Goal: Task Accomplishment & Management: Use online tool/utility

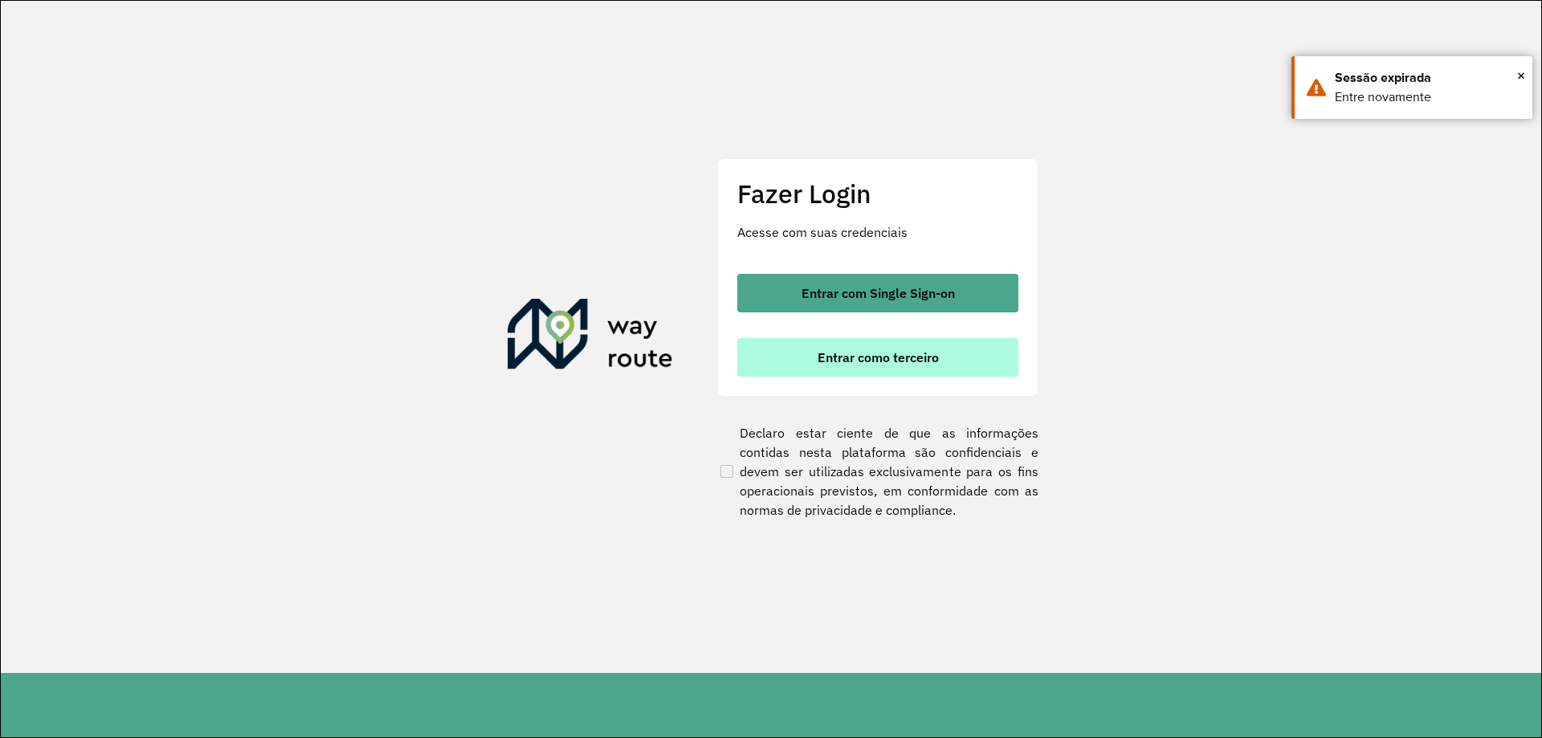
click at [845, 370] on button "Entrar como terceiro" at bounding box center [877, 357] width 281 height 39
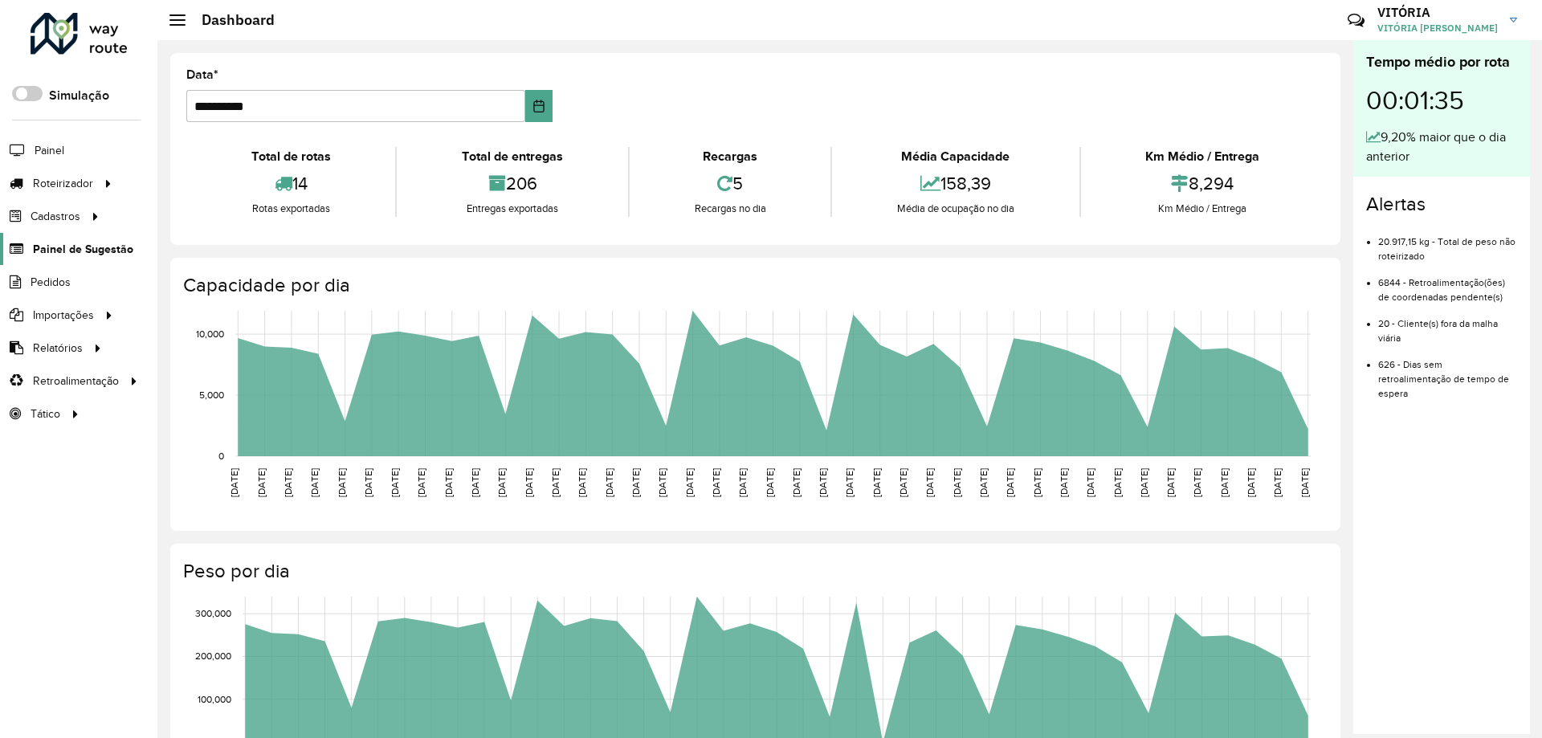
click at [75, 247] on span "Painel de Sugestão" at bounding box center [83, 249] width 100 height 17
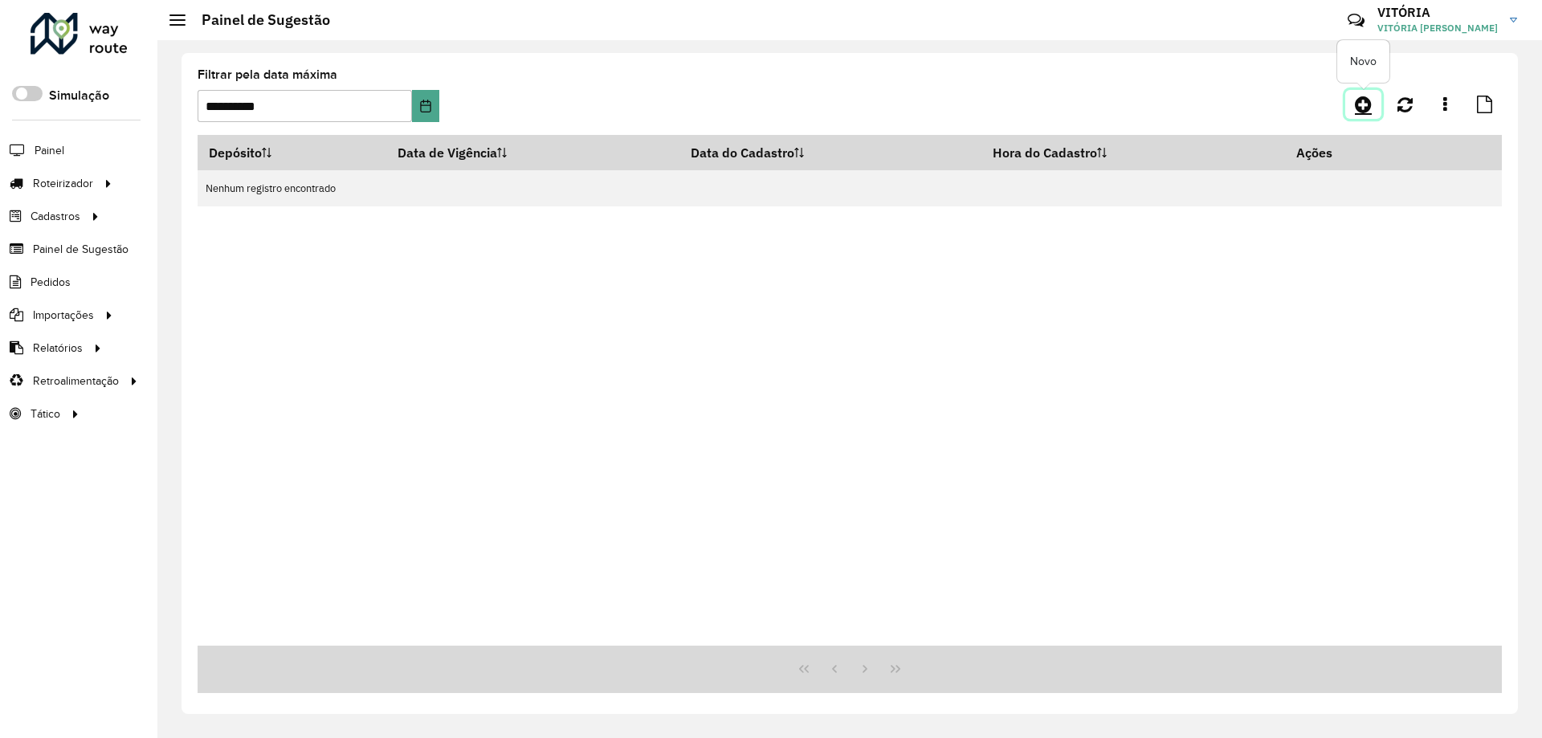
click at [1360, 101] on icon at bounding box center [1363, 104] width 17 height 19
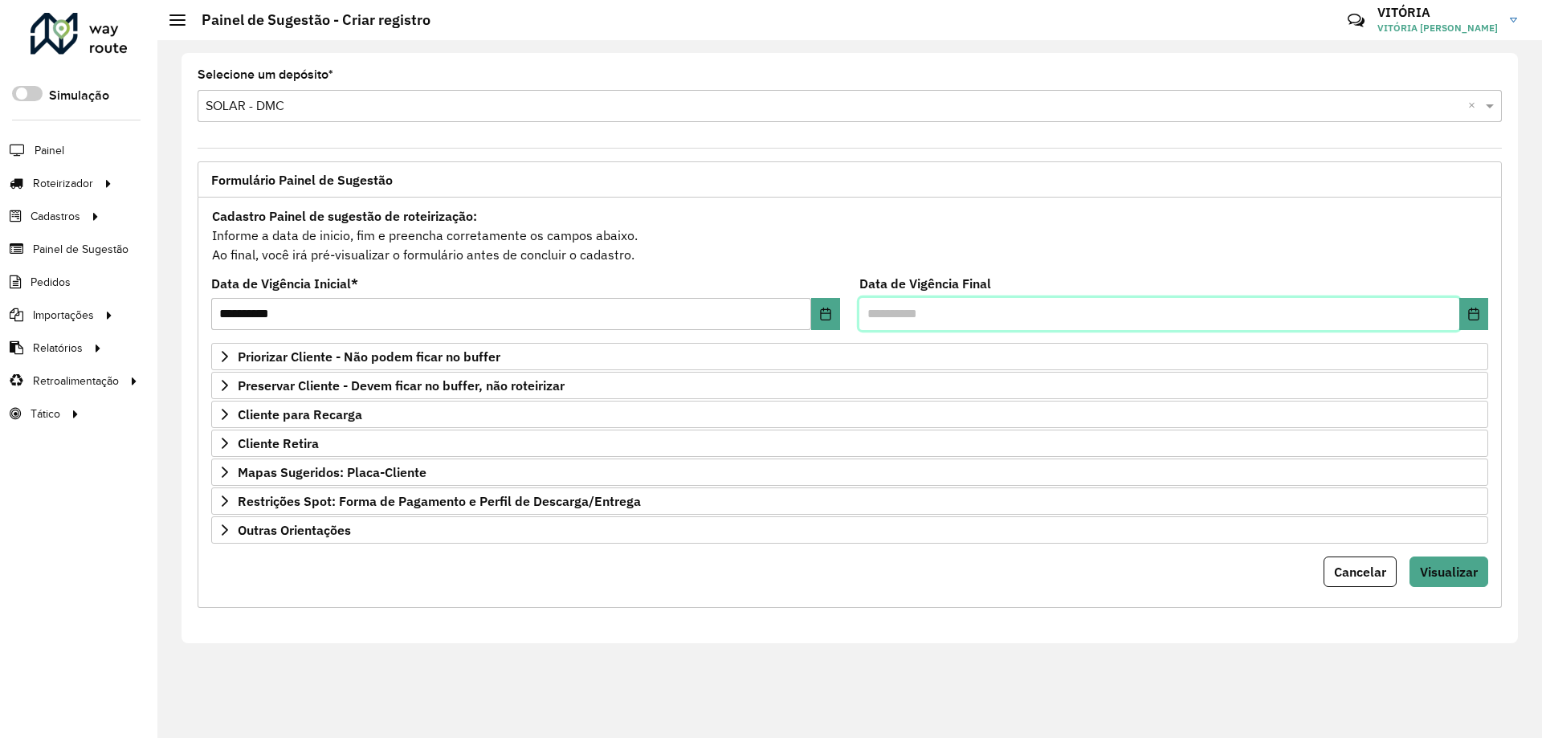
click at [876, 318] on input "text" at bounding box center [1160, 314] width 600 height 32
type input "**********"
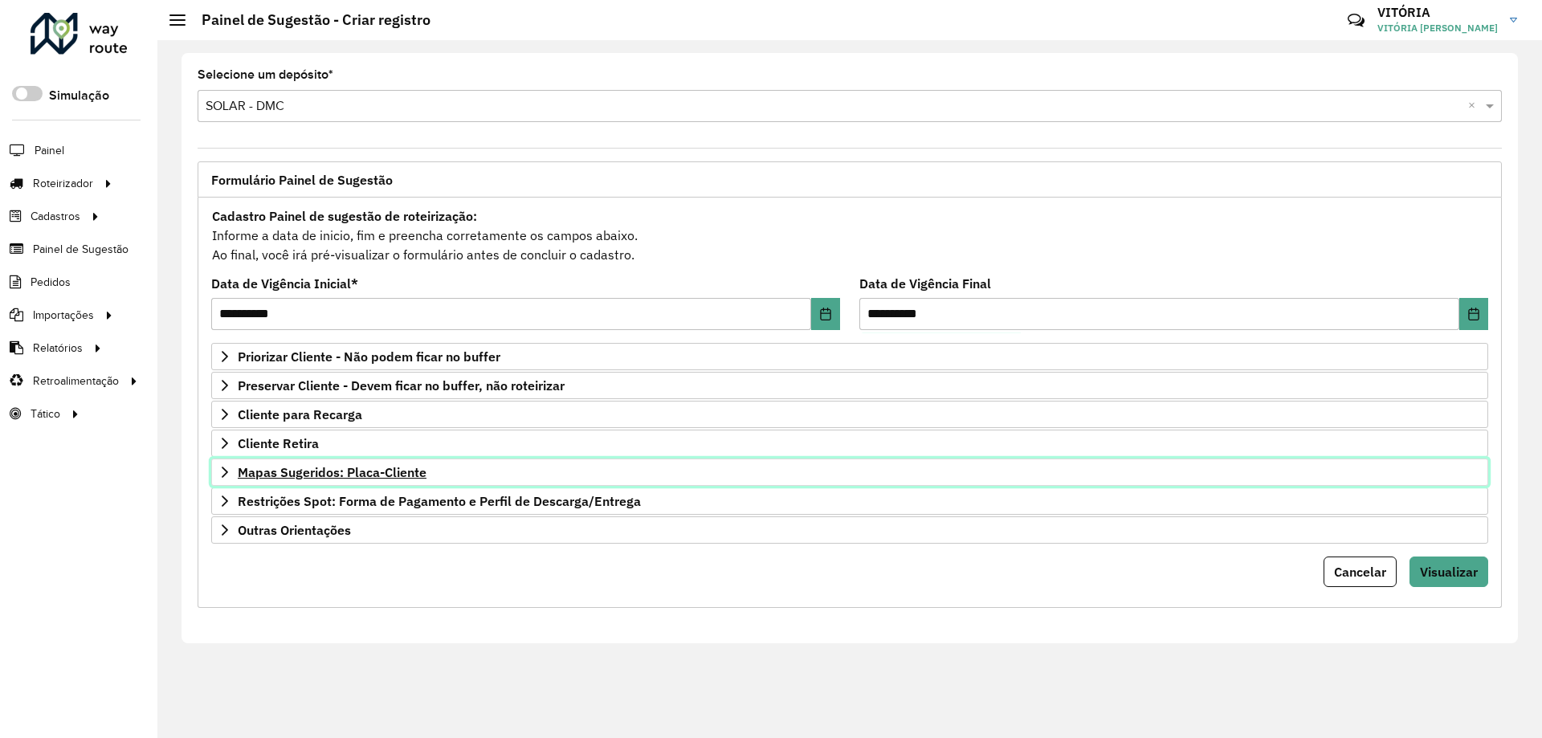
click at [328, 477] on span "Mapas Sugeridos: Placa-Cliente" at bounding box center [332, 472] width 189 height 13
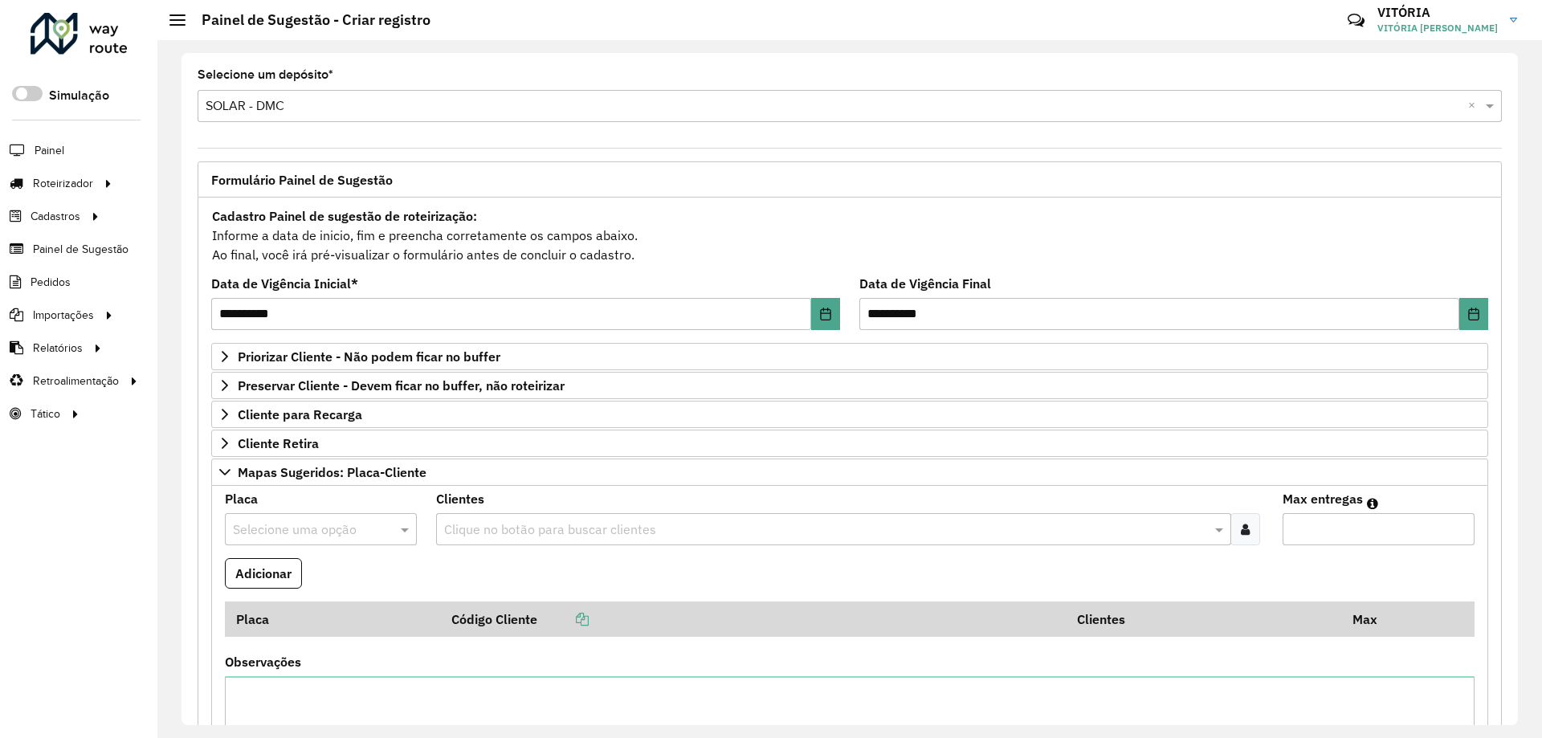
click at [318, 527] on input "text" at bounding box center [305, 530] width 144 height 19
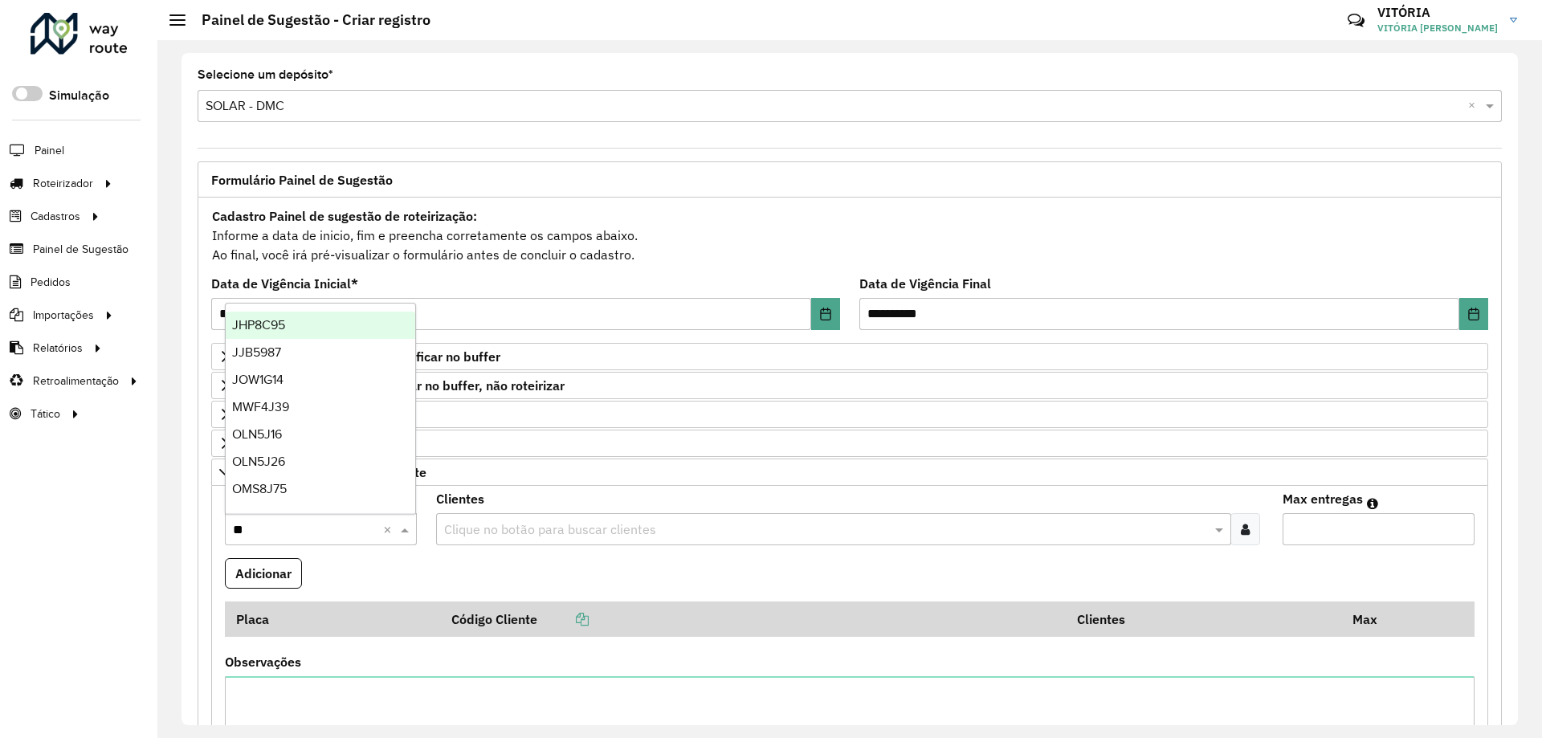
type input "***"
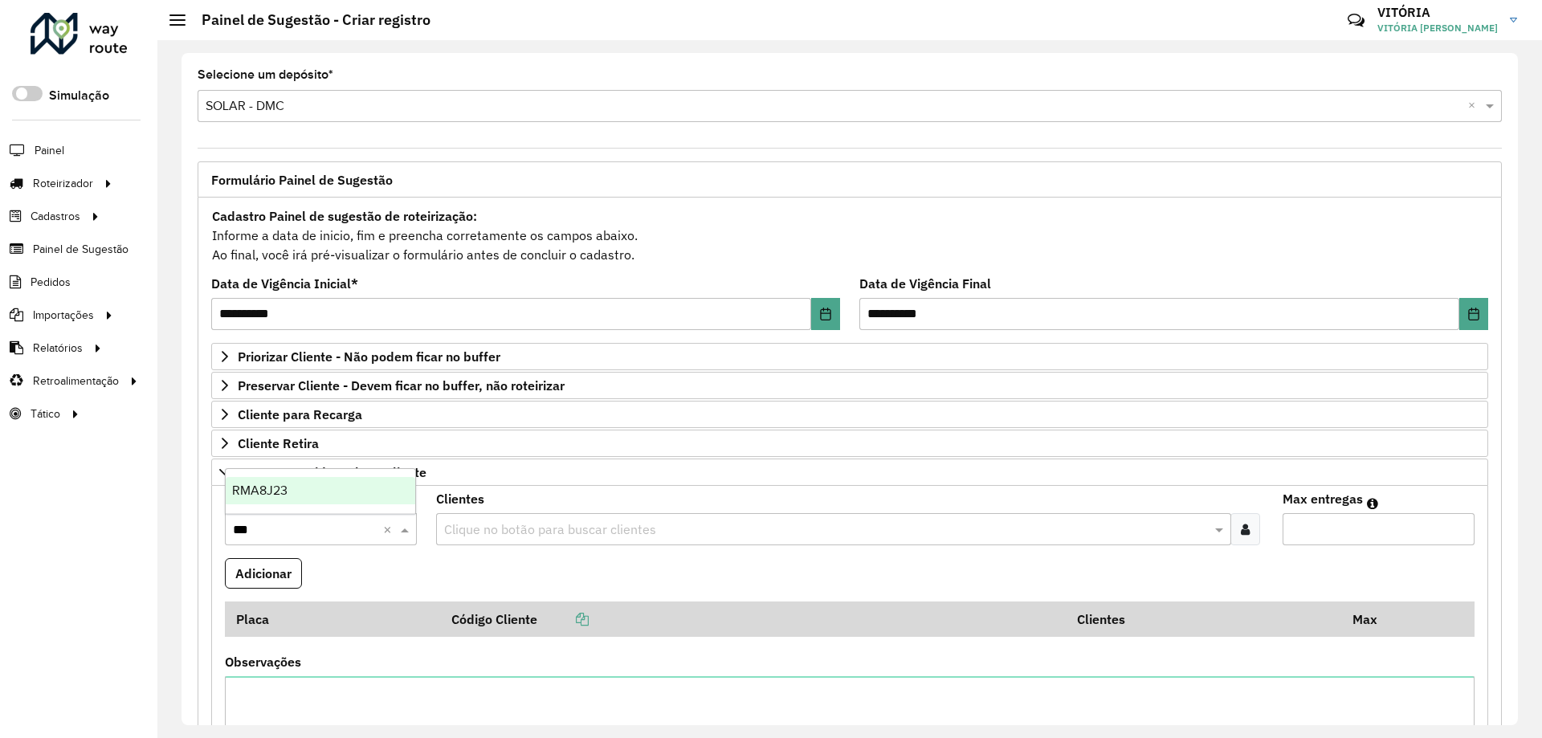
click at [315, 480] on div "RMA8J23" at bounding box center [321, 490] width 190 height 27
click at [531, 532] on input "text" at bounding box center [825, 530] width 770 height 19
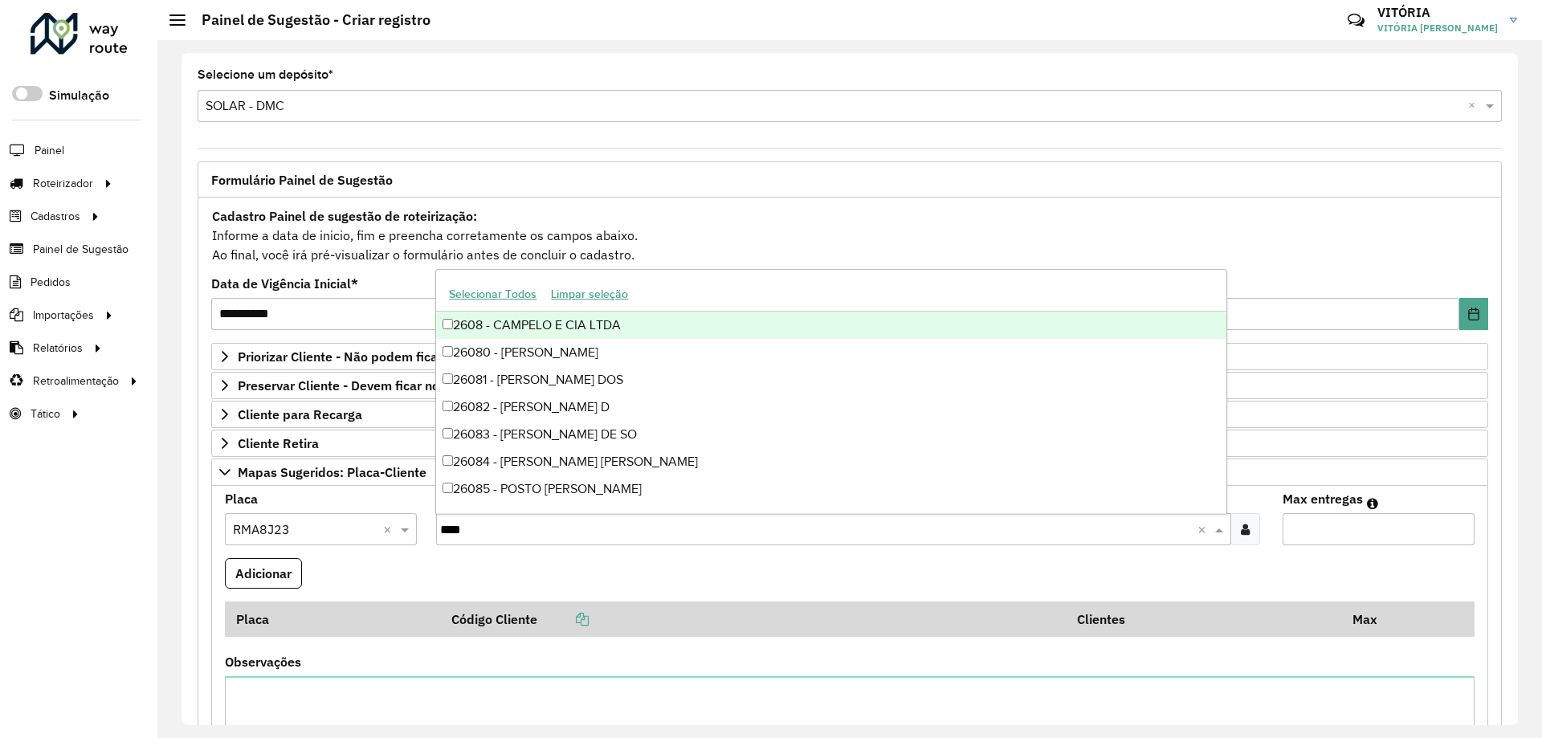
type input "****"
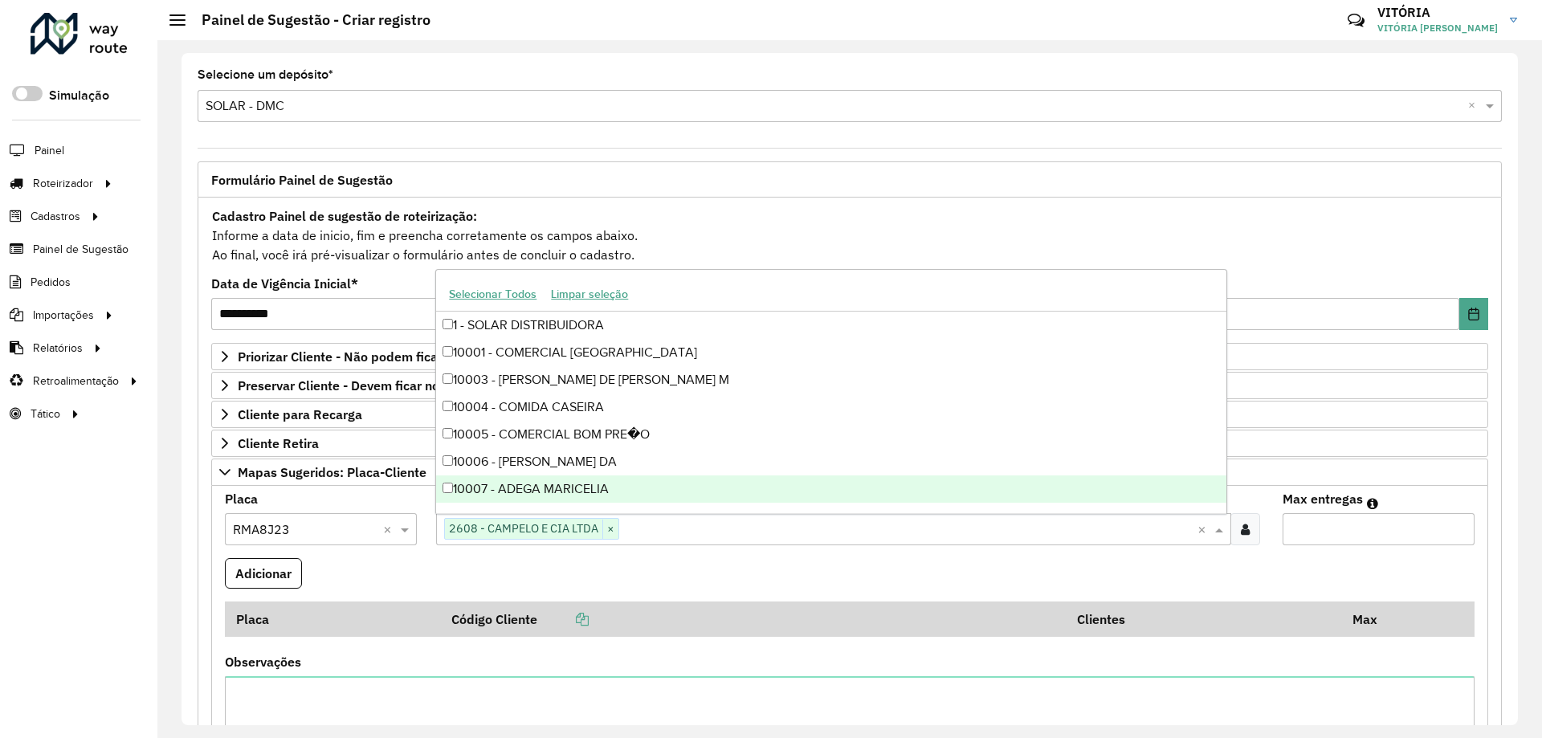
click at [680, 529] on input "text" at bounding box center [908, 530] width 578 height 19
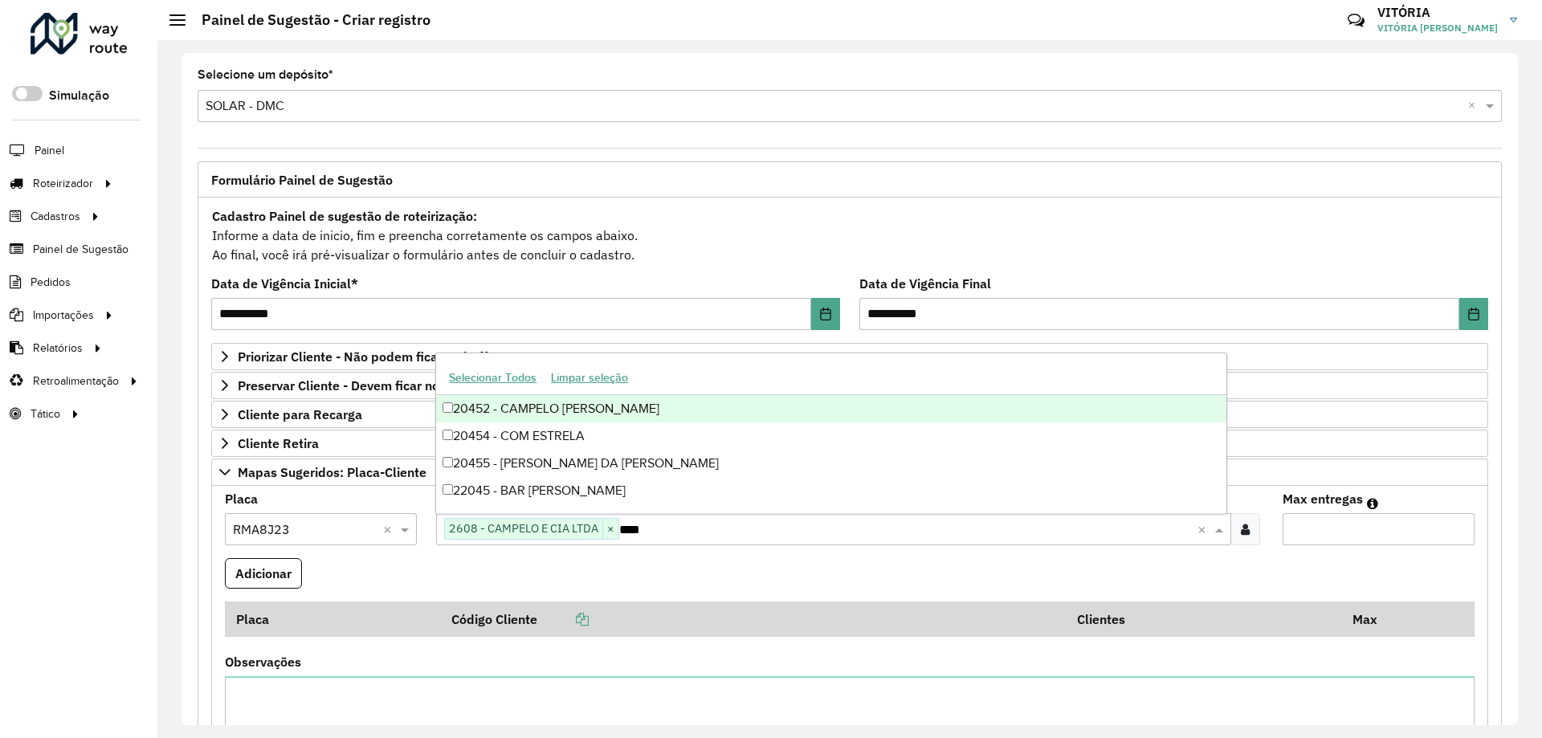
type input "****"
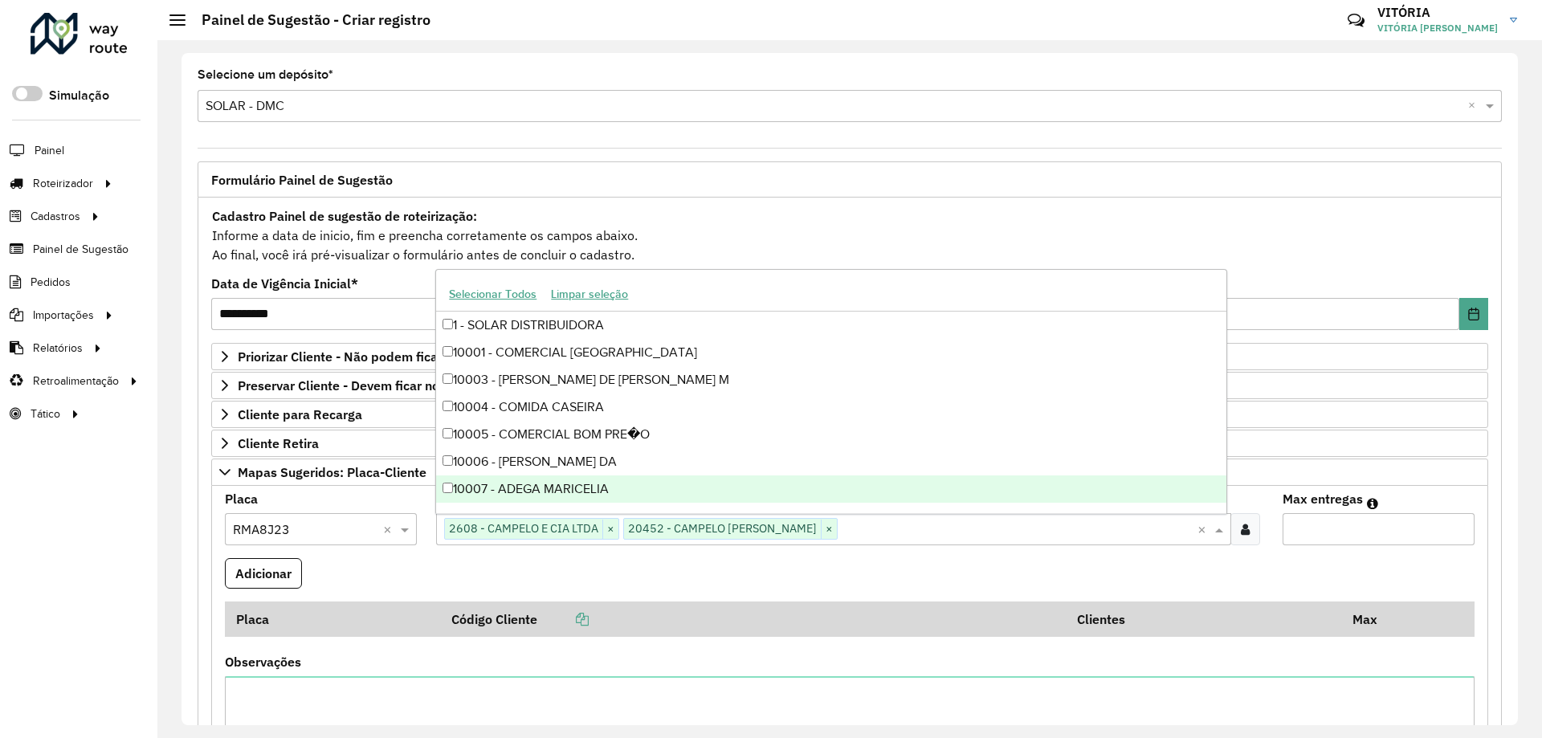
click at [889, 529] on input "text" at bounding box center [1017, 530] width 359 height 19
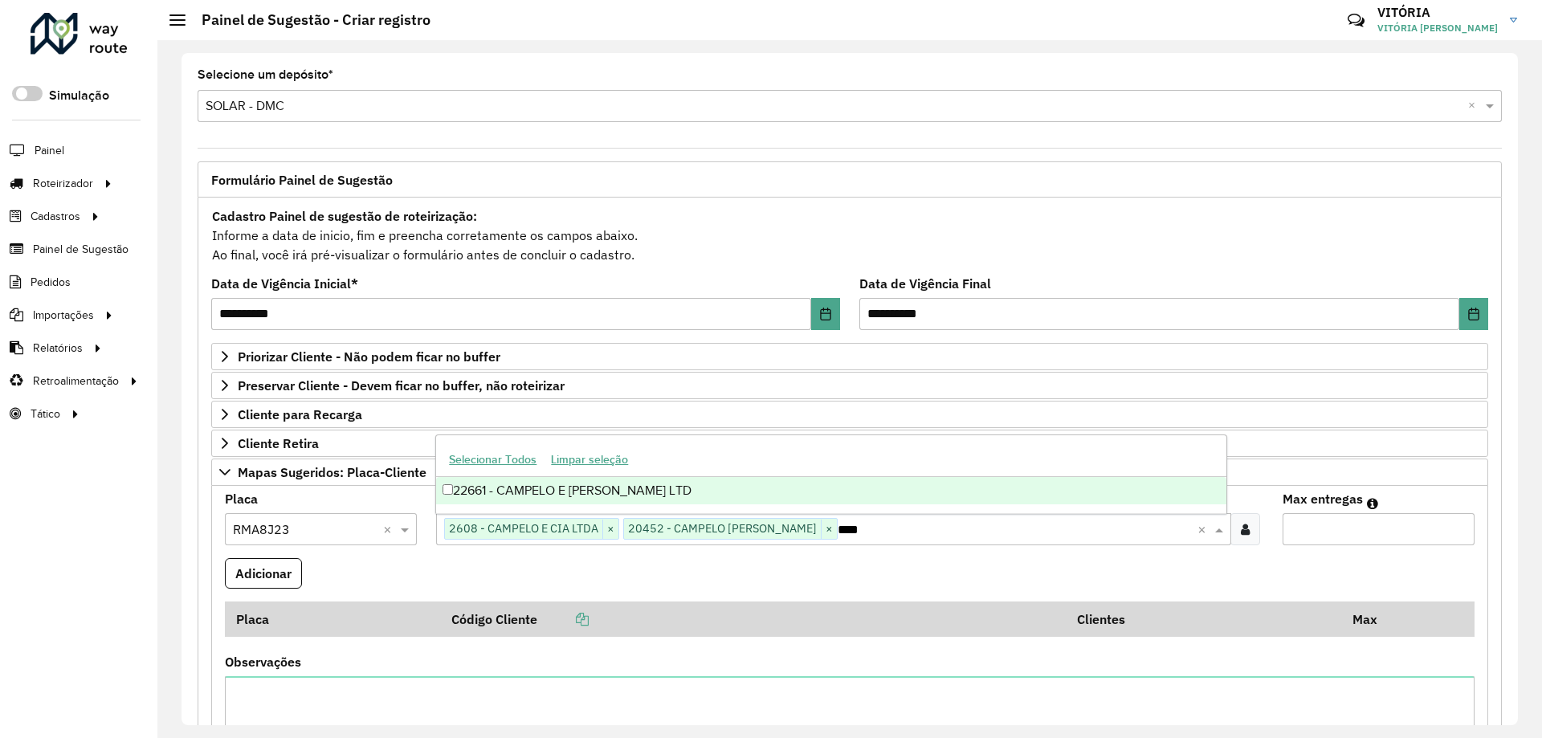
type input "*****"
click at [453, 489] on div "22661 - CAMPELO E SANTOS LTD" at bounding box center [831, 490] width 790 height 27
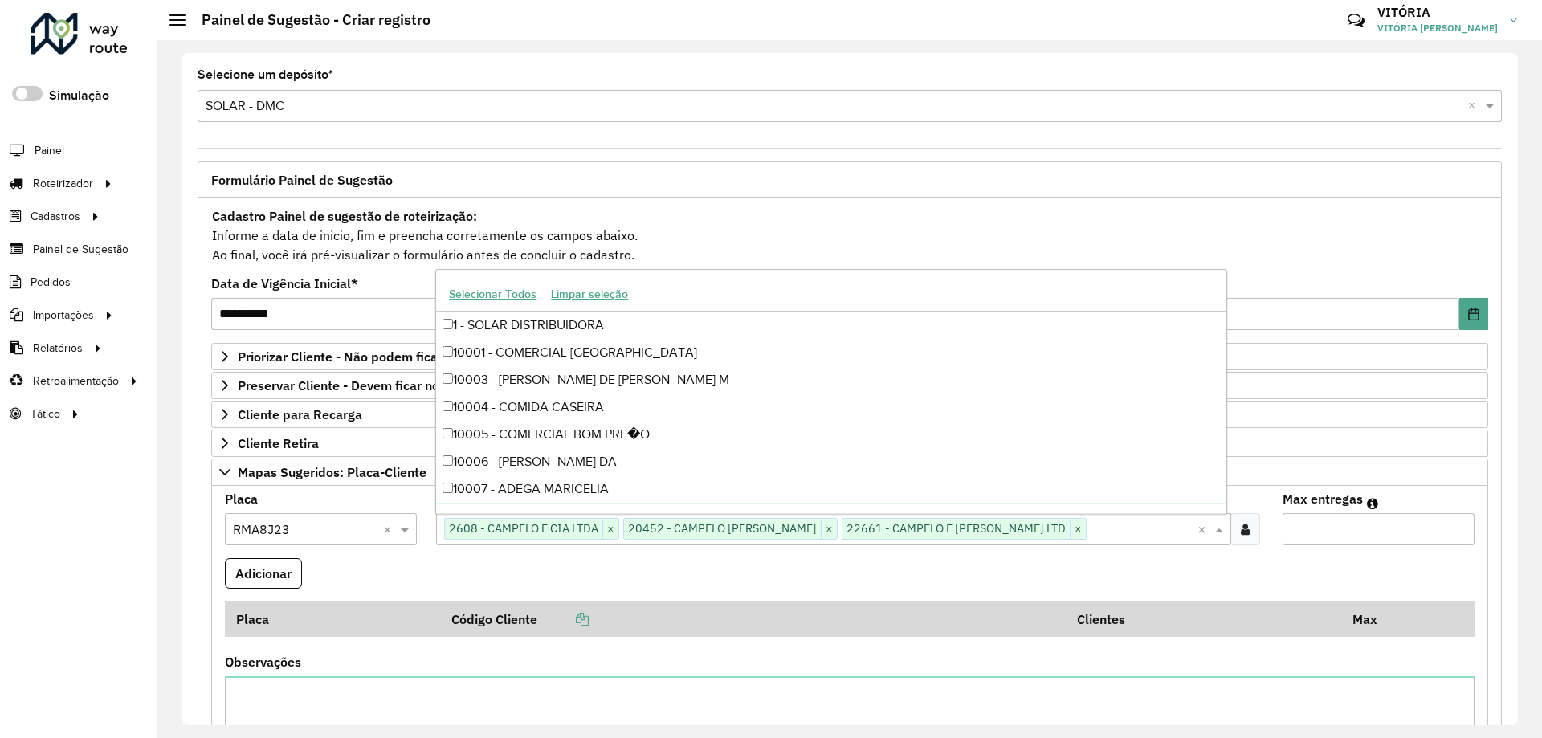
click at [1323, 534] on input "Max entregas" at bounding box center [1379, 529] width 192 height 32
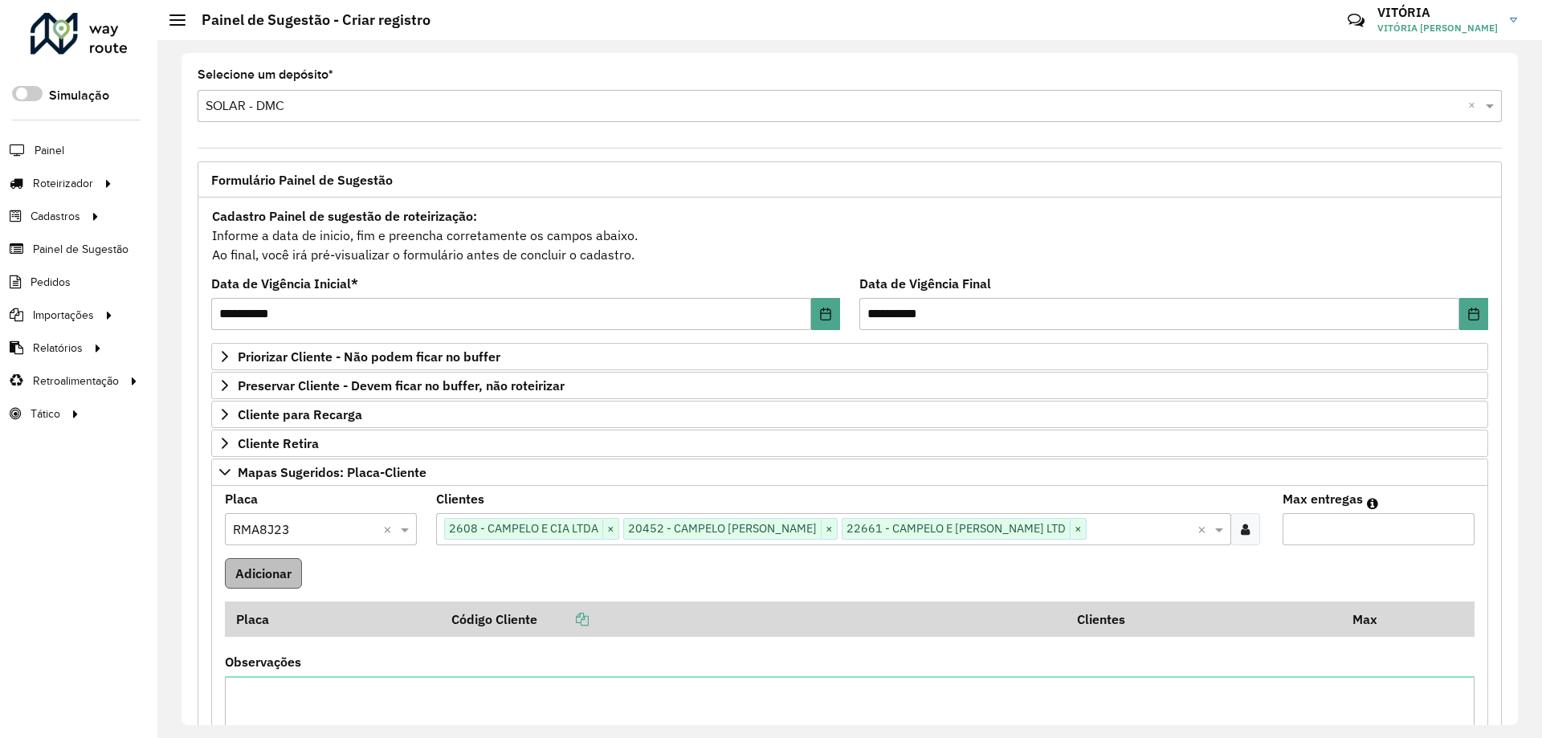
type input "*"
click at [268, 569] on button "Adicionar" at bounding box center [263, 573] width 77 height 31
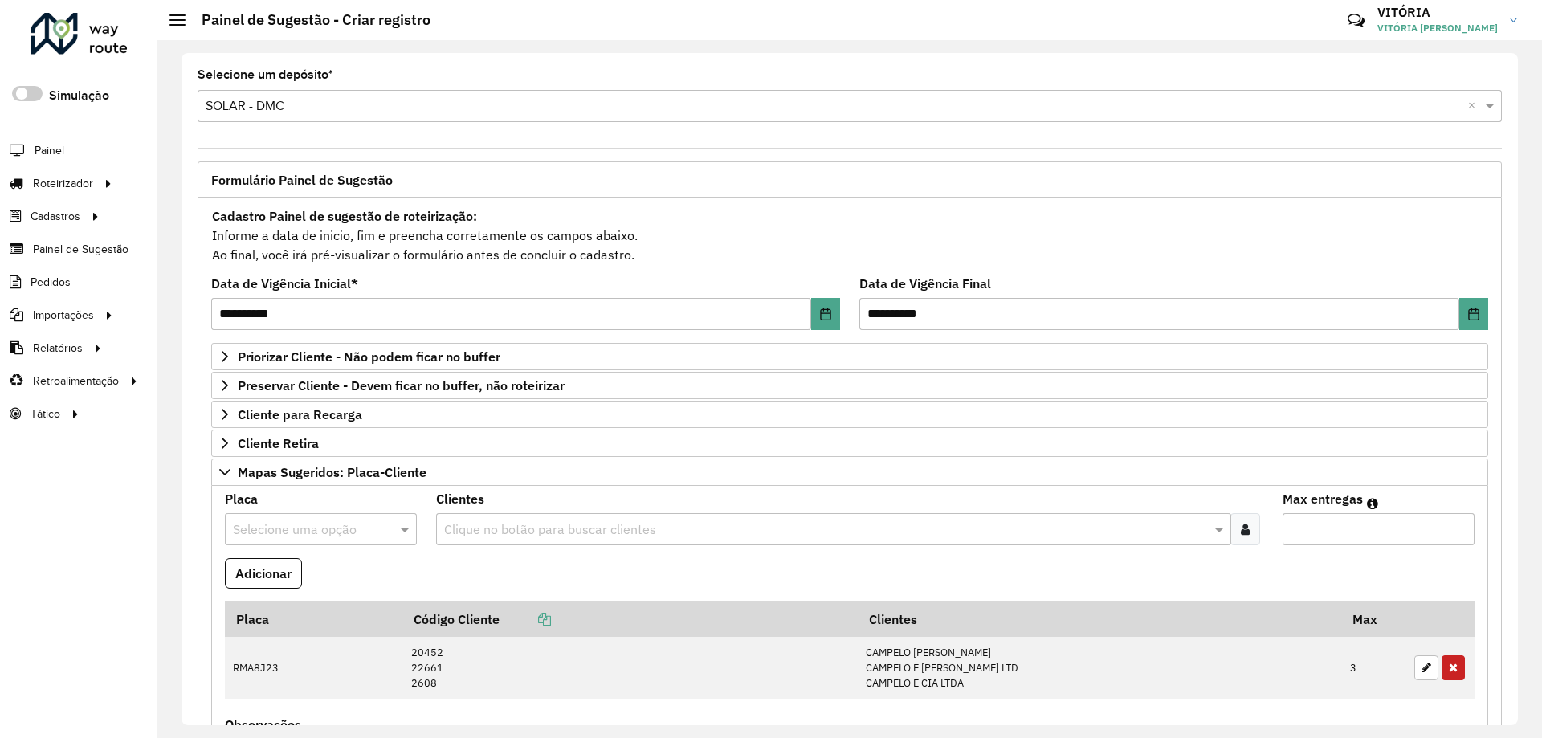
click at [306, 532] on input "text" at bounding box center [305, 530] width 144 height 19
type input "***"
click at [291, 486] on div "RMA8I15" at bounding box center [321, 490] width 190 height 27
type input "*"
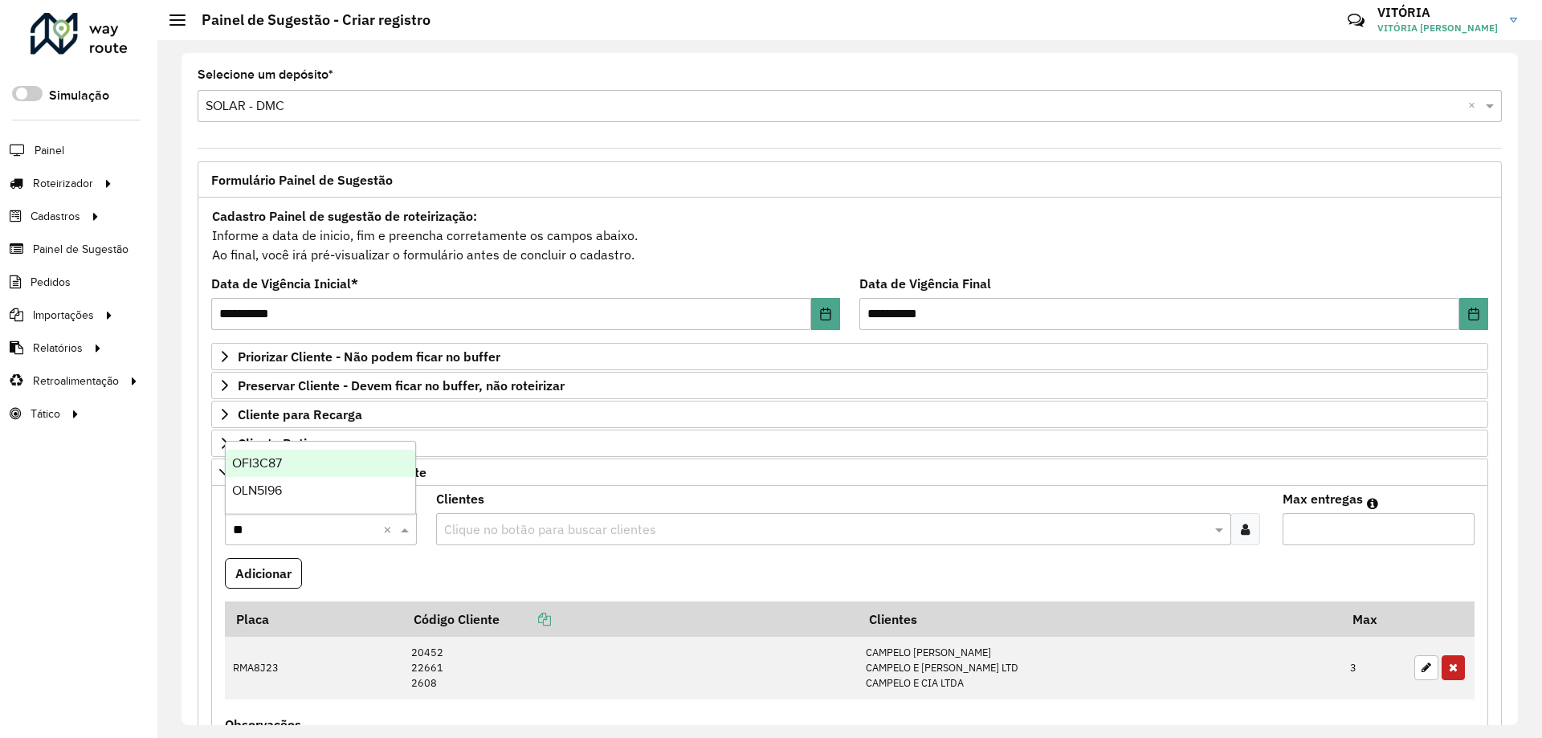
type input "***"
drag, startPoint x: 299, startPoint y: 531, endPoint x: 178, endPoint y: 533, distance: 121.3
click at [178, 533] on div "**********" at bounding box center [849, 389] width 1385 height 698
click at [484, 529] on input "text" at bounding box center [825, 530] width 770 height 19
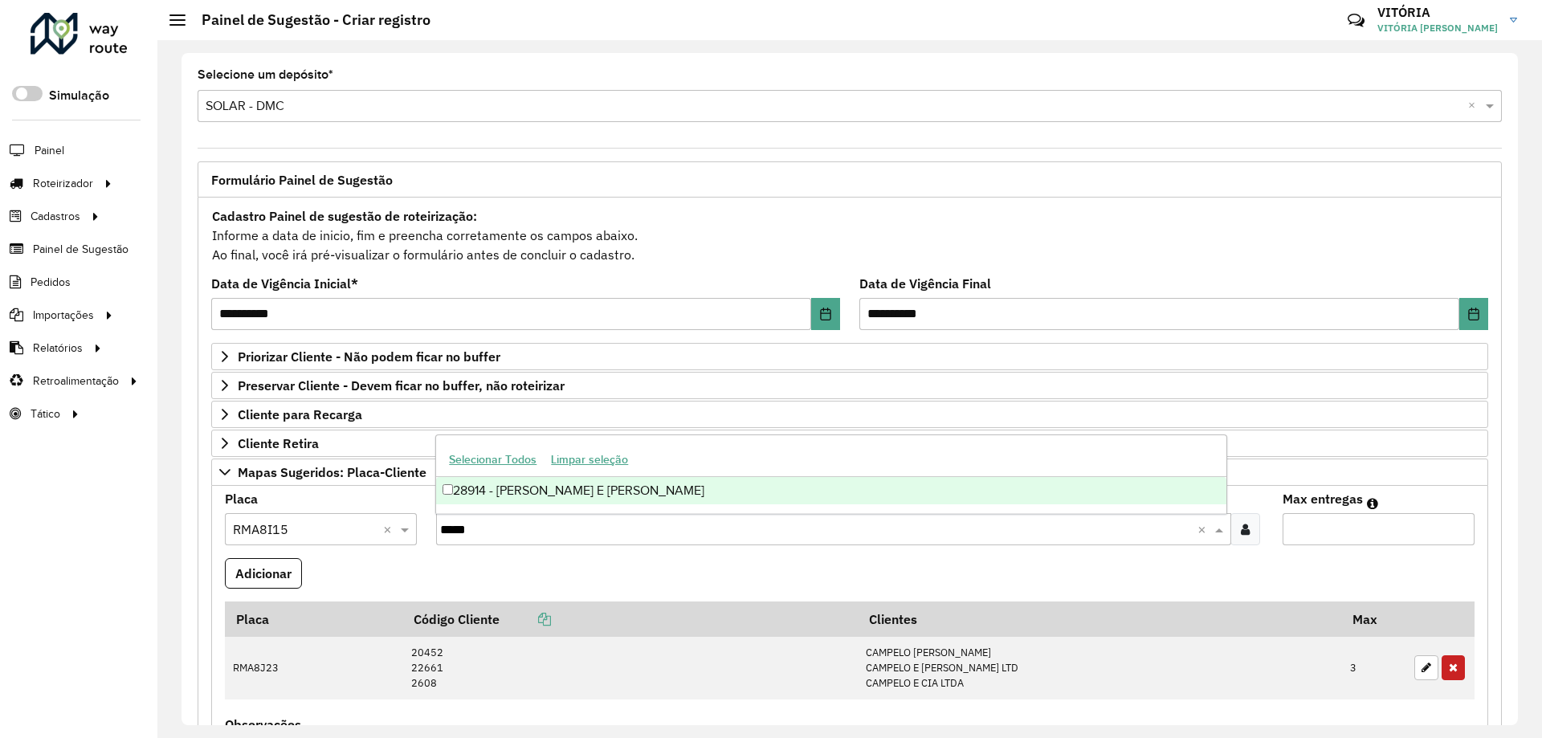
type input "*****"
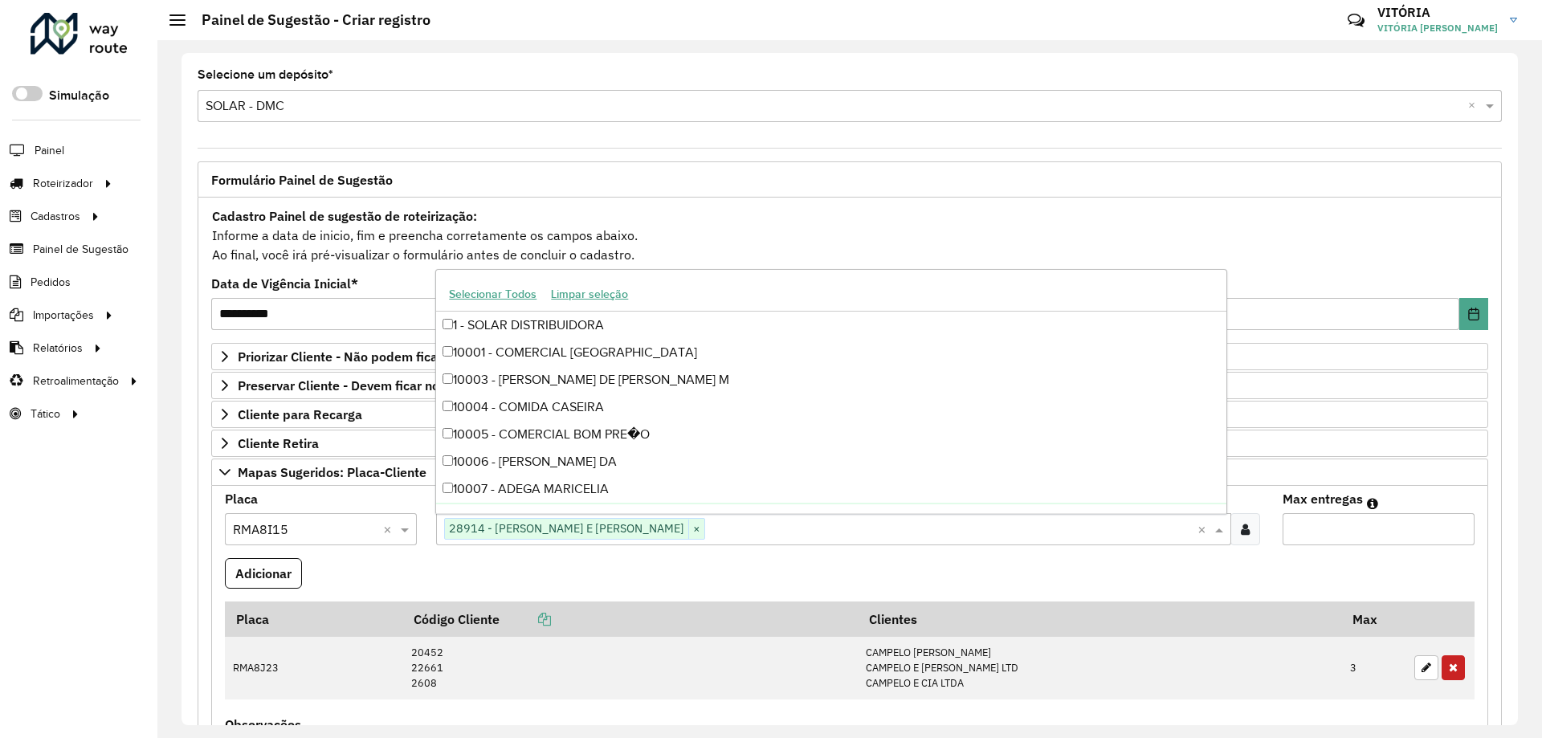
click at [1311, 524] on input "Max entregas" at bounding box center [1379, 529] width 192 height 32
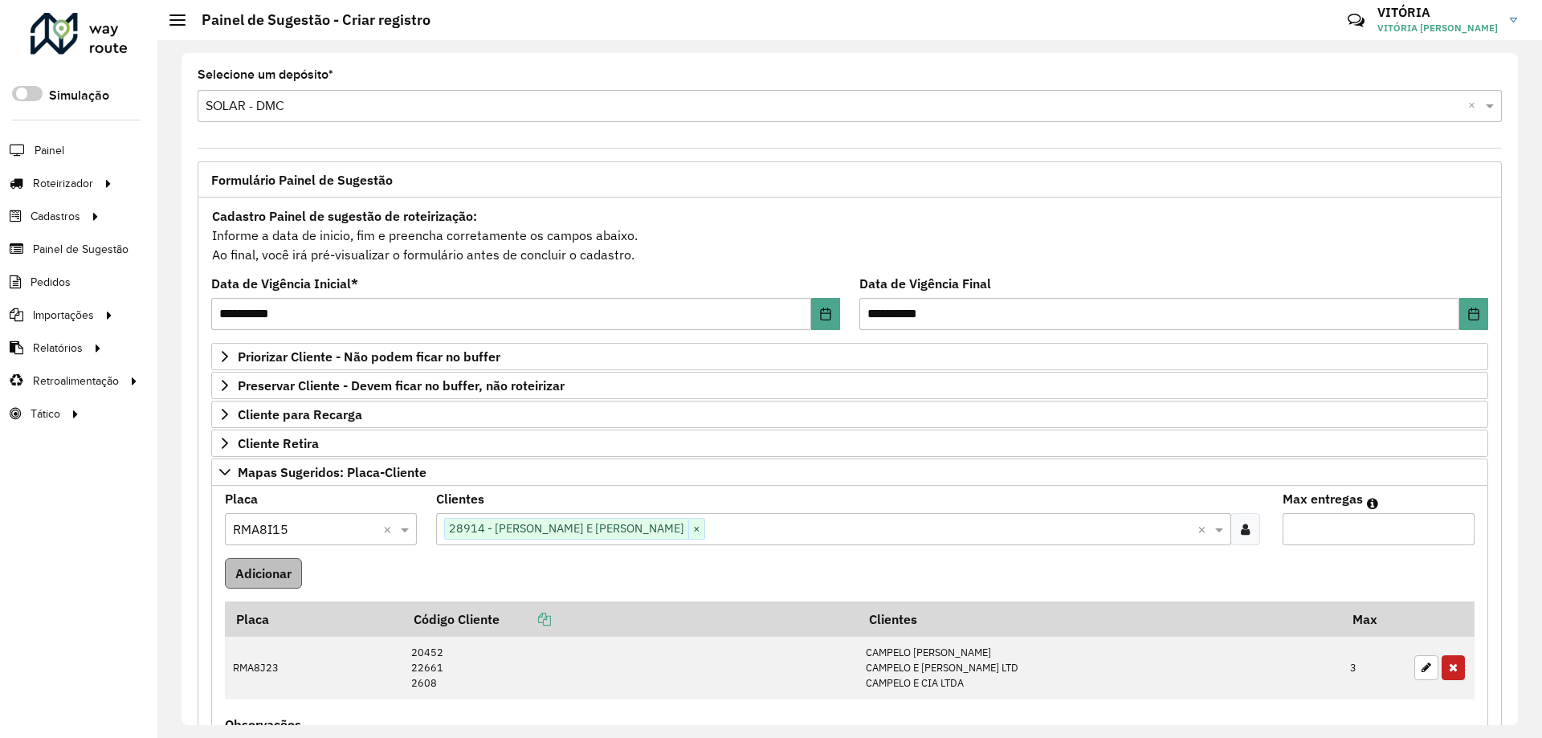
type input "*"
click at [252, 563] on button "Adicionar" at bounding box center [263, 573] width 77 height 31
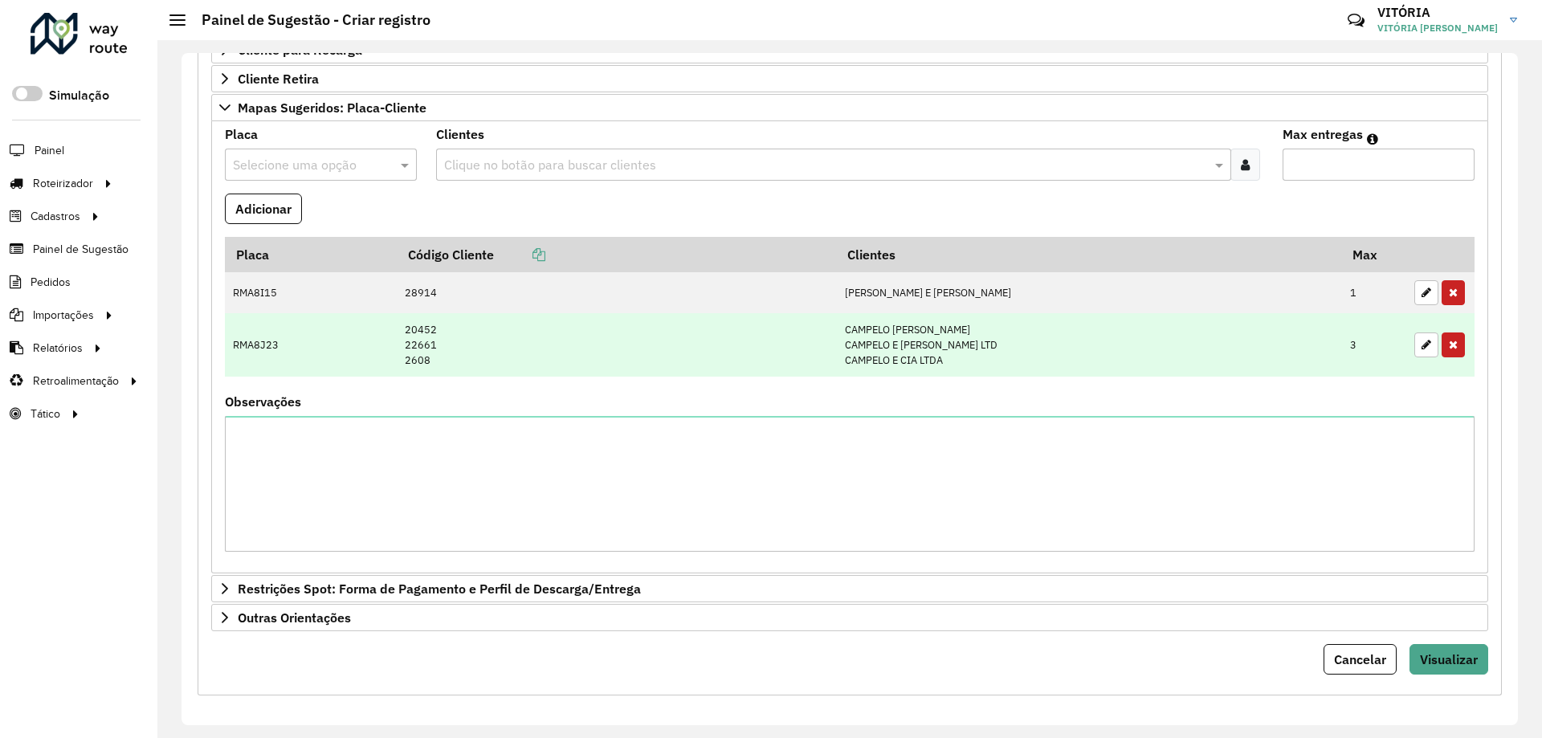
scroll to position [370, 0]
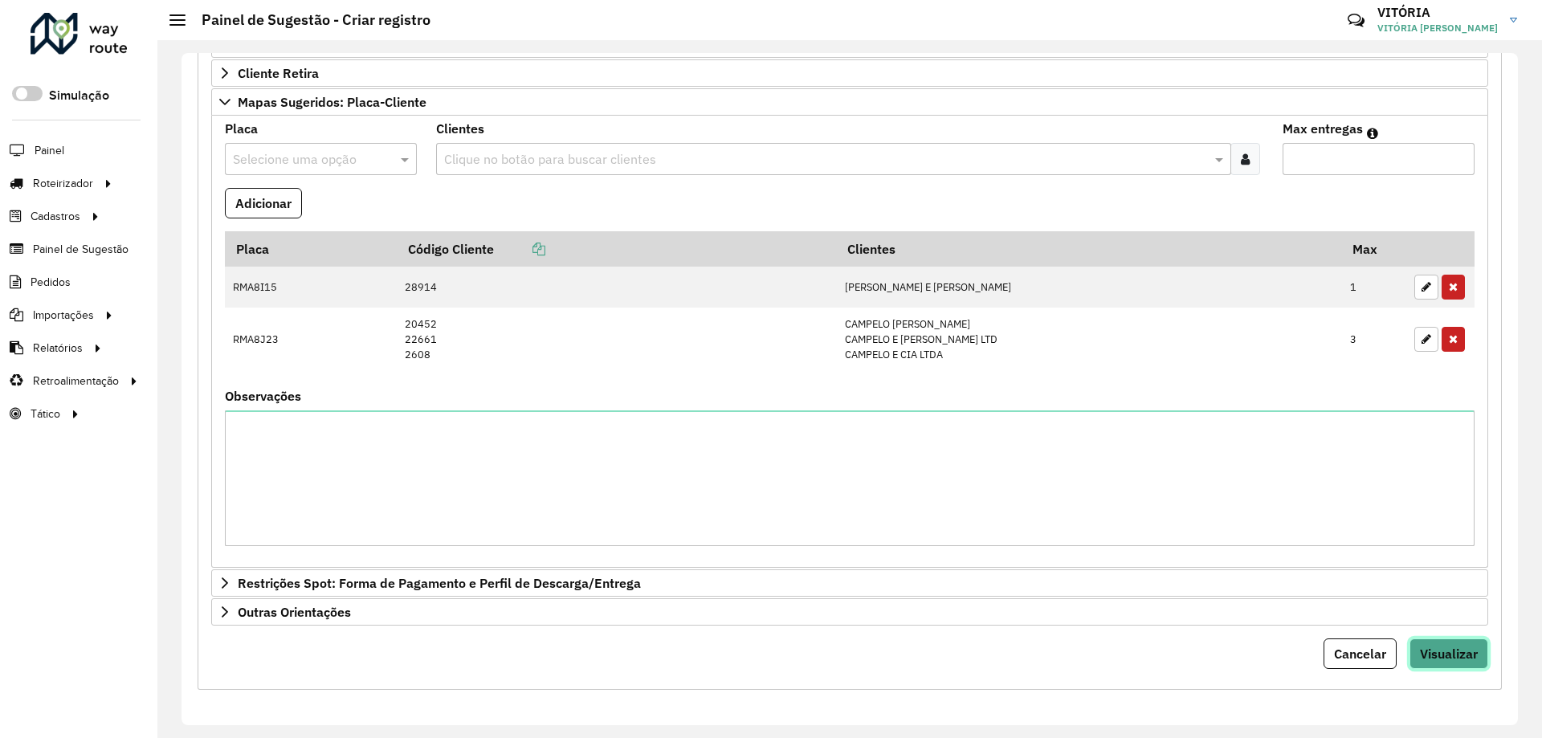
click at [1435, 656] on span "Visualizar" at bounding box center [1449, 654] width 58 height 16
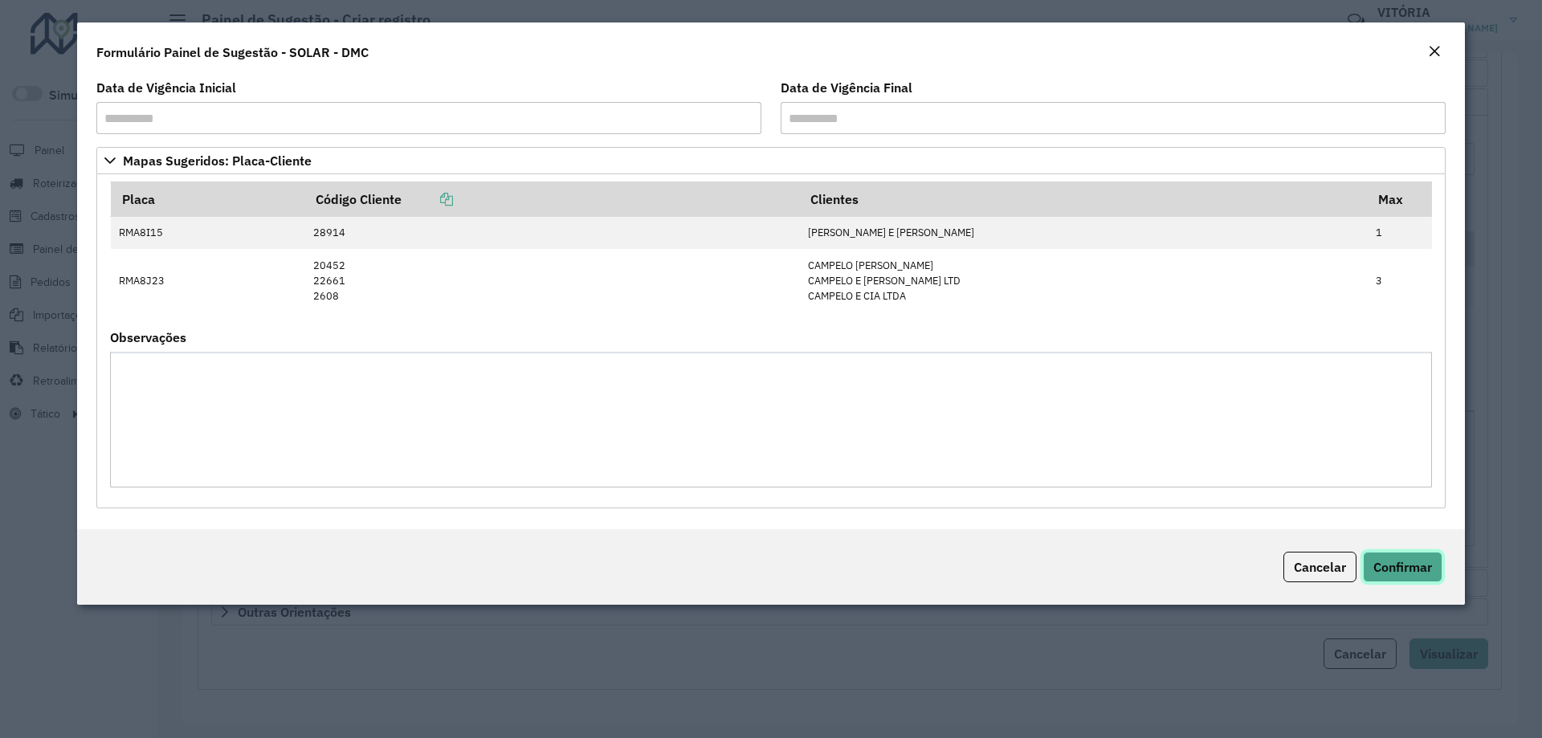
click at [1398, 562] on span "Confirmar" at bounding box center [1403, 567] width 59 height 16
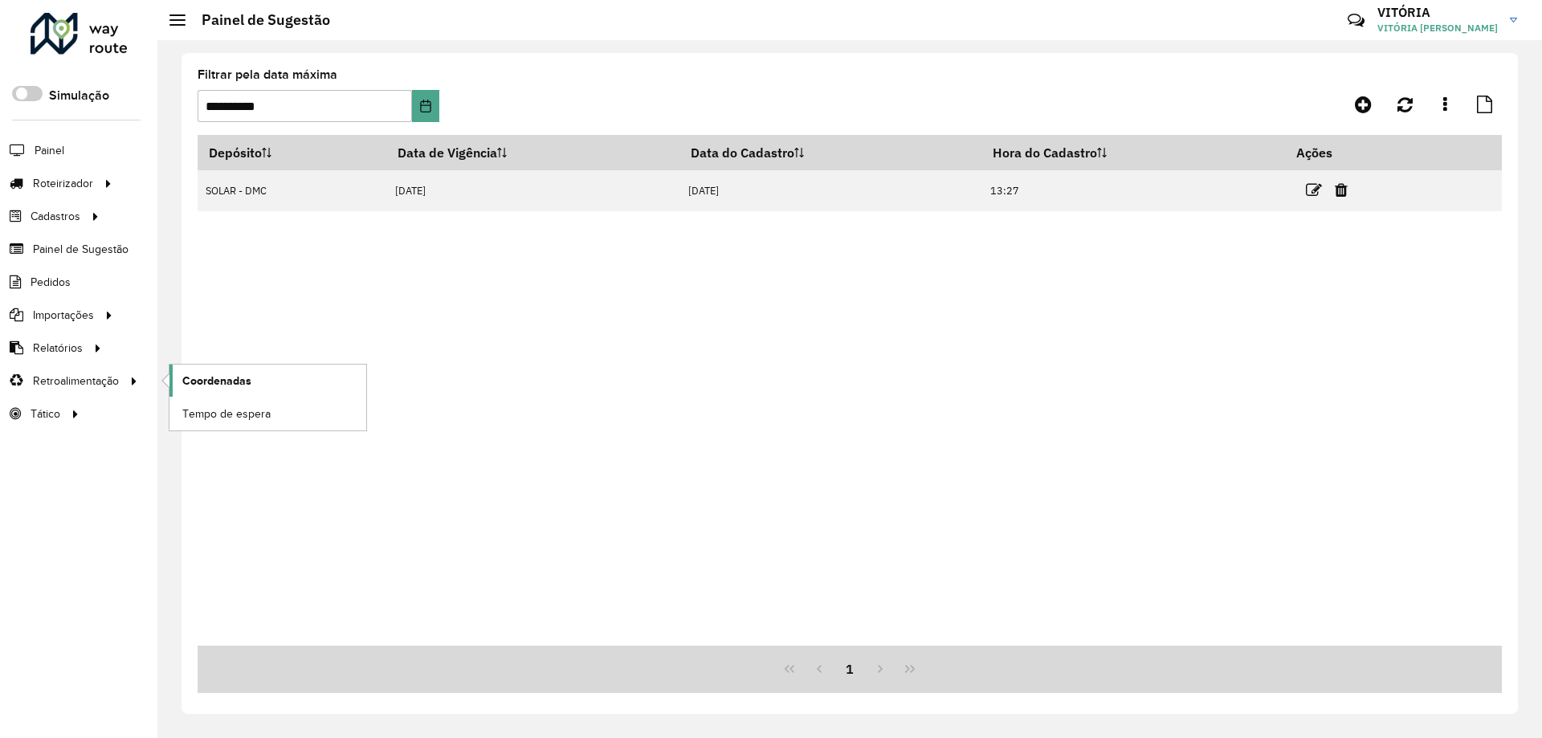
click at [227, 367] on link "Coordenadas" at bounding box center [268, 381] width 197 height 32
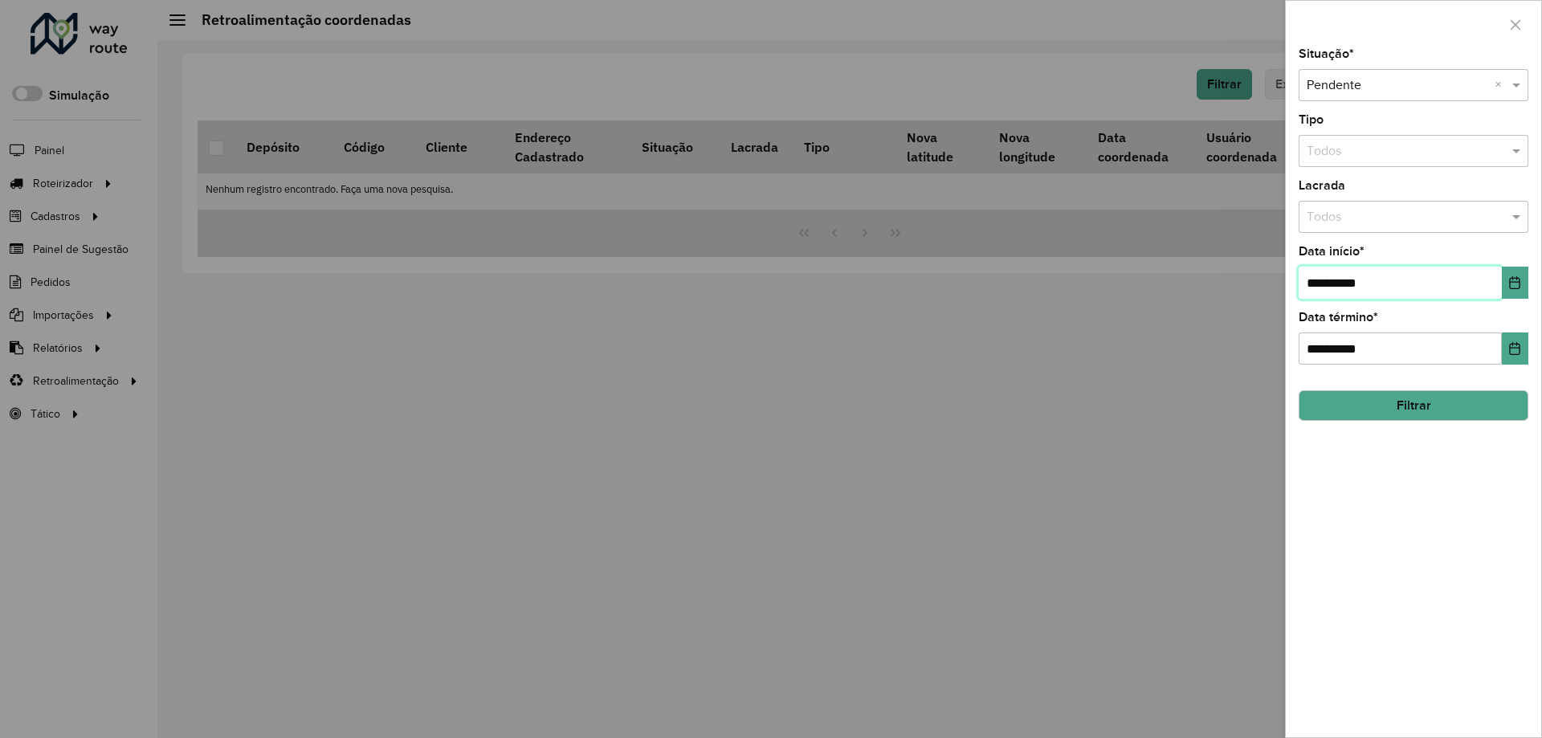
click at [1317, 288] on input "**********" at bounding box center [1400, 283] width 203 height 32
type input "**********"
click at [1334, 411] on button "Filtrar" at bounding box center [1414, 405] width 230 height 31
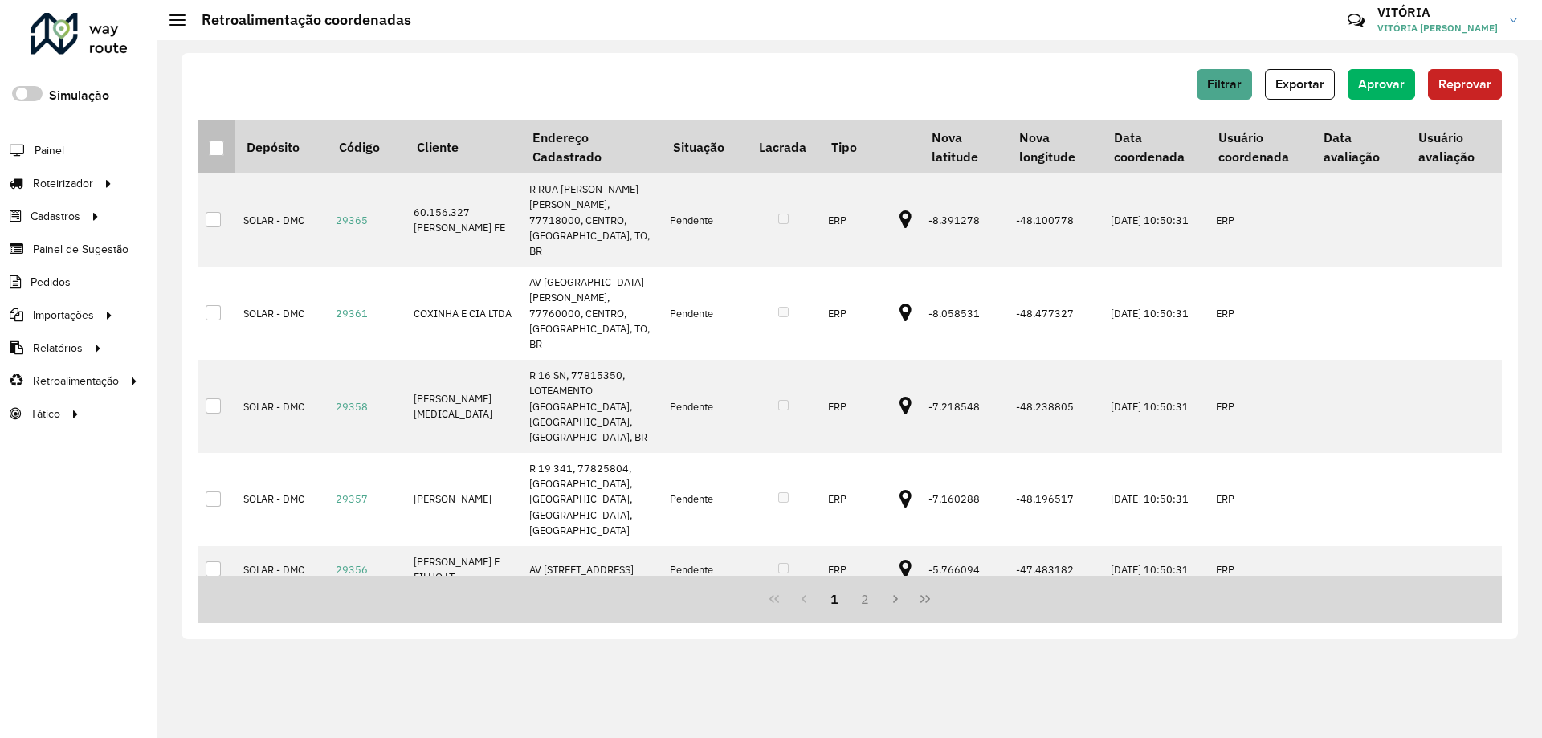
click at [210, 147] on div at bounding box center [216, 148] width 15 height 15
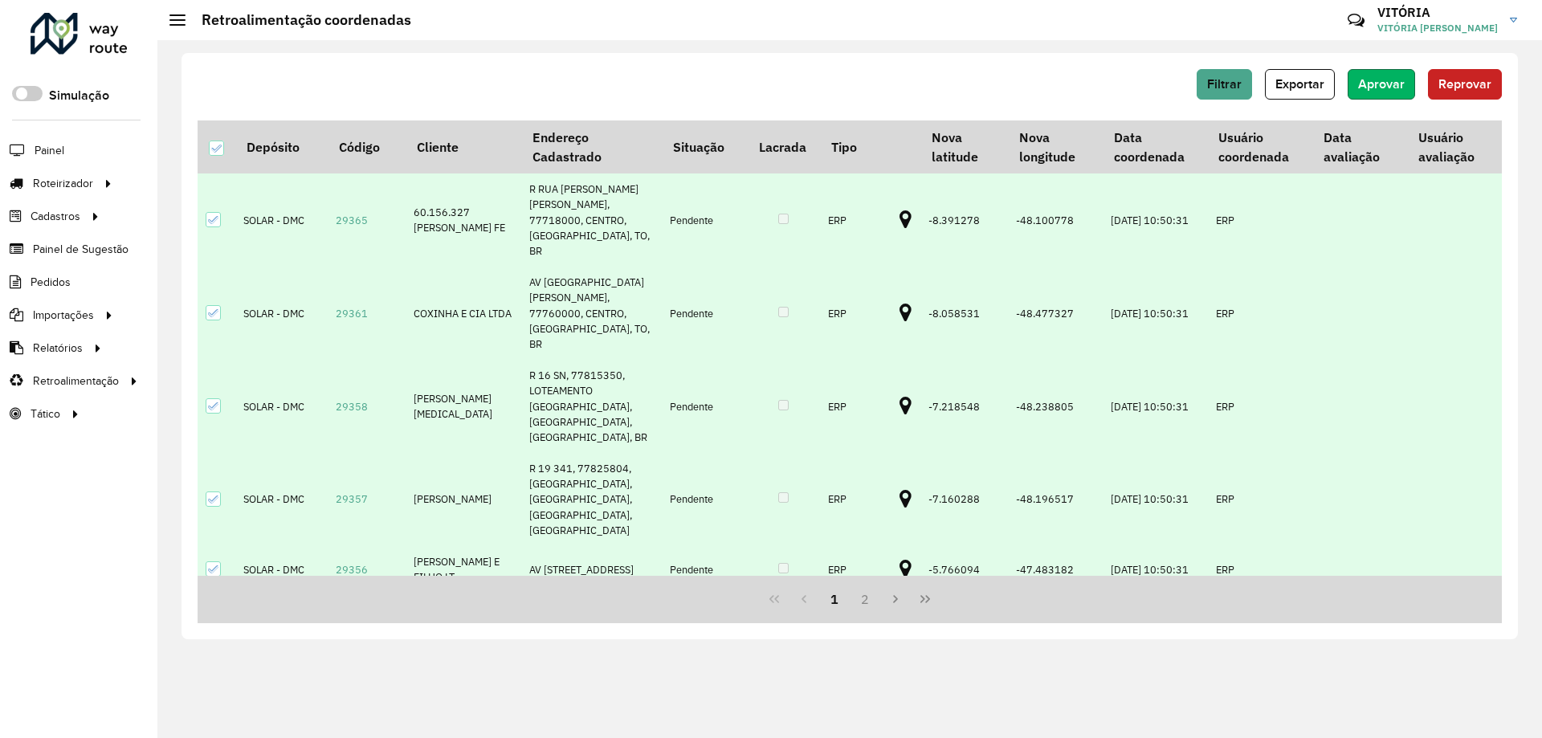
click at [1379, 86] on span "Aprovar" at bounding box center [1381, 84] width 47 height 14
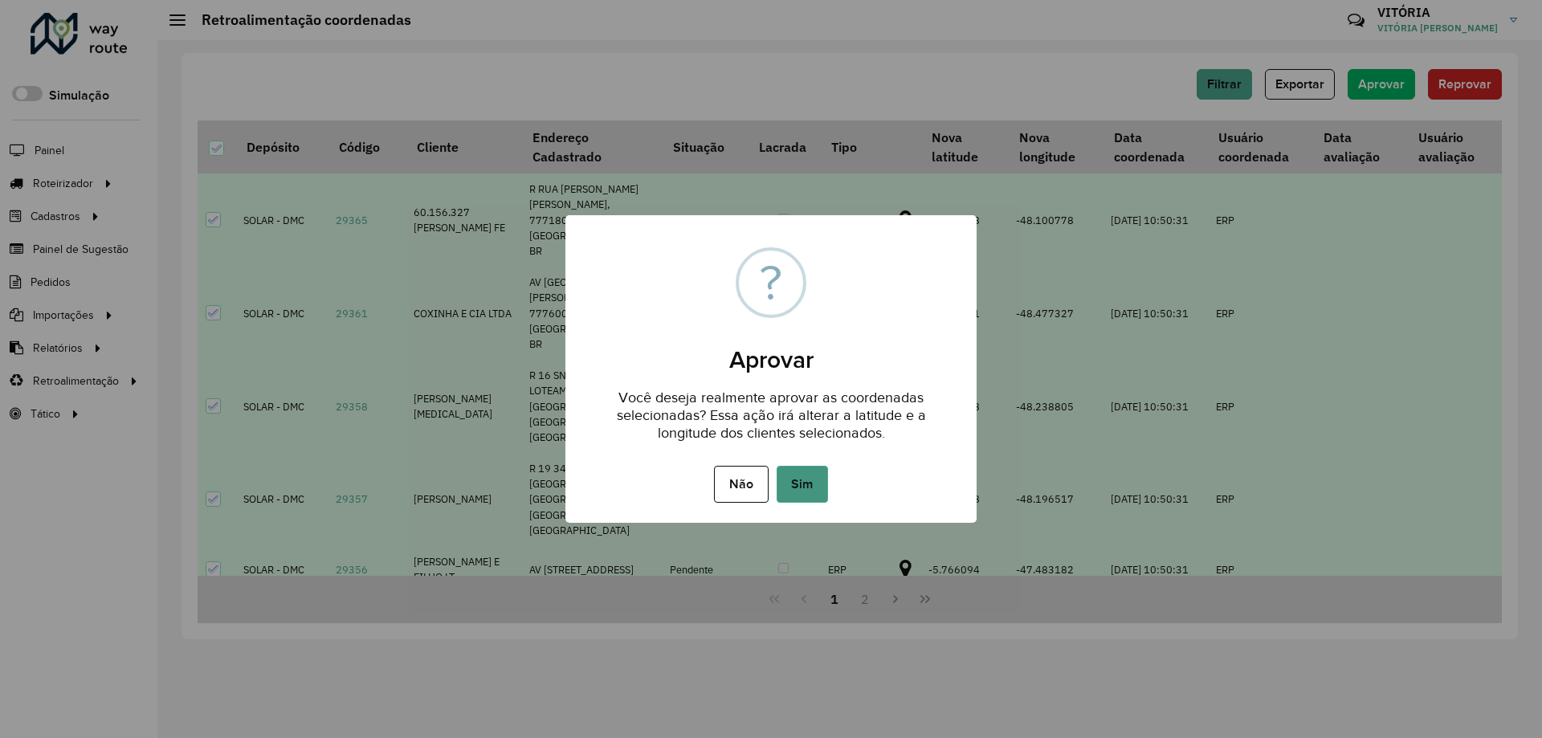
click at [803, 486] on button "Sim" at bounding box center [802, 484] width 51 height 37
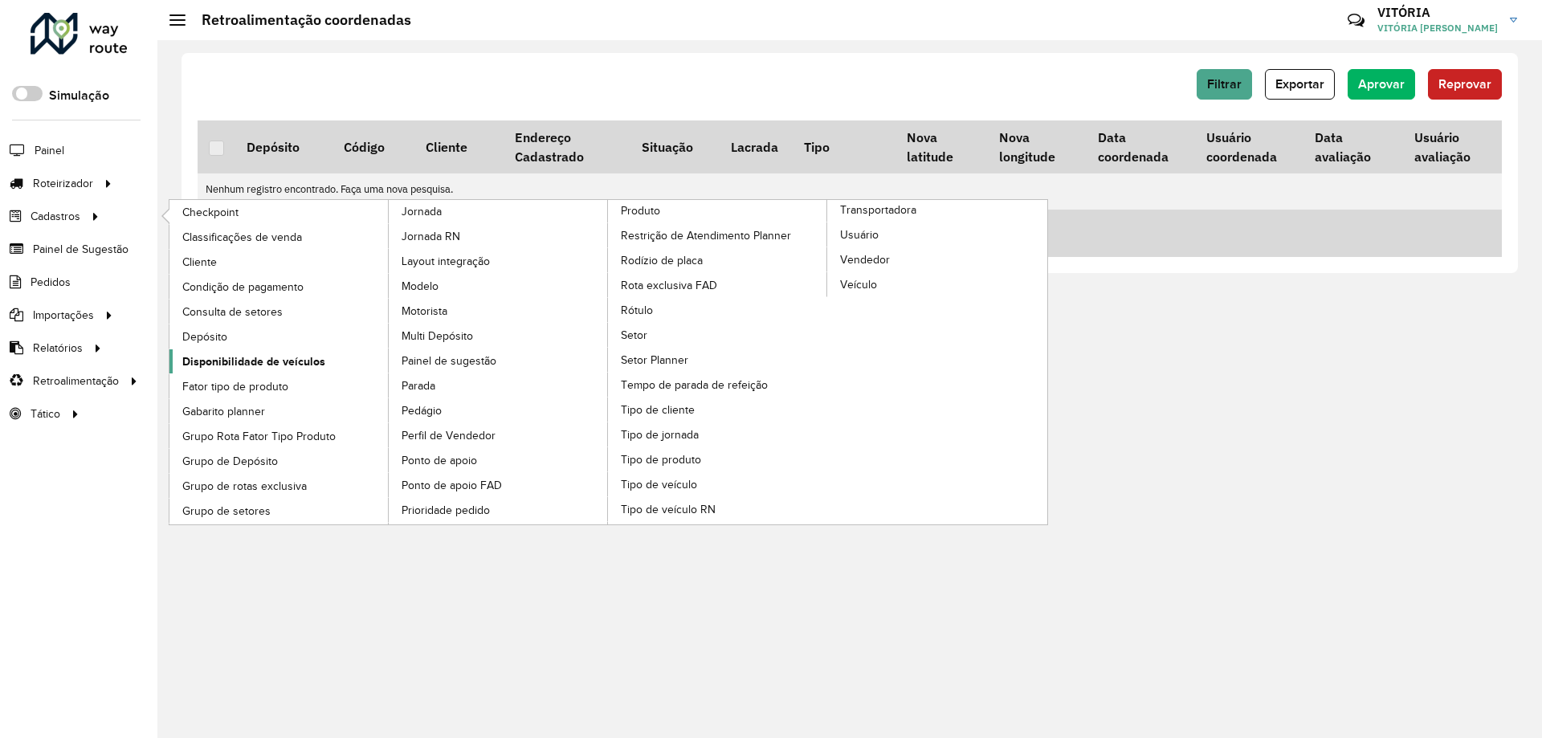
click at [249, 374] on link "Disponibilidade de veículos" at bounding box center [280, 361] width 220 height 24
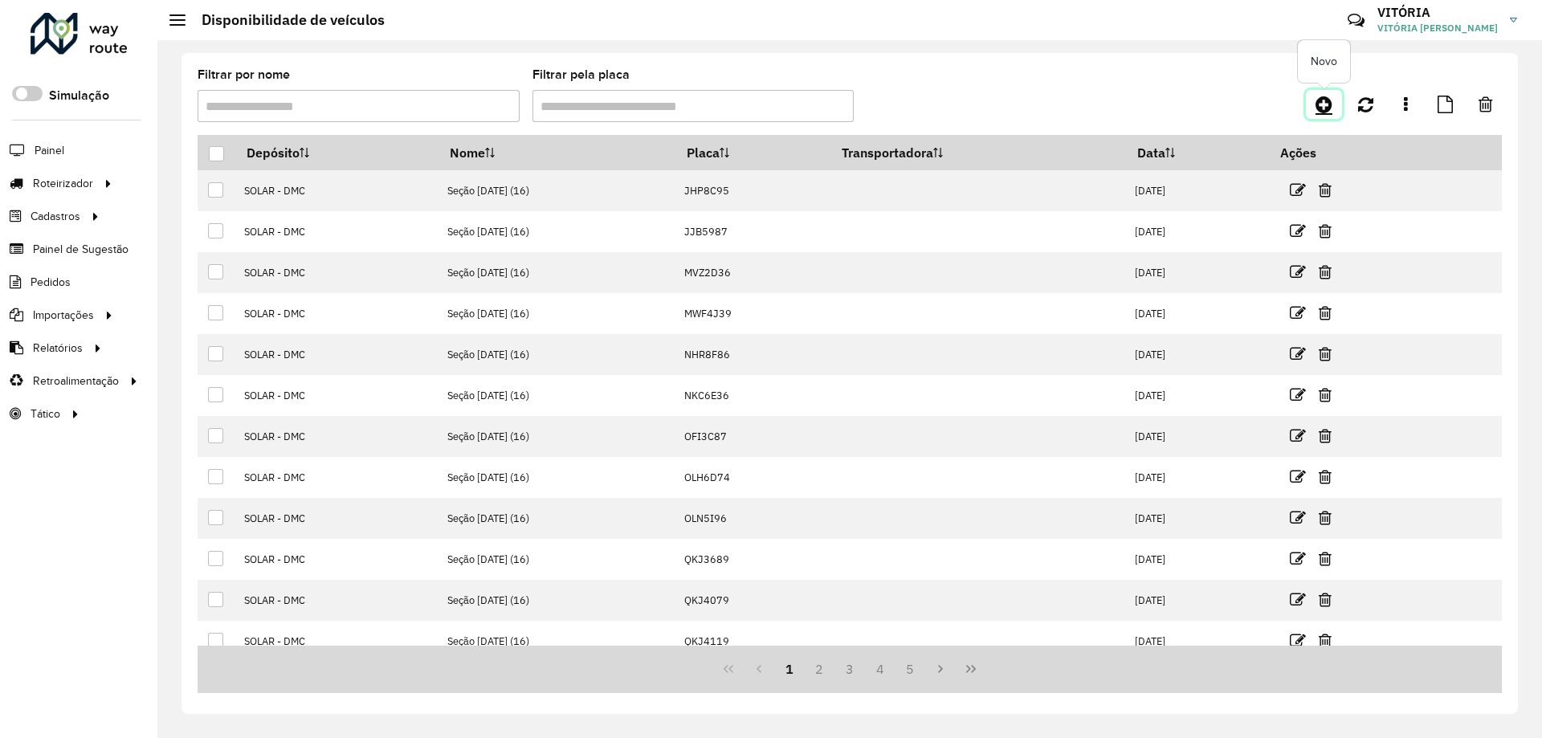
click at [1309, 98] on link at bounding box center [1324, 104] width 36 height 29
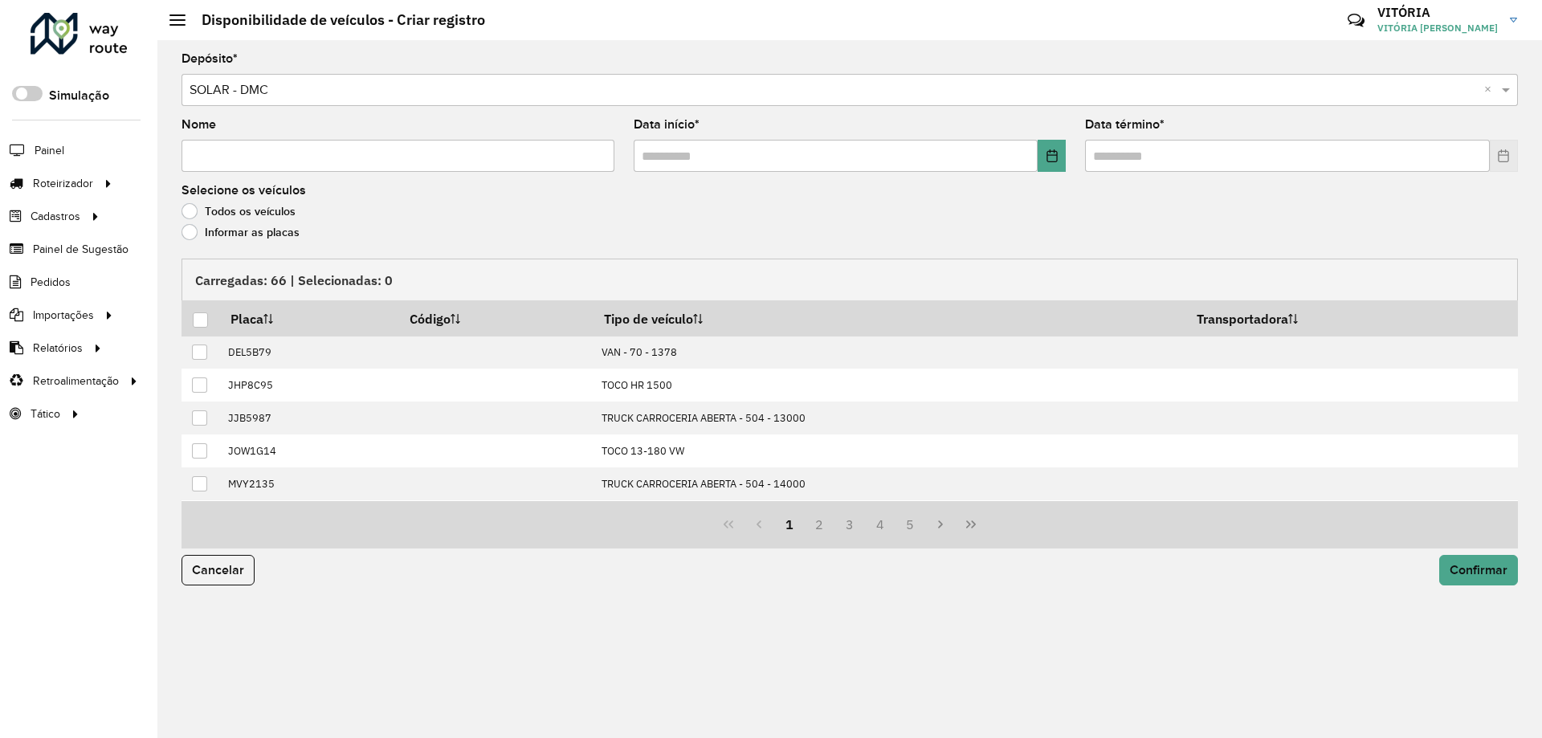
click at [249, 161] on input "Nome" at bounding box center [398, 156] width 433 height 32
type input "**********"
click at [643, 155] on input "text" at bounding box center [836, 156] width 405 height 32
type input "**********"
click at [1093, 157] on input "text" at bounding box center [1287, 156] width 405 height 32
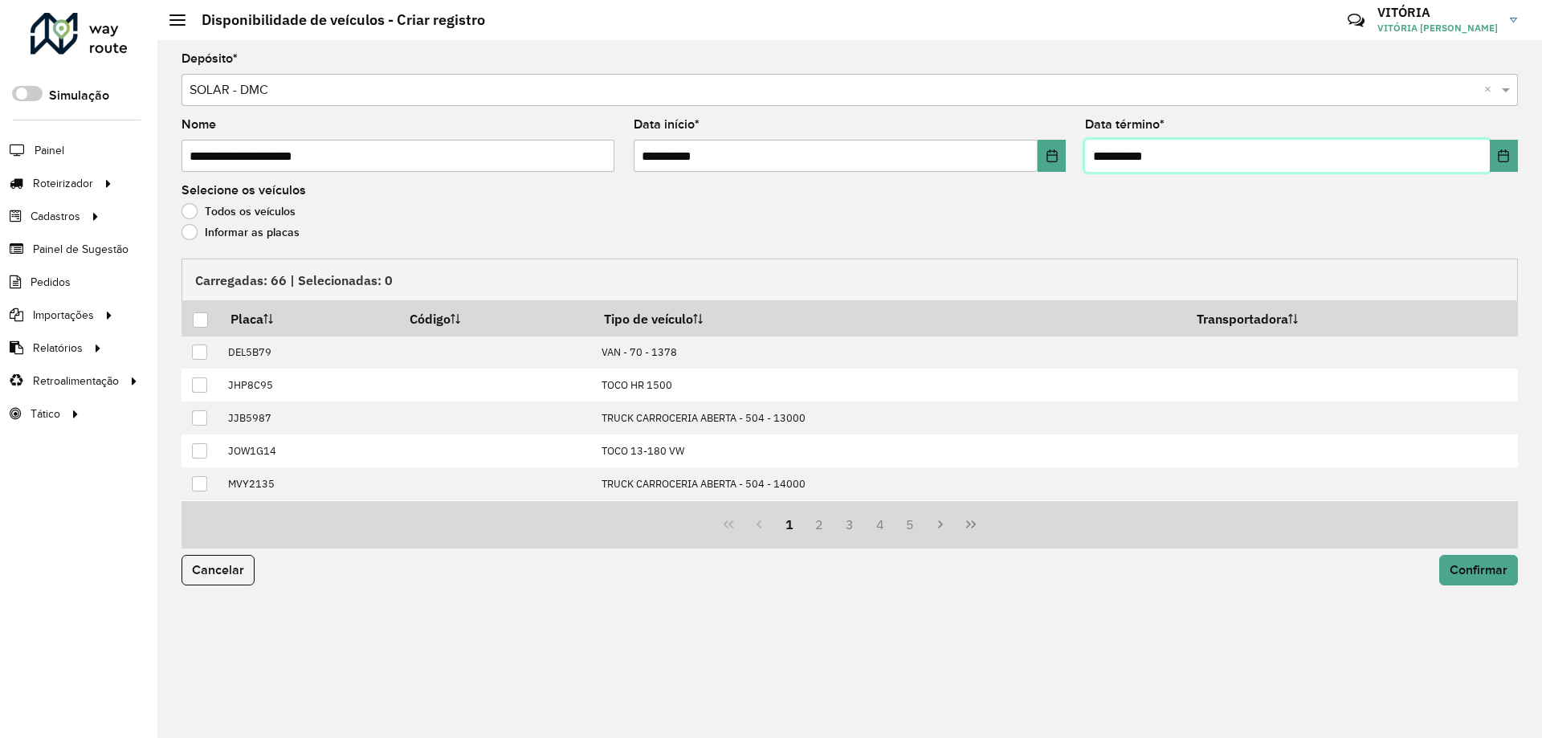
type input "**********"
click at [188, 235] on label "Informar as placas" at bounding box center [241, 232] width 118 height 16
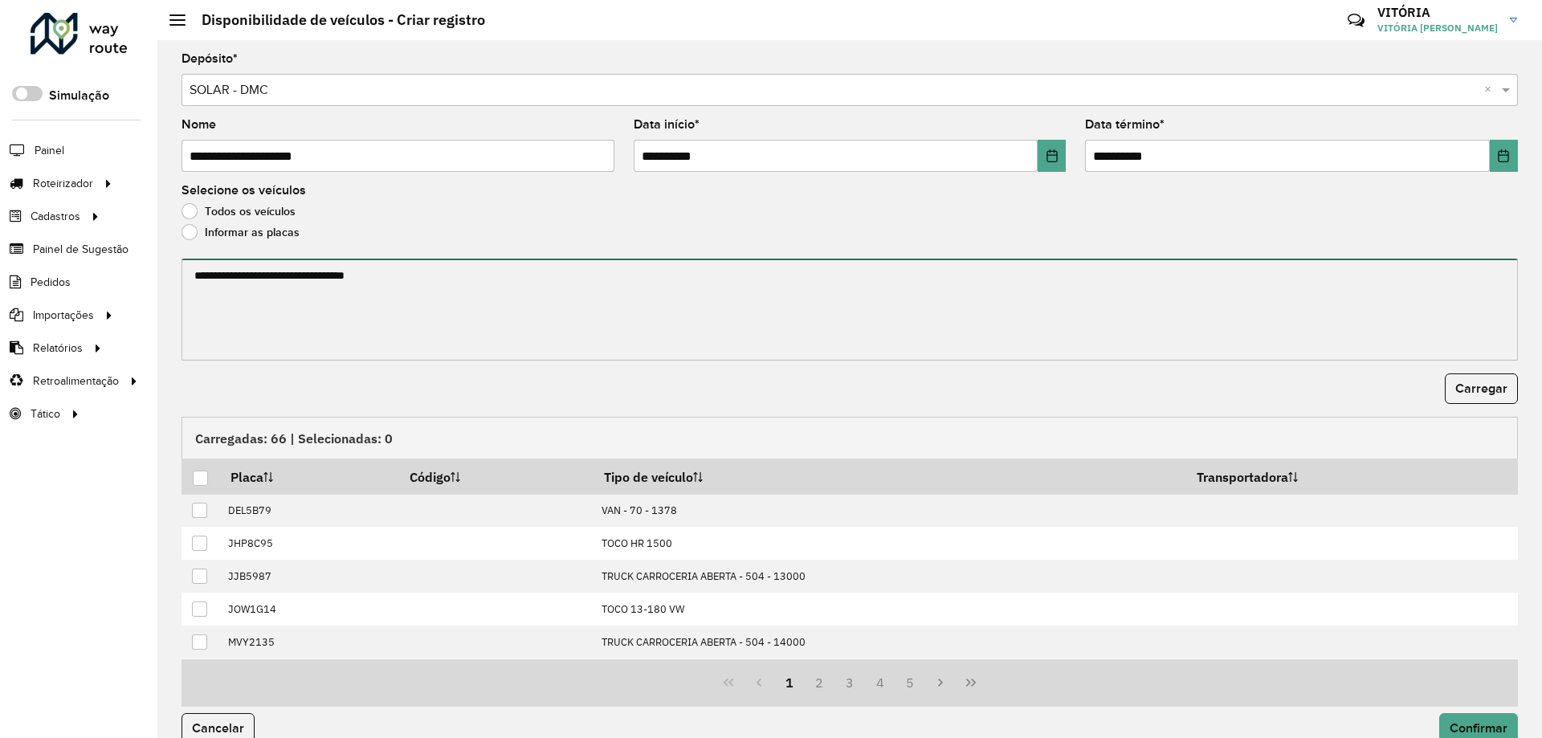
click at [284, 308] on textarea at bounding box center [850, 310] width 1337 height 102
click at [541, 306] on textarea at bounding box center [850, 310] width 1337 height 102
paste textarea "******* ******* ******* ******* ******* ******* ******* ******* ******* *******…"
type textarea "******* ******* ******* ******* ******* ******* ******* ******* ******* *******…"
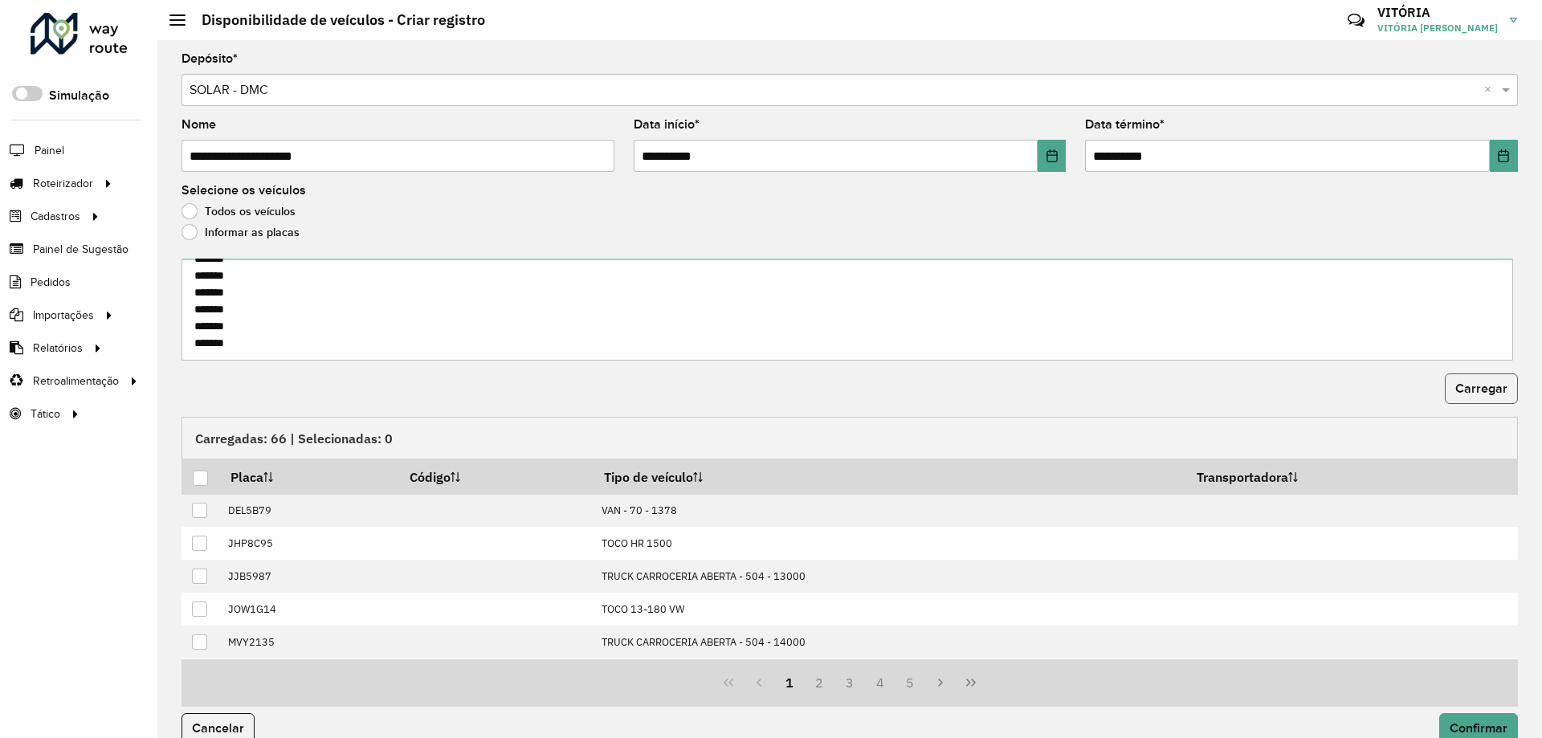
click at [1459, 388] on span "Carregar" at bounding box center [1482, 389] width 52 height 14
click at [190, 472] on th at bounding box center [201, 477] width 38 height 35
click at [198, 472] on div at bounding box center [200, 478] width 15 height 15
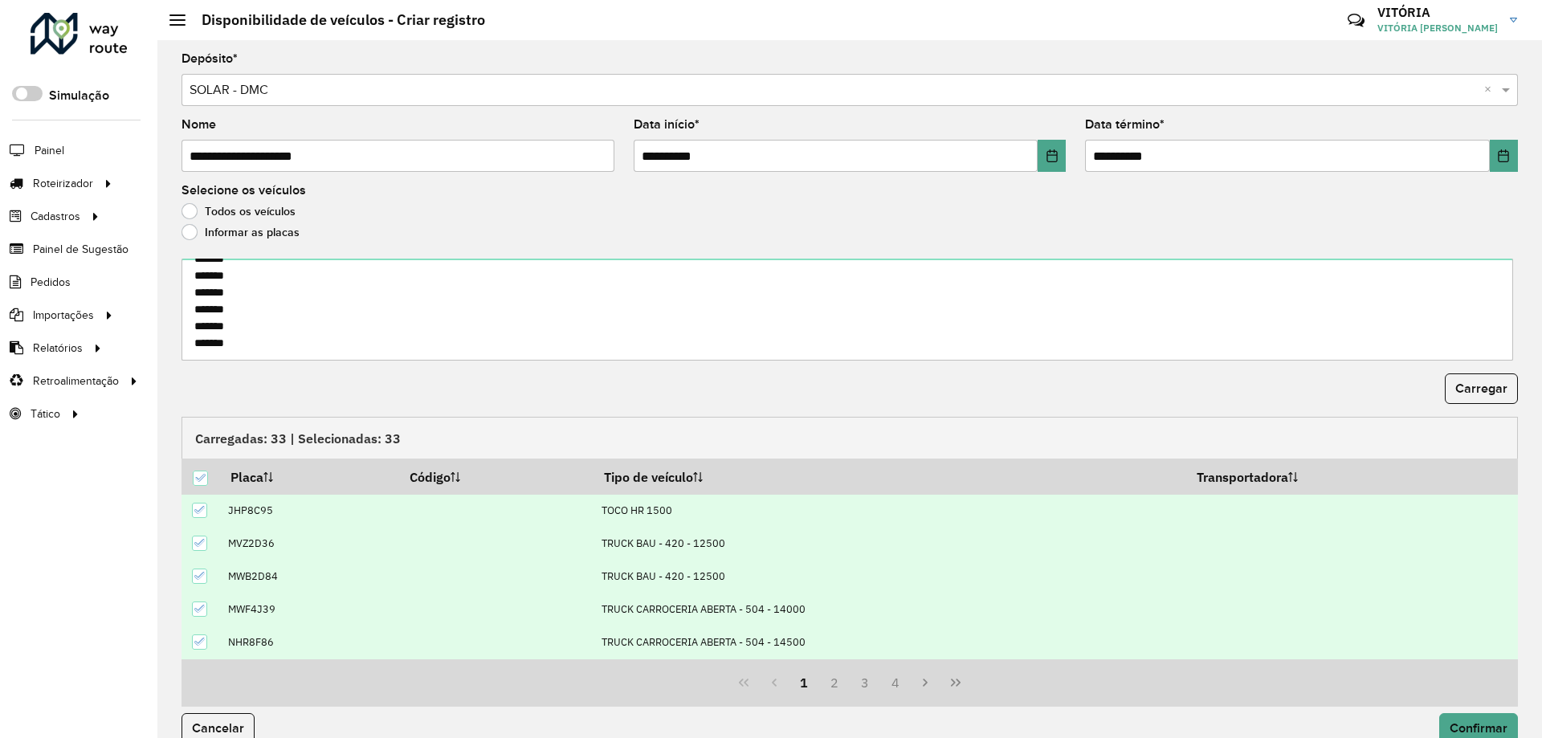
scroll to position [25, 0]
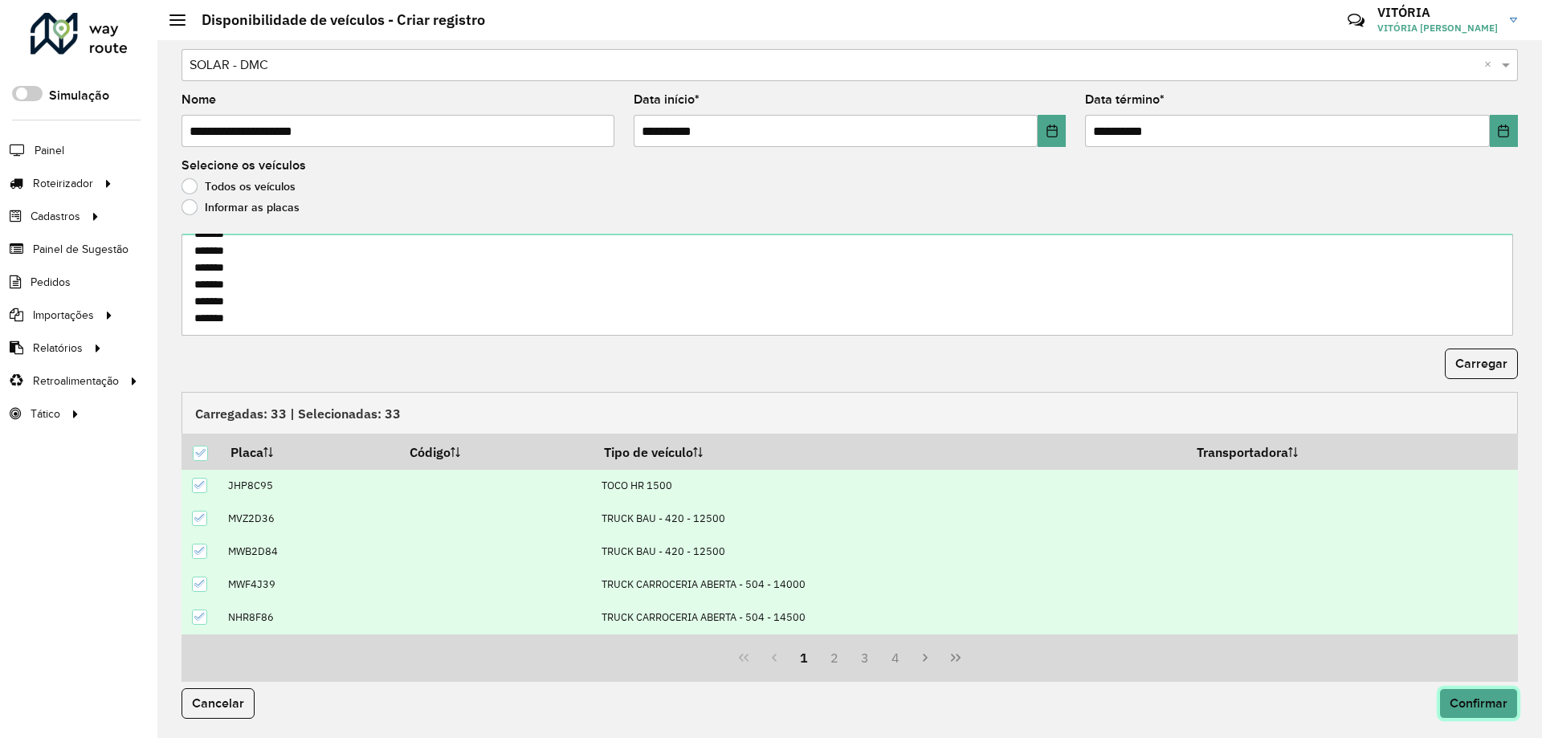
click at [1461, 704] on span "Confirmar" at bounding box center [1479, 704] width 58 height 14
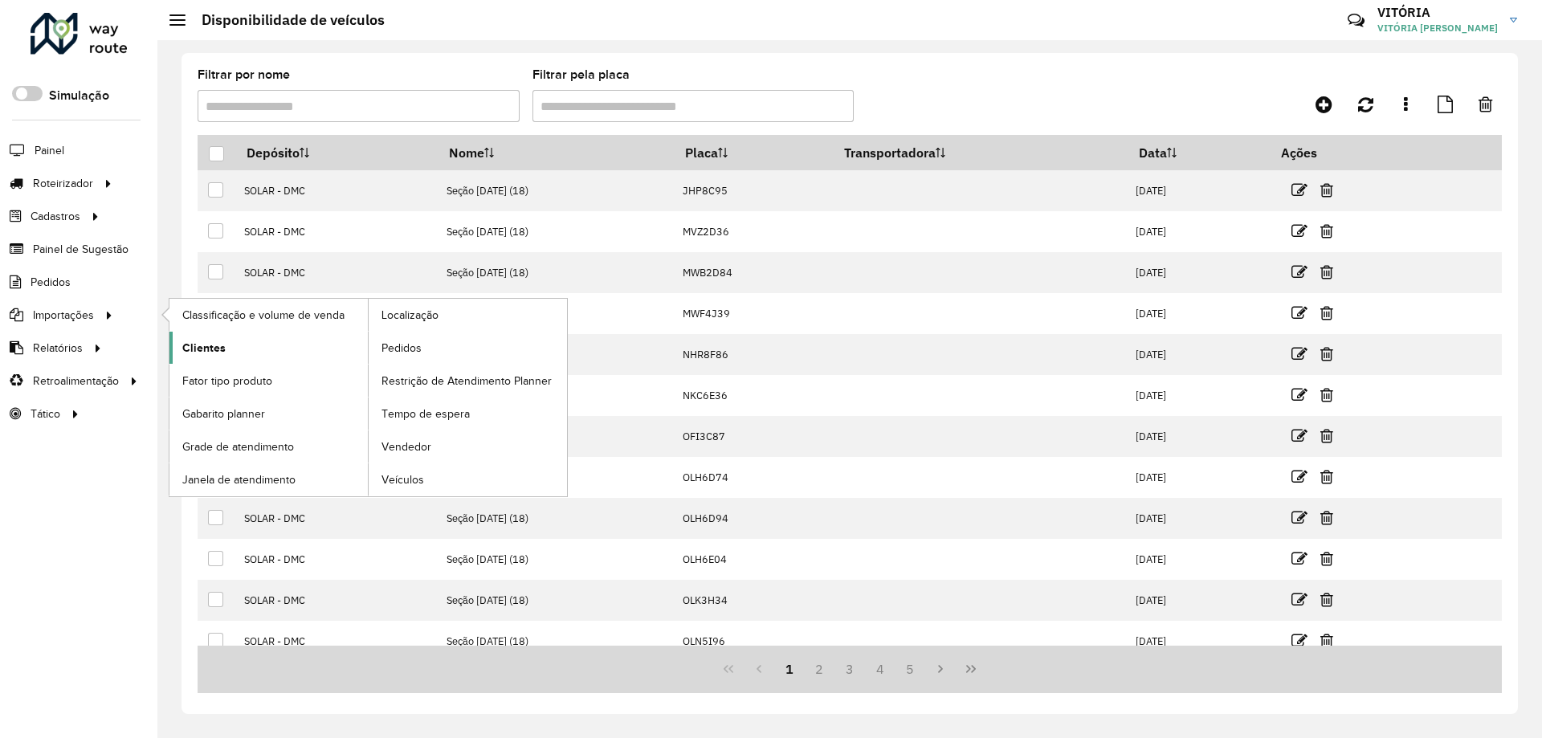
click at [247, 349] on link "Clientes" at bounding box center [269, 348] width 198 height 32
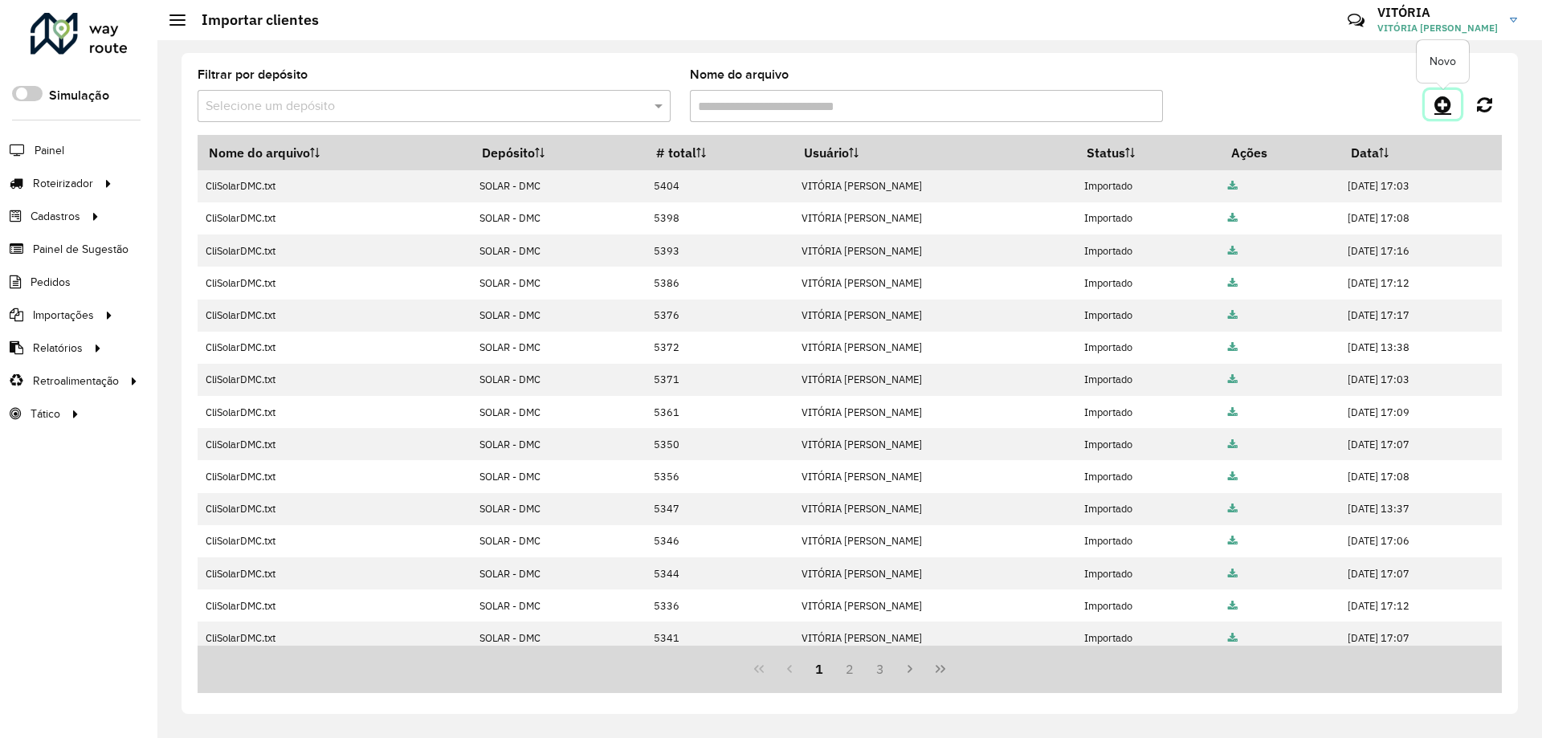
click at [1440, 108] on icon at bounding box center [1443, 104] width 17 height 19
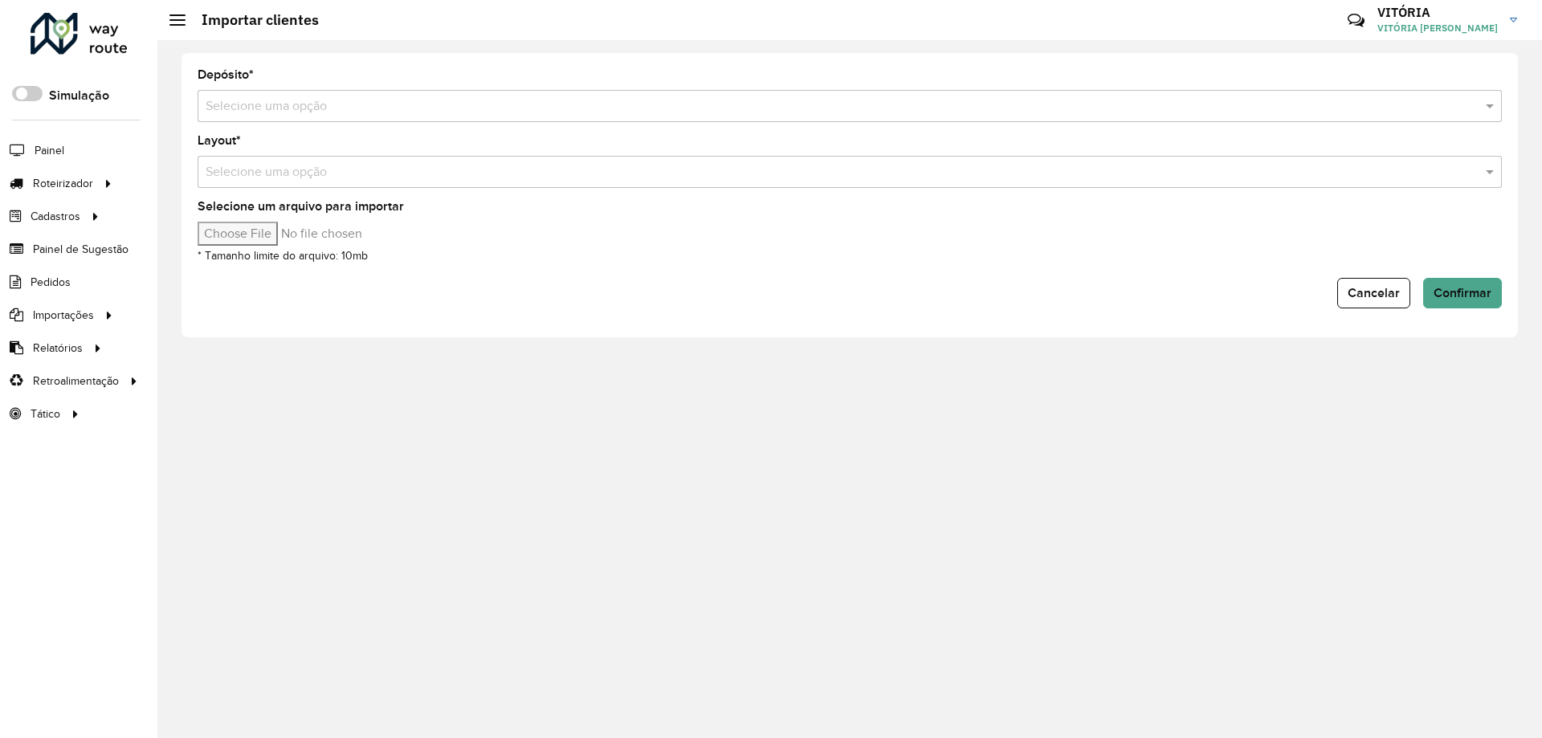
click at [325, 100] on input "text" at bounding box center [834, 106] width 1256 height 19
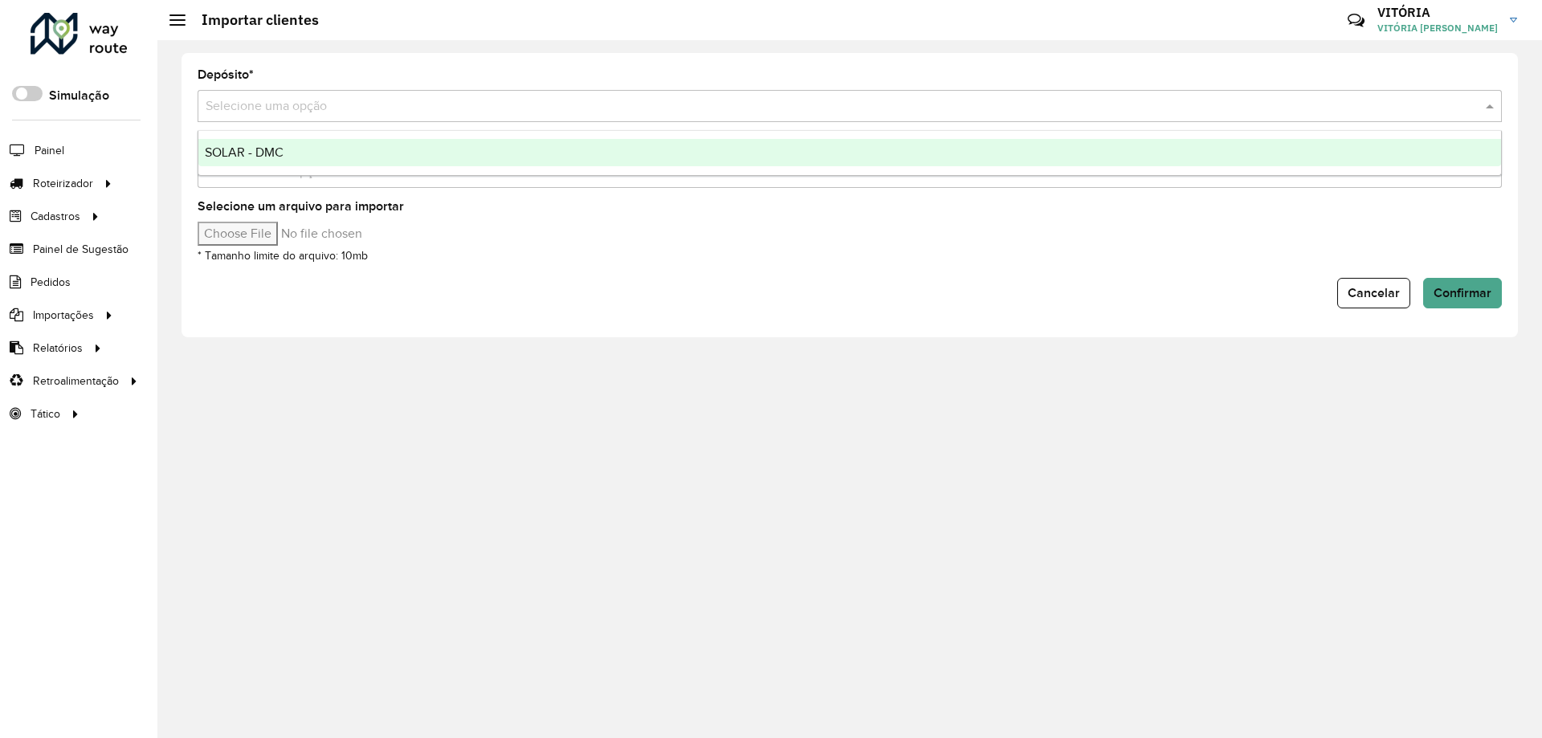
click at [335, 148] on div "SOLAR - DMC" at bounding box center [849, 152] width 1303 height 27
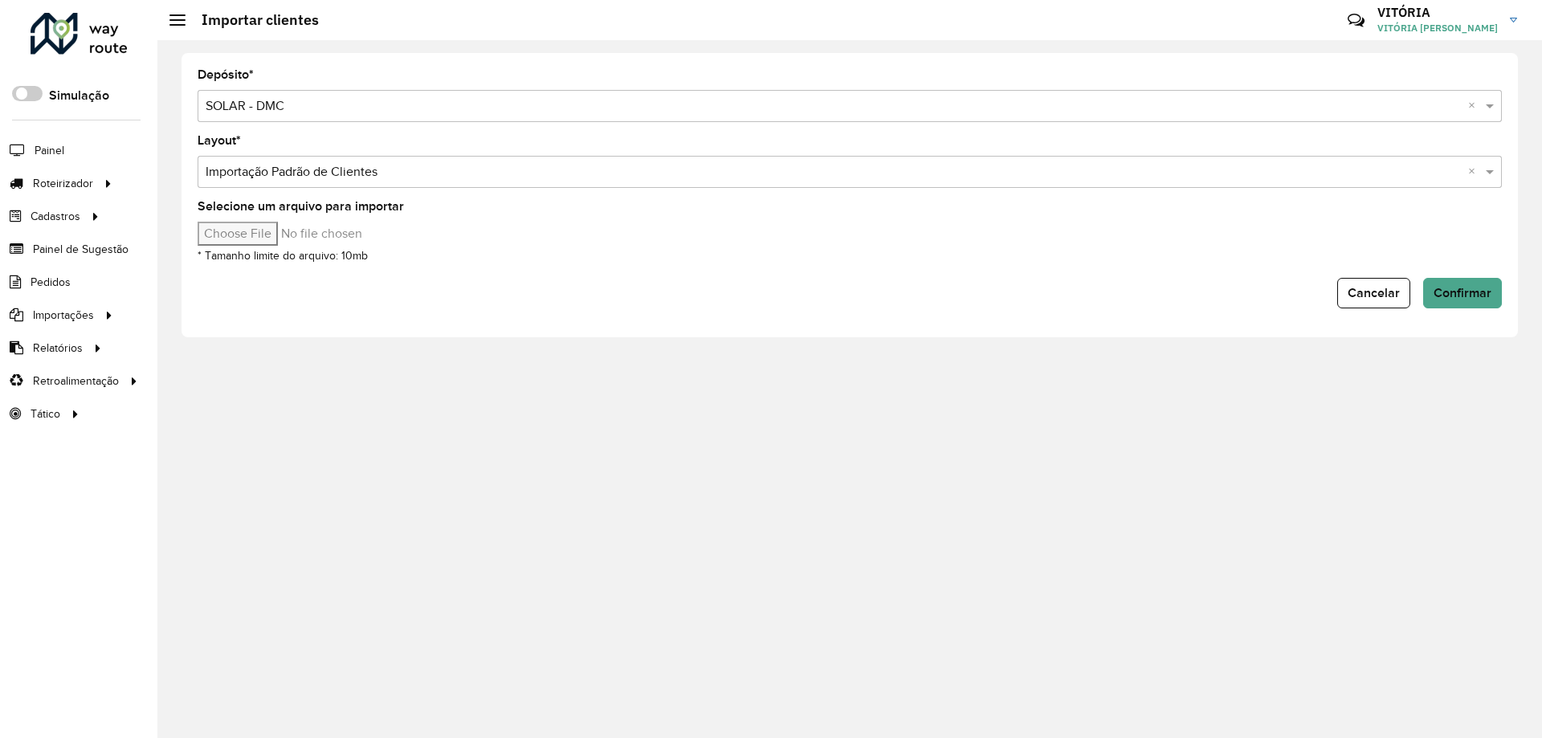
click at [268, 235] on input "Selecione um arquivo para importar" at bounding box center [334, 234] width 273 height 24
type input "**********"
click at [1467, 286] on span "Confirmar" at bounding box center [1463, 293] width 58 height 14
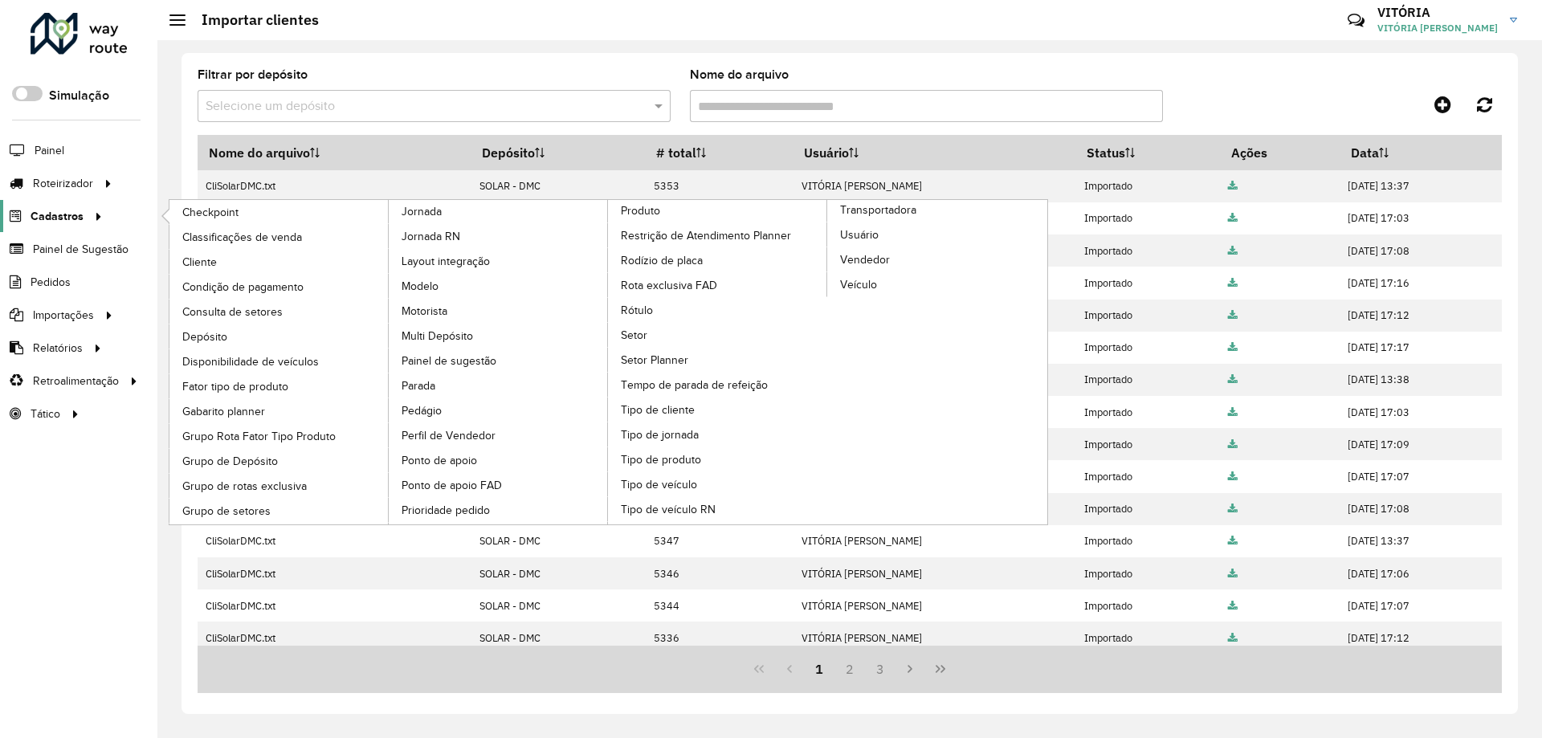
click at [53, 213] on span "Cadastros" at bounding box center [57, 216] width 53 height 17
click at [286, 357] on span "Disponibilidade de veículos" at bounding box center [253, 361] width 143 height 17
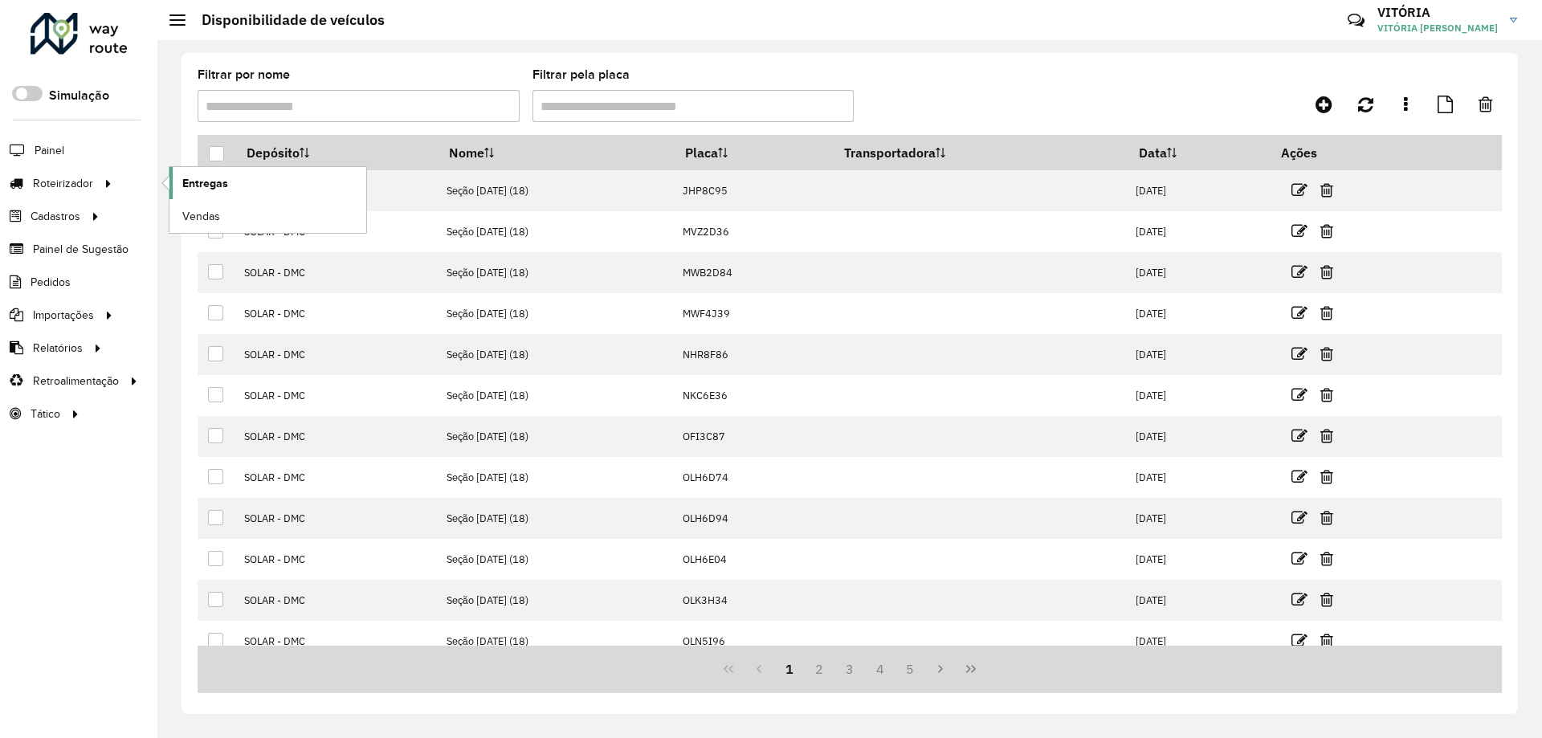
click at [216, 176] on span "Entregas" at bounding box center [205, 183] width 46 height 17
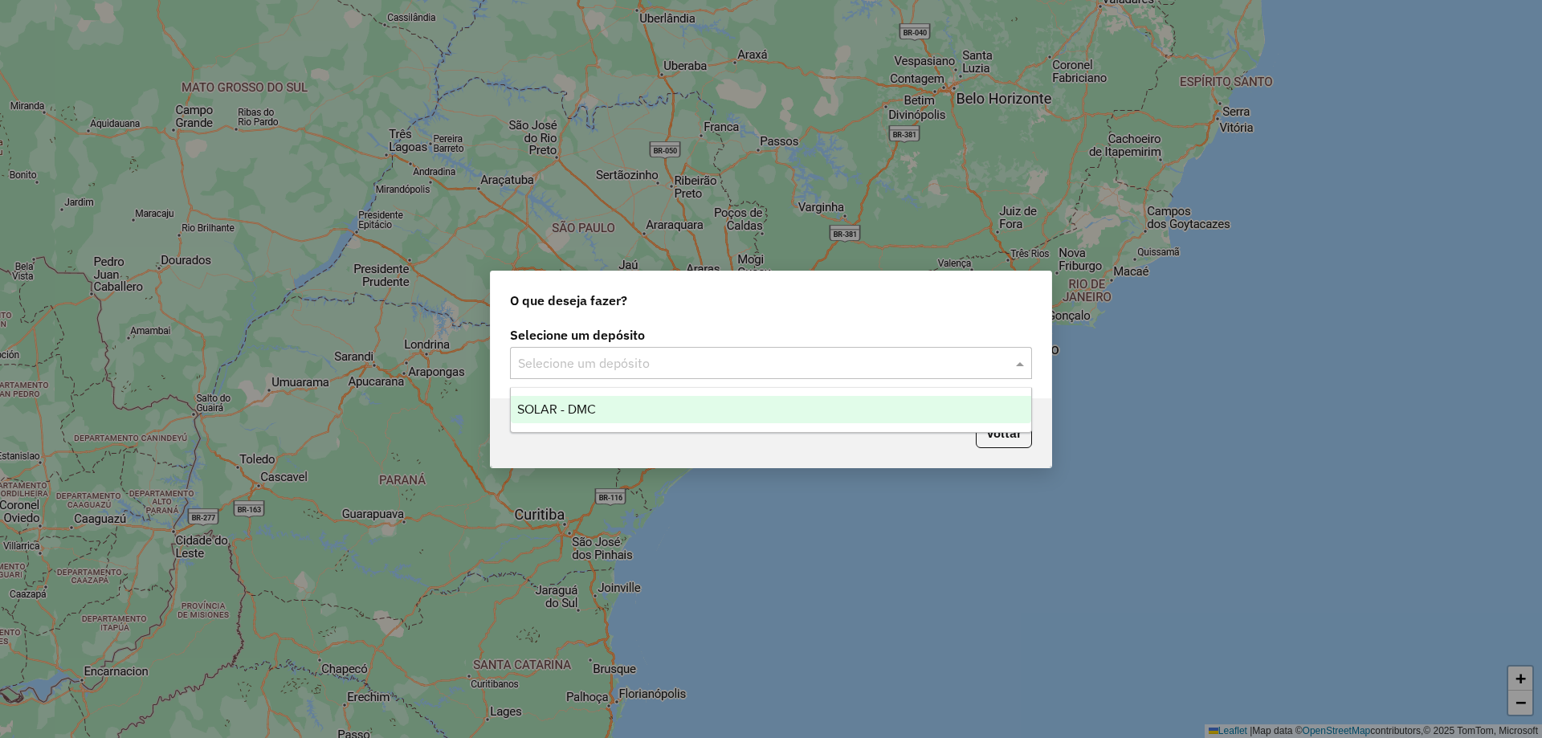
click at [790, 370] on input "text" at bounding box center [755, 363] width 474 height 19
click at [783, 415] on div "SOLAR - DMC" at bounding box center [771, 409] width 521 height 27
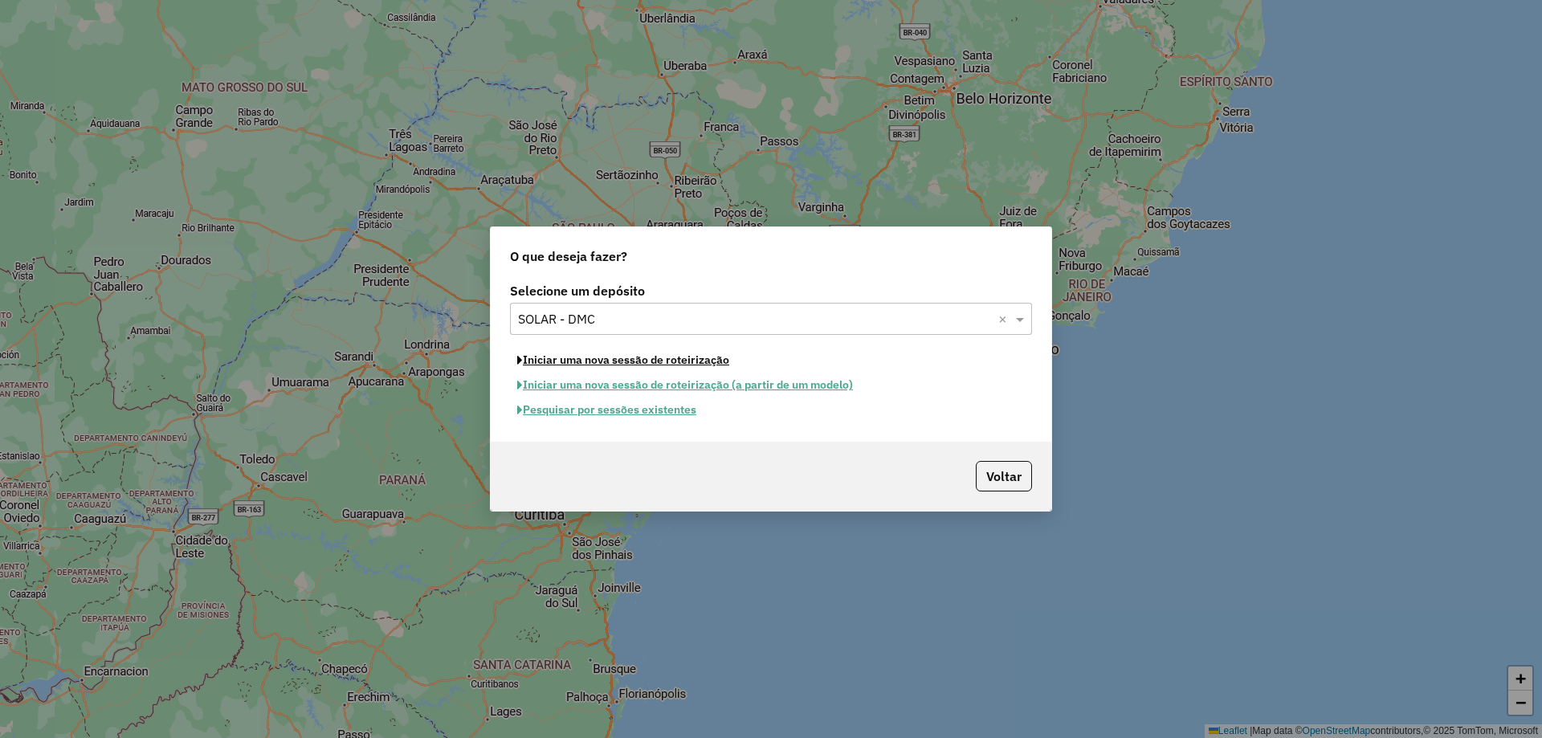
click at [656, 361] on button "Iniciar uma nova sessão de roteirização" at bounding box center [623, 360] width 227 height 25
select select "*"
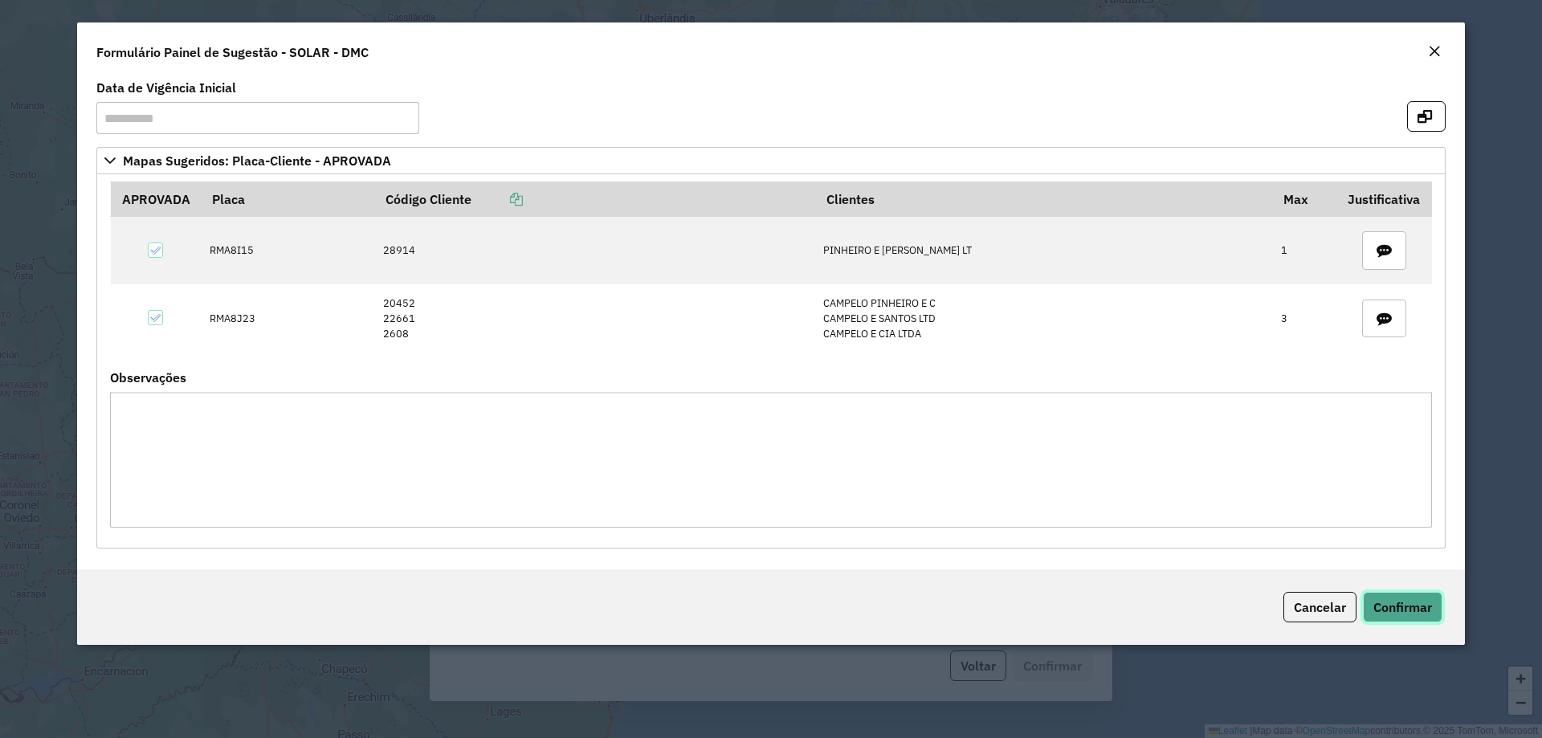
click at [1391, 603] on span "Confirmar" at bounding box center [1403, 607] width 59 height 16
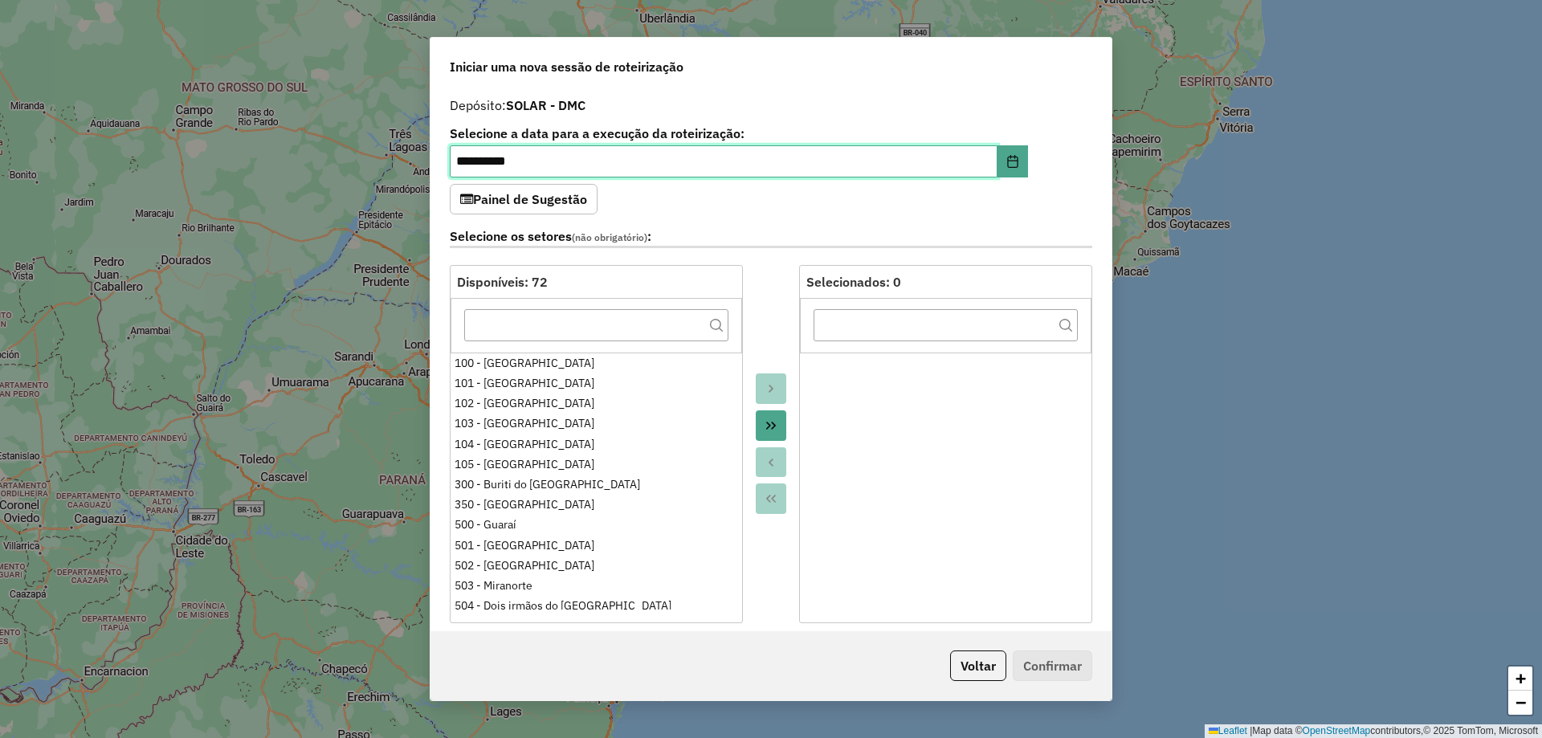
scroll to position [402, 0]
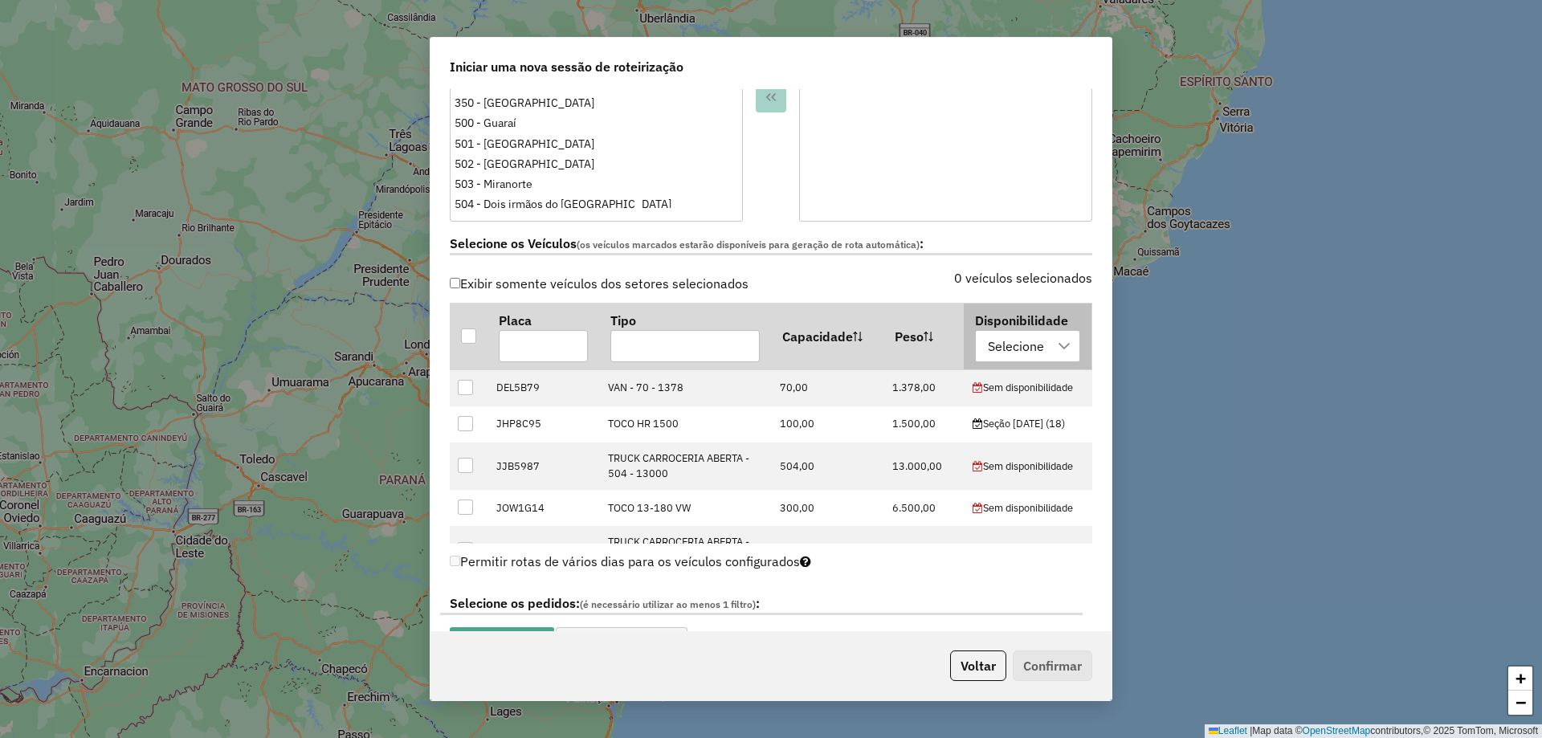
click at [1050, 355] on div at bounding box center [1065, 346] width 31 height 31
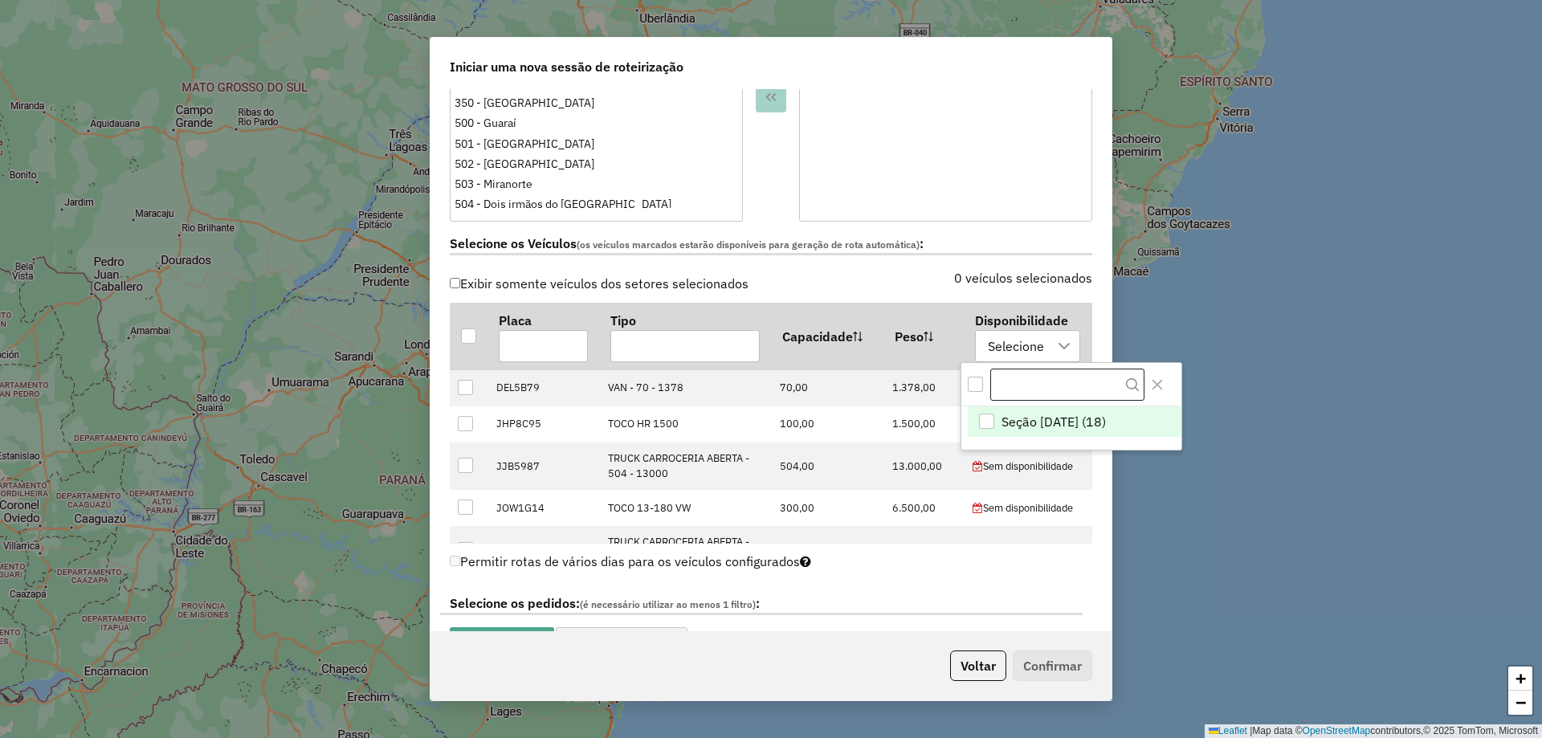
scroll to position [12, 73]
click at [988, 416] on div "Seção 16/08/2025 (18)" at bounding box center [986, 421] width 15 height 15
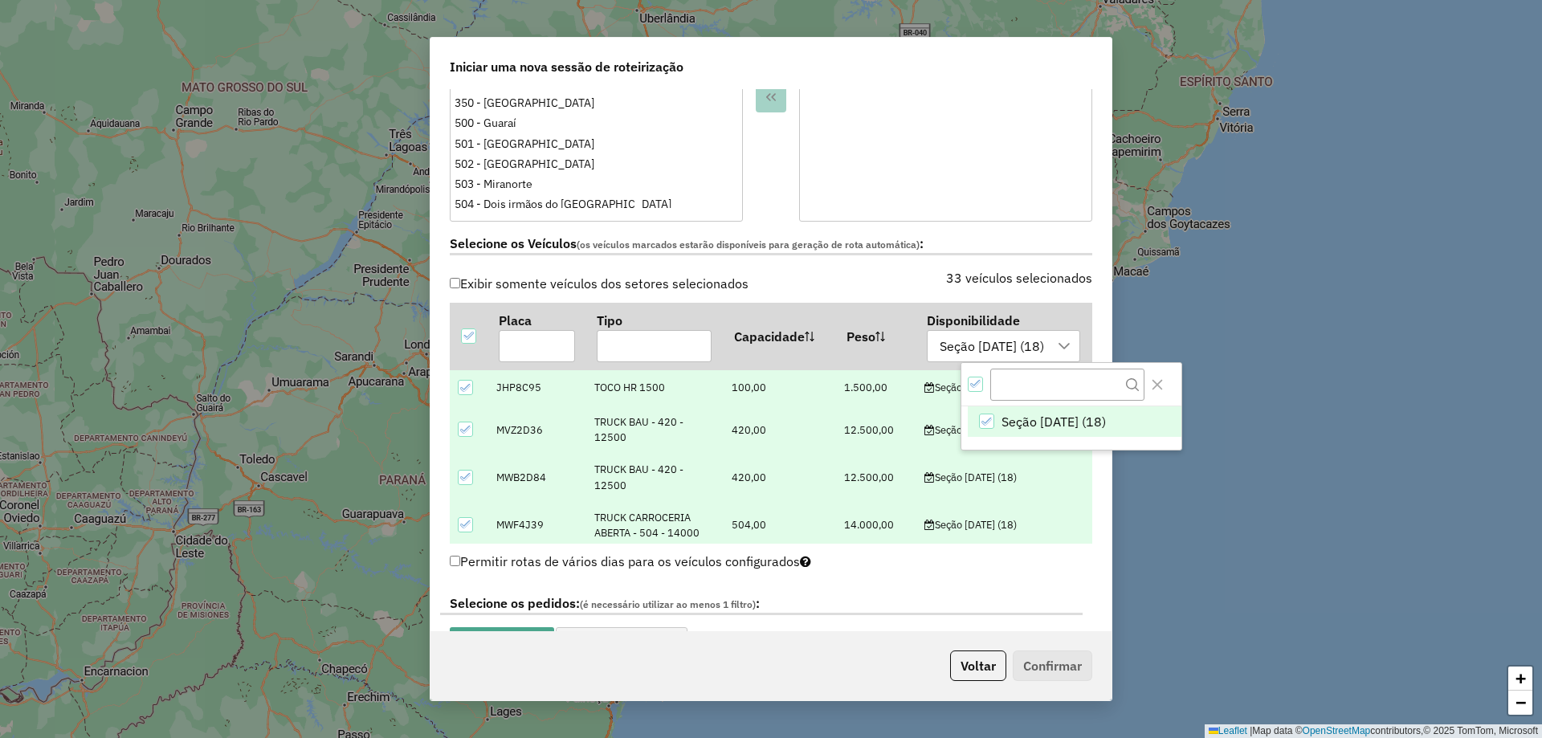
click at [1028, 596] on label "Selecione os pedidos: (é necessário utilizar ao menos 1 filtro) :" at bounding box center [761, 605] width 643 height 22
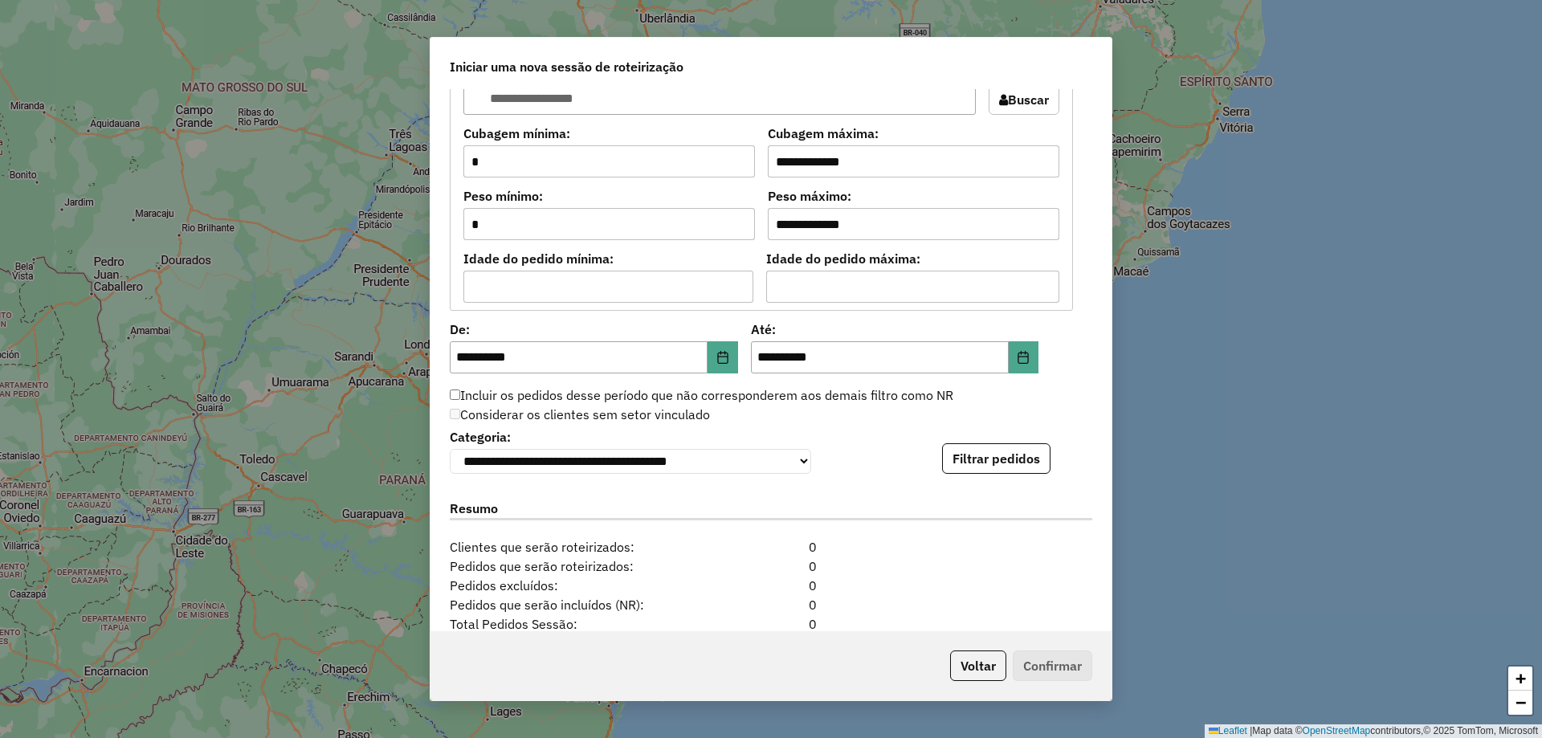
scroll to position [1526, 0]
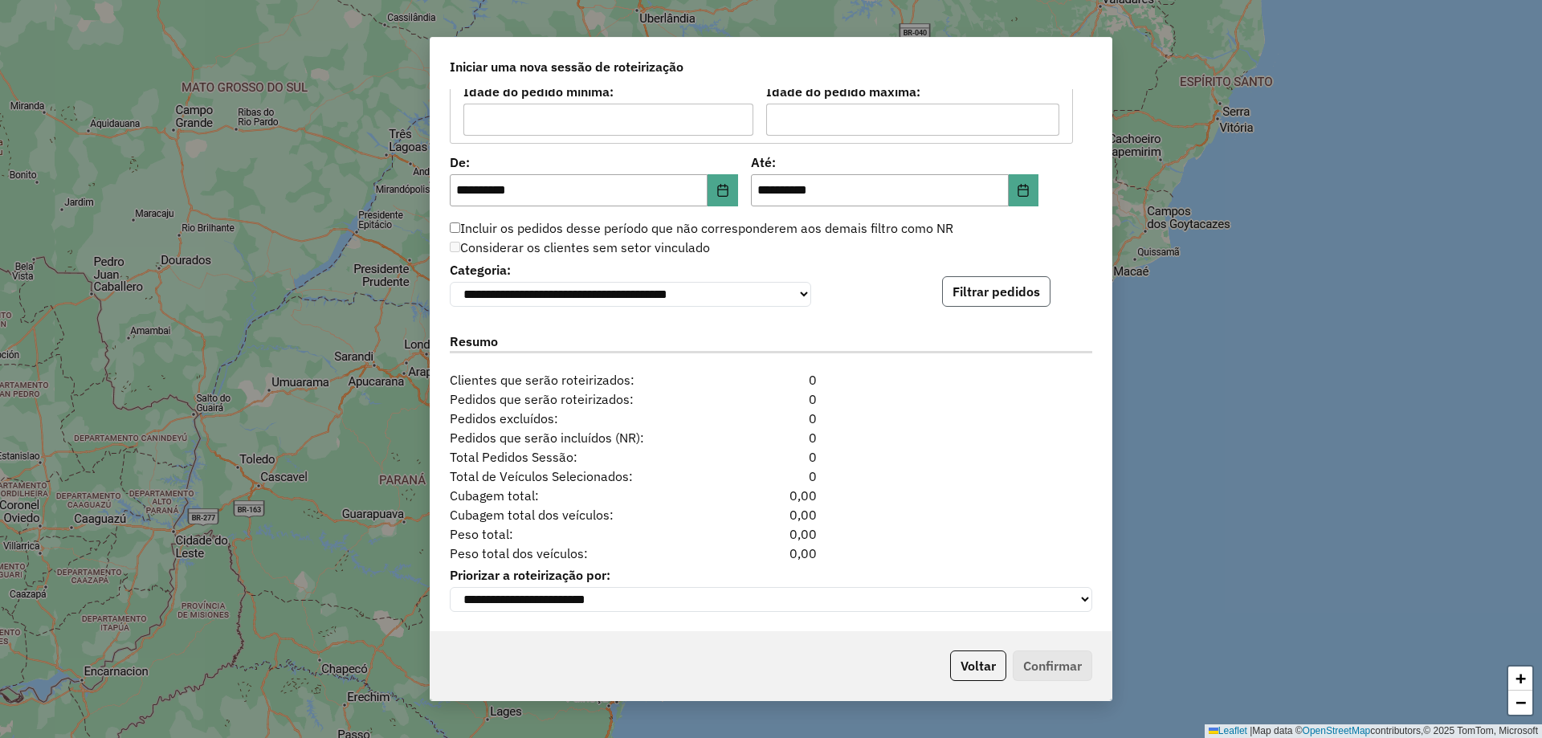
click at [986, 287] on button "Filtrar pedidos" at bounding box center [996, 291] width 108 height 31
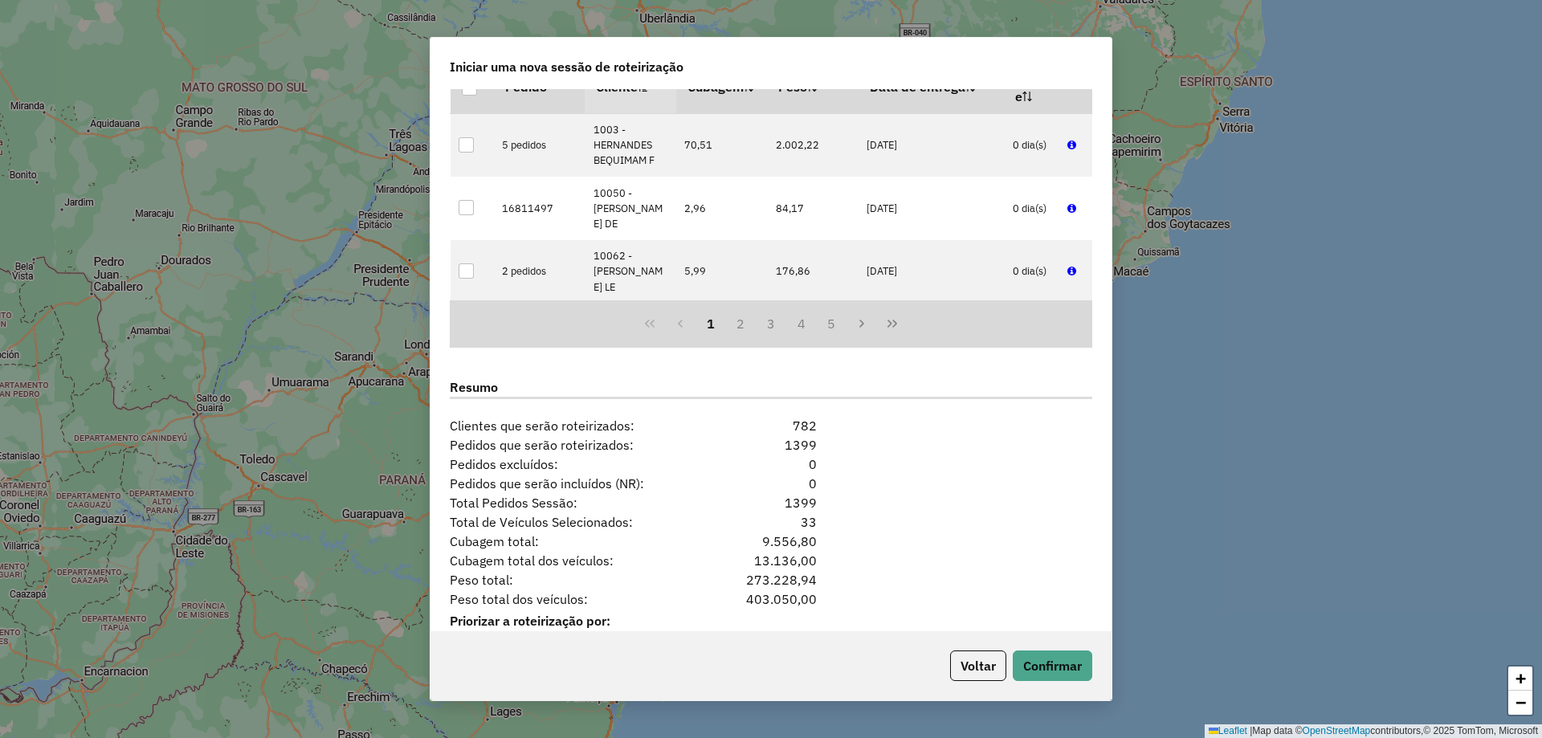
scroll to position [1857, 0]
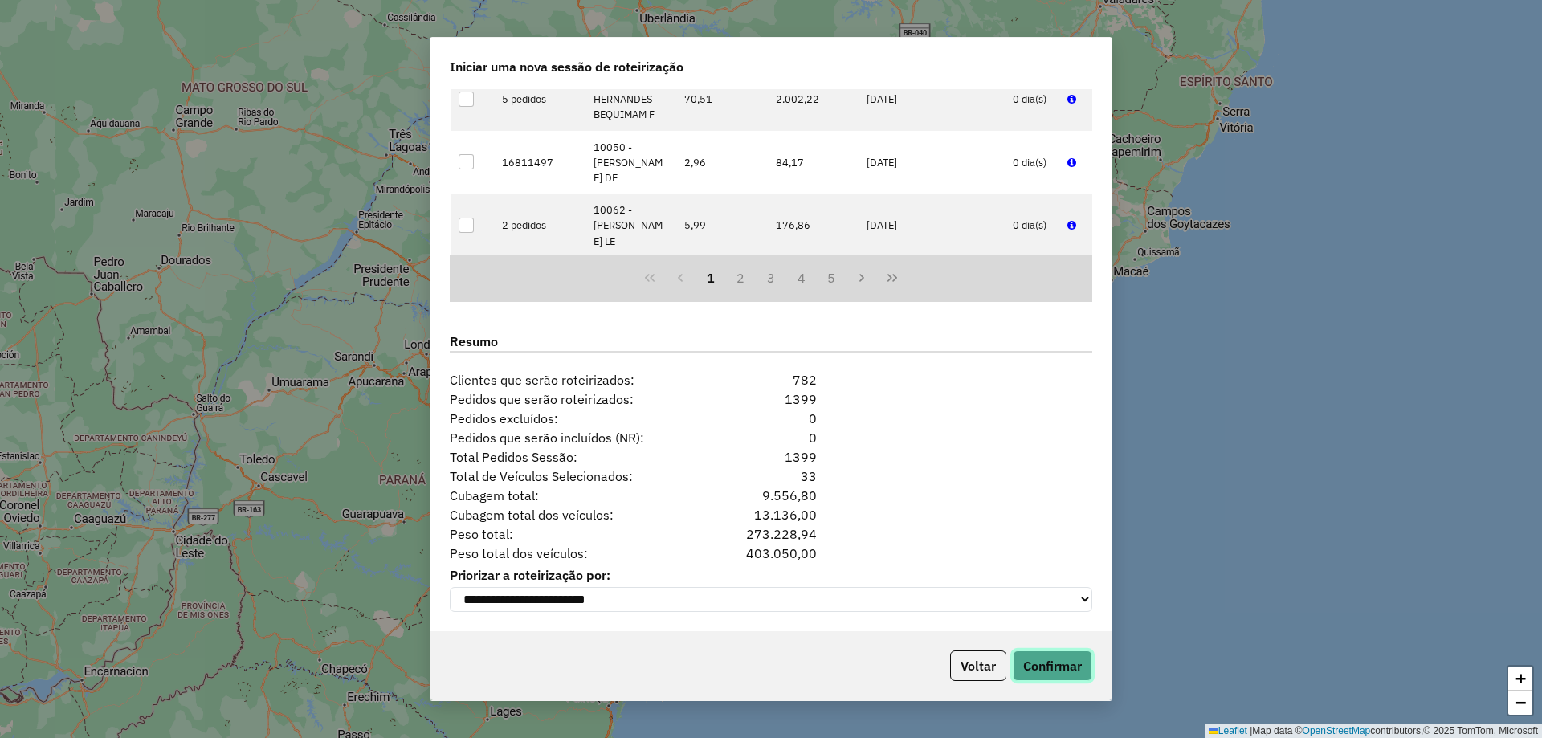
click at [1057, 660] on button "Confirmar" at bounding box center [1053, 666] width 80 height 31
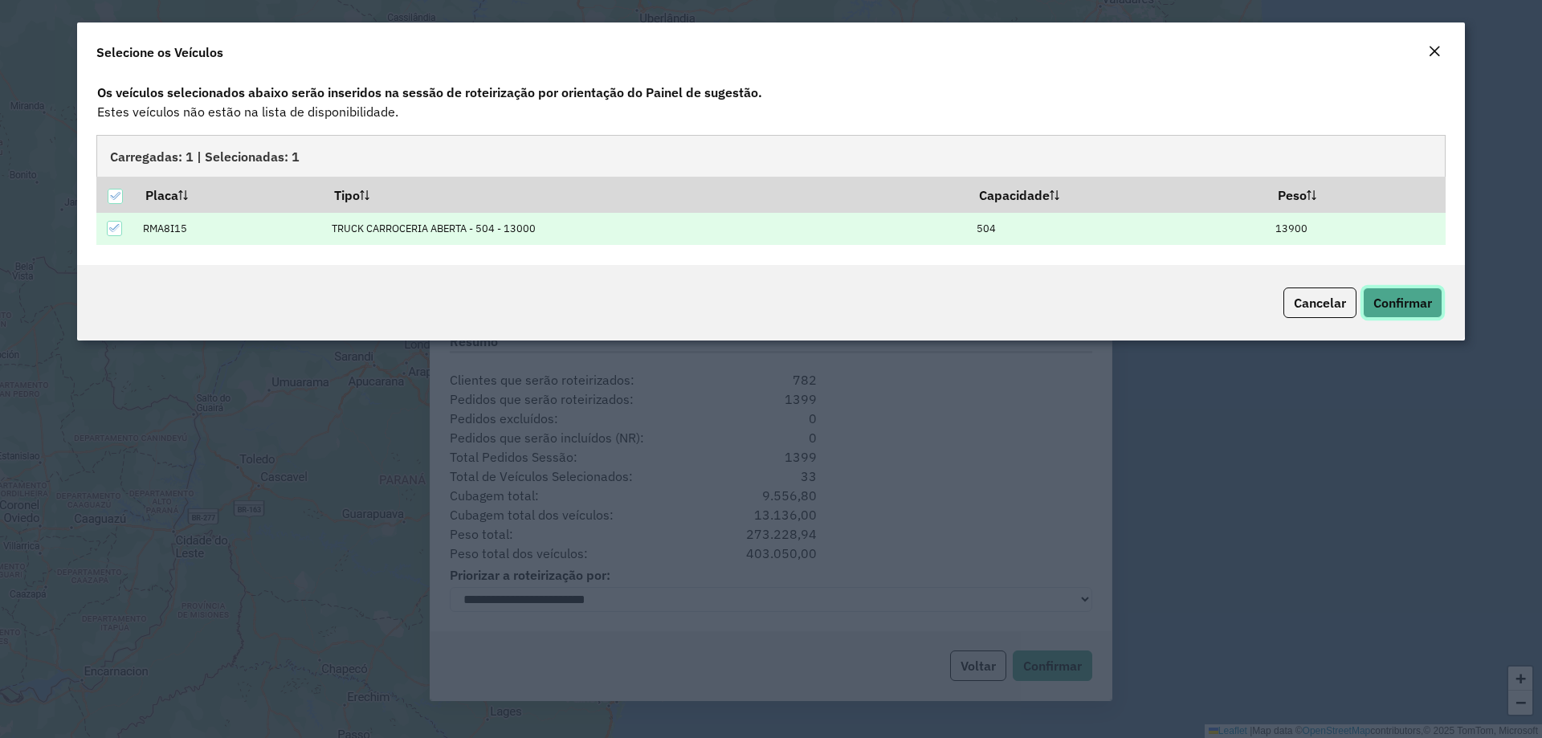
click at [1392, 307] on span "Confirmar" at bounding box center [1403, 303] width 59 height 16
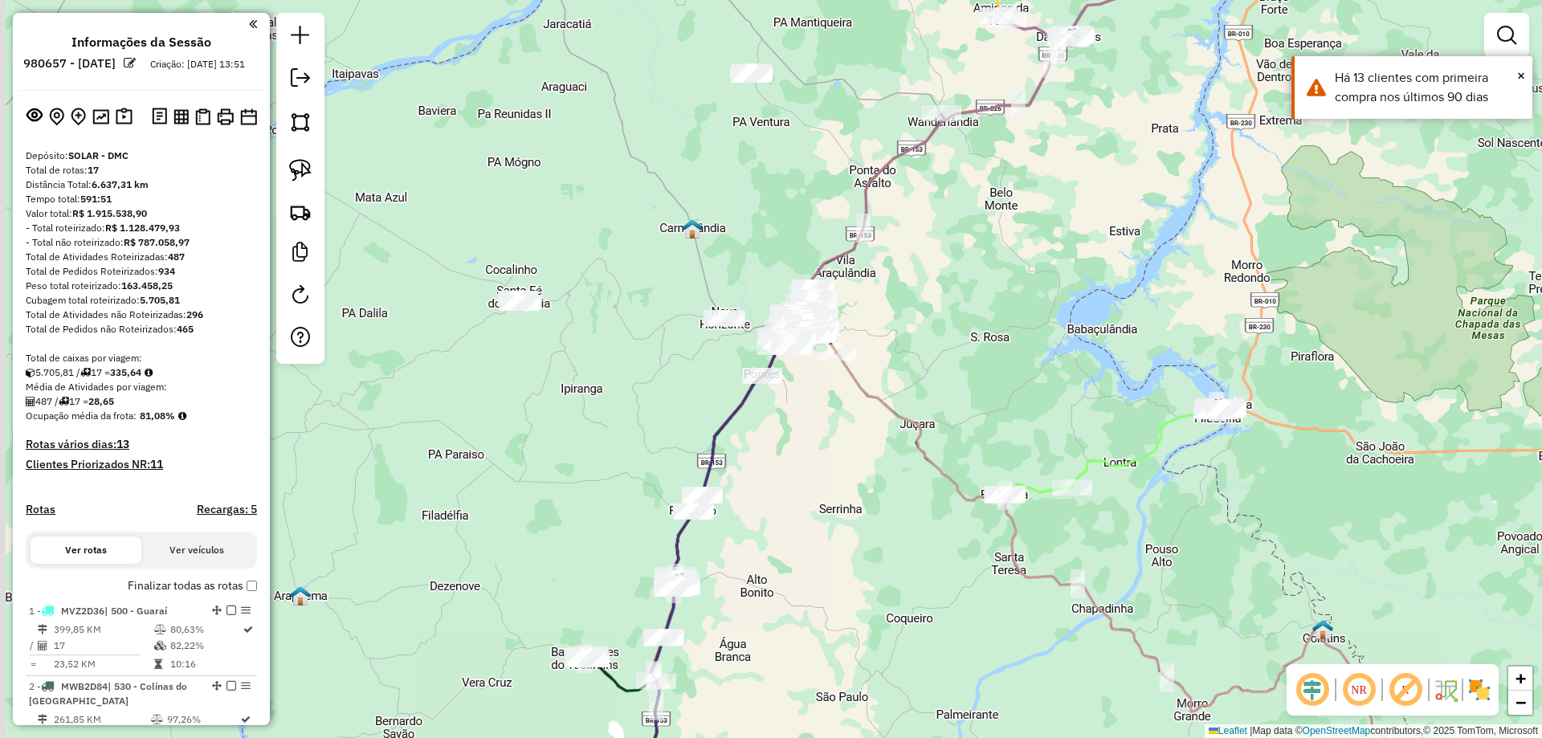
drag, startPoint x: 946, startPoint y: 360, endPoint x: 959, endPoint y: 304, distance: 56.9
click at [959, 304] on div "Janela de atendimento Grade de atendimento Capacidade Transportadoras Veículos …" at bounding box center [771, 369] width 1542 height 738
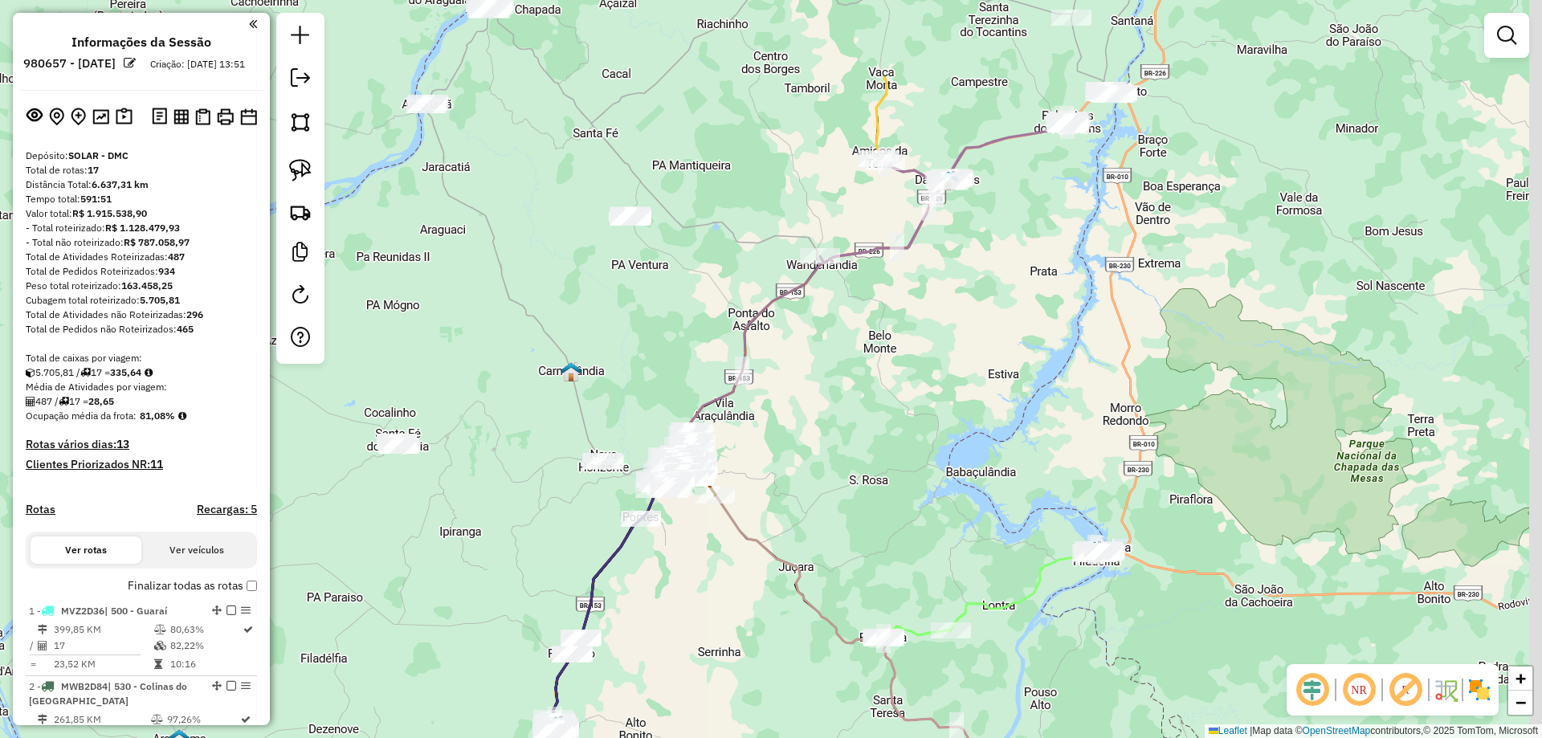
drag, startPoint x: 939, startPoint y: 316, endPoint x: 770, endPoint y: 541, distance: 281.2
click at [766, 545] on div "Janela de atendimento Grade de atendimento Capacidade Transportadoras Veículos …" at bounding box center [771, 369] width 1542 height 738
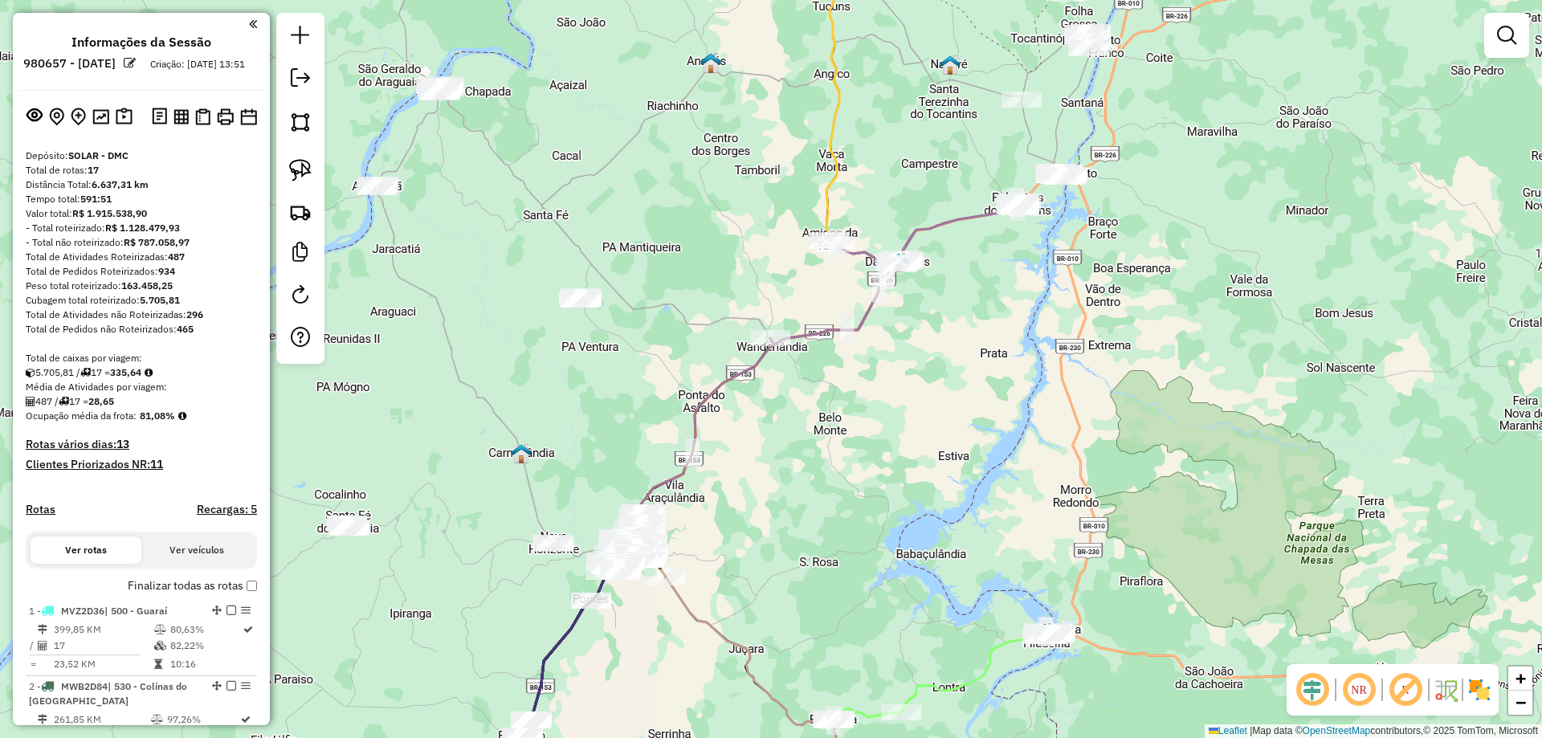
click at [844, 572] on div "Janela de atendimento Grade de atendimento Capacidade Transportadoras Veículos …" at bounding box center [771, 369] width 1542 height 738
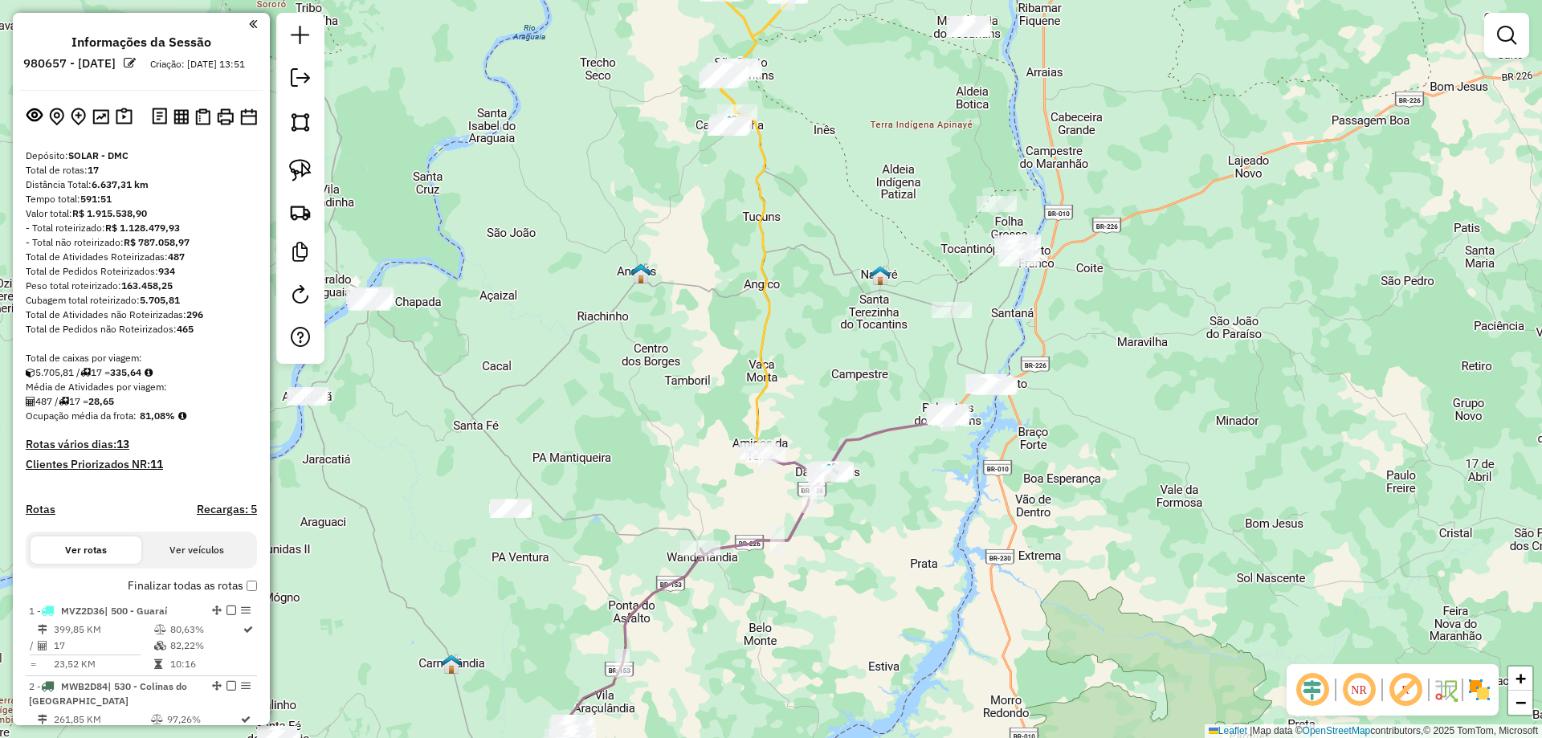
drag, startPoint x: 889, startPoint y: 202, endPoint x: 854, endPoint y: 447, distance: 248.4
click at [855, 446] on div "Janela de atendimento Grade de atendimento Capacidade Transportadoras Veículos …" at bounding box center [771, 369] width 1542 height 738
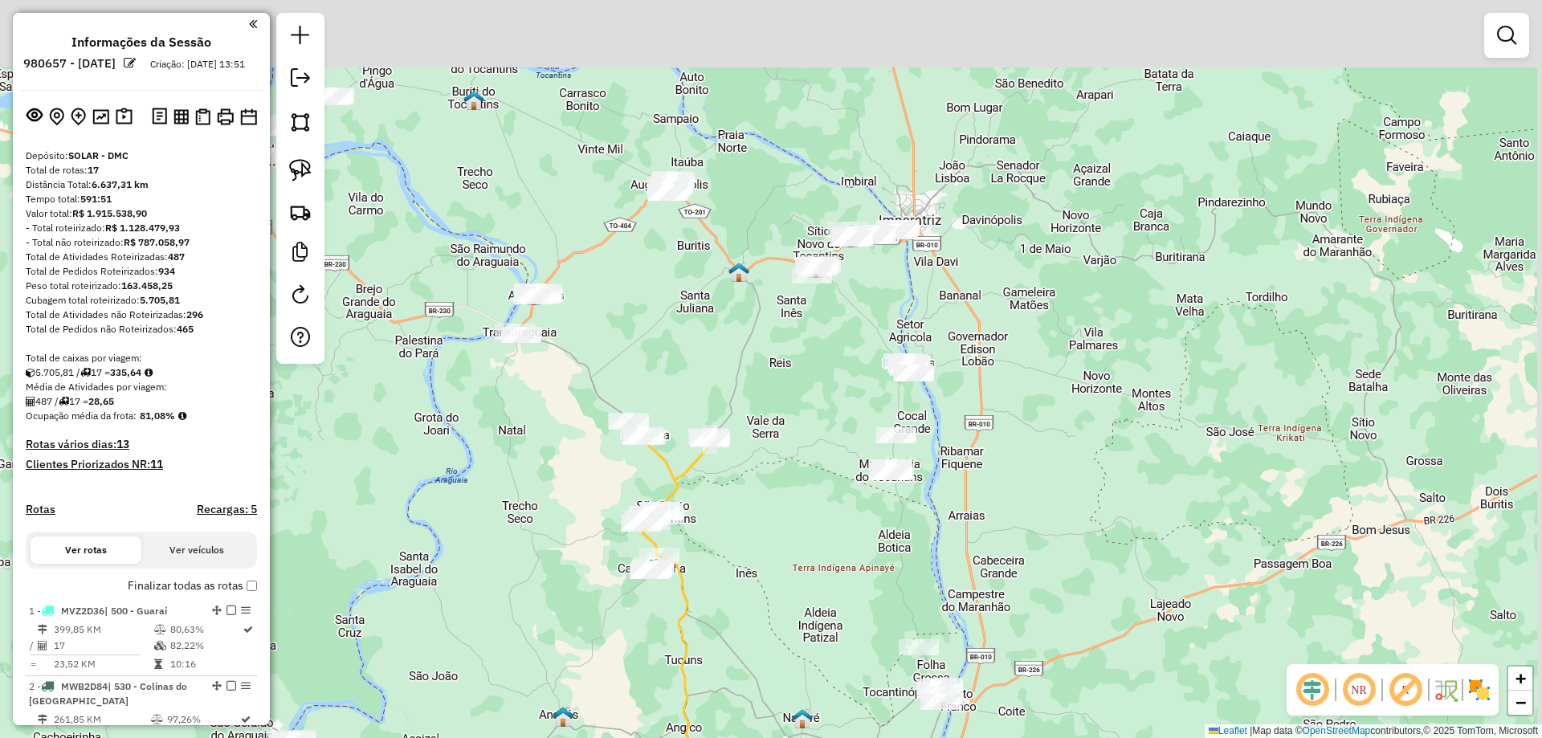
drag, startPoint x: 858, startPoint y: 327, endPoint x: 813, endPoint y: 488, distance: 166.8
click at [813, 522] on div "Janela de atendimento Grade de atendimento Capacidade Transportadoras Veículos …" at bounding box center [771, 369] width 1542 height 738
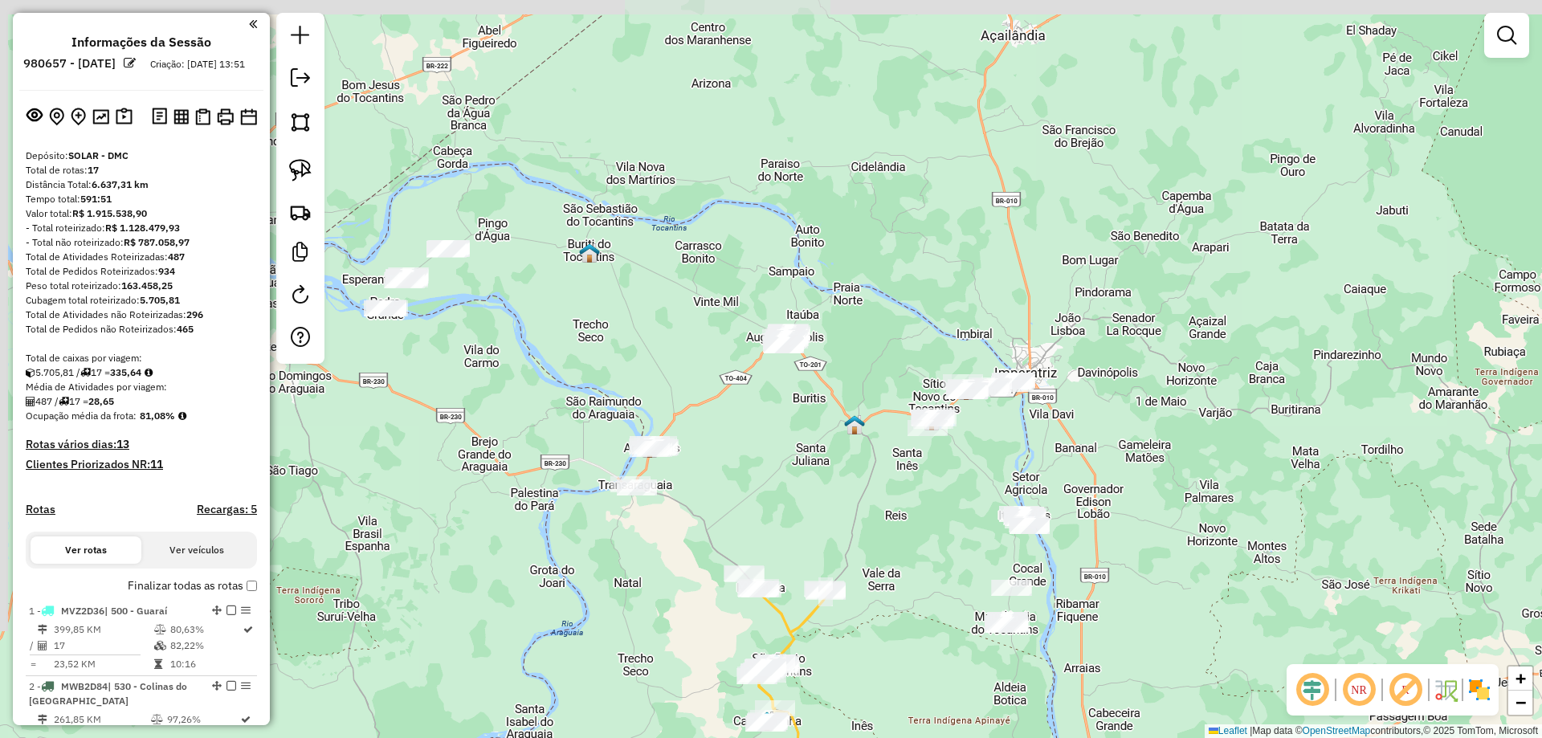
drag, startPoint x: 825, startPoint y: 388, endPoint x: 940, endPoint y: 515, distance: 171.2
click at [940, 515] on div "Janela de atendimento Grade de atendimento Capacidade Transportadoras Veículos …" at bounding box center [771, 369] width 1542 height 738
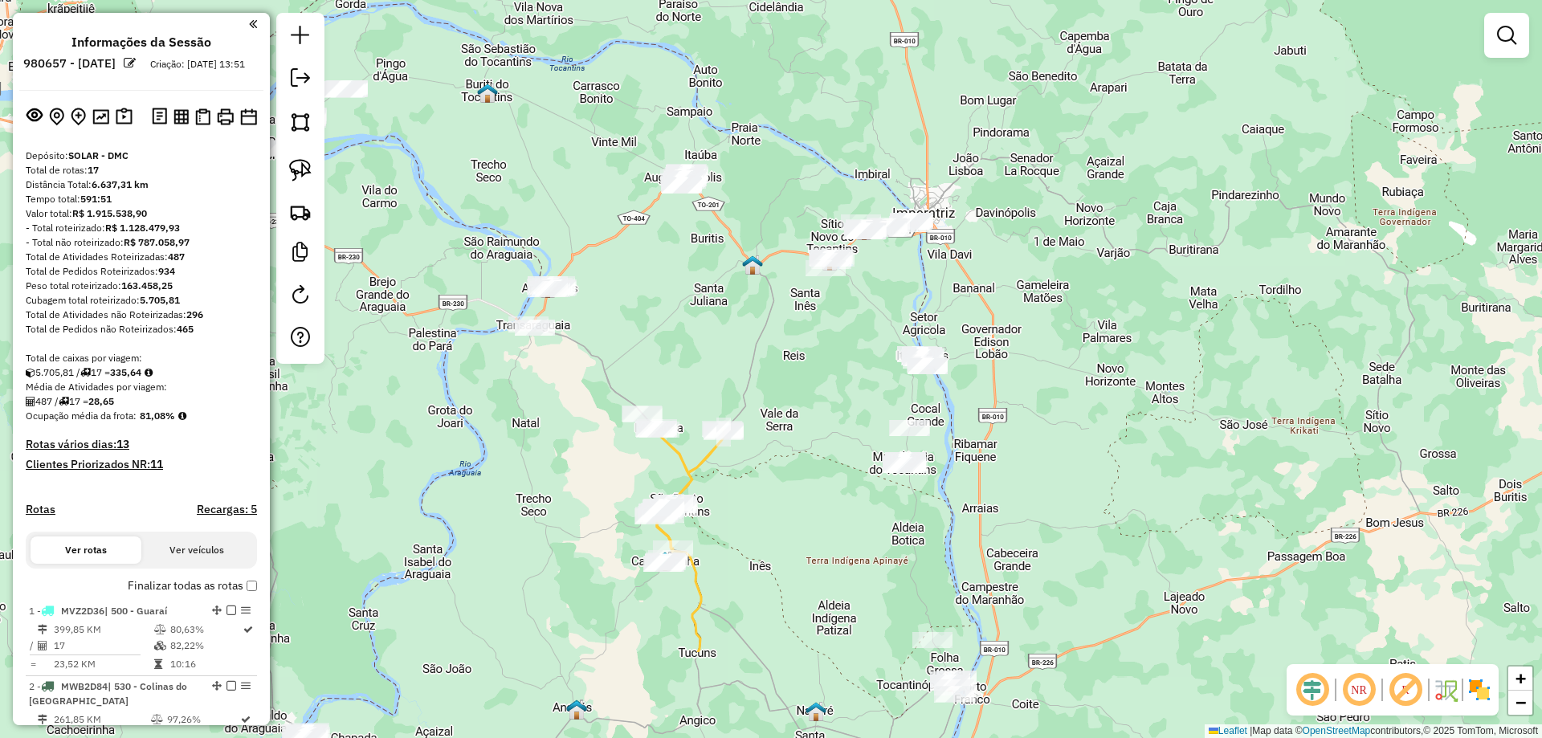
drag, startPoint x: 635, startPoint y: 346, endPoint x: 496, endPoint y: 161, distance: 231.7
click at [496, 161] on div "Janela de atendimento Grade de atendimento Capacidade Transportadoras Veículos …" at bounding box center [771, 369] width 1542 height 738
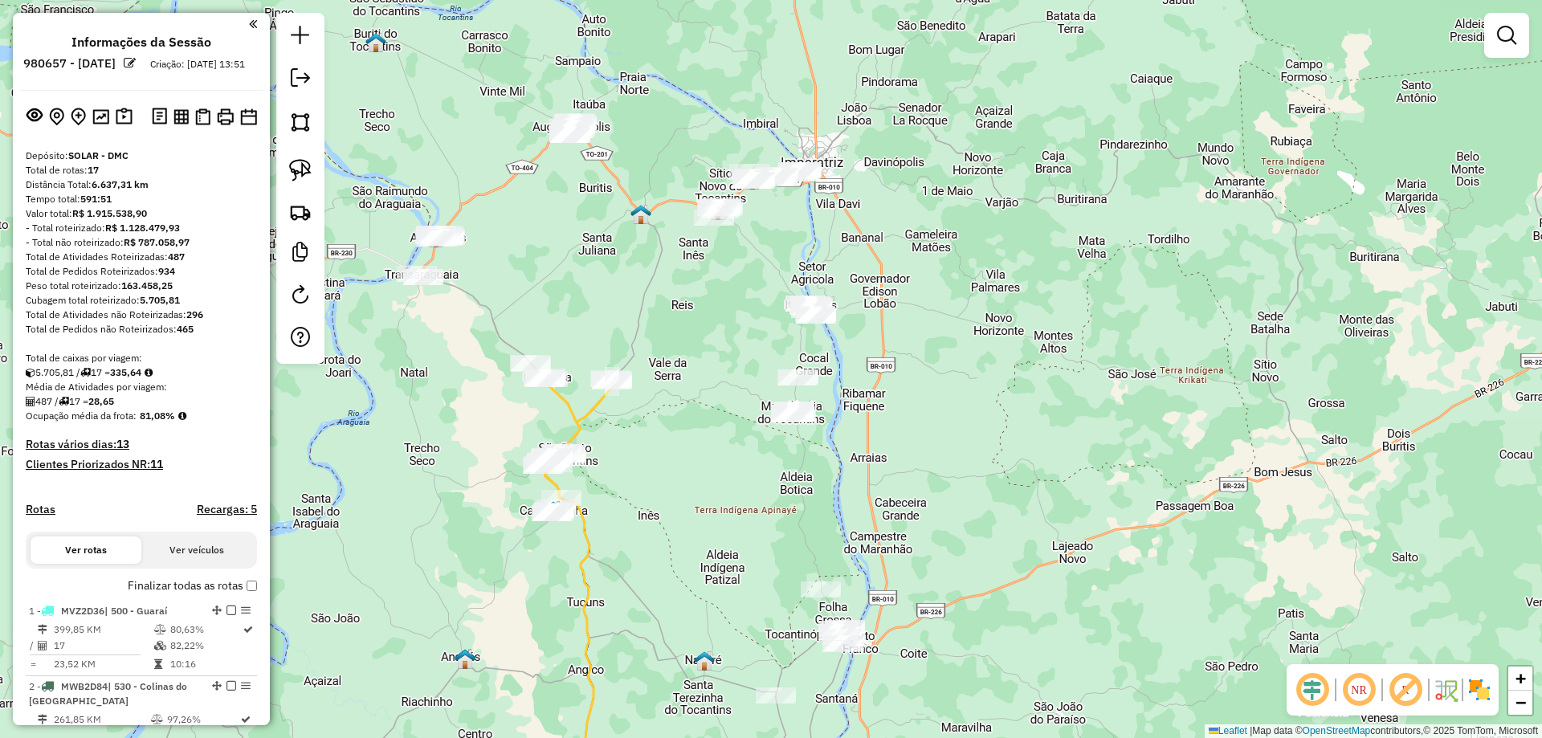
drag, startPoint x: 773, startPoint y: 317, endPoint x: 700, endPoint y: 292, distance: 77.5
click at [700, 292] on div "Janela de atendimento Grade de atendimento Capacidade Transportadoras Veículos …" at bounding box center [771, 369] width 1542 height 738
click at [317, 173] on link at bounding box center [300, 170] width 35 height 35
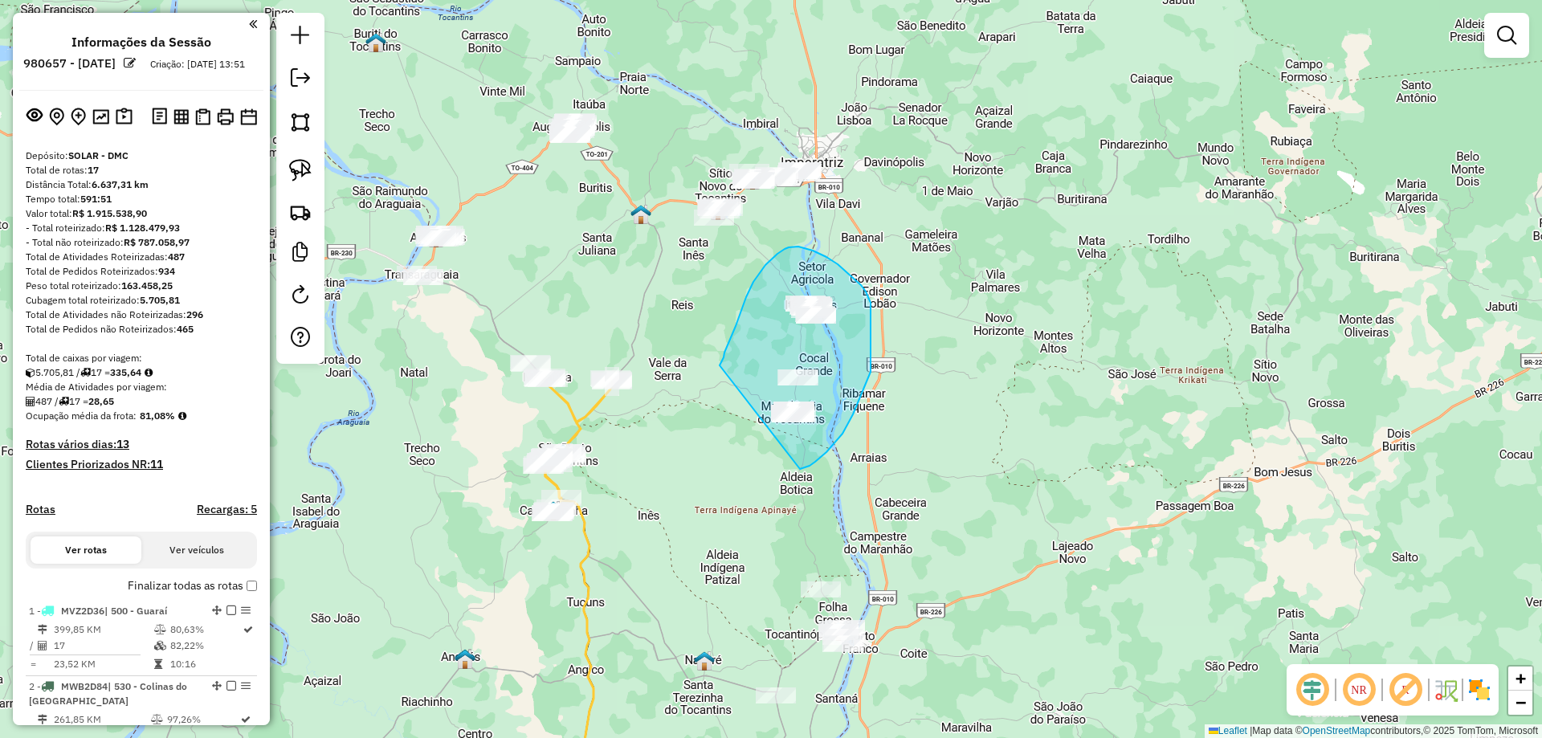
drag, startPoint x: 720, startPoint y: 366, endPoint x: 754, endPoint y: 467, distance: 106.7
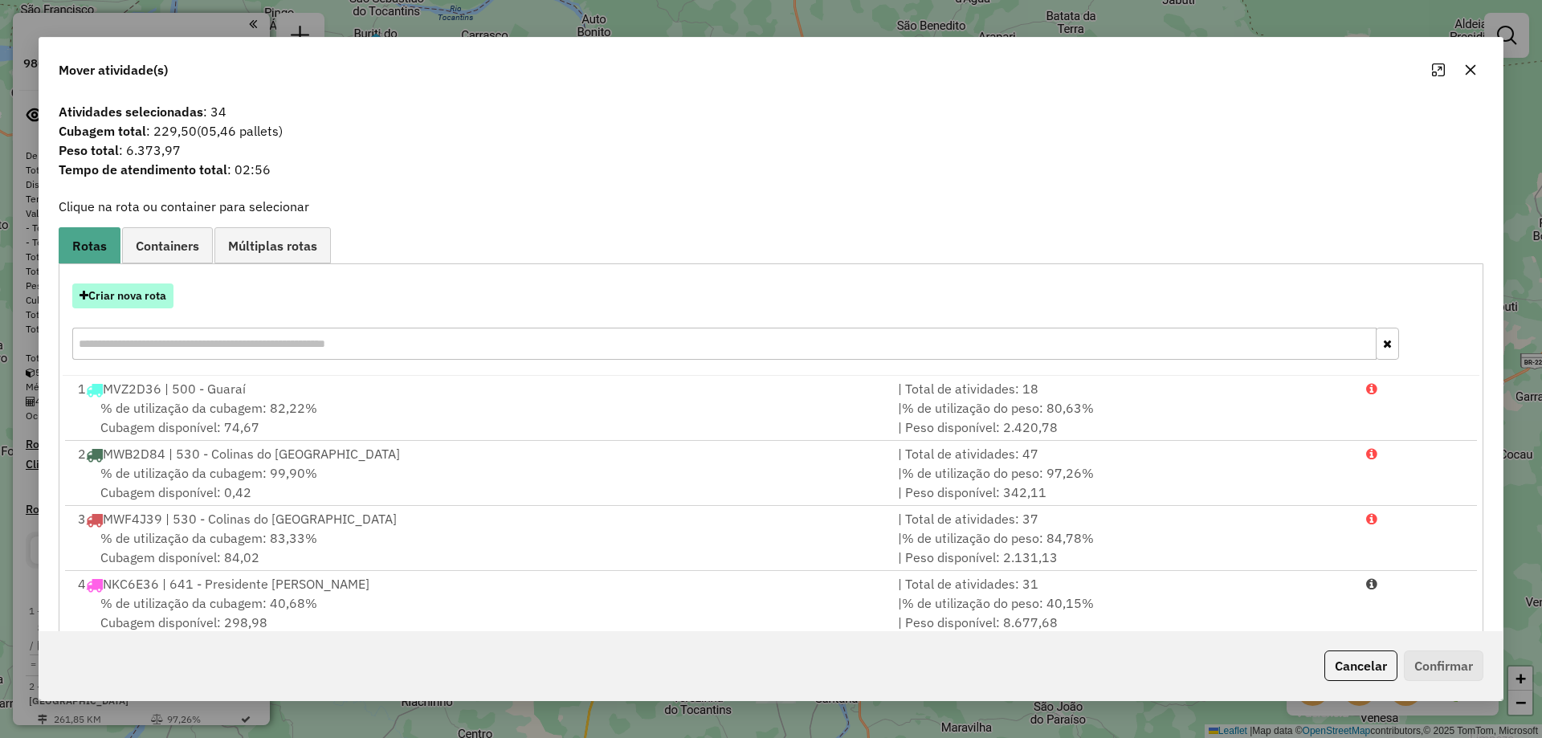
click at [137, 304] on button "Criar nova rota" at bounding box center [122, 296] width 101 height 25
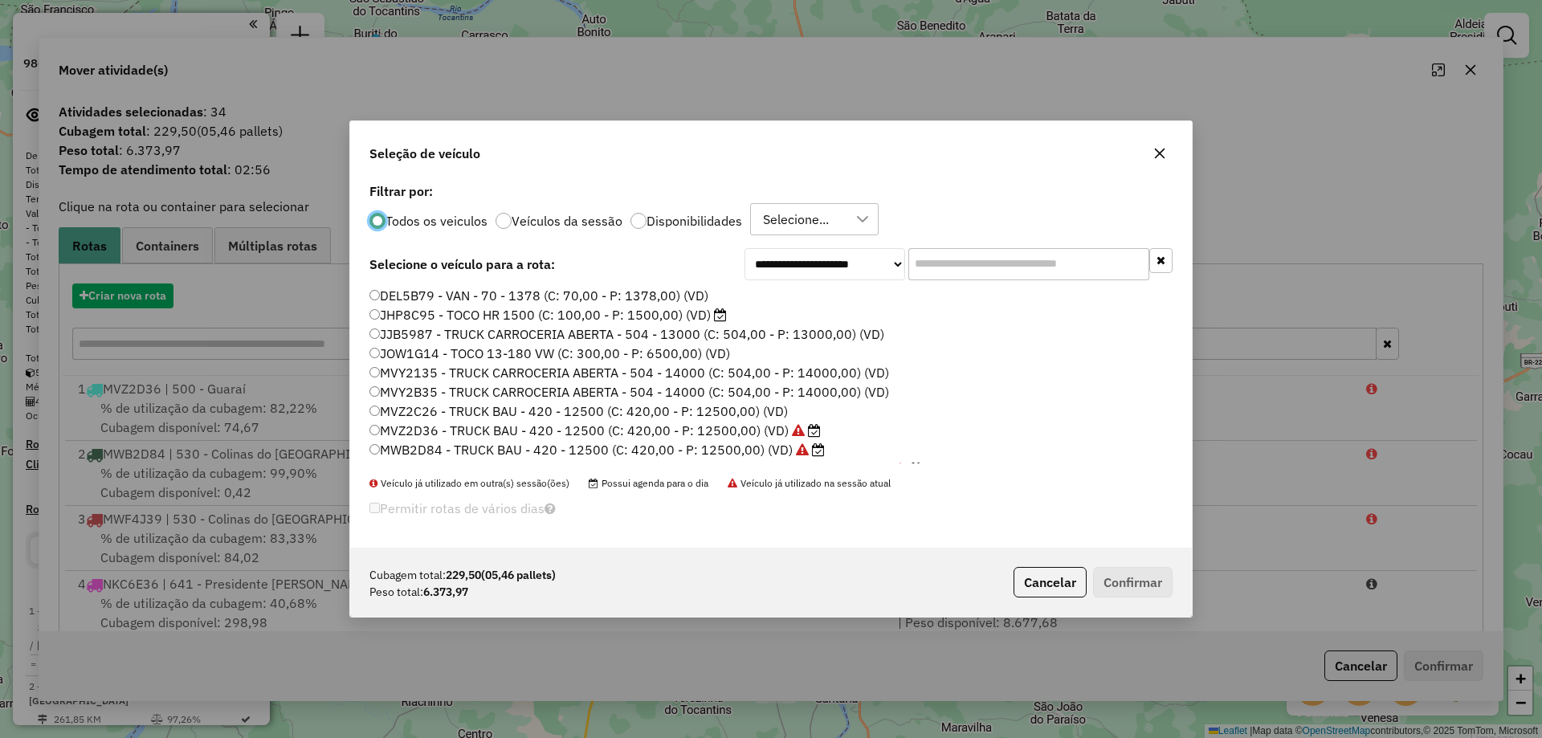
scroll to position [9, 5]
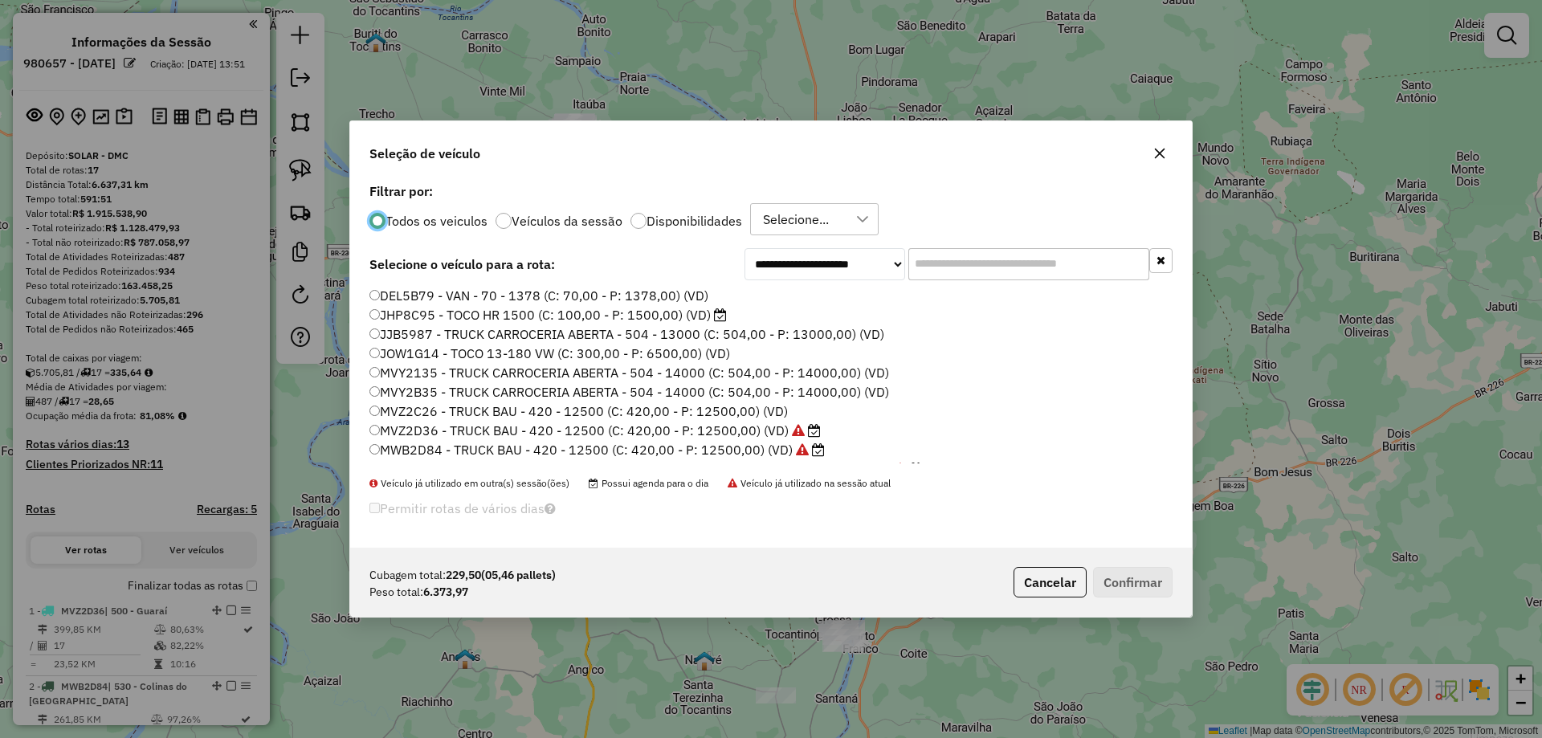
click at [958, 262] on input "text" at bounding box center [1029, 264] width 241 height 32
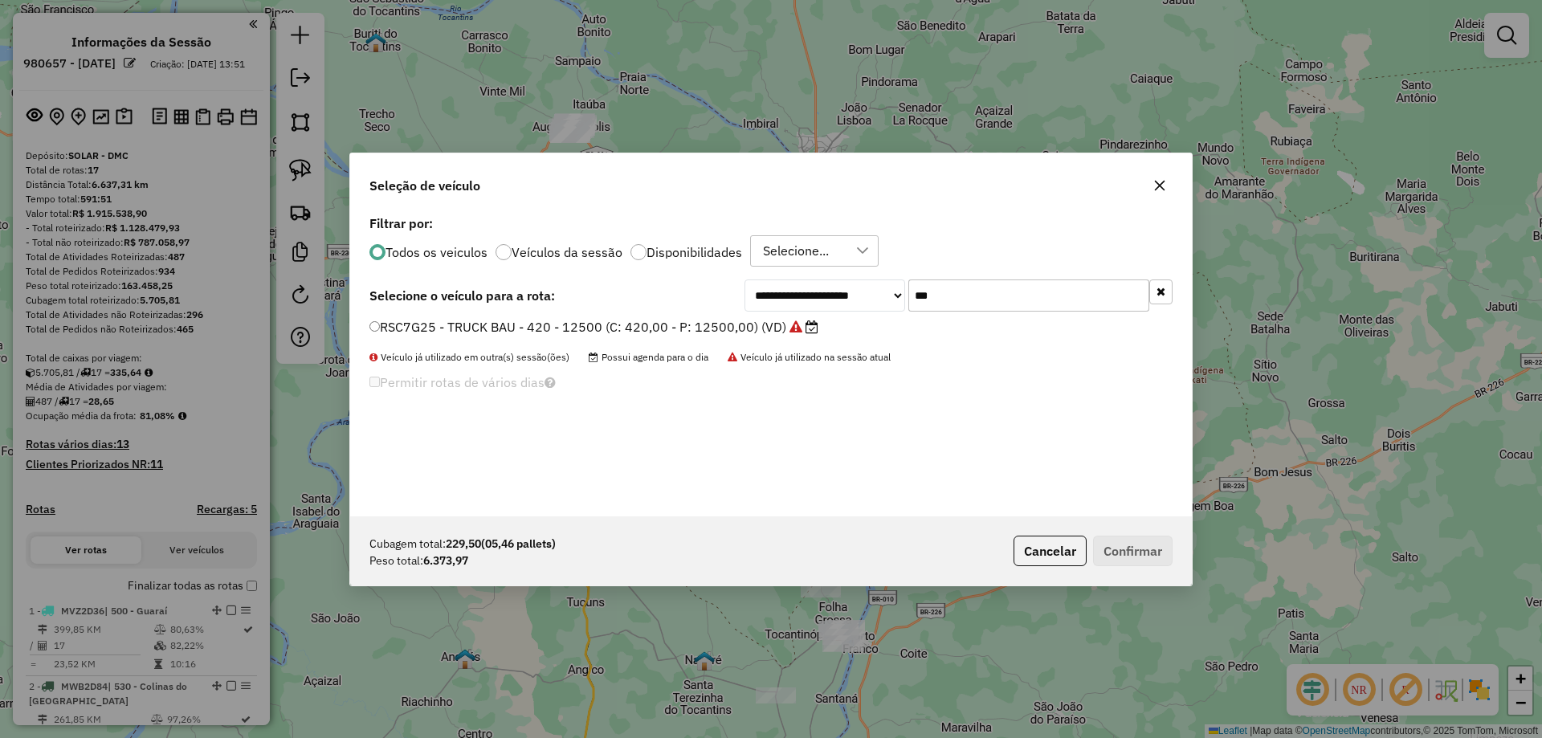
type input "***"
click at [631, 322] on label "RSC7G25 - TRUCK BAU - 420 - 12500 (C: 420,00 - P: 12500,00) (VD)" at bounding box center [594, 326] width 449 height 19
click at [1130, 562] on button "Confirmar" at bounding box center [1133, 551] width 80 height 31
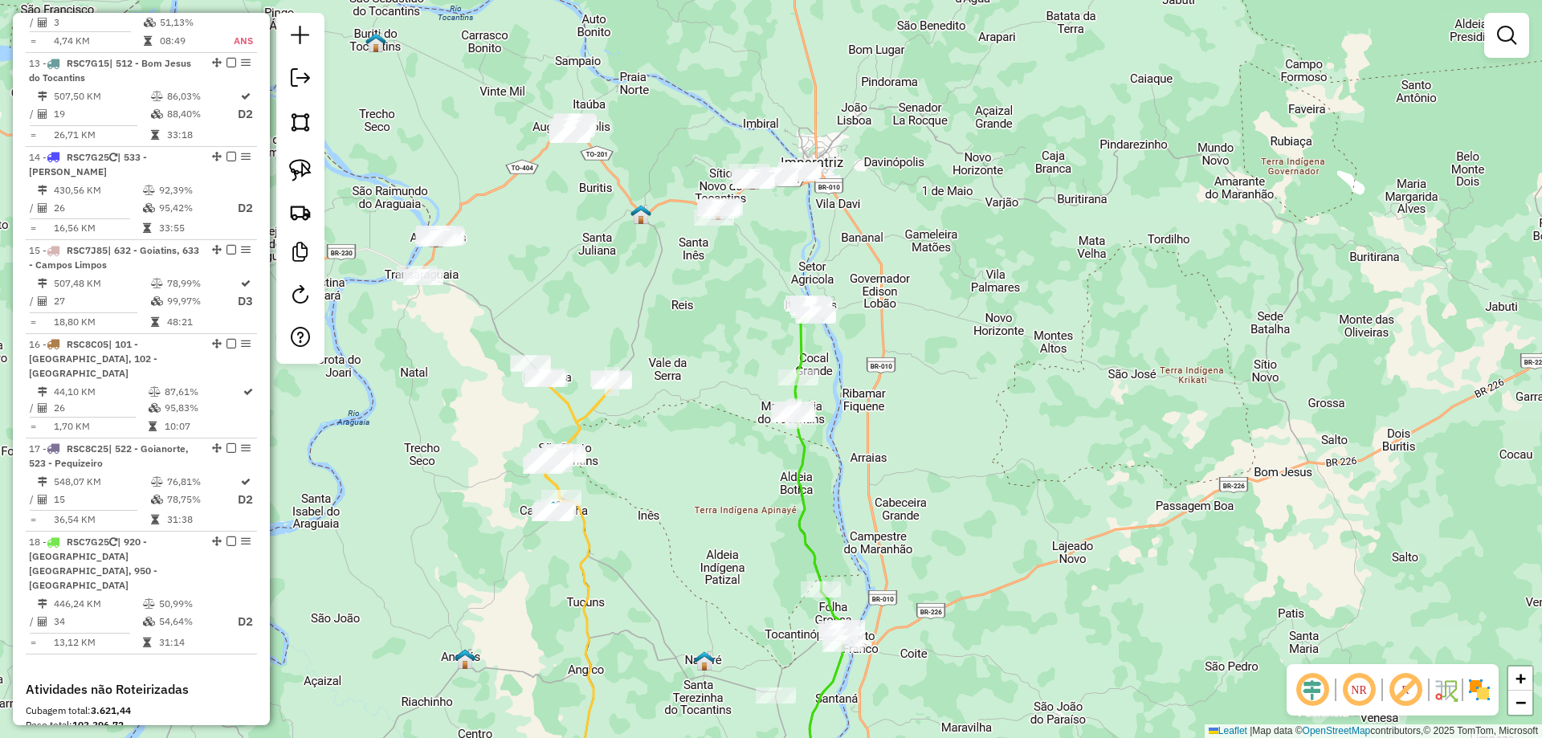
scroll to position [1847, 0]
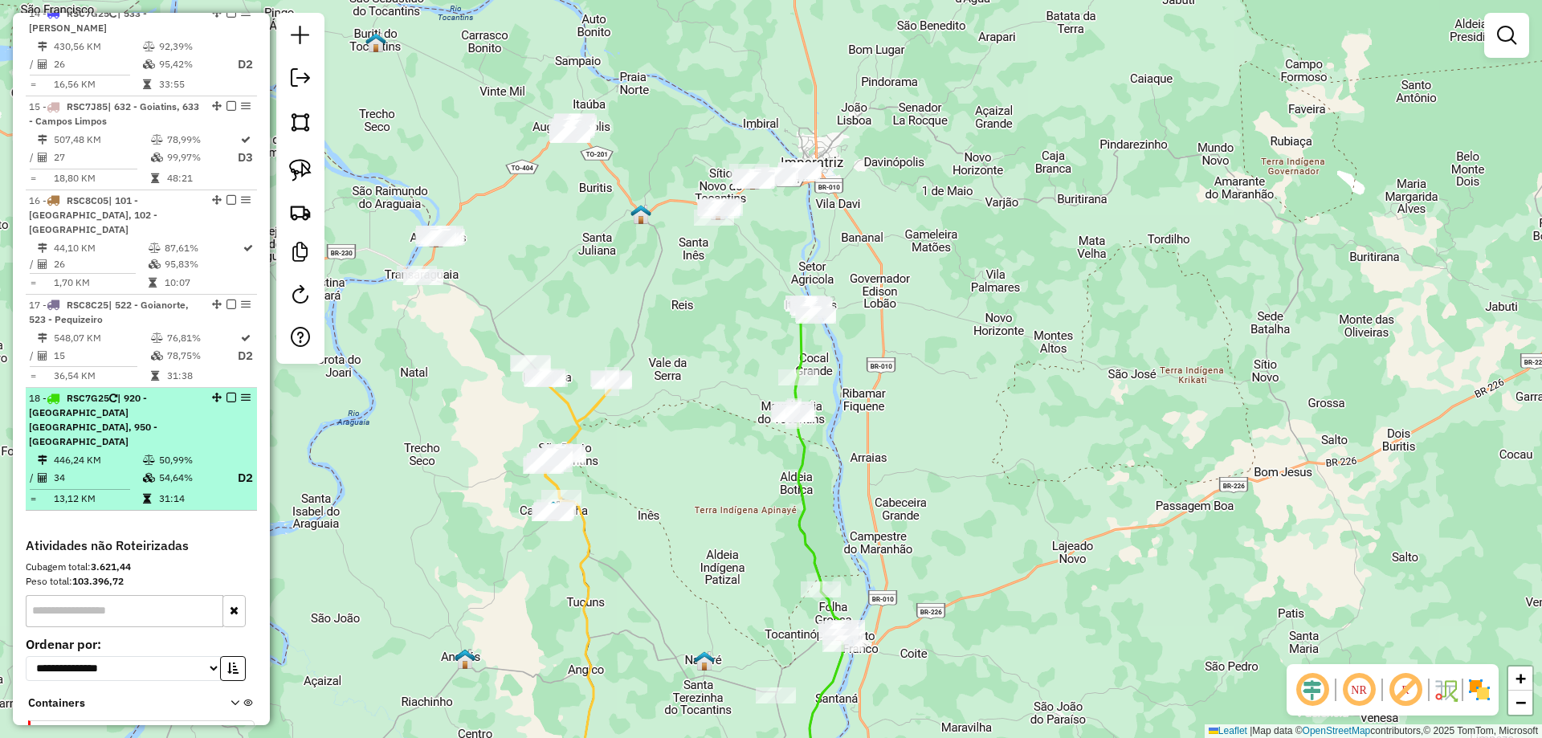
click at [123, 452] on td "446,24 KM" at bounding box center [97, 460] width 89 height 16
select select "**********"
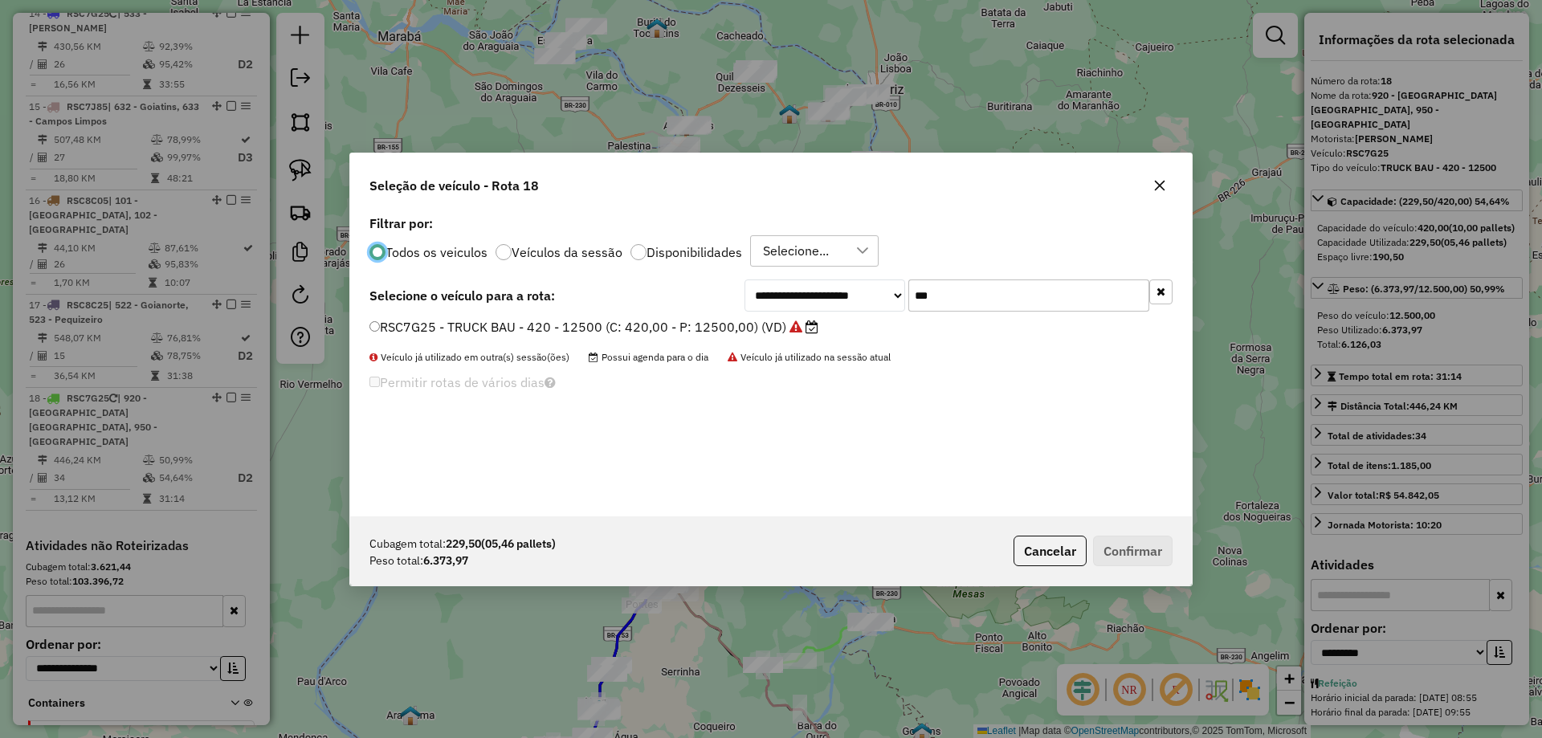
scroll to position [9, 5]
click at [953, 296] on input "***" at bounding box center [1029, 296] width 241 height 32
type input "***"
click at [773, 327] on label "RSC8C25 - TRUCK BAU - 420 - 12500 (C: 420,00 - P: 12500,00) (VD)" at bounding box center [594, 326] width 448 height 19
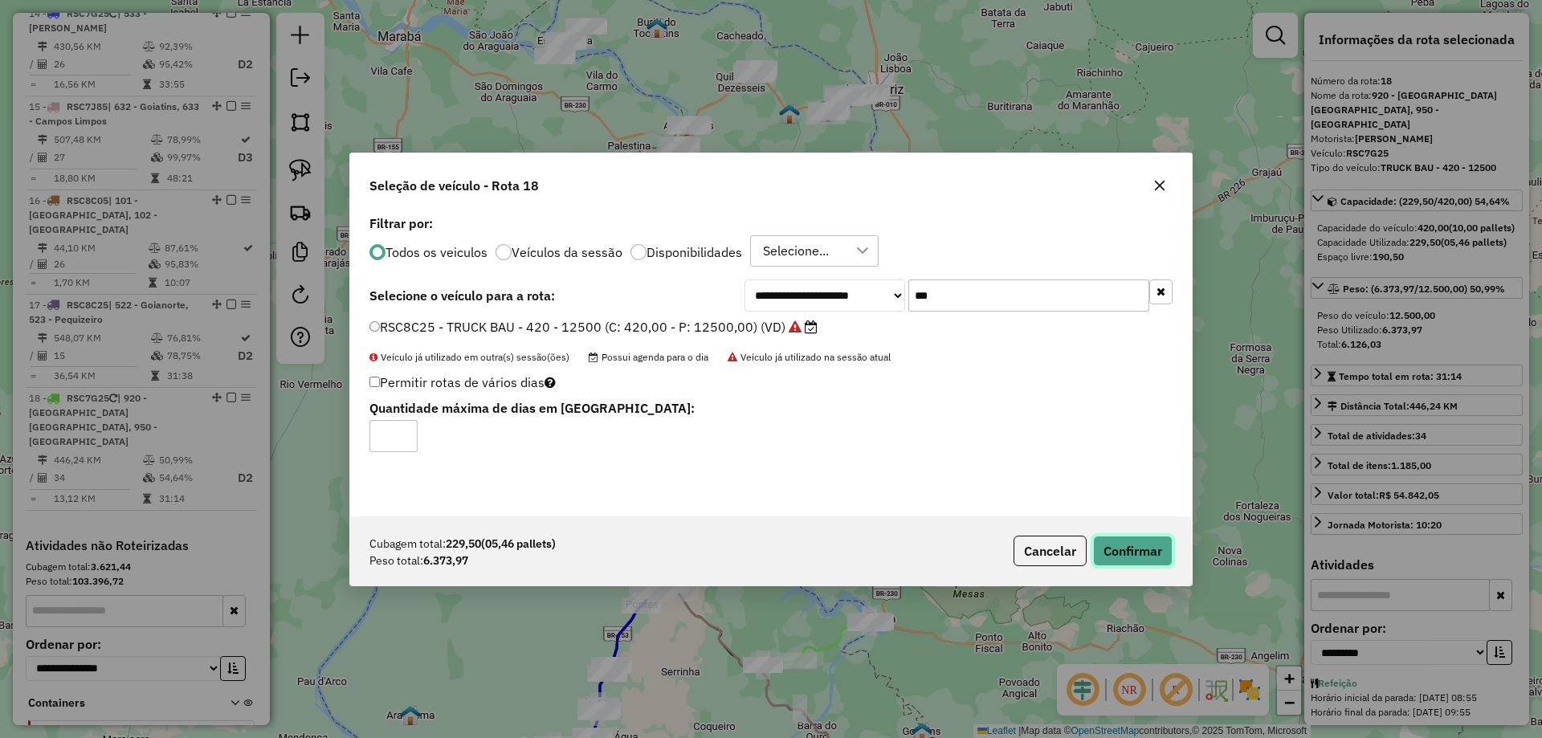
click at [1138, 561] on button "Confirmar" at bounding box center [1133, 551] width 80 height 31
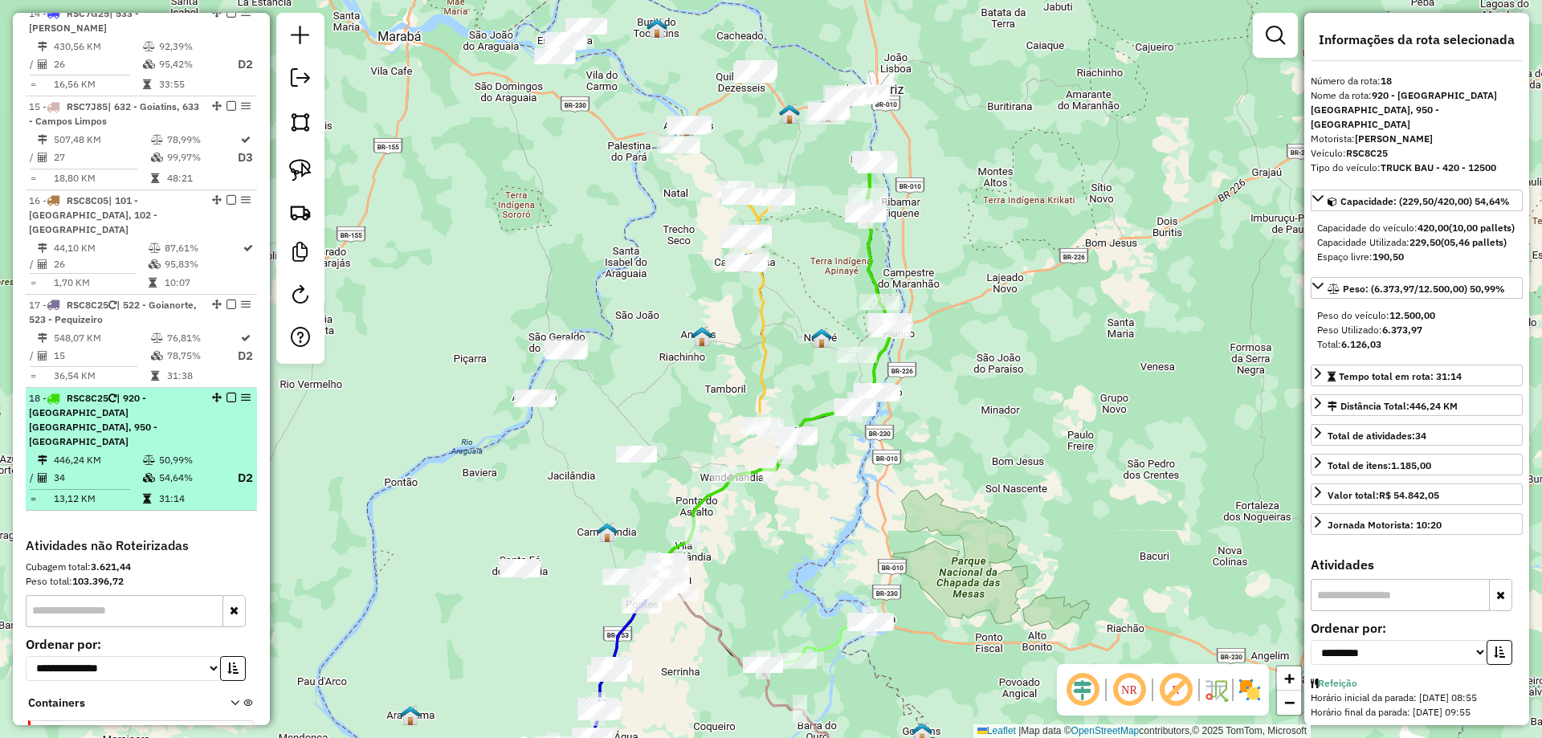
click at [227, 393] on em at bounding box center [232, 398] width 10 height 10
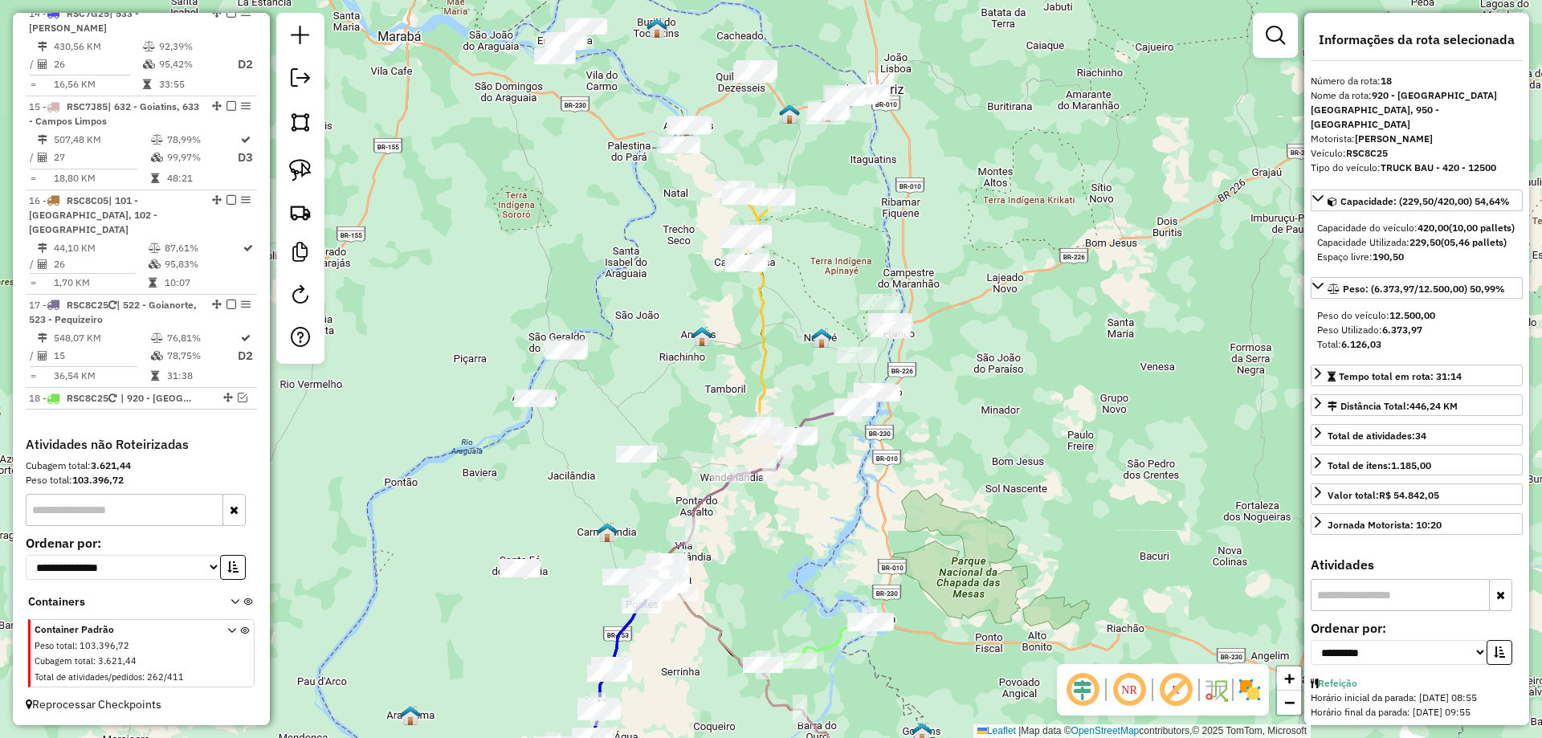
scroll to position [1761, 0]
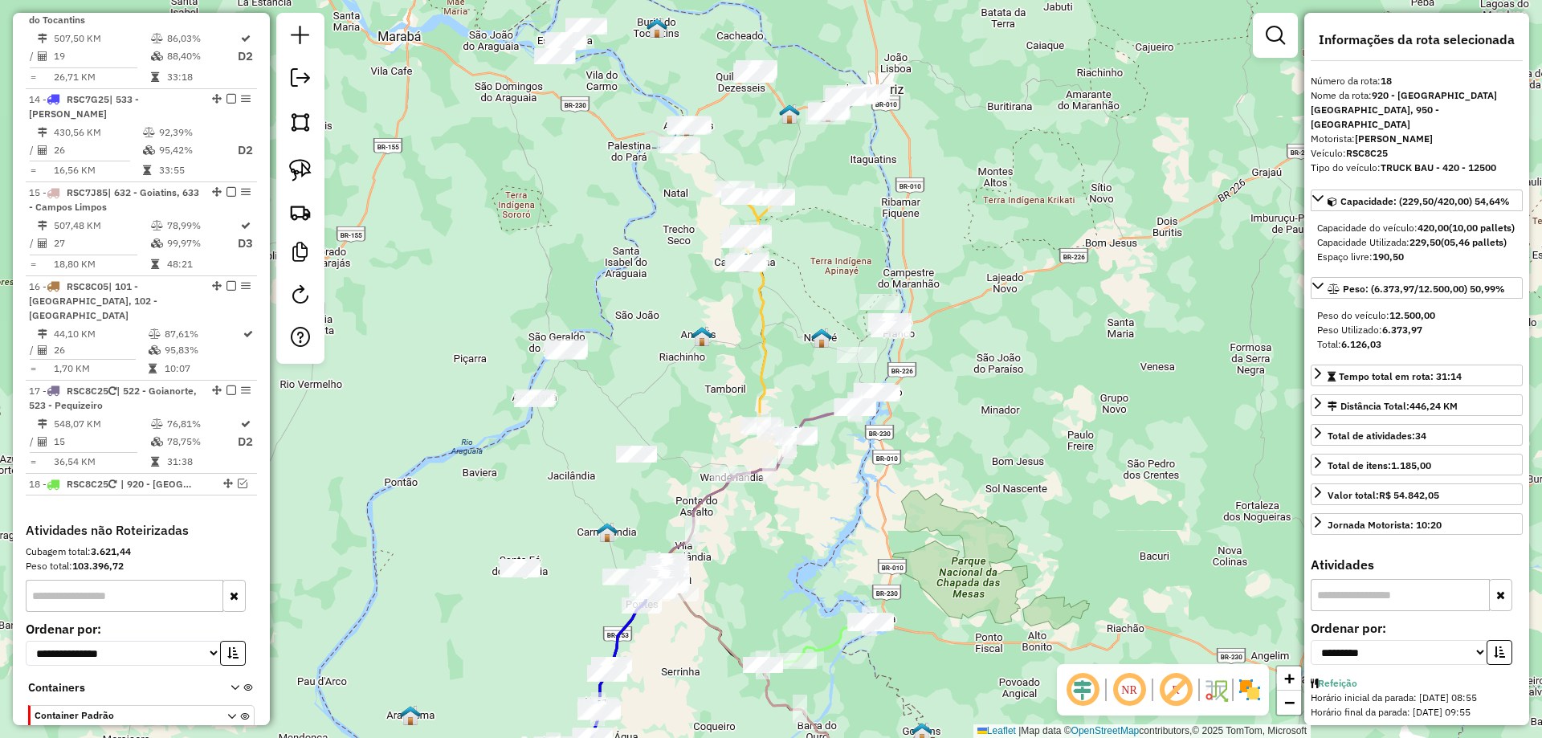
drag, startPoint x: 886, startPoint y: 178, endPoint x: 862, endPoint y: 287, distance: 111.9
click at [883, 189] on div "Janela de atendimento Grade de atendimento Capacidade Transportadoras Veículos …" at bounding box center [771, 369] width 1542 height 738
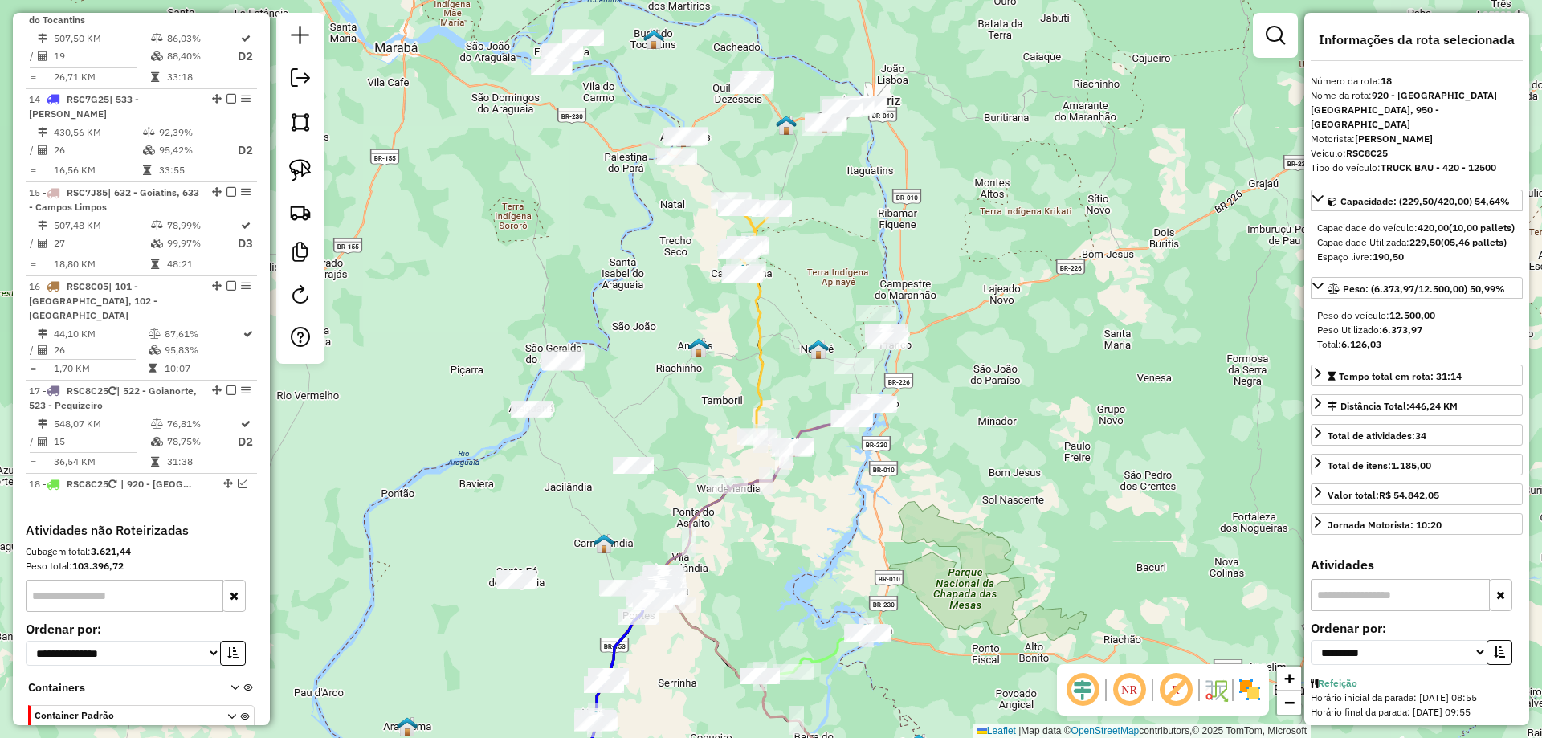
click at [822, 529] on div "Janela de atendimento Grade de atendimento Capacidade Transportadoras Veículos …" at bounding box center [771, 369] width 1542 height 738
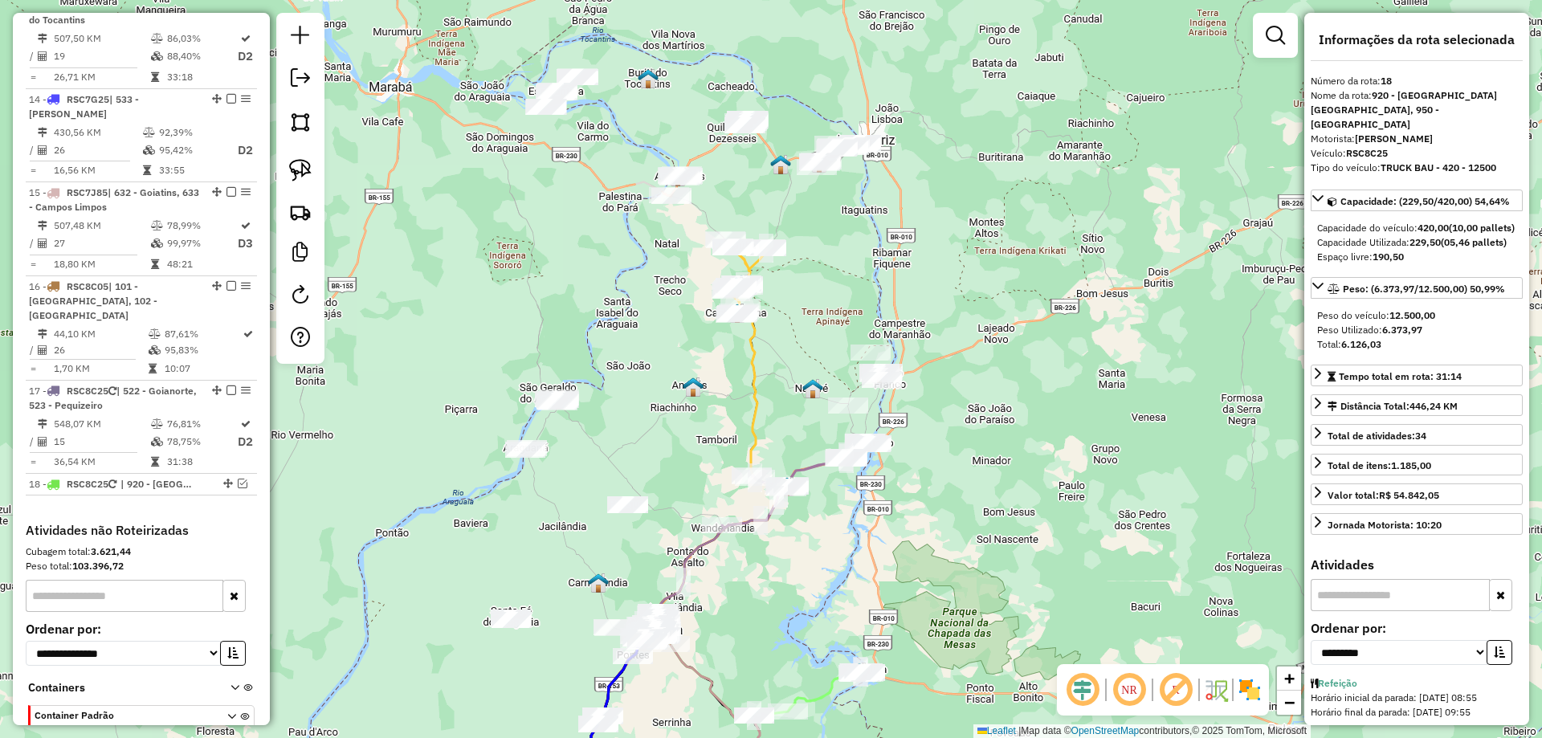
drag, startPoint x: 818, startPoint y: 308, endPoint x: 803, endPoint y: 484, distance: 175.8
click at [803, 484] on div "Janela de atendimento Grade de atendimento Capacidade Transportadoras Veículos …" at bounding box center [771, 369] width 1542 height 738
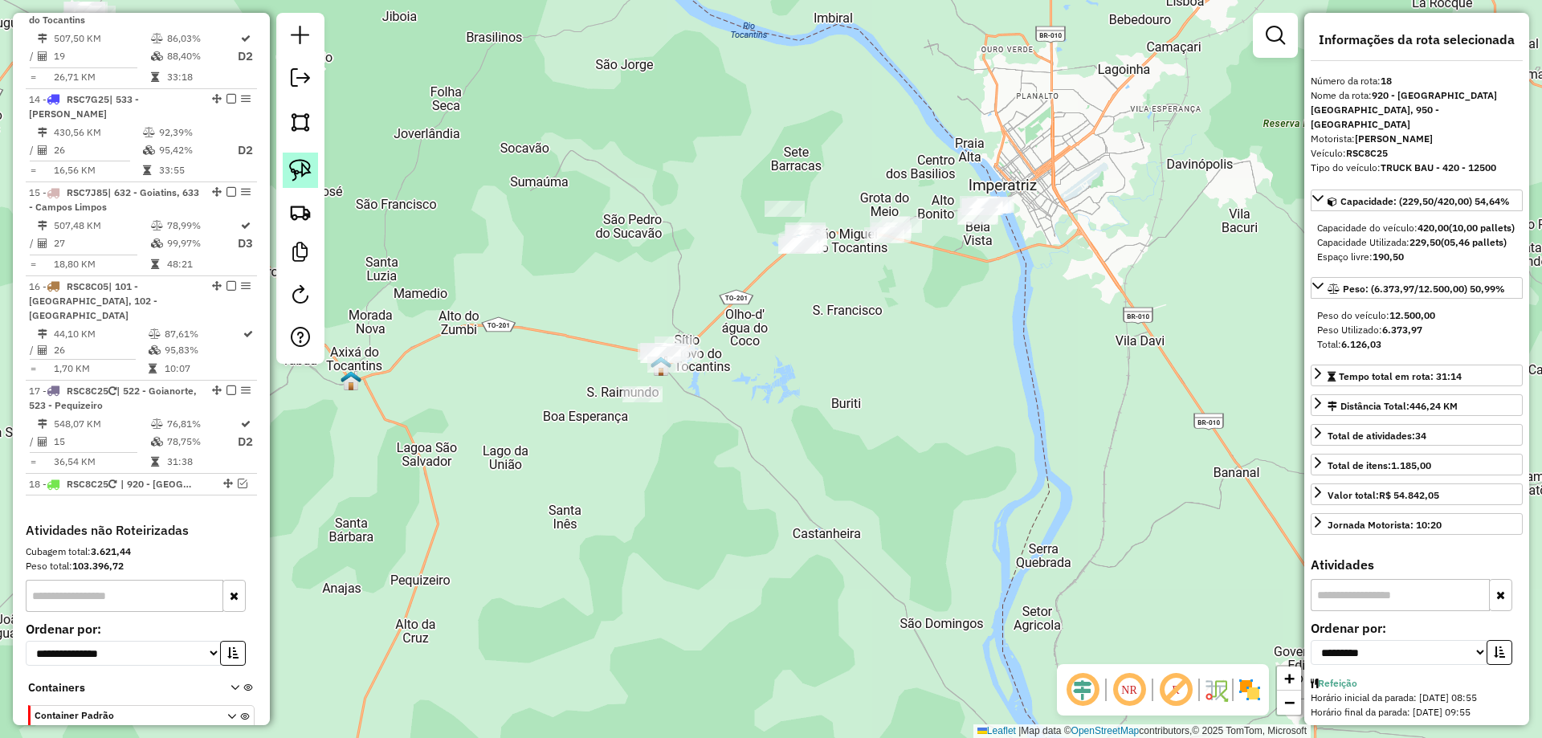
click at [296, 171] on img at bounding box center [300, 170] width 22 height 22
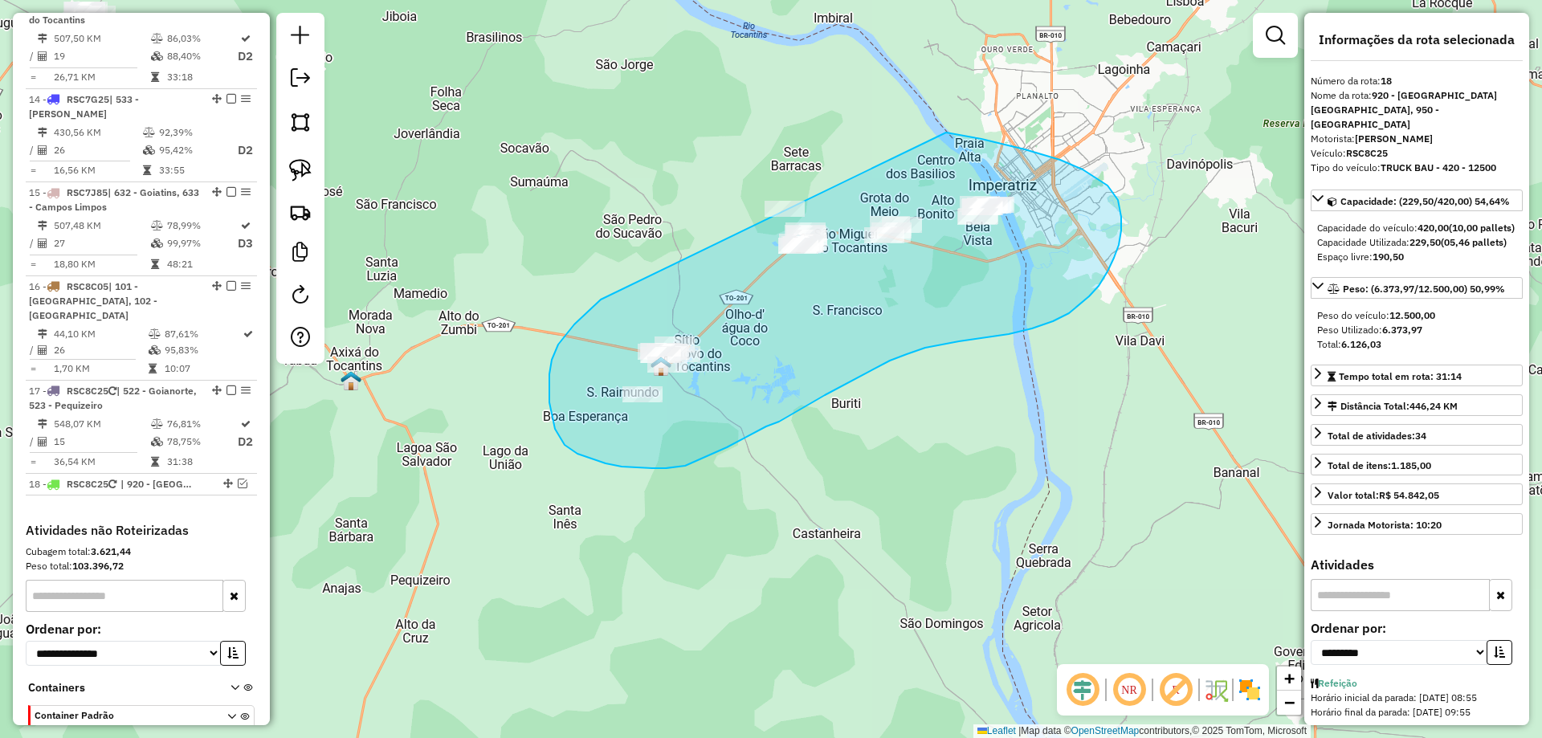
drag, startPoint x: 549, startPoint y: 388, endPoint x: 792, endPoint y: 145, distance: 343.7
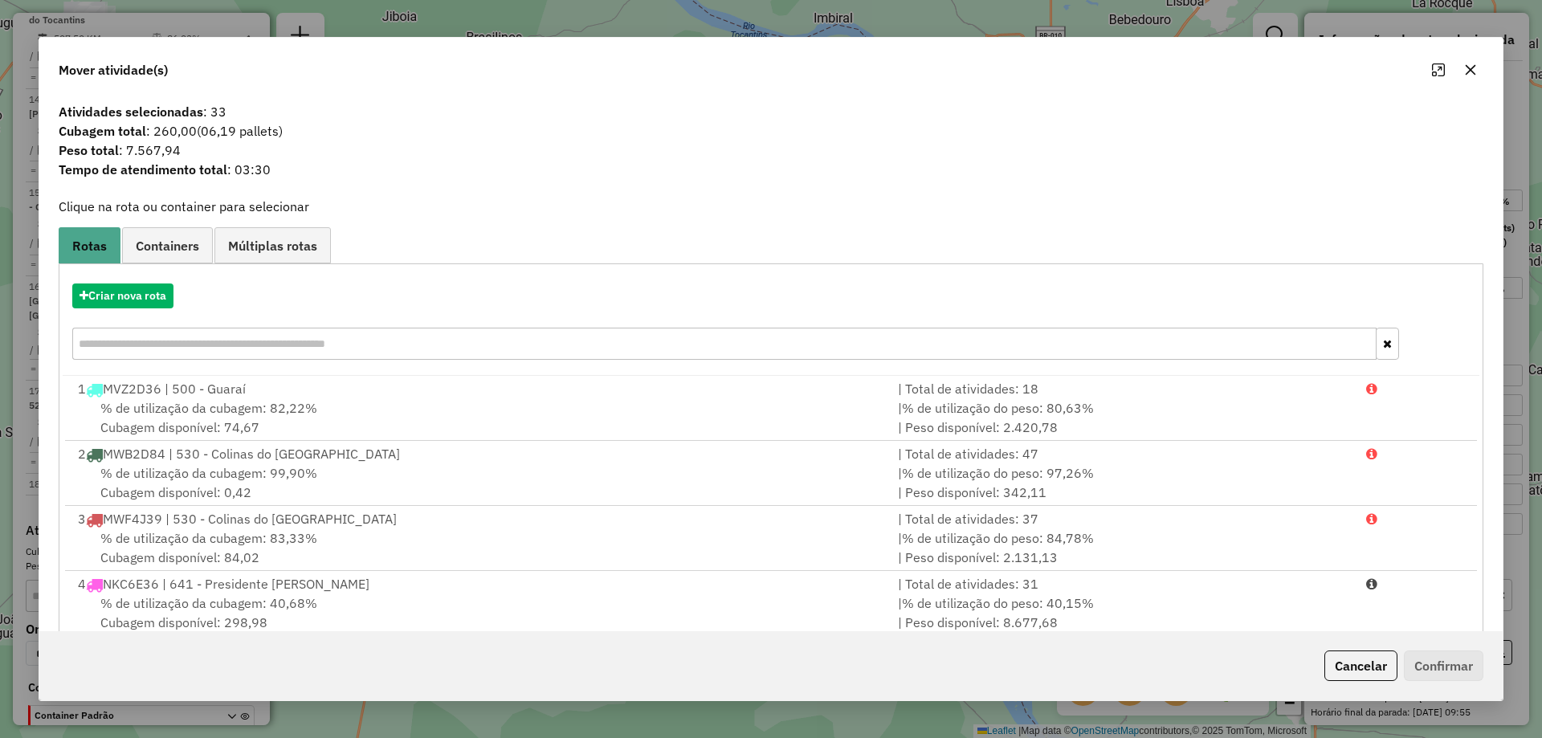
click at [1473, 67] on icon "button" at bounding box center [1470, 69] width 13 height 13
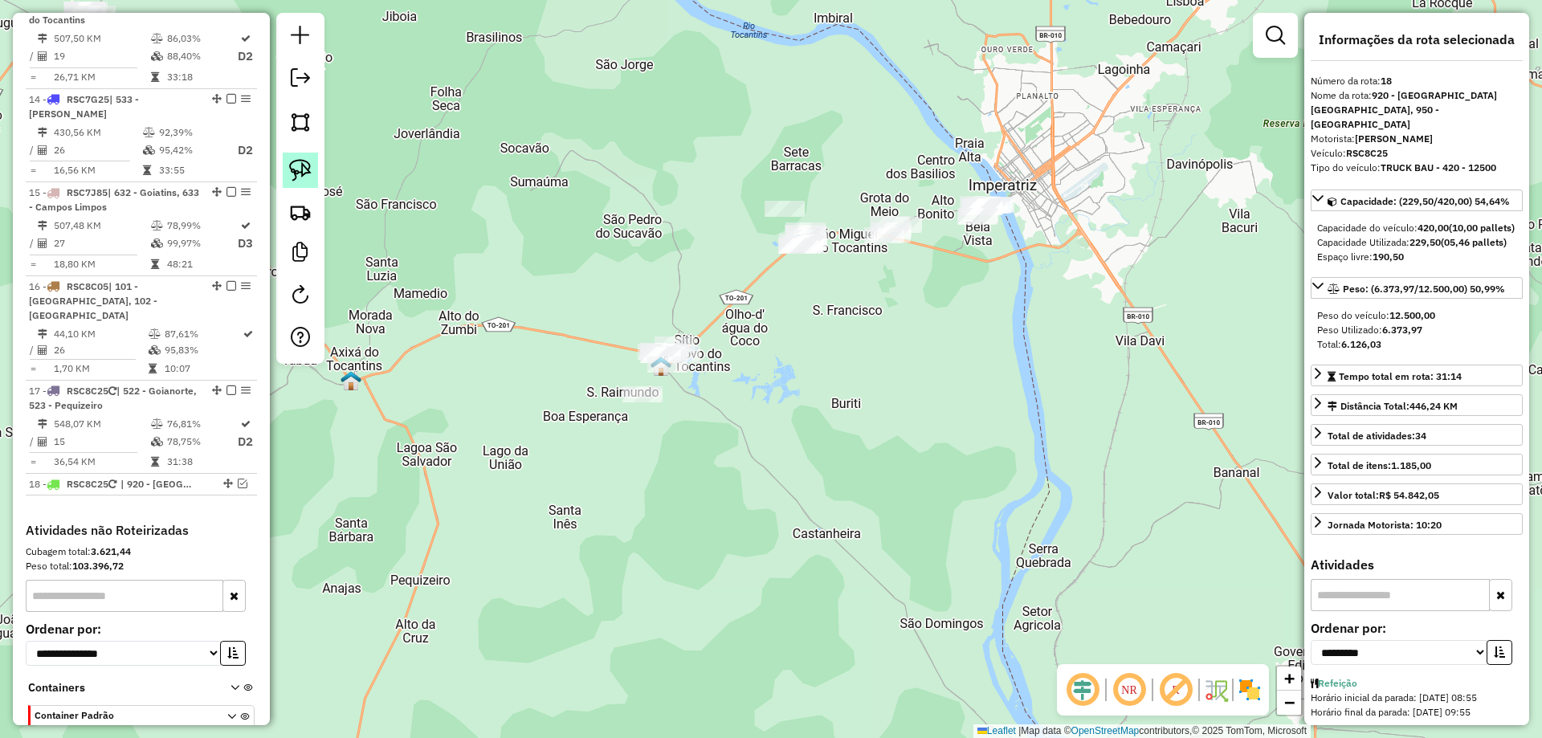
click at [301, 171] on img at bounding box center [300, 170] width 22 height 22
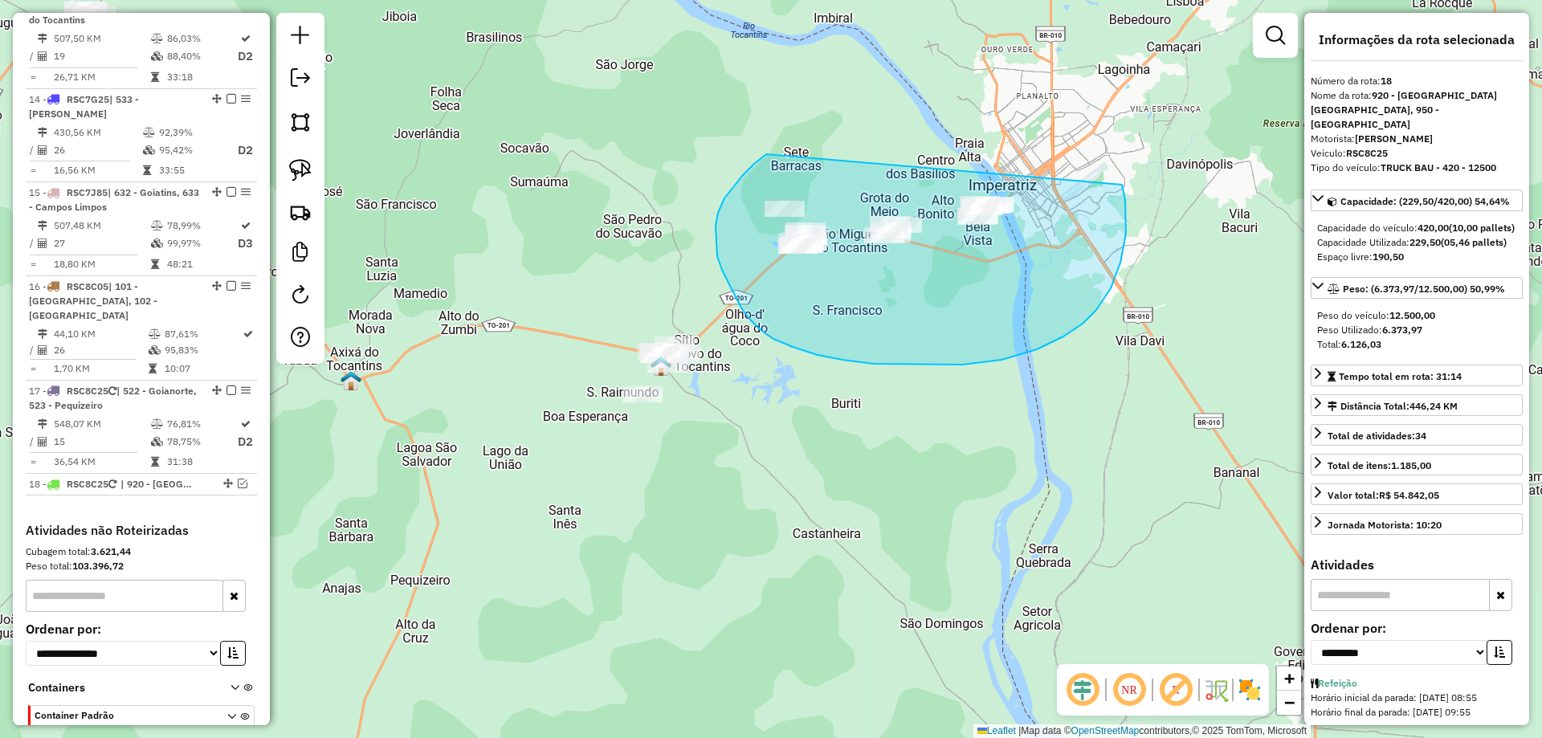
drag, startPoint x: 754, startPoint y: 164, endPoint x: 1025, endPoint y: 133, distance: 272.5
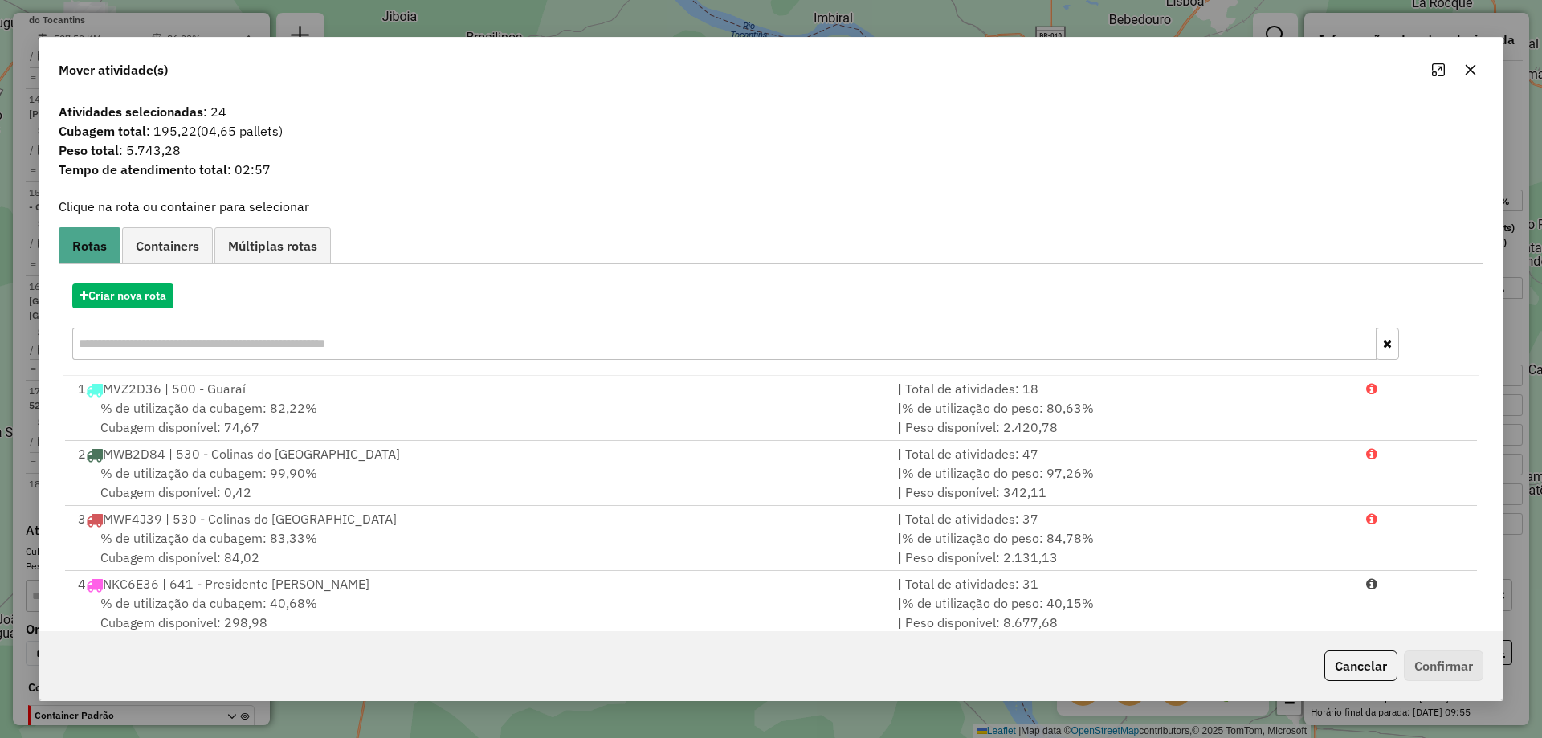
click at [1469, 73] on icon "button" at bounding box center [1471, 70] width 10 height 10
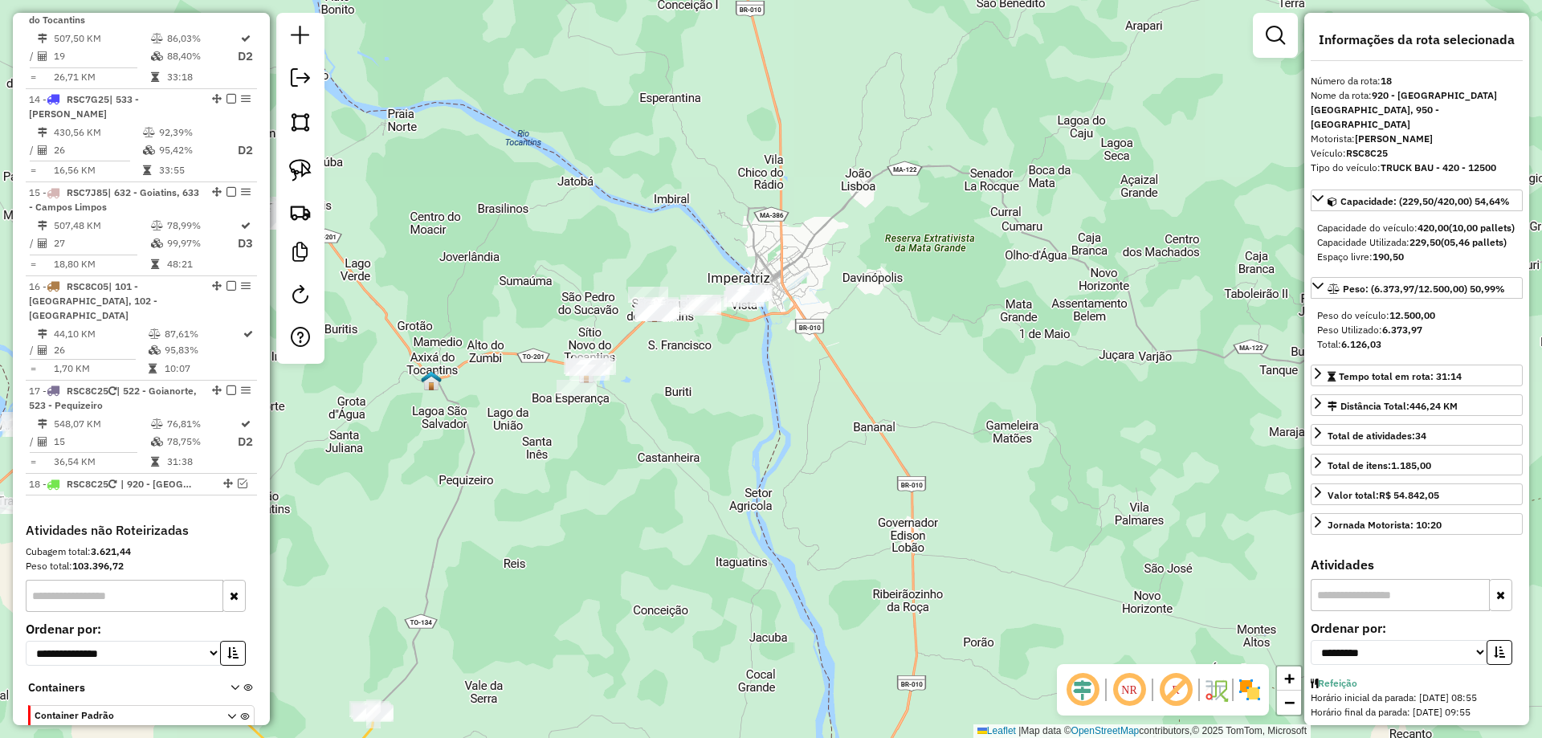
drag, startPoint x: 451, startPoint y: 479, endPoint x: 922, endPoint y: 419, distance: 475.4
click at [912, 422] on div "Janela de atendimento Grade de atendimento Capacidade Transportadoras Veículos …" at bounding box center [771, 369] width 1542 height 738
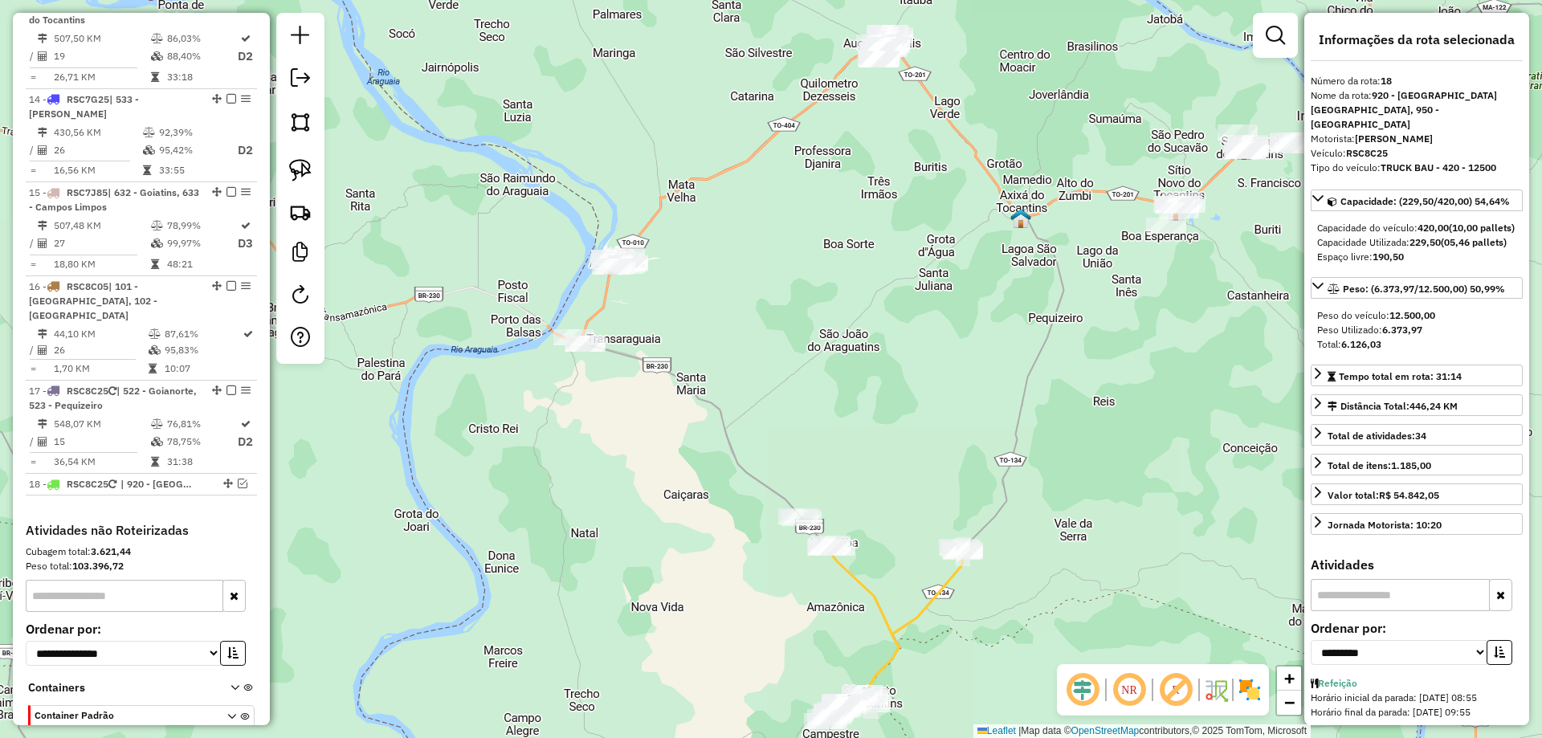
drag, startPoint x: 792, startPoint y: 444, endPoint x: 750, endPoint y: 332, distance: 120.0
click at [753, 332] on div "Janela de atendimento Grade de atendimento Capacidade Transportadoras Veículos …" at bounding box center [771, 369] width 1542 height 738
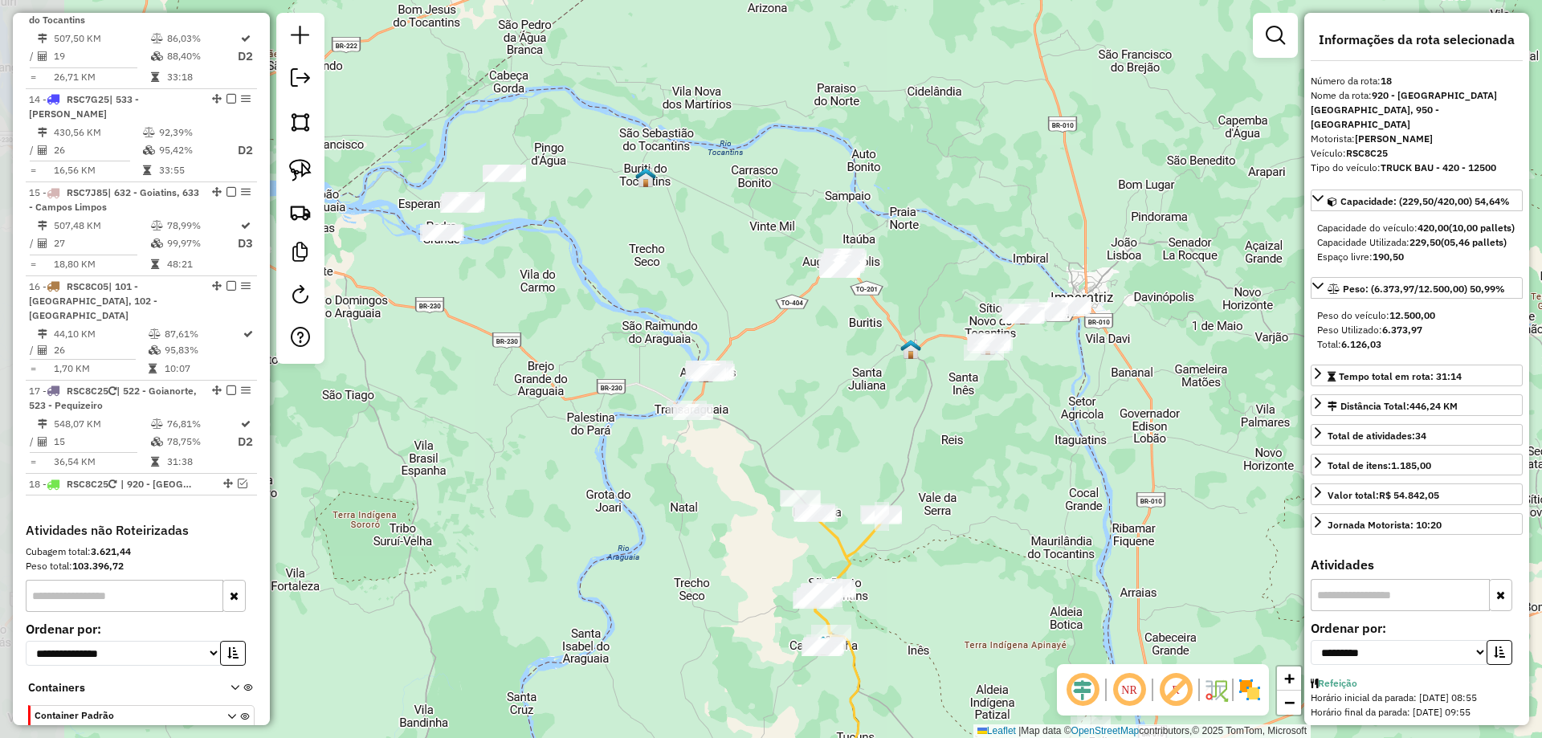
drag, startPoint x: 750, startPoint y: 332, endPoint x: 827, endPoint y: 422, distance: 118.5
click at [826, 422] on div "Janela de atendimento Grade de atendimento Capacidade Transportadoras Veículos …" at bounding box center [771, 369] width 1542 height 738
click at [312, 176] on link at bounding box center [300, 170] width 35 height 35
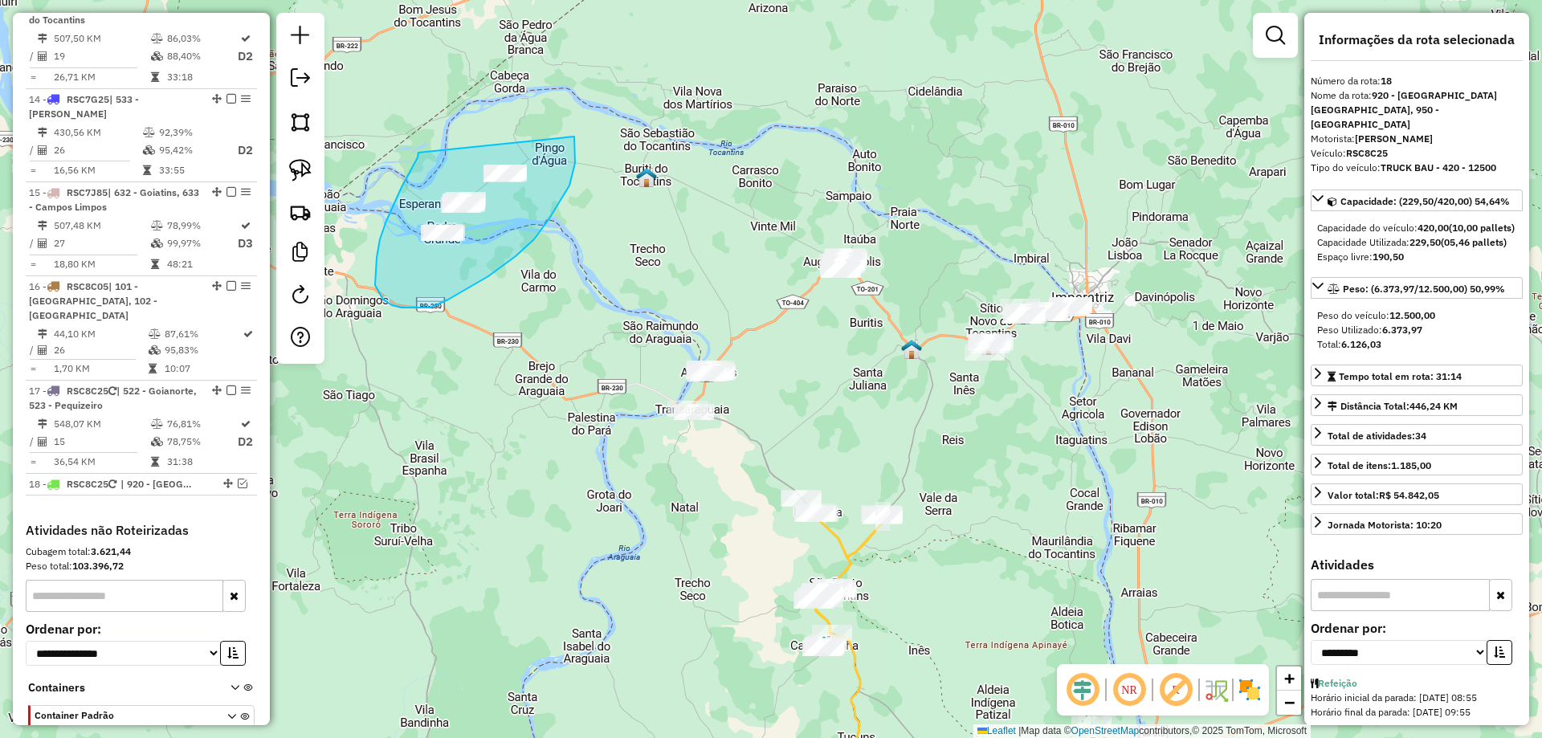
drag, startPoint x: 419, startPoint y: 153, endPoint x: 574, endPoint y: 136, distance: 156.8
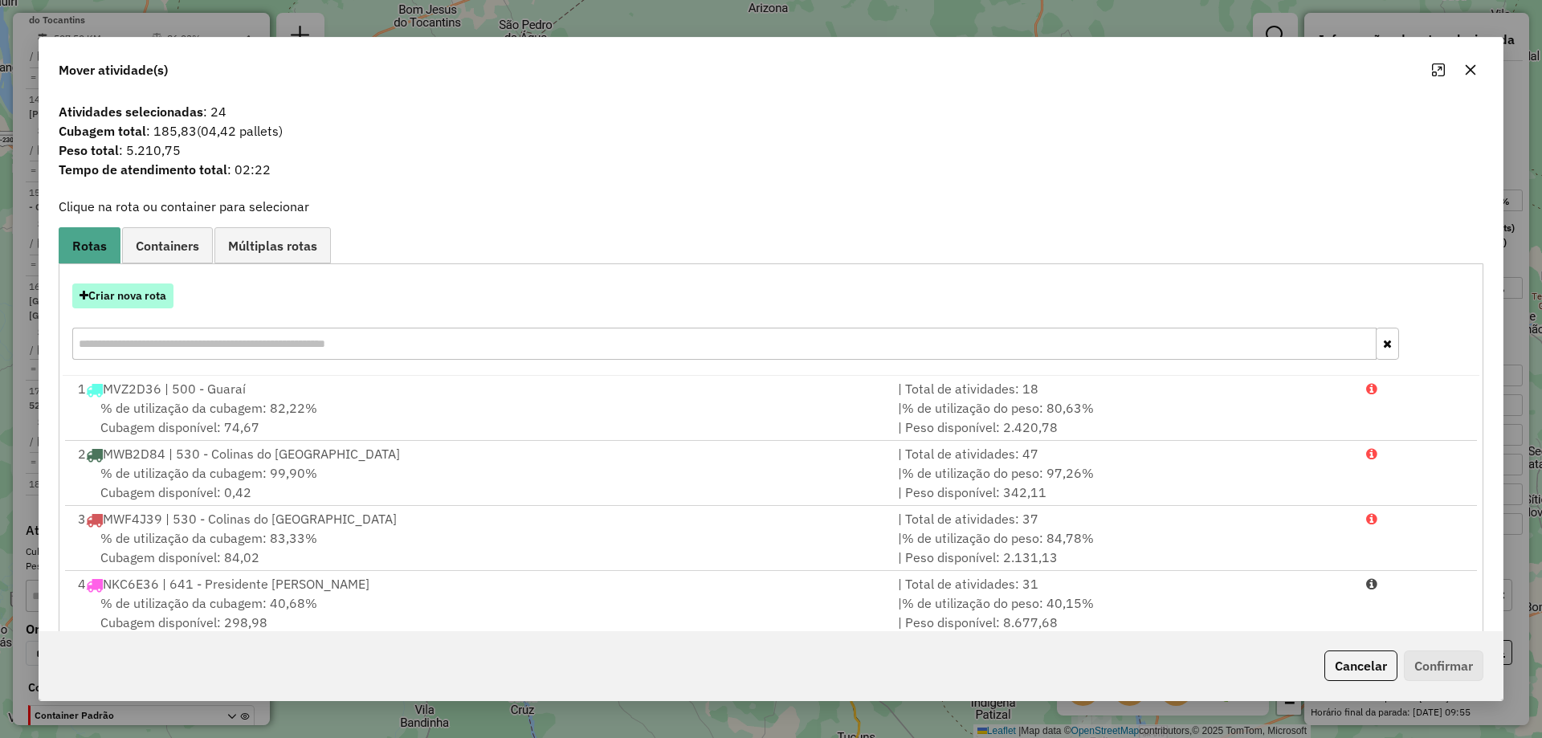
click at [145, 304] on button "Criar nova rota" at bounding box center [122, 296] width 101 height 25
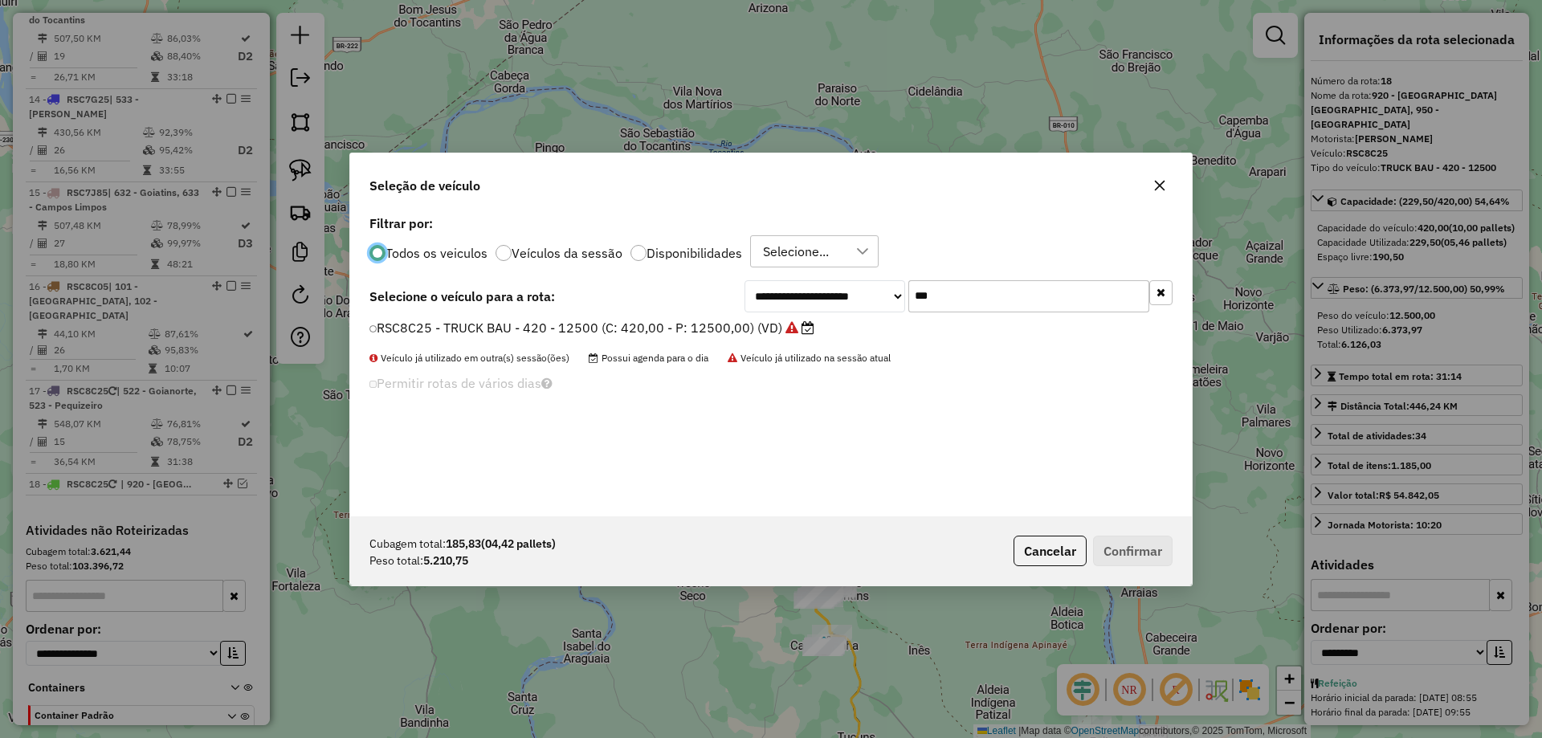
scroll to position [9, 5]
click at [980, 289] on input "***" at bounding box center [1029, 296] width 241 height 32
type input "***"
click at [578, 329] on label "QKE2E57 - TRUCK BAU - 378 - 13000 (C: 378,00 - P: 13000,00) (VD)" at bounding box center [586, 326] width 432 height 19
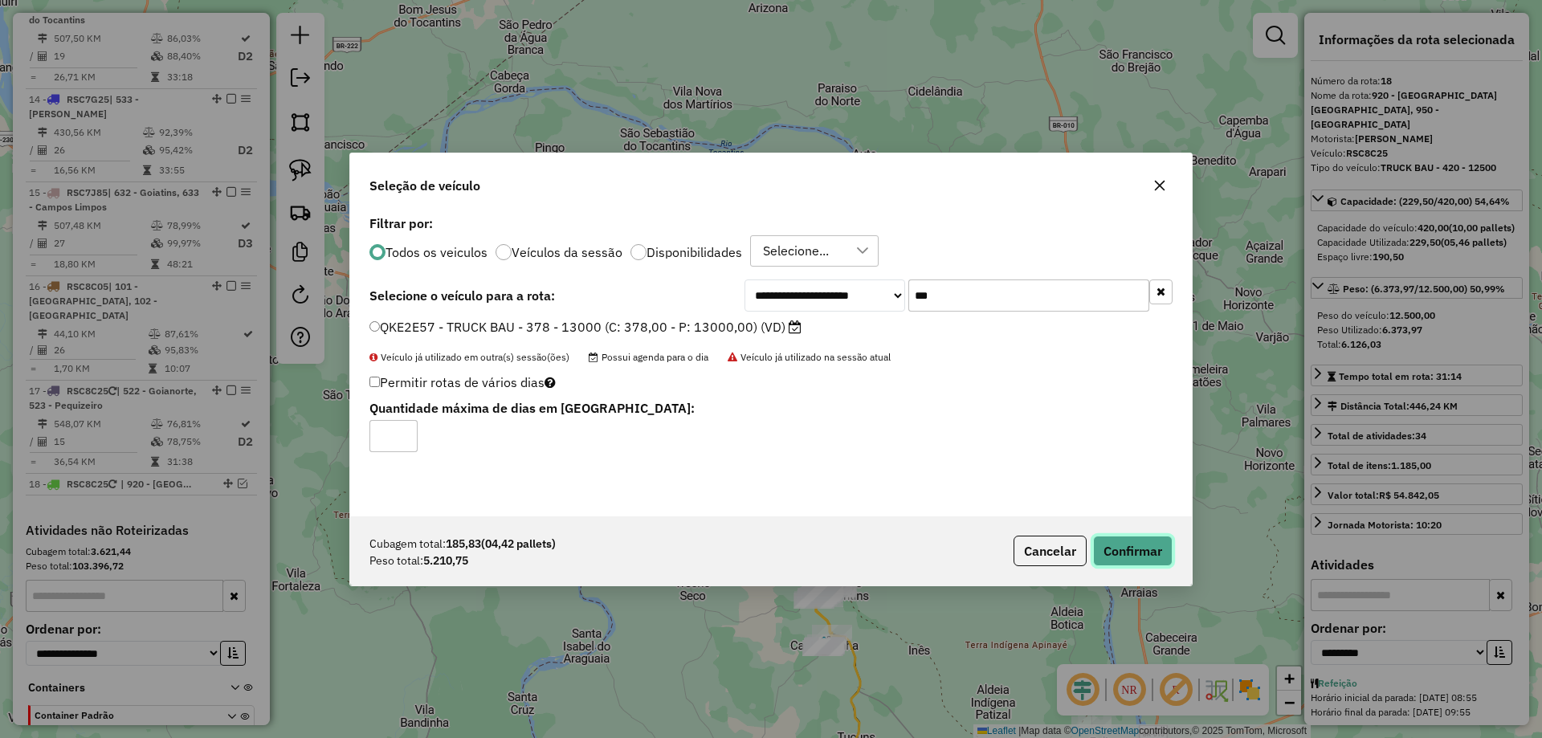
click at [1115, 550] on button "Confirmar" at bounding box center [1133, 551] width 80 height 31
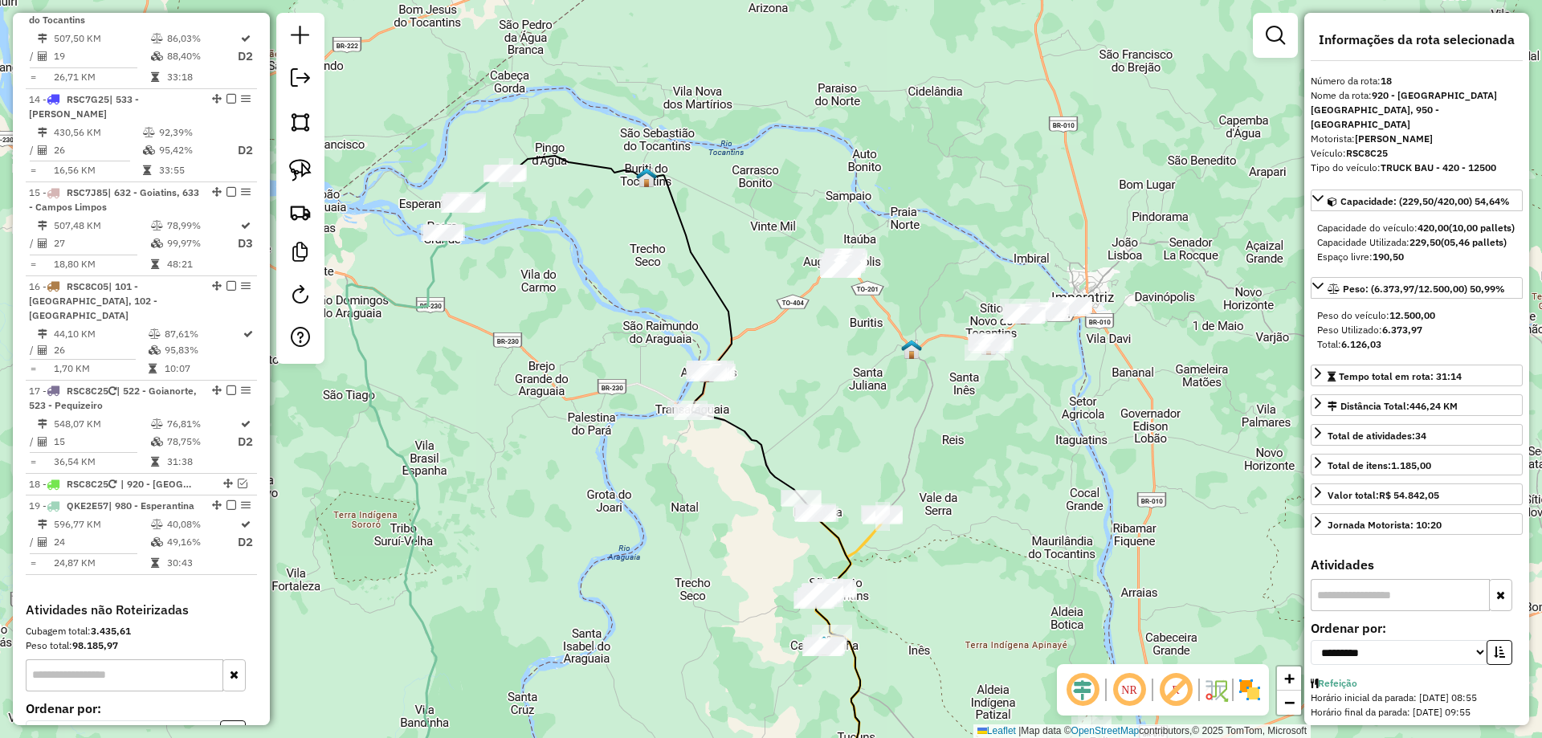
scroll to position [1854, 0]
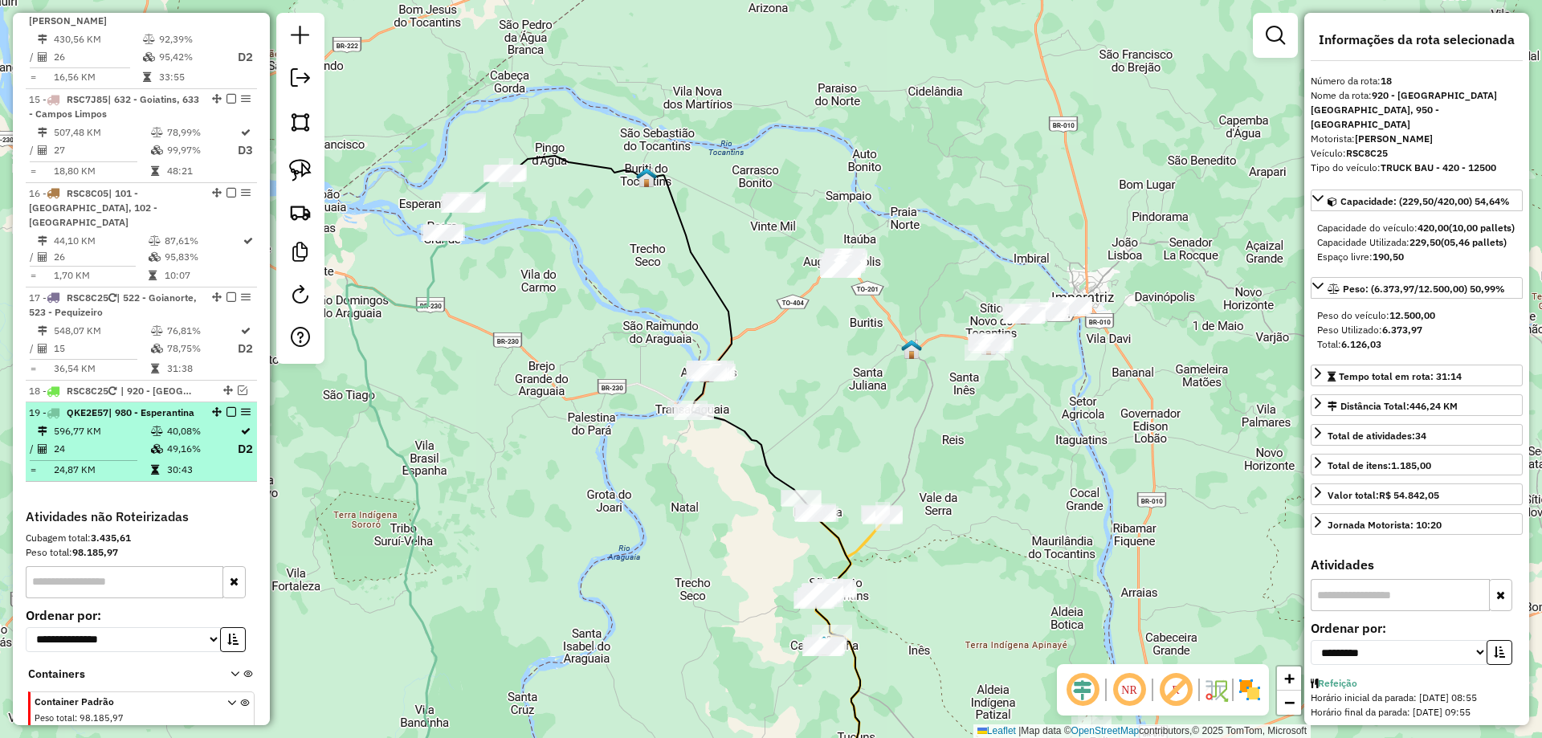
click at [227, 407] on em at bounding box center [232, 412] width 10 height 10
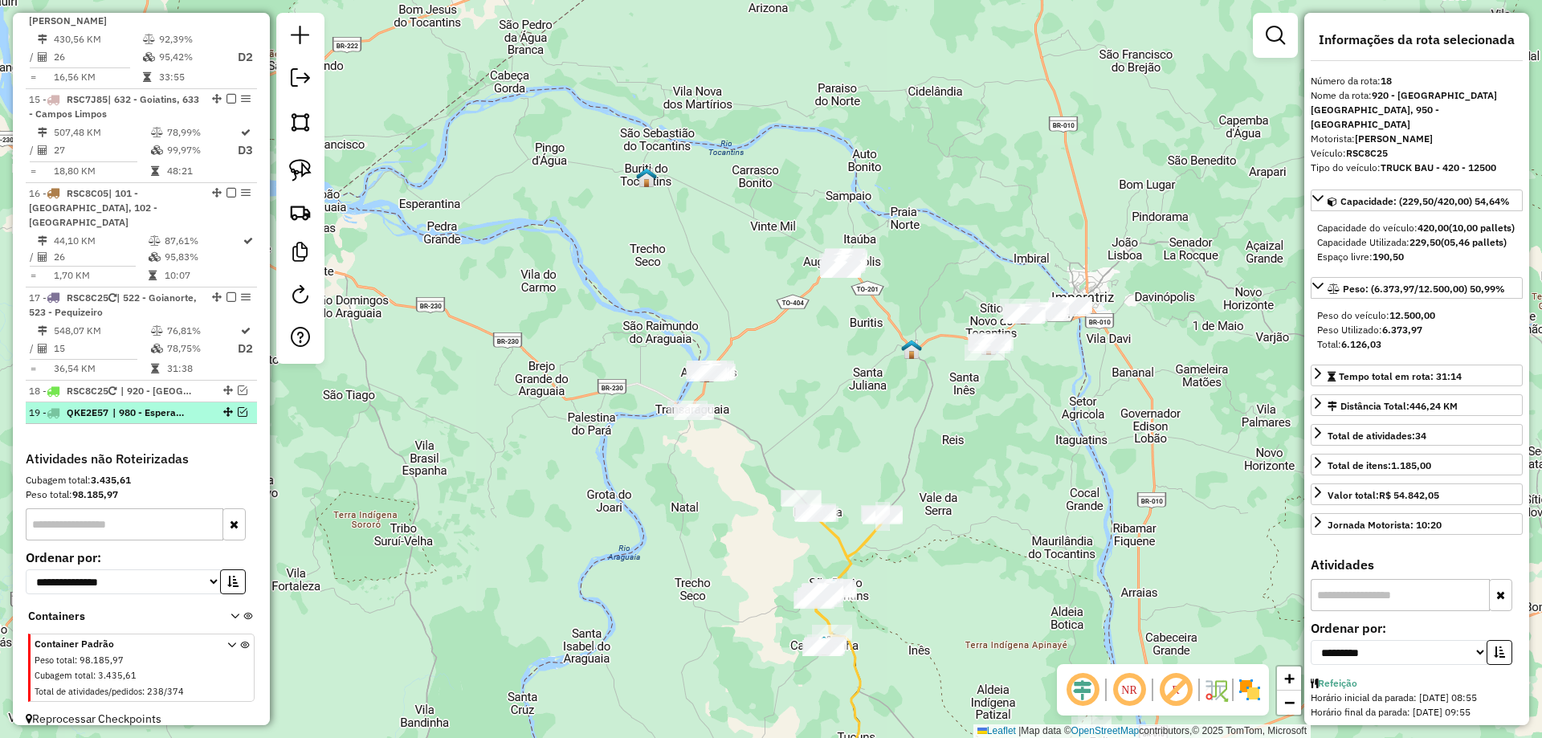
scroll to position [1783, 0]
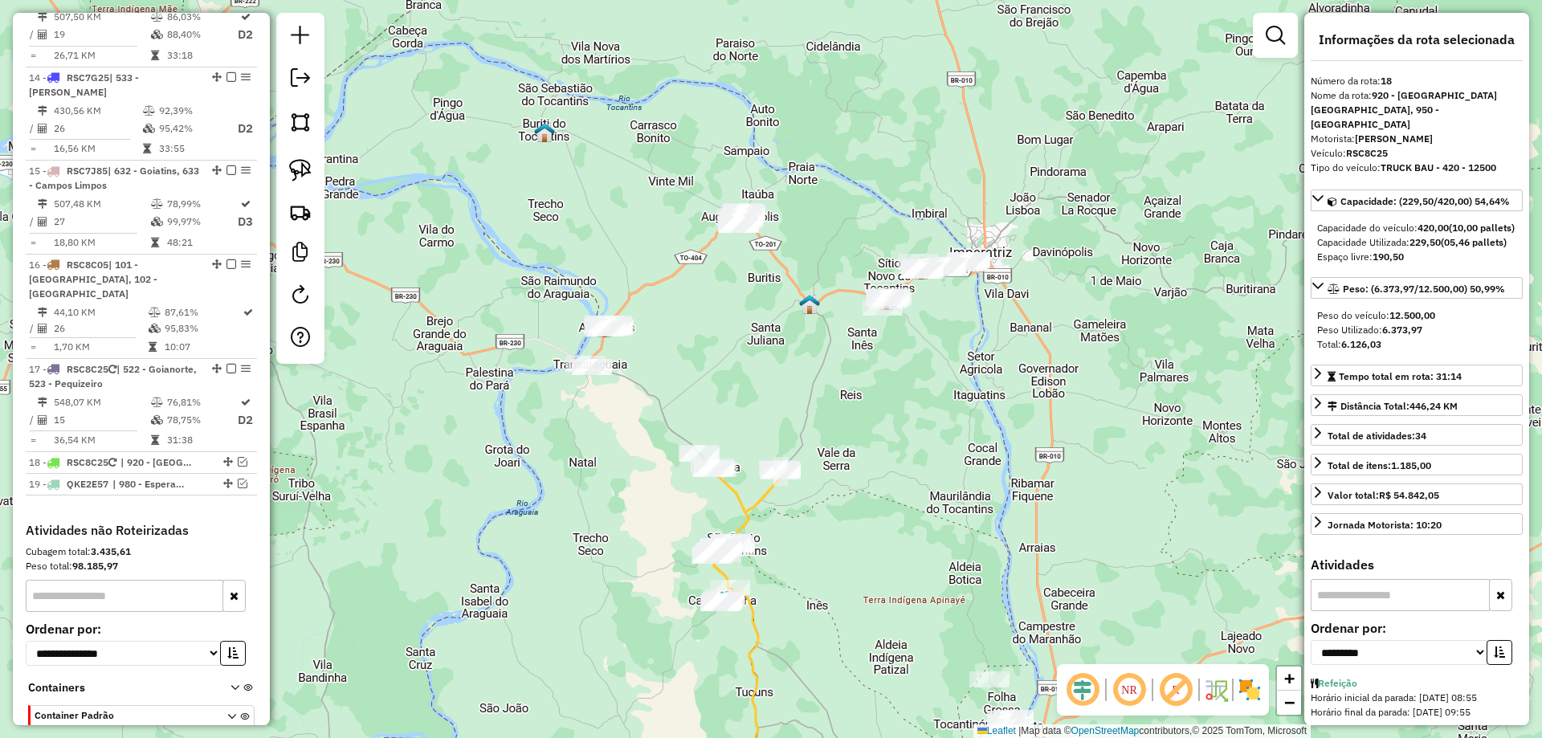
drag, startPoint x: 672, startPoint y: 262, endPoint x: 507, endPoint y: 173, distance: 188.0
click at [507, 173] on div "Janela de atendimento Grade de atendimento Capacidade Transportadoras Veículos …" at bounding box center [771, 369] width 1542 height 738
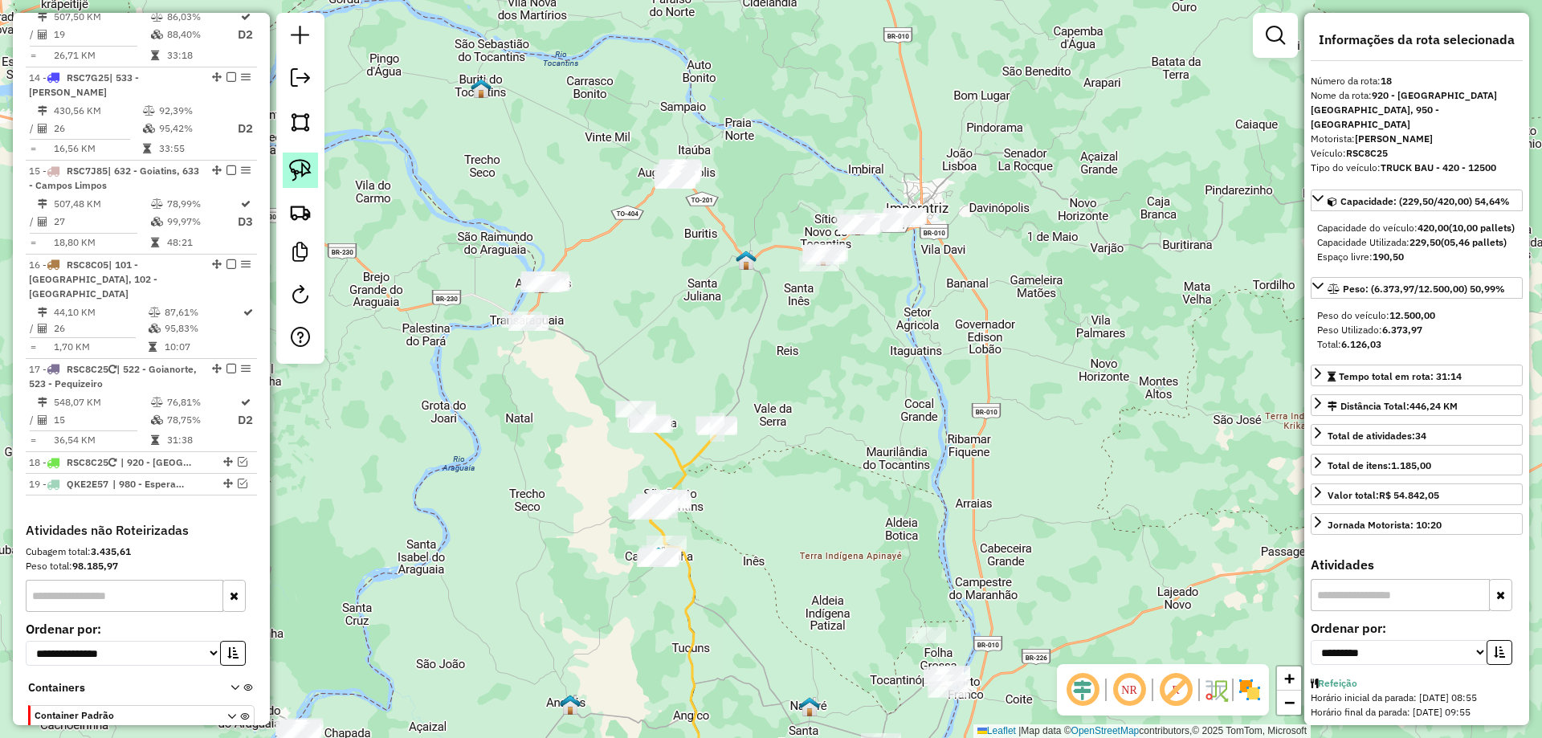
click at [293, 163] on img at bounding box center [300, 170] width 22 height 22
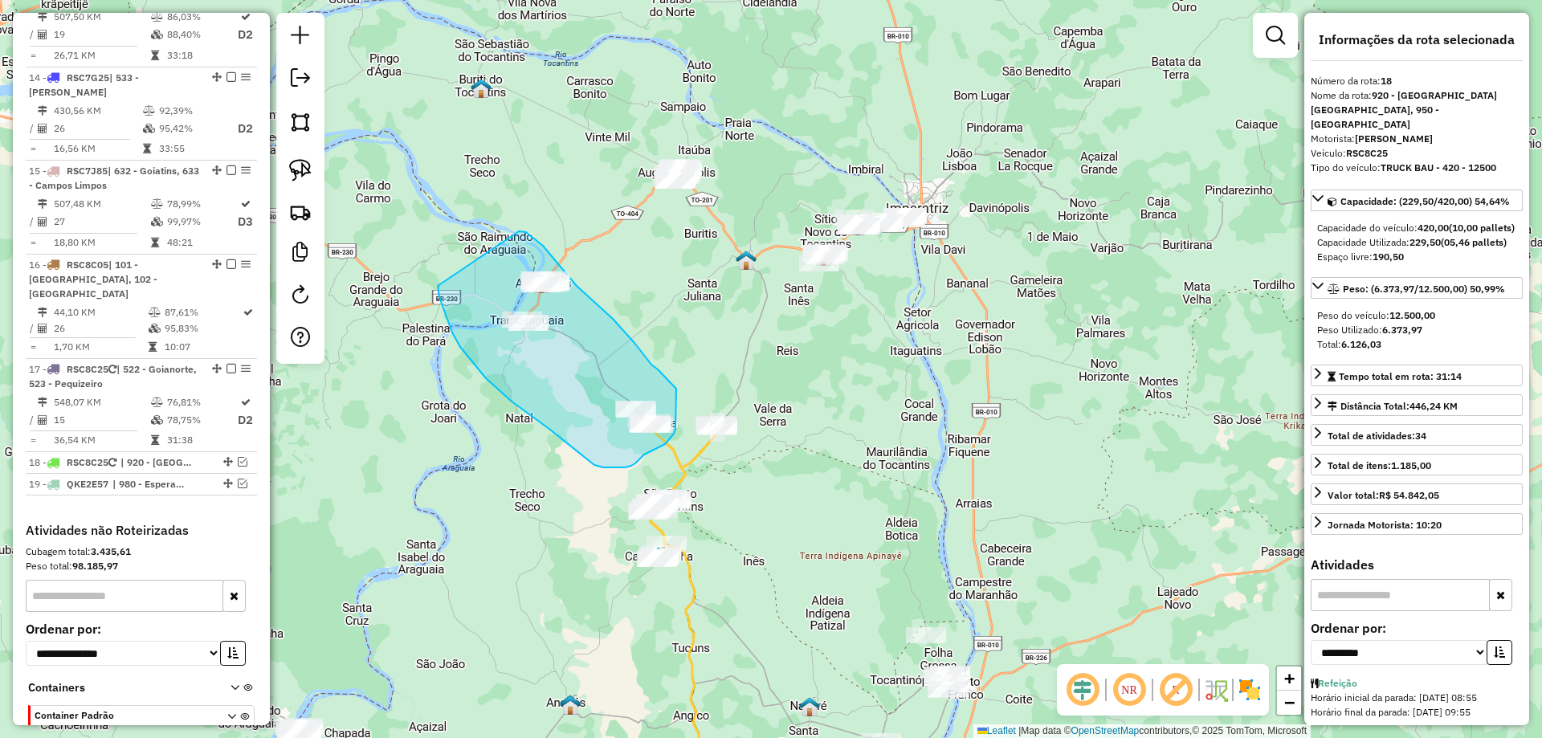
drag, startPoint x: 438, startPoint y: 286, endPoint x: 518, endPoint y: 231, distance: 97.1
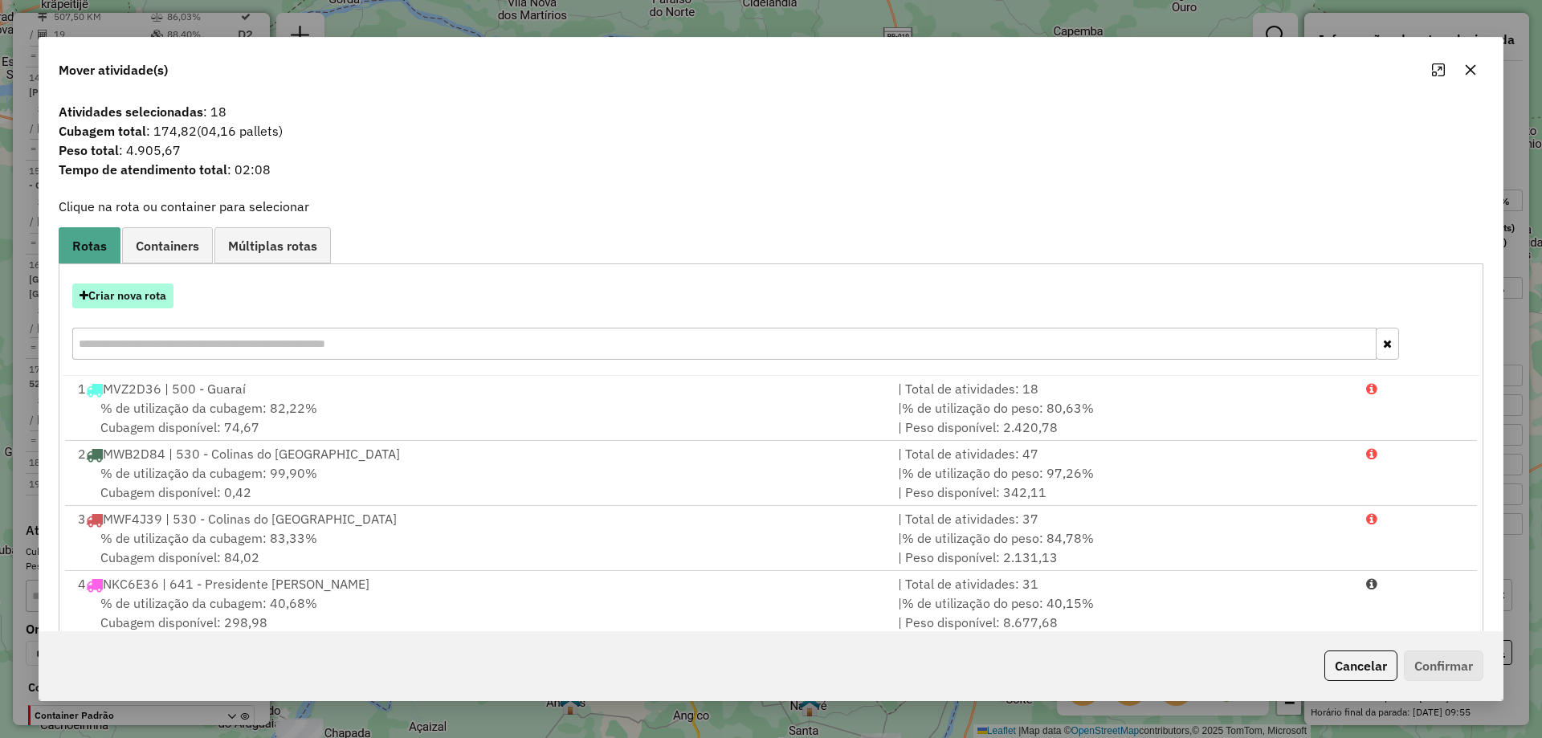
click at [133, 293] on button "Criar nova rota" at bounding box center [122, 296] width 101 height 25
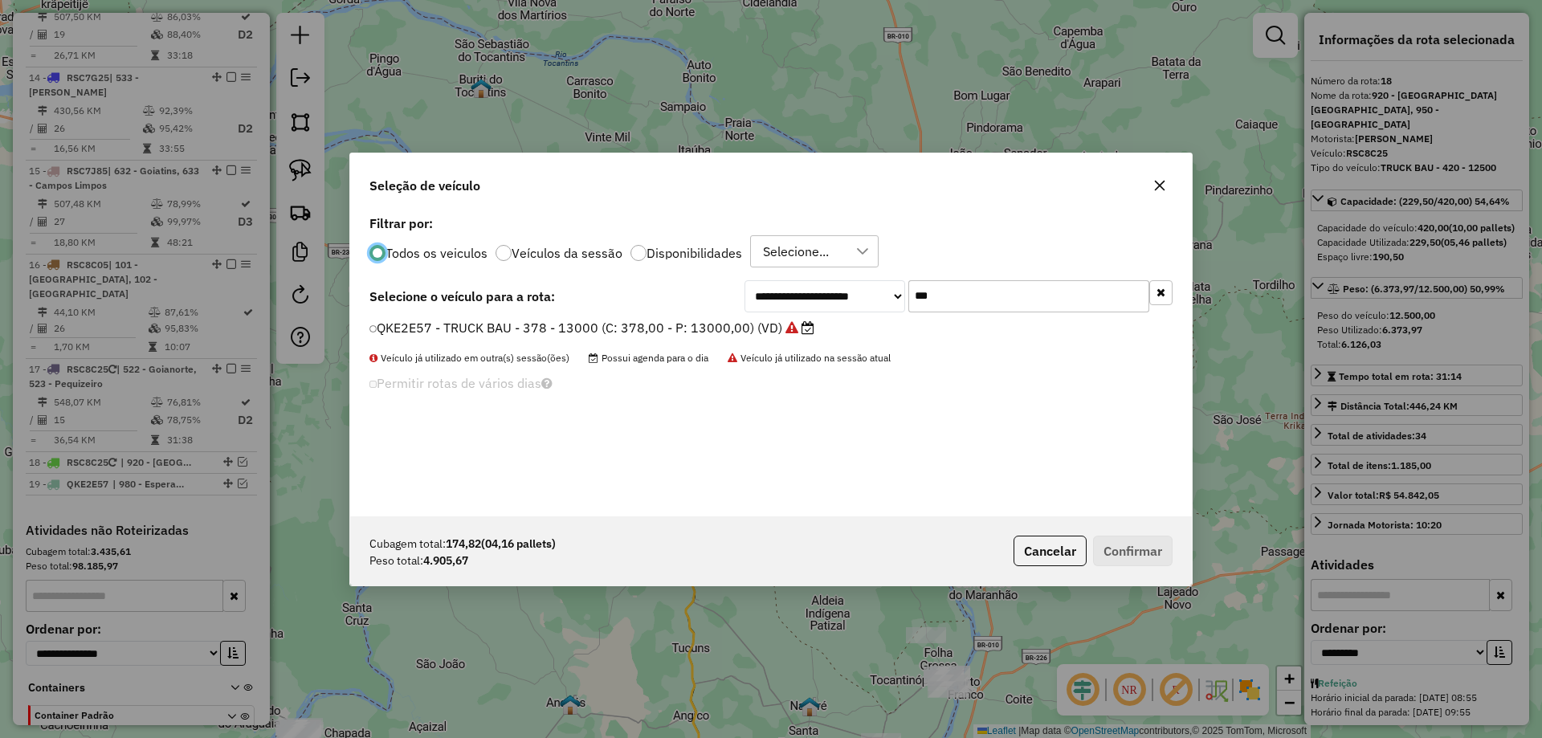
scroll to position [9, 5]
click at [962, 284] on input "***" at bounding box center [1029, 296] width 241 height 32
type input "***"
click at [727, 333] on label "QKE2E47 - TRUCK BAU - 378 - 13000 (C: 378,00 - P: 13000,00) (VD)" at bounding box center [586, 326] width 432 height 19
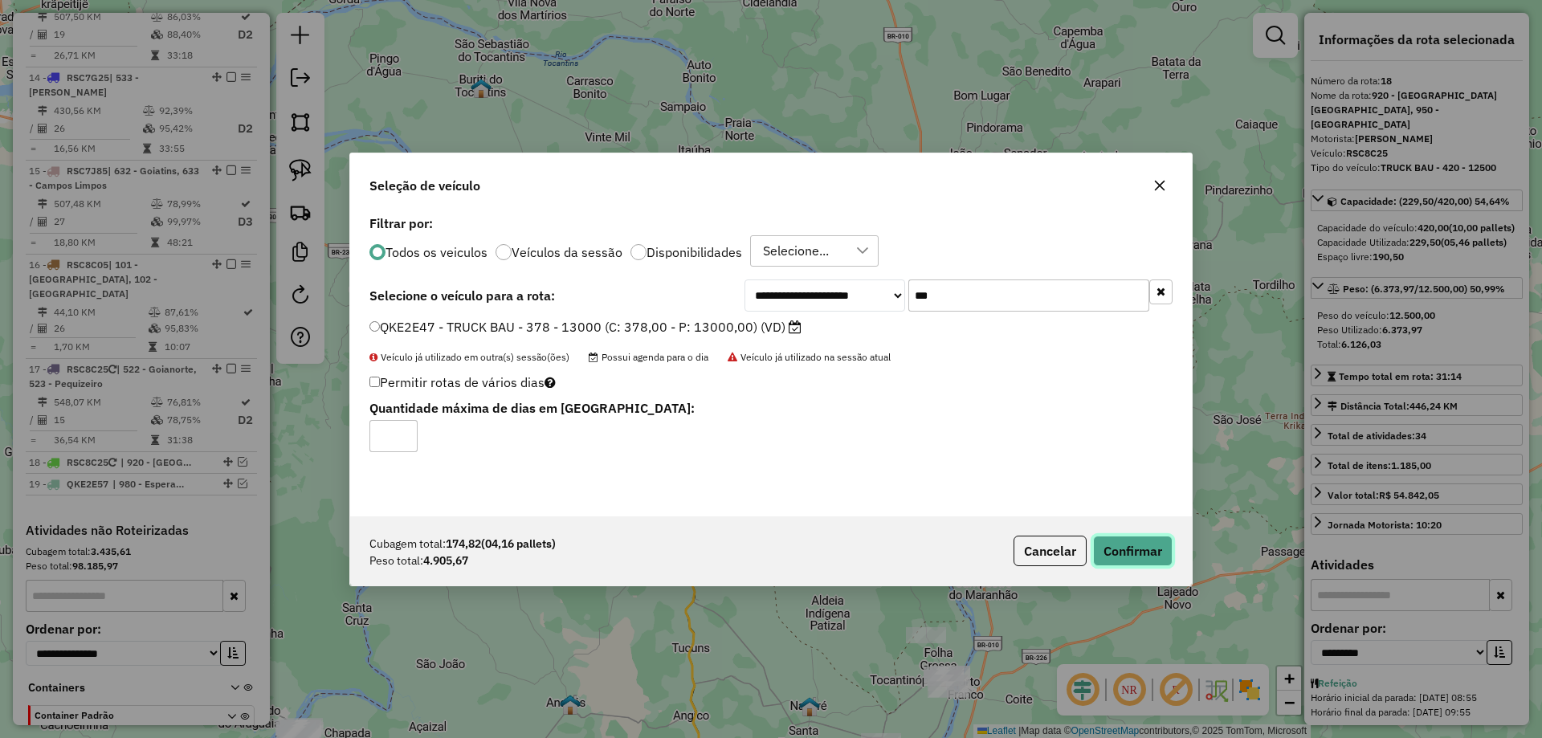
click at [1123, 549] on button "Confirmar" at bounding box center [1133, 551] width 80 height 31
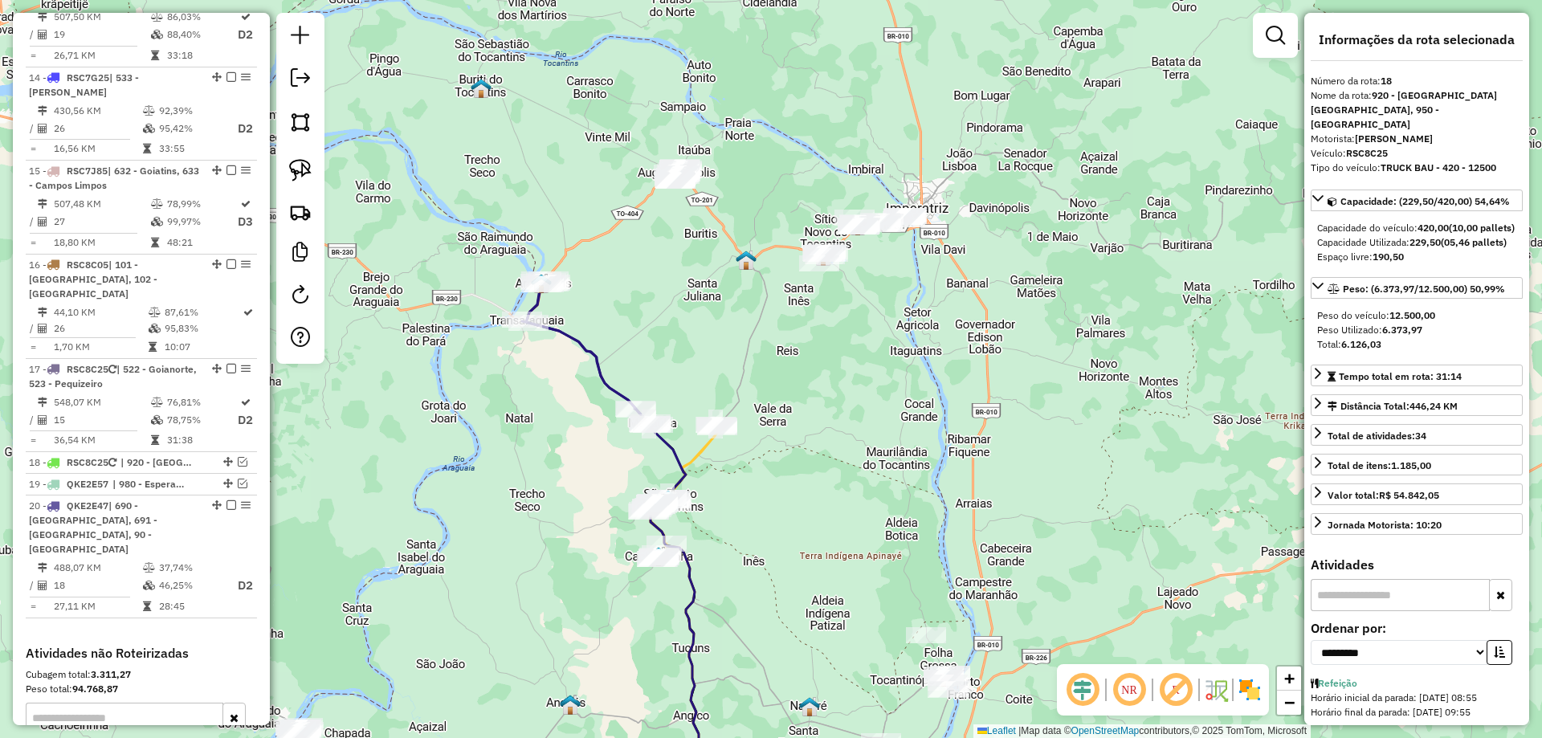
scroll to position [1890, 0]
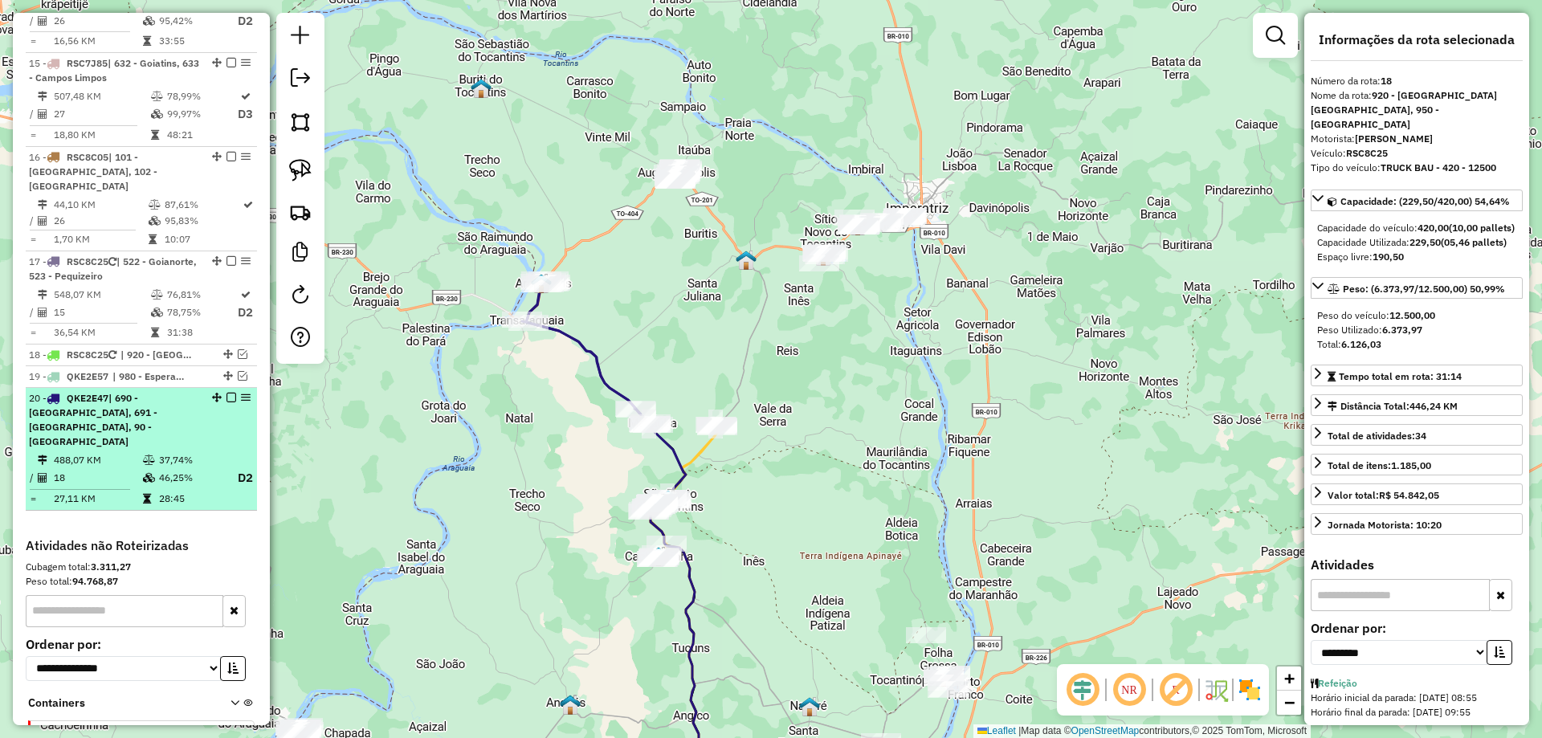
click at [227, 393] on em at bounding box center [232, 398] width 10 height 10
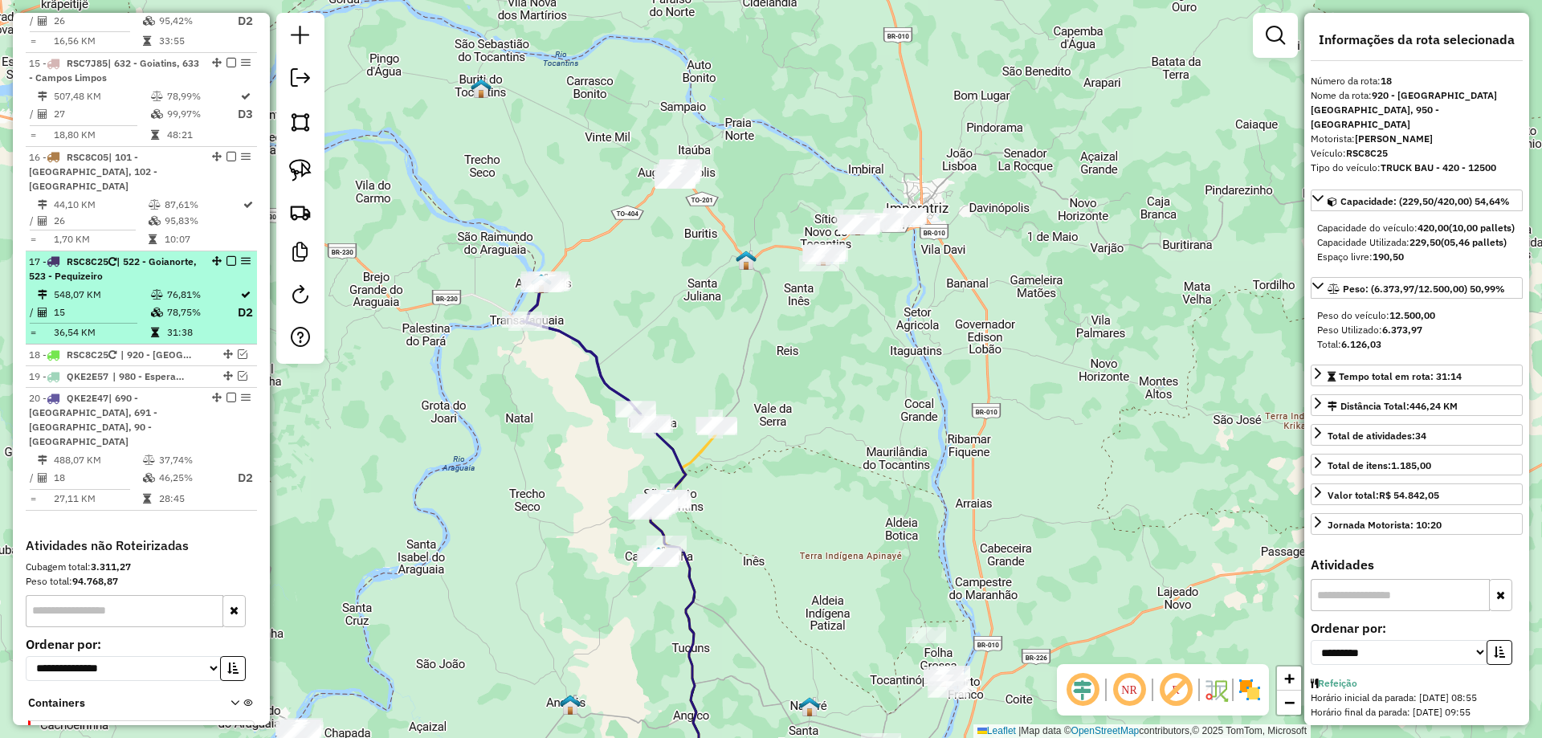
scroll to position [1804, 0]
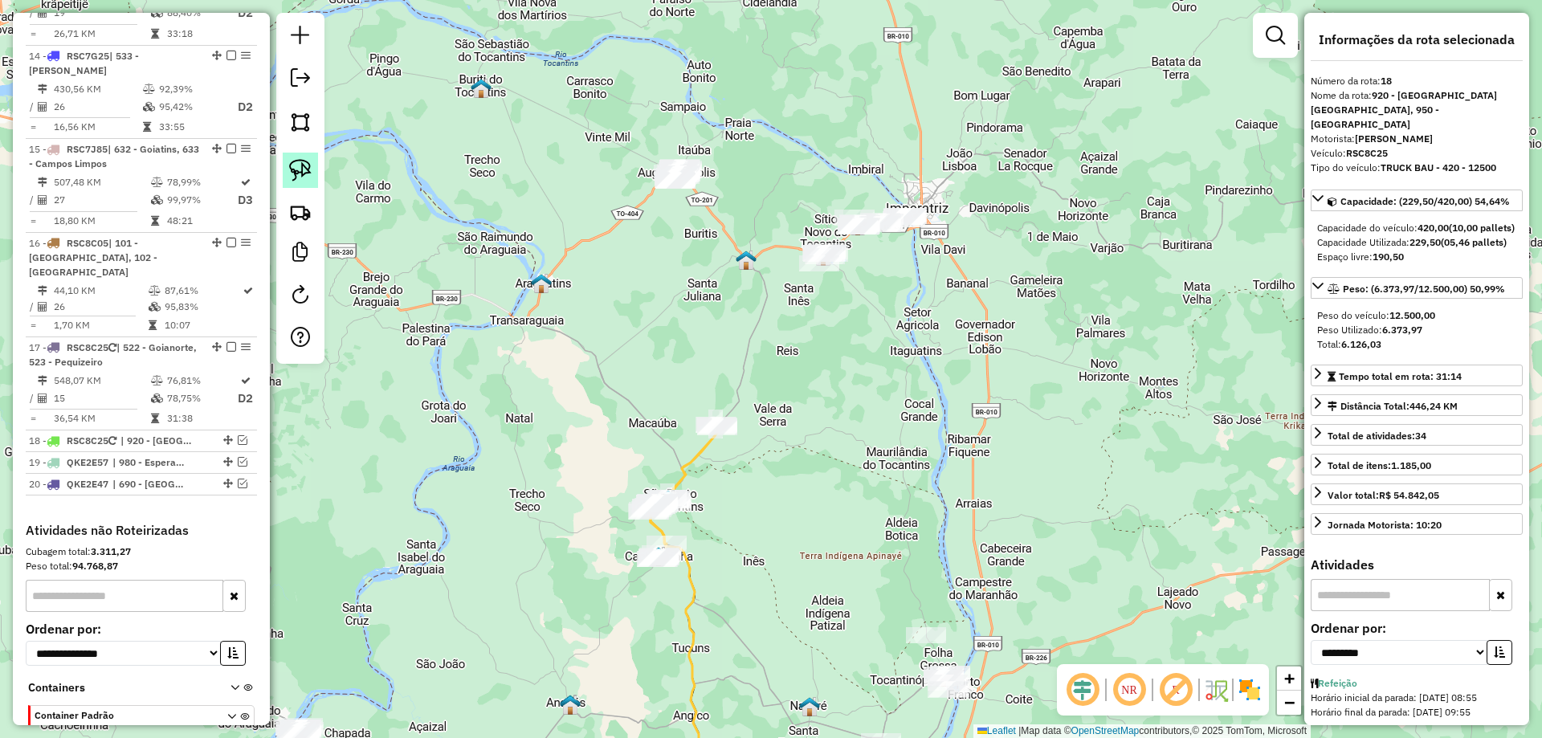
click at [298, 174] on img at bounding box center [300, 170] width 22 height 22
drag, startPoint x: 606, startPoint y: 156, endPoint x: 743, endPoint y: 129, distance: 140.1
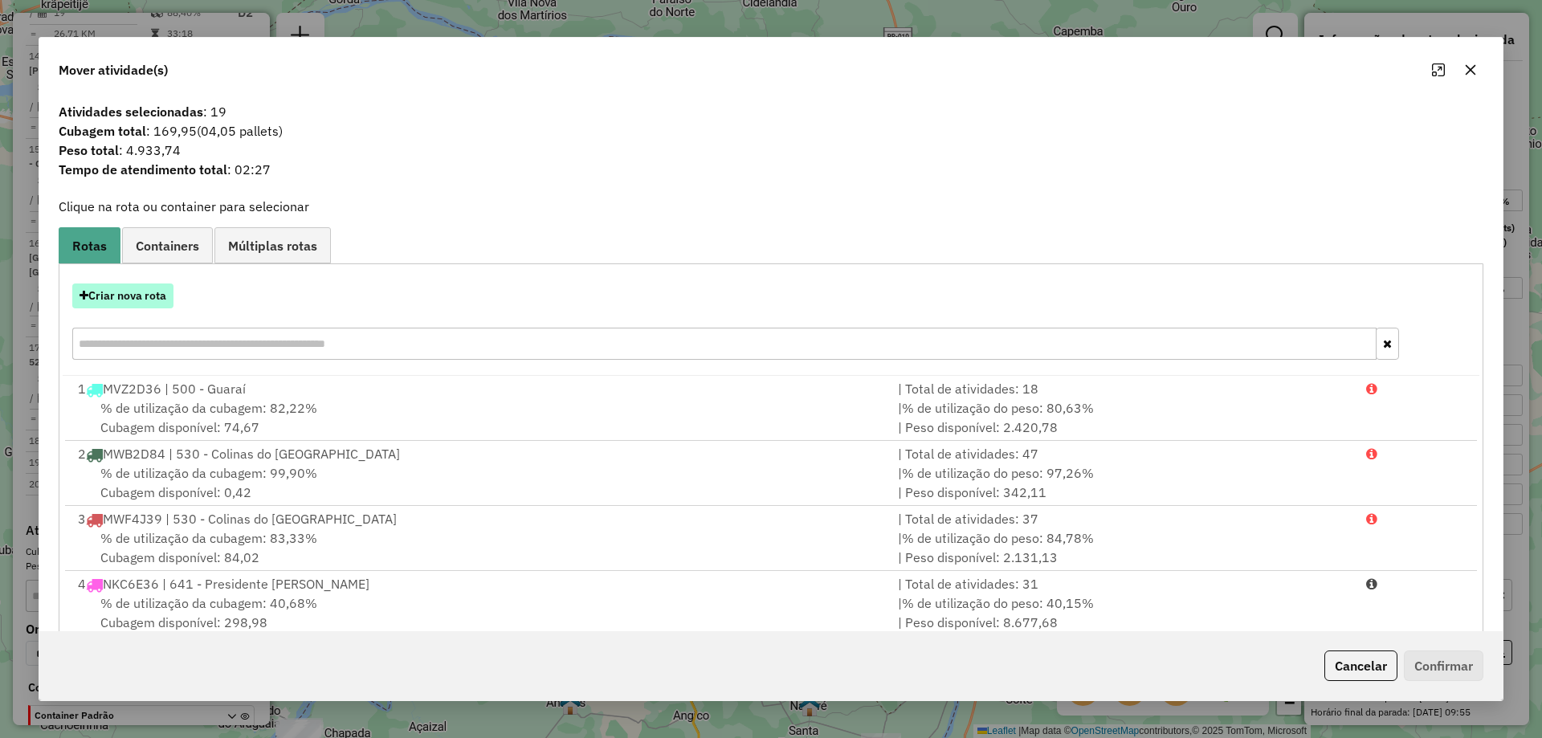
click at [131, 298] on button "Criar nova rota" at bounding box center [122, 296] width 101 height 25
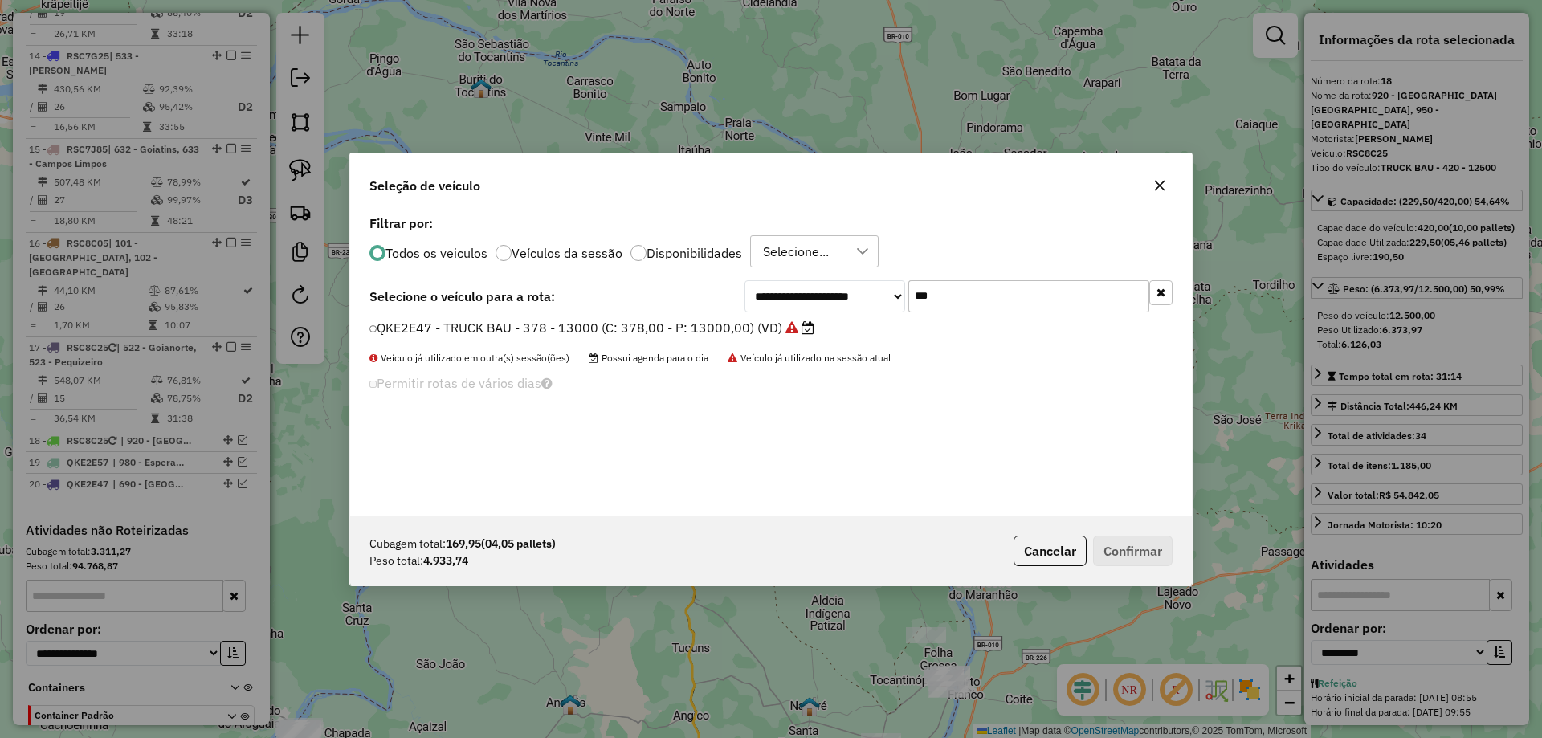
scroll to position [9, 5]
click at [983, 304] on input "***" at bounding box center [1029, 296] width 241 height 32
type input "***"
drag, startPoint x: 729, startPoint y: 326, endPoint x: 779, endPoint y: 337, distance: 51.7
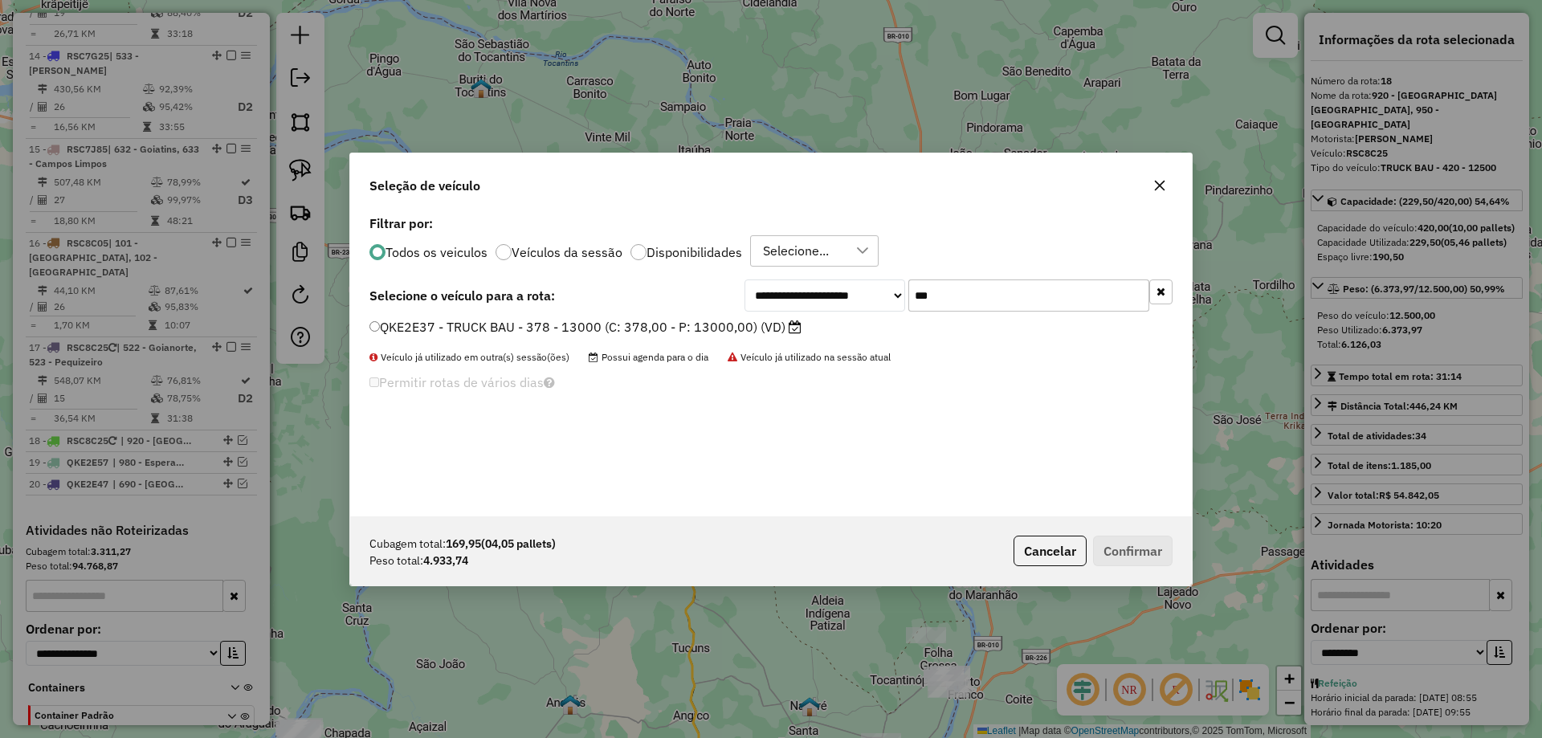
click at [729, 326] on label "QKE2E37 - TRUCK BAU - 378 - 13000 (C: 378,00 - P: 13000,00) (VD)" at bounding box center [586, 326] width 432 height 19
click at [1123, 541] on button "Confirmar" at bounding box center [1133, 551] width 80 height 31
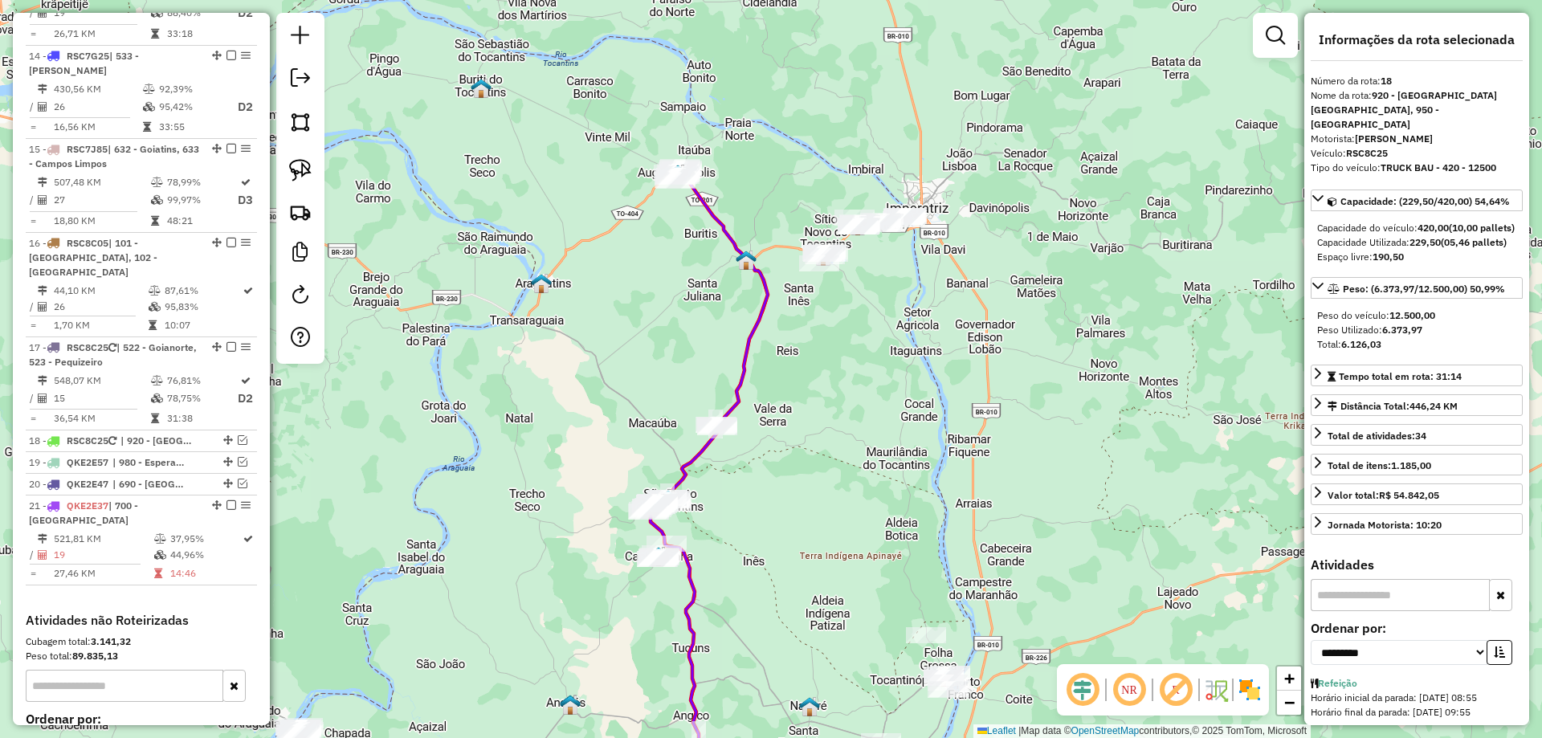
scroll to position [1894, 0]
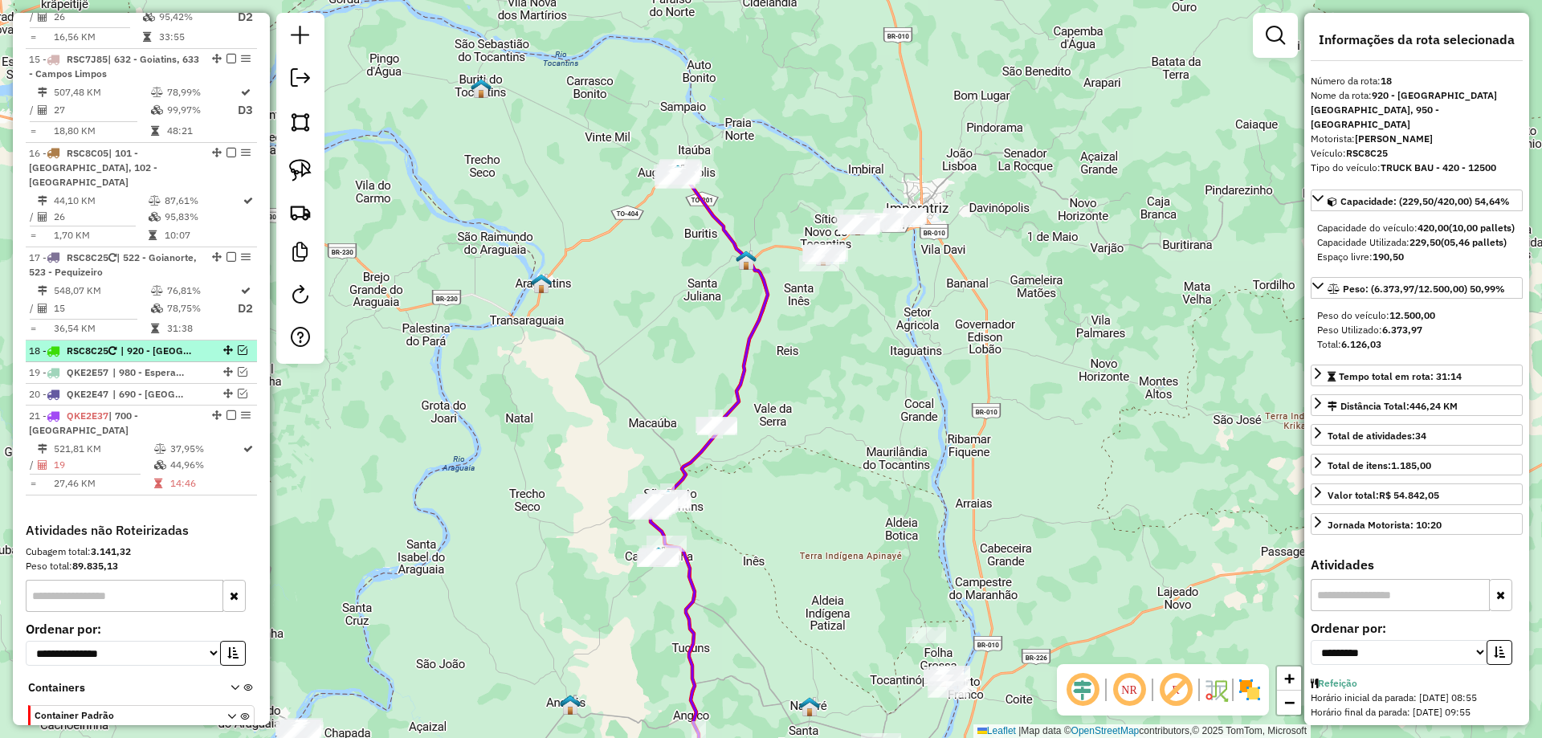
click at [227, 411] on em at bounding box center [232, 416] width 10 height 10
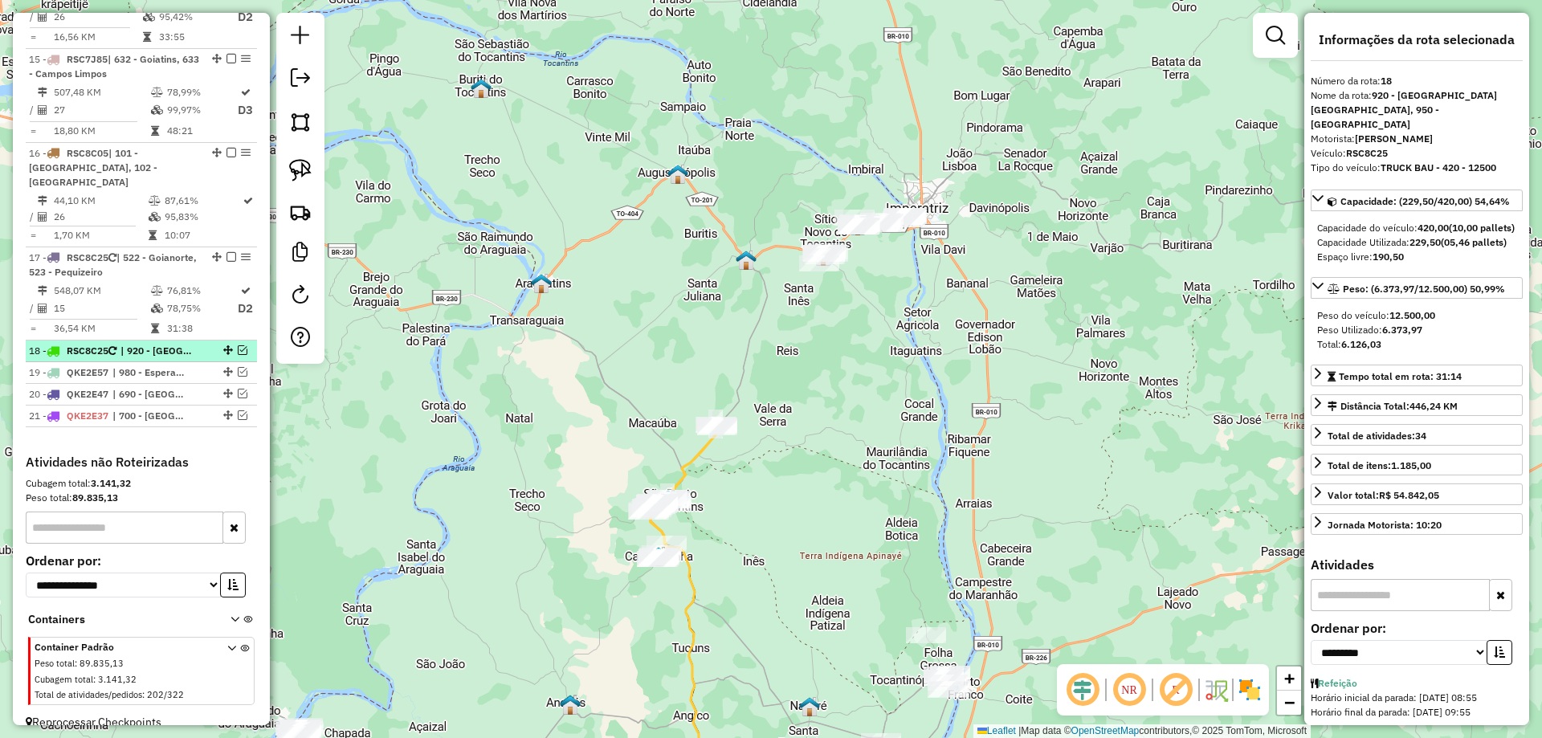
scroll to position [1826, 0]
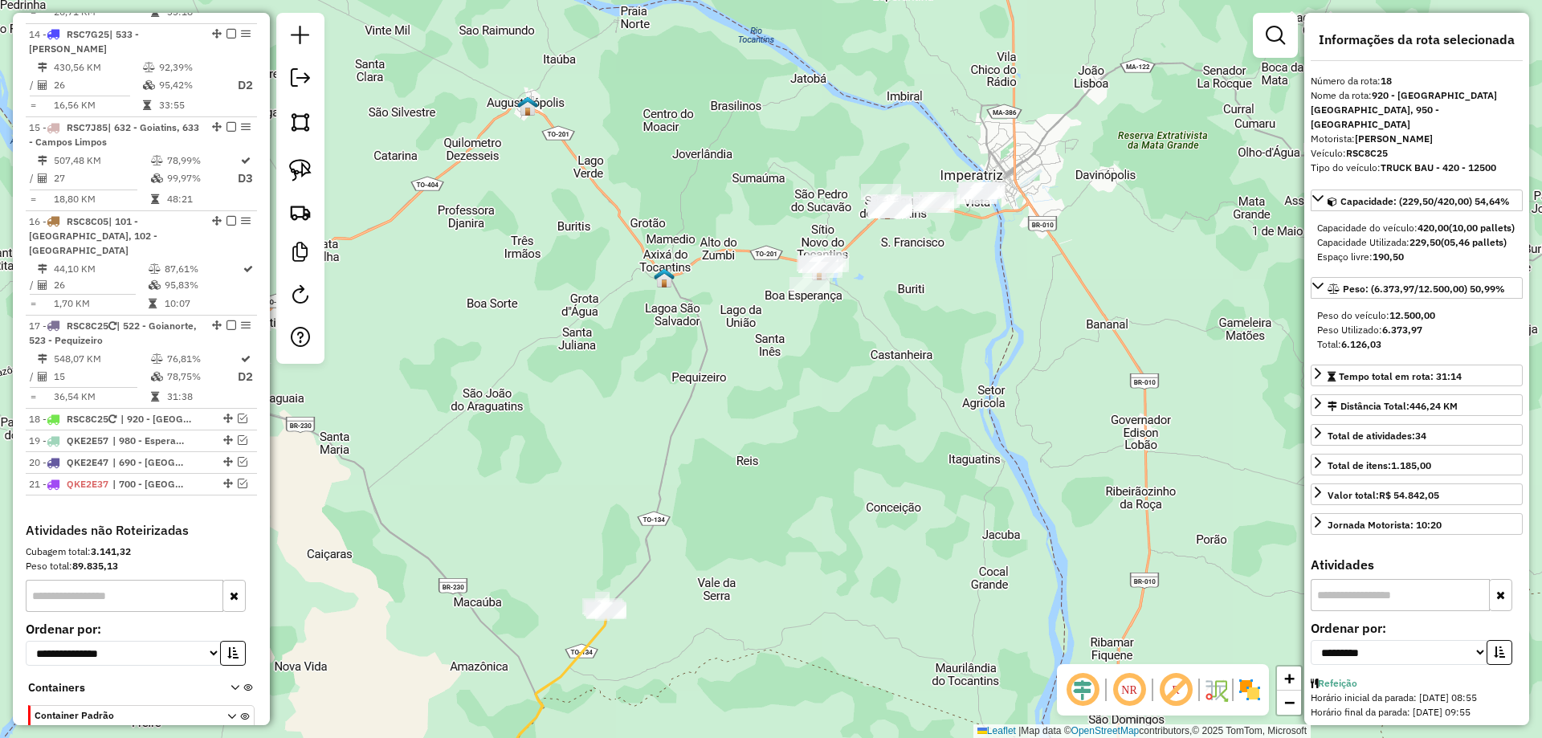
drag, startPoint x: 863, startPoint y: 296, endPoint x: 836, endPoint y: 304, distance: 27.7
click at [838, 304] on div "Janela de atendimento Grade de atendimento Capacidade Transportadoras Veículos …" at bounding box center [771, 369] width 1542 height 738
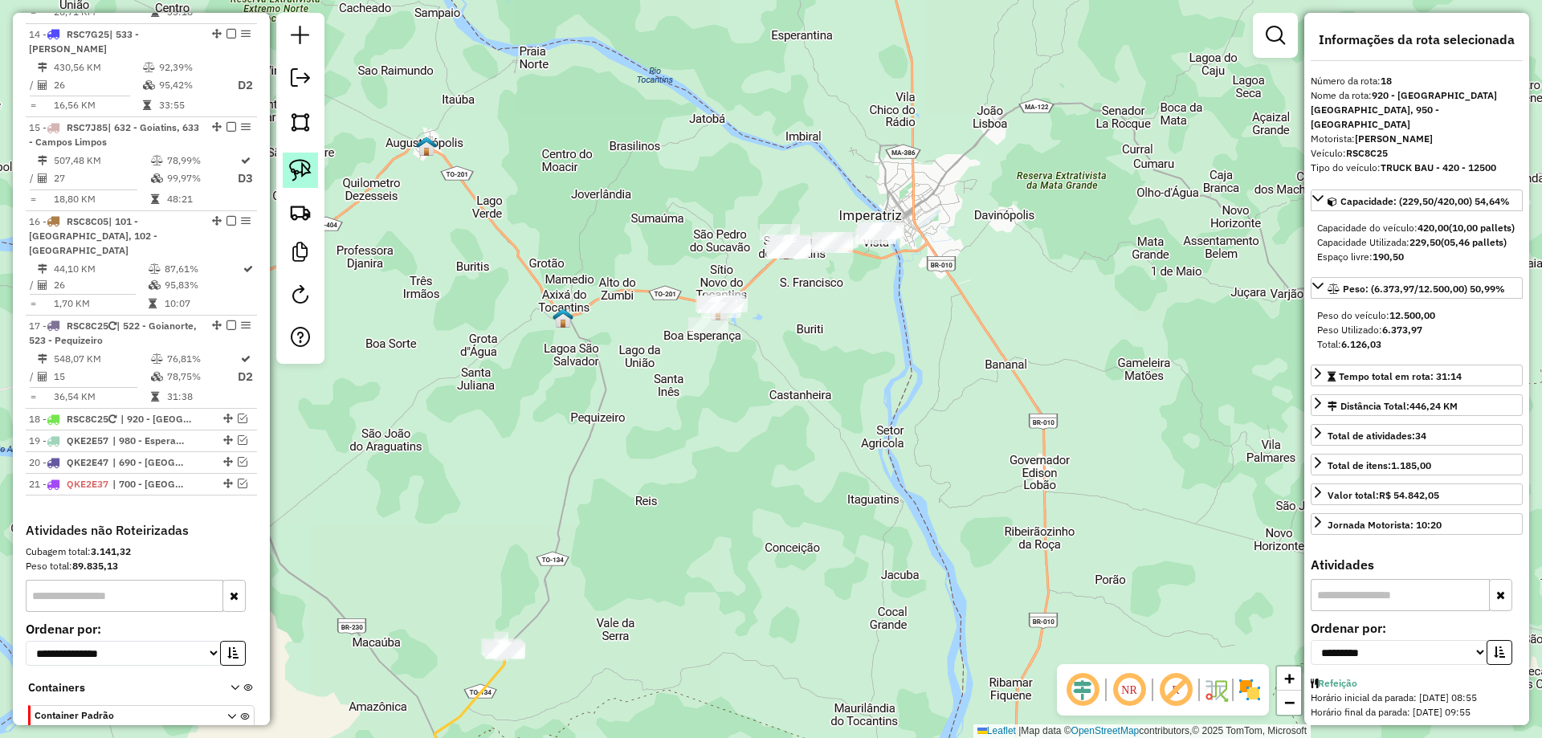
click at [307, 161] on img at bounding box center [300, 170] width 22 height 22
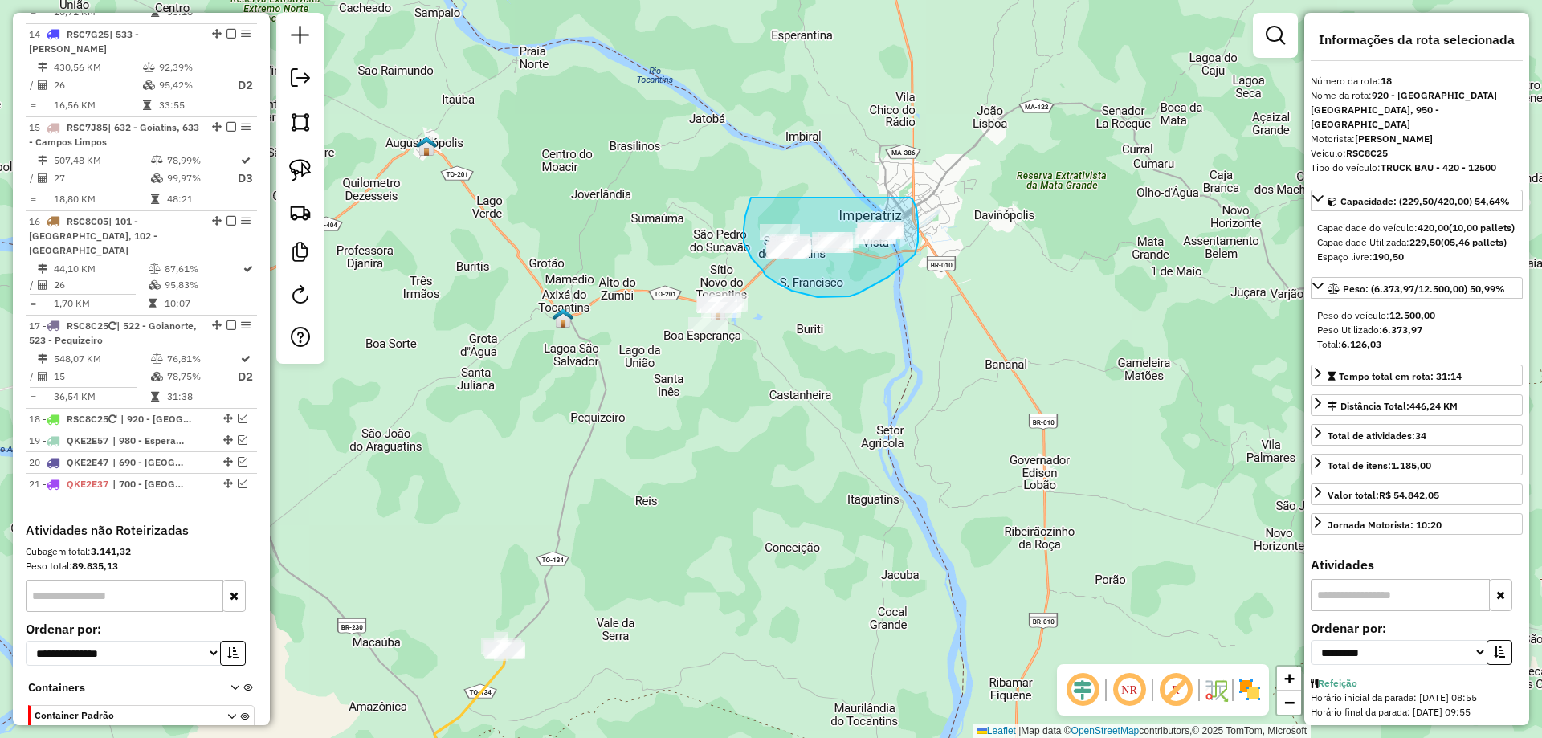
drag, startPoint x: 744, startPoint y: 229, endPoint x: 907, endPoint y: 196, distance: 166.4
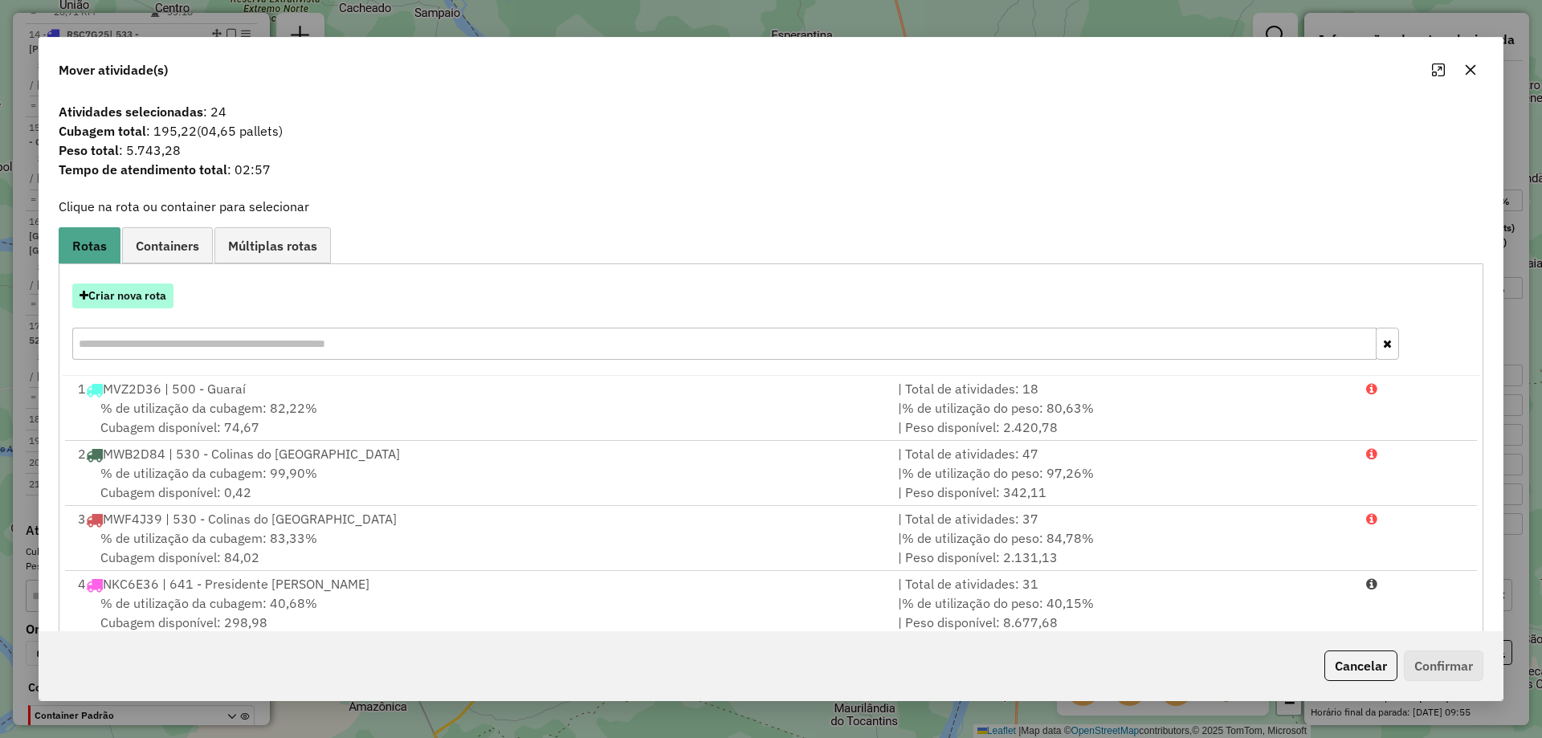
click at [123, 295] on button "Criar nova rota" at bounding box center [122, 296] width 101 height 25
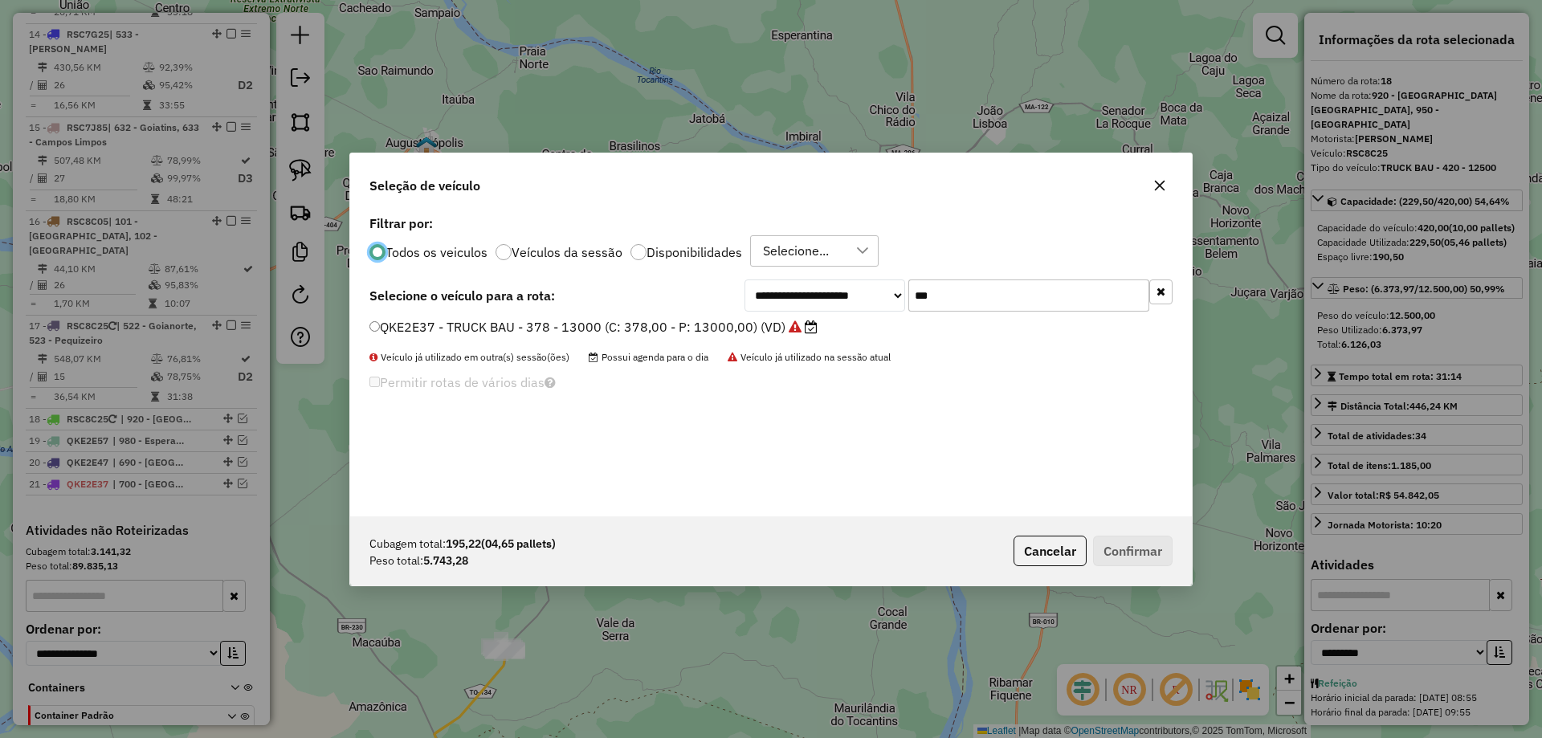
scroll to position [9, 5]
click at [1019, 305] on input "***" at bounding box center [1029, 296] width 241 height 32
type input "***"
click at [726, 326] on label "RSC7G25 - TRUCK BAU - 420 - 12500 (C: 420,00 - P: 12500,00) (VD)" at bounding box center [594, 326] width 449 height 19
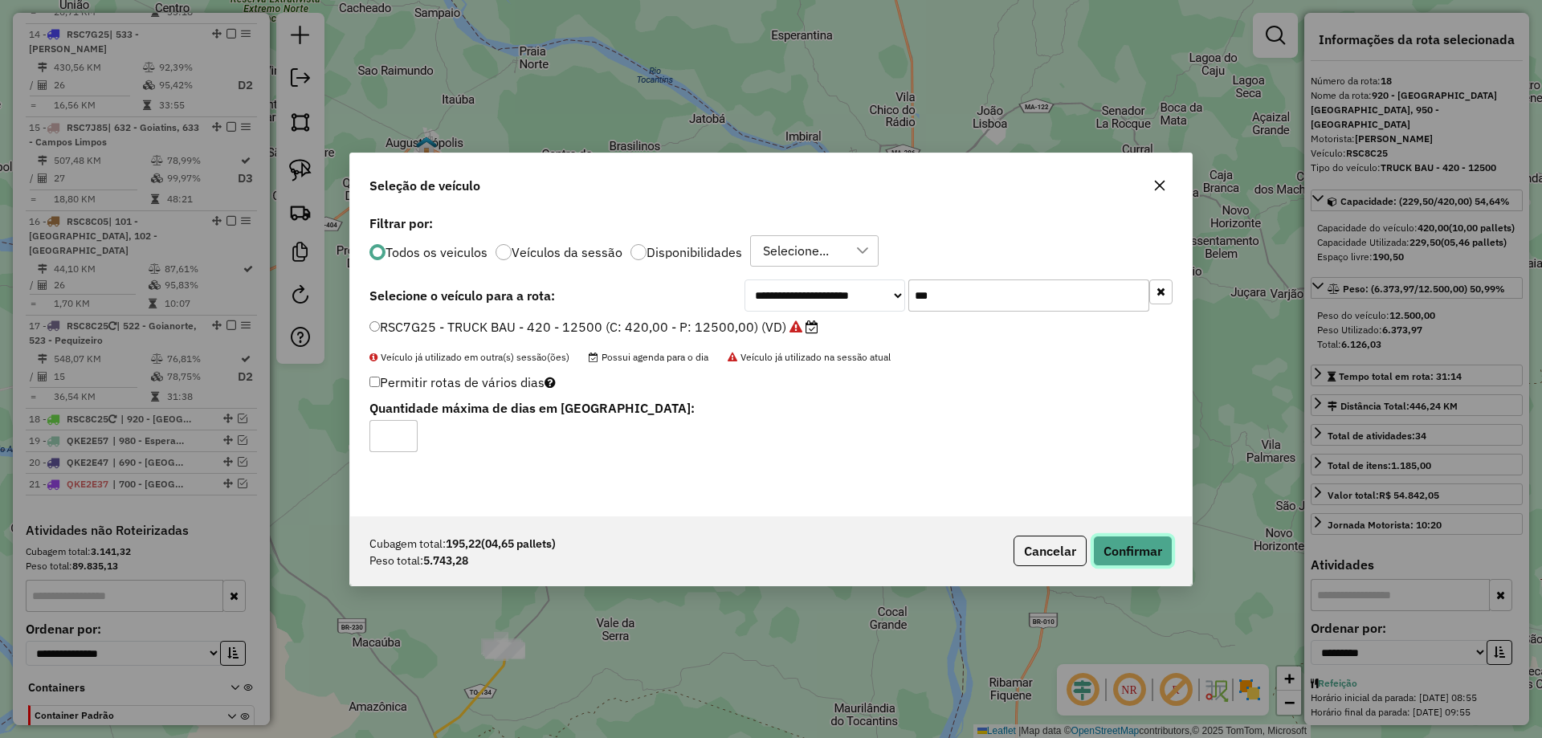
click at [1130, 545] on button "Confirmar" at bounding box center [1133, 551] width 80 height 31
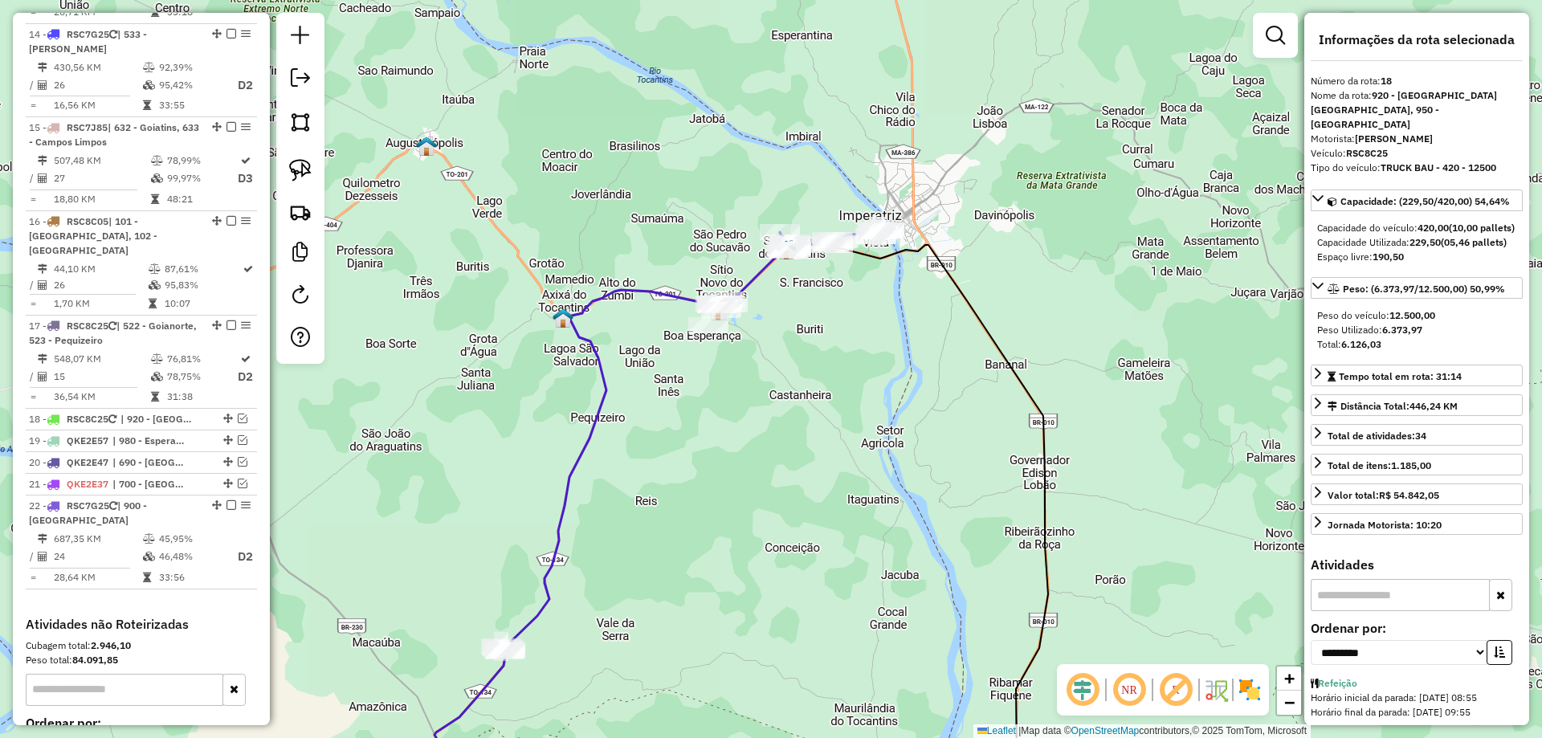
scroll to position [1919, 0]
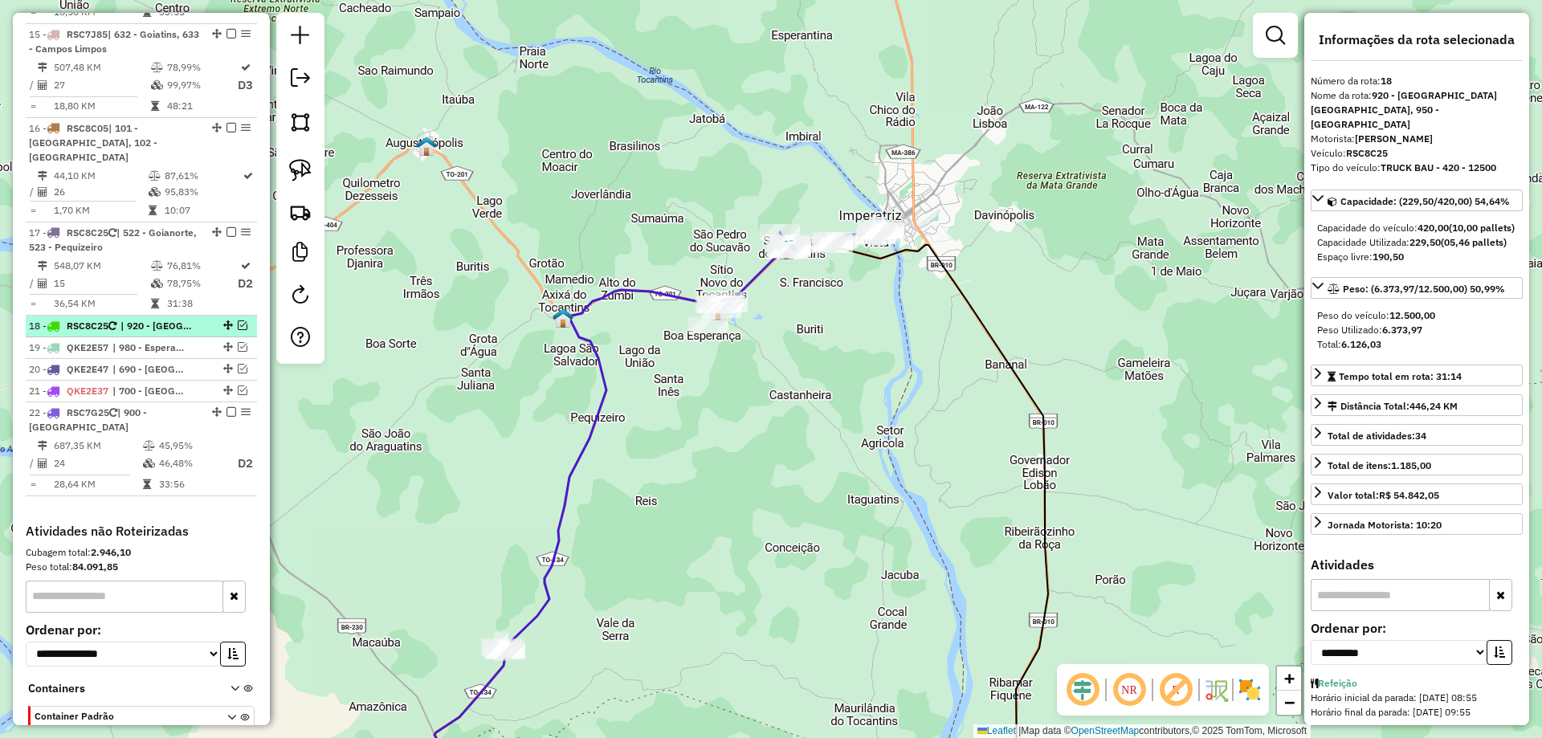
click at [238, 321] on em at bounding box center [243, 326] width 10 height 10
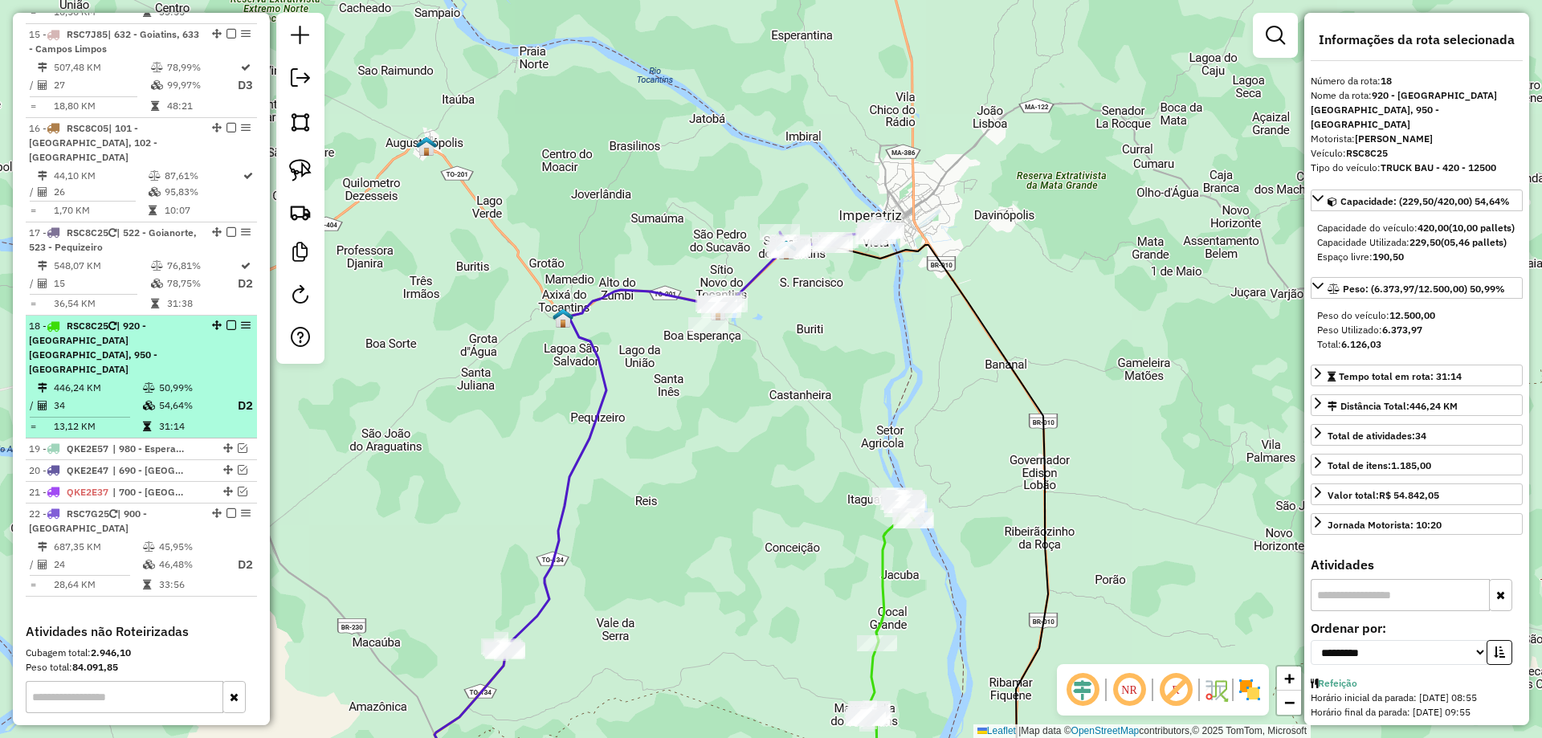
click at [227, 321] on em at bounding box center [232, 326] width 10 height 10
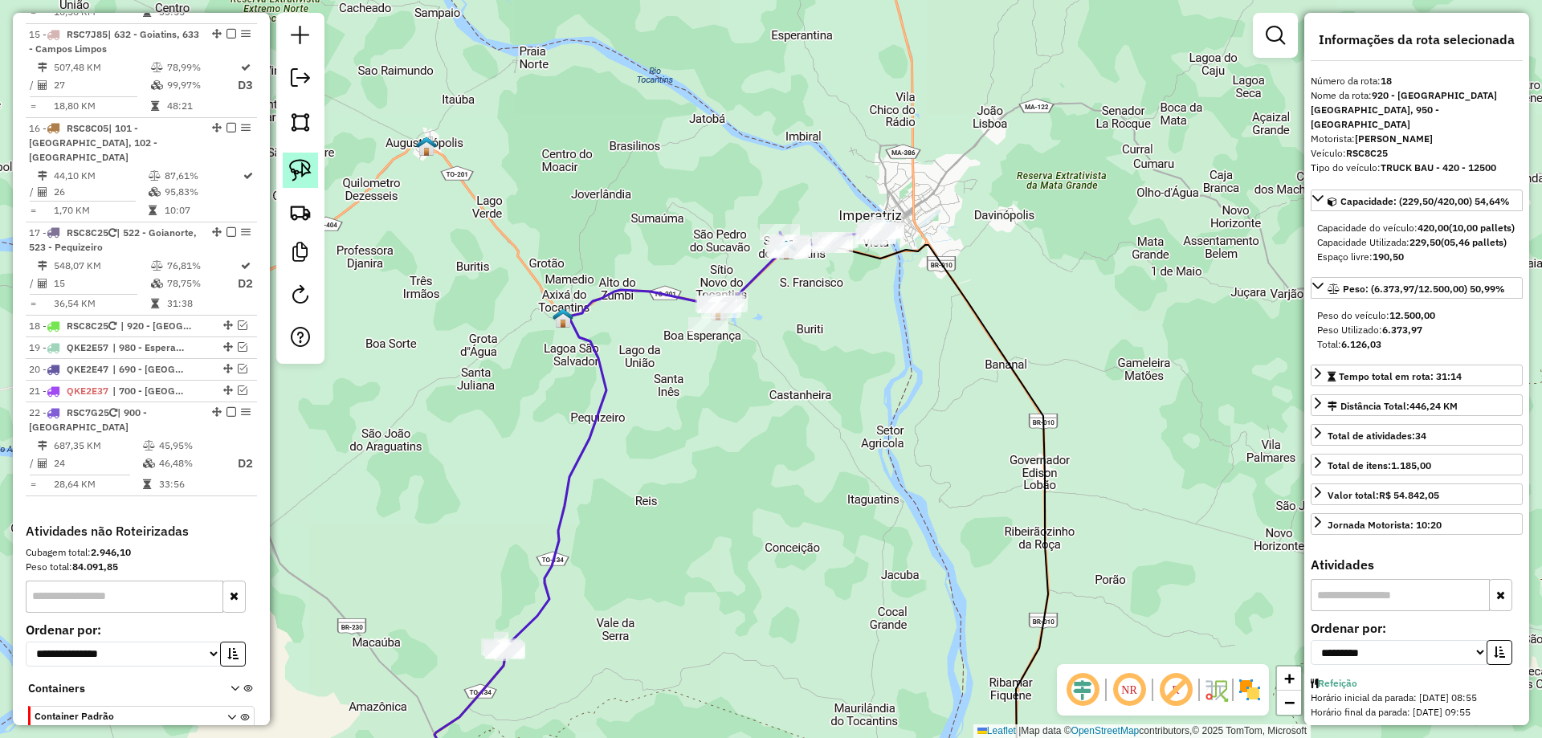
click at [292, 166] on img at bounding box center [300, 170] width 22 height 22
drag, startPoint x: 654, startPoint y: 276, endPoint x: 754, endPoint y: 277, distance: 100.4
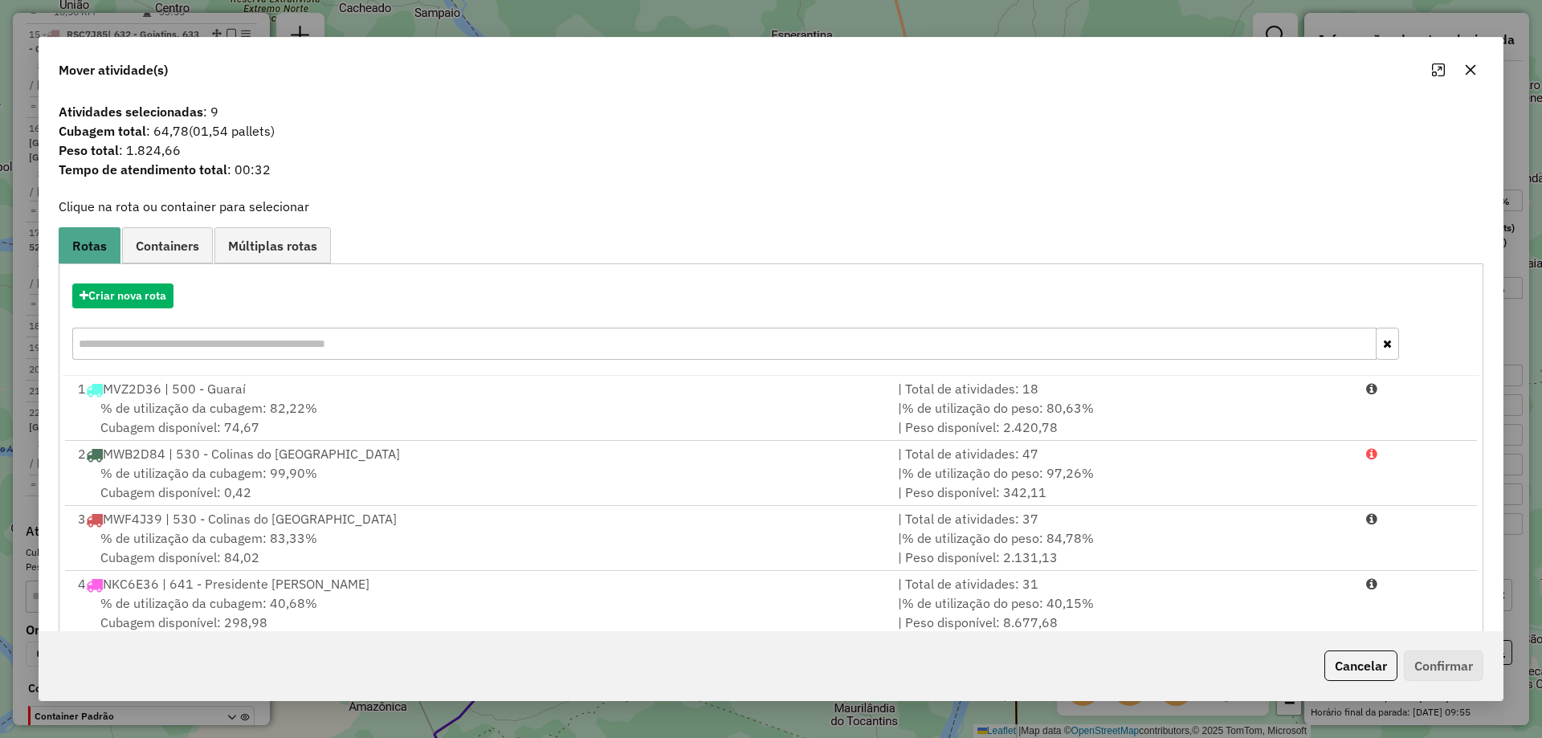
click at [1473, 73] on icon "button" at bounding box center [1471, 70] width 10 height 10
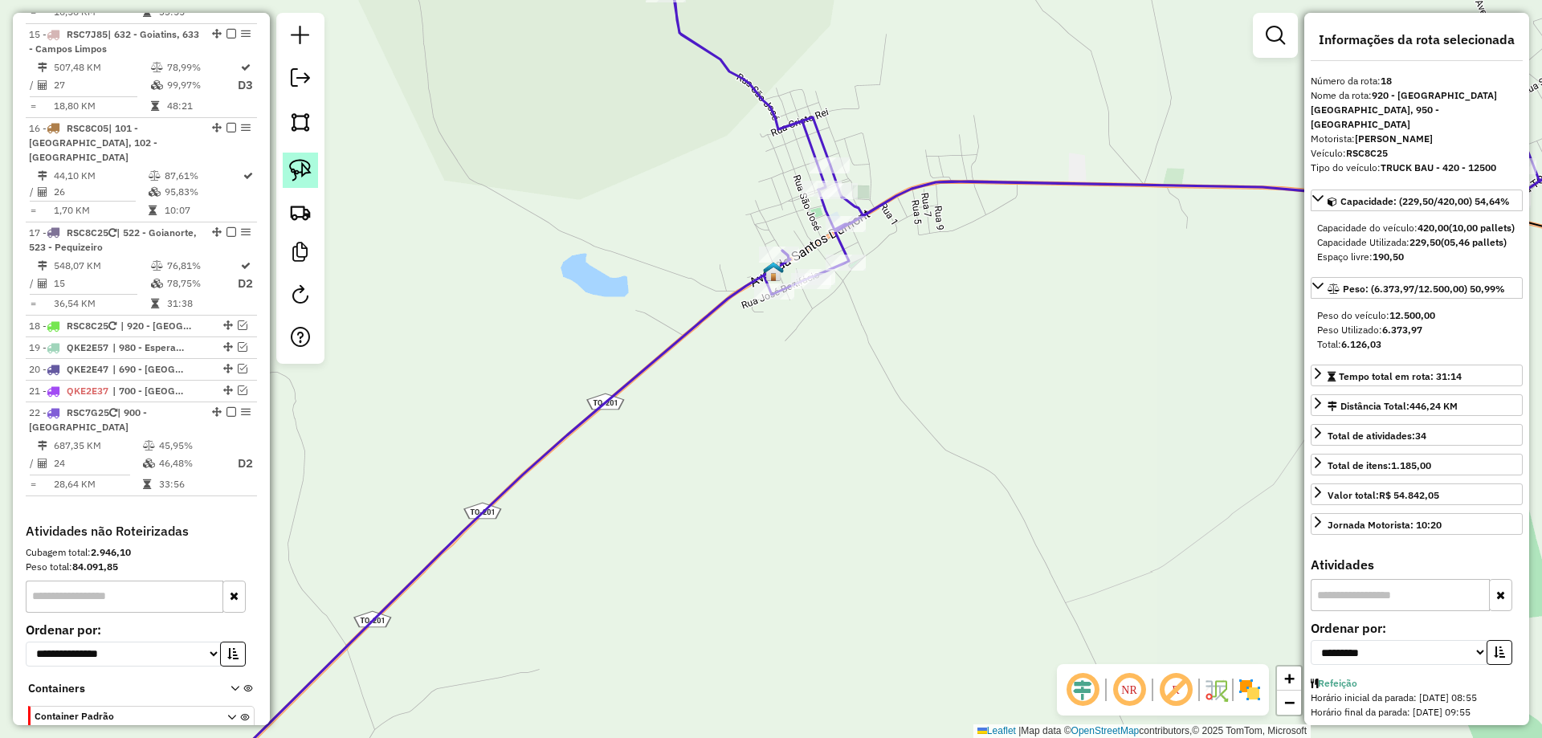
click at [299, 163] on img at bounding box center [300, 170] width 22 height 22
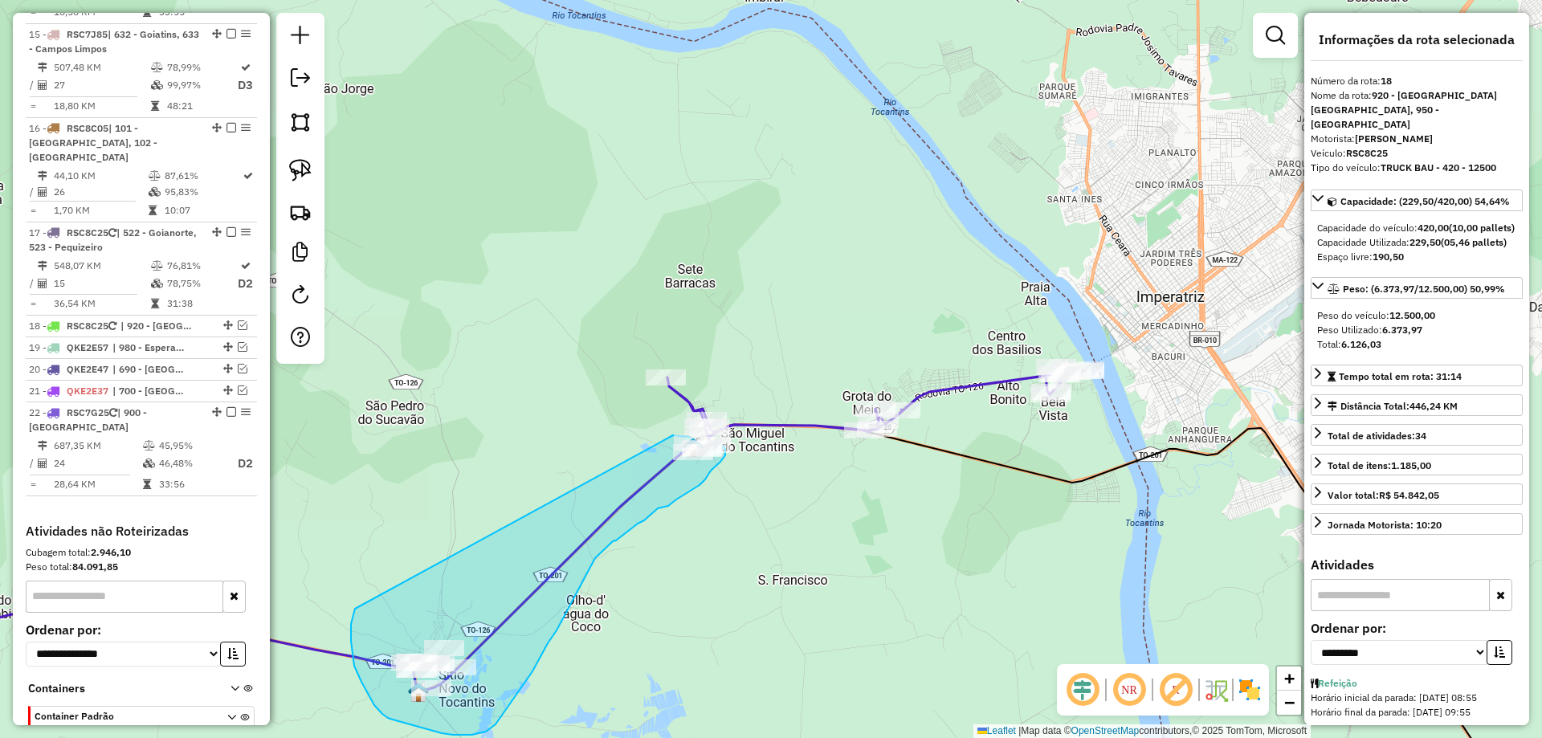
drag, startPoint x: 693, startPoint y: 226, endPoint x: 355, endPoint y: 609, distance: 511.1
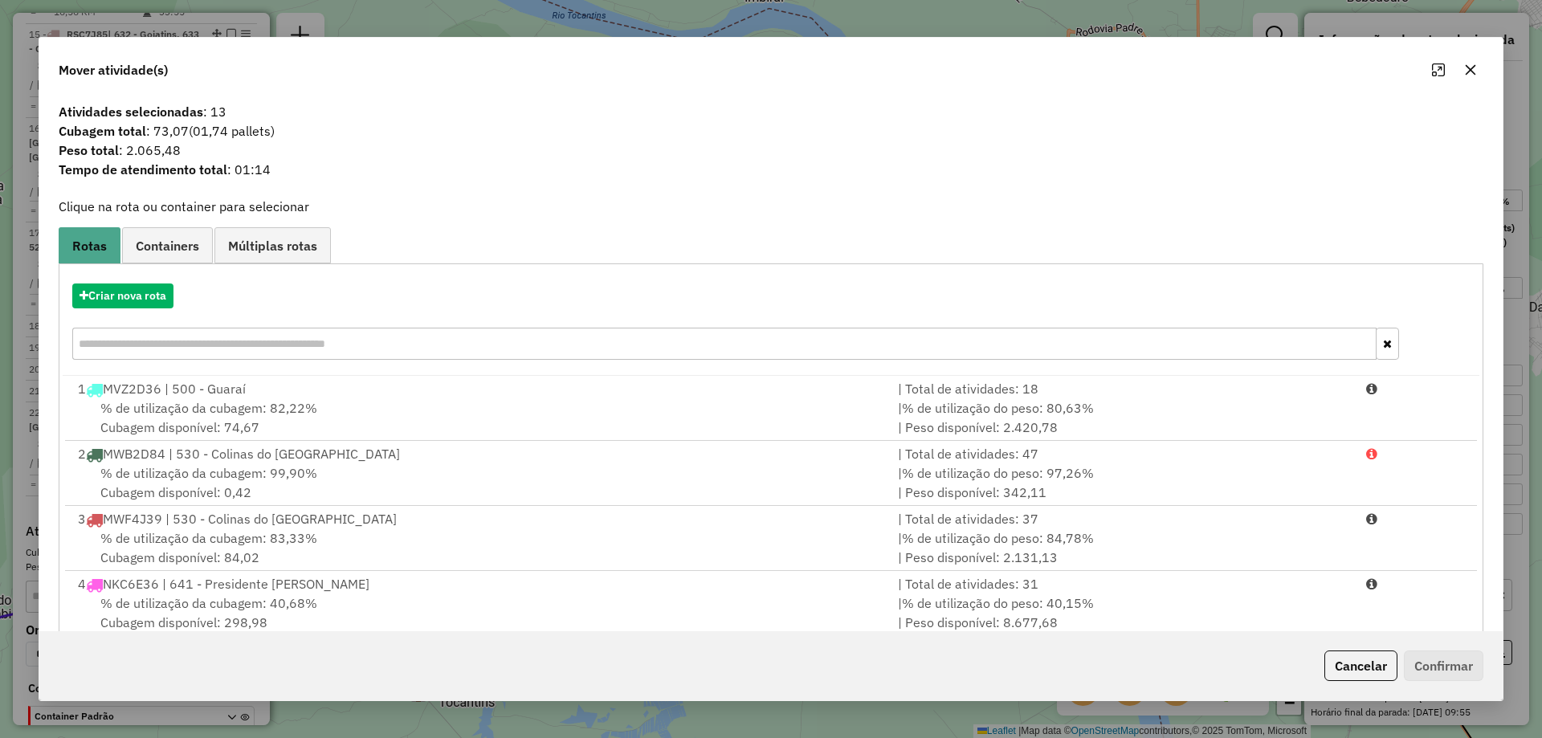
click at [1476, 60] on button "button" at bounding box center [1471, 70] width 26 height 26
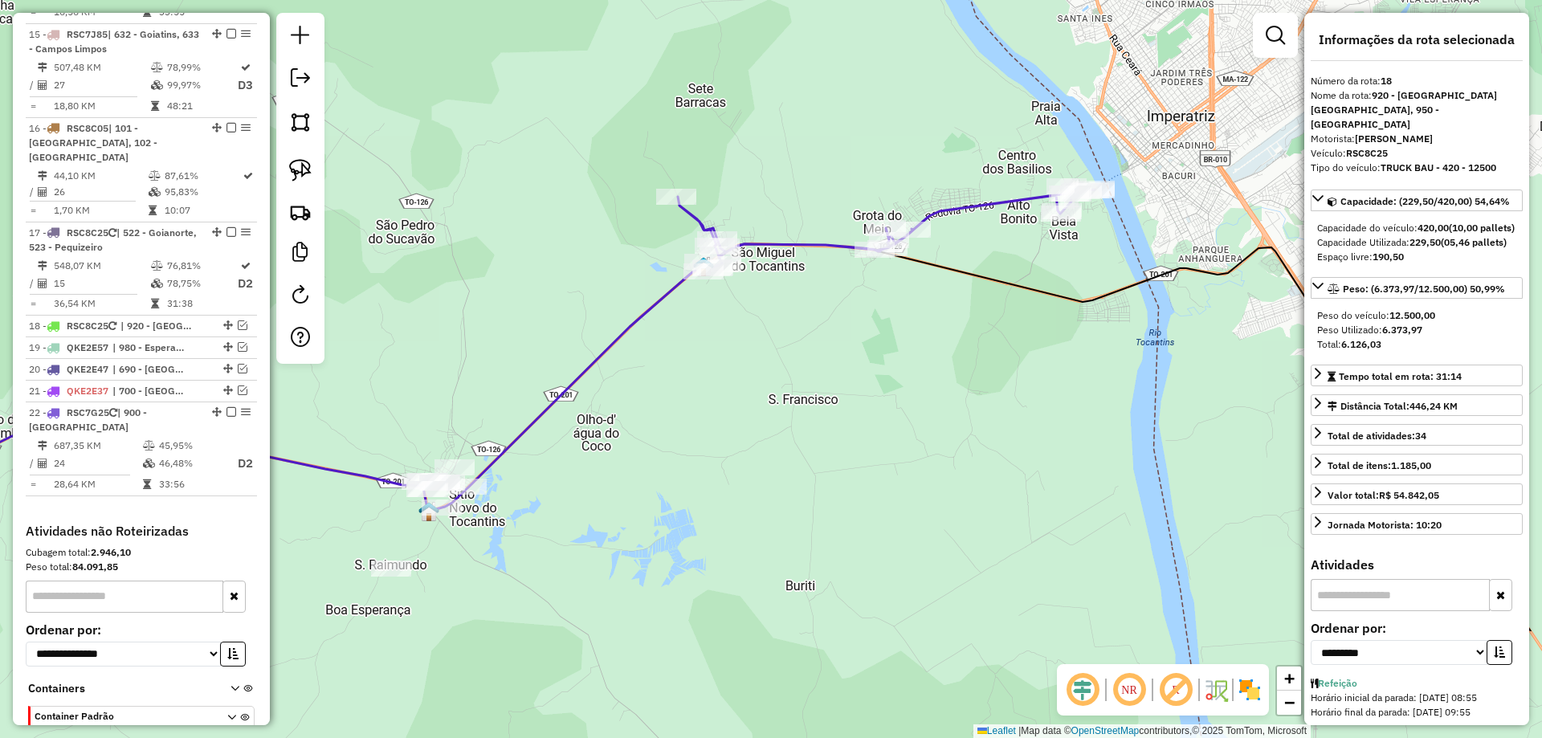
drag, startPoint x: 729, startPoint y: 566, endPoint x: 770, endPoint y: 249, distance: 319.9
click at [767, 259] on div "Janela de atendimento Grade de atendimento Capacidade Transportadoras Veículos …" at bounding box center [771, 369] width 1542 height 738
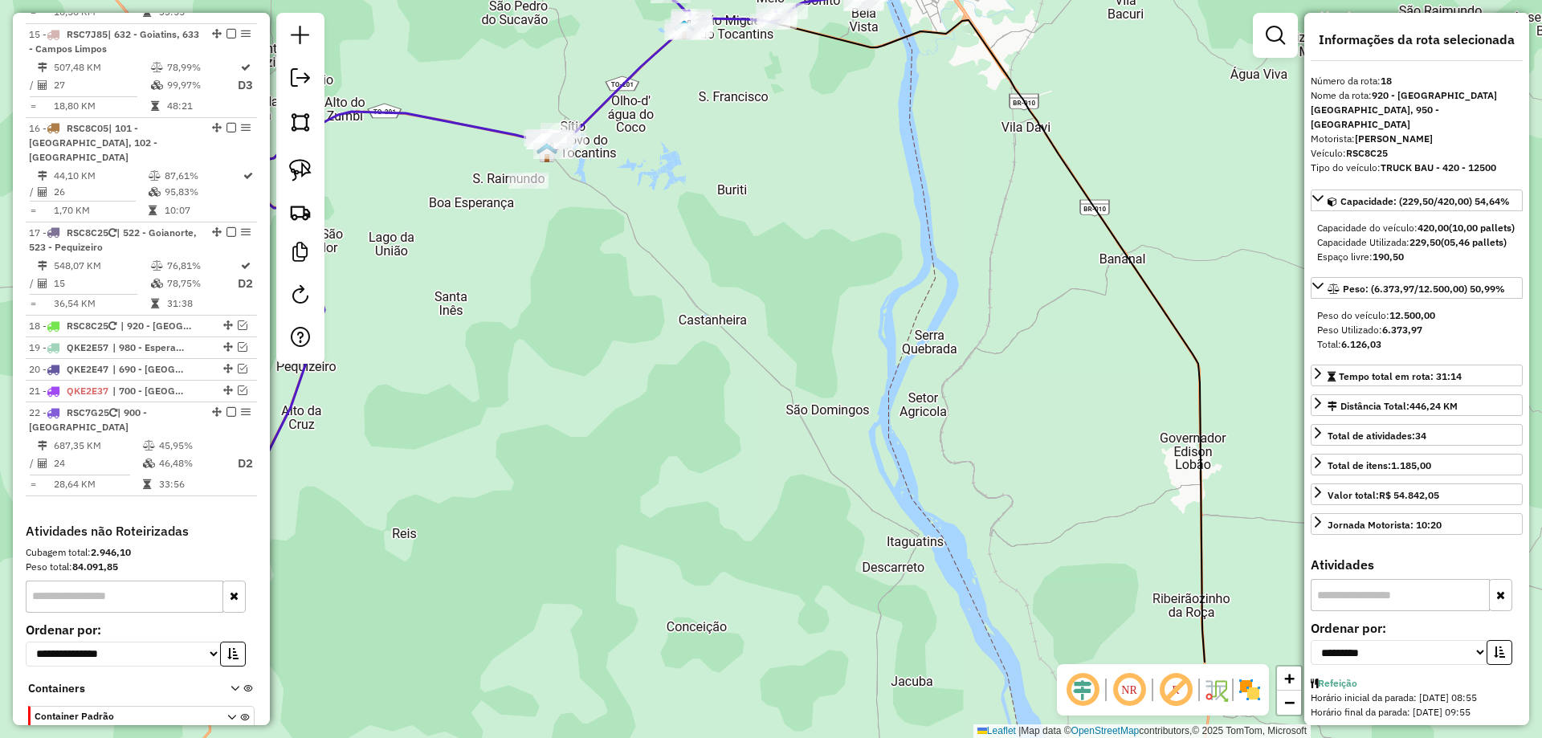
drag, startPoint x: 788, startPoint y: 427, endPoint x: 651, endPoint y: 166, distance: 294.3
click at [672, 192] on div "Janela de atendimento Grade de atendimento Capacidade Transportadoras Veículos …" at bounding box center [771, 369] width 1542 height 738
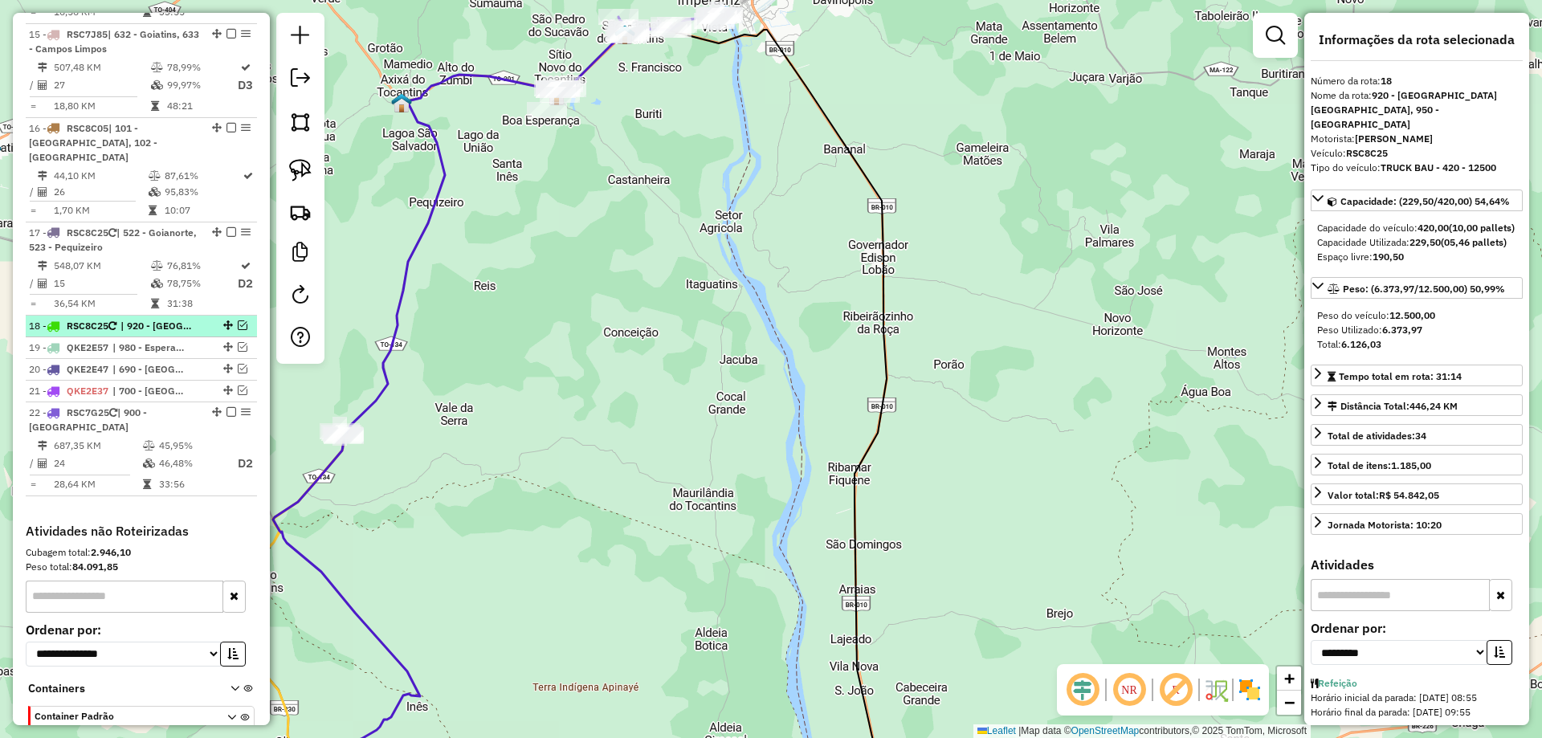
click at [238, 321] on em at bounding box center [243, 326] width 10 height 10
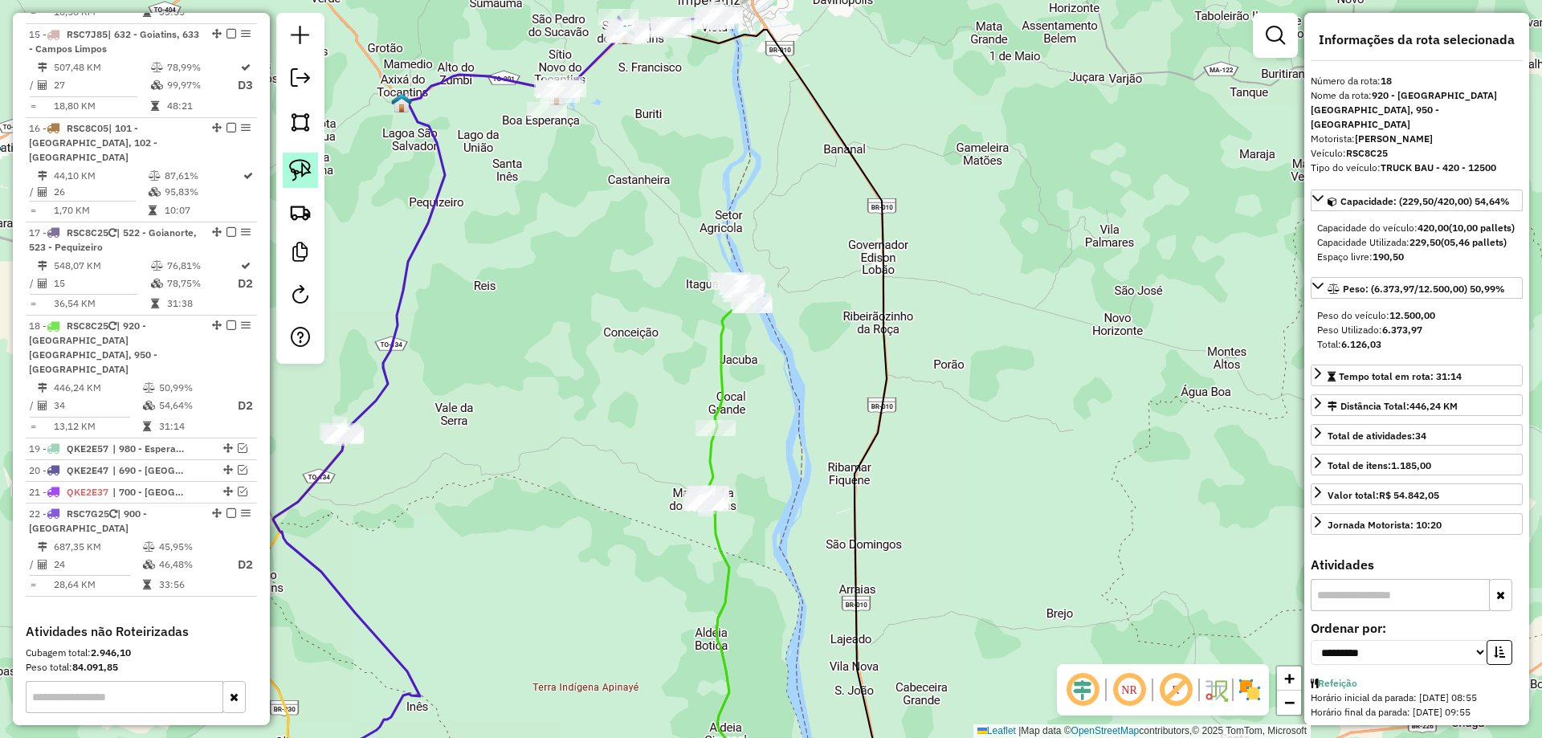
click at [303, 178] on img at bounding box center [300, 170] width 22 height 22
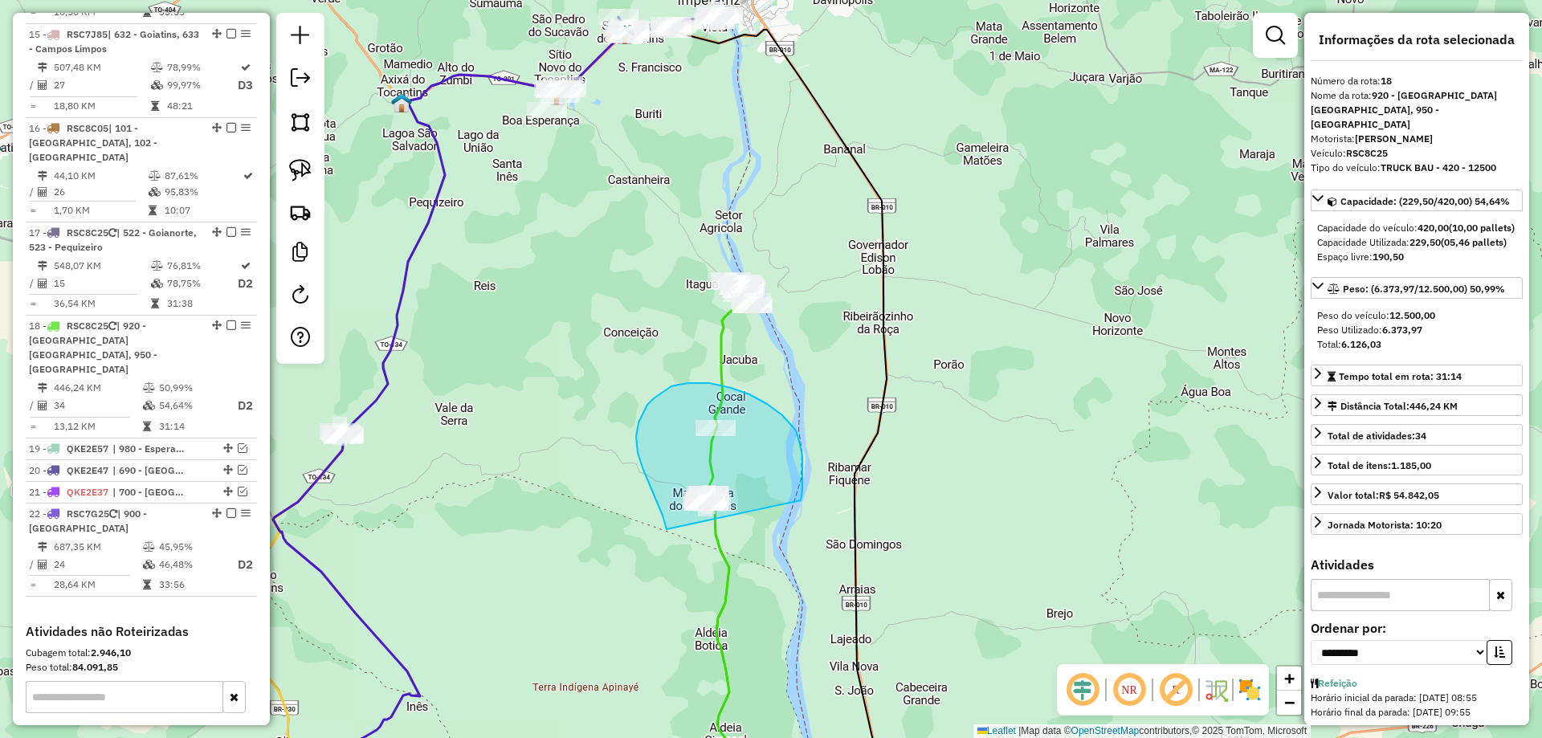
drag, startPoint x: 667, startPoint y: 527, endPoint x: 736, endPoint y: 551, distance: 73.2
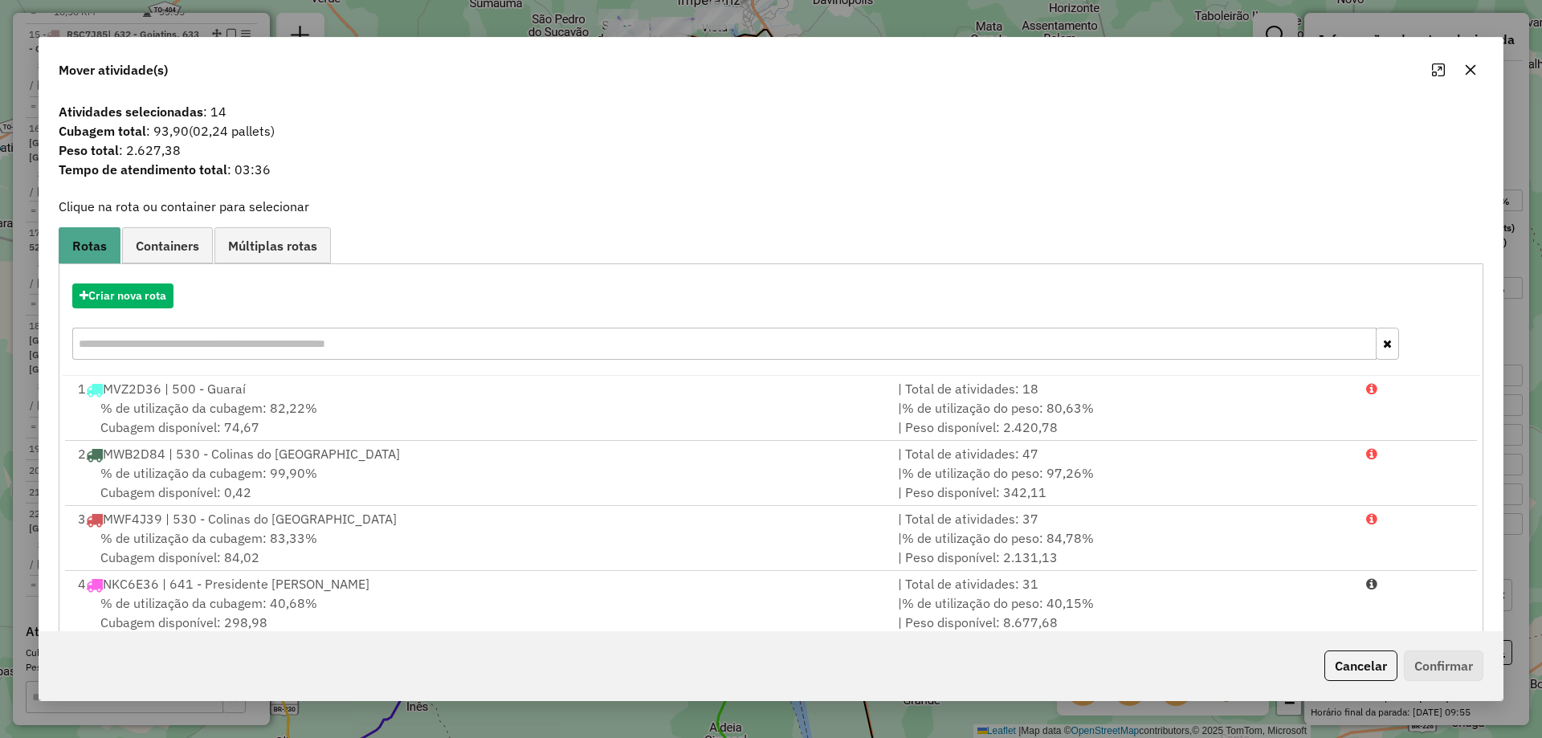
click at [1468, 71] on icon "button" at bounding box center [1470, 69] width 13 height 13
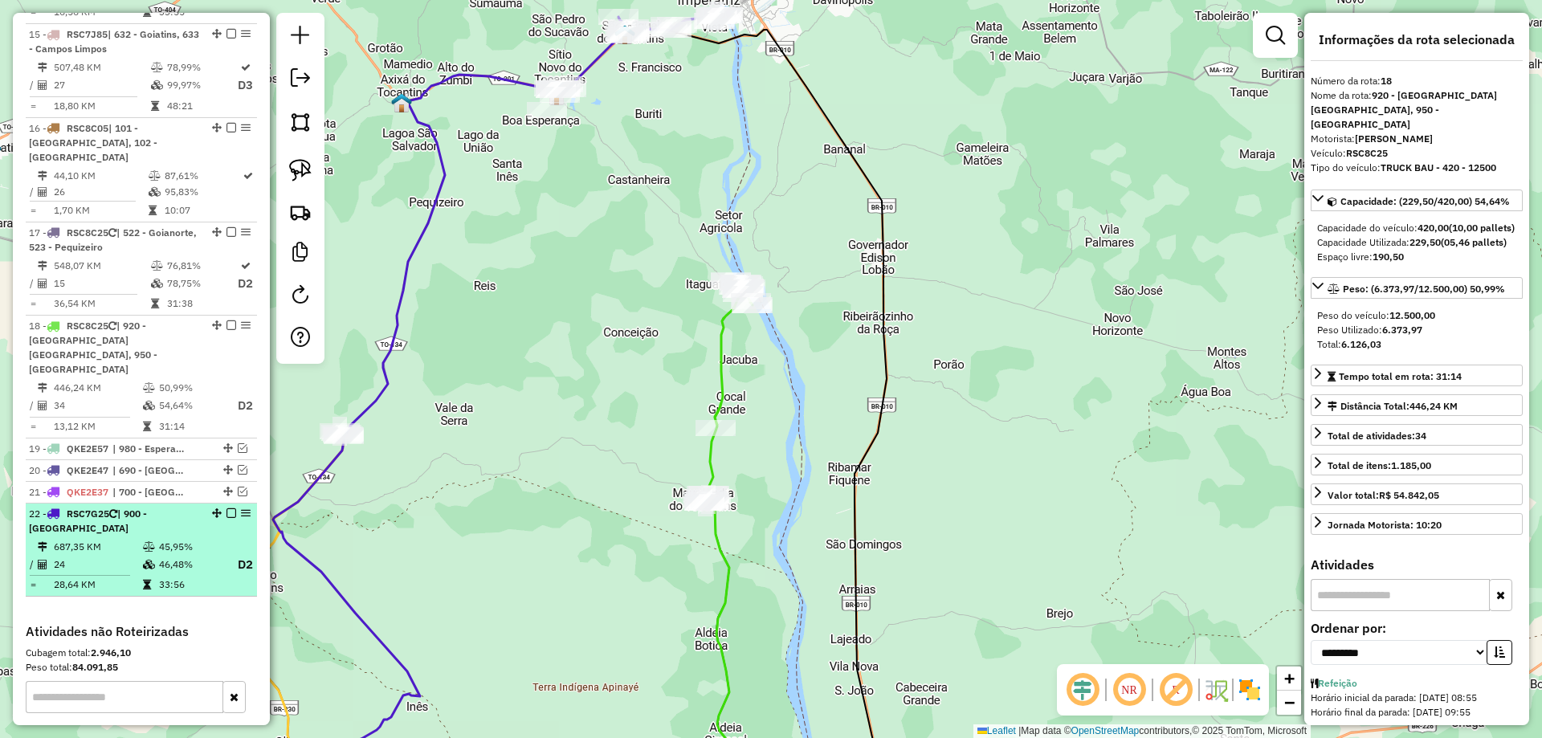
click at [227, 509] on em at bounding box center [232, 514] width 10 height 10
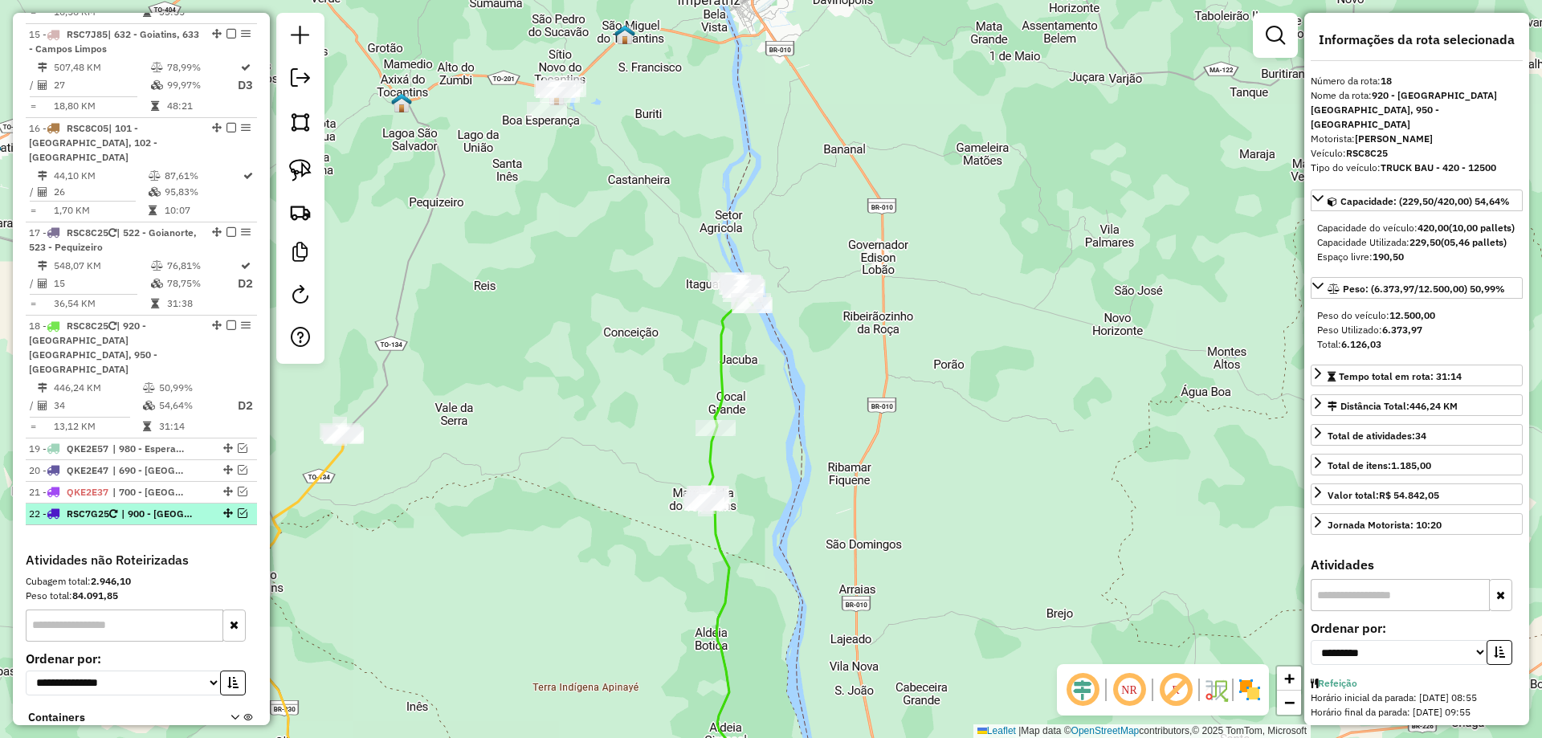
click at [238, 509] on em at bounding box center [243, 514] width 10 height 10
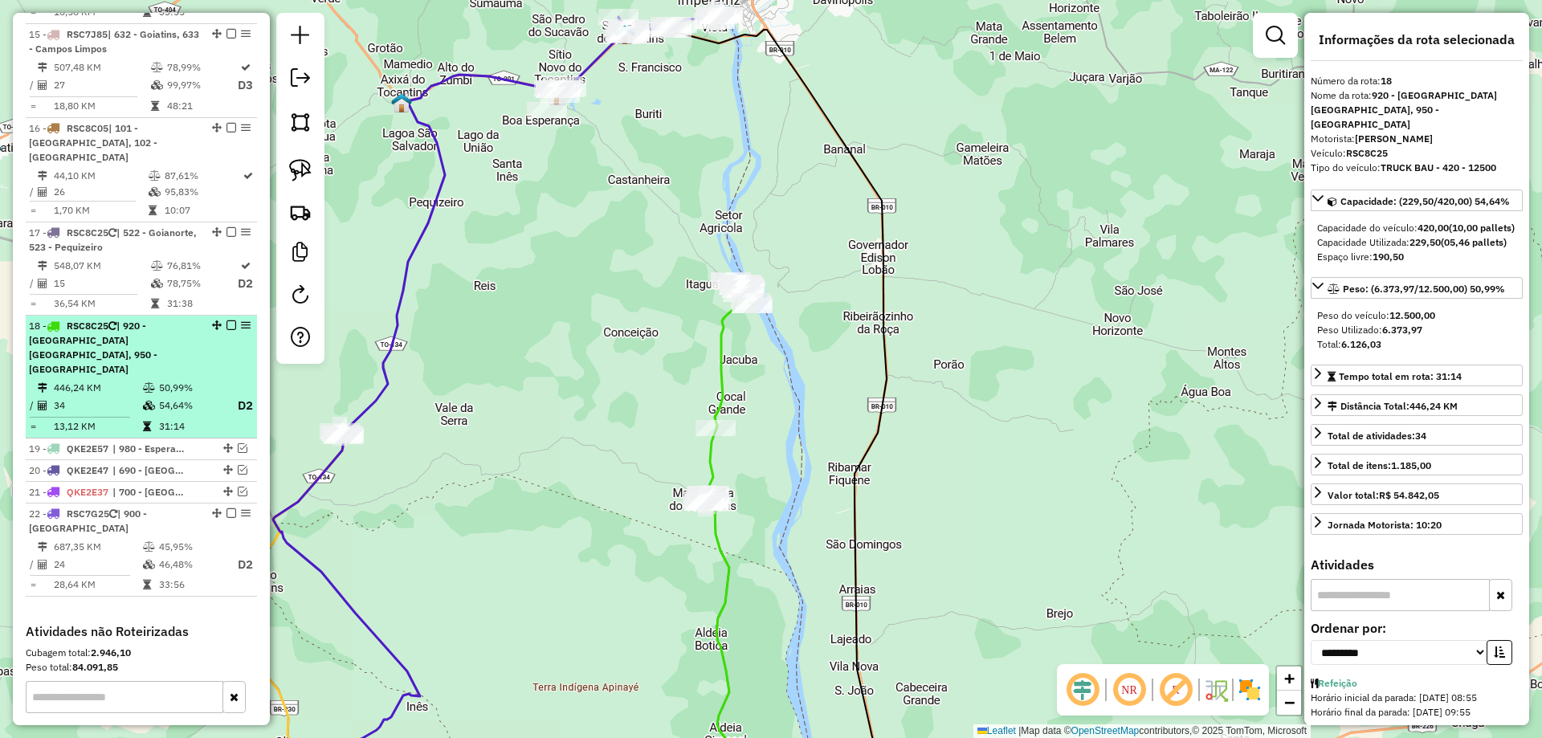
click at [227, 321] on em at bounding box center [232, 326] width 10 height 10
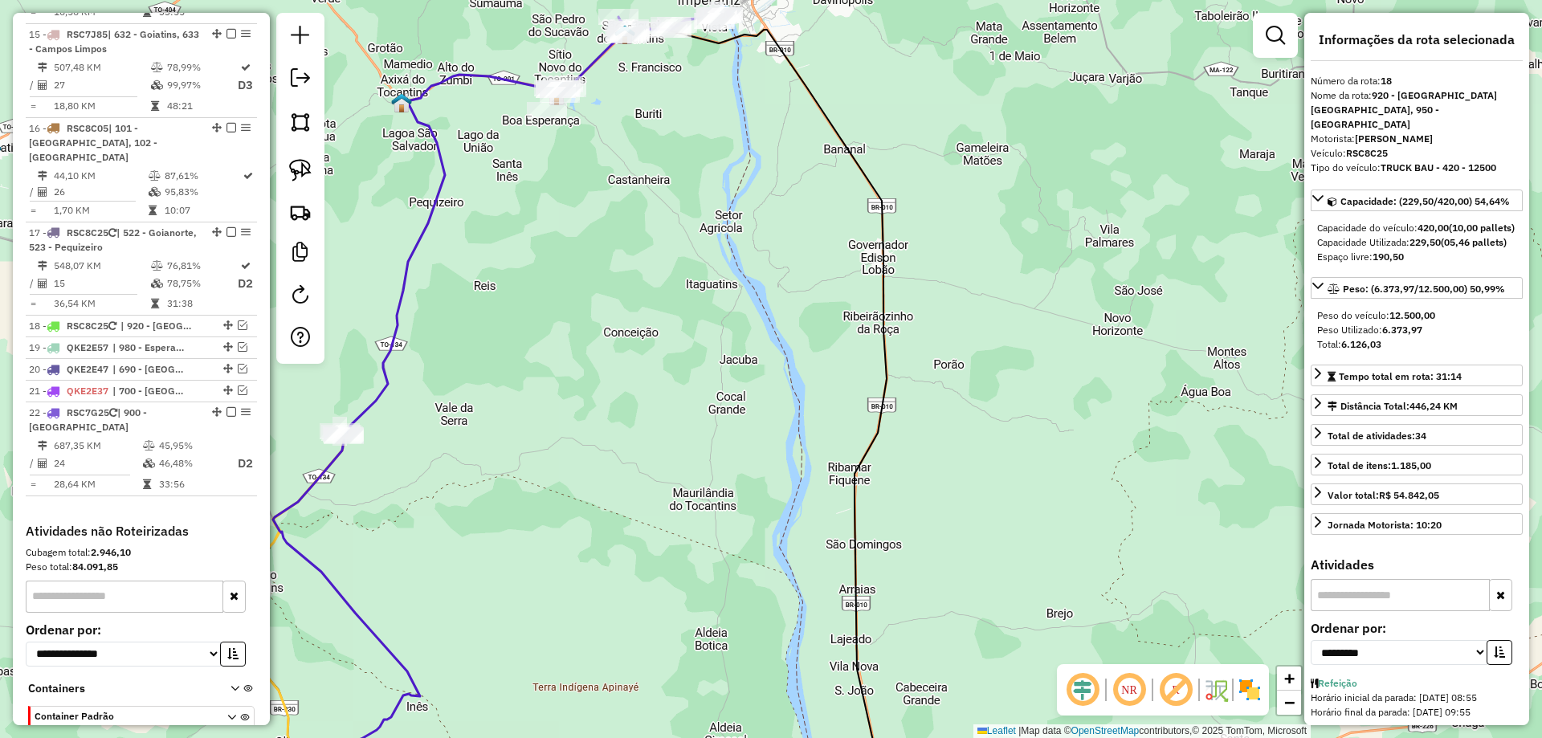
drag, startPoint x: 647, startPoint y: 227, endPoint x: 679, endPoint y: 366, distance: 141.7
click at [663, 297] on div "Janela de atendimento Grade de atendimento Capacidade Transportadoras Veículos …" at bounding box center [771, 369] width 1542 height 738
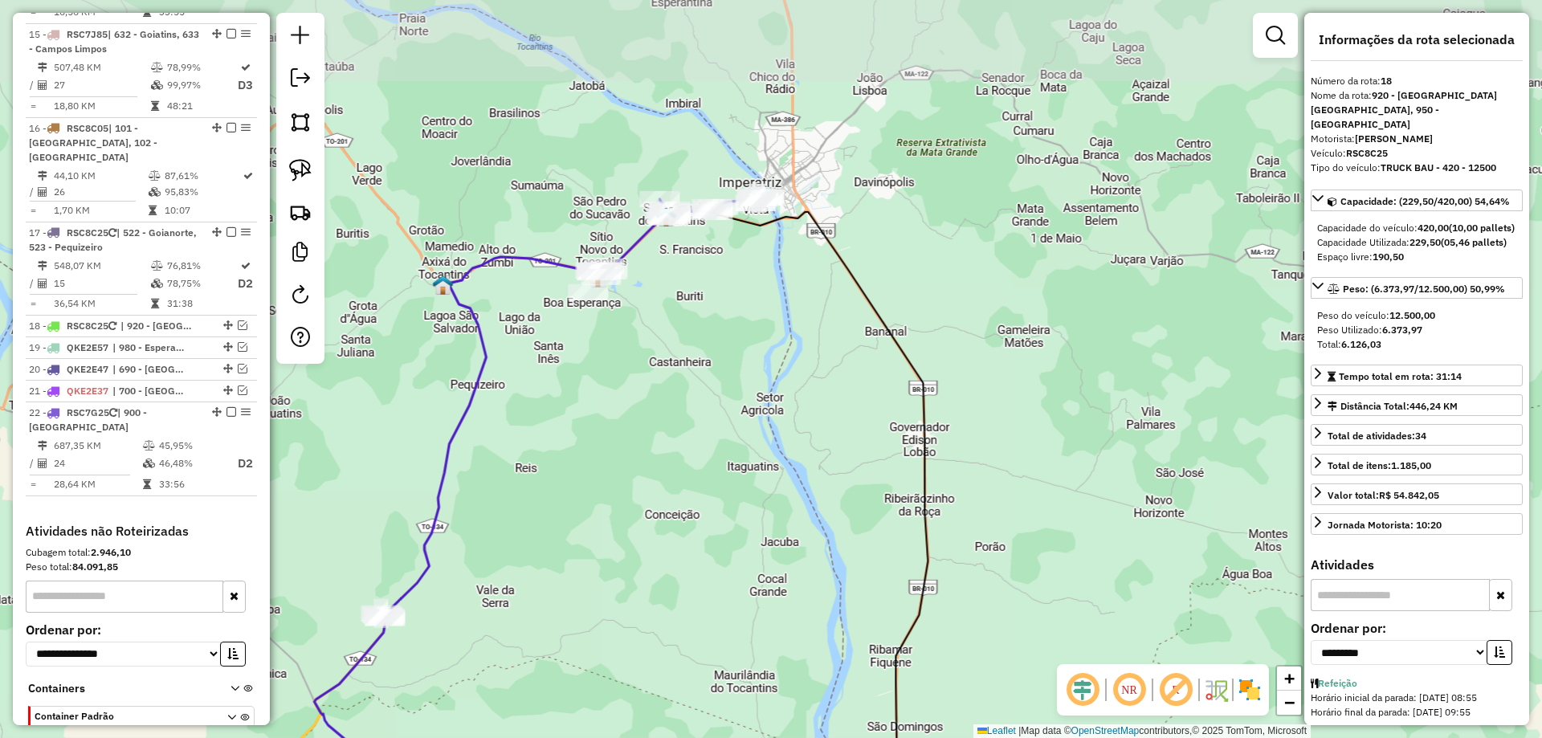
drag, startPoint x: 739, startPoint y: 522, endPoint x: 743, endPoint y: 510, distance: 12.7
click at [740, 522] on div "Janela de atendimento Grade de atendimento Capacidade Transportadoras Veículos …" at bounding box center [771, 369] width 1542 height 738
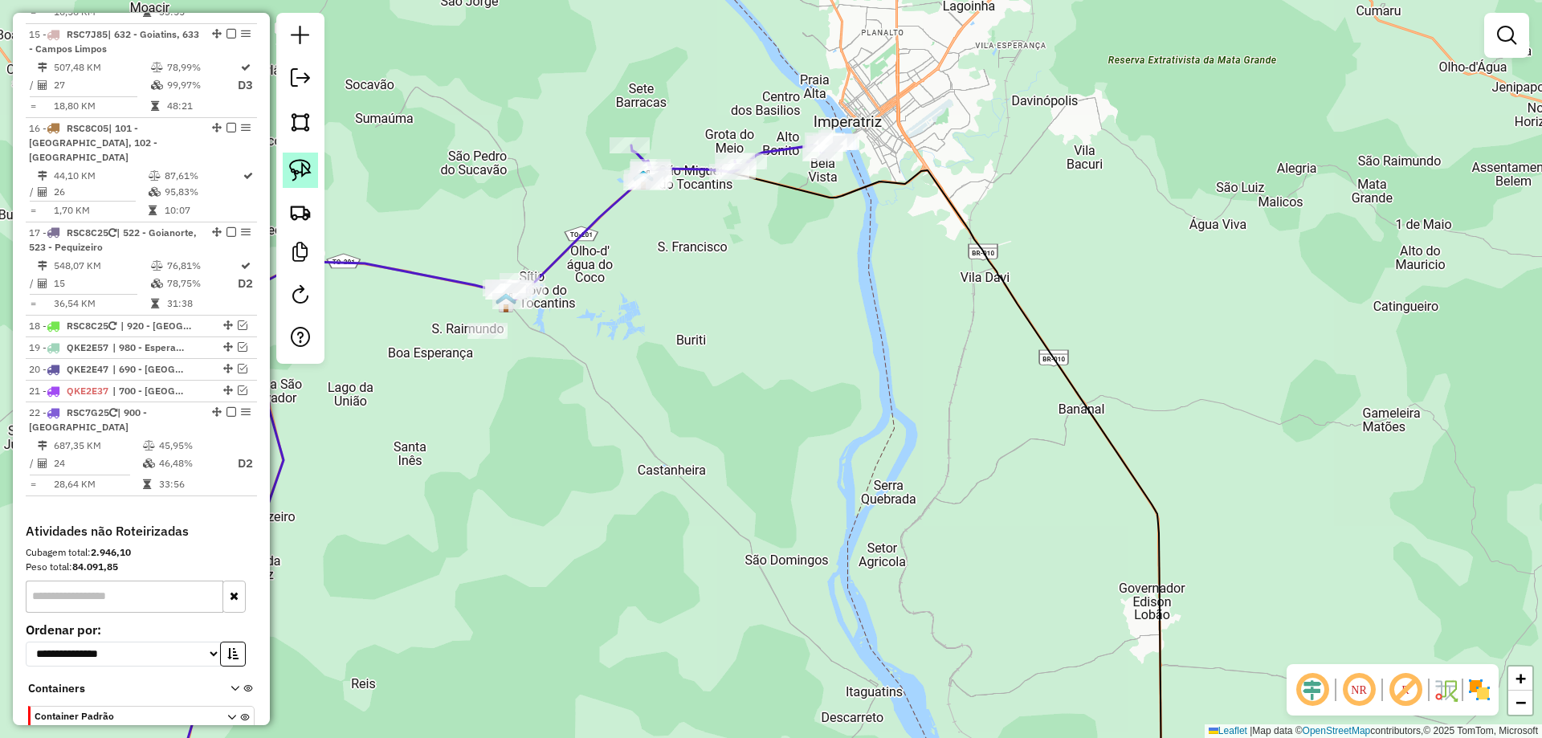
click at [310, 162] on img at bounding box center [300, 170] width 22 height 22
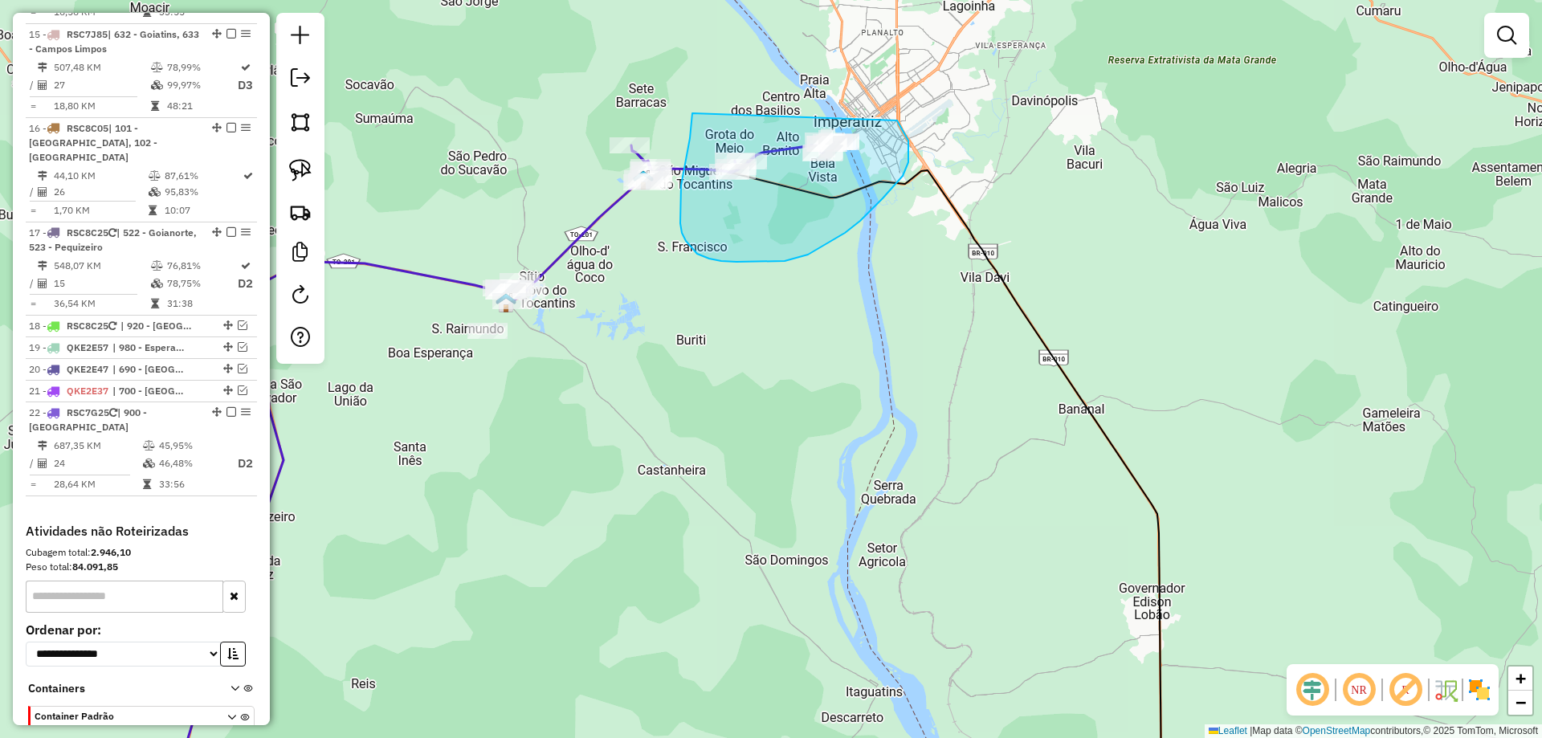
drag, startPoint x: 683, startPoint y: 173, endPoint x: 885, endPoint y: 101, distance: 214.7
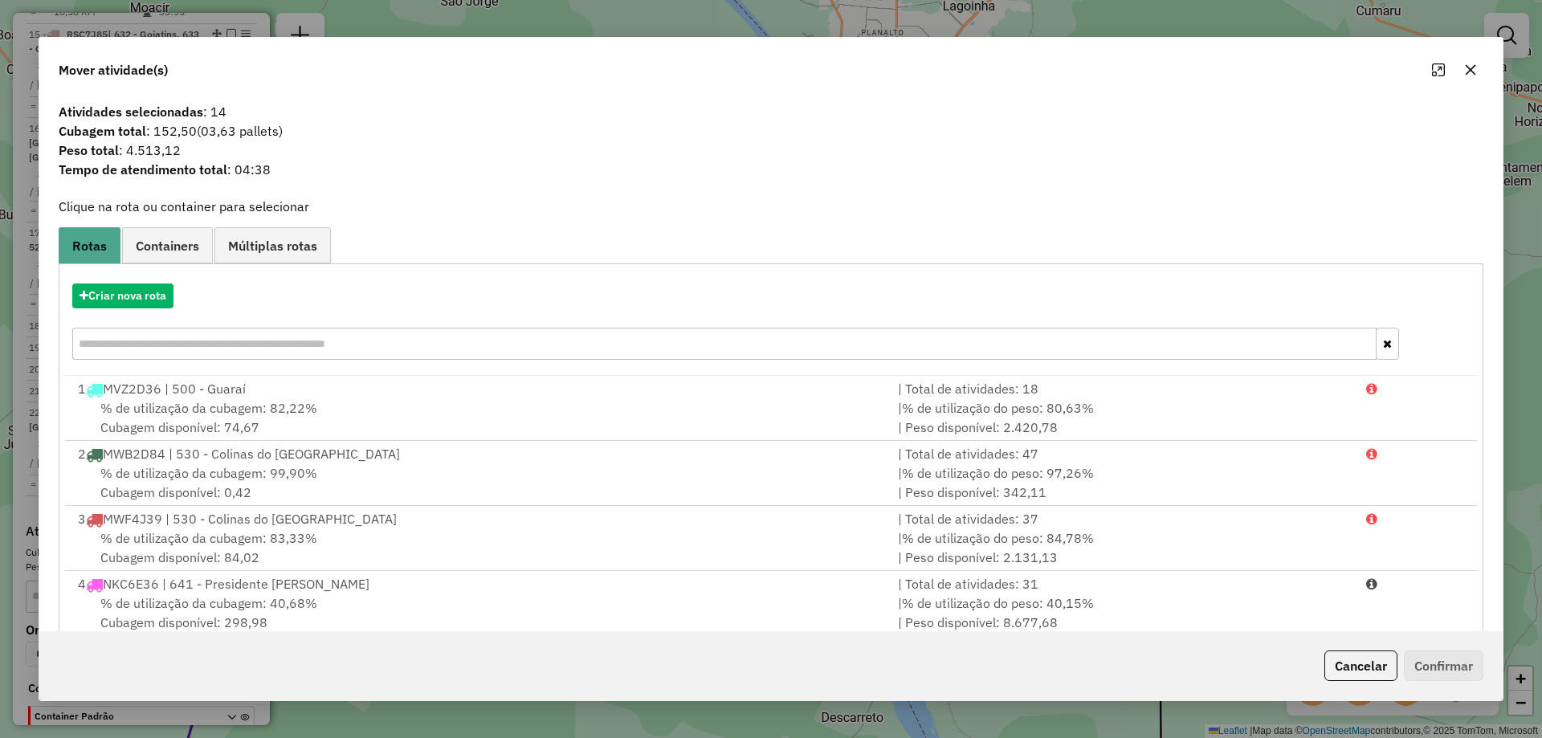
click at [1475, 62] on button "button" at bounding box center [1471, 70] width 26 height 26
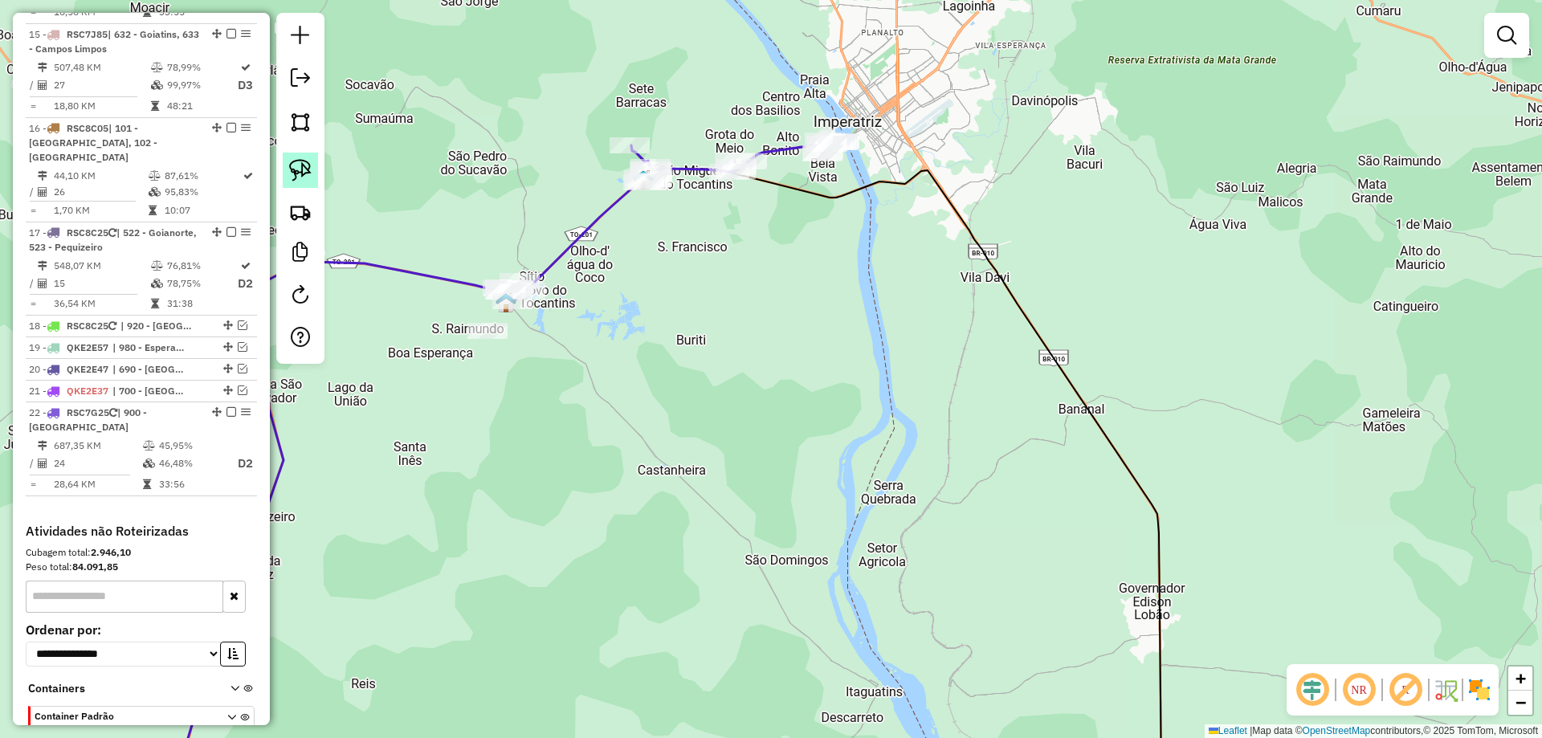
click at [301, 165] on img at bounding box center [300, 170] width 22 height 22
drag, startPoint x: 419, startPoint y: 162, endPoint x: 671, endPoint y: 208, distance: 256.4
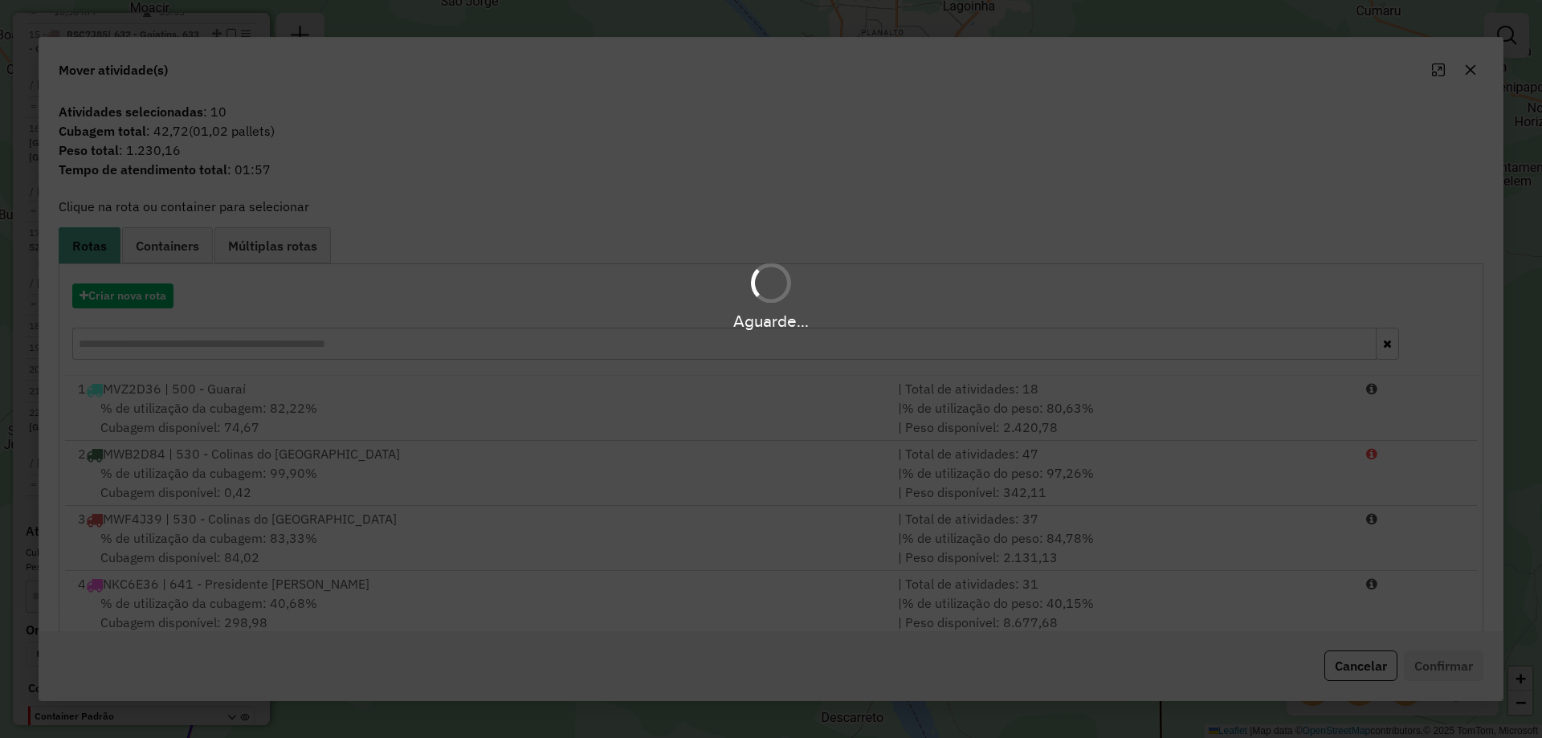
click at [509, 380] on div "Aguarde..." at bounding box center [771, 369] width 1542 height 738
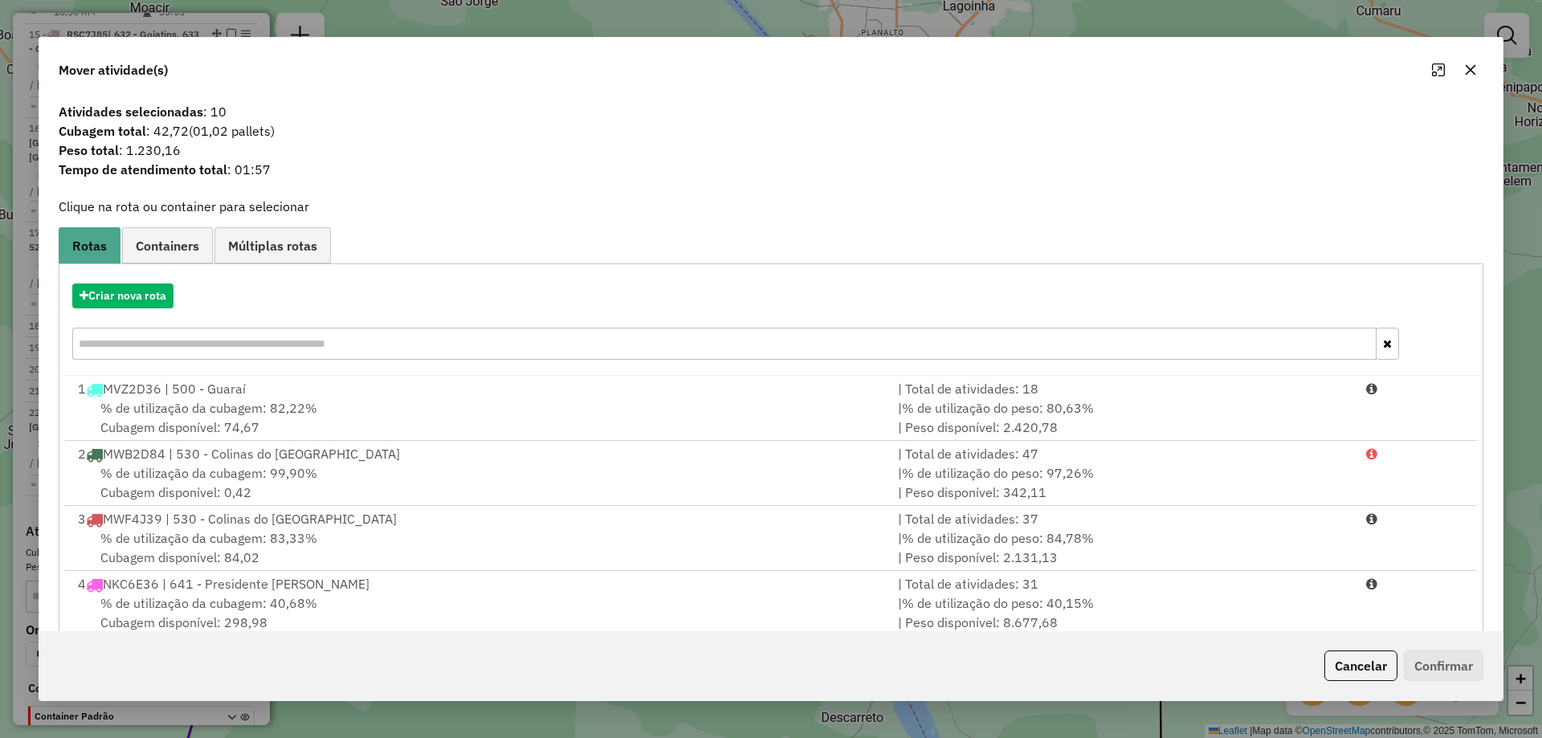
click at [1473, 80] on button "button" at bounding box center [1471, 70] width 26 height 26
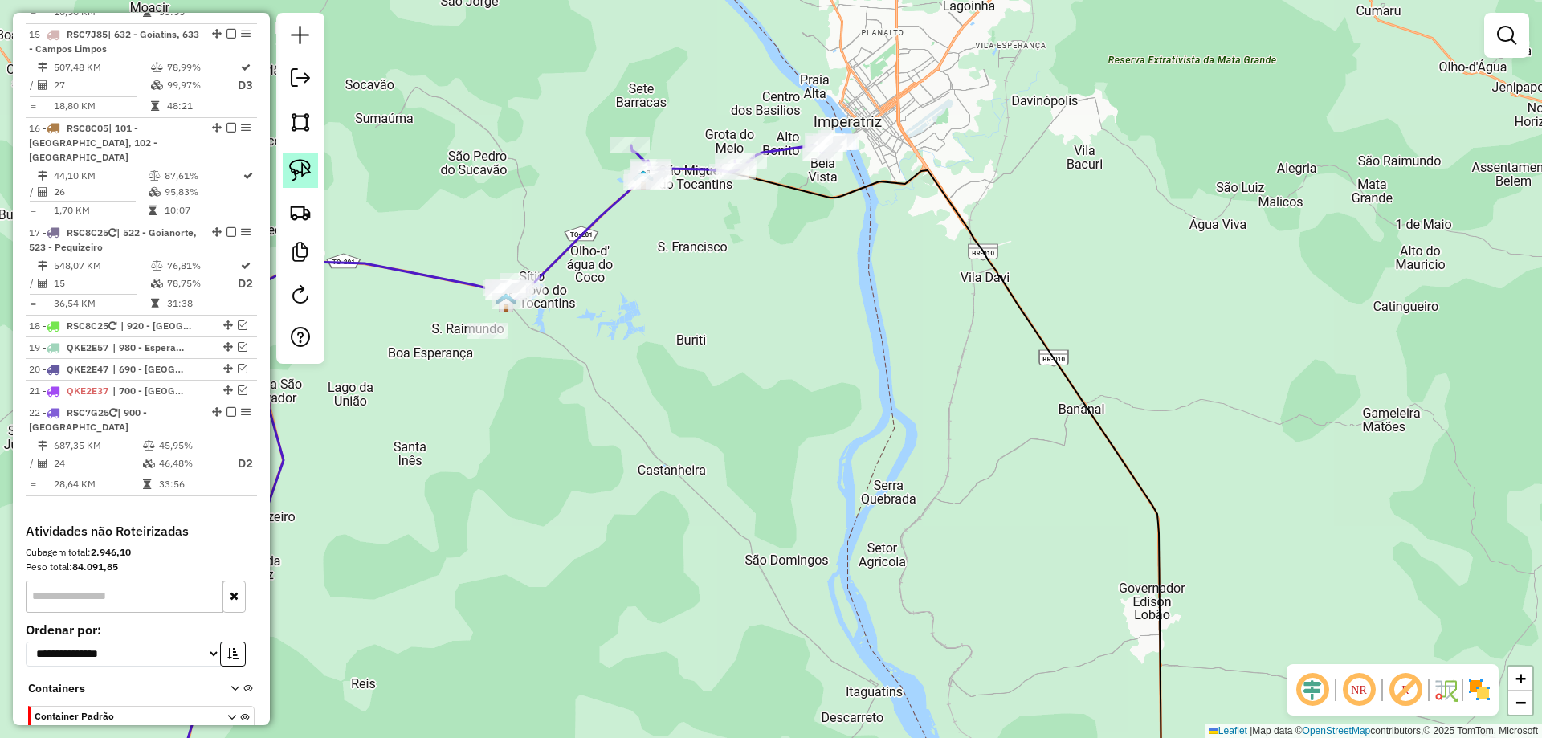
click at [305, 169] on img at bounding box center [300, 170] width 22 height 22
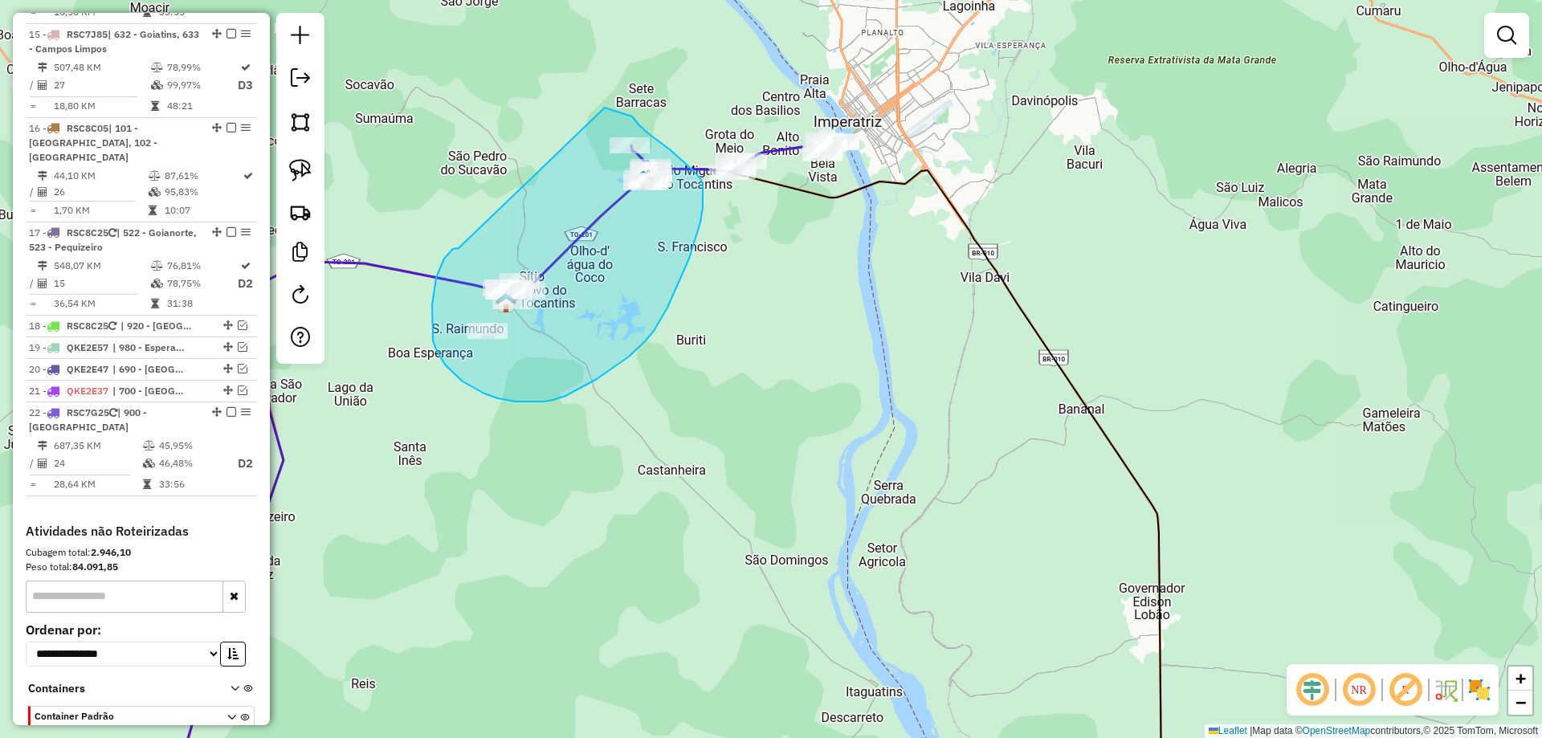
drag, startPoint x: 441, startPoint y: 266, endPoint x: 603, endPoint y: 107, distance: 226.7
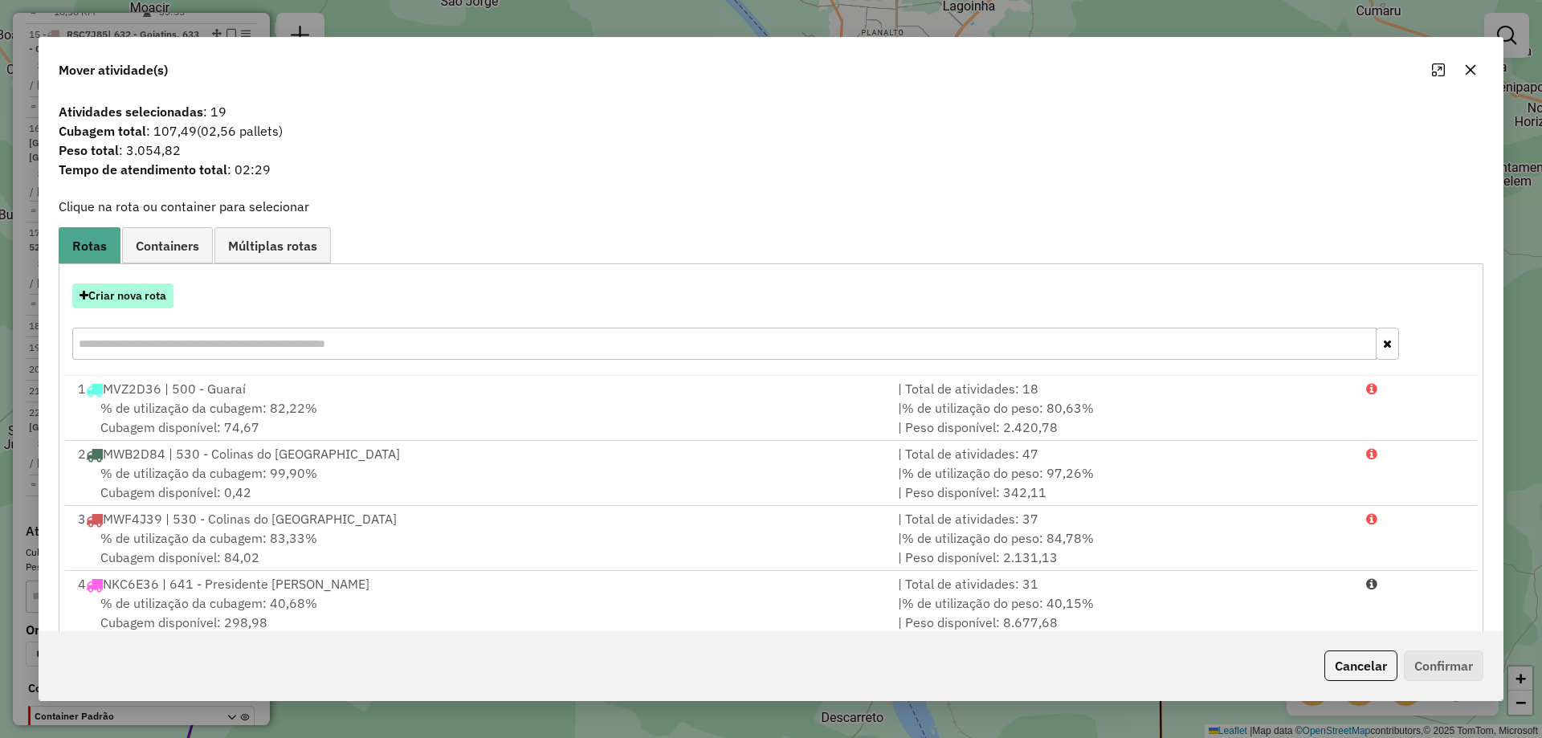
click at [106, 291] on button "Criar nova rota" at bounding box center [122, 296] width 101 height 25
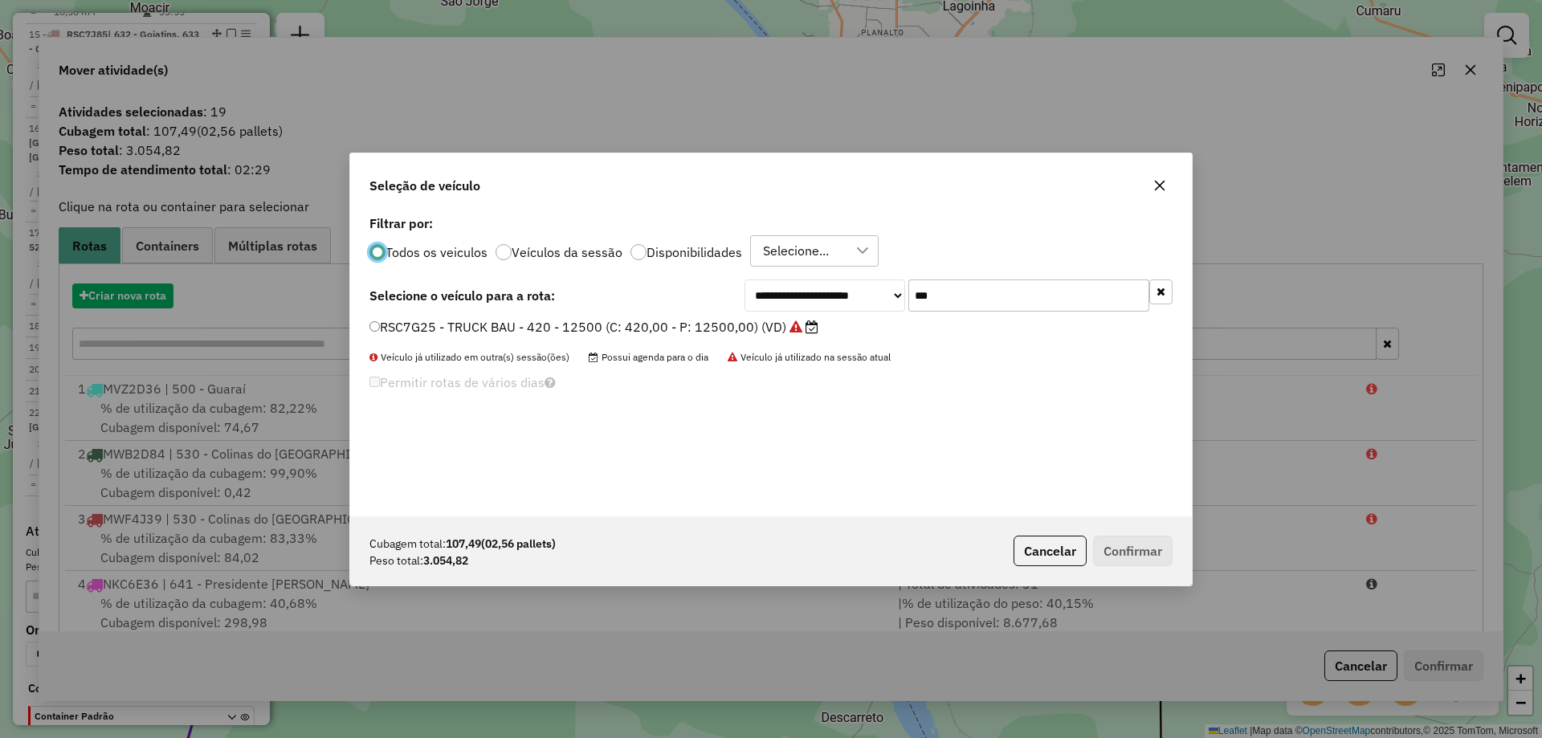
scroll to position [9, 5]
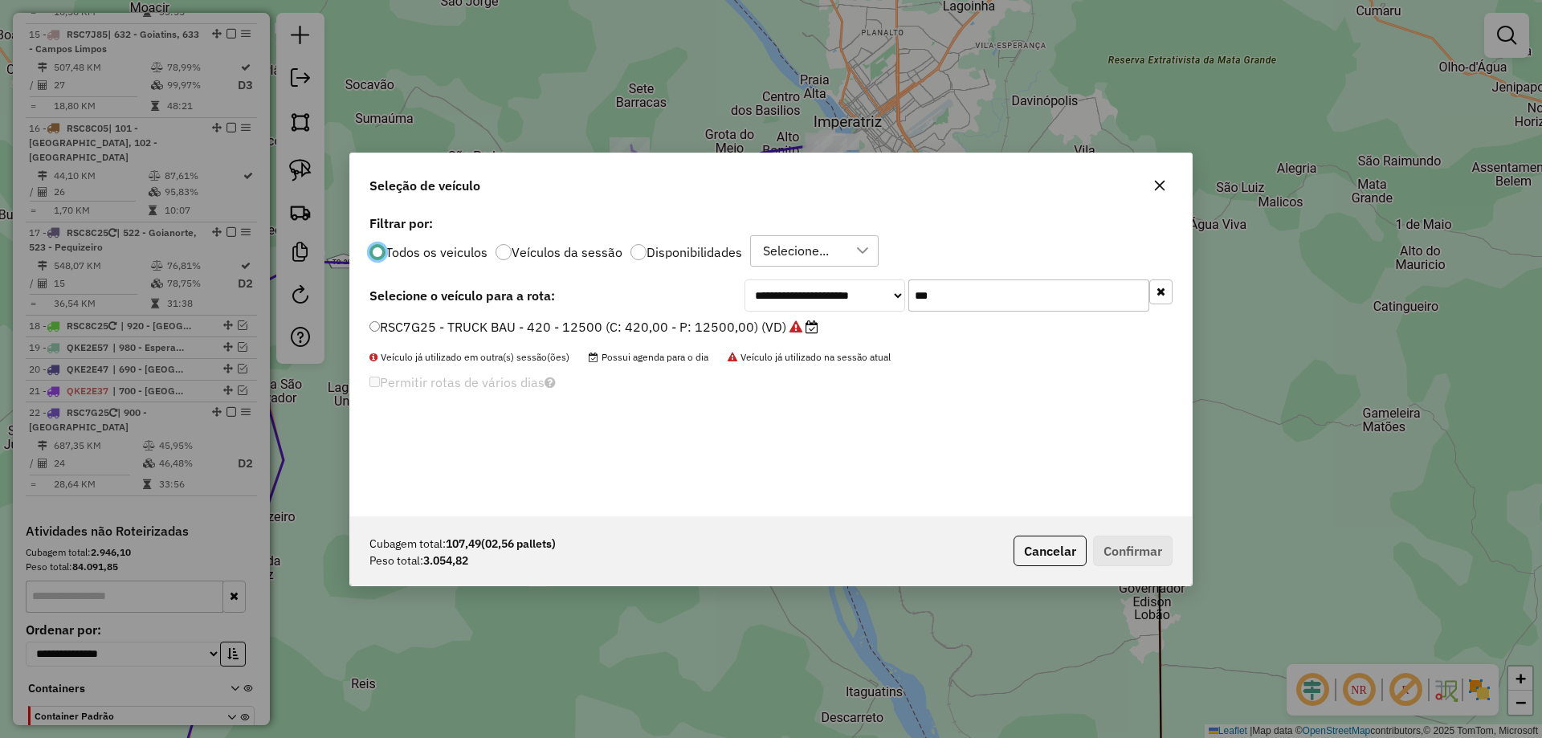
click at [1019, 303] on input "***" at bounding box center [1029, 296] width 241 height 32
type input "***"
click at [713, 324] on label "RSC7G35 - TRUCK BAU - 420 - 12500 (C: 420,00 - P: 12500,00) (VD)" at bounding box center [586, 326] width 433 height 19
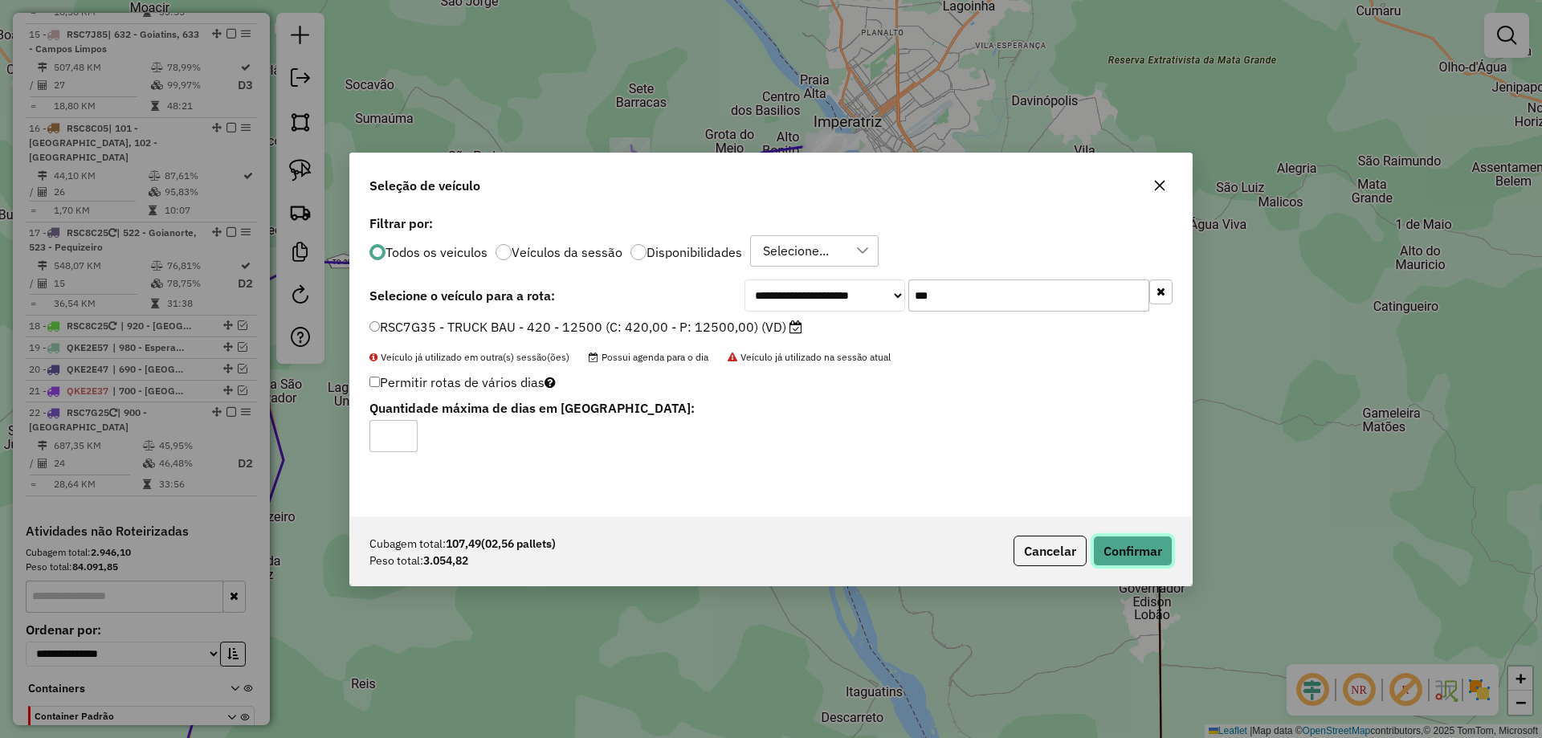
click at [1134, 553] on button "Confirmar" at bounding box center [1133, 551] width 80 height 31
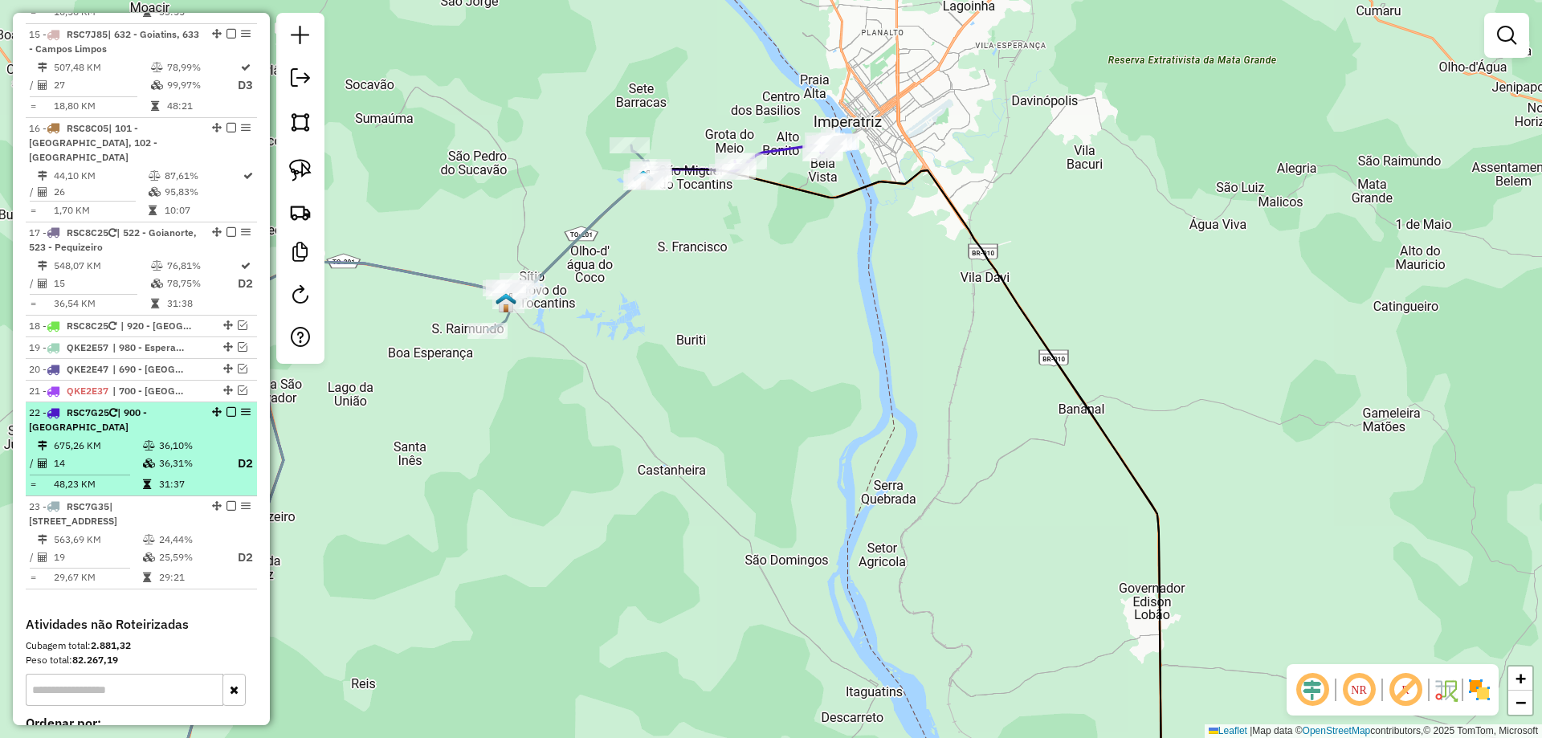
click at [188, 454] on td "36,31%" at bounding box center [190, 464] width 64 height 20
select select "**********"
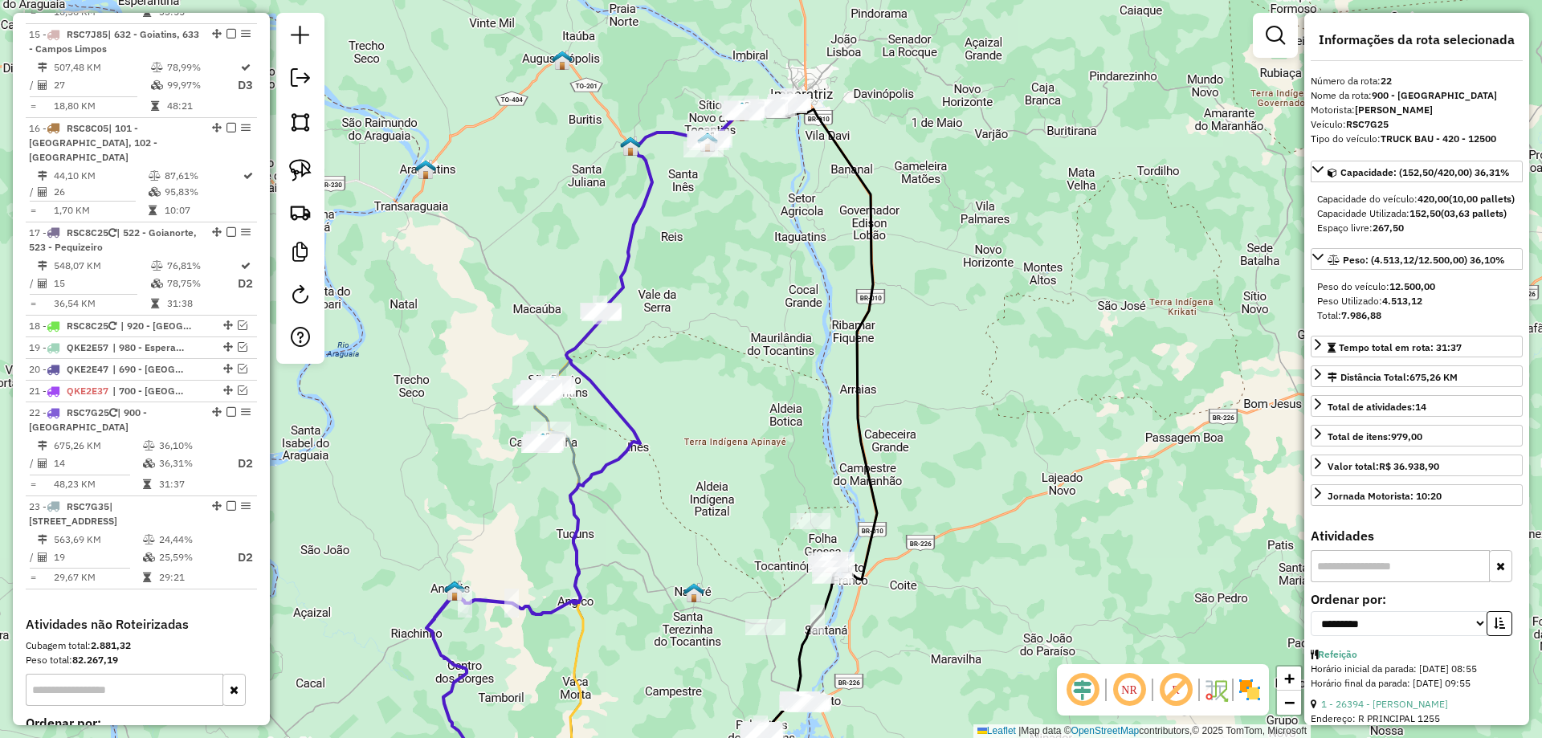
drag, startPoint x: 876, startPoint y: 267, endPoint x: 745, endPoint y: 423, distance: 204.7
click at [774, 416] on div "Janela de atendimento Grade de atendimento Capacidade Transportadoras Veículos …" at bounding box center [771, 369] width 1542 height 738
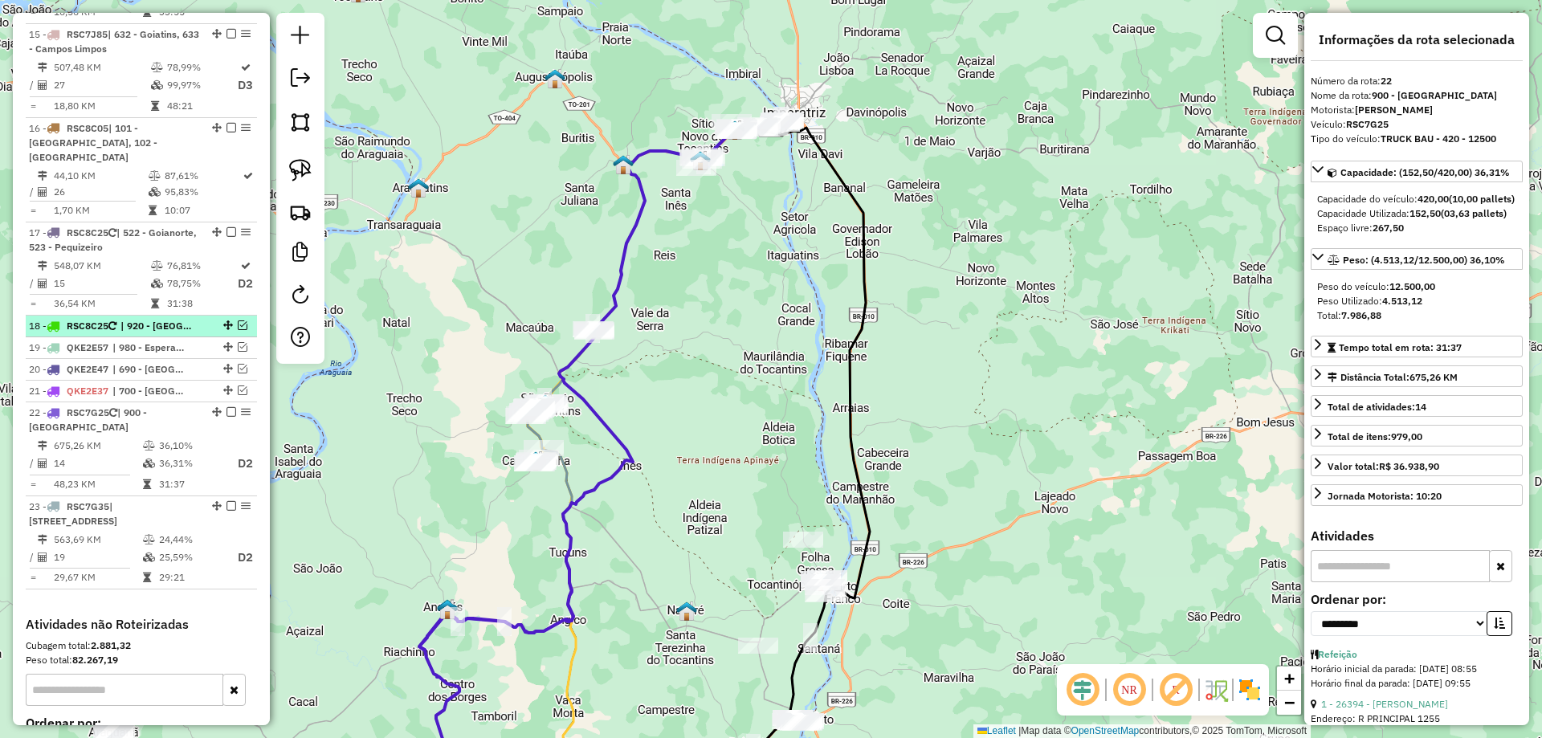
click at [238, 321] on em at bounding box center [243, 326] width 10 height 10
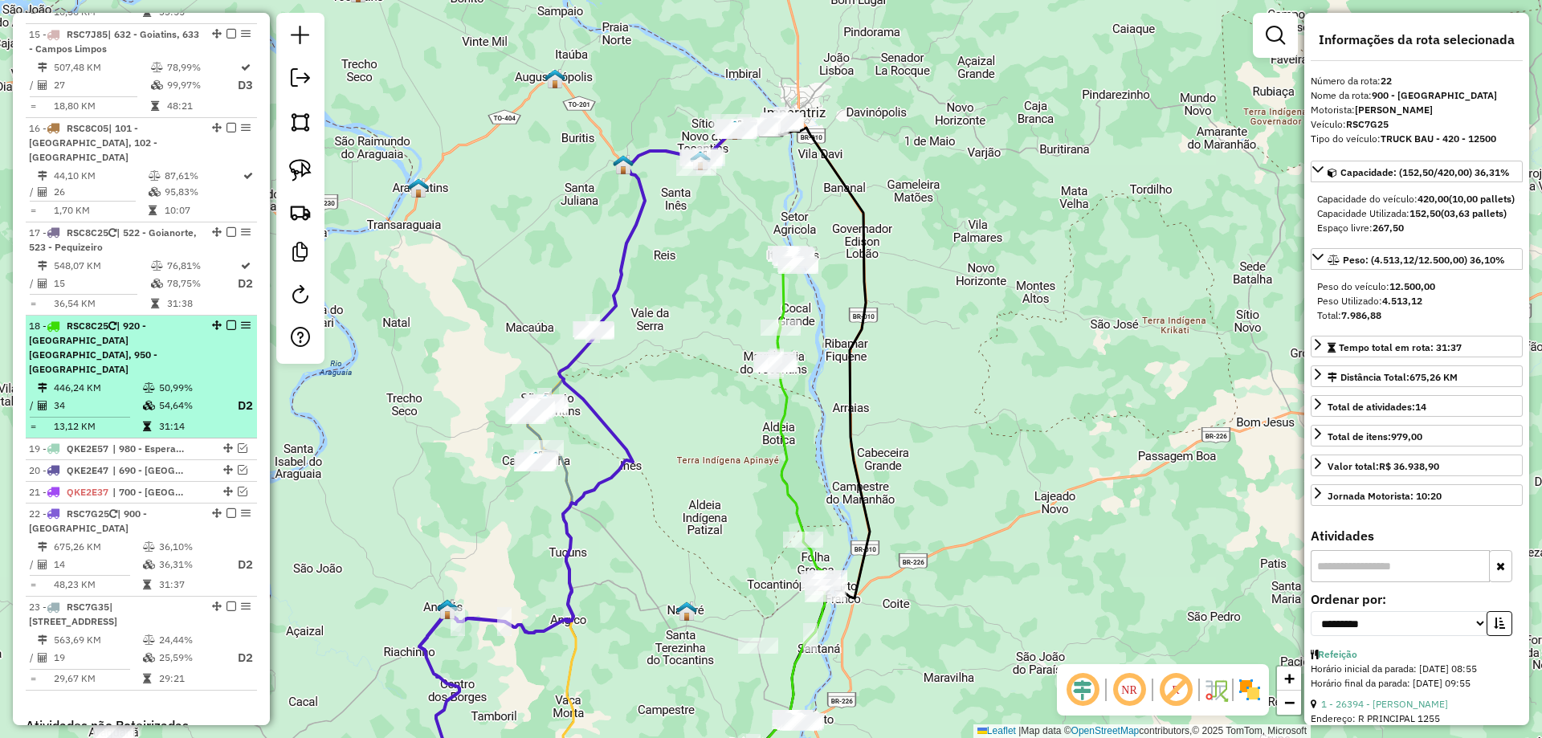
click at [100, 319] on div "18 - RSC8C25 | 920 - Maurilândia do Tocantins, 950 - Itaguatins" at bounding box center [114, 348] width 170 height 58
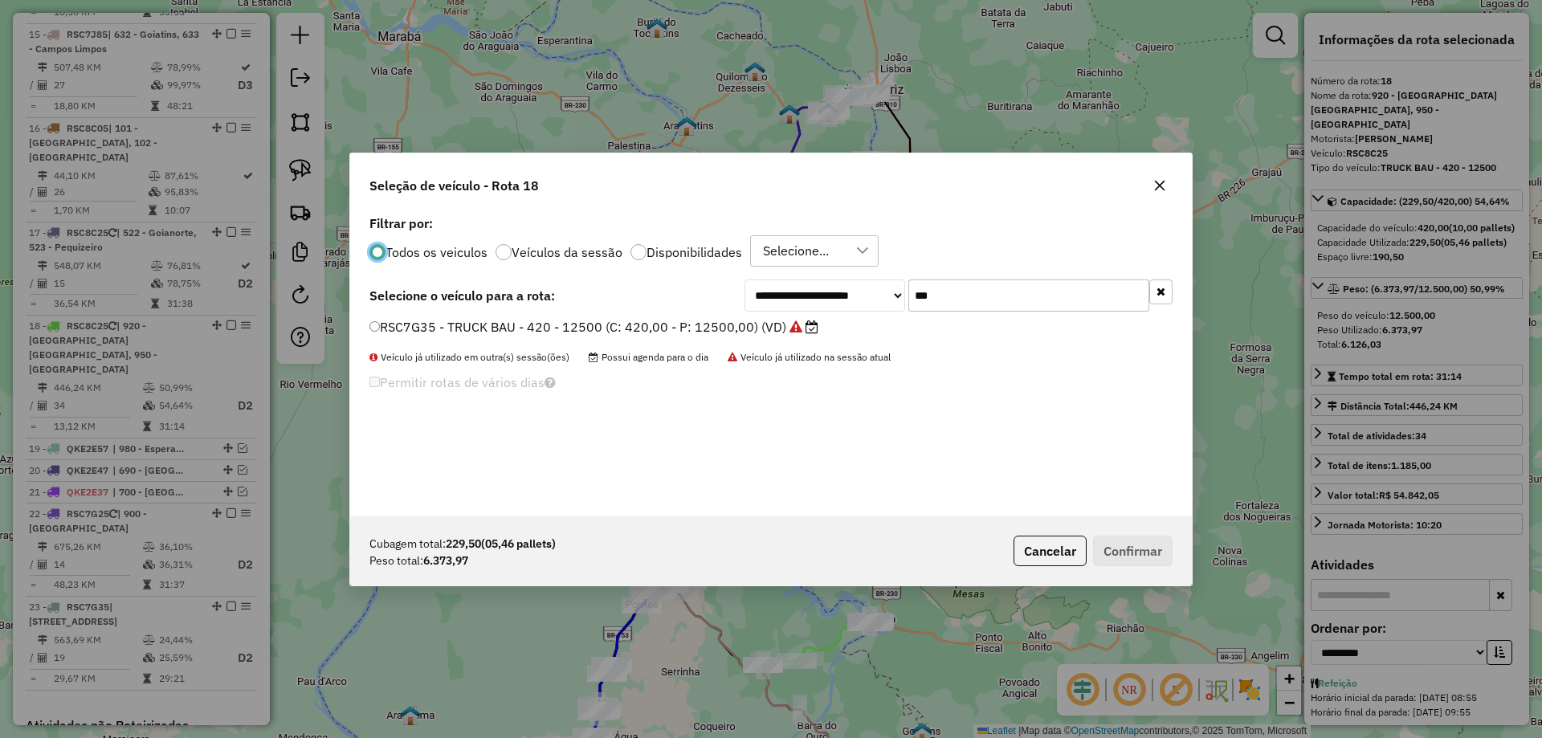
click at [956, 296] on input "***" at bounding box center [1029, 296] width 241 height 32
click at [697, 321] on label "RSC7G35 - TRUCK BAU - 420 - 12500 (C: 420,00 - P: 12500,00) (VD)" at bounding box center [594, 326] width 449 height 19
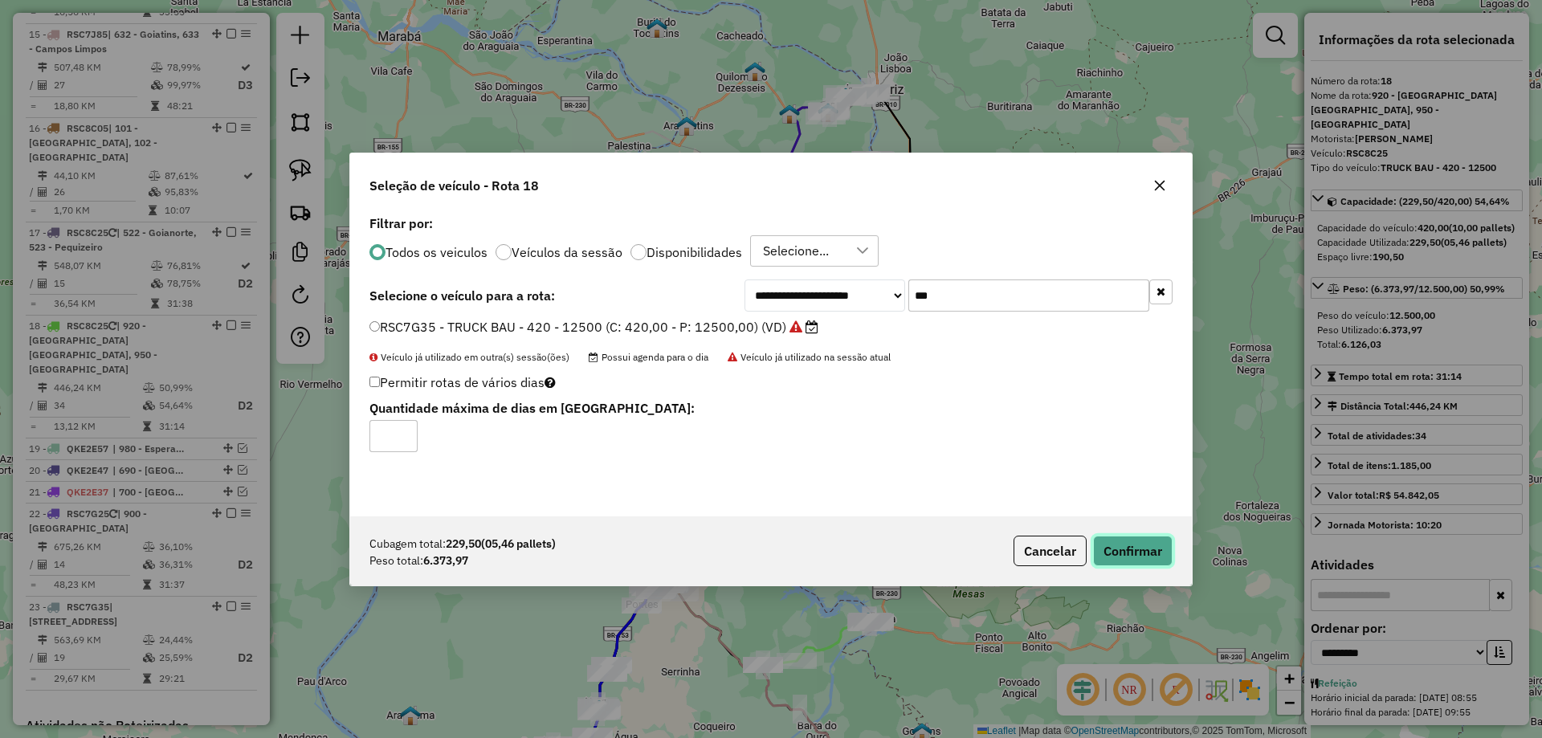
click at [1119, 552] on button "Confirmar" at bounding box center [1133, 551] width 80 height 31
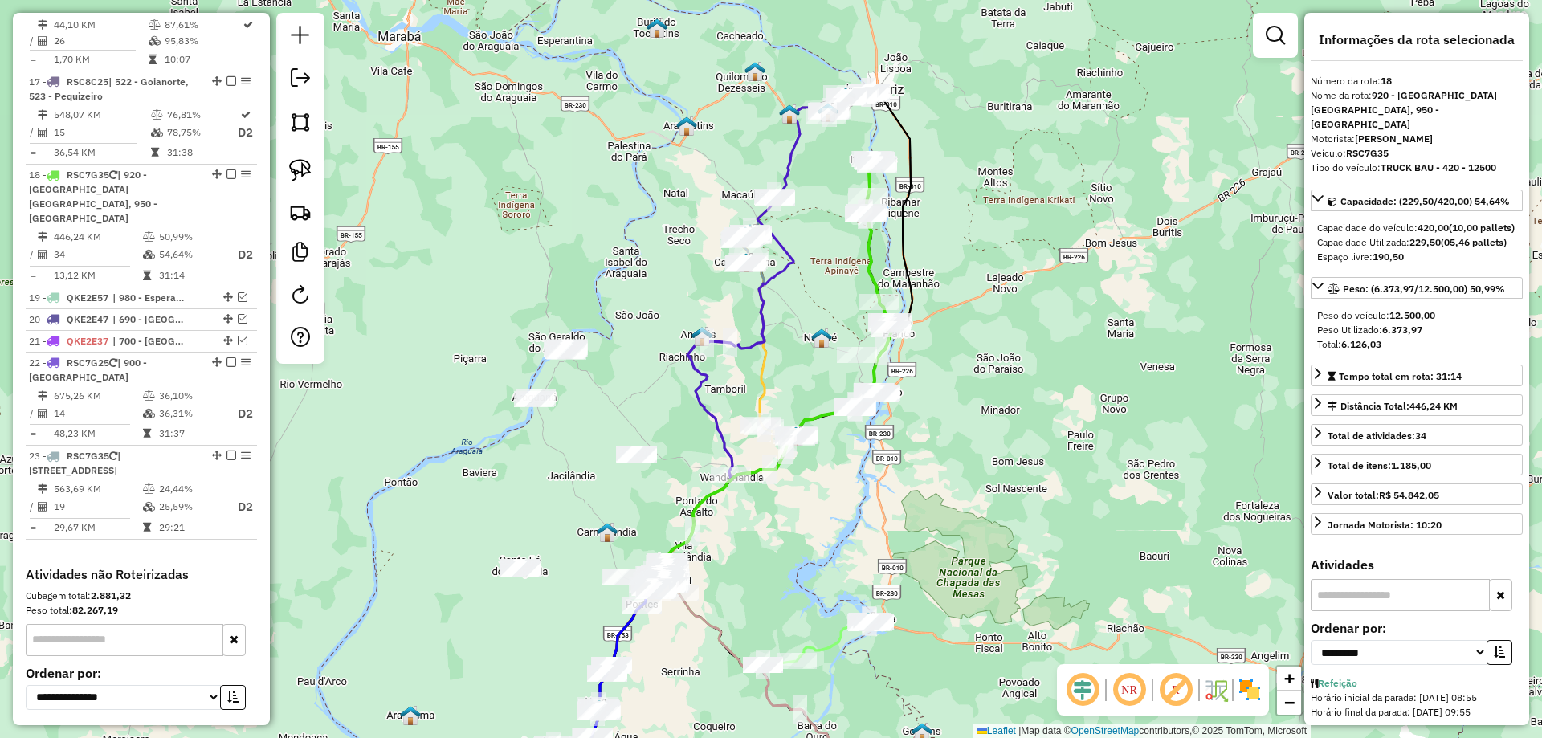
scroll to position [2099, 0]
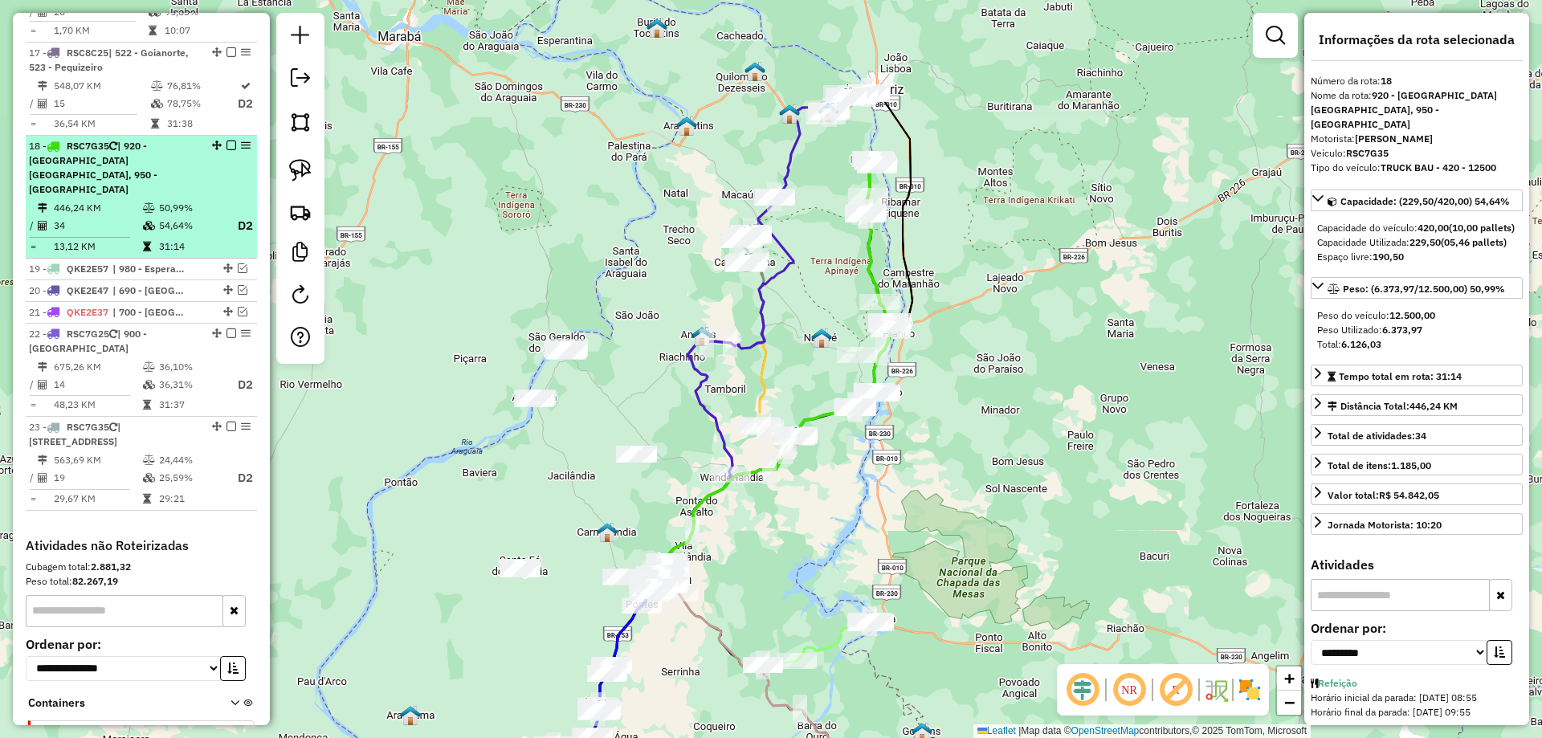
click at [227, 141] on em at bounding box center [232, 146] width 10 height 10
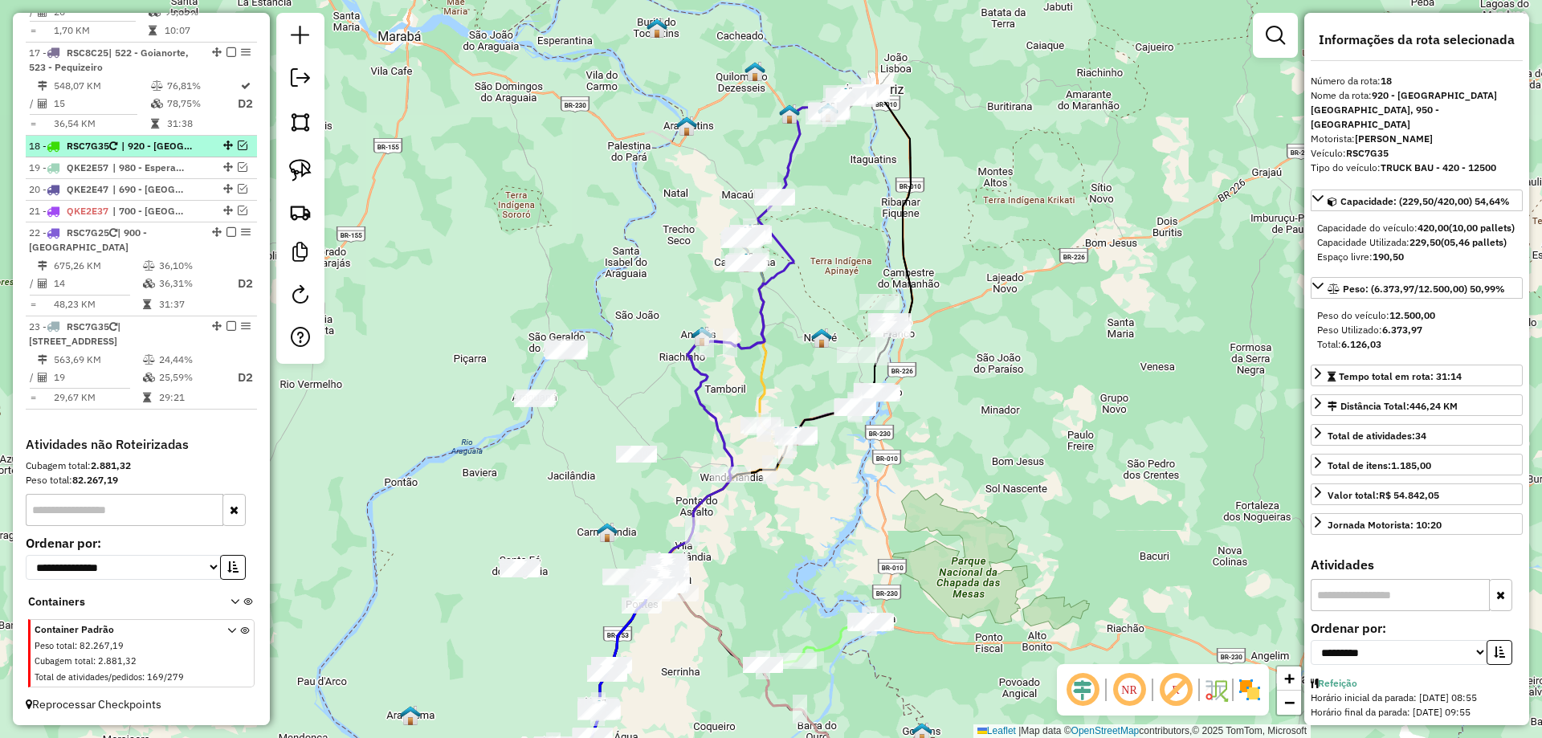
scroll to position [2013, 0]
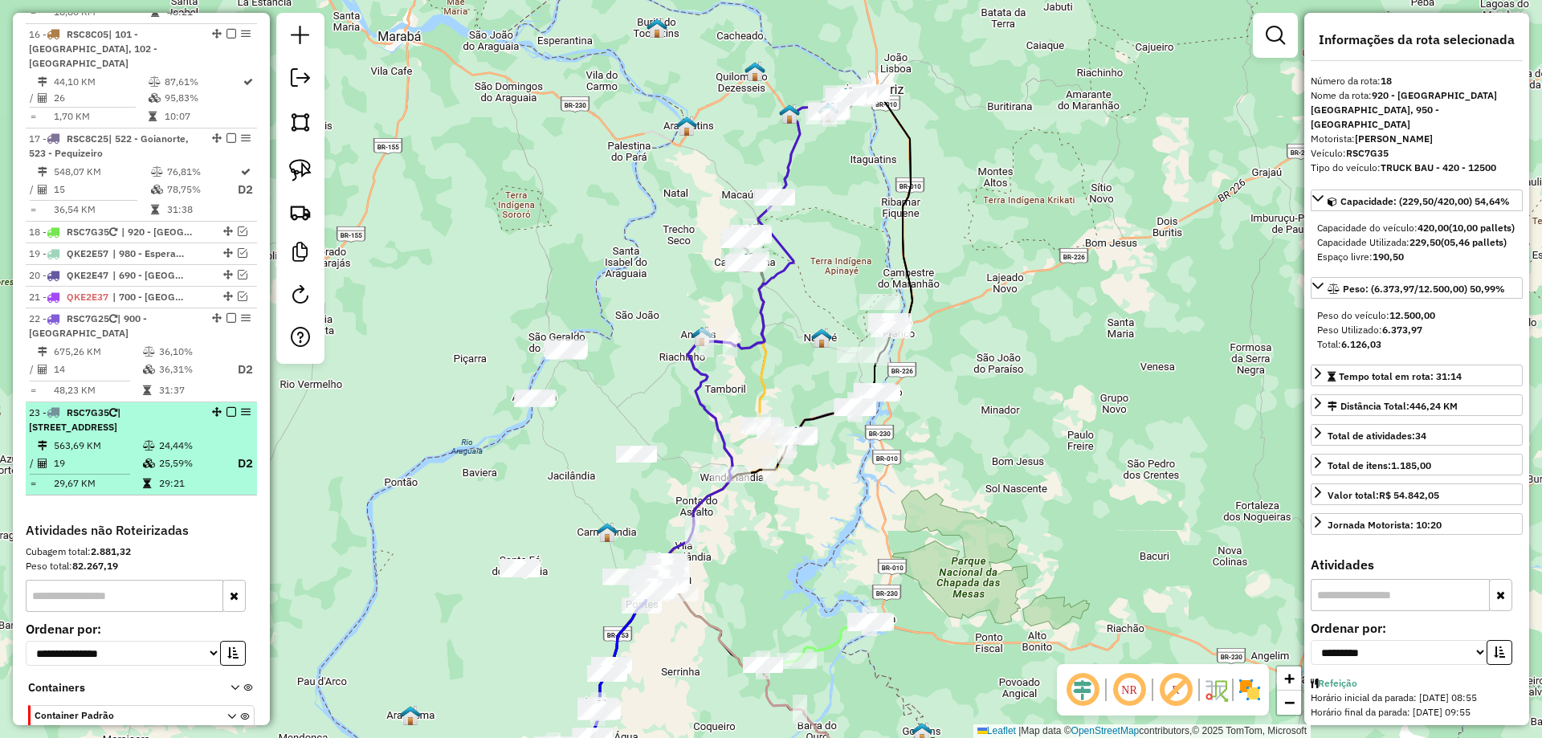
click at [121, 406] on span "| [STREET_ADDRESS]" at bounding box center [75, 419] width 92 height 27
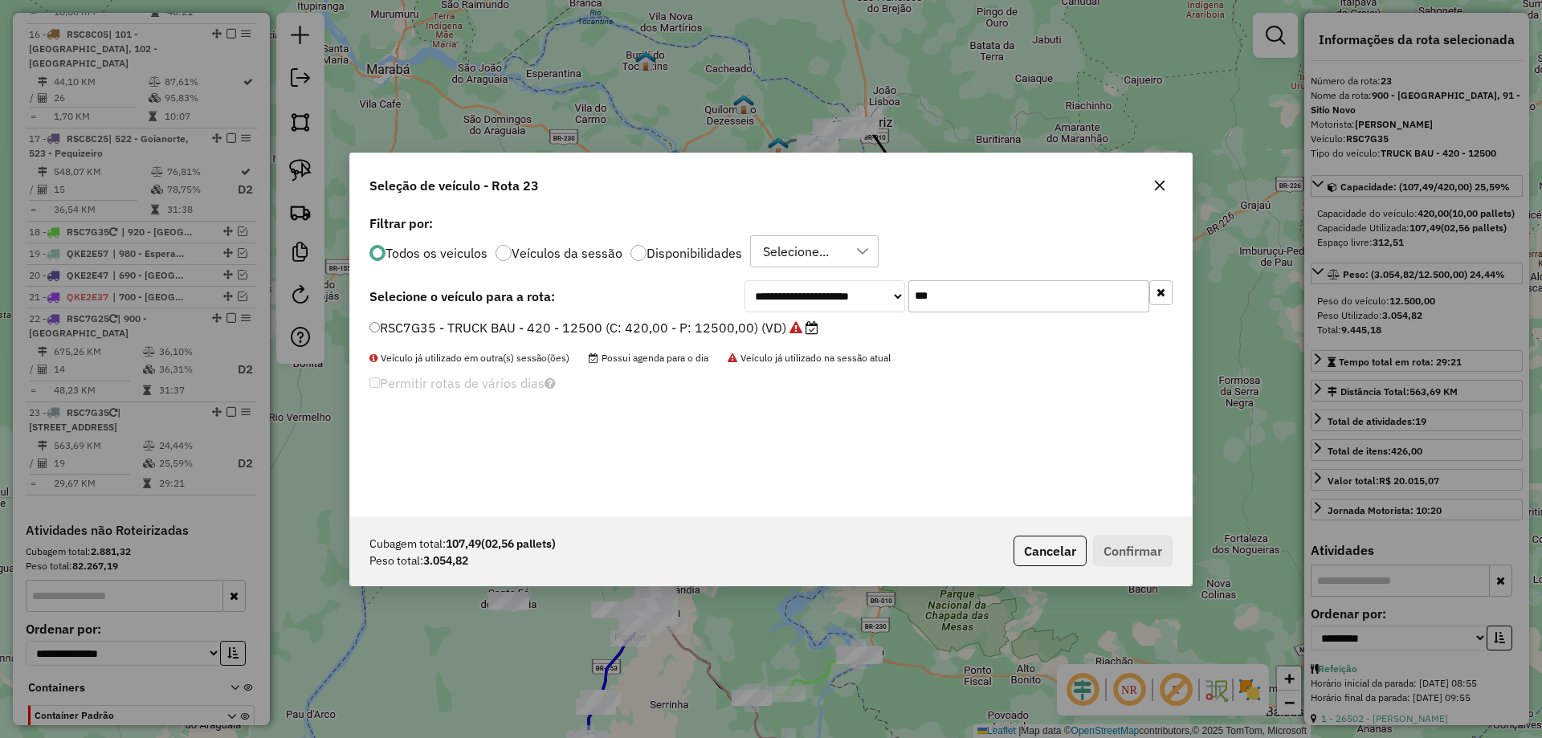
scroll to position [9, 5]
click at [993, 288] on input "***" at bounding box center [1029, 296] width 241 height 32
type input "***"
drag, startPoint x: 680, startPoint y: 325, endPoint x: 716, endPoint y: 338, distance: 37.6
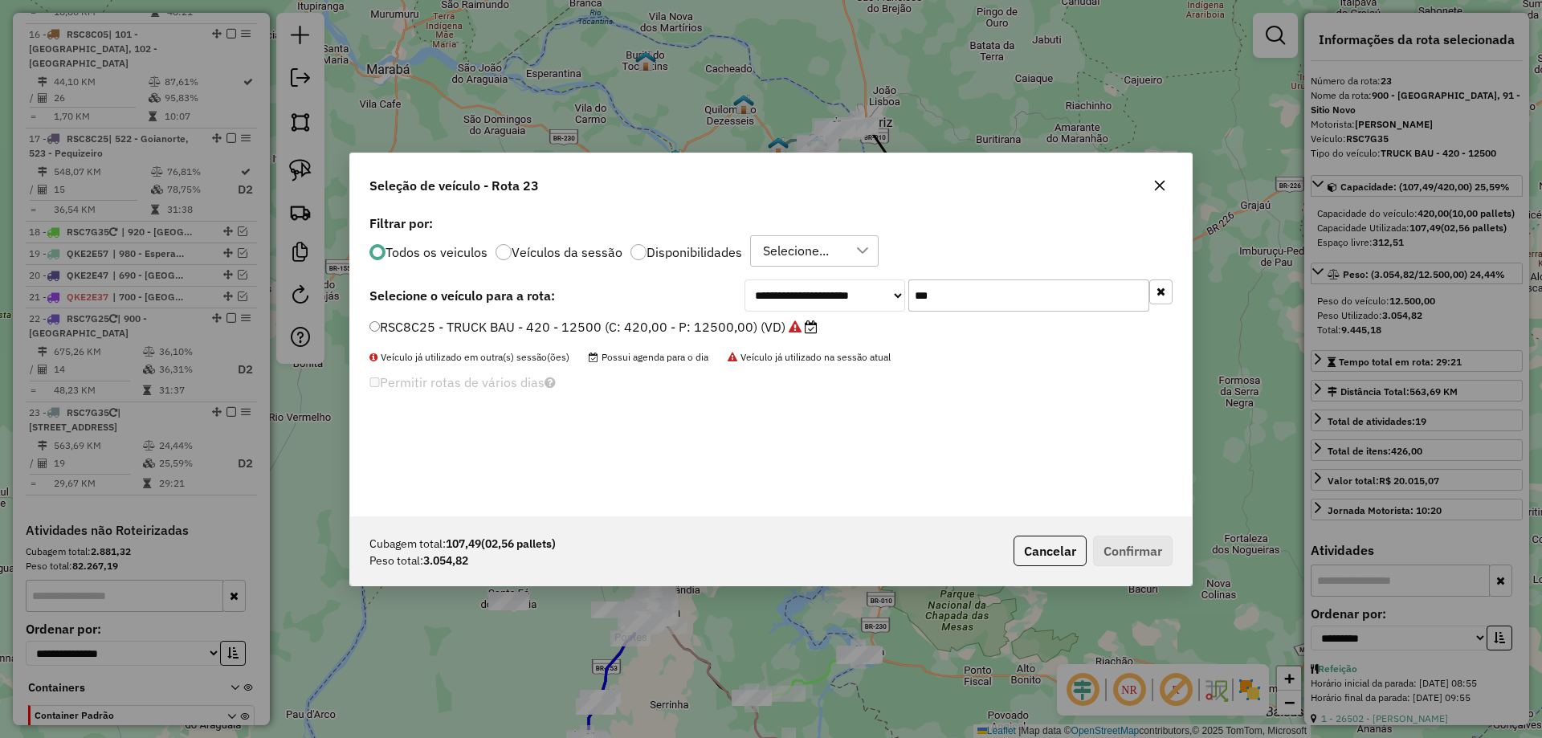
click at [680, 325] on label "RSC8C25 - TRUCK BAU - 420 - 12500 (C: 420,00 - P: 12500,00) (VD)" at bounding box center [594, 326] width 448 height 19
click at [1157, 558] on button "Confirmar" at bounding box center [1133, 551] width 80 height 31
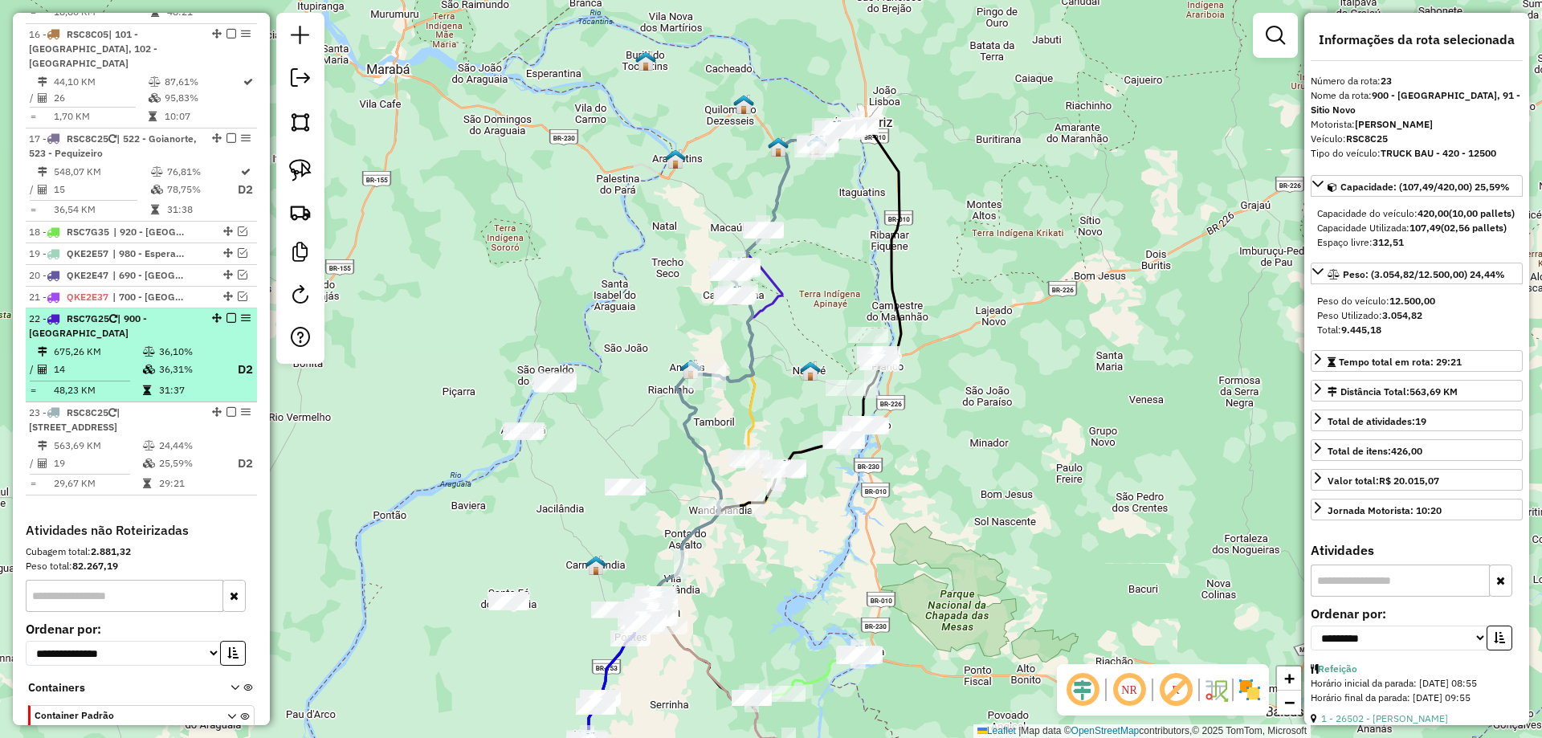
click at [228, 313] on em at bounding box center [232, 318] width 10 height 10
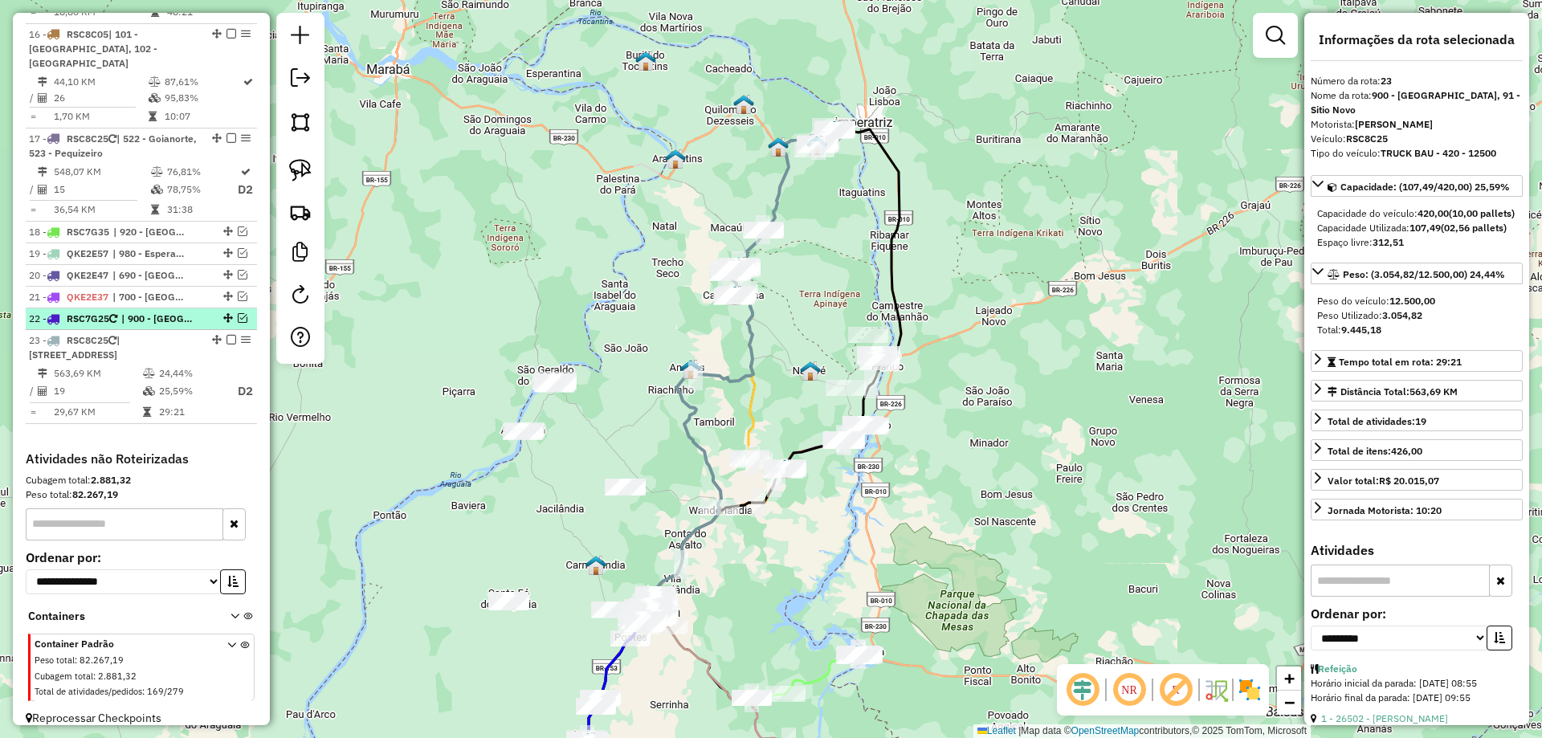
scroll to position [1941, 0]
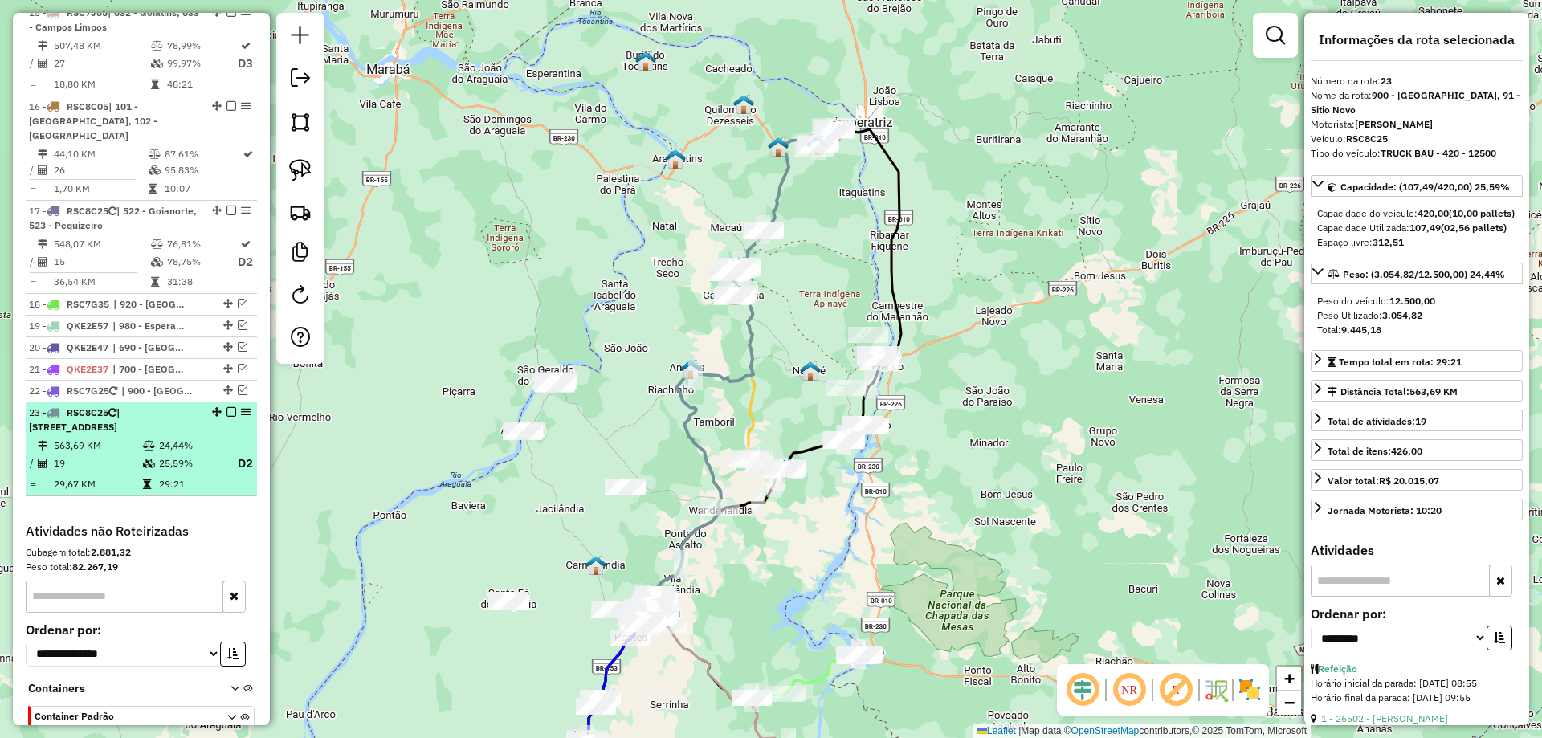
click at [227, 407] on em at bounding box center [232, 412] width 10 height 10
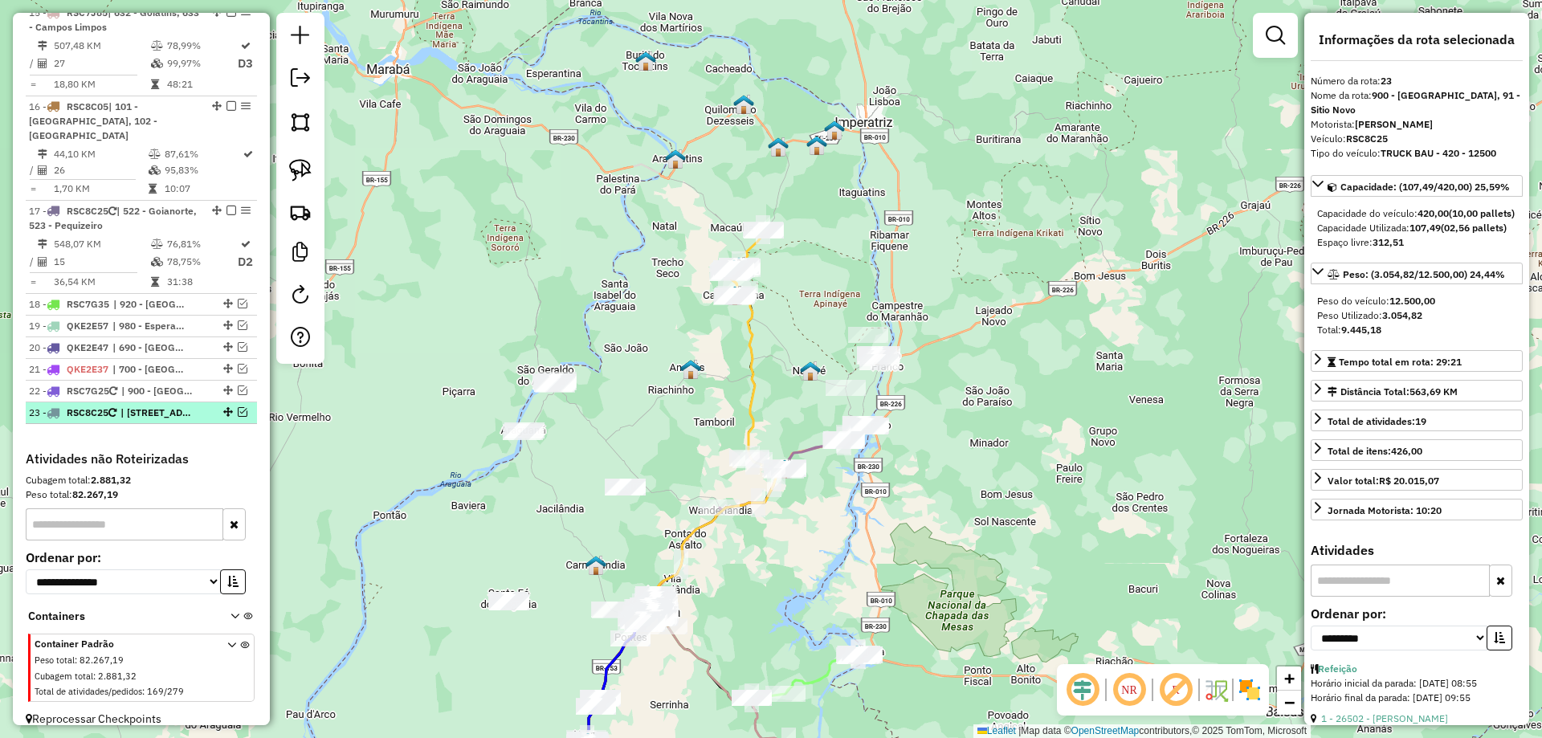
scroll to position [1869, 0]
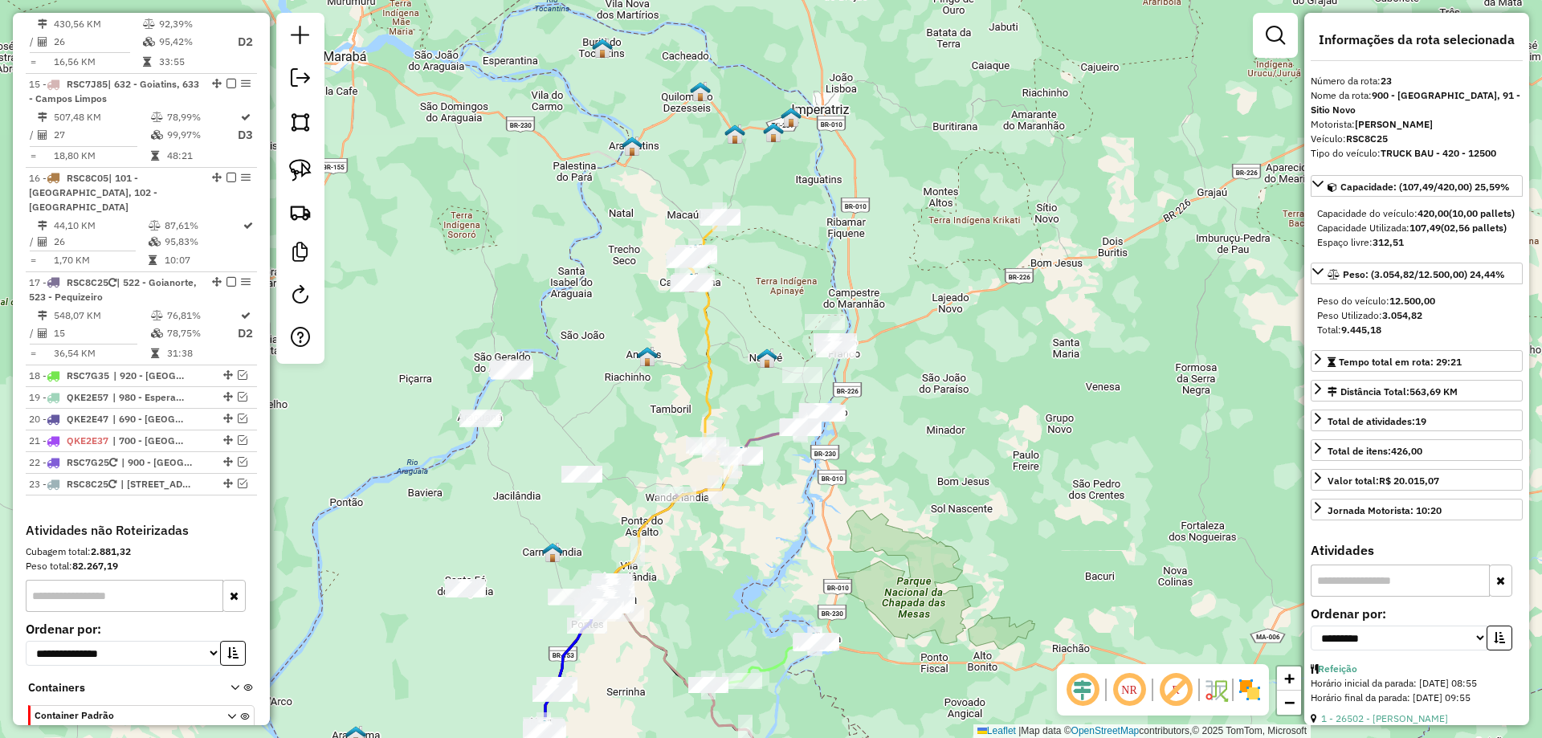
drag, startPoint x: 765, startPoint y: 254, endPoint x: 710, endPoint y: 251, distance: 54.7
click at [739, 247] on div "Janela de atendimento Grade de atendimento Capacidade Transportadoras Veículos …" at bounding box center [771, 369] width 1542 height 738
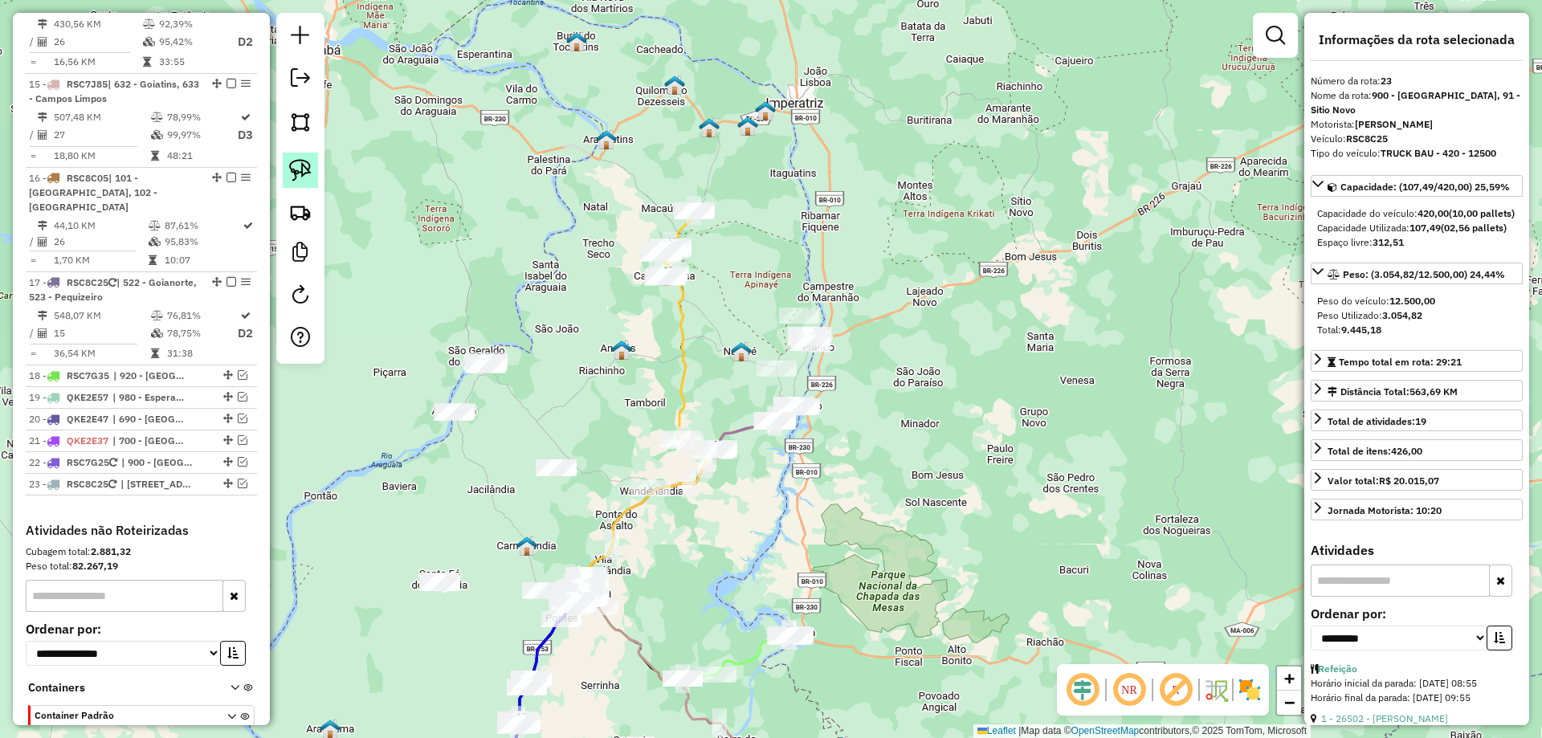
click at [292, 164] on img at bounding box center [300, 170] width 22 height 22
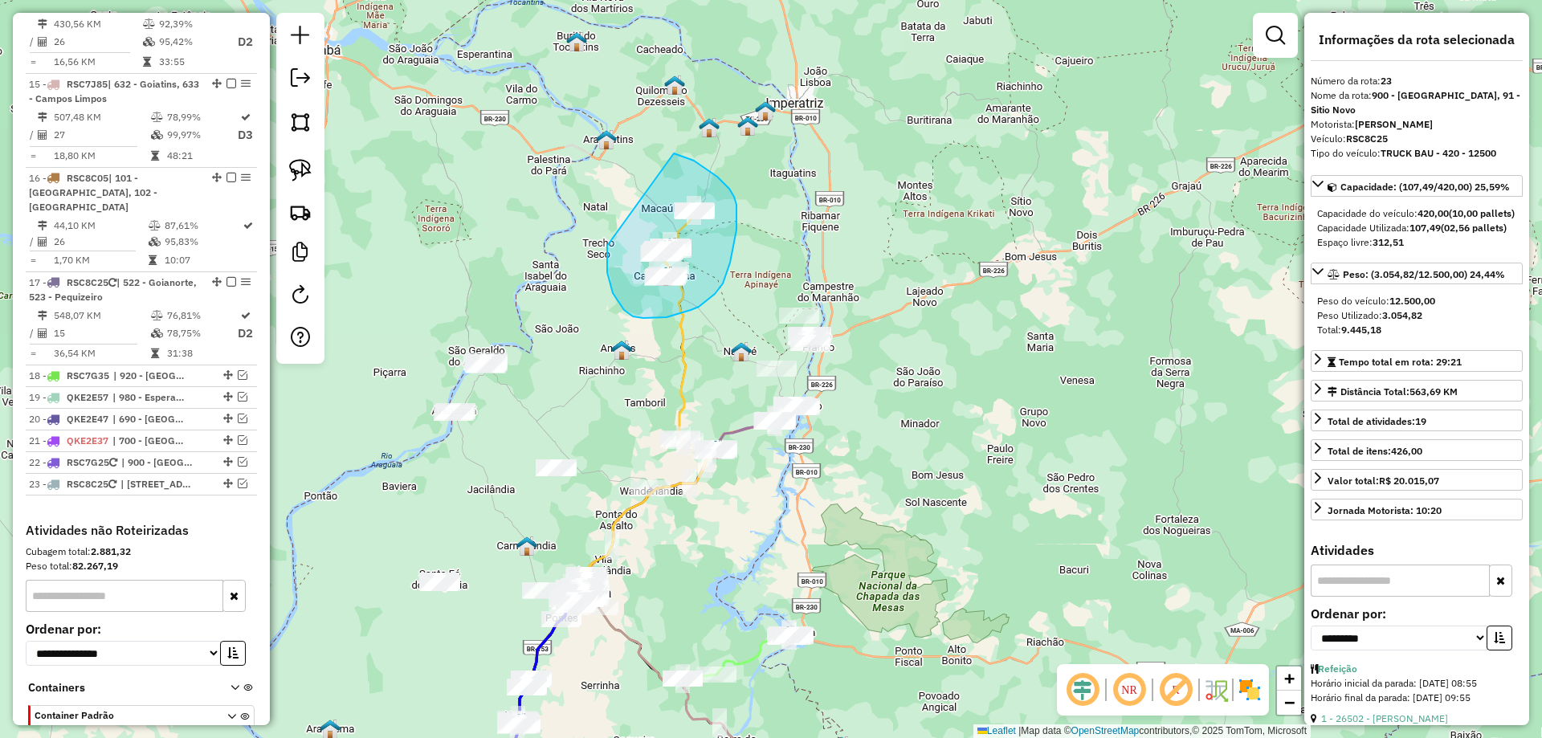
drag, startPoint x: 610, startPoint y: 284, endPoint x: 660, endPoint y: 154, distance: 138.9
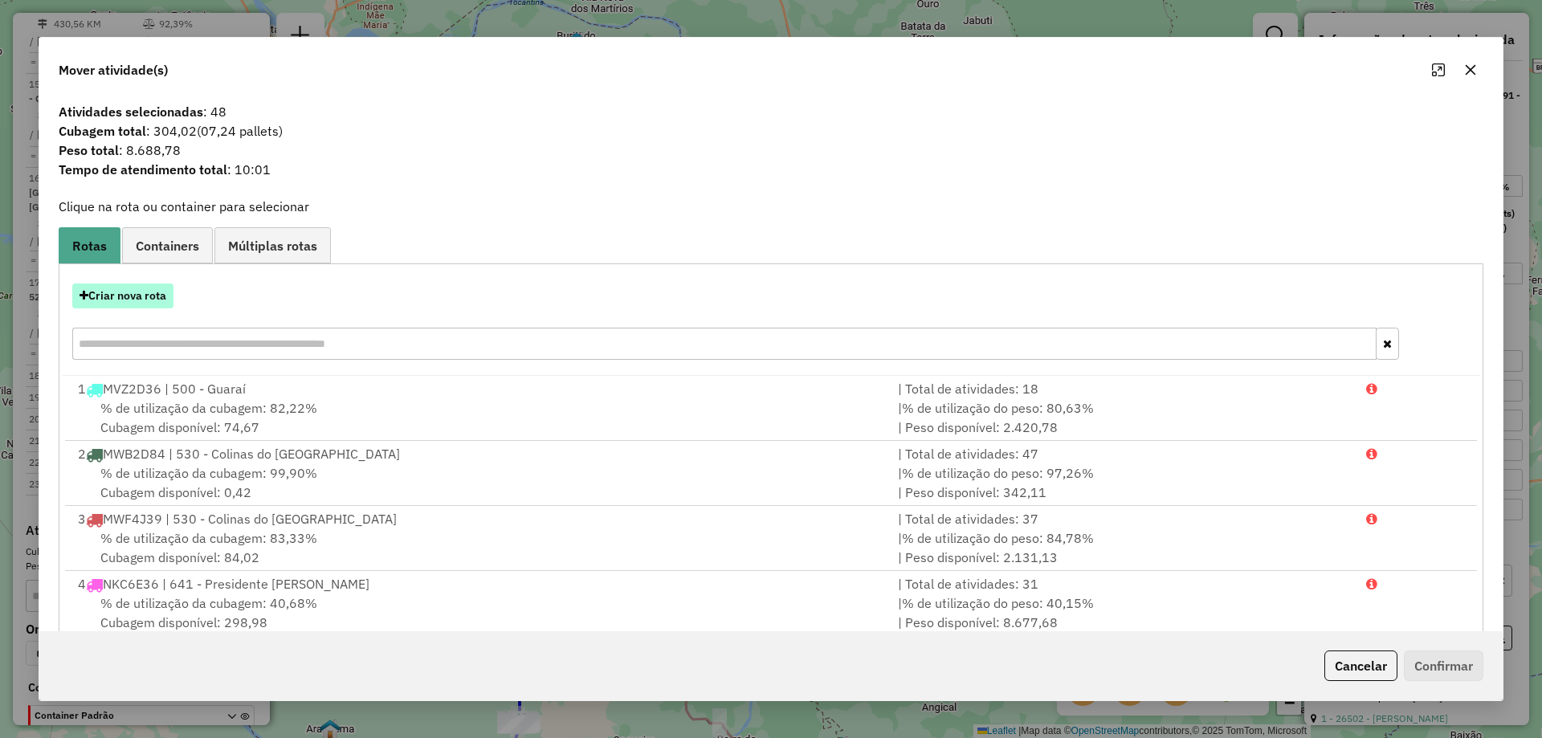
click at [120, 291] on button "Criar nova rota" at bounding box center [122, 296] width 101 height 25
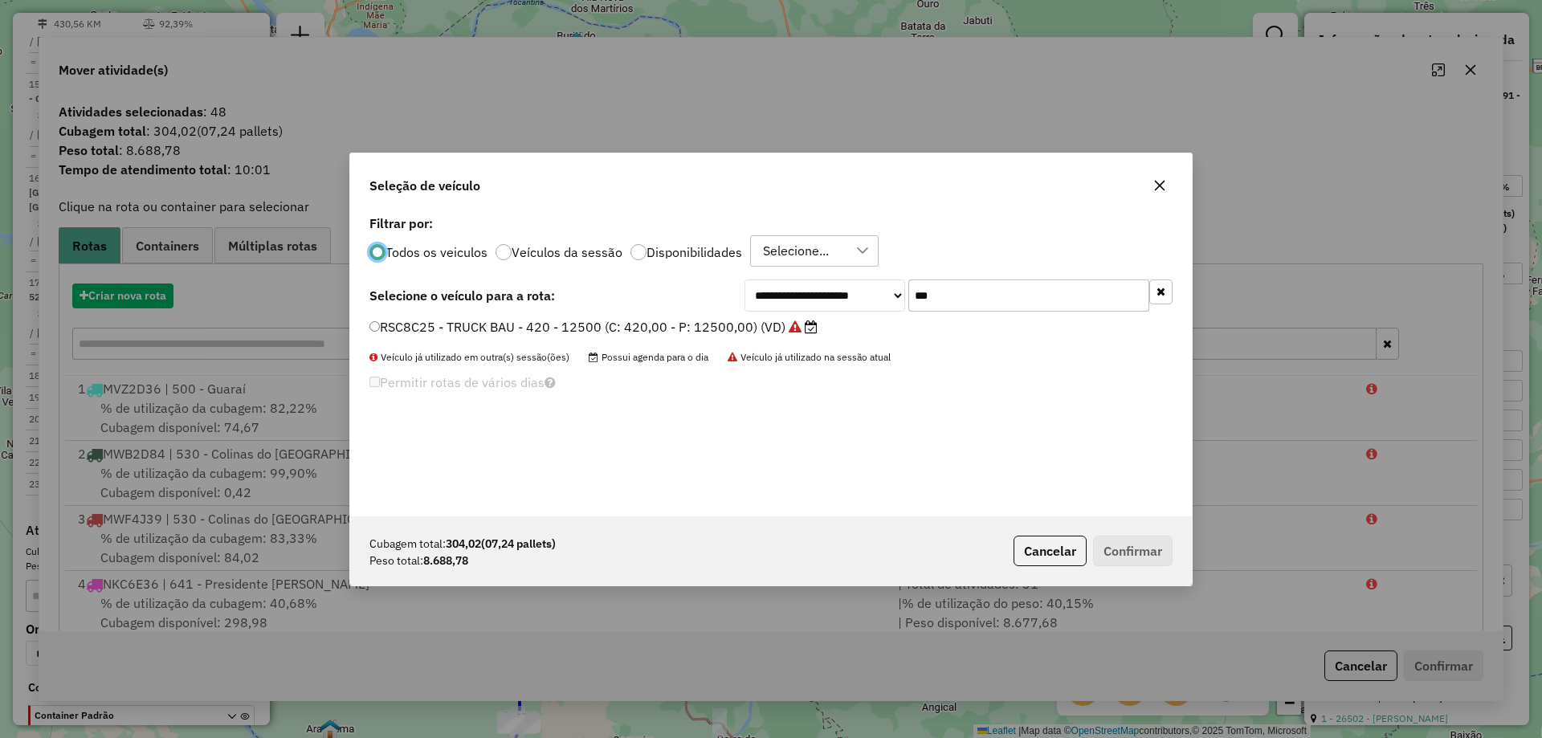
scroll to position [9, 5]
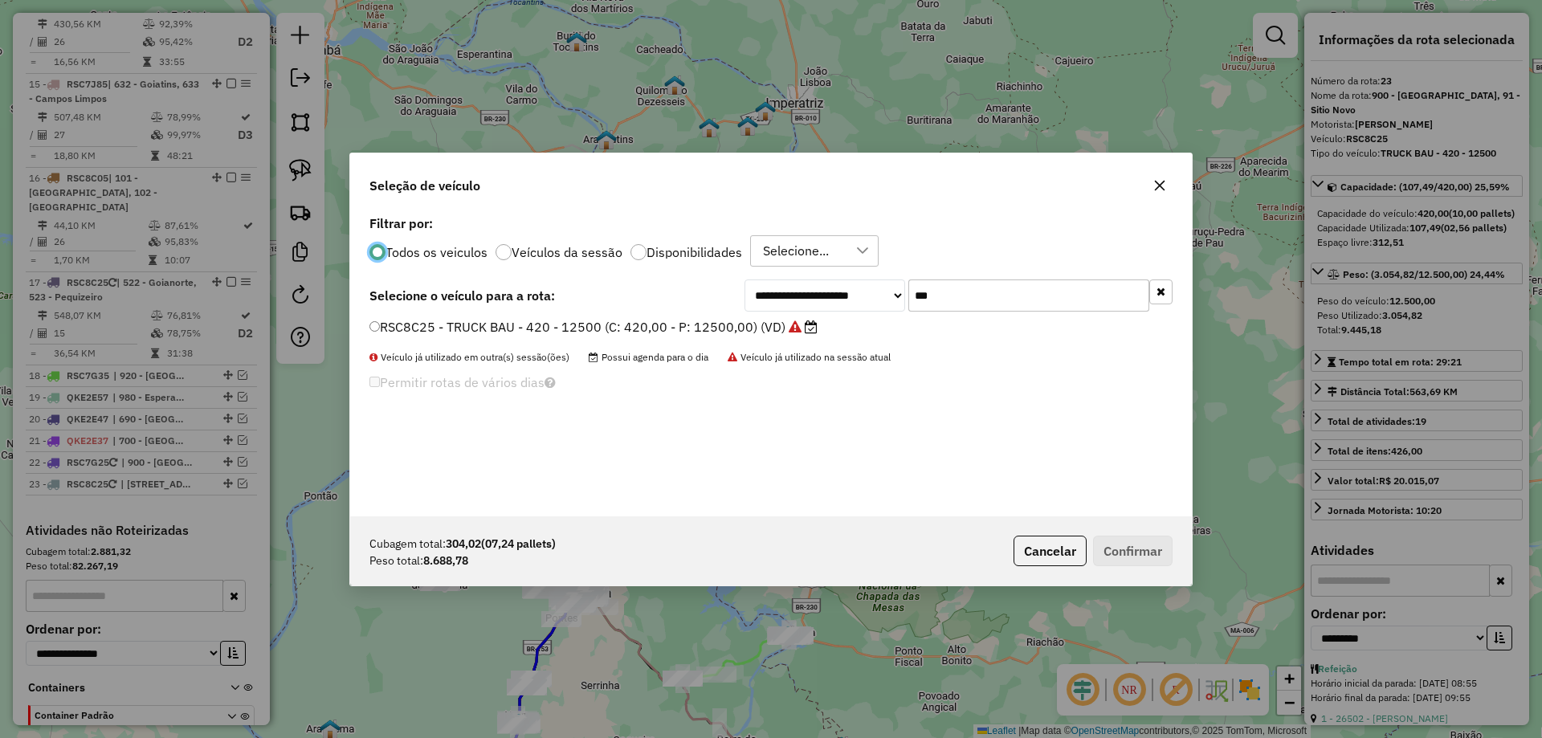
click at [997, 301] on input "***" at bounding box center [1029, 296] width 241 height 32
type input "****"
click at [721, 337] on li "QKJ4099 - TRUCK BAU - 420 - 12700 (C: 420,00 - P: 12700,00) (VD)" at bounding box center [771, 327] width 803 height 19
click at [745, 329] on label "QKJ4099 - TRUCK BAU - 420 - 12700 (C: 420,00 - P: 12700,00) (VD)" at bounding box center [594, 326] width 448 height 19
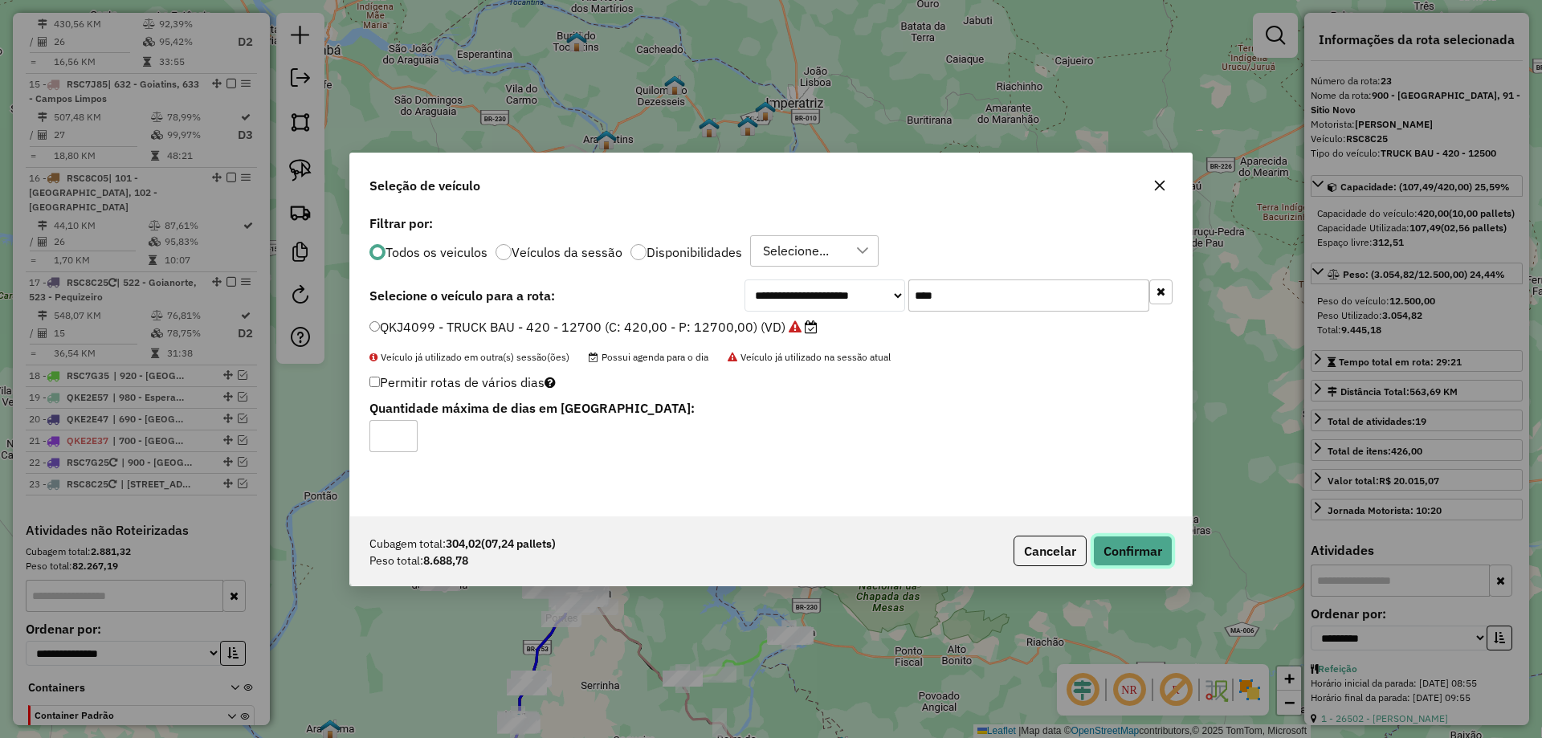
click at [1120, 546] on button "Confirmar" at bounding box center [1133, 551] width 80 height 31
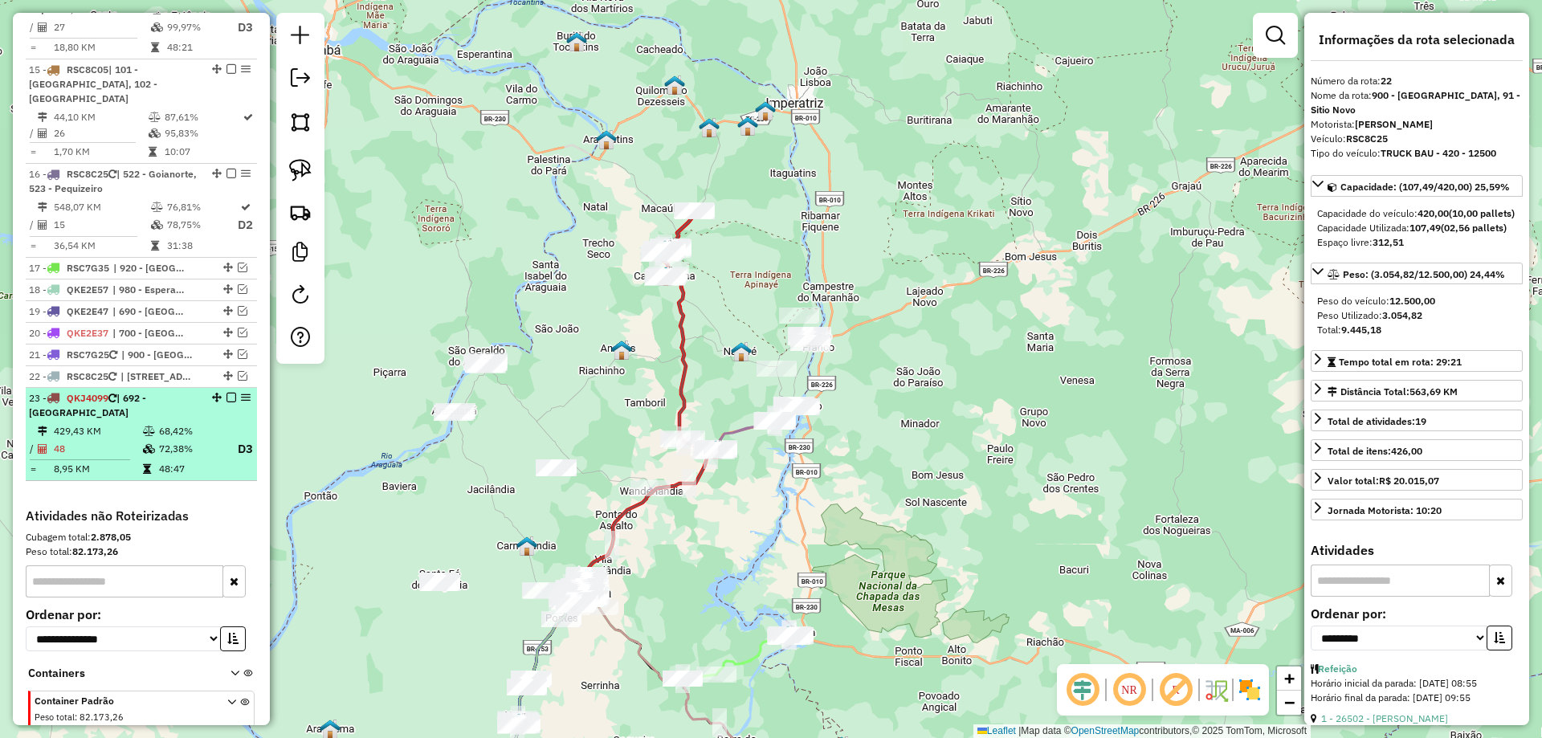
click at [227, 393] on em at bounding box center [232, 398] width 10 height 10
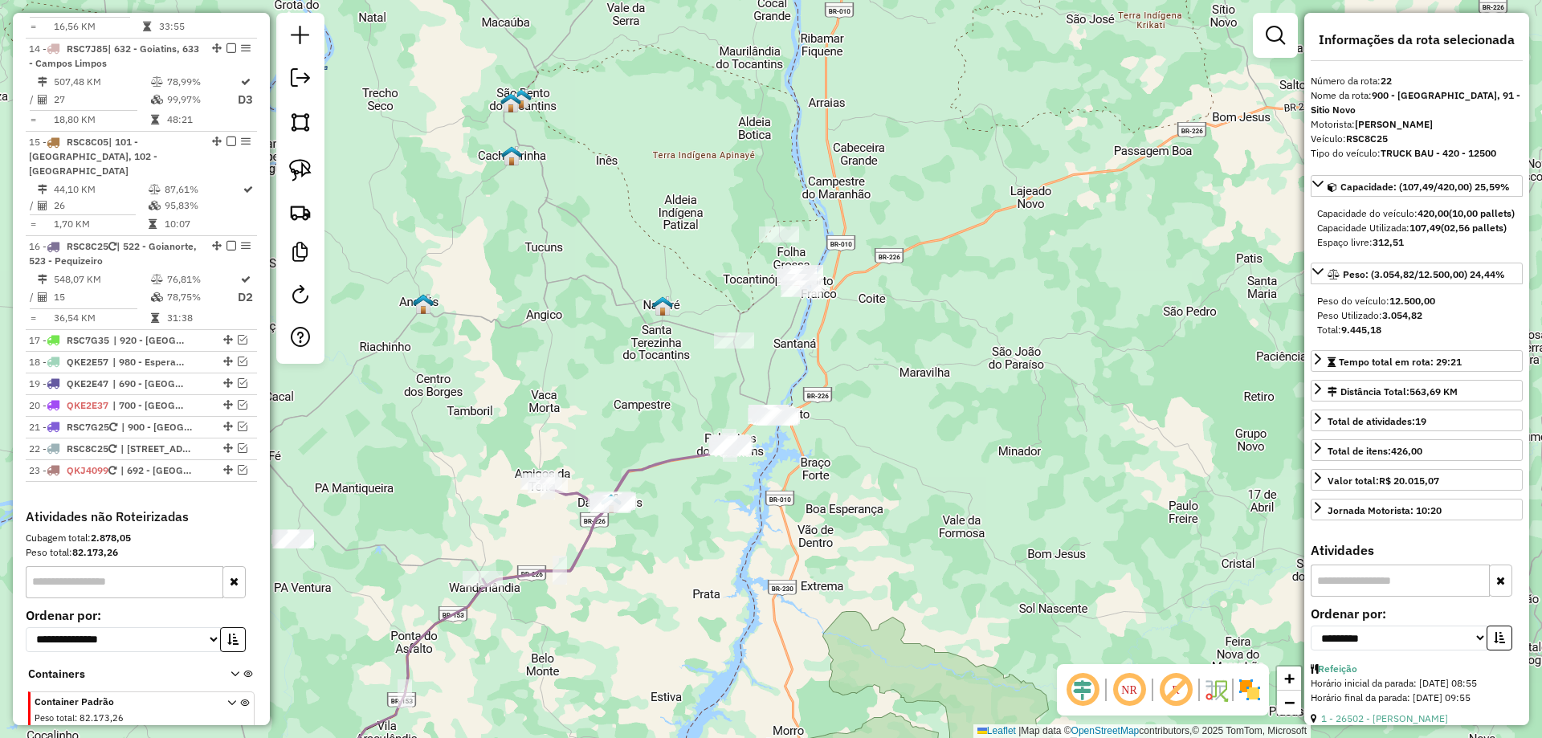
drag, startPoint x: 941, startPoint y: 396, endPoint x: 766, endPoint y: 440, distance: 179.8
click at [766, 440] on div "Janela de atendimento Grade de atendimento Capacidade Transportadoras Veículos …" at bounding box center [771, 369] width 1542 height 738
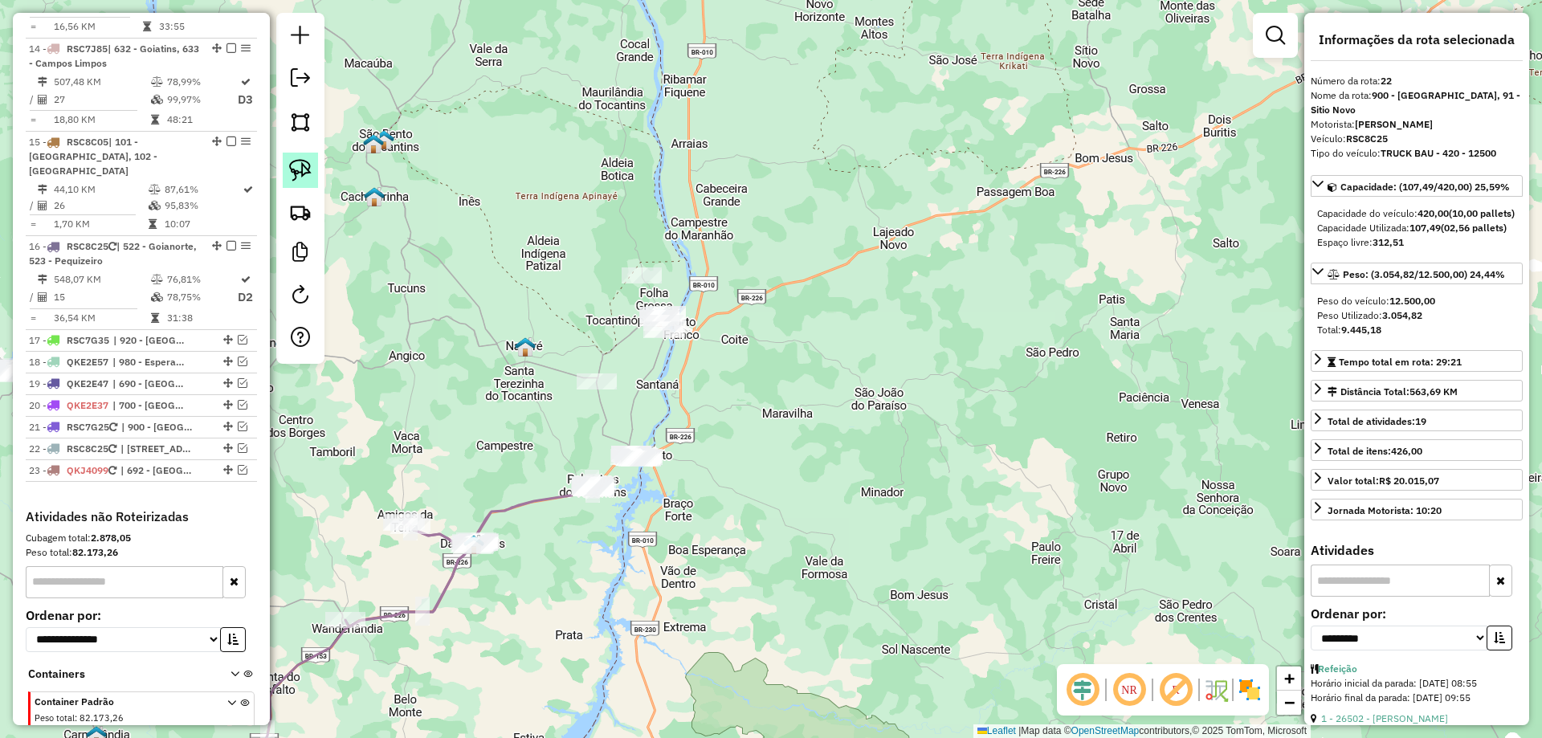
click at [304, 169] on img at bounding box center [300, 170] width 22 height 22
drag, startPoint x: 585, startPoint y: 430, endPoint x: 684, endPoint y: 437, distance: 99.9
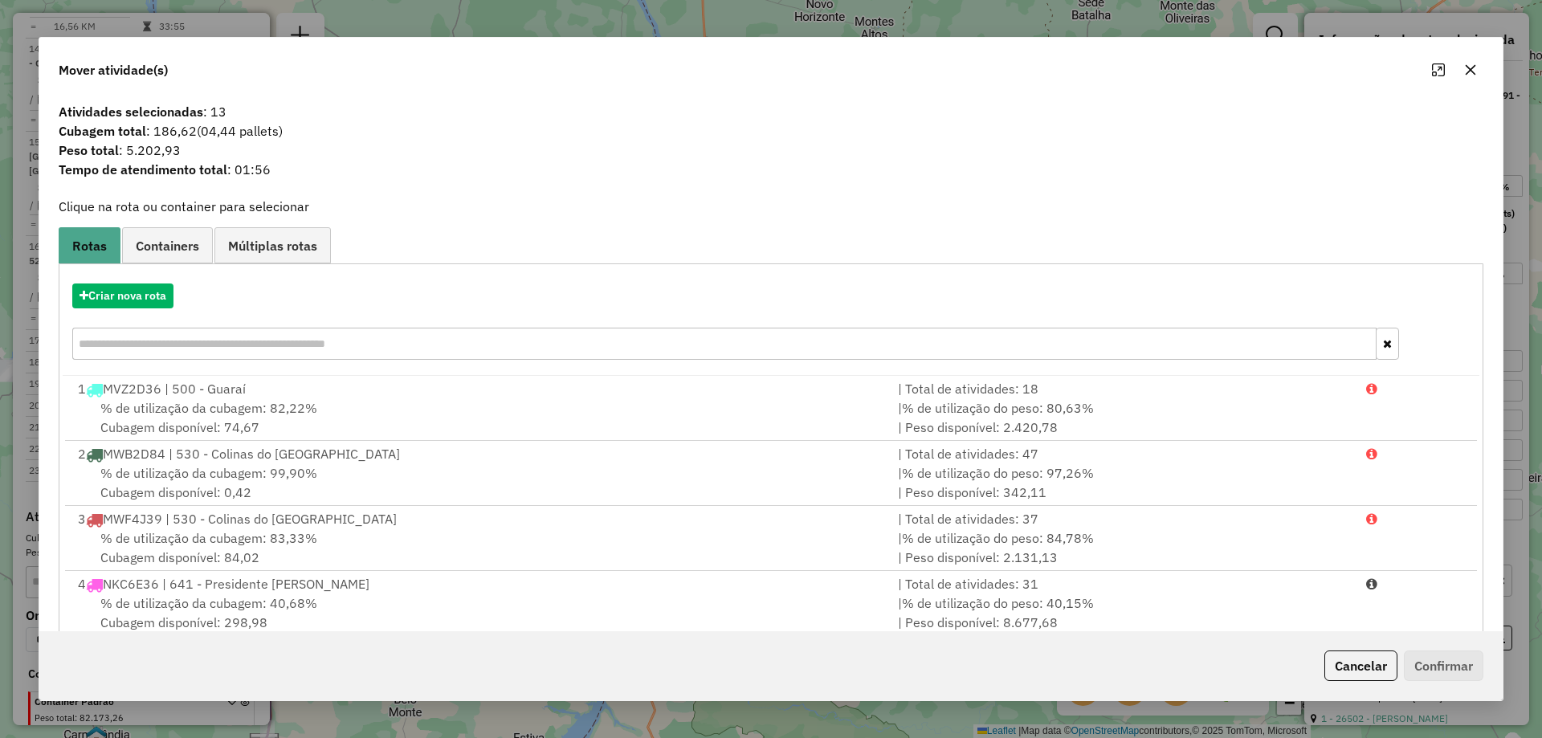
click at [1477, 61] on button "button" at bounding box center [1471, 70] width 26 height 26
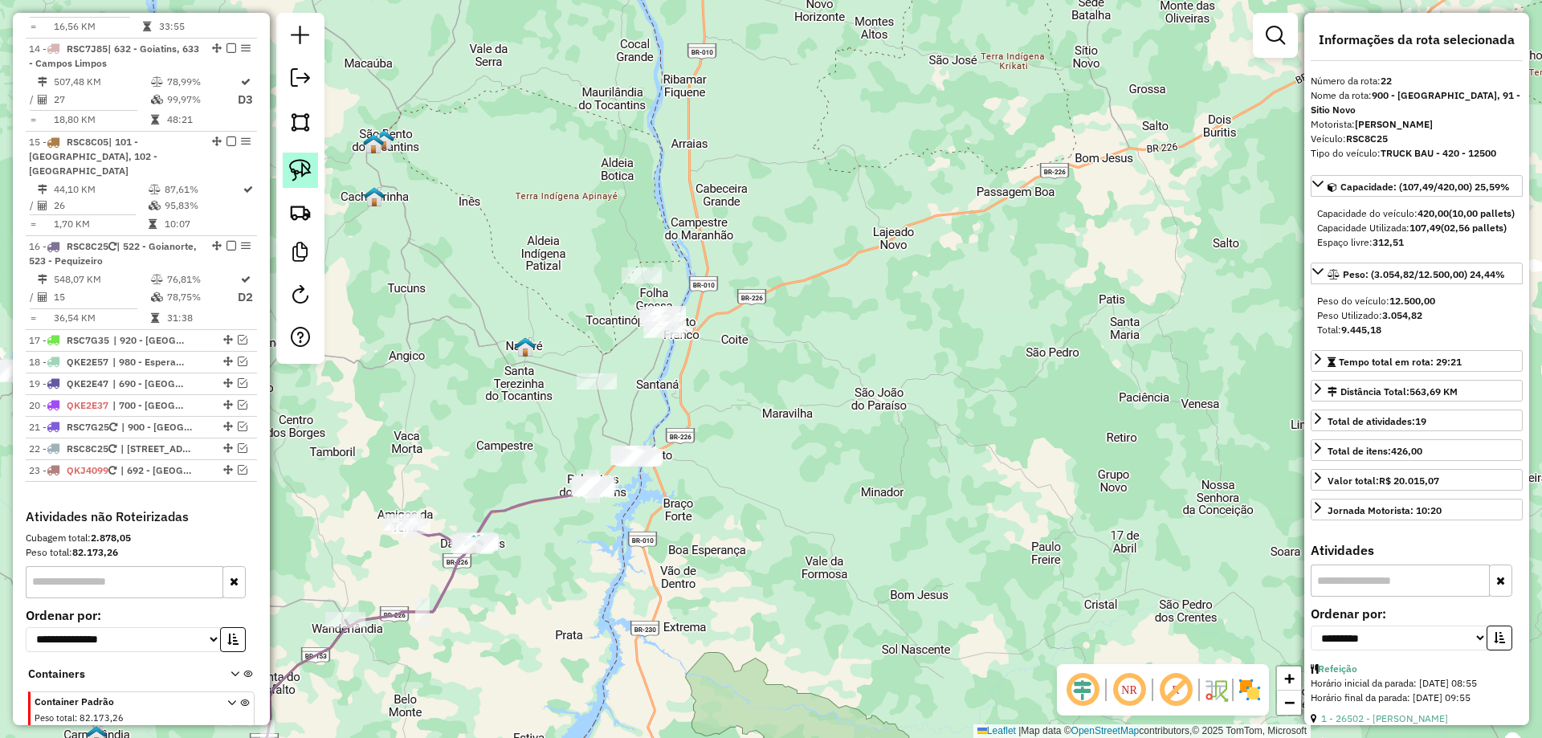
click at [291, 177] on img at bounding box center [300, 170] width 22 height 22
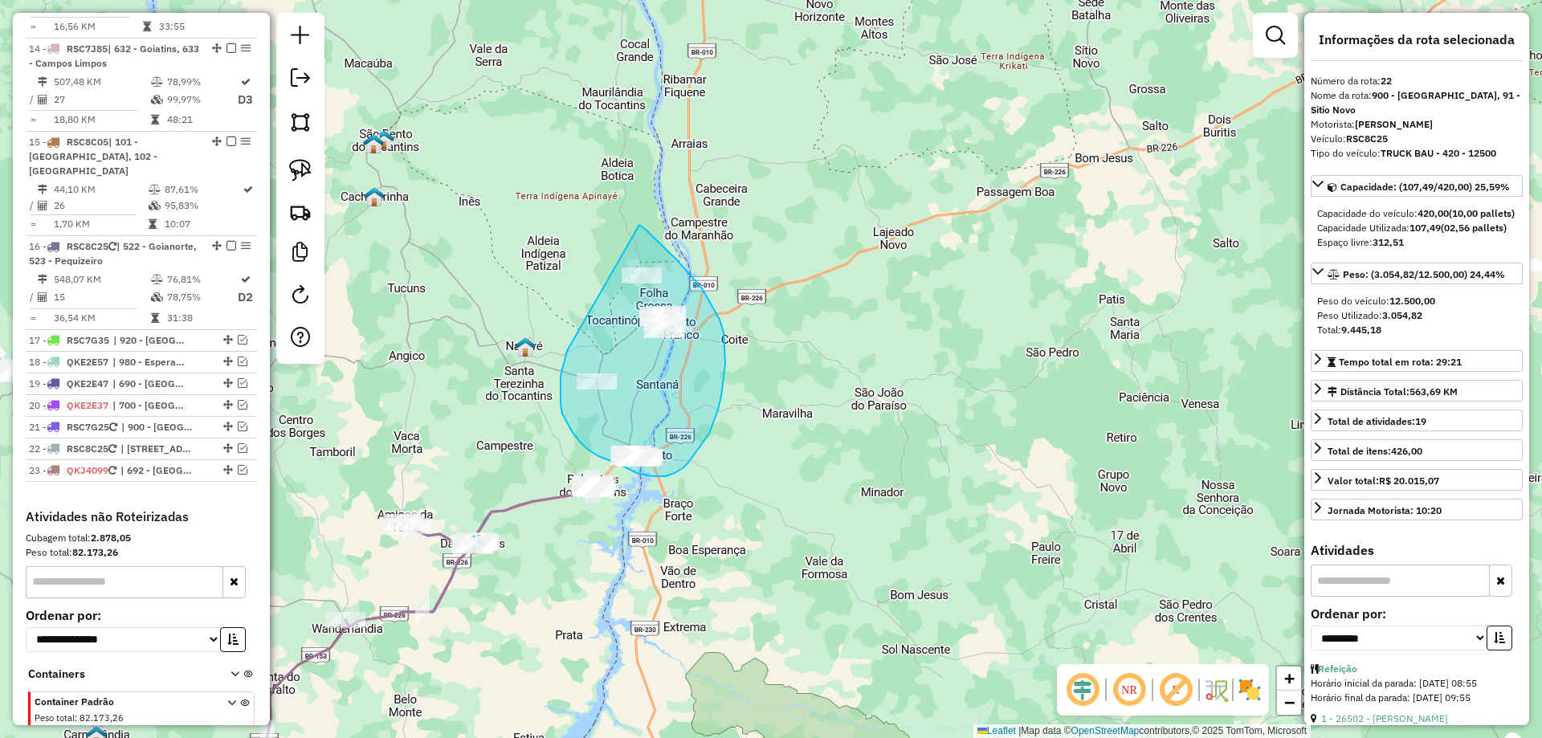
drag, startPoint x: 565, startPoint y: 359, endPoint x: 623, endPoint y: 223, distance: 147.9
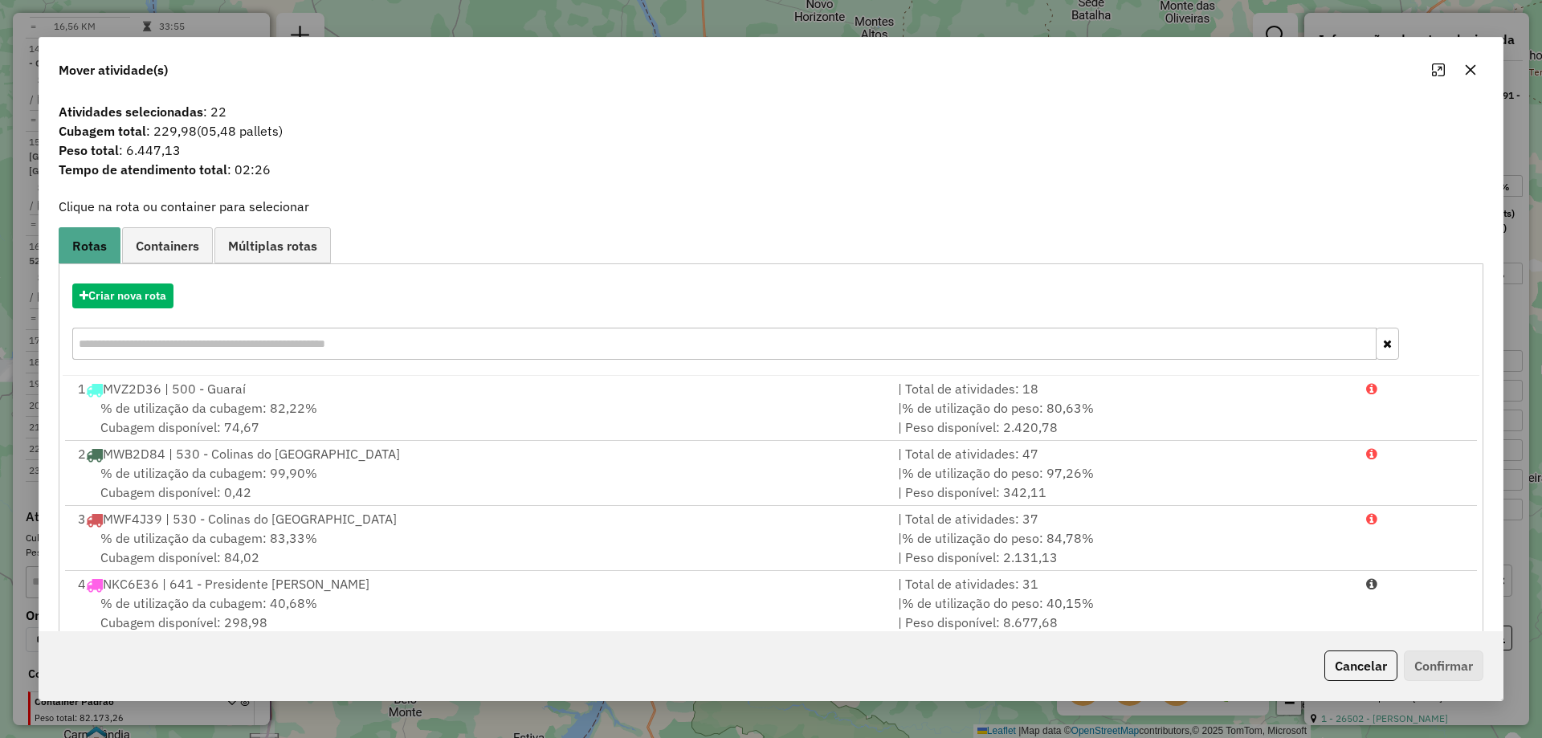
click at [1464, 66] on icon "button" at bounding box center [1470, 69] width 13 height 13
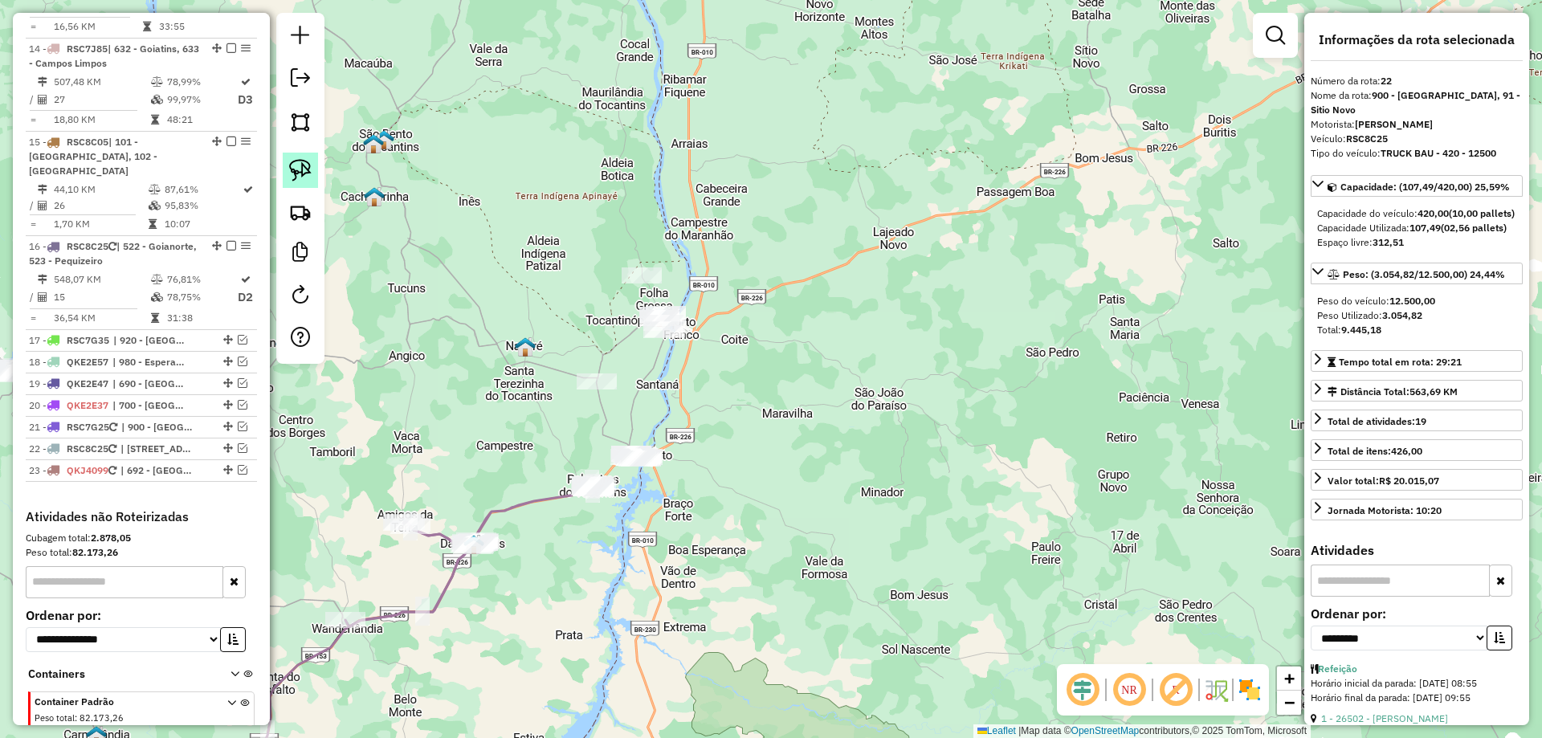
click at [308, 178] on img at bounding box center [300, 170] width 22 height 22
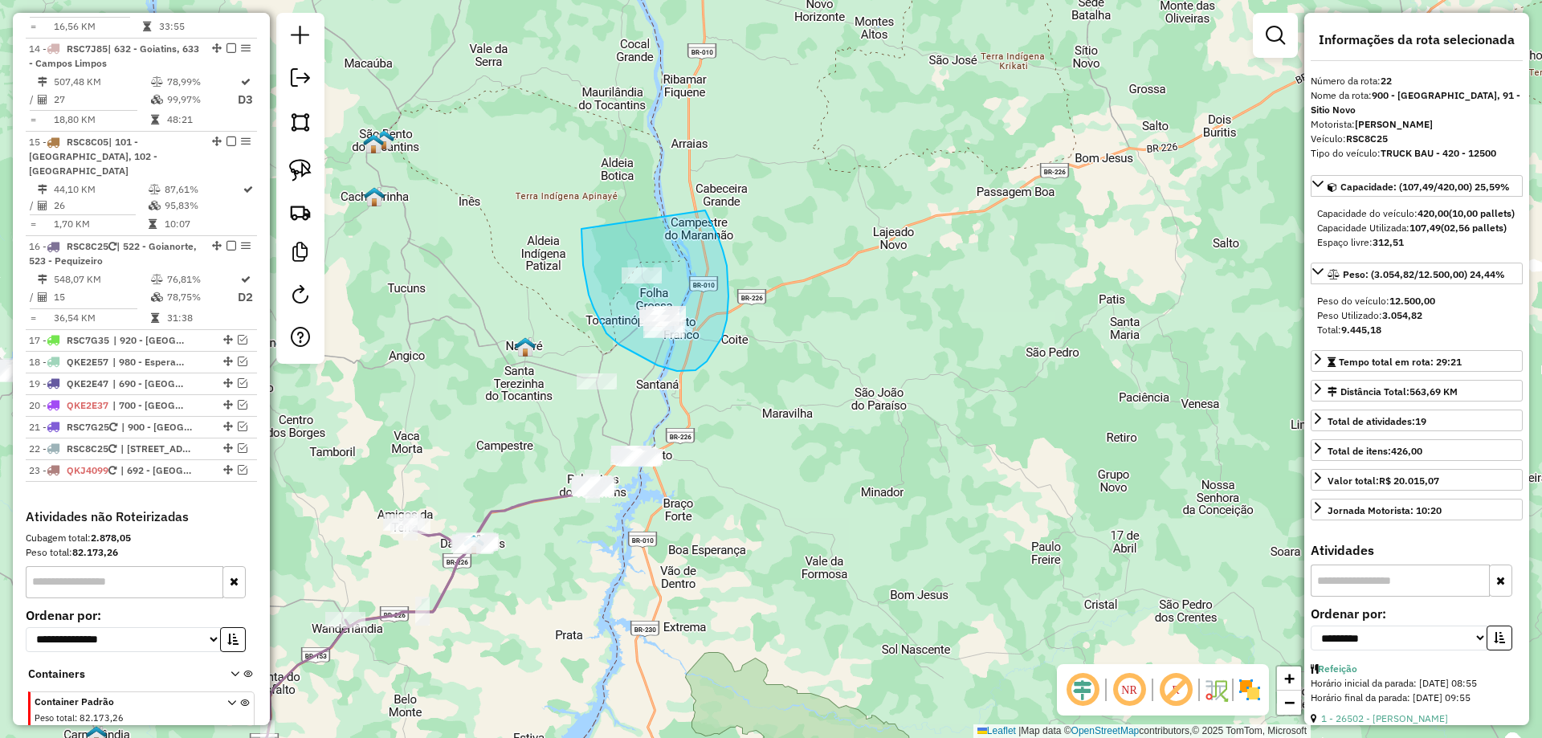
drag, startPoint x: 585, startPoint y: 275, endPoint x: 703, endPoint y: 209, distance: 135.2
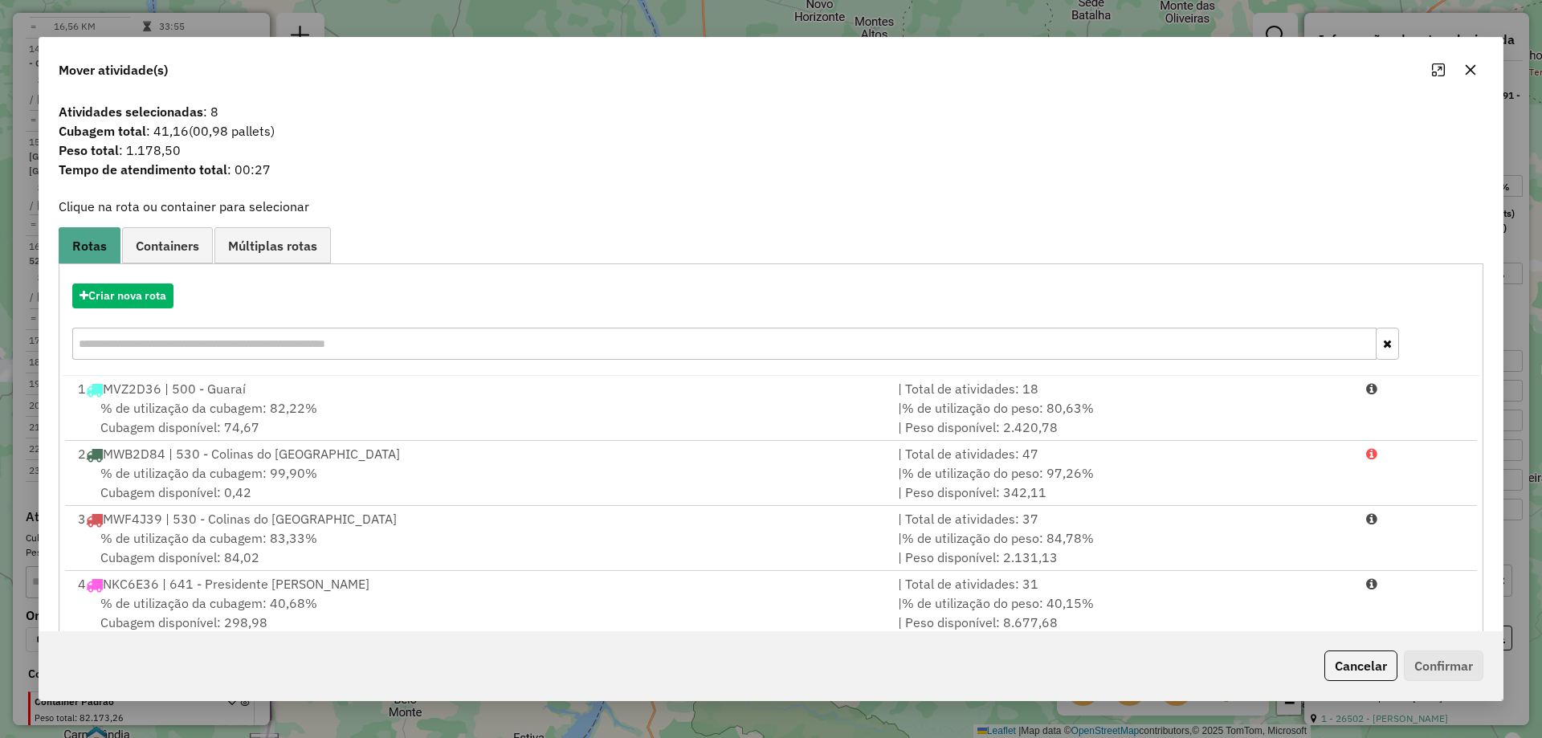
drag, startPoint x: 1475, startPoint y: 67, endPoint x: 1235, endPoint y: 112, distance: 244.4
click at [1475, 68] on icon "button" at bounding box center [1470, 69] width 13 height 13
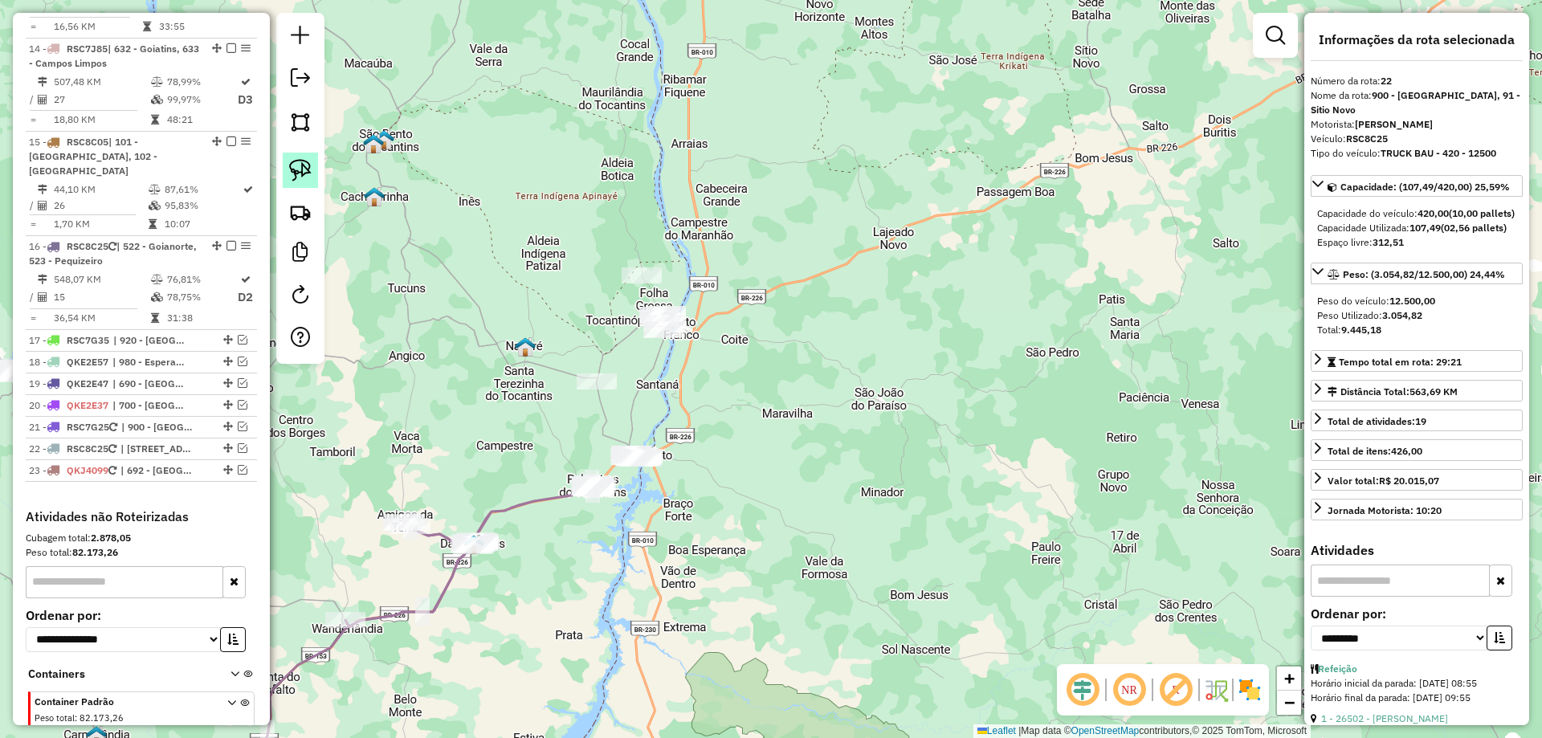
click at [315, 177] on link at bounding box center [300, 170] width 35 height 35
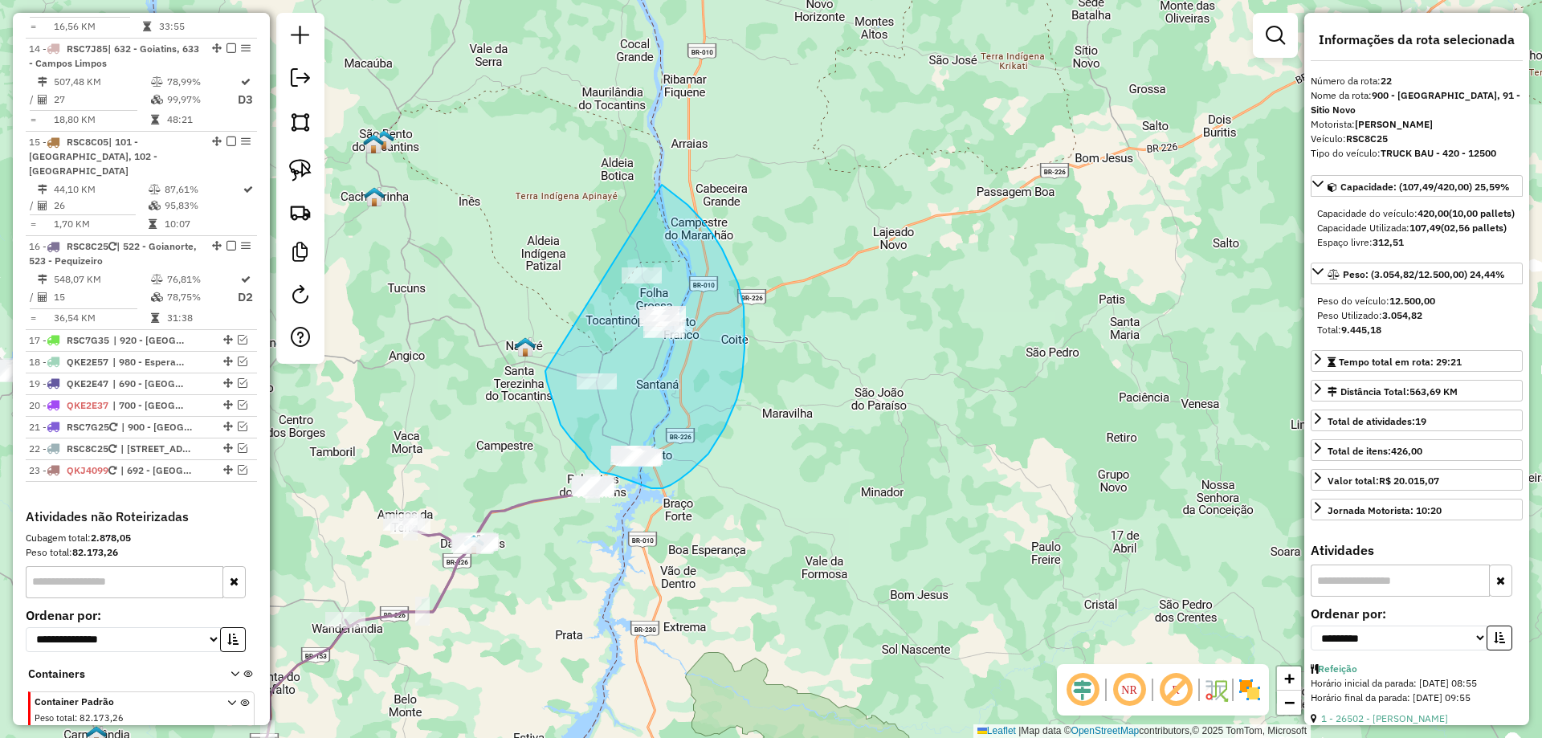
drag, startPoint x: 545, startPoint y: 371, endPoint x: 590, endPoint y: 174, distance: 202.7
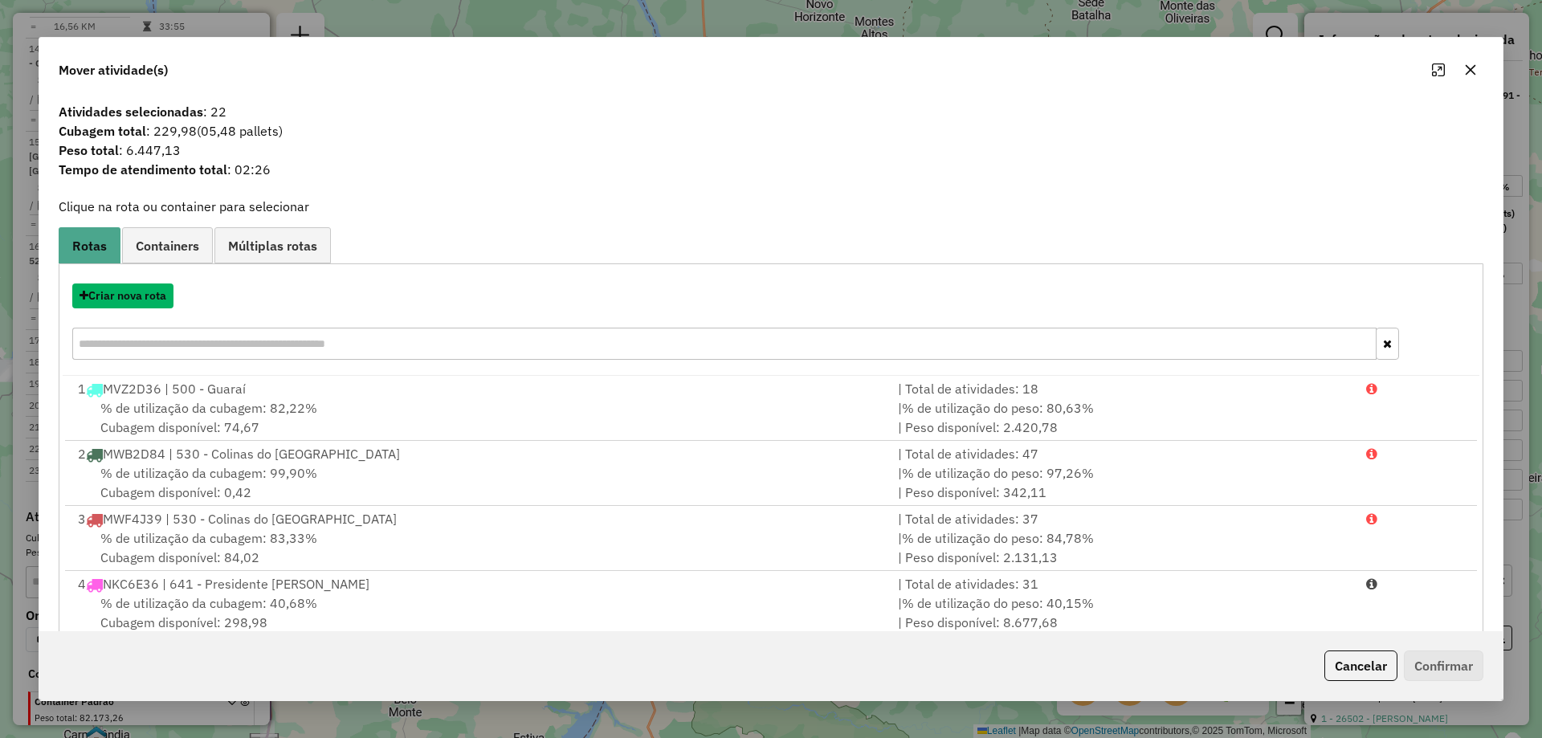
click at [129, 294] on button "Criar nova rota" at bounding box center [122, 296] width 101 height 25
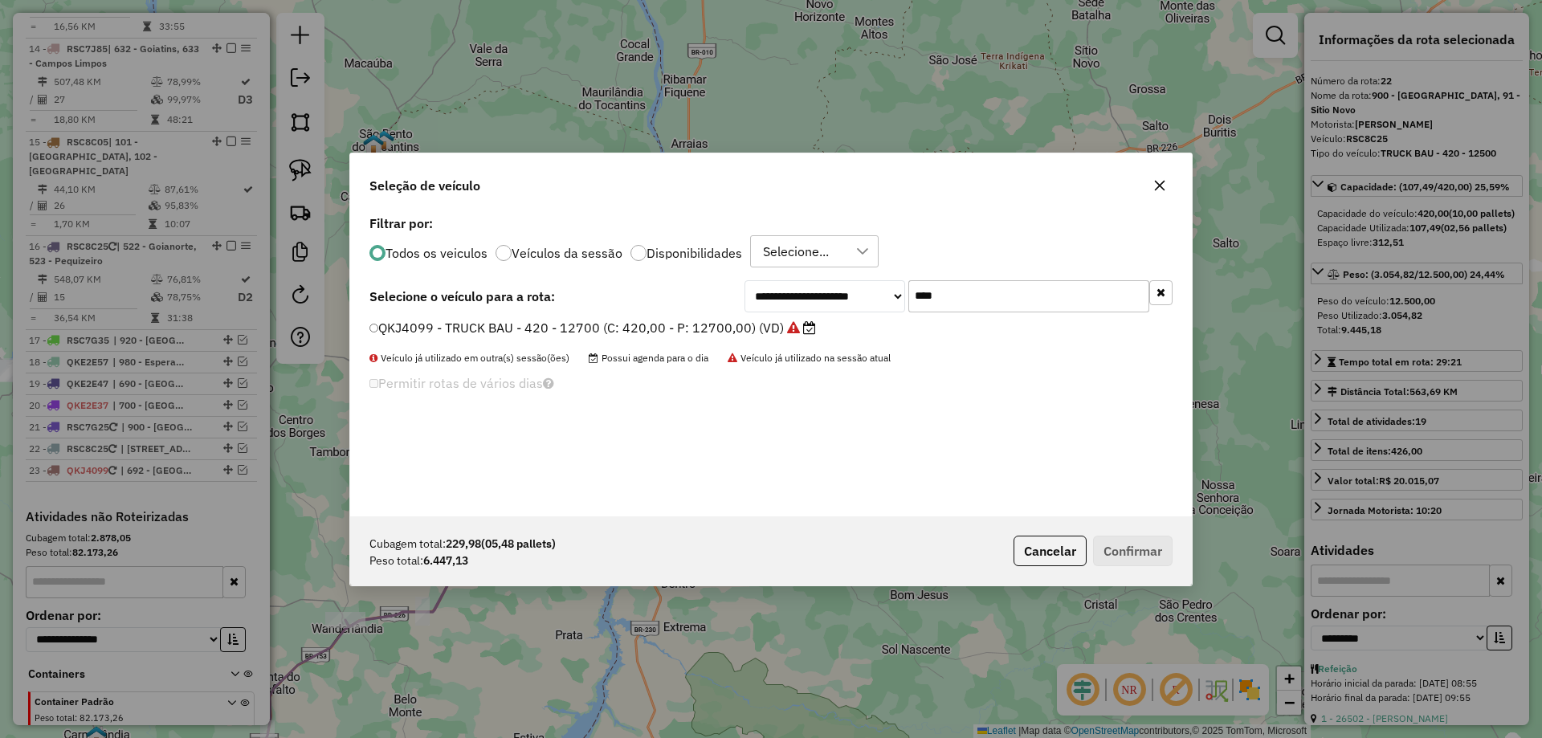
scroll to position [9, 5]
click at [955, 296] on input "****" at bounding box center [1029, 296] width 241 height 32
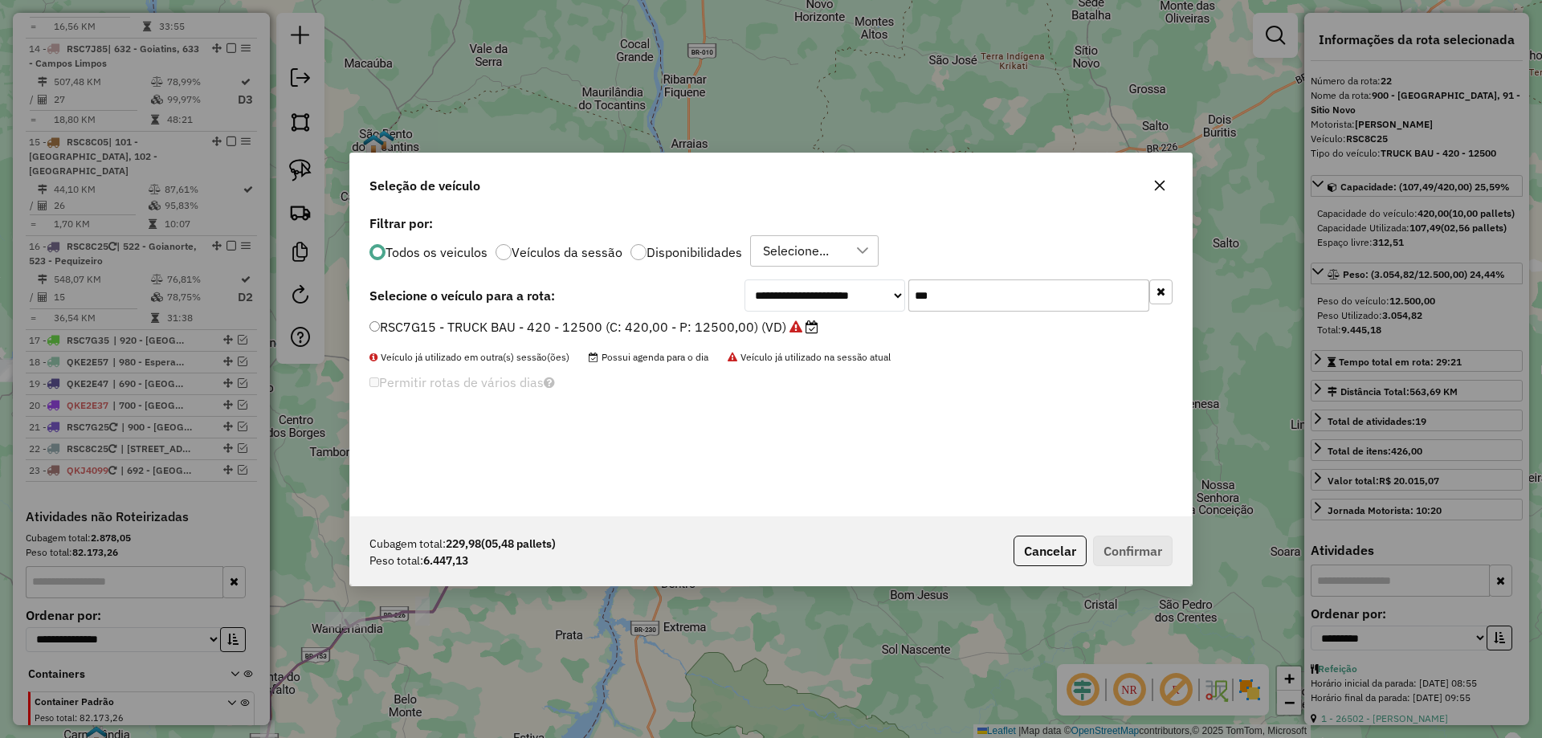
type input "***"
click at [747, 325] on label "RSC7G15 - TRUCK BAU - 420 - 12500 (C: 420,00 - P: 12500,00) (VD)" at bounding box center [594, 326] width 449 height 19
click at [1126, 544] on button "Confirmar" at bounding box center [1133, 551] width 80 height 31
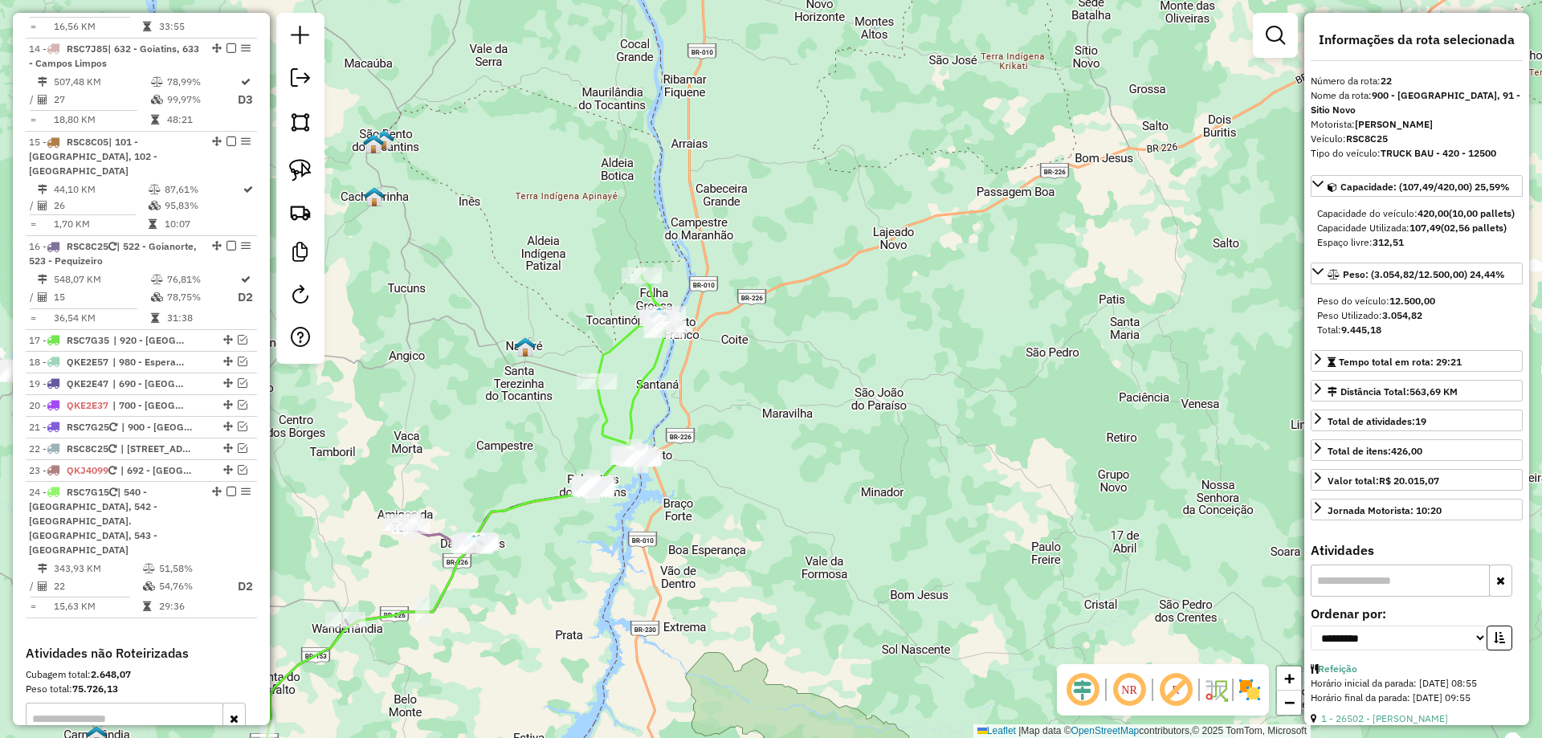
scroll to position [1906, 0]
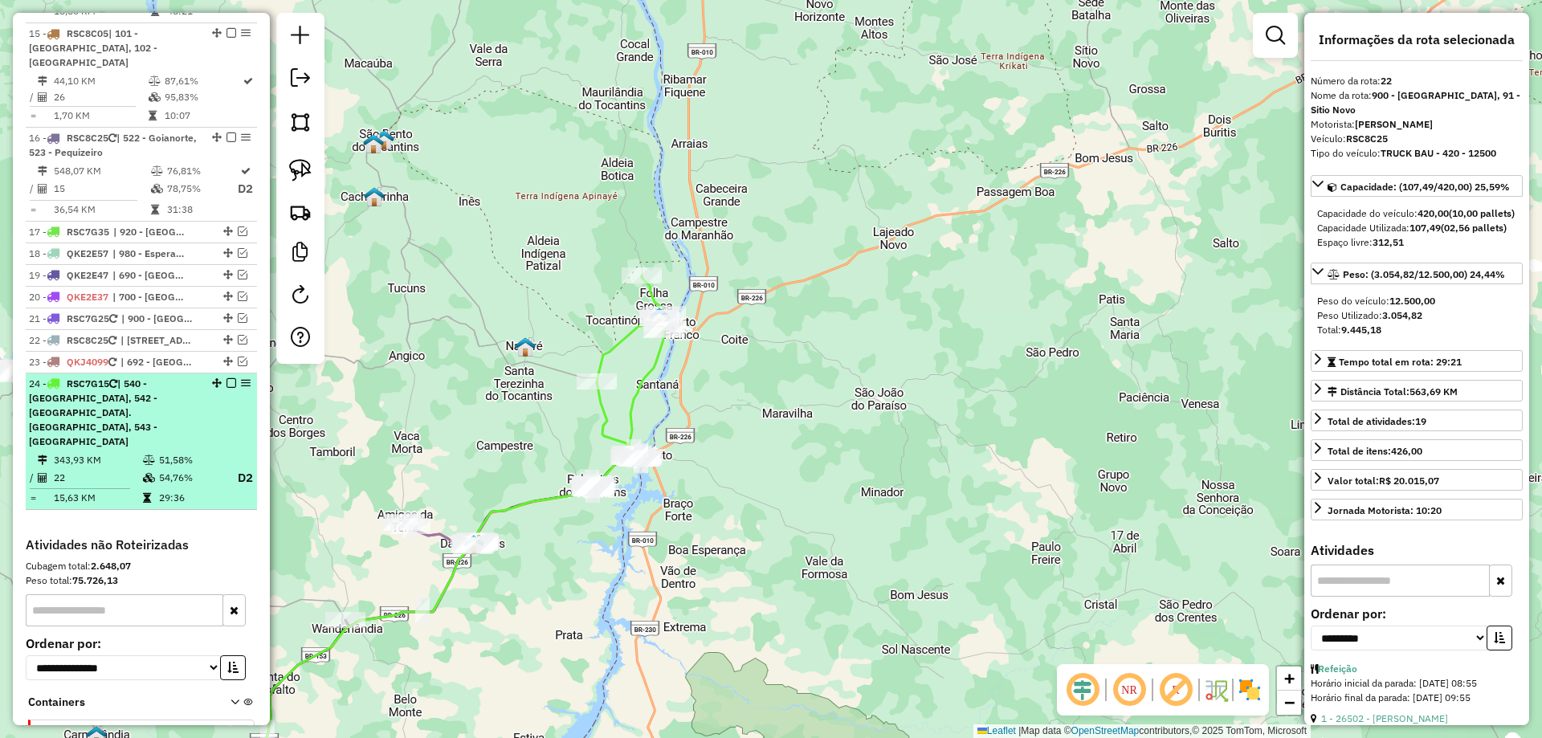
click at [168, 468] on td "54,76%" at bounding box center [190, 478] width 64 height 20
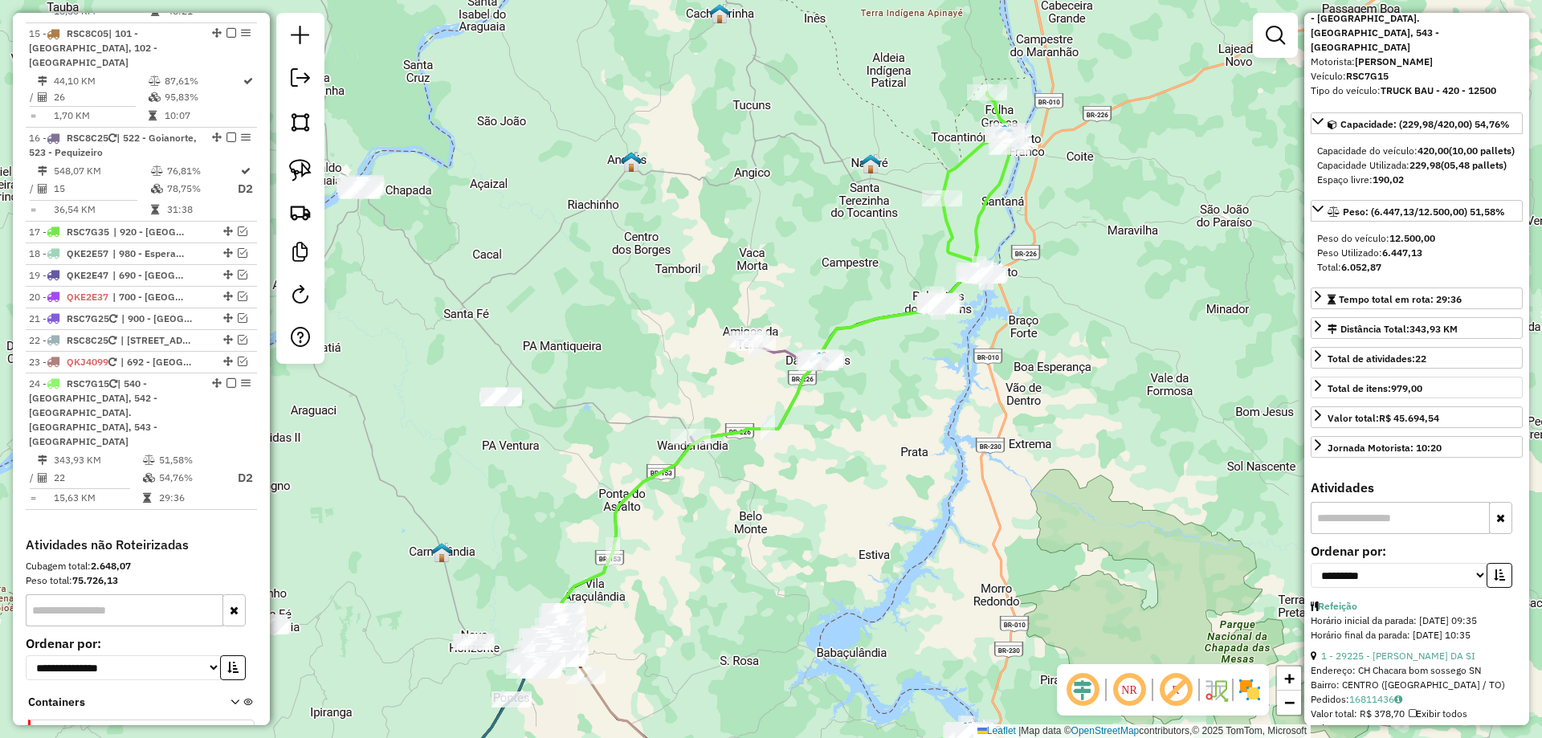
scroll to position [241, 0]
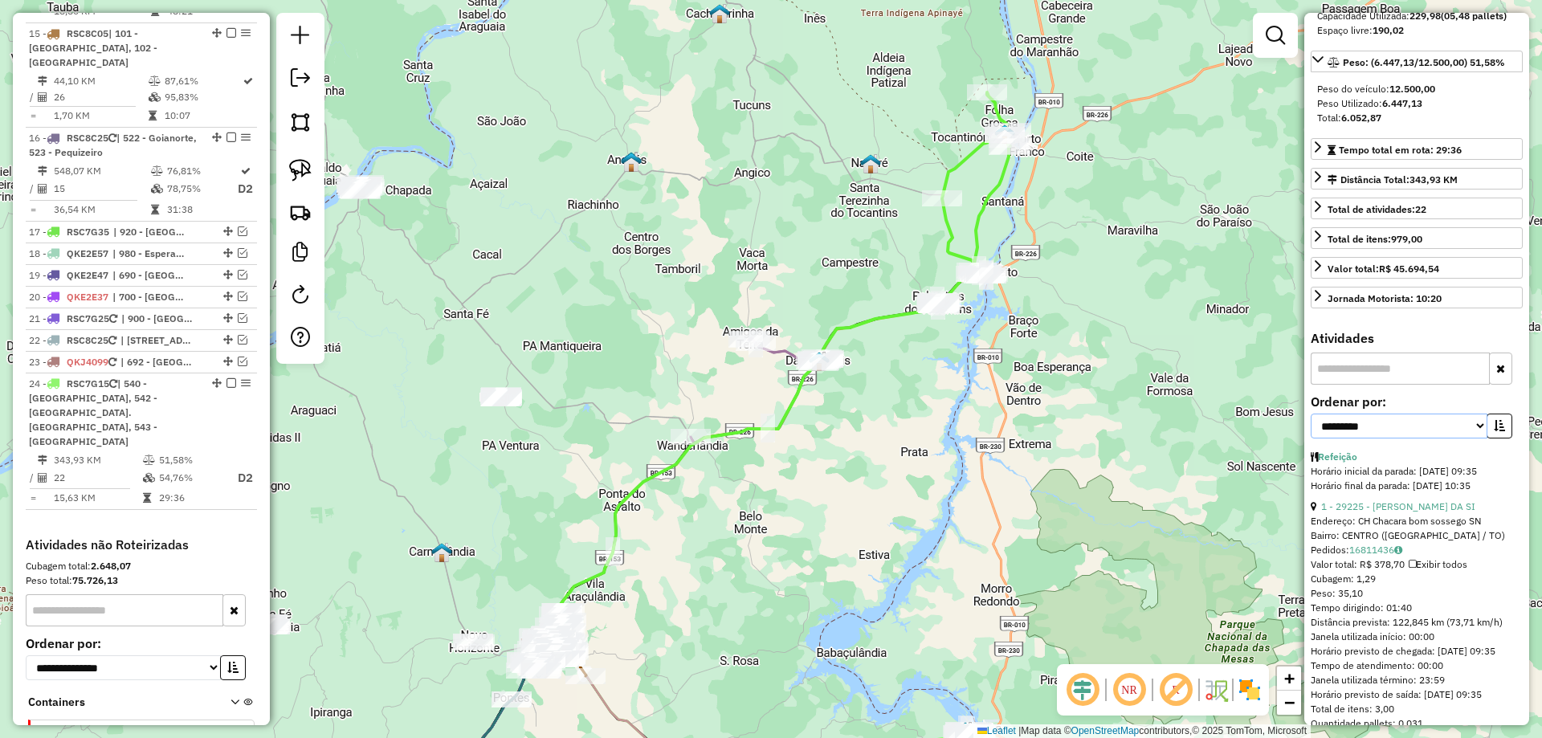
click at [1448, 420] on select "**********" at bounding box center [1399, 426] width 177 height 25
select select "*********"
click at [1311, 414] on select "**********" at bounding box center [1399, 426] width 177 height 25
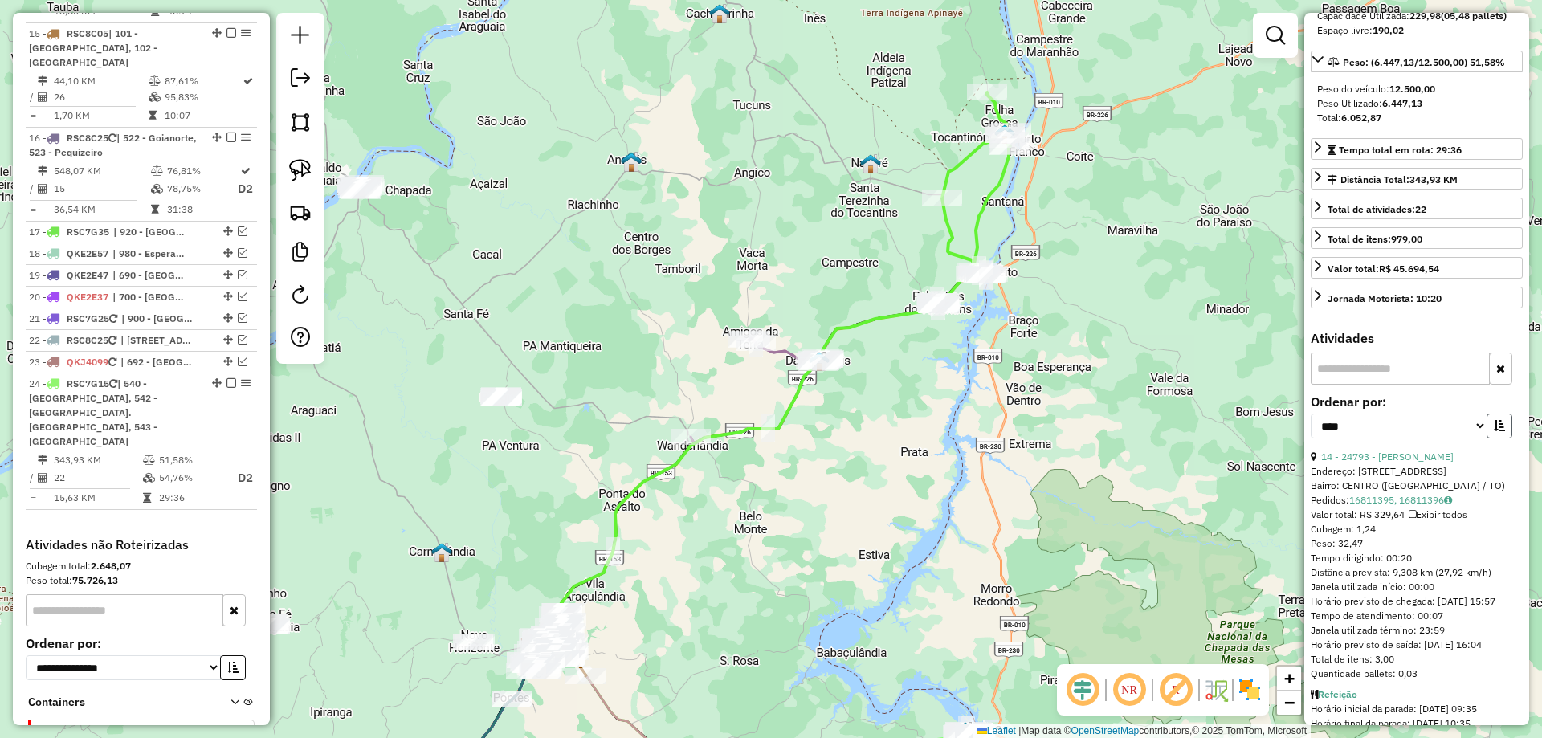
click at [1494, 426] on icon "button" at bounding box center [1499, 425] width 11 height 11
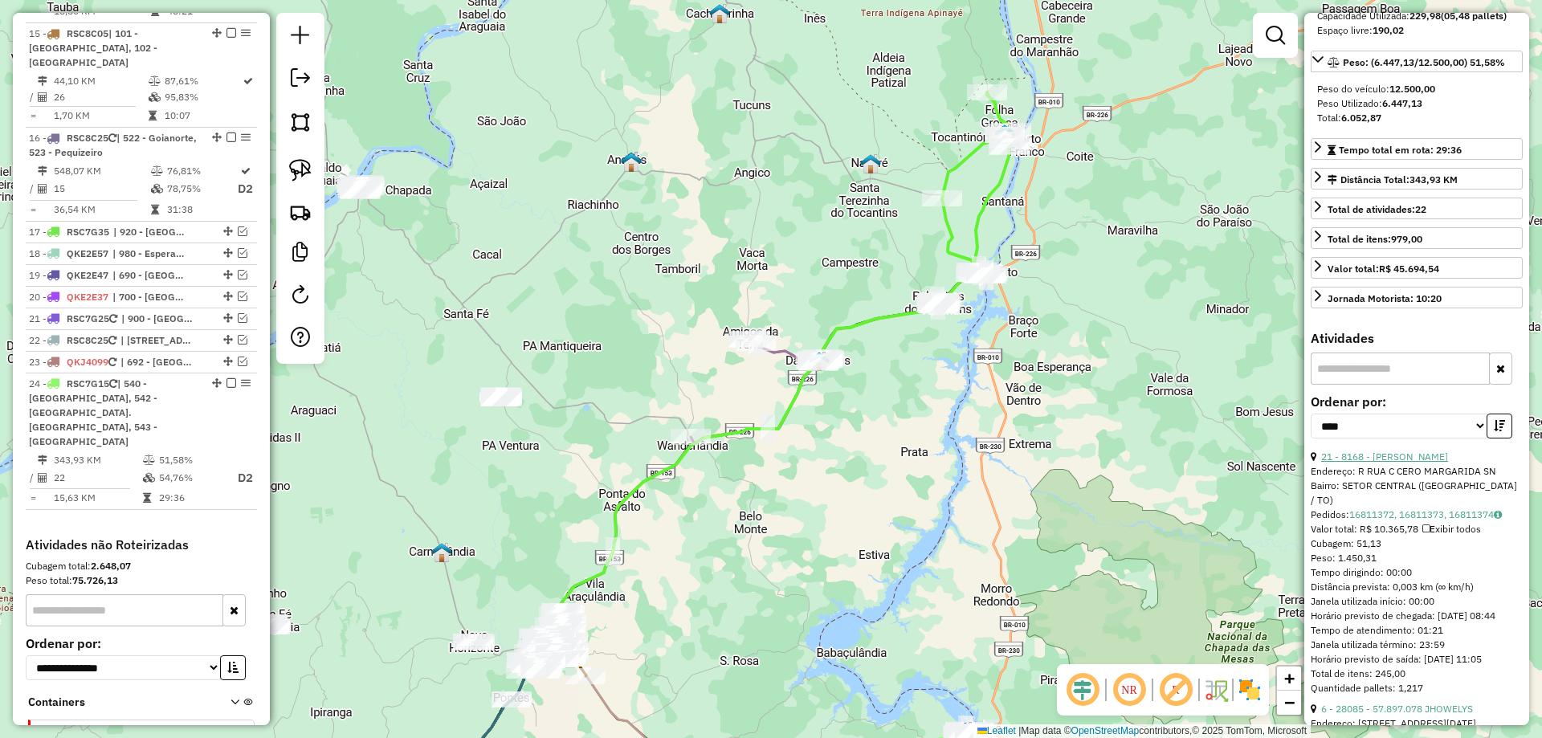
click at [1448, 457] on link "21 - 8168 - MARCELE DA SILVA SOU" at bounding box center [1385, 457] width 127 height 12
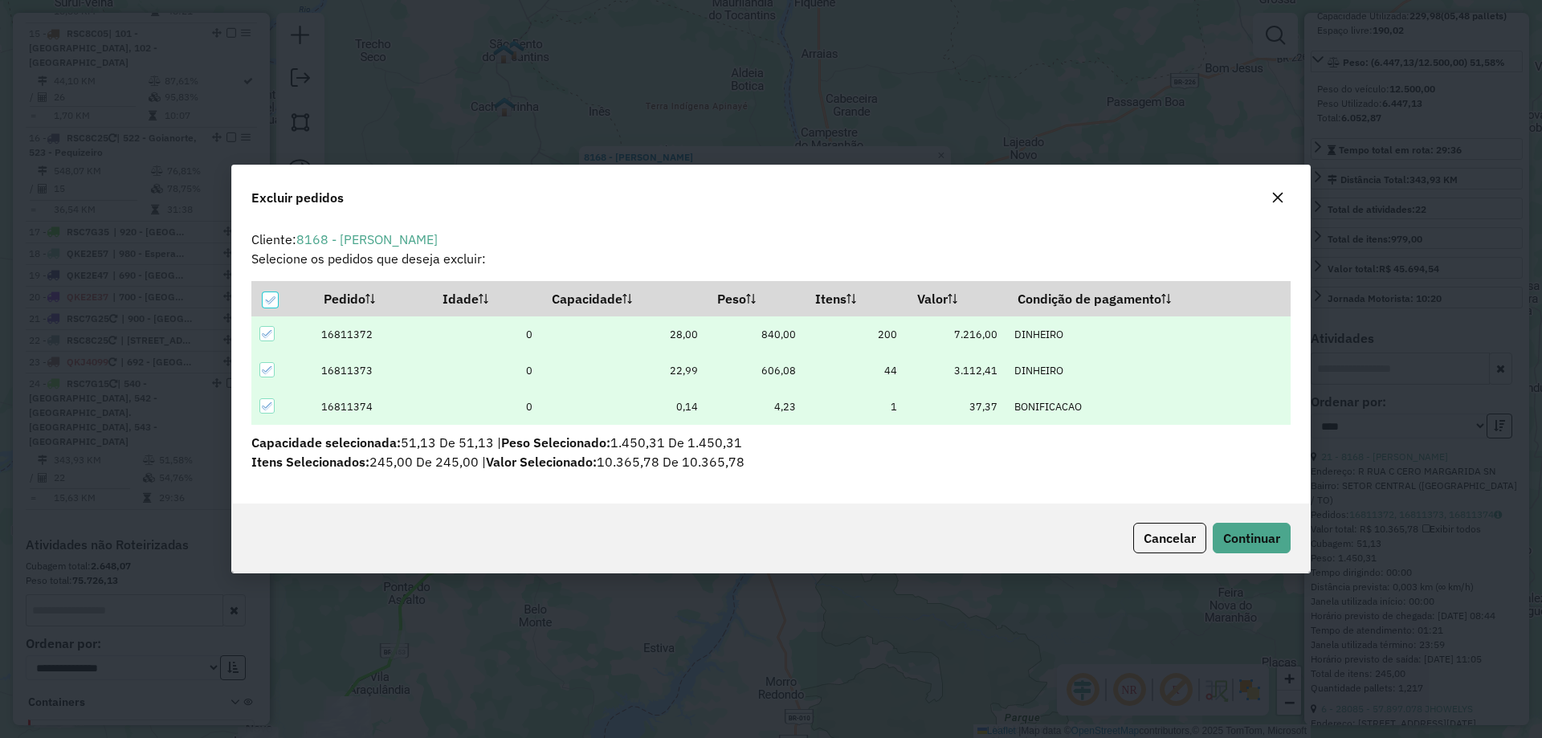
scroll to position [0, 0]
click at [1261, 529] on button "Continuar" at bounding box center [1252, 538] width 78 height 31
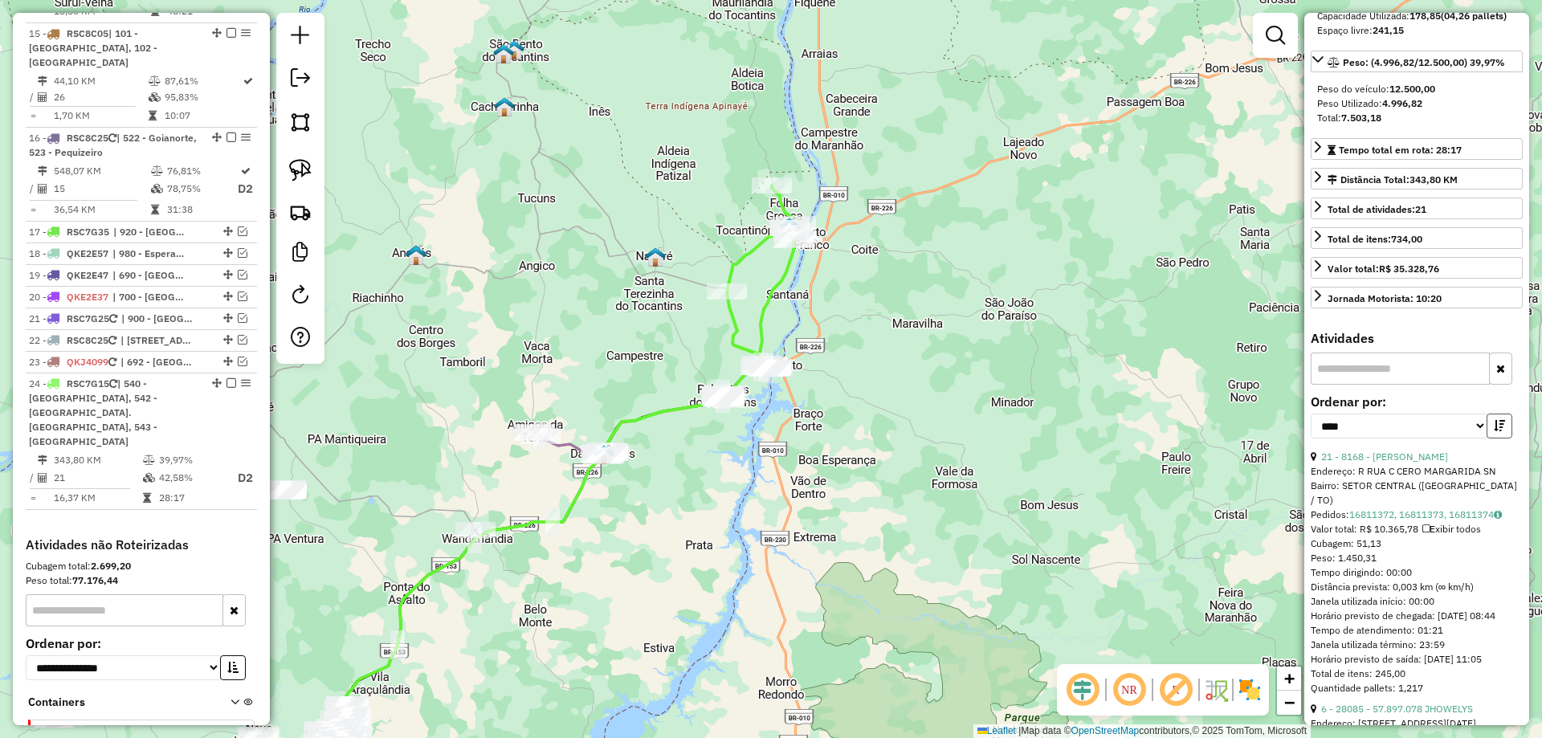
click at [1495, 417] on button "button" at bounding box center [1500, 426] width 26 height 25
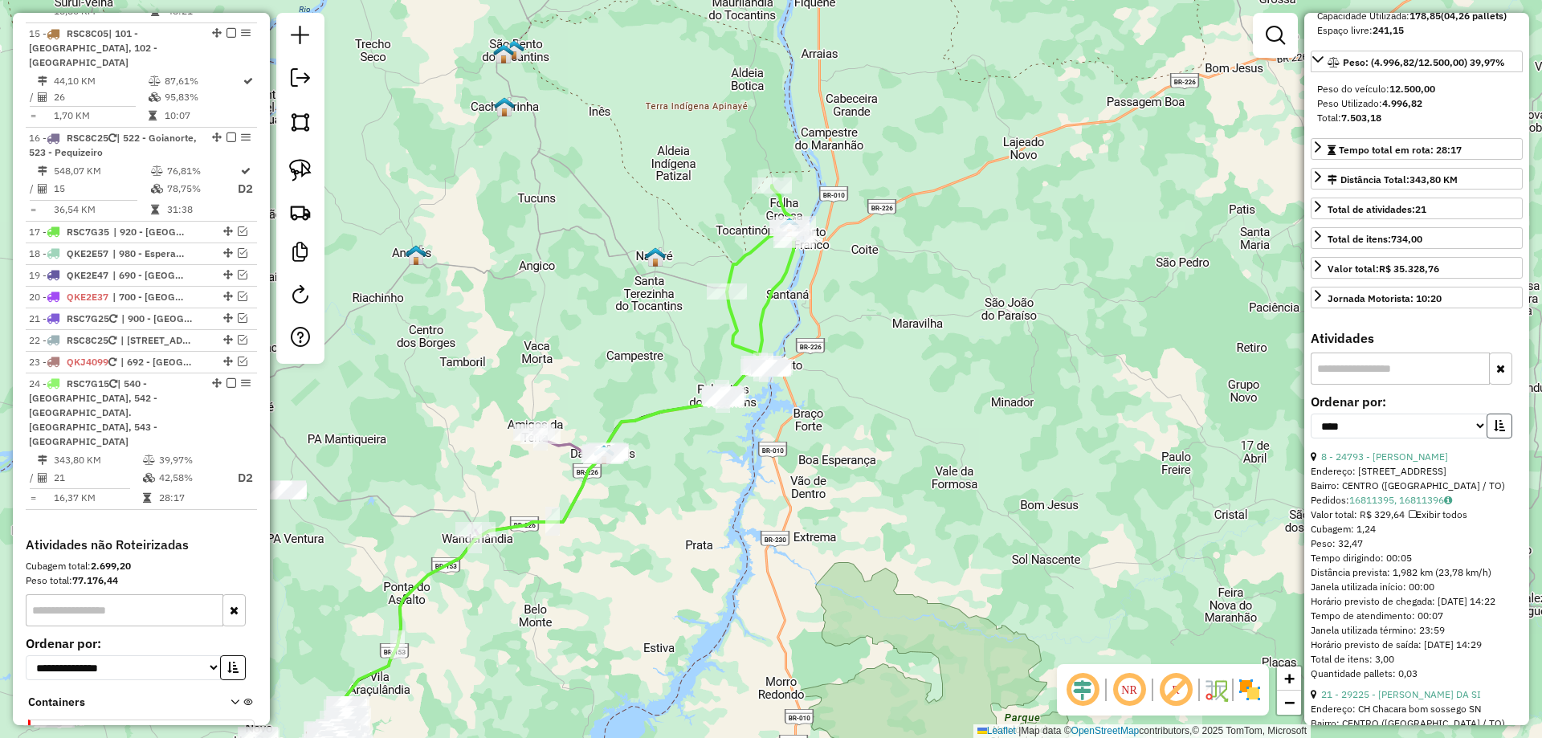
click at [1495, 417] on button "button" at bounding box center [1500, 426] width 26 height 25
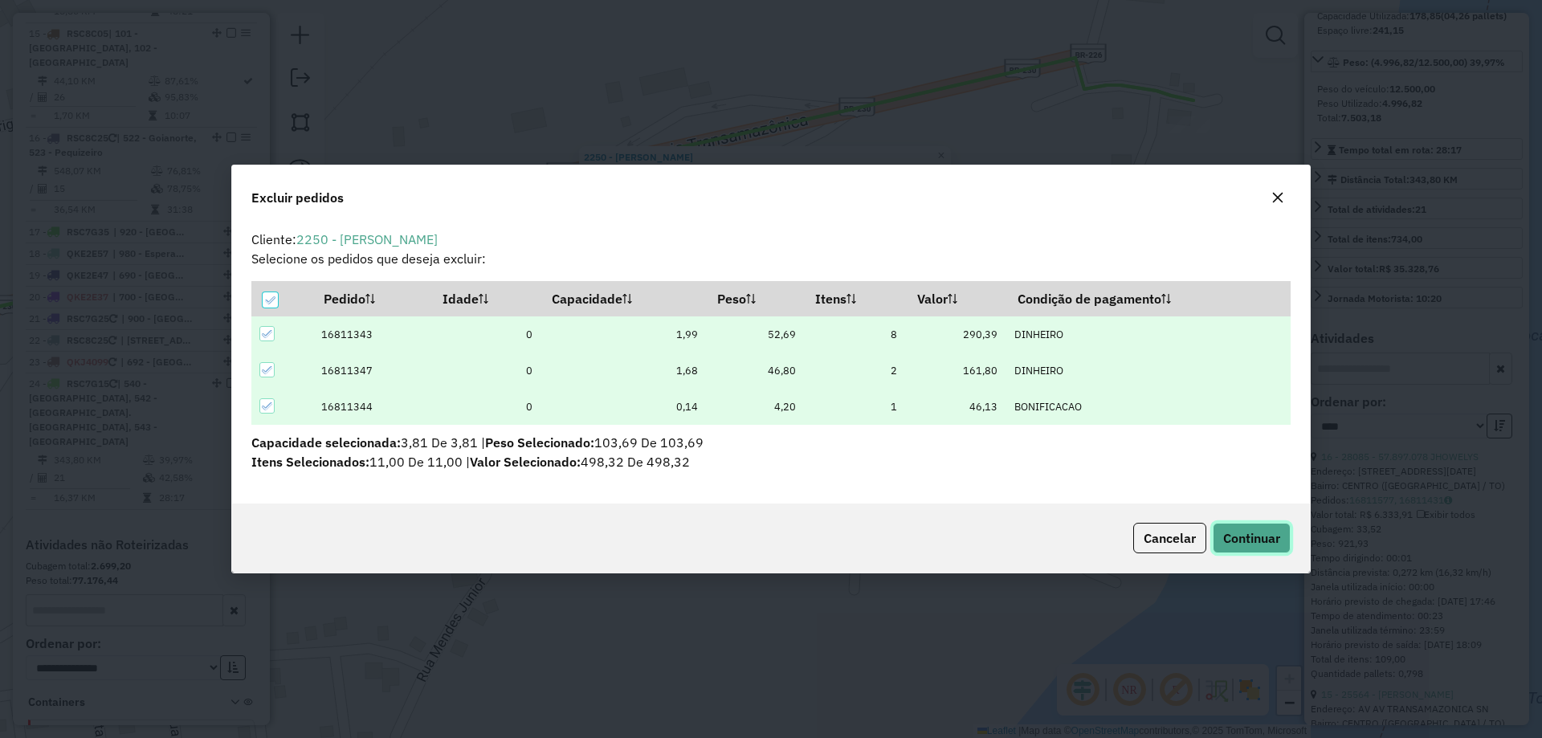
click at [1254, 541] on span "Continuar" at bounding box center [1251, 538] width 57 height 16
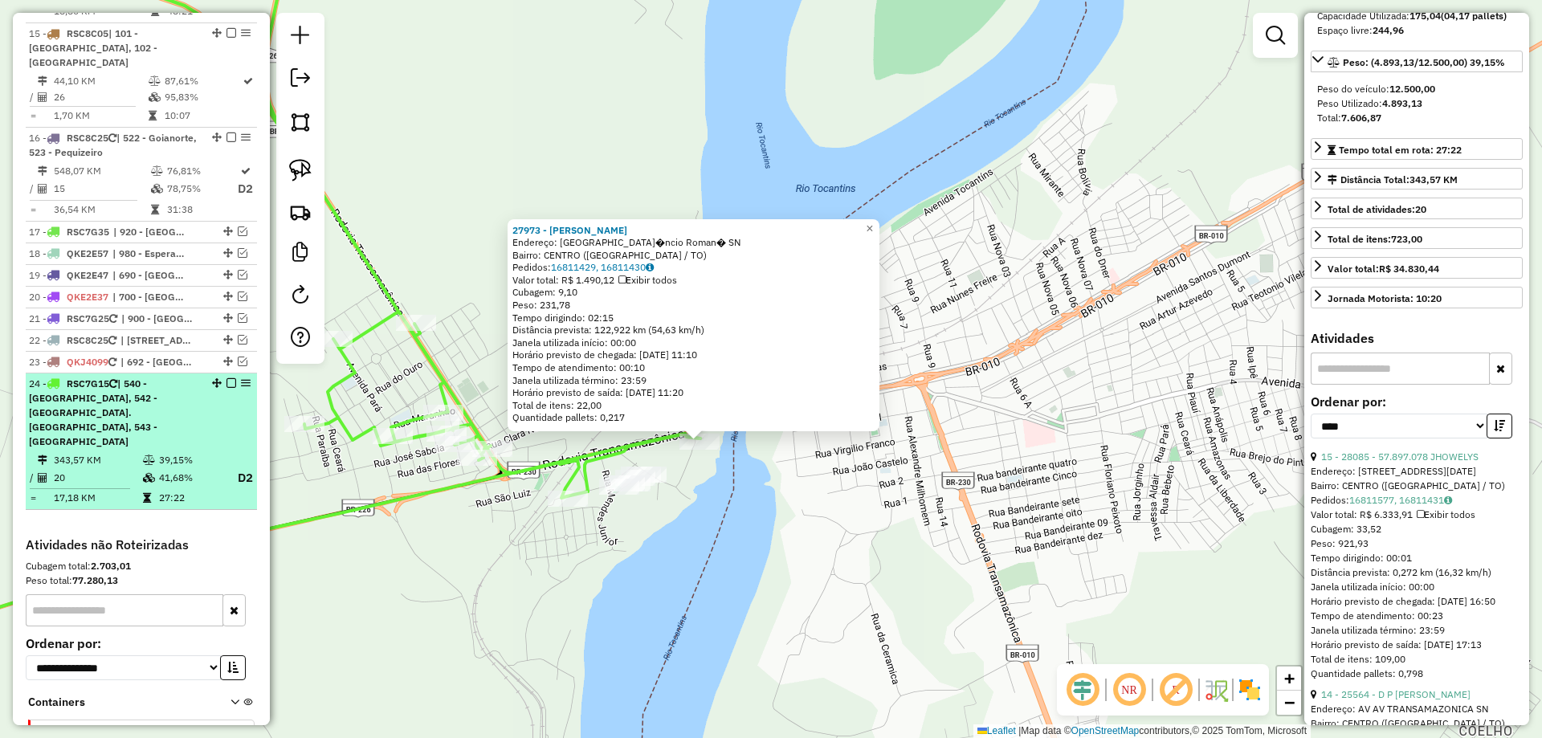
click at [133, 468] on td "20" at bounding box center [97, 478] width 89 height 20
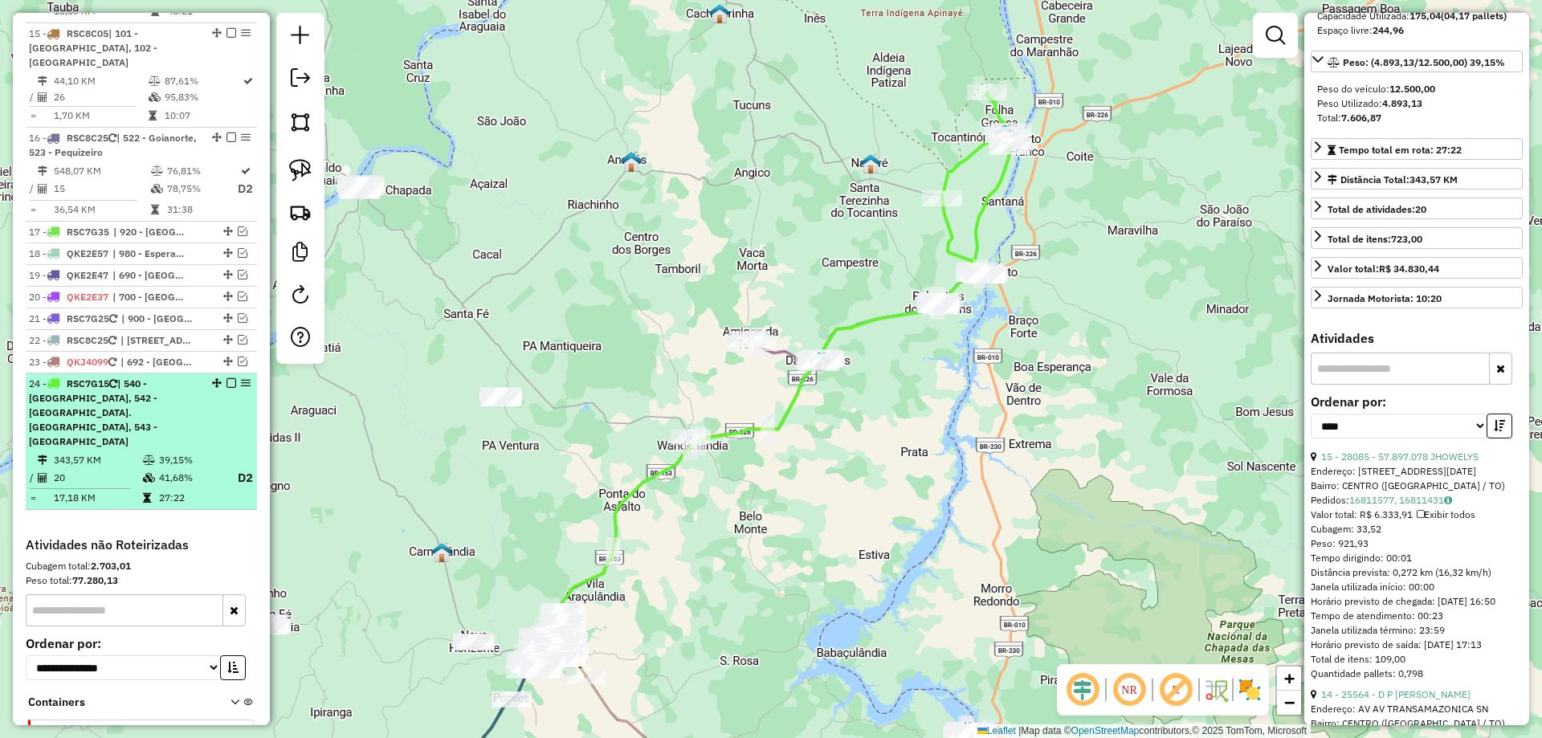
click at [227, 378] on em at bounding box center [232, 383] width 10 height 10
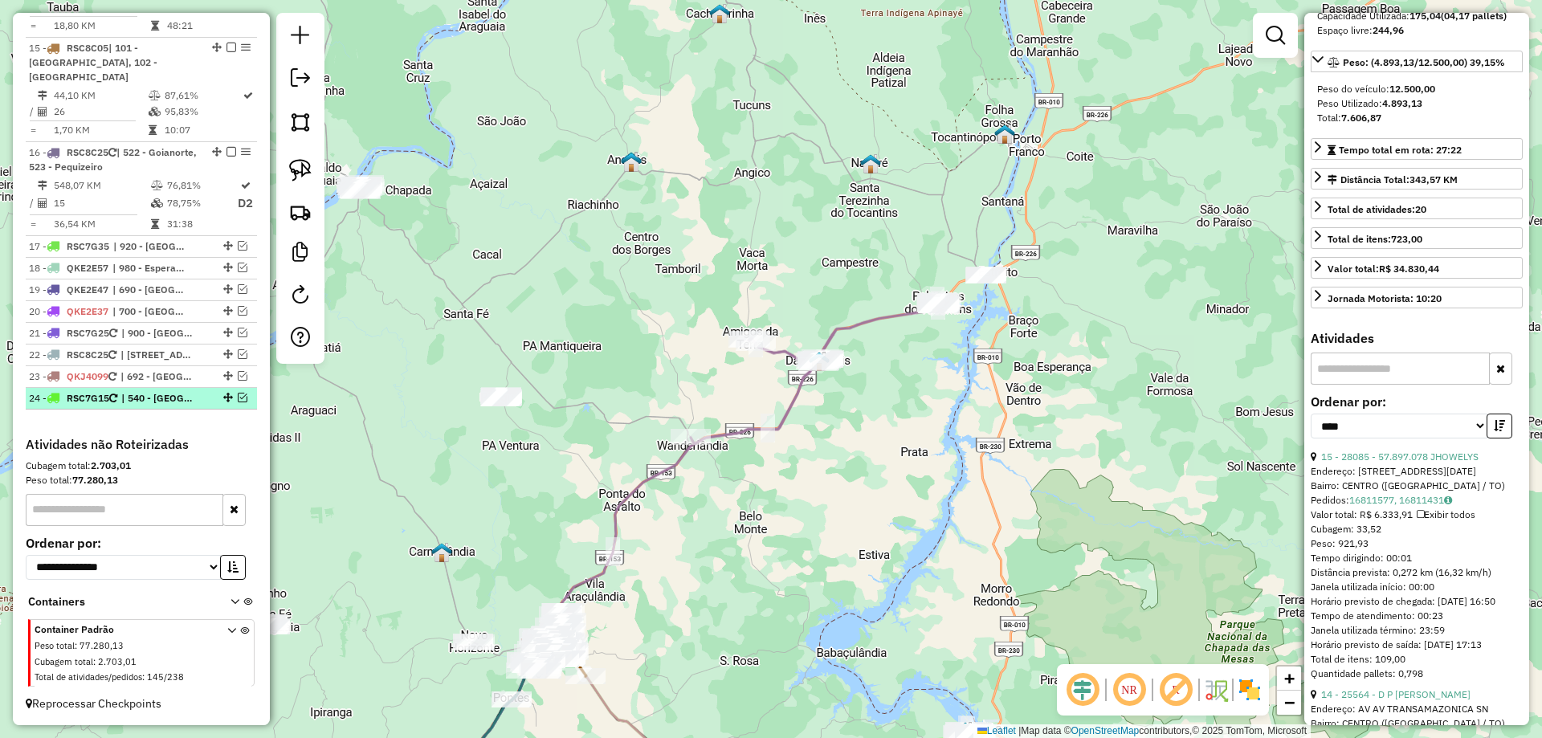
scroll to position [1819, 0]
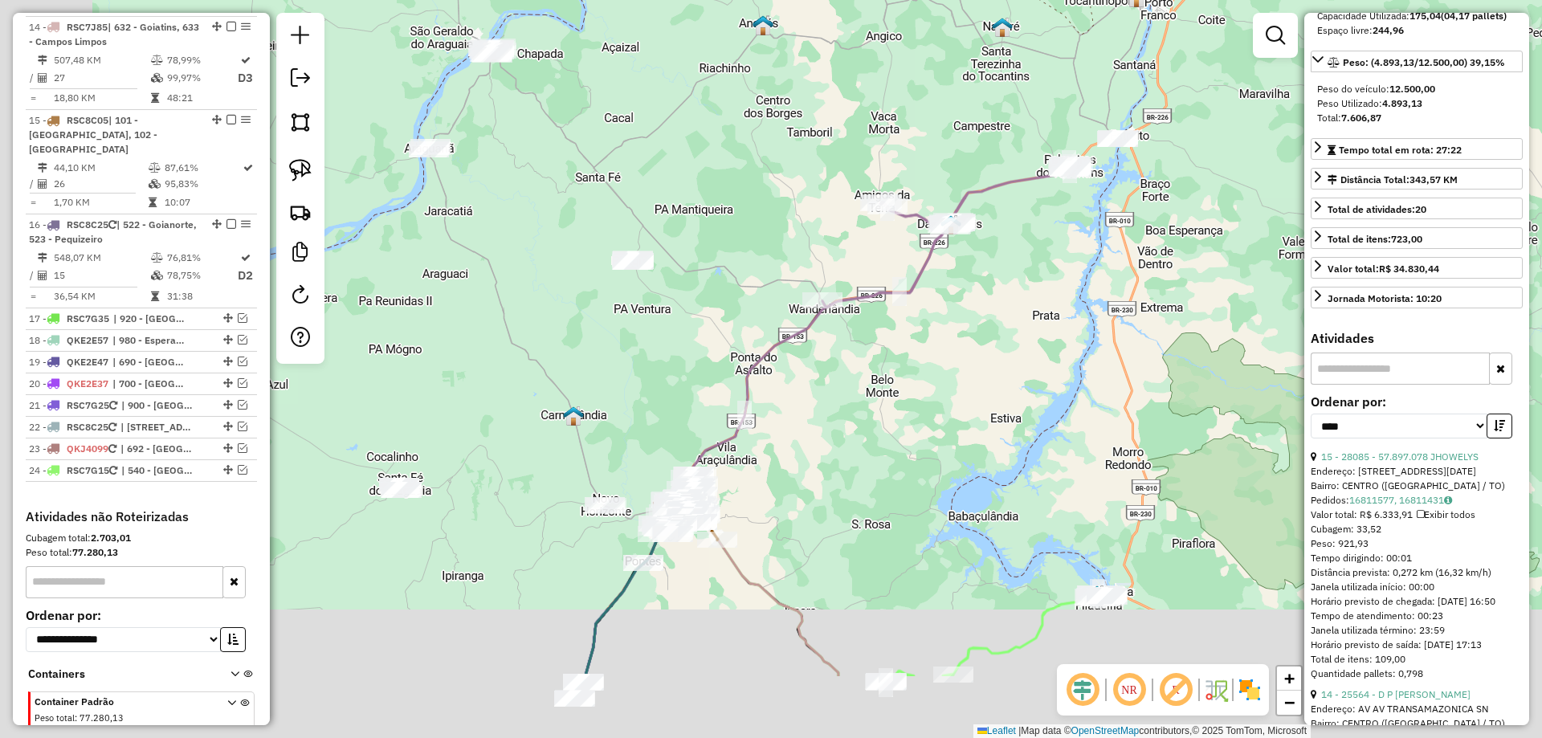
drag, startPoint x: 880, startPoint y: 431, endPoint x: 1034, endPoint y: 252, distance: 235.9
click at [1036, 254] on div "Janela de atendimento Grade de atendimento Capacidade Transportadoras Veículos …" at bounding box center [771, 369] width 1542 height 738
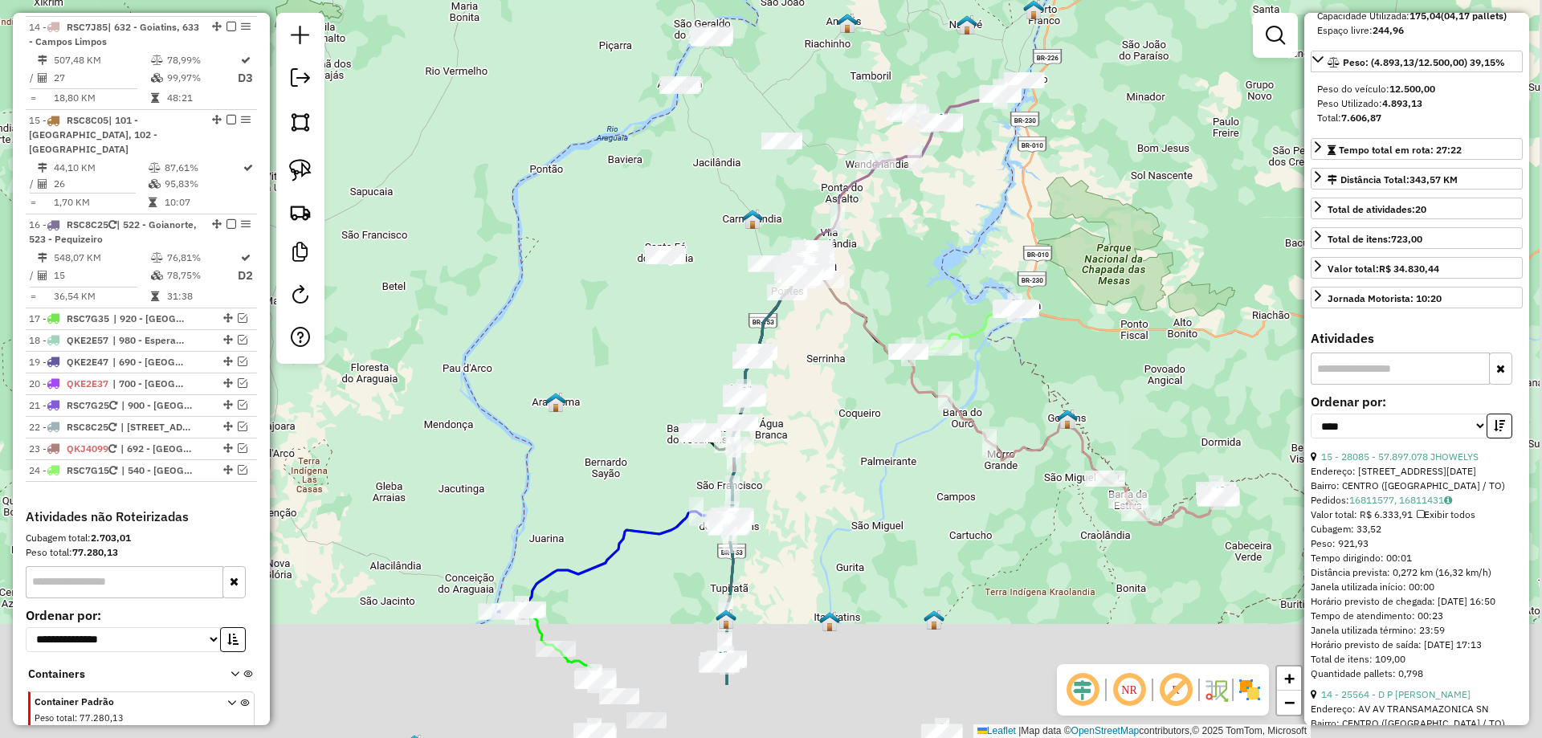
drag, startPoint x: 940, startPoint y: 407, endPoint x: 910, endPoint y: 233, distance: 176.8
click at [910, 235] on div "Janela de atendimento Grade de atendimento Capacidade Transportadoras Veículos …" at bounding box center [771, 369] width 1542 height 738
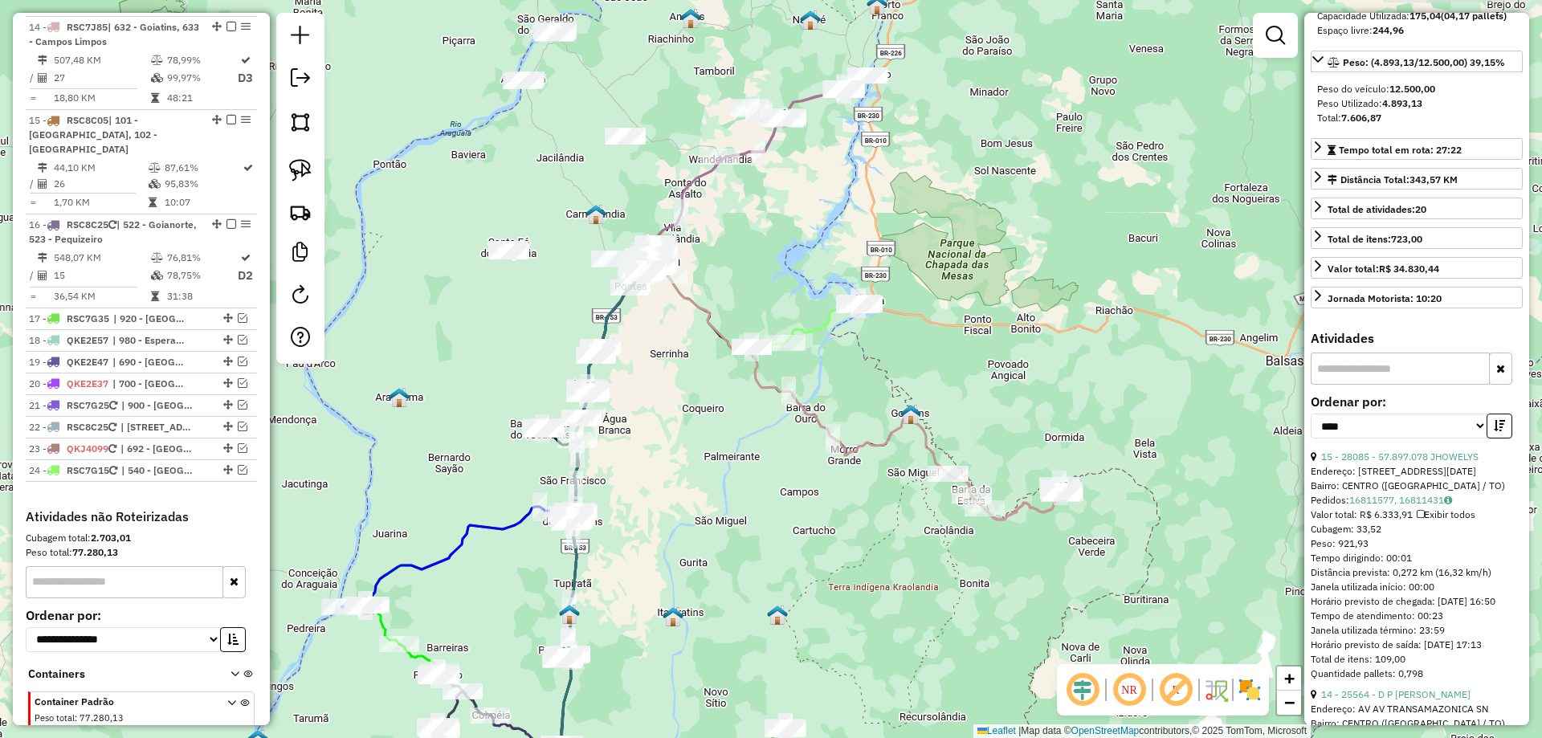
drag, startPoint x: 827, startPoint y: 374, endPoint x: 668, endPoint y: 414, distance: 164.8
click at [668, 414] on div "Janela de atendimento Grade de atendimento Capacidade Transportadoras Veículos …" at bounding box center [771, 369] width 1542 height 738
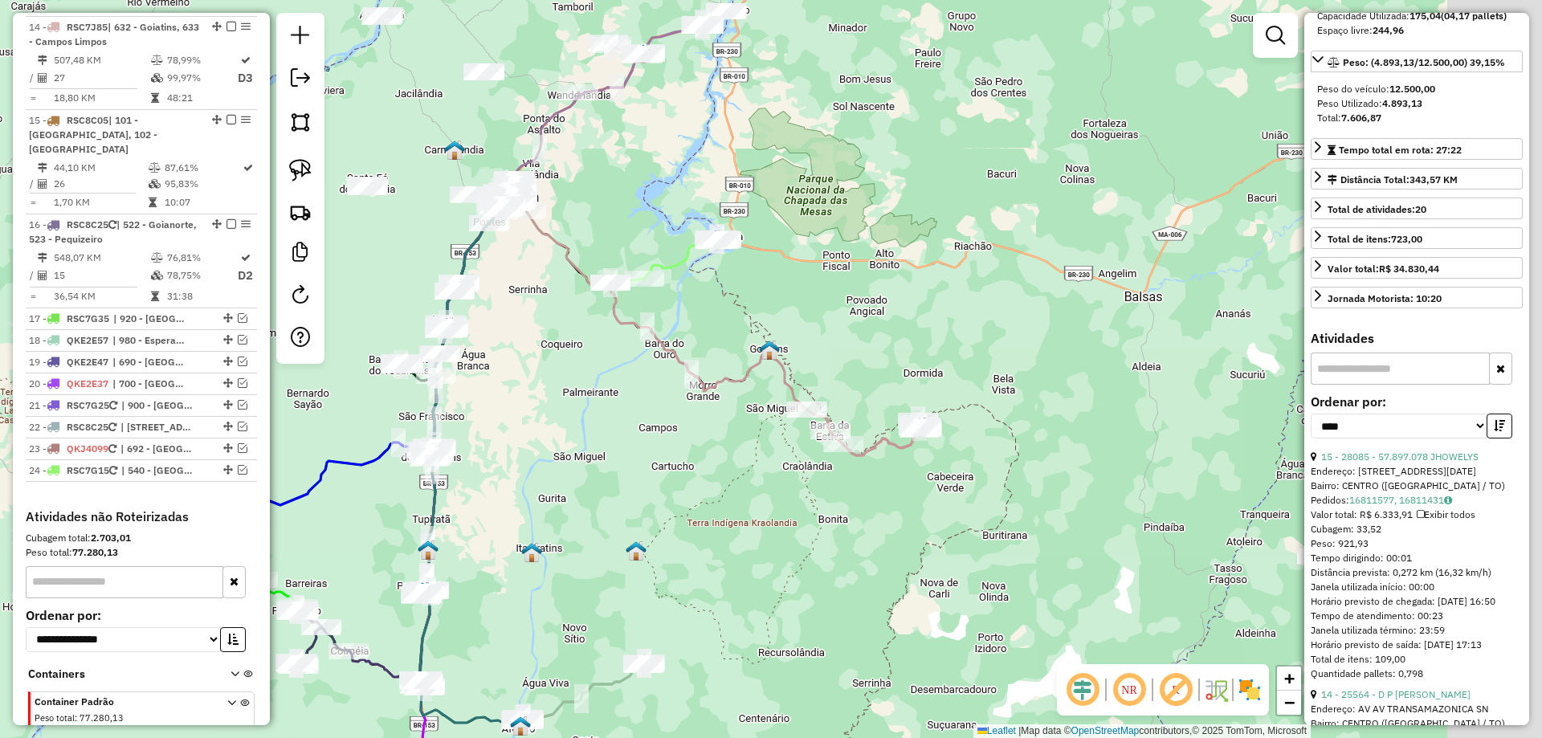
drag, startPoint x: 913, startPoint y: 541, endPoint x: 670, endPoint y: 416, distance: 273.1
click at [717, 439] on div "Janela de atendimento Grade de atendimento Capacidade Transportadoras Veículos …" at bounding box center [771, 369] width 1542 height 738
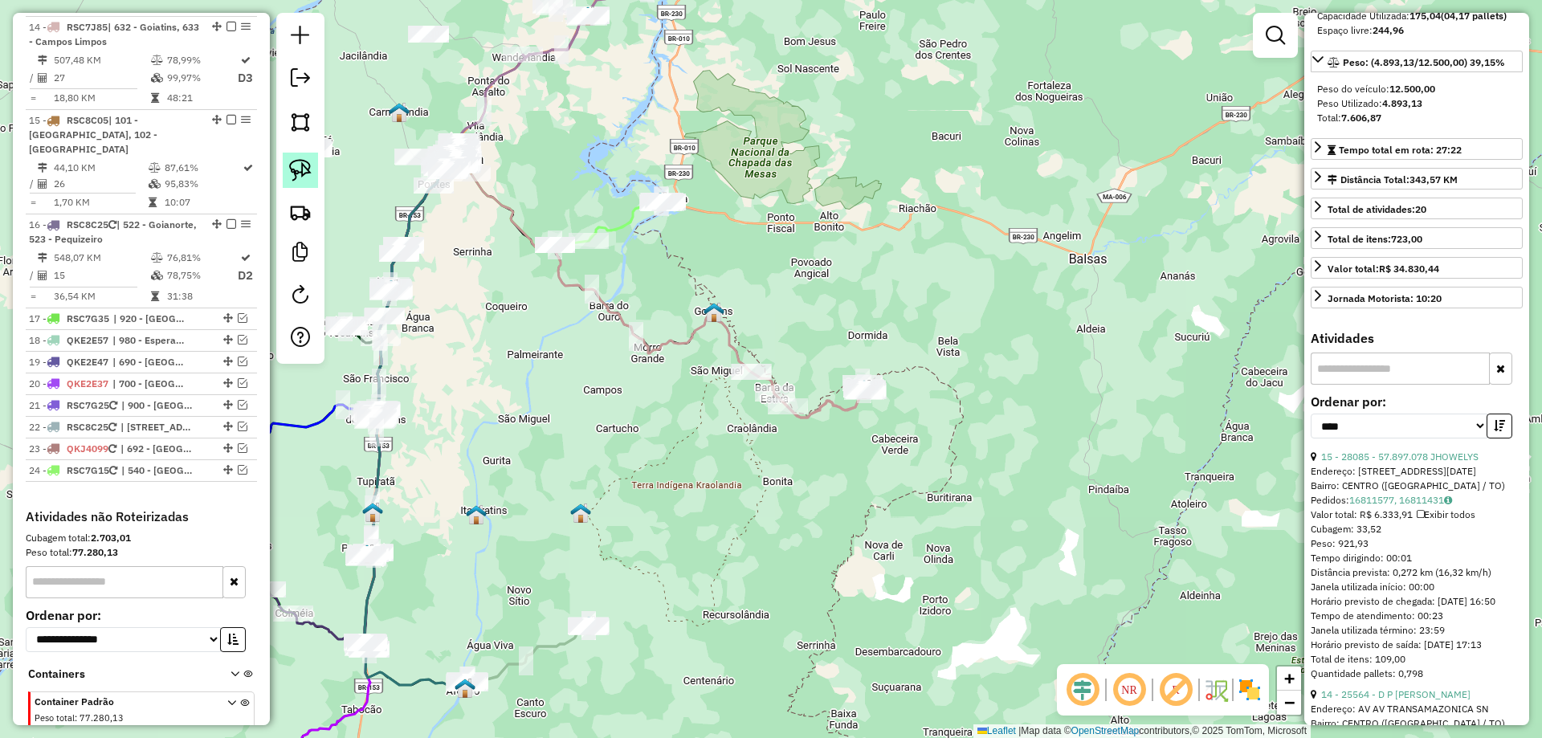
click at [290, 160] on img at bounding box center [300, 170] width 22 height 22
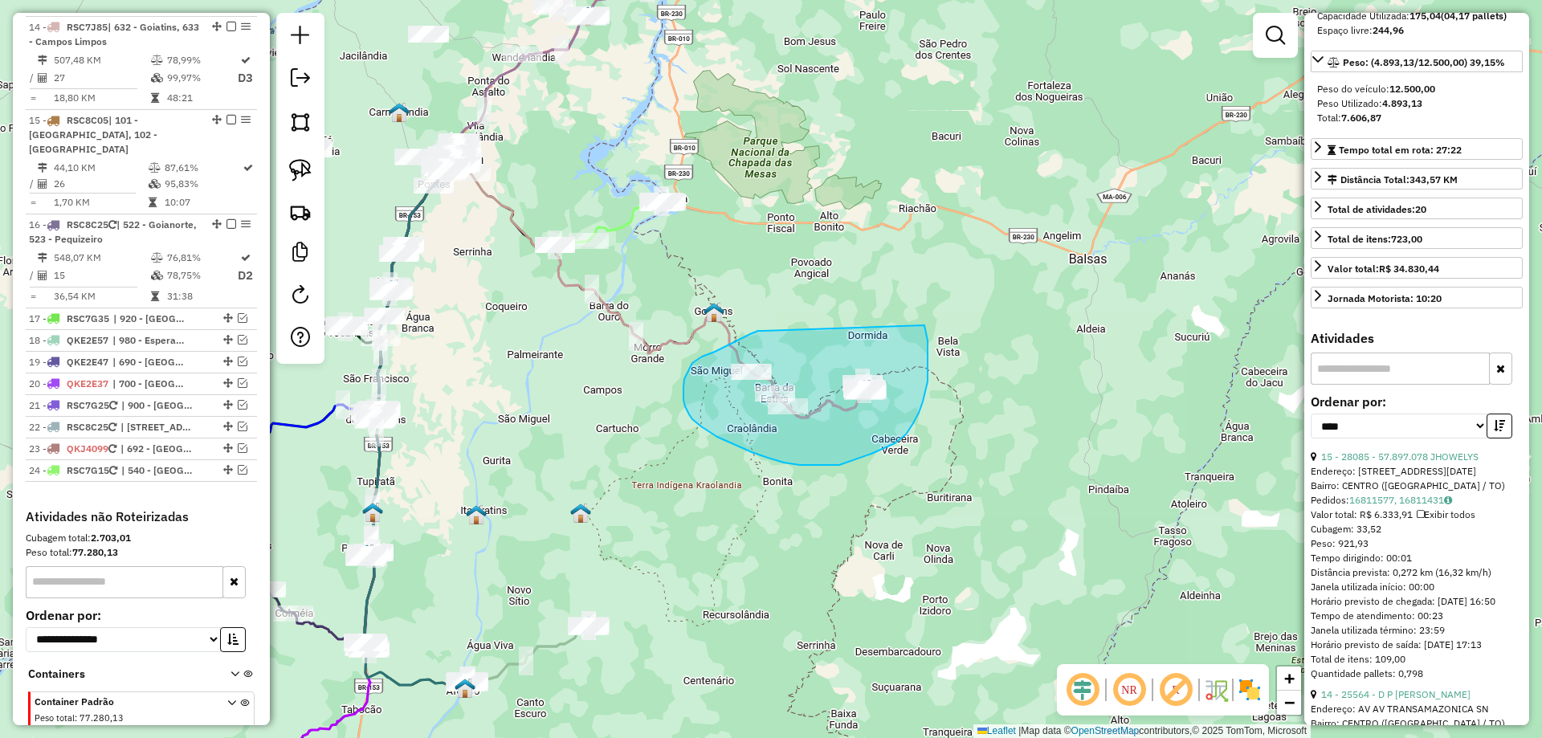
drag, startPoint x: 763, startPoint y: 331, endPoint x: 925, endPoint y: 325, distance: 161.6
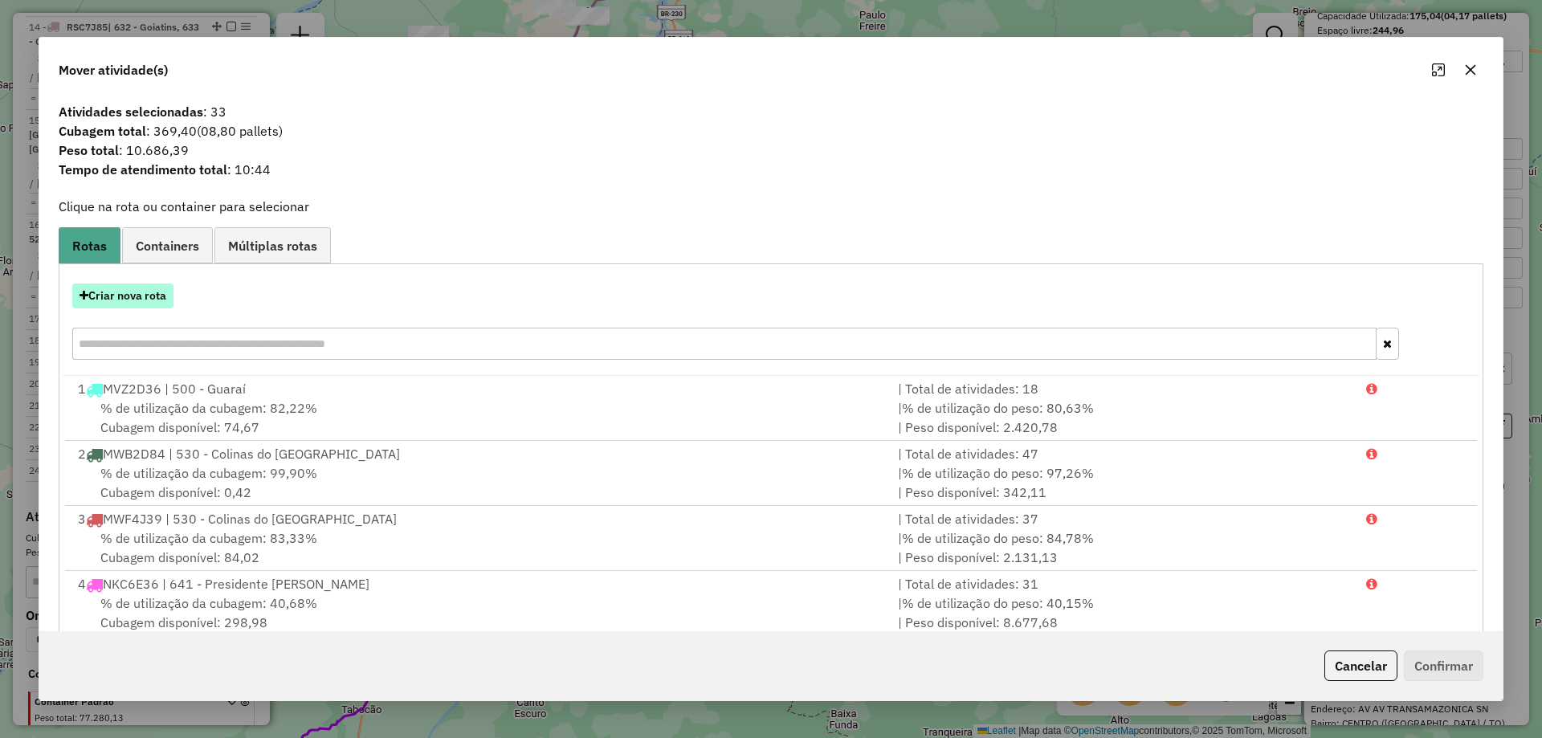
click at [128, 299] on button "Criar nova rota" at bounding box center [122, 296] width 101 height 25
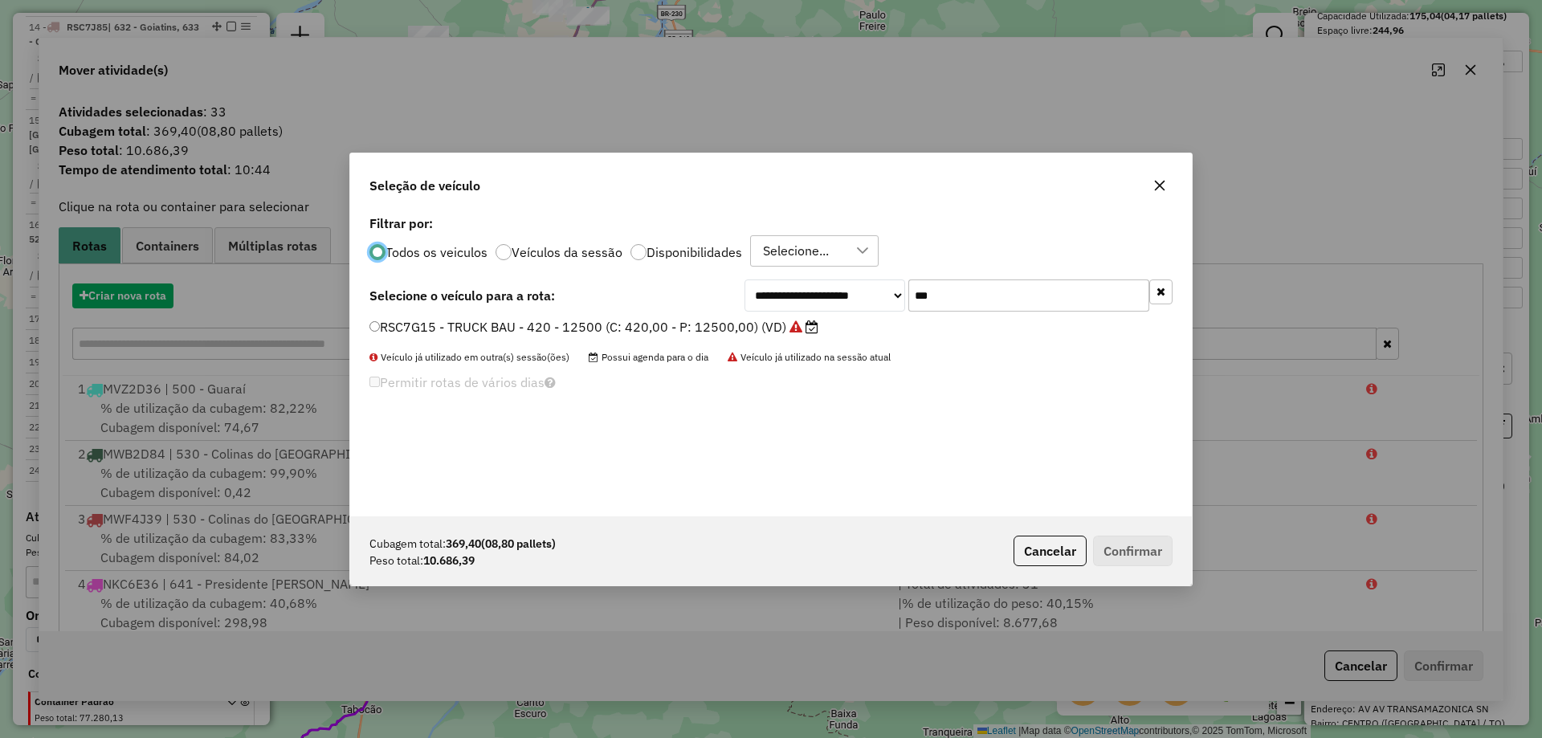
scroll to position [9, 5]
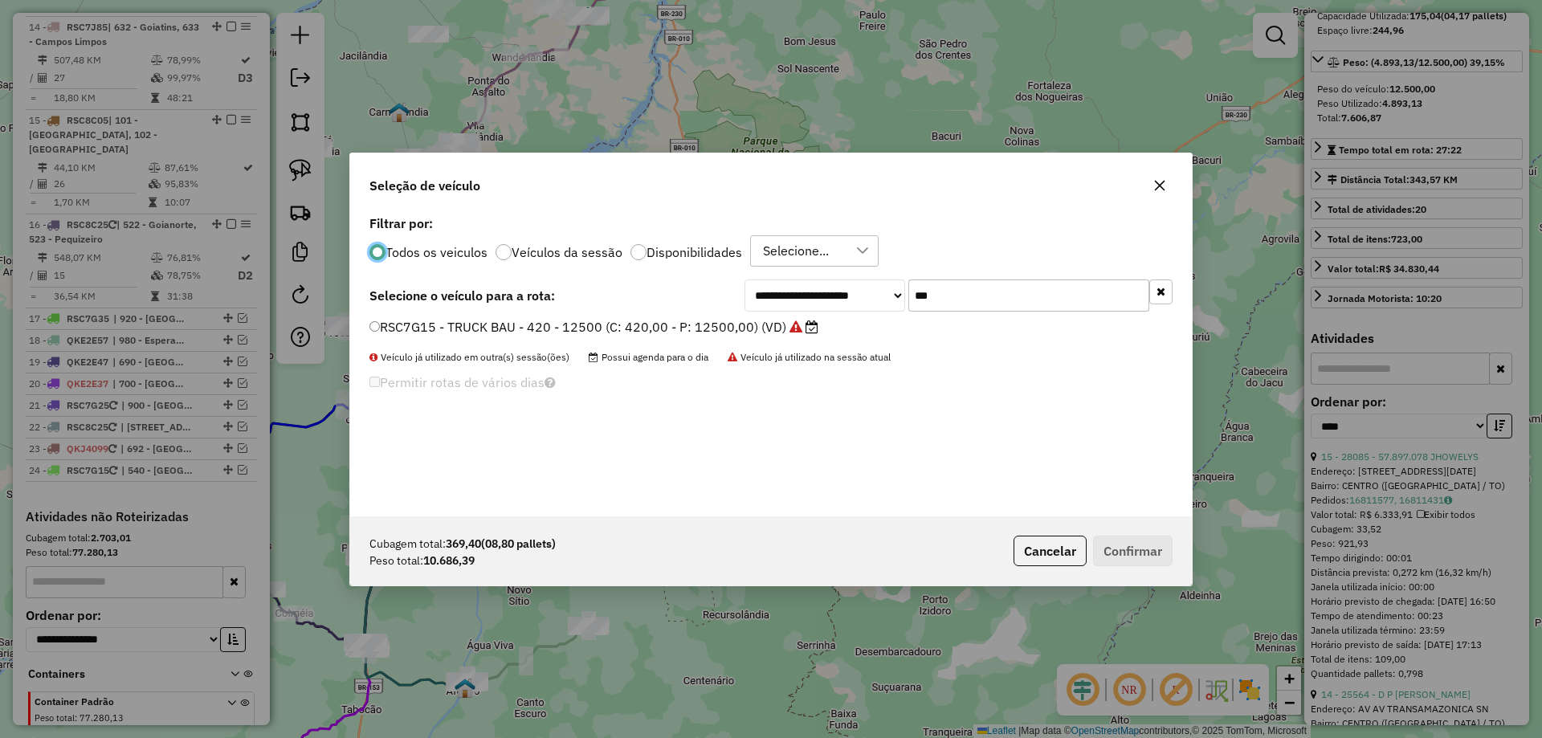
click at [982, 288] on input "***" at bounding box center [1029, 296] width 241 height 32
type input "***"
click at [680, 326] on label "MWB2D84 - TRUCK BAU - 420 - 12500 (C: 420,00 - P: 12500,00) (VD)" at bounding box center [597, 326] width 455 height 19
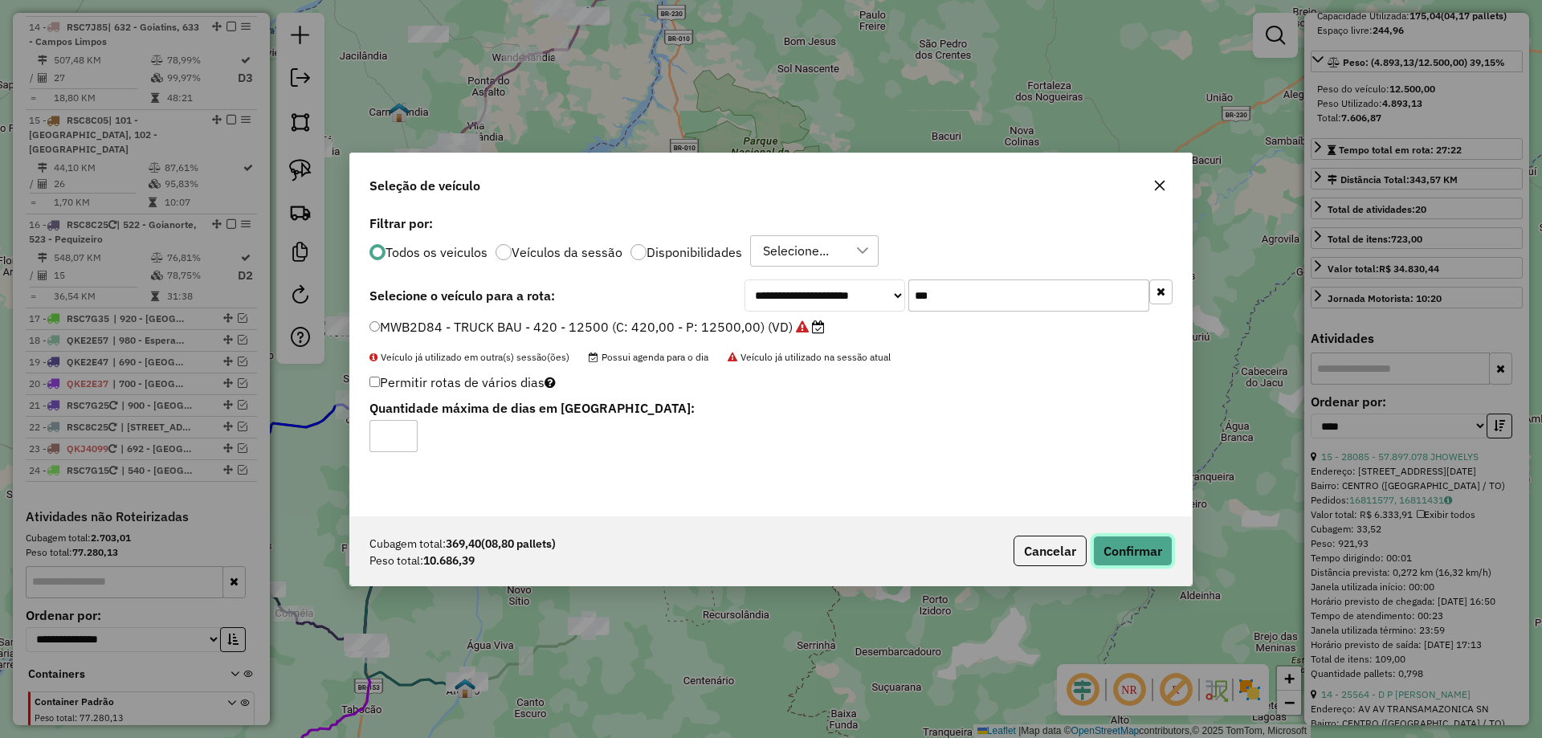
click at [1112, 539] on button "Confirmar" at bounding box center [1133, 551] width 80 height 31
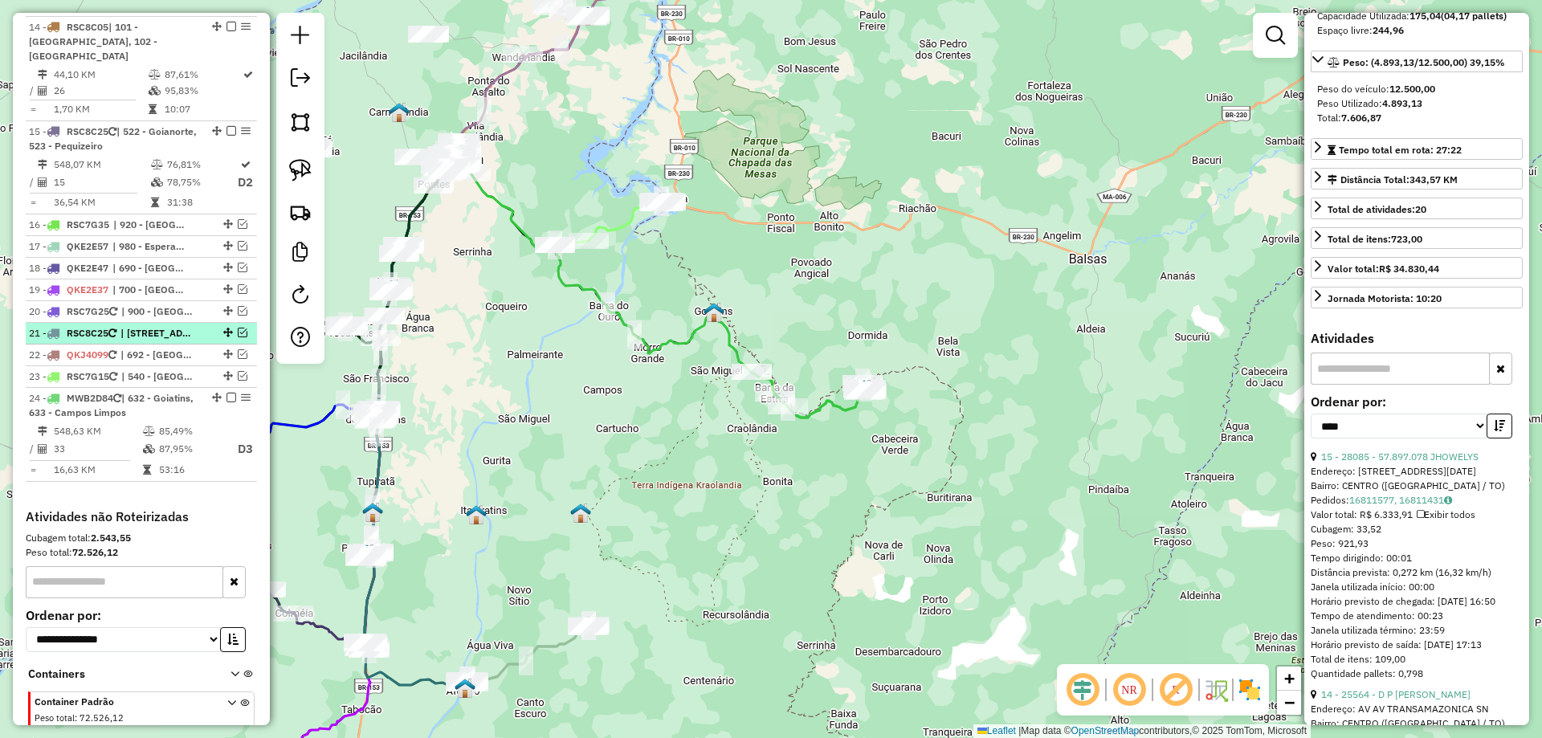
click at [227, 393] on em at bounding box center [232, 398] width 10 height 10
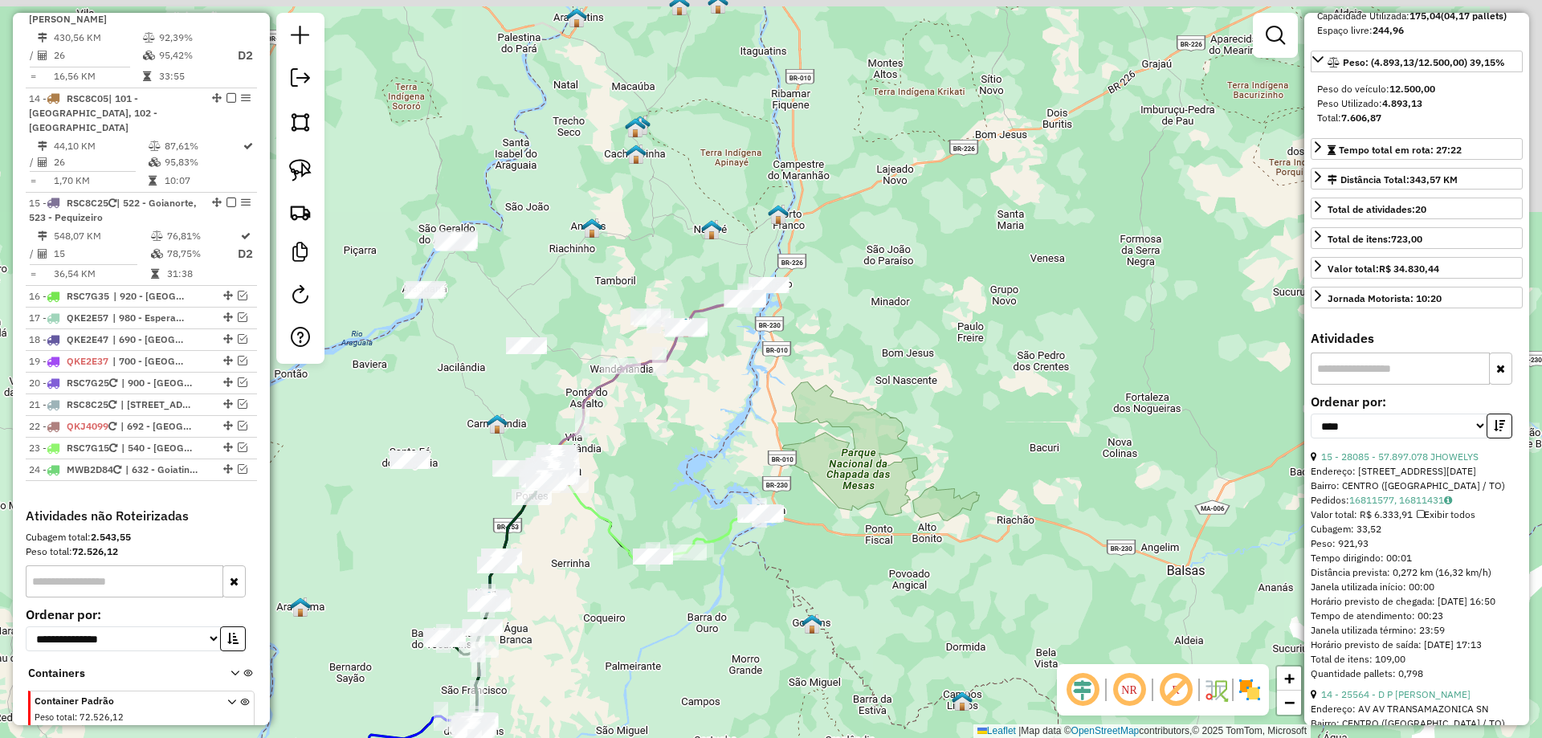
drag, startPoint x: 466, startPoint y: 259, endPoint x: 583, endPoint y: 627, distance: 386.2
click at [583, 627] on div "Janela de atendimento Grade de atendimento Capacidade Transportadoras Veículos …" at bounding box center [771, 369] width 1542 height 738
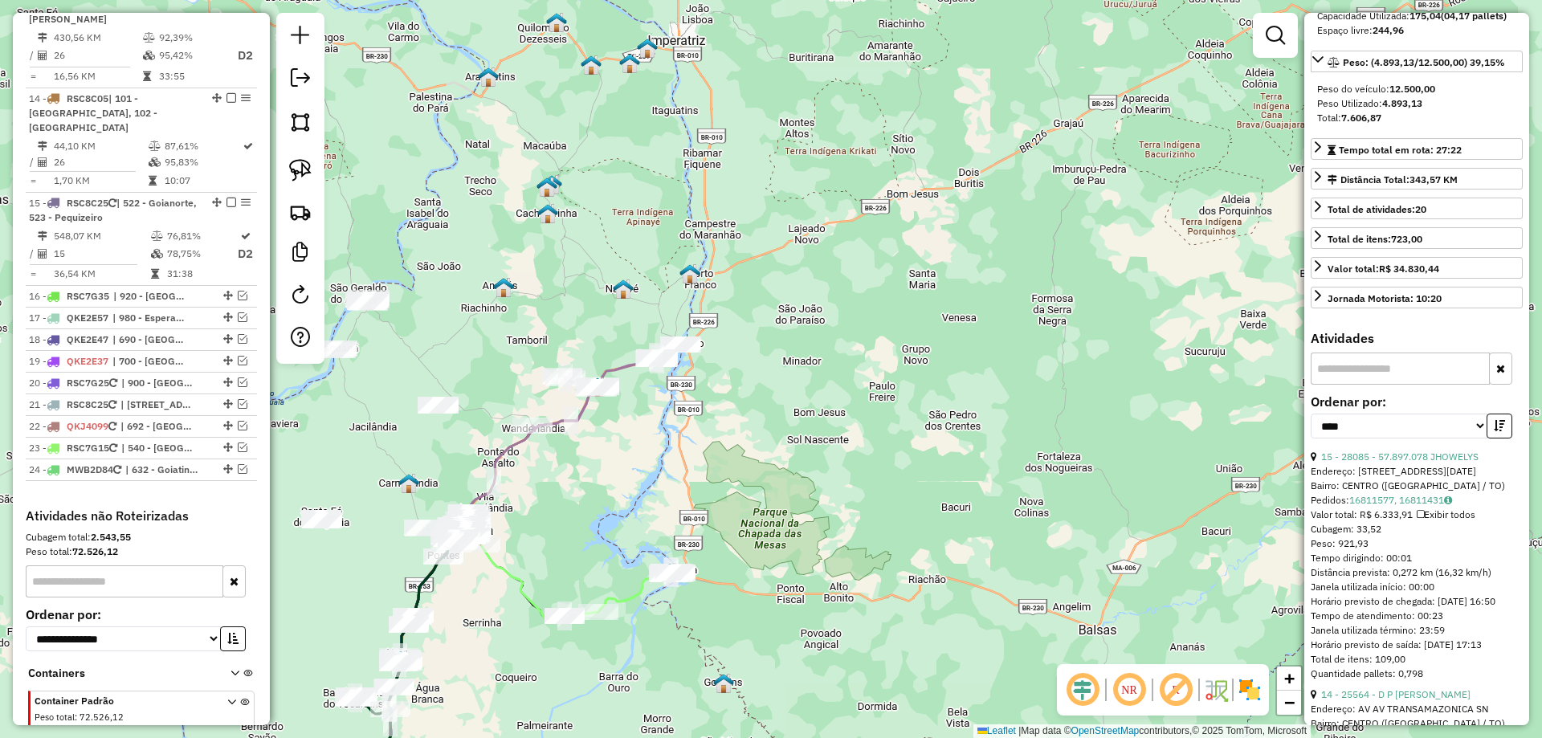
drag, startPoint x: 454, startPoint y: 571, endPoint x: 563, endPoint y: 648, distance: 133.7
click at [562, 648] on div "Janela de atendimento Grade de atendimento Capacidade Transportadoras Veículos …" at bounding box center [771, 369] width 1542 height 738
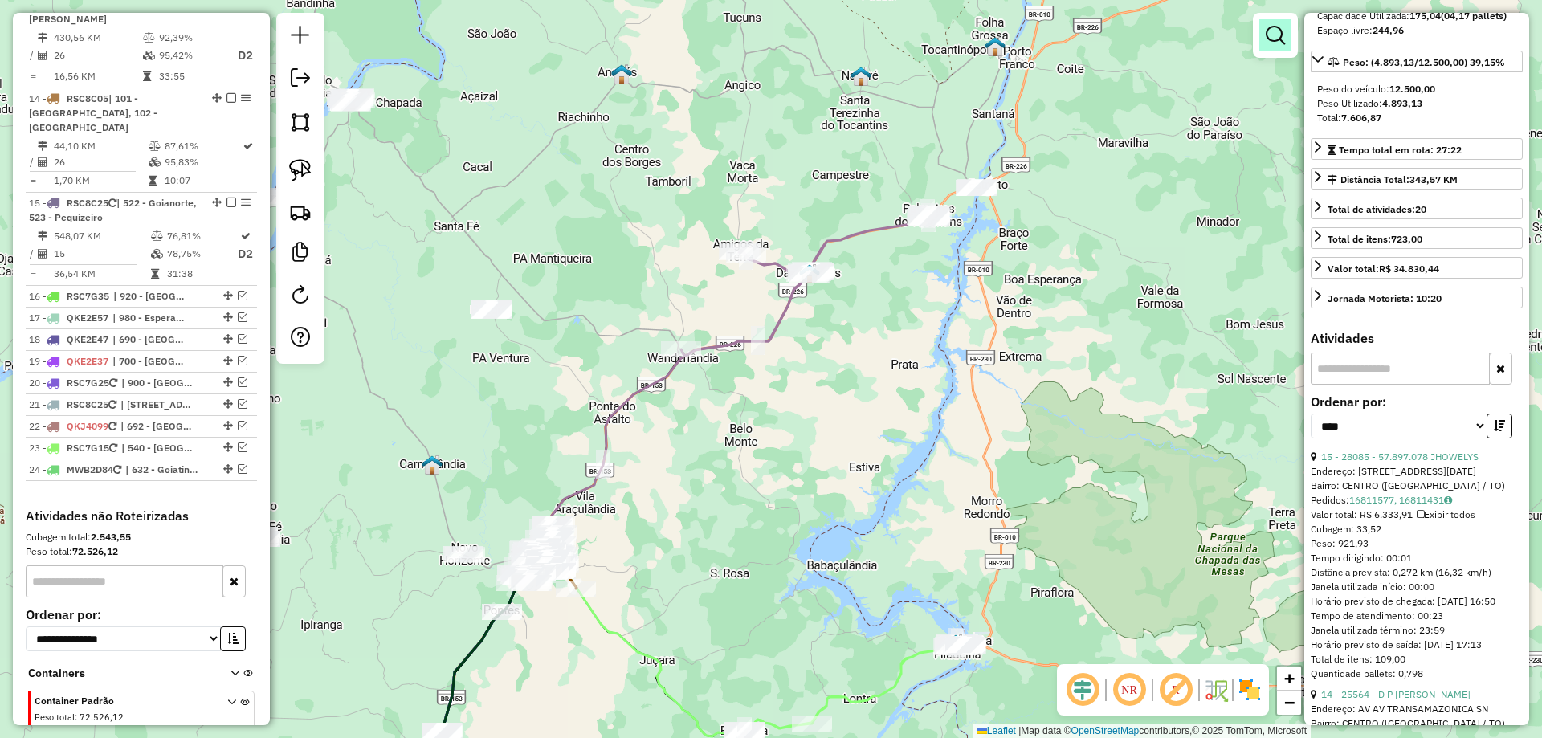
click at [1276, 38] on em at bounding box center [1275, 35] width 19 height 19
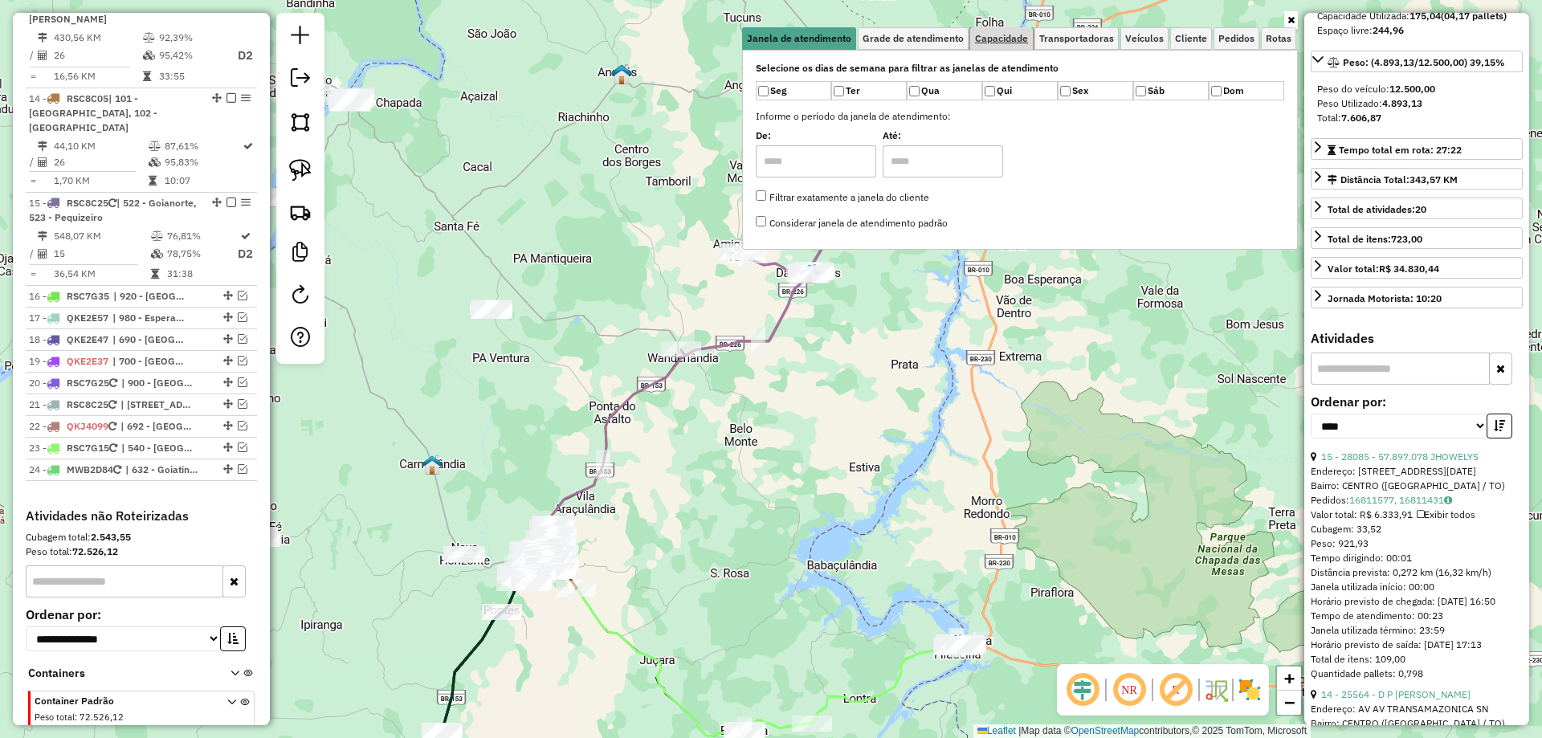
click at [1003, 34] on span "Capacidade" at bounding box center [1001, 39] width 53 height 10
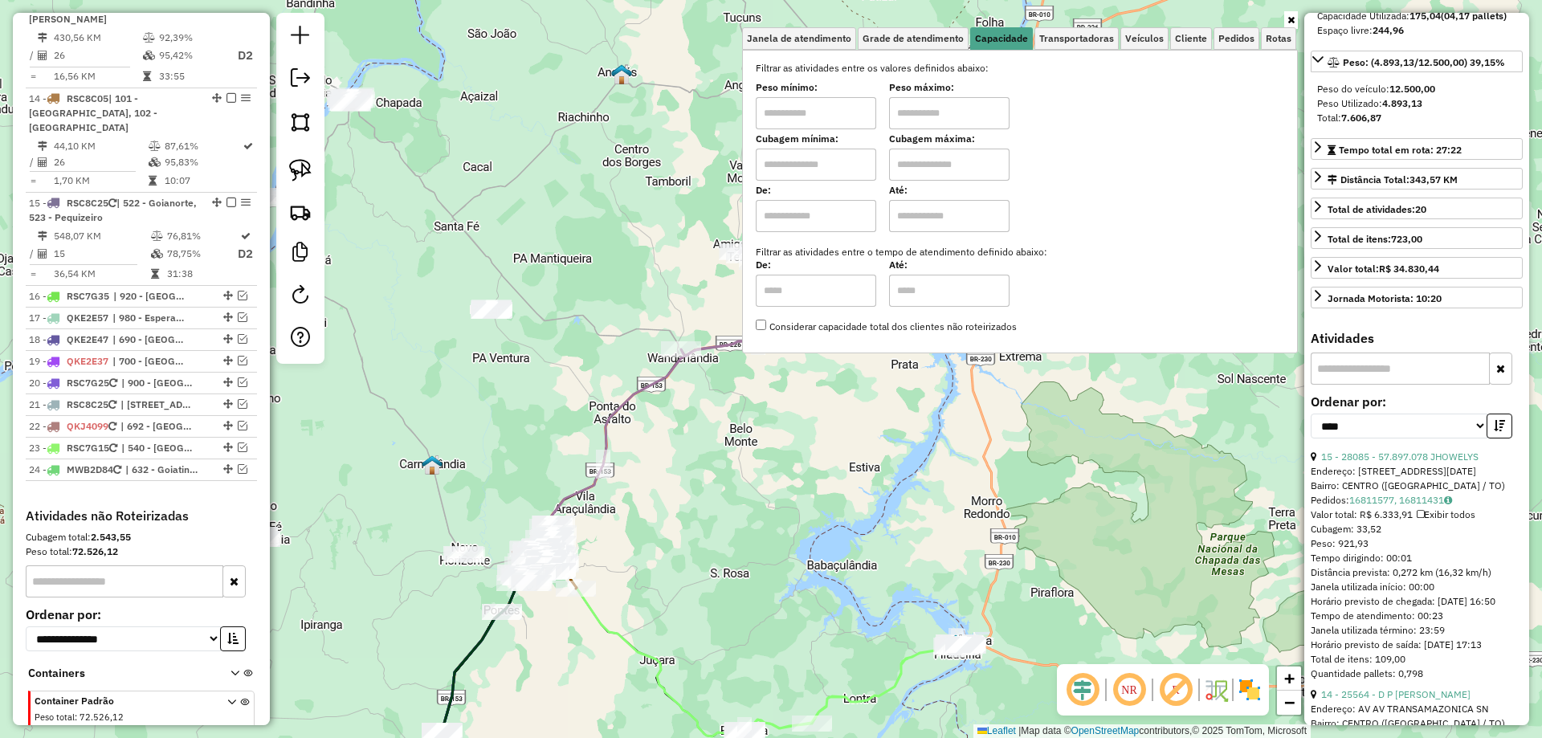
click at [844, 163] on input "text" at bounding box center [816, 165] width 121 height 32
type input "****"
click at [931, 159] on input "text" at bounding box center [949, 165] width 121 height 32
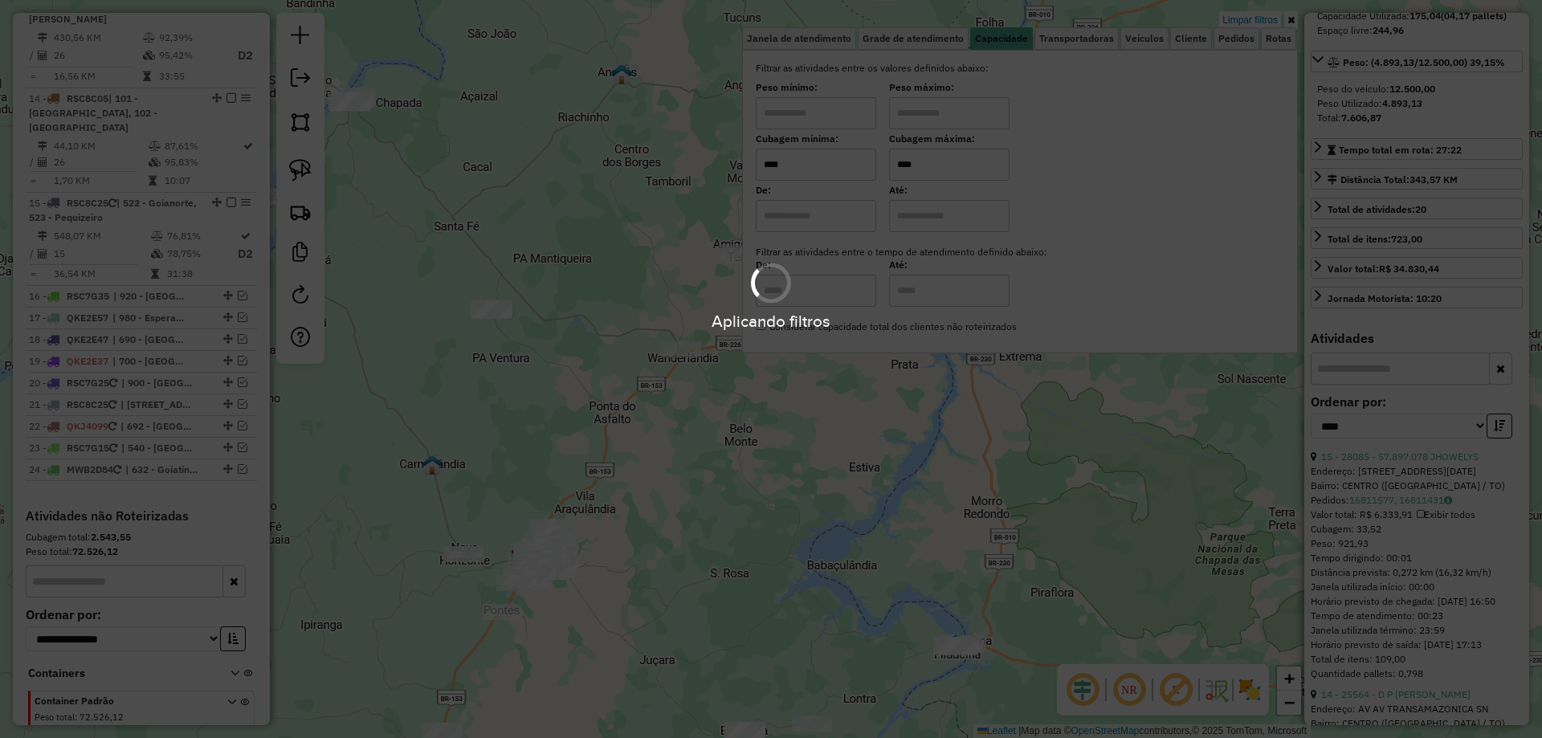
type input "****"
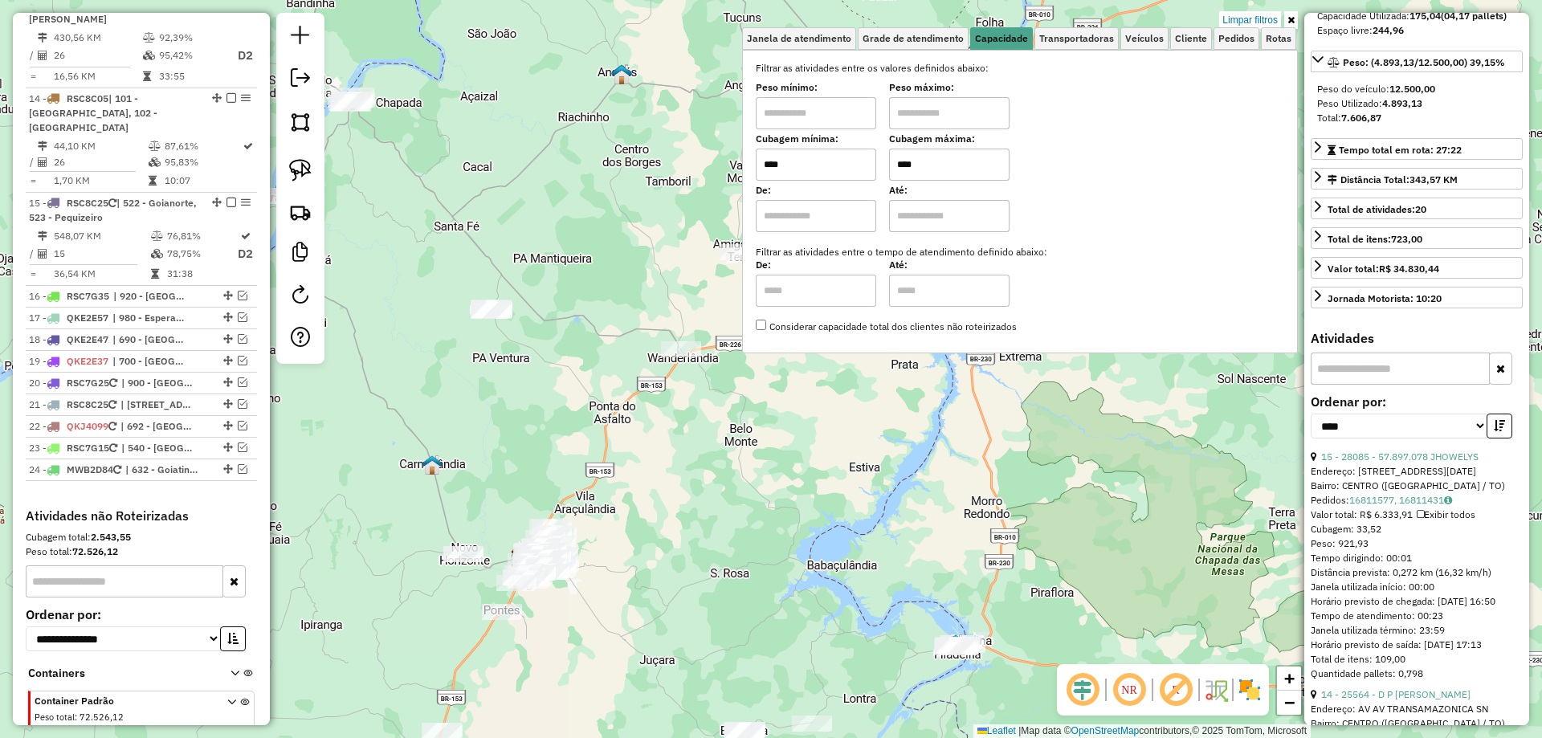
click at [658, 562] on div "Limpar filtros Janela de atendimento Grade de atendimento Capacidade Transporta…" at bounding box center [771, 369] width 1542 height 738
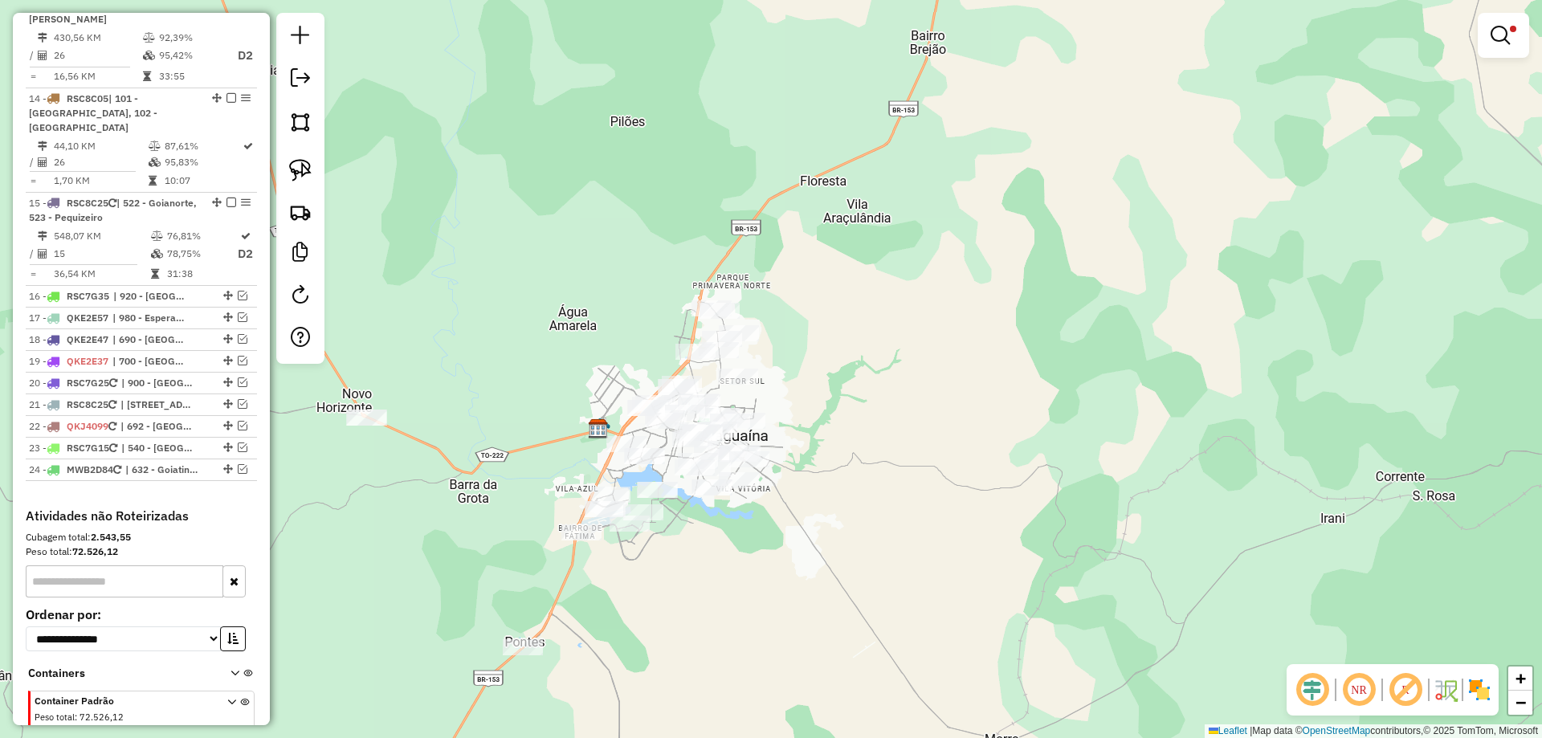
drag, startPoint x: 750, startPoint y: 656, endPoint x: 795, endPoint y: 529, distance: 135.4
click at [795, 529] on div "Limpar filtros Janela de atendimento Grade de atendimento Capacidade Transporta…" at bounding box center [771, 369] width 1542 height 738
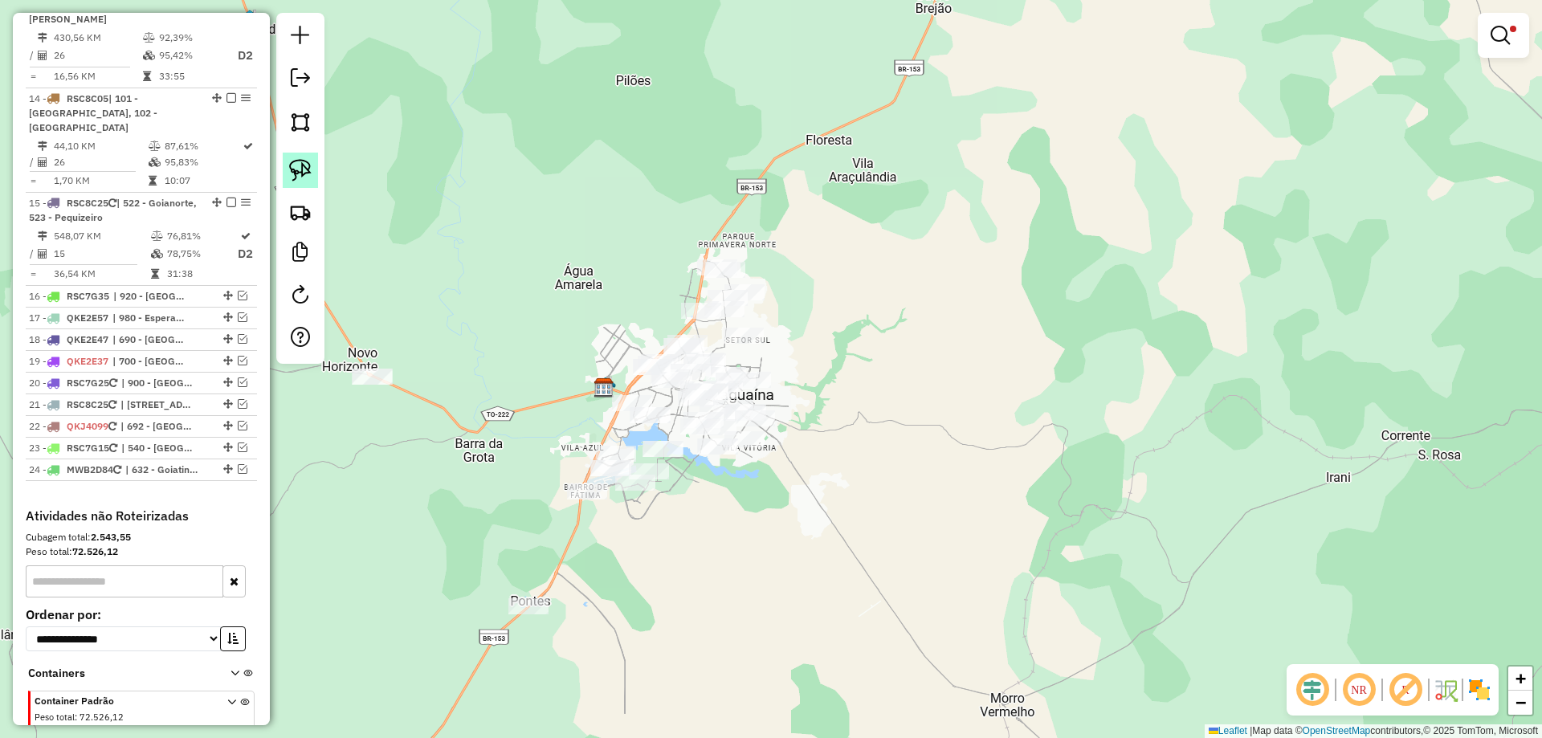
click at [305, 182] on link at bounding box center [300, 170] width 35 height 35
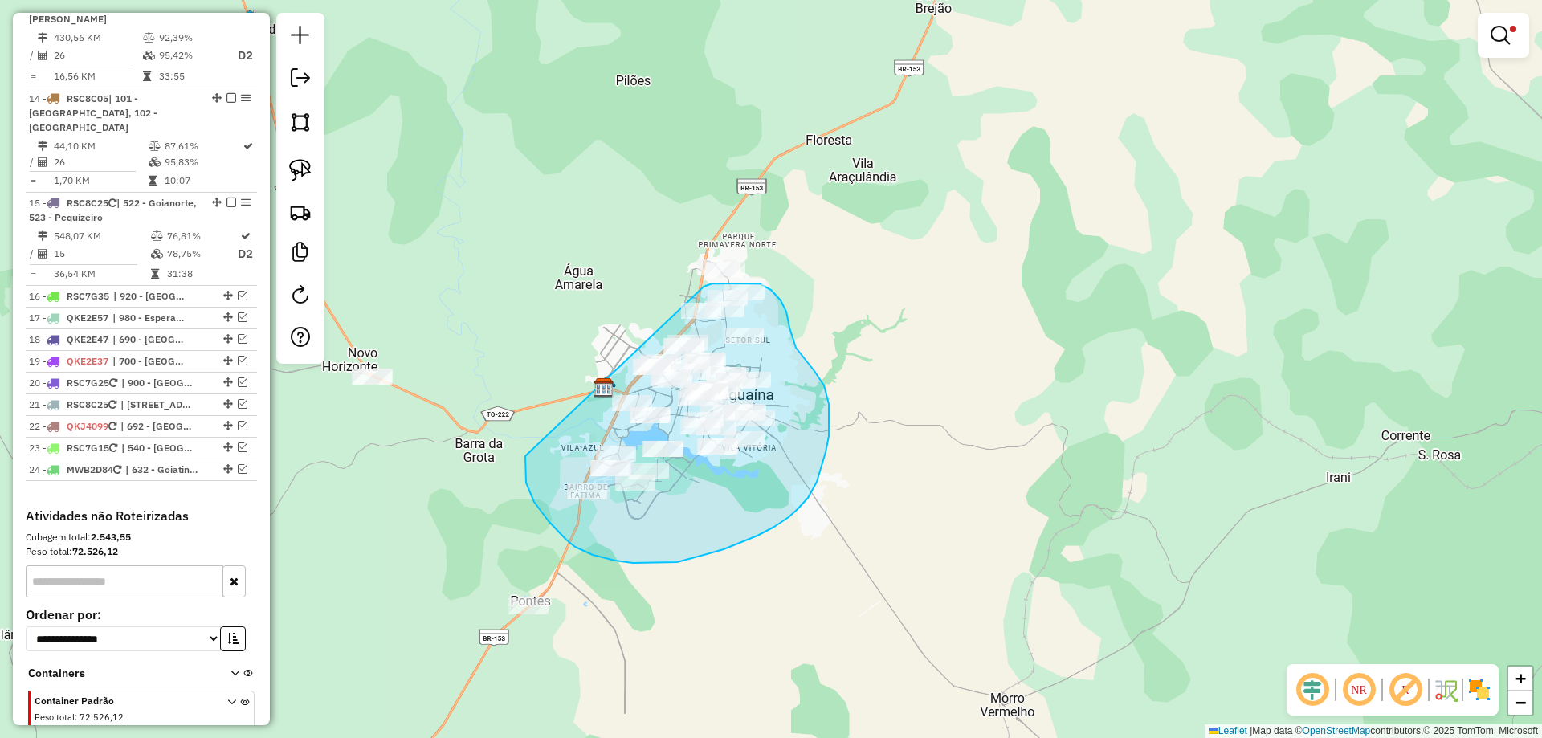
drag, startPoint x: 525, startPoint y: 460, endPoint x: 645, endPoint y: 291, distance: 207.5
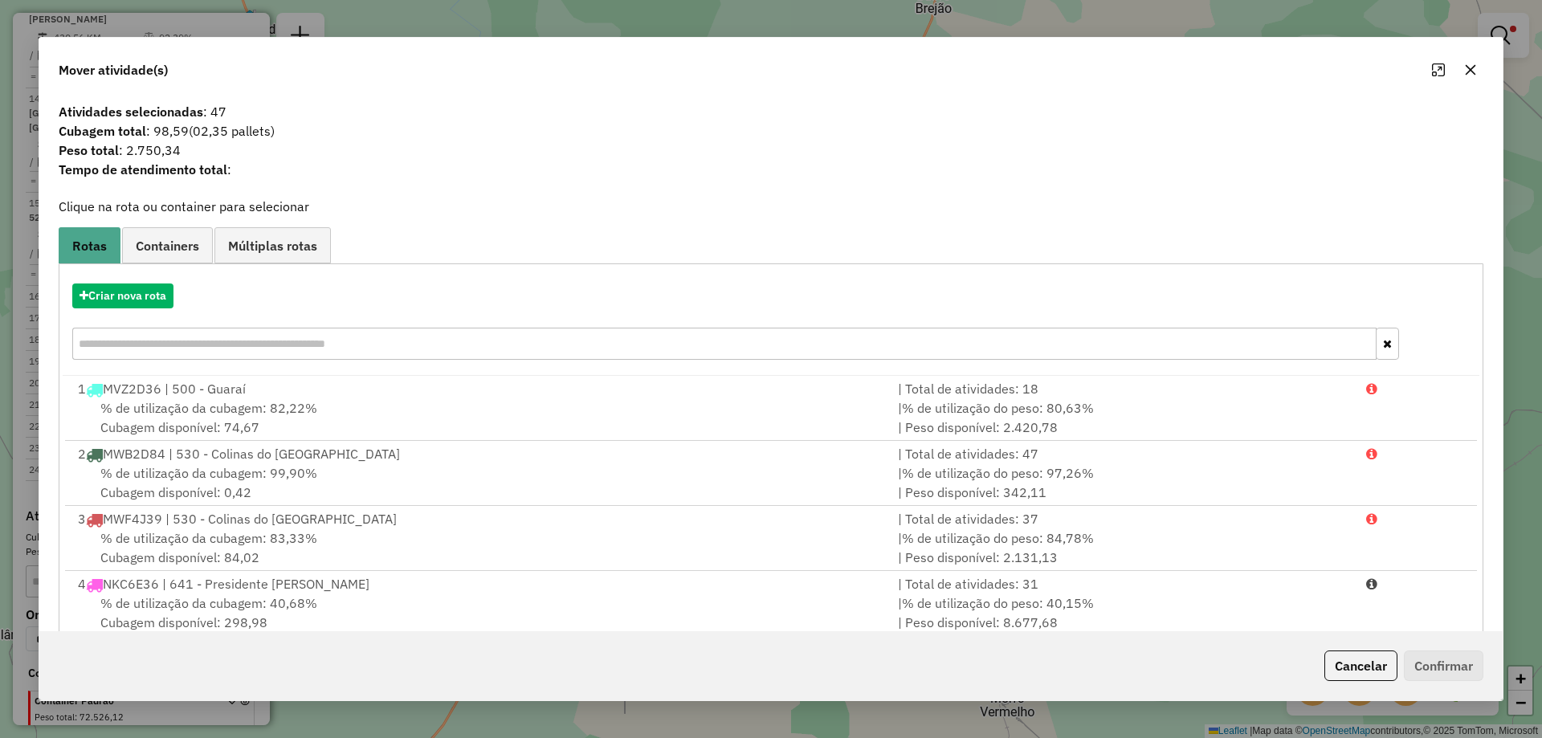
click at [1466, 69] on icon "button" at bounding box center [1470, 69] width 13 height 13
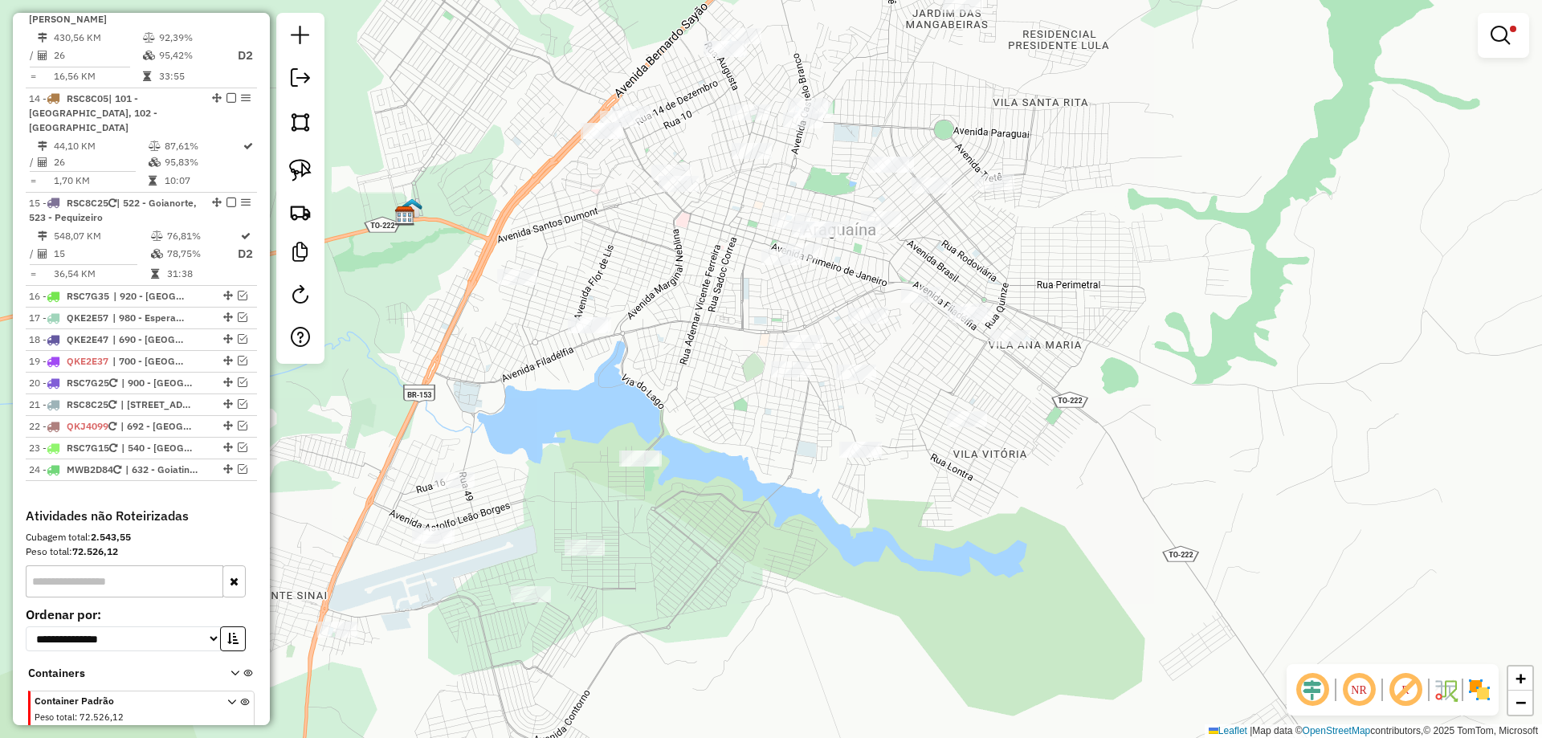
drag, startPoint x: 1129, startPoint y: 390, endPoint x: 1191, endPoint y: 280, distance: 126.3
click at [1191, 280] on div "Limpar filtros Janela de atendimento Grade de atendimento Capacidade Transporta…" at bounding box center [771, 369] width 1542 height 738
click at [308, 175] on img at bounding box center [300, 170] width 22 height 22
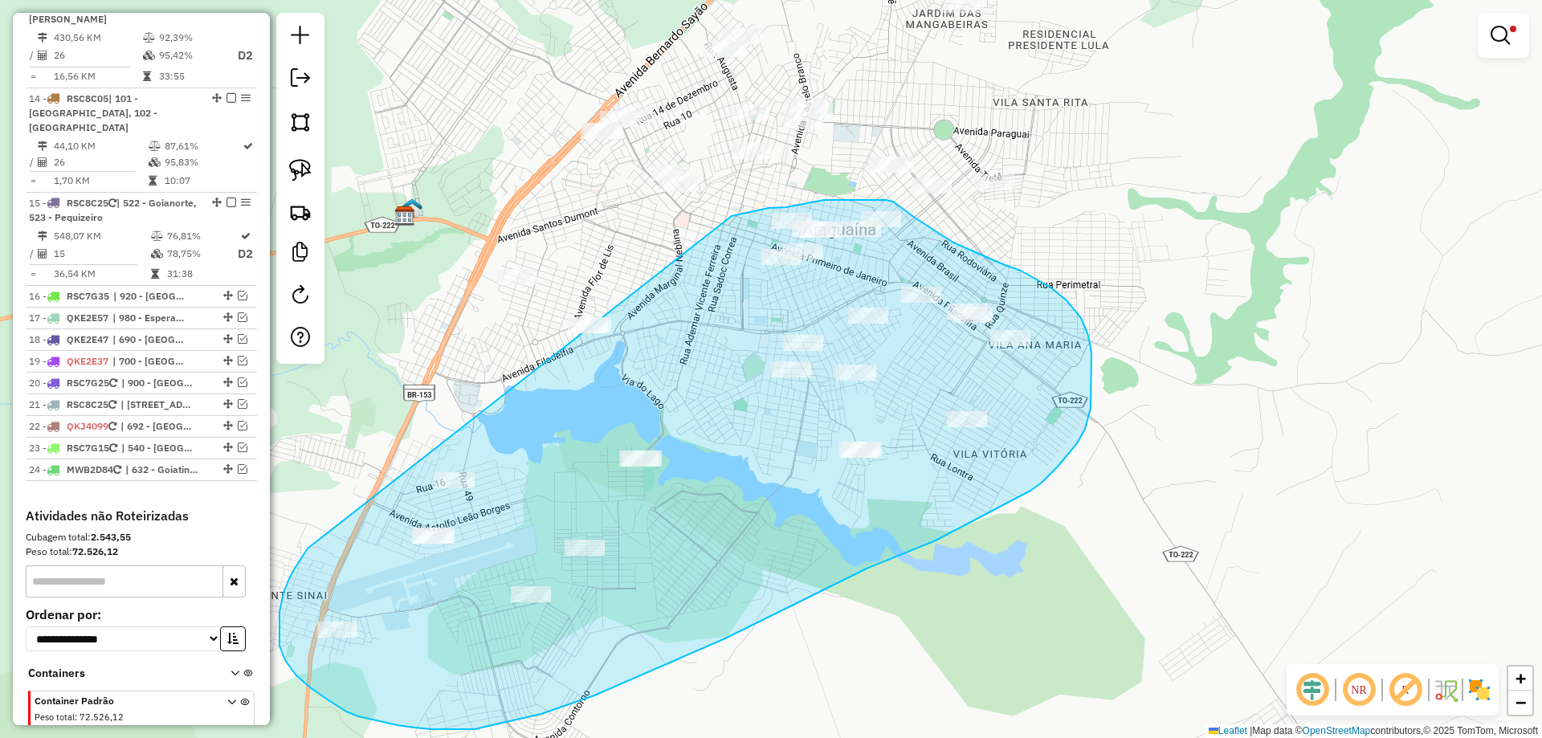
drag, startPoint x: 308, startPoint y: 549, endPoint x: 607, endPoint y: 259, distance: 416.4
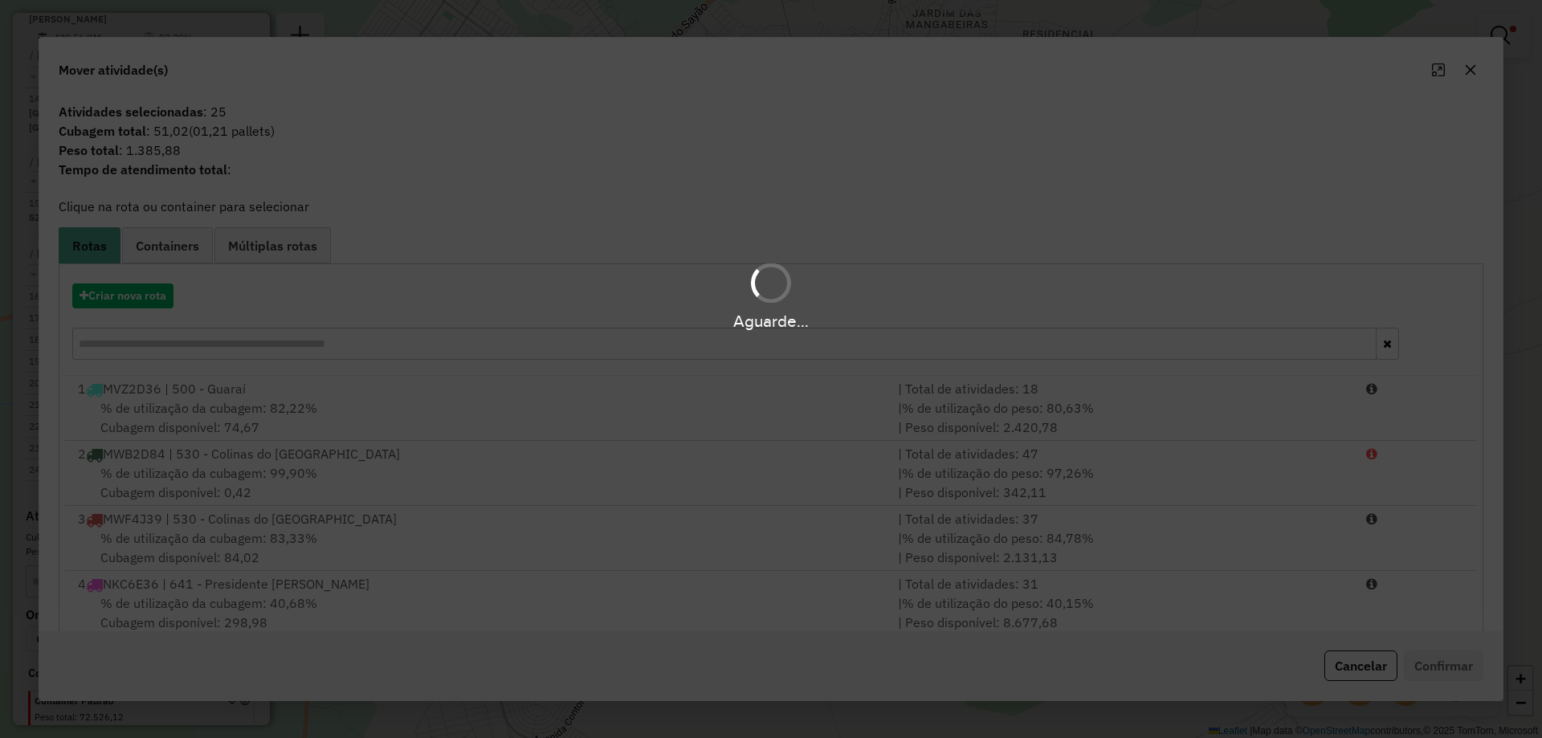
click at [486, 239] on div "Aguarde..." at bounding box center [771, 369] width 1542 height 738
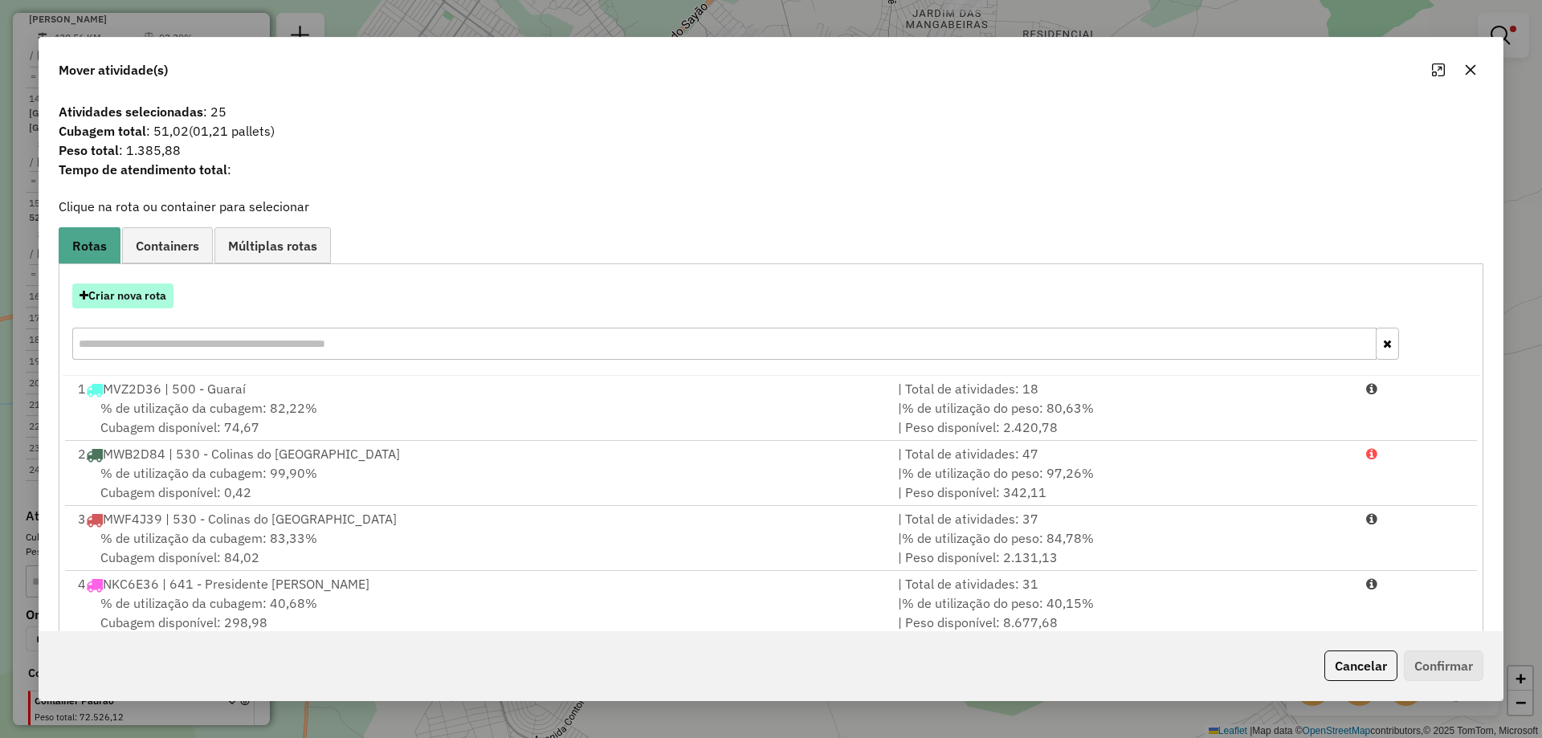
click at [148, 296] on button "Criar nova rota" at bounding box center [122, 296] width 101 height 25
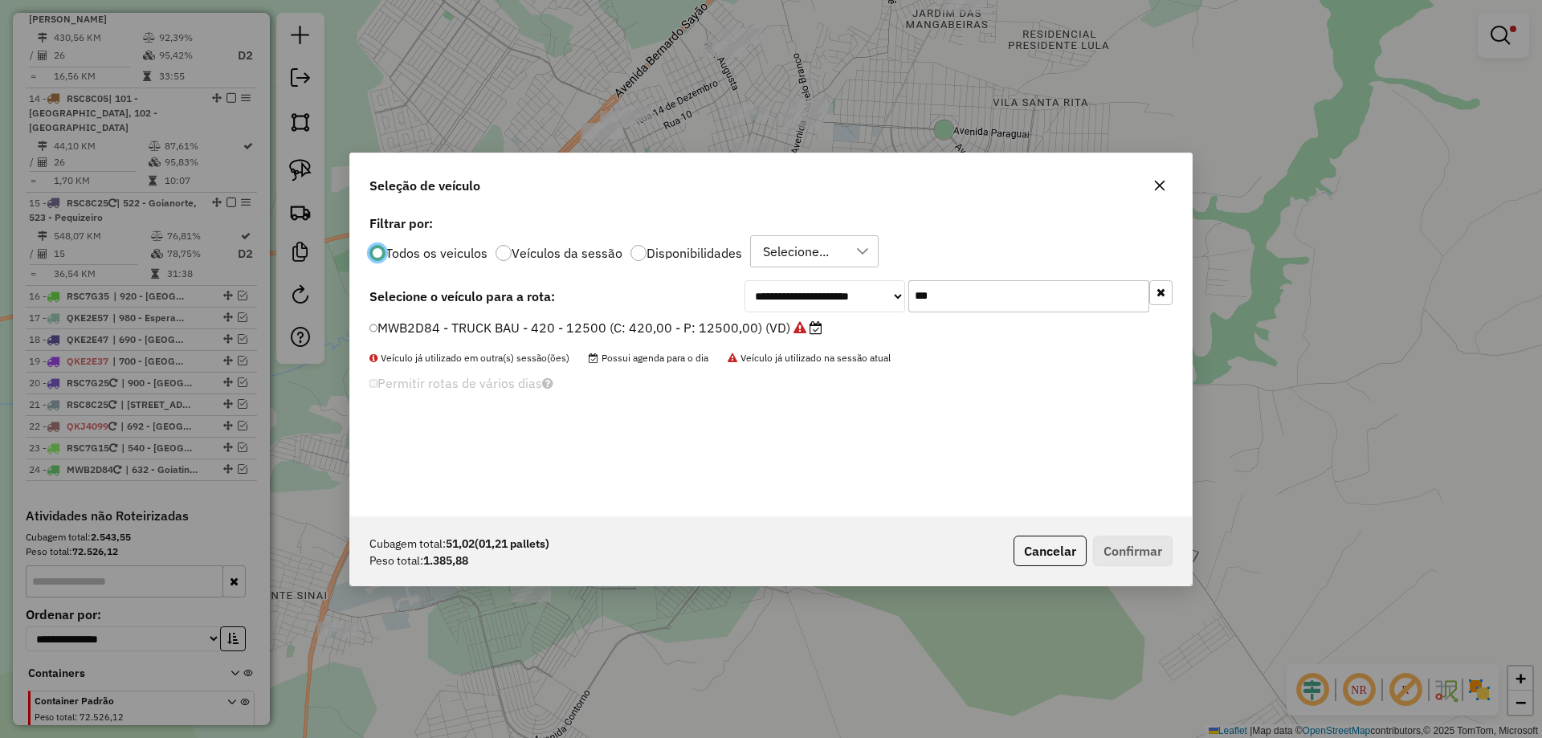
scroll to position [9, 5]
click at [965, 301] on input "***" at bounding box center [1029, 296] width 241 height 32
type input "***"
click at [635, 321] on label "OFI3C87 - TOCO HR 1500 (C: 100,00 - P: 1500,00) (VD)" at bounding box center [547, 326] width 355 height 19
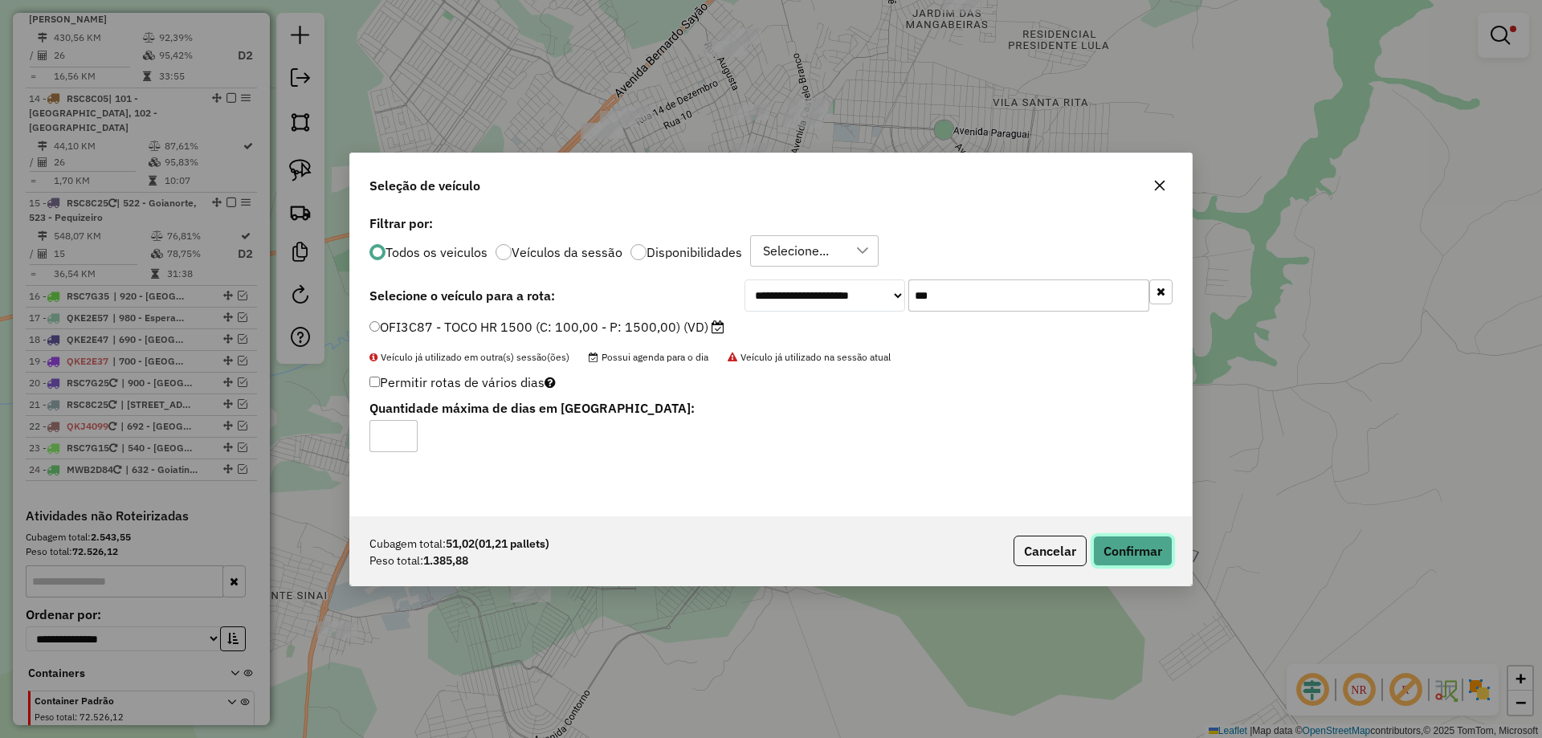
click at [1150, 553] on button "Confirmar" at bounding box center [1133, 551] width 80 height 31
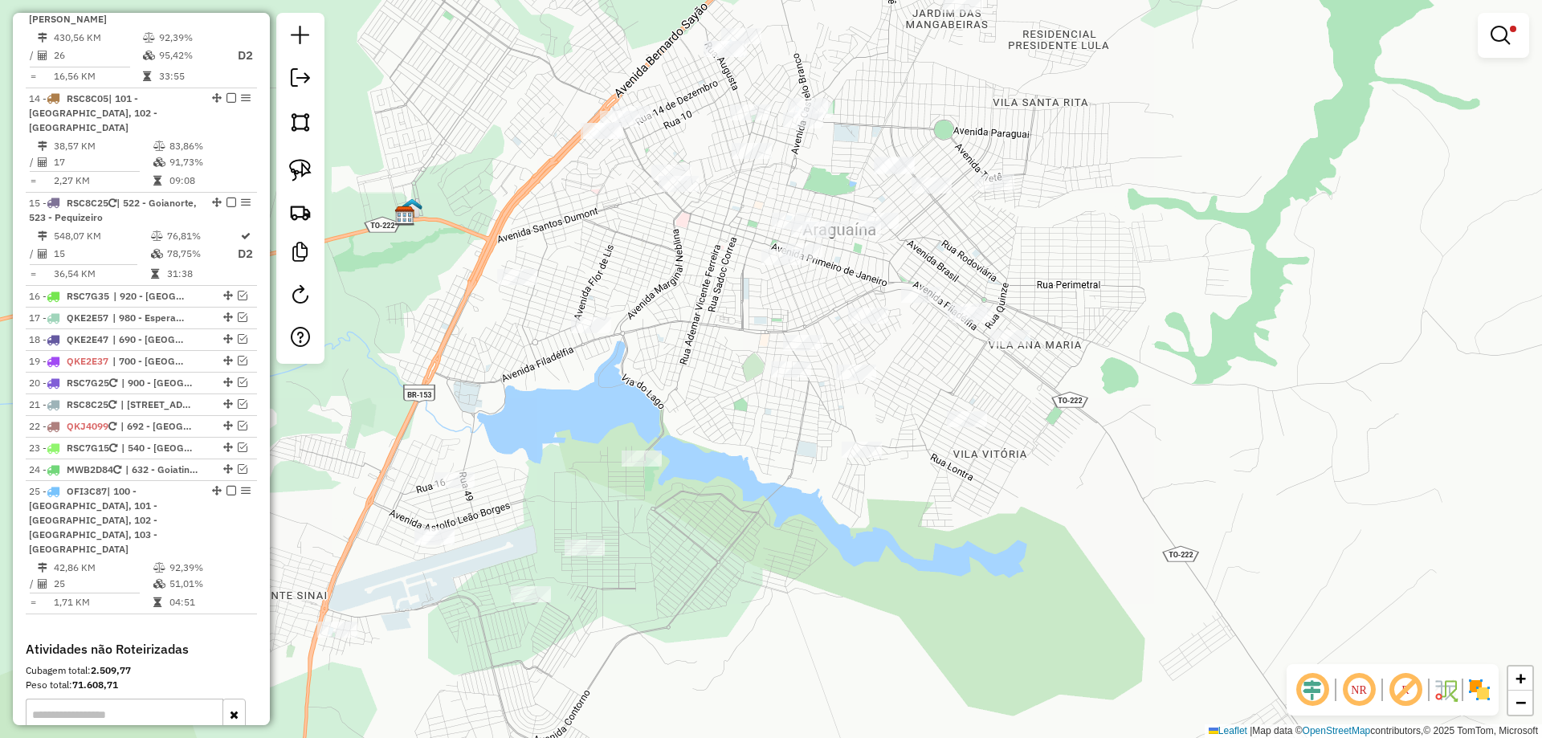
scroll to position [1852, 0]
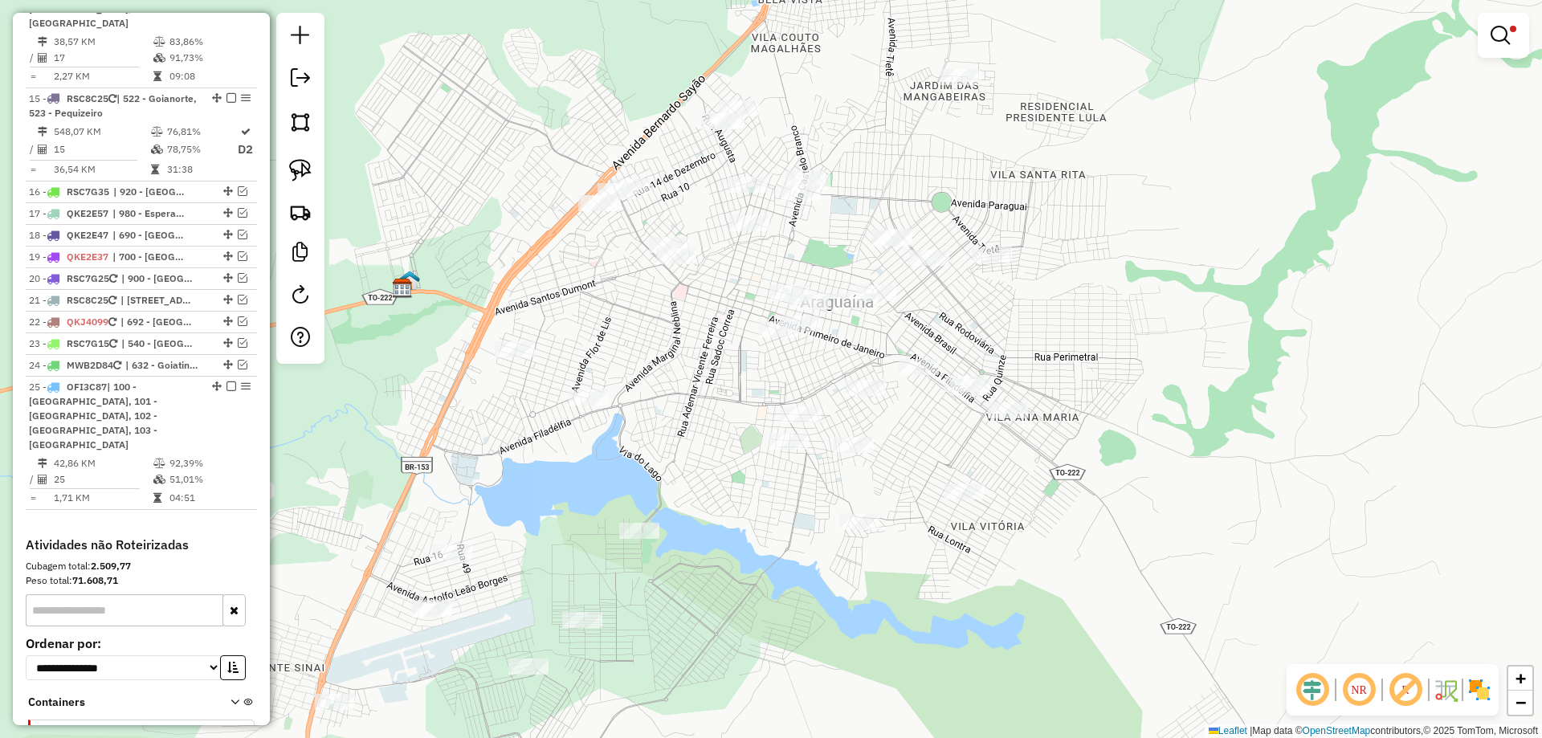
drag, startPoint x: 689, startPoint y: 336, endPoint x: 674, endPoint y: 413, distance: 78.6
click at [688, 413] on div "Limpar filtros Janela de atendimento Grade de atendimento Capacidade Transporta…" at bounding box center [771, 369] width 1542 height 738
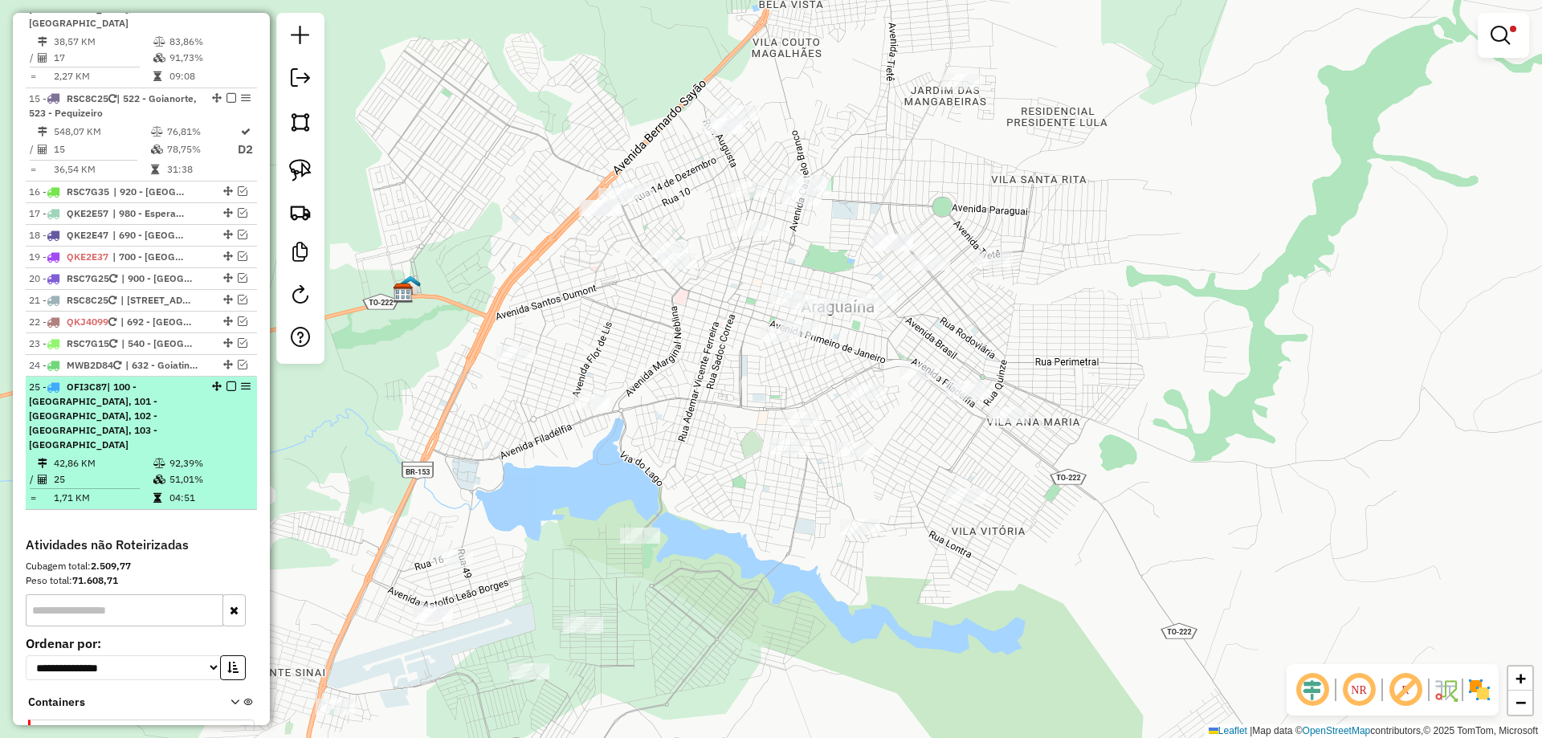
click at [139, 472] on td "25" at bounding box center [103, 480] width 100 height 16
select select "*********"
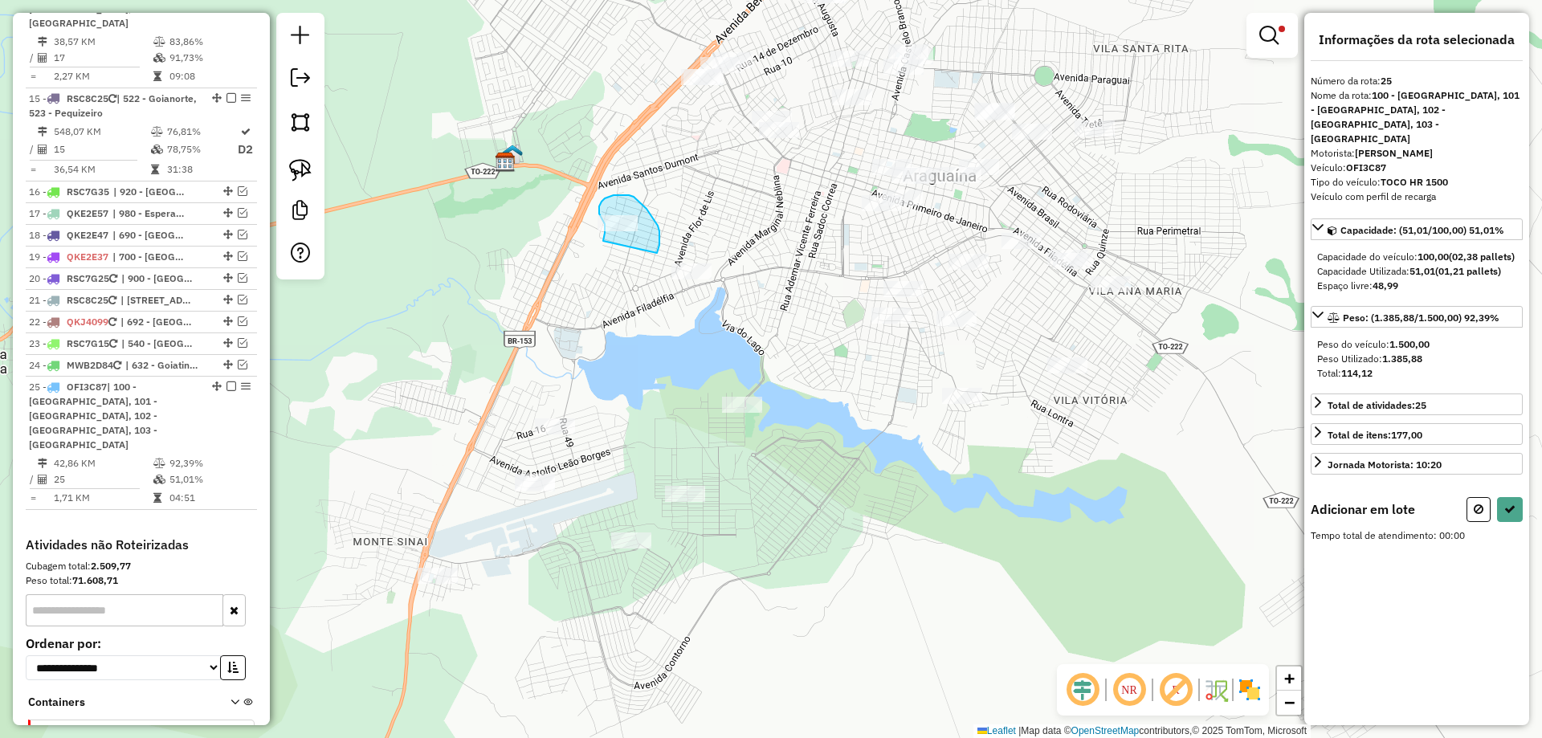
drag, startPoint x: 603, startPoint y: 241, endPoint x: 656, endPoint y: 256, distance: 54.4
select select "*********"
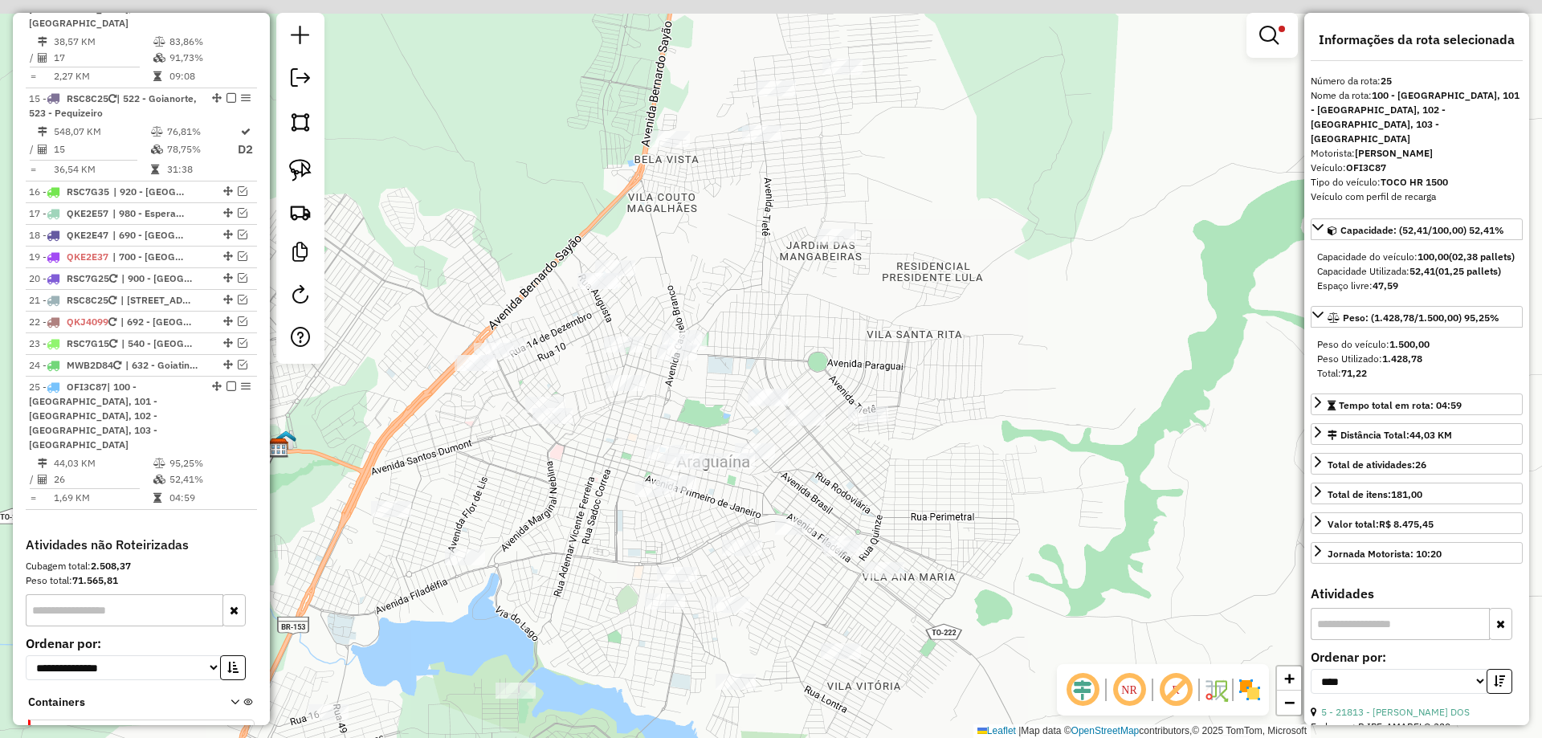
drag, startPoint x: 766, startPoint y: 271, endPoint x: 527, endPoint y: 621, distance: 423.8
click at [527, 621] on div "Limpar filtros Janela de atendimento Grade de atendimento Capacidade Transporta…" at bounding box center [771, 369] width 1542 height 738
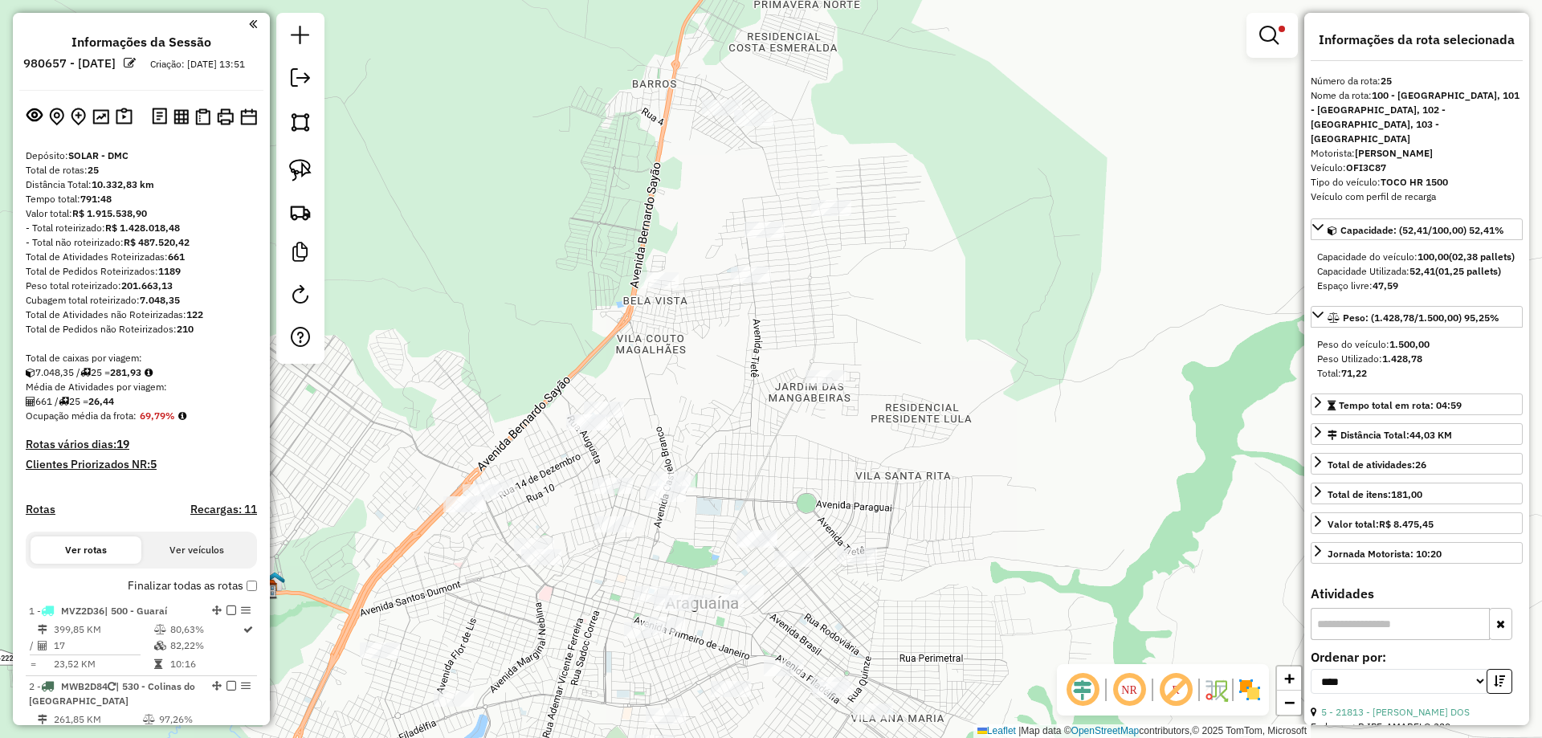
select select "*********"
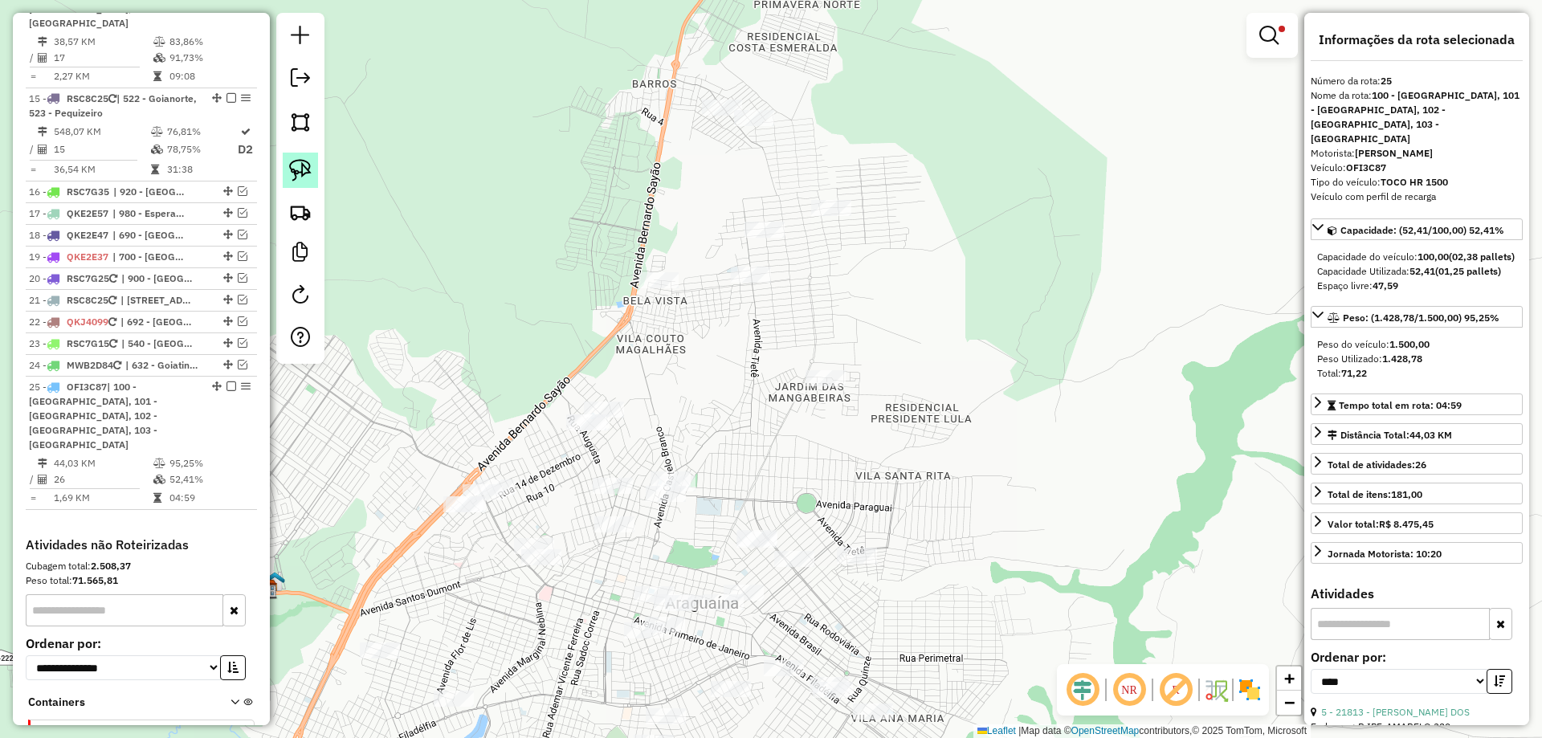
click at [312, 175] on link at bounding box center [300, 170] width 35 height 35
drag, startPoint x: 415, startPoint y: 455, endPoint x: 537, endPoint y: 585, distance: 177.9
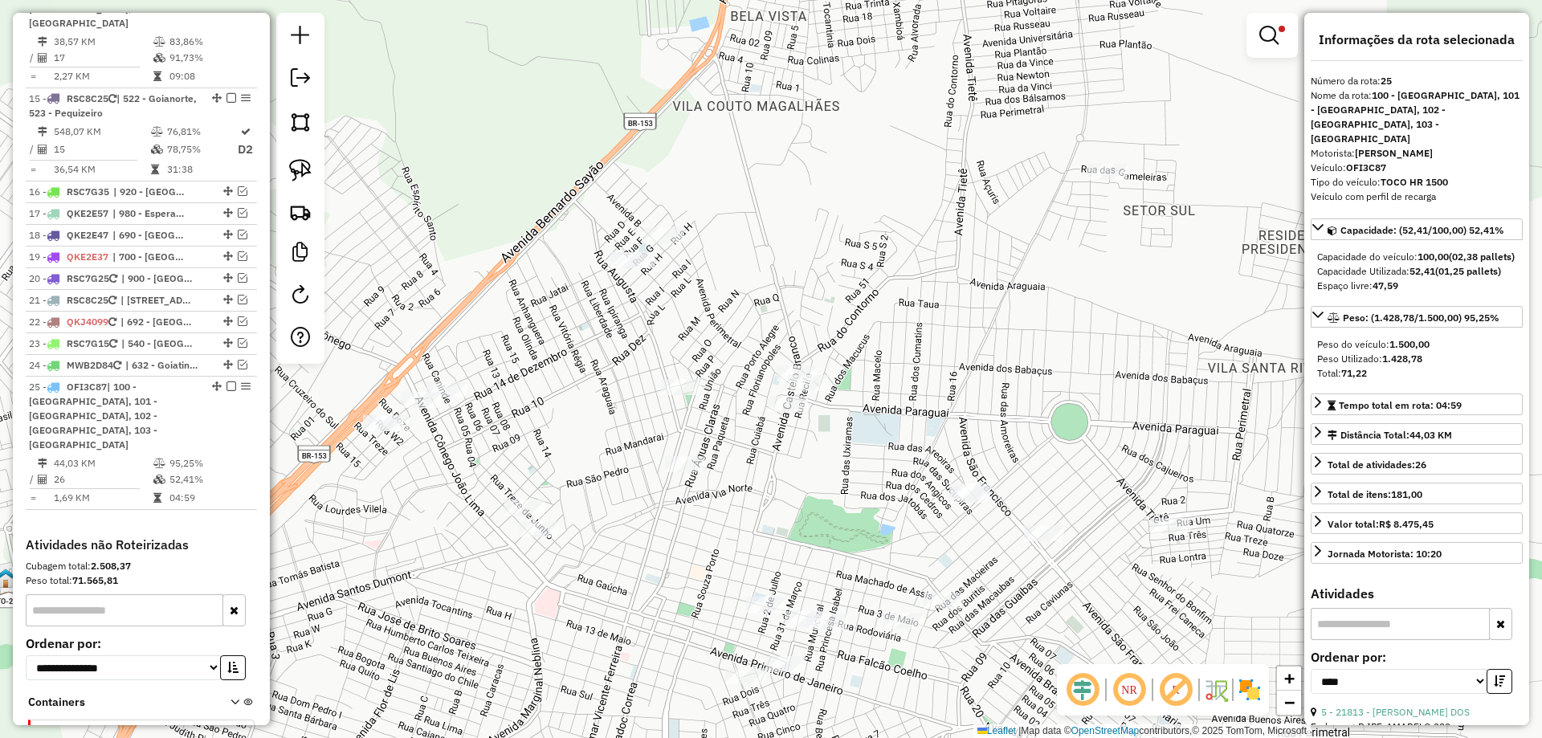
click at [658, 600] on div "Limpar filtros Janela de atendimento Grade de atendimento Capacidade Transporta…" at bounding box center [771, 369] width 1542 height 738
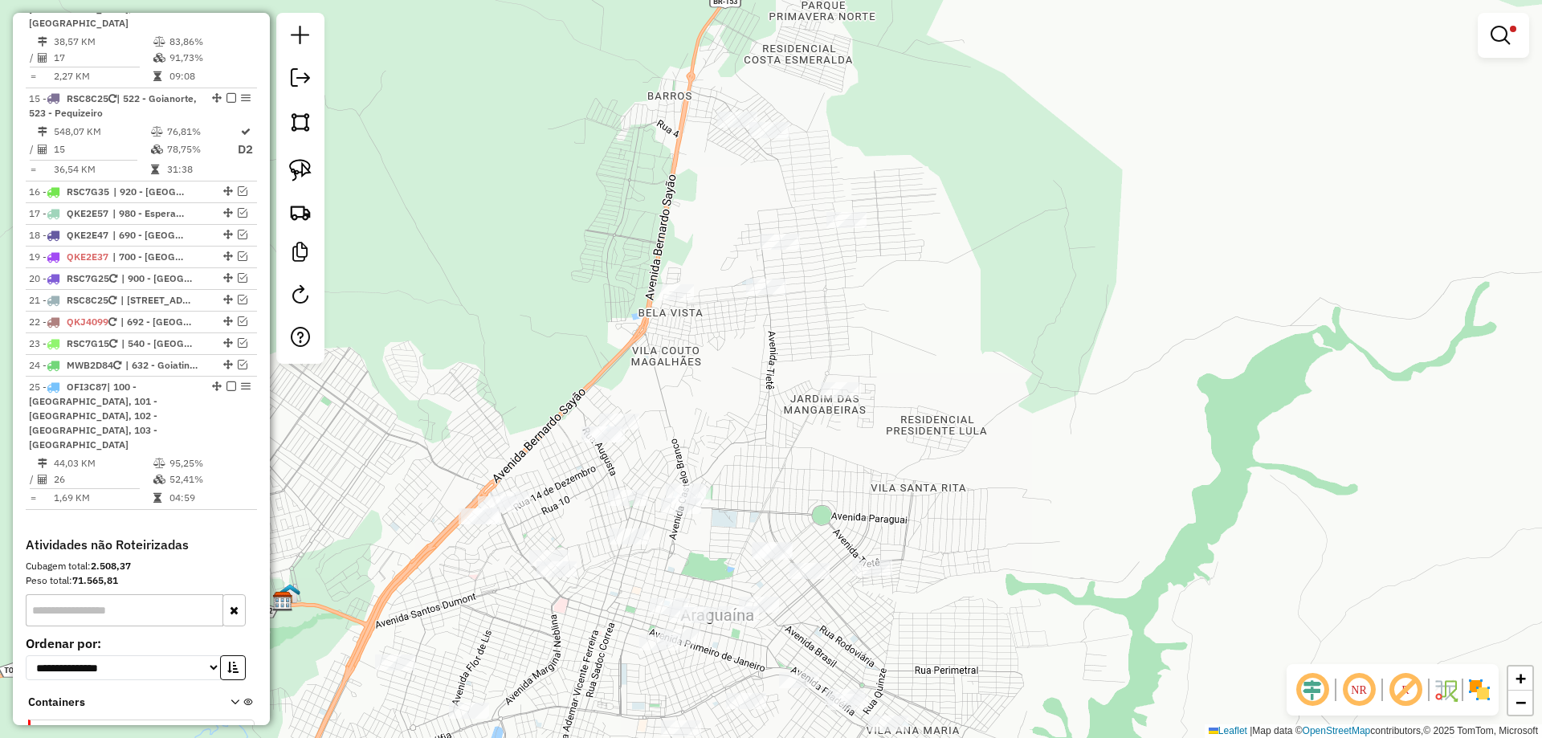
drag, startPoint x: 1062, startPoint y: 412, endPoint x: 995, endPoint y: 454, distance: 79.4
click at [995, 454] on div "Limpar filtros Janela de atendimento Grade de atendimento Capacidade Transporta…" at bounding box center [771, 369] width 1542 height 738
click at [305, 169] on img at bounding box center [300, 170] width 22 height 22
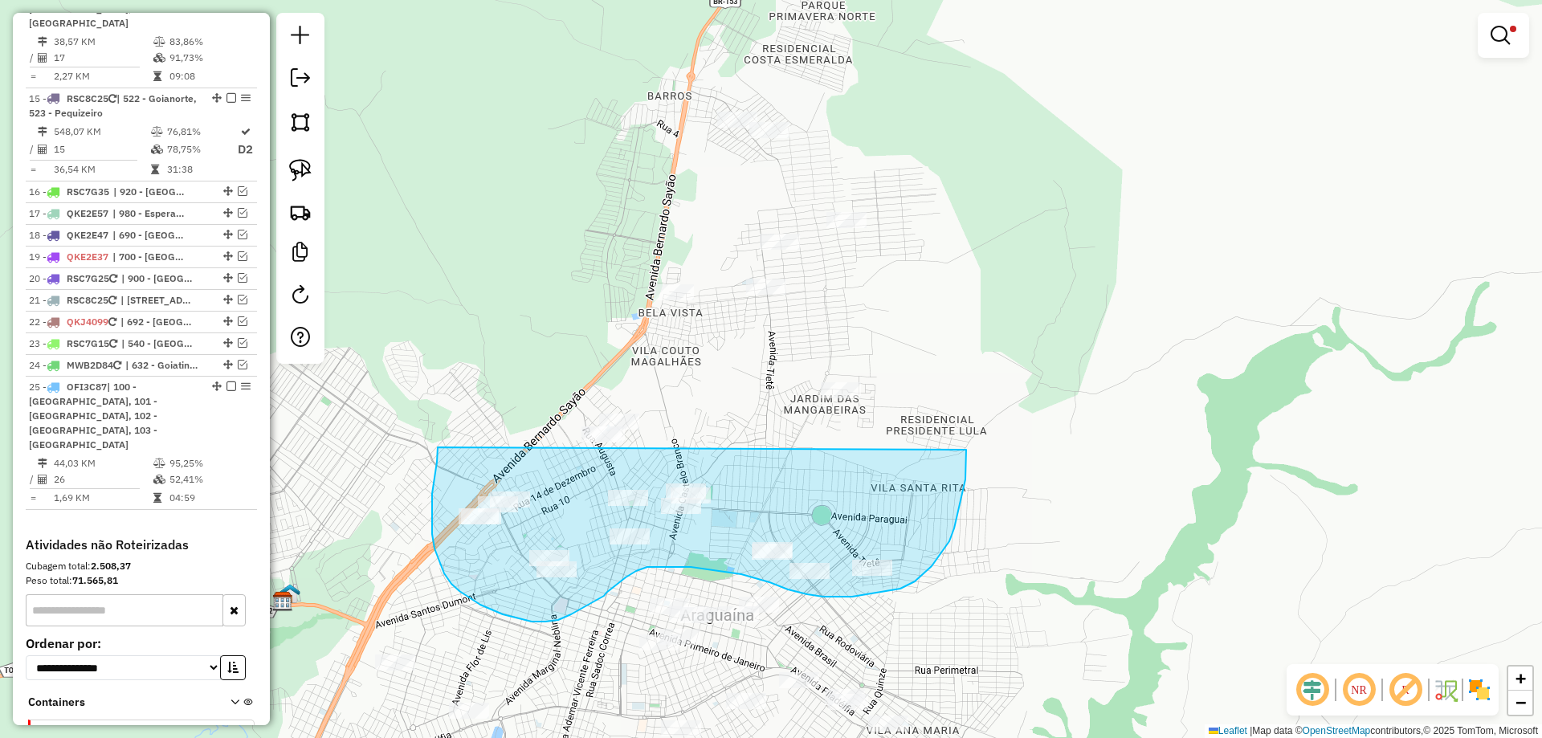
drag, startPoint x: 438, startPoint y: 447, endPoint x: 925, endPoint y: 291, distance: 512.2
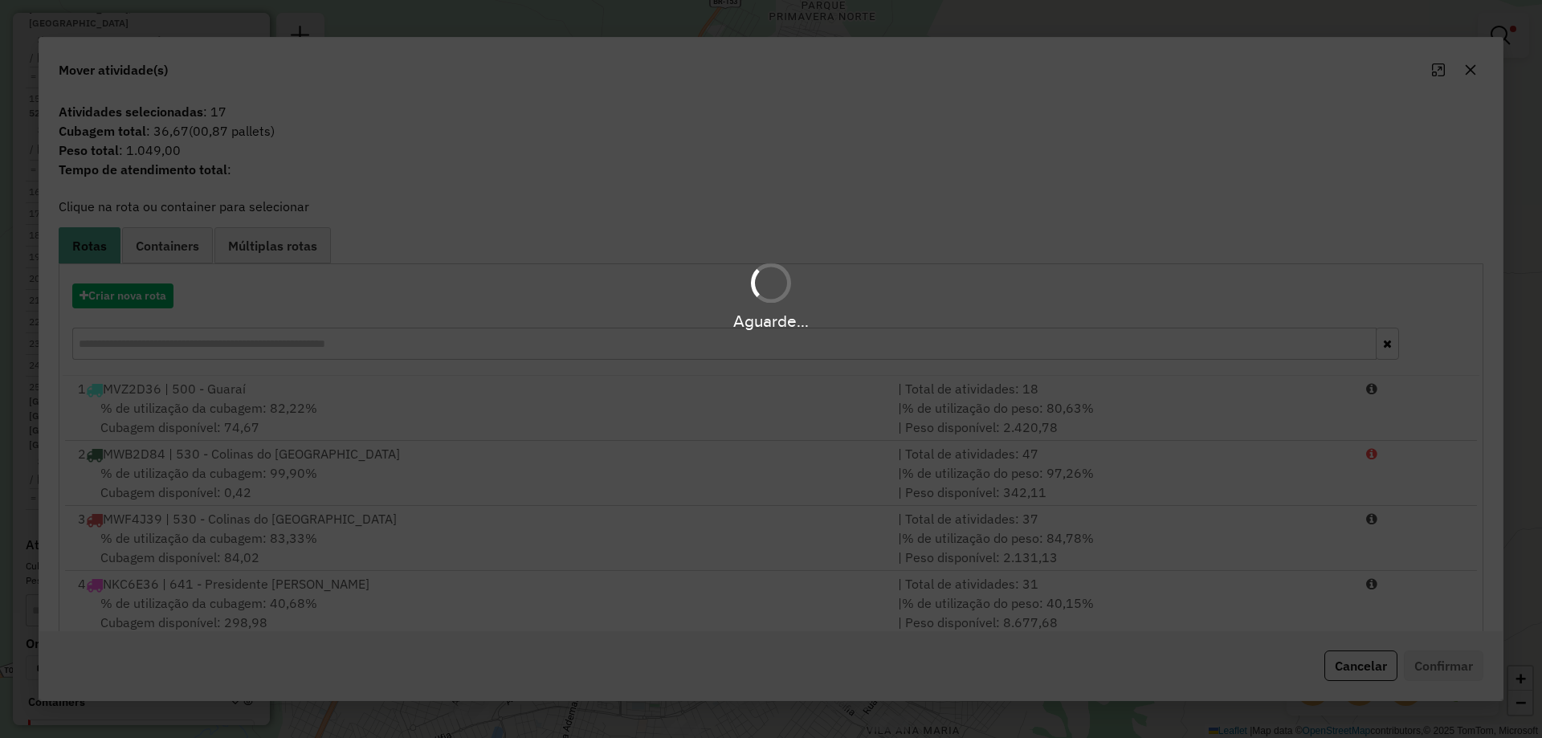
drag, startPoint x: 914, startPoint y: 216, endPoint x: 833, endPoint y: 143, distance: 109.2
click at [833, 143] on div "Aguarde..." at bounding box center [771, 369] width 1542 height 738
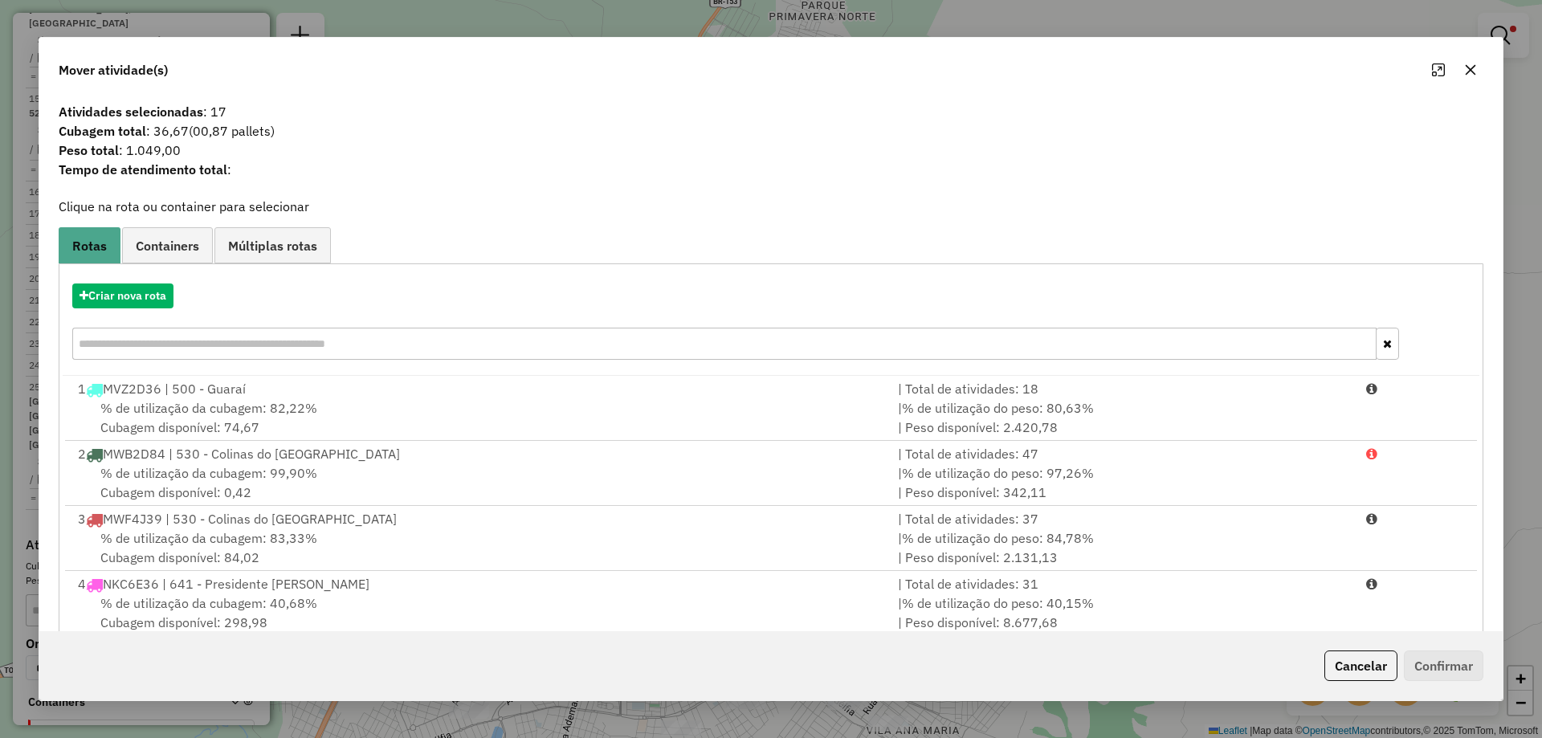
click at [1461, 71] on button "button" at bounding box center [1471, 70] width 26 height 26
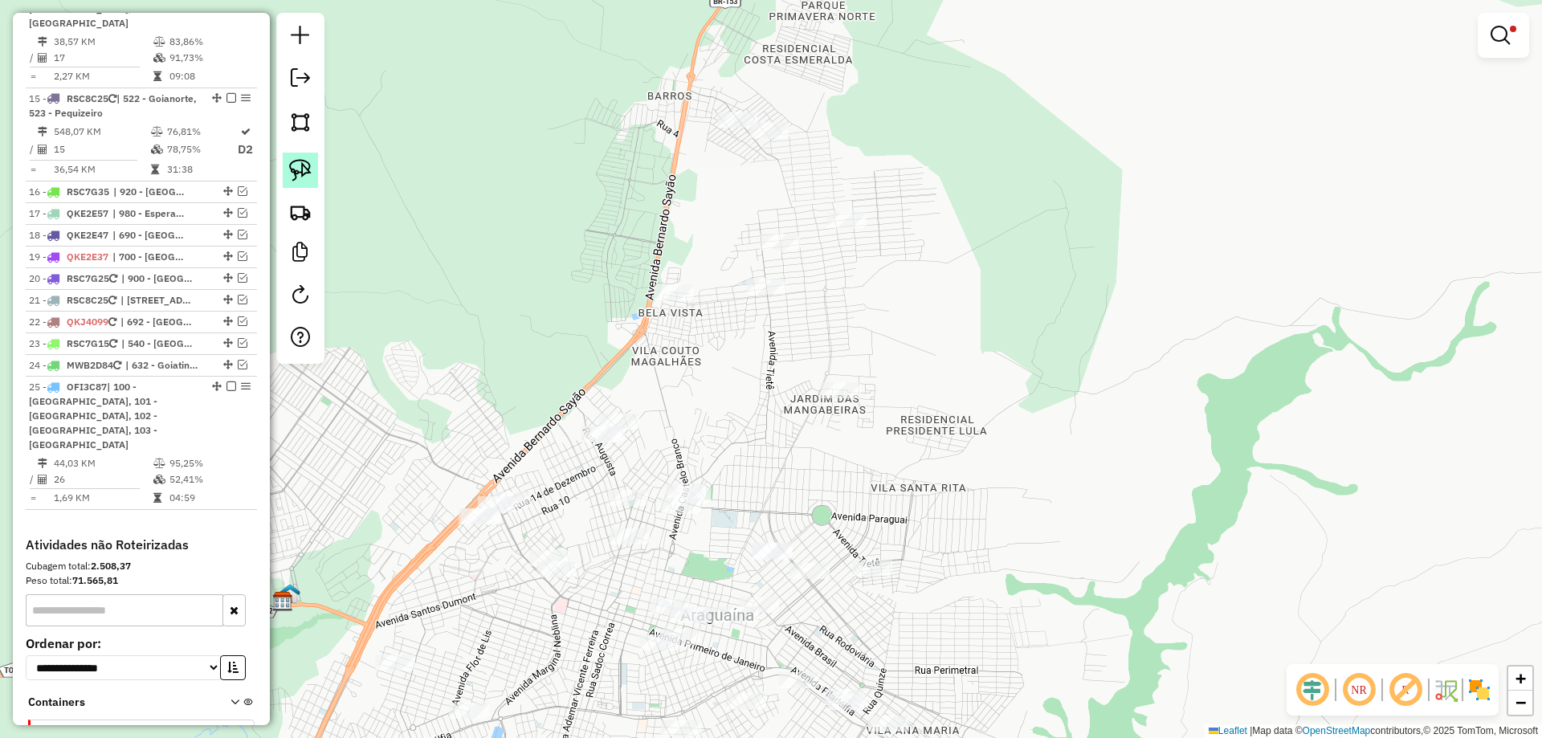
click at [292, 171] on img at bounding box center [300, 170] width 22 height 22
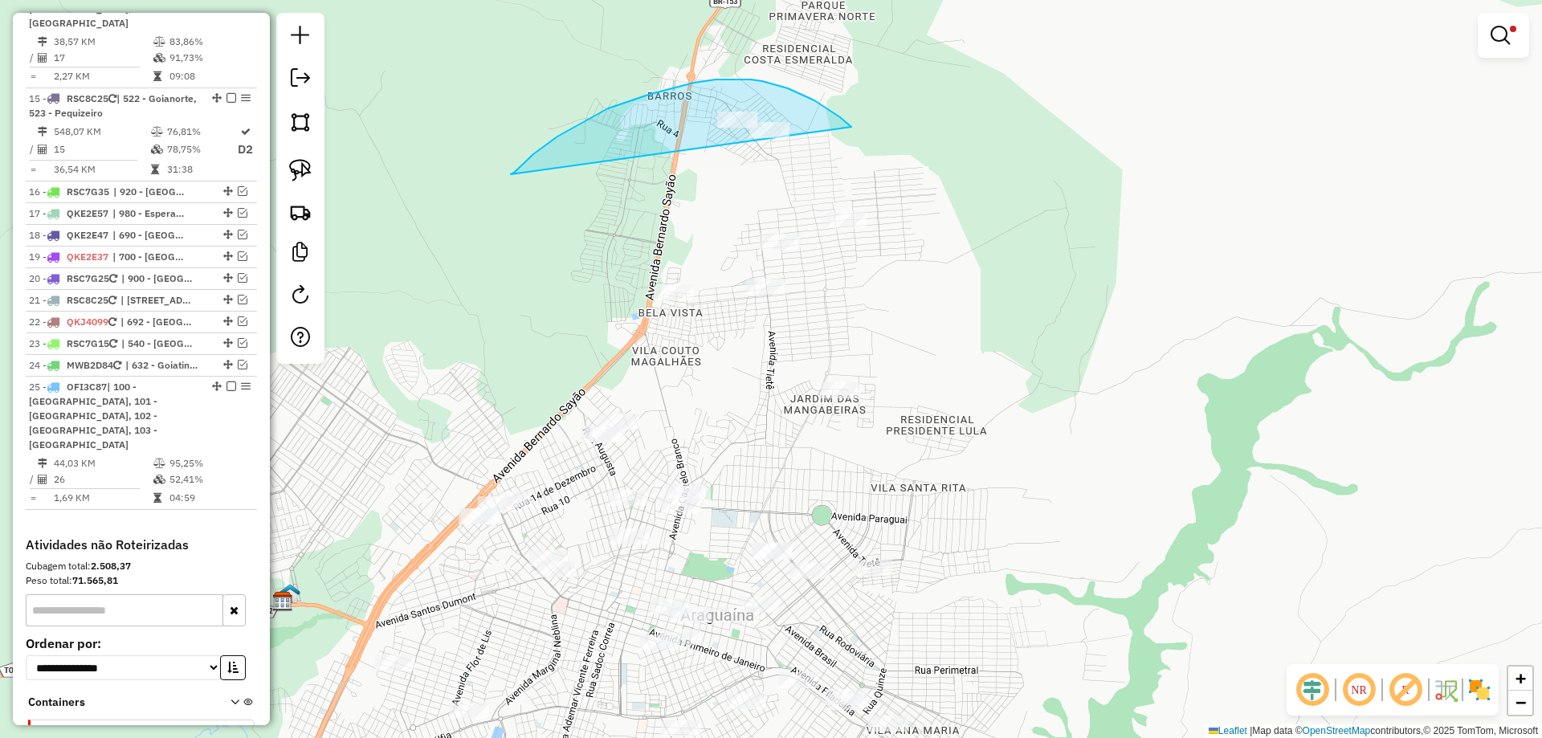
drag, startPoint x: 570, startPoint y: 130, endPoint x: 934, endPoint y: 236, distance: 379.8
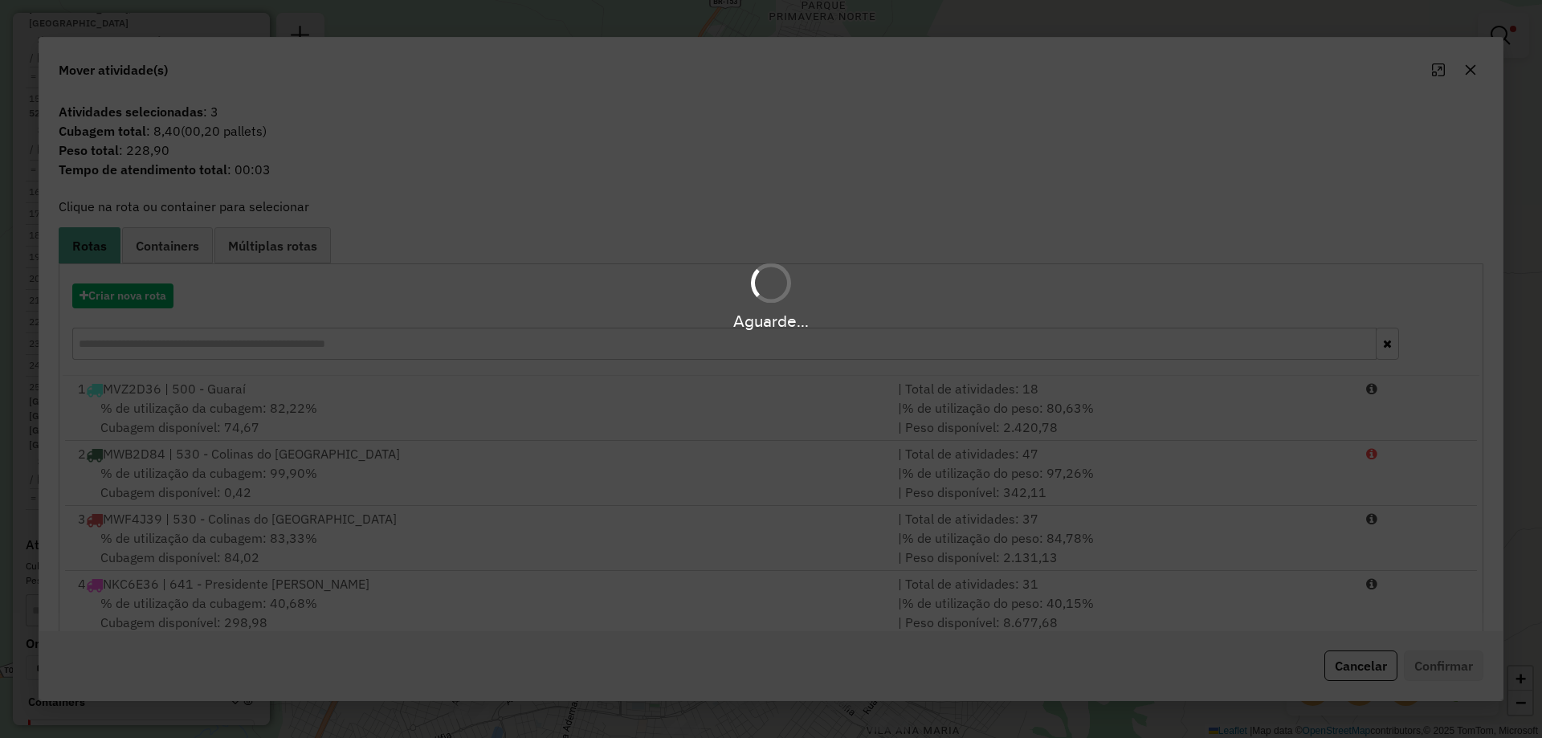
click at [960, 445] on div "Aguarde..." at bounding box center [771, 369] width 1542 height 738
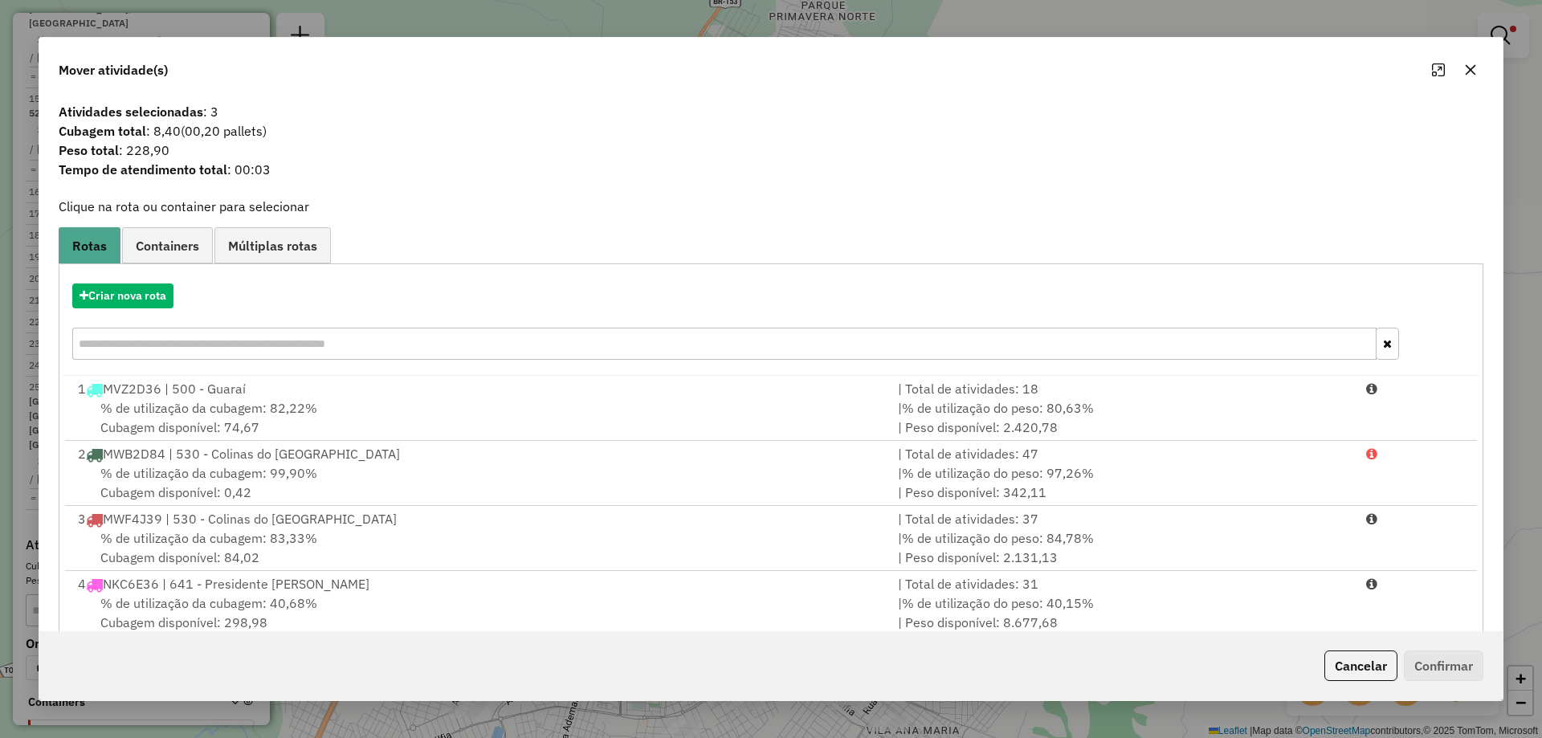
click at [1472, 72] on icon "button" at bounding box center [1470, 69] width 13 height 13
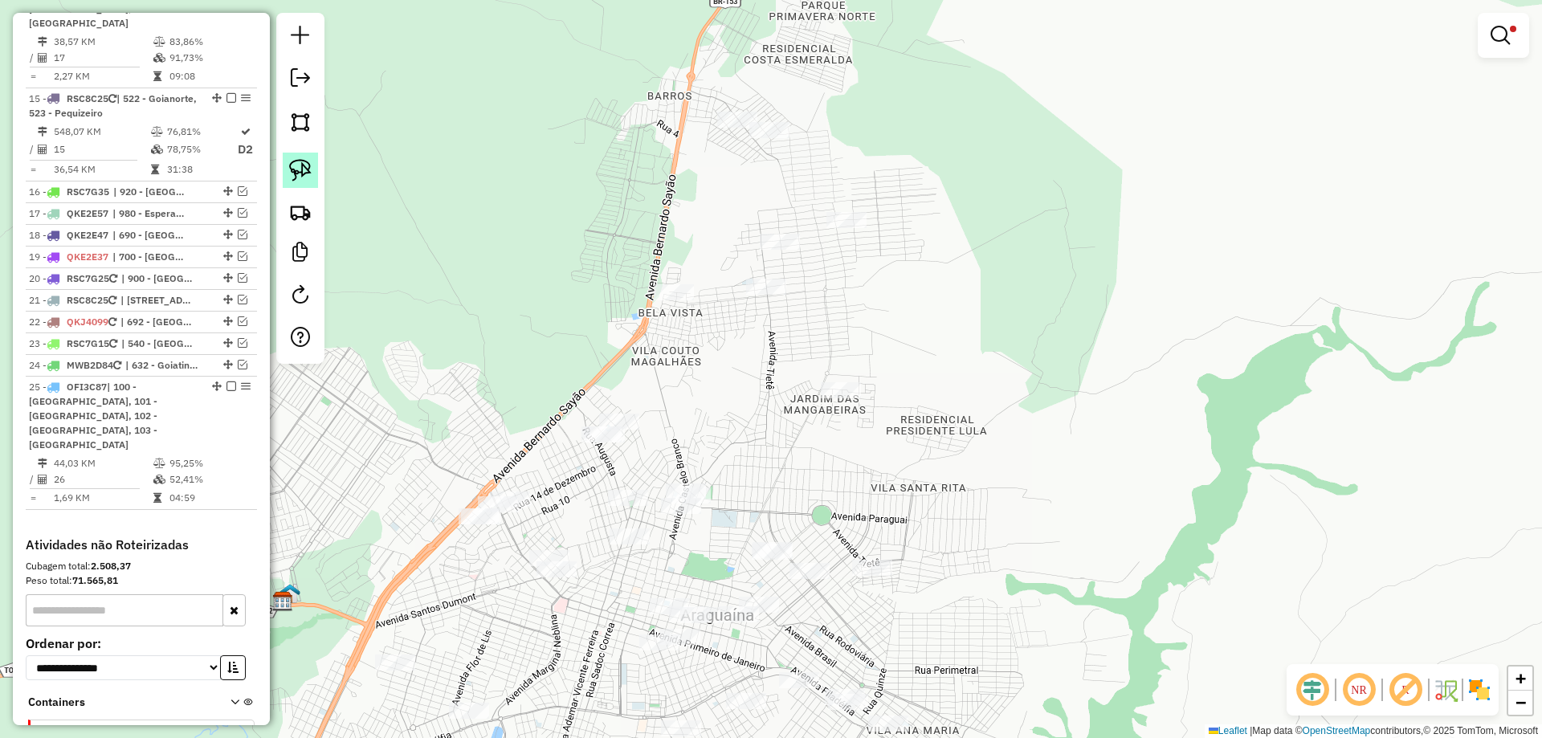
click at [293, 174] on img at bounding box center [300, 170] width 22 height 22
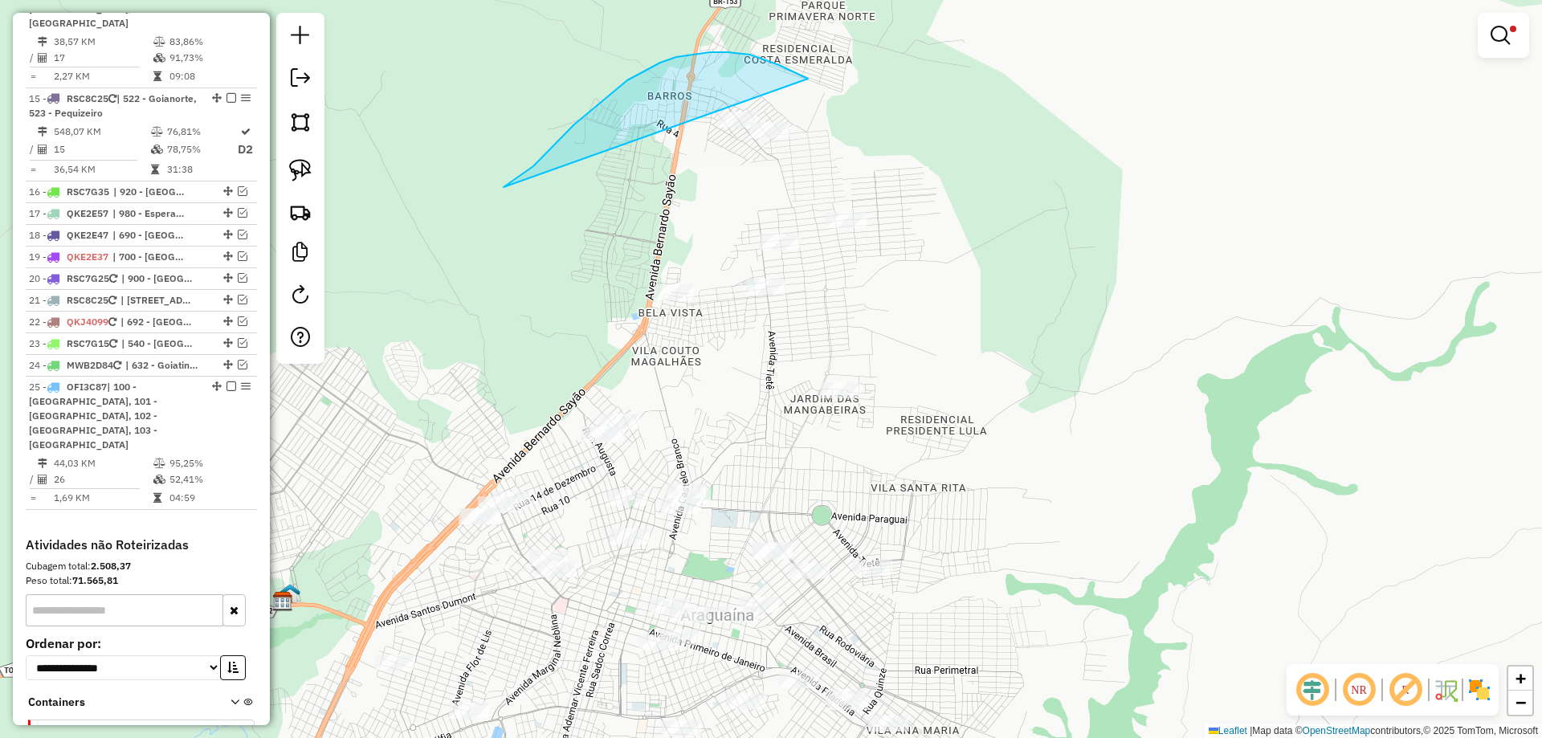
drag, startPoint x: 533, startPoint y: 166, endPoint x: 978, endPoint y: 263, distance: 454.8
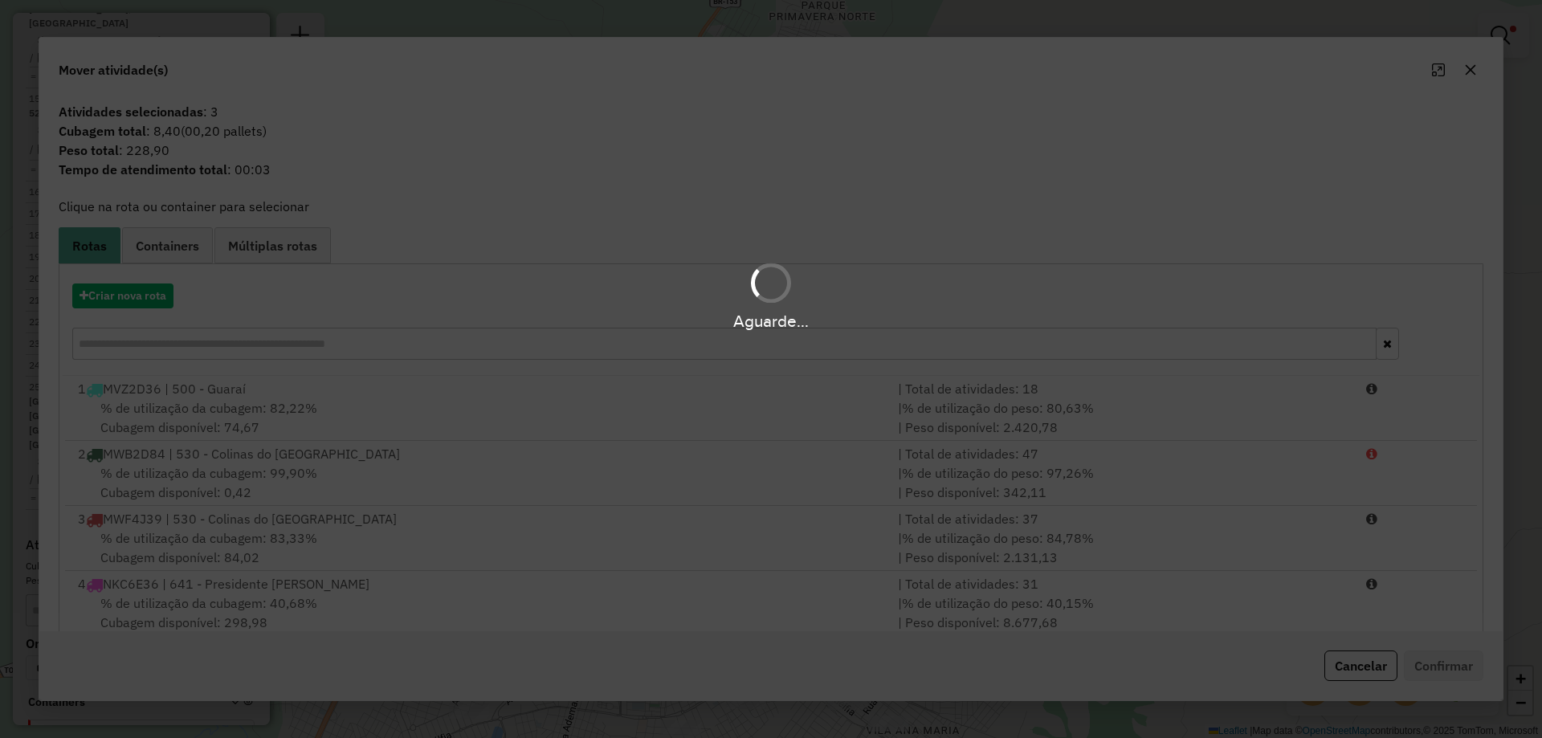
click at [924, 520] on div "Aguarde..." at bounding box center [771, 369] width 1542 height 738
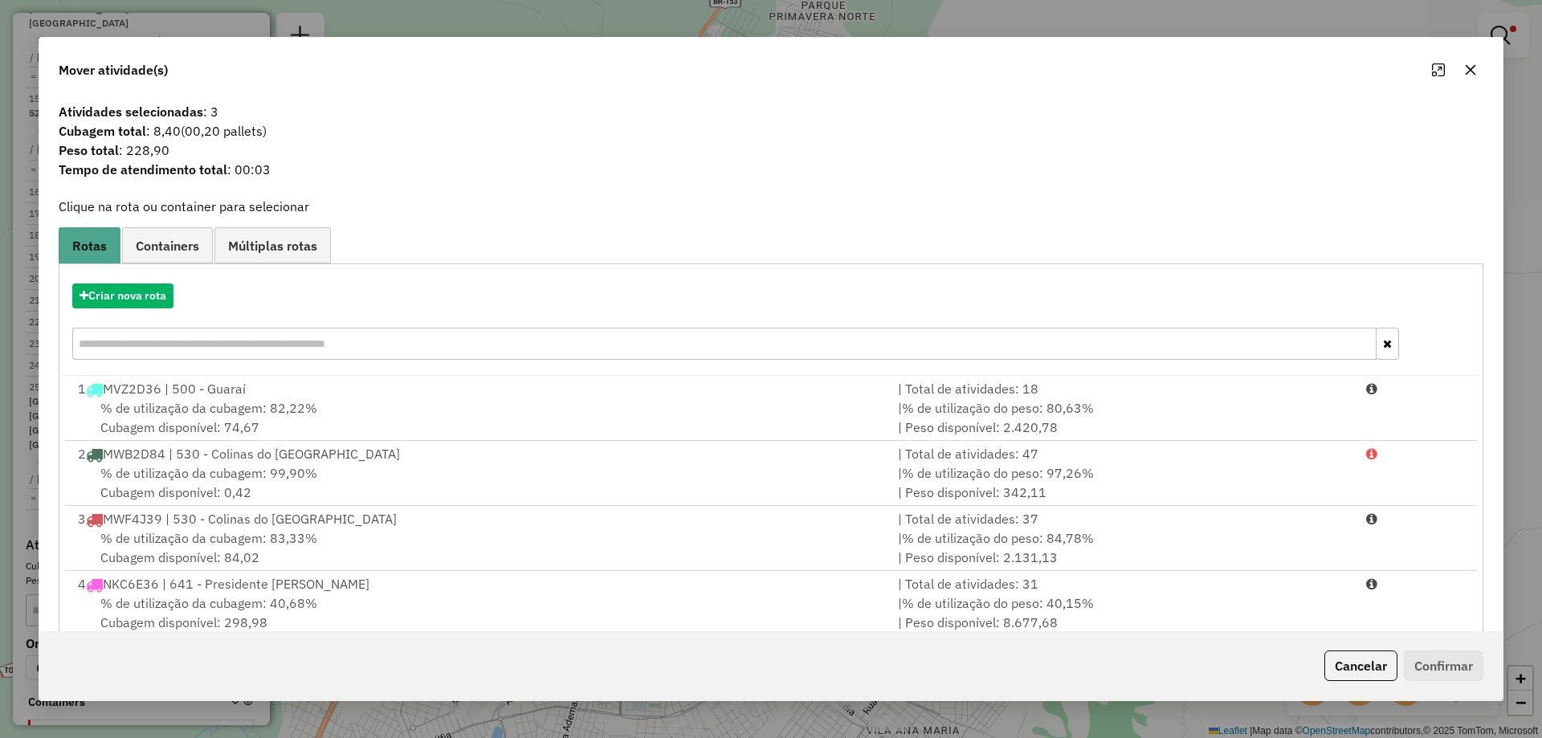
click at [1472, 71] on icon "button" at bounding box center [1471, 70] width 10 height 10
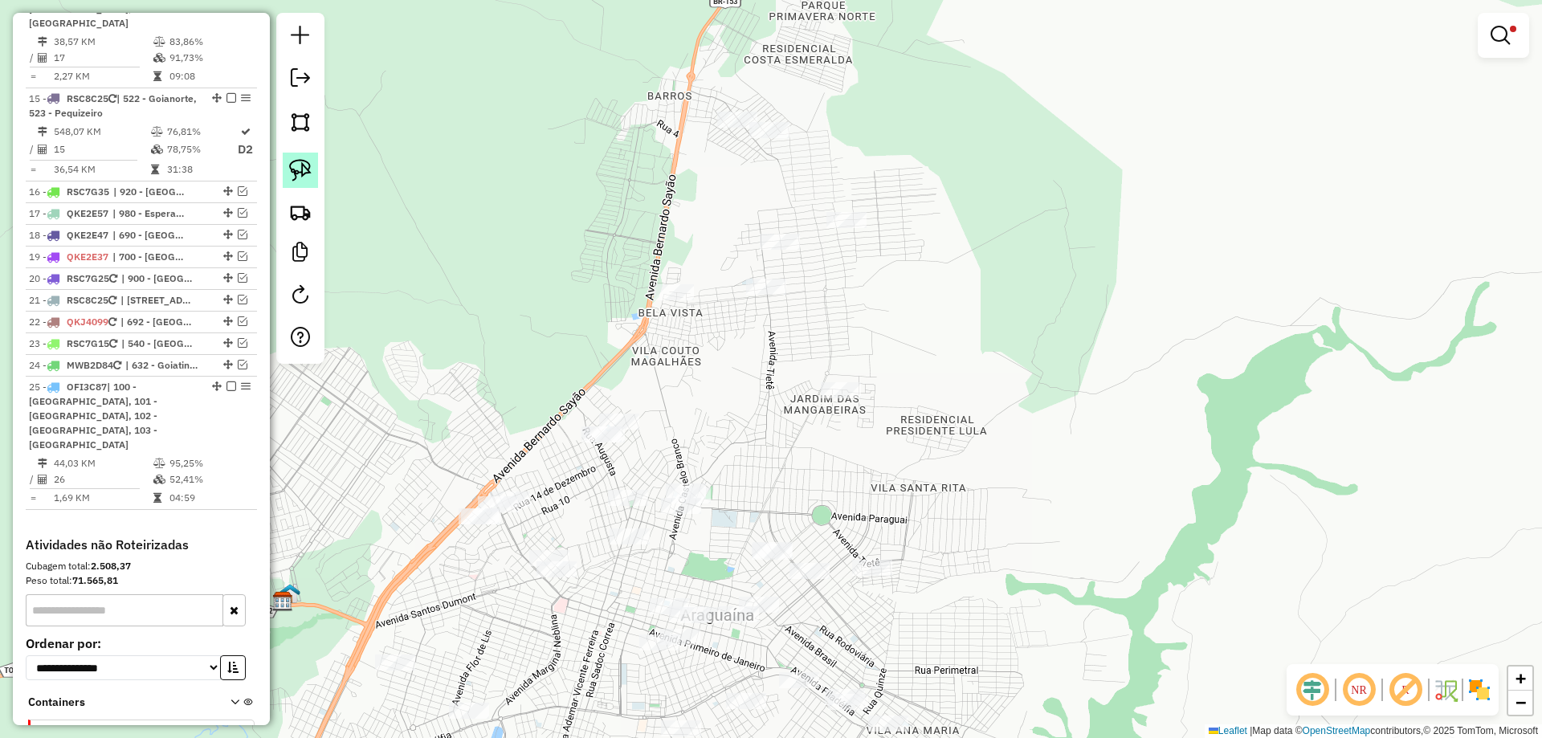
click at [291, 176] on img at bounding box center [300, 170] width 22 height 22
drag, startPoint x: 556, startPoint y: 145, endPoint x: 946, endPoint y: 285, distance: 415.0
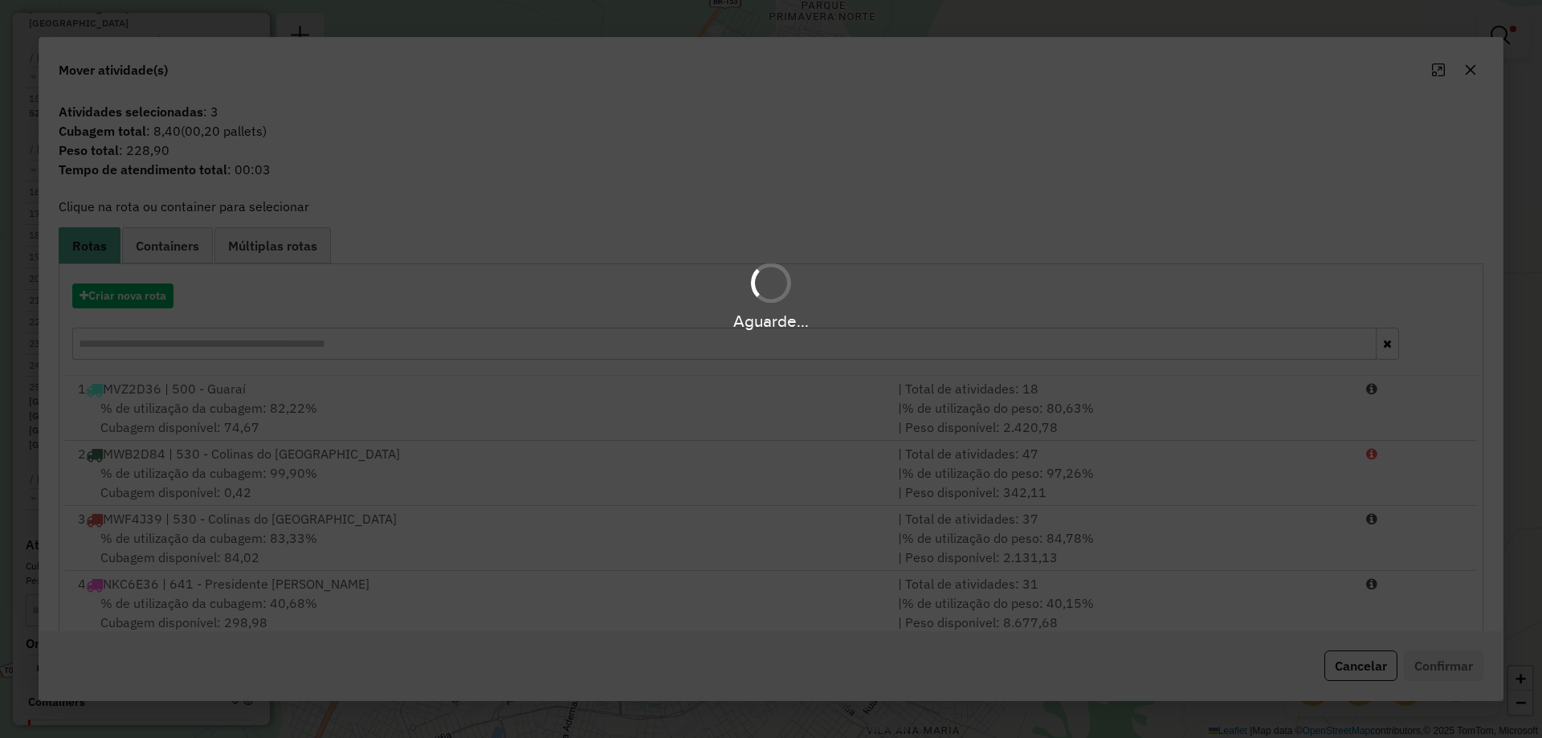
click at [941, 545] on div "Aguarde..." at bounding box center [771, 369] width 1542 height 738
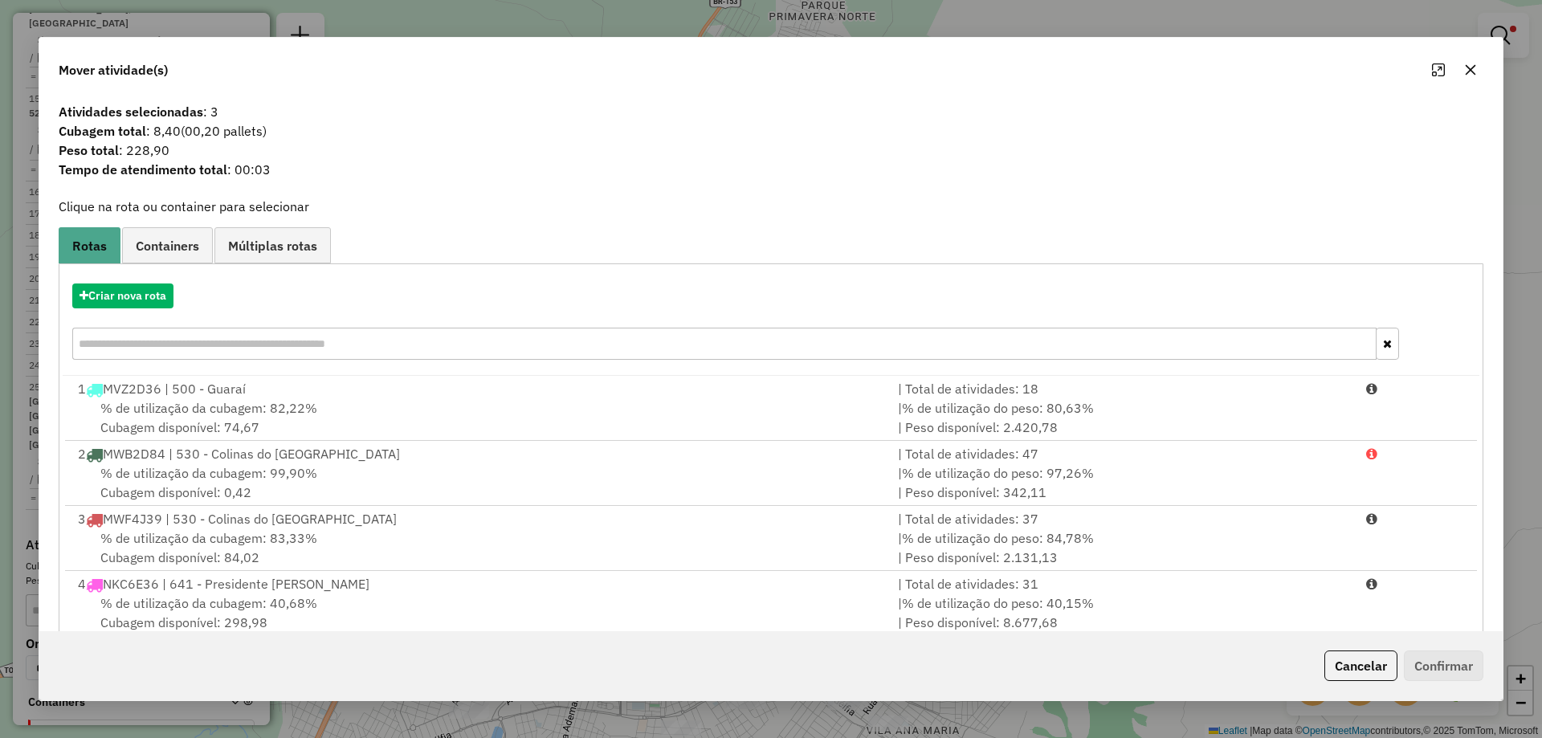
click at [1468, 75] on icon "button" at bounding box center [1470, 69] width 13 height 13
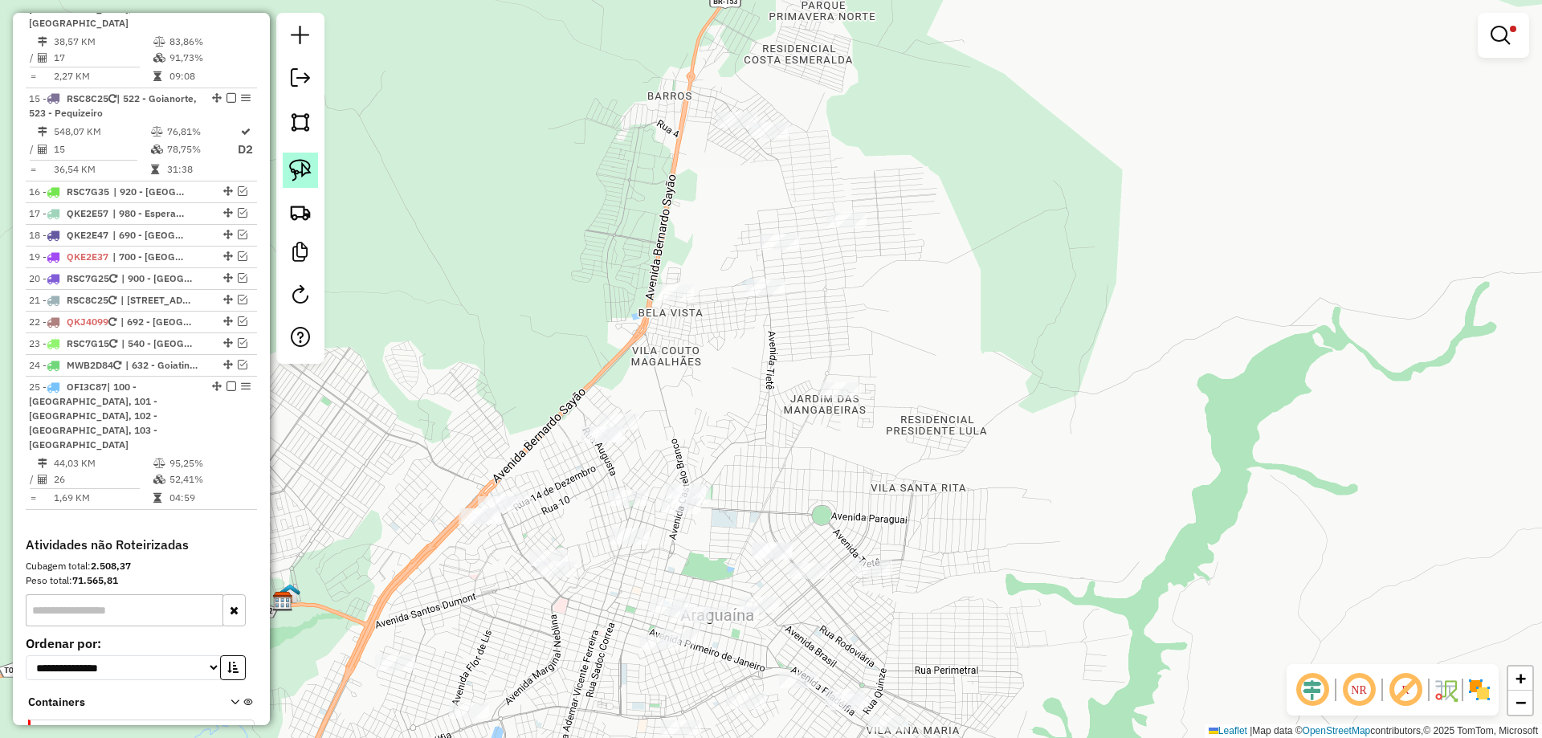
click at [294, 166] on img at bounding box center [300, 170] width 22 height 22
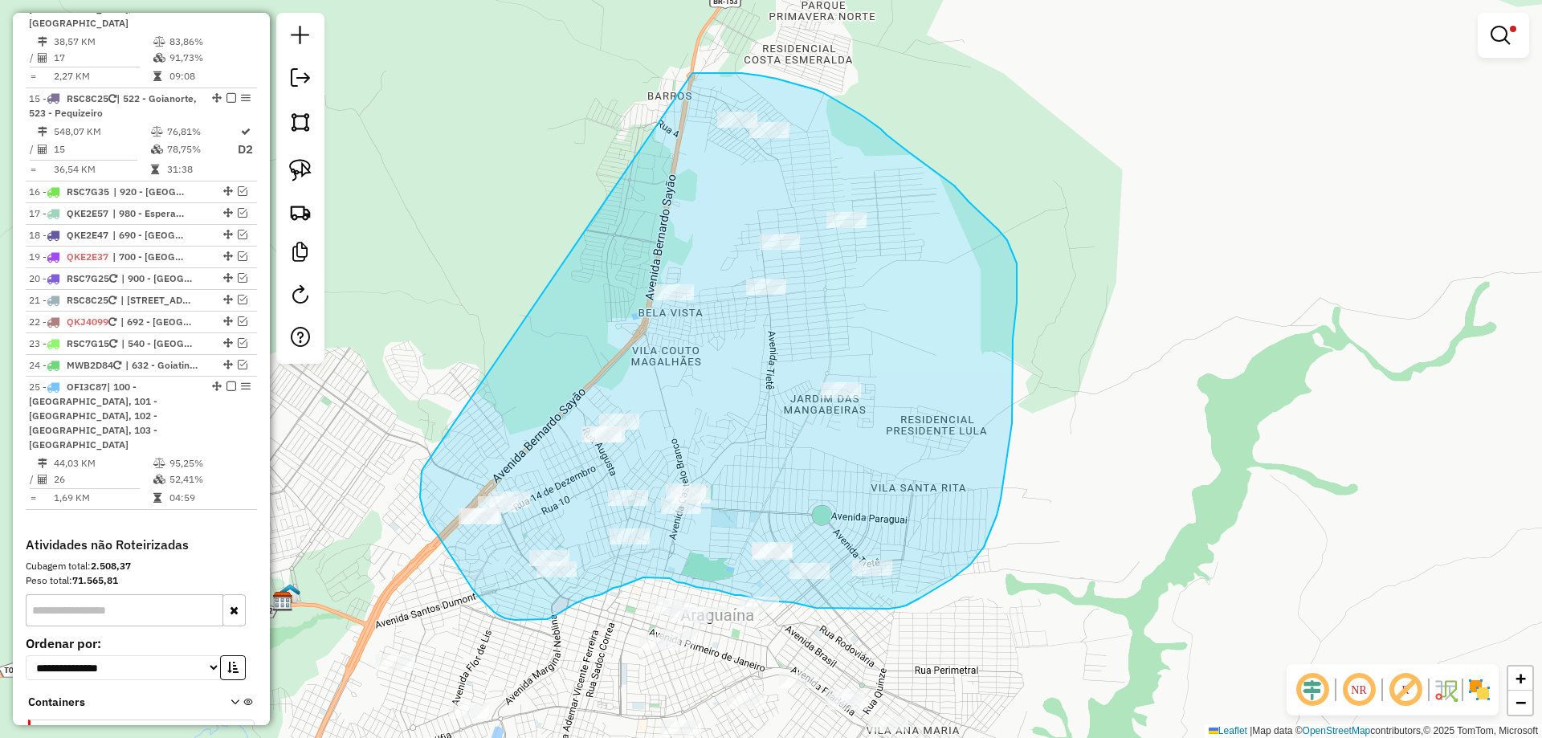
drag, startPoint x: 420, startPoint y: 491, endPoint x: 668, endPoint y: 77, distance: 482.1
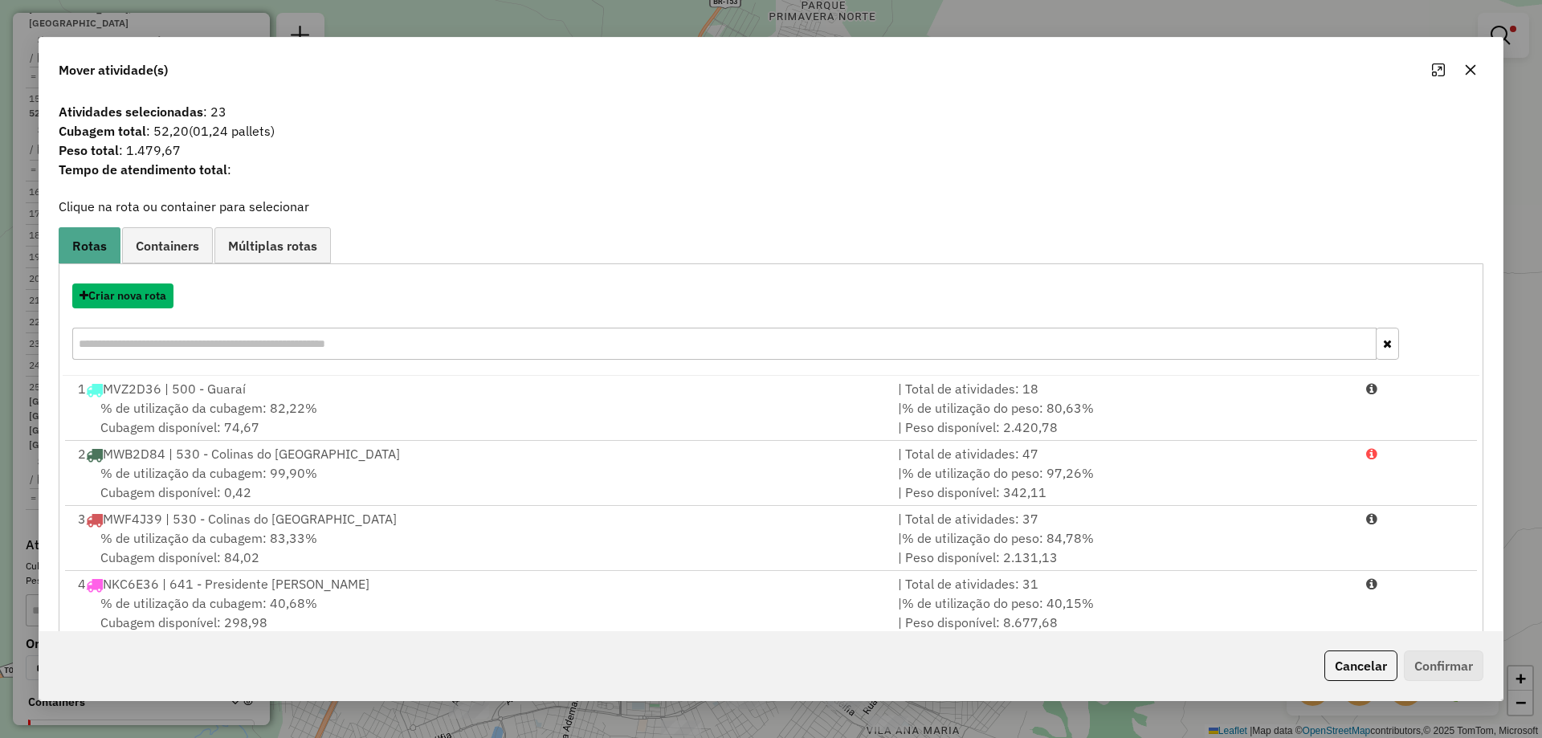
click at [149, 296] on button "Criar nova rota" at bounding box center [122, 296] width 101 height 25
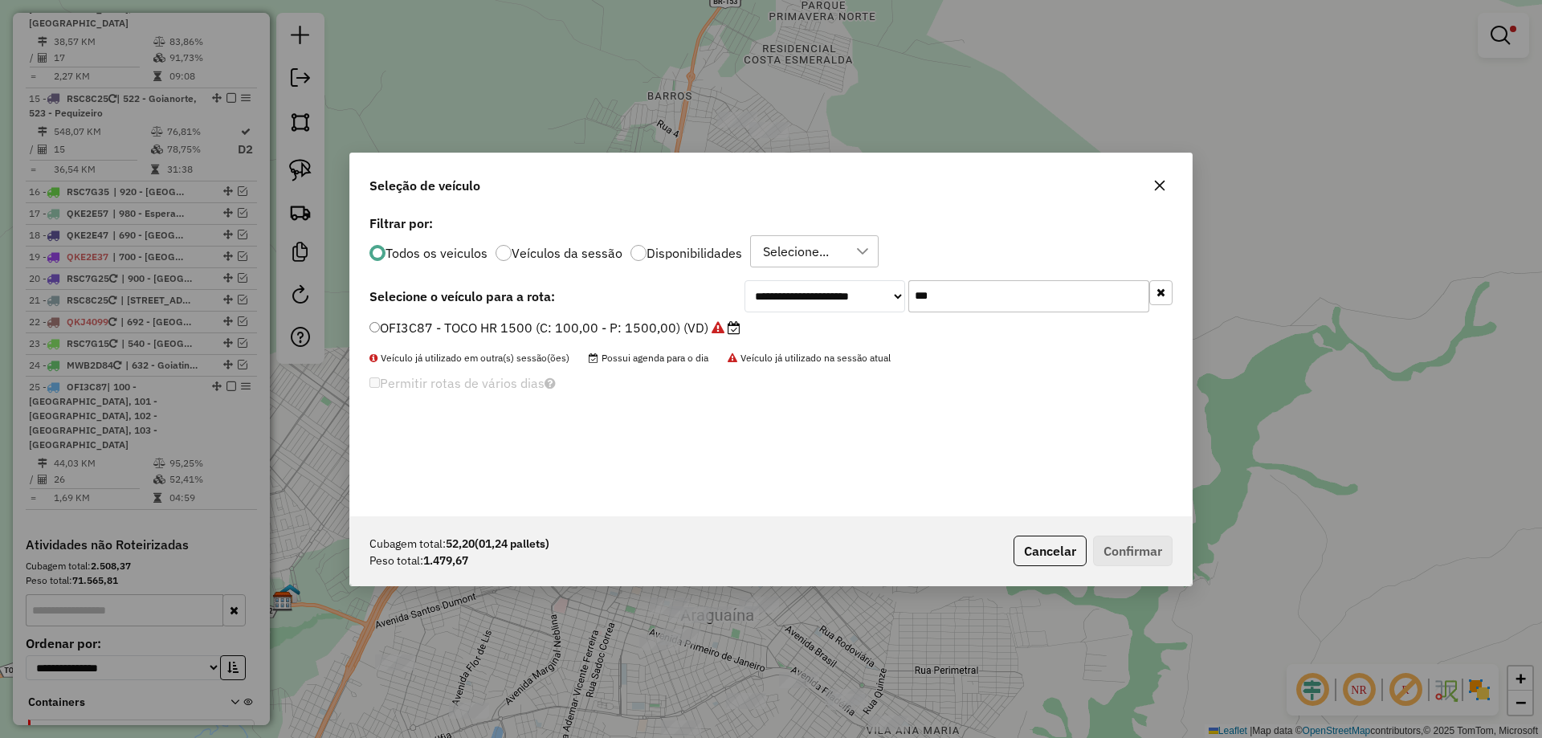
scroll to position [9, 5]
click at [943, 299] on input "***" at bounding box center [1029, 296] width 241 height 32
type input "***"
click at [684, 332] on label "JHP8C95 - TOCO HR 1500 (C: 100,00 - P: 1500,00) (VD)" at bounding box center [548, 326] width 357 height 19
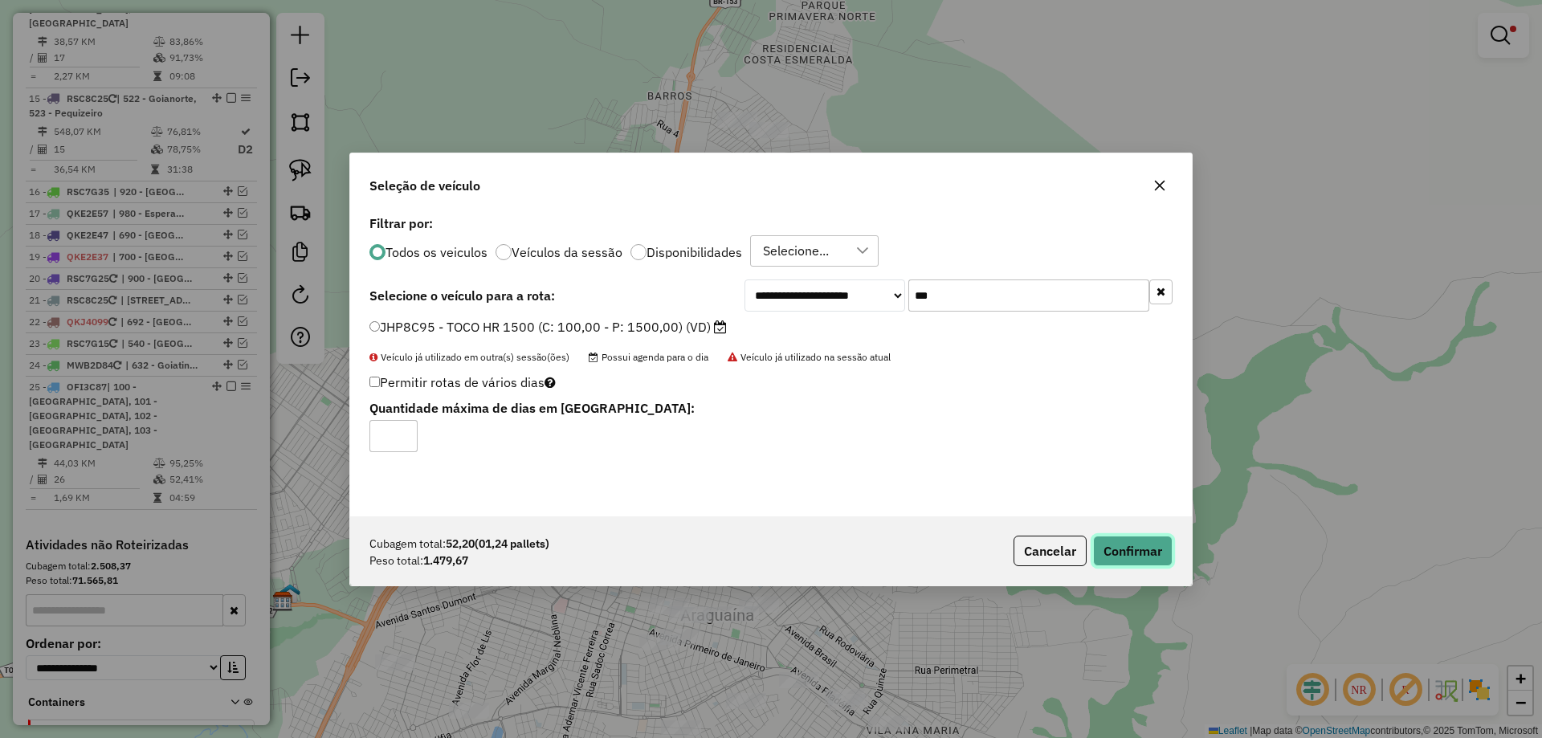
click at [1120, 563] on button "Confirmar" at bounding box center [1133, 551] width 80 height 31
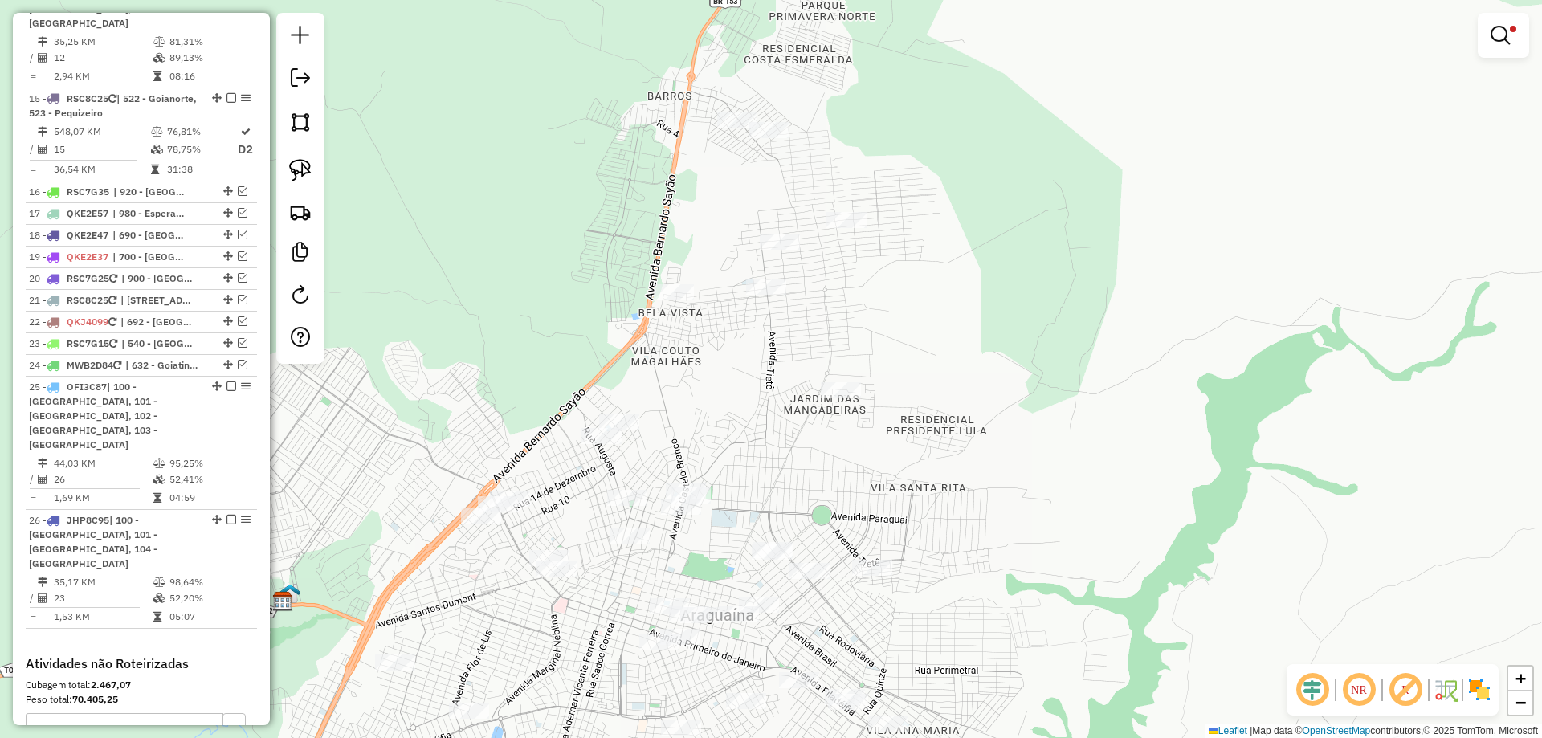
scroll to position [1912, 0]
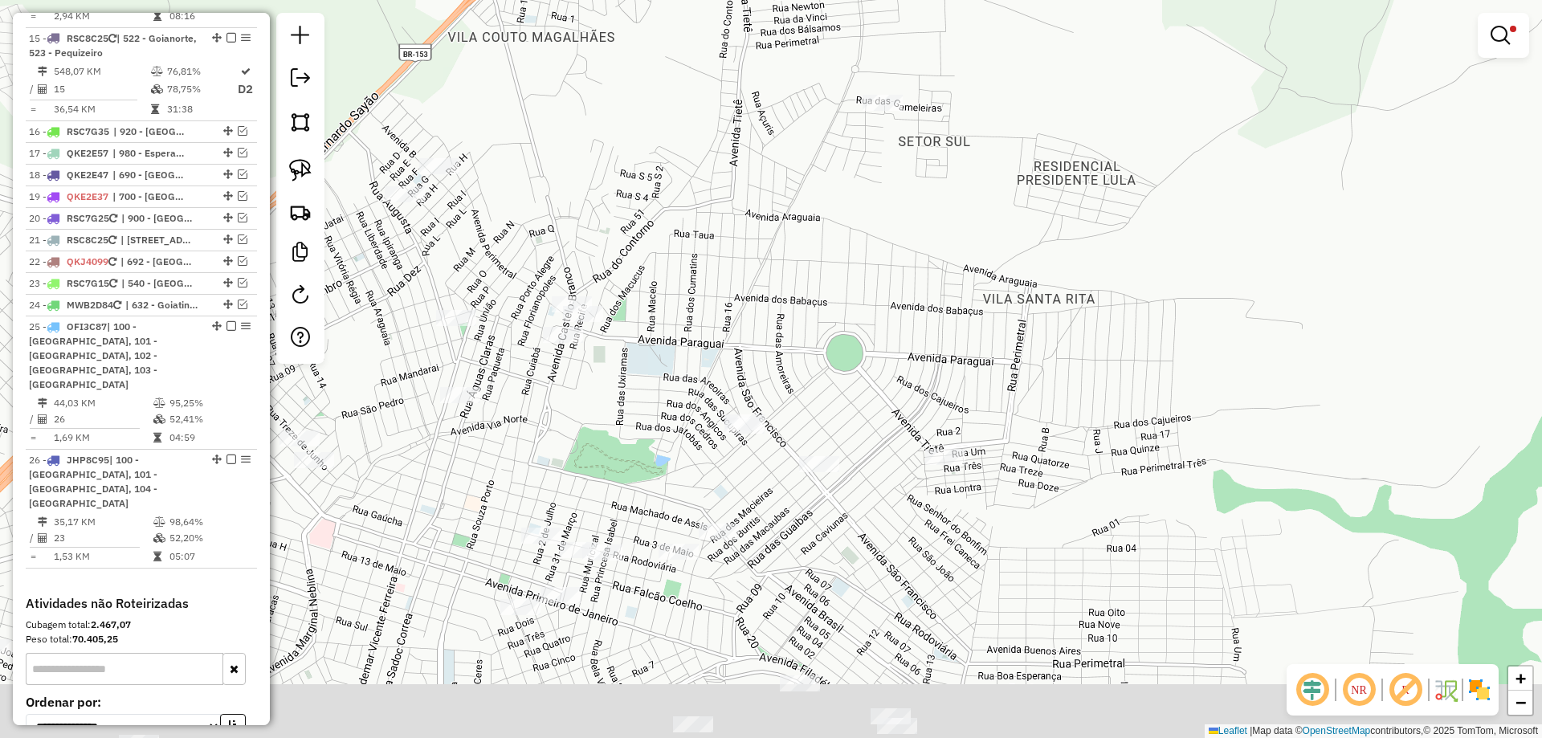
drag, startPoint x: 692, startPoint y: 581, endPoint x: 644, endPoint y: 415, distance: 172.1
click at [647, 416] on div "Limpar filtros Janela de atendimento Grade de atendimento Capacidade Transporta…" at bounding box center [771, 369] width 1542 height 738
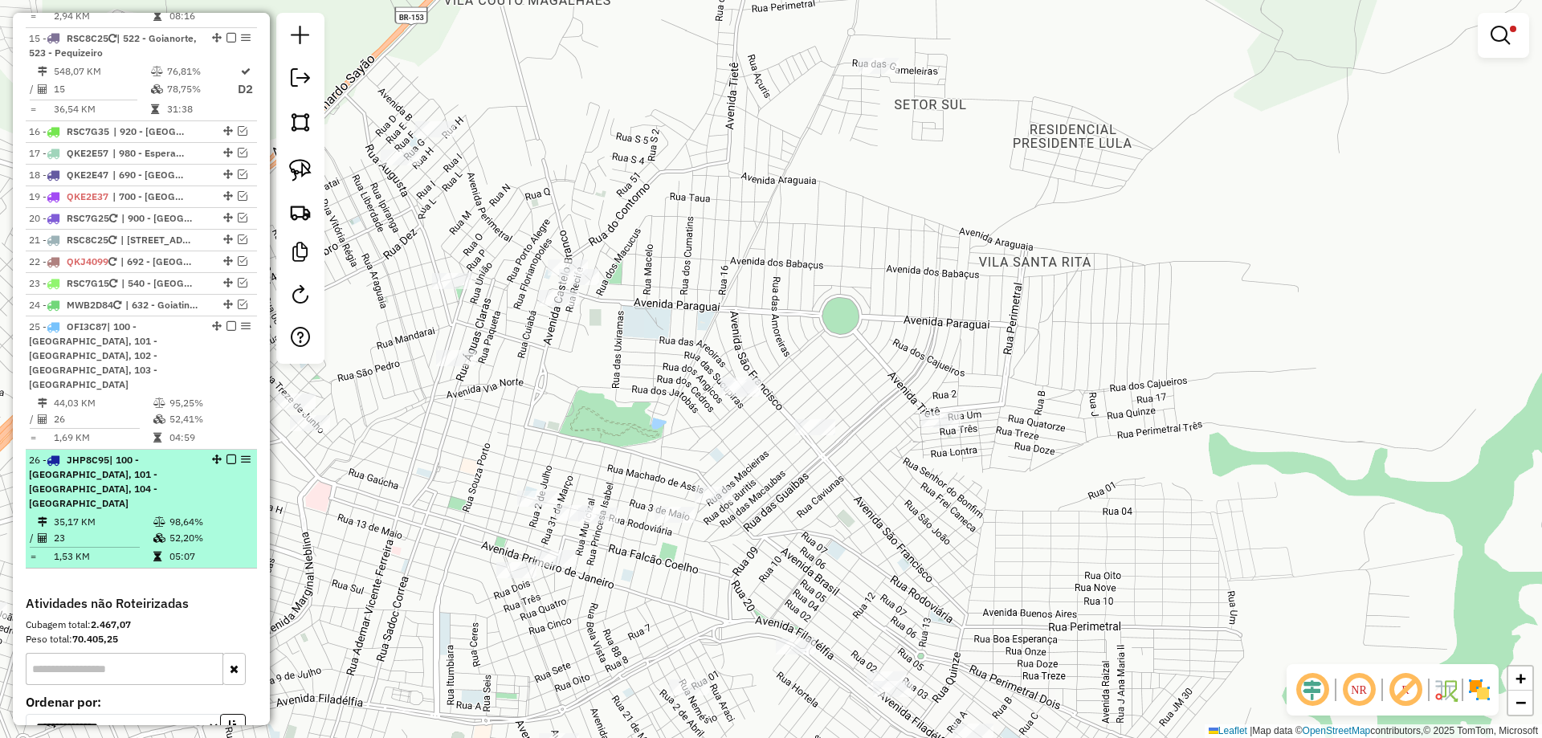
click at [142, 514] on td "35,17 KM" at bounding box center [103, 522] width 100 height 16
select select "*********"
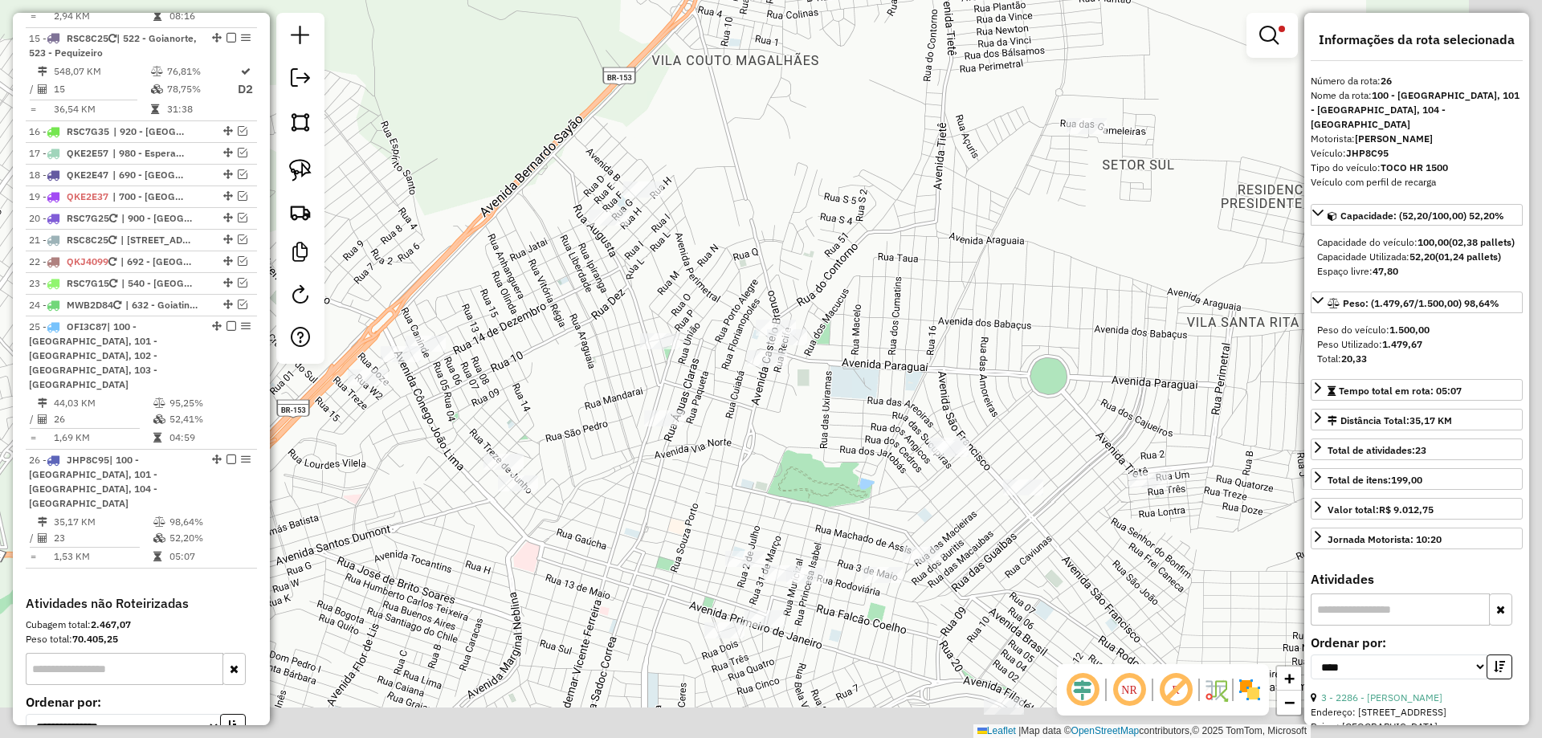
drag, startPoint x: 875, startPoint y: 530, endPoint x: 623, endPoint y: 479, distance: 257.4
click at [623, 479] on div "Limpar filtros Janela de atendimento Grade de atendimento Capacidade Transporta…" at bounding box center [771, 369] width 1542 height 738
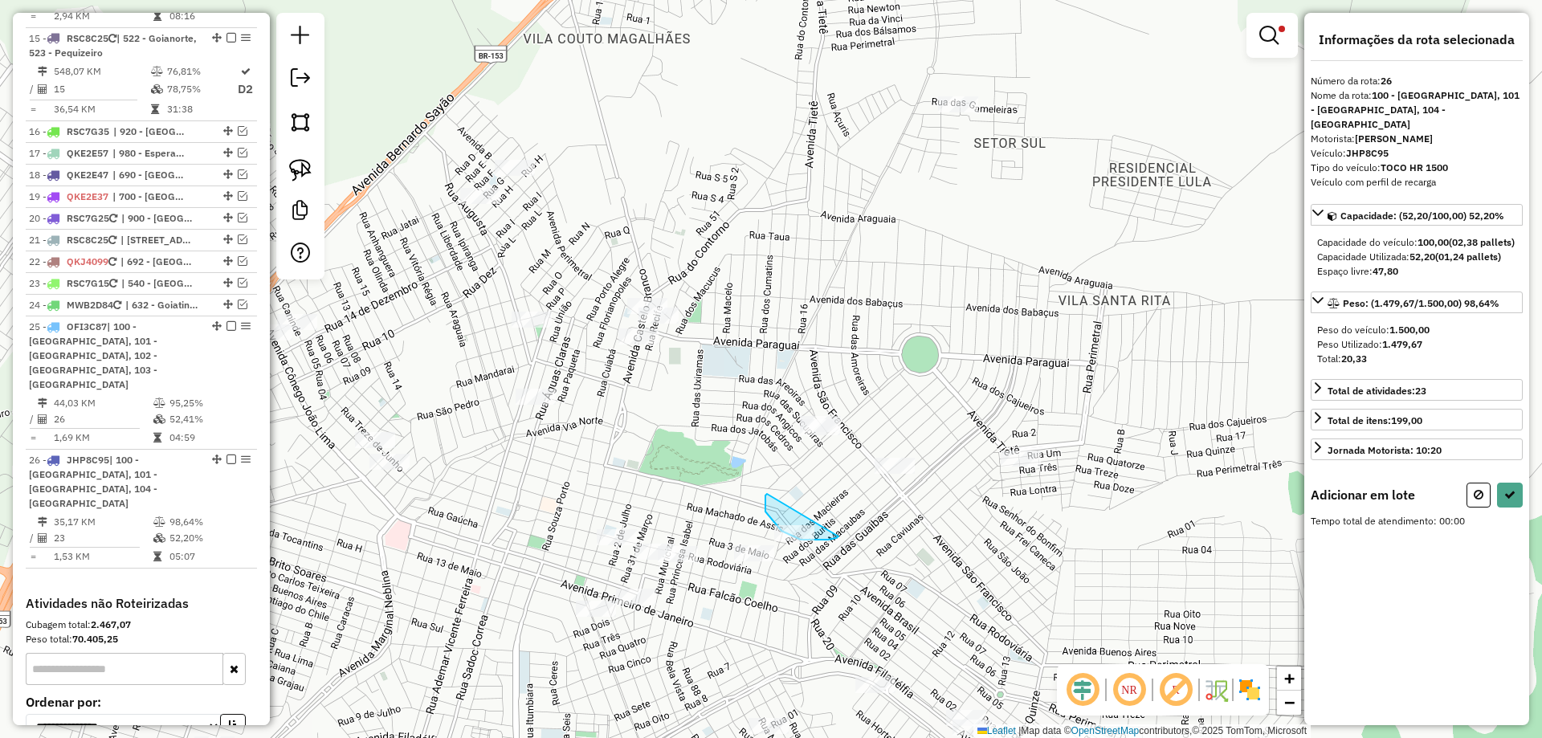
drag, startPoint x: 767, startPoint y: 494, endPoint x: 844, endPoint y: 534, distance: 86.2
click at [1485, 496] on button at bounding box center [1479, 495] width 24 height 25
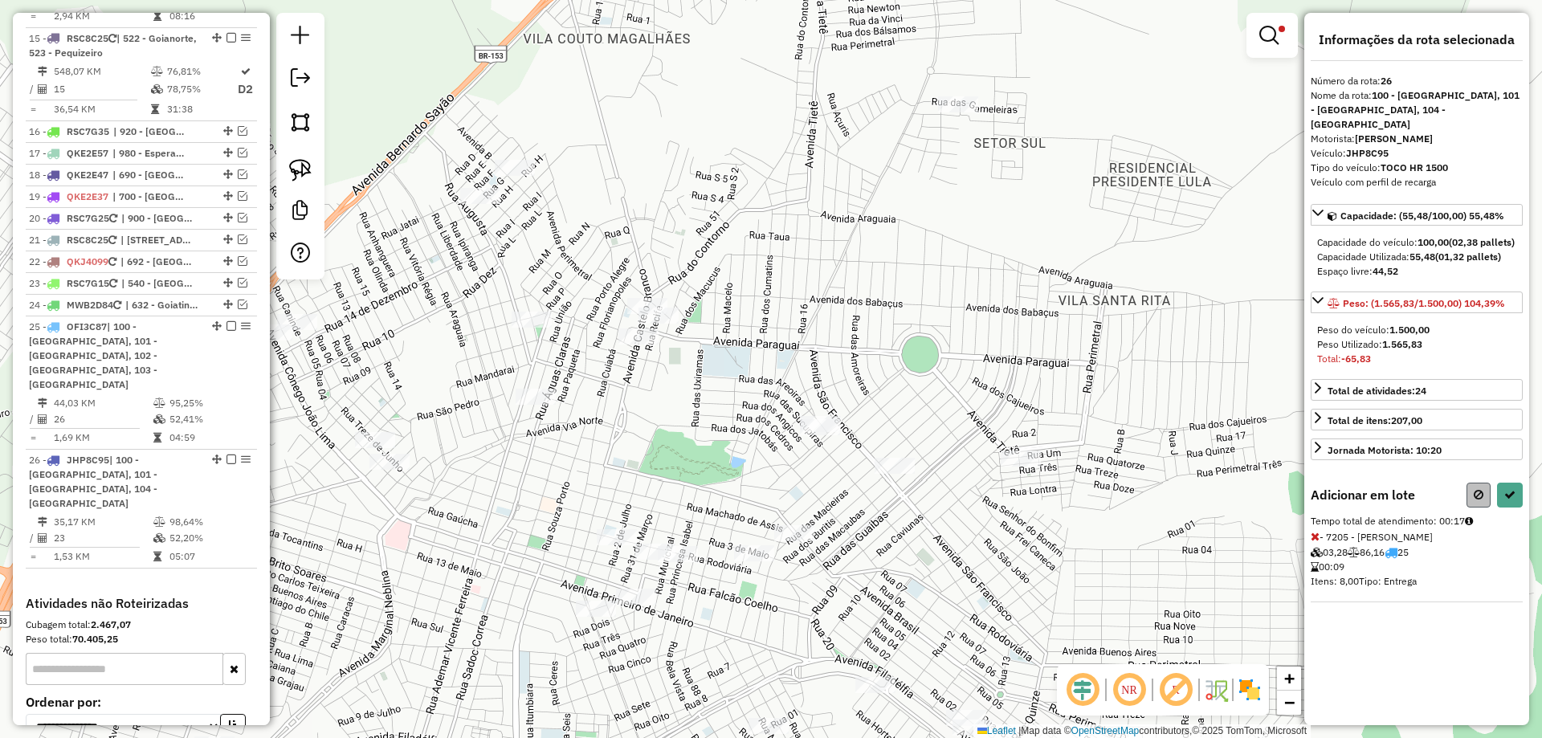
select select "*********"
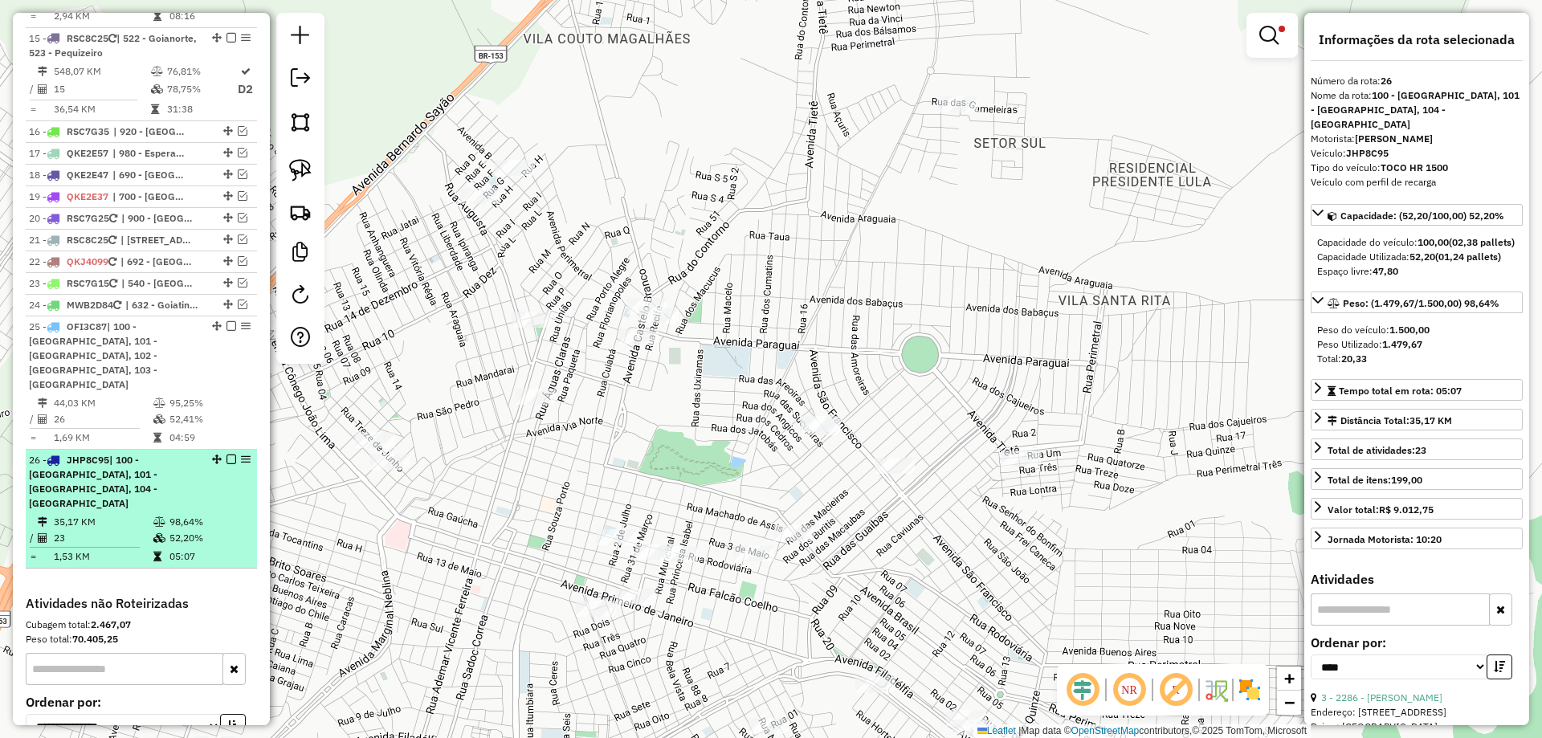
click at [137, 514] on td "35,17 KM" at bounding box center [103, 522] width 100 height 16
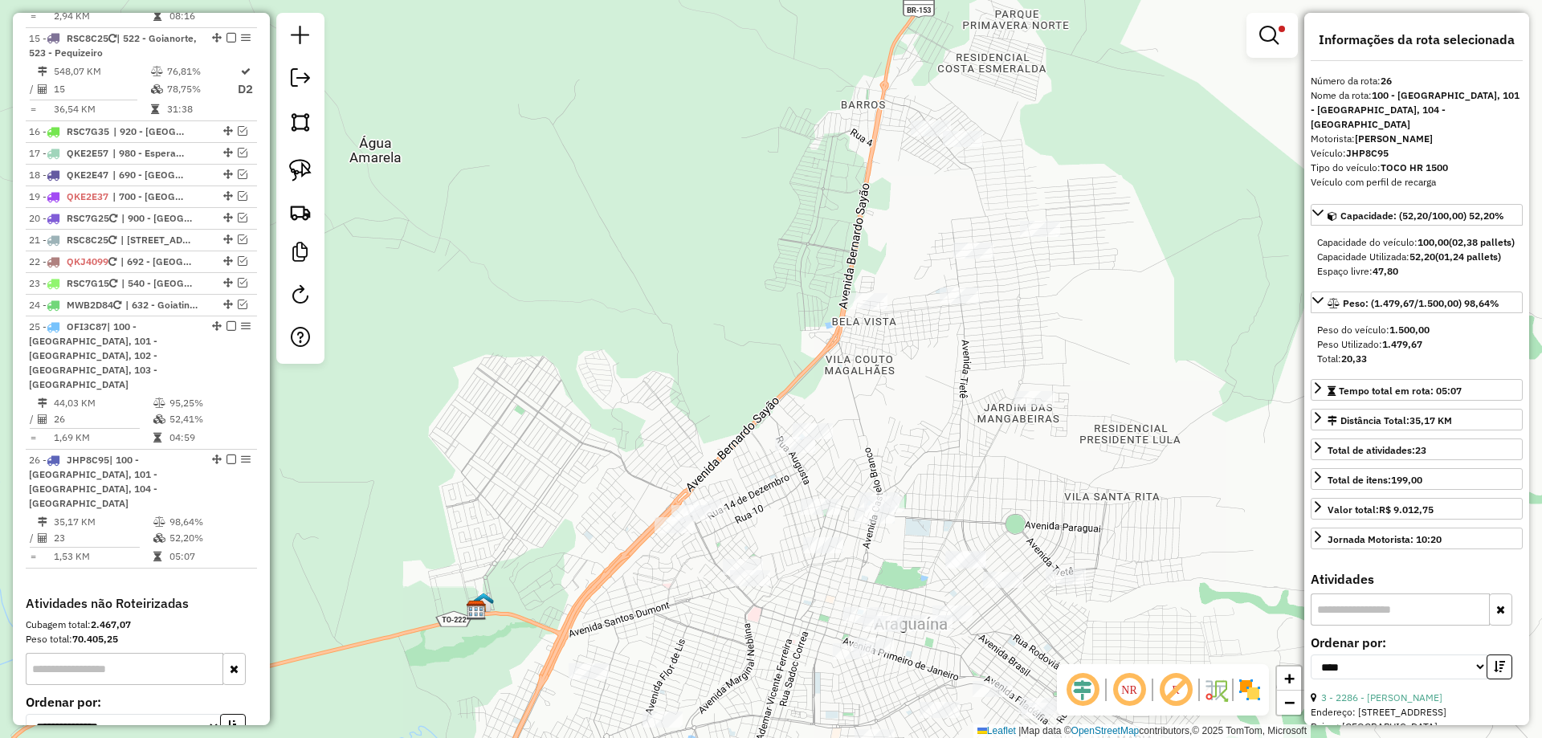
drag, startPoint x: 760, startPoint y: 639, endPoint x: 684, endPoint y: 606, distance: 82.4
click at [685, 607] on div "Limpar filtros Janela de atendimento Grade de atendimento Capacidade Transporta…" at bounding box center [771, 369] width 1542 height 738
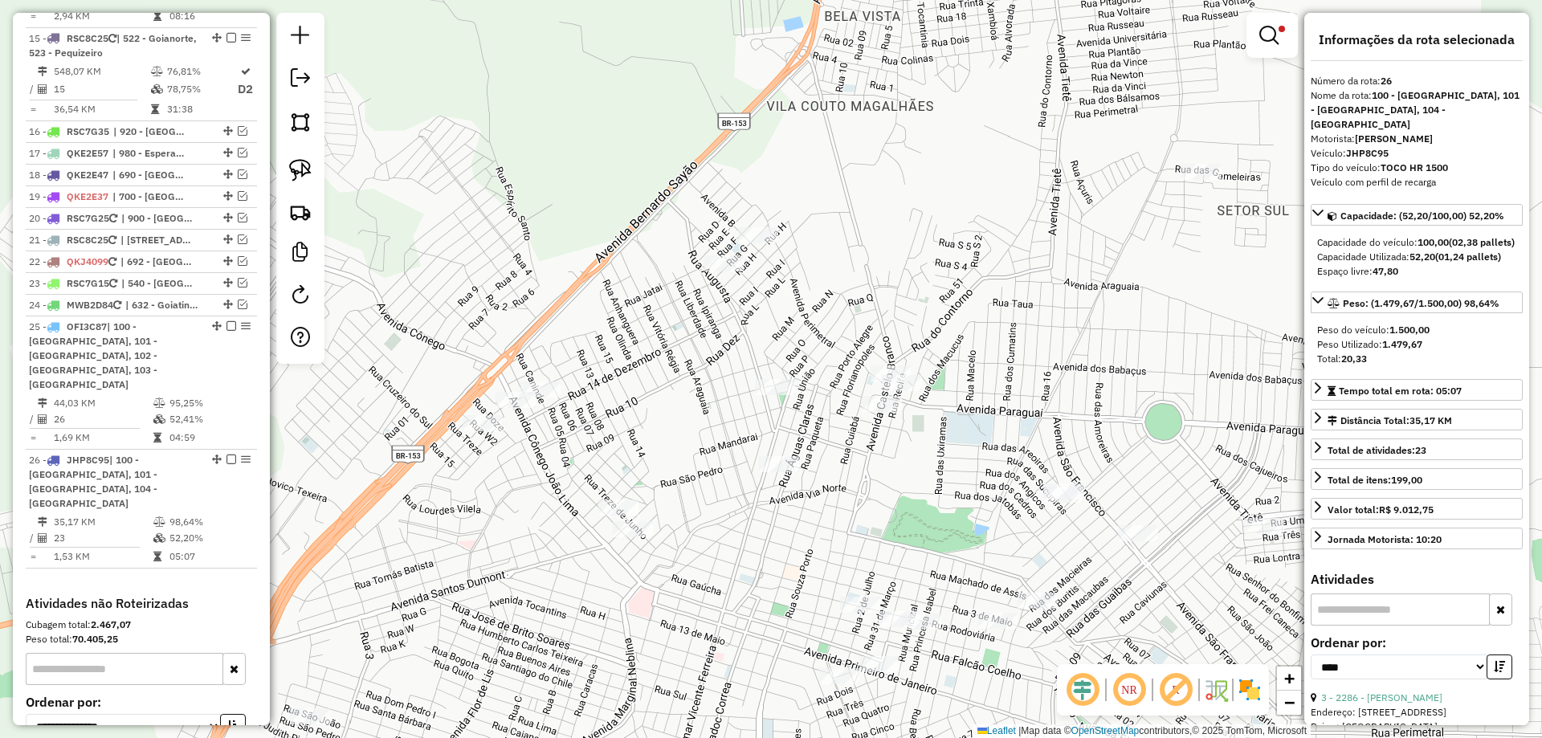
drag, startPoint x: 795, startPoint y: 591, endPoint x: 649, endPoint y: 533, distance: 157.2
click at [650, 533] on div "Limpar filtros Janela de atendimento Grade de atendimento Capacidade Transporta…" at bounding box center [771, 369] width 1542 height 738
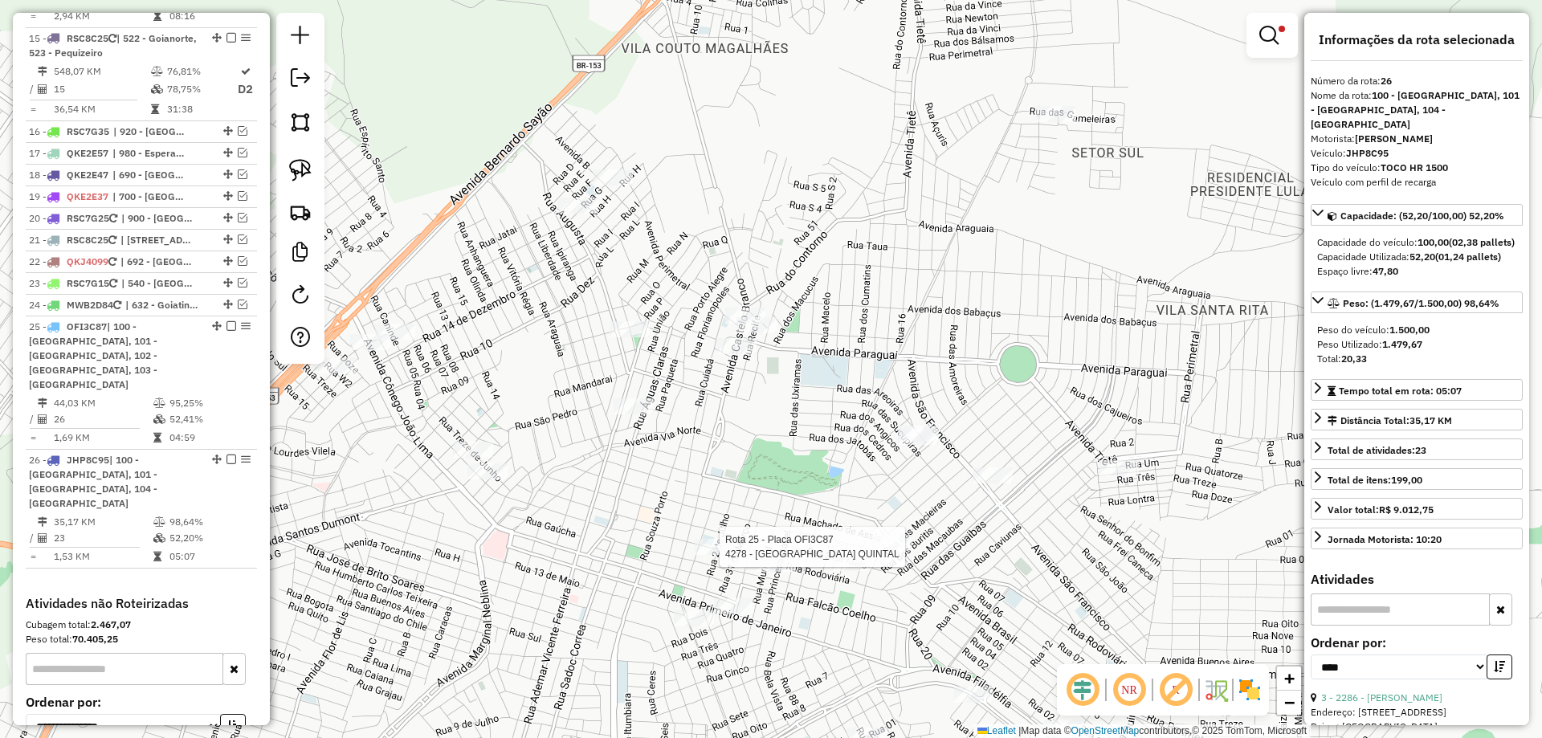
scroll to position [1942, 0]
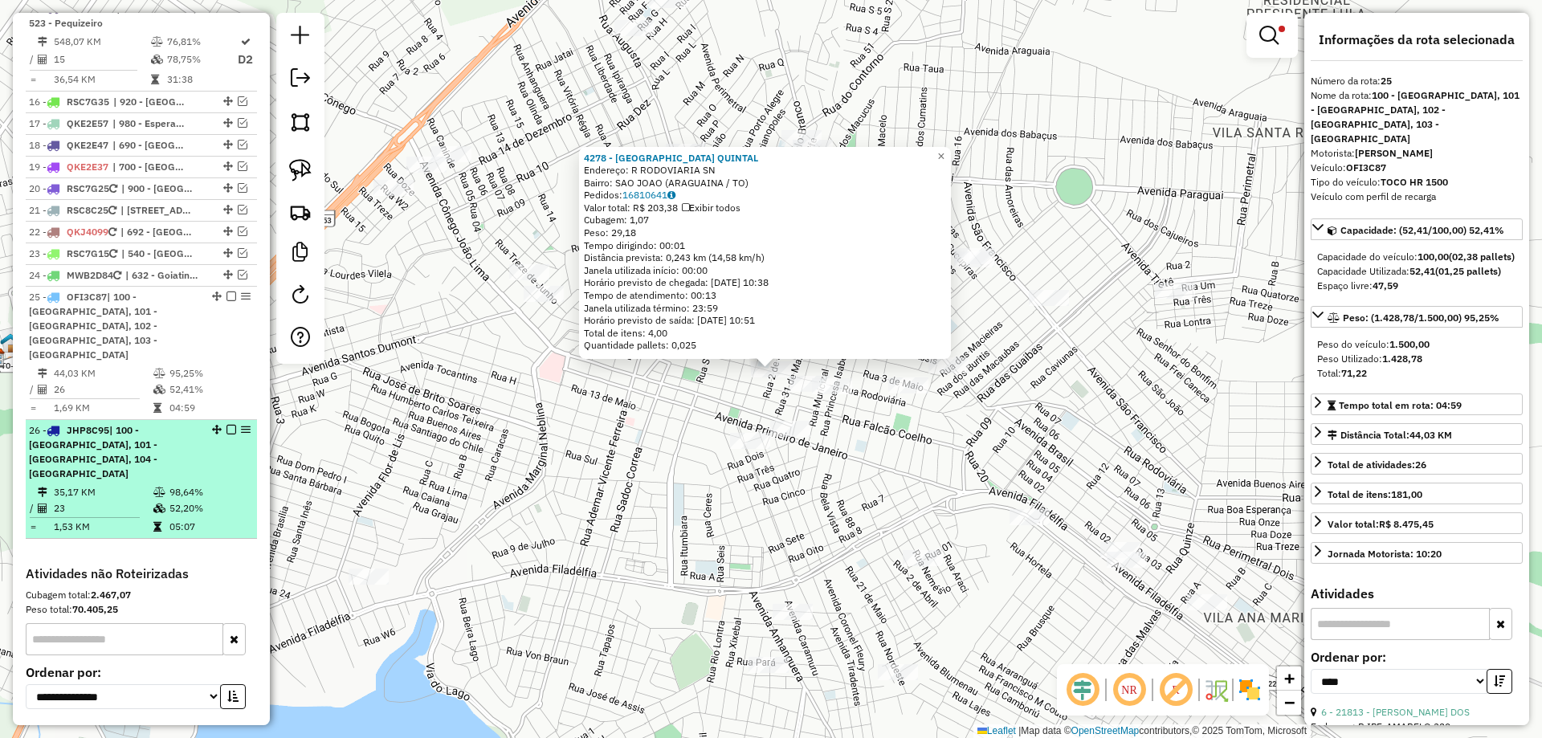
click at [176, 519] on td "05:07" at bounding box center [209, 527] width 81 height 16
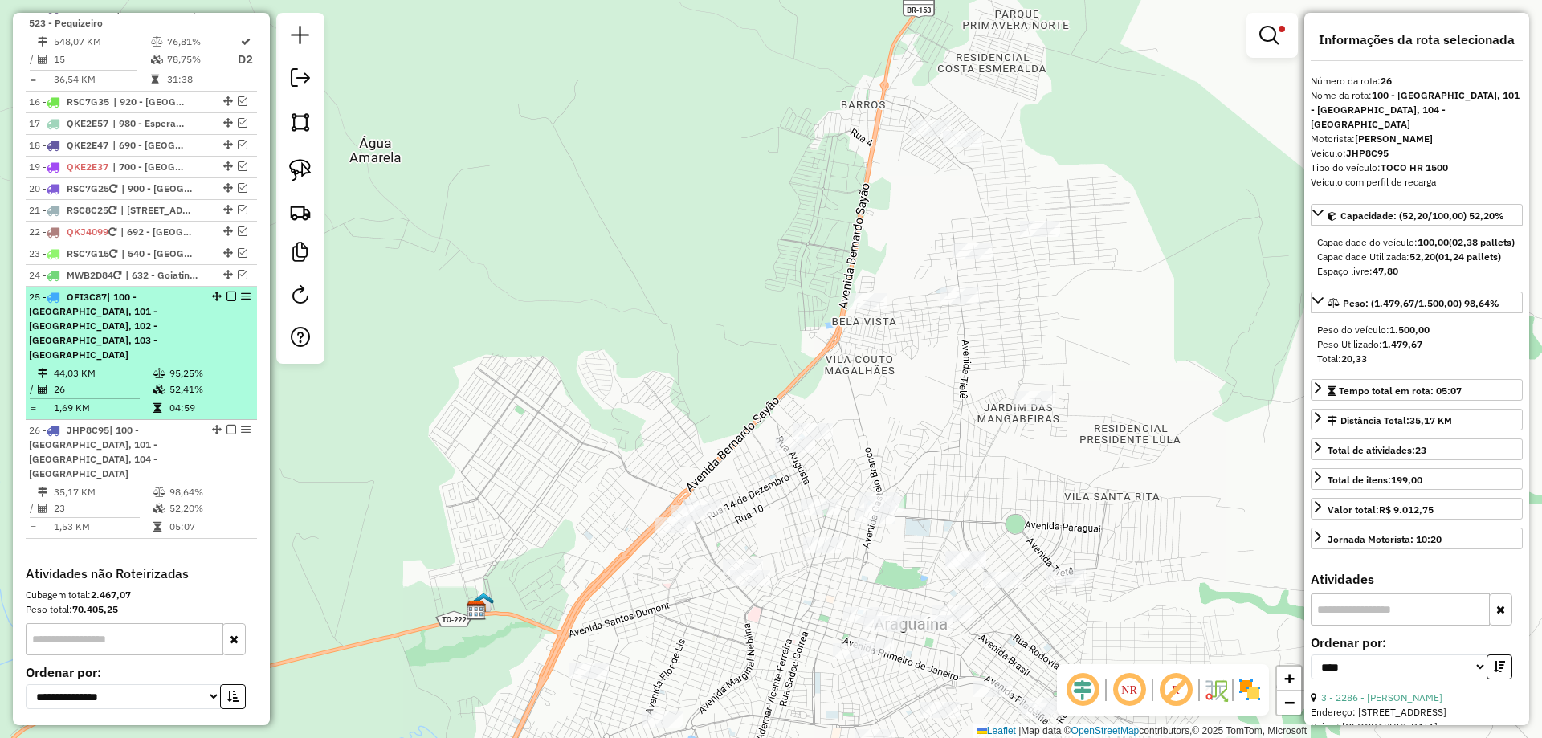
click at [227, 292] on em at bounding box center [232, 297] width 10 height 10
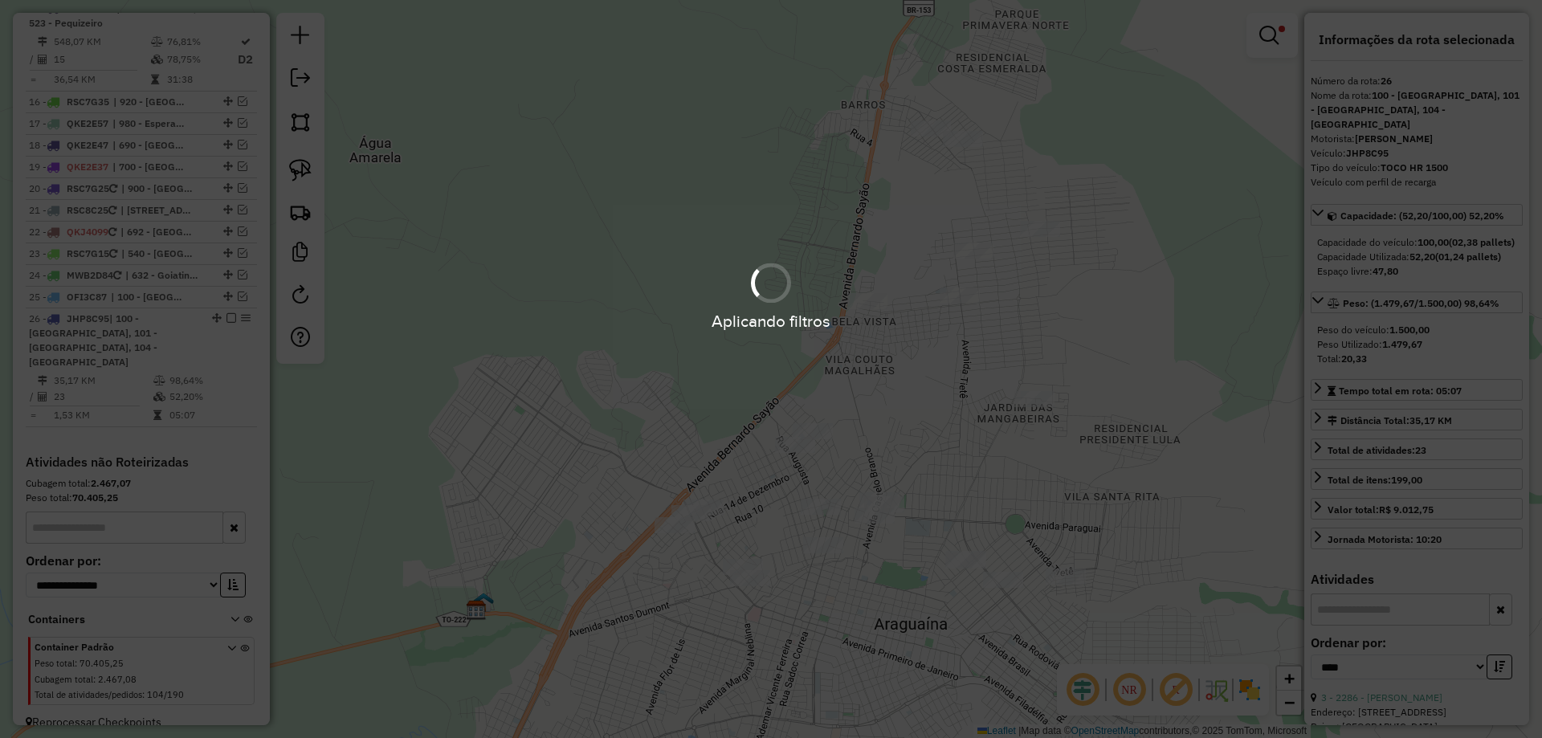
scroll to position [1859, 0]
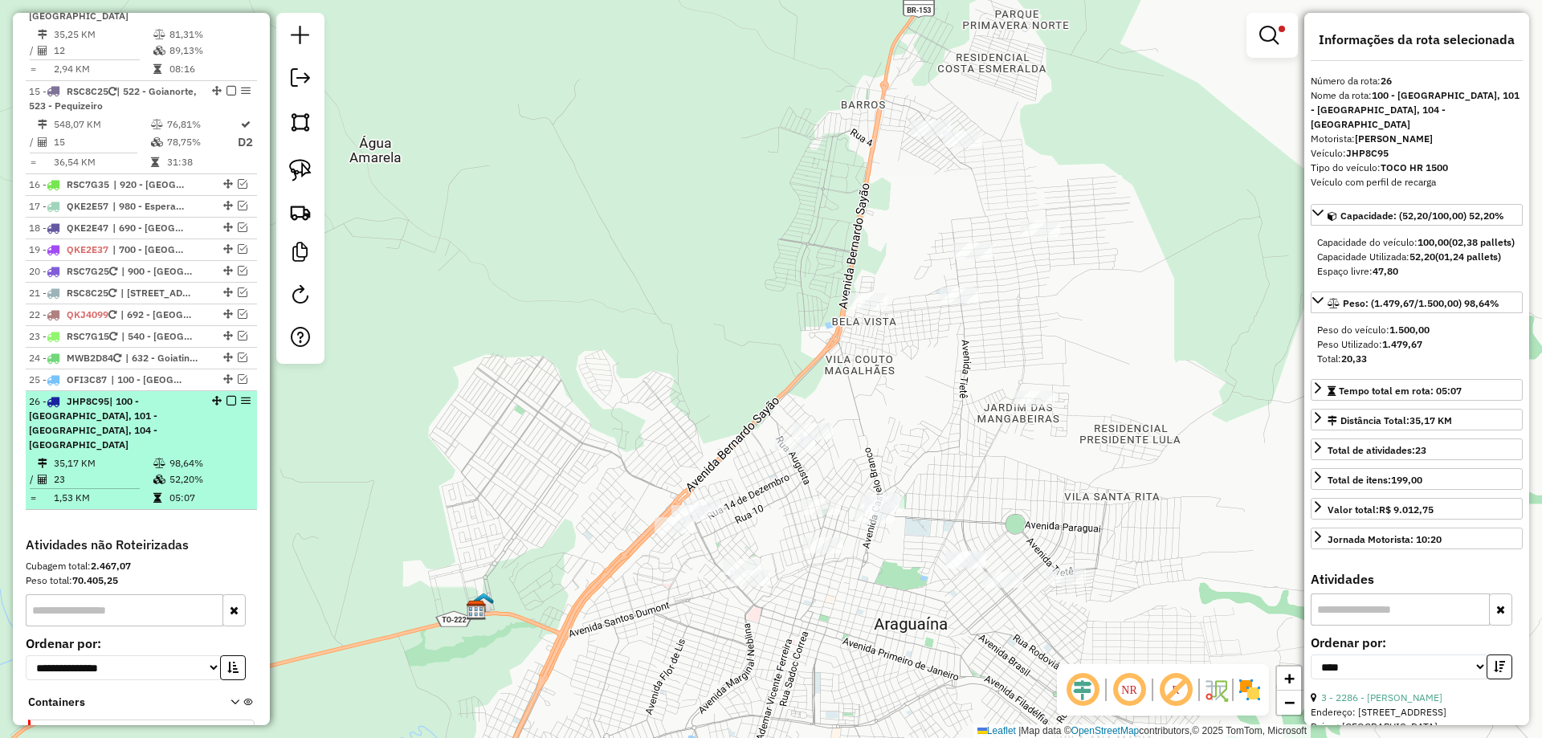
click at [227, 396] on em at bounding box center [232, 401] width 10 height 10
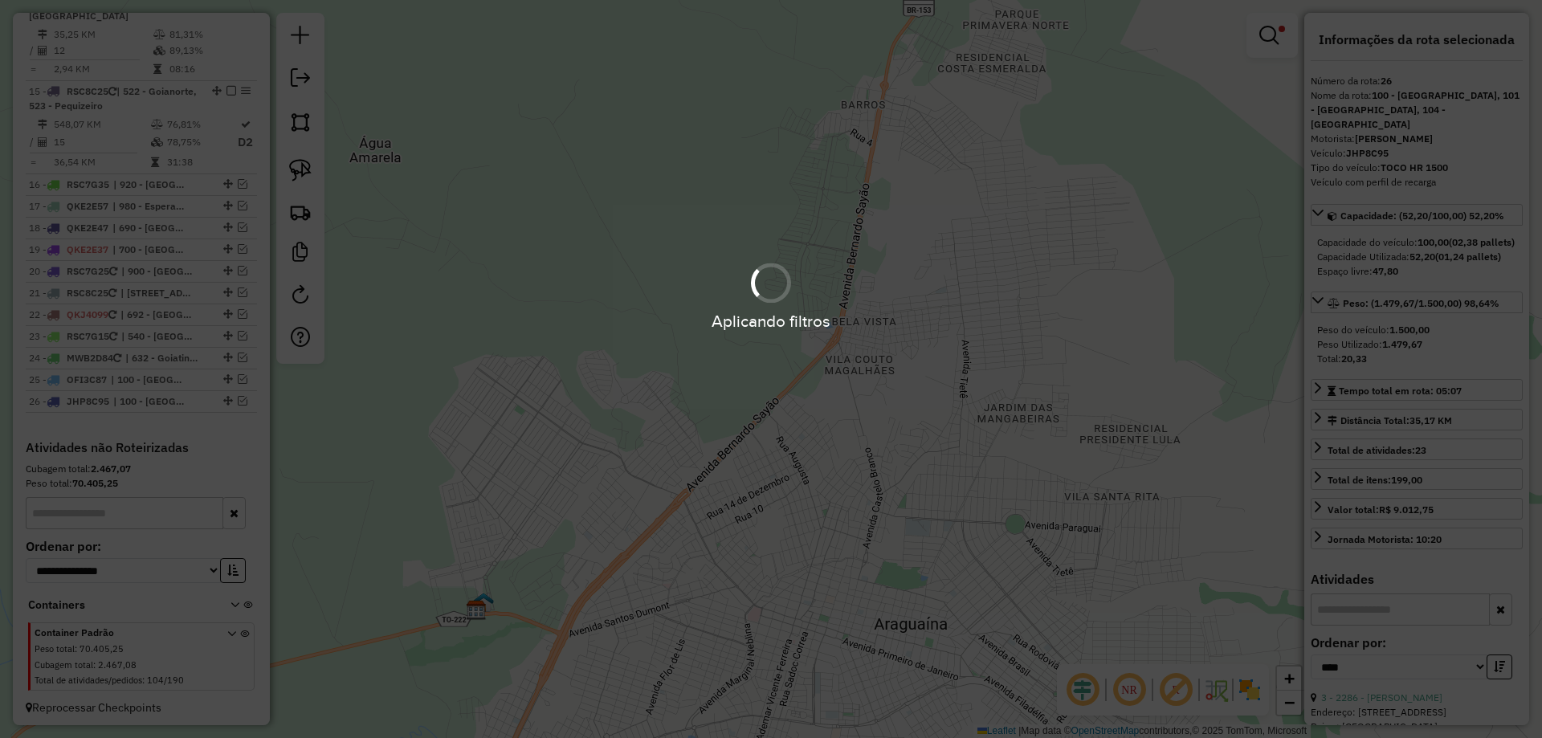
scroll to position [1791, 0]
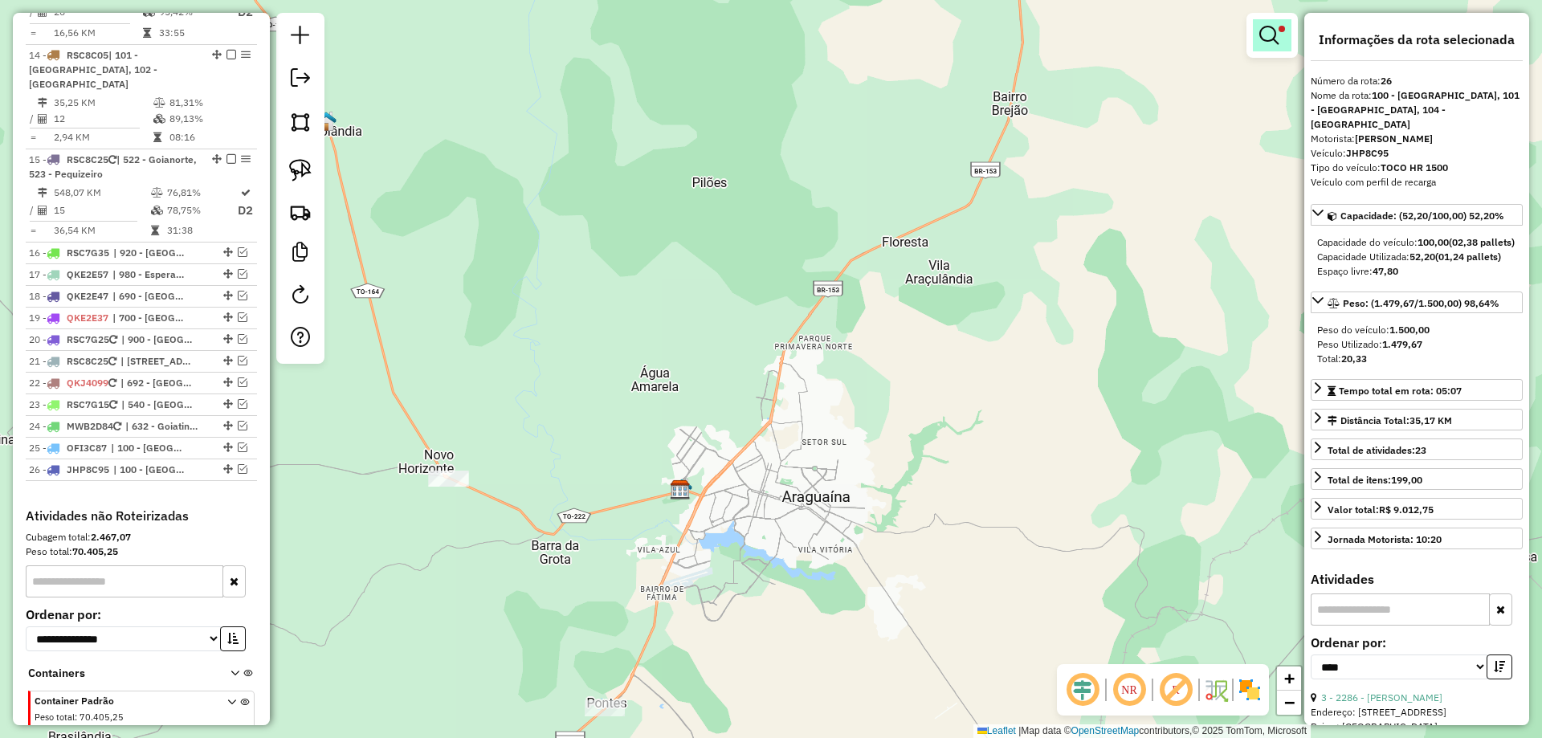
click at [1272, 38] on em at bounding box center [1269, 35] width 19 height 19
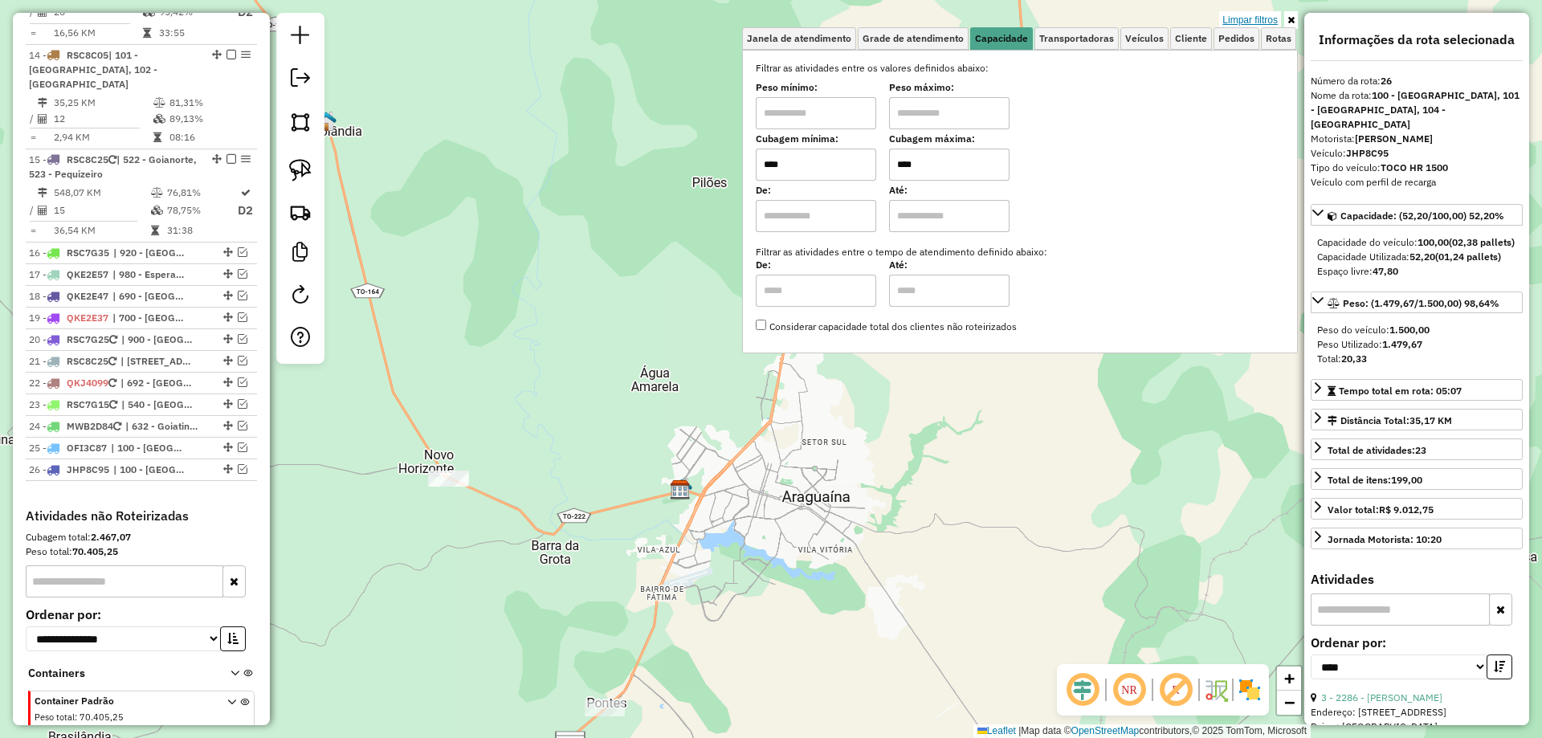
click at [1251, 21] on link "Limpar filtros" at bounding box center [1250, 20] width 62 height 18
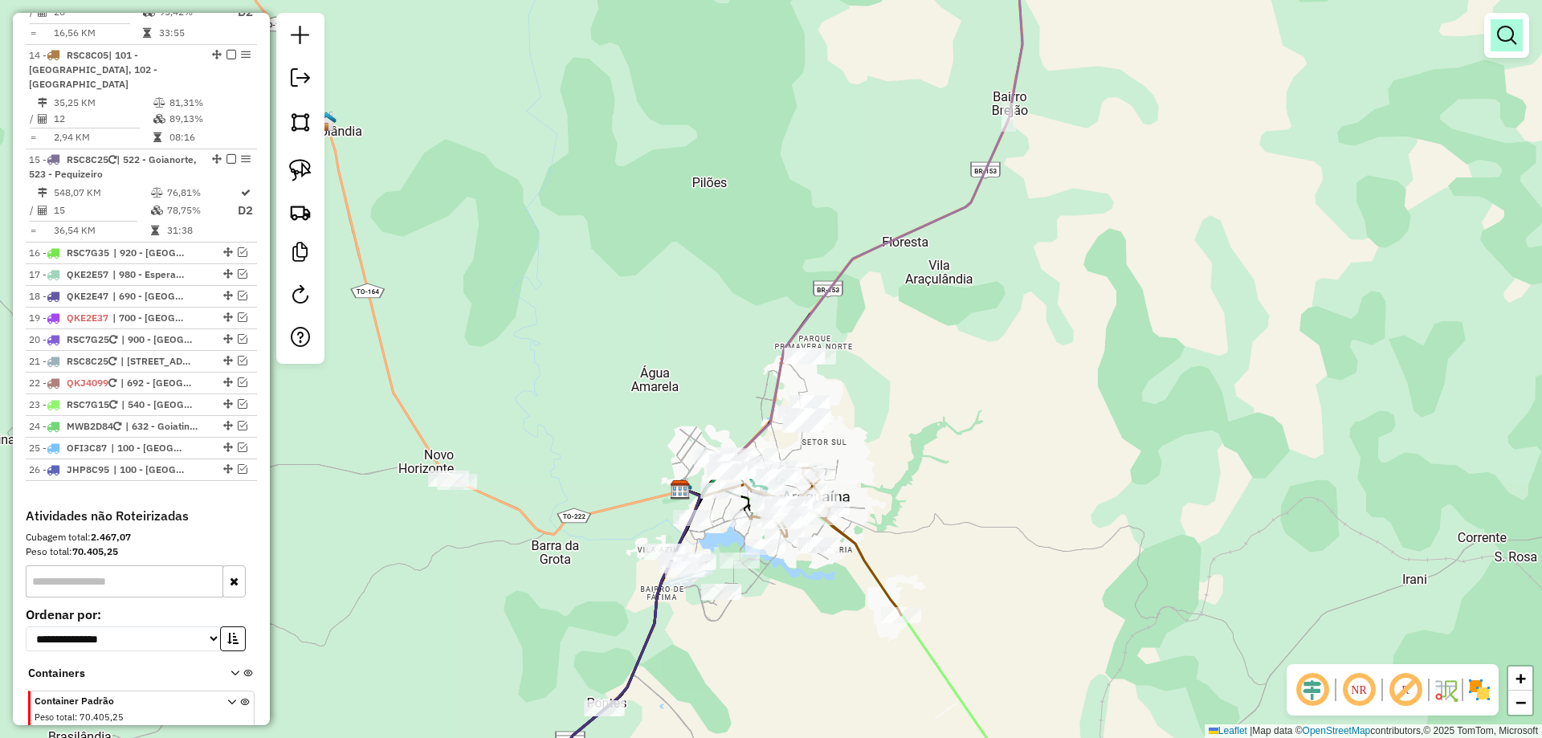
click at [1505, 38] on em at bounding box center [1506, 35] width 19 height 19
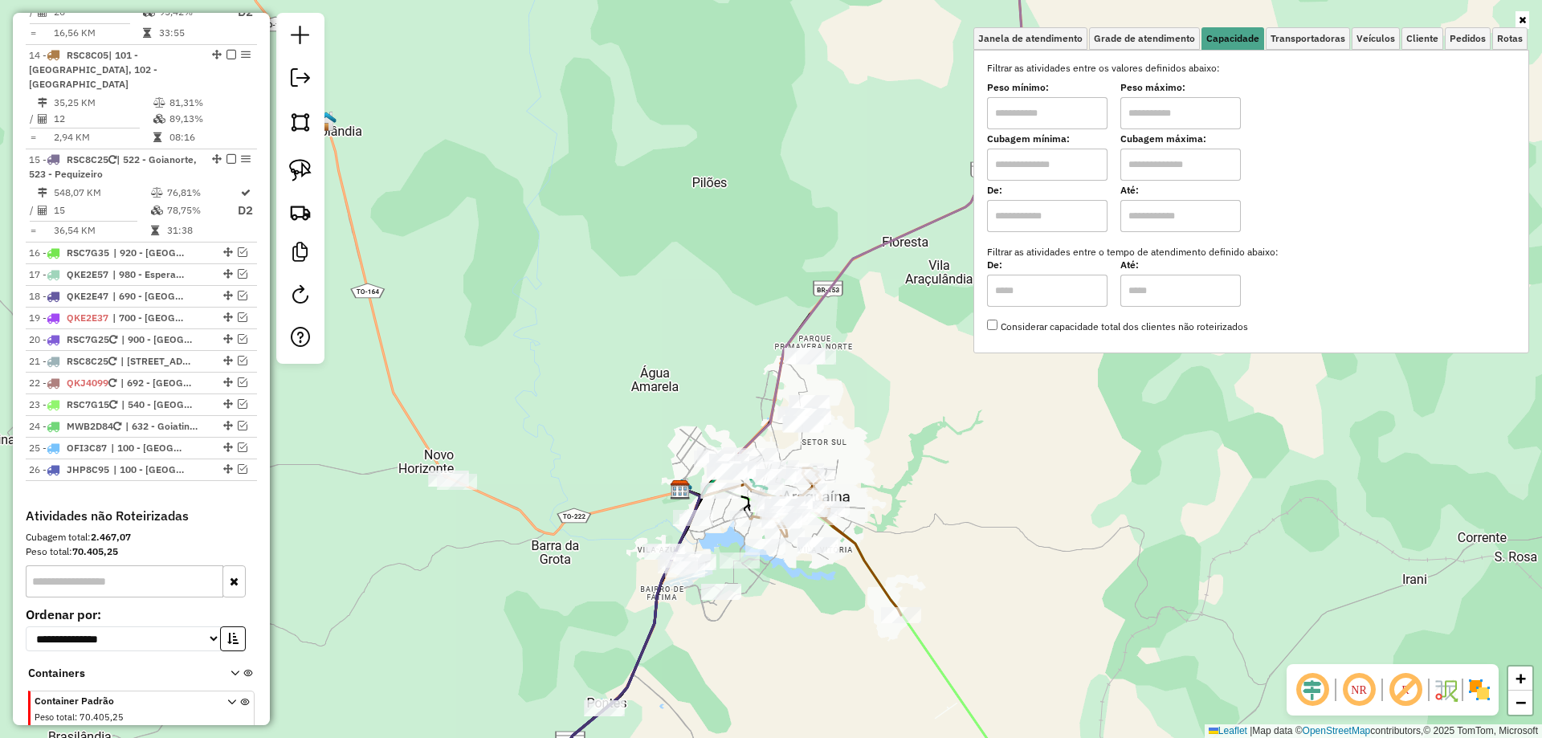
click at [1074, 165] on input "text" at bounding box center [1047, 165] width 121 height 32
type input "****"
click at [1179, 158] on input "text" at bounding box center [1181, 165] width 121 height 32
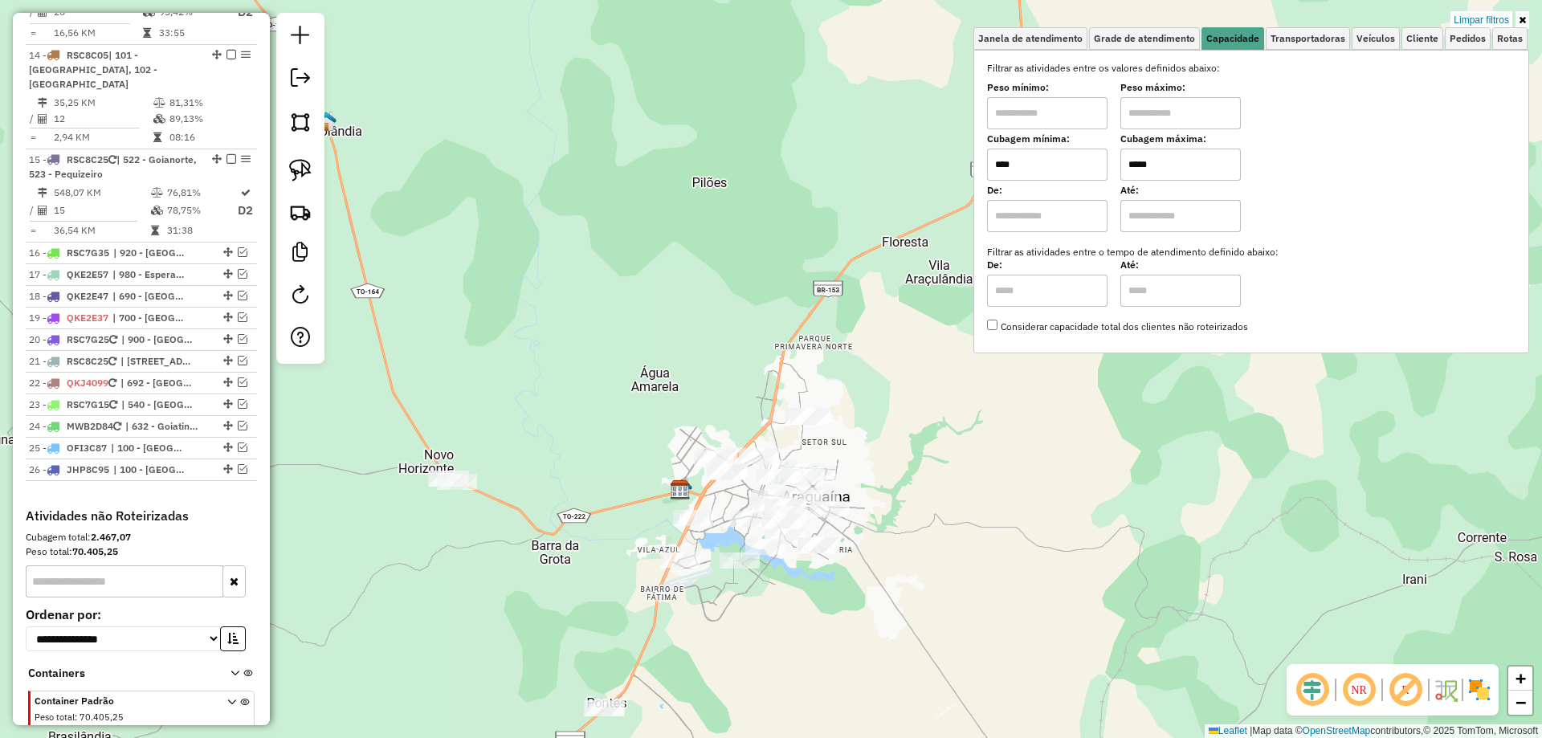
type input "*****"
click at [930, 521] on div "Limpar filtros Janela de atendimento Grade de atendimento Capacidade Transporta…" at bounding box center [771, 369] width 1542 height 738
click at [927, 524] on div "Limpar filtros Janela de atendimento Grade de atendimento Capacidade Transporta…" at bounding box center [771, 369] width 1542 height 738
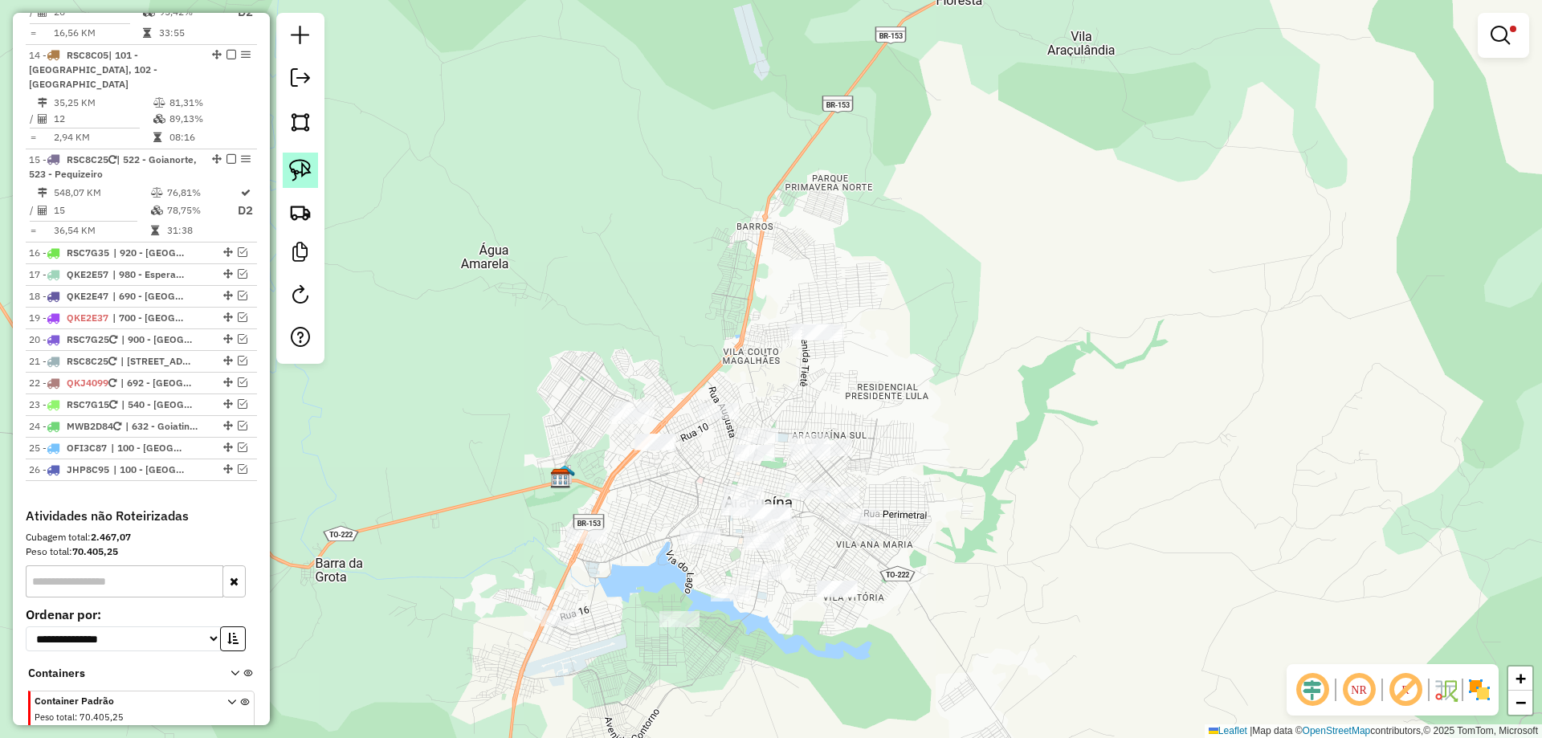
click at [306, 166] on img at bounding box center [300, 170] width 22 height 22
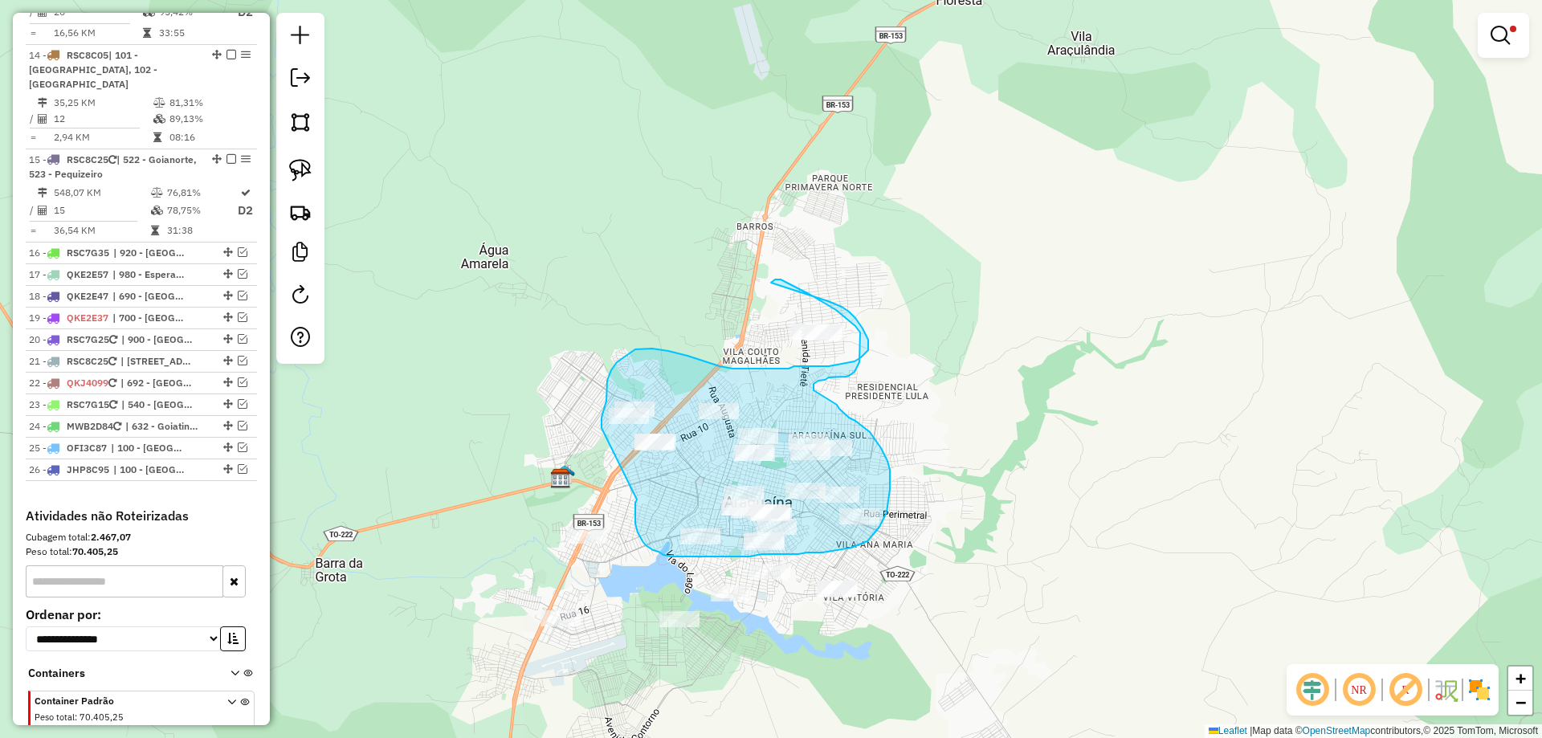
drag, startPoint x: 635, startPoint y: 513, endPoint x: 603, endPoint y: 430, distance: 89.1
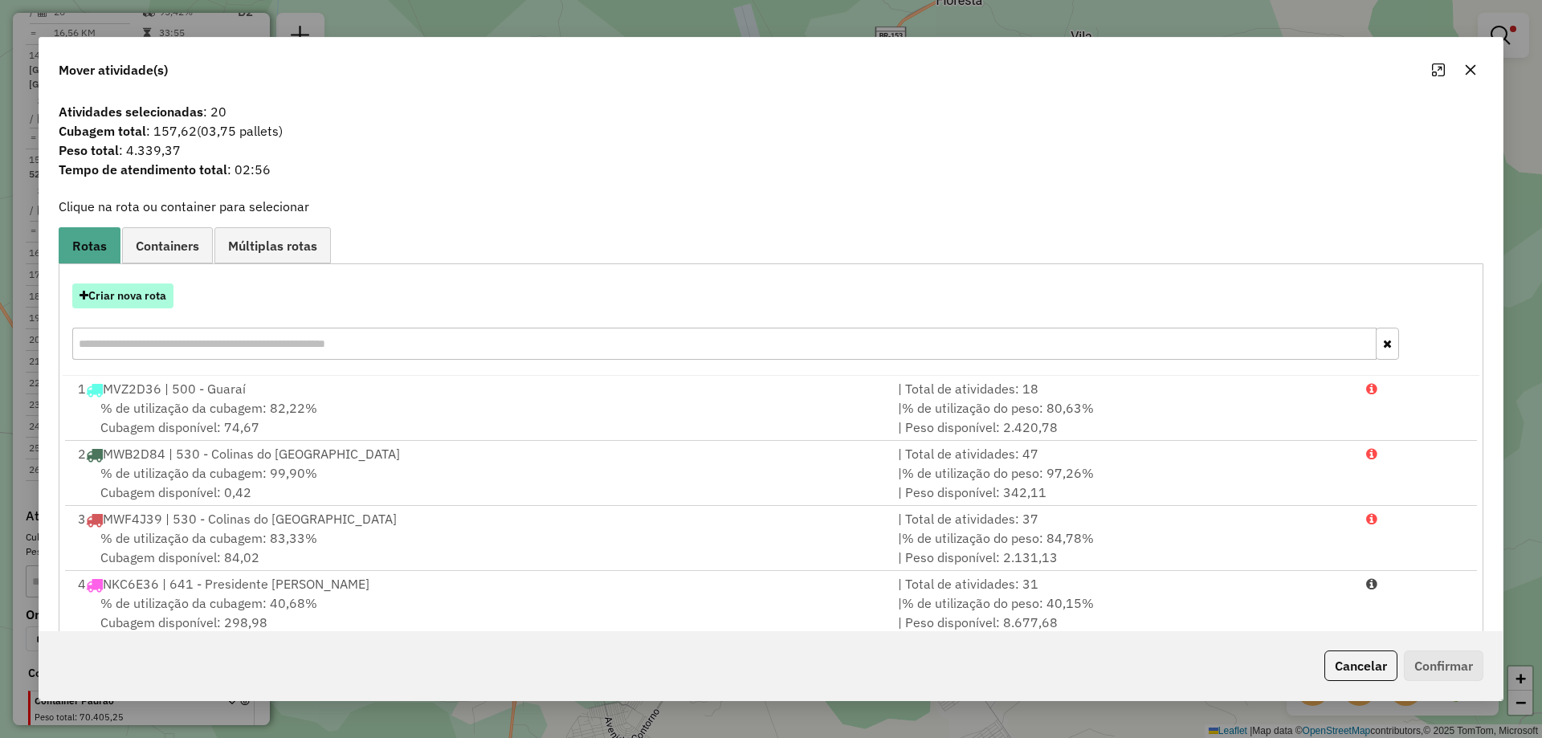
click at [148, 296] on button "Criar nova rota" at bounding box center [122, 296] width 101 height 25
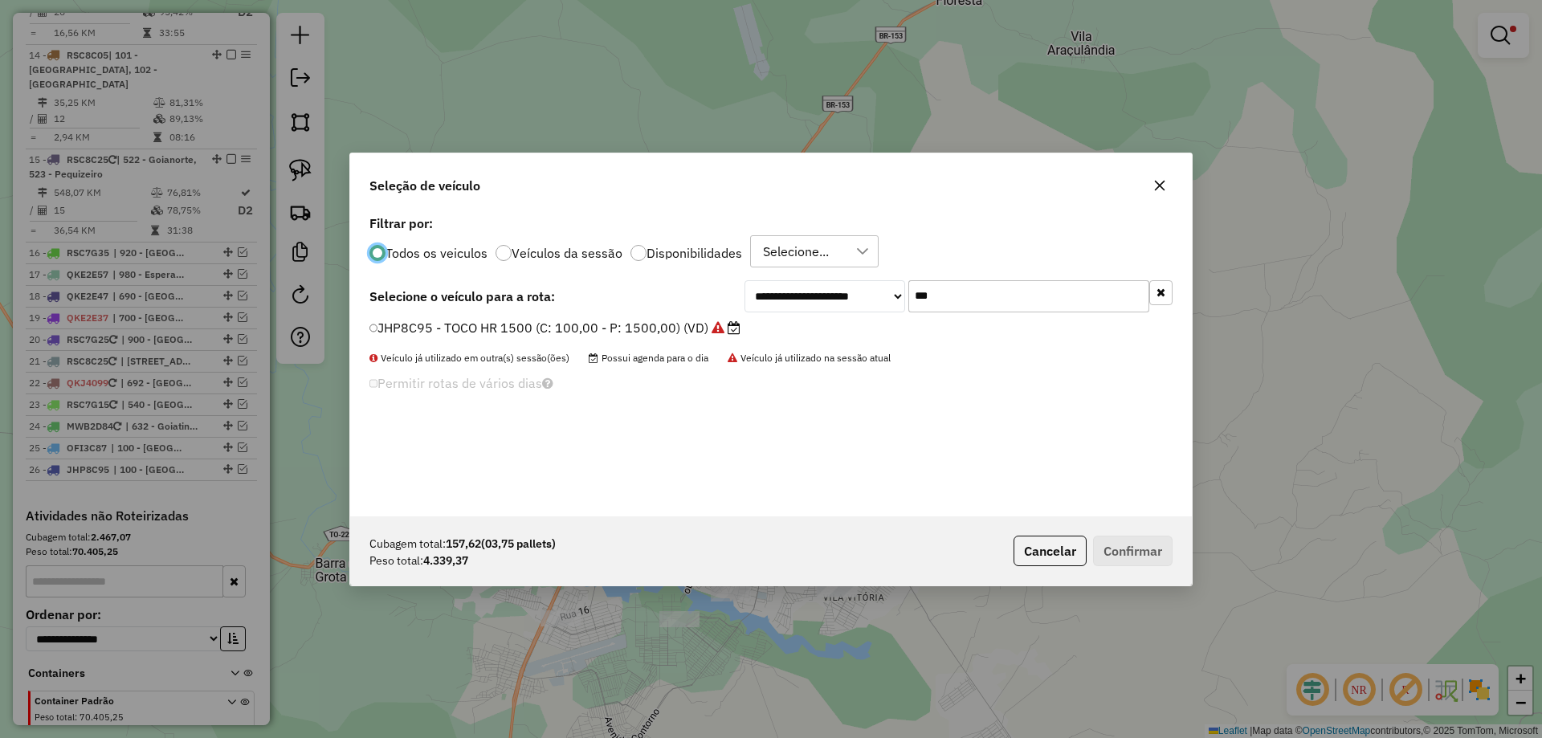
scroll to position [9, 5]
click at [951, 299] on input "***" at bounding box center [1029, 296] width 241 height 32
click at [953, 297] on input "***" at bounding box center [1029, 296] width 241 height 32
type input "***"
drag, startPoint x: 682, startPoint y: 324, endPoint x: 718, endPoint y: 333, distance: 37.4
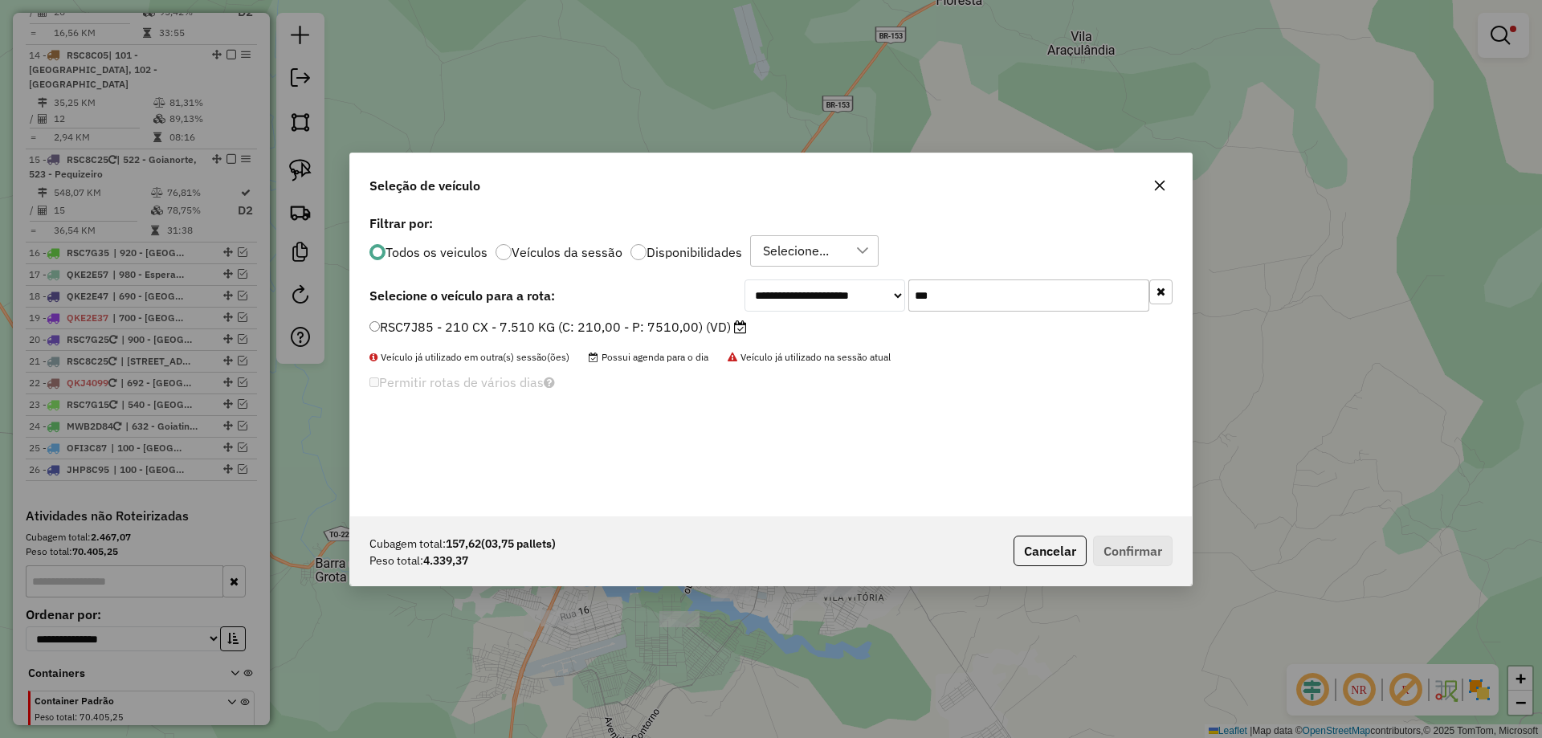
click at [682, 325] on label "RSC7J85 - 210 CX - 7.510 KG (C: 210,00 - P: 7510,00) (VD)" at bounding box center [559, 326] width 378 height 19
click at [1097, 543] on button "Confirmar" at bounding box center [1133, 551] width 80 height 31
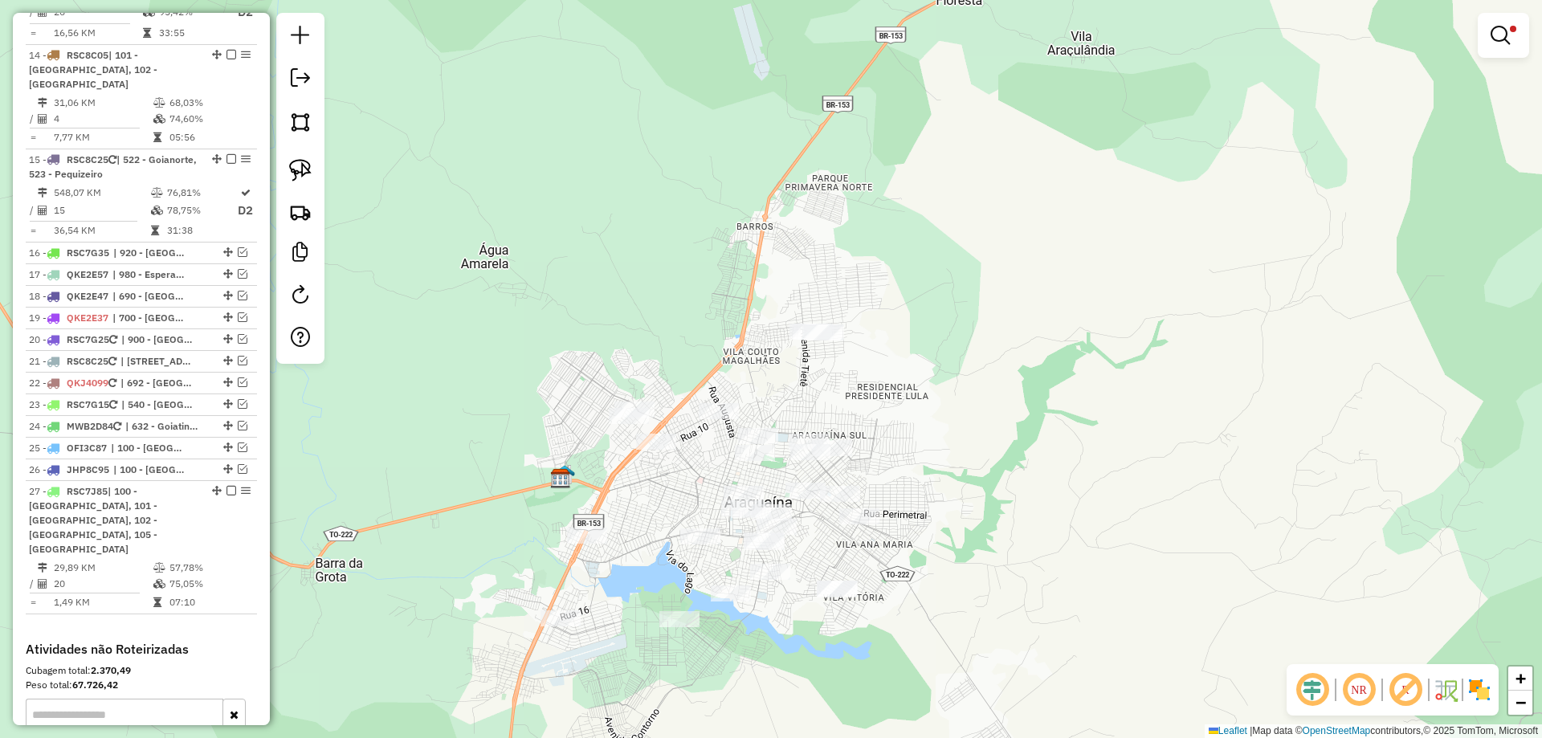
scroll to position [1895, 0]
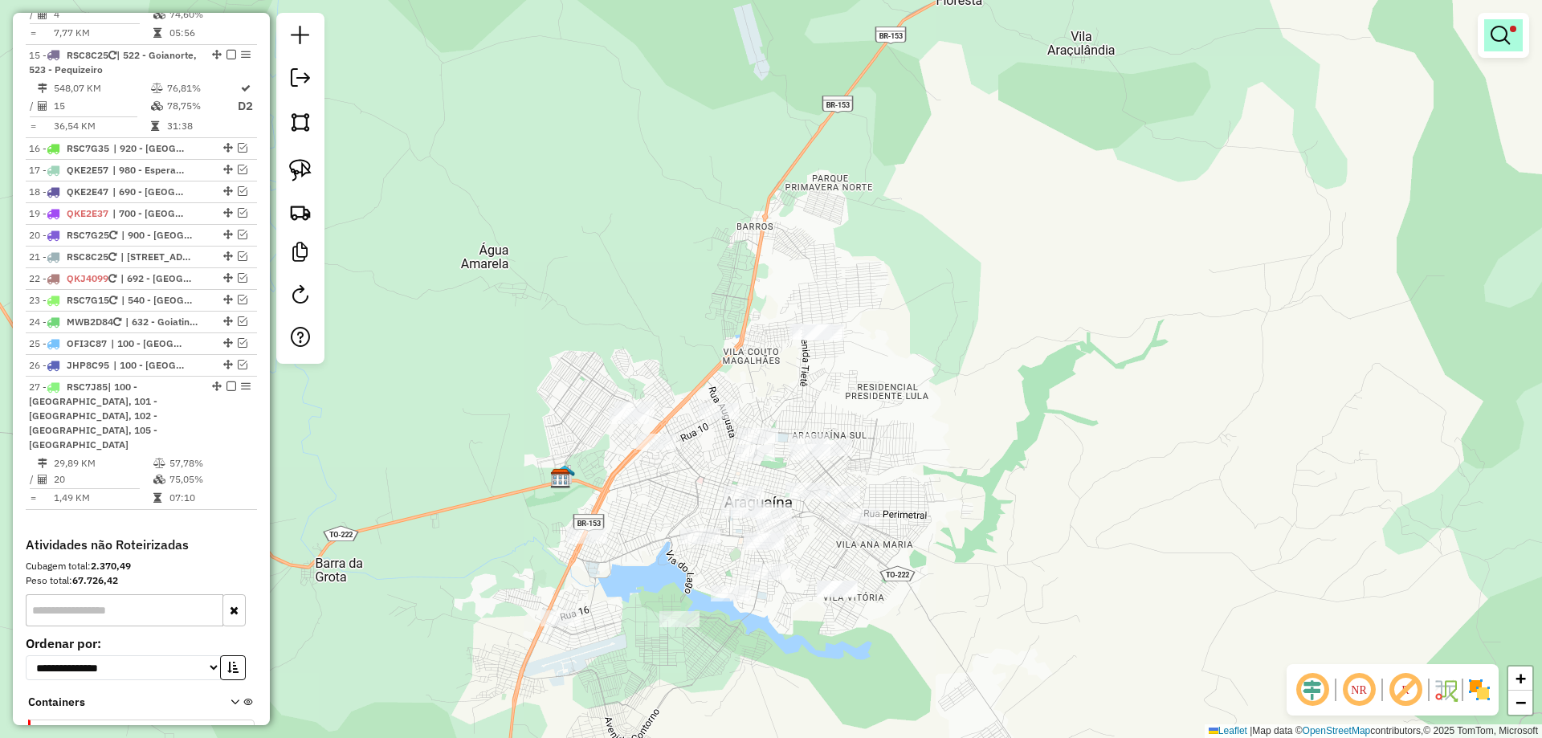
click at [1501, 50] on link at bounding box center [1504, 35] width 39 height 32
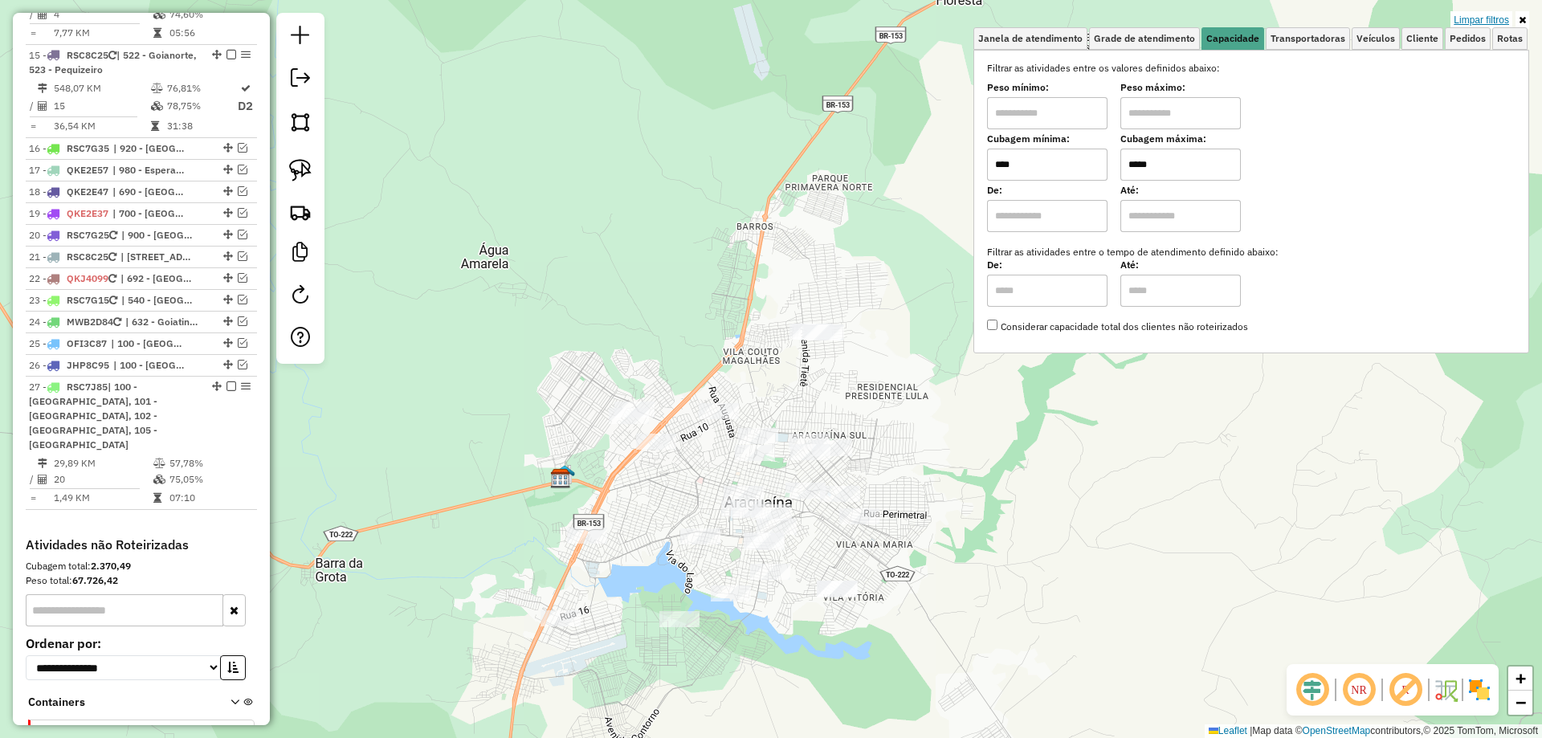
click at [1484, 22] on link "Limpar filtros" at bounding box center [1482, 20] width 62 height 18
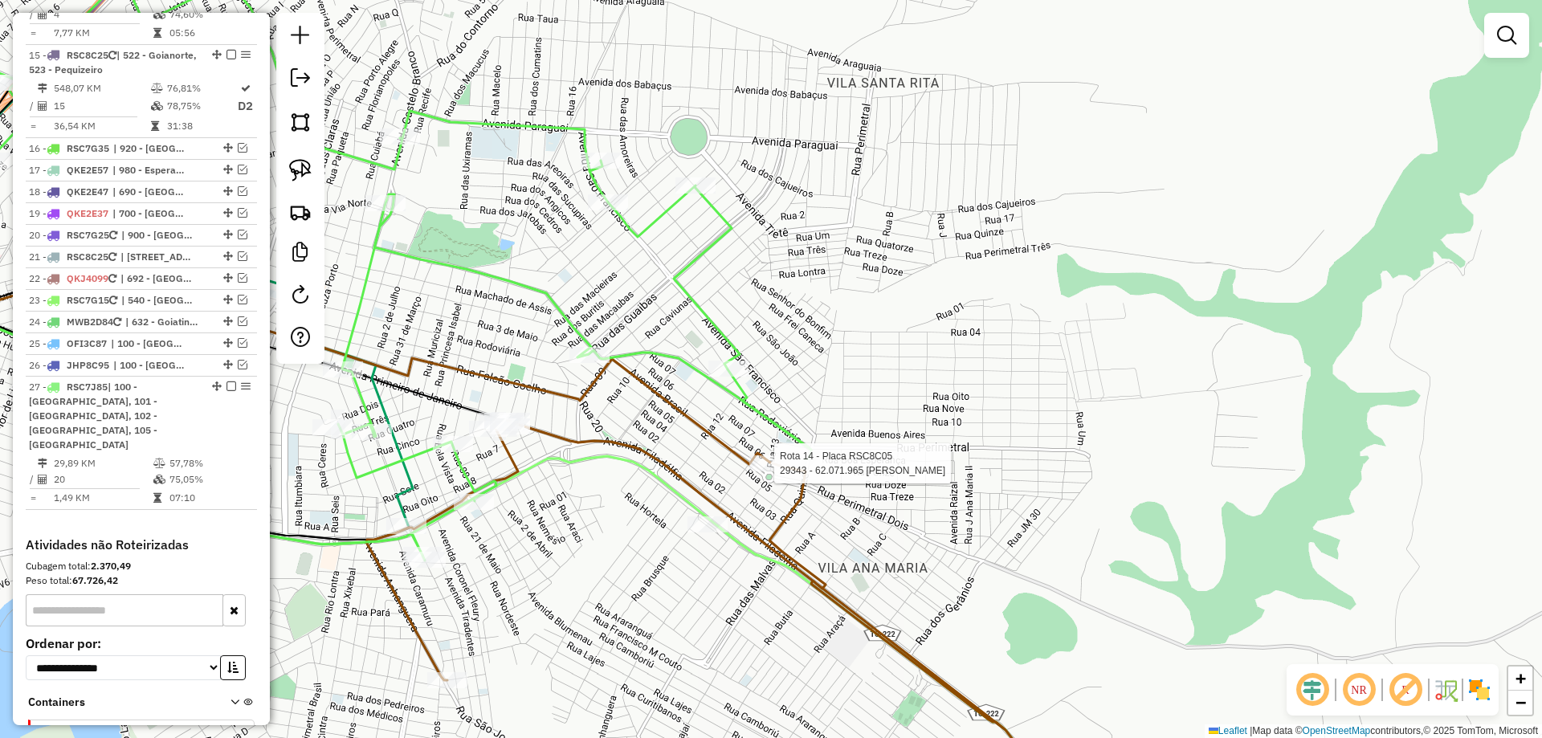
select select "*********"
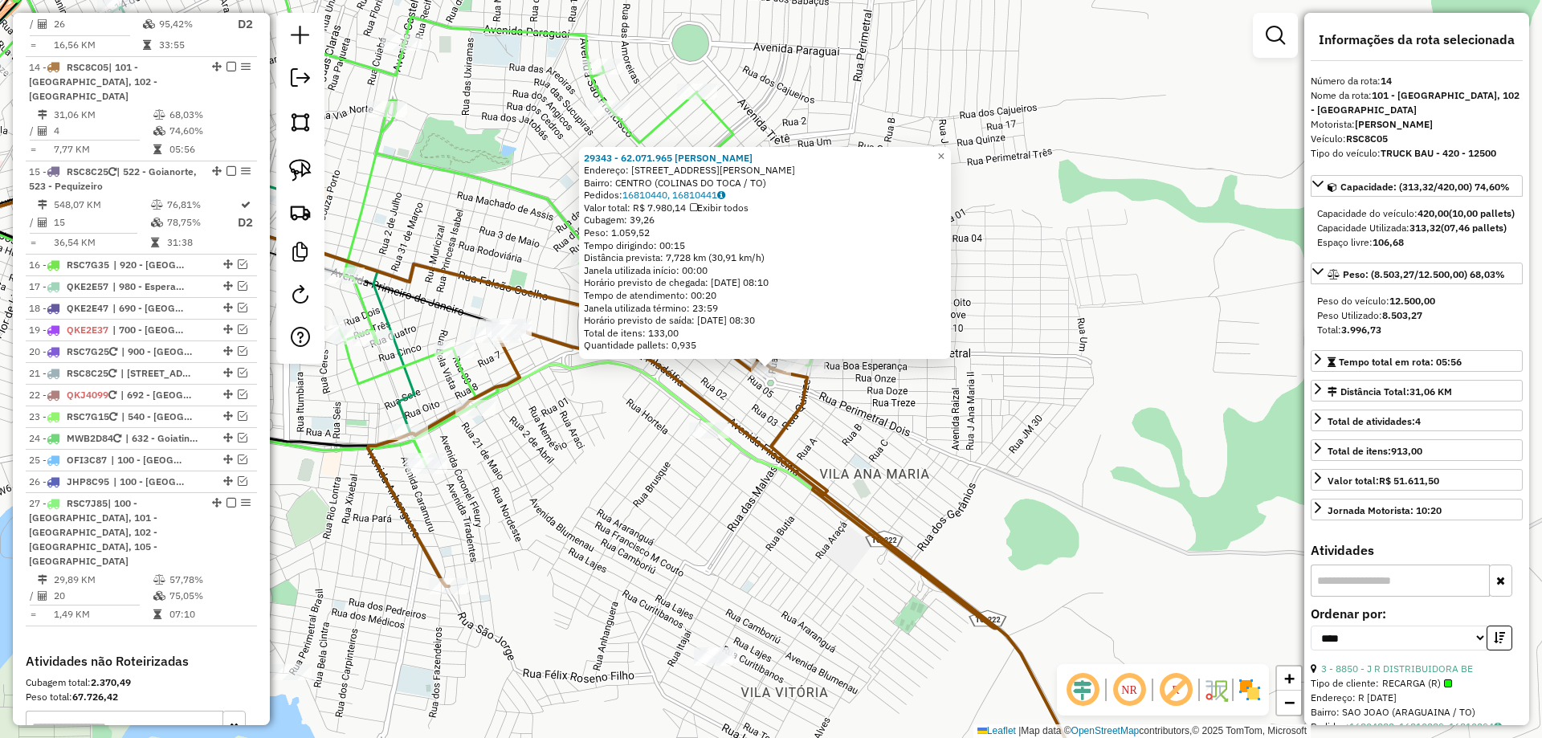
scroll to position [1765, 0]
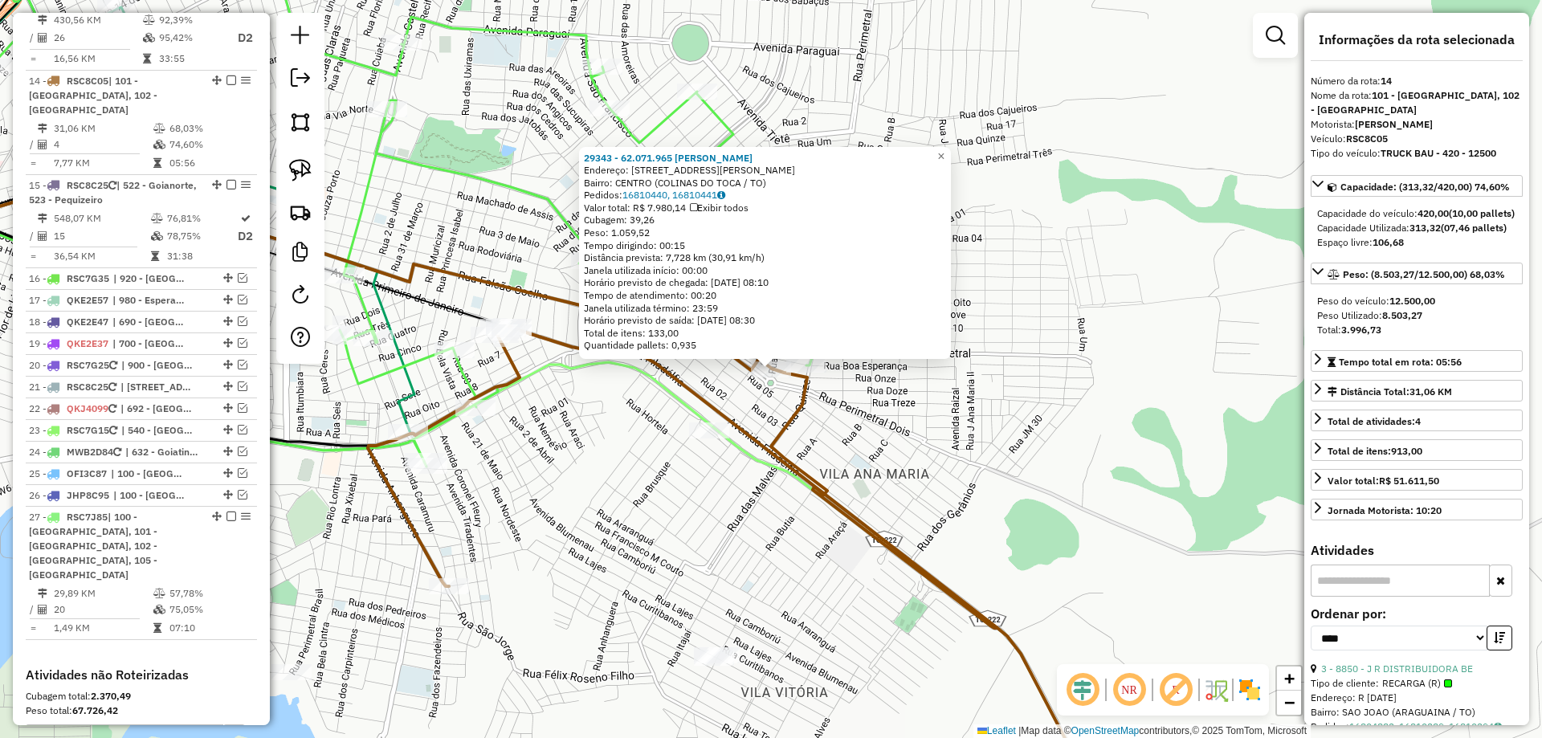
click at [937, 467] on div "29343 - 62.071.965 LUIS GREG Endereço: AV AV TENENTE SIQUEIRA CAMPOS 881 Bairro…" at bounding box center [771, 369] width 1542 height 738
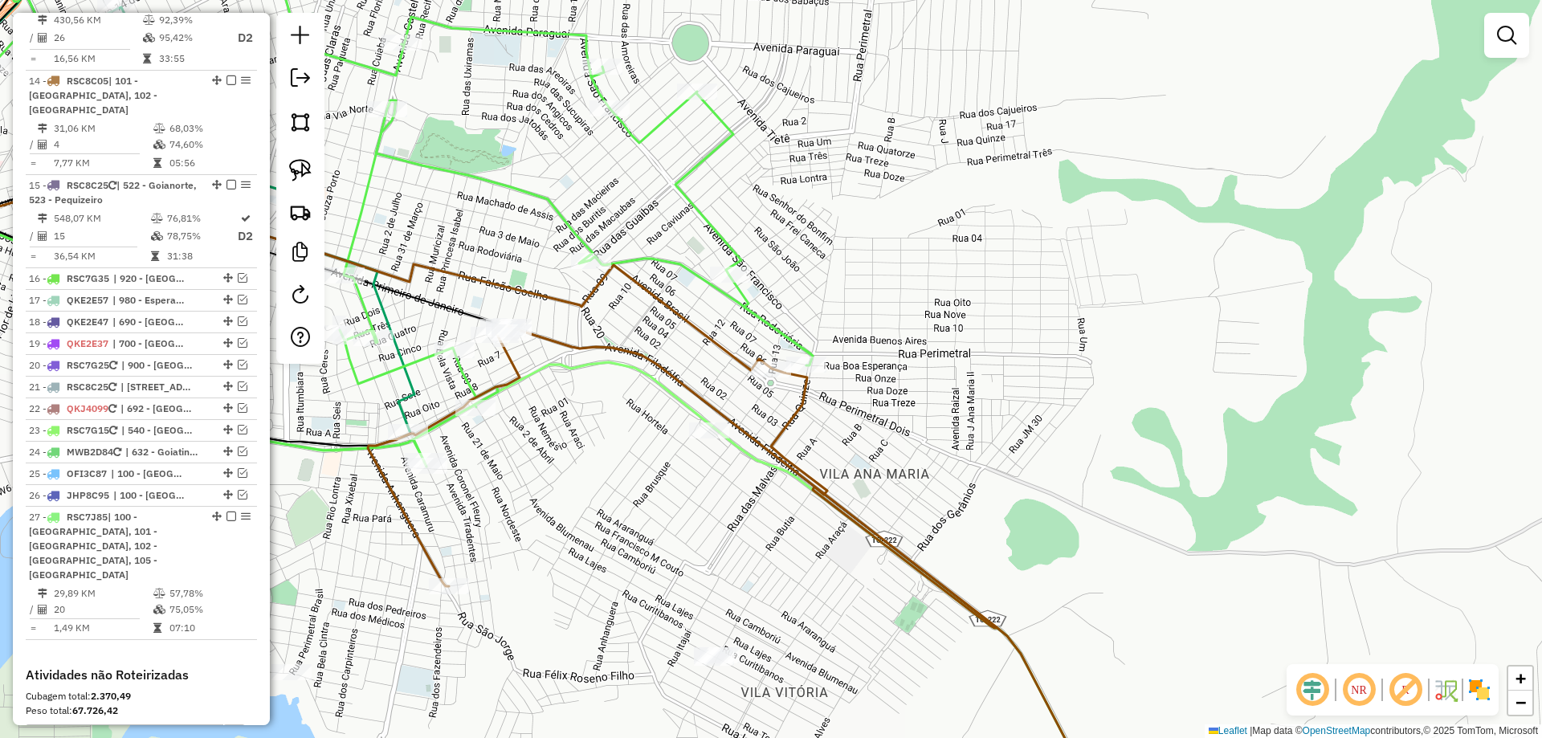
drag, startPoint x: 900, startPoint y: 434, endPoint x: 1134, endPoint y: 516, distance: 248.5
click at [1130, 521] on div "Janela de atendimento Grade de atendimento Capacidade Transportadoras Veículos …" at bounding box center [771, 369] width 1542 height 738
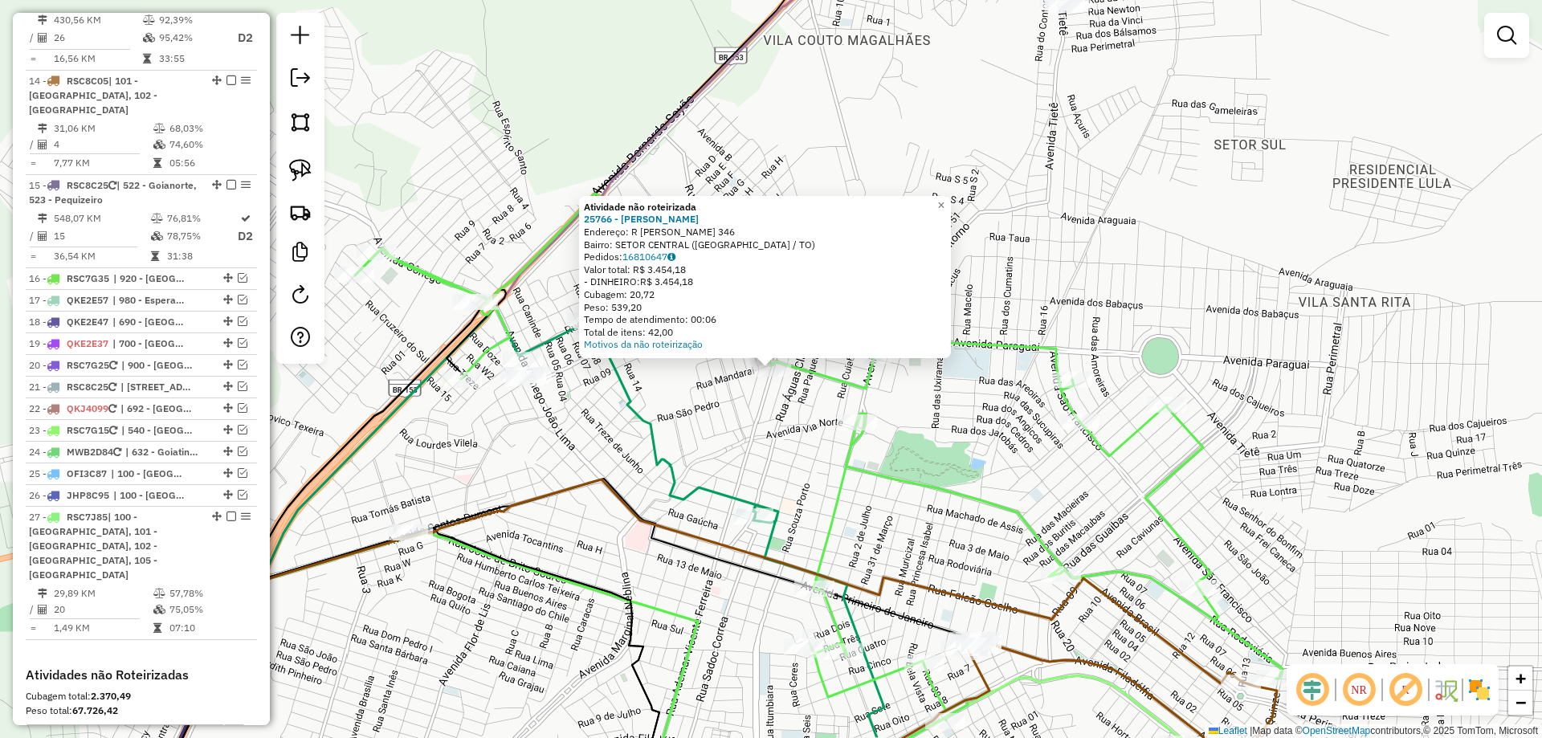
click at [672, 394] on div "Atividade não roteirizada 25766 - LUCAS OLIVEIRA CASTR Endereço: R ADEMAR VICEN…" at bounding box center [771, 369] width 1542 height 738
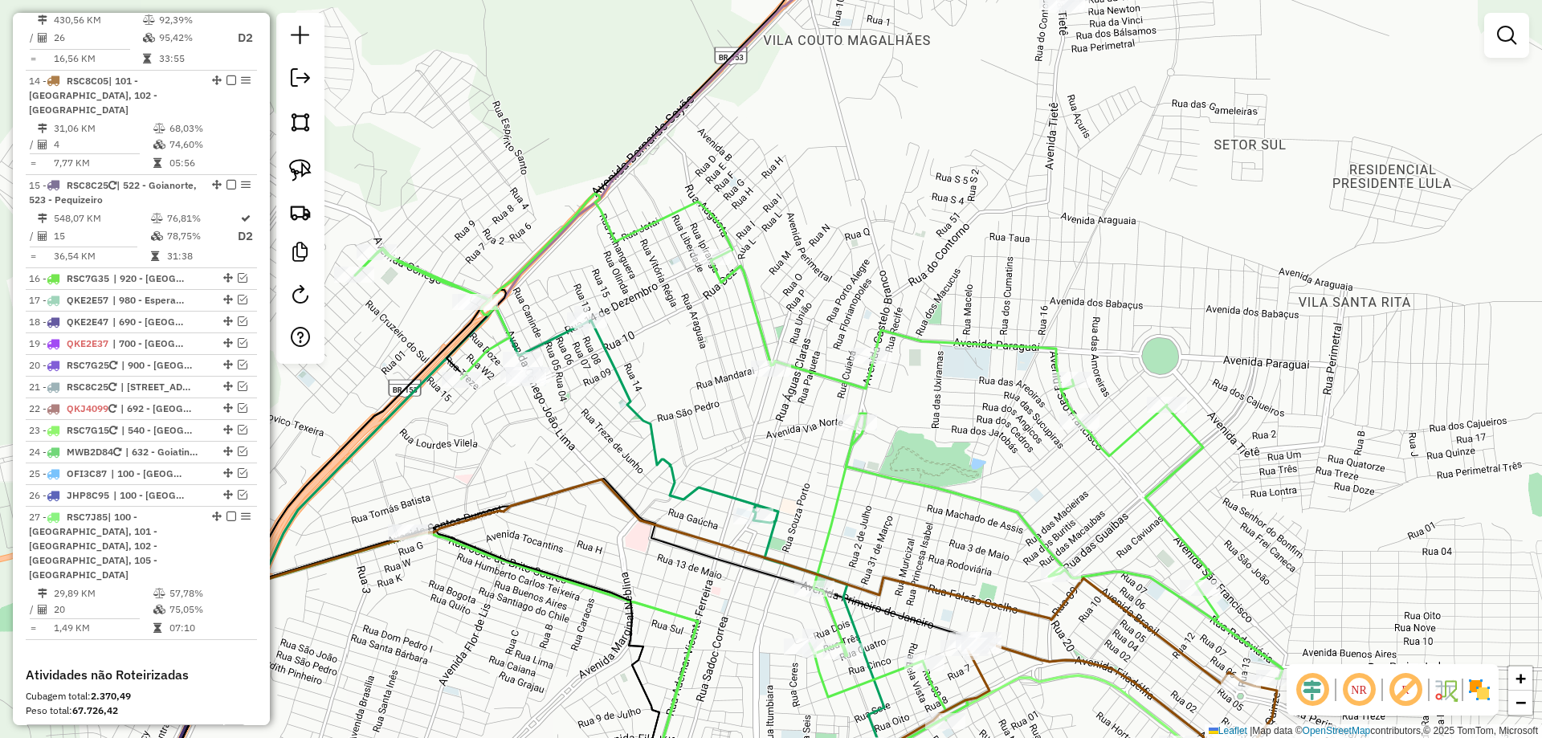
click at [808, 371] on icon at bounding box center [819, 487] width 928 height 586
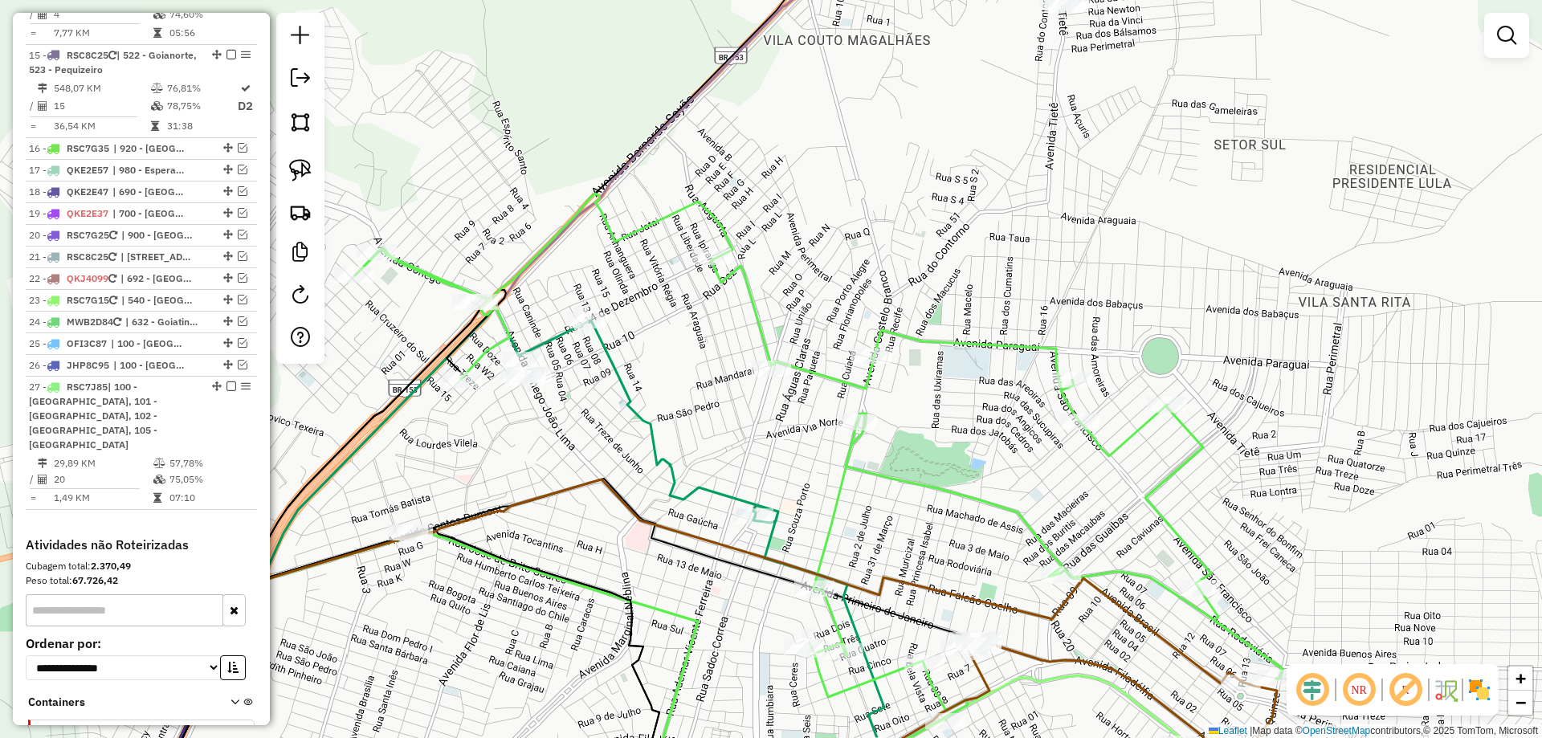
select select "*********"
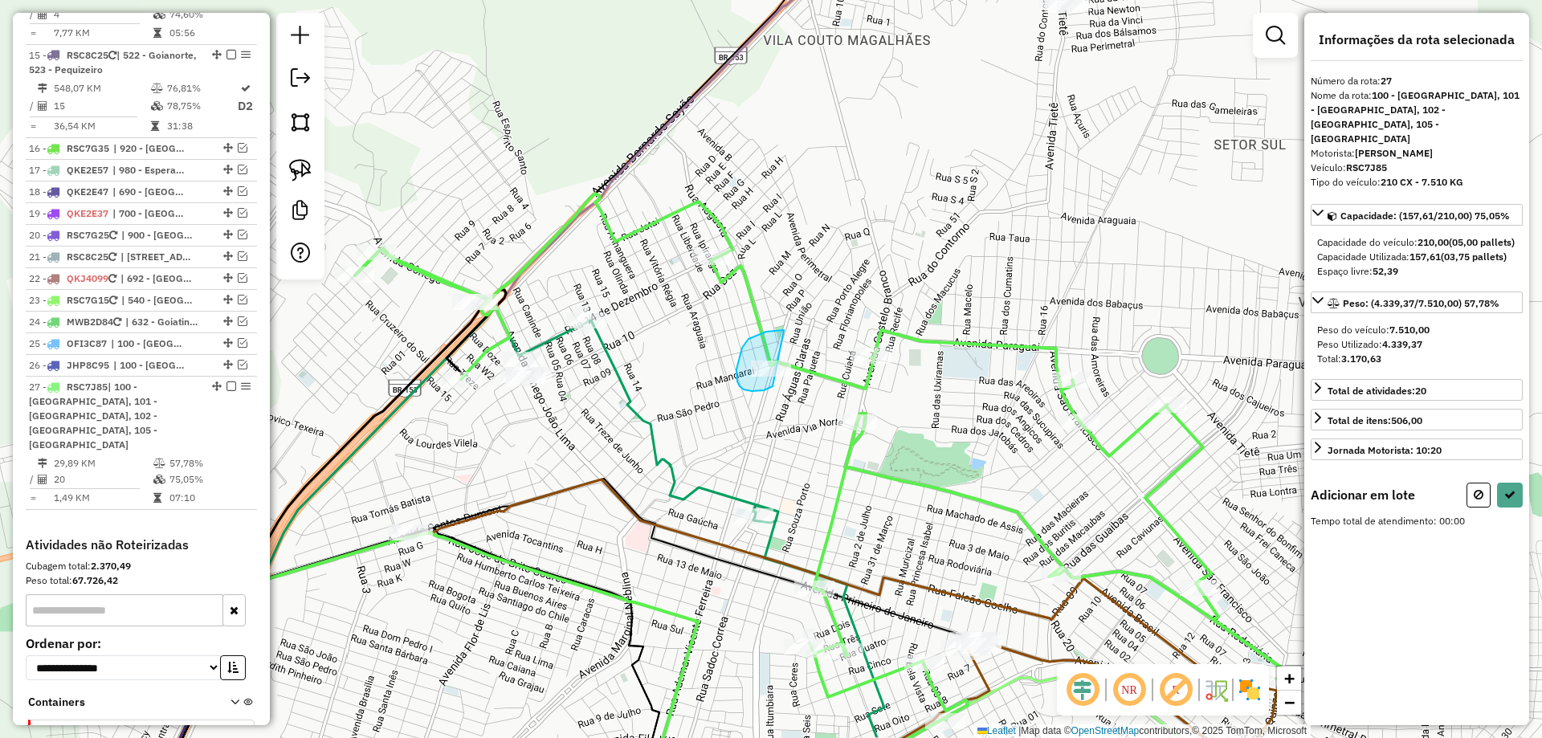
drag, startPoint x: 753, startPoint y: 337, endPoint x: 801, endPoint y: 366, distance: 56.6
select select "*********"
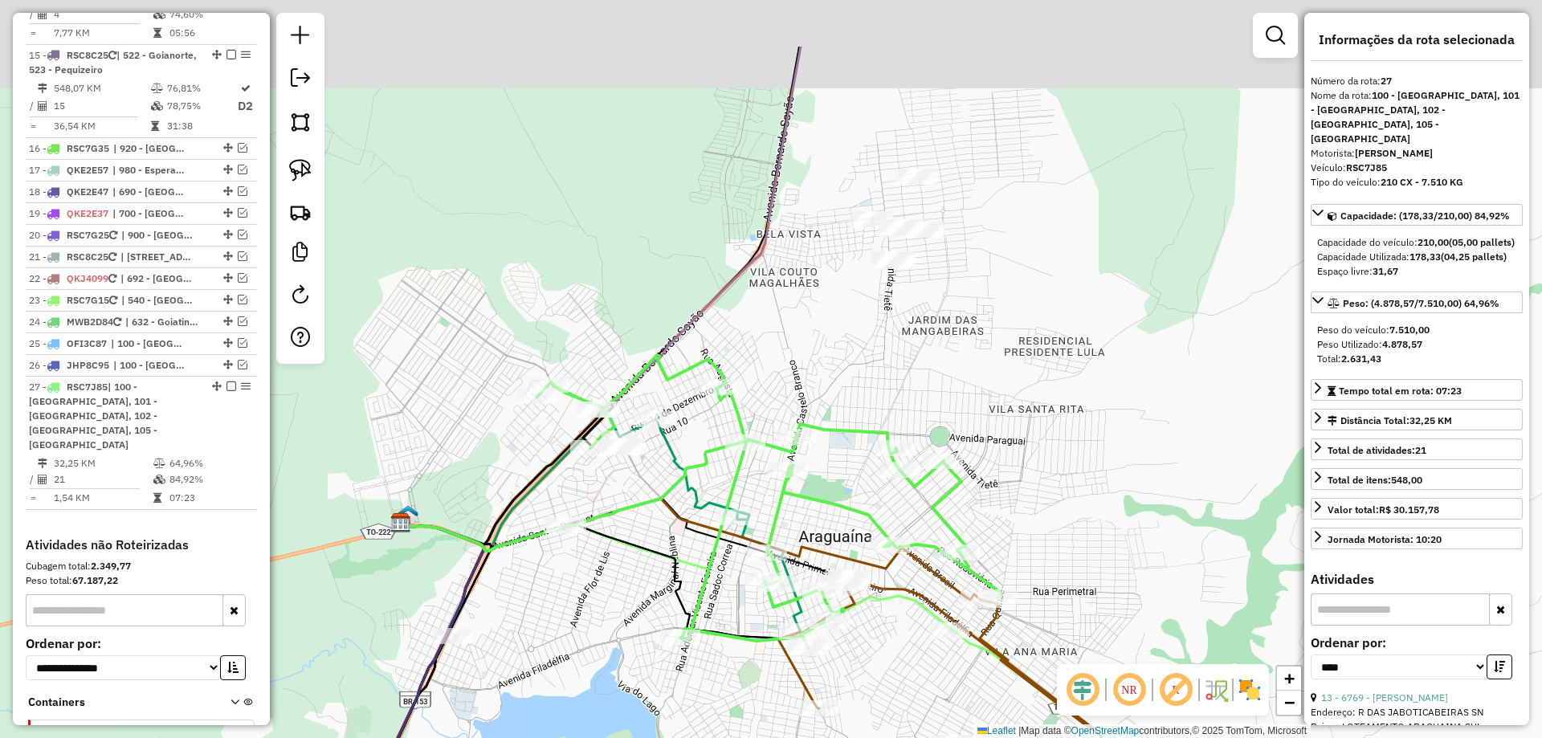
drag, startPoint x: 1009, startPoint y: 238, endPoint x: 906, endPoint y: 358, distance: 158.4
click at [906, 358] on div "Janela de atendimento Grade de atendimento Capacidade Transportadoras Veículos …" at bounding box center [771, 369] width 1542 height 738
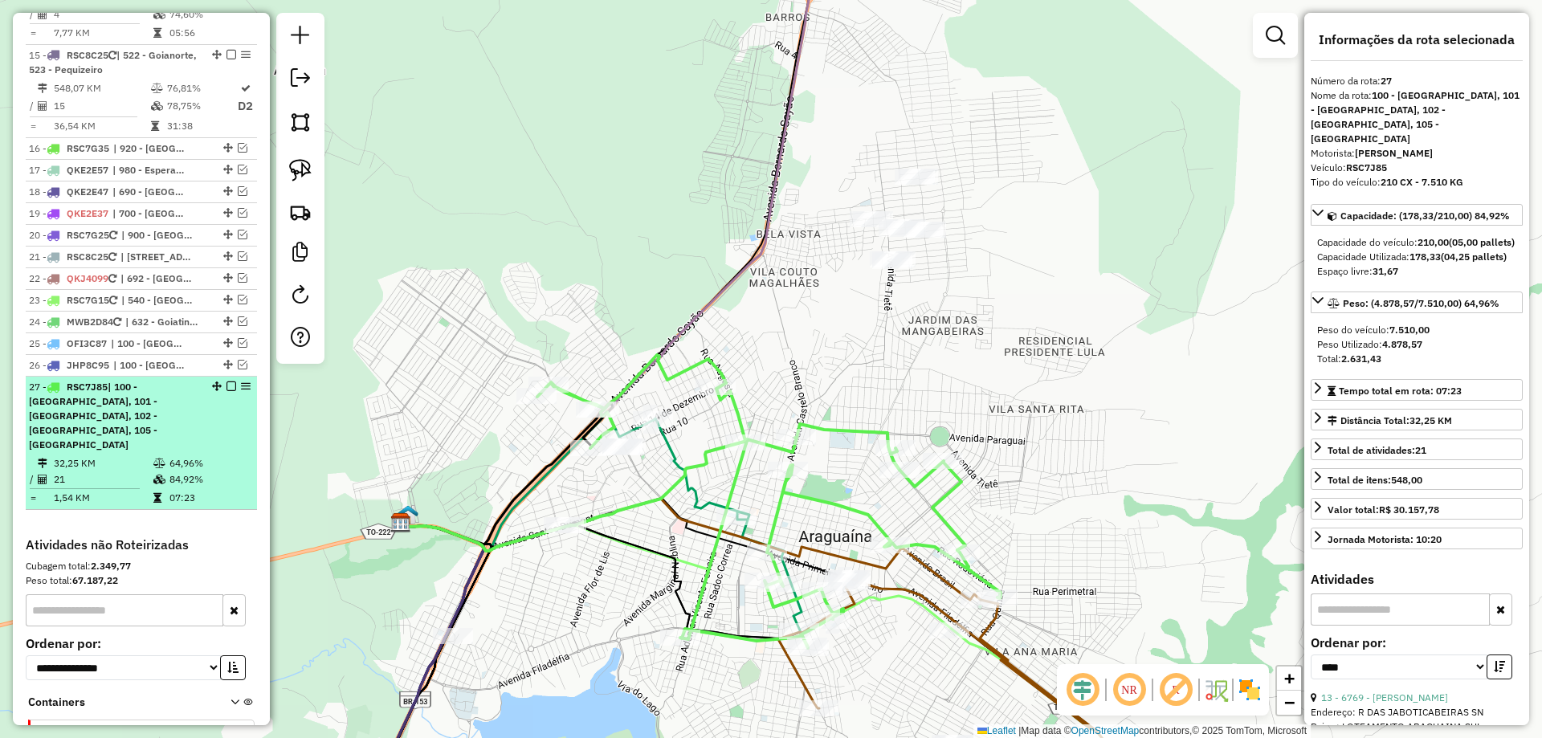
click at [135, 380] on div "27 - RSC7J85 | 100 - Araguaína, 101 - Araguaína, 102 - Araguaína, 105 - Araguaí…" at bounding box center [114, 416] width 170 height 72
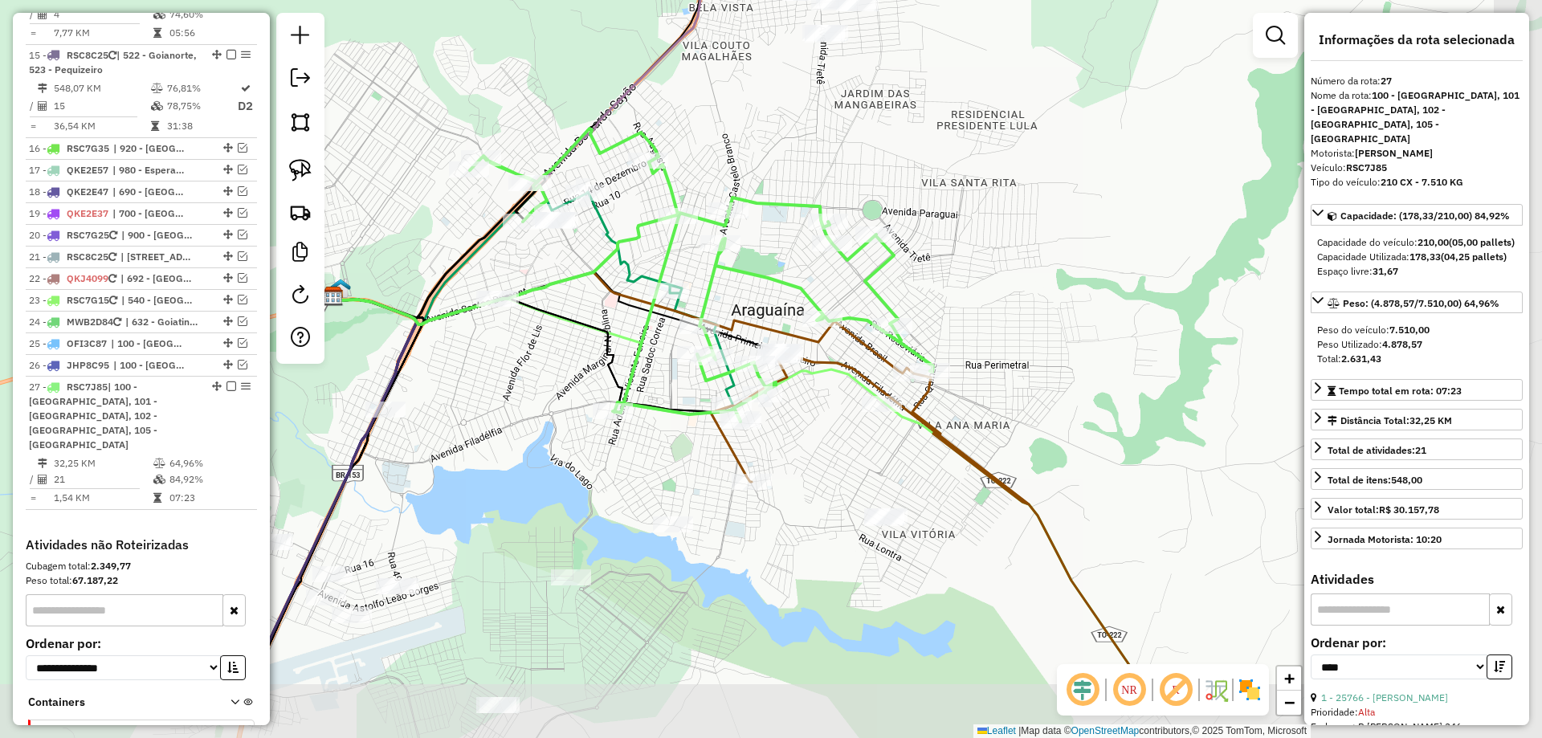
drag, startPoint x: 661, startPoint y: 513, endPoint x: 517, endPoint y: 392, distance: 188.7
click at [517, 392] on div "Janela de atendimento Grade de atendimento Capacidade Transportadoras Veículos …" at bounding box center [771, 369] width 1542 height 738
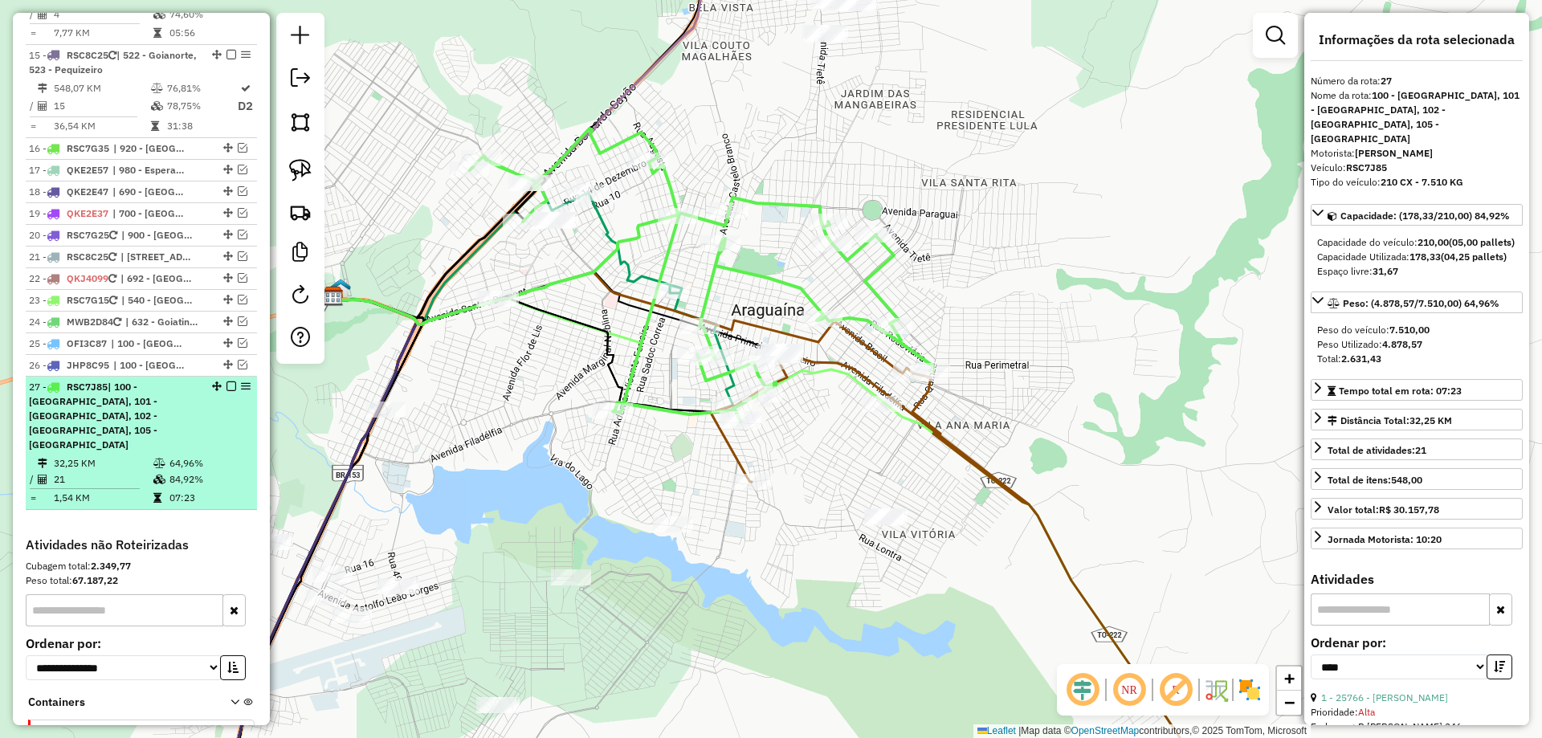
click at [227, 382] on em at bounding box center [232, 387] width 10 height 10
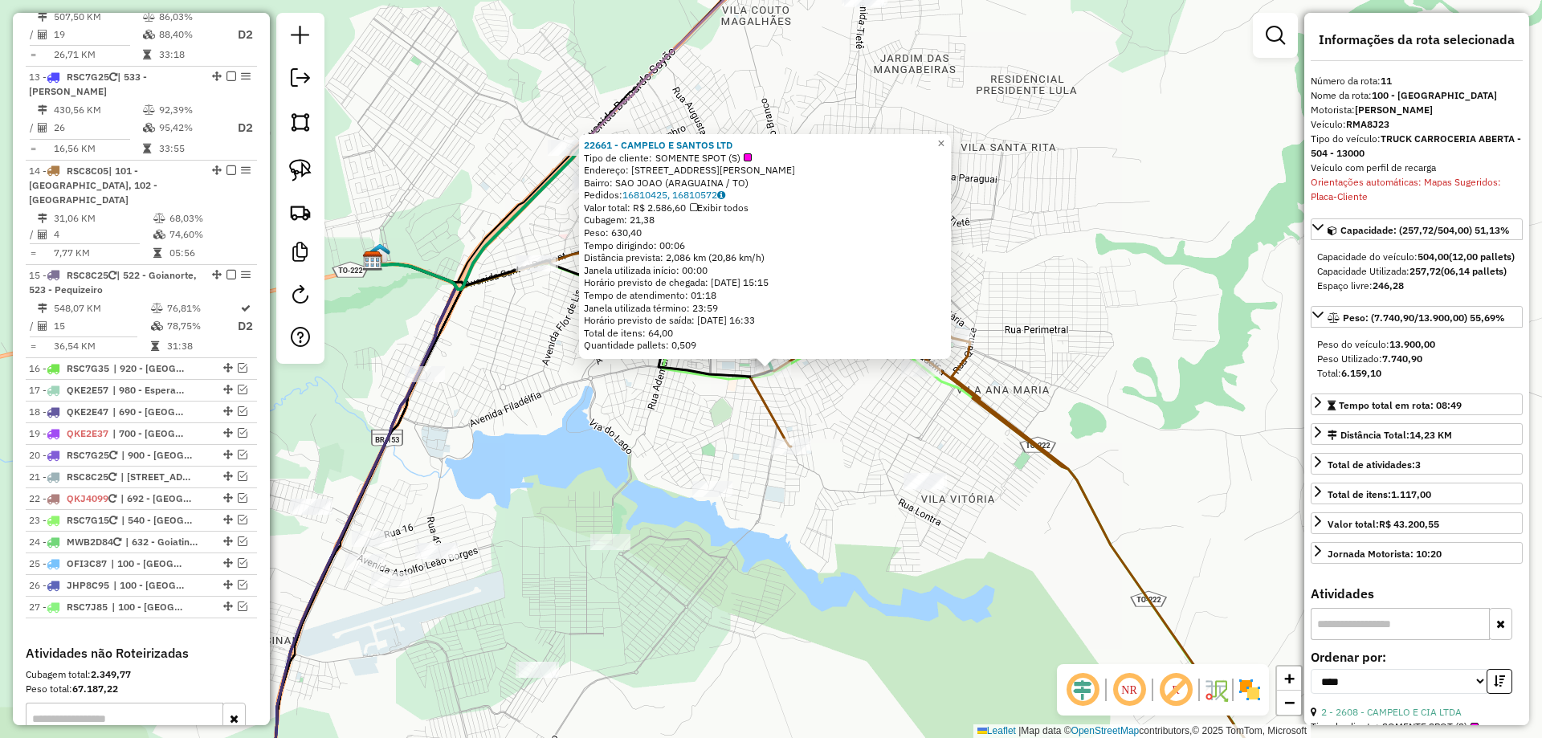
scroll to position [1502, 0]
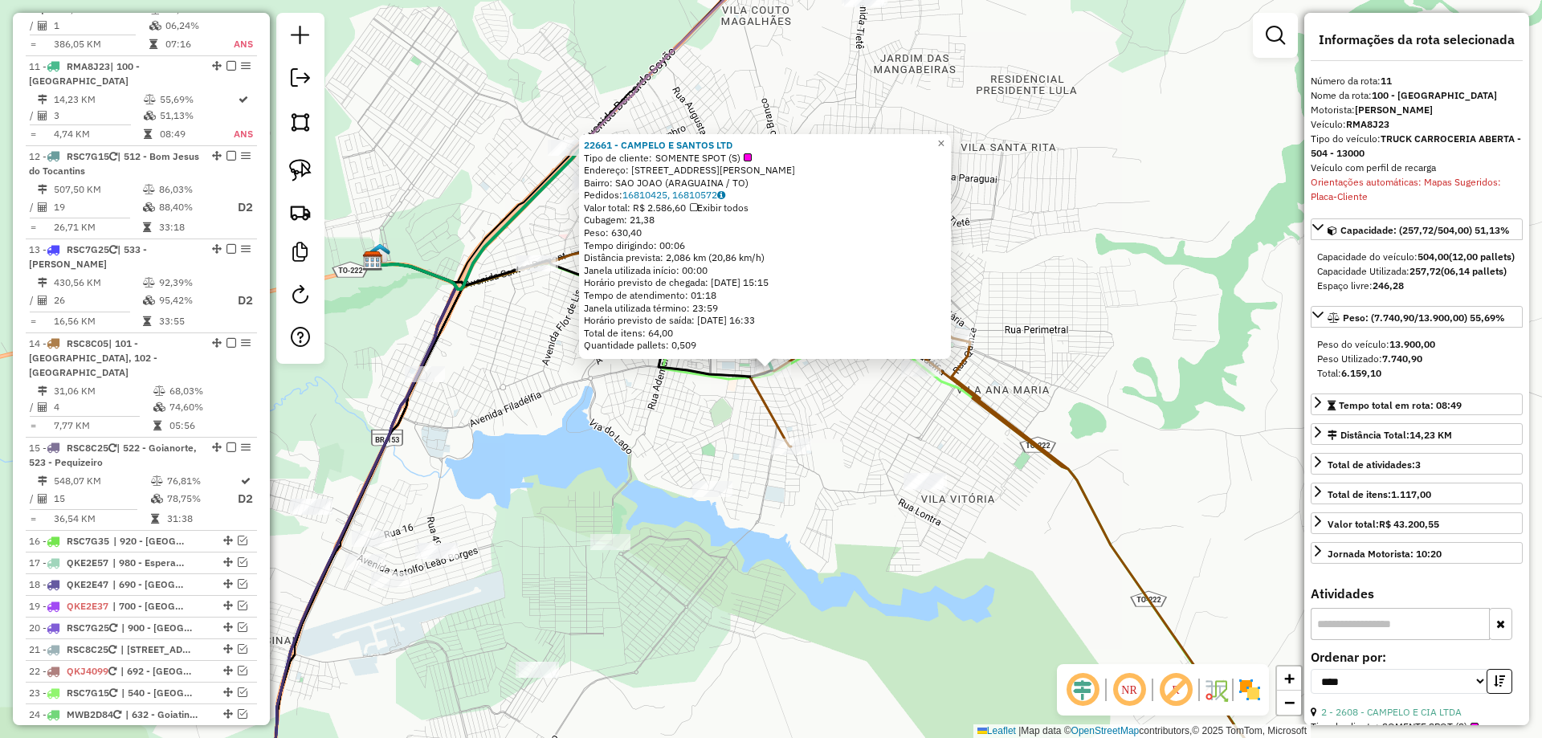
click at [668, 412] on div "22661 - CAMPELO E SANTOS LTD Tipo de cliente: SOMENTE SPOT (S) Endereço: R PREF…" at bounding box center [771, 369] width 1542 height 738
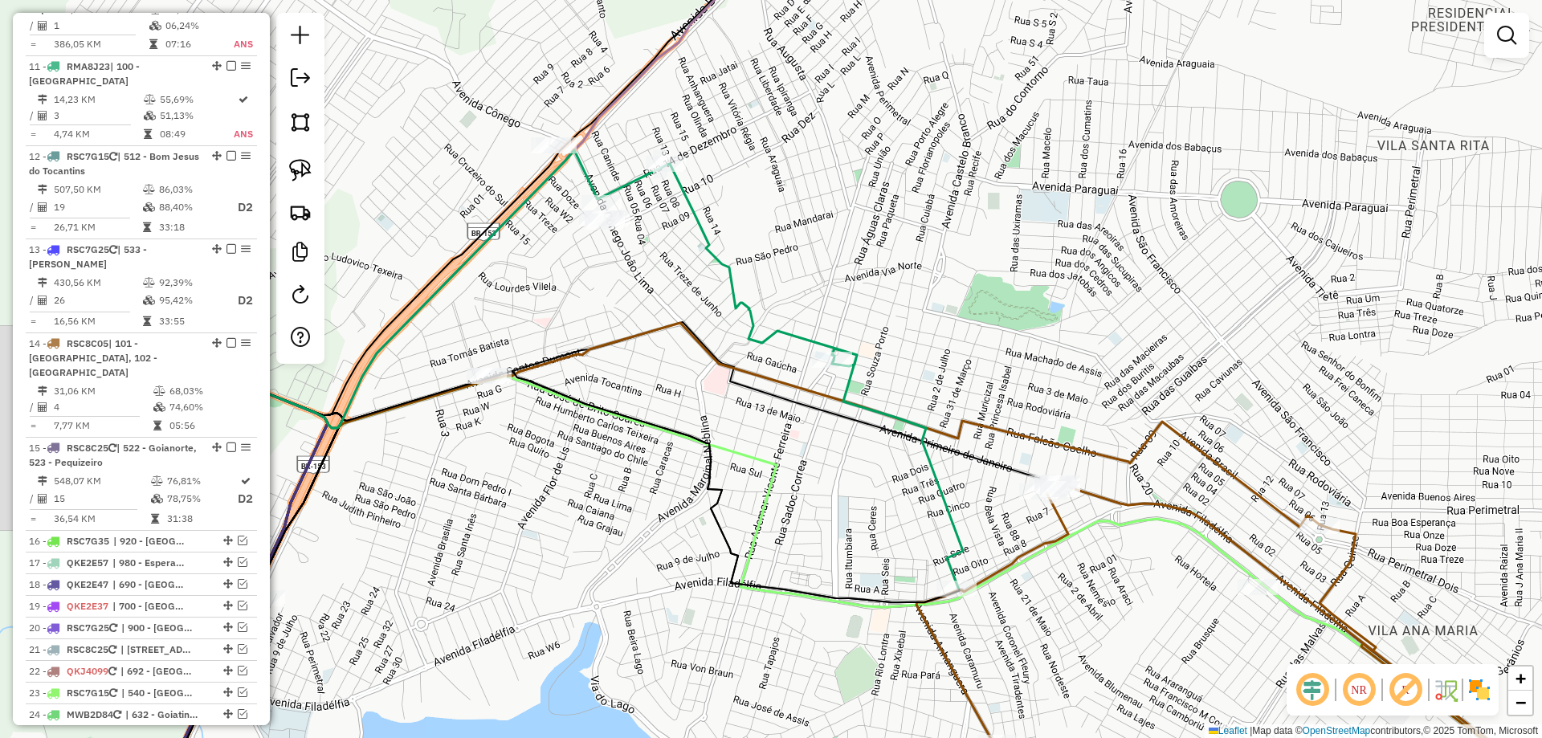
drag, startPoint x: 631, startPoint y: 129, endPoint x: 624, endPoint y: 203, distance: 75.0
click at [624, 203] on div "Janela de atendimento Grade de atendimento Capacidade Transportadoras Veículos …" at bounding box center [771, 369] width 1542 height 738
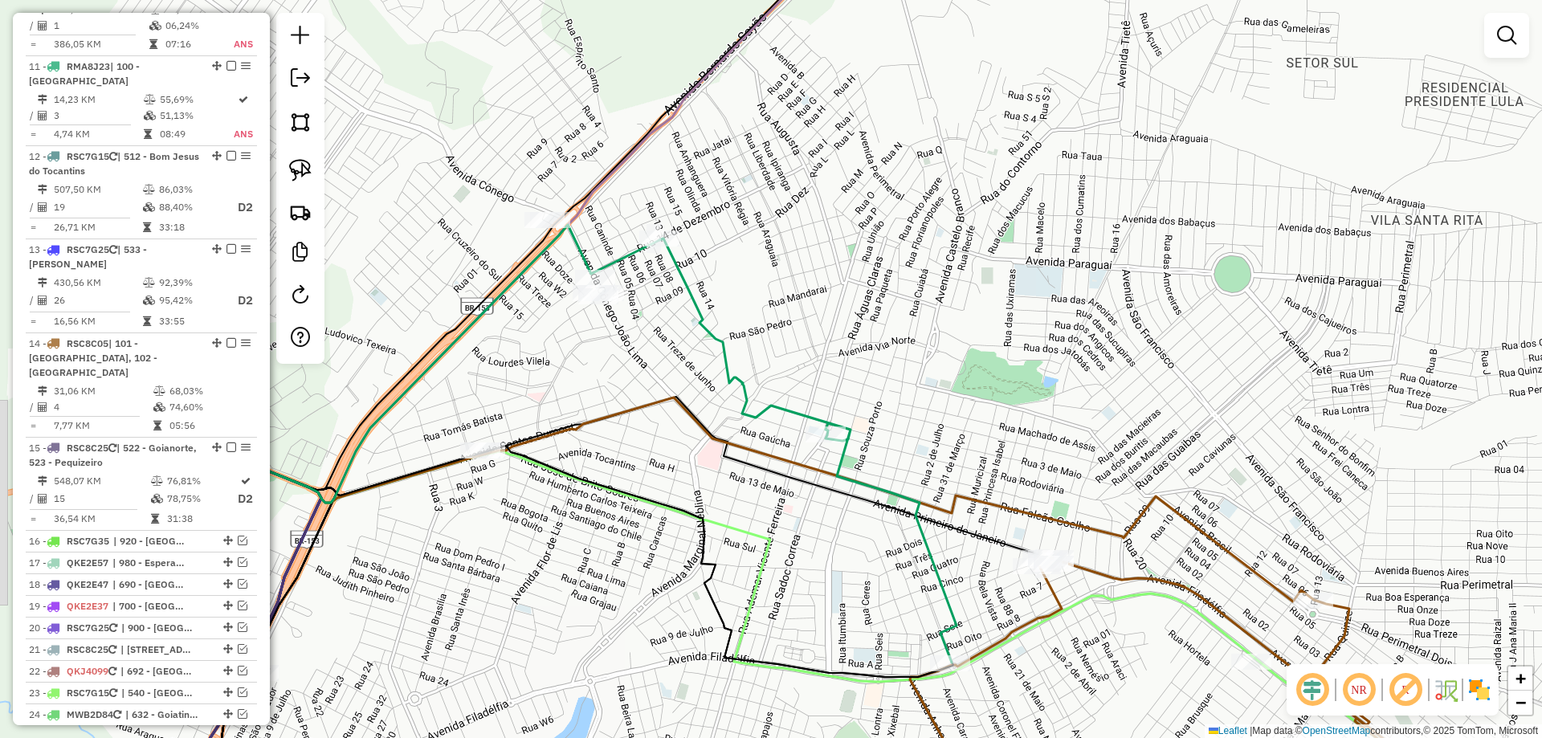
click at [676, 273] on icon at bounding box center [808, 451] width 297 height 424
select select "*********"
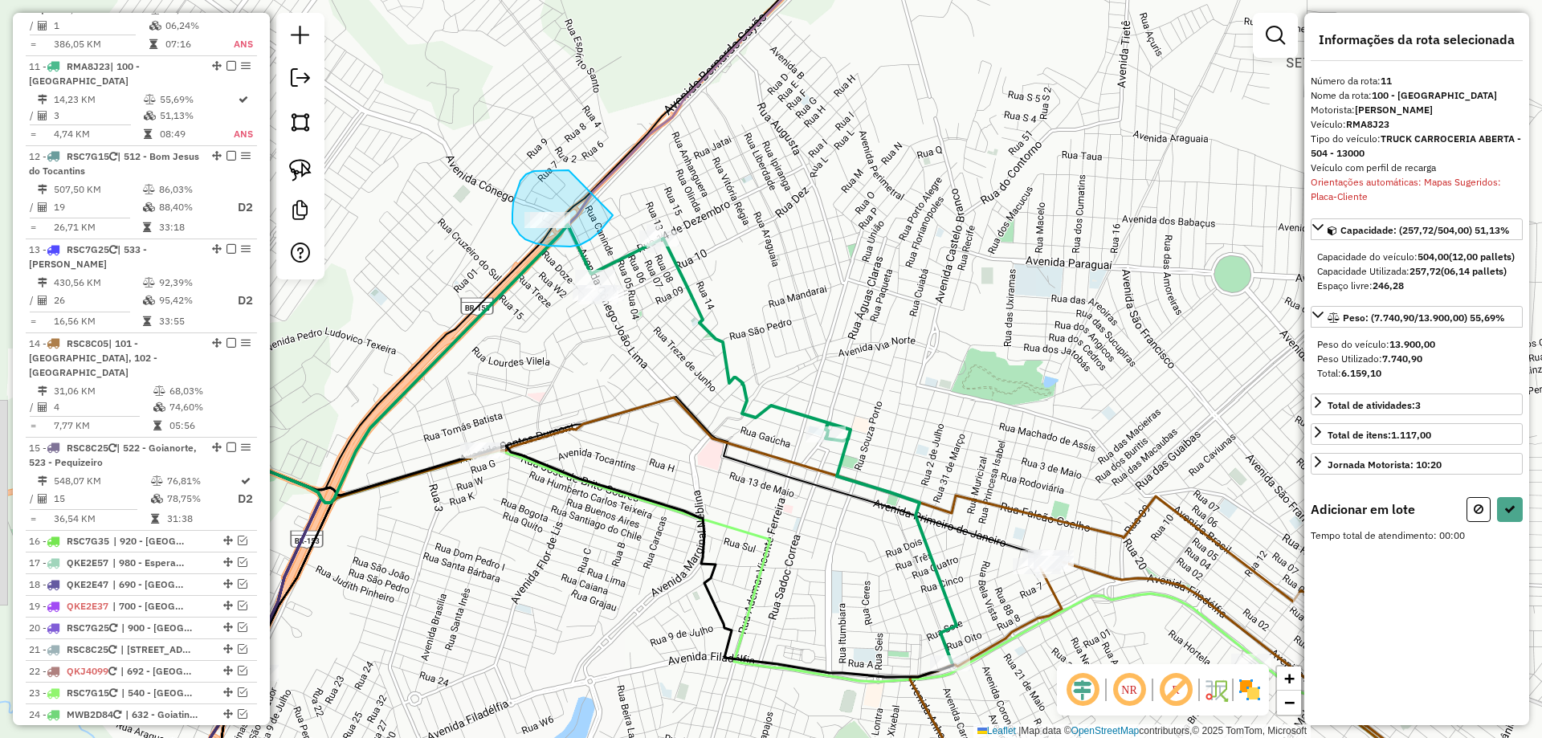
drag, startPoint x: 543, startPoint y: 170, endPoint x: 615, endPoint y: 213, distance: 83.9
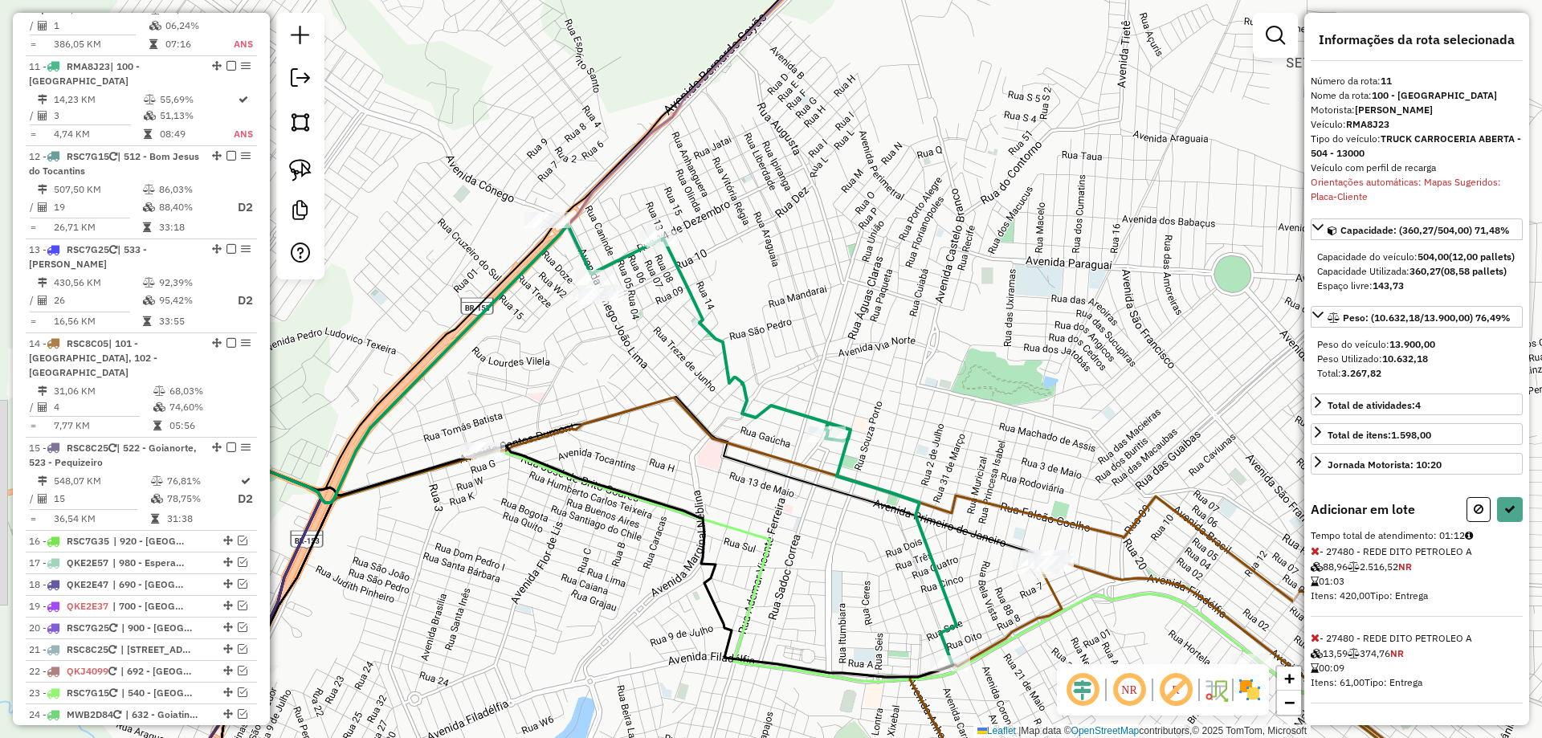
select select "*********"
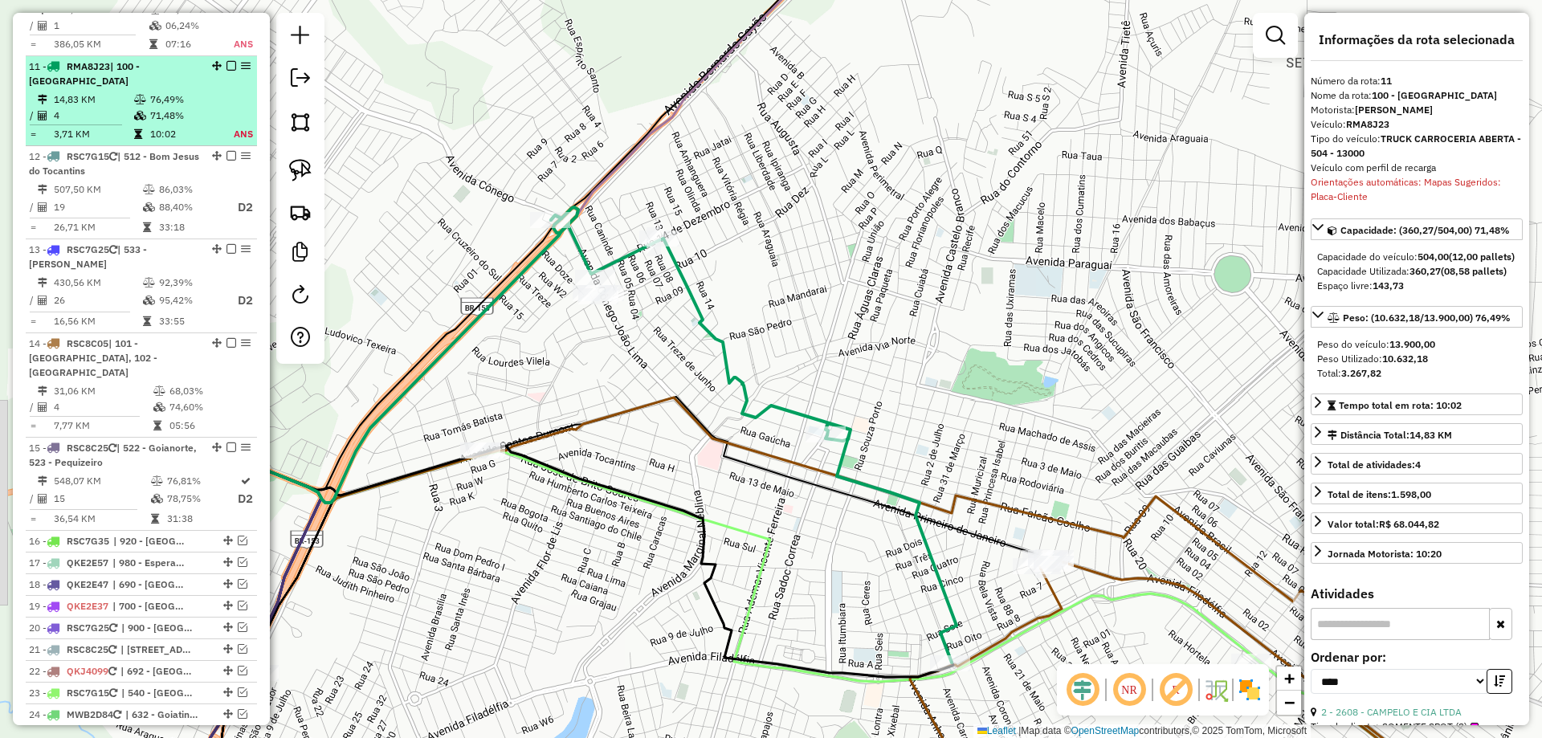
click at [188, 108] on td "71,48%" at bounding box center [182, 116] width 66 height 16
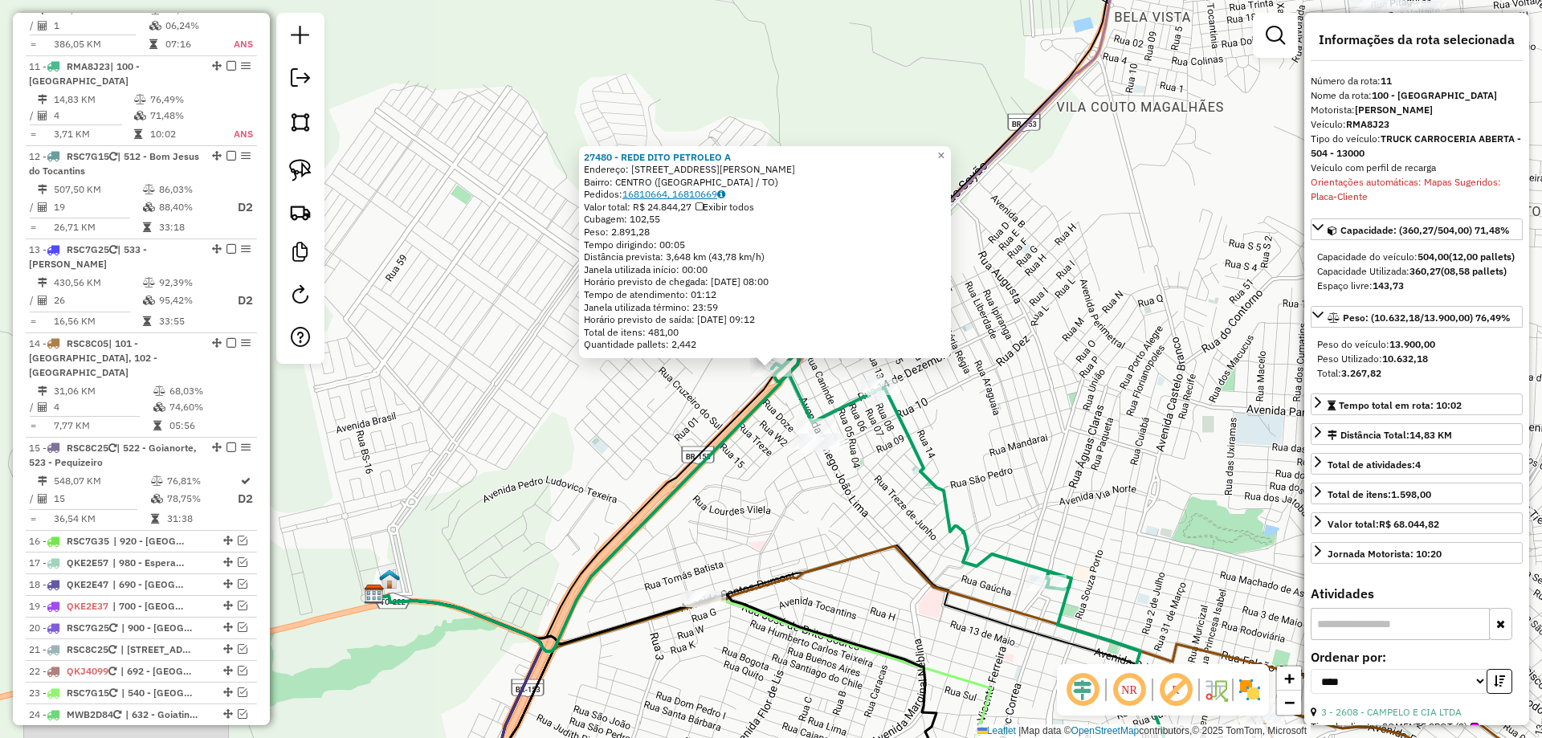
click at [681, 190] on link "16810664, 16810669" at bounding box center [674, 194] width 103 height 12
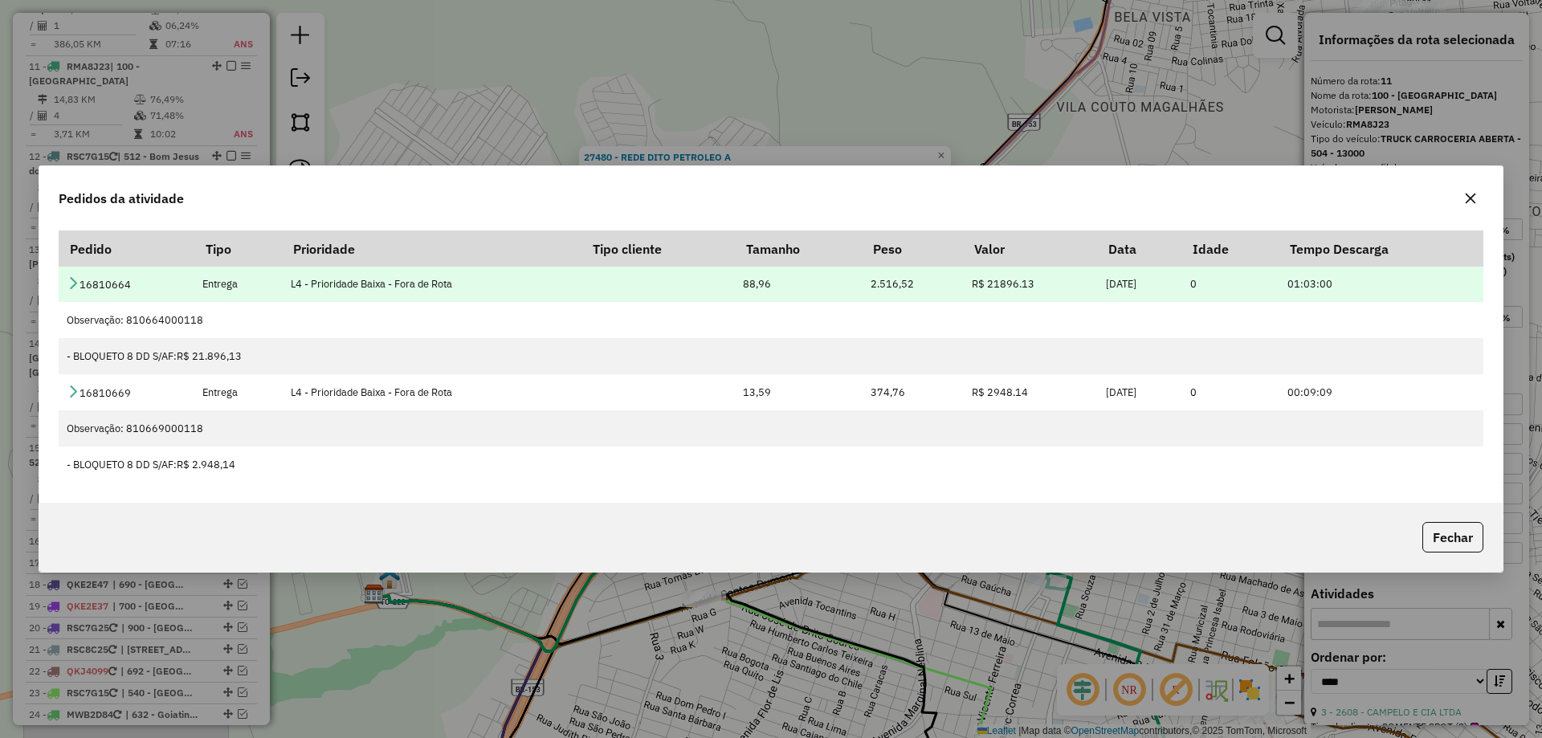
click at [75, 283] on icon at bounding box center [73, 282] width 13 height 13
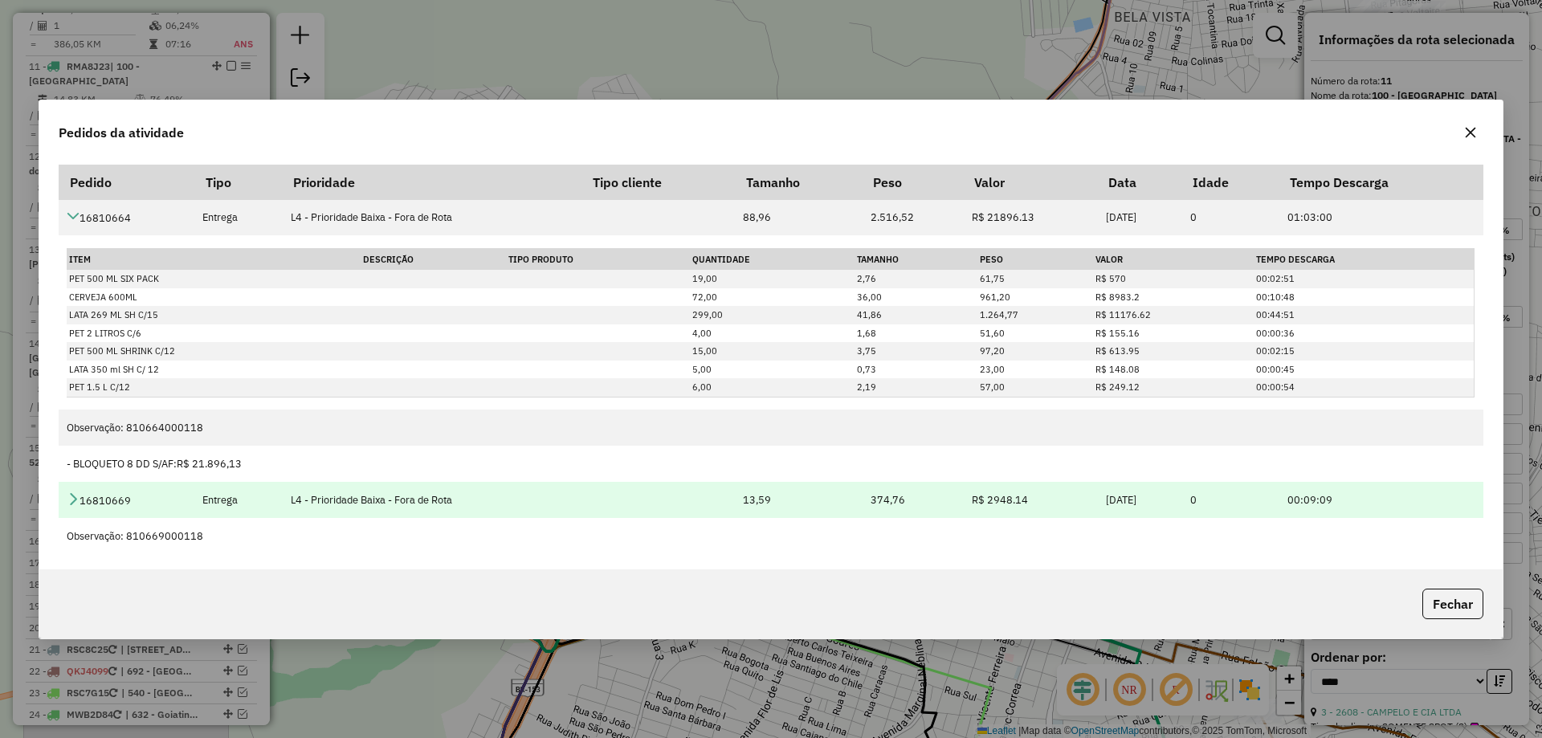
click at [74, 492] on icon at bounding box center [73, 498] width 13 height 13
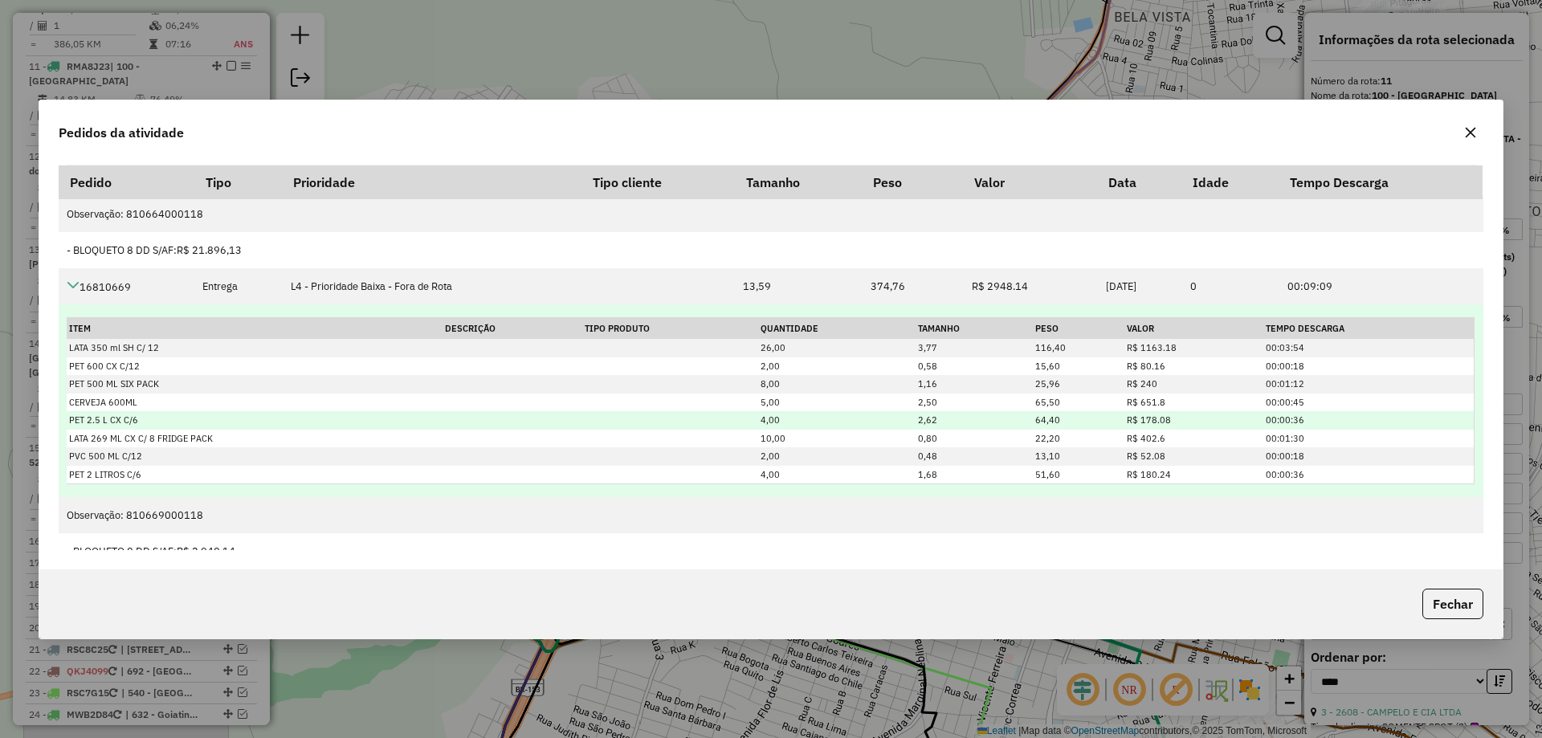
scroll to position [233, 0]
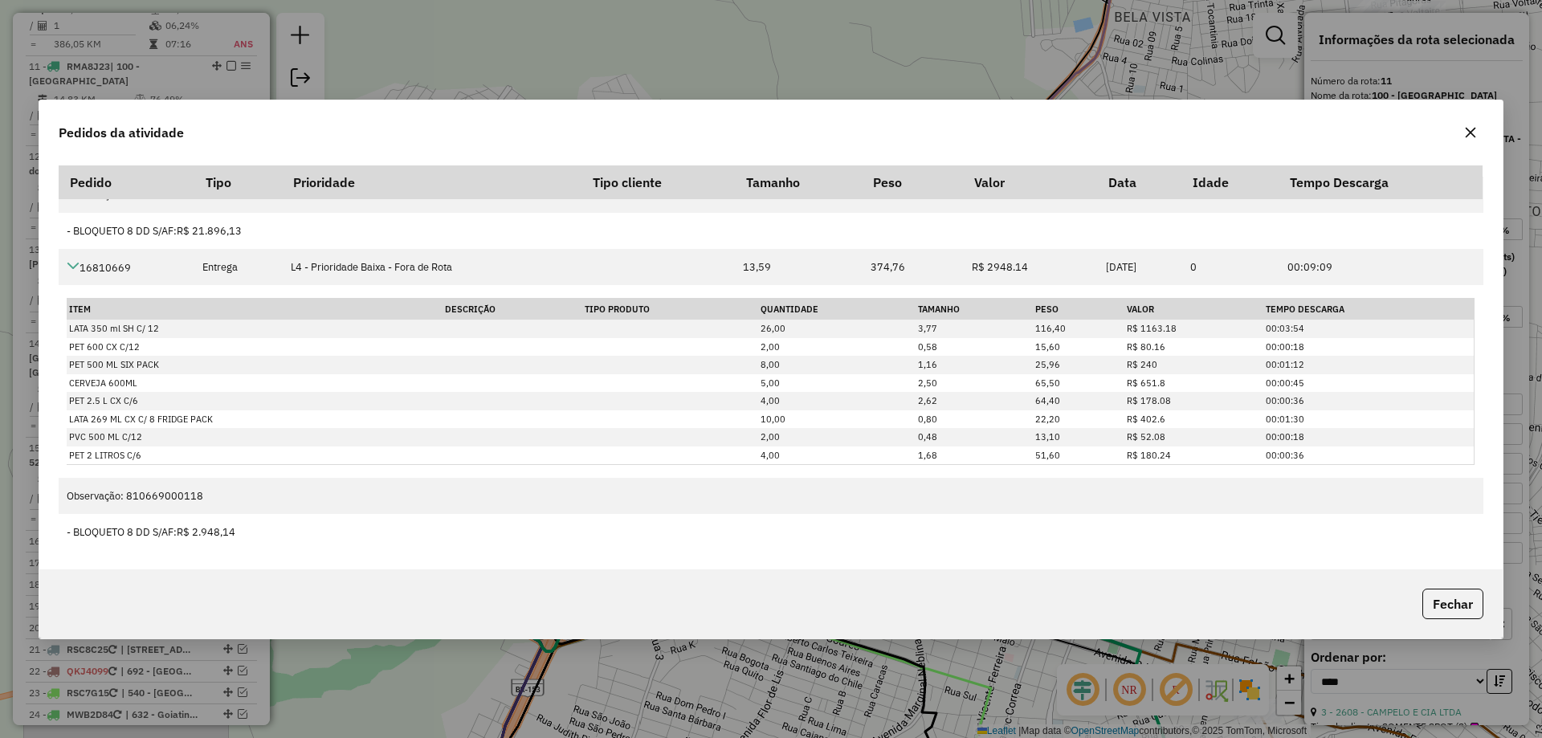
click at [1465, 132] on icon "button" at bounding box center [1470, 132] width 13 height 13
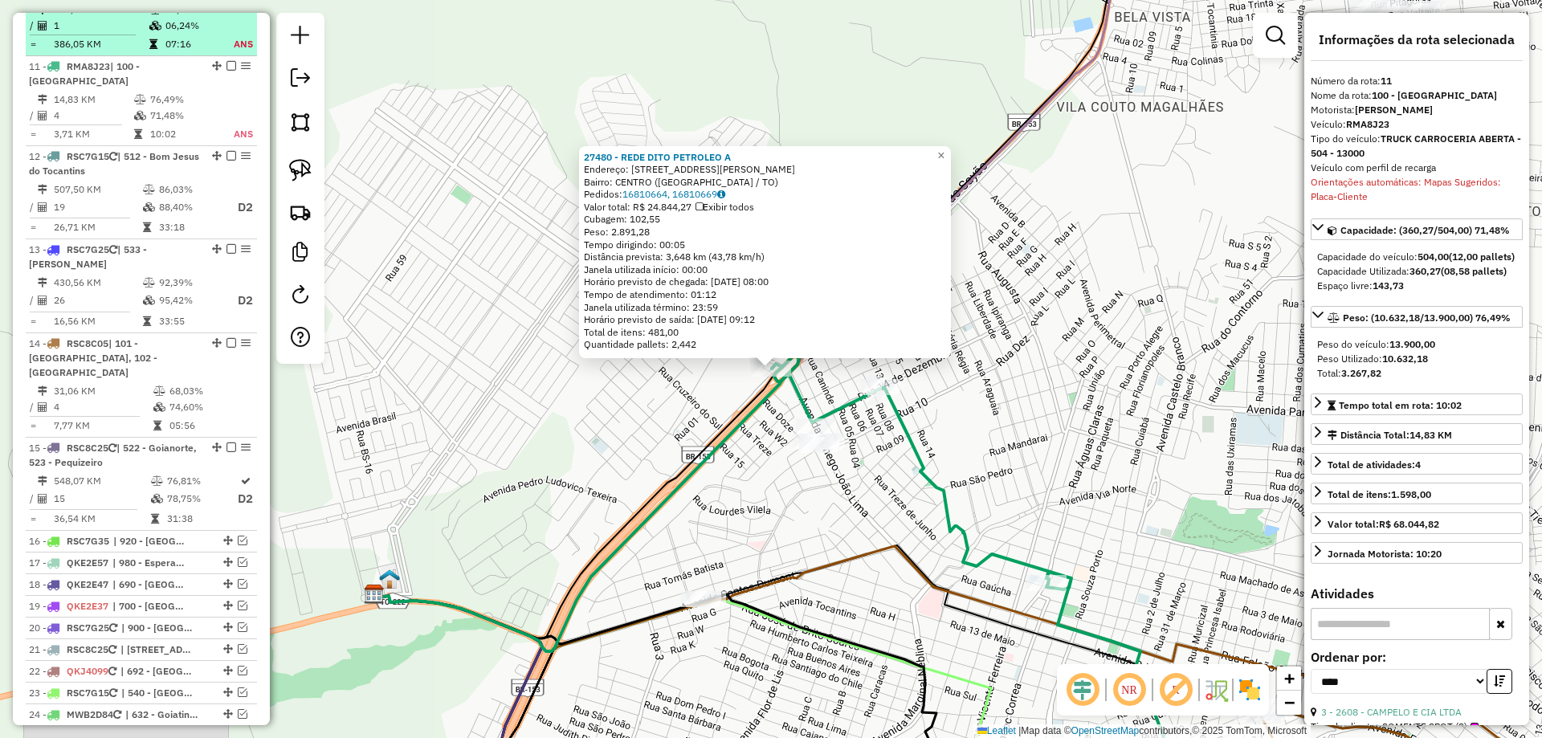
drag, startPoint x: 226, startPoint y: 21, endPoint x: 229, endPoint y: 35, distance: 14.0
click at [227, 61] on em at bounding box center [232, 66] width 10 height 10
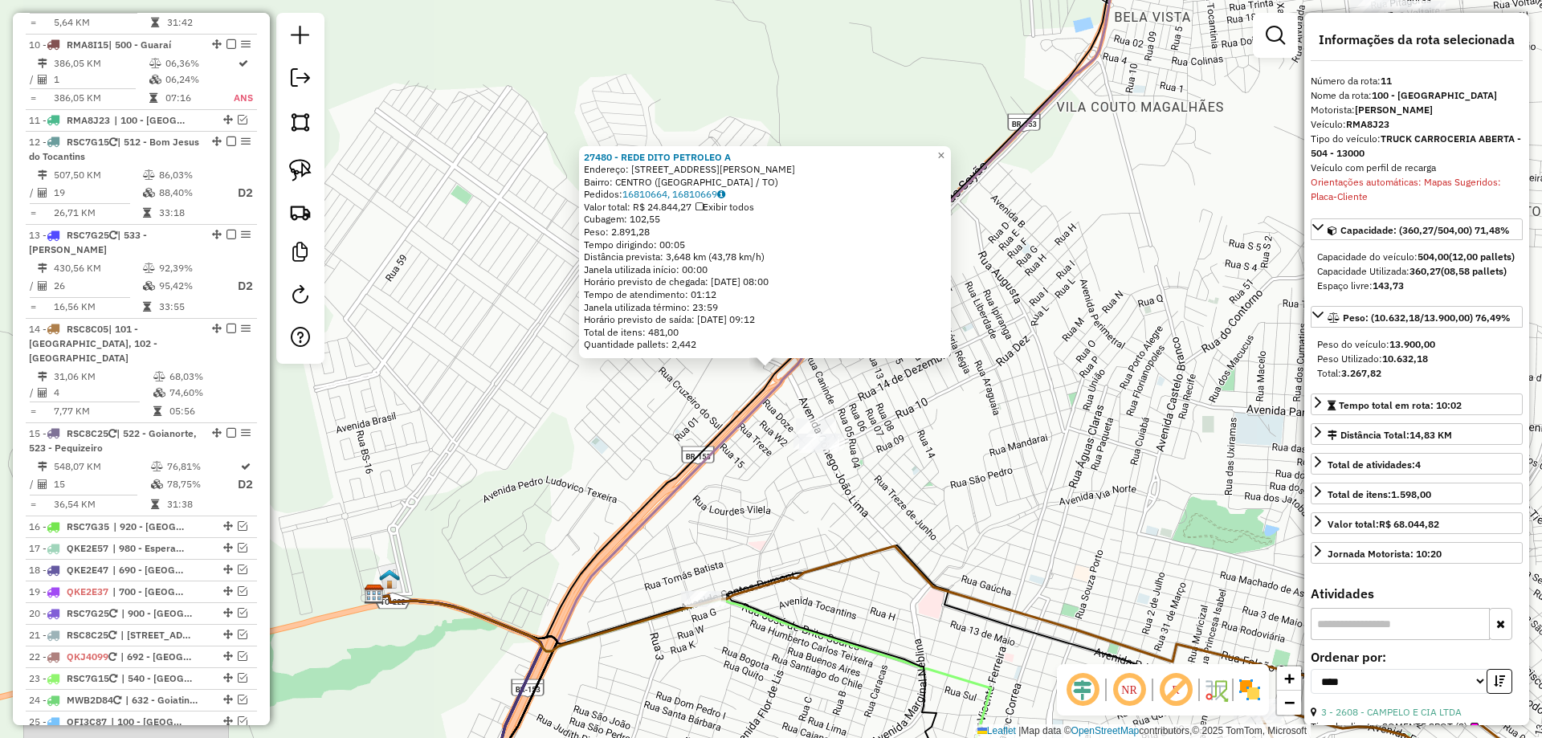
click at [919, 473] on div "27480 - REDE DITO PETROLEO A Endereço: AV AV BERNARDO SAYAO 488 Bairro: CENTRO …" at bounding box center [771, 369] width 1542 height 738
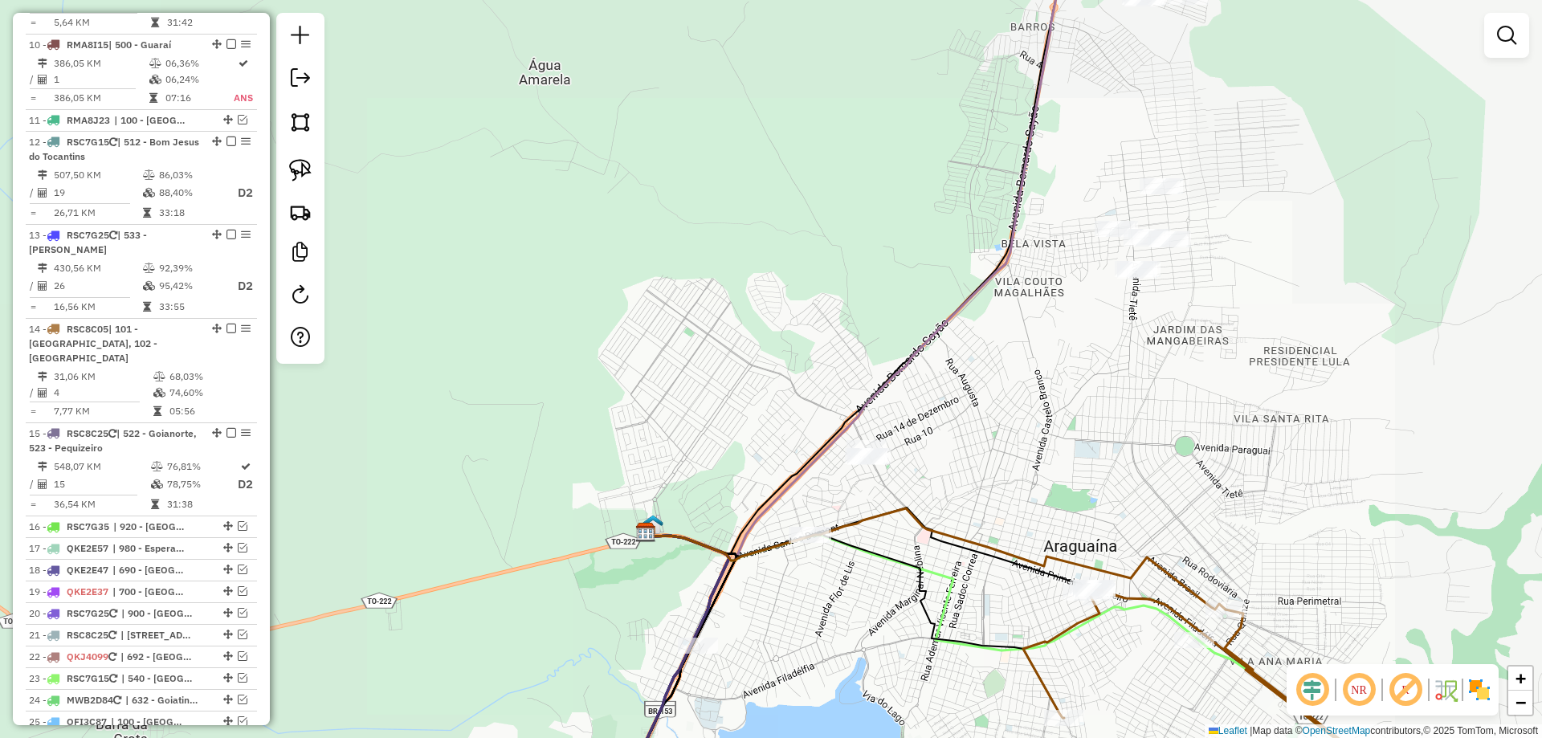
drag, startPoint x: 961, startPoint y: 491, endPoint x: 776, endPoint y: 294, distance: 270.0
click at [790, 308] on div "Janela de atendimento Grade de atendimento Capacidade Transportadoras Veículos …" at bounding box center [771, 369] width 1542 height 738
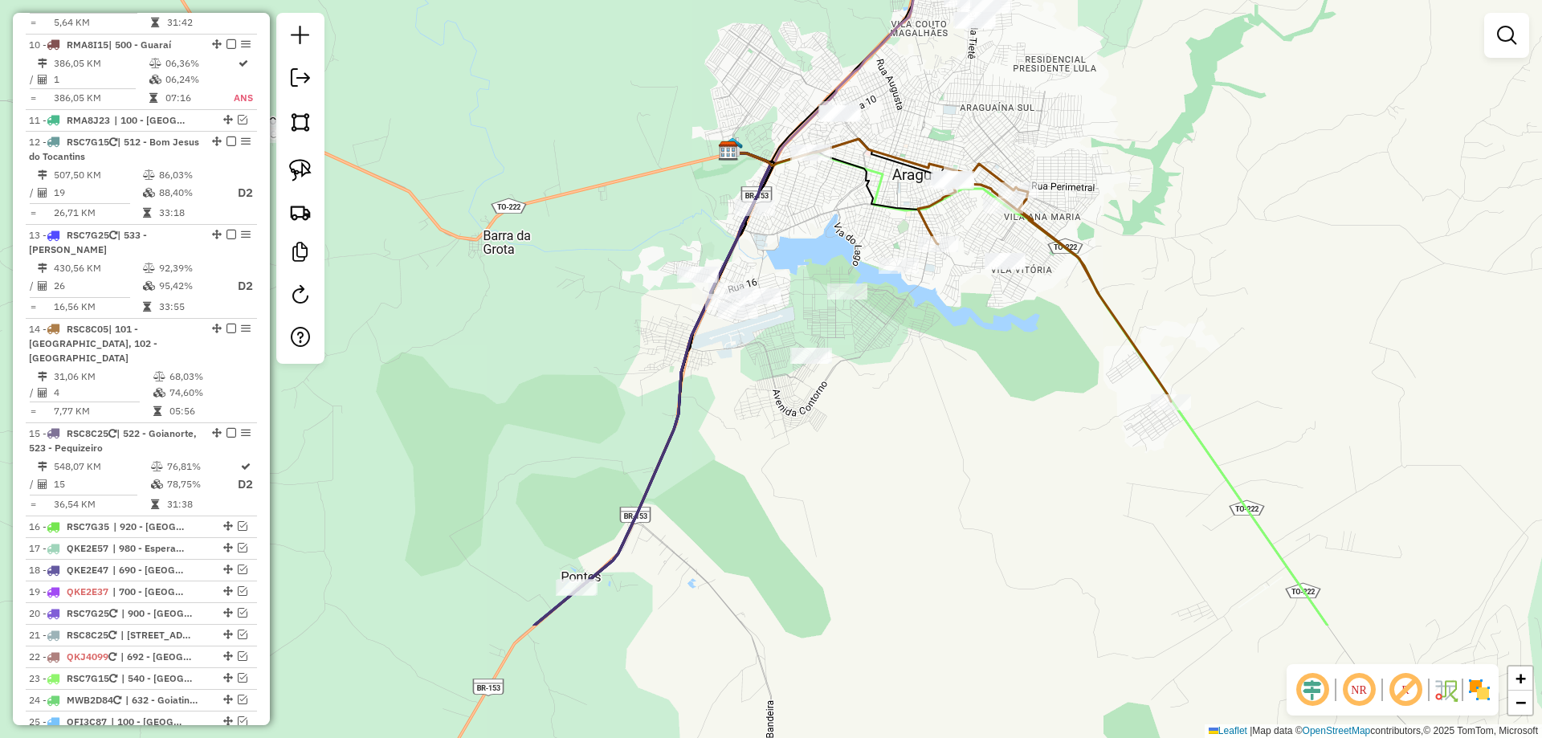
drag, startPoint x: 725, startPoint y: 417, endPoint x: 821, endPoint y: 237, distance: 204.1
click at [827, 233] on div "Janela de atendimento Grade de atendimento Capacidade Transportadoras Veículos …" at bounding box center [771, 369] width 1542 height 738
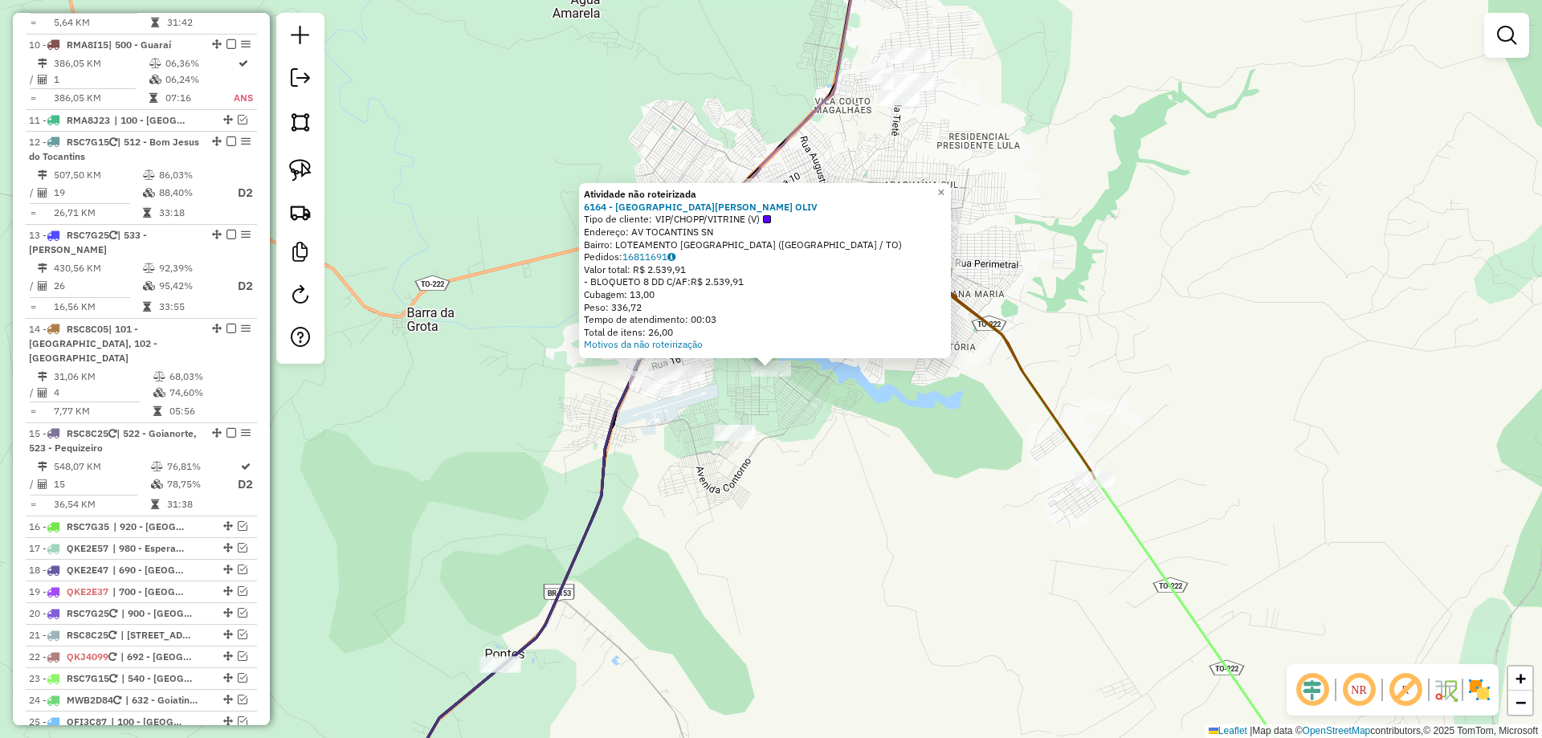
click at [827, 452] on div "Atividade não roteirizada 6164 - MAYARA KALLINNY OLIV Tipo de cliente: VIP/CHOP…" at bounding box center [771, 369] width 1542 height 738
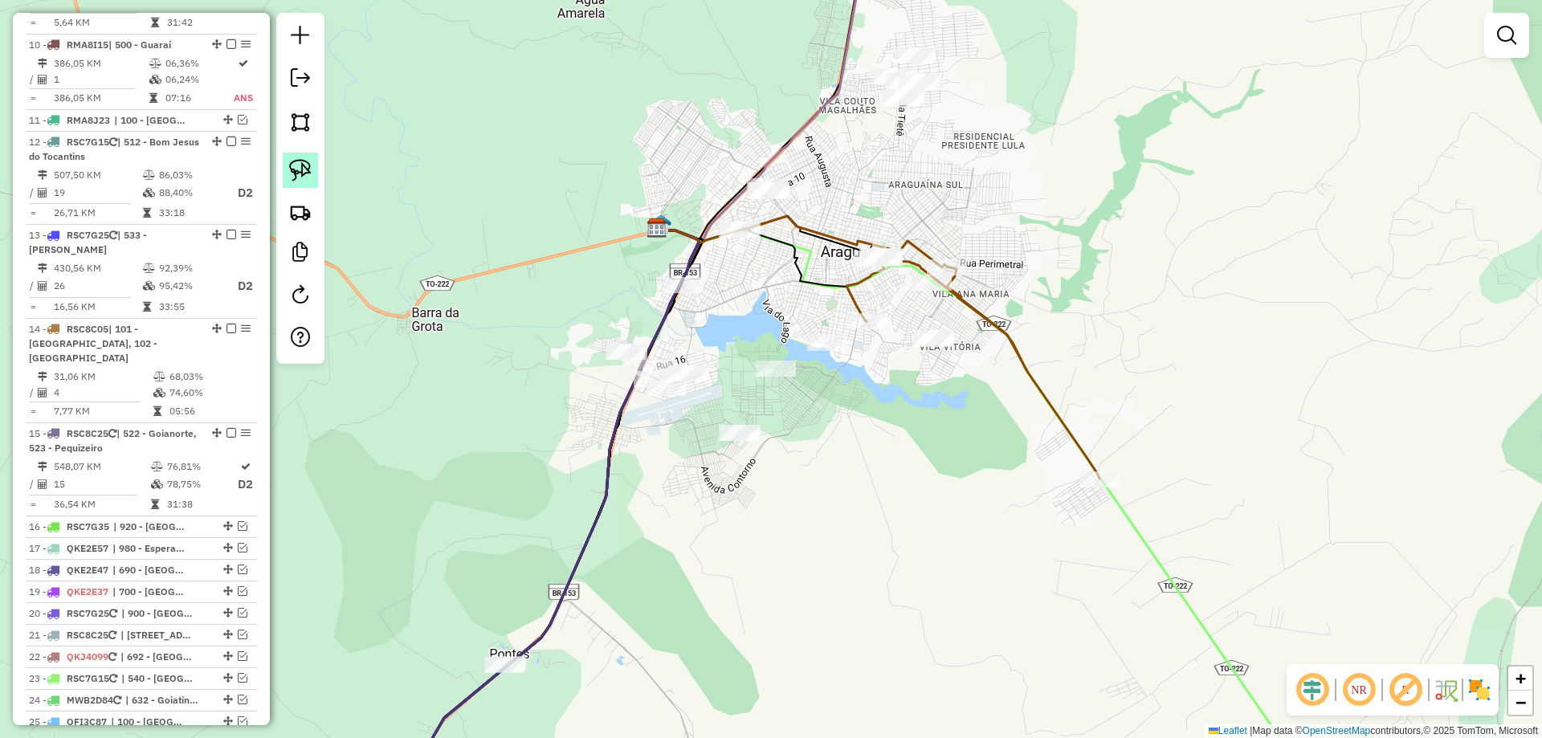
drag, startPoint x: 307, startPoint y: 171, endPoint x: 301, endPoint y: 181, distance: 11.2
click at [305, 172] on img at bounding box center [300, 170] width 22 height 22
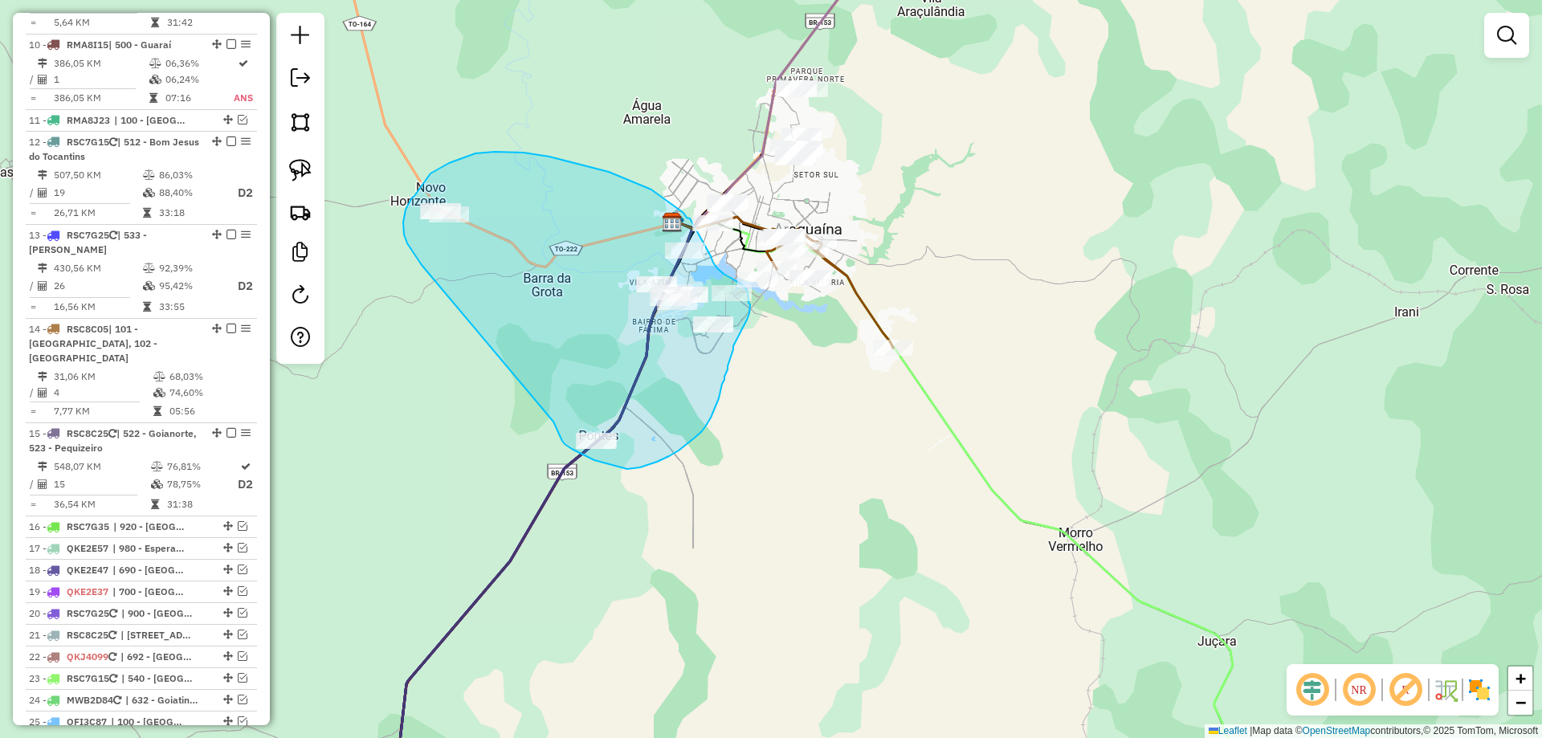
drag, startPoint x: 423, startPoint y: 632, endPoint x: 424, endPoint y: 268, distance: 363.9
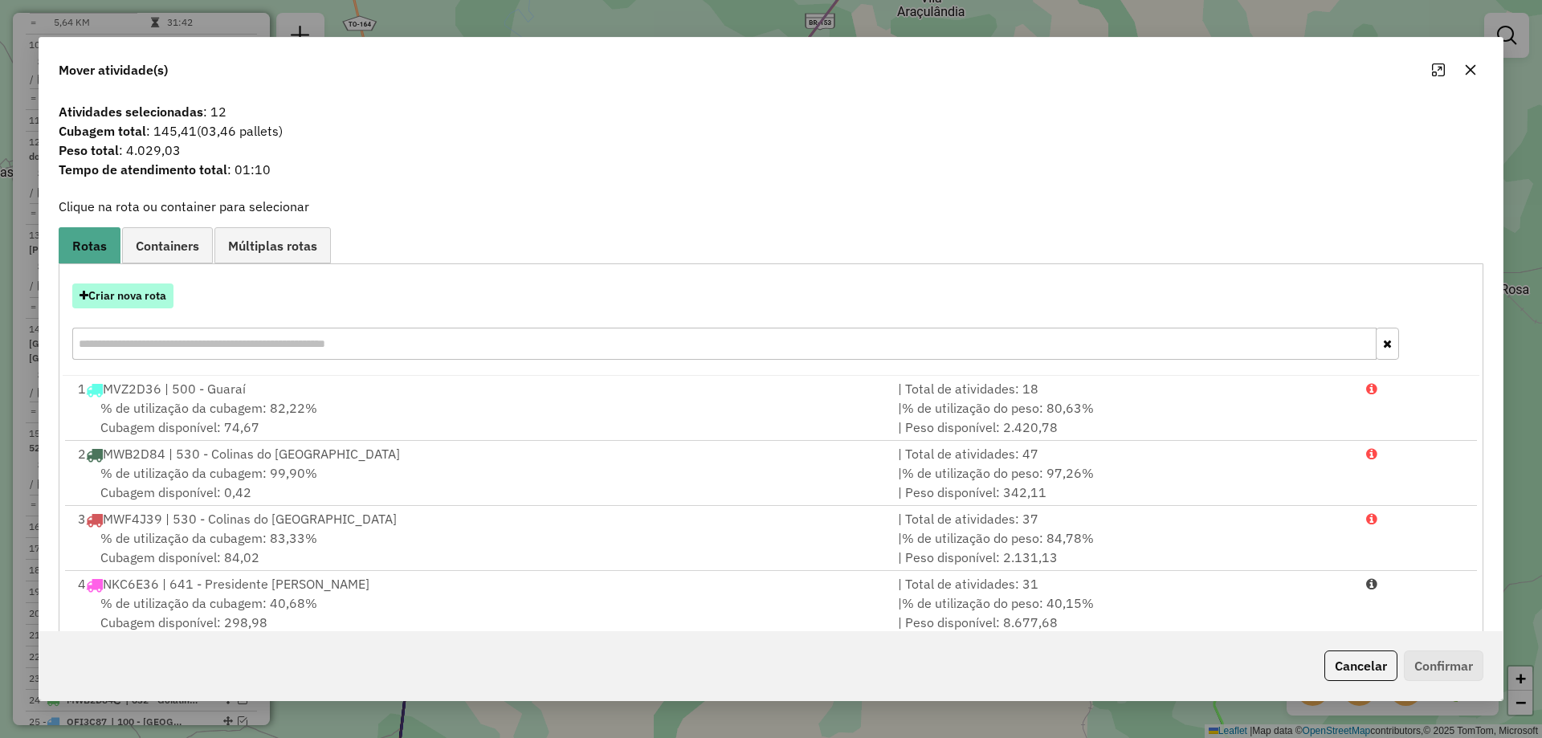
click at [126, 297] on button "Criar nova rota" at bounding box center [122, 296] width 101 height 25
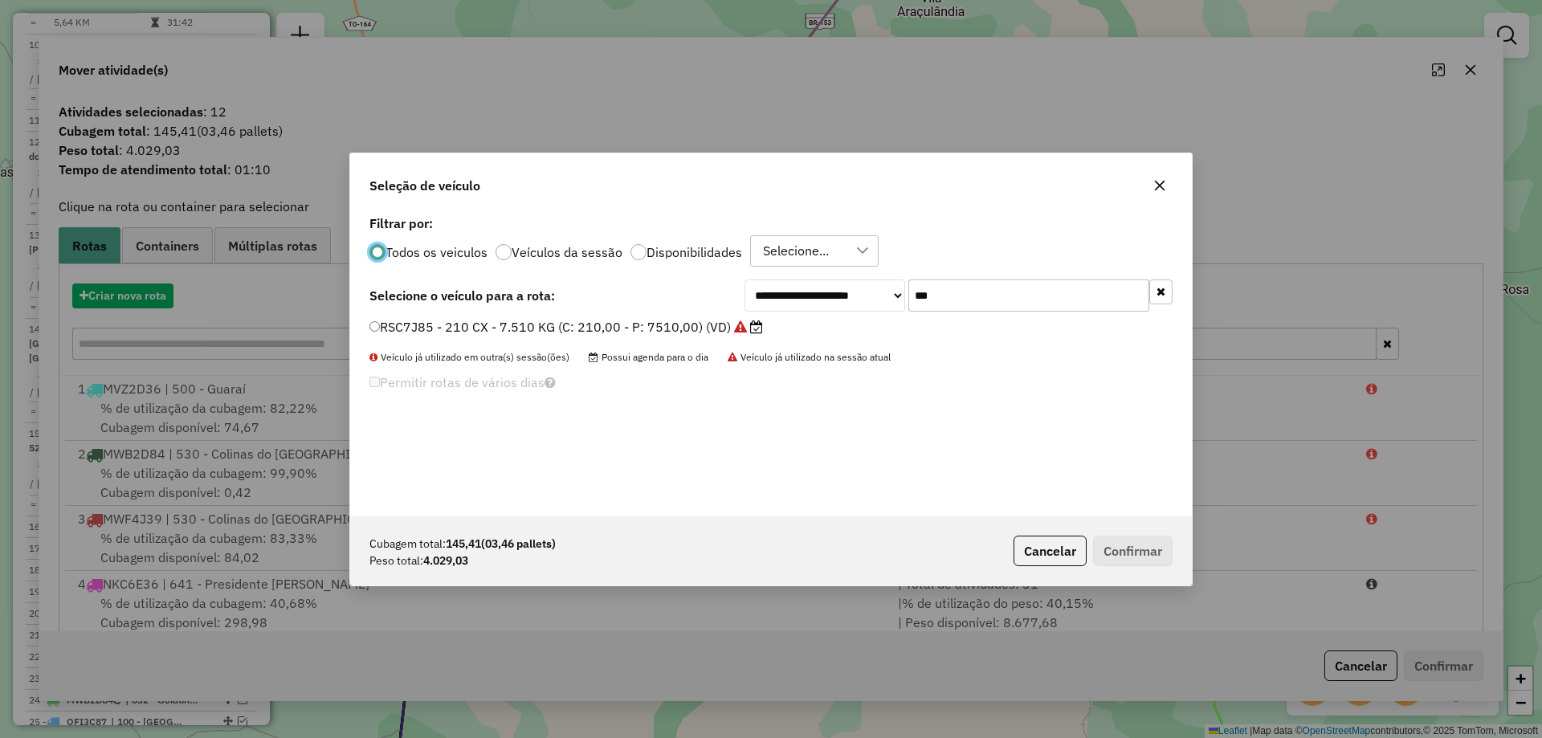
scroll to position [9, 5]
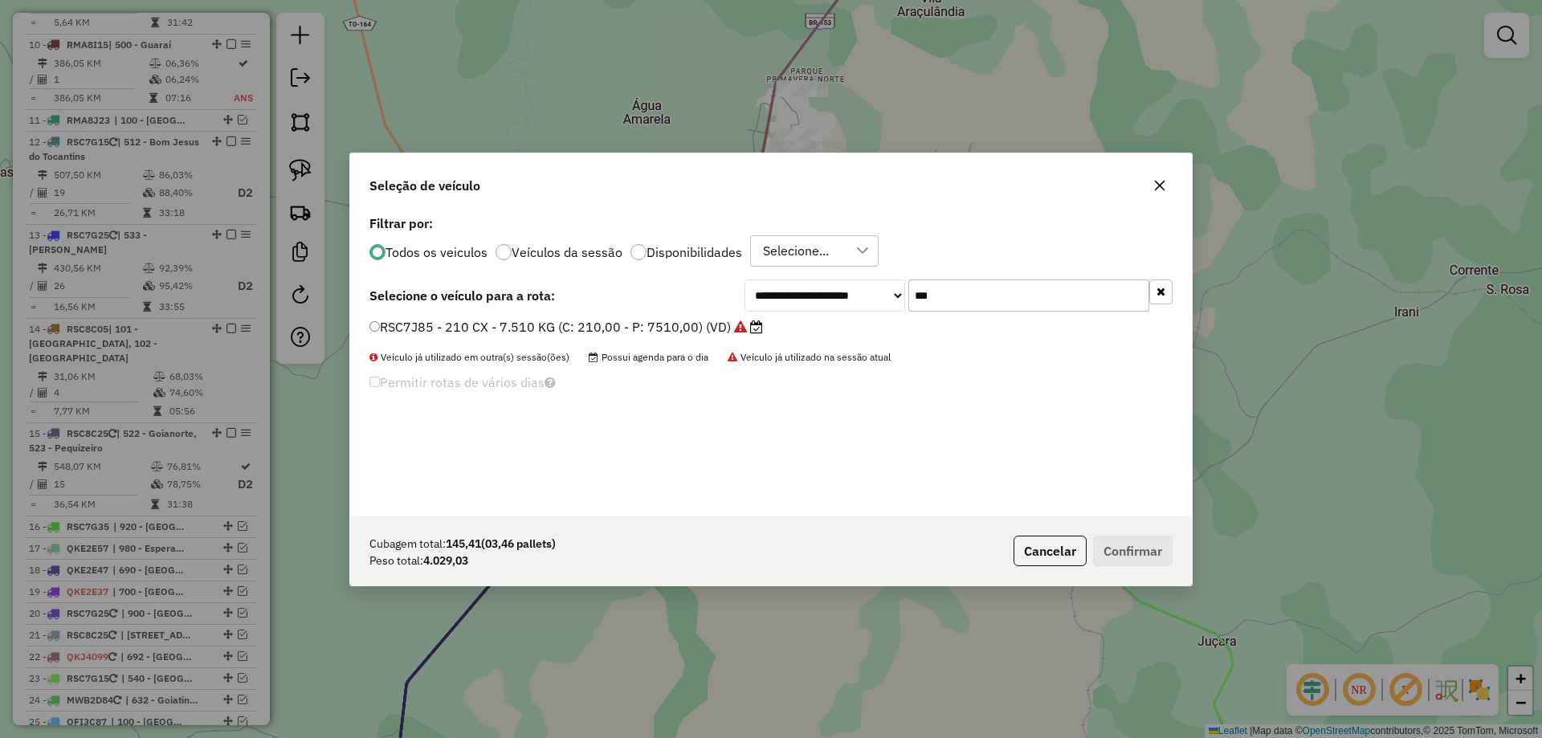
click at [959, 309] on input "***" at bounding box center [1029, 296] width 241 height 32
type input "***"
click at [706, 330] on label "OLN5I96 - TRUCK BAU - 420 - 13500 (C: 420,00 - P: 13500,00) (VD)" at bounding box center [585, 326] width 430 height 19
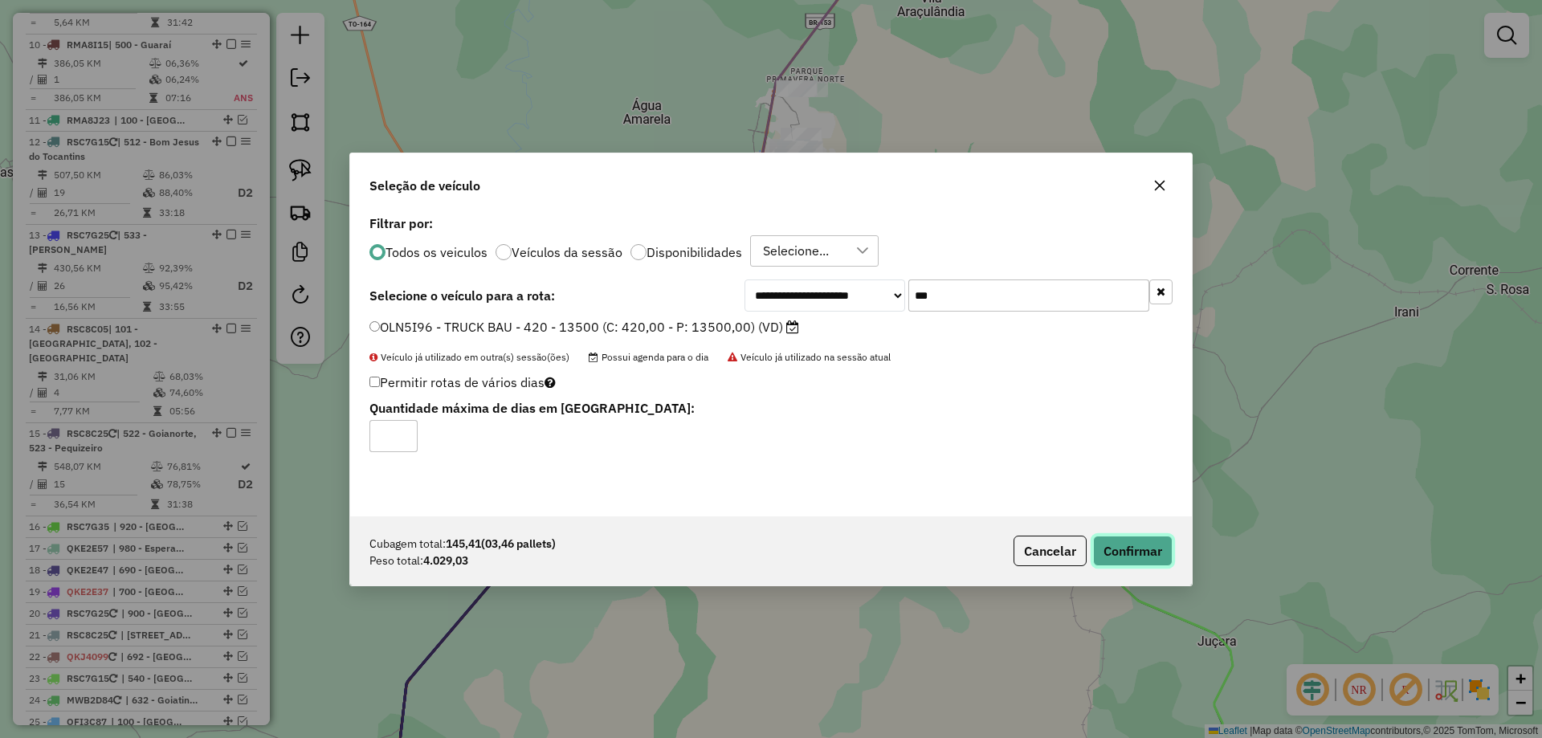
click at [1111, 540] on button "Confirmar" at bounding box center [1133, 551] width 80 height 31
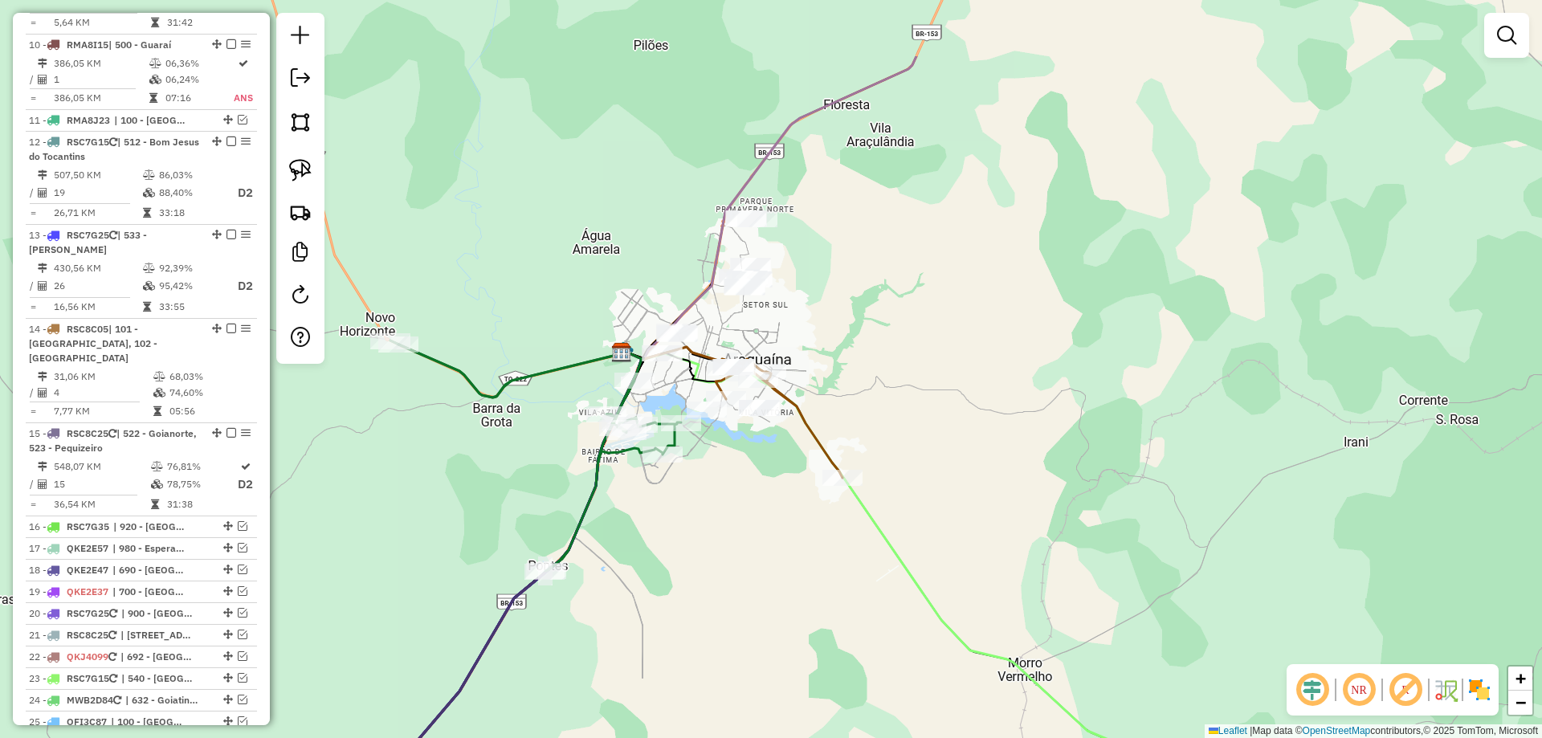
drag, startPoint x: 770, startPoint y: 381, endPoint x: 684, endPoint y: 574, distance: 211.4
click at [684, 574] on div "Janela de atendimento Grade de atendimento Capacidade Transportadoras Veículos …" at bounding box center [771, 369] width 1542 height 738
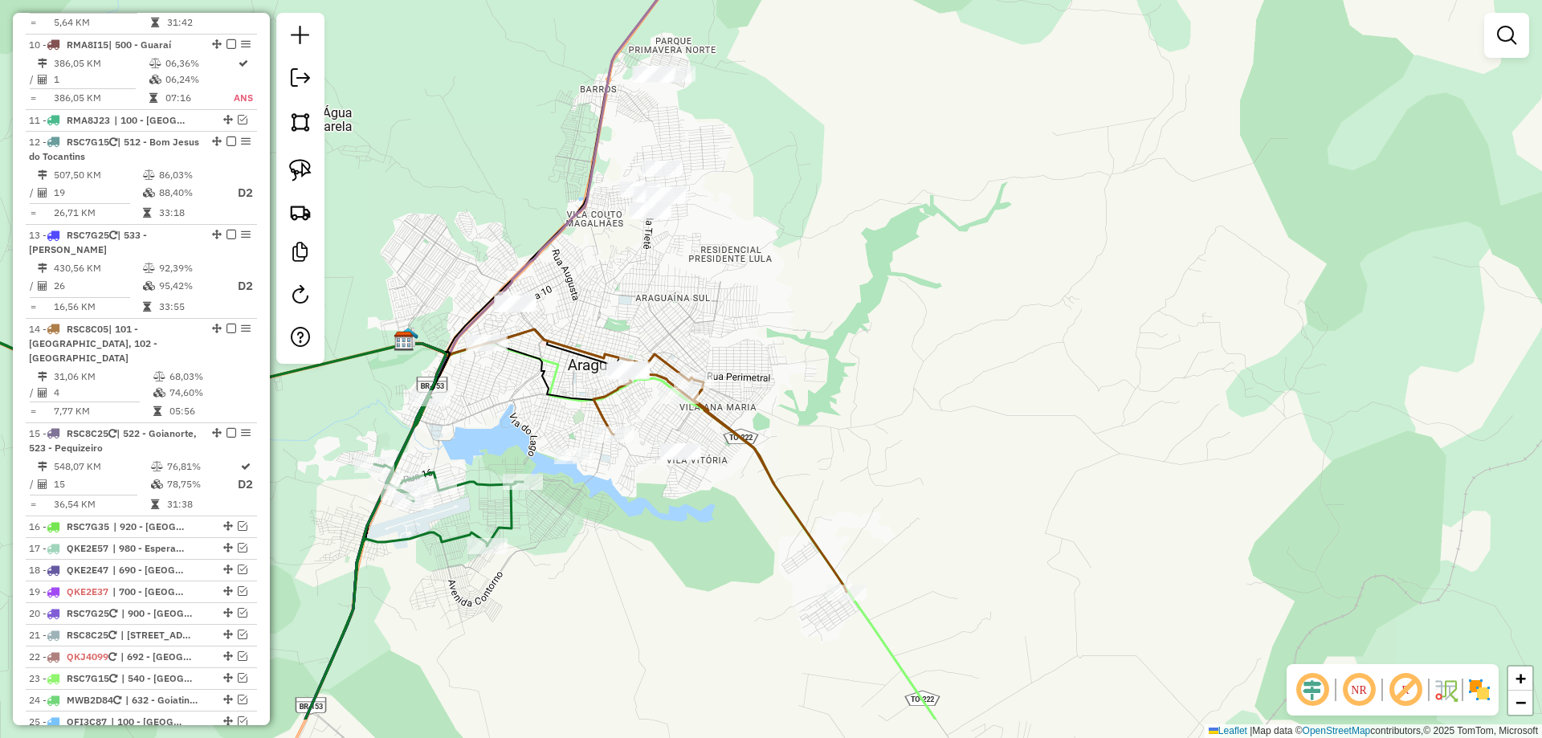
drag, startPoint x: 780, startPoint y: 430, endPoint x: 730, endPoint y: 320, distance: 120.8
click at [730, 320] on div "Janela de atendimento Grade de atendimento Capacidade Transportadoras Veículos …" at bounding box center [771, 369] width 1542 height 738
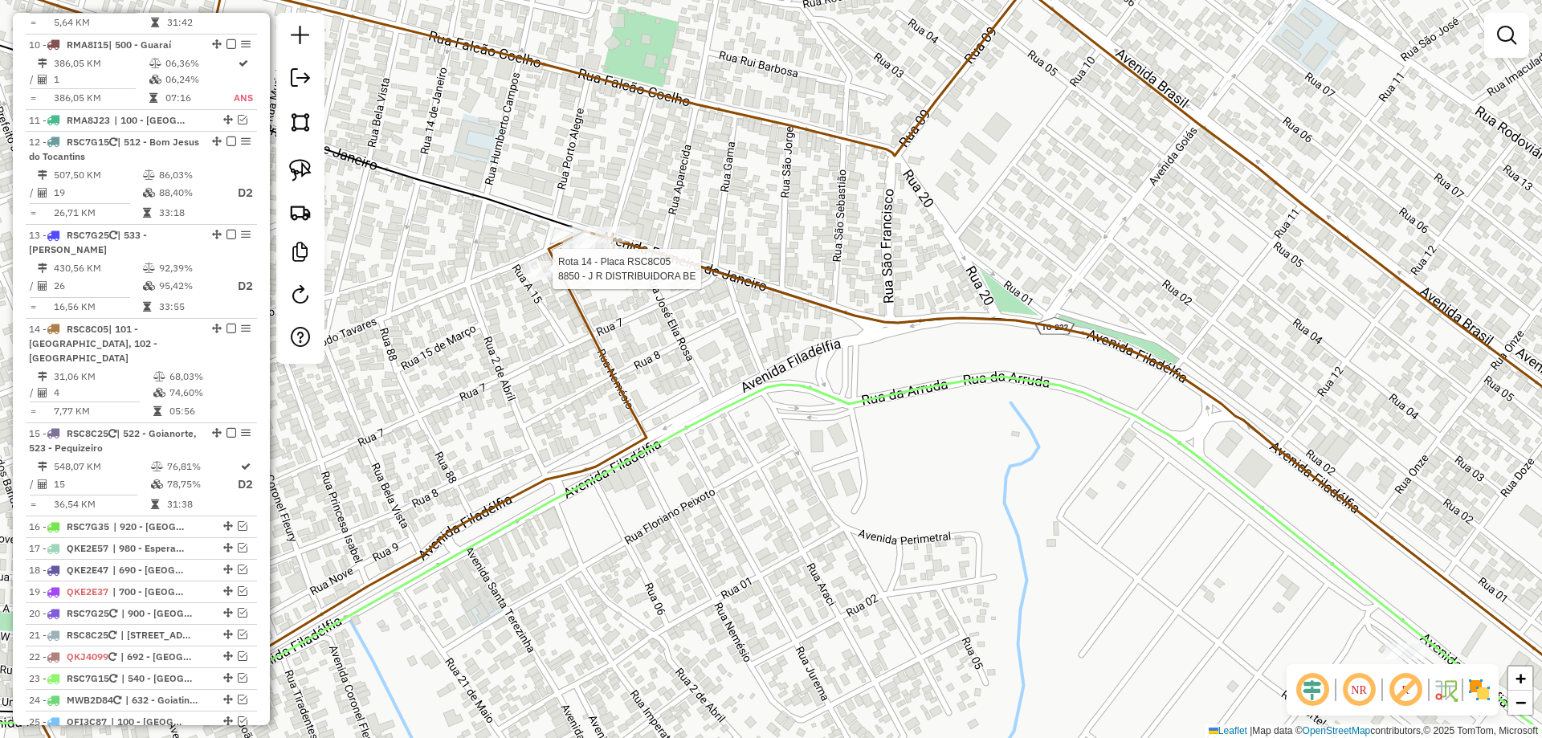
click at [543, 277] on div at bounding box center [548, 269] width 48 height 16
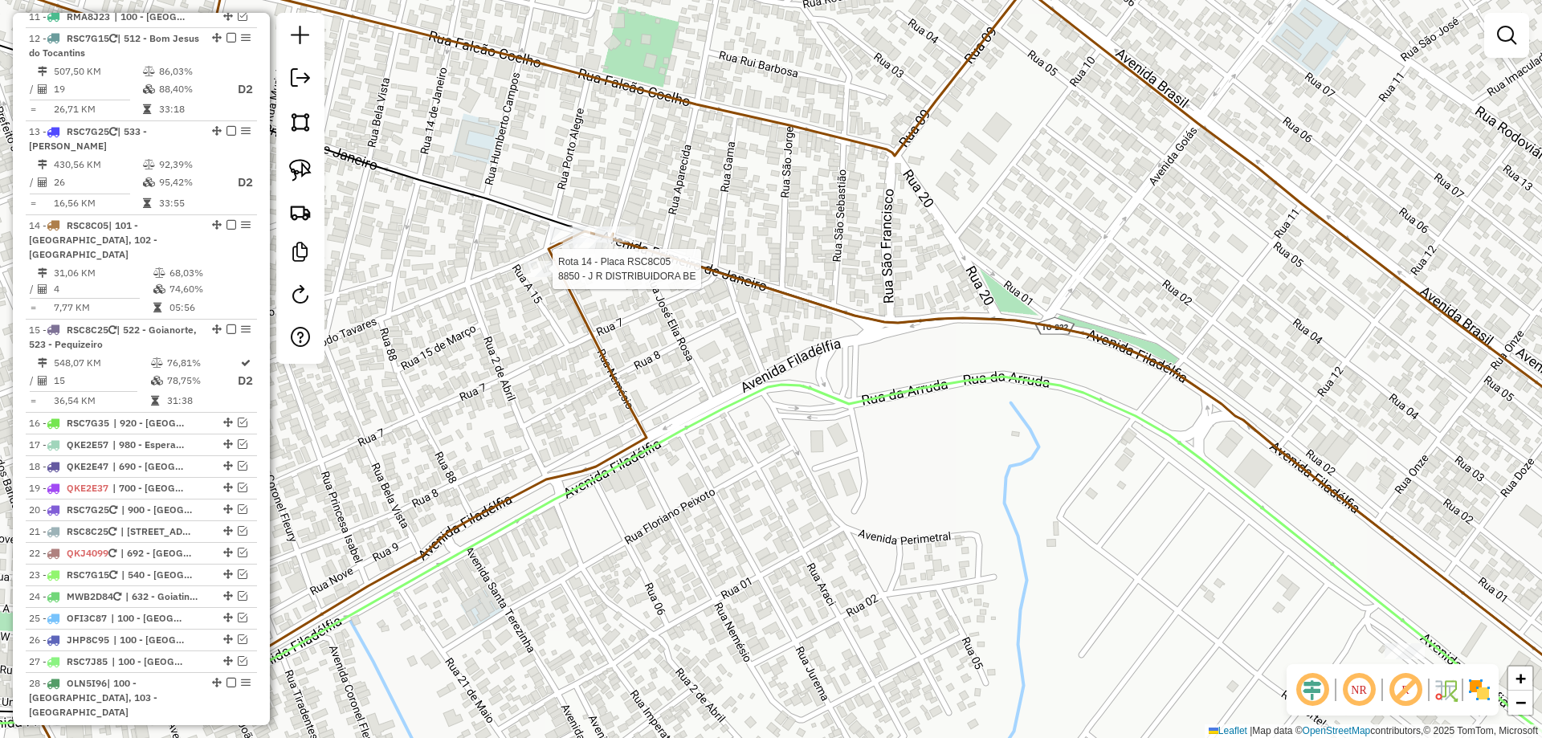
select select "*********"
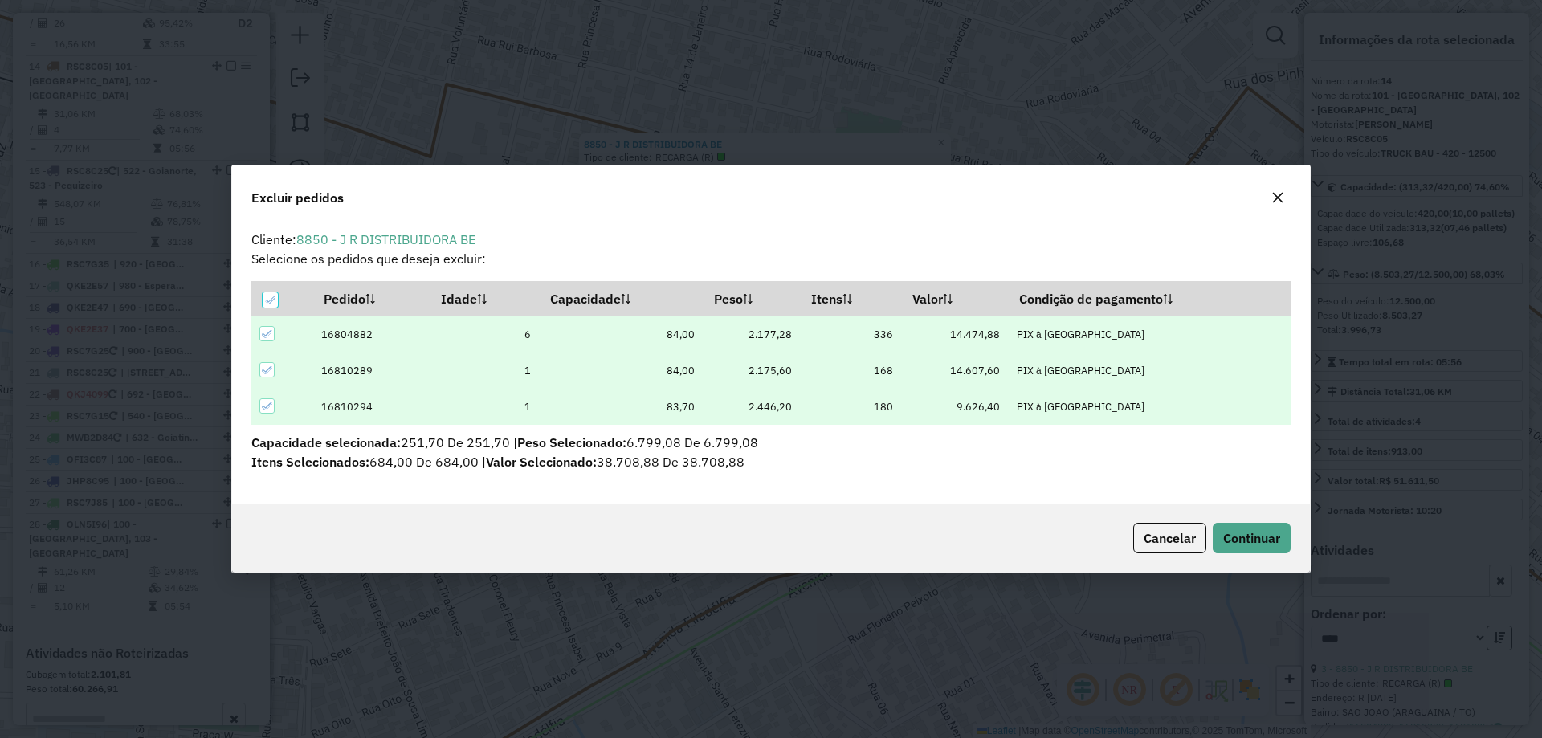
scroll to position [0, 0]
click at [1226, 539] on span "Continuar" at bounding box center [1251, 538] width 57 height 16
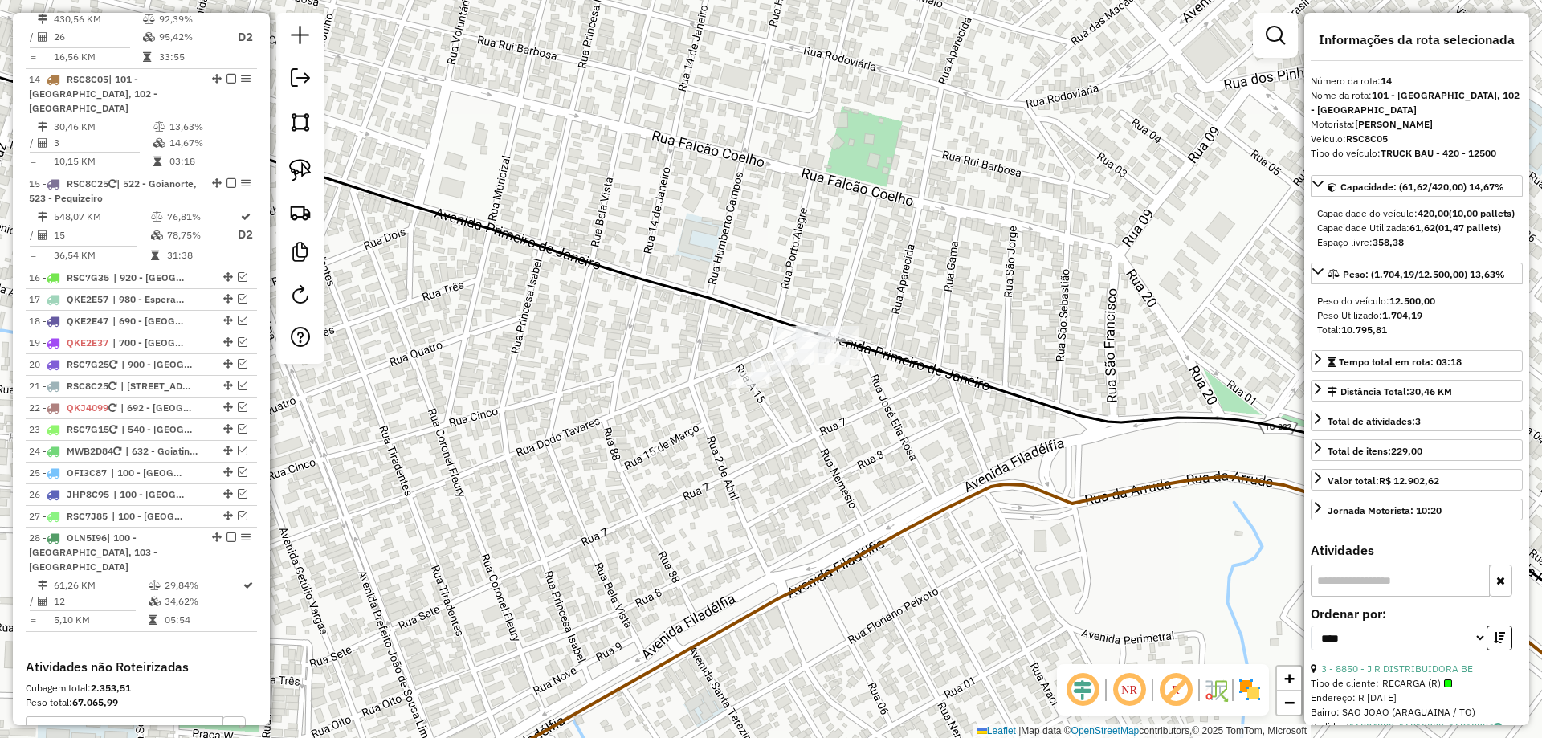
scroll to position [1711, 0]
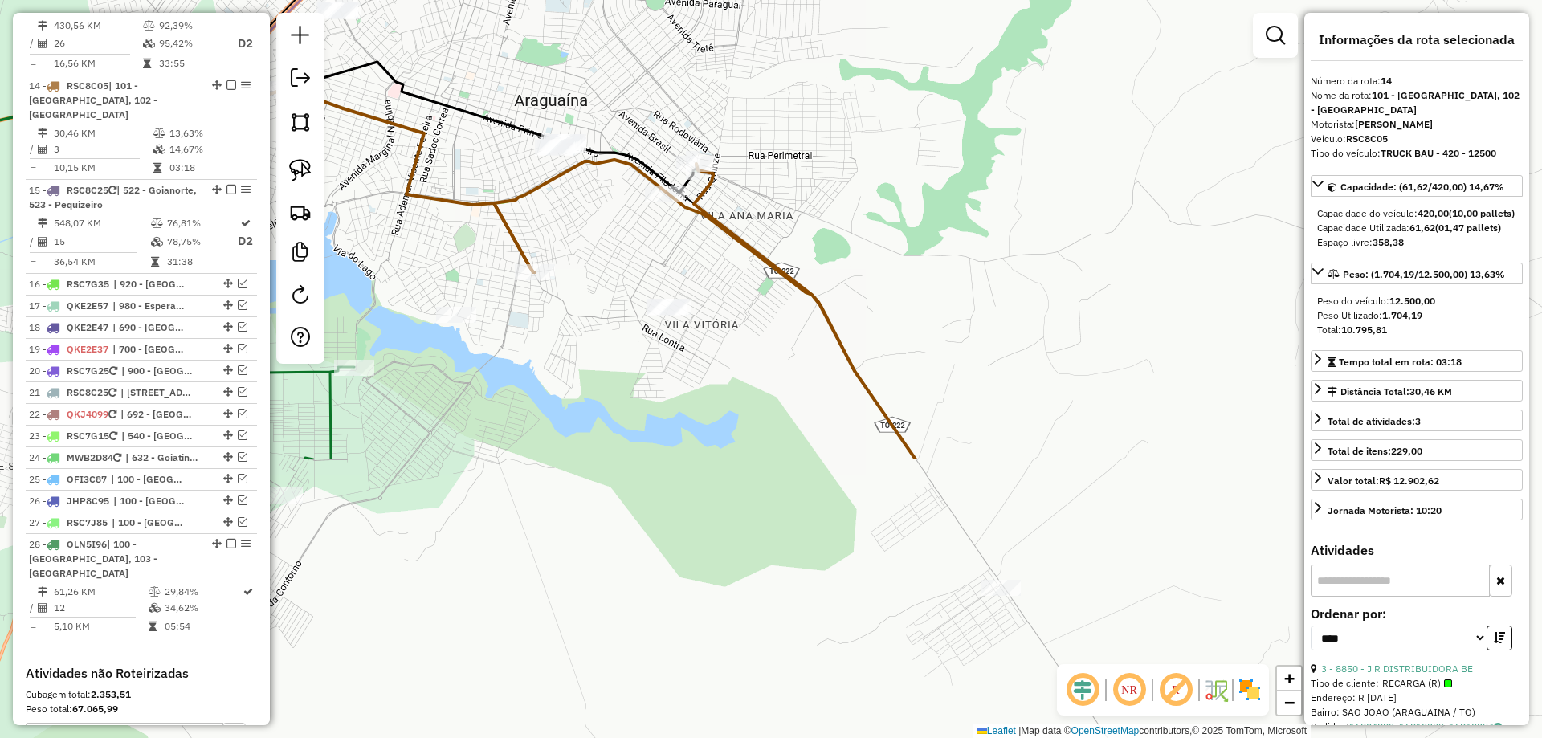
drag, startPoint x: 967, startPoint y: 643, endPoint x: 641, endPoint y: 297, distance: 475.7
click at [642, 295] on div "Janela de atendimento Grade de atendimento Capacidade Transportadoras Veículos …" at bounding box center [771, 369] width 1542 height 738
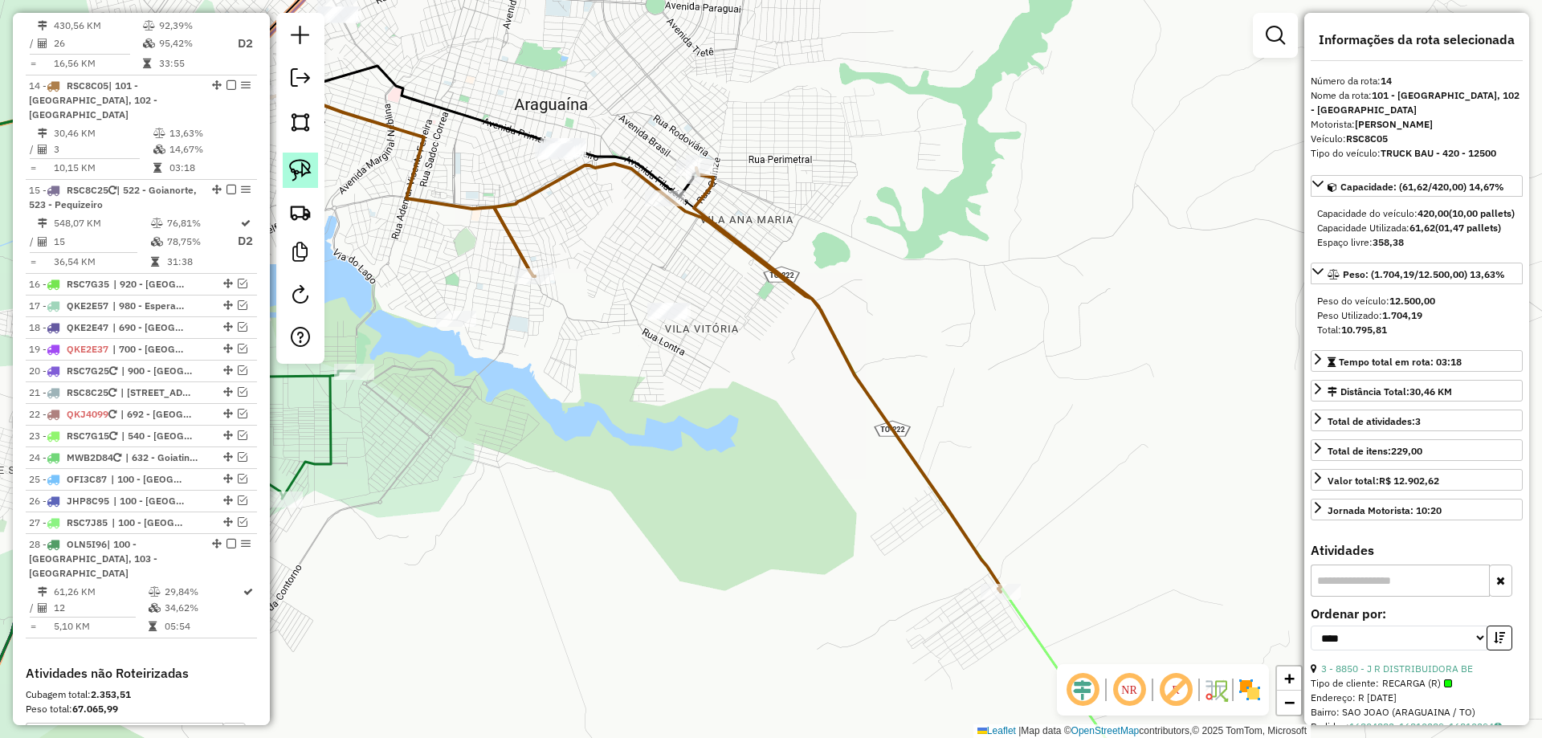
click at [296, 157] on link at bounding box center [300, 170] width 35 height 35
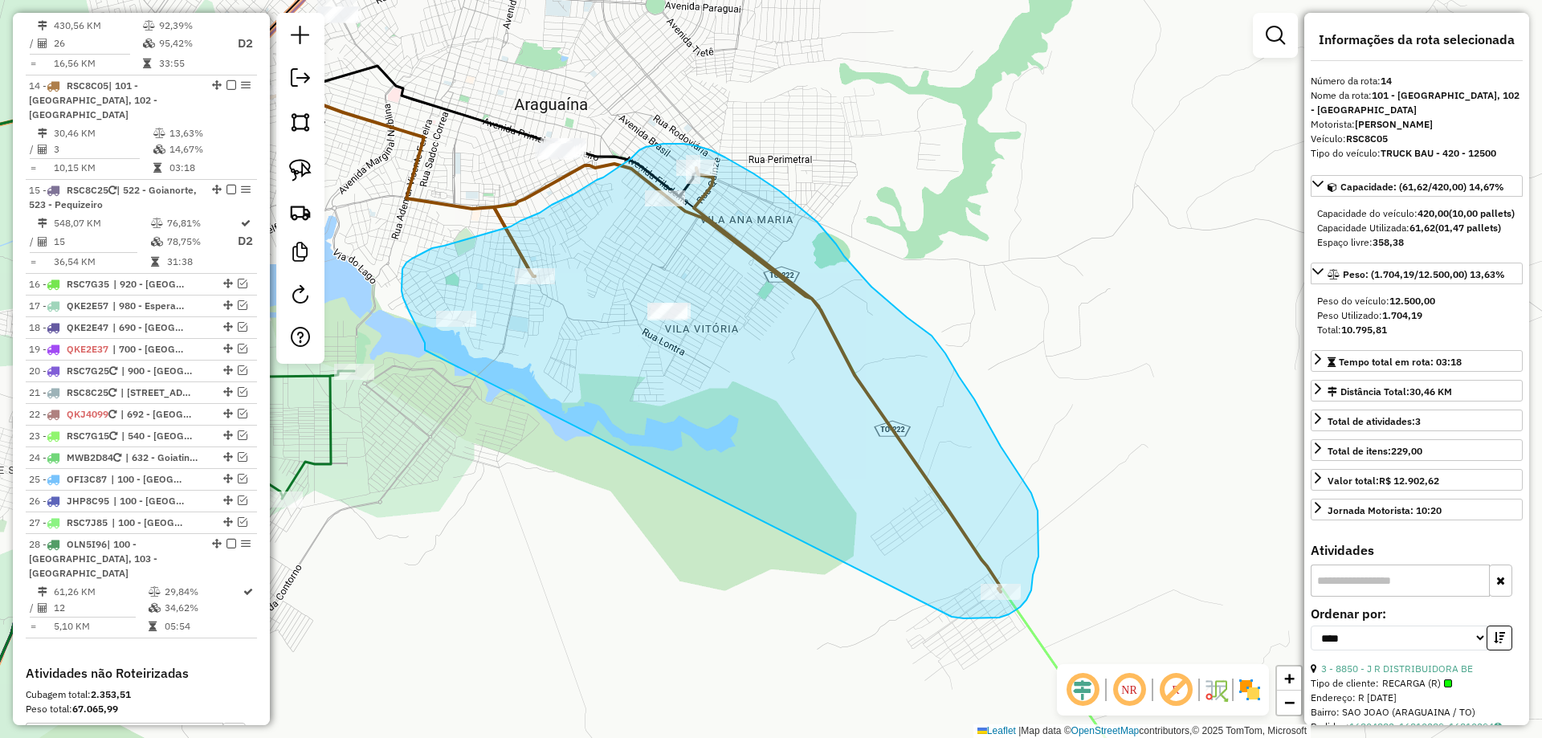
drag, startPoint x: 403, startPoint y: 298, endPoint x: 939, endPoint y: 617, distance: 623.6
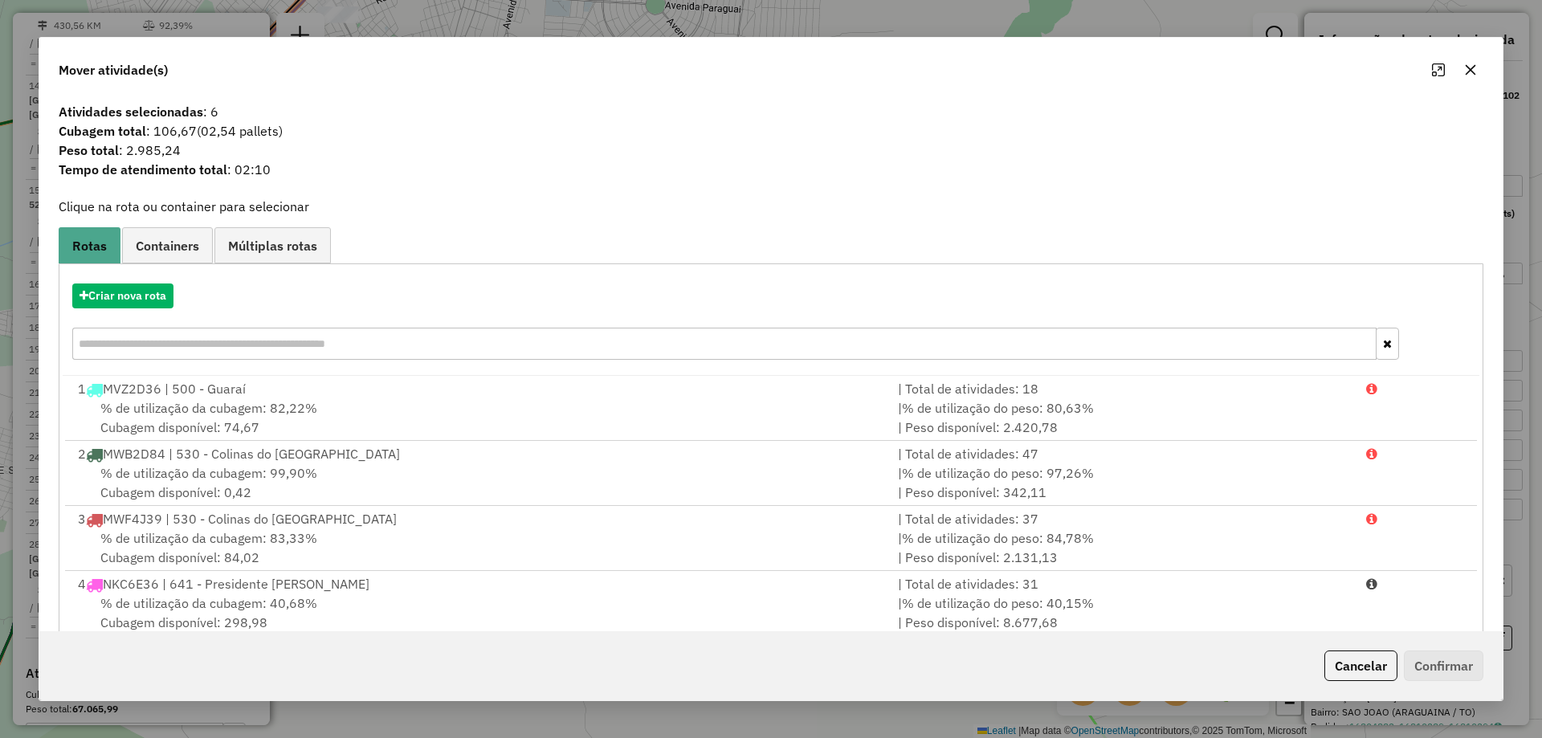
click at [1467, 68] on icon "button" at bounding box center [1470, 69] width 13 height 13
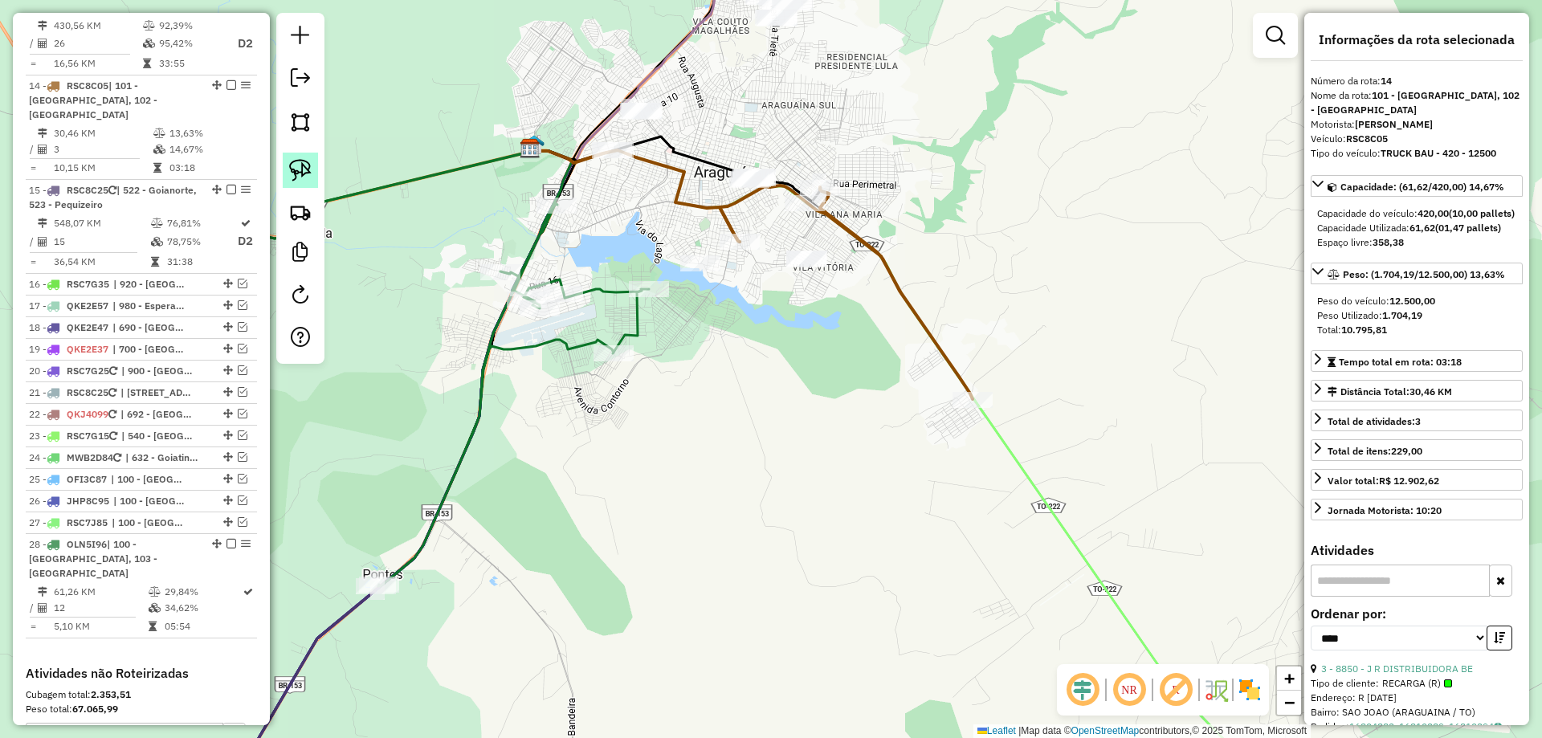
click at [308, 158] on link at bounding box center [300, 170] width 35 height 35
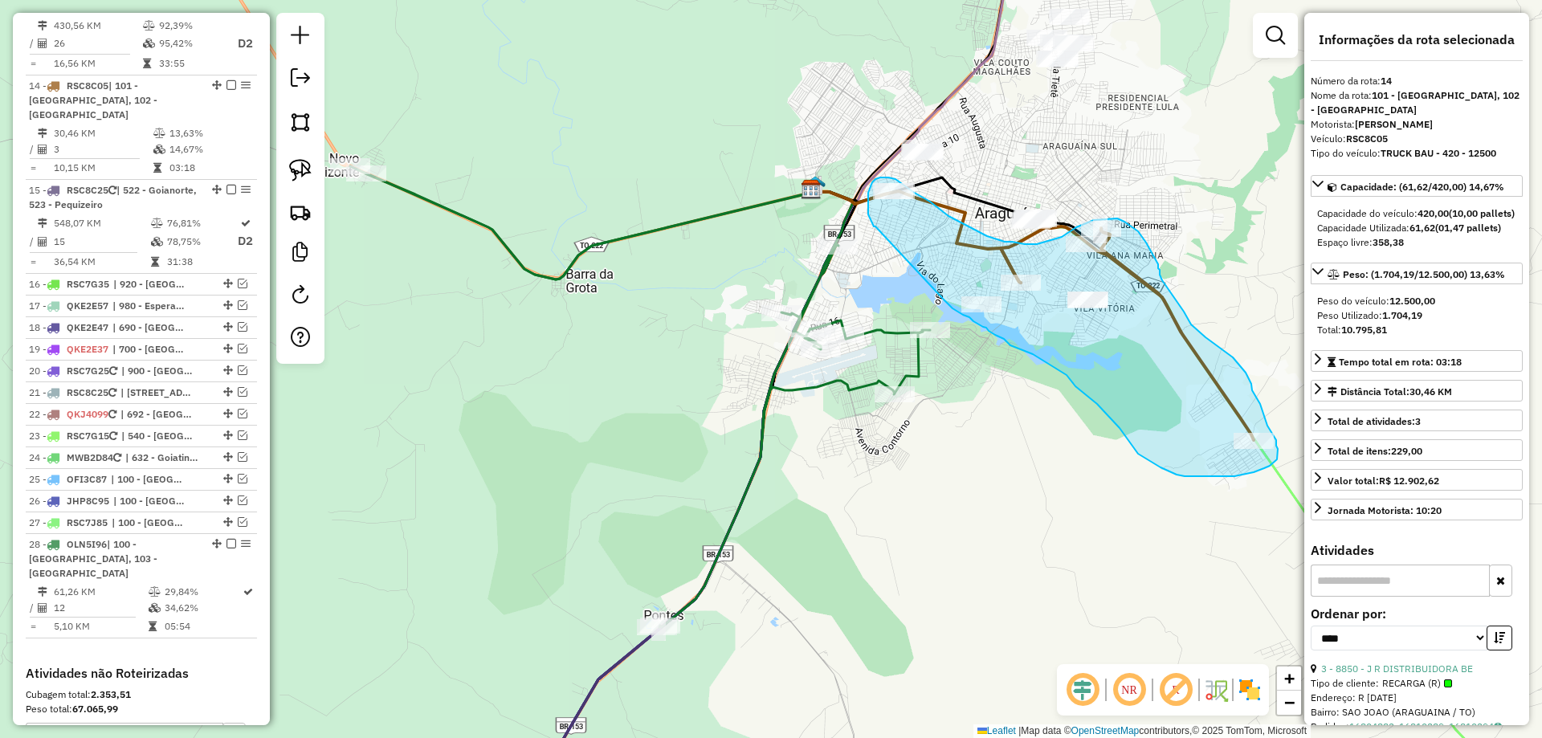
drag, startPoint x: 593, startPoint y: 190, endPoint x: 943, endPoint y: 297, distance: 366.4
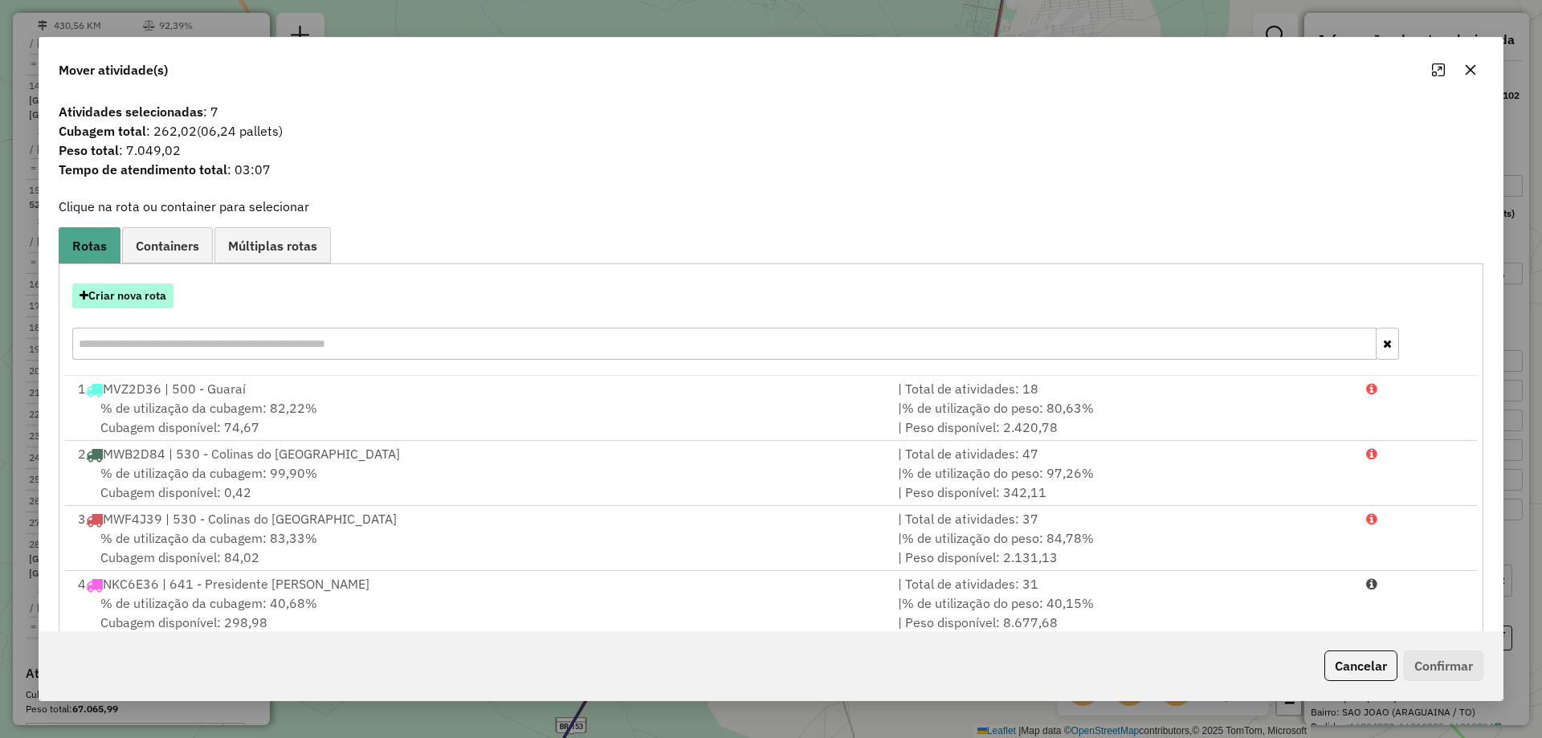
click at [155, 288] on button "Criar nova rota" at bounding box center [122, 296] width 101 height 25
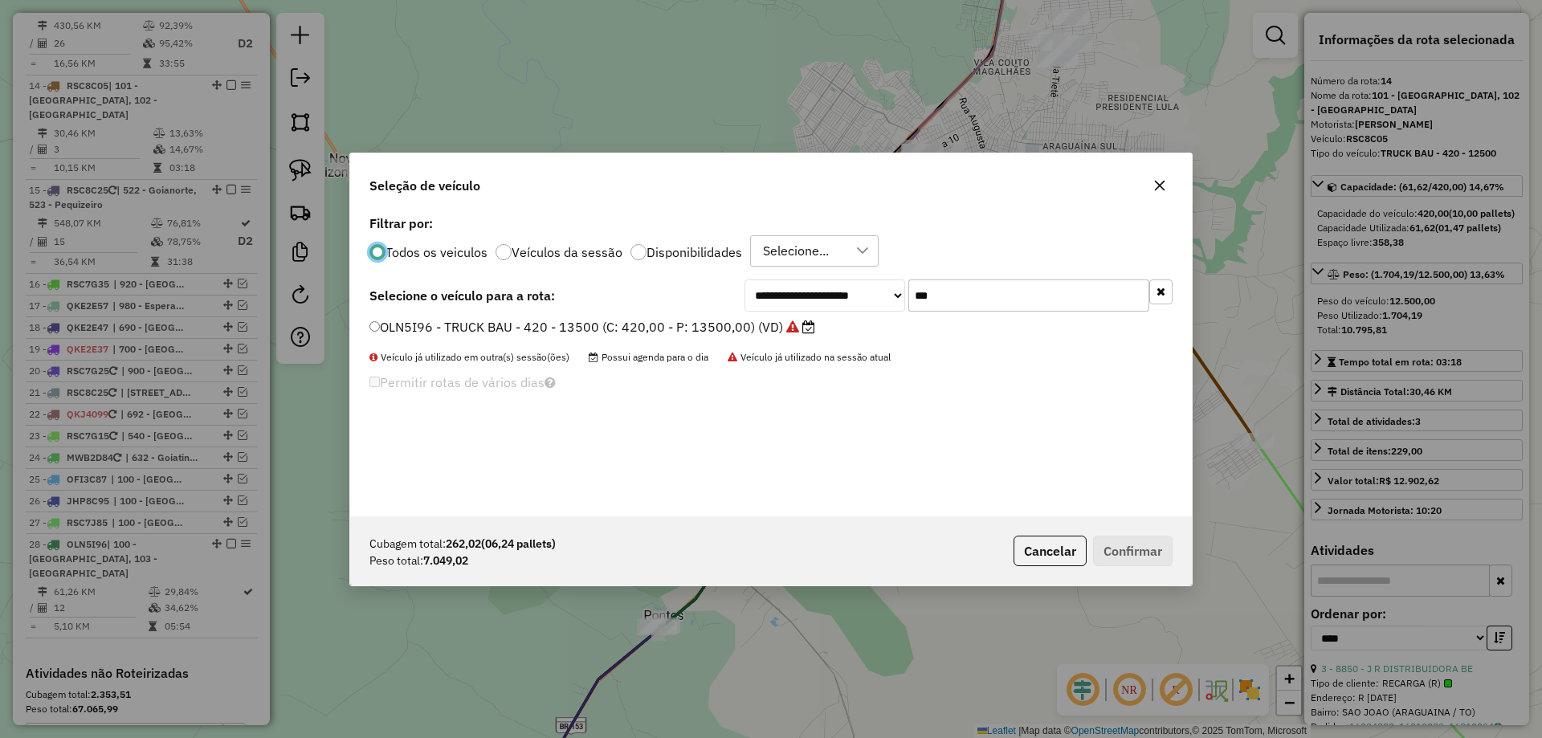
scroll to position [9, 5]
click at [963, 299] on input "***" at bounding box center [1029, 296] width 241 height 32
type input "****"
click at [720, 322] on label "QKJ4079 - TRUCK BAU - 420 - 12700 (C: 420,00 - P: 12700,00) (VD)" at bounding box center [586, 326] width 432 height 19
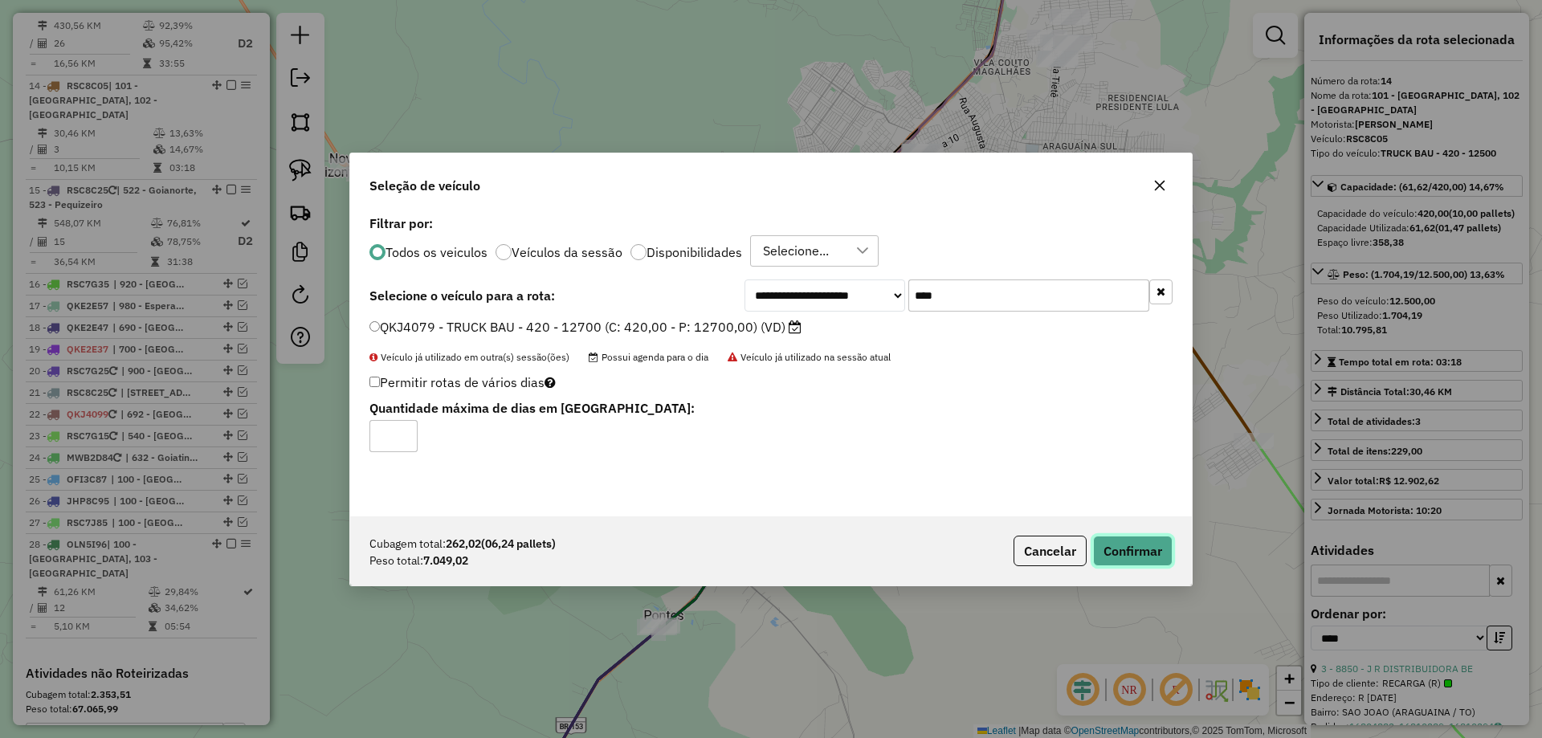
click at [1117, 560] on button "Confirmar" at bounding box center [1133, 551] width 80 height 31
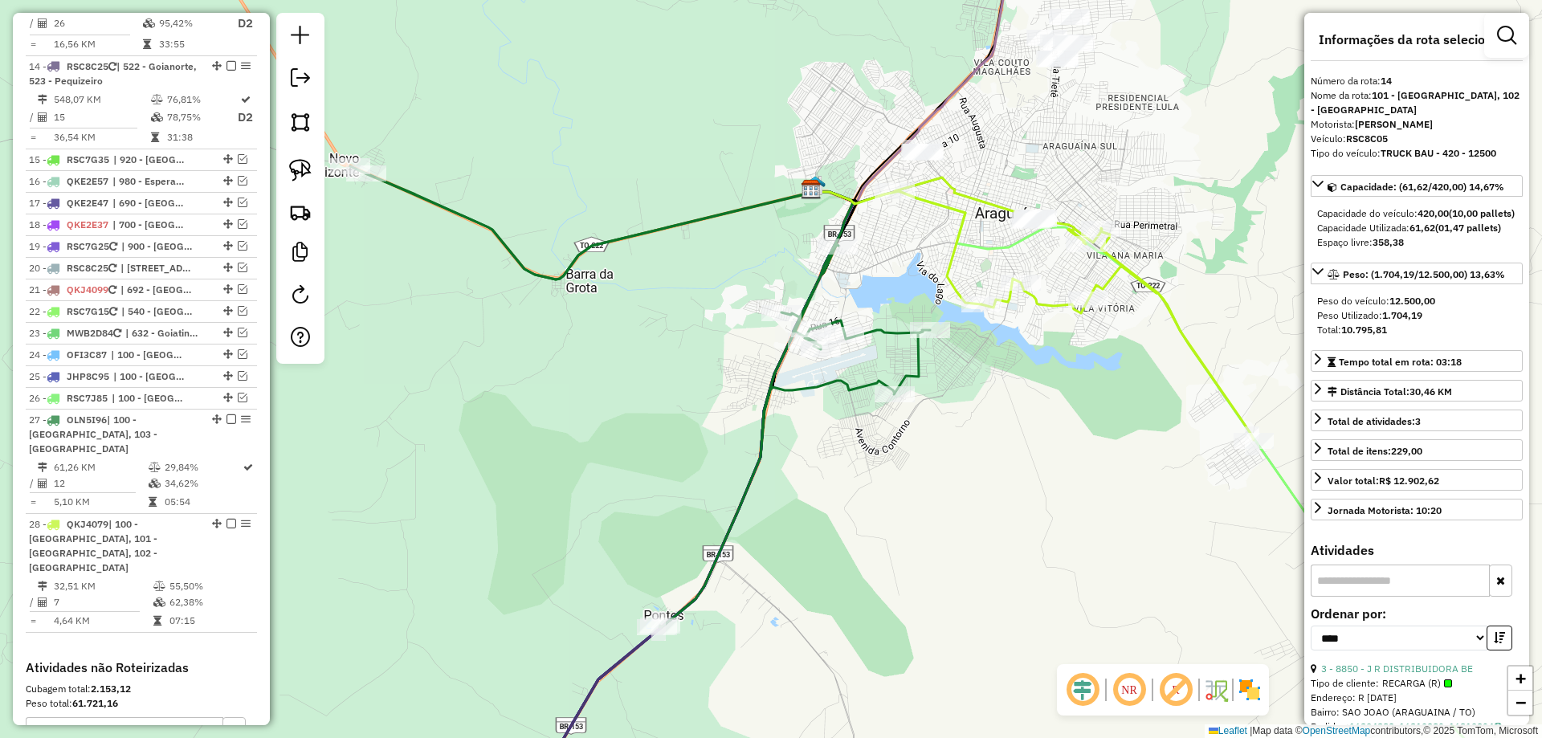
scroll to position [1692, 0]
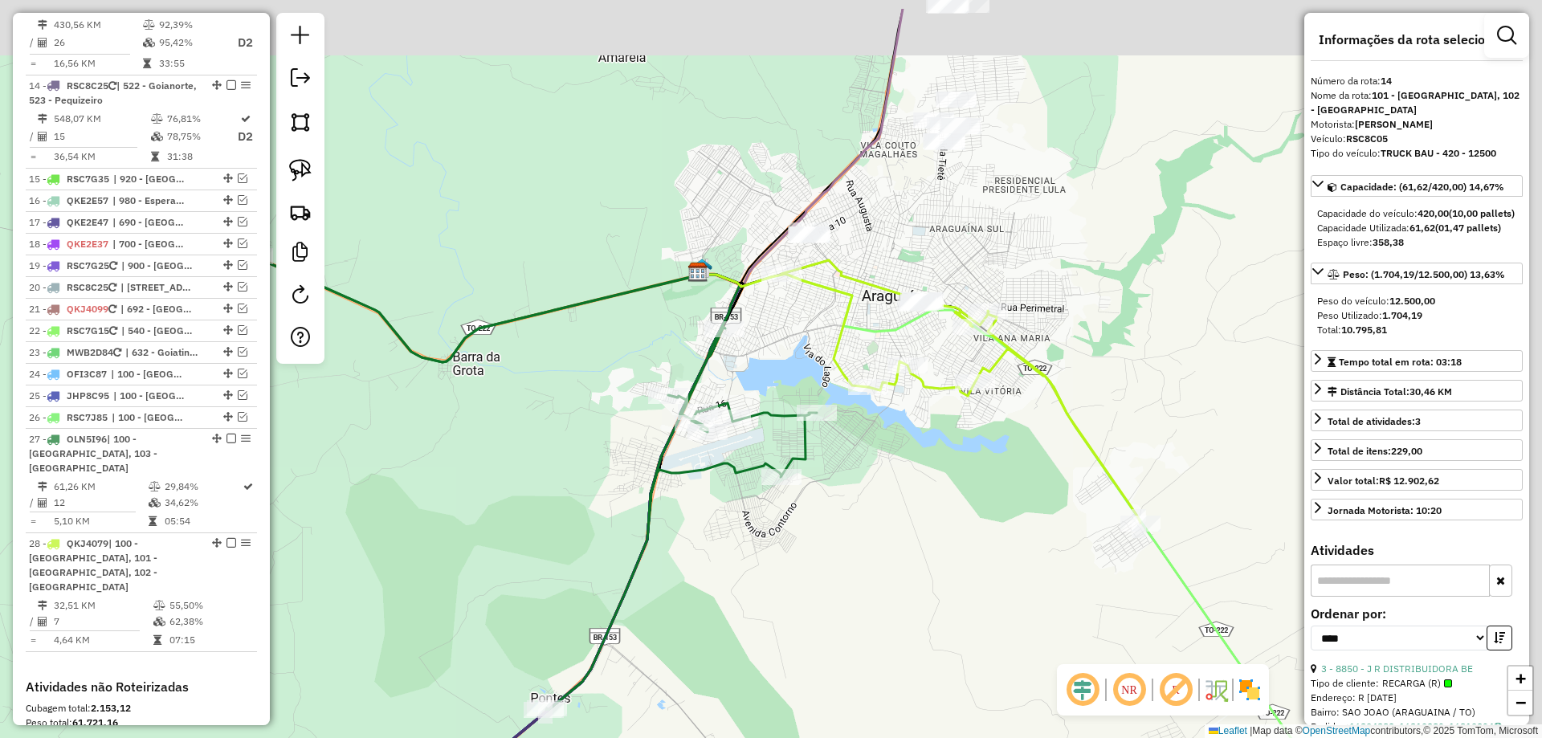
drag, startPoint x: 1063, startPoint y: 464, endPoint x: 933, endPoint y: 554, distance: 157.6
click at [933, 554] on div "Janela de atendimento Grade de atendimento Capacidade Transportadoras Veículos …" at bounding box center [771, 369] width 1542 height 738
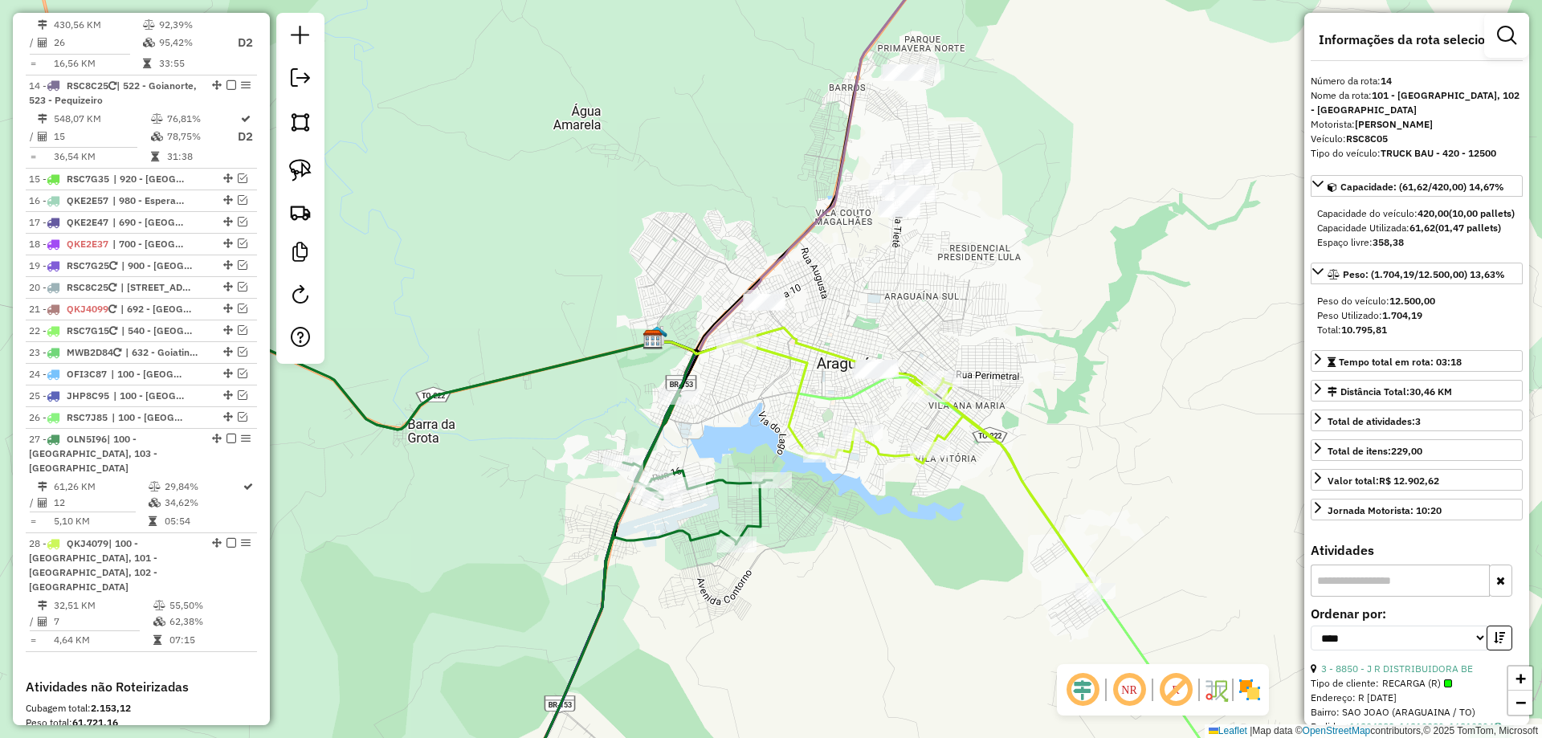
drag, startPoint x: 972, startPoint y: 298, endPoint x: 901, endPoint y: 466, distance: 182.2
click at [901, 466] on div "Janela de atendimento Grade de atendimento Capacidade Transportadoras Veículos …" at bounding box center [771, 369] width 1542 height 738
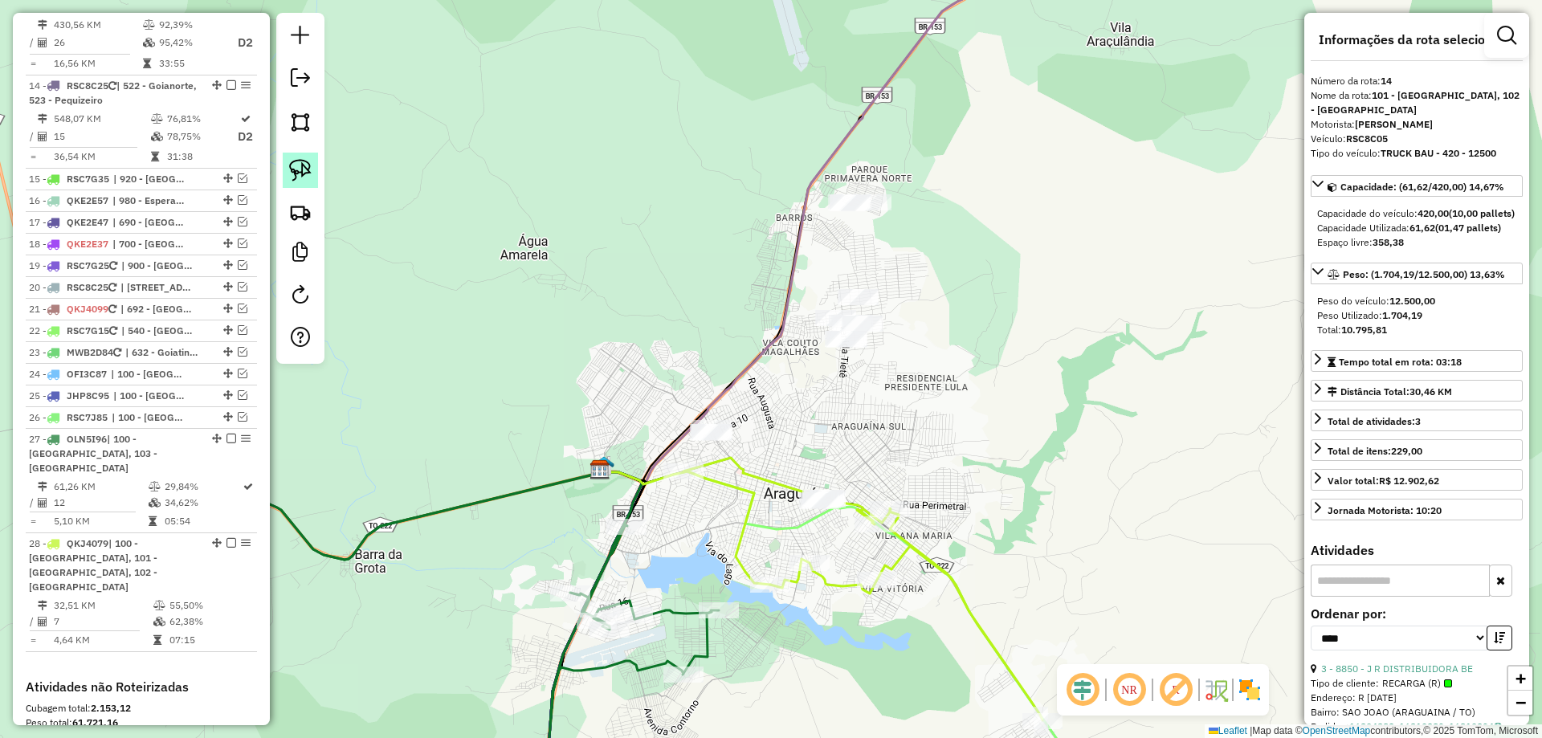
click at [311, 172] on img at bounding box center [300, 170] width 22 height 22
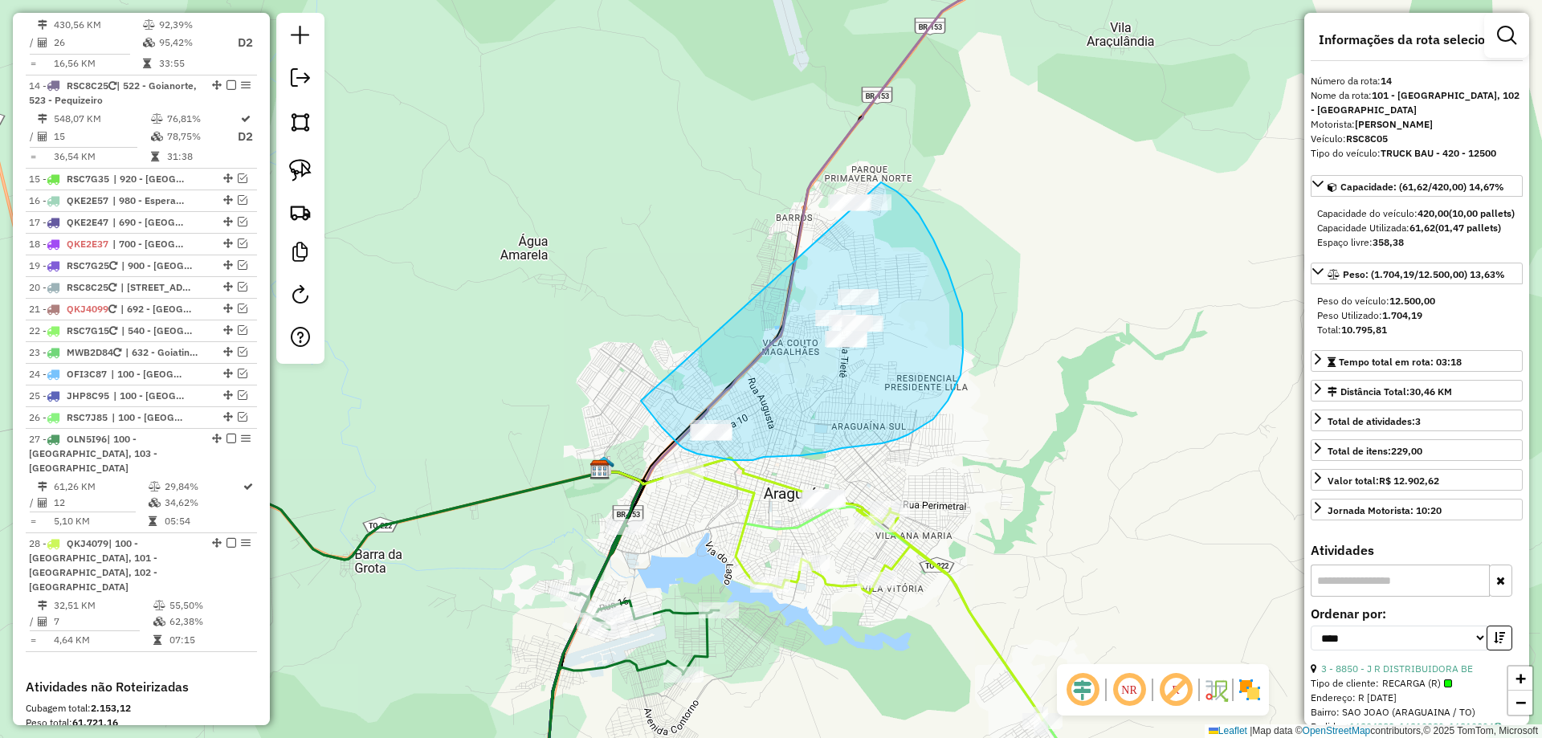
drag, startPoint x: 672, startPoint y: 437, endPoint x: 789, endPoint y: 153, distance: 306.9
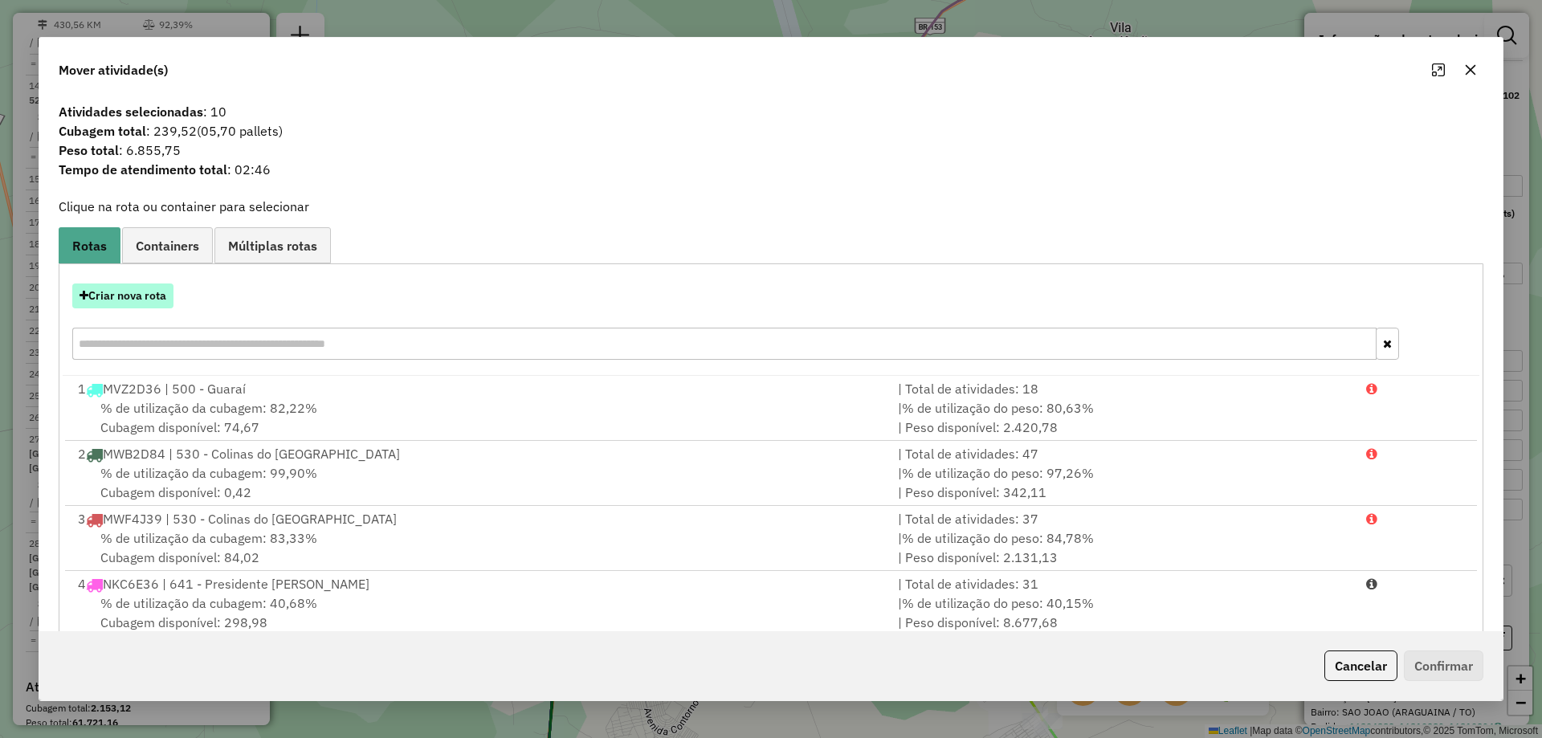
click at [174, 297] on button "Criar nova rota" at bounding box center [122, 296] width 101 height 25
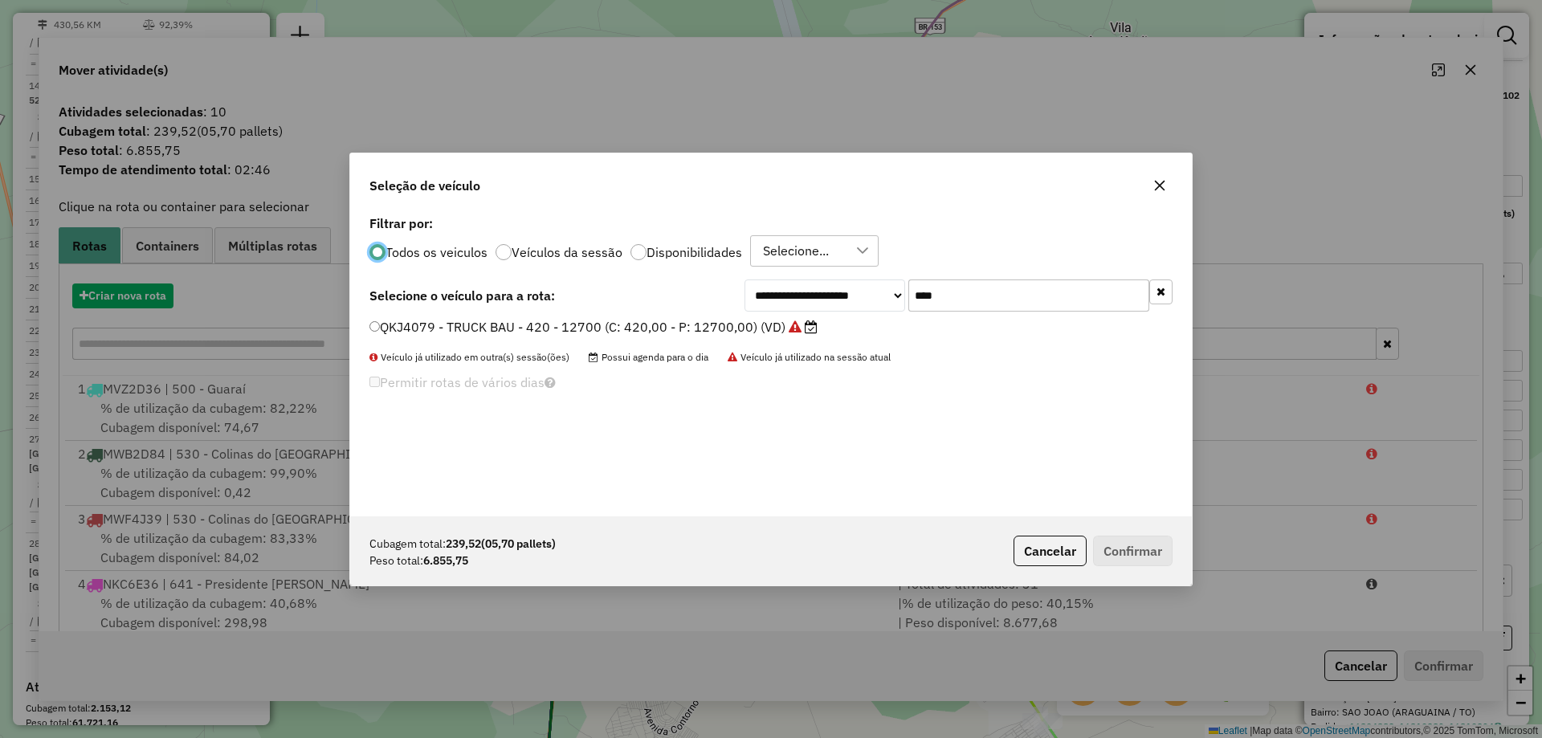
scroll to position [9, 5]
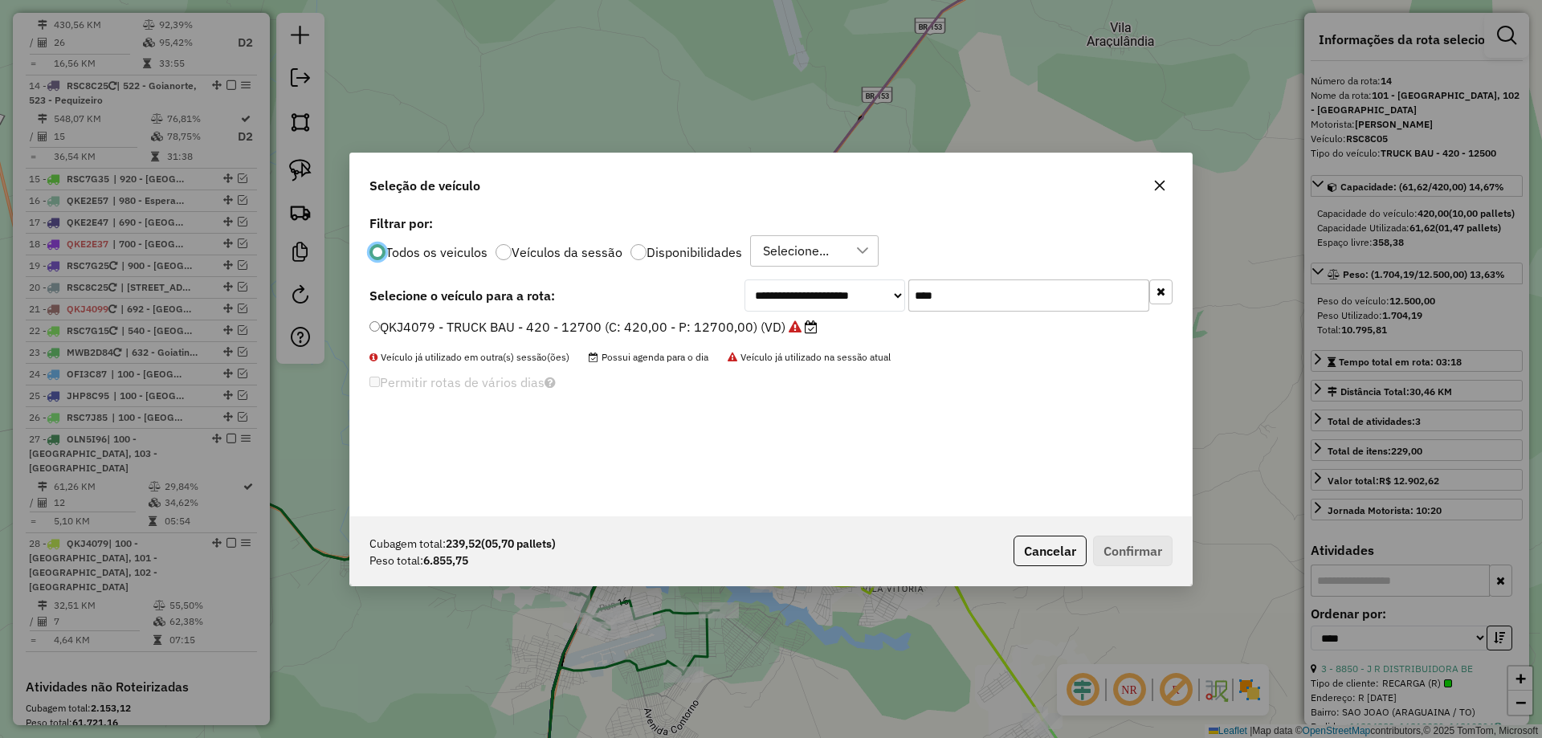
click at [951, 299] on input "****" at bounding box center [1029, 296] width 241 height 32
type input "****"
click at [693, 331] on label "QKJ3689 - TRUCK BAU - 420 - 12700 (C: 420,00 - P: 12700,00) (VD)" at bounding box center [586, 326] width 432 height 19
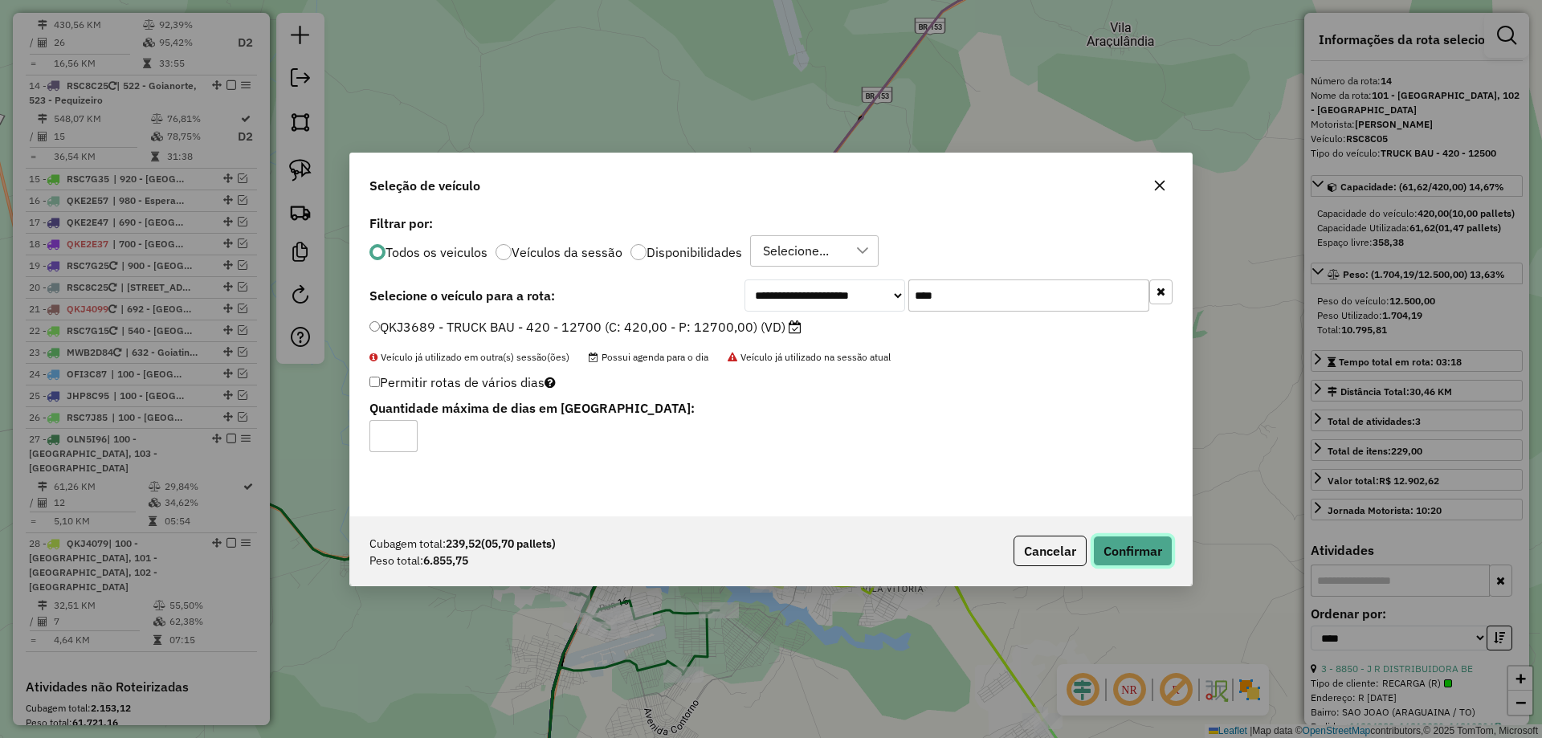
click at [1143, 553] on button "Confirmar" at bounding box center [1133, 551] width 80 height 31
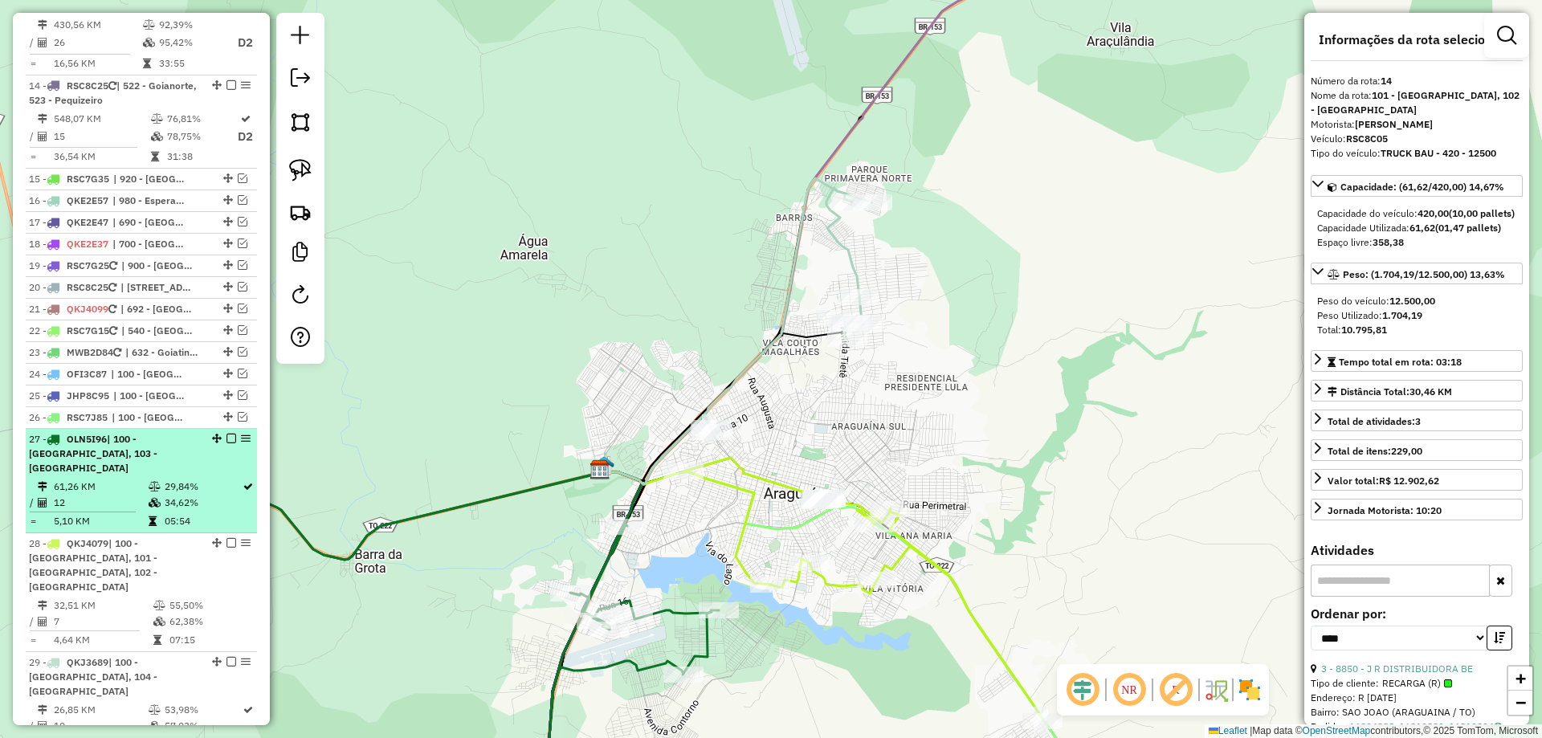
click at [227, 434] on em at bounding box center [232, 439] width 10 height 10
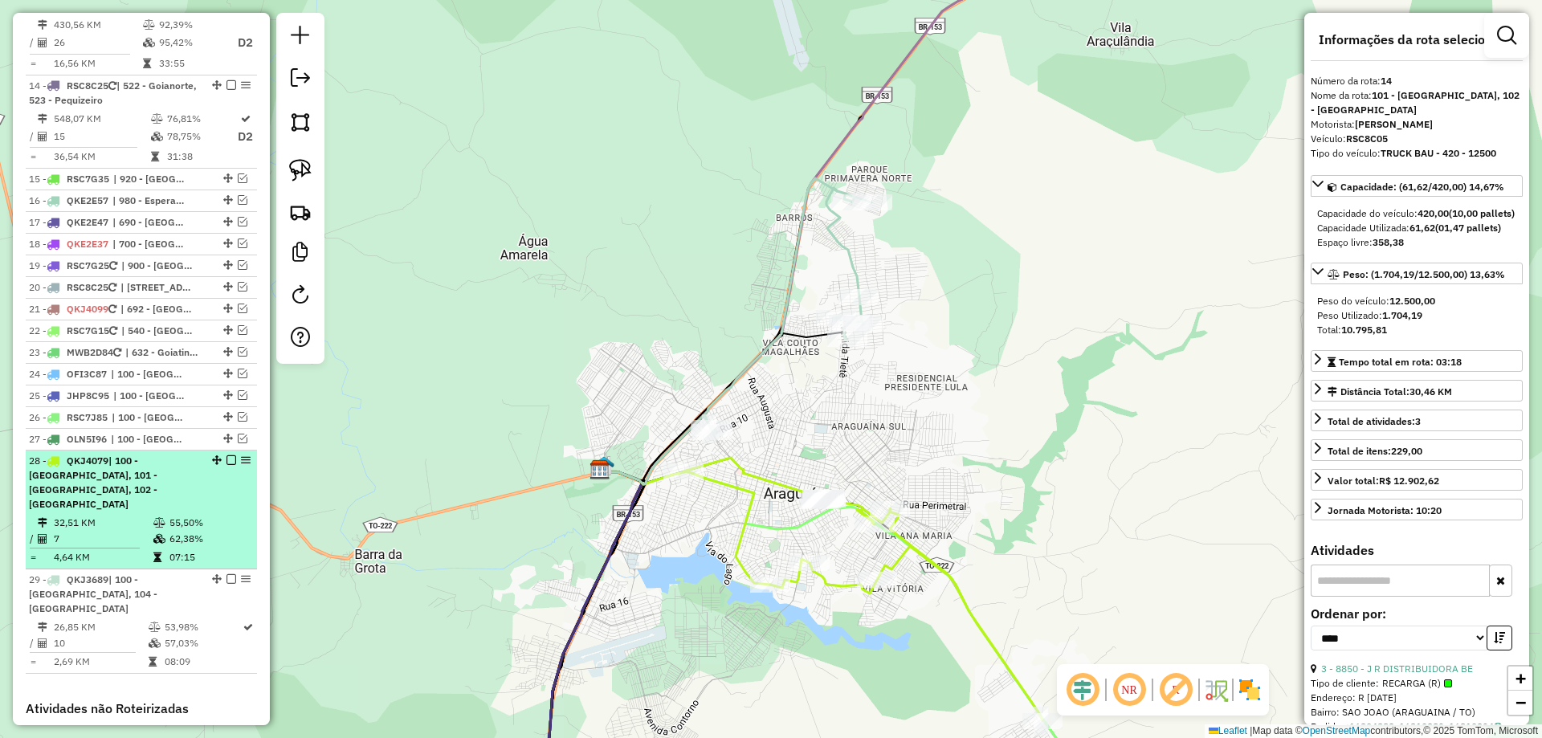
click at [227, 455] on em at bounding box center [232, 460] width 10 height 10
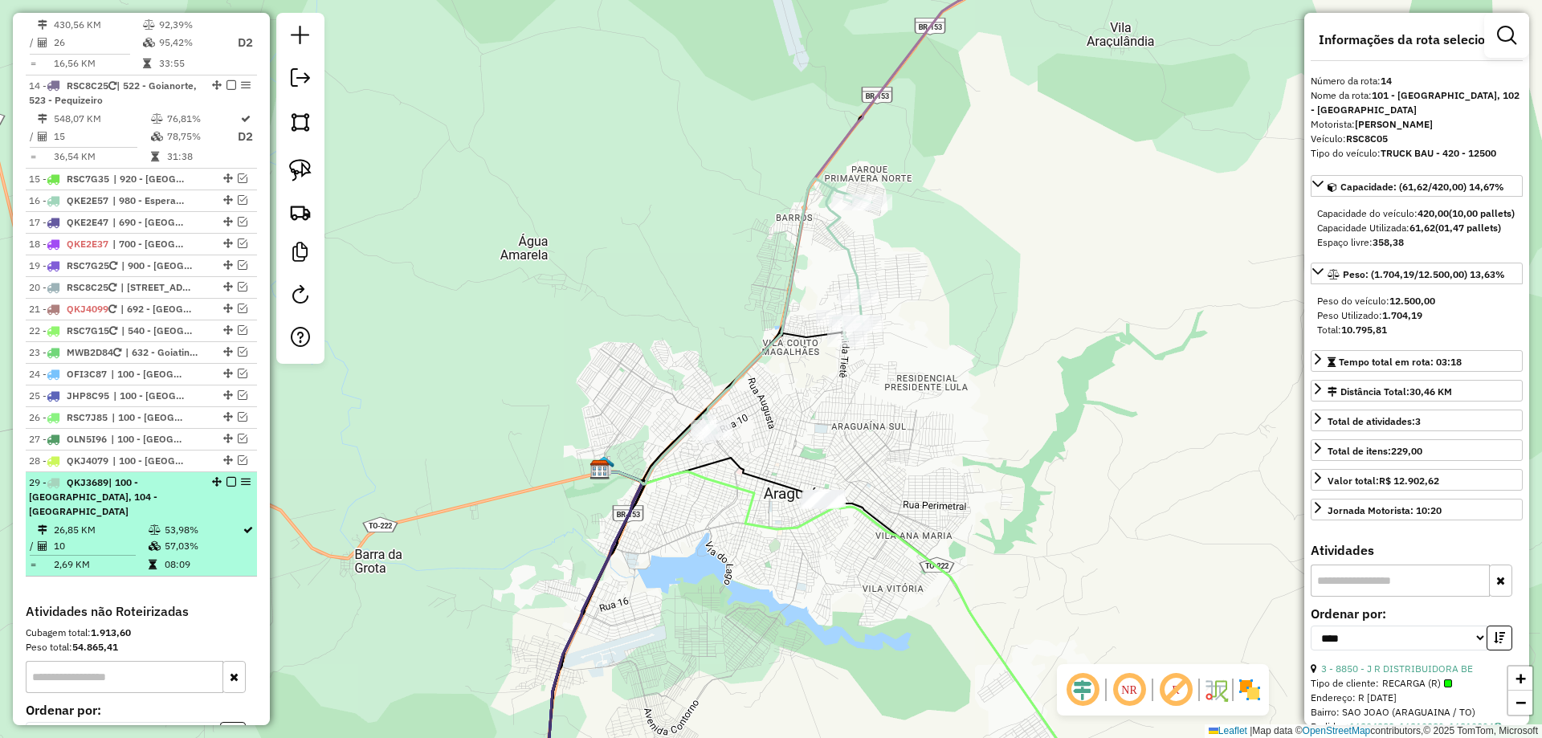
click at [228, 477] on em at bounding box center [232, 482] width 10 height 10
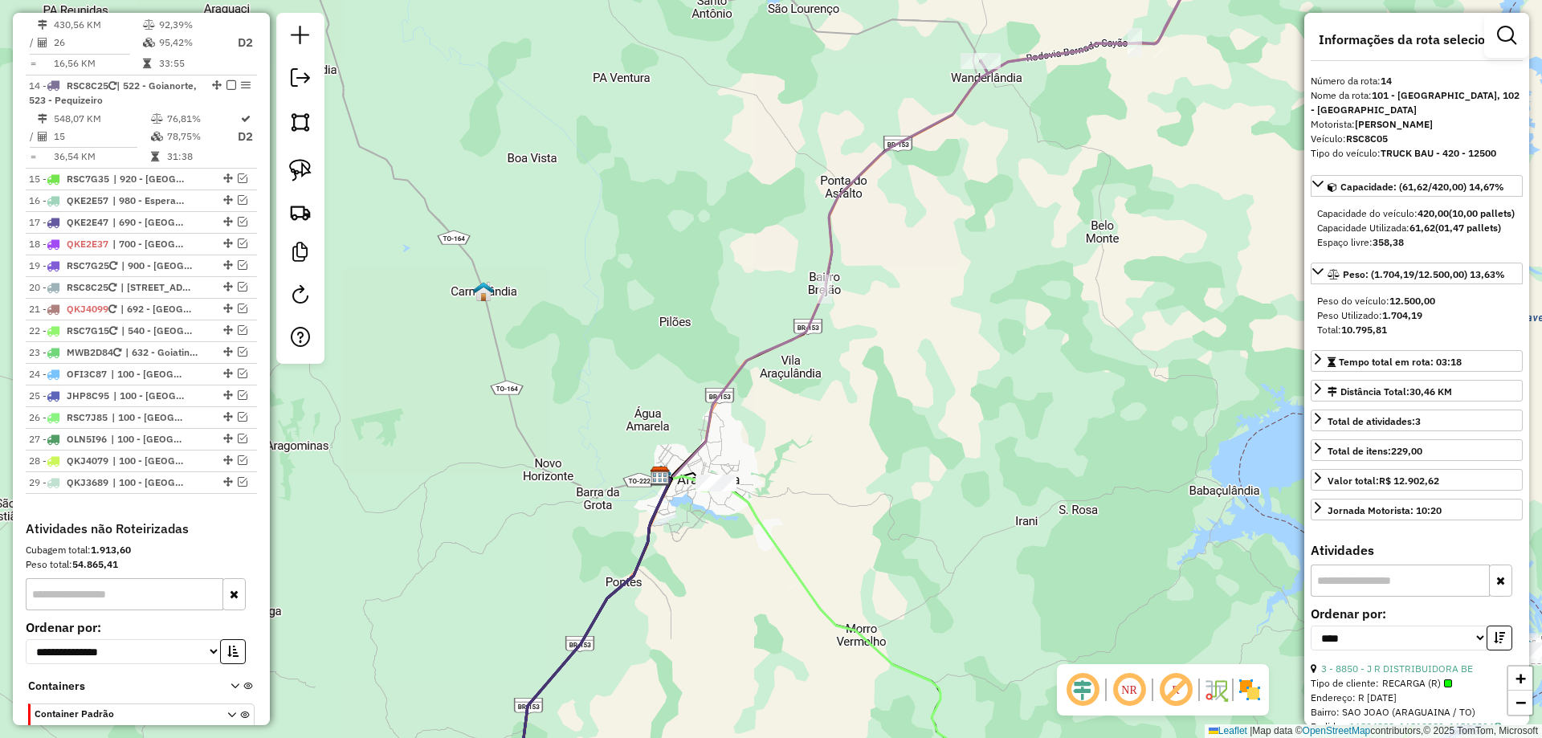
drag, startPoint x: 705, startPoint y: 612, endPoint x: 680, endPoint y: 437, distance: 176.9
click at [683, 439] on div "Janela de atendimento Grade de atendimento Capacidade Transportadoras Veículos …" at bounding box center [771, 369] width 1542 height 738
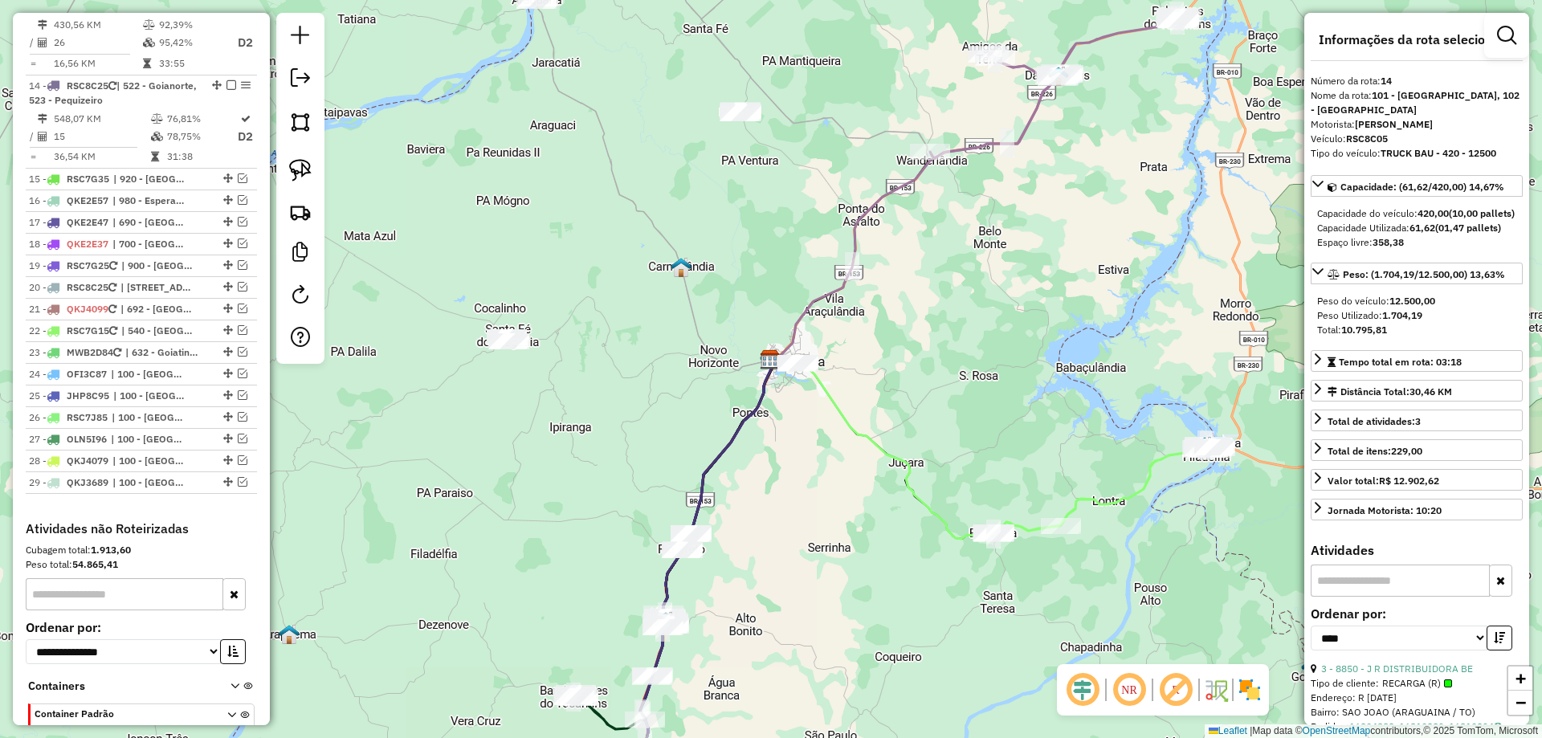
drag, startPoint x: 687, startPoint y: 558, endPoint x: 796, endPoint y: 517, distance: 116.4
click at [796, 517] on div "Janela de atendimento Grade de atendimento Capacidade Transportadoras Veículos …" at bounding box center [771, 369] width 1542 height 738
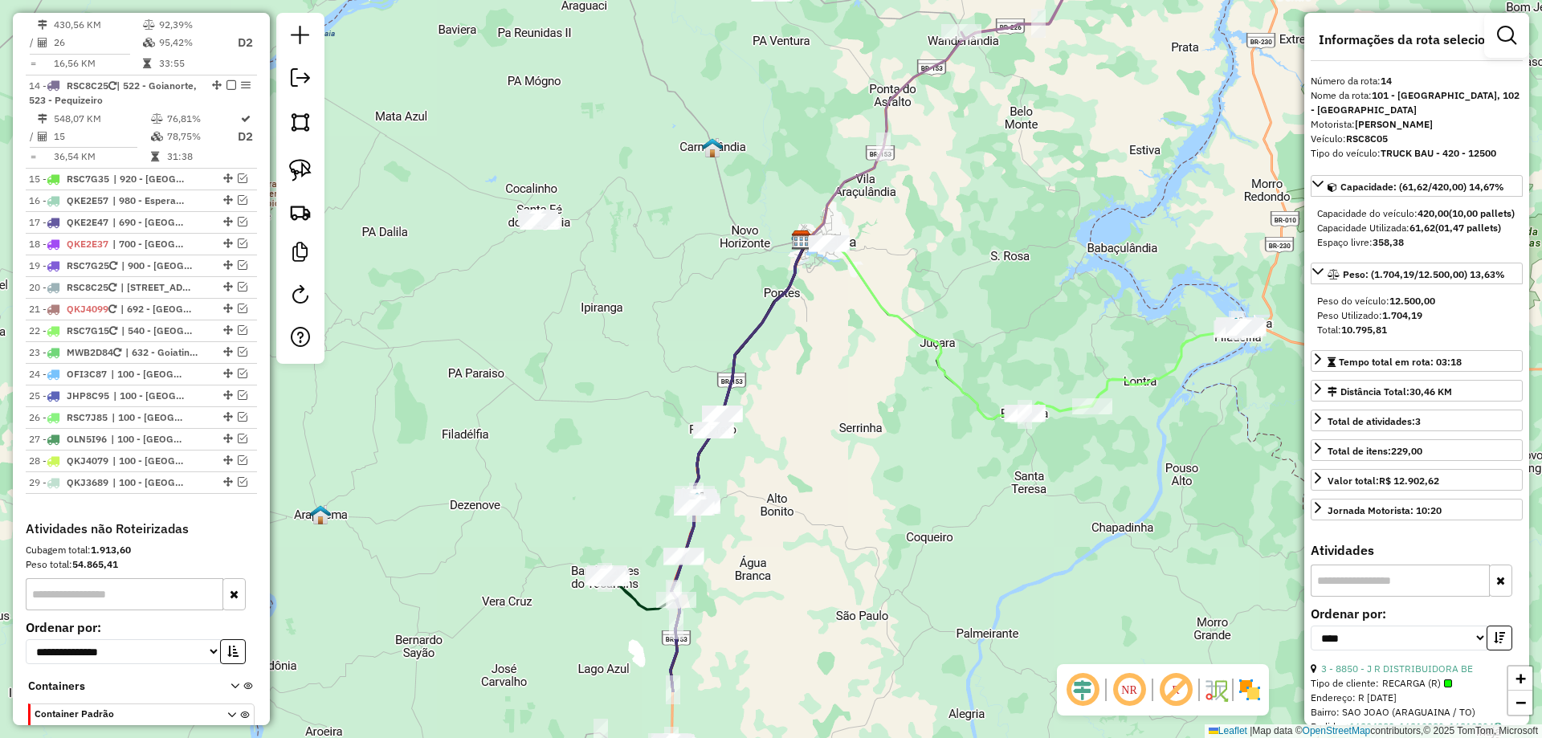
drag, startPoint x: 743, startPoint y: 646, endPoint x: 763, endPoint y: 526, distance: 121.4
click at [763, 526] on div "Janela de atendimento Grade de atendimento Capacidade Transportadoras Veículos …" at bounding box center [771, 369] width 1542 height 738
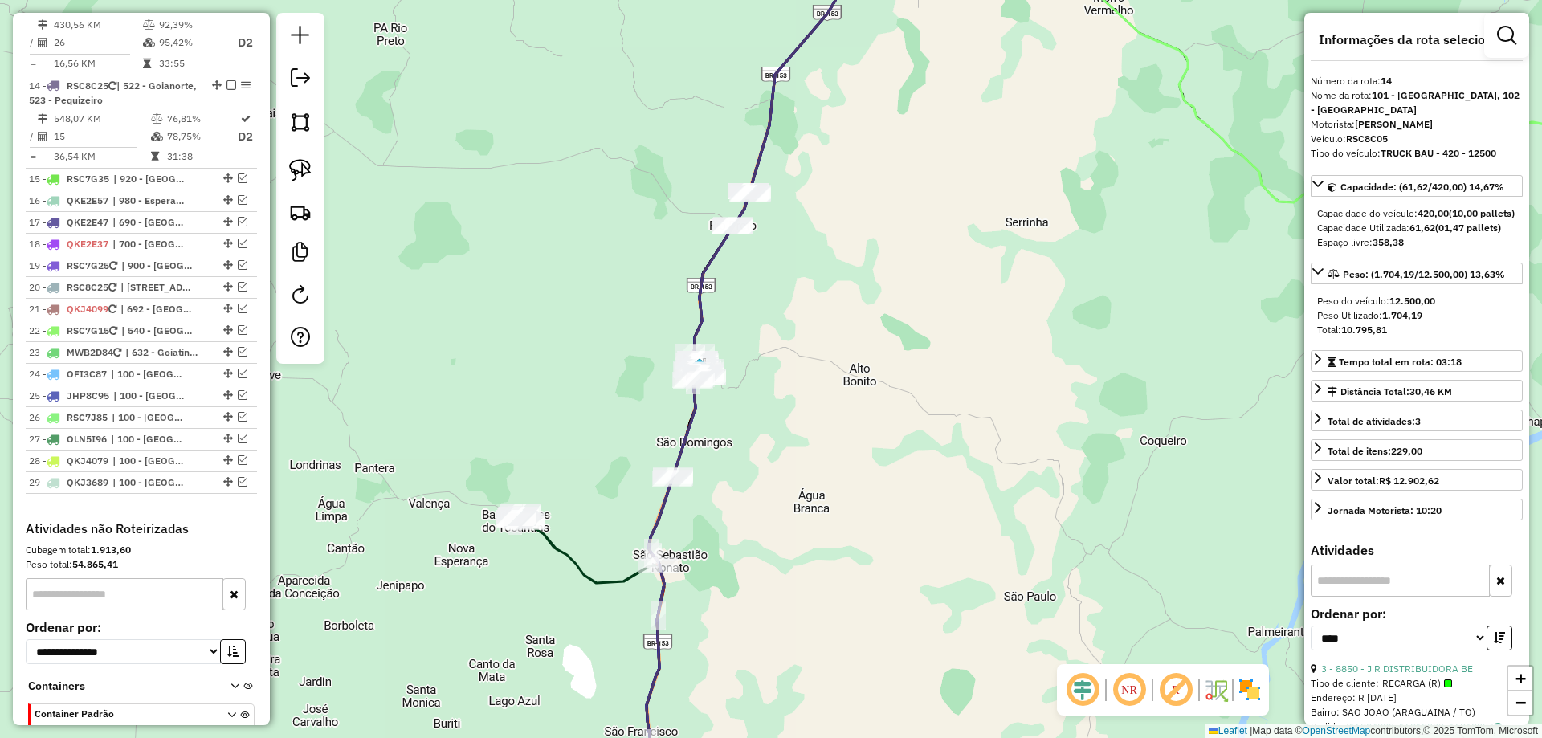
drag, startPoint x: 741, startPoint y: 537, endPoint x: 759, endPoint y: 463, distance: 76.2
click at [756, 469] on div "Janela de atendimento Grade de atendimento Capacidade Transportadoras Veículos …" at bounding box center [771, 369] width 1542 height 738
click at [305, 163] on img at bounding box center [300, 170] width 22 height 22
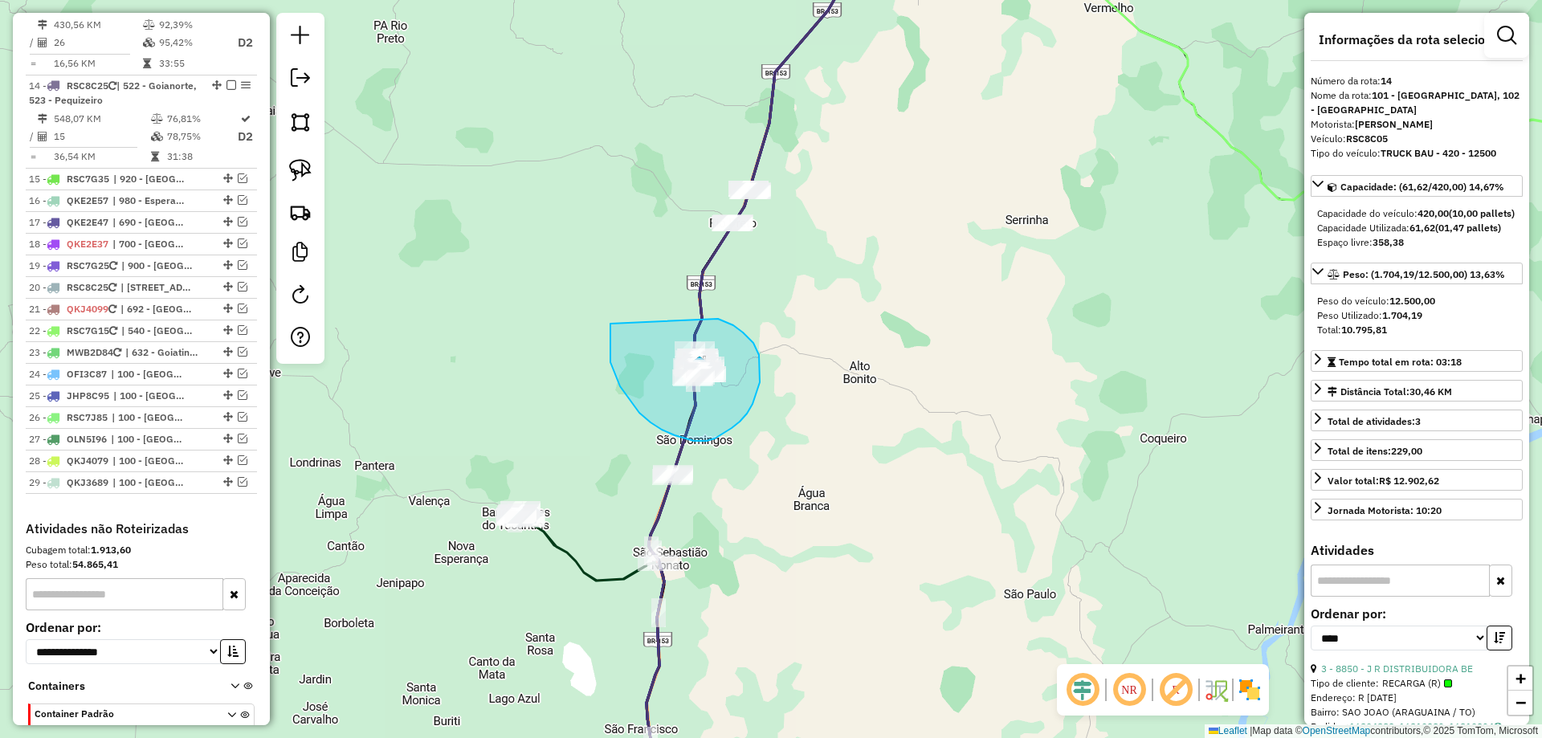
drag, startPoint x: 611, startPoint y: 324, endPoint x: 711, endPoint y: 317, distance: 100.7
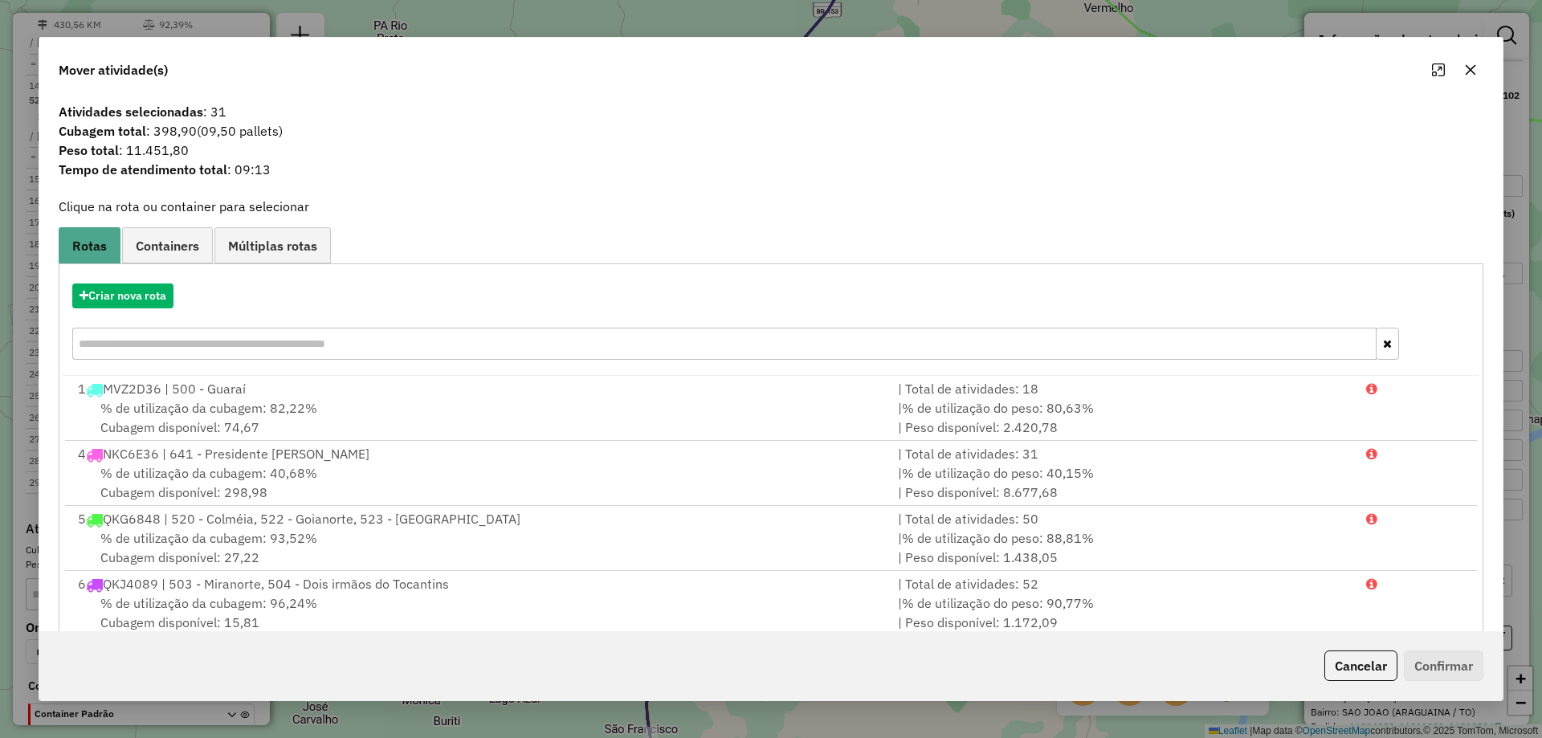
click at [1473, 73] on icon "button" at bounding box center [1470, 69] width 13 height 13
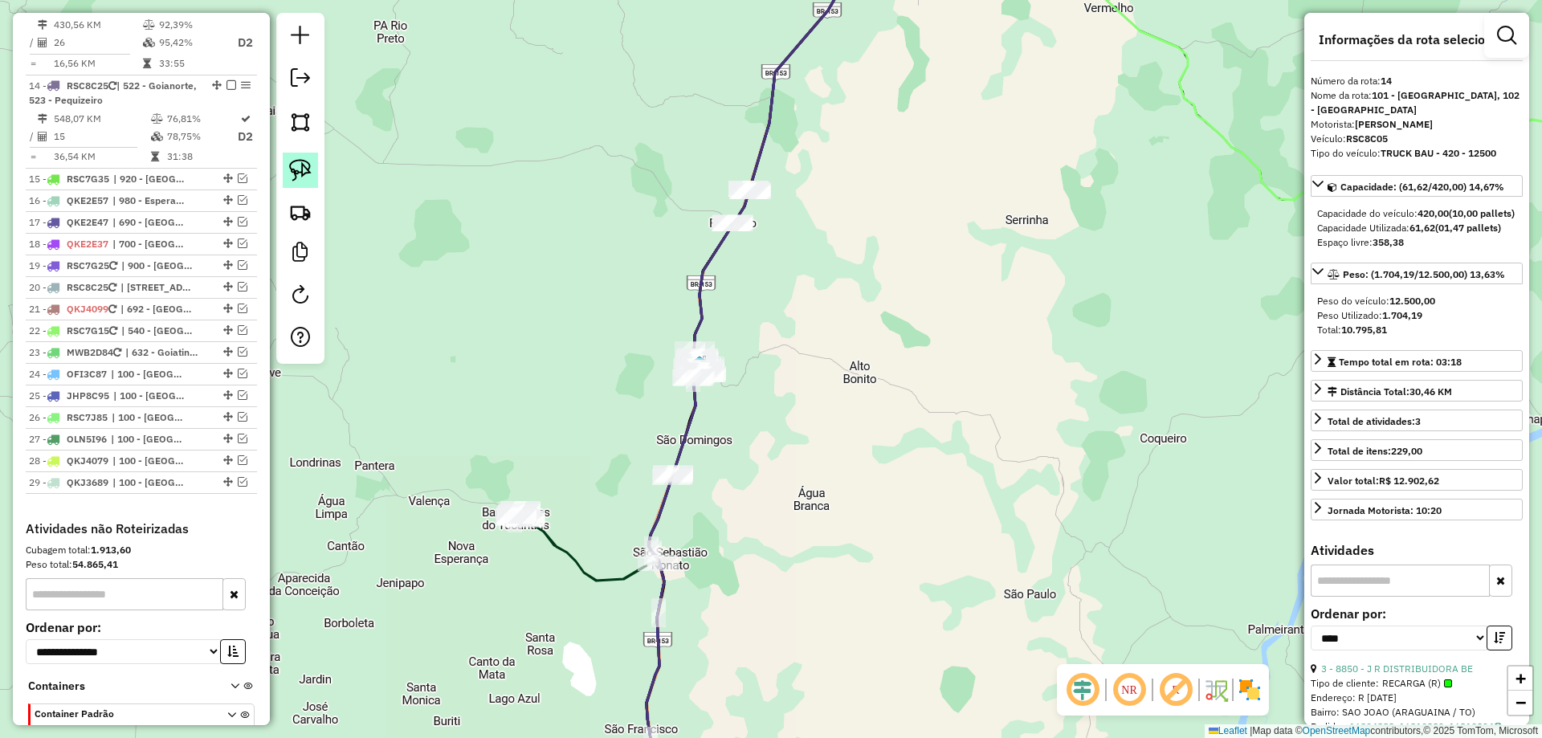
click at [296, 170] on img at bounding box center [300, 170] width 22 height 22
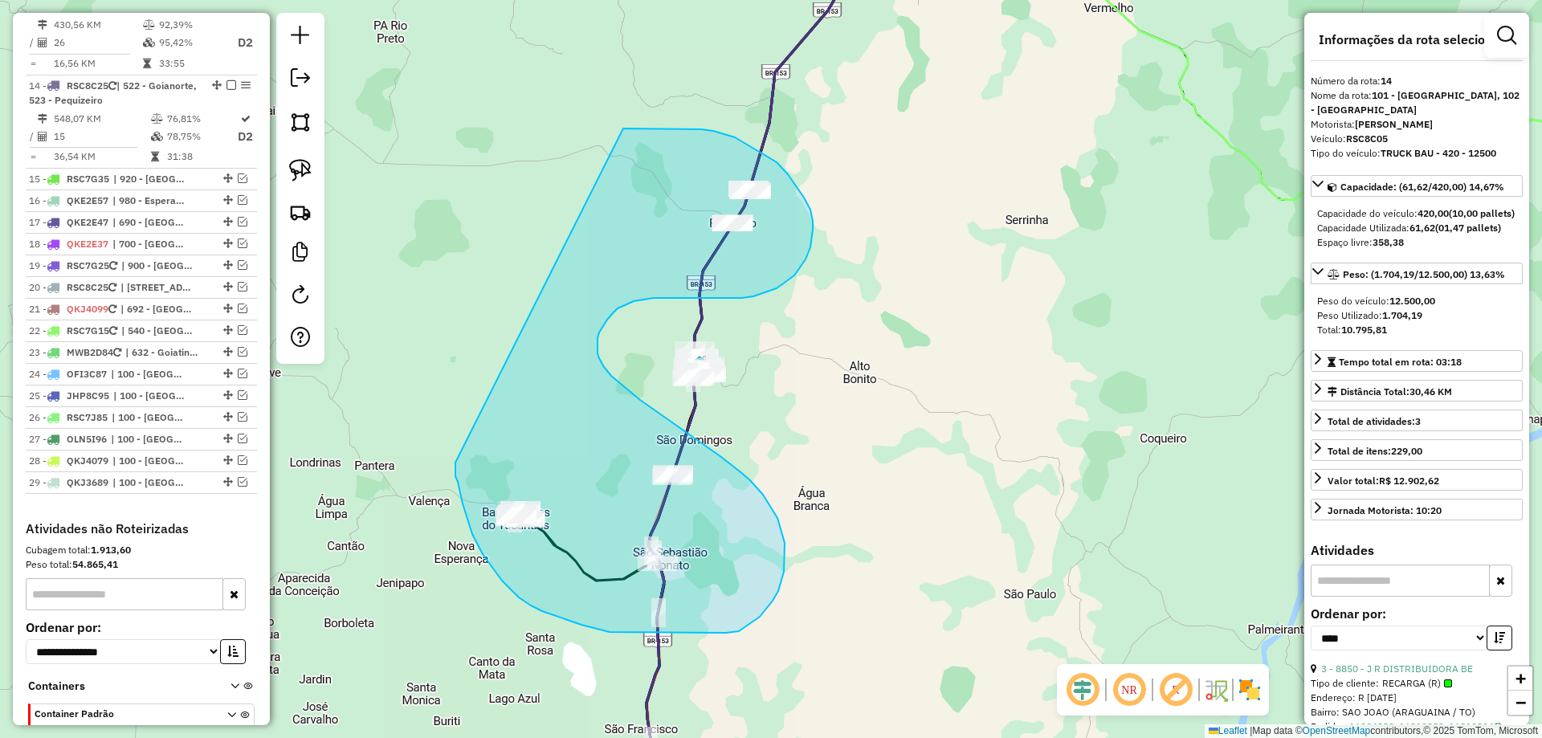
drag, startPoint x: 460, startPoint y: 489, endPoint x: 609, endPoint y: 133, distance: 386.0
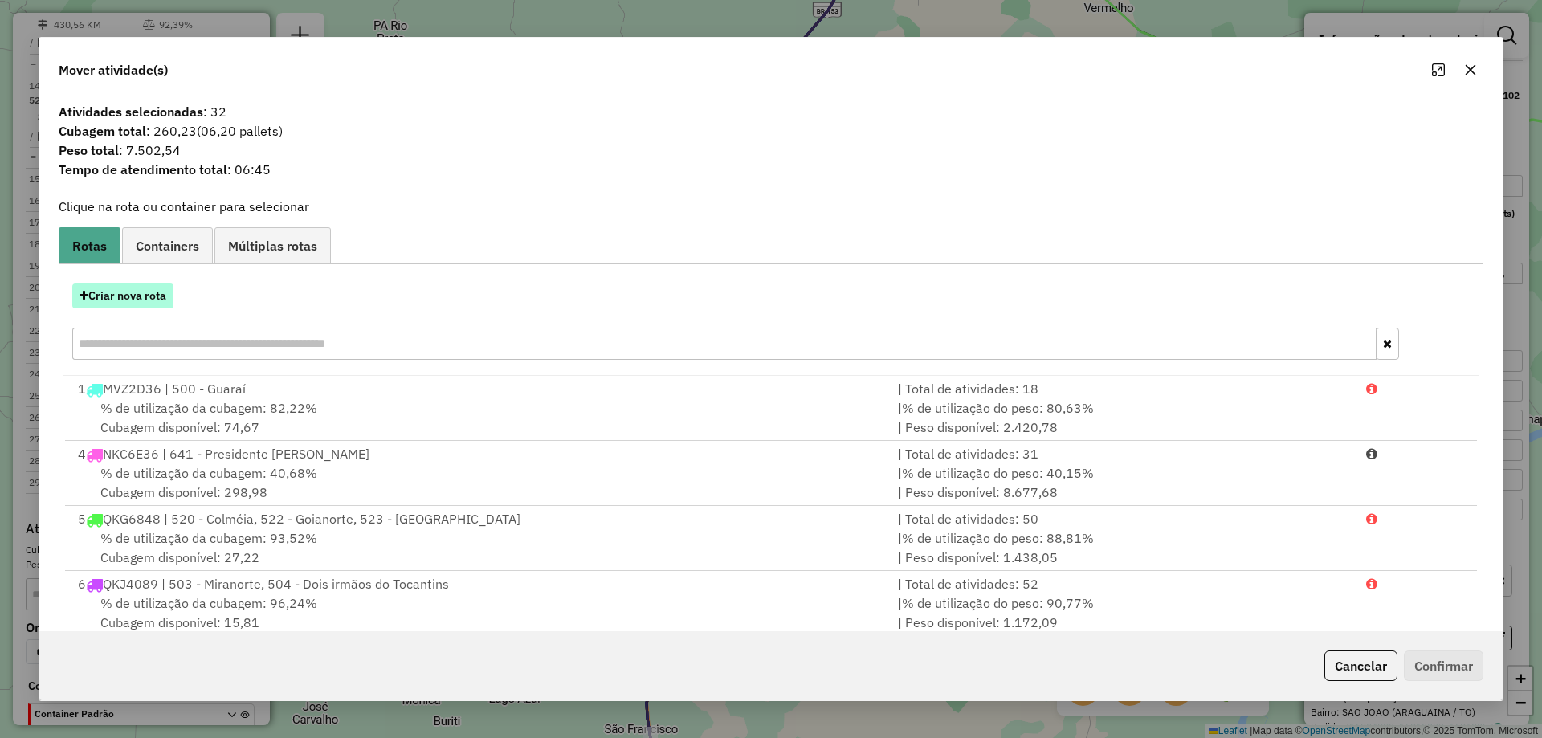
click at [149, 289] on button "Criar nova rota" at bounding box center [122, 296] width 101 height 25
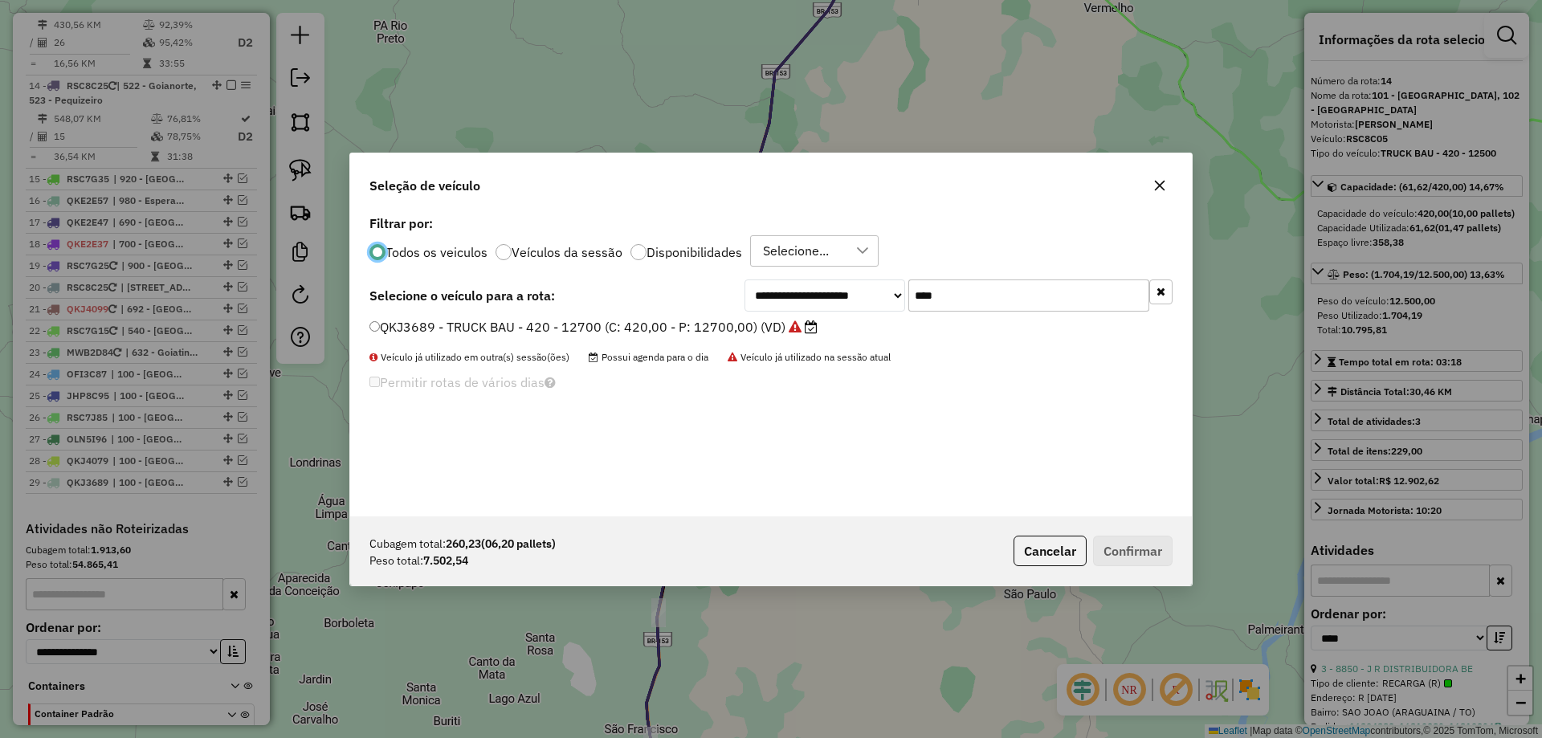
click at [976, 300] on input "****" at bounding box center [1029, 296] width 241 height 32
type input "***"
click at [725, 322] on label "RSC8C05 - TRUCK BAU - 420 - 12500 (C: 420,00 - P: 12500,00) (VD)" at bounding box center [586, 326] width 432 height 19
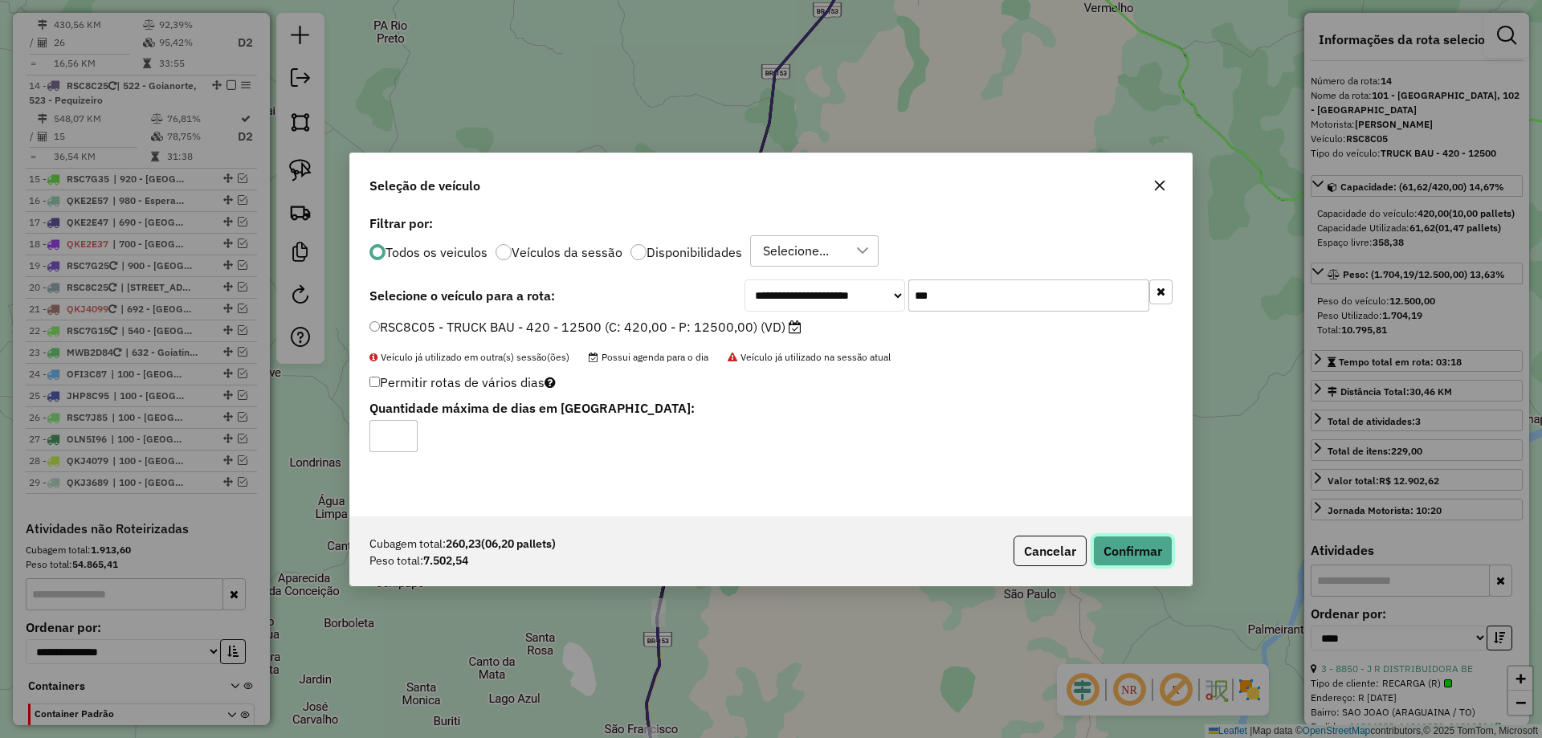
click at [1134, 542] on button "Confirmar" at bounding box center [1133, 551] width 80 height 31
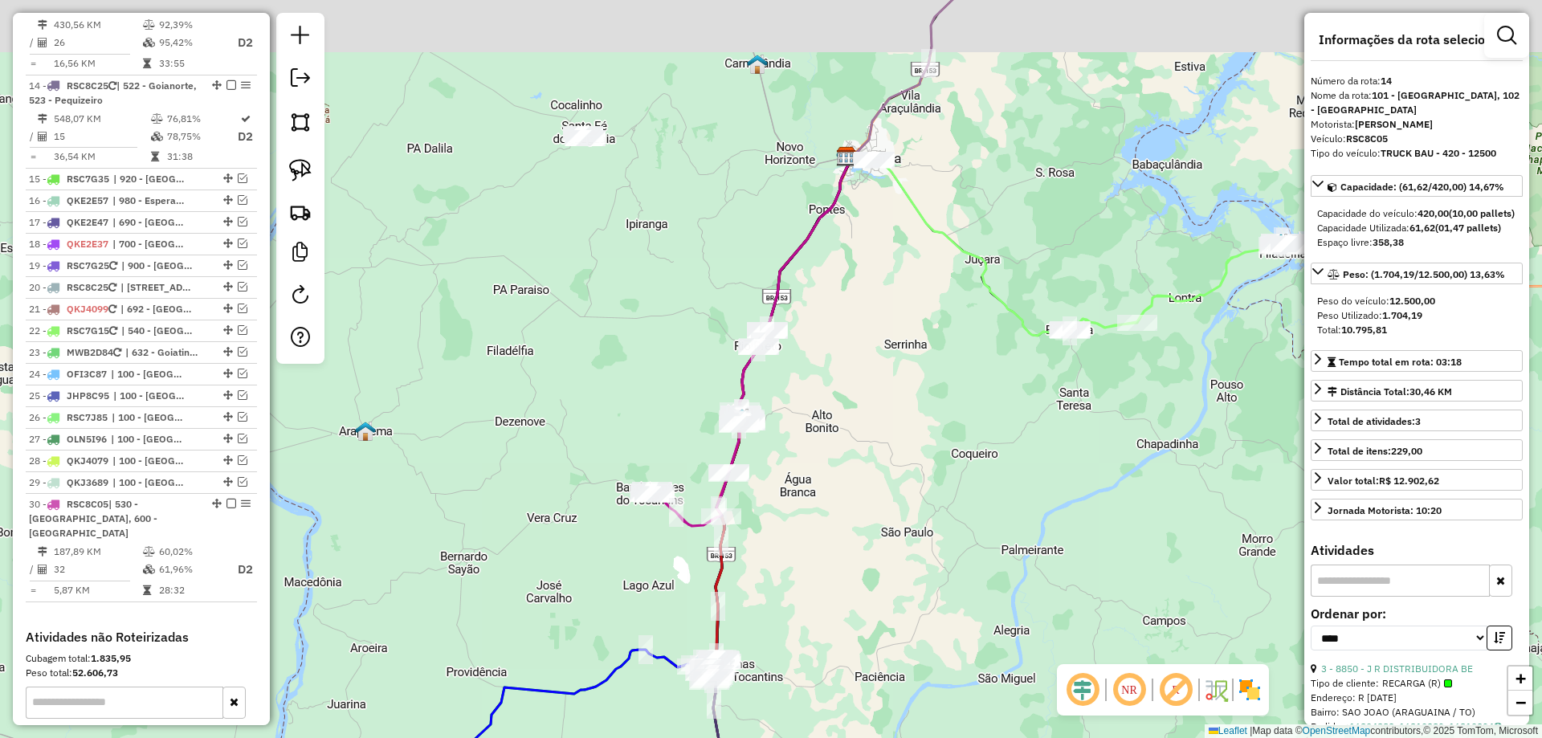
drag, startPoint x: 889, startPoint y: 292, endPoint x: 843, endPoint y: 419, distance: 135.2
click at [843, 419] on div "Janela de atendimento Grade de atendimento Capacidade Transportadoras Veículos …" at bounding box center [771, 369] width 1542 height 738
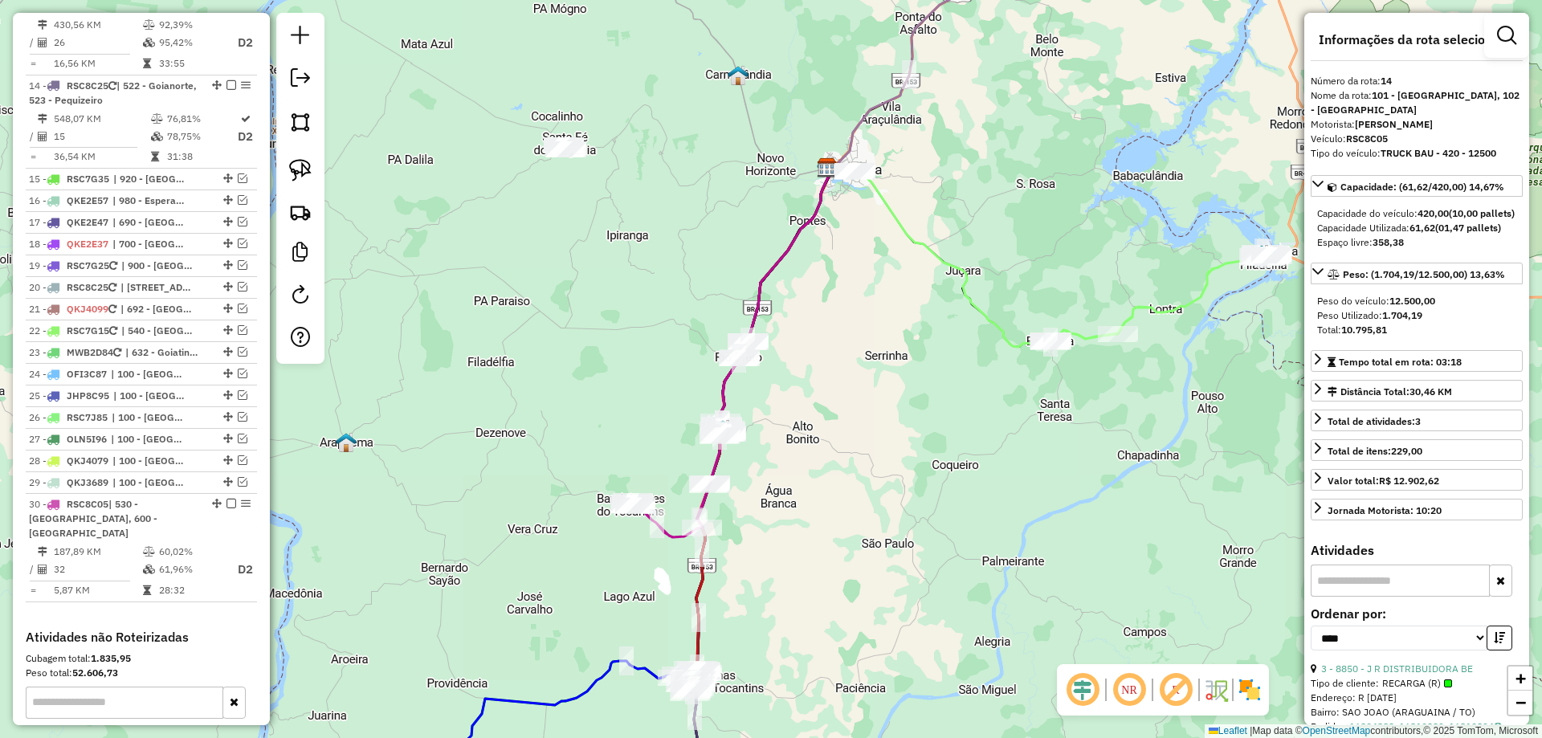
drag, startPoint x: 850, startPoint y: 460, endPoint x: 851, endPoint y: 412, distance: 47.4
click at [851, 412] on div "Janela de atendimento Grade de atendimento Capacidade Transportadoras Veículos …" at bounding box center [771, 369] width 1542 height 738
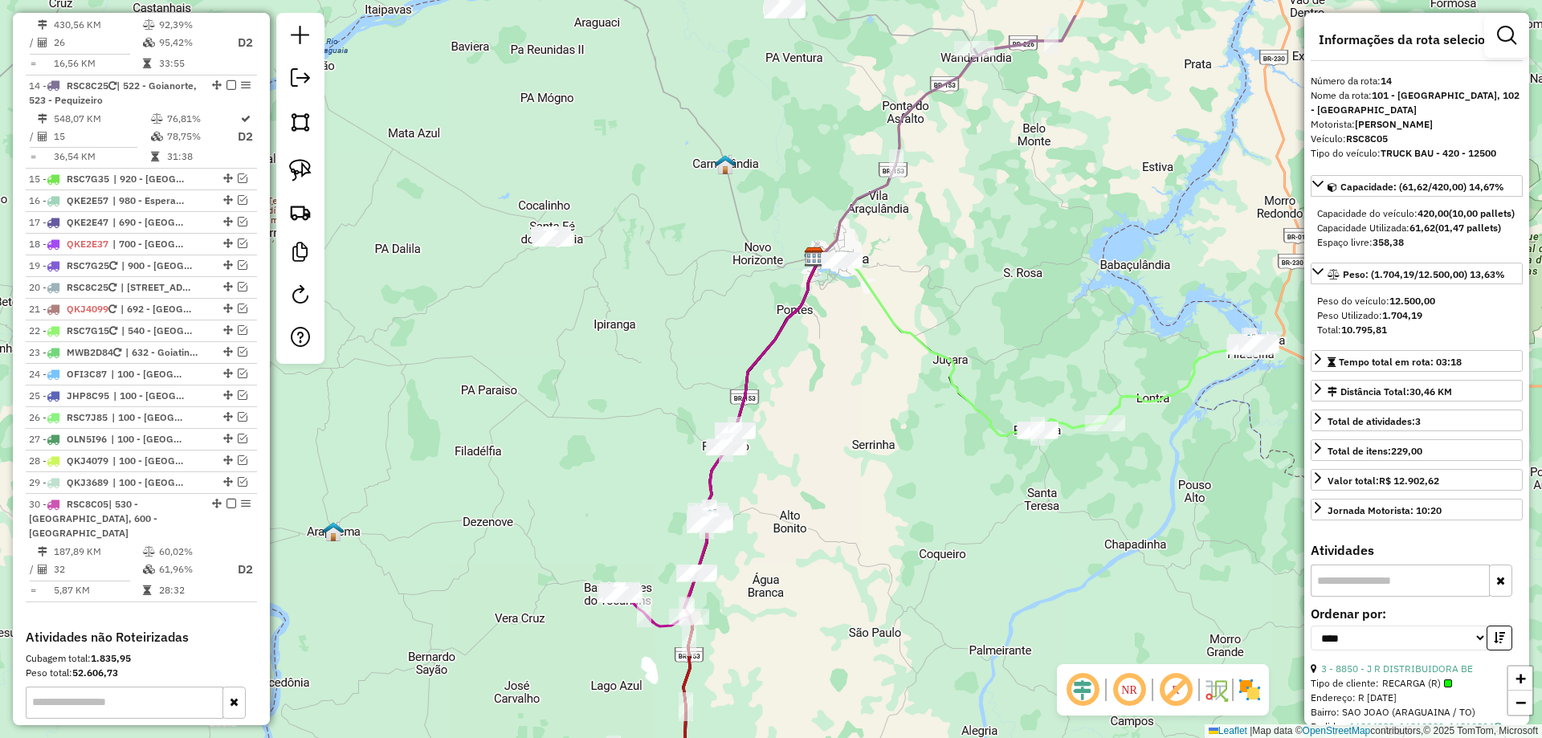
drag, startPoint x: 833, startPoint y: 402, endPoint x: 776, endPoint y: 581, distance: 188.0
click at [776, 581] on div "Janela de atendimento Grade de atendimento Capacidade Transportadoras Veículos …" at bounding box center [771, 369] width 1542 height 738
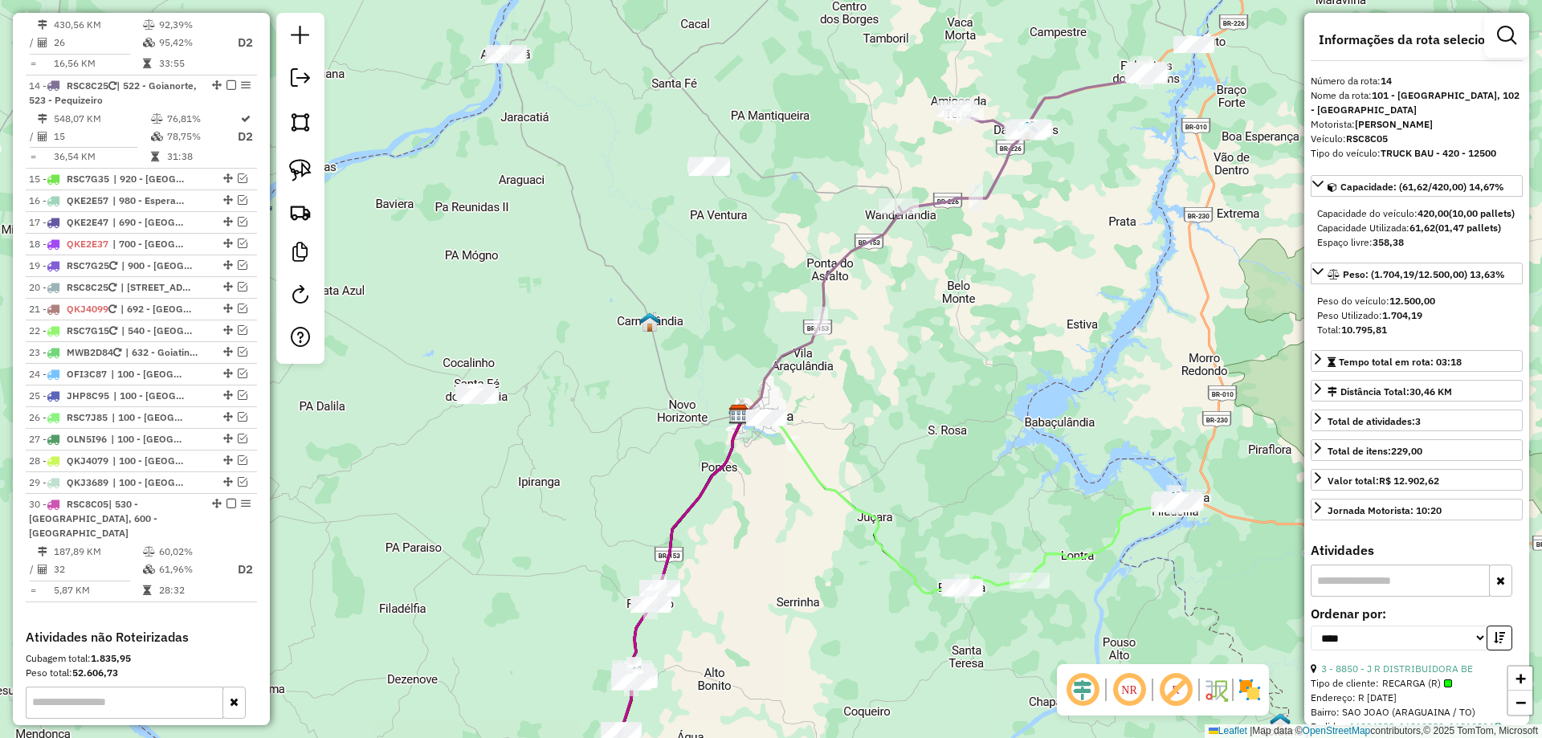
drag, startPoint x: 849, startPoint y: 523, endPoint x: 805, endPoint y: 601, distance: 89.6
click at [805, 601] on div "Janela de atendimento Grade de atendimento Capacidade Transportadoras Veículos …" at bounding box center [771, 369] width 1542 height 738
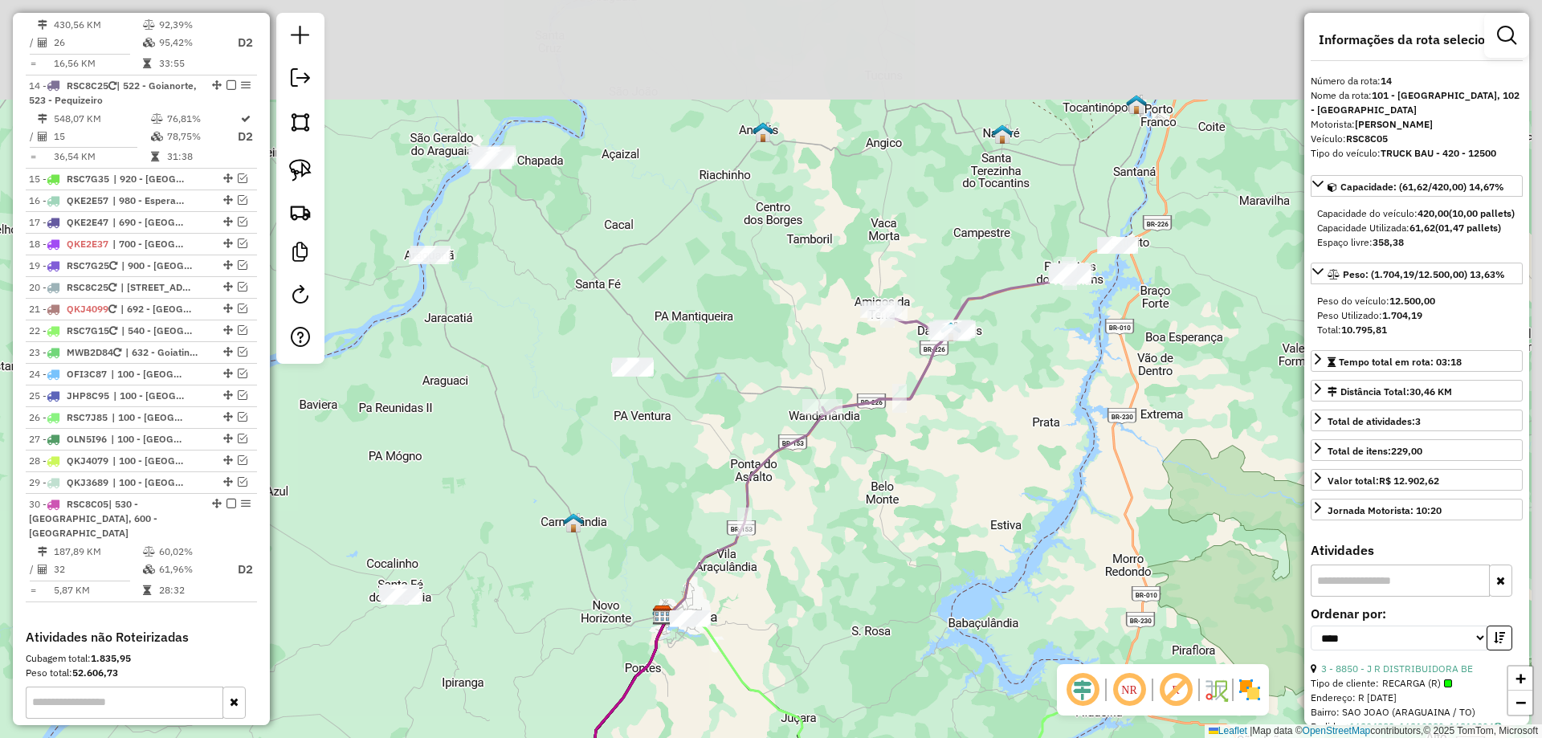
drag, startPoint x: 920, startPoint y: 440, endPoint x: 868, endPoint y: 582, distance: 151.2
click at [871, 598] on div "Janela de atendimento Grade de atendimento Capacidade Transportadoras Veículos …" at bounding box center [771, 369] width 1542 height 738
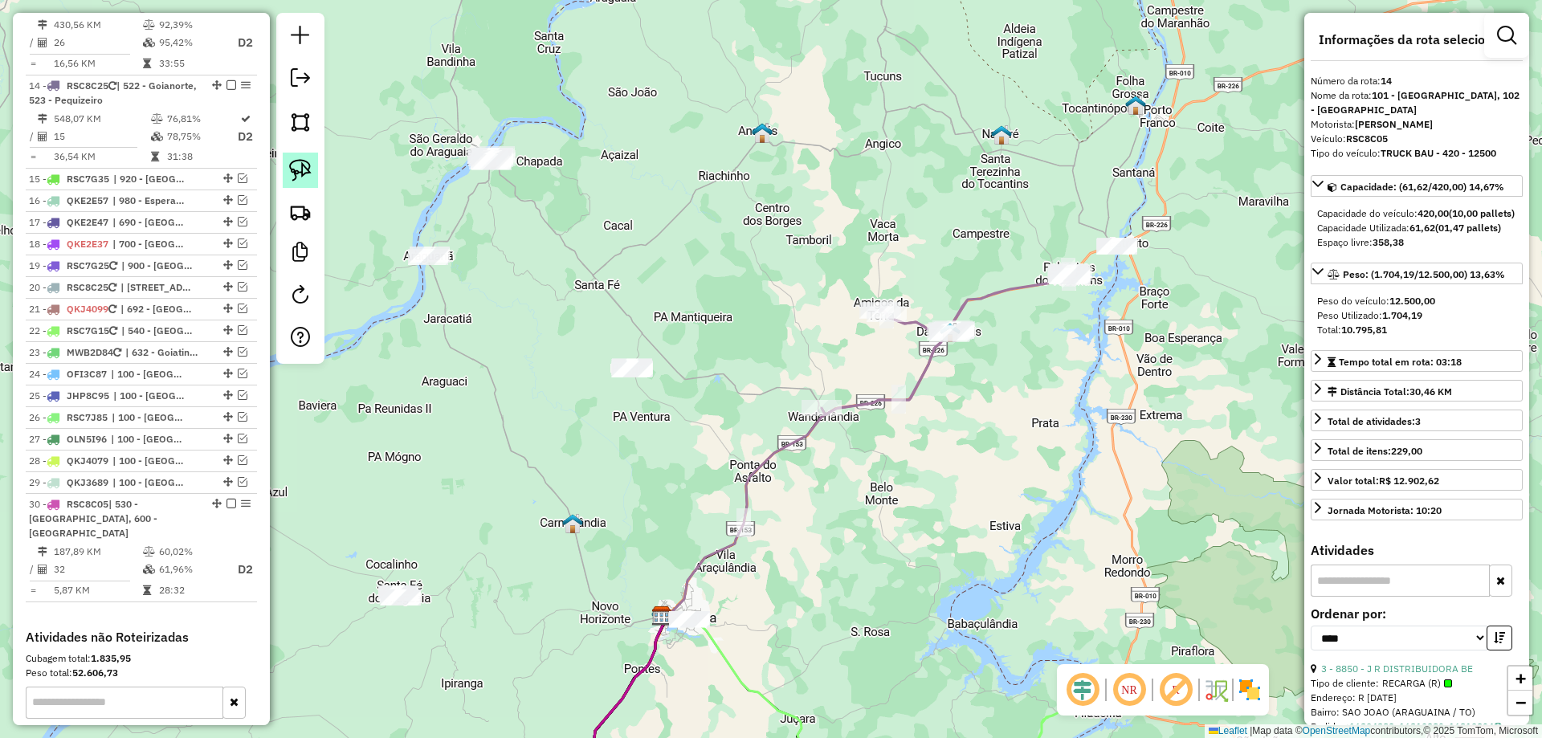
click at [313, 177] on link at bounding box center [300, 170] width 35 height 35
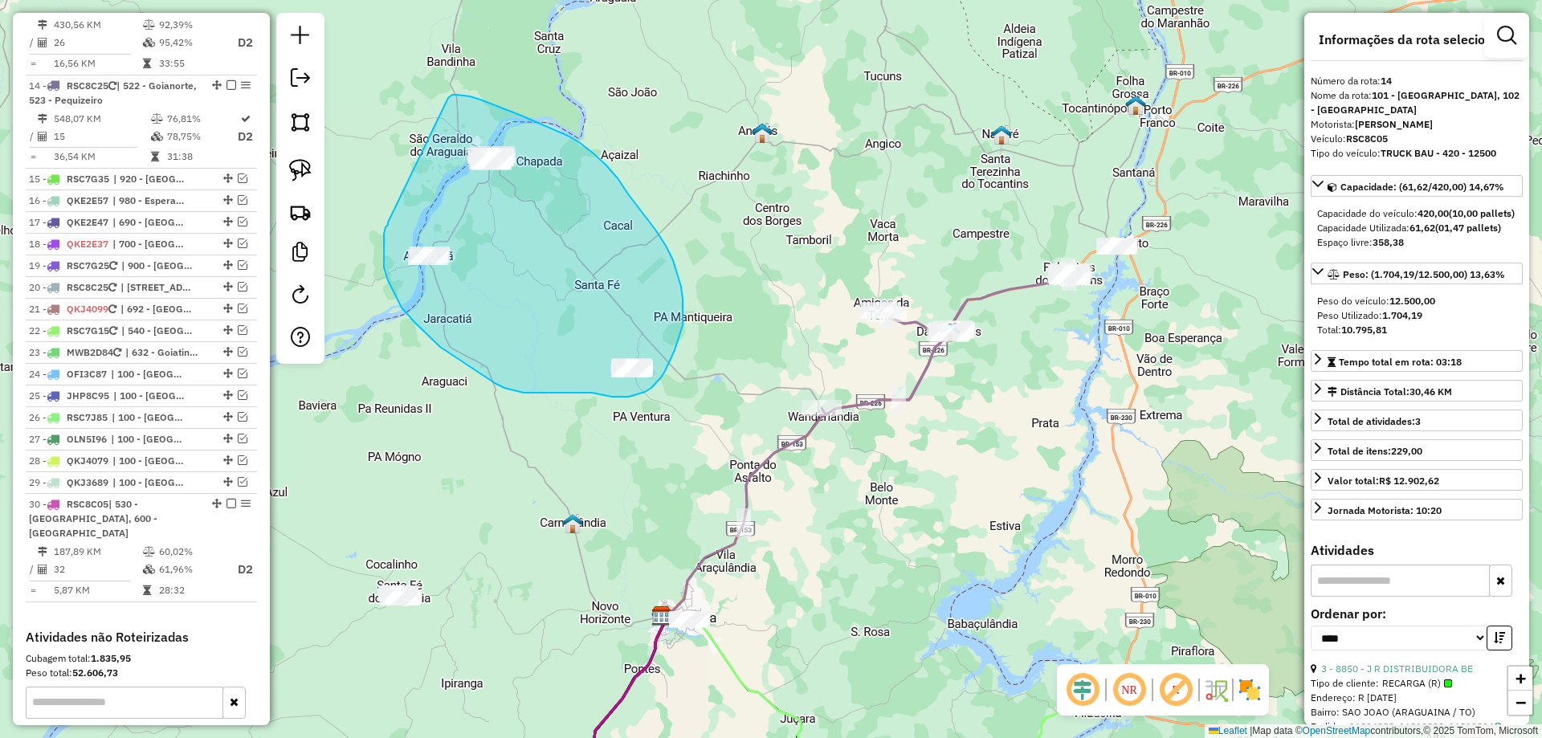
drag, startPoint x: 388, startPoint y: 223, endPoint x: 448, endPoint y: 98, distance: 138.3
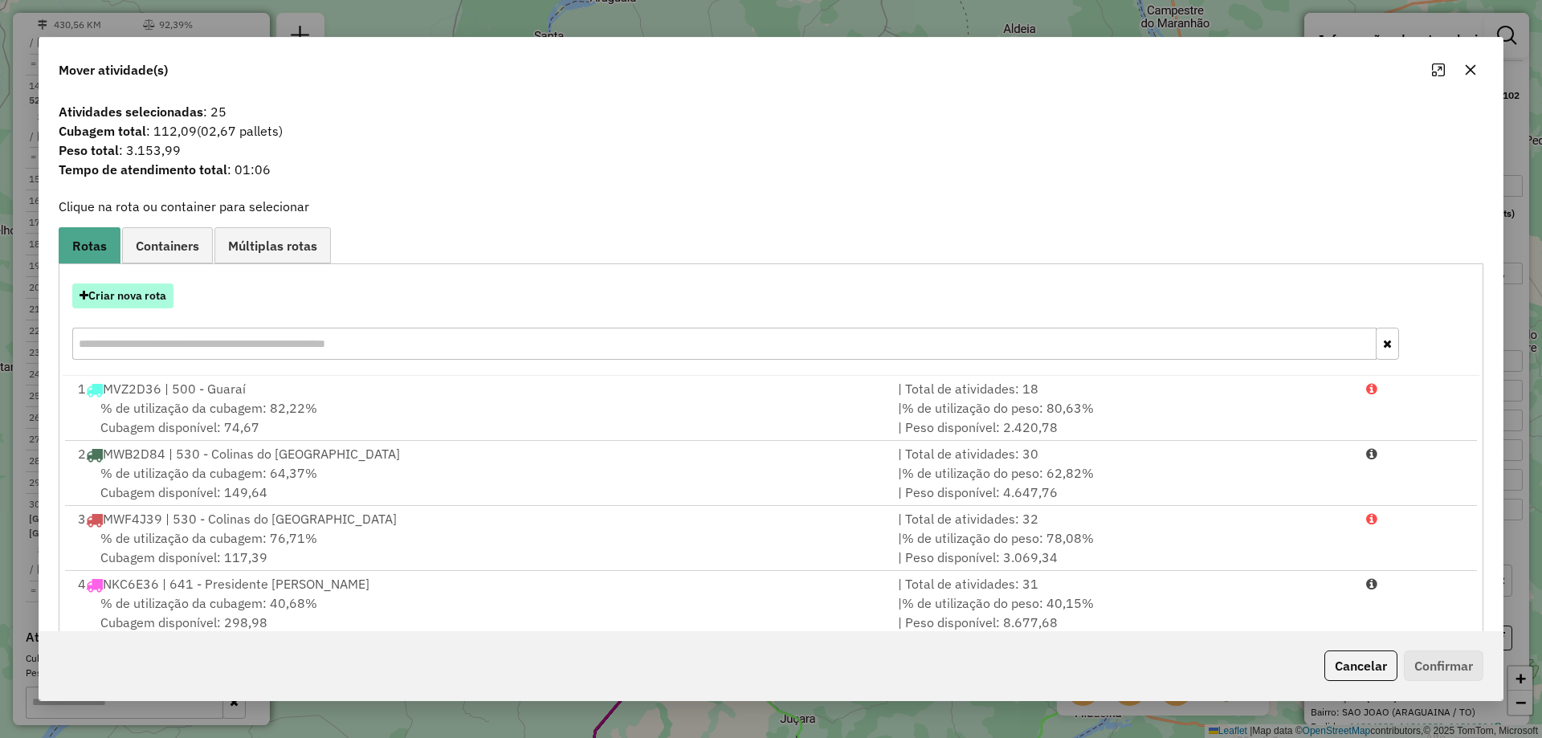
click at [129, 295] on button "Criar nova rota" at bounding box center [122, 296] width 101 height 25
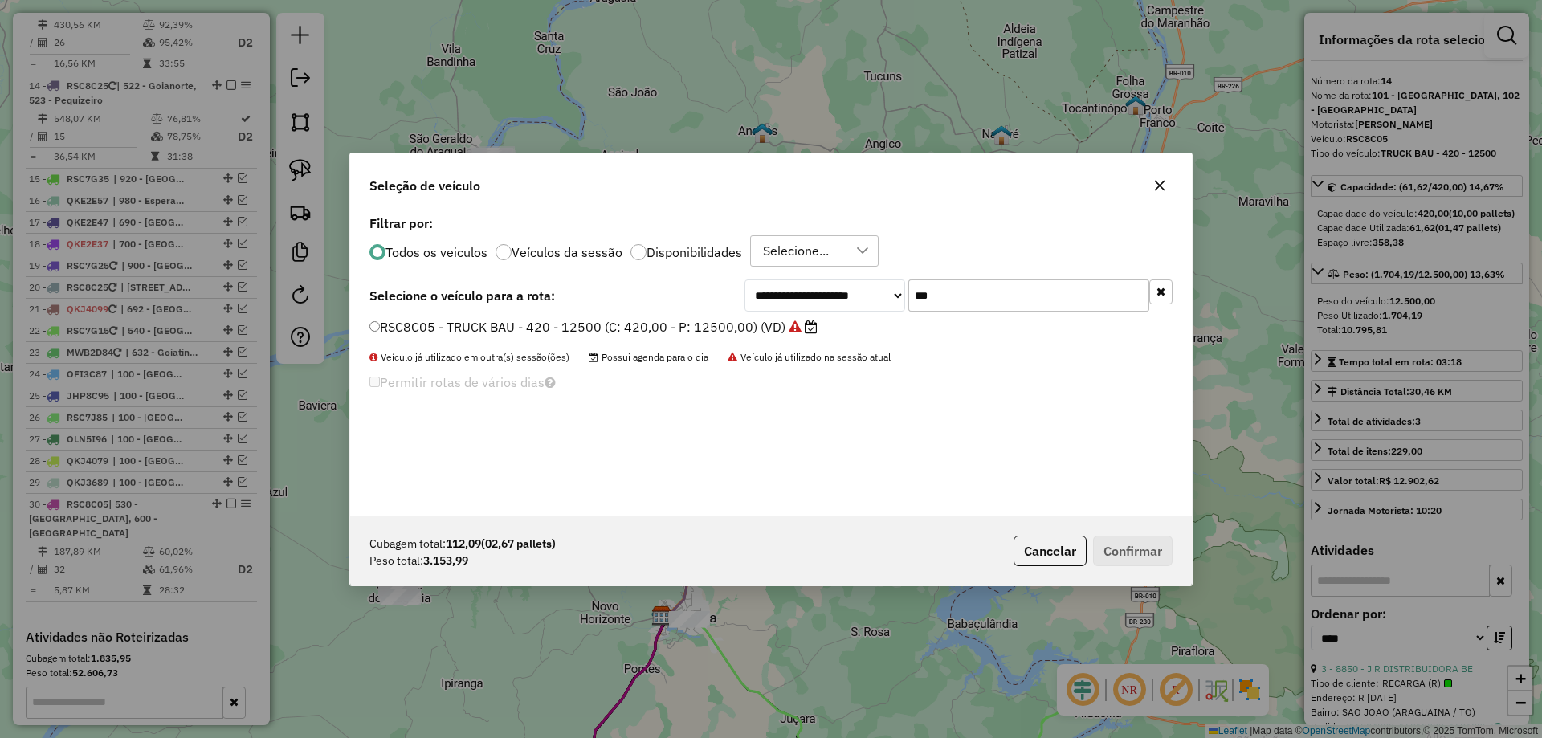
click at [928, 306] on input "***" at bounding box center [1029, 296] width 241 height 32
type input "****"
drag, startPoint x: 576, startPoint y: 337, endPoint x: 586, endPoint y: 332, distance: 11.2
click at [576, 337] on li "QKJ4119 - TRUCK BAU - 420 - 12700 (C: 420,00 - P: 12700,00) (VD)" at bounding box center [771, 327] width 803 height 19
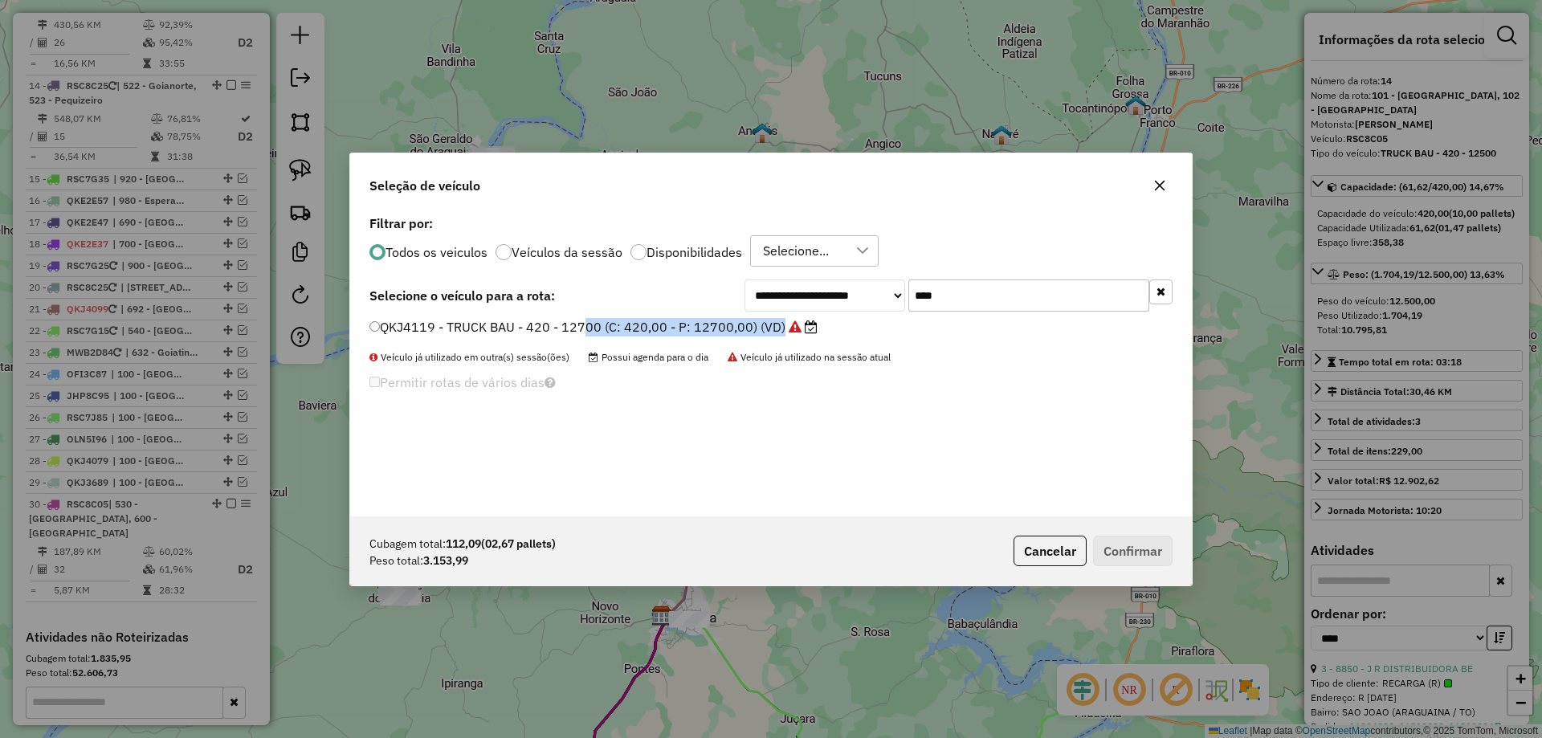
click at [695, 324] on label "QKJ4119 - TRUCK BAU - 420 - 12700 (C: 420,00 - P: 12700,00) (VD)" at bounding box center [594, 326] width 448 height 19
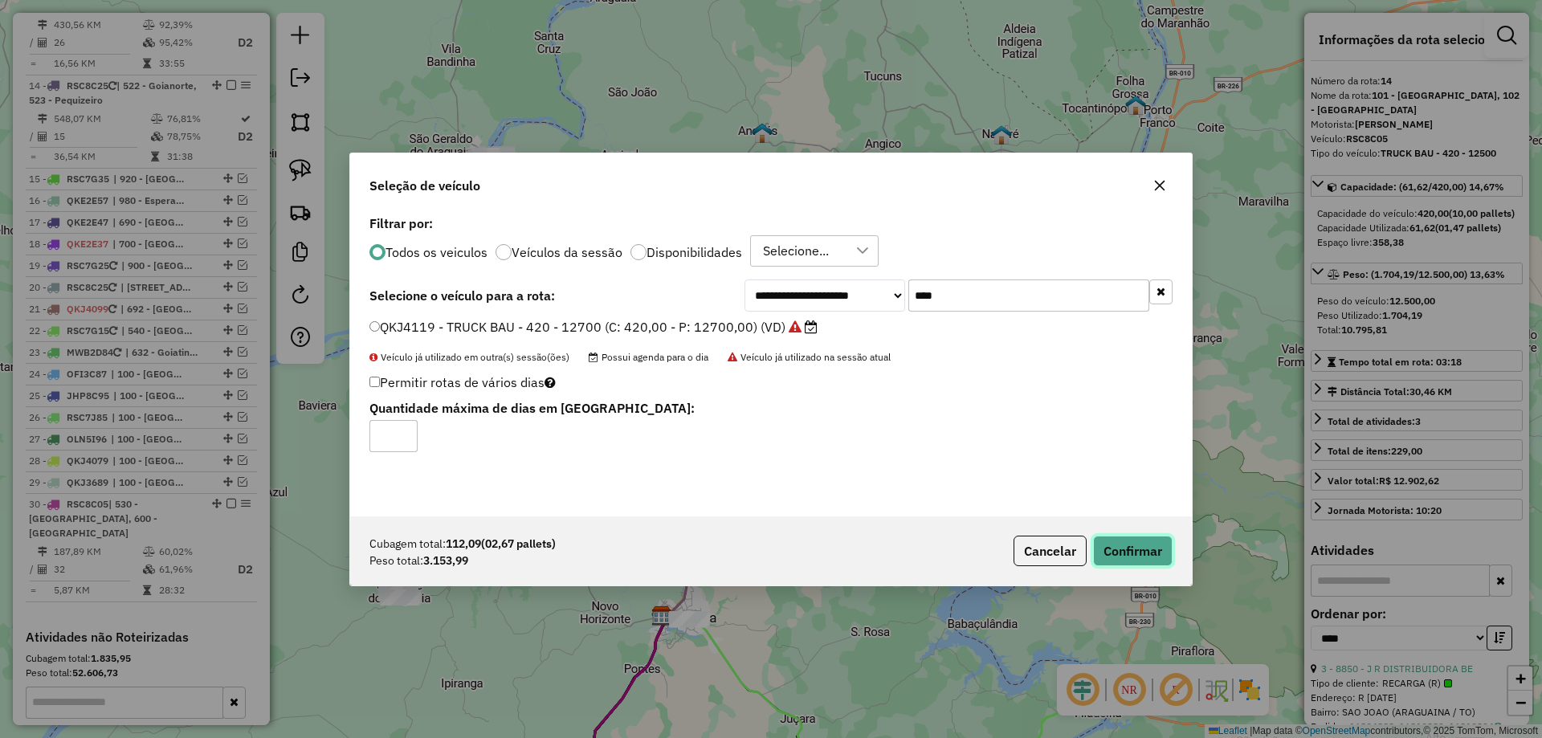
click at [1124, 541] on button "Confirmar" at bounding box center [1133, 551] width 80 height 31
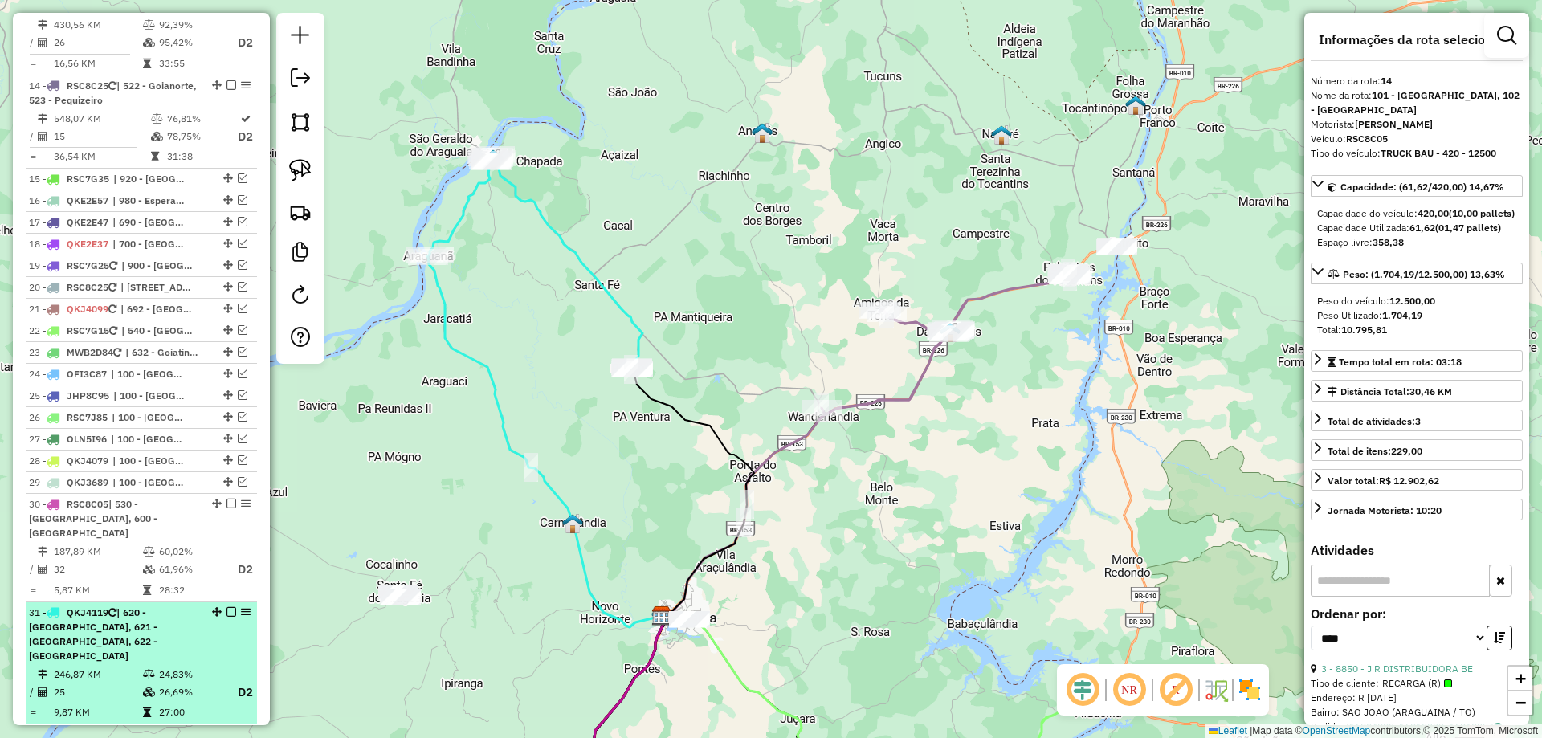
click at [227, 607] on em at bounding box center [232, 612] width 10 height 10
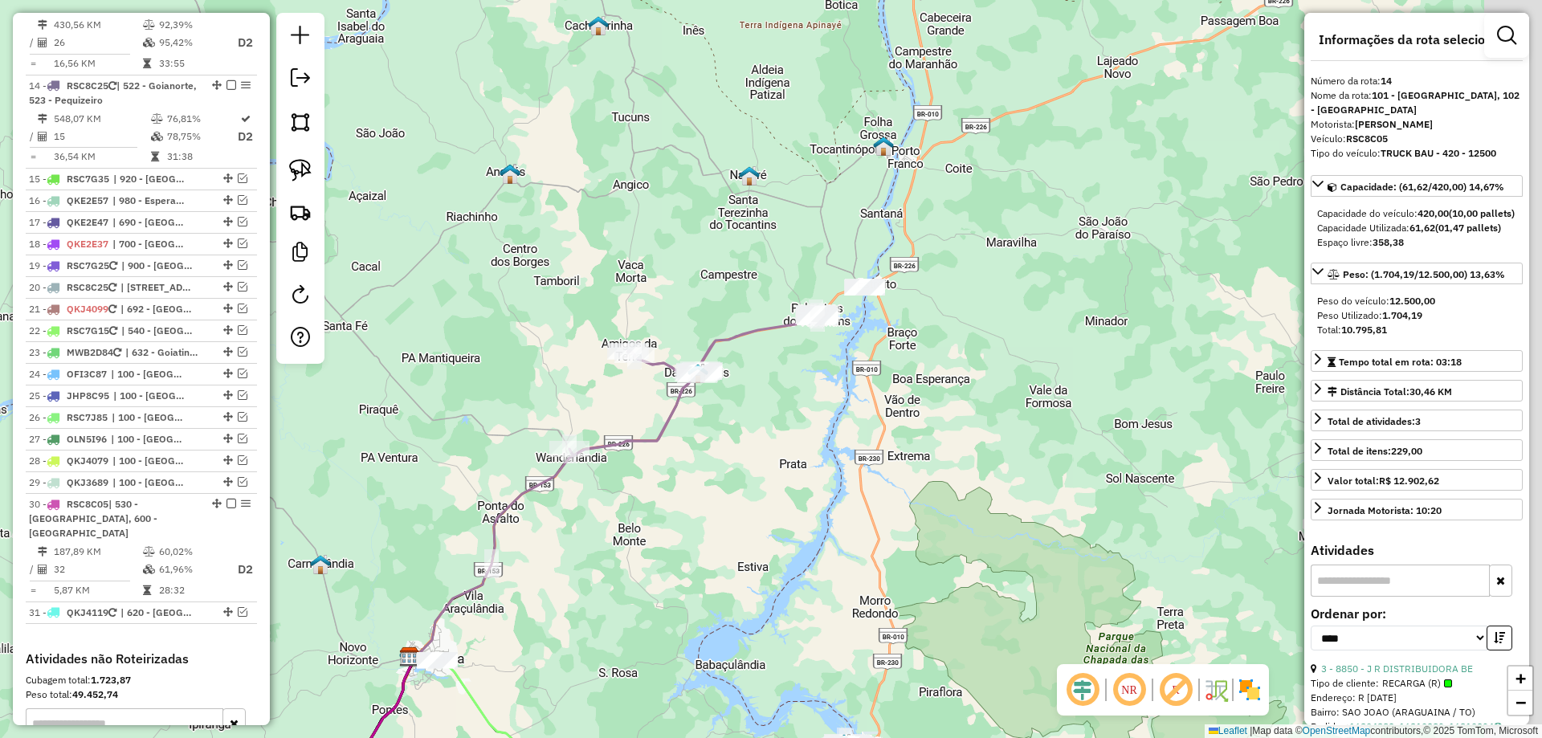
drag, startPoint x: 1056, startPoint y: 464, endPoint x: 767, endPoint y: 496, distance: 290.9
click at [789, 504] on div "Janela de atendimento Grade de atendimento Capacidade Transportadoras Veículos …" at bounding box center [771, 369] width 1542 height 738
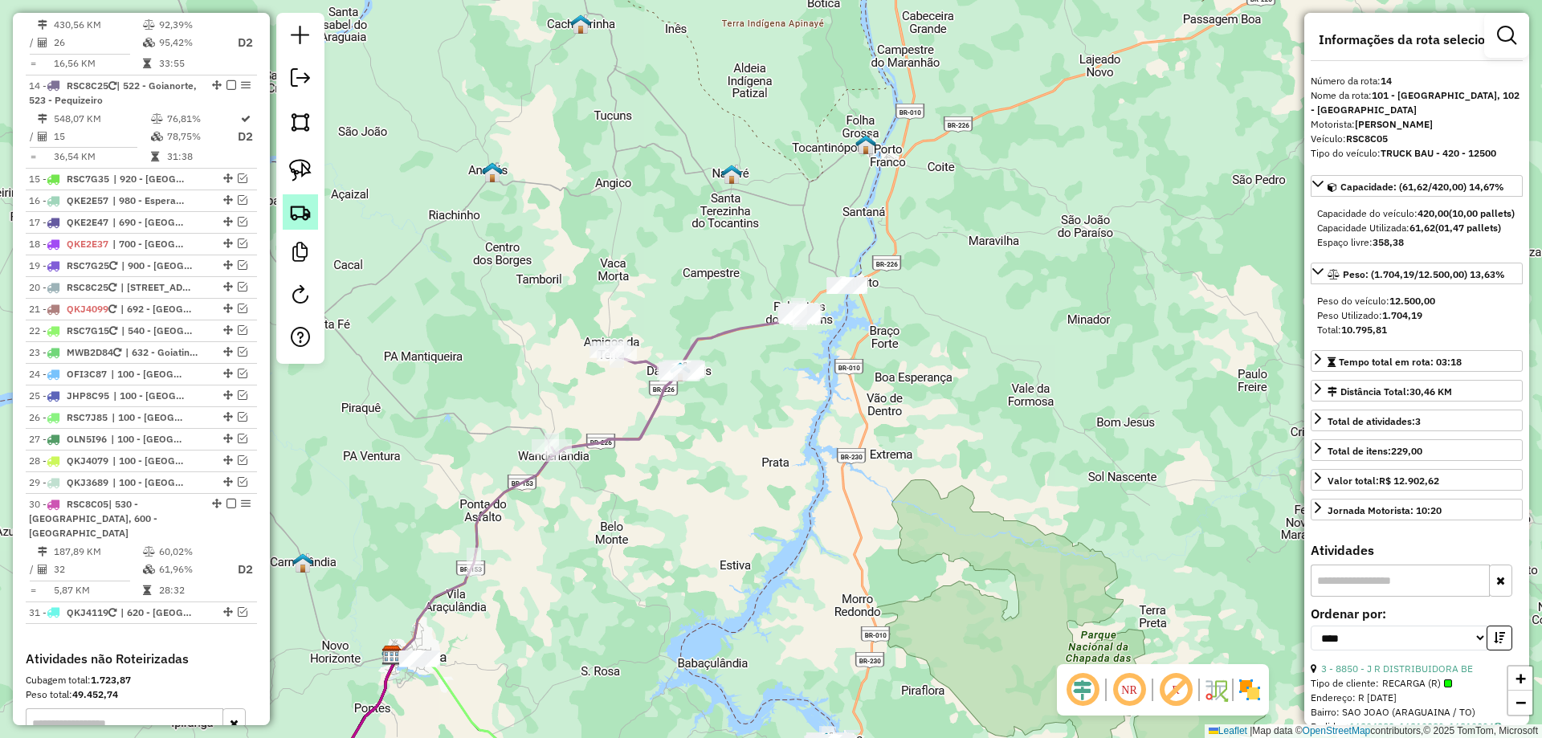
drag, startPoint x: 301, startPoint y: 173, endPoint x: 305, endPoint y: 207, distance: 34.8
click at [300, 174] on img at bounding box center [300, 170] width 22 height 22
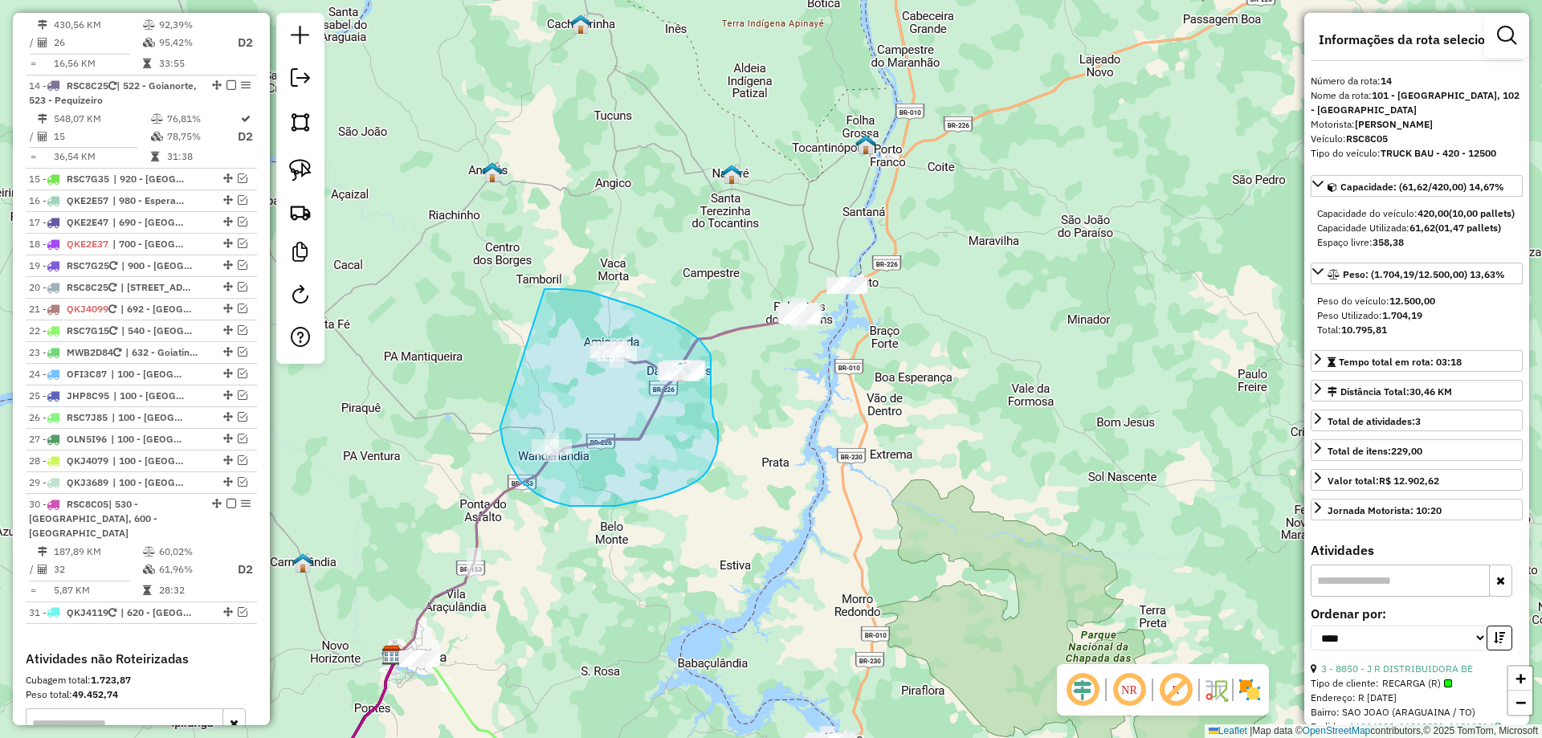
drag, startPoint x: 500, startPoint y: 427, endPoint x: 544, endPoint y: 289, distance: 144.1
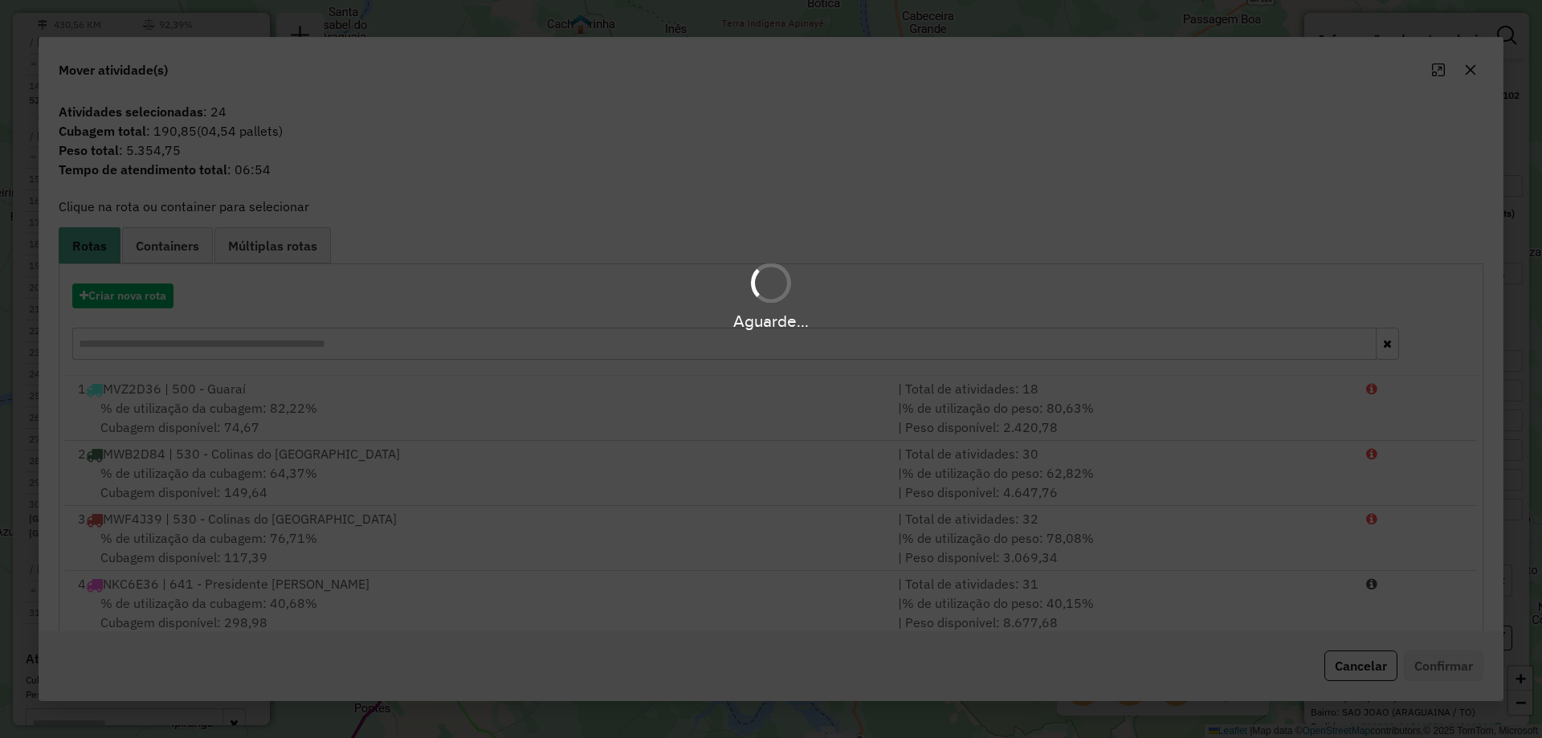
click at [134, 296] on hb-app "Aguarde... Pop-up bloqueado! Seu navegador bloqueou automáticamente a abertura …" at bounding box center [771, 369] width 1542 height 738
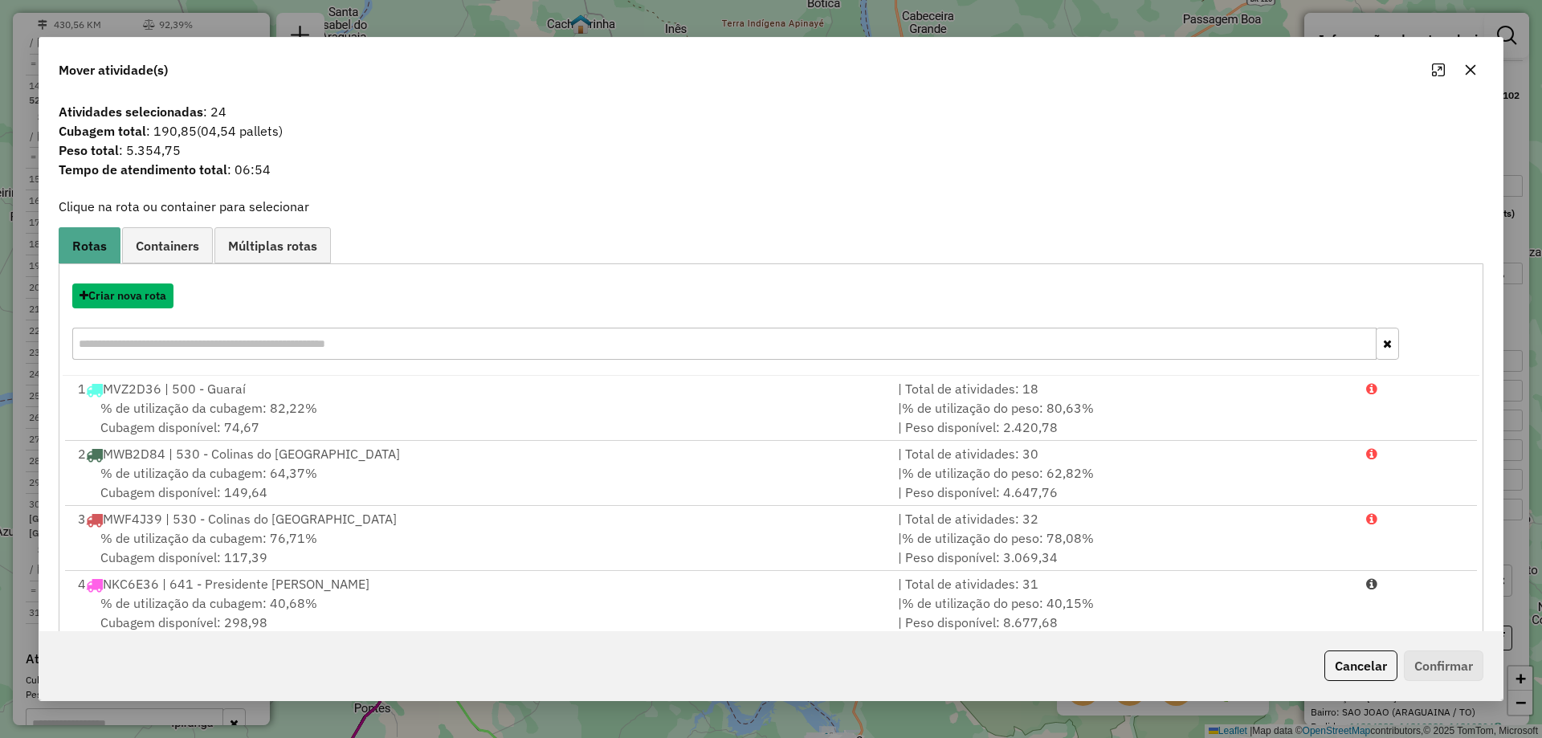
click at [134, 296] on button "Criar nova rota" at bounding box center [122, 296] width 101 height 25
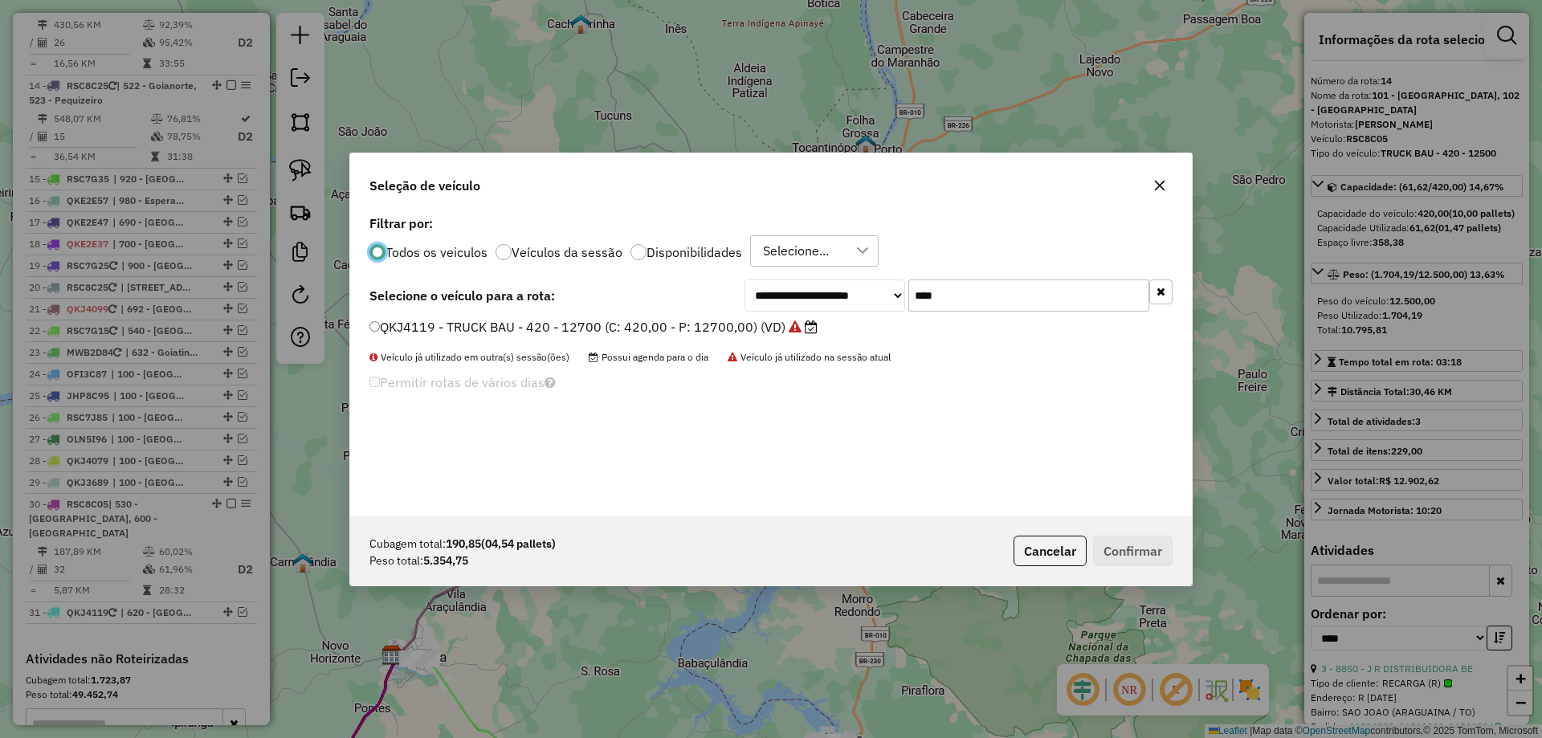
click at [962, 299] on input "****" at bounding box center [1029, 296] width 241 height 32
type input "****"
click at [700, 332] on label "OLK3H34 - TRUCK BAU - 378 - 13040 (C: 378,00 - P: 13040,00) (VD)" at bounding box center [586, 326] width 433 height 19
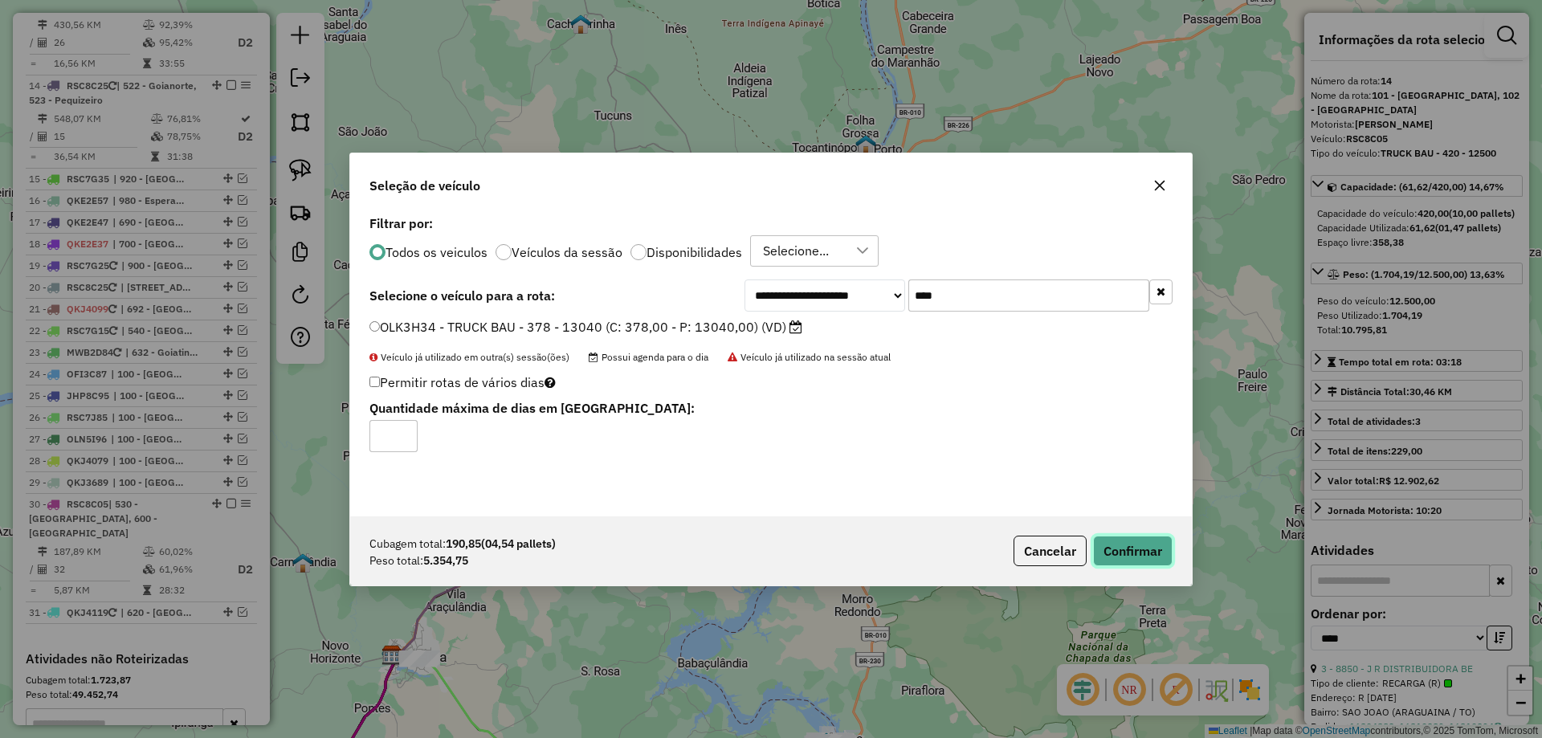
click at [1126, 555] on button "Confirmar" at bounding box center [1133, 551] width 80 height 31
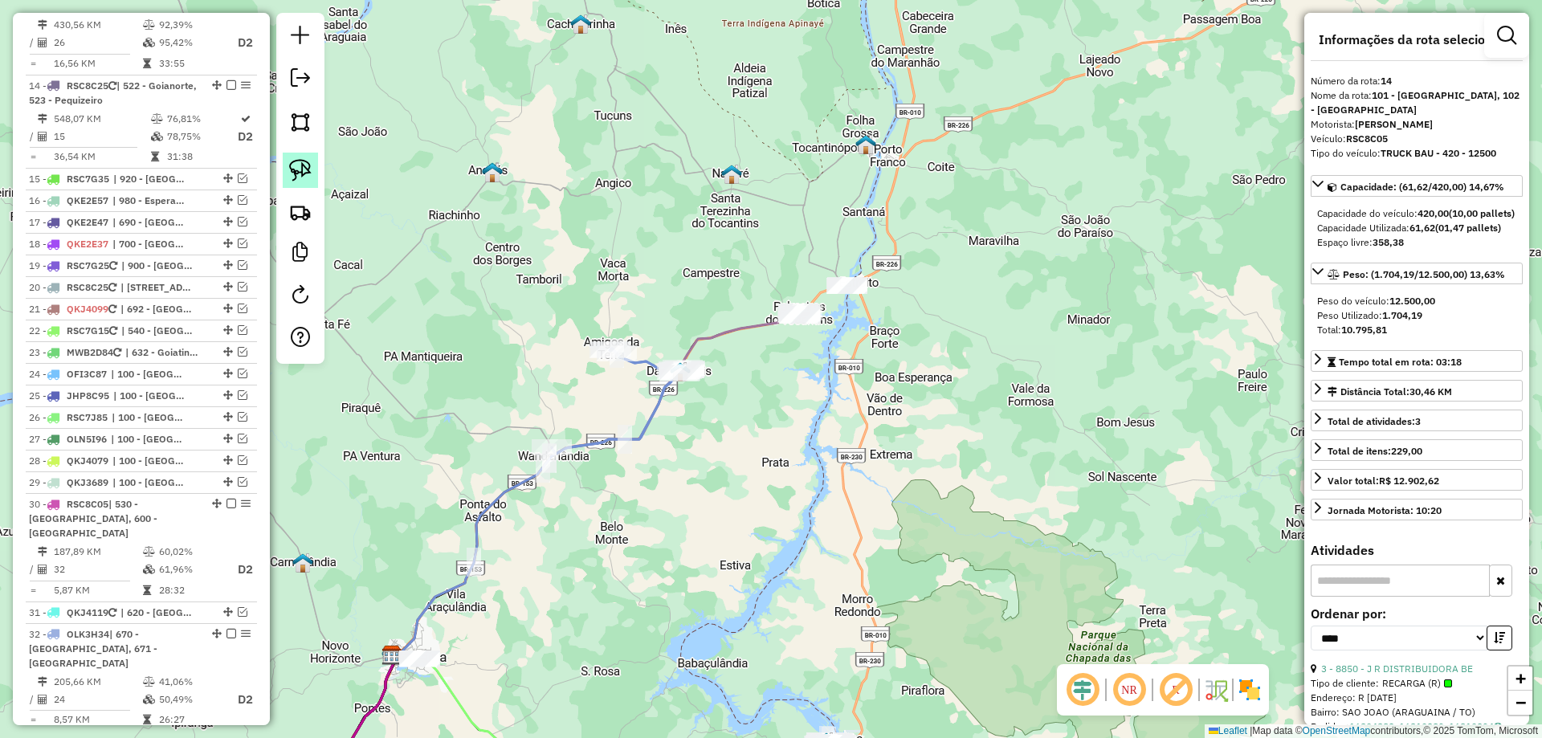
click at [303, 165] on img at bounding box center [300, 170] width 22 height 22
drag, startPoint x: 757, startPoint y: 277, endPoint x: 875, endPoint y: 265, distance: 118.7
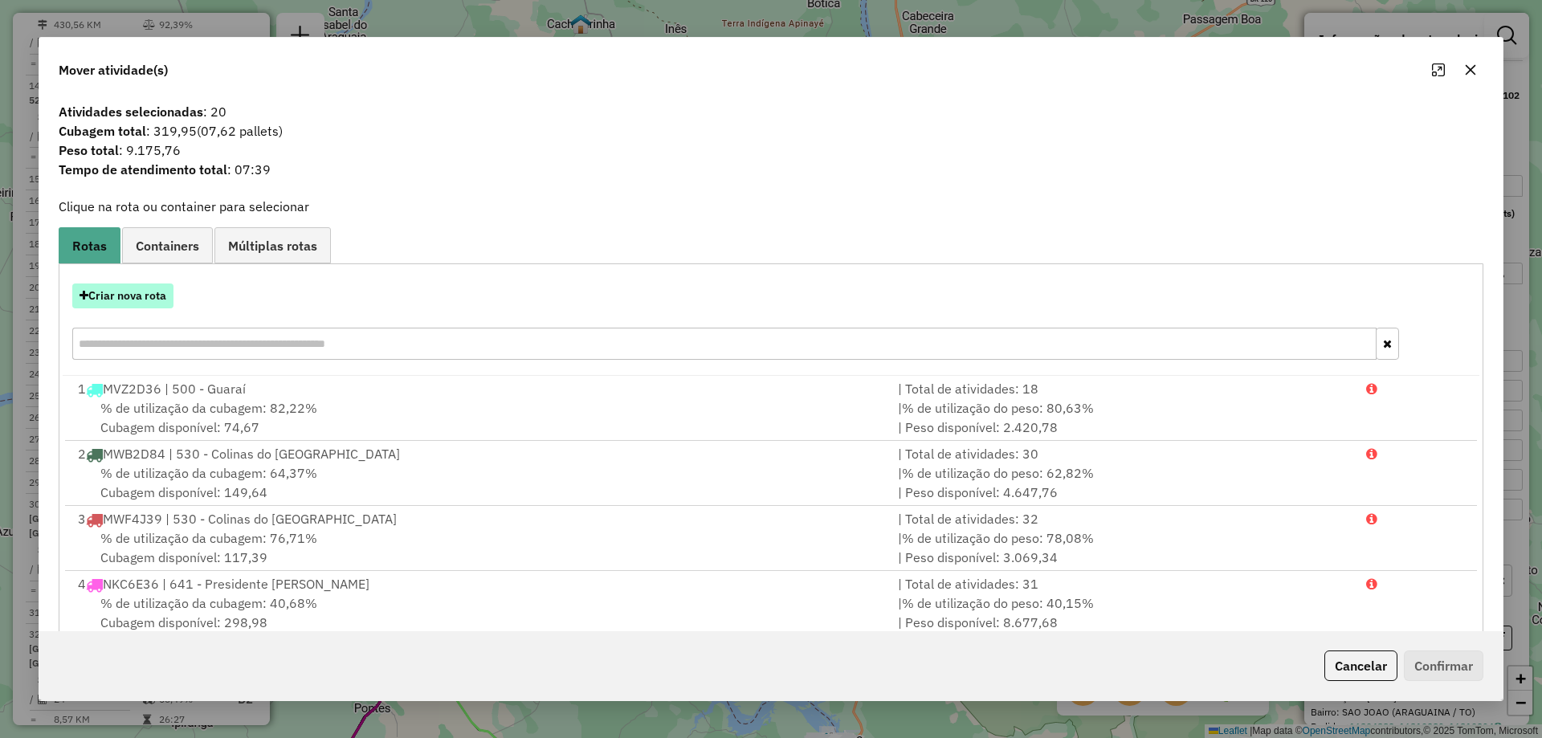
click at [145, 293] on button "Criar nova rota" at bounding box center [122, 296] width 101 height 25
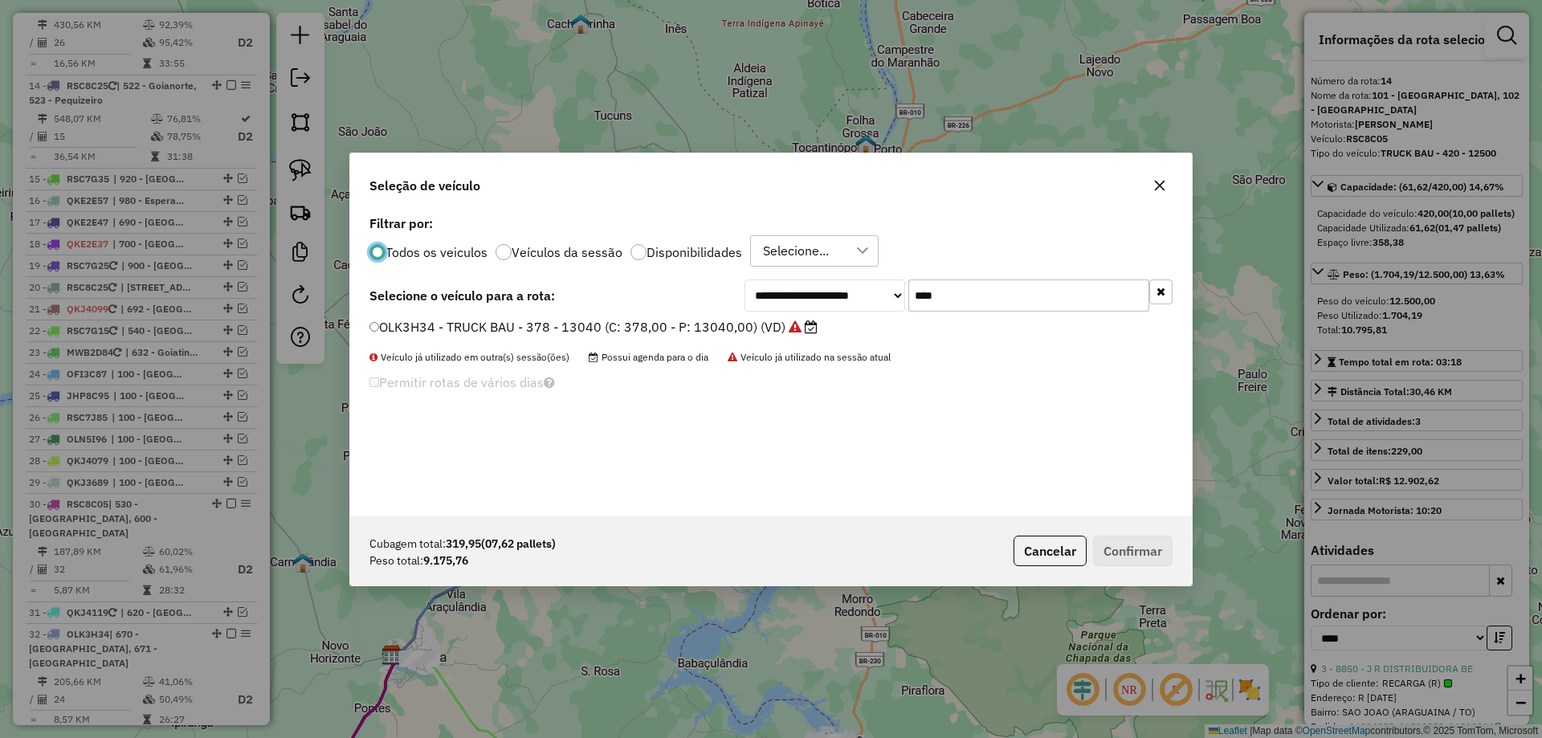
click at [966, 299] on input "****" at bounding box center [1029, 296] width 241 height 32
click at [968, 298] on input "****" at bounding box center [1029, 296] width 241 height 32
type input "***"
click at [726, 336] on label "OLH6D74 - TRUCK BAU - 378 - 13040 (C: 378,00 - P: 13040,00) (VD)" at bounding box center [587, 326] width 434 height 19
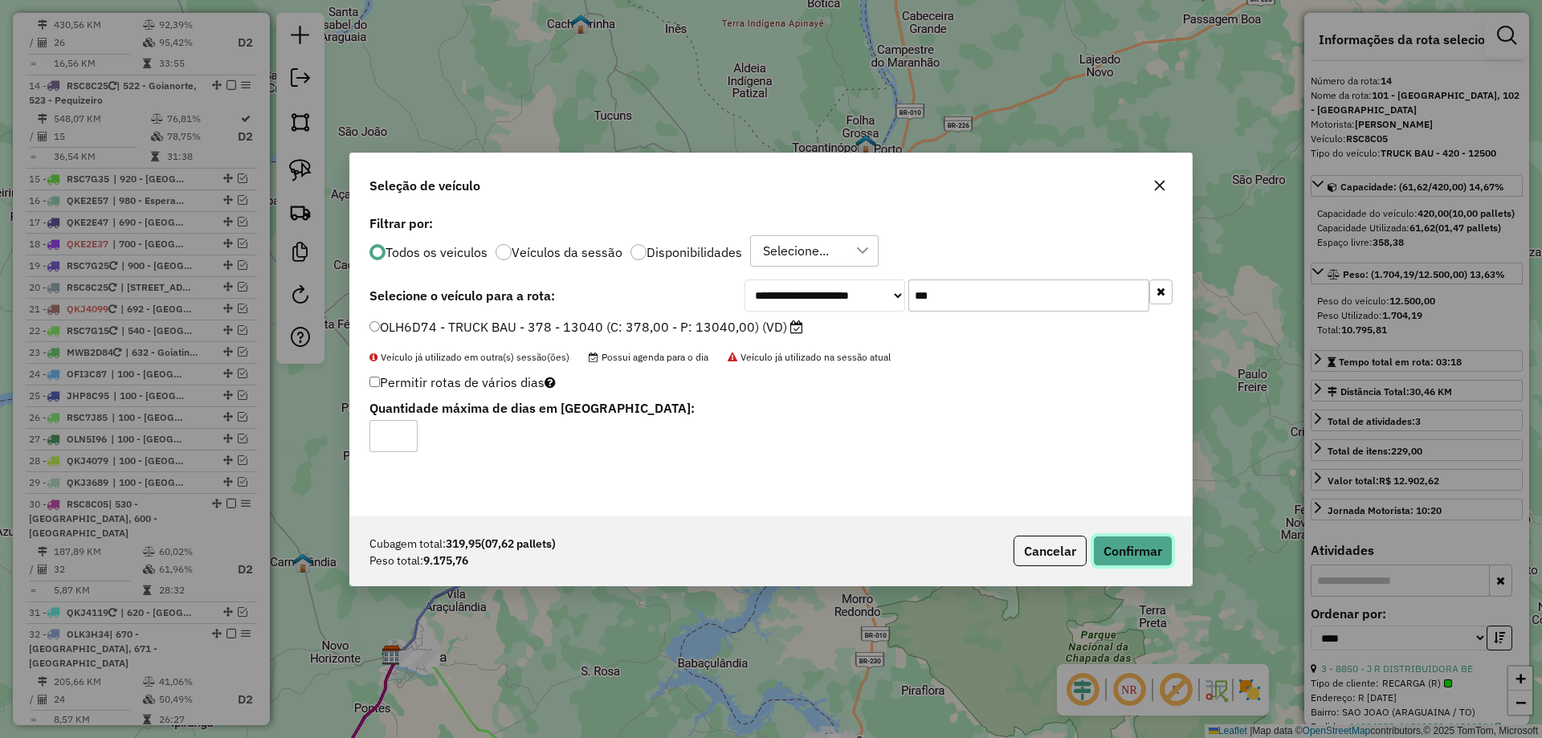
click at [1121, 553] on button "Confirmar" at bounding box center [1133, 551] width 80 height 31
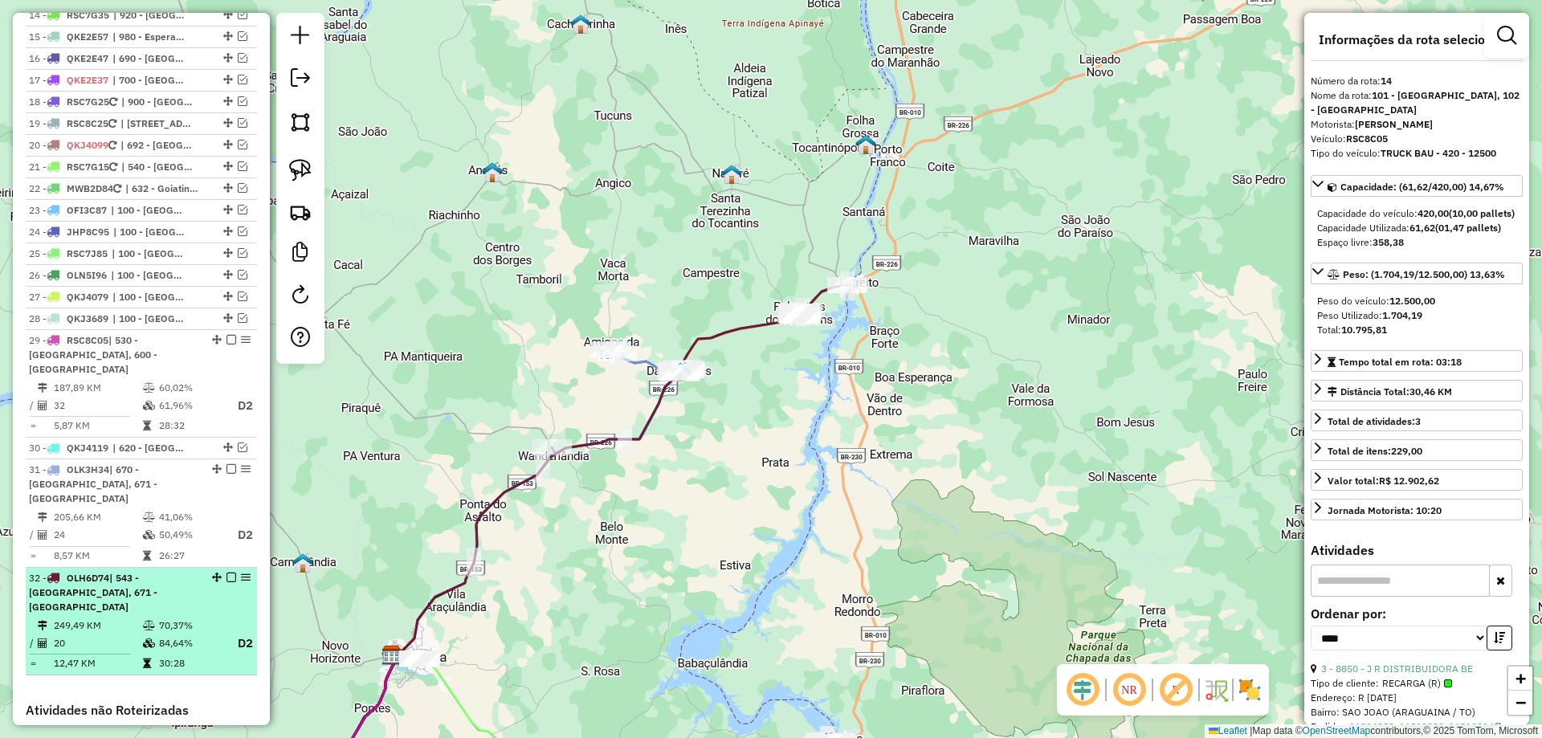
scroll to position [1759, 0]
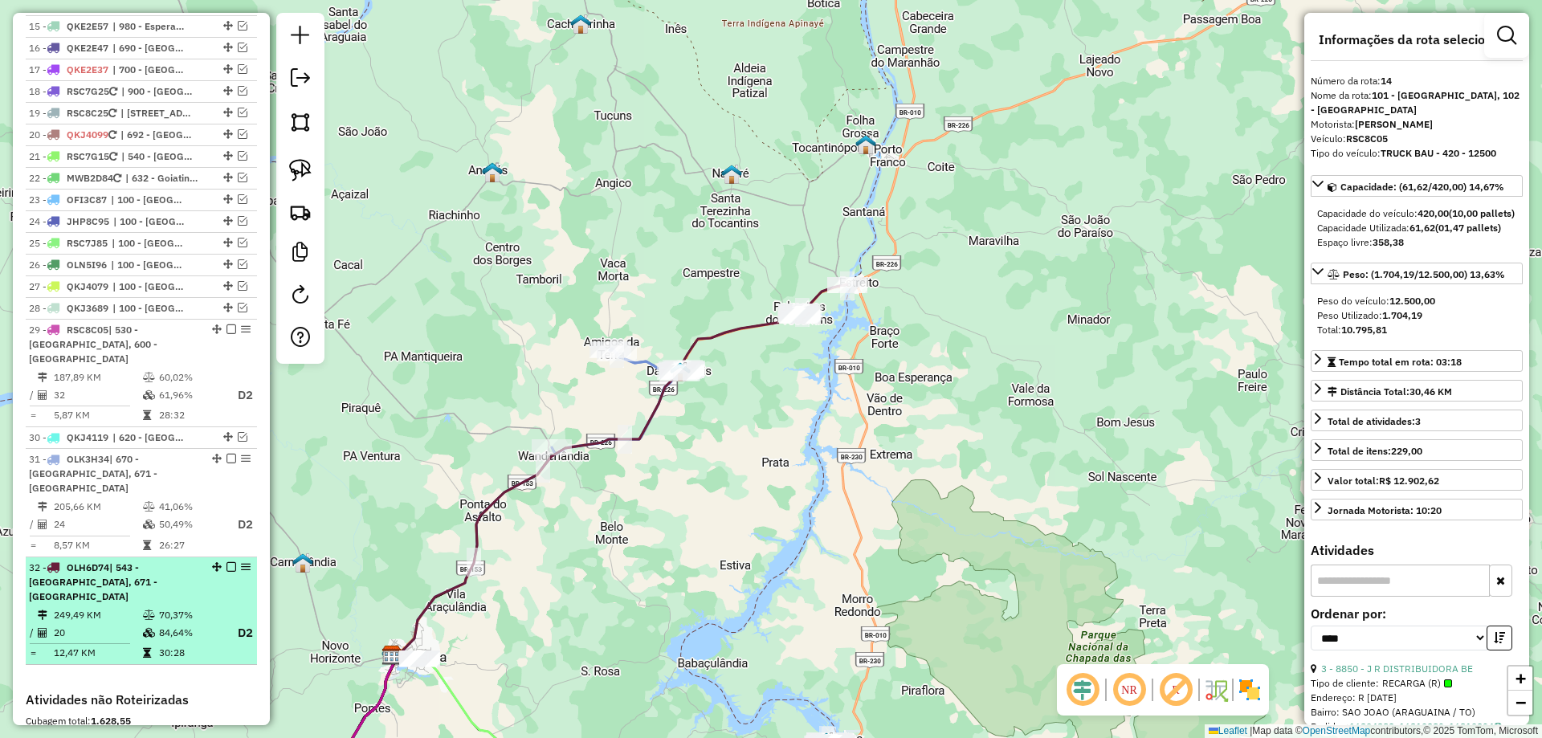
click at [228, 562] on em at bounding box center [232, 567] width 10 height 10
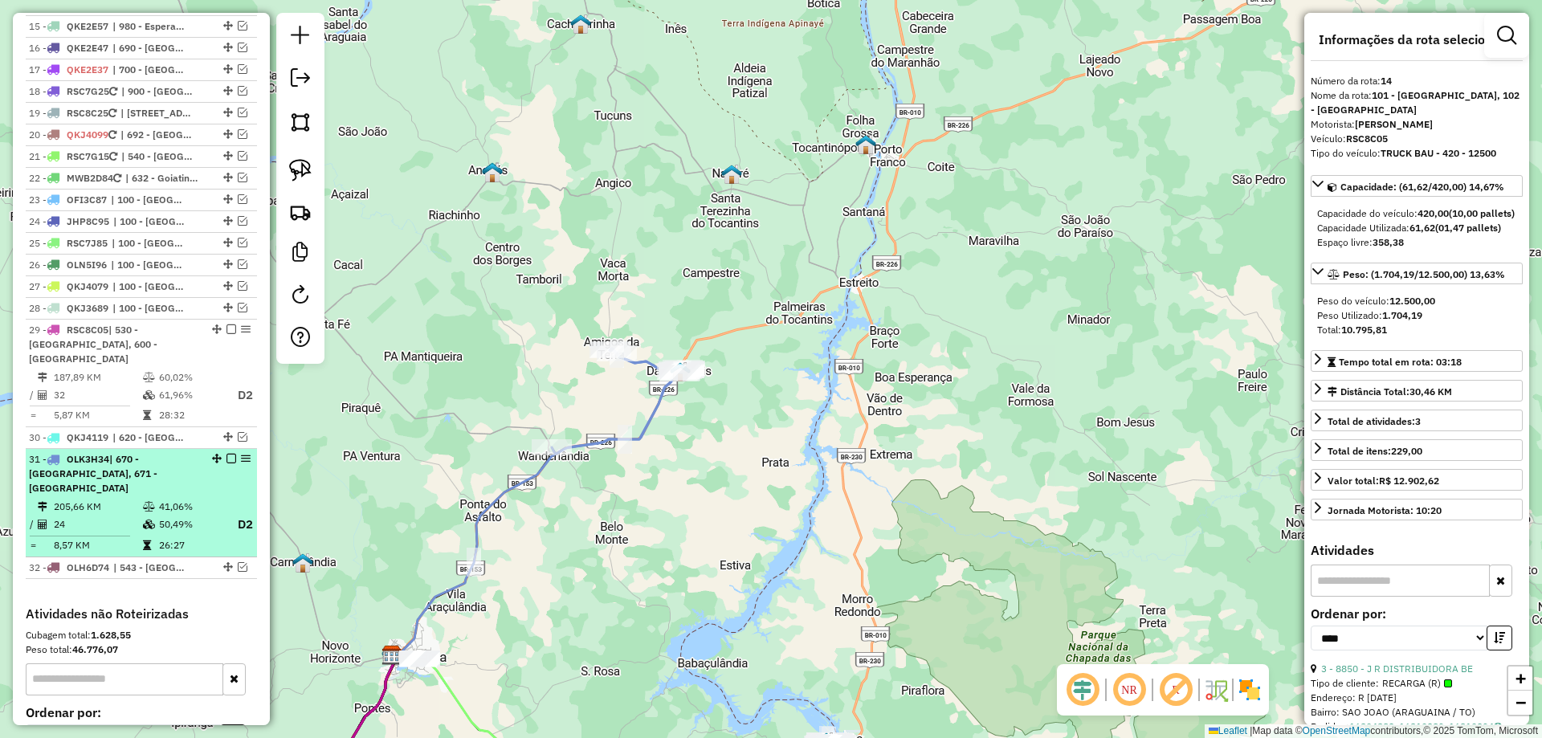
click at [227, 454] on em at bounding box center [232, 459] width 10 height 10
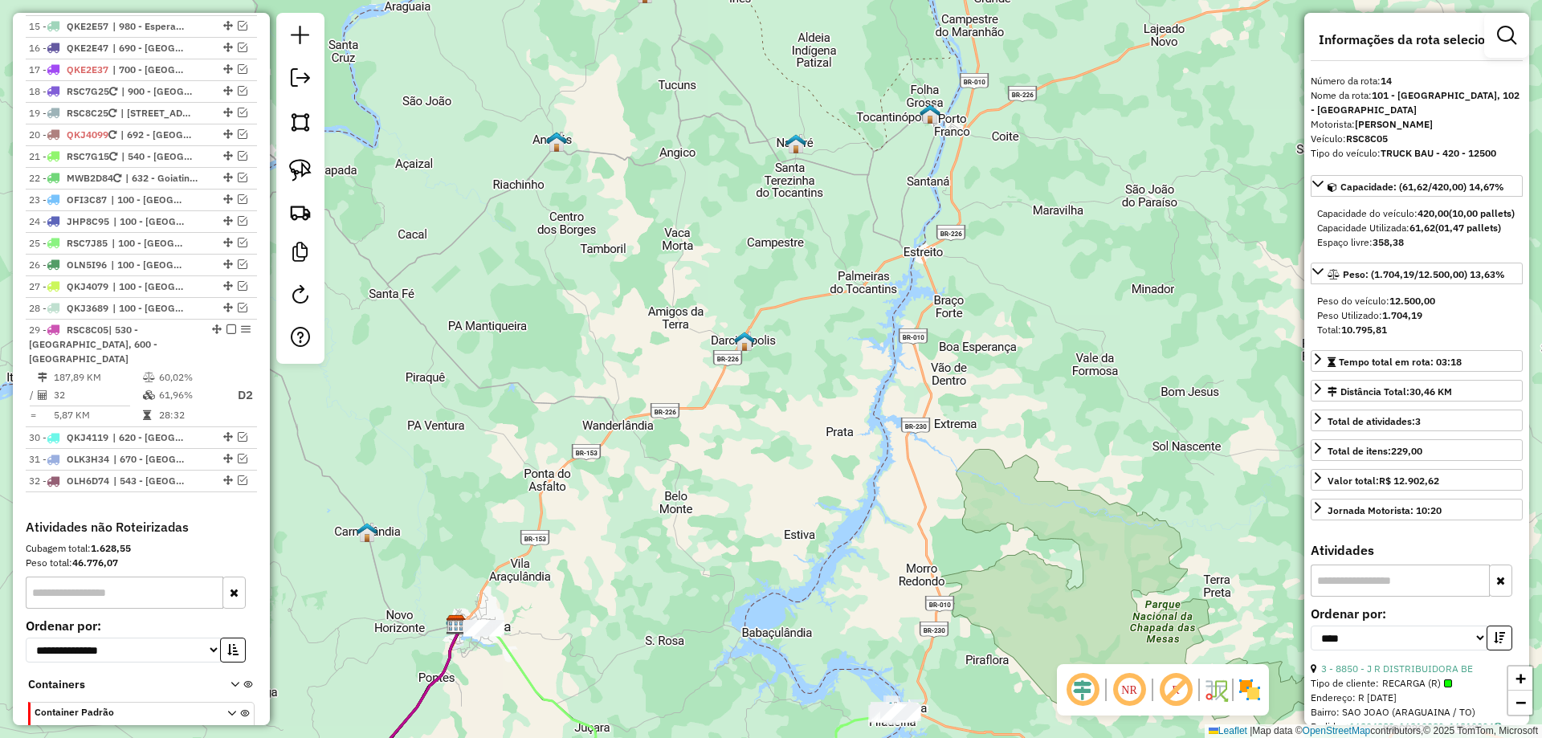
drag, startPoint x: 591, startPoint y: 437, endPoint x: 737, endPoint y: 313, distance: 192.0
click at [737, 313] on div "Janela de atendimento Grade de atendimento Capacidade Transportadoras Veículos …" at bounding box center [771, 369] width 1542 height 738
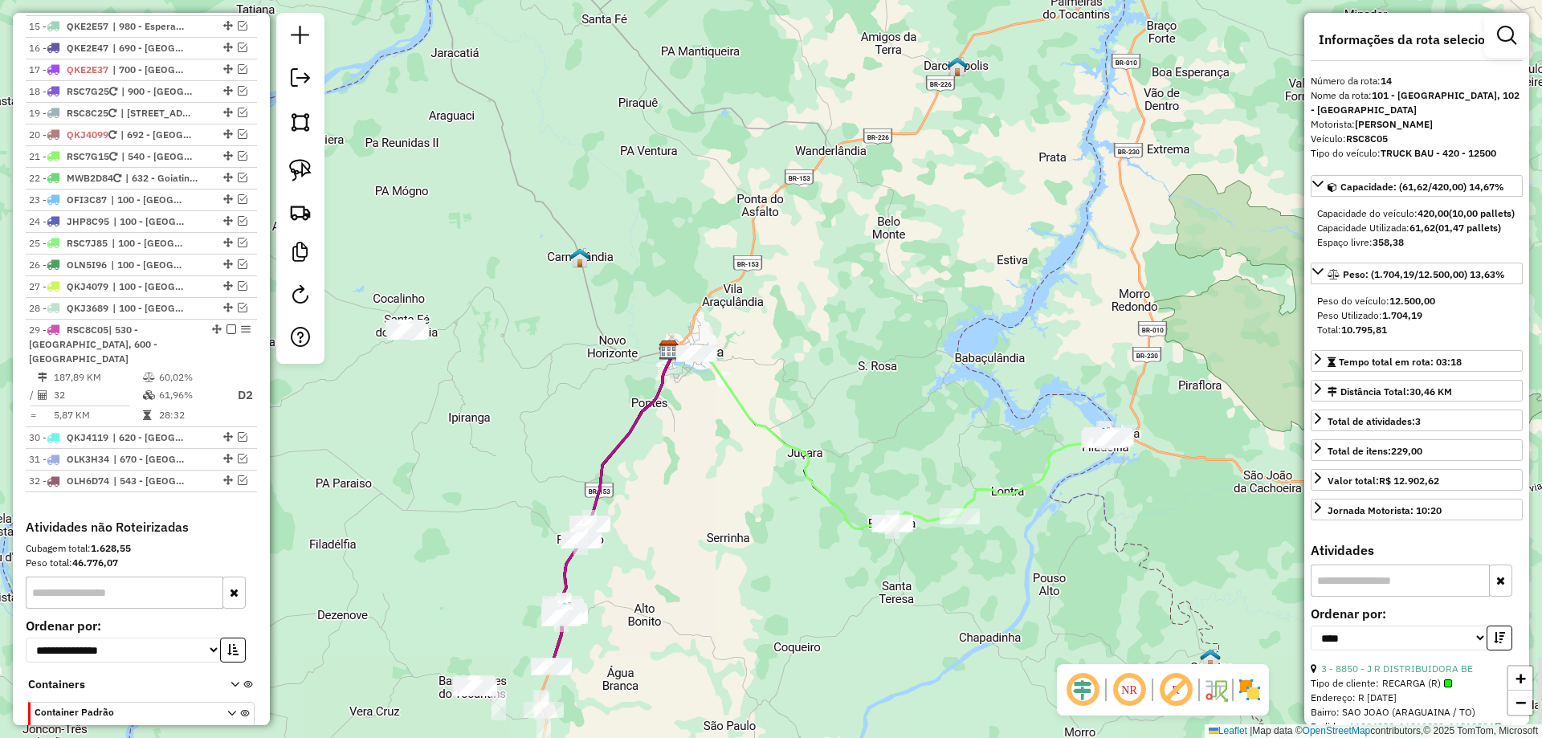
drag, startPoint x: 817, startPoint y: 411, endPoint x: 853, endPoint y: 264, distance: 150.6
click at [854, 266] on div "Janela de atendimento Grade de atendimento Capacidade Transportadoras Veículos …" at bounding box center [771, 369] width 1542 height 738
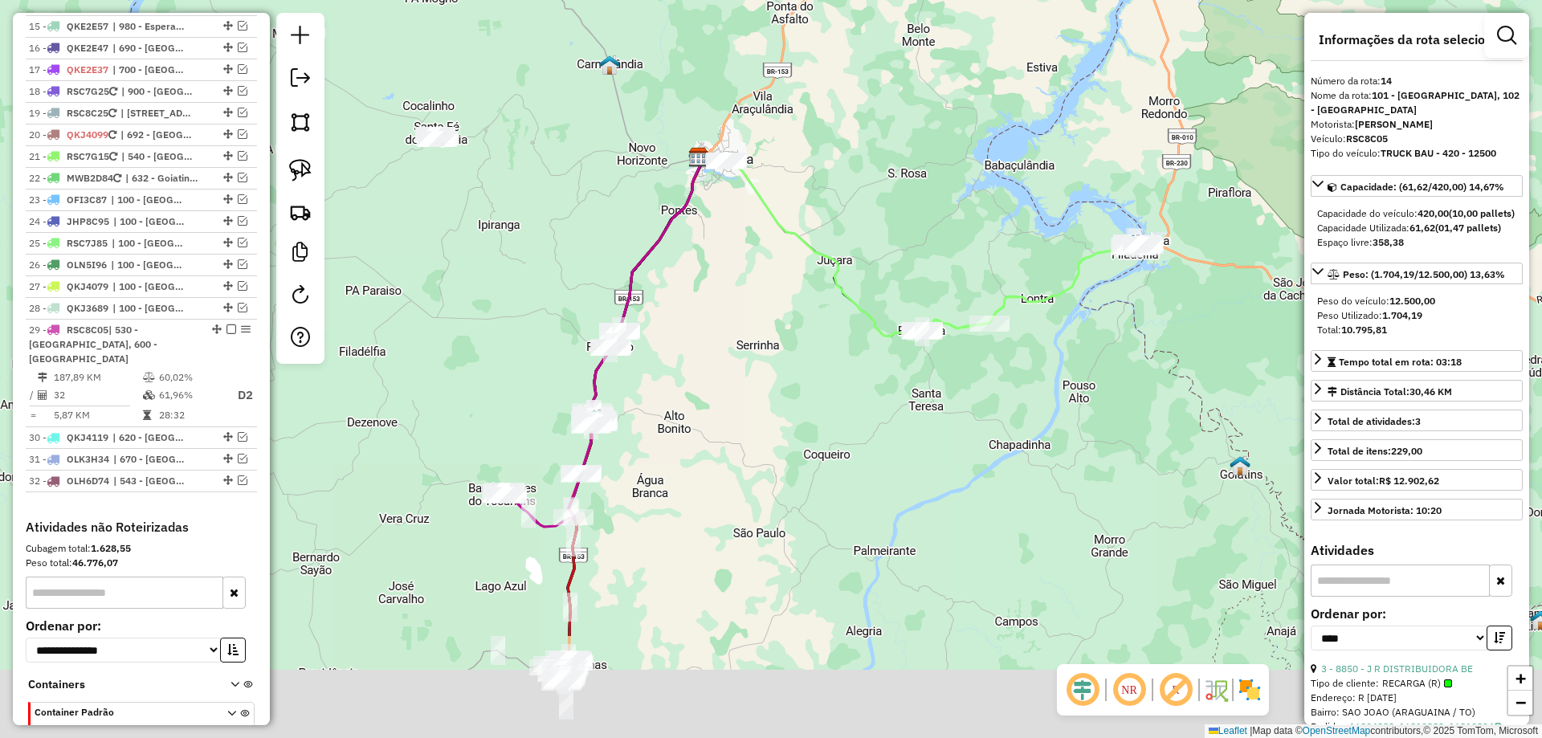
drag, startPoint x: 456, startPoint y: 461, endPoint x: 487, endPoint y: 272, distance: 192.0
click at [487, 272] on div "Janela de atendimento Grade de atendimento Capacidade Transportadoras Veículos …" at bounding box center [771, 369] width 1542 height 738
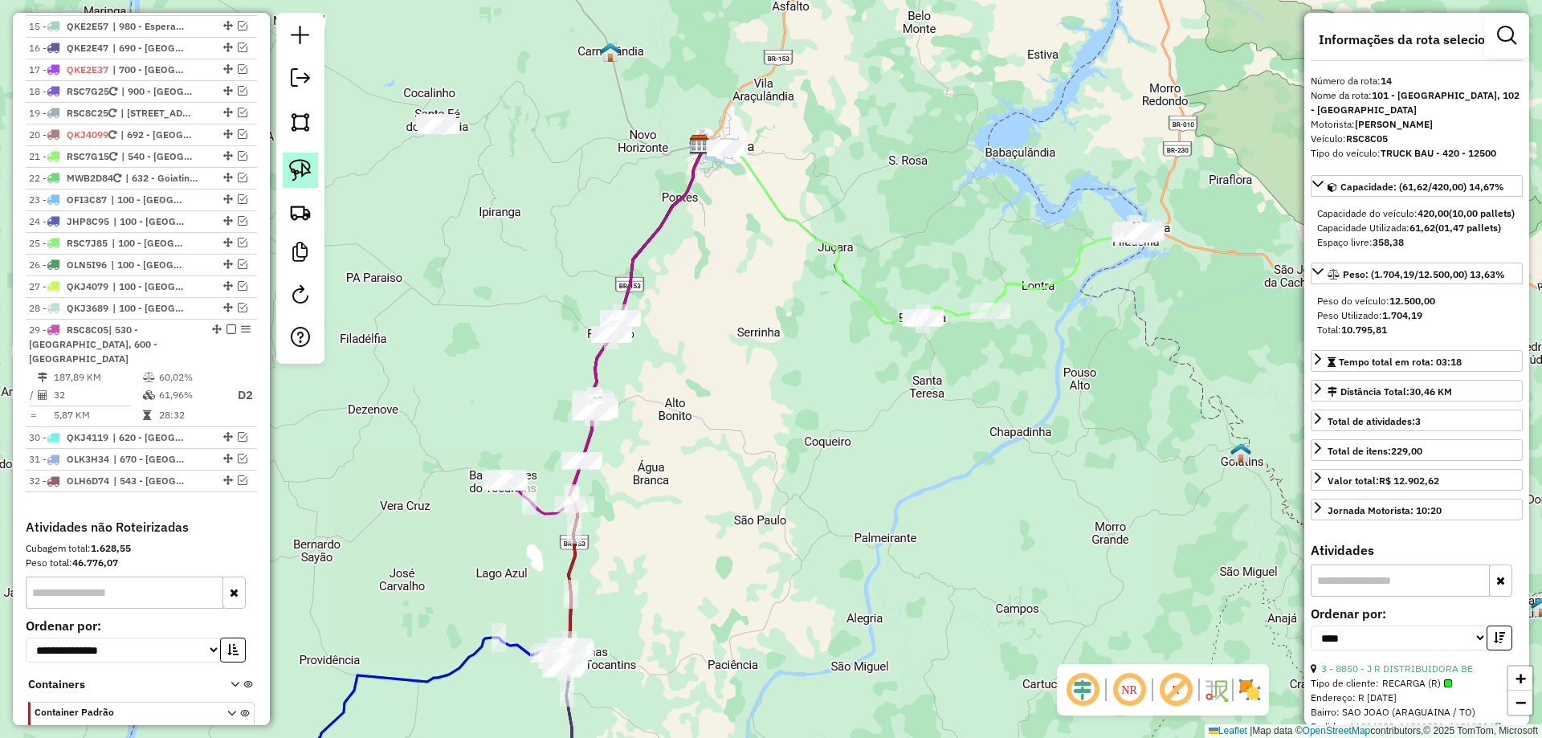
click at [297, 164] on img at bounding box center [300, 170] width 22 height 22
drag, startPoint x: 537, startPoint y: 412, endPoint x: 606, endPoint y: 363, distance: 84.0
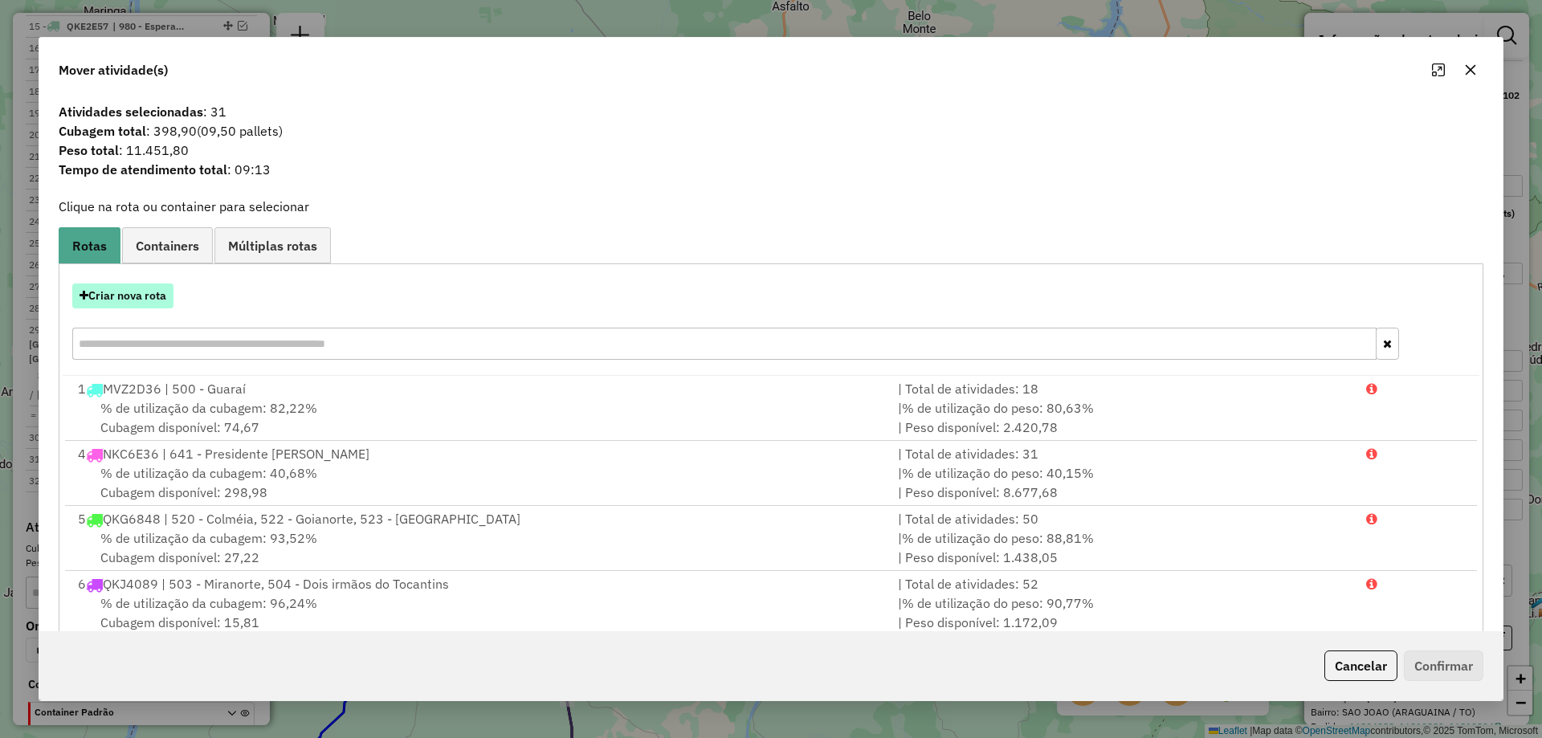
click at [151, 290] on button "Criar nova rota" at bounding box center [122, 296] width 101 height 25
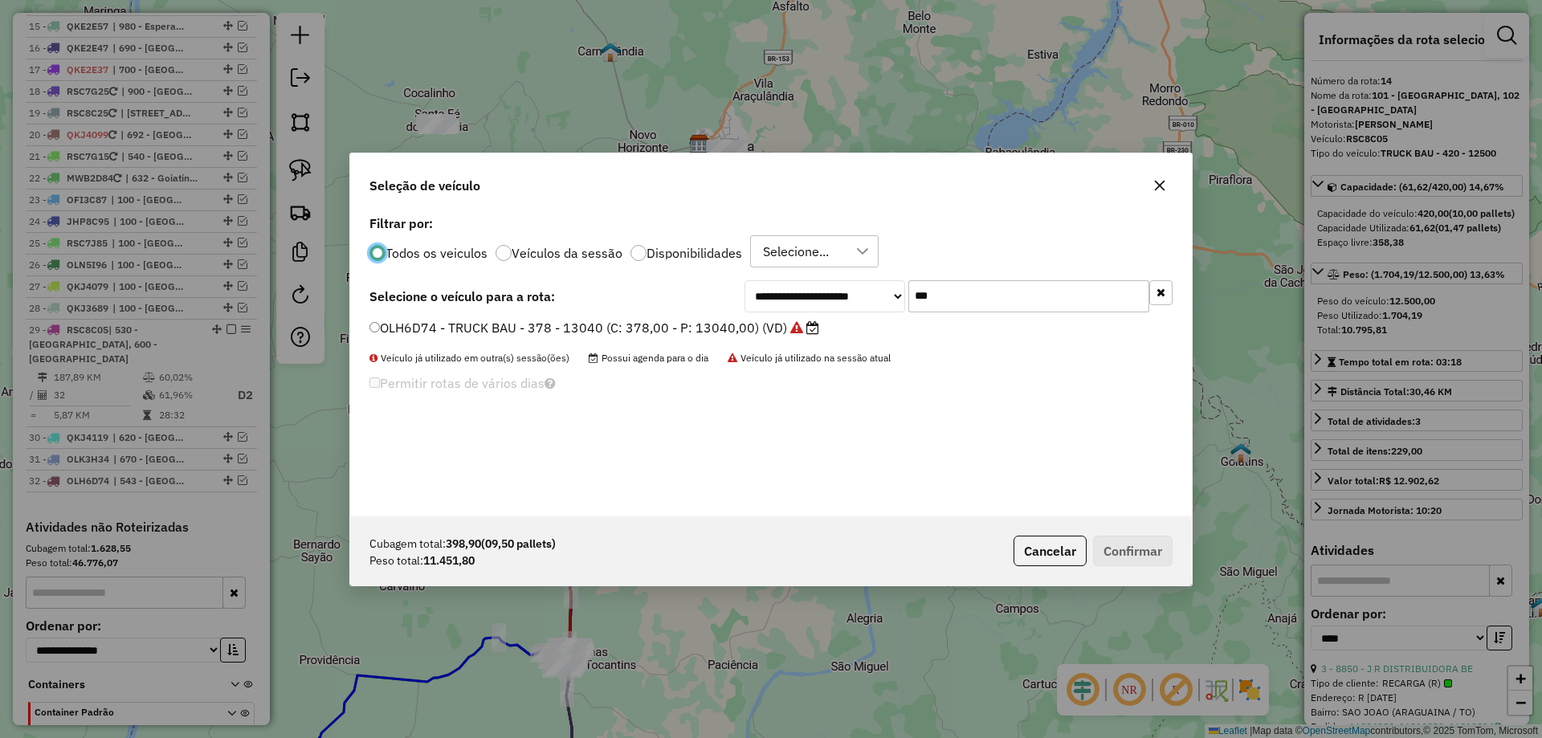
scroll to position [9, 5]
click at [942, 310] on input "***" at bounding box center [1029, 296] width 241 height 32
type input "****"
click at [819, 329] on label "QKL8725 - TRUCK CARROCERIA ABERTA - 504 - 14390 (C: 504,00 - P: 14390,00) (VD)" at bounding box center [636, 326] width 533 height 19
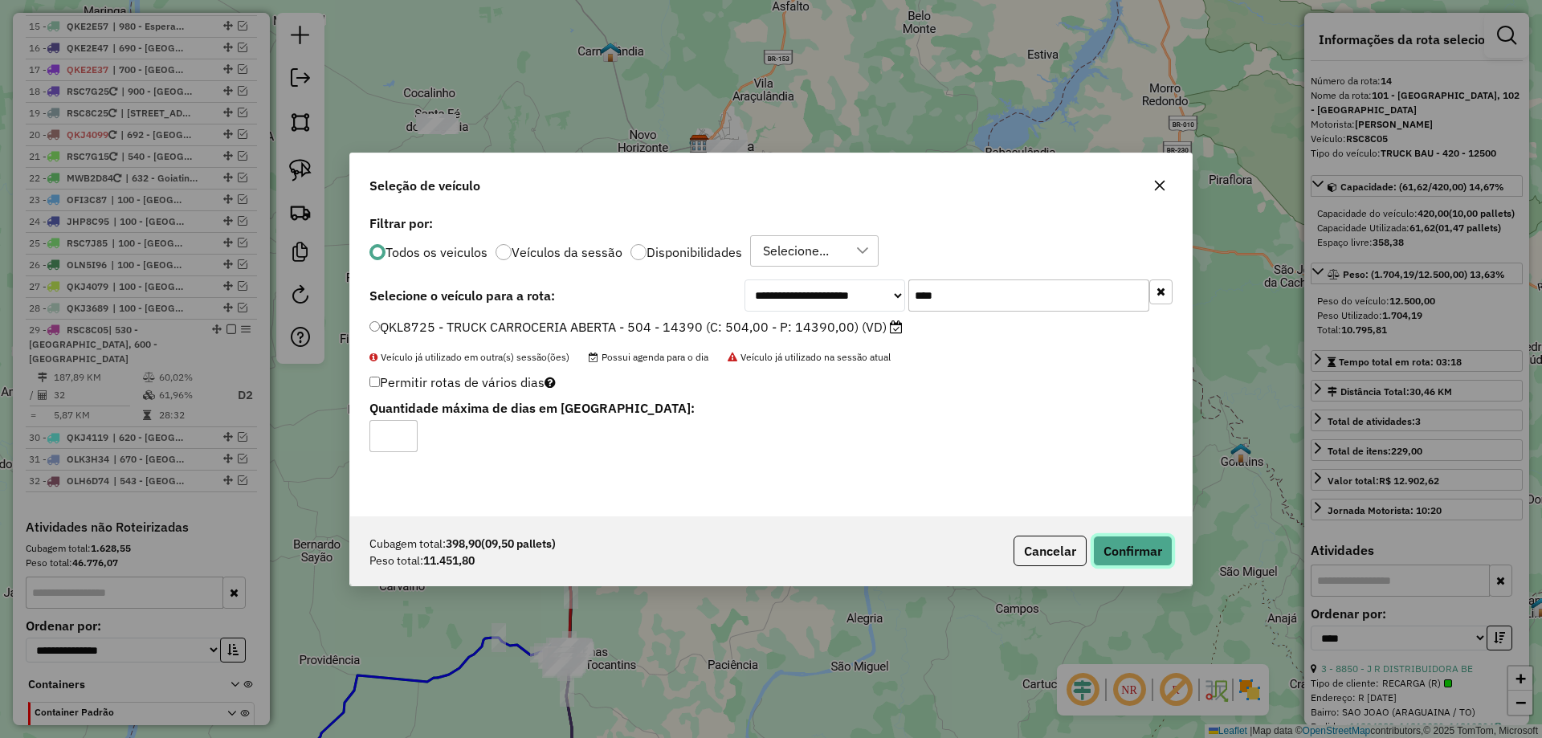
click at [1123, 556] on button "Confirmar" at bounding box center [1133, 551] width 80 height 31
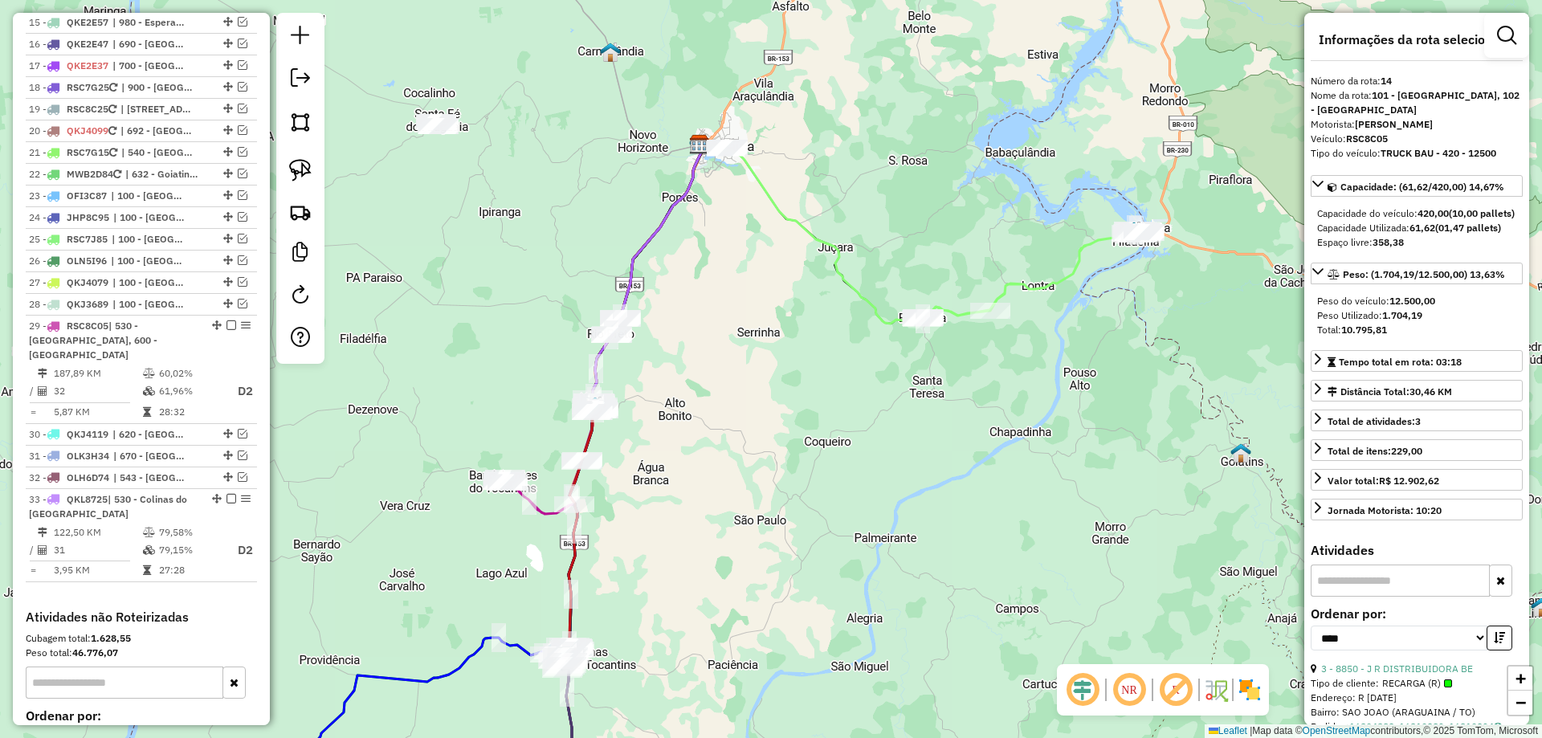
scroll to position [1755, 0]
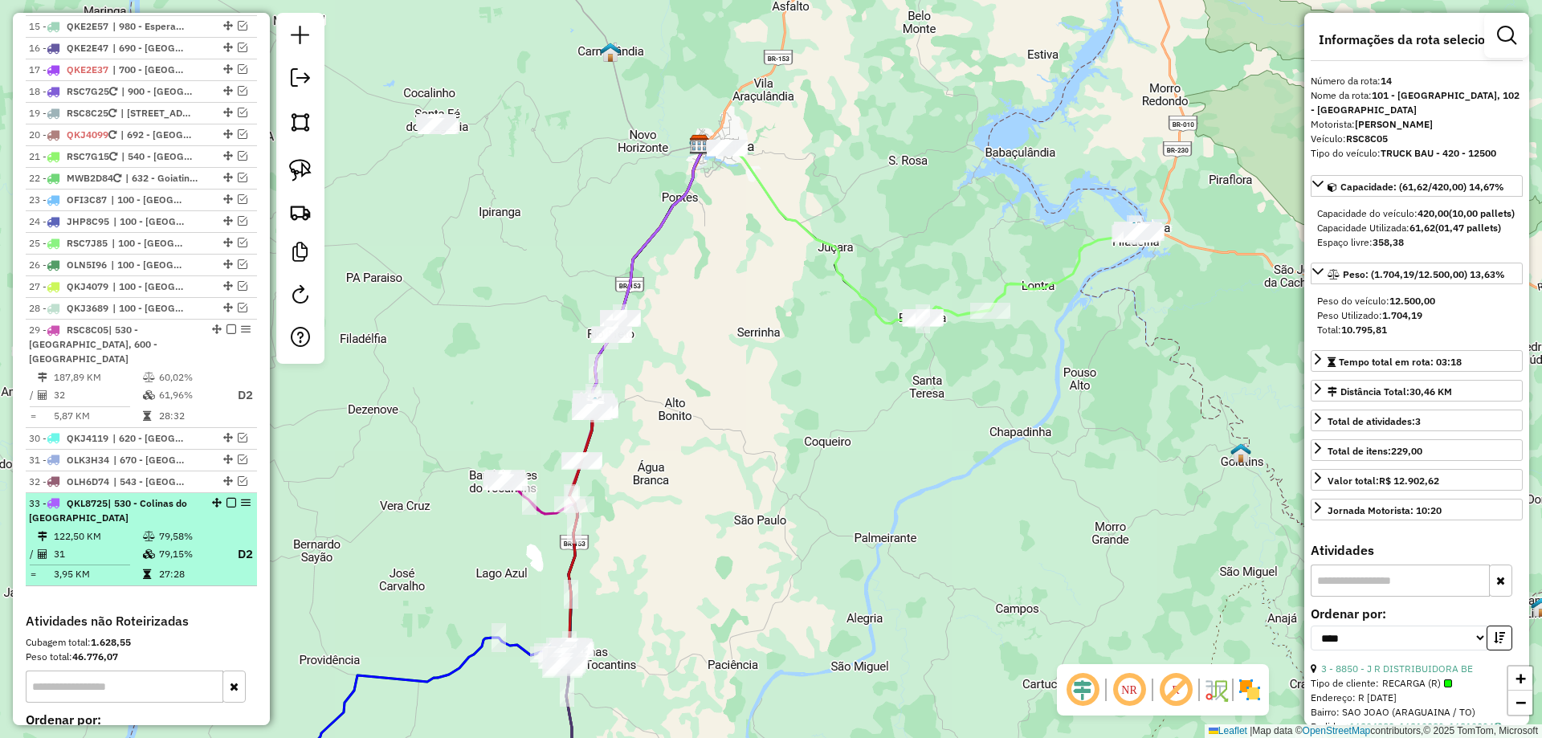
click at [180, 529] on td "79,58%" at bounding box center [190, 537] width 64 height 16
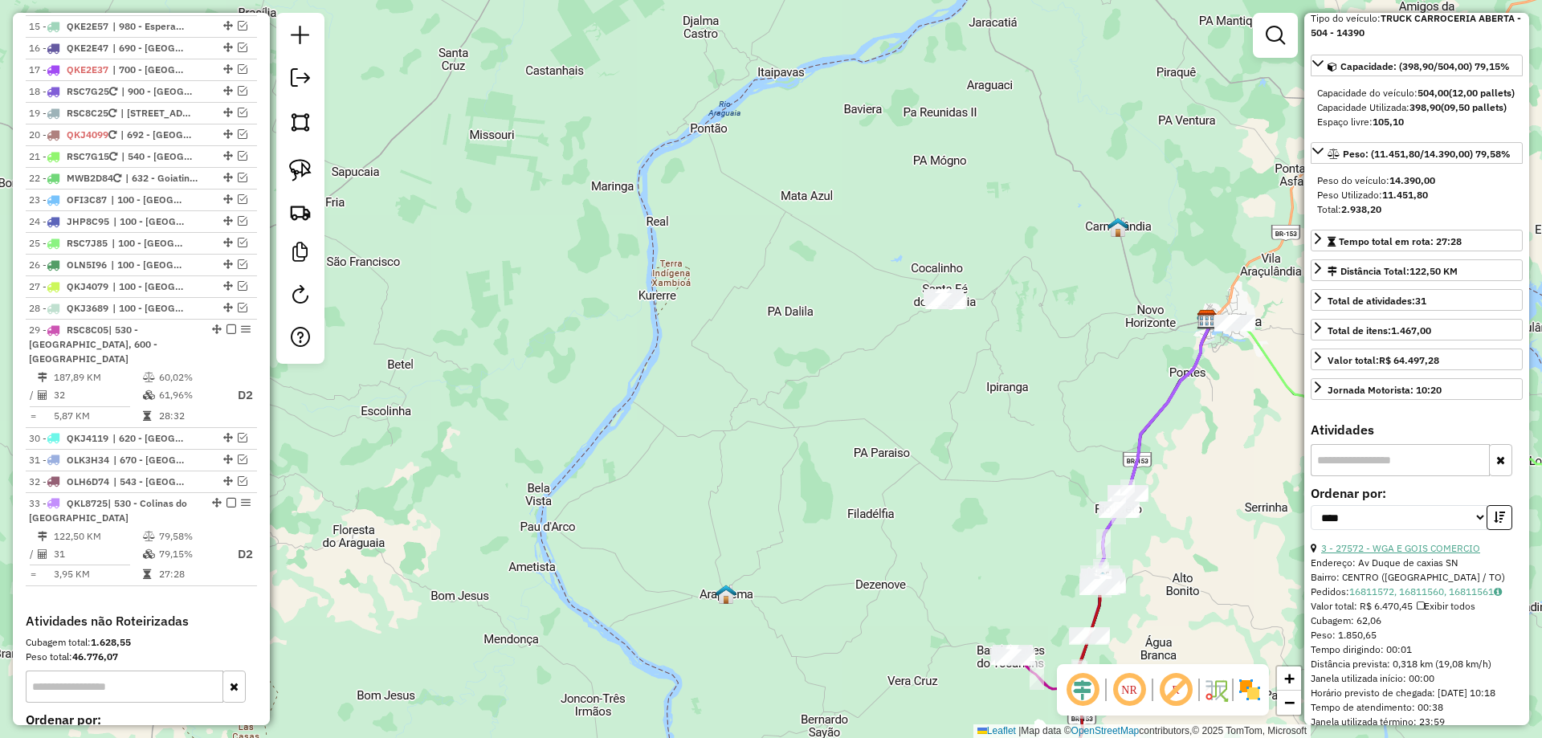
scroll to position [241, 0]
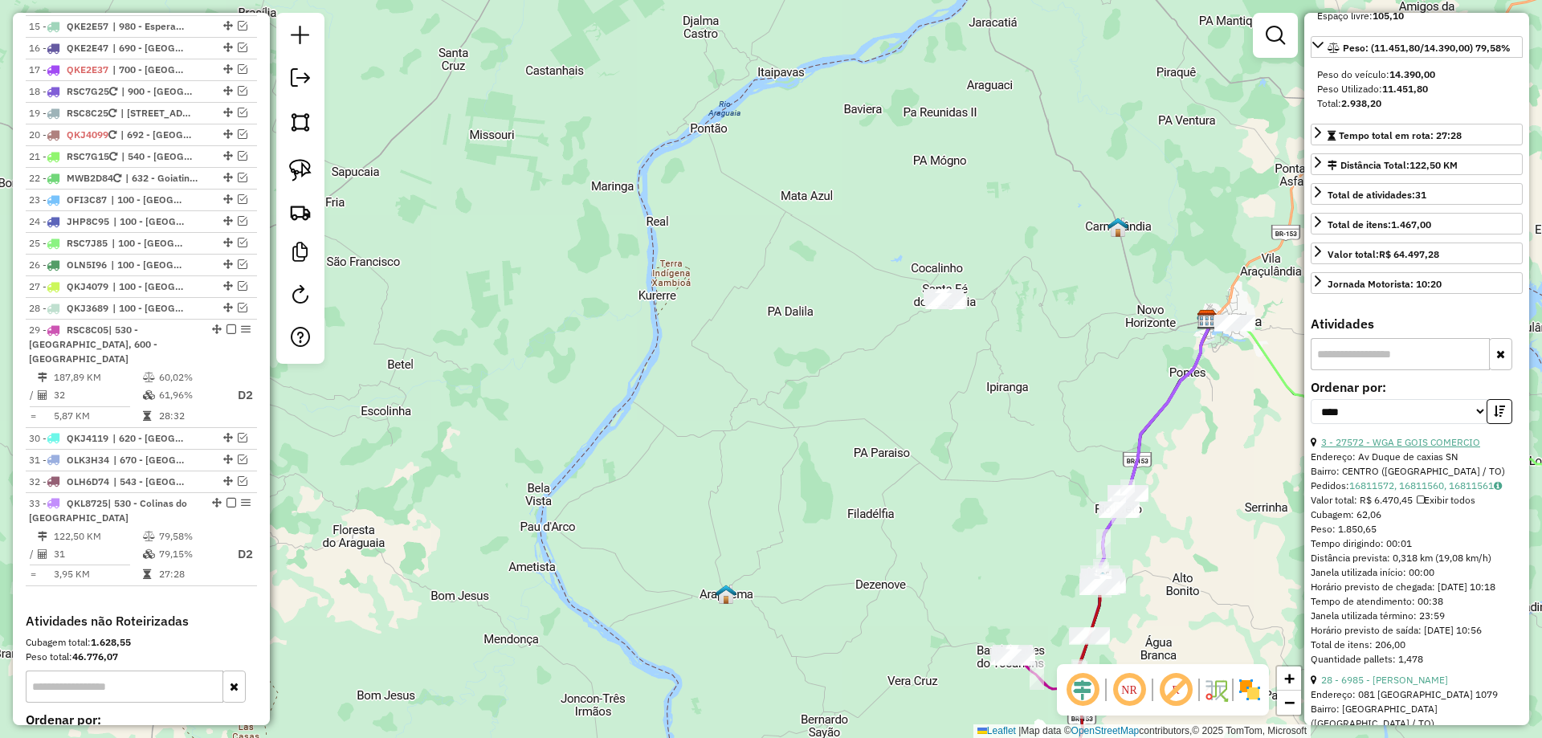
click at [1432, 448] on link "3 - 27572 - WGA E GOIS COMERCIO" at bounding box center [1401, 442] width 159 height 12
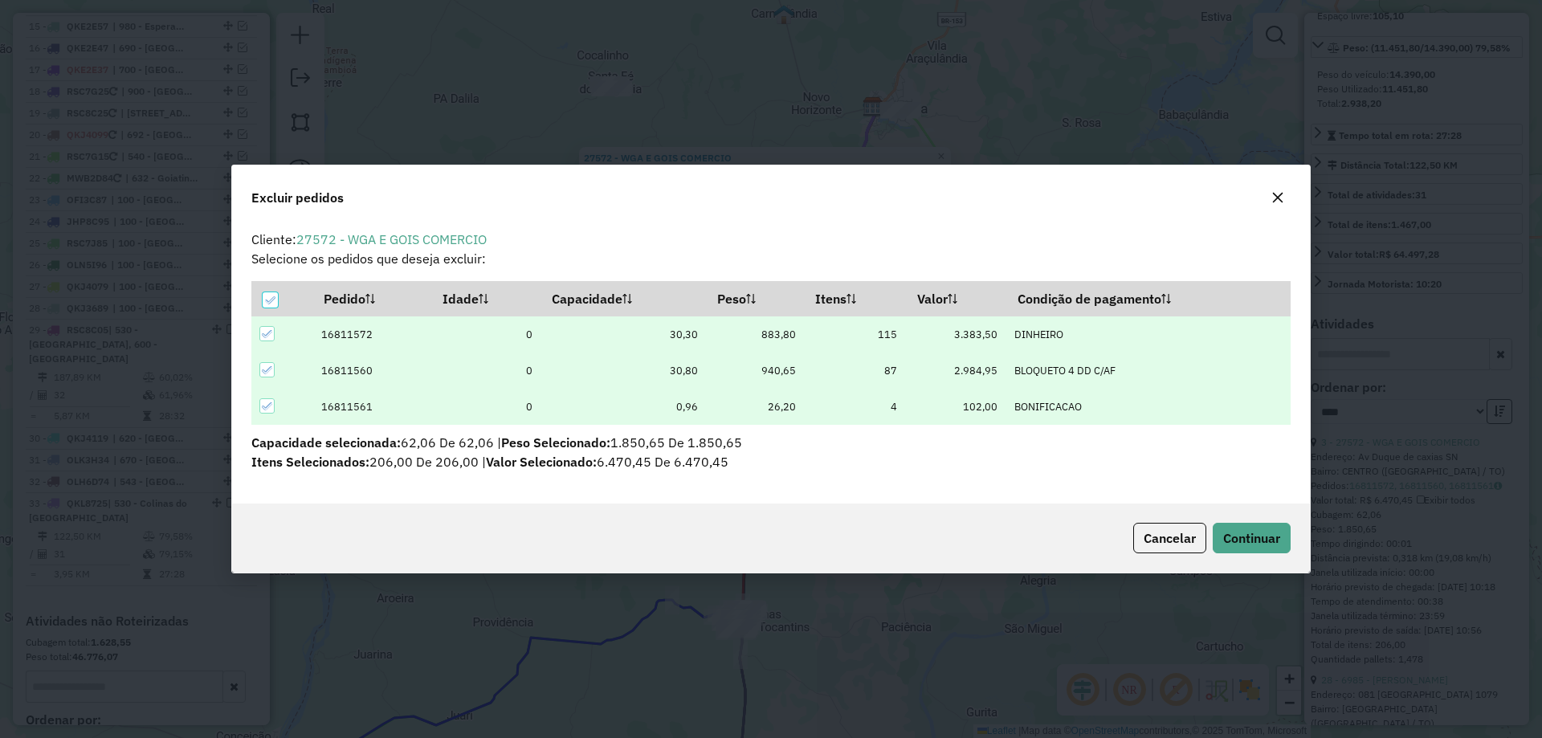
scroll to position [0, 0]
click at [1273, 533] on span "Continuar" at bounding box center [1251, 538] width 57 height 16
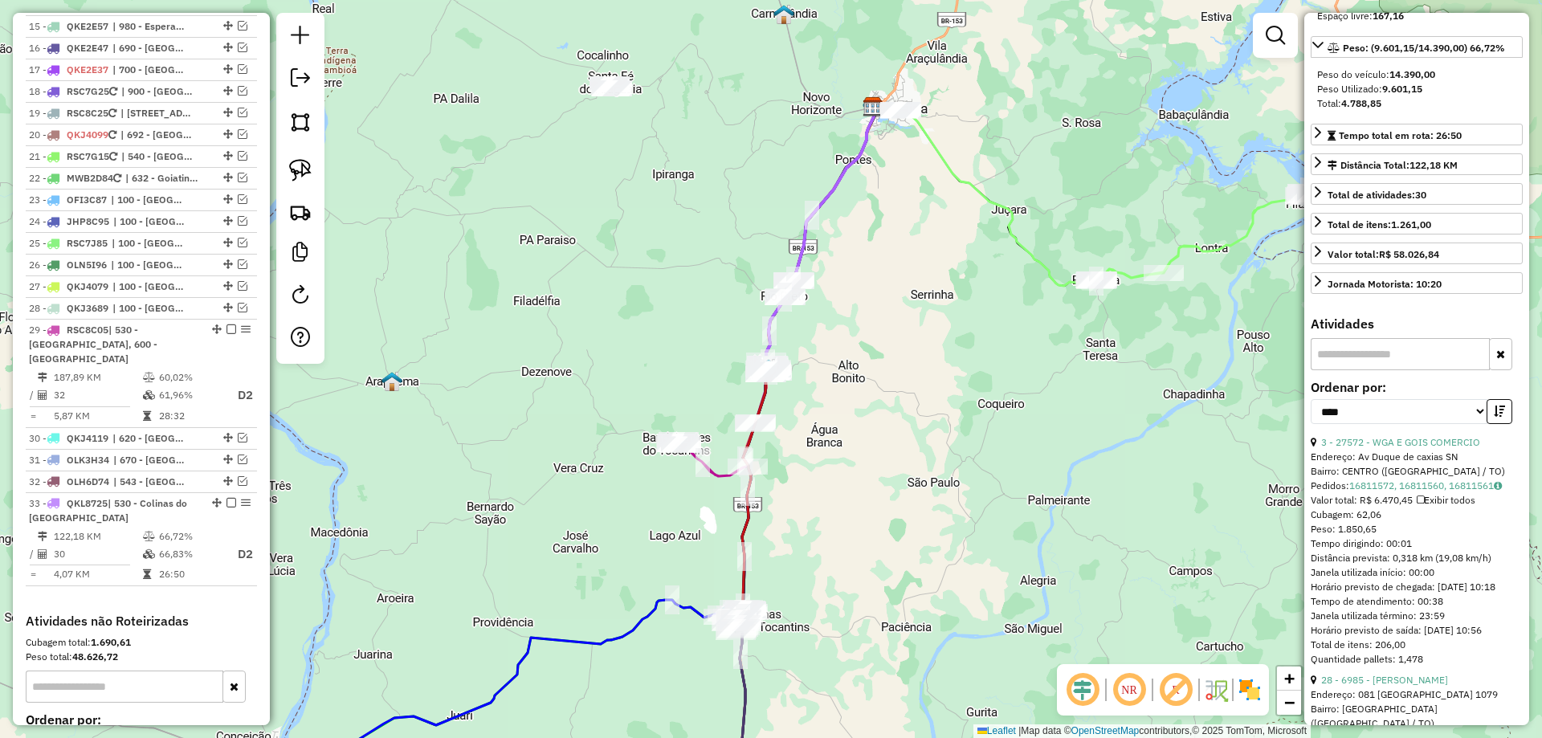
scroll to position [1889, 0]
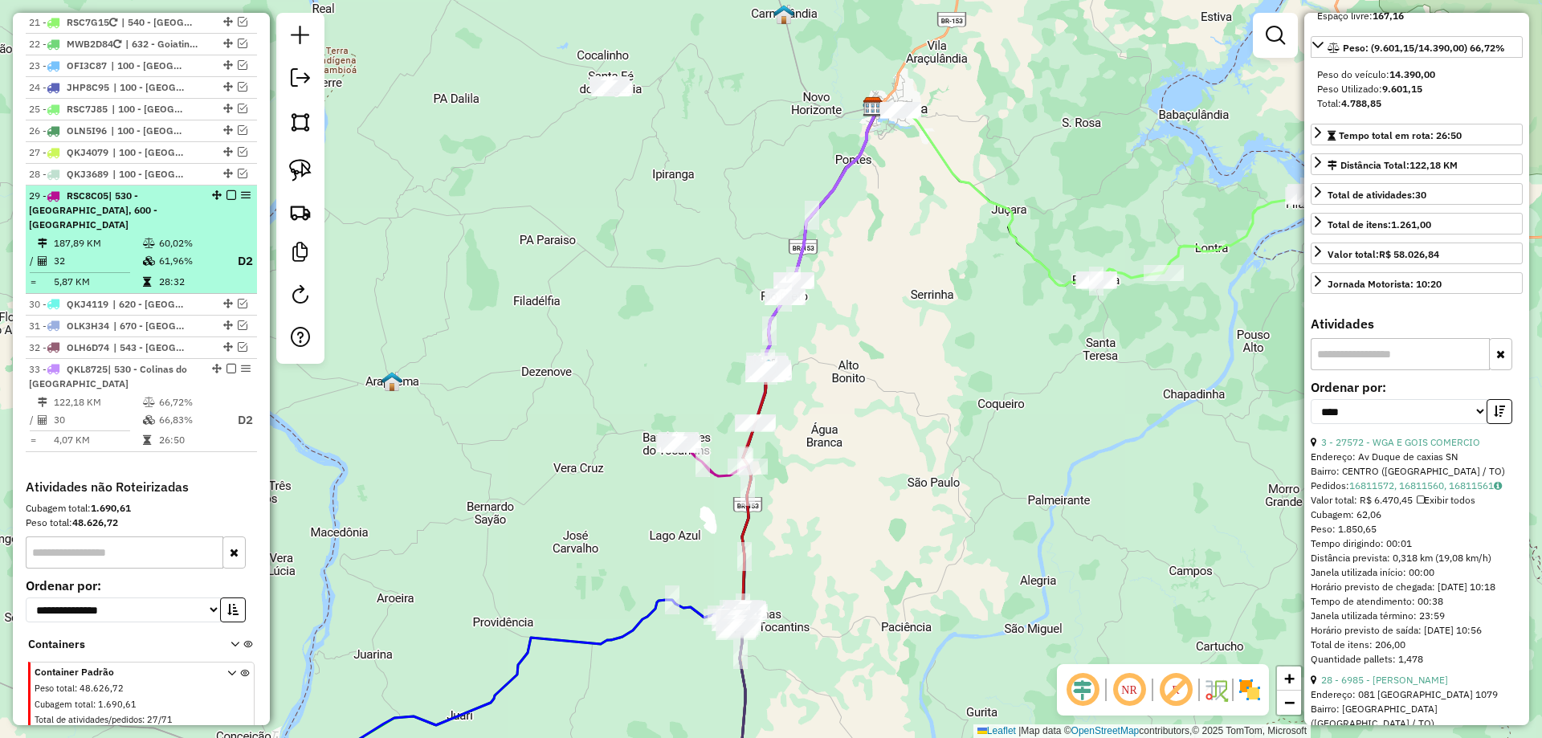
click at [162, 235] on td "60,02%" at bounding box center [190, 243] width 64 height 16
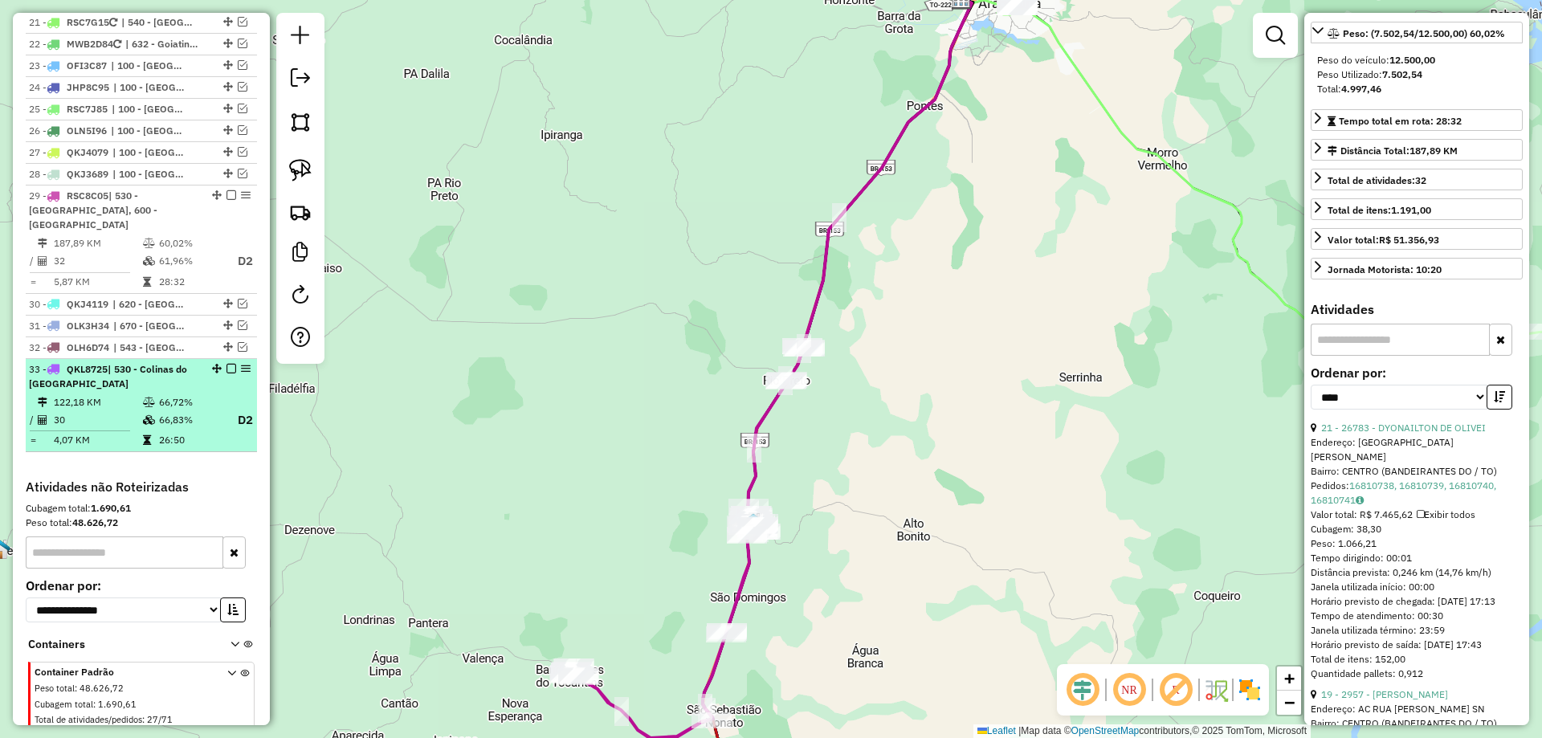
click at [203, 394] on td "66,72%" at bounding box center [190, 402] width 64 height 16
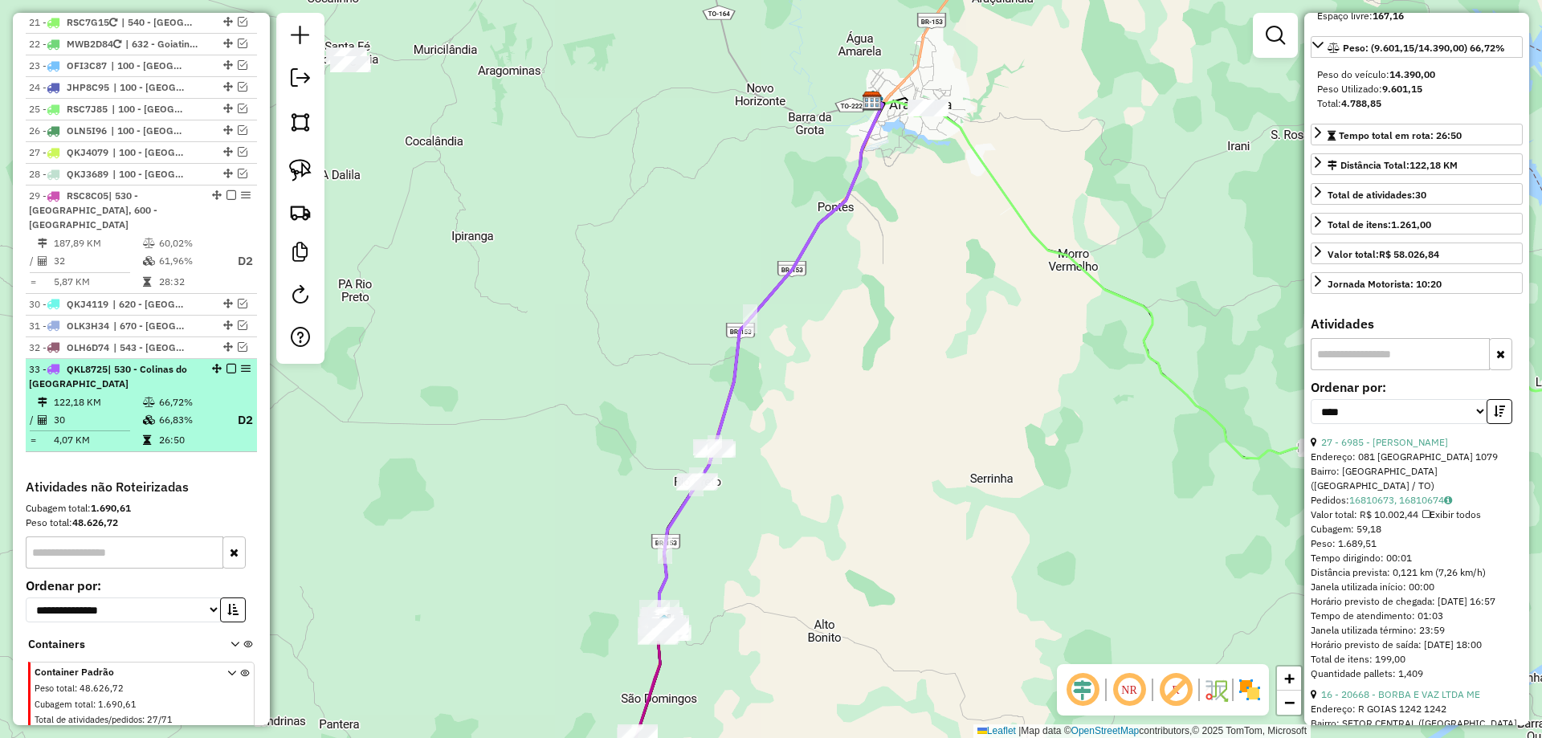
click at [221, 364] on div at bounding box center [226, 369] width 48 height 10
click at [228, 364] on em at bounding box center [232, 369] width 10 height 10
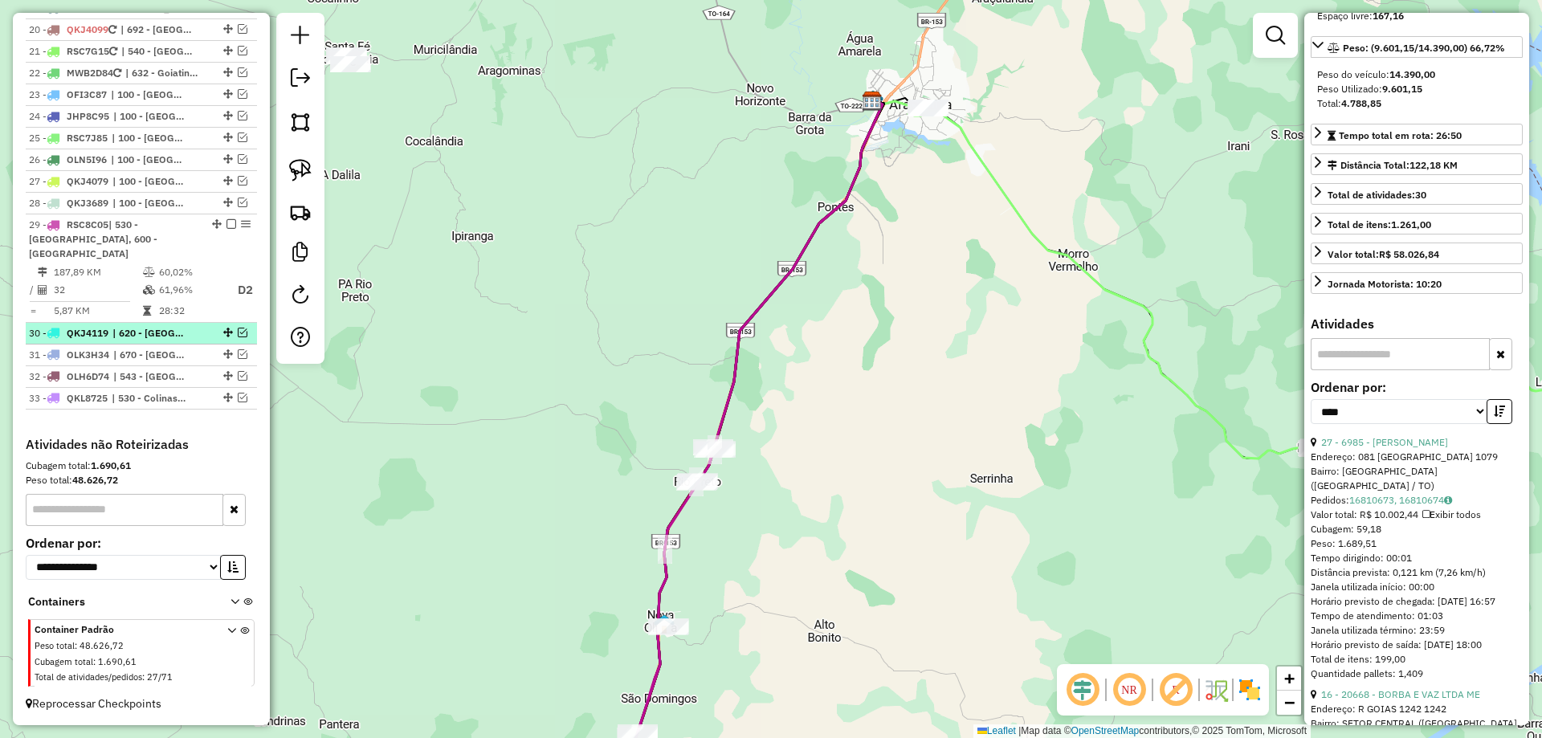
scroll to position [1816, 0]
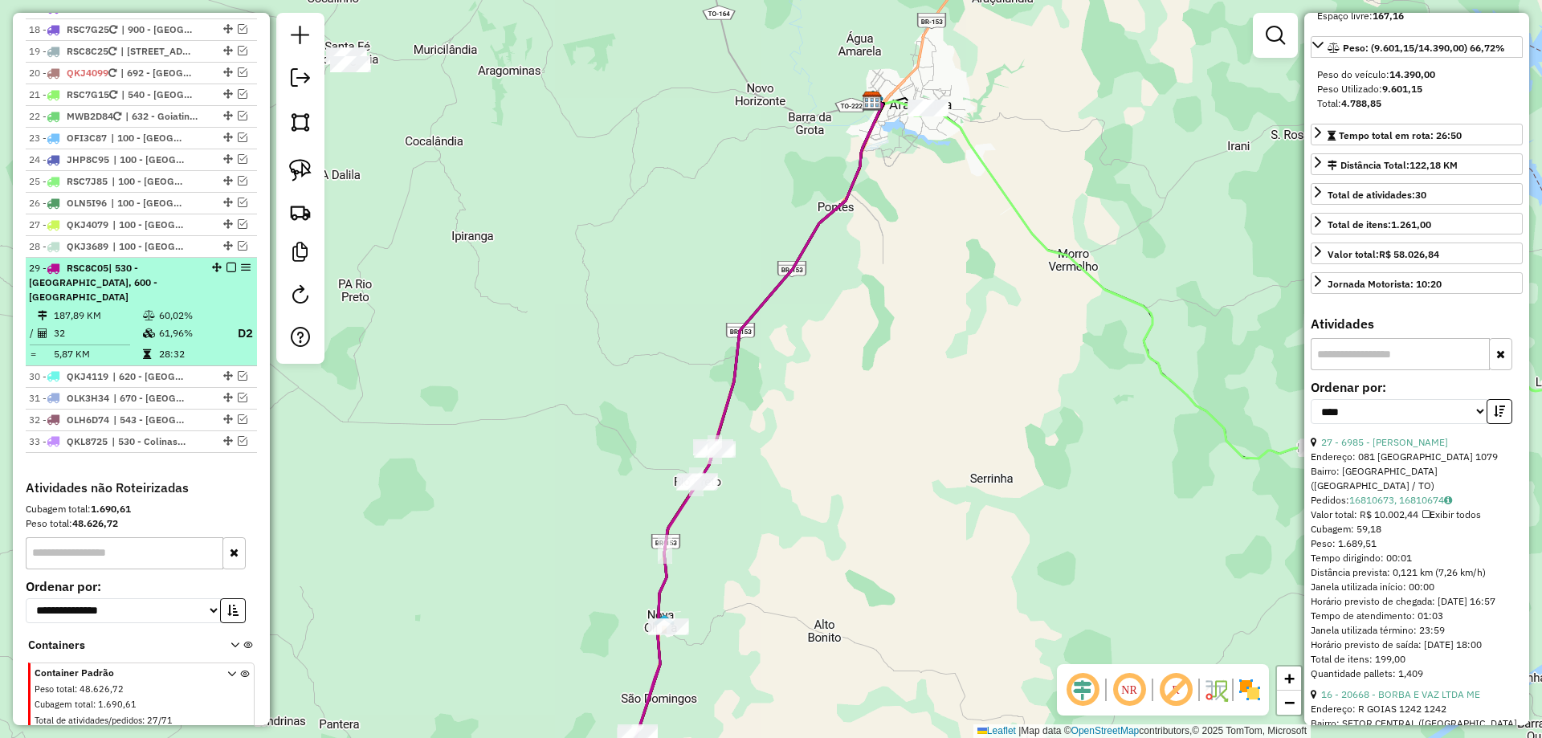
click at [182, 324] on td "61,96%" at bounding box center [190, 334] width 64 height 20
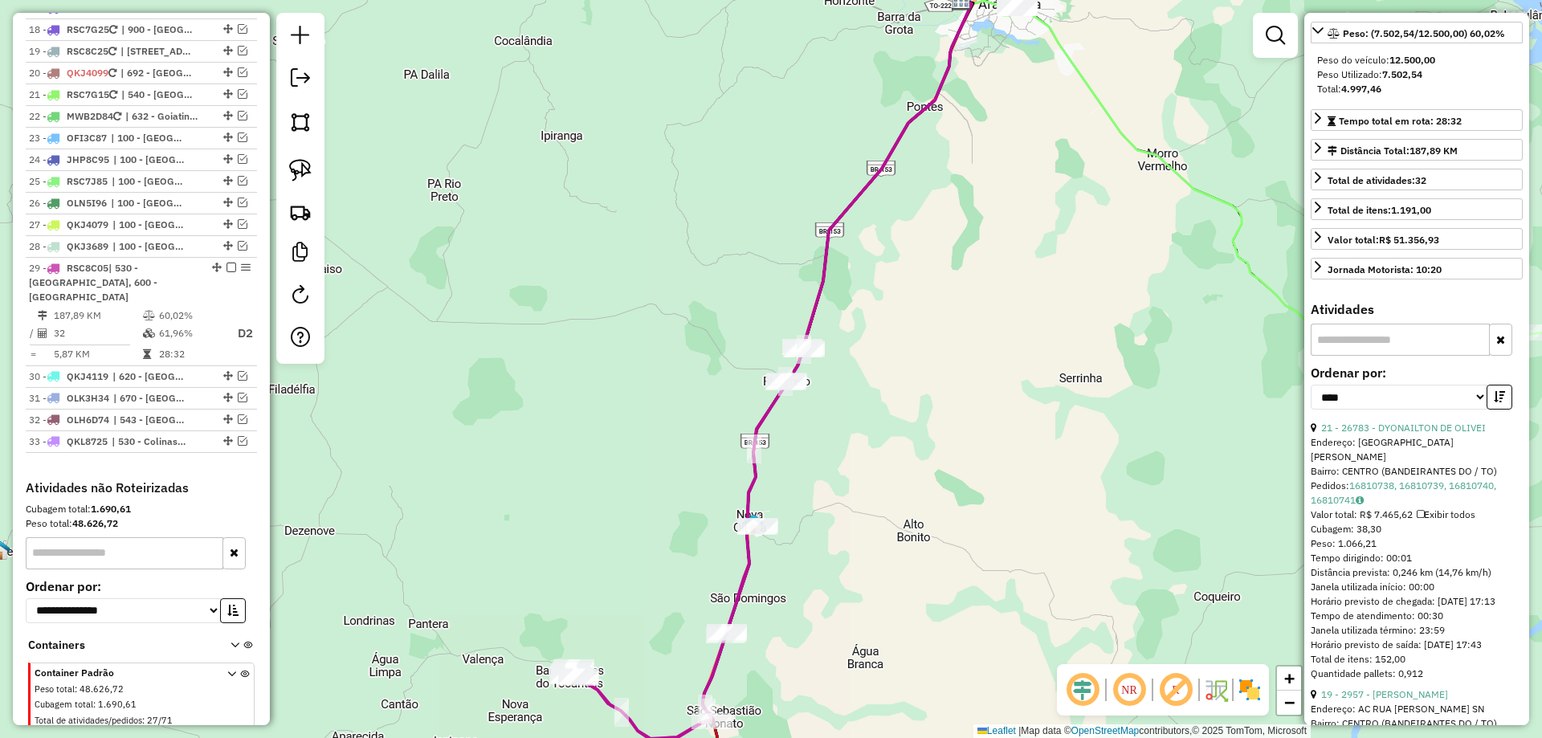
scroll to position [0, 0]
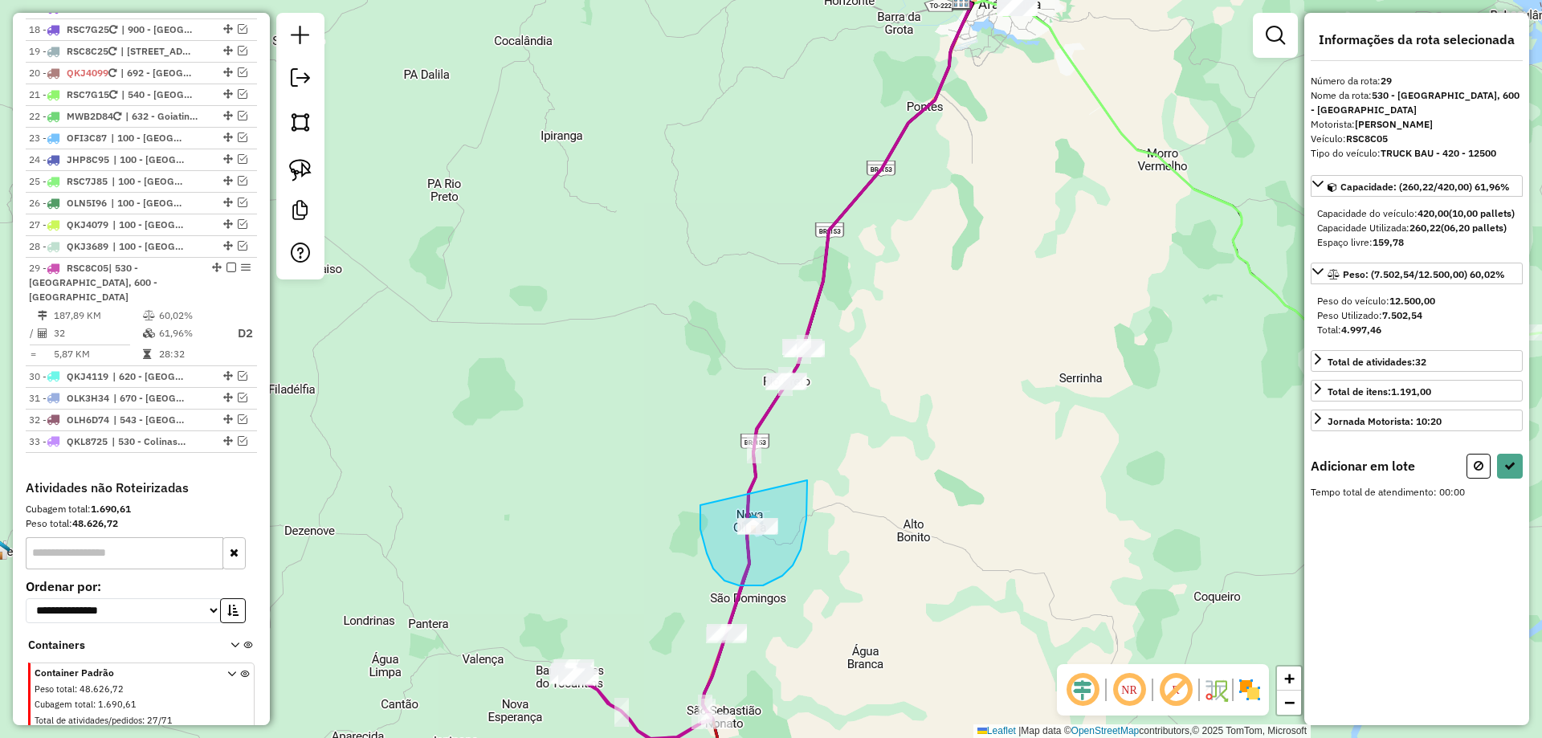
drag, startPoint x: 701, startPoint y: 529, endPoint x: 807, endPoint y: 480, distance: 117.5
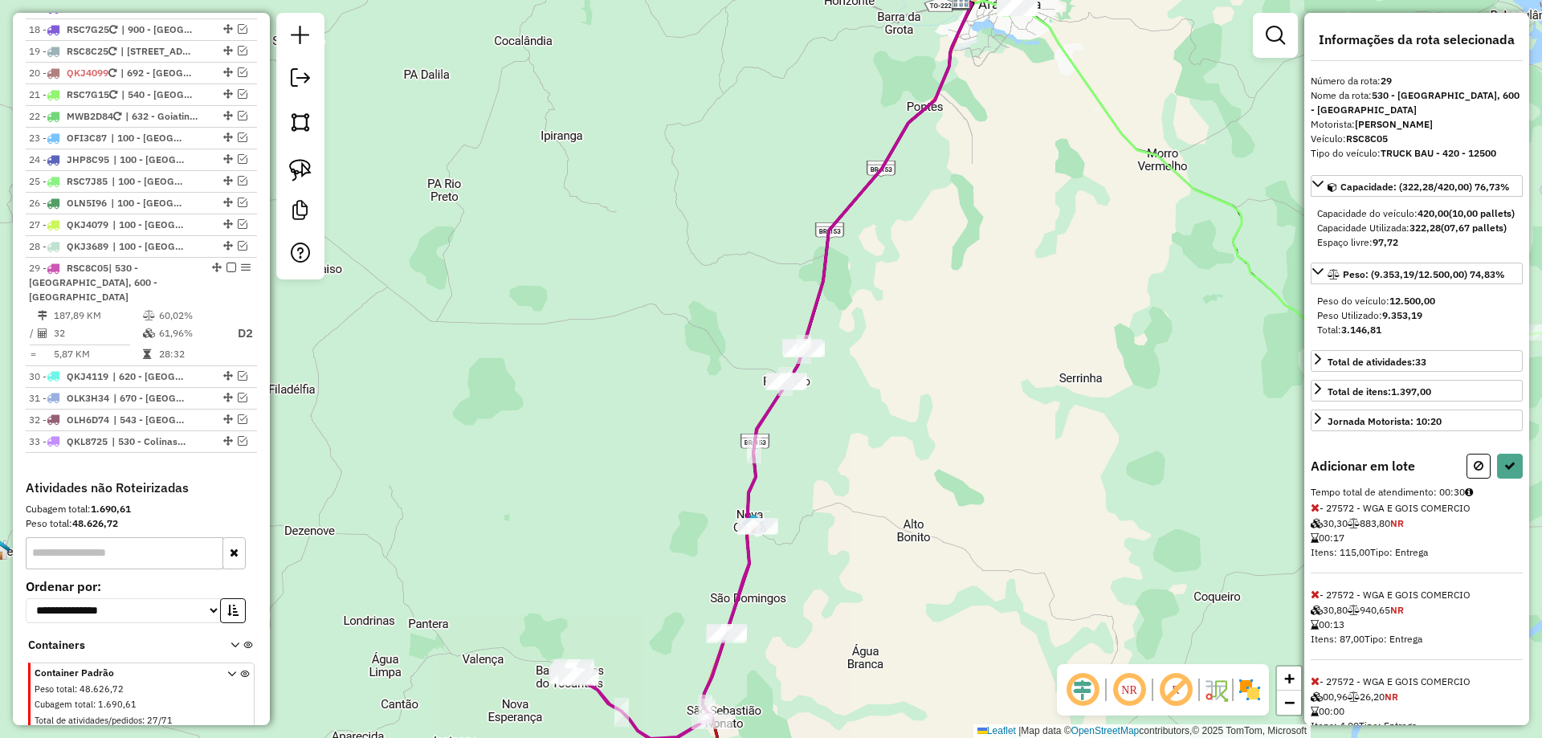
select select "*********"
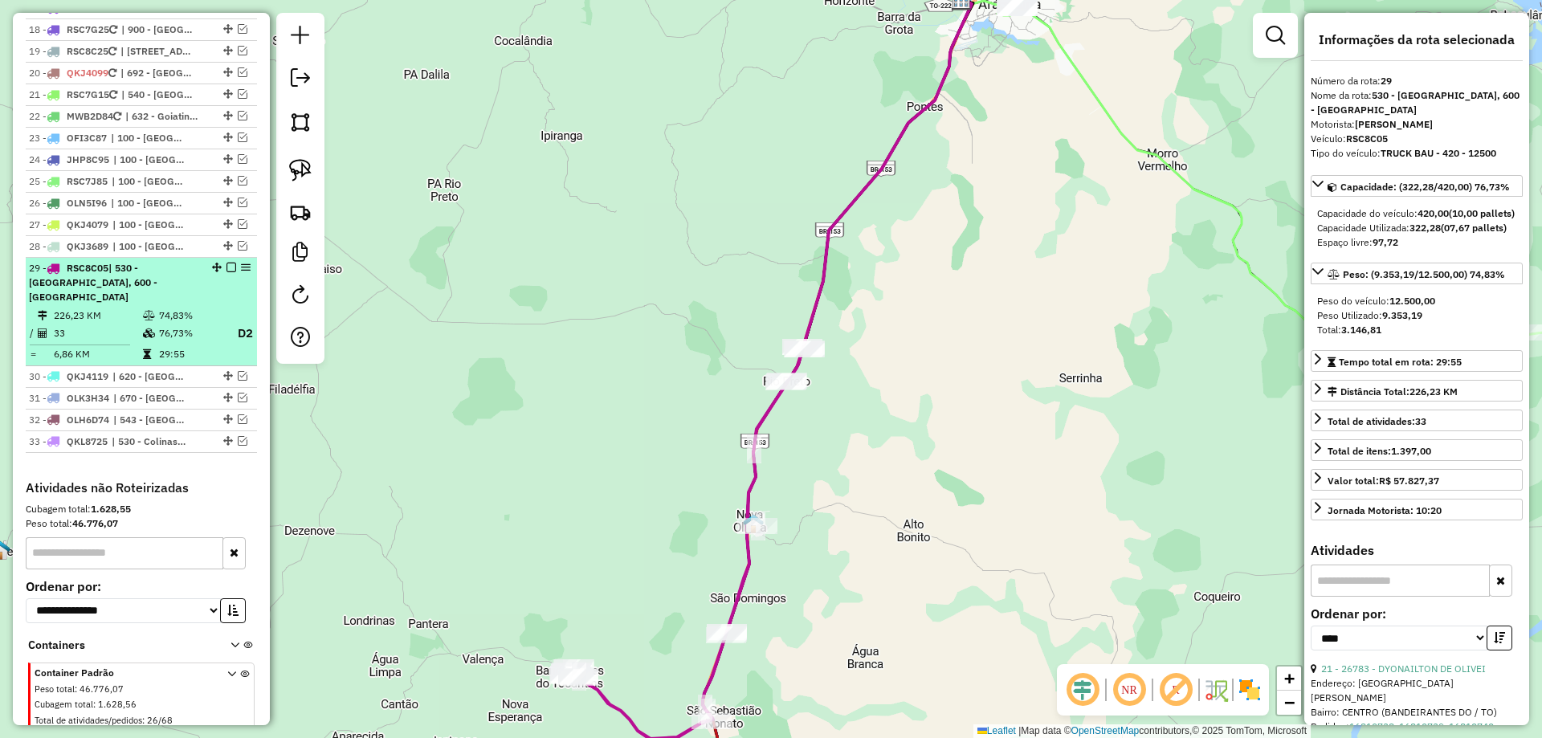
click at [190, 324] on td "76,73%" at bounding box center [190, 334] width 64 height 20
click at [223, 308] on table "226,23 KM 74,83% / 33 76,73% D2 = 6,86 KM 29:55" at bounding box center [141, 335] width 225 height 55
click at [227, 263] on em at bounding box center [232, 268] width 10 height 10
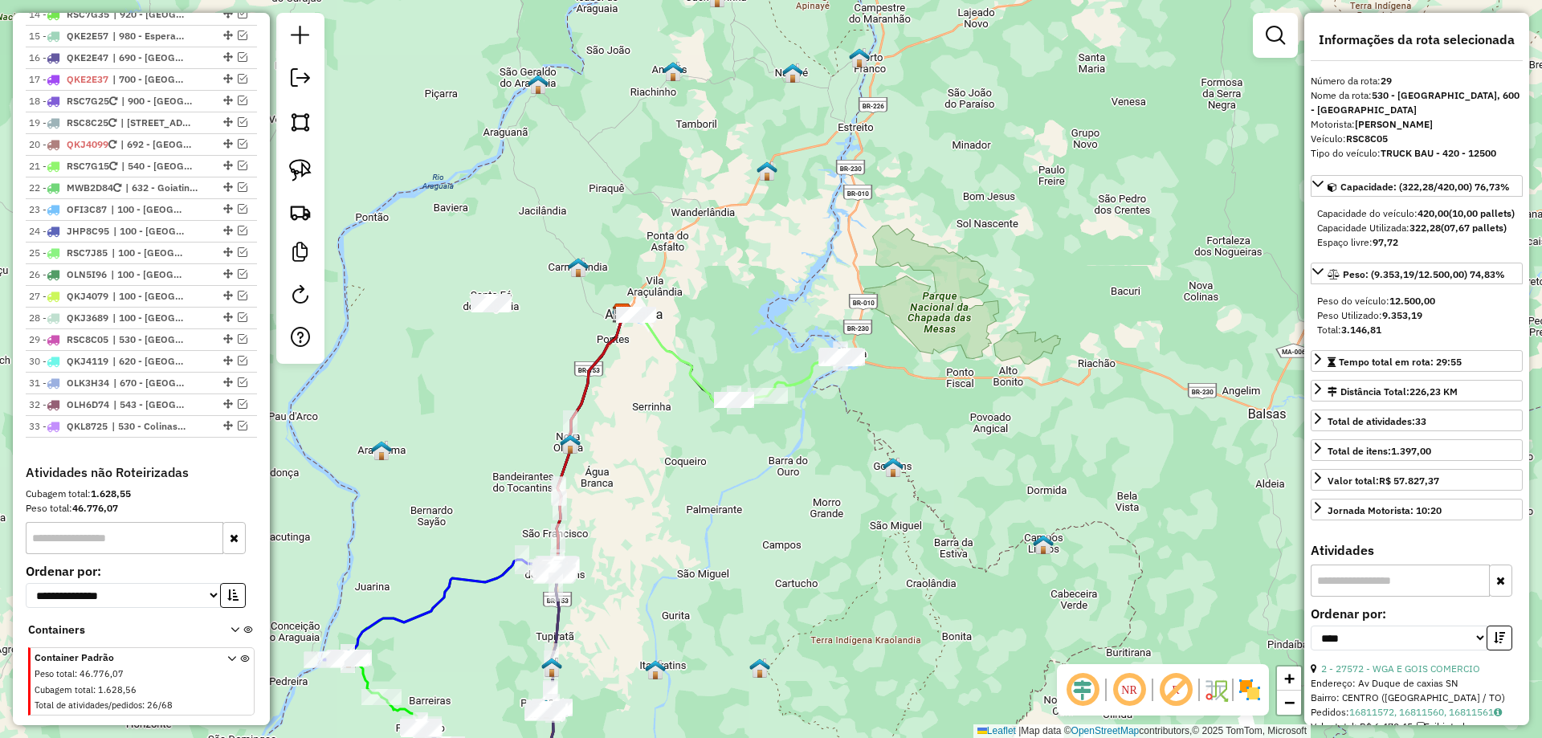
drag, startPoint x: 840, startPoint y: 422, endPoint x: 591, endPoint y: 439, distance: 249.6
click at [591, 439] on div "Janela de atendimento Grade de atendimento Capacidade Transportadoras Veículos …" at bounding box center [771, 369] width 1542 height 738
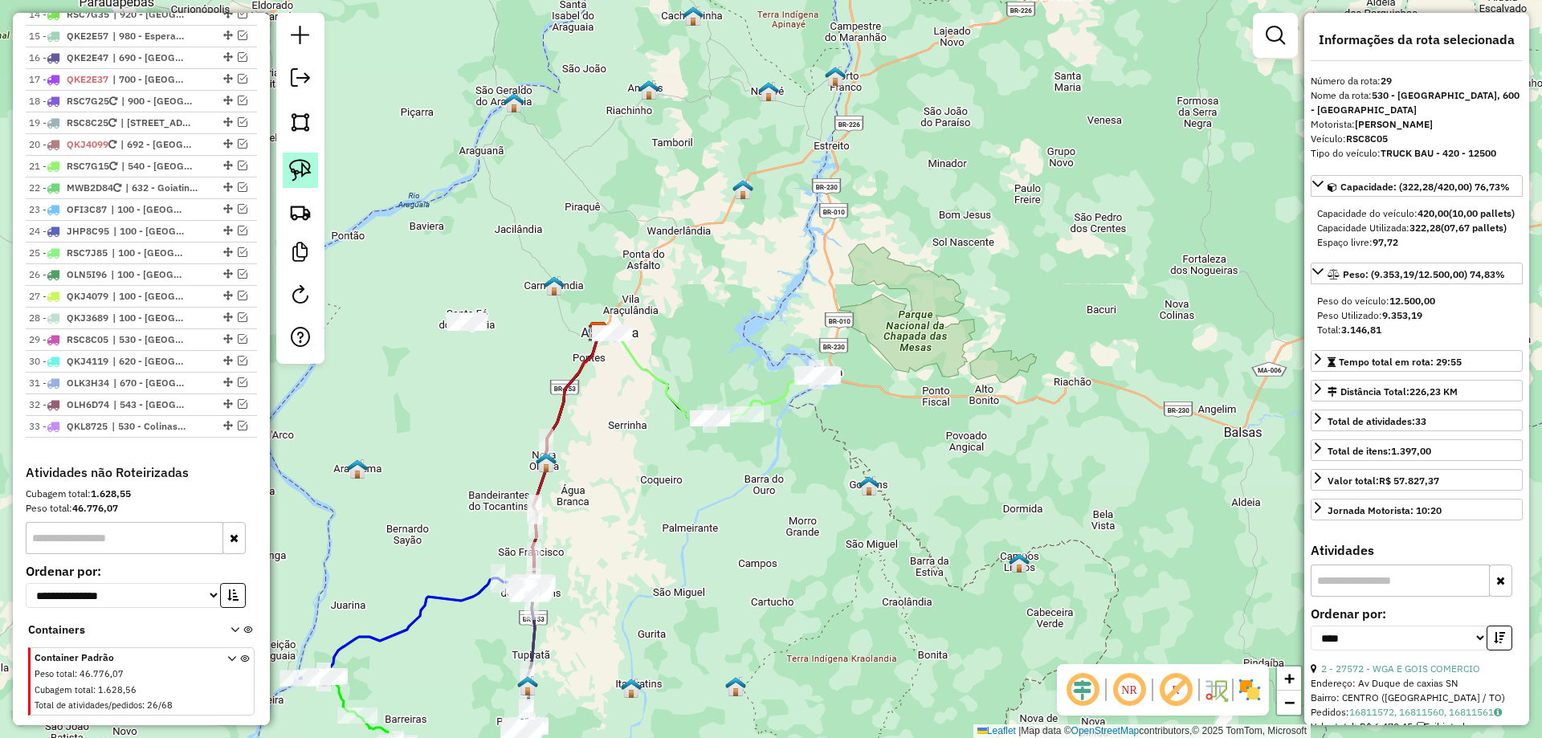
click at [302, 165] on img at bounding box center [300, 170] width 22 height 22
drag, startPoint x: 435, startPoint y: 255, endPoint x: 540, endPoint y: 299, distance: 113.8
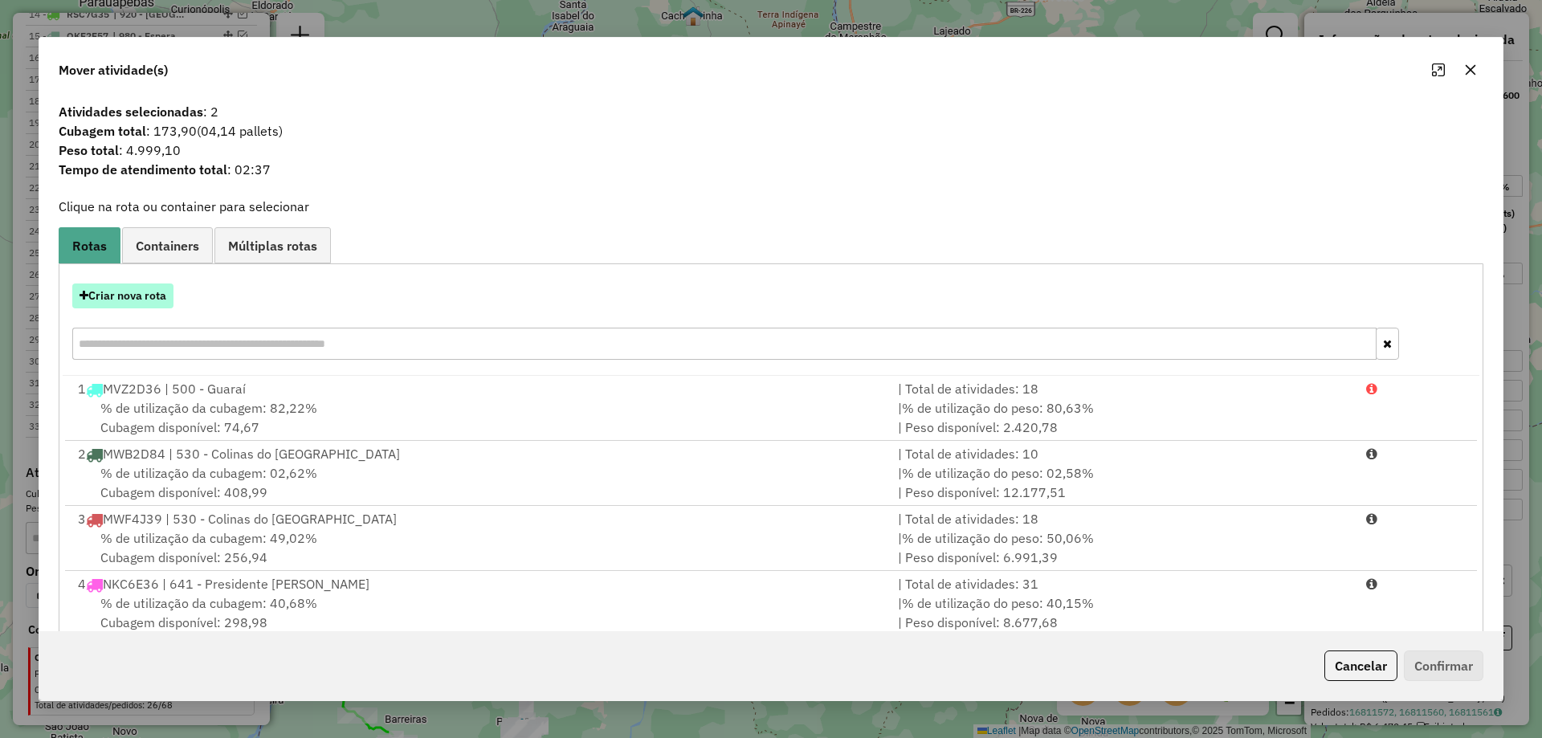
click at [131, 291] on button "Criar nova rota" at bounding box center [122, 296] width 101 height 25
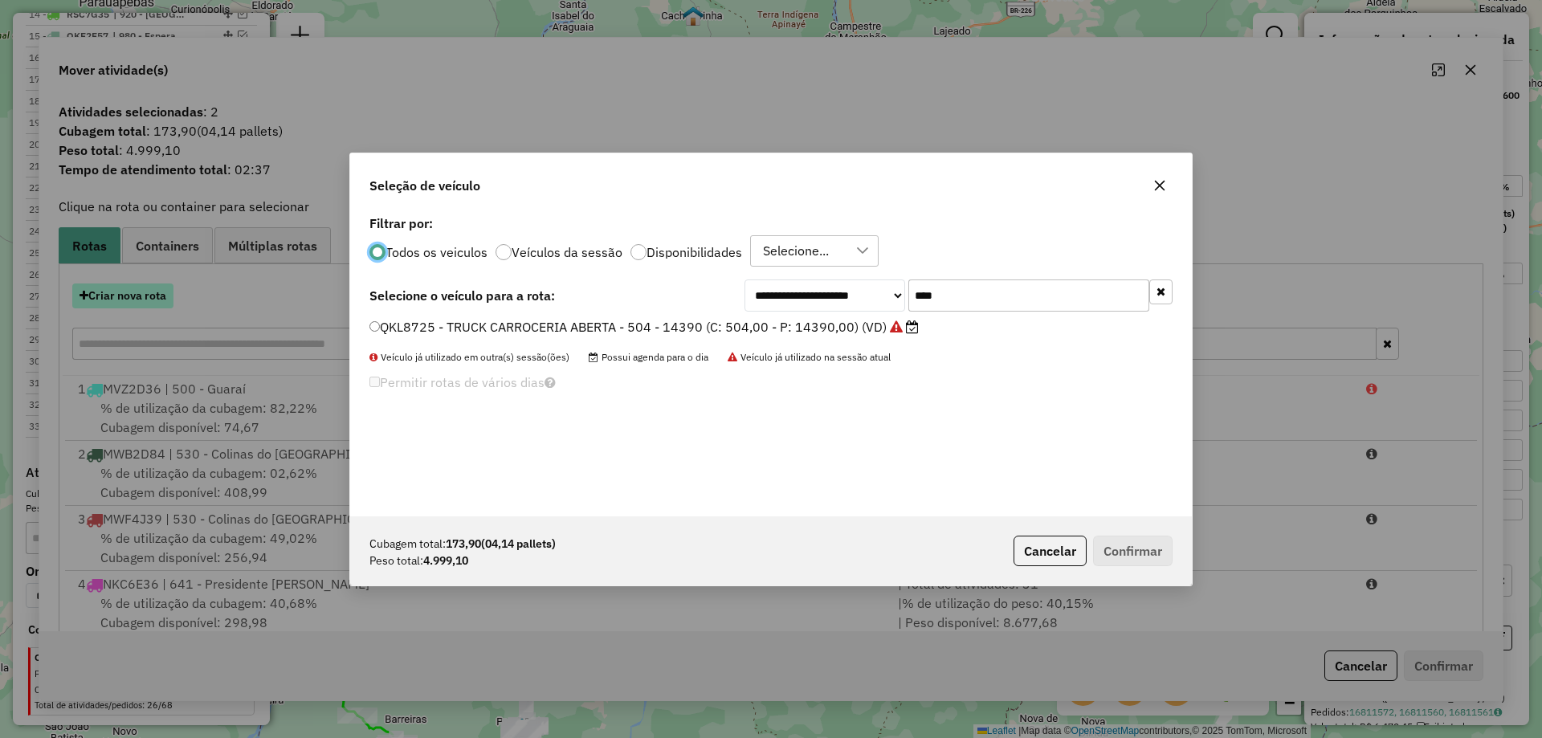
scroll to position [9, 5]
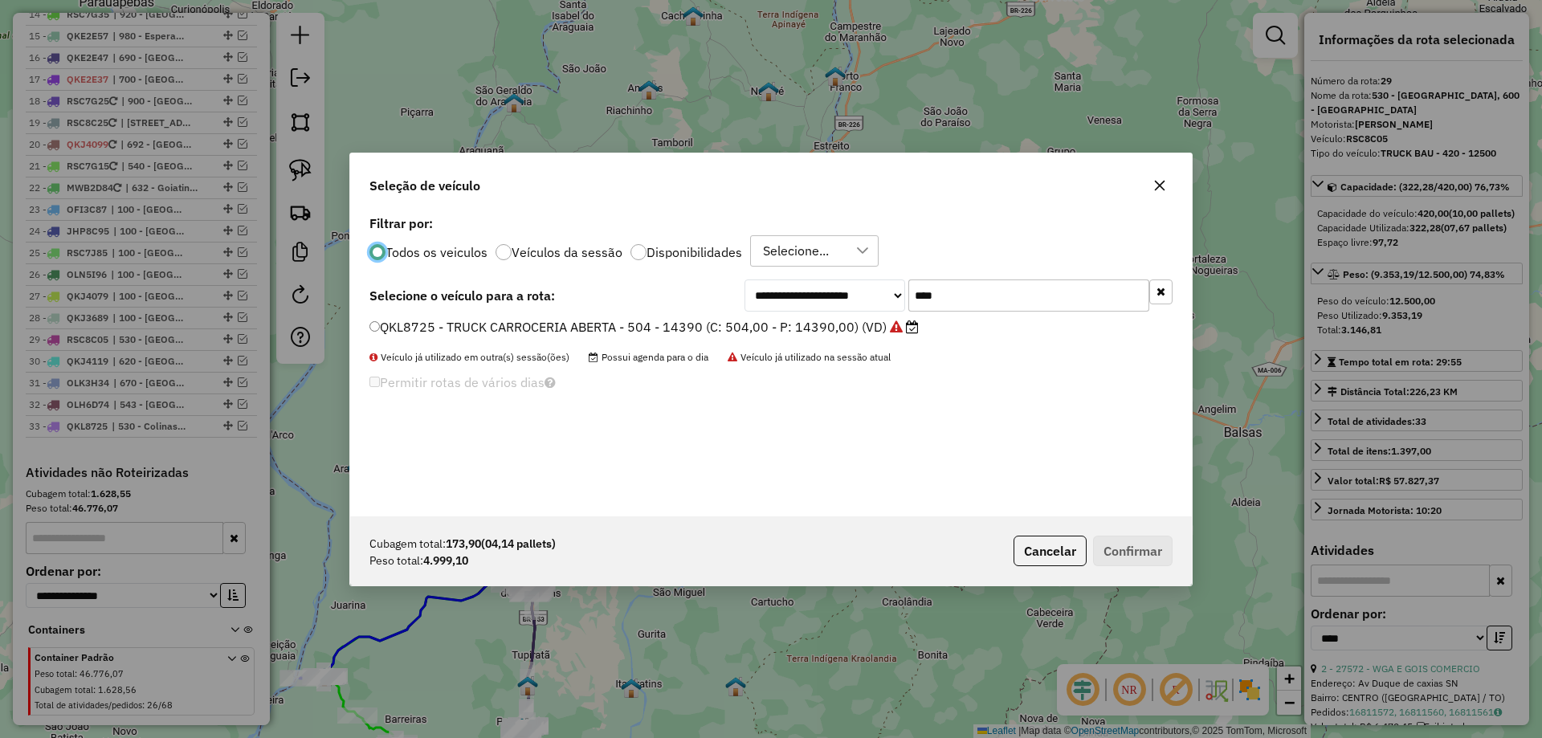
click at [929, 300] on input "****" at bounding box center [1029, 296] width 241 height 32
type input "****"
click at [752, 327] on label "QKJ4129 - TRUCK BAU - 420 - 12700 (C: 420,00 - P: 12700,00) (VD)" at bounding box center [594, 326] width 448 height 19
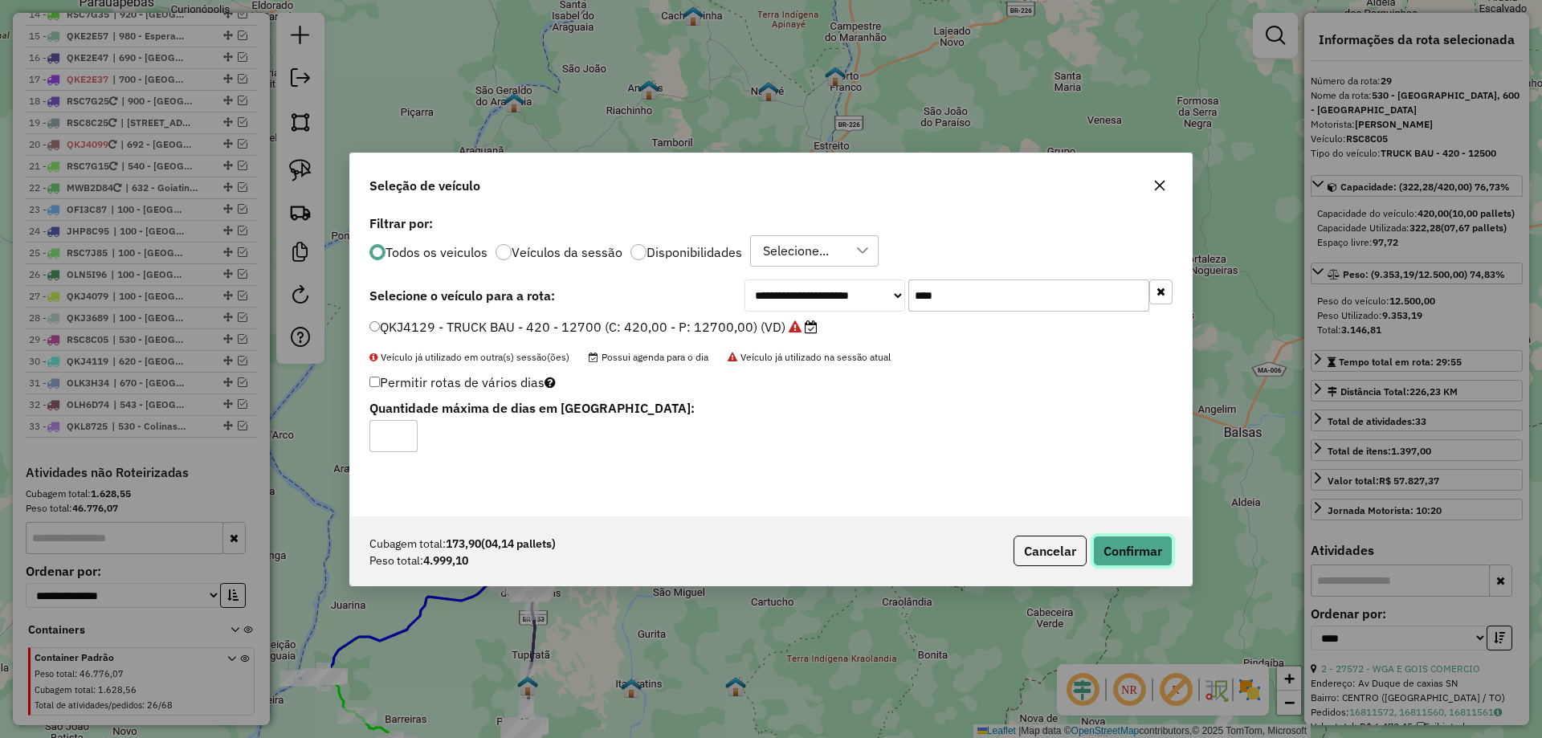
click at [1128, 541] on button "Confirmar" at bounding box center [1133, 551] width 80 height 31
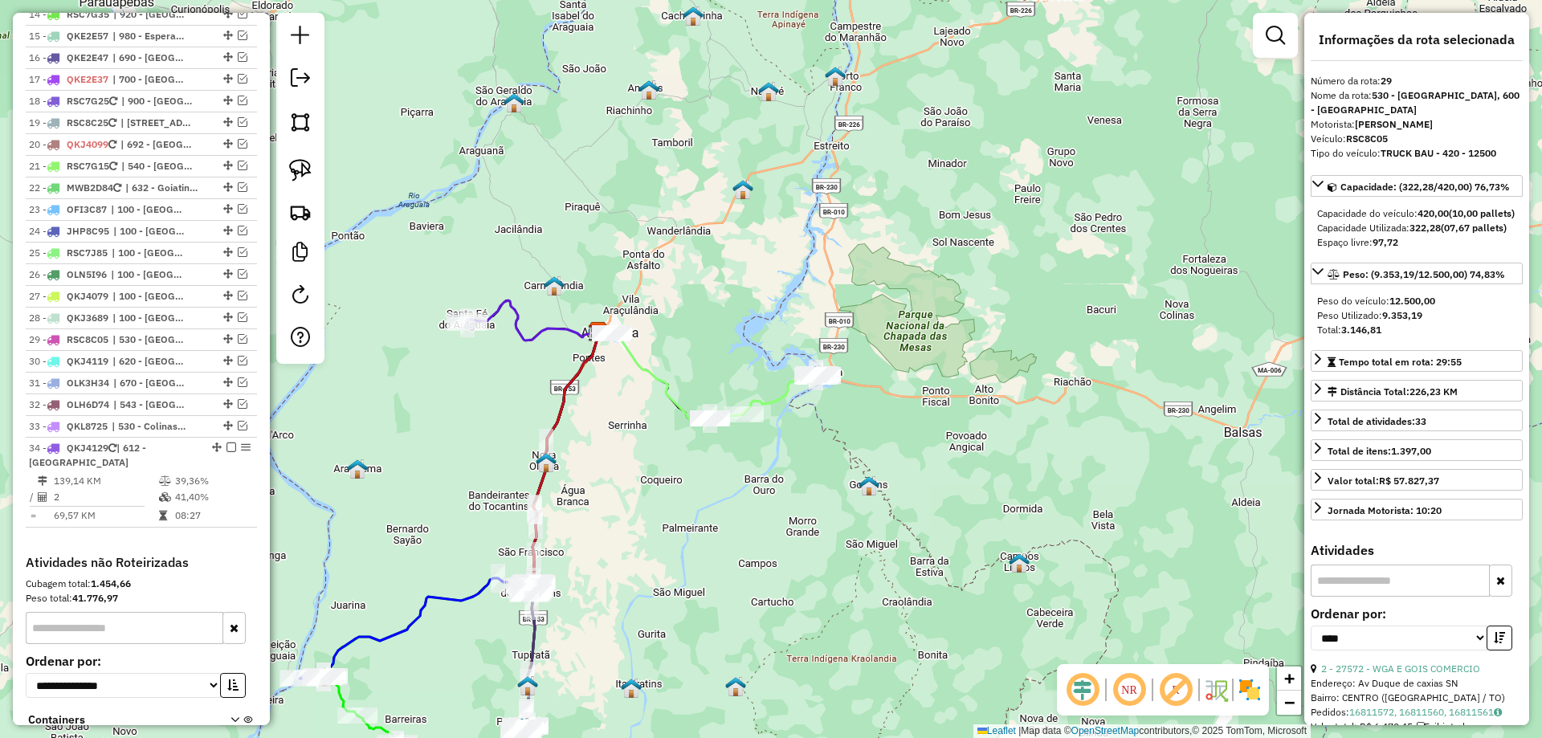
scroll to position [1835, 0]
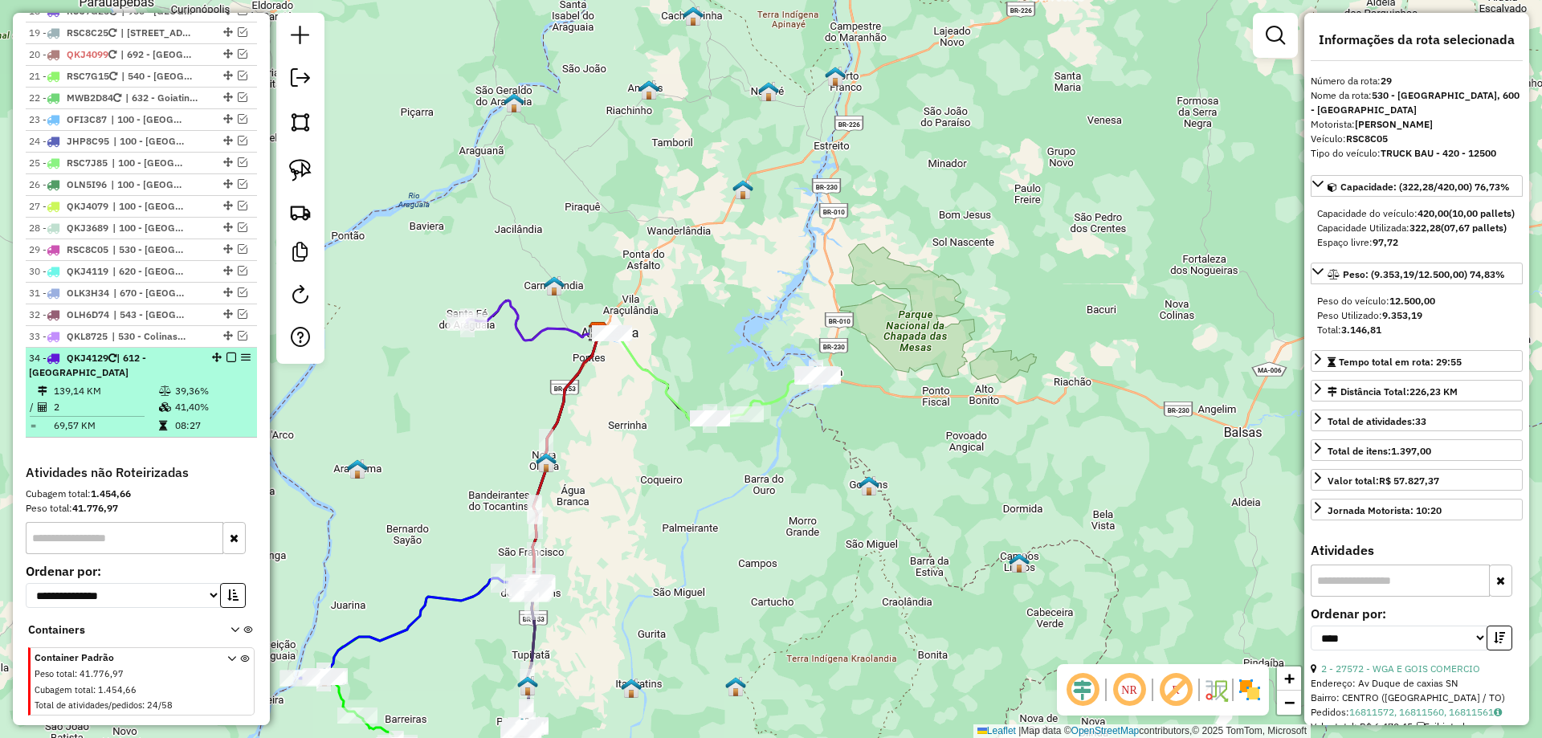
click at [227, 353] on em at bounding box center [232, 358] width 10 height 10
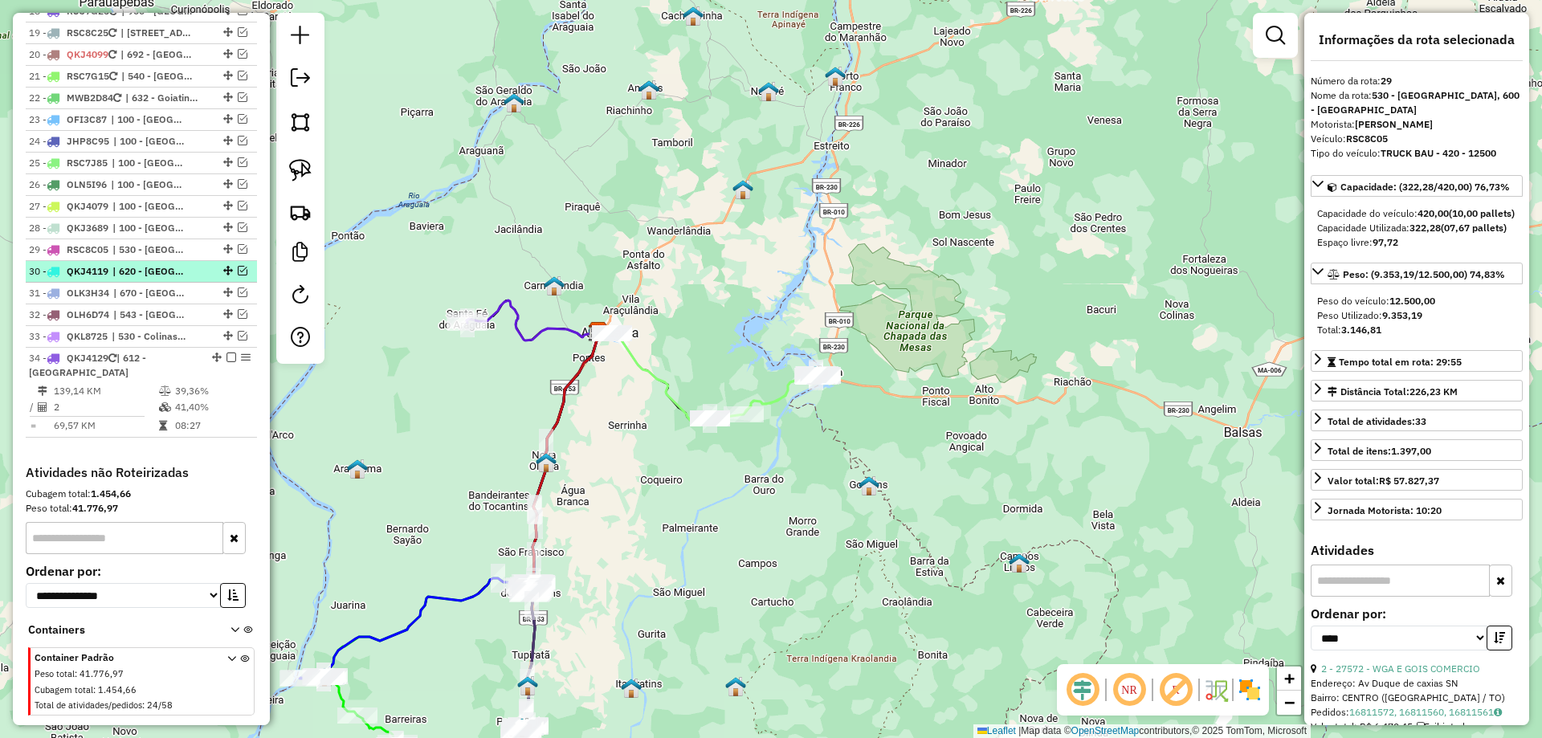
scroll to position [1767, 0]
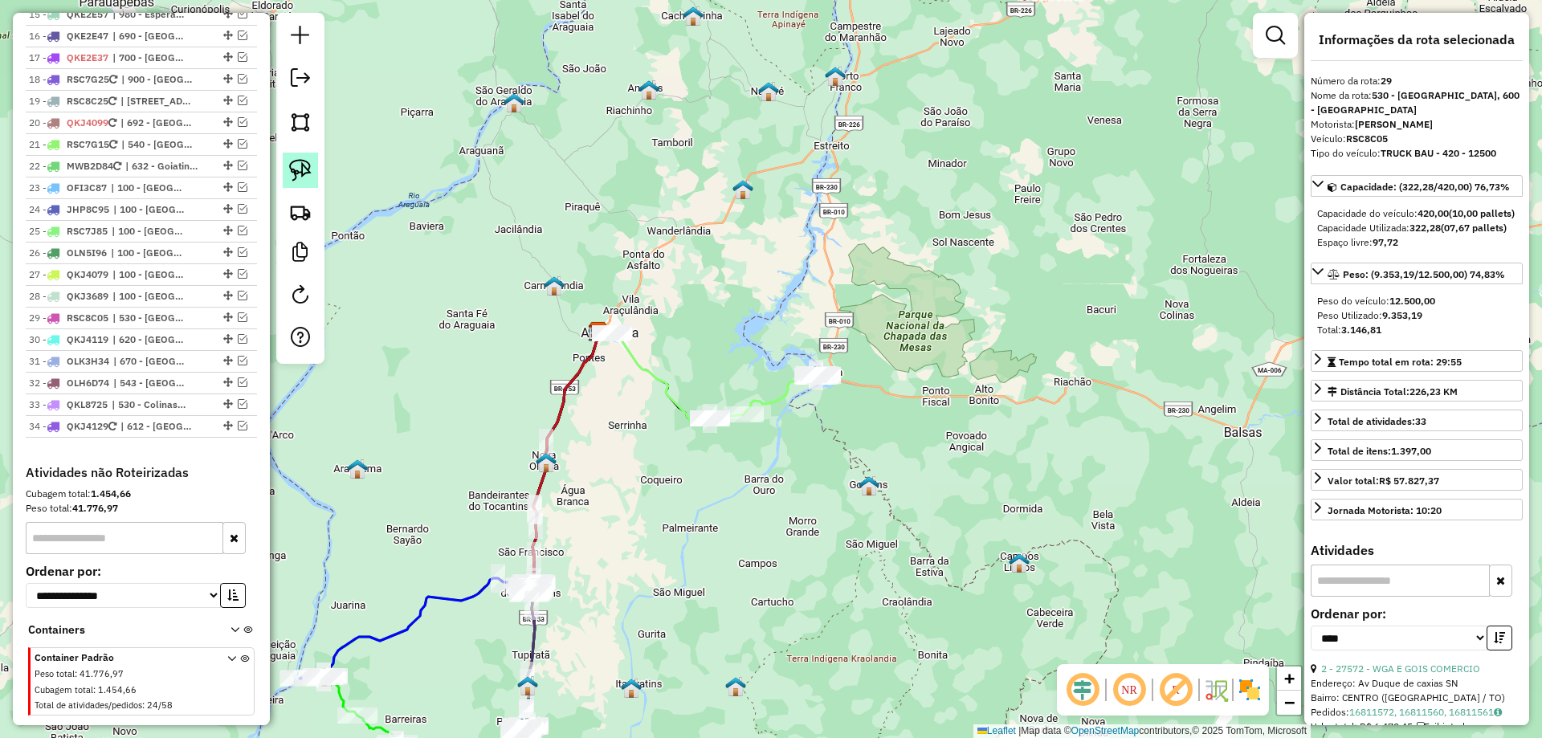
click at [296, 183] on link at bounding box center [300, 170] width 35 height 35
drag, startPoint x: 564, startPoint y: 290, endPoint x: 641, endPoint y: 312, distance: 80.1
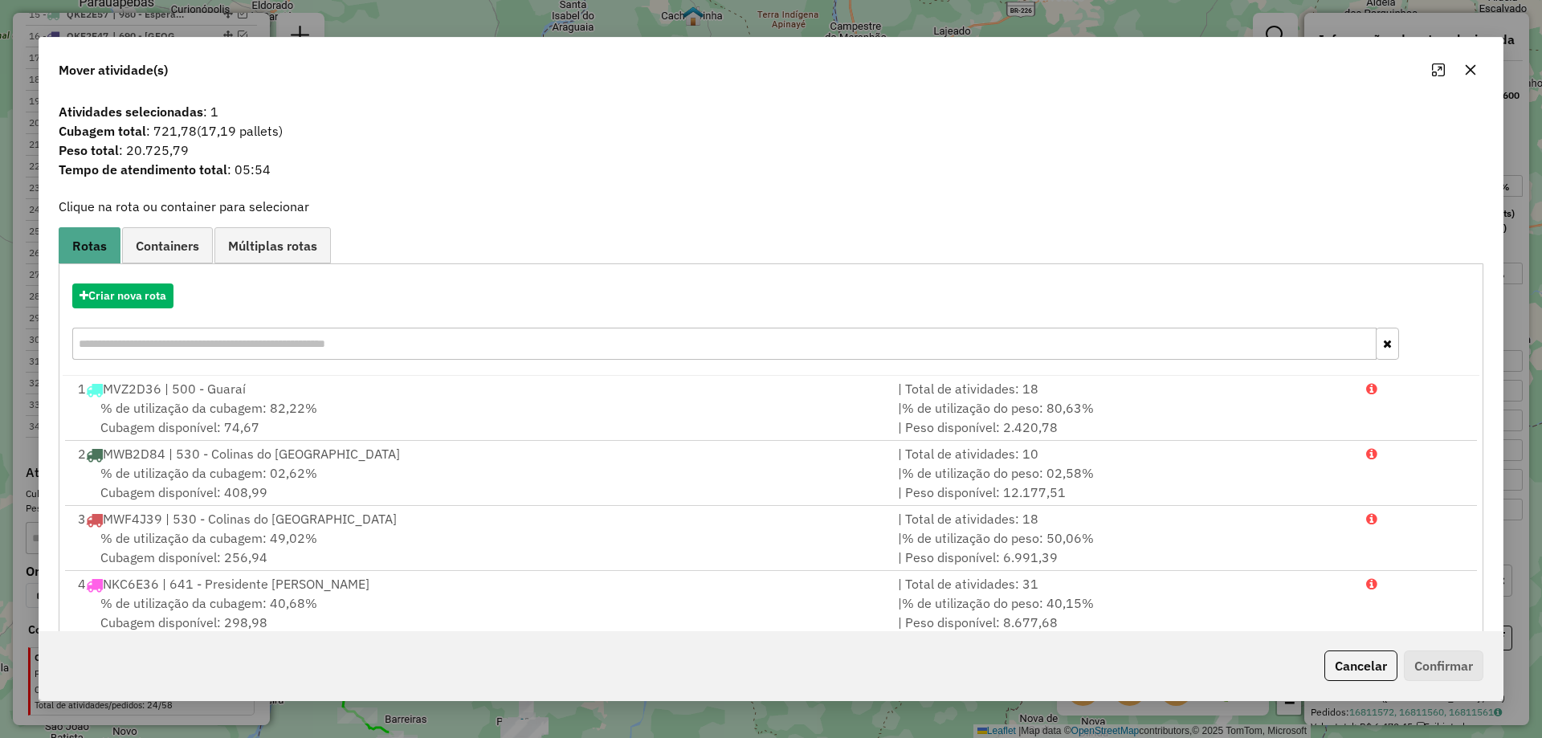
click at [1465, 75] on icon "button" at bounding box center [1470, 69] width 13 height 13
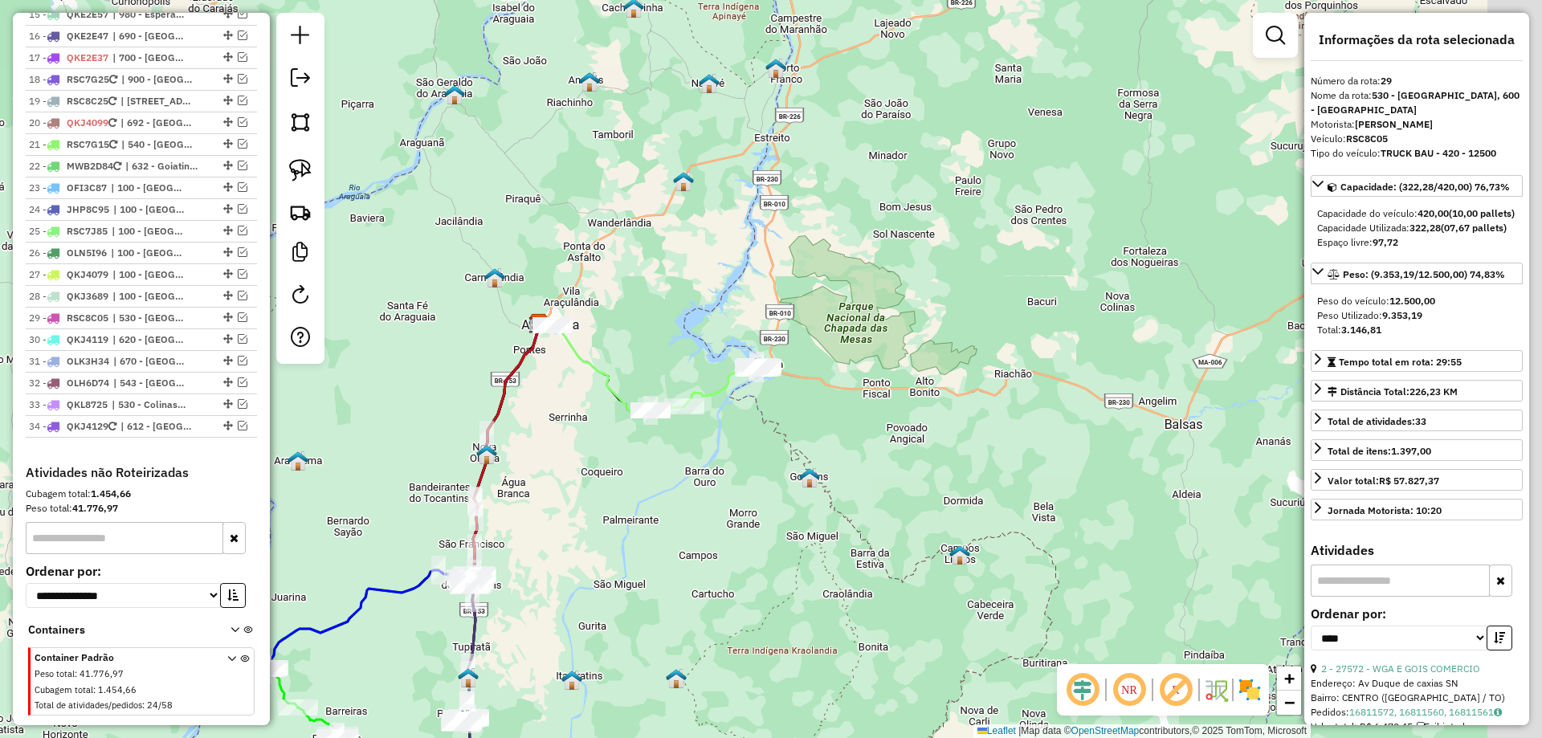
drag, startPoint x: 905, startPoint y: 260, endPoint x: 692, endPoint y: 239, distance: 213.9
click at [778, 251] on div "Janela de atendimento Grade de atendimento Capacidade Transportadoras Veículos …" at bounding box center [771, 369] width 1542 height 738
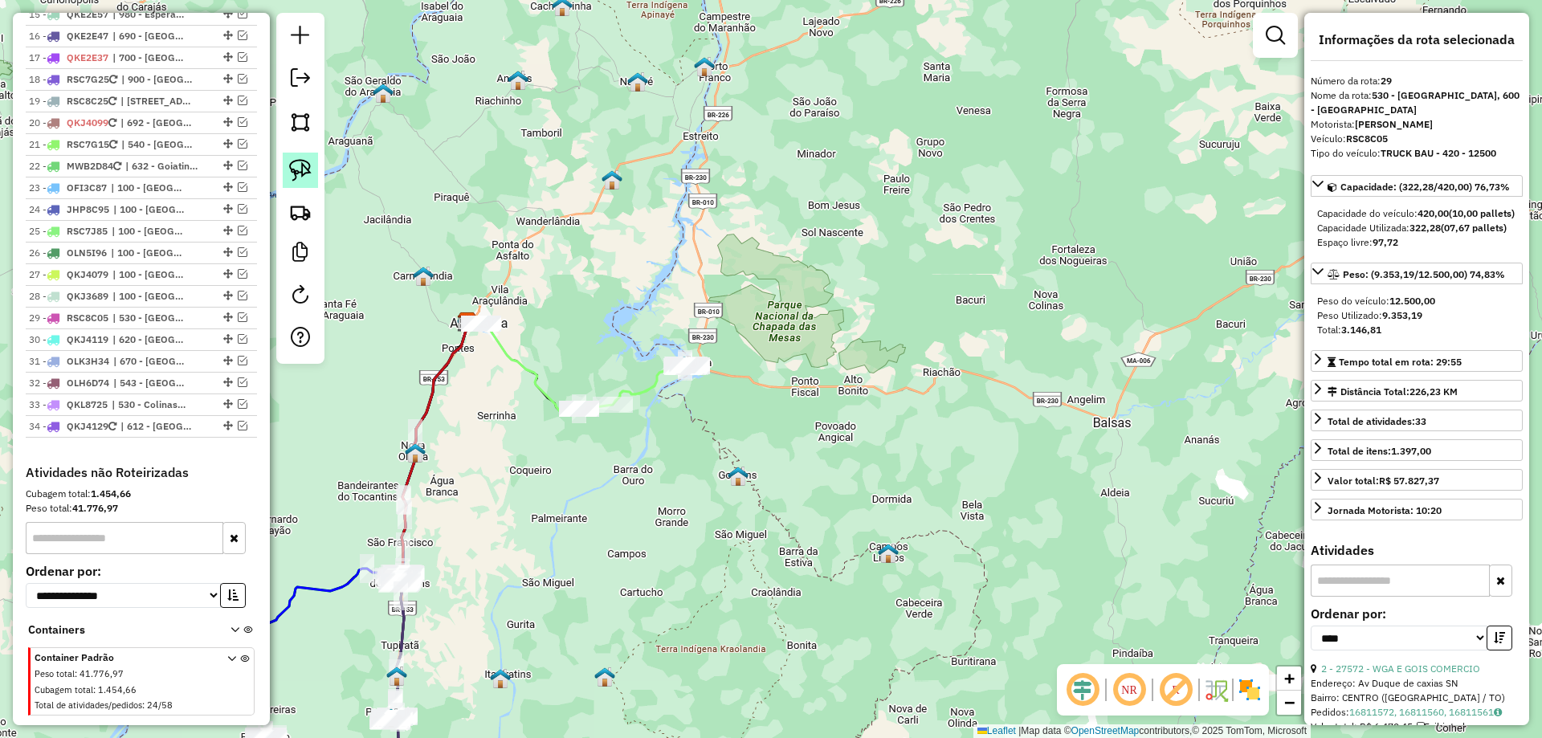
click at [308, 162] on img at bounding box center [300, 170] width 22 height 22
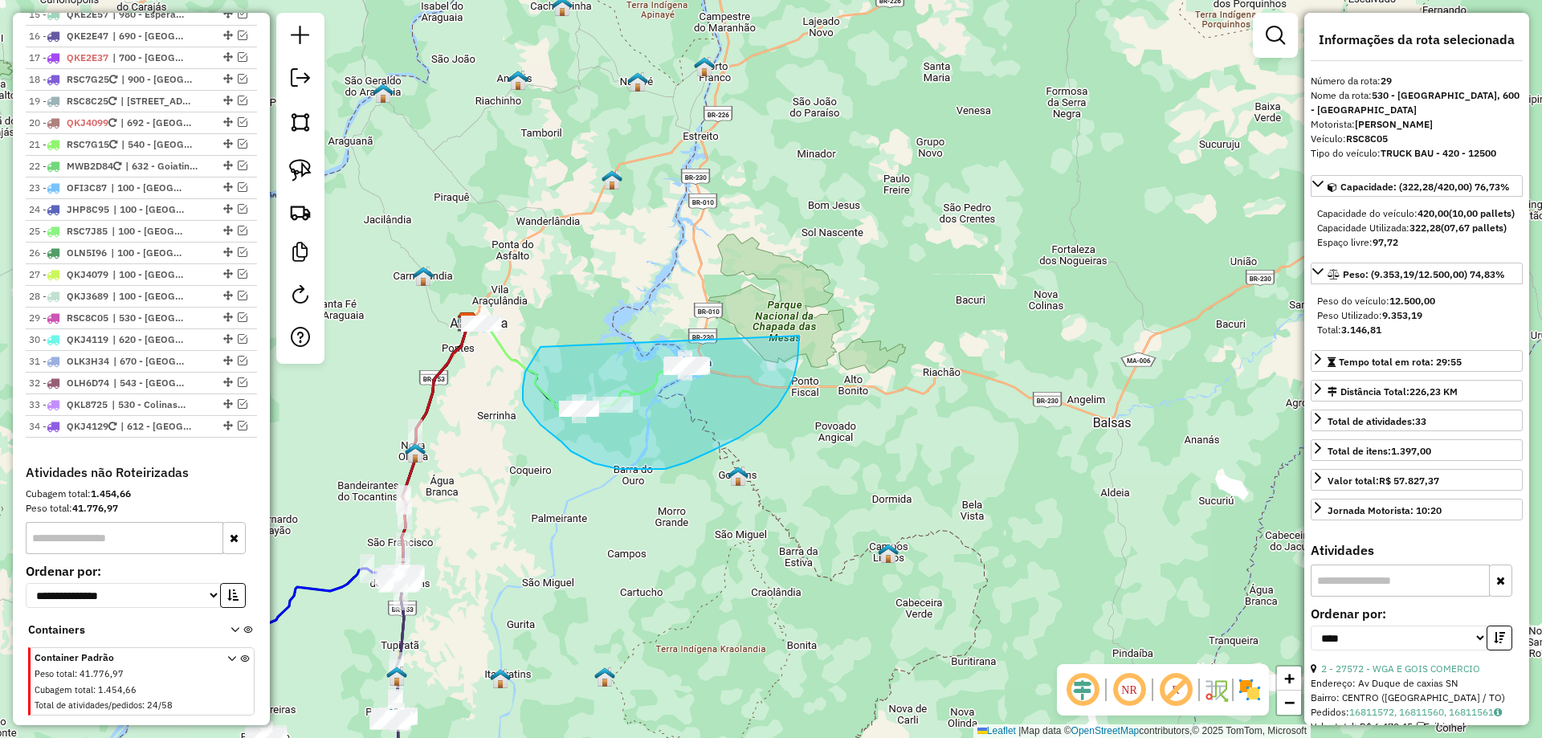
drag, startPoint x: 533, startPoint y: 358, endPoint x: 782, endPoint y: 328, distance: 250.1
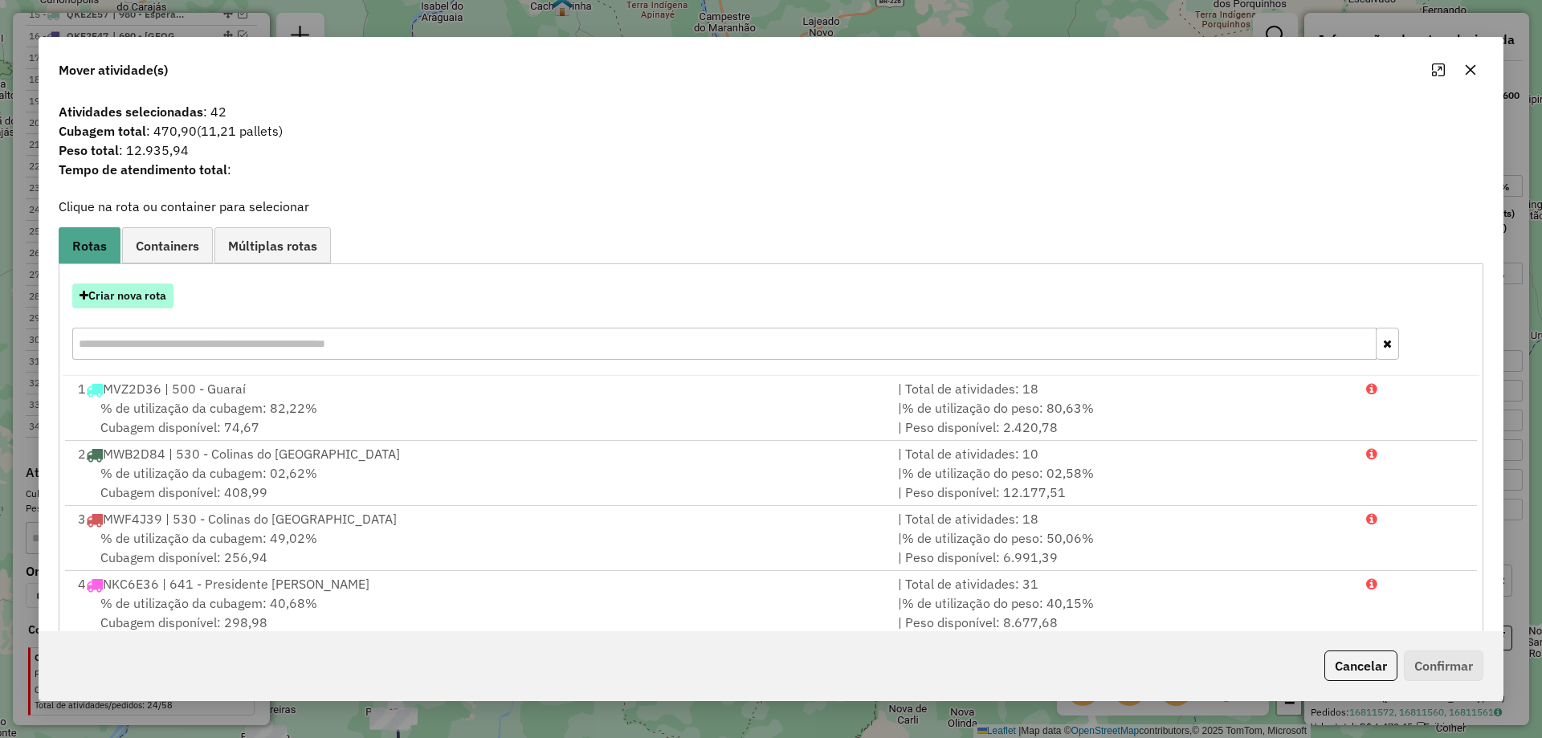
click at [134, 294] on button "Criar nova rota" at bounding box center [122, 296] width 101 height 25
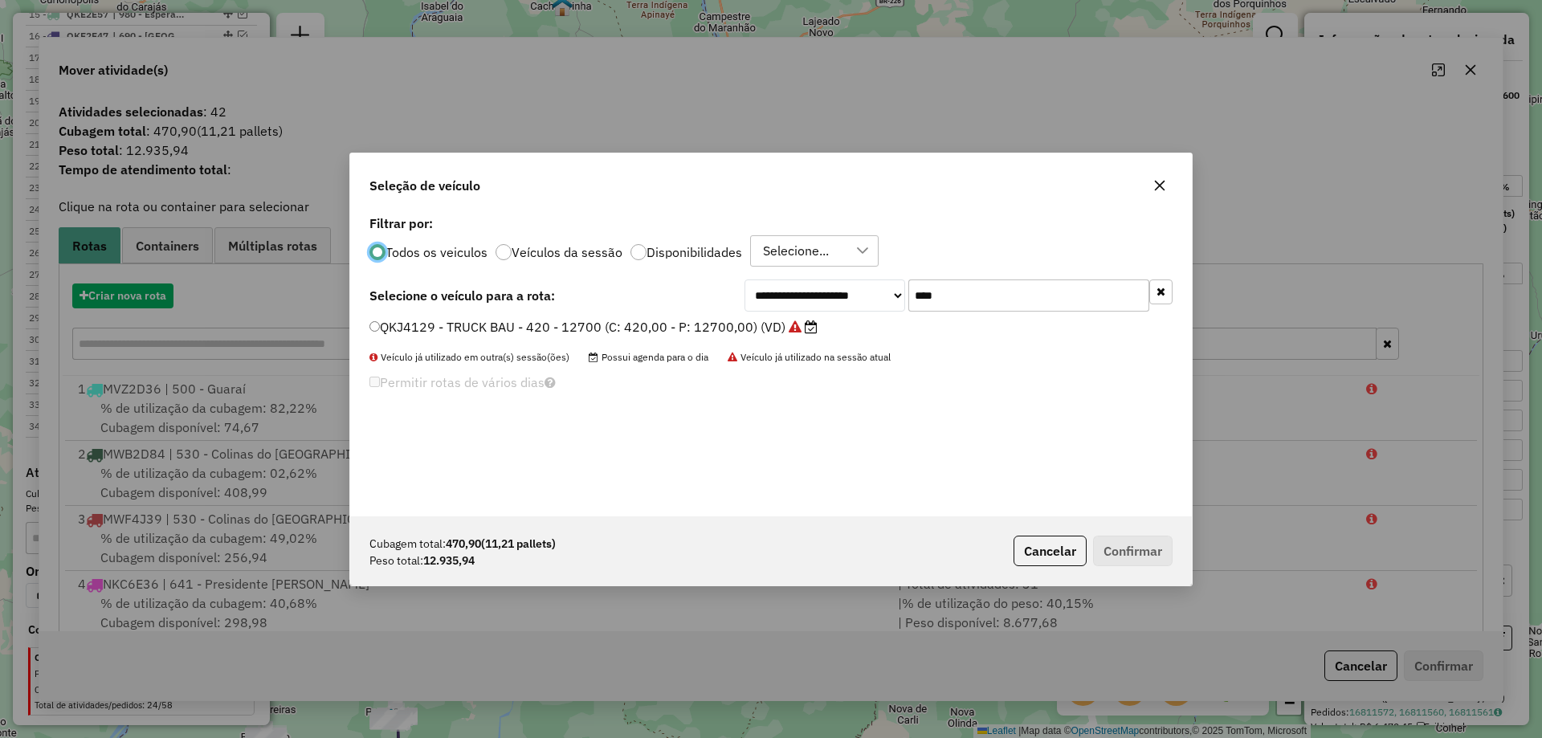
scroll to position [9, 5]
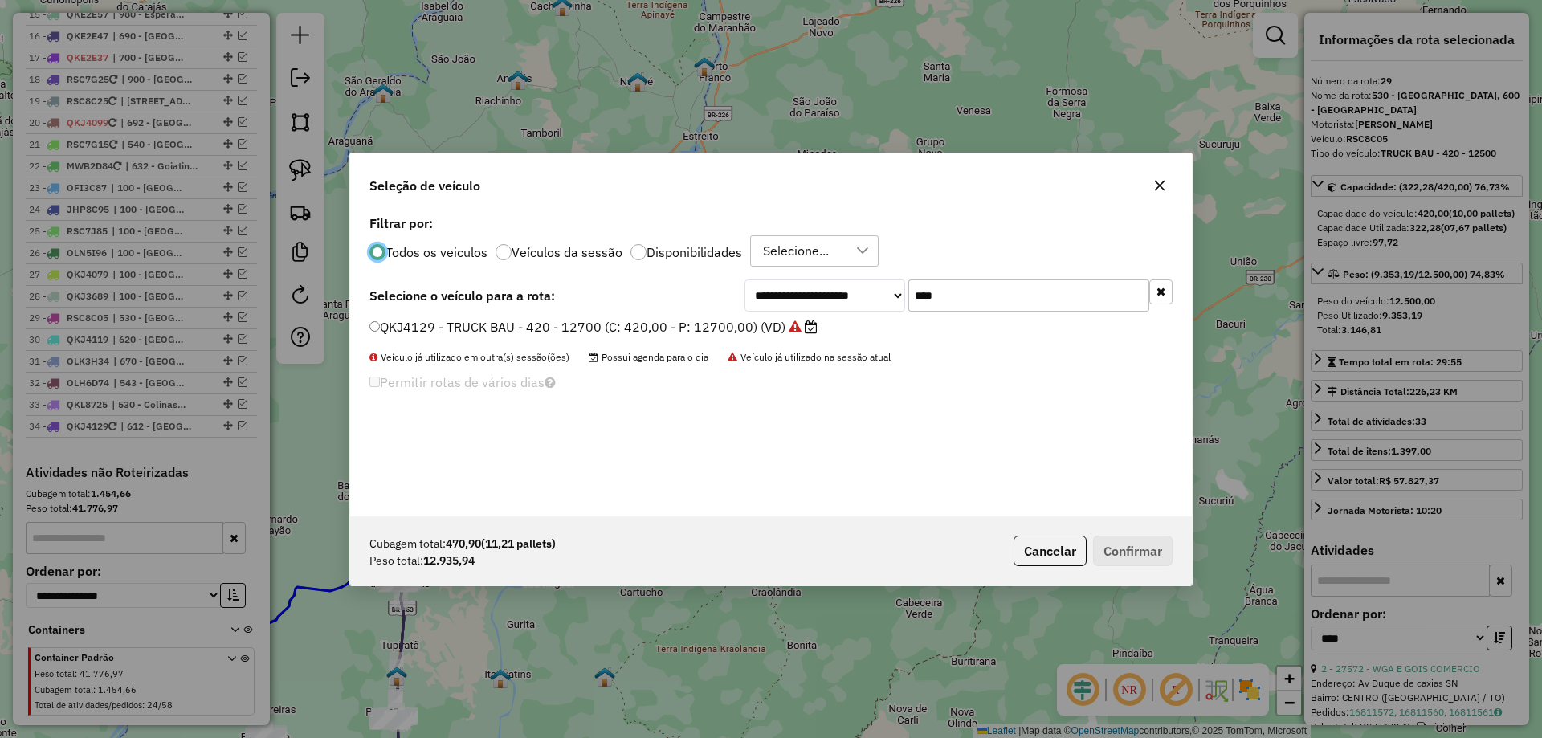
click at [976, 299] on input "****" at bounding box center [1029, 296] width 241 height 32
type input "***"
click at [746, 335] on label "OLN6A56 - TRUCK BAU - 420 - 13040 (C: 420,00 - P: 13040,00) (VD)" at bounding box center [586, 326] width 433 height 19
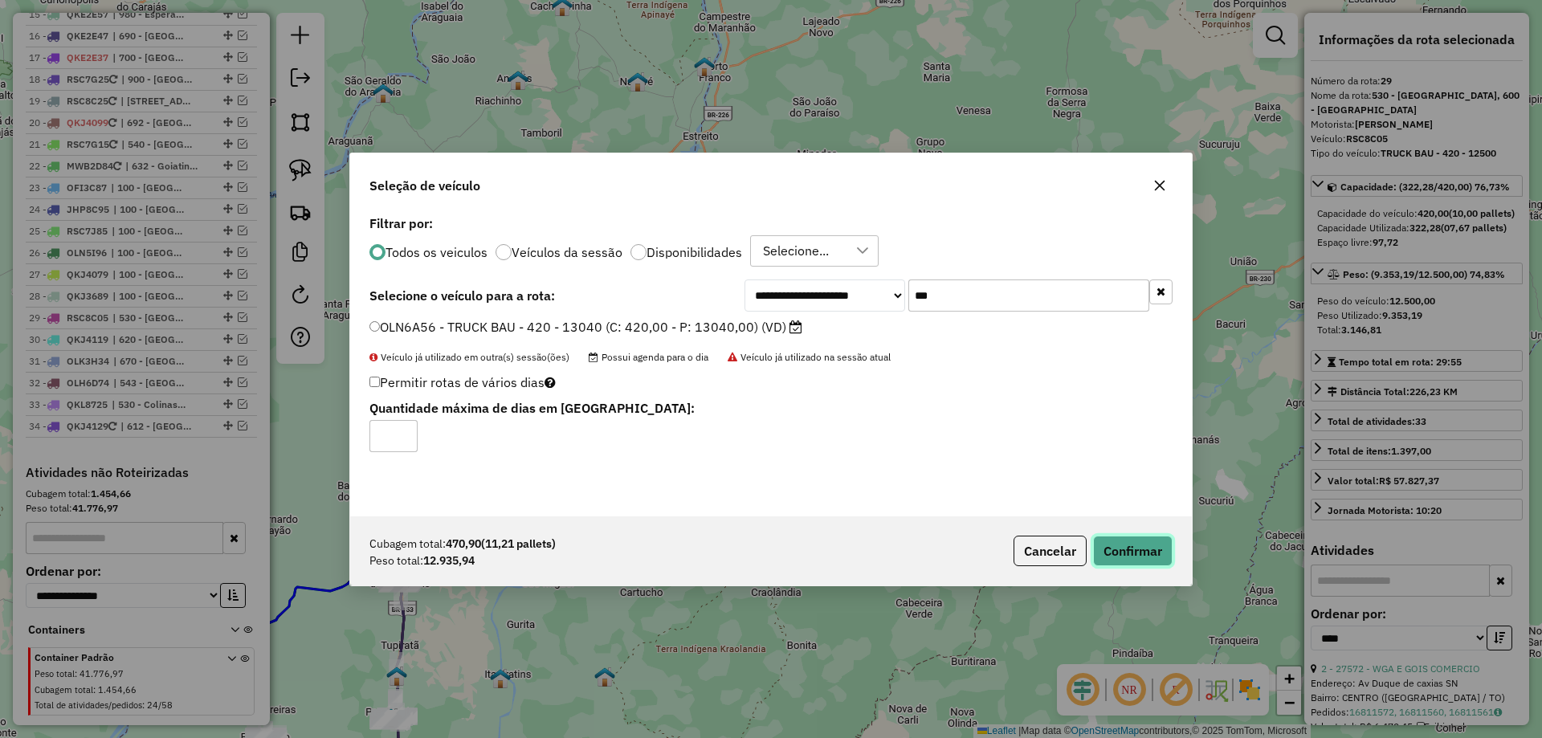
click at [1119, 553] on button "Confirmar" at bounding box center [1133, 551] width 80 height 31
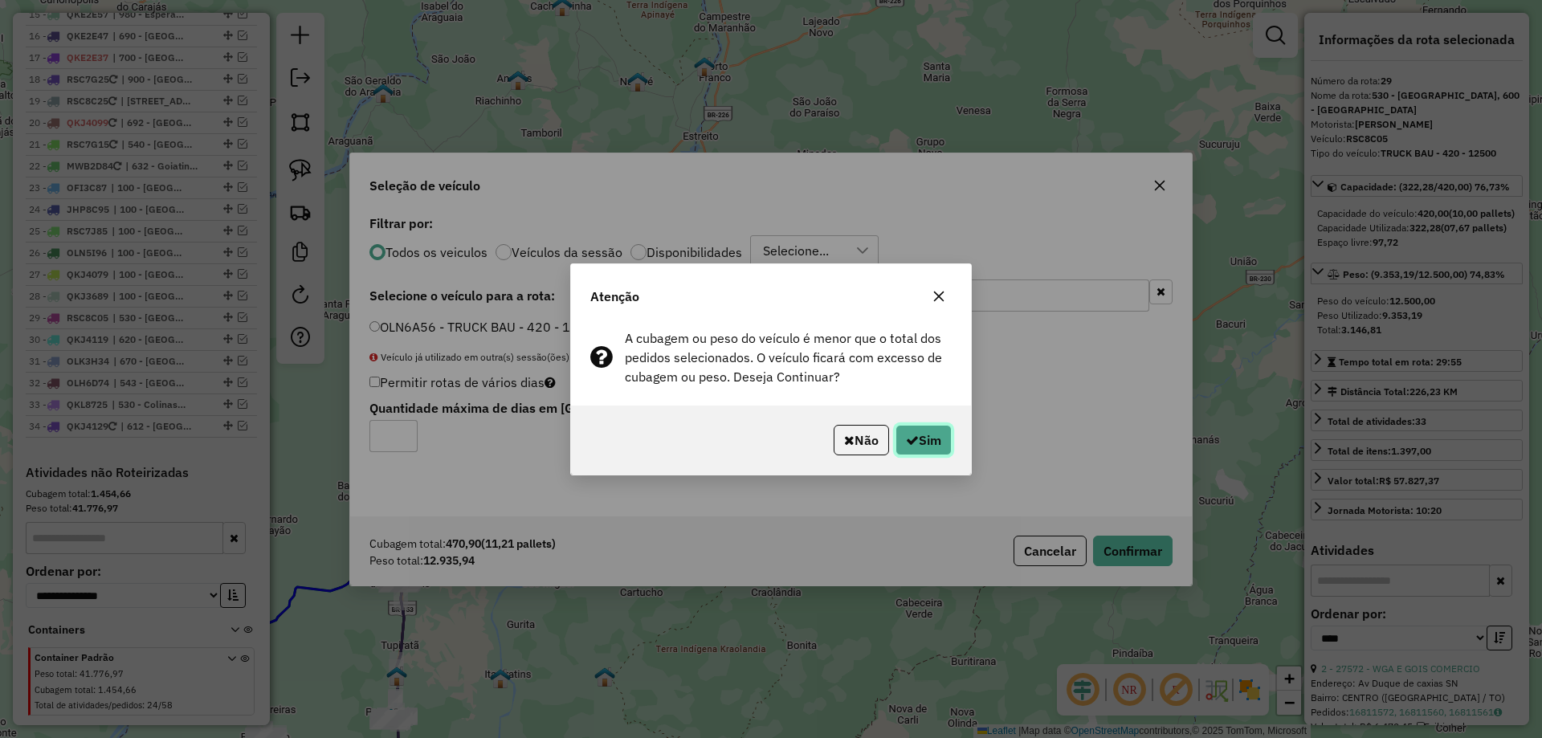
click at [928, 427] on button "Sim" at bounding box center [924, 440] width 56 height 31
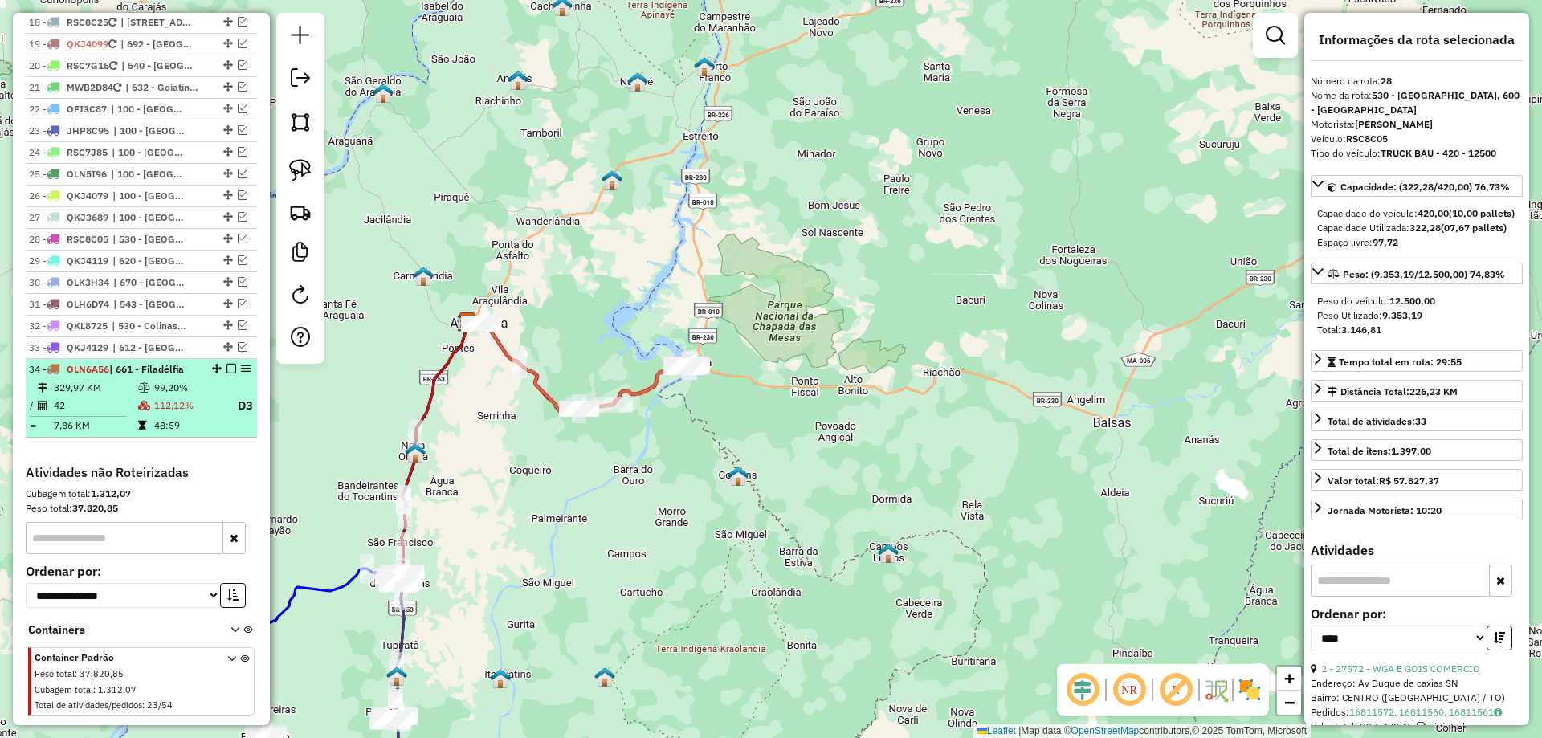
click at [190, 418] on td "48:59" at bounding box center [188, 426] width 71 height 16
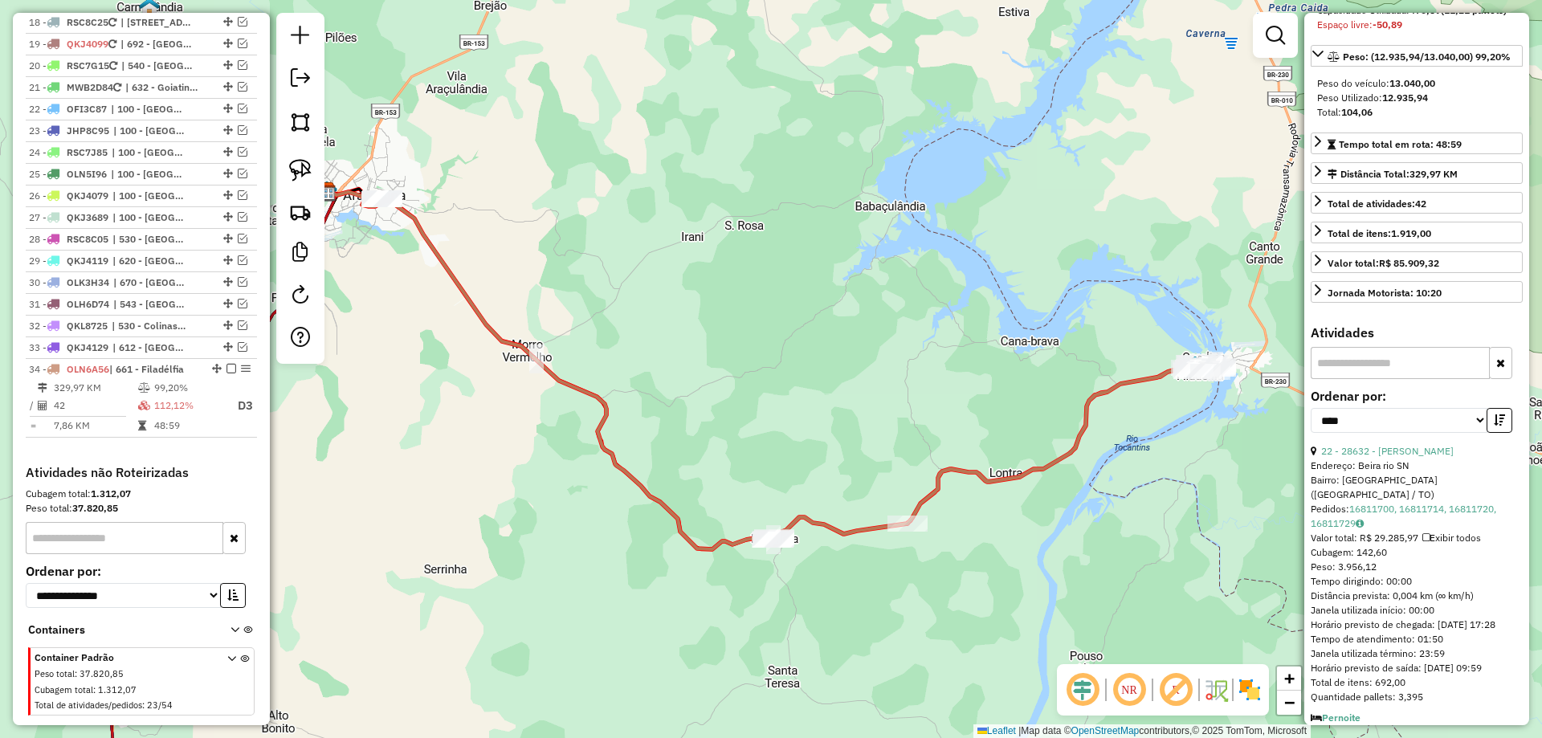
scroll to position [241, 0]
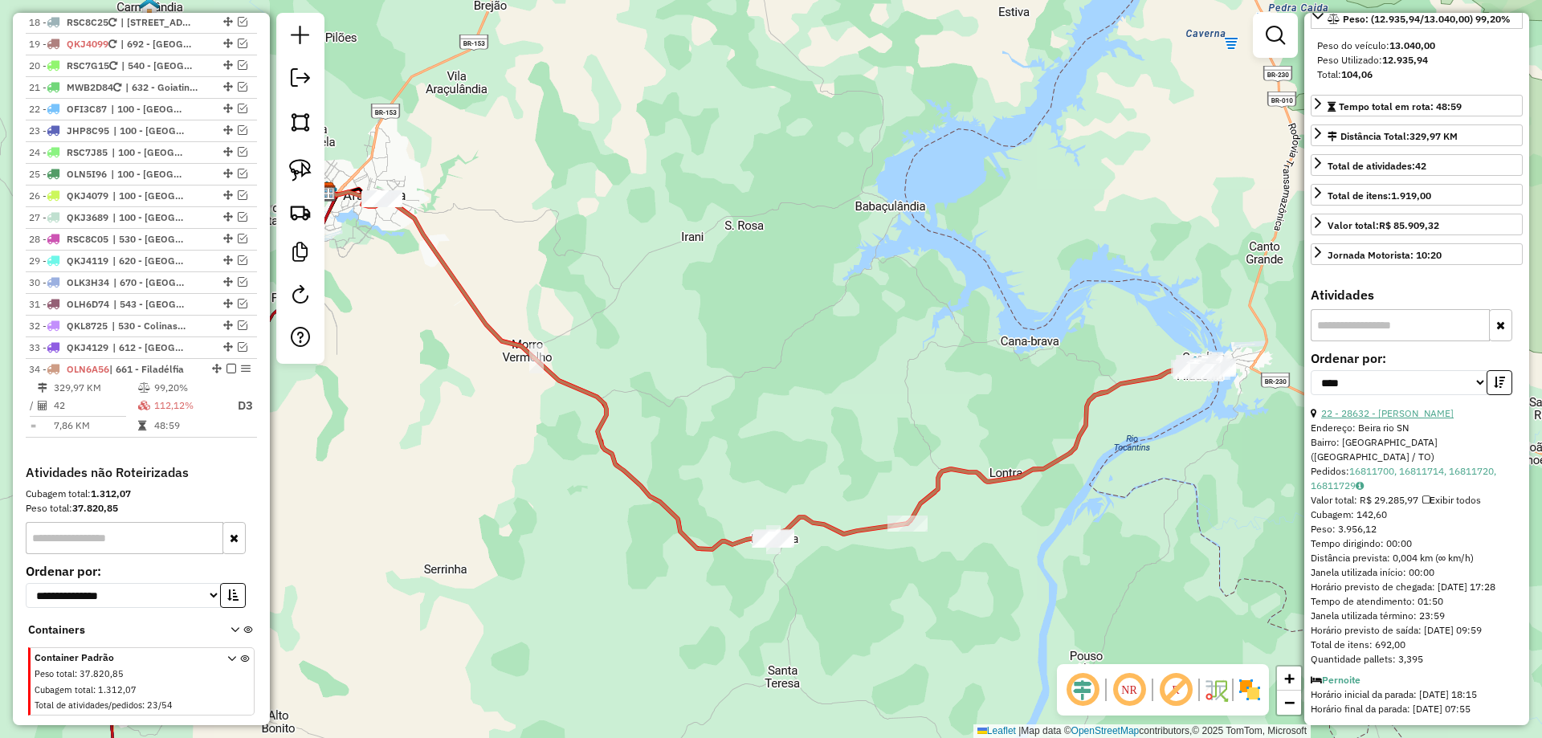
click at [1434, 419] on link "22 - 28632 - RUBENILDE RODRIGUES" at bounding box center [1388, 413] width 133 height 12
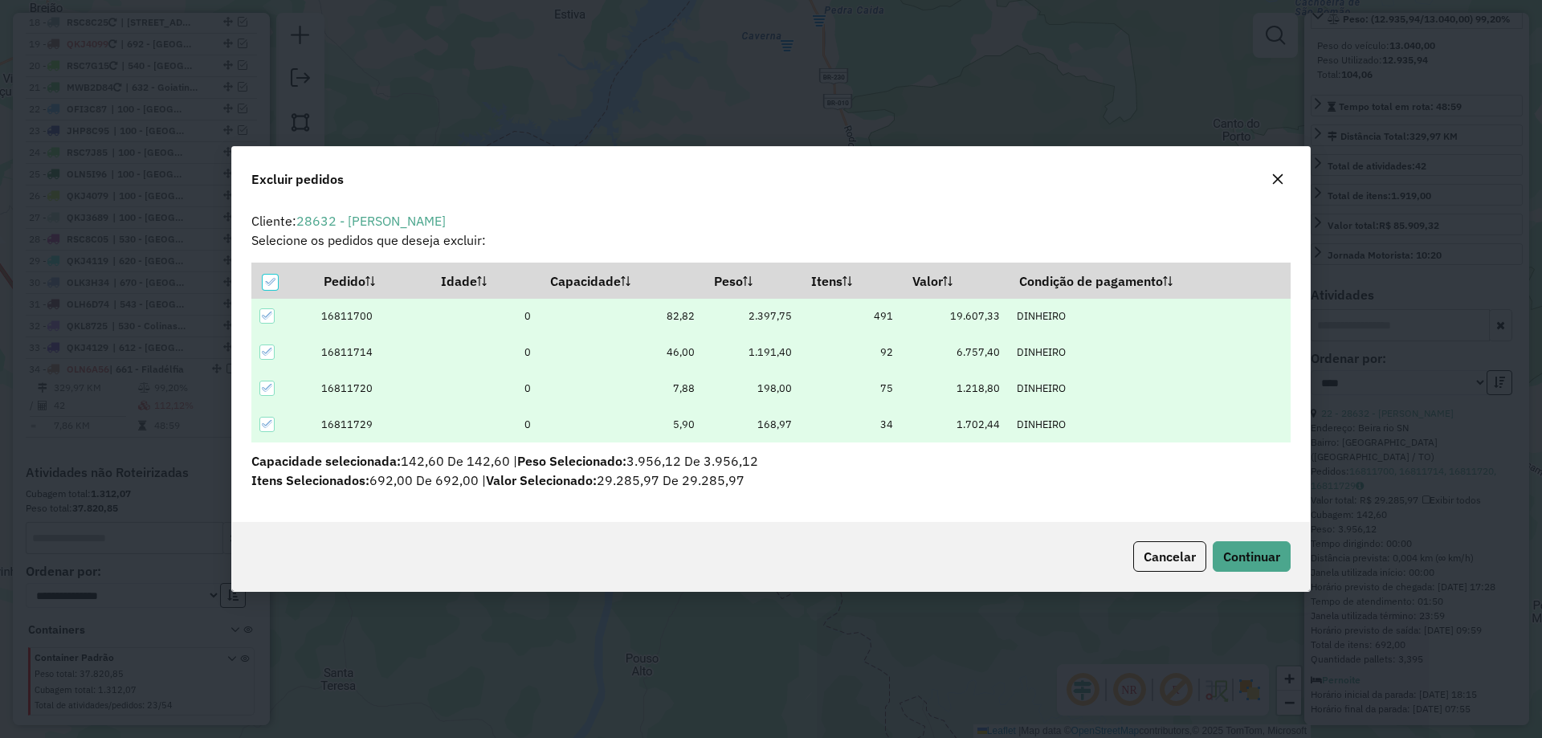
scroll to position [0, 0]
click at [1246, 551] on span "Continuar" at bounding box center [1251, 557] width 57 height 16
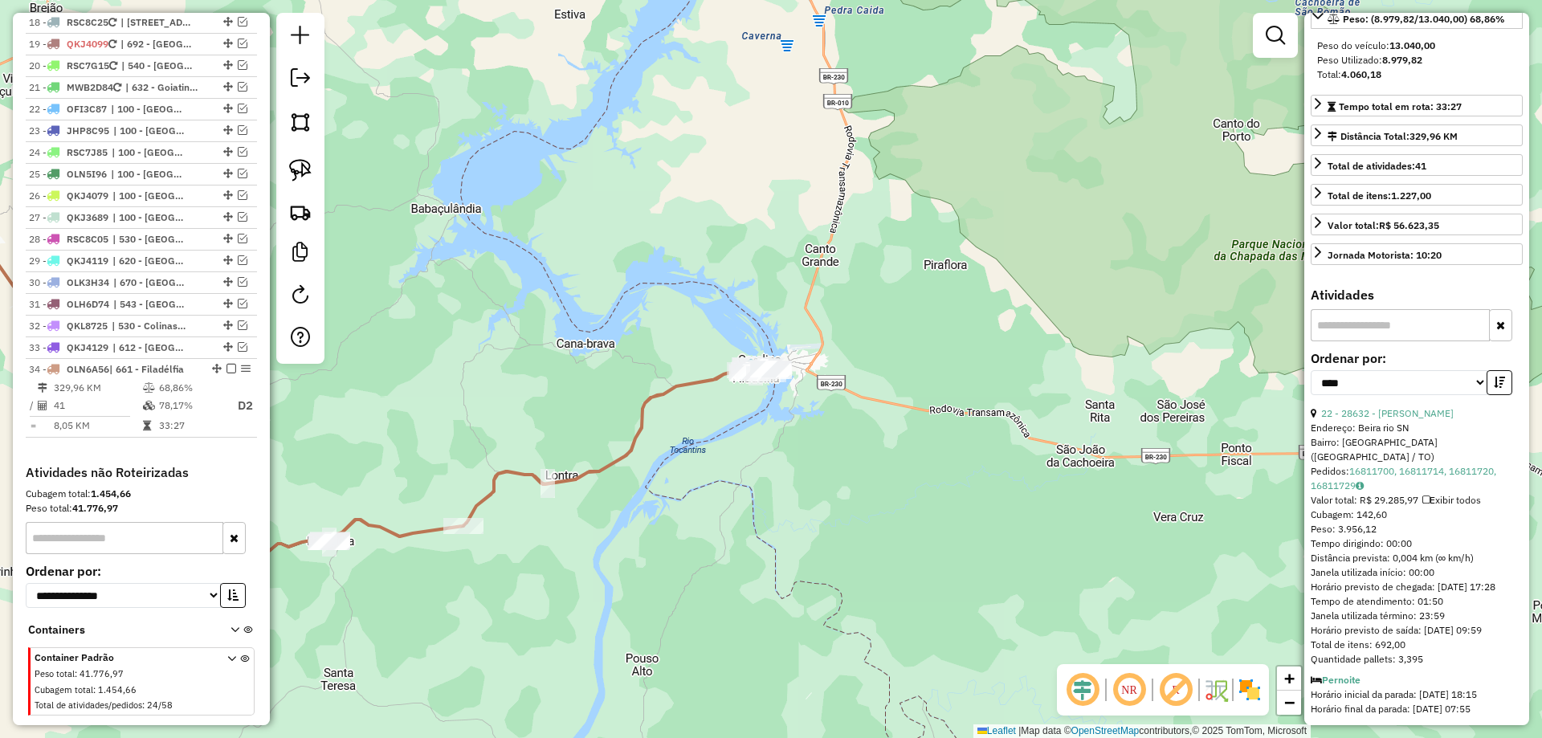
scroll to position [227, 0]
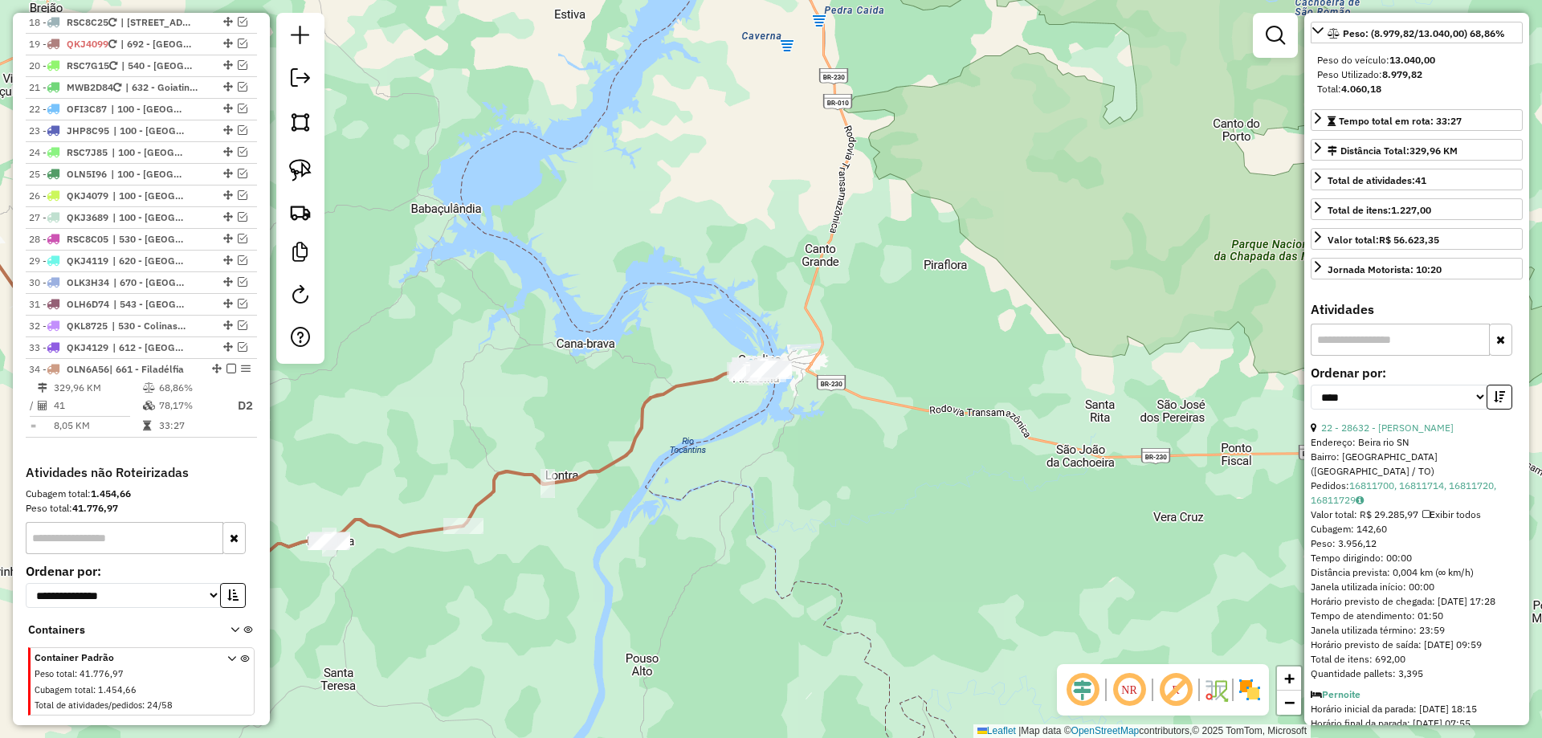
click at [1495, 402] on icon "button" at bounding box center [1499, 396] width 11 height 11
click at [1436, 434] on link "6 - 7882 - J. C. A. DE MEDEIROS" at bounding box center [1392, 428] width 141 height 12
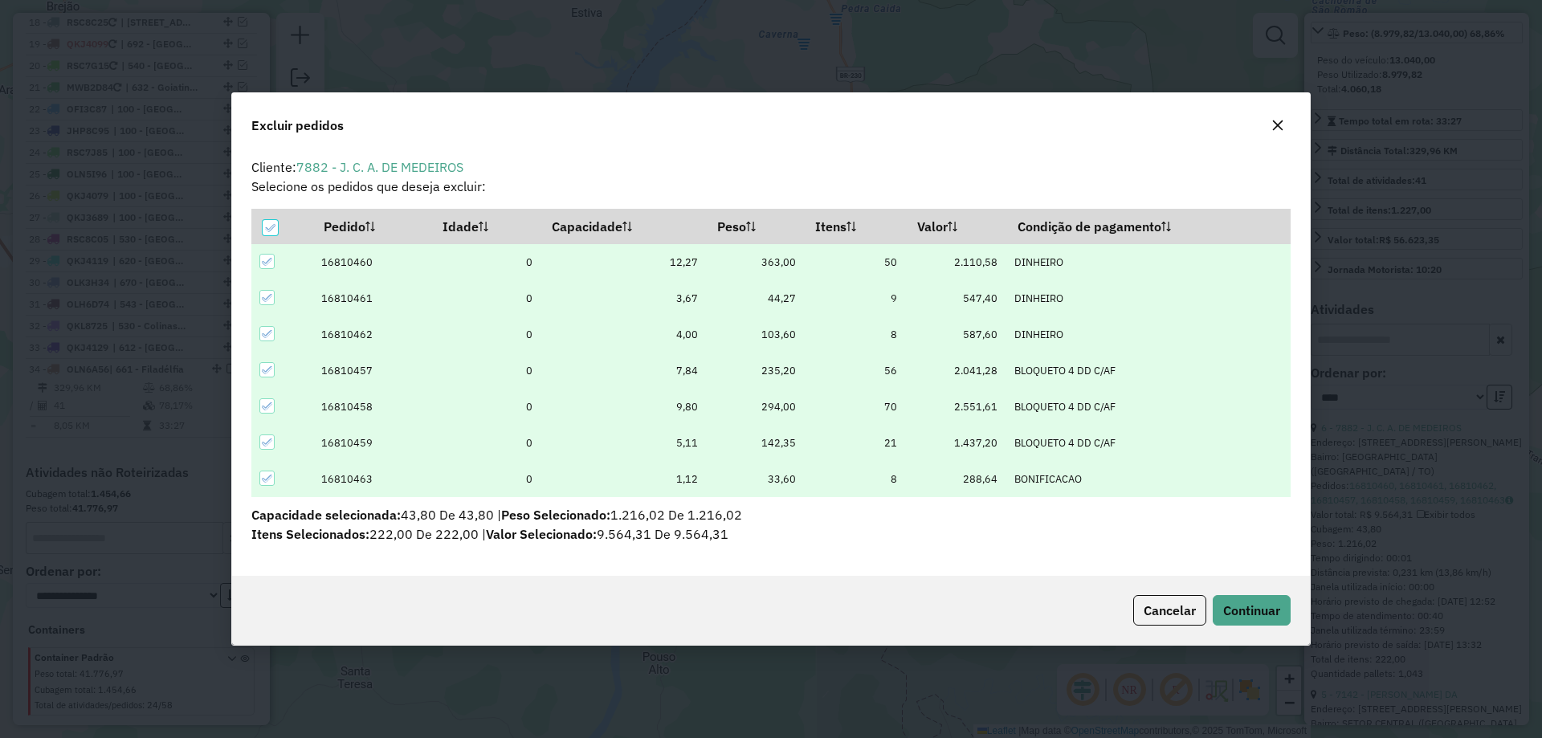
scroll to position [9, 5]
click at [1264, 603] on span "Continuar" at bounding box center [1251, 611] width 57 height 16
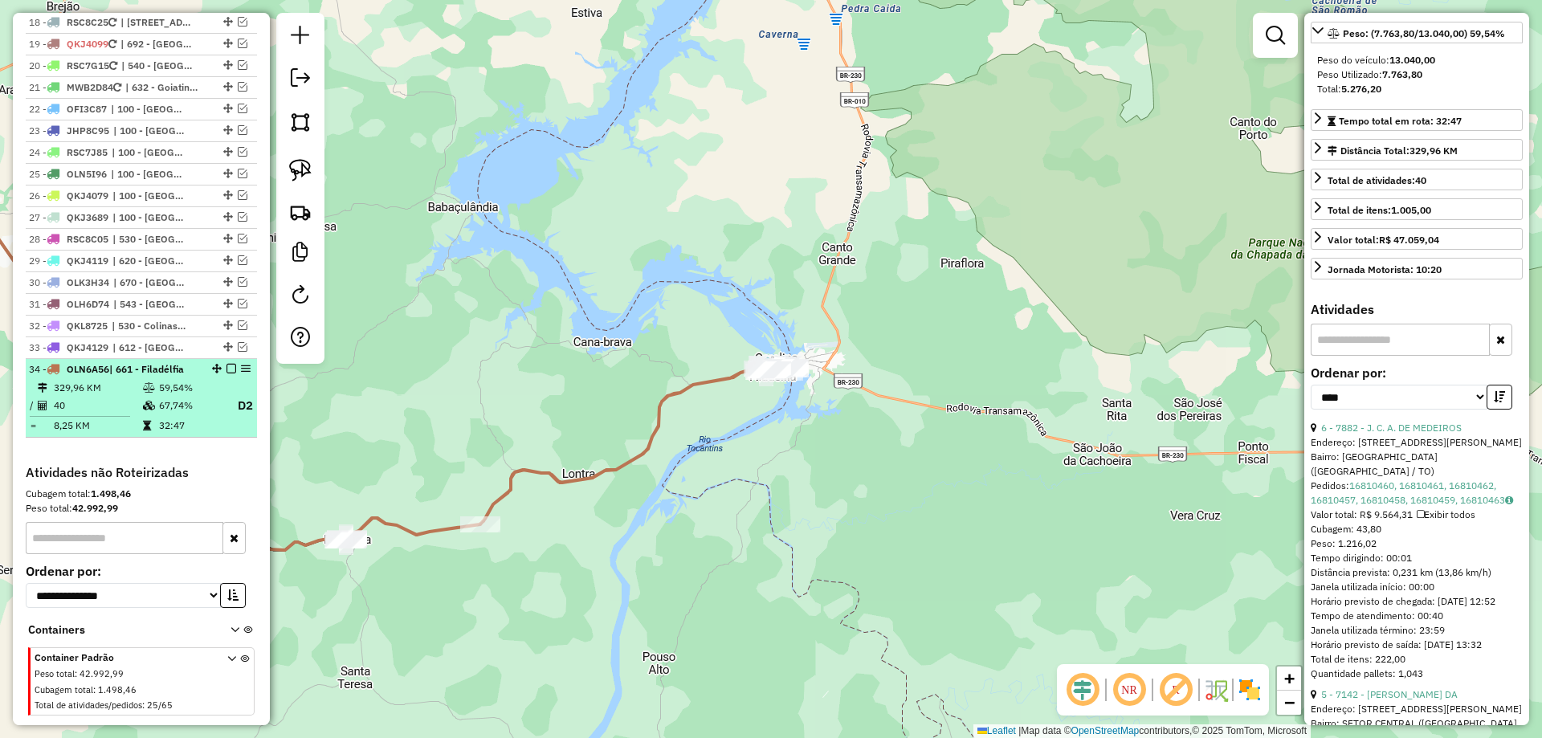
click at [195, 396] on td "67,74%" at bounding box center [190, 406] width 64 height 20
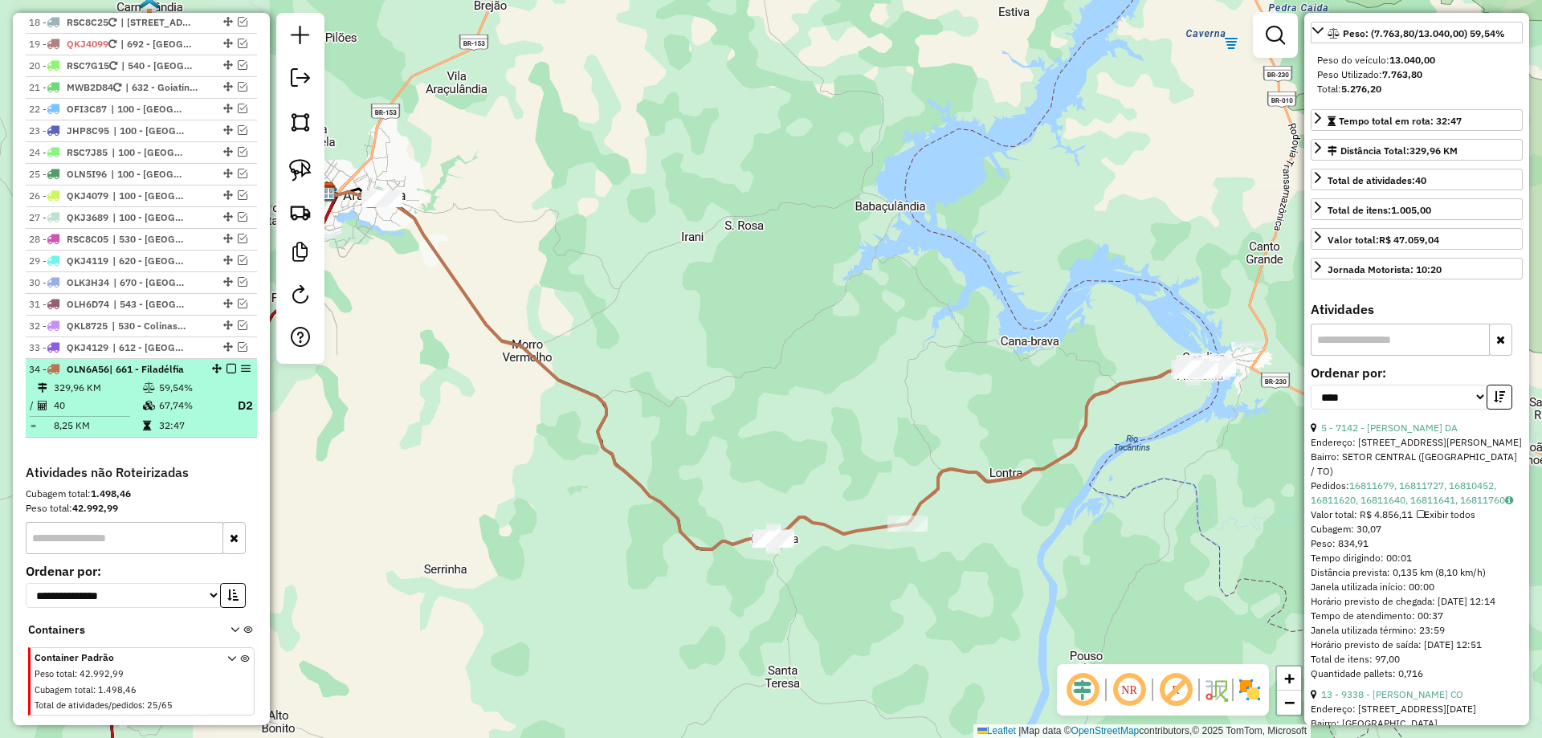
click at [227, 364] on em at bounding box center [232, 369] width 10 height 10
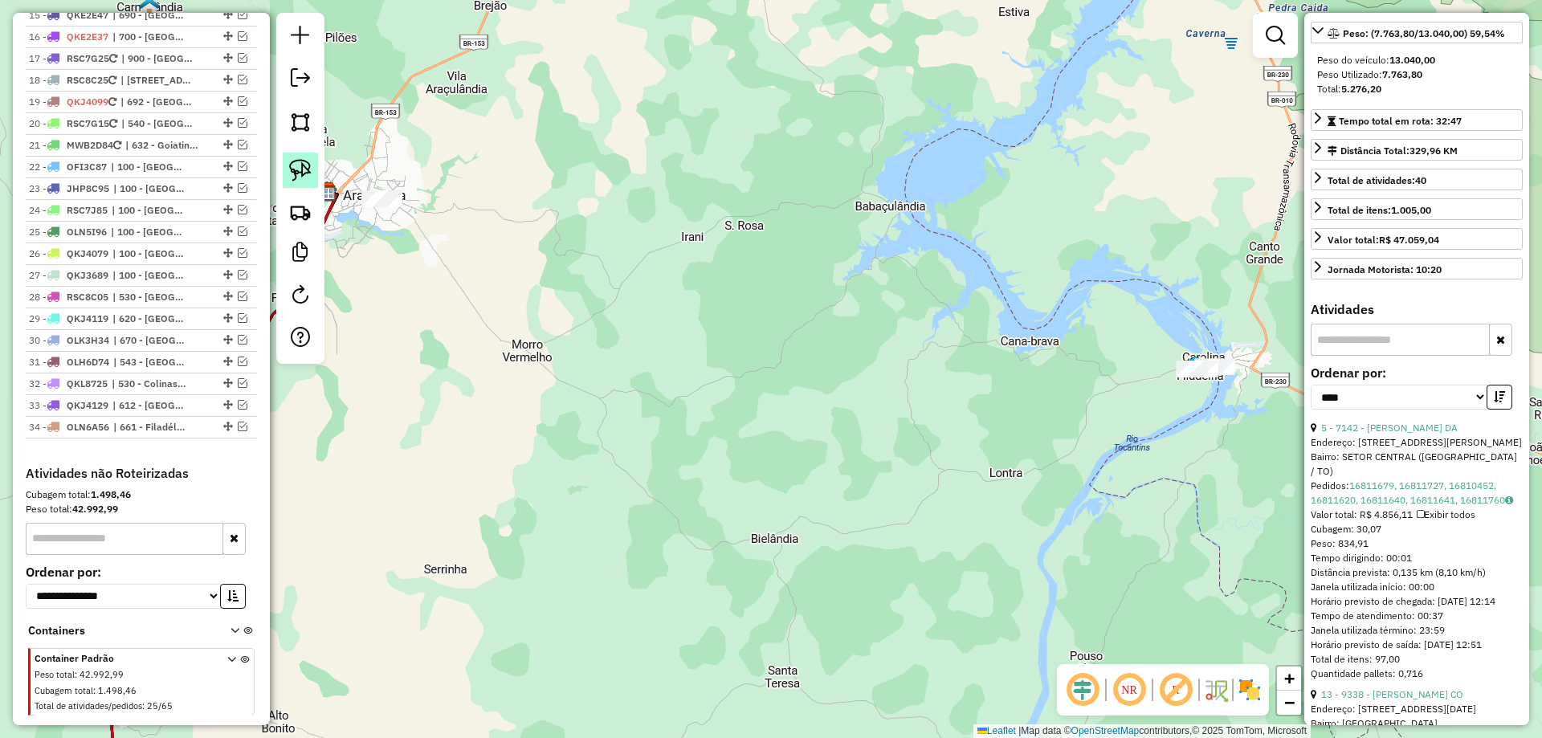
click at [289, 170] on img at bounding box center [300, 170] width 22 height 22
drag, startPoint x: 1138, startPoint y: 329, endPoint x: 1258, endPoint y: 352, distance: 121.9
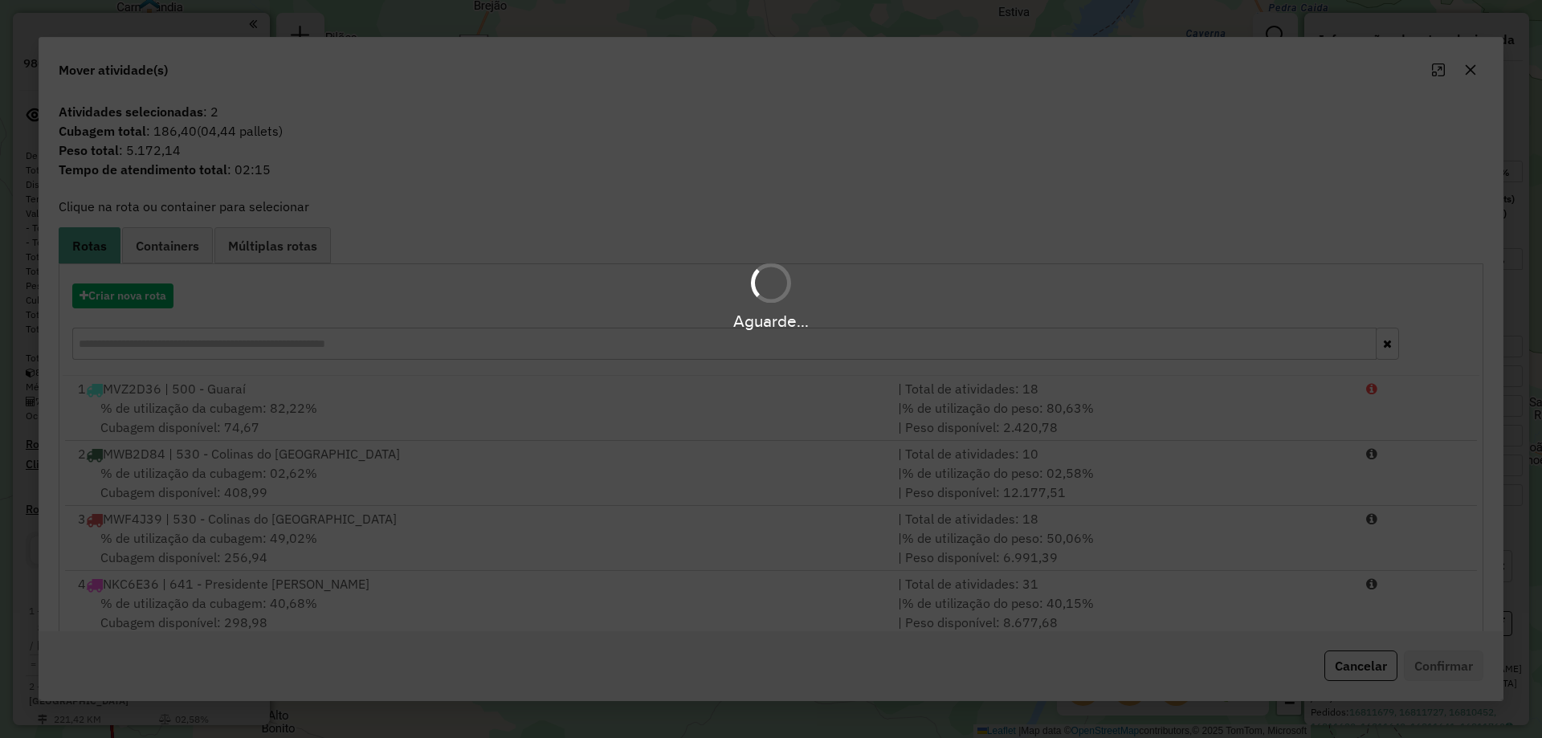
select select "*********"
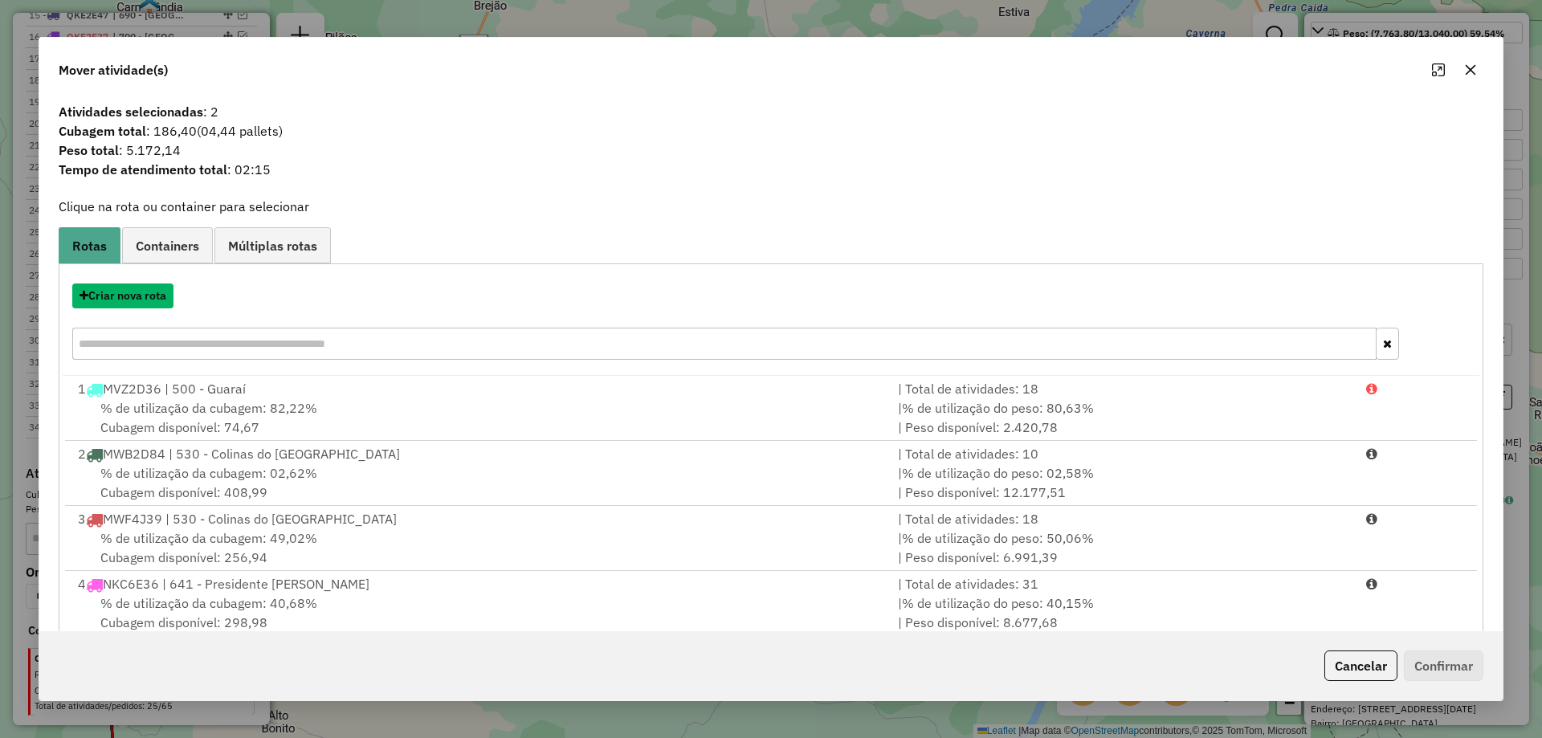
click at [125, 296] on button "Criar nova rota" at bounding box center [122, 296] width 101 height 25
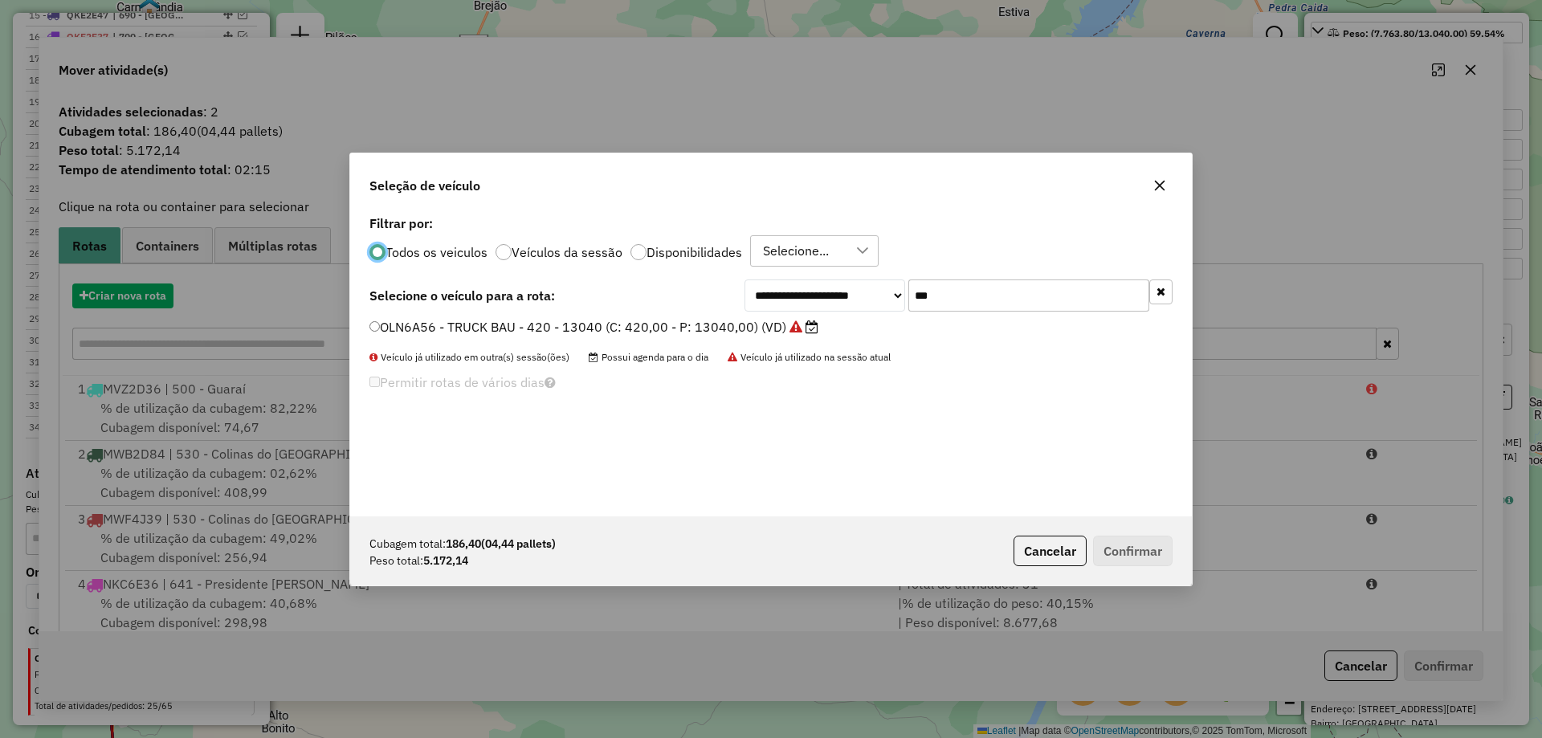
scroll to position [9, 5]
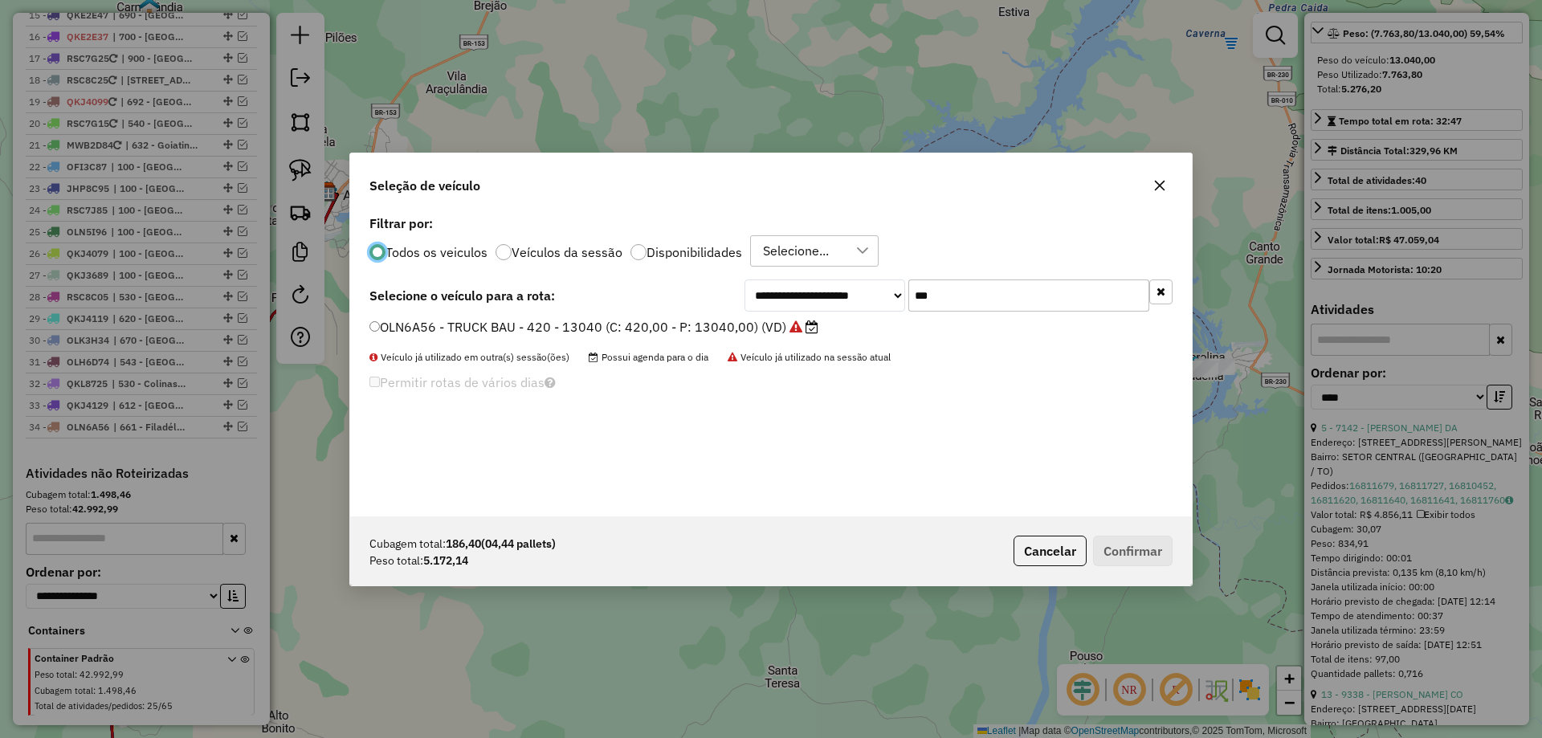
click at [982, 300] on input "***" at bounding box center [1029, 296] width 241 height 32
type input "***"
click at [687, 326] on label "OLH6D94 - TRUCK BAU - 378 - 13040 (C: 378,00 - P: 13040,00) (VD)" at bounding box center [587, 326] width 434 height 19
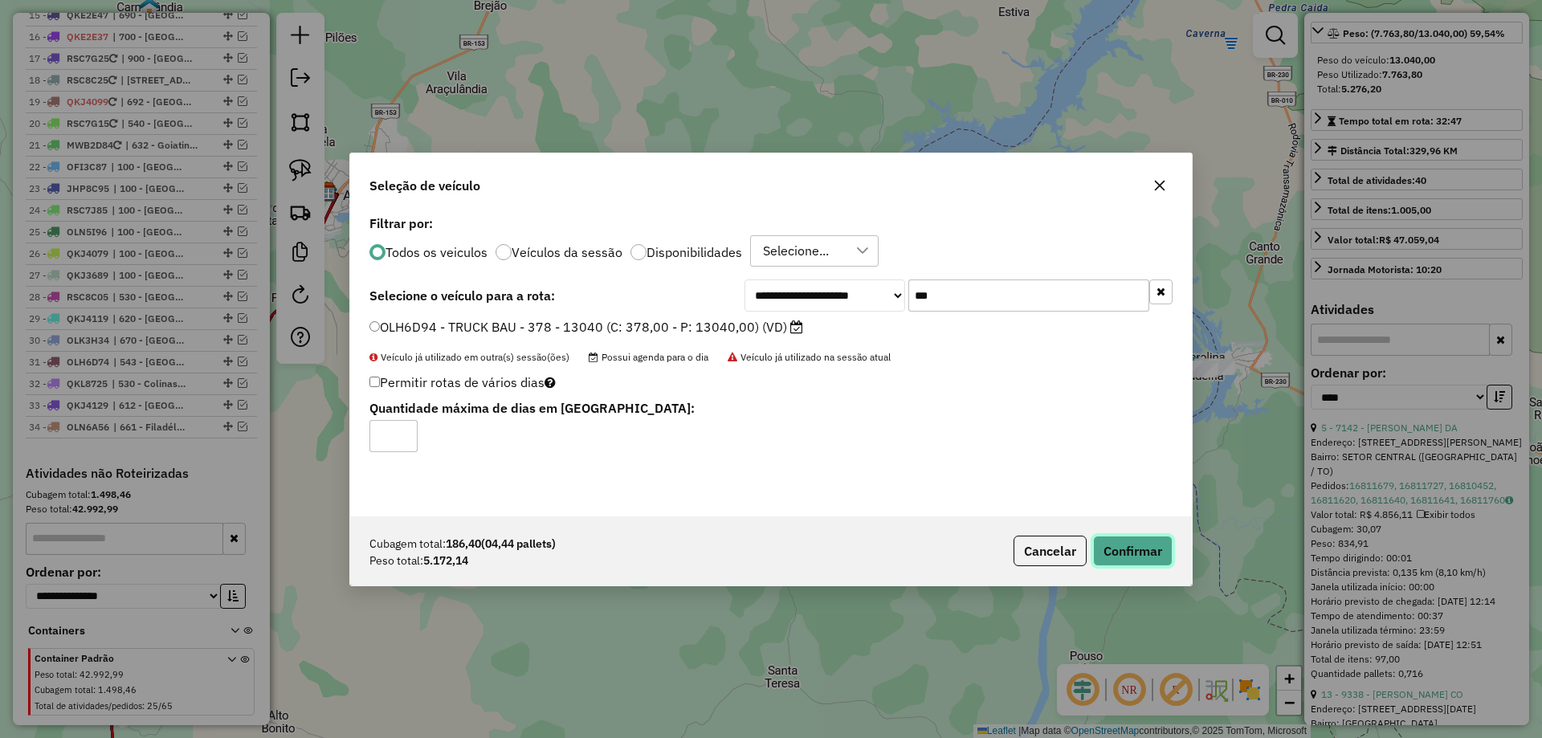
click at [1121, 538] on button "Confirmar" at bounding box center [1133, 551] width 80 height 31
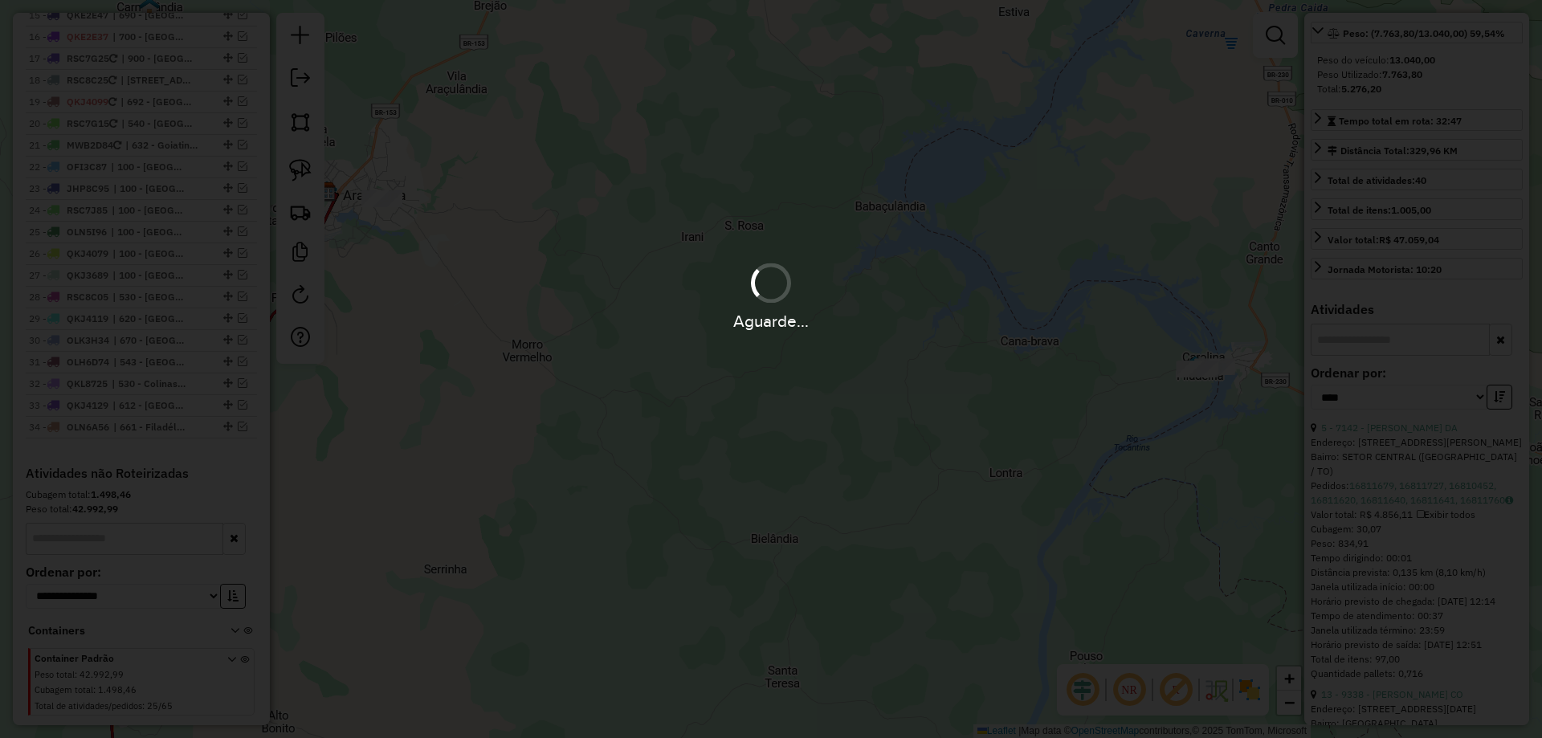
scroll to position [1784, 0]
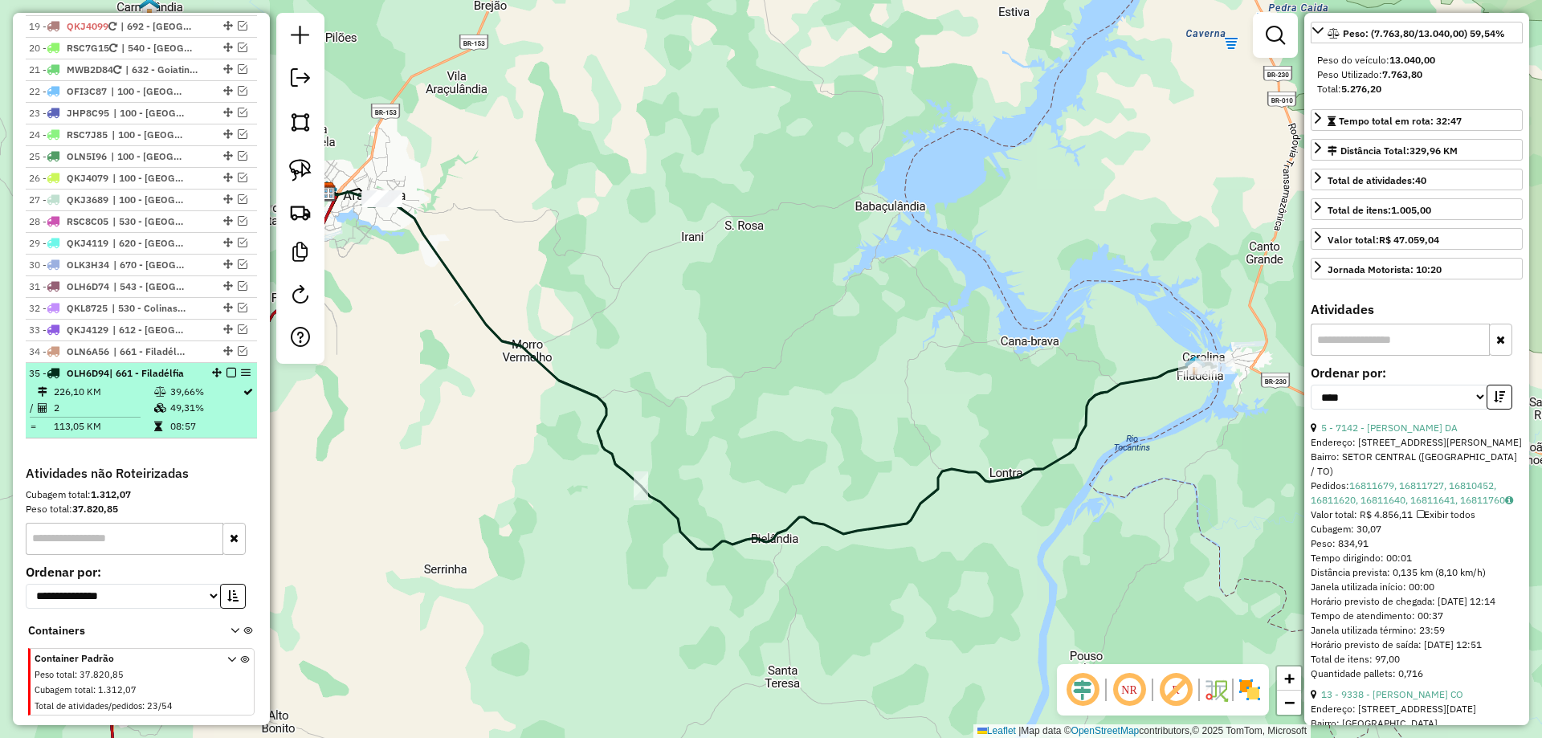
click at [227, 368] on em at bounding box center [232, 373] width 10 height 10
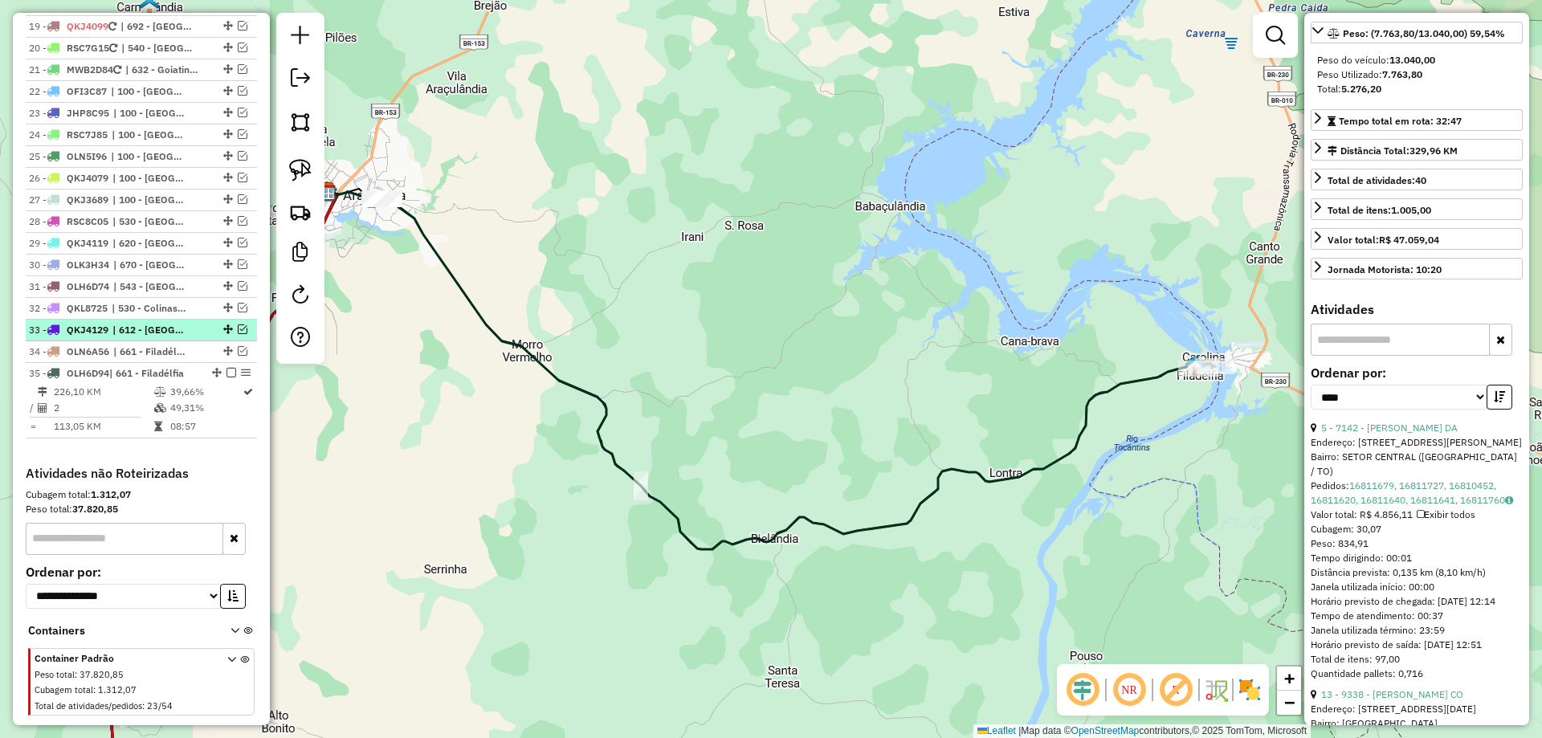
scroll to position [1730, 0]
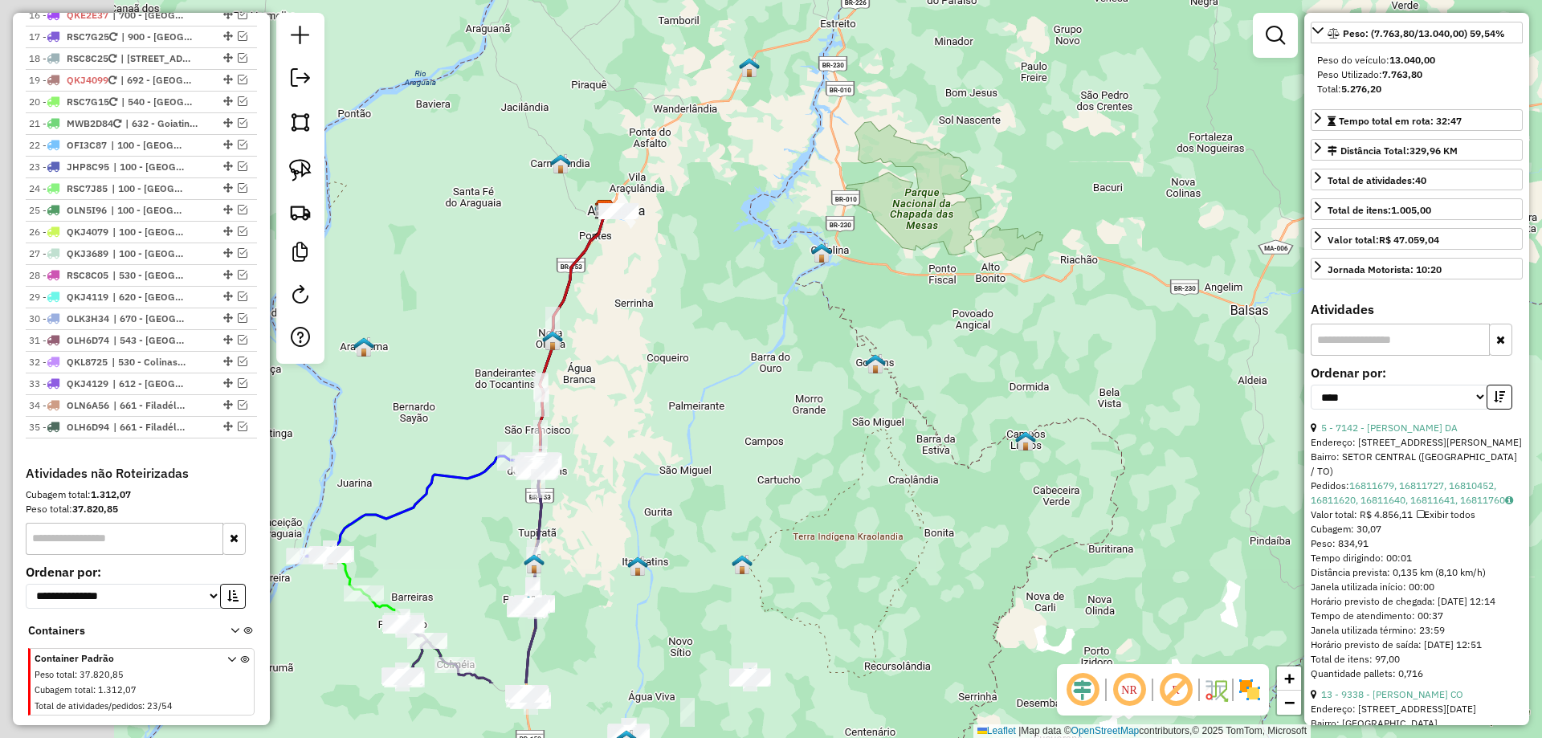
drag, startPoint x: 499, startPoint y: 491, endPoint x: 653, endPoint y: 334, distance: 219.8
click at [652, 334] on div "Janela de atendimento Grade de atendimento Capacidade Transportadoras Veículos …" at bounding box center [771, 369] width 1542 height 738
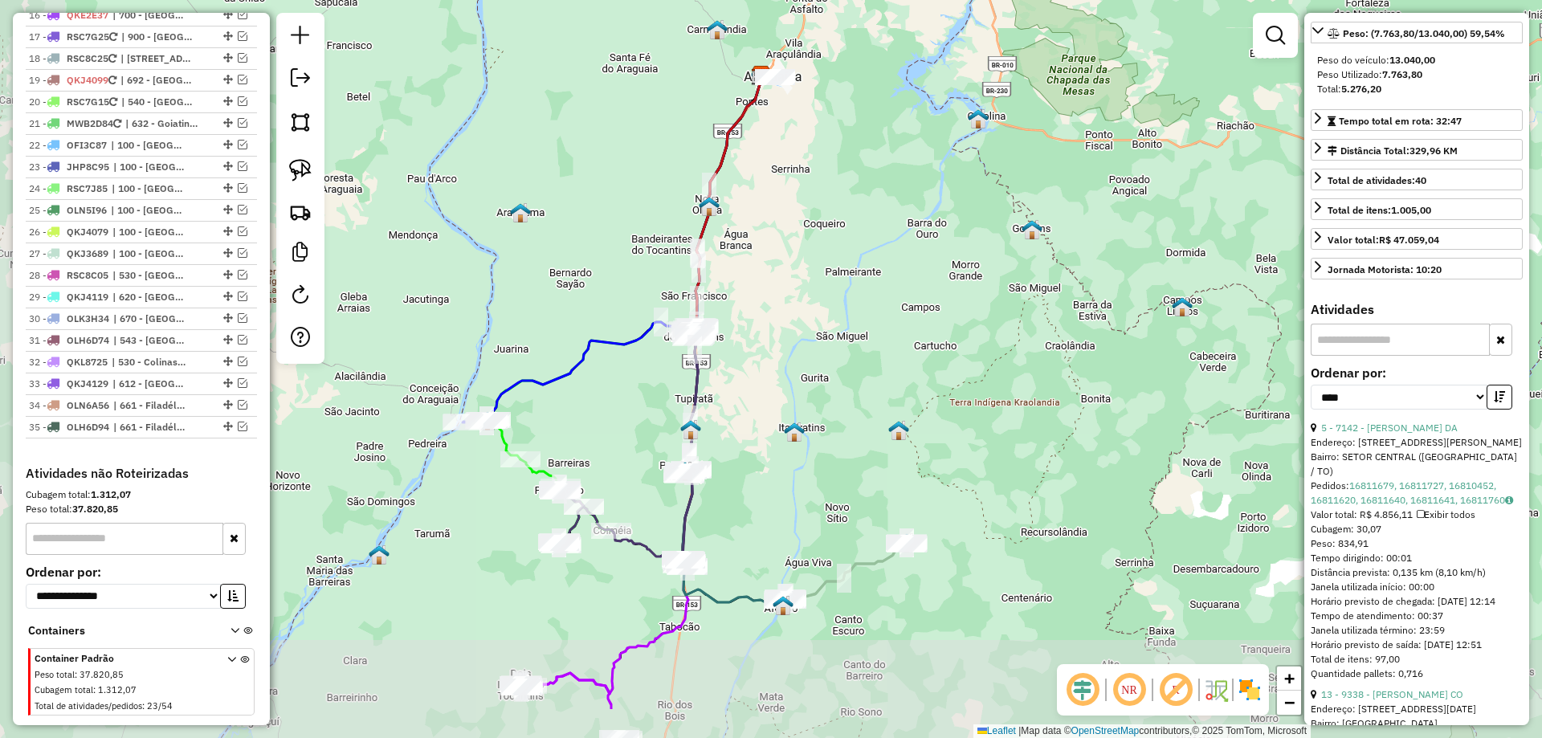
drag, startPoint x: 612, startPoint y: 485, endPoint x: 736, endPoint y: 382, distance: 161.4
click at [736, 382] on div "Janela de atendimento Grade de atendimento Capacidade Transportadoras Veículos …" at bounding box center [771, 369] width 1542 height 738
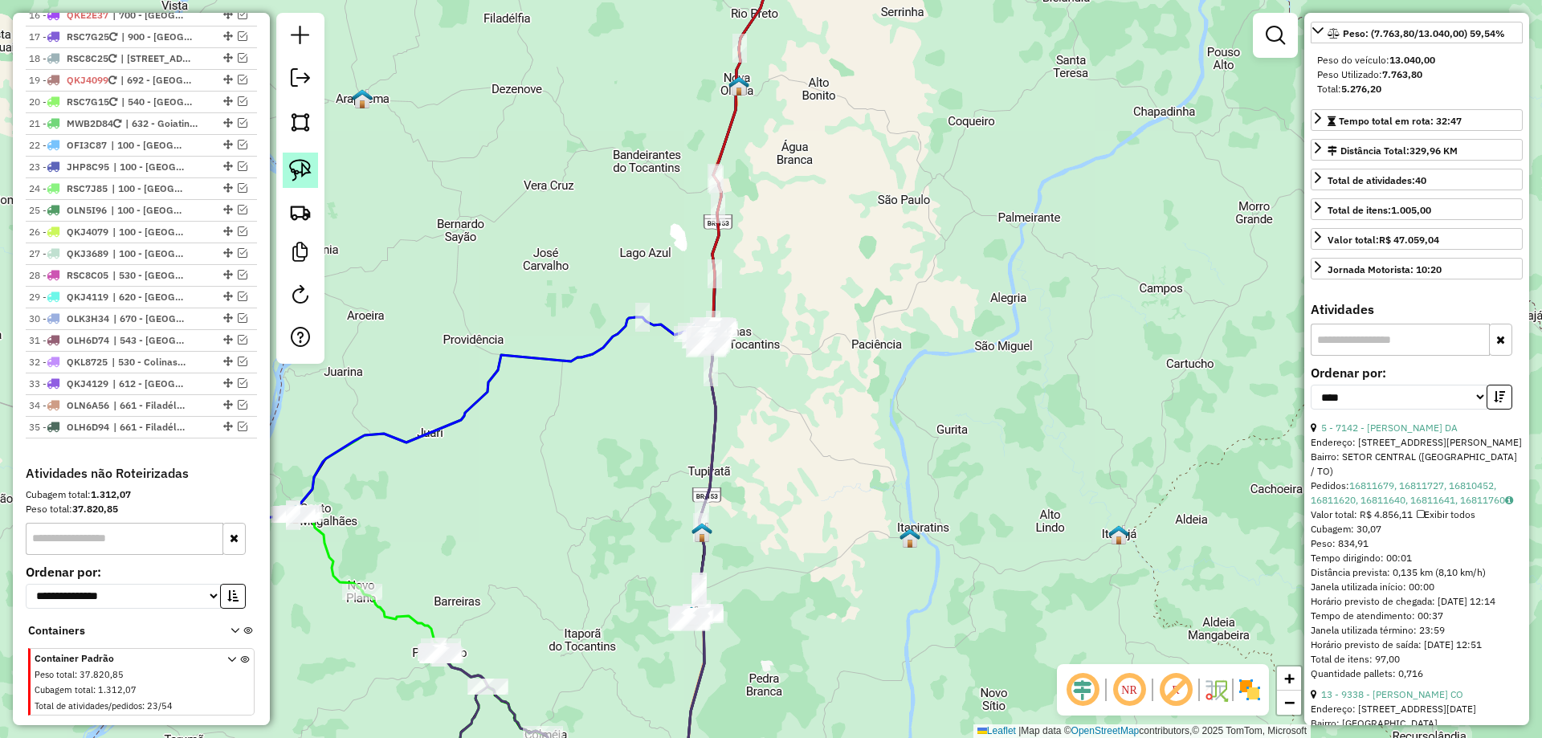
click at [300, 173] on img at bounding box center [300, 170] width 22 height 22
drag, startPoint x: 776, startPoint y: 319, endPoint x: 829, endPoint y: 382, distance: 82.1
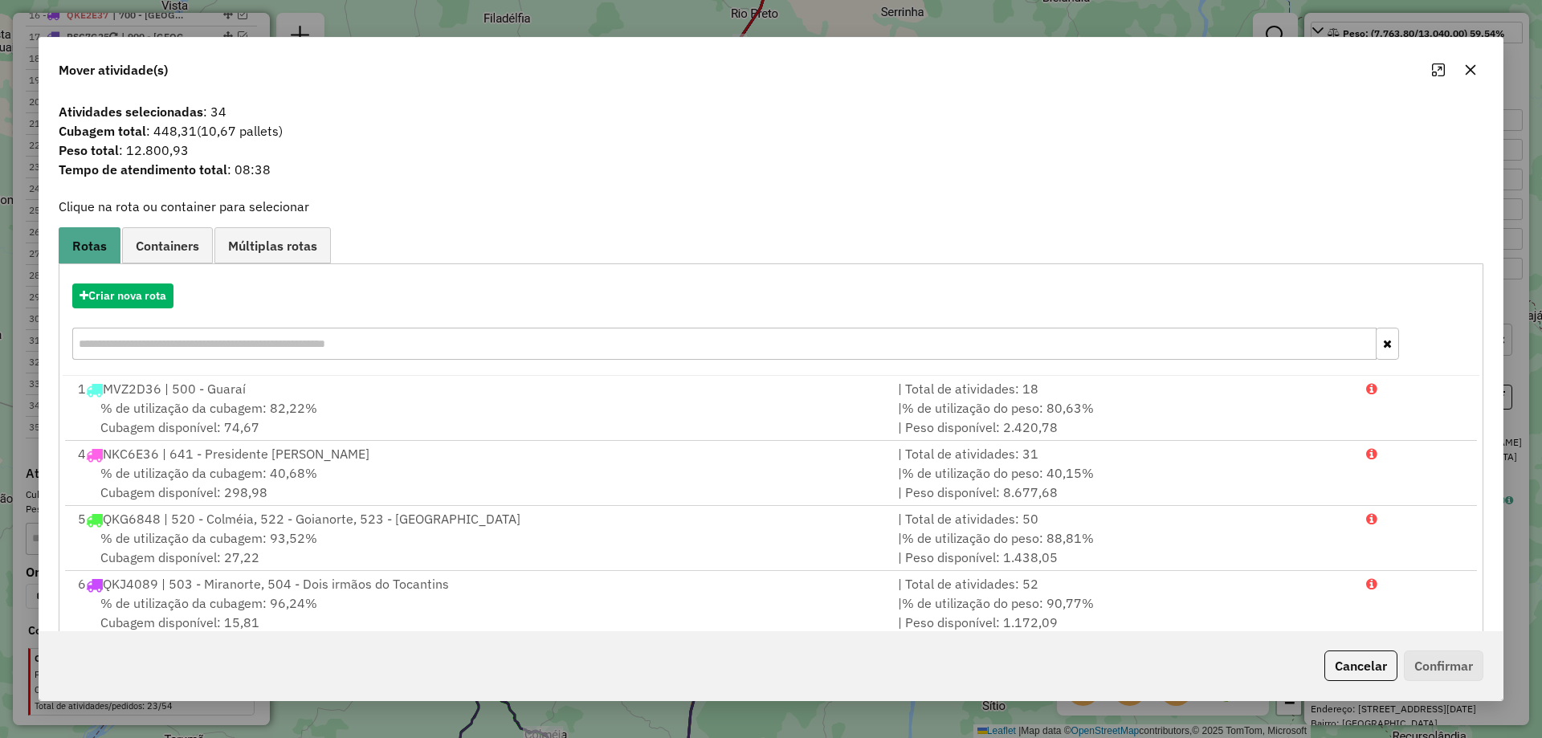
click at [1473, 77] on button "button" at bounding box center [1471, 70] width 26 height 26
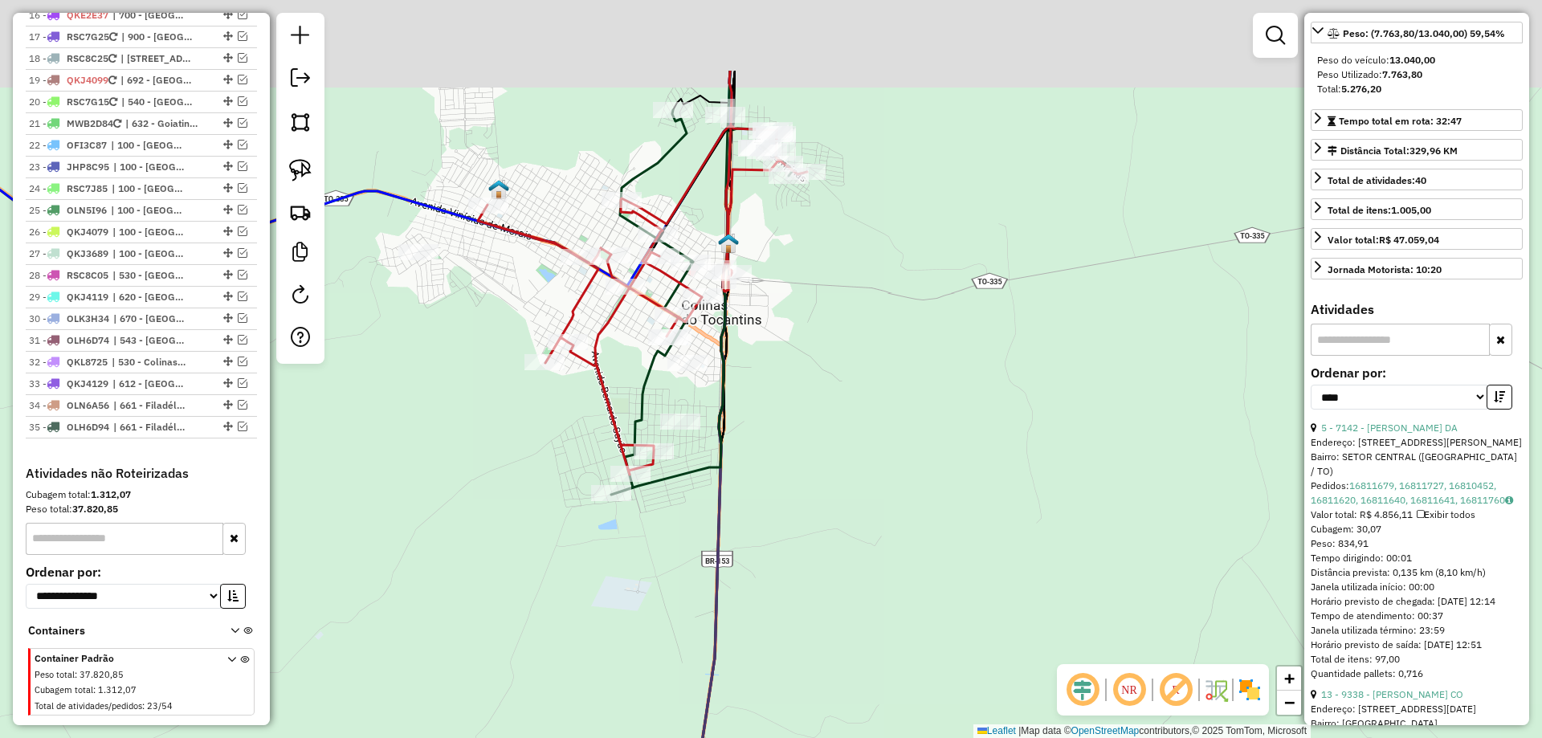
drag, startPoint x: 873, startPoint y: 200, endPoint x: 946, endPoint y: 428, distance: 239.6
click at [946, 428] on div "Janela de atendimento Grade de atendimento Capacidade Transportadoras Veículos …" at bounding box center [771, 369] width 1542 height 738
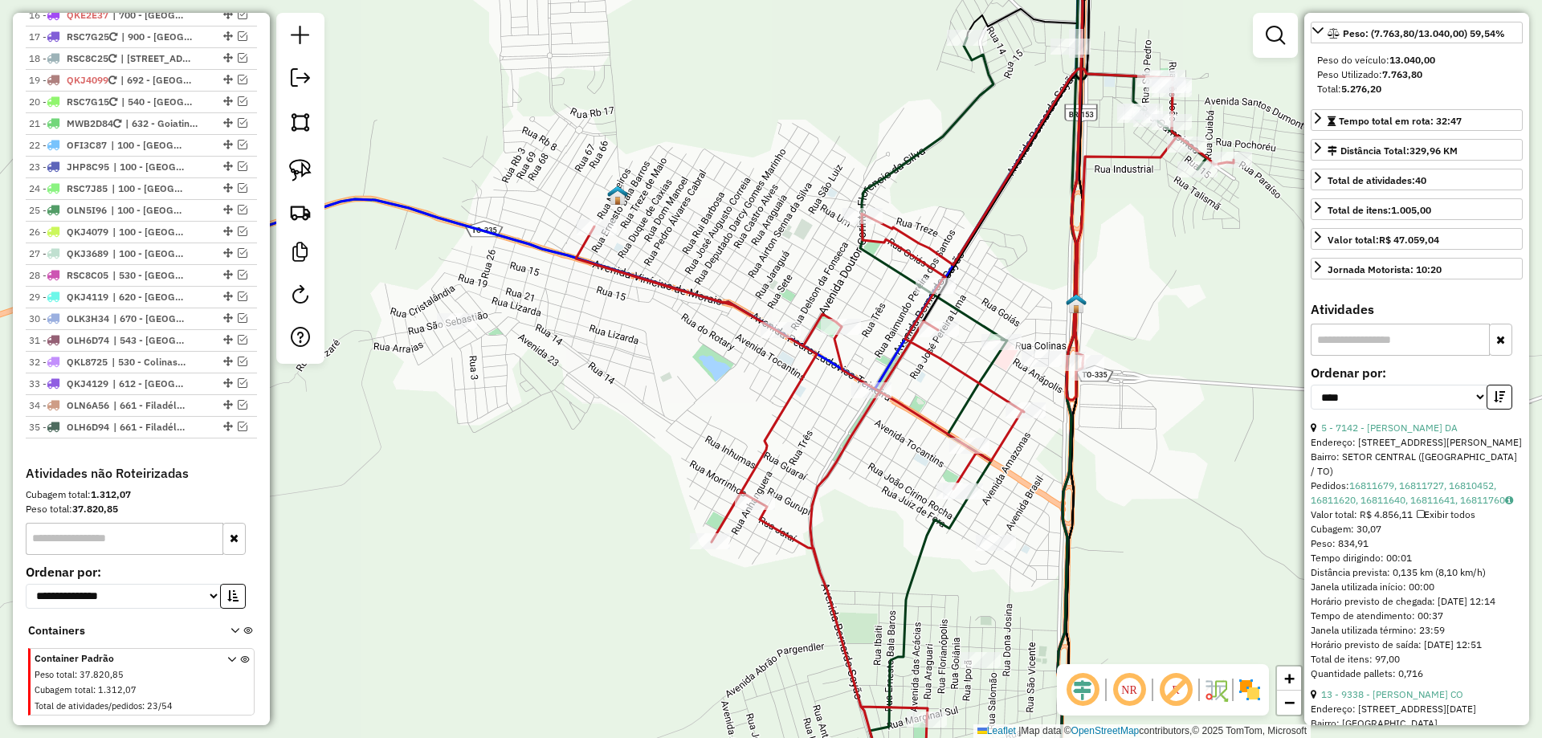
drag, startPoint x: 837, startPoint y: 348, endPoint x: 1136, endPoint y: 284, distance: 305.5
click at [1136, 284] on div "Janela de atendimento Grade de atendimento Capacidade Transportadoras Veículos …" at bounding box center [771, 369] width 1542 height 738
click at [300, 165] on img at bounding box center [300, 170] width 22 height 22
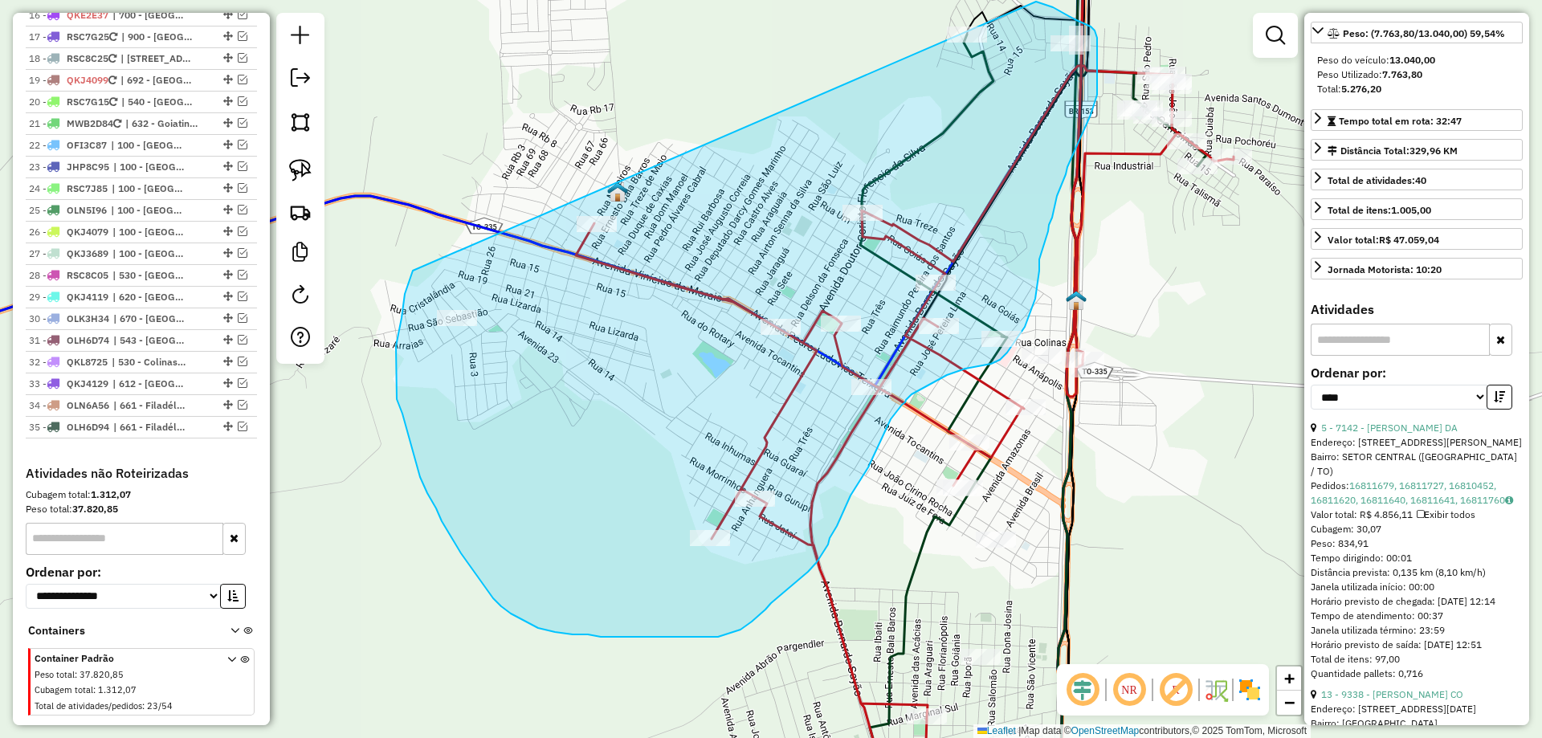
drag, startPoint x: 413, startPoint y: 272, endPoint x: 847, endPoint y: -4, distance: 514.4
click at [847, 0] on html "Aguarde... Pop-up bloqueado! Seu navegador bloqueou automáticamente a abertura …" at bounding box center [771, 369] width 1542 height 738
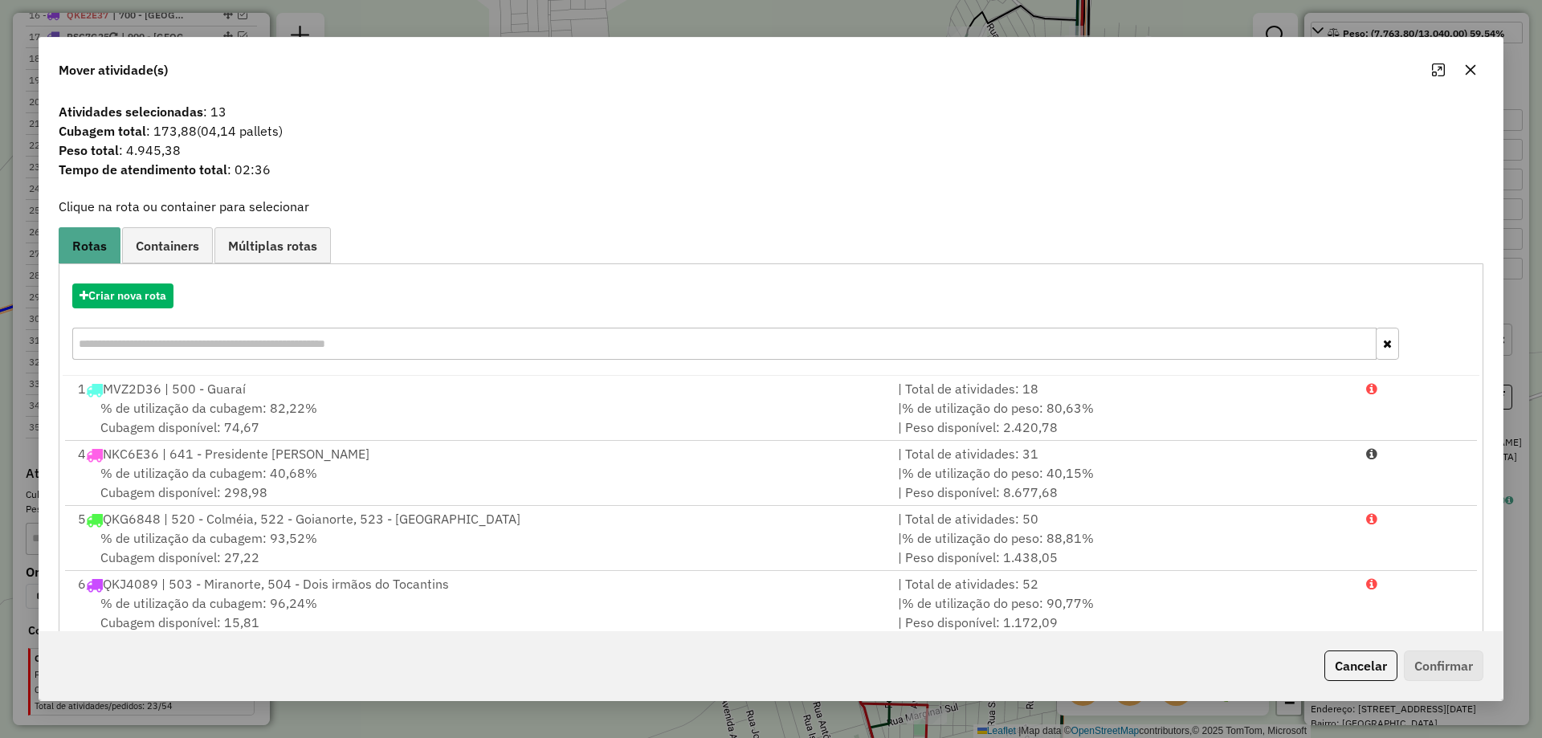
click at [1464, 66] on icon "button" at bounding box center [1470, 69] width 13 height 13
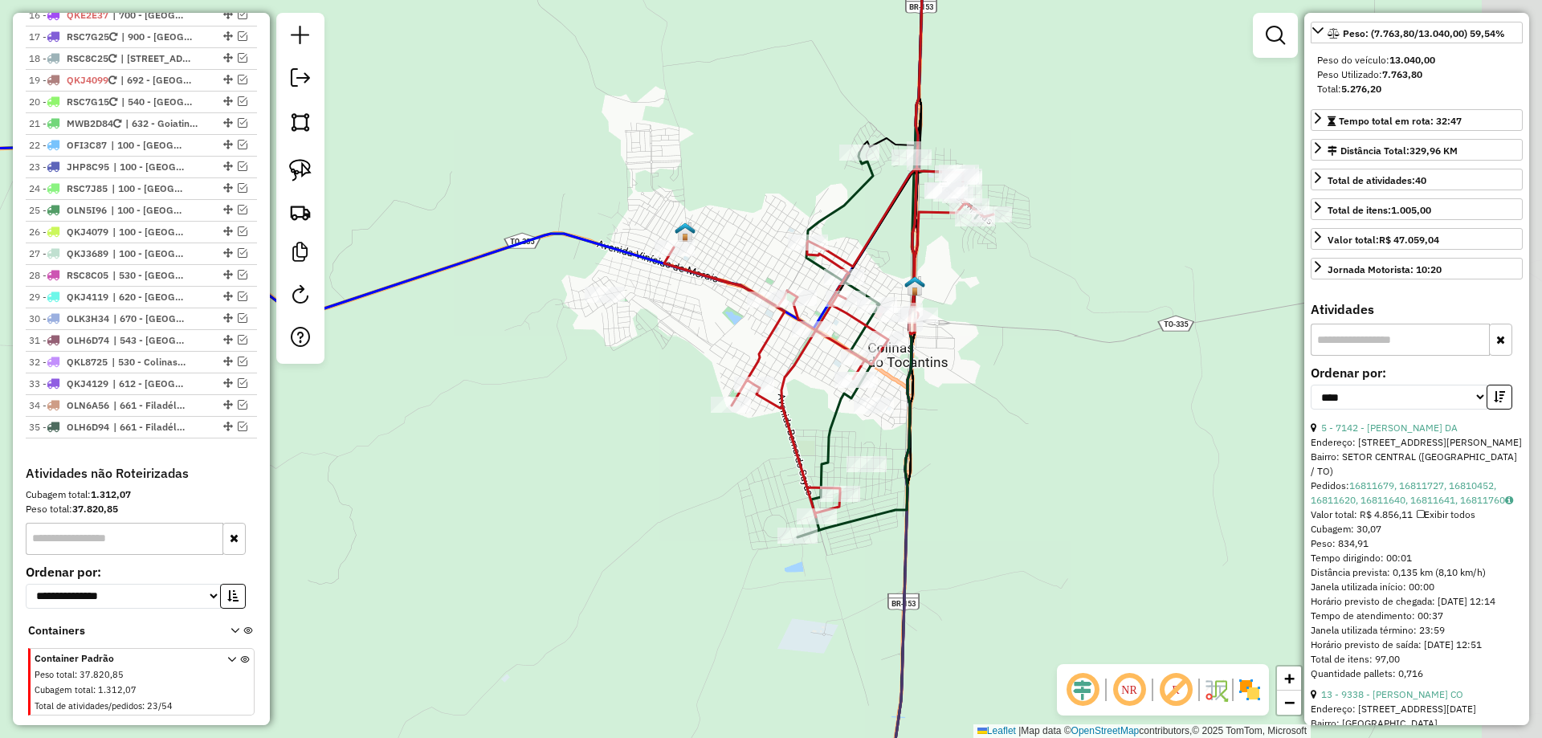
drag, startPoint x: 1144, startPoint y: 535, endPoint x: 938, endPoint y: 472, distance: 215.0
click at [943, 475] on div "Janela de atendimento Grade de atendimento Capacidade Transportadoras Veículos …" at bounding box center [771, 369] width 1542 height 738
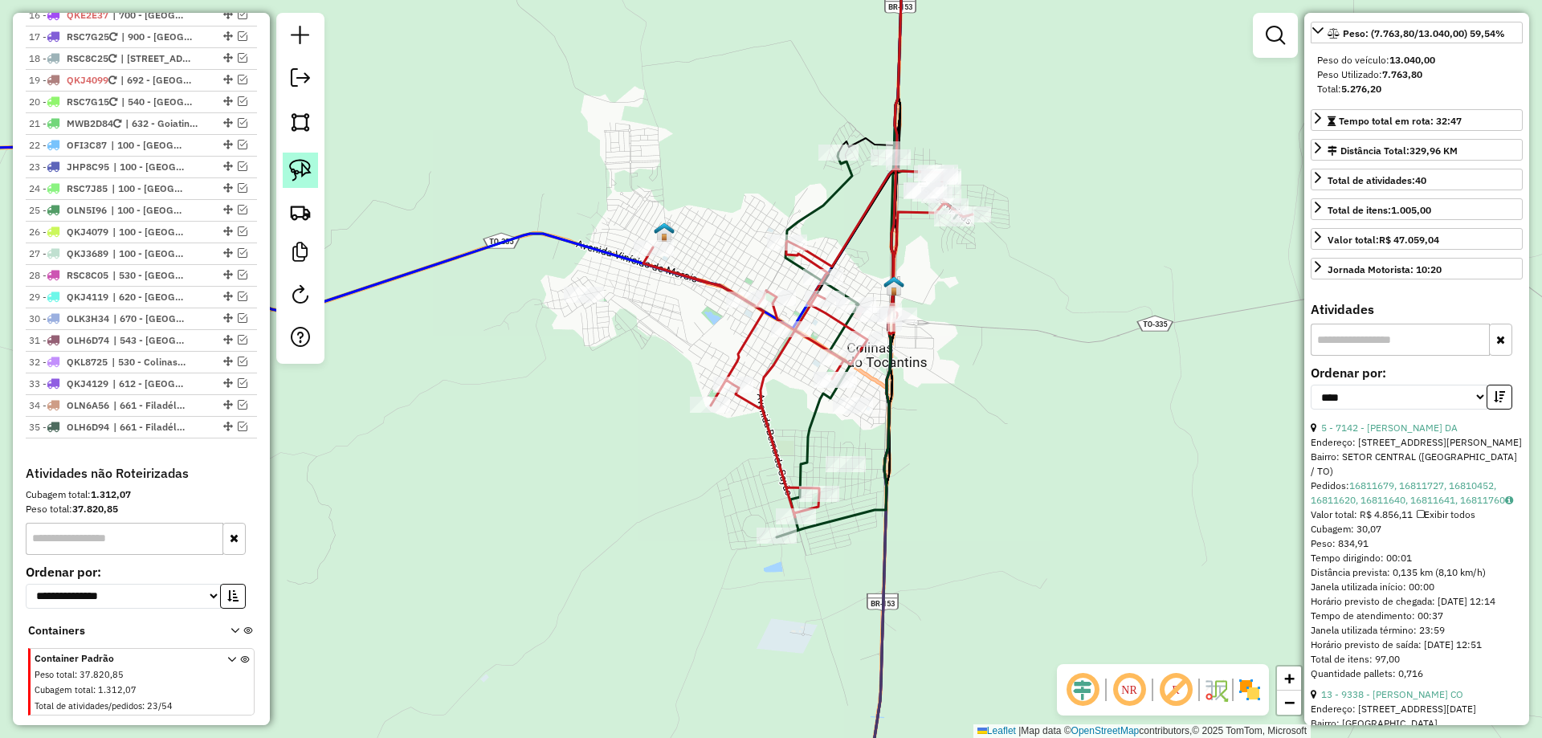
click at [295, 169] on img at bounding box center [300, 170] width 22 height 22
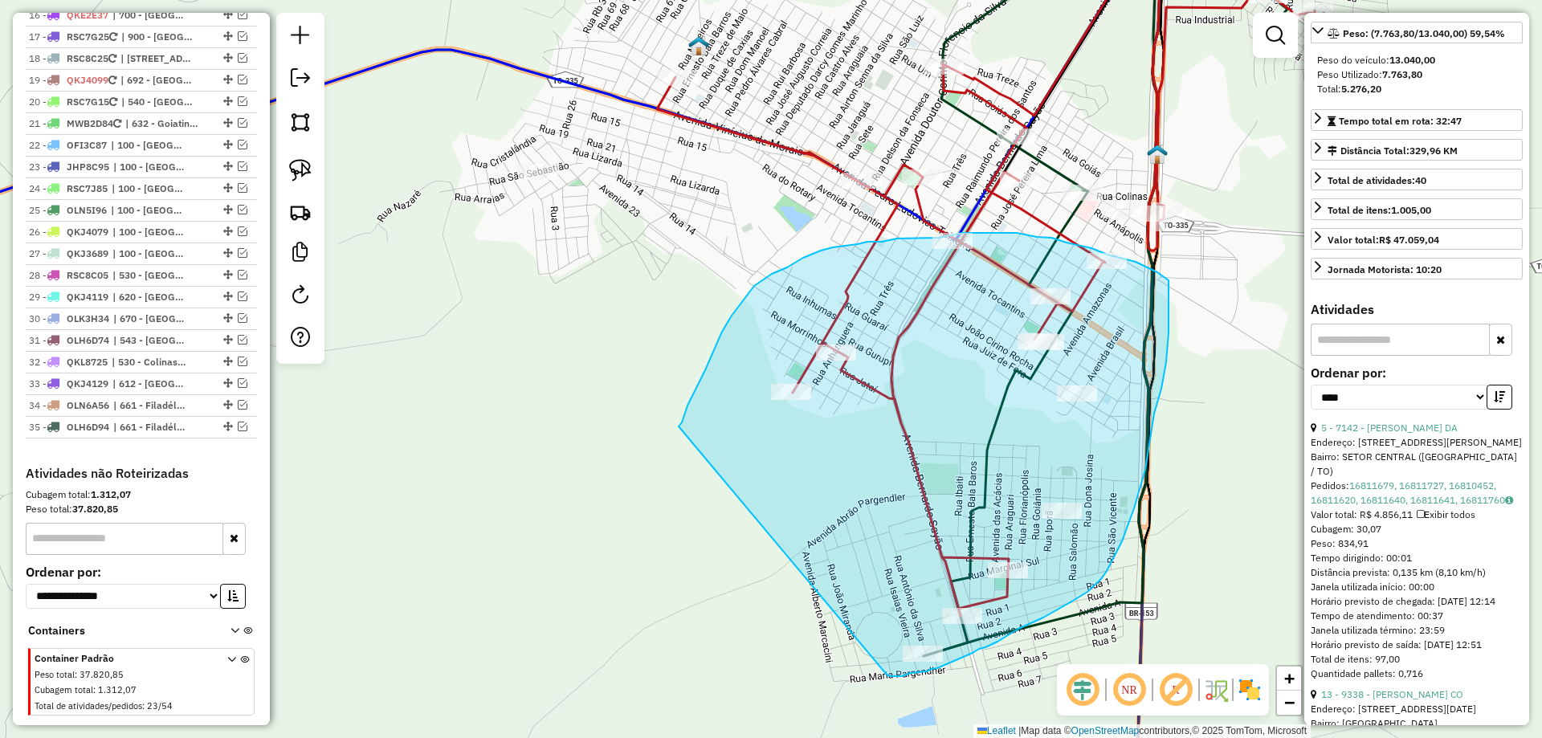
drag, startPoint x: 700, startPoint y: 382, endPoint x: 884, endPoint y: 672, distance: 344.1
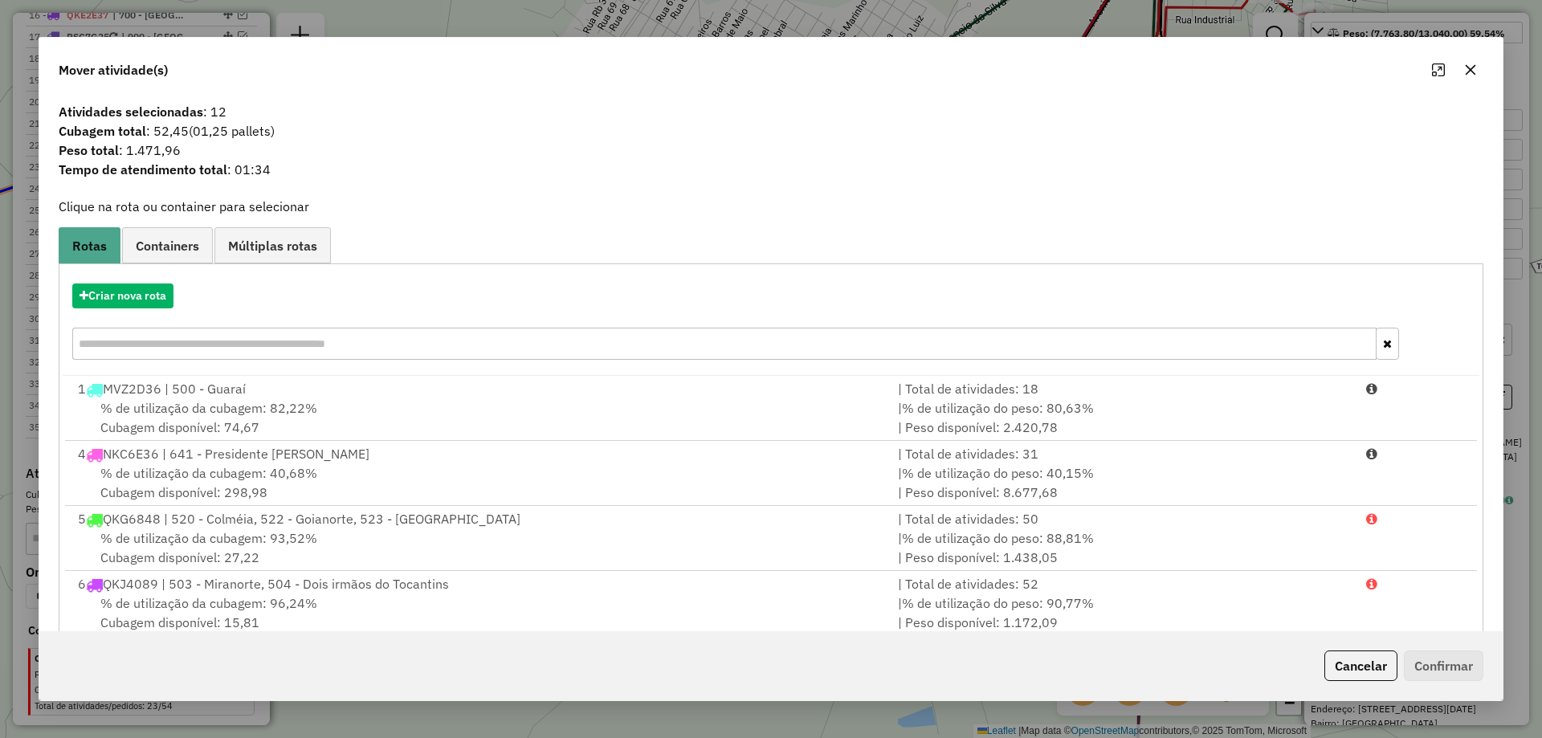
click at [1464, 75] on button "button" at bounding box center [1471, 70] width 26 height 26
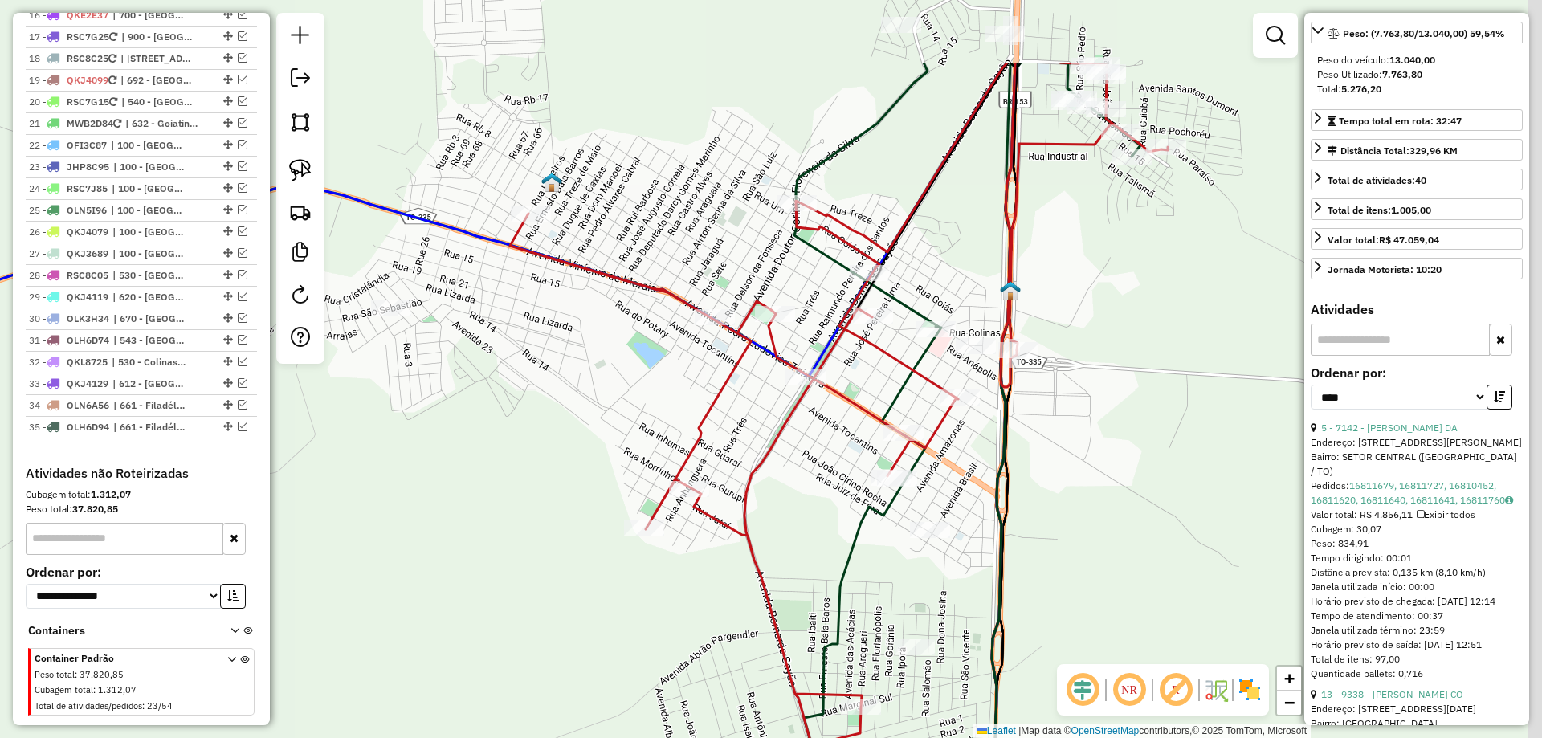
drag, startPoint x: 1146, startPoint y: 337, endPoint x: 1011, endPoint y: 525, distance: 231.4
click at [1011, 525] on div "Janela de atendimento Grade de atendimento Capacidade Transportadoras Veículos …" at bounding box center [771, 369] width 1542 height 738
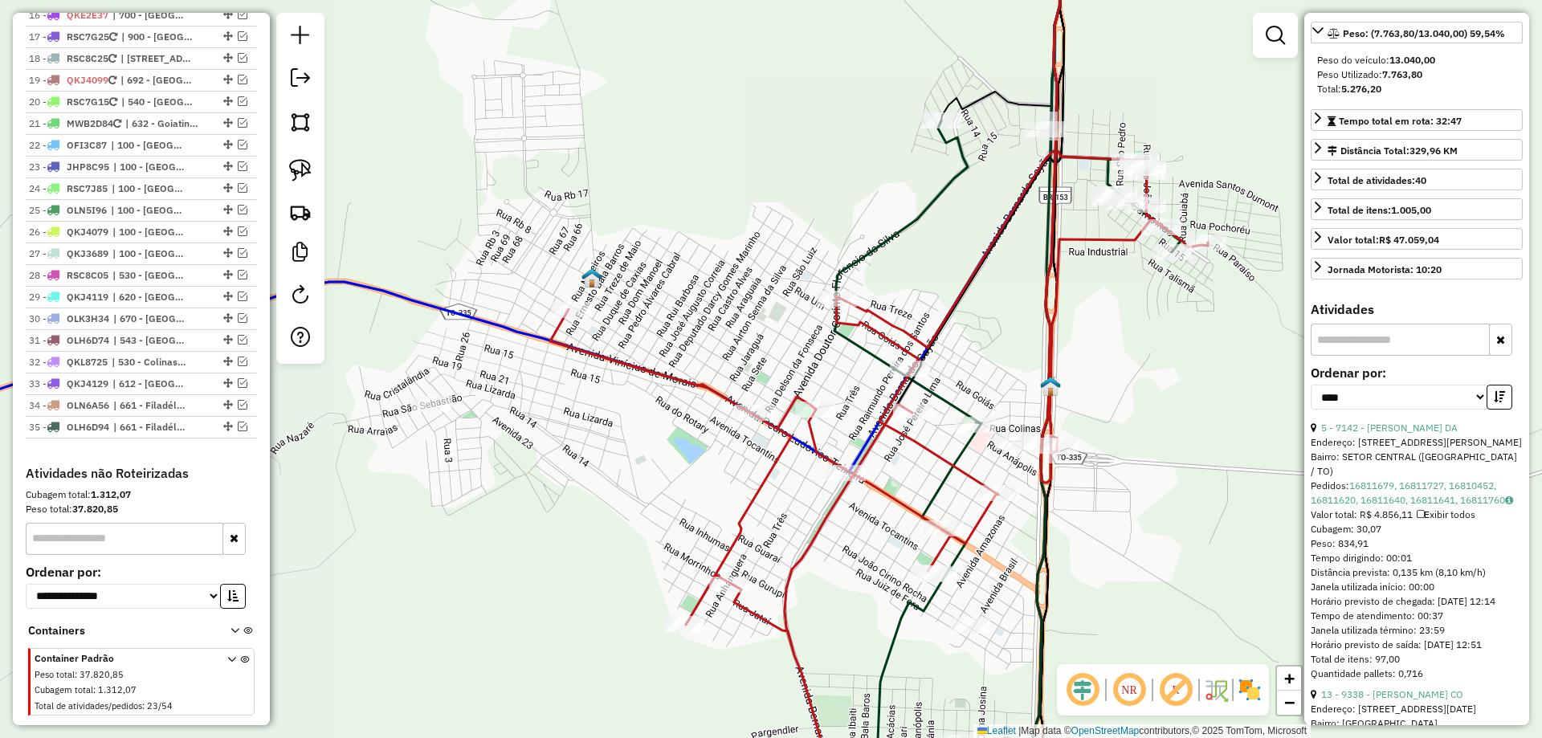
drag, startPoint x: 1068, startPoint y: 336, endPoint x: 1141, endPoint y: 377, distance: 83.8
click at [1141, 377] on div "Janela de atendimento Grade de atendimento Capacidade Transportadoras Veículos …" at bounding box center [771, 369] width 1542 height 738
click at [305, 172] on img at bounding box center [300, 170] width 22 height 22
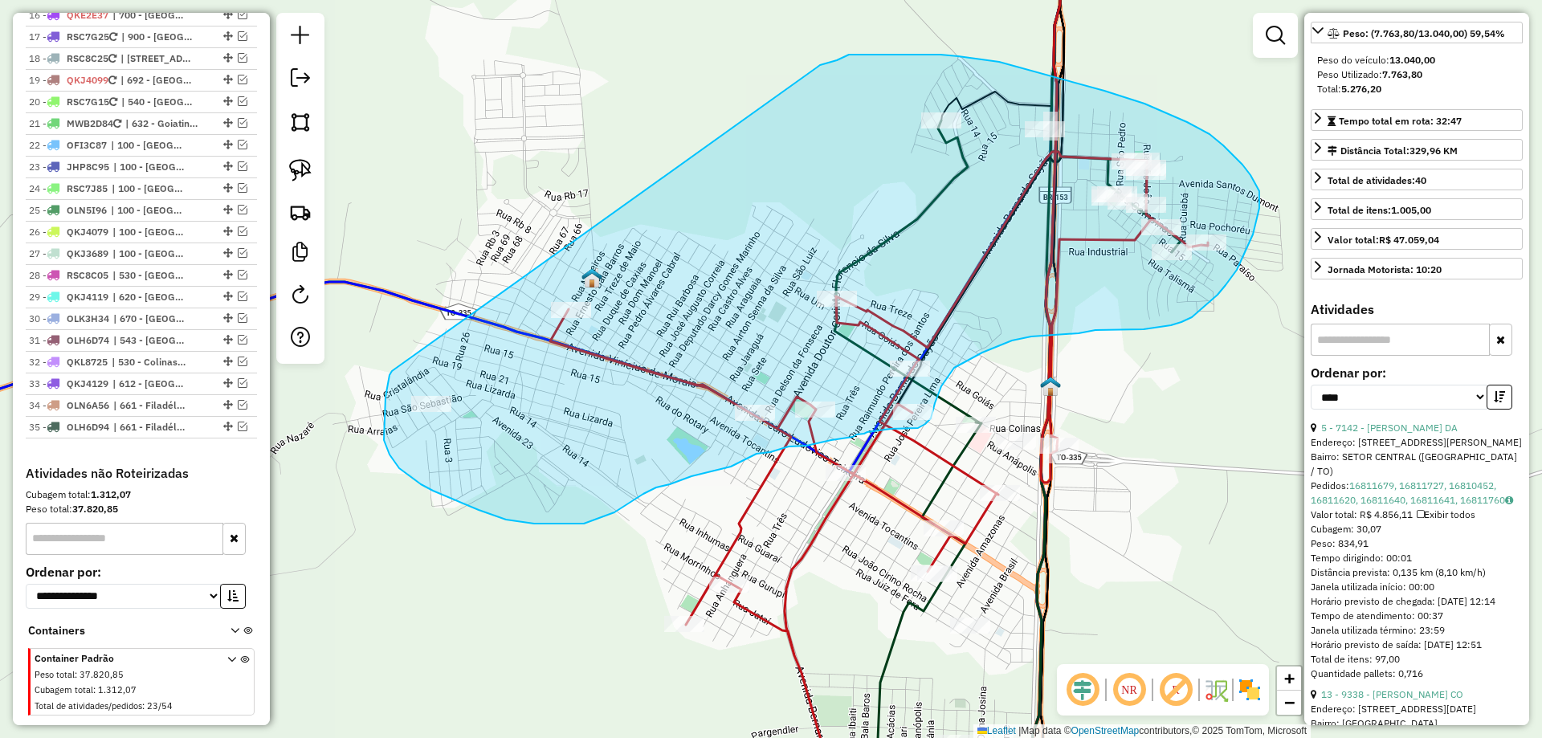
drag, startPoint x: 384, startPoint y: 423, endPoint x: 814, endPoint y: 71, distance: 555.5
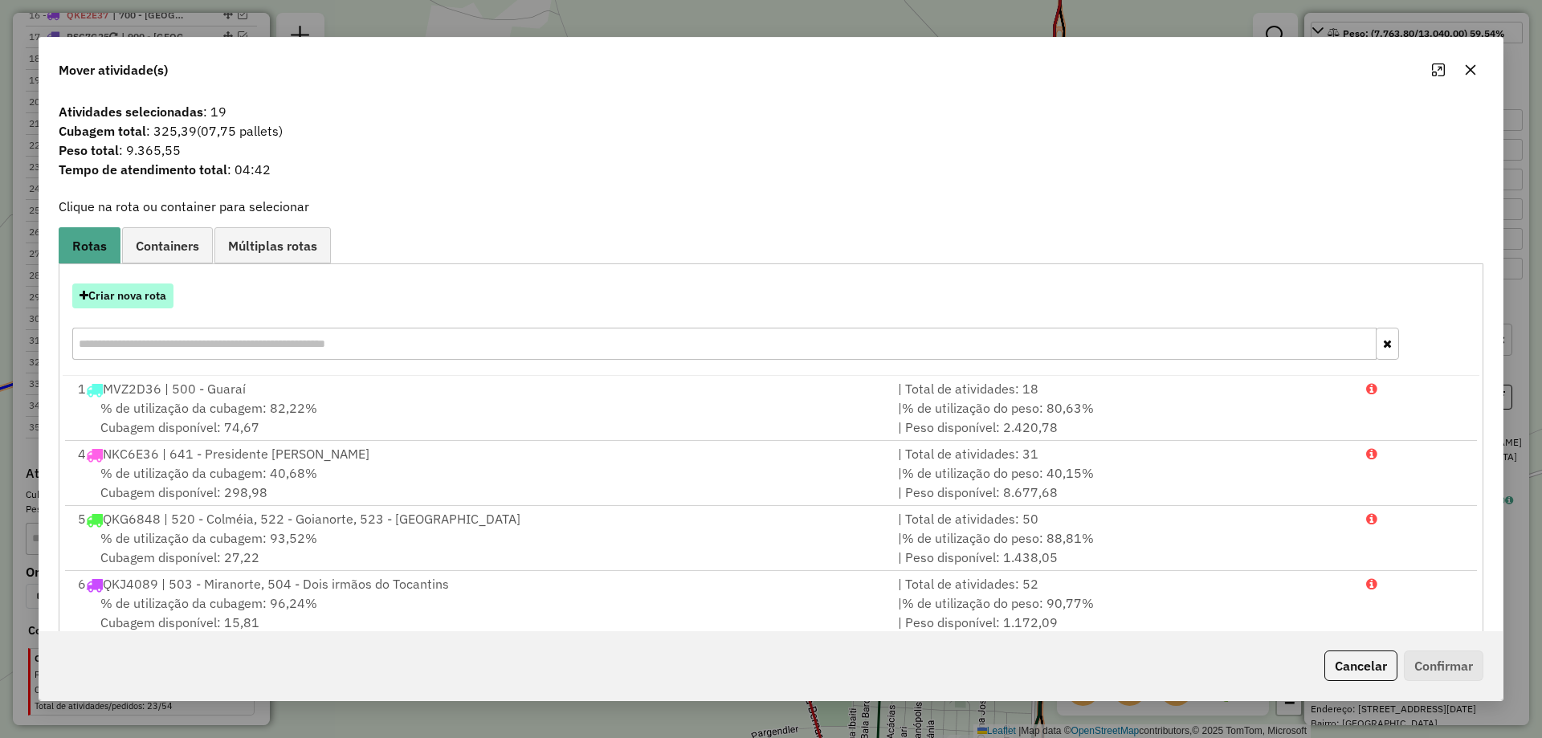
click at [142, 292] on button "Criar nova rota" at bounding box center [122, 296] width 101 height 25
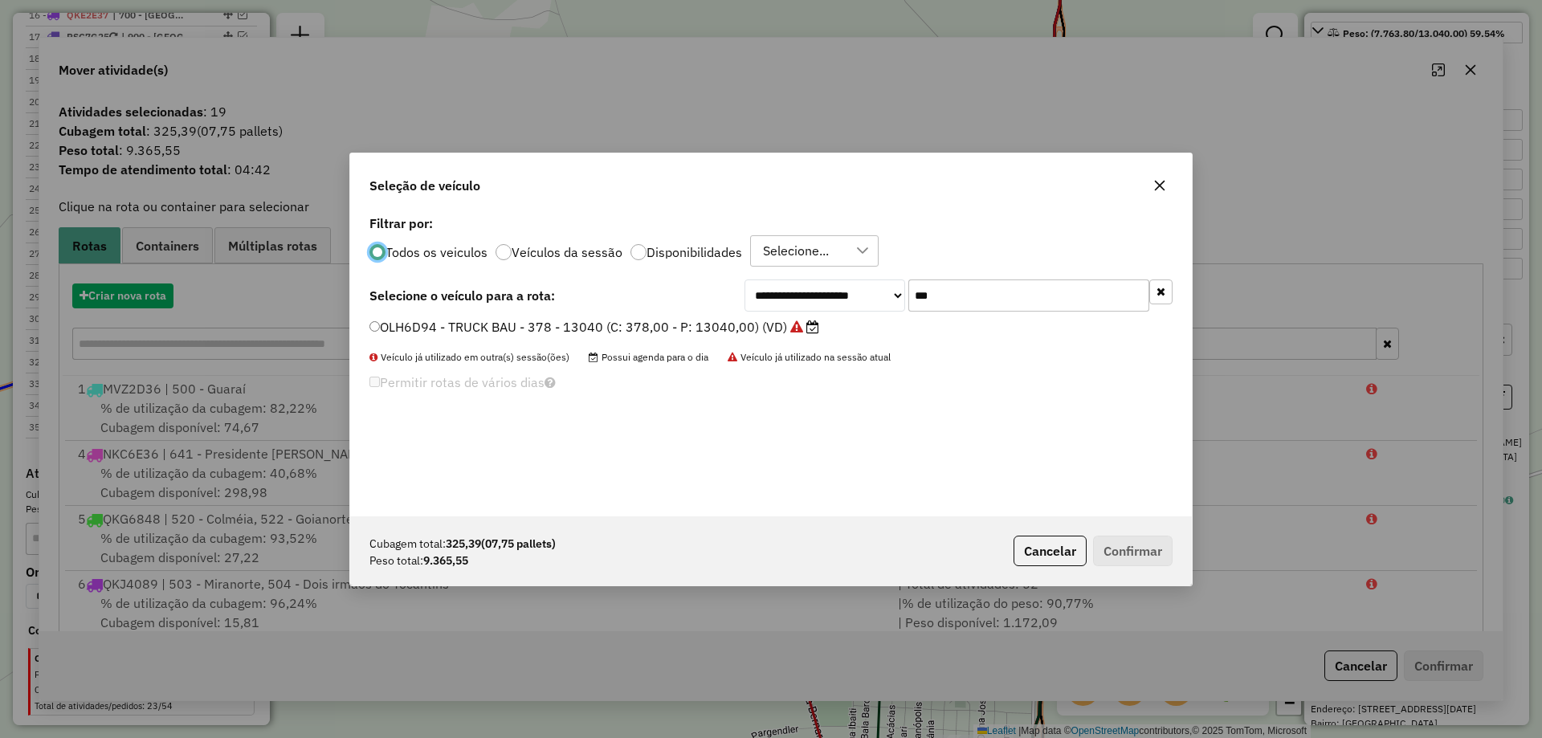
scroll to position [9, 5]
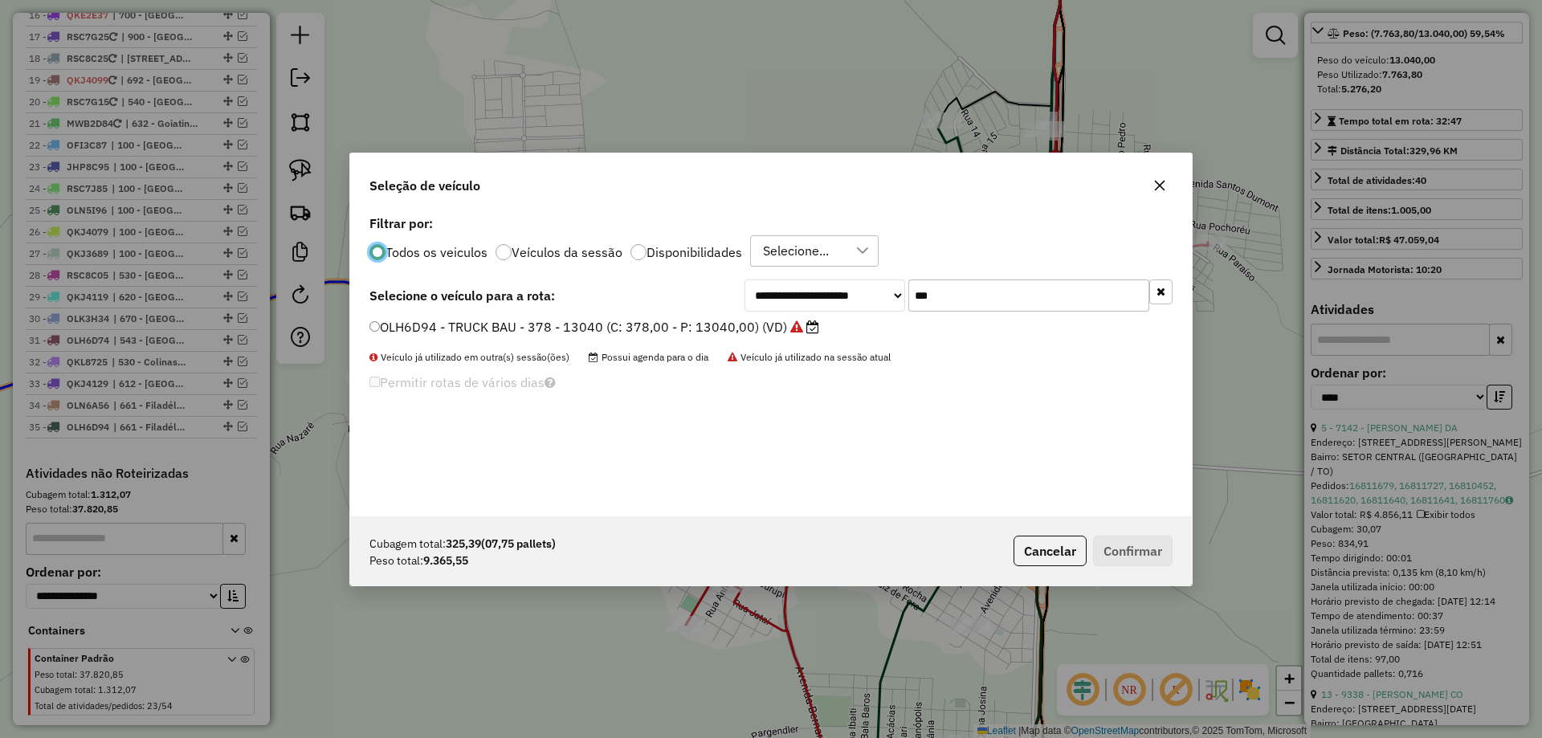
click at [967, 304] on input "***" at bounding box center [1029, 296] width 241 height 32
type input "***"
click at [818, 327] on label "MWF4J39 - TRUCK CARROCERIA ABERTA - 504 - 14000 (C: 504,00 - P: 14000,00) (VD)" at bounding box center [647, 326] width 554 height 19
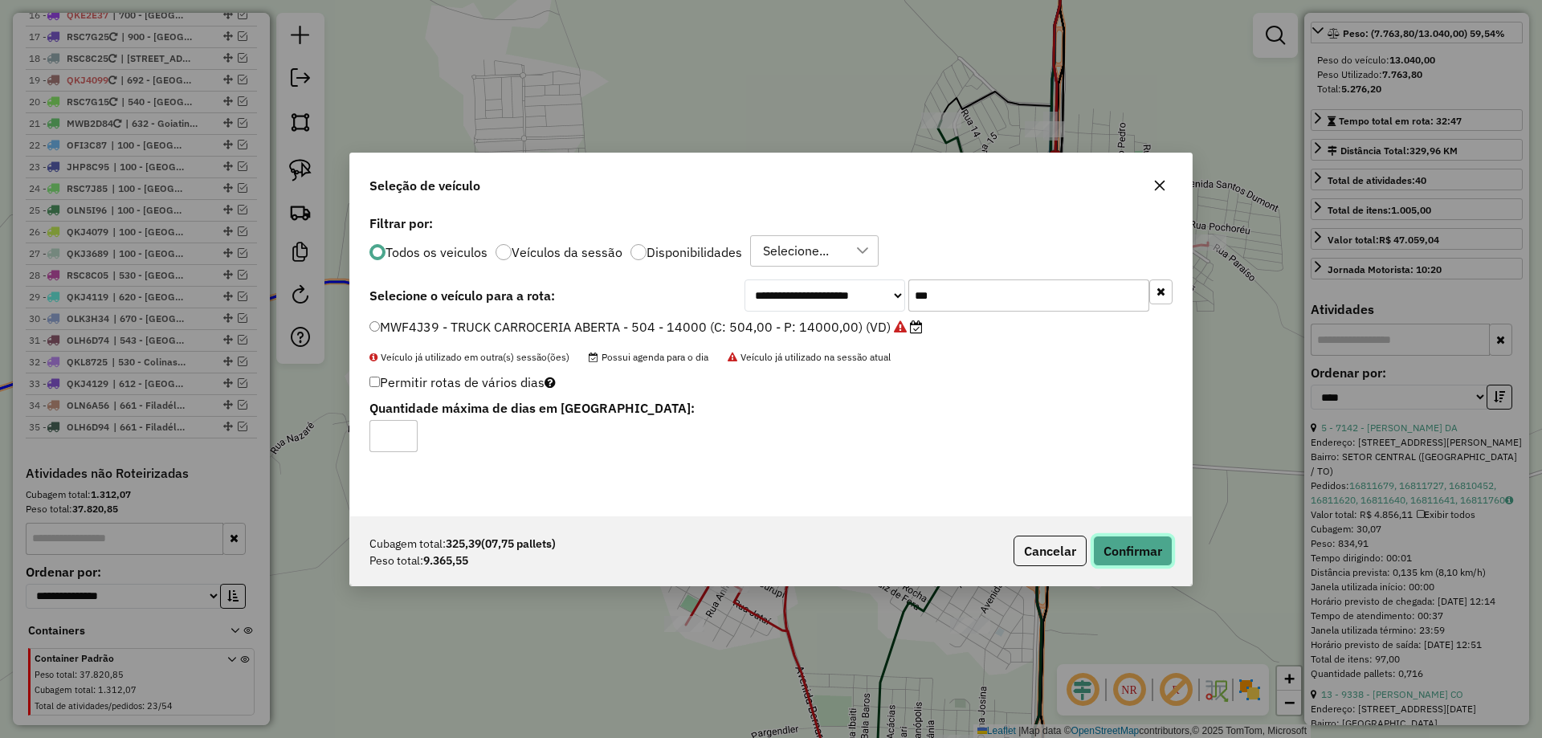
click at [1138, 546] on button "Confirmar" at bounding box center [1133, 551] width 80 height 31
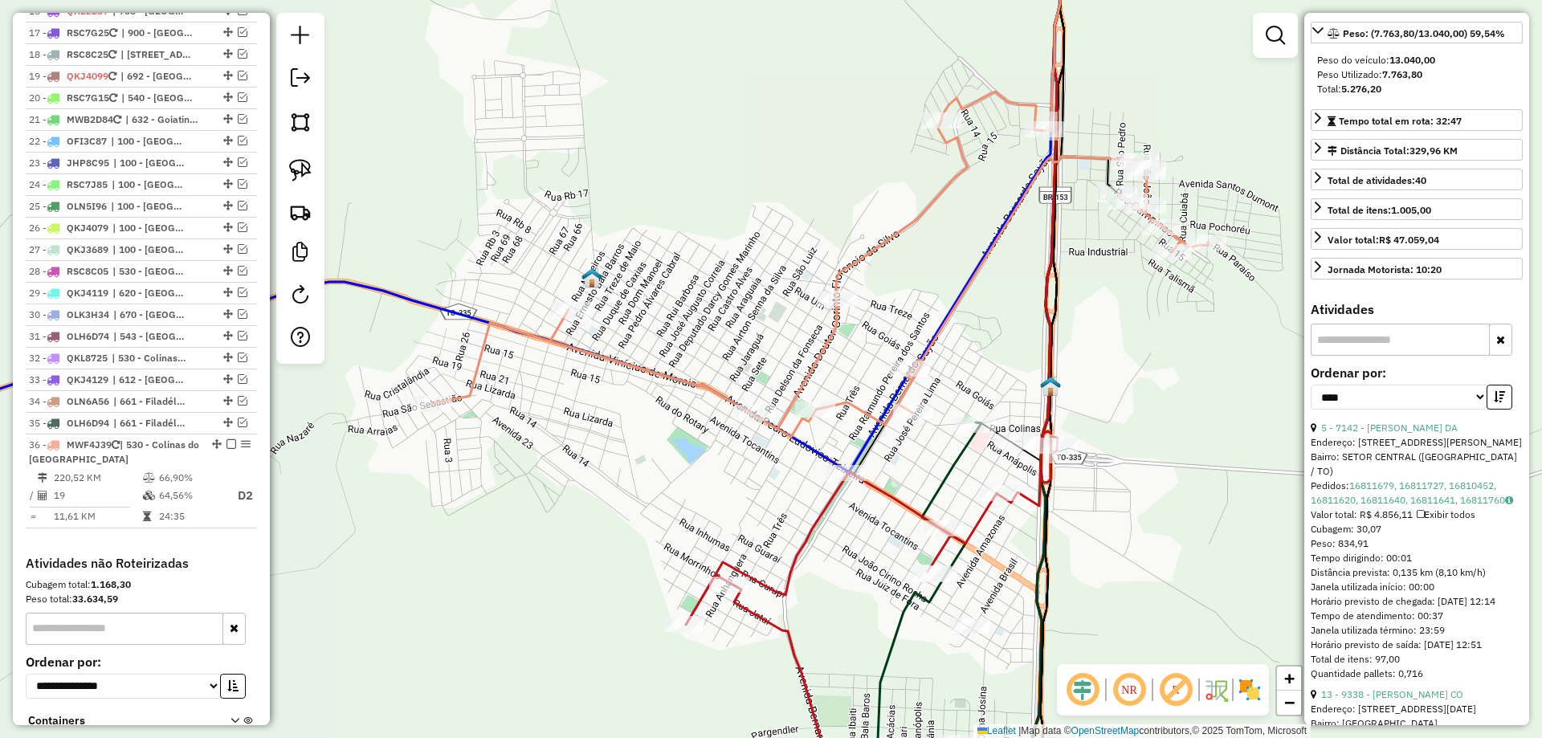
scroll to position [1820, 0]
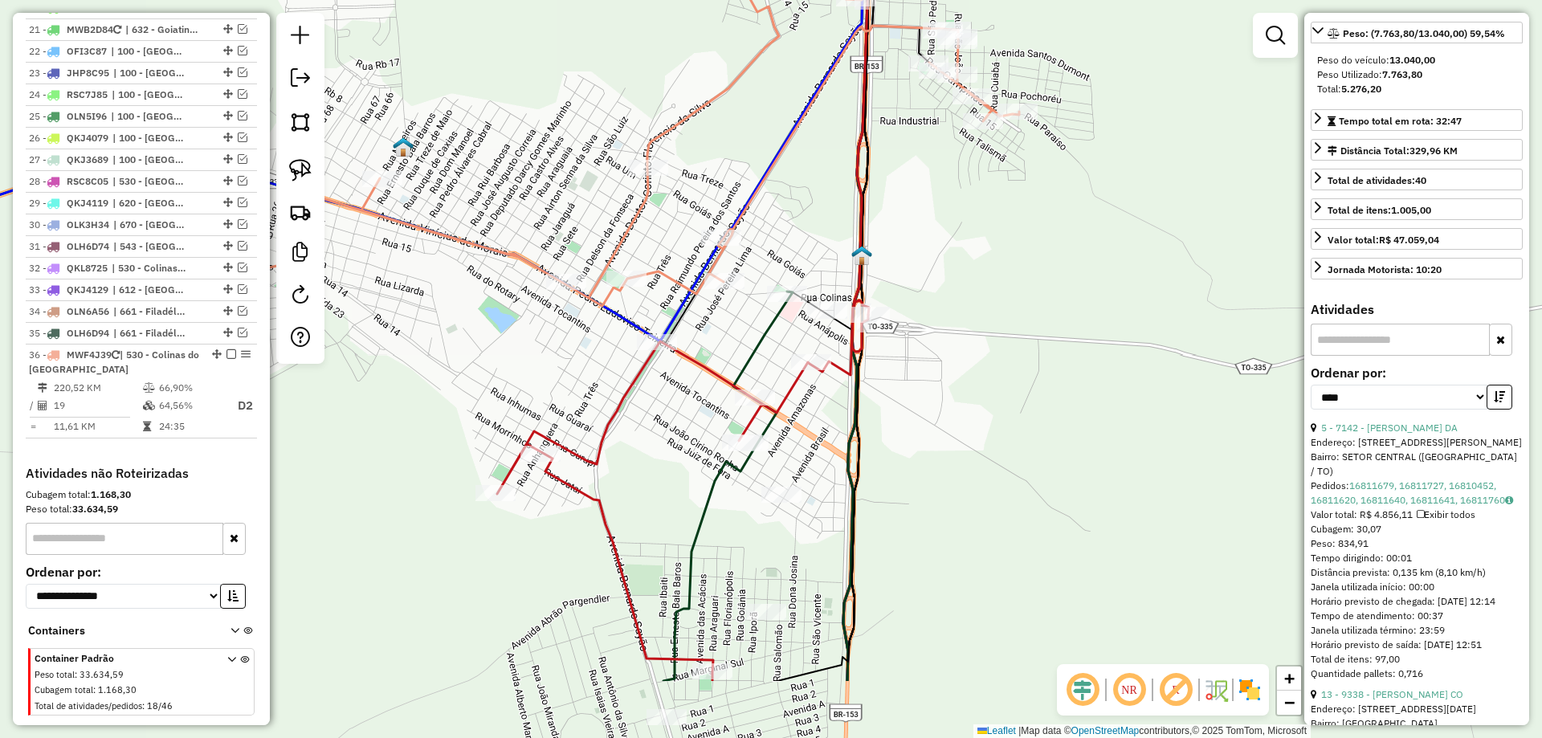
drag, startPoint x: 1105, startPoint y: 537, endPoint x: 754, endPoint y: 336, distance: 405.5
click at [854, 349] on div "Janela de atendimento Grade de atendimento Capacidade Transportadoras Veículos …" at bounding box center [771, 369] width 1542 height 738
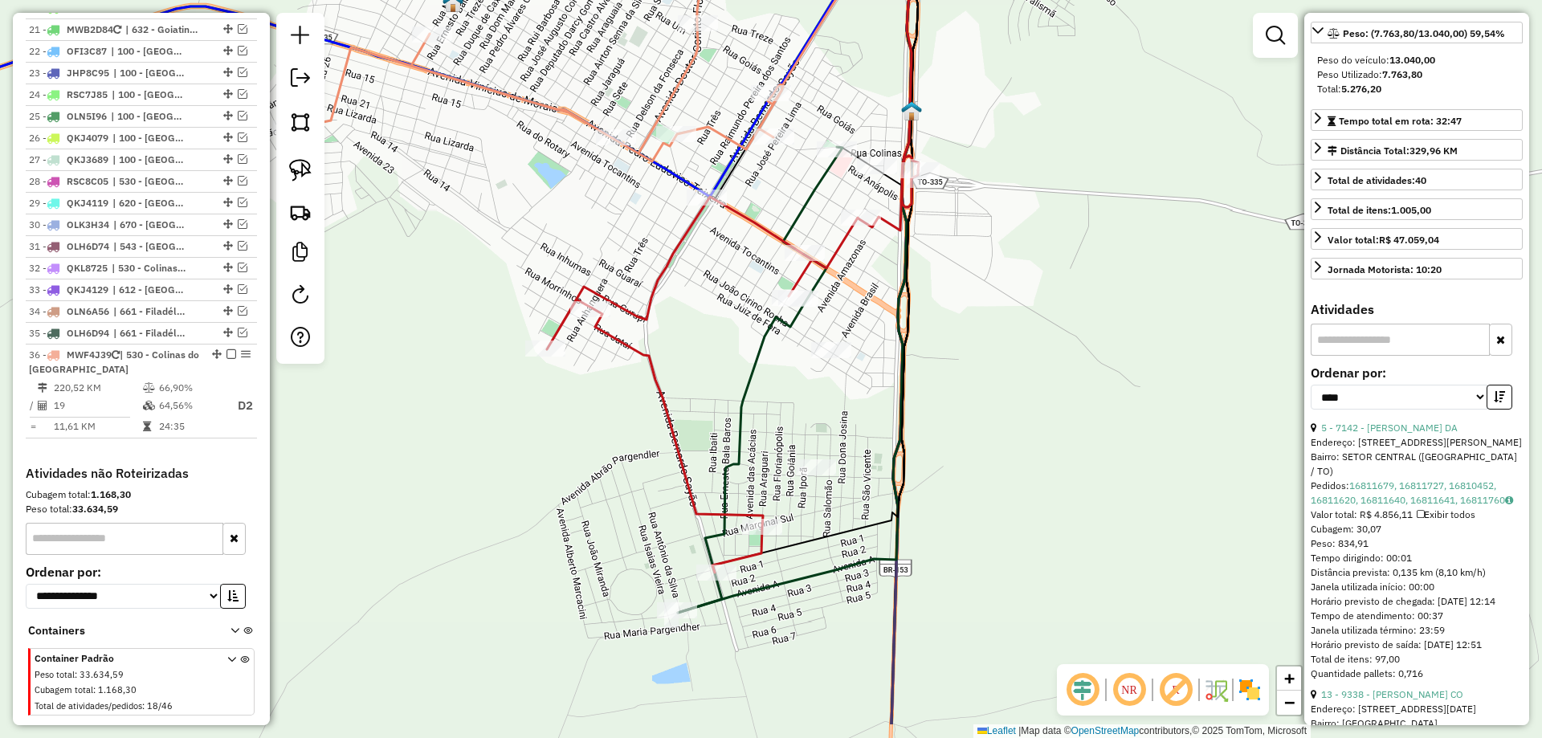
drag, startPoint x: 382, startPoint y: 552, endPoint x: 460, endPoint y: 449, distance: 128.5
click at [495, 455] on div "Janela de atendimento Grade de atendimento Capacidade Transportadoras Veículos …" at bounding box center [771, 369] width 1542 height 738
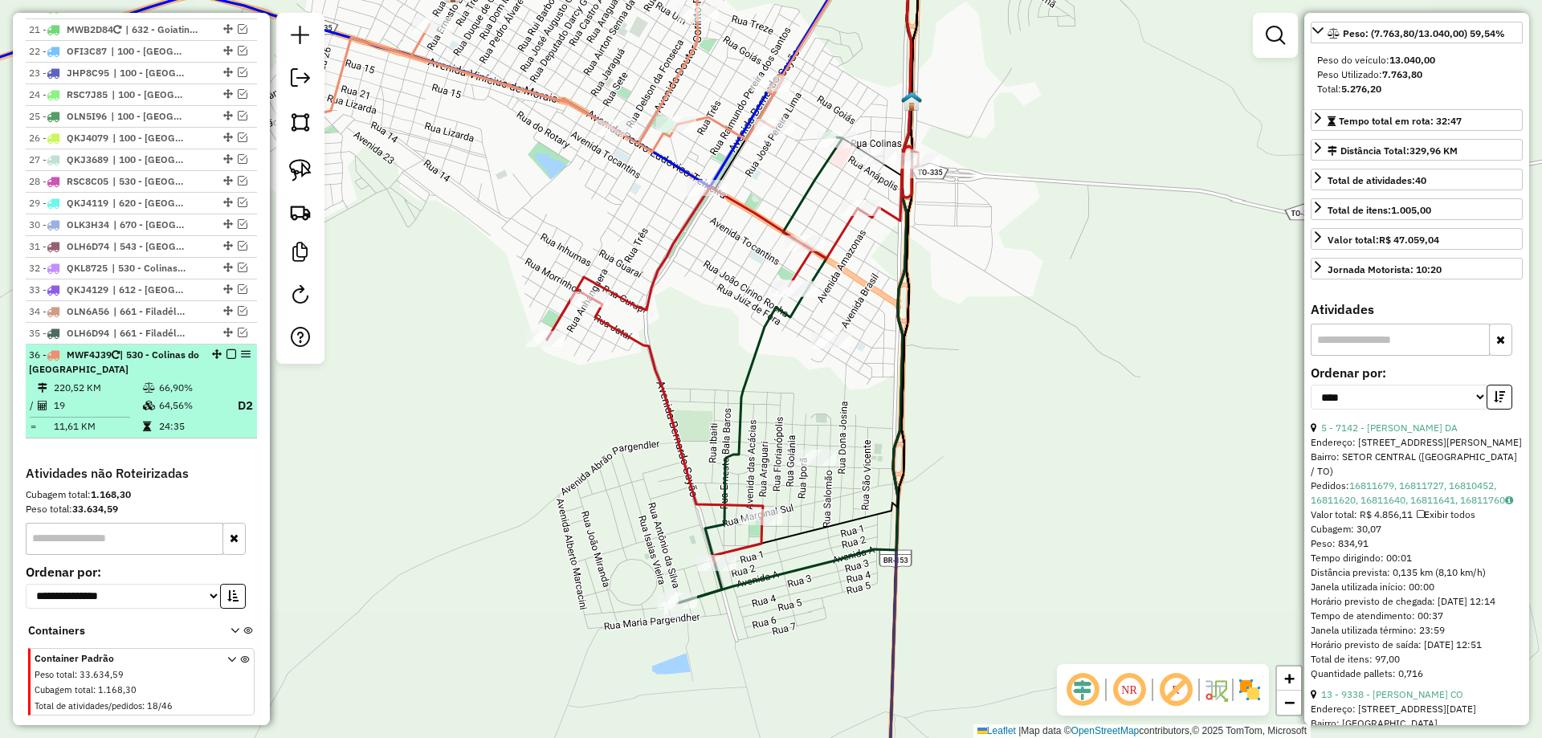
click at [181, 419] on td "24:35" at bounding box center [190, 427] width 64 height 16
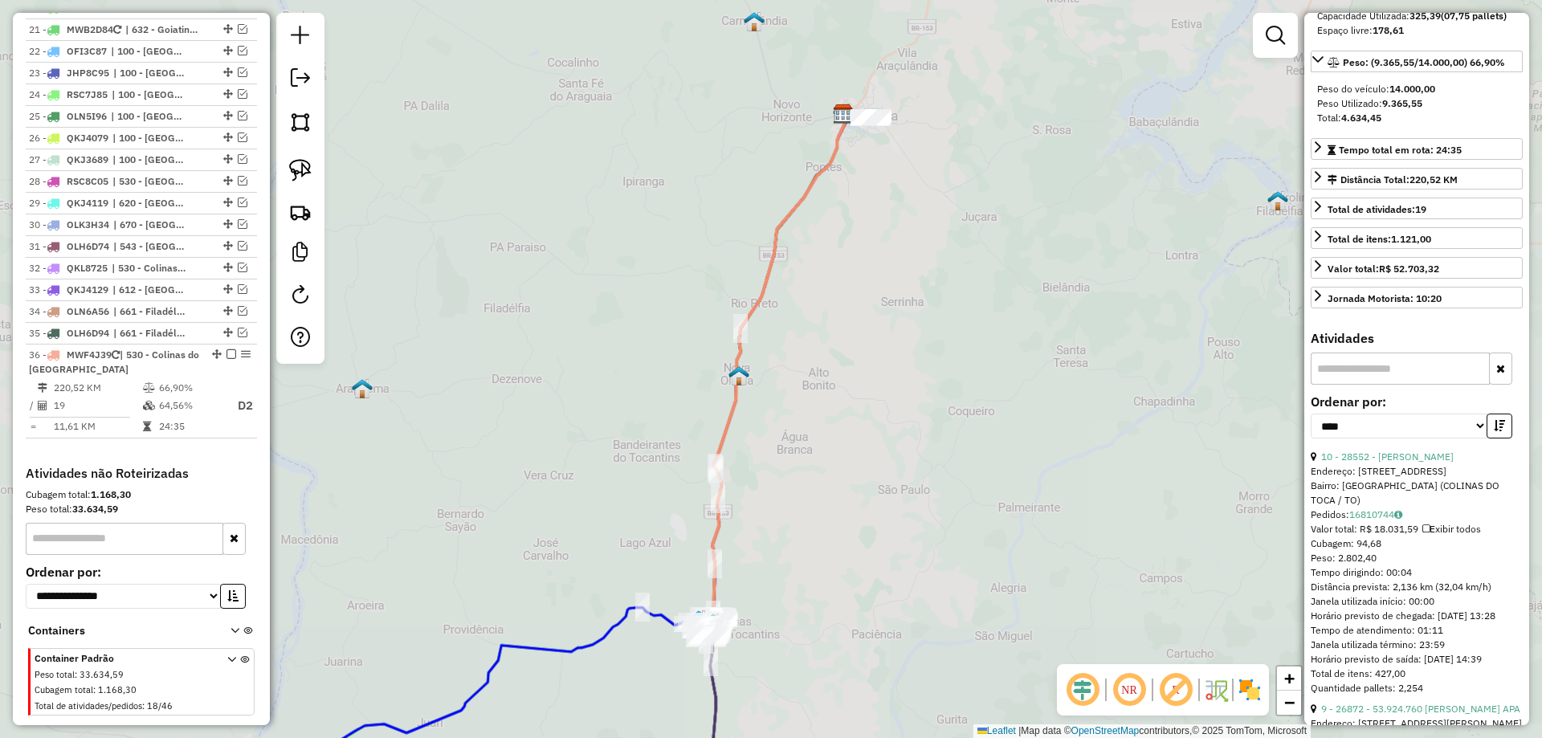
scroll to position [241, 0]
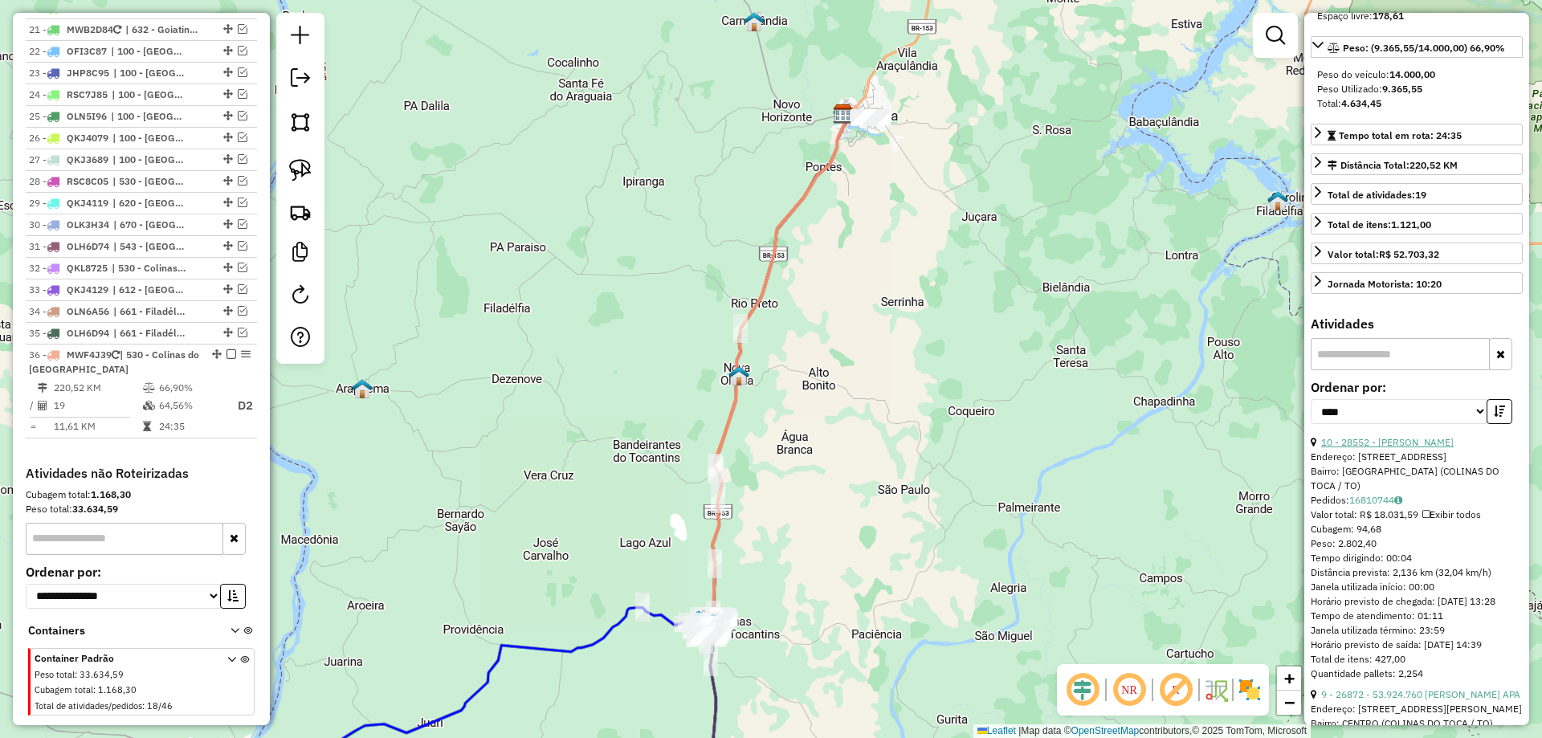
click at [1420, 448] on link "10 - 28552 - PAULO HENRIQUE PIRE" at bounding box center [1388, 442] width 133 height 12
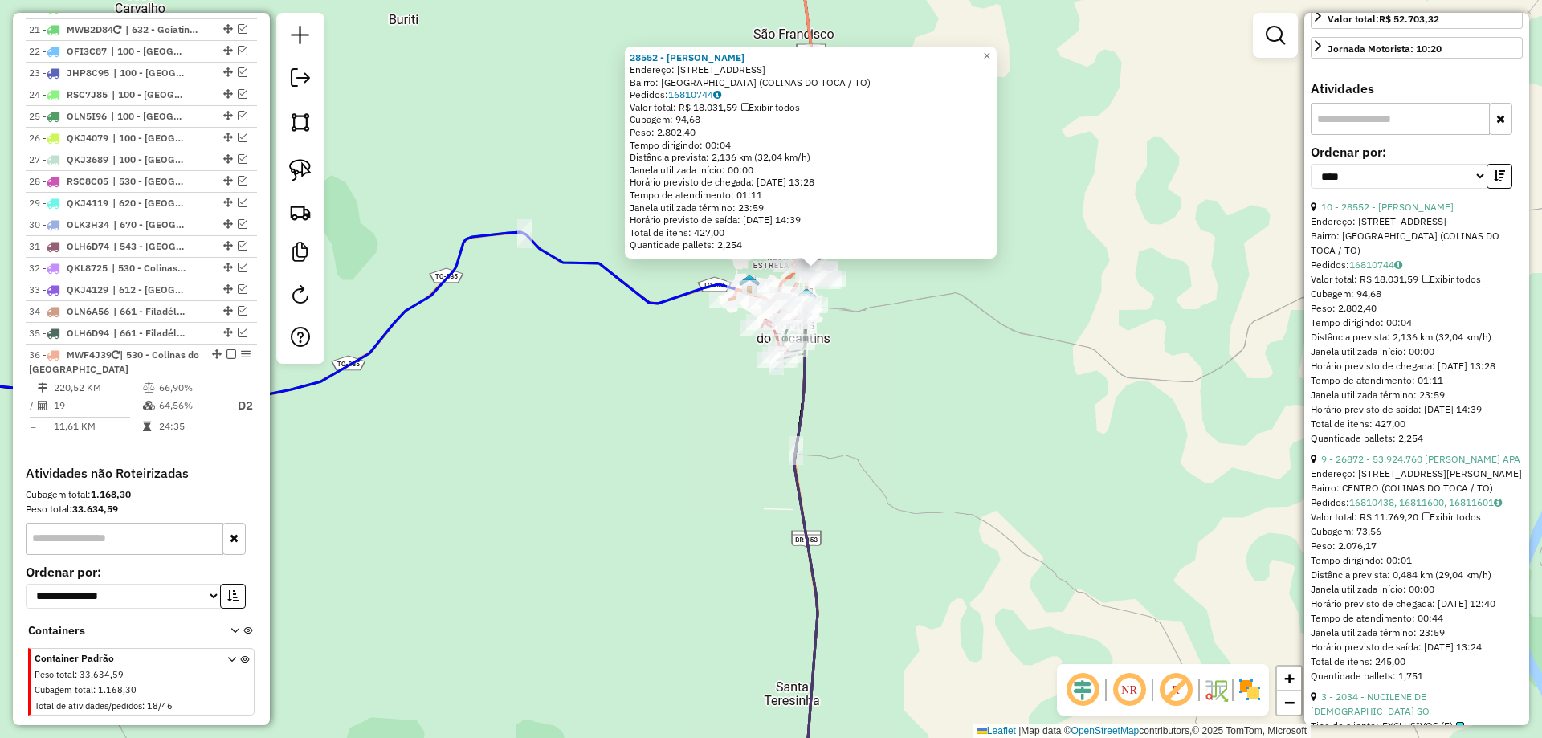
scroll to position [482, 0]
click at [1399, 460] on link "9 - 26872 - 53.924.760 LUCAS APA" at bounding box center [1421, 453] width 199 height 12
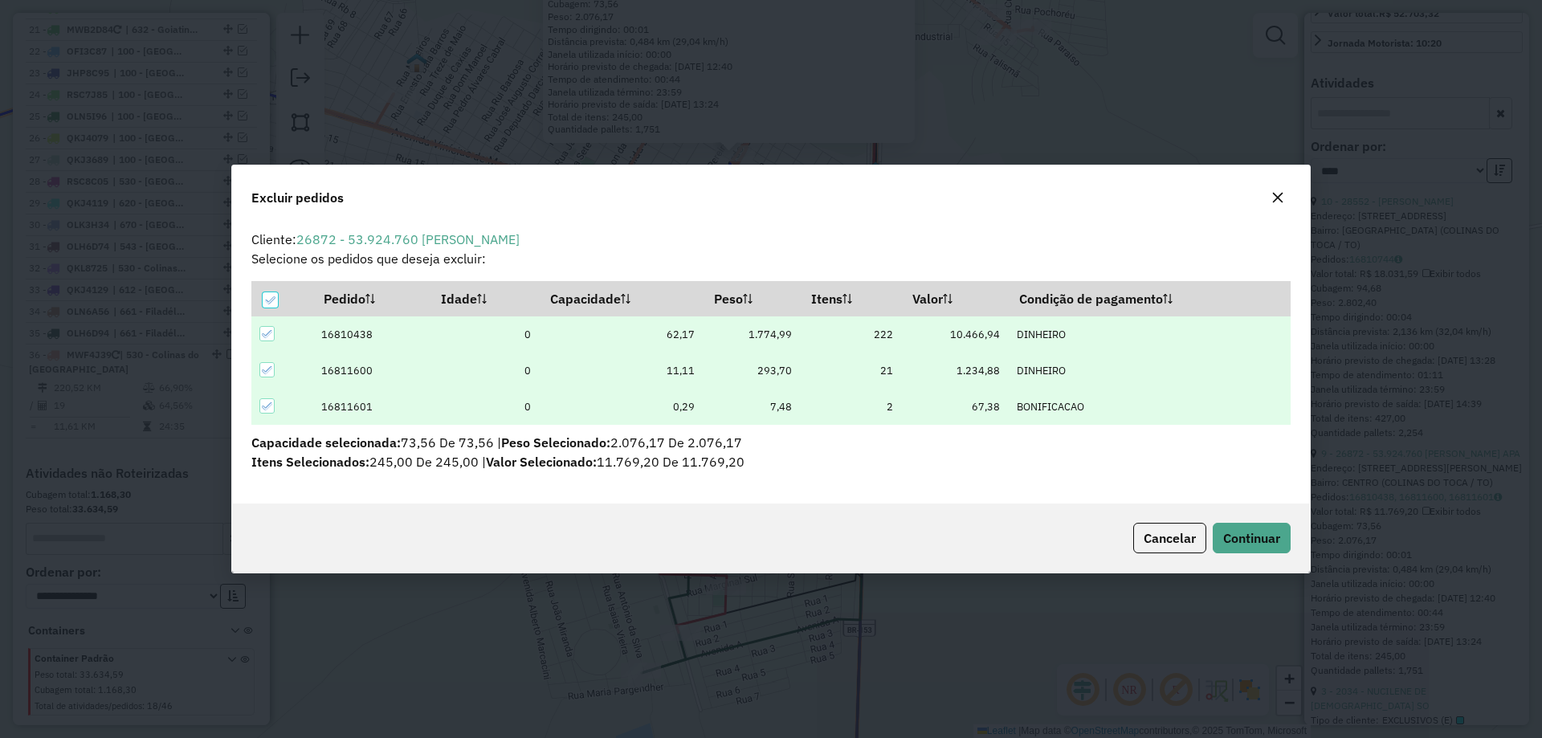
scroll to position [0, 0]
click at [1231, 535] on span "Continuar" at bounding box center [1251, 538] width 57 height 16
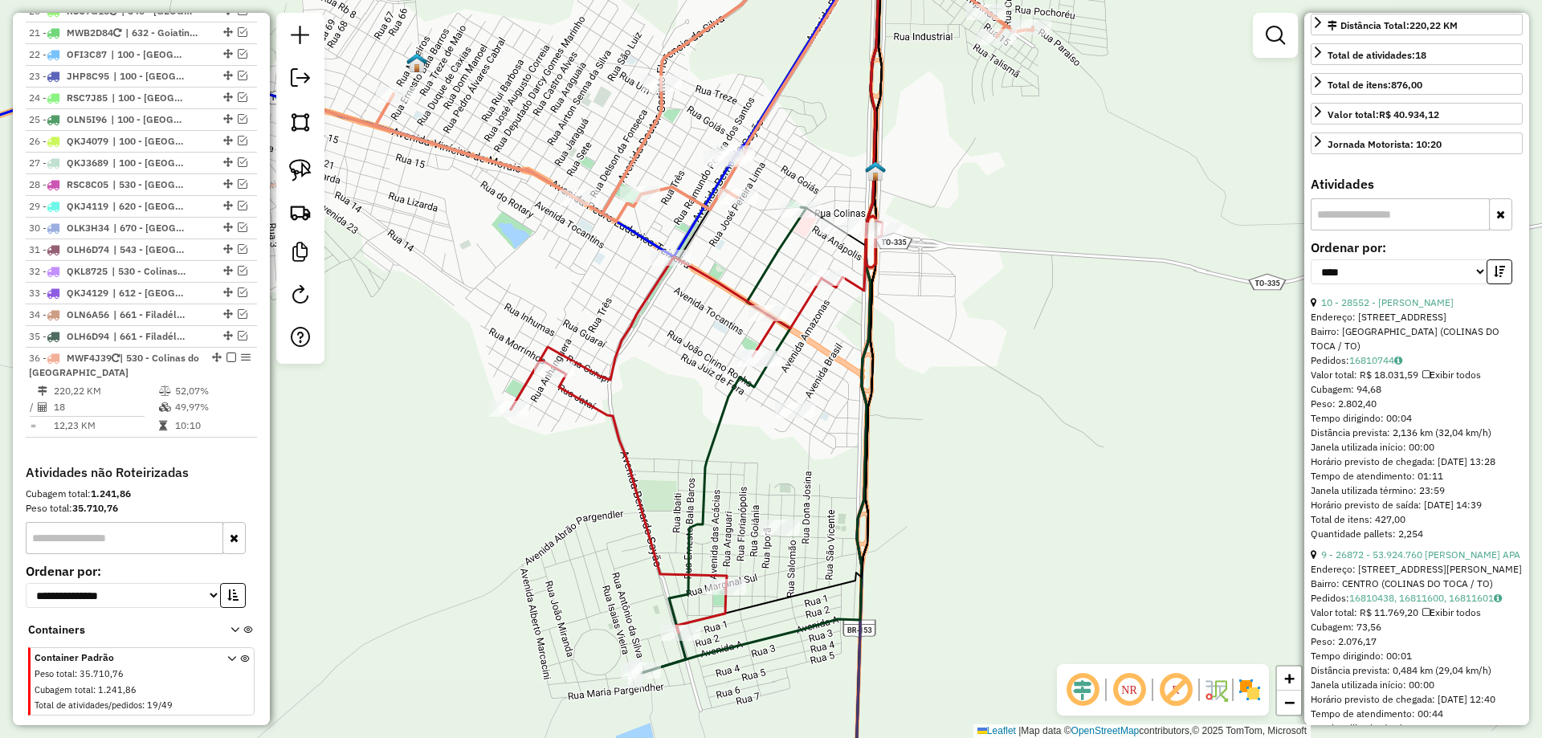
scroll to position [161, 0]
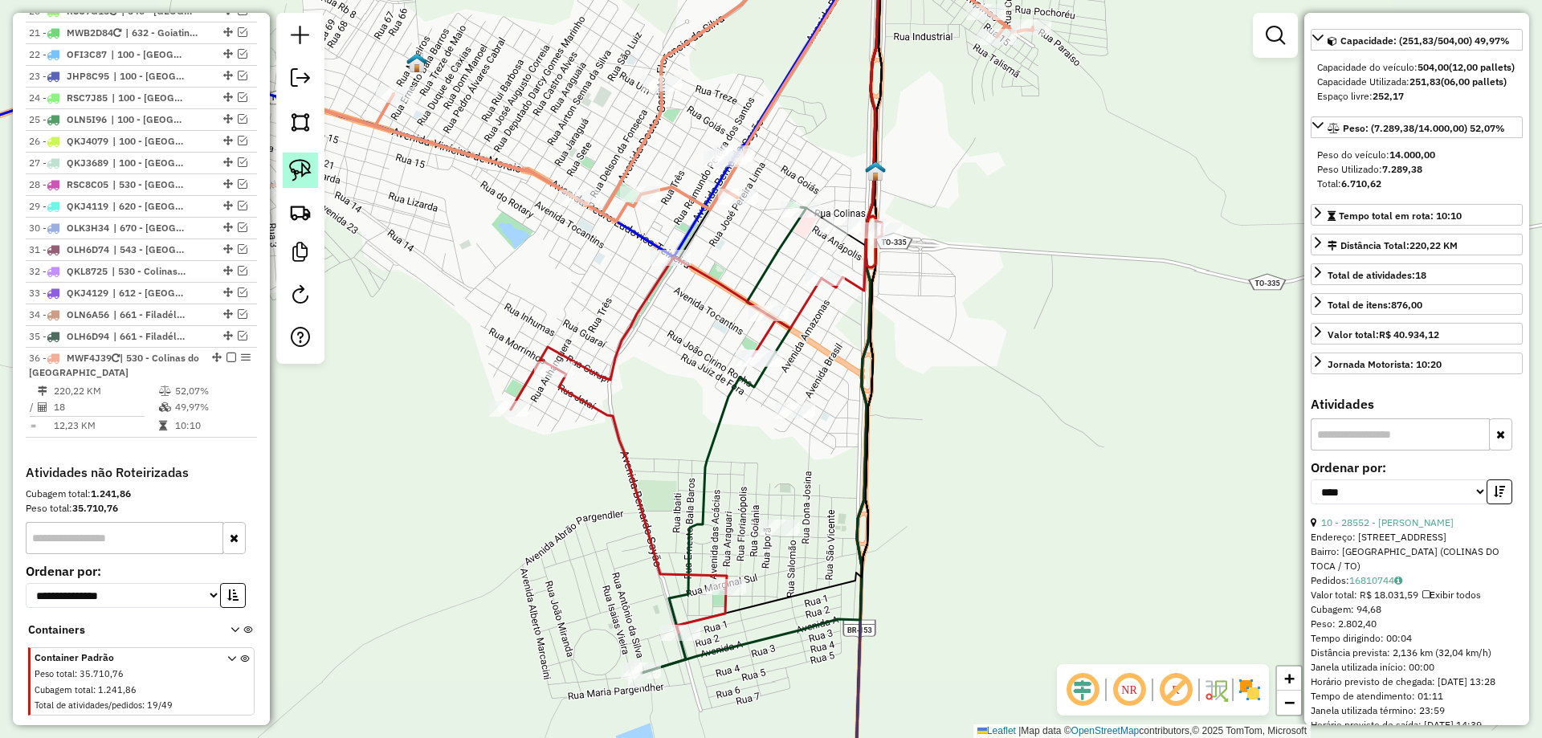
click at [284, 167] on link at bounding box center [300, 170] width 35 height 35
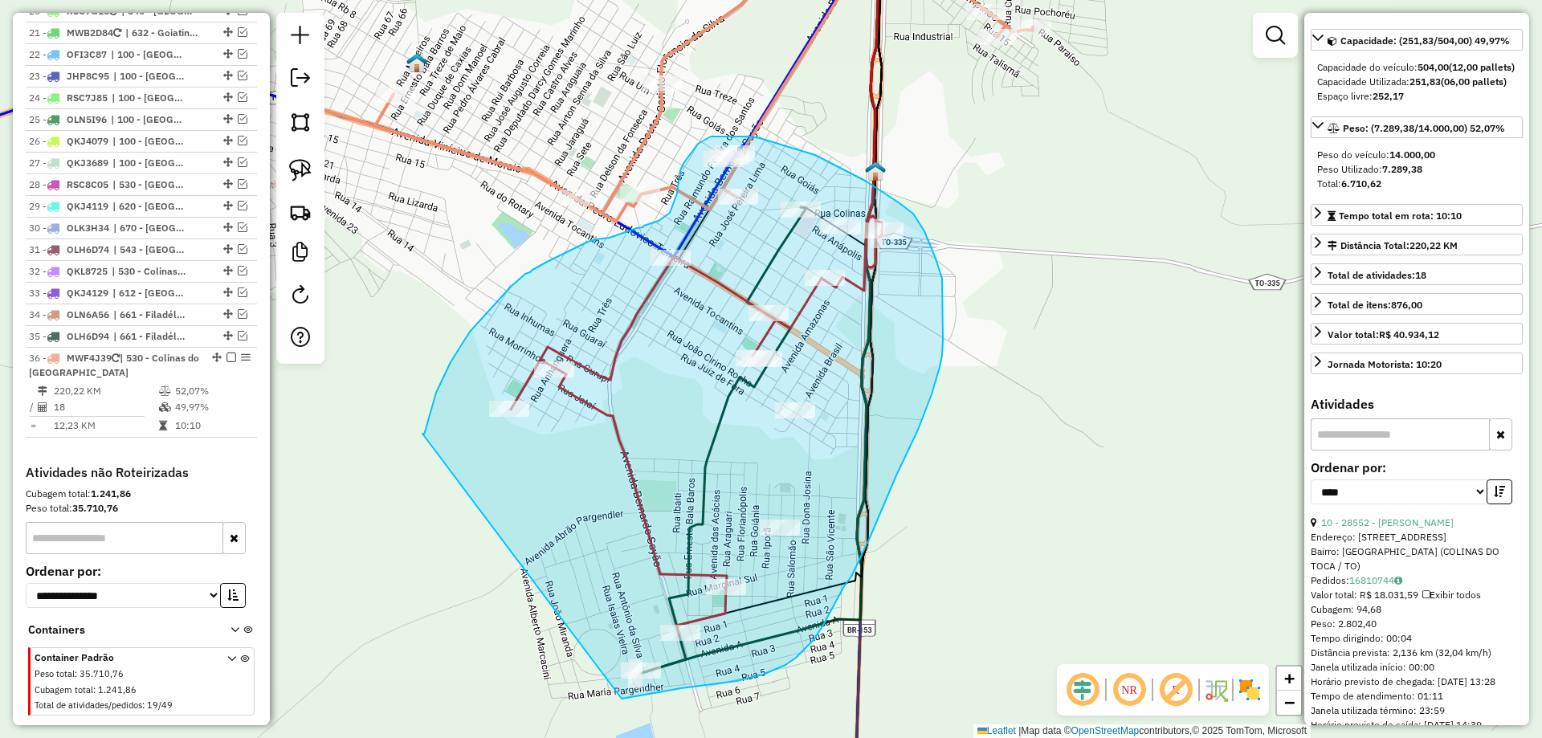
drag, startPoint x: 441, startPoint y: 382, endPoint x: 596, endPoint y: 701, distance: 353.9
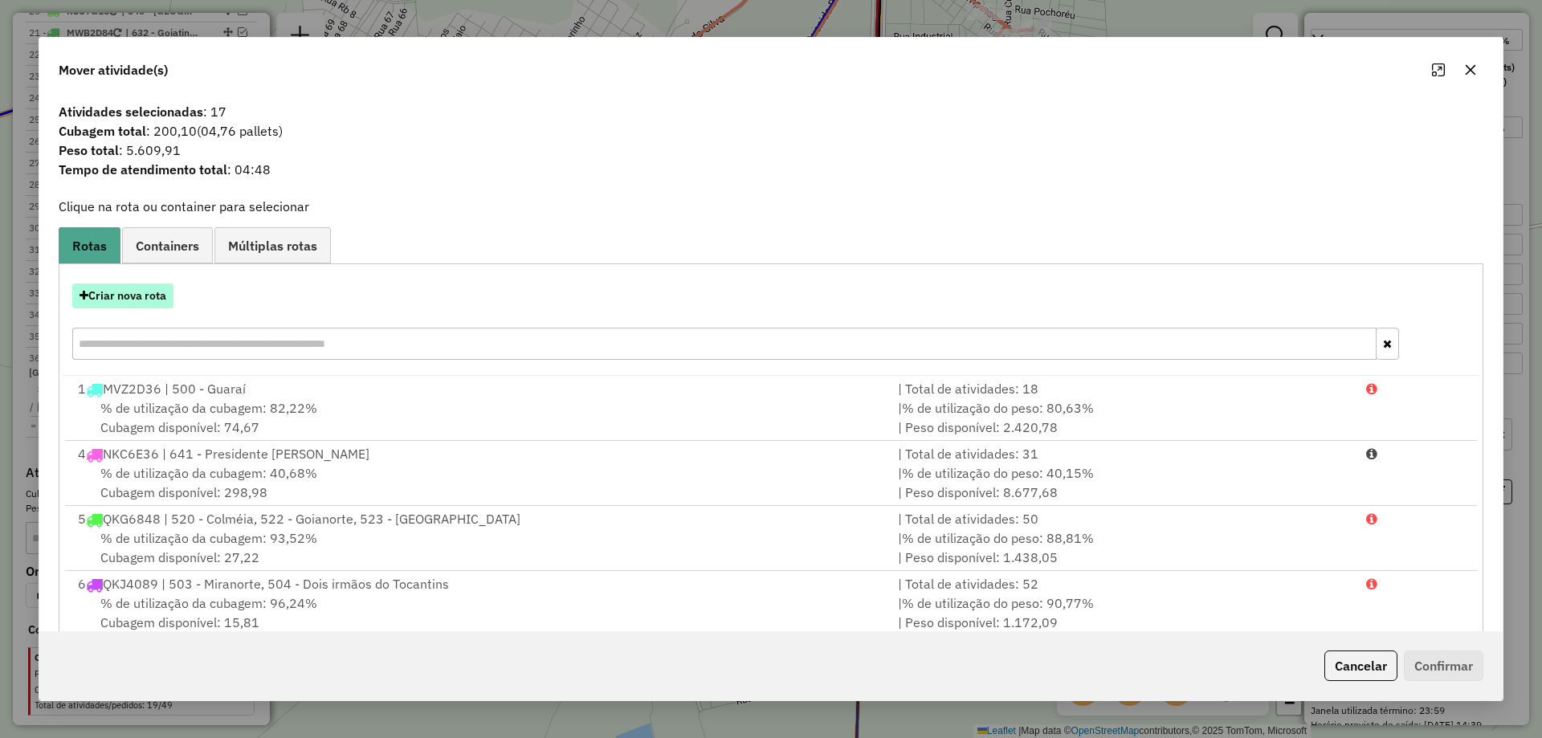
click at [131, 295] on button "Criar nova rota" at bounding box center [122, 296] width 101 height 25
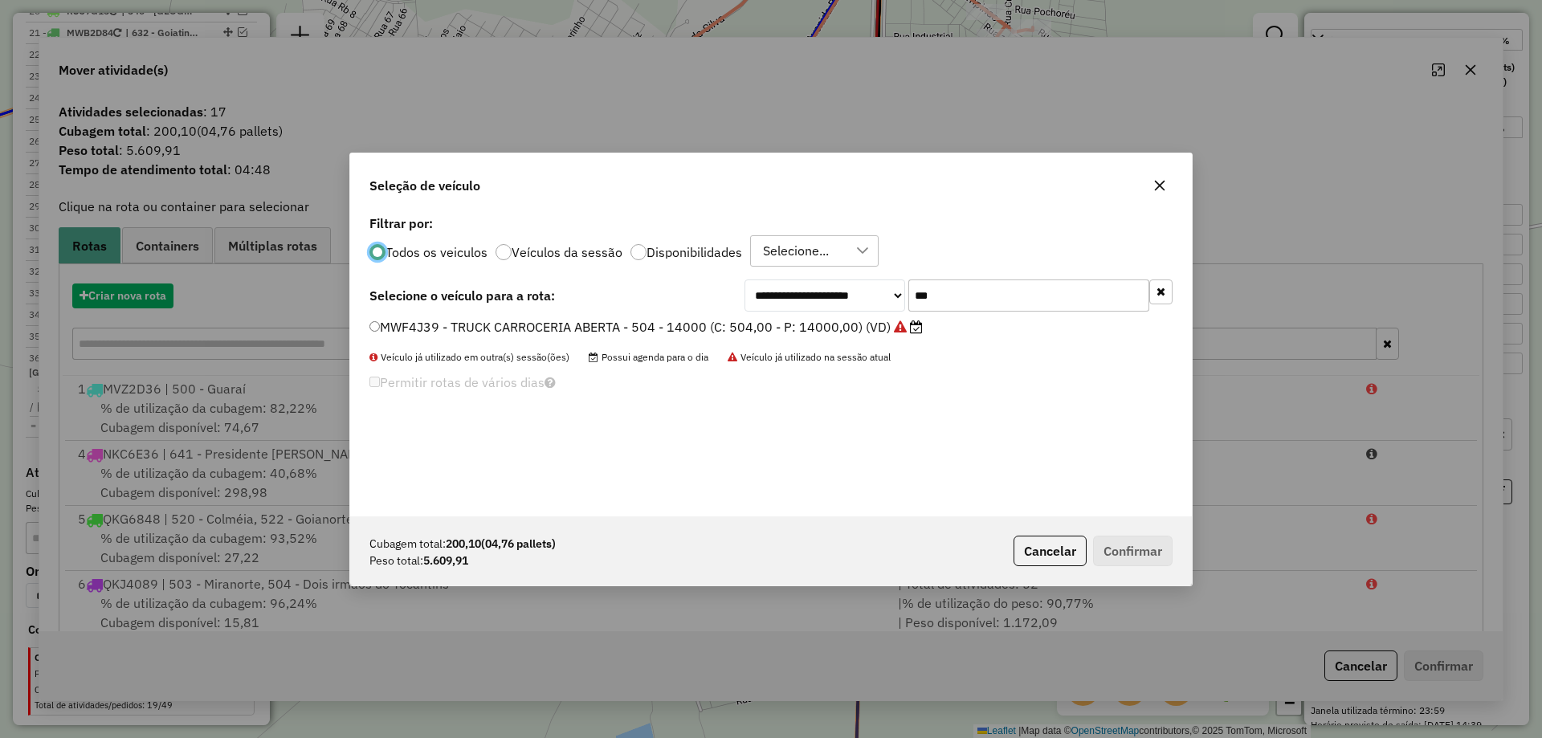
scroll to position [9, 5]
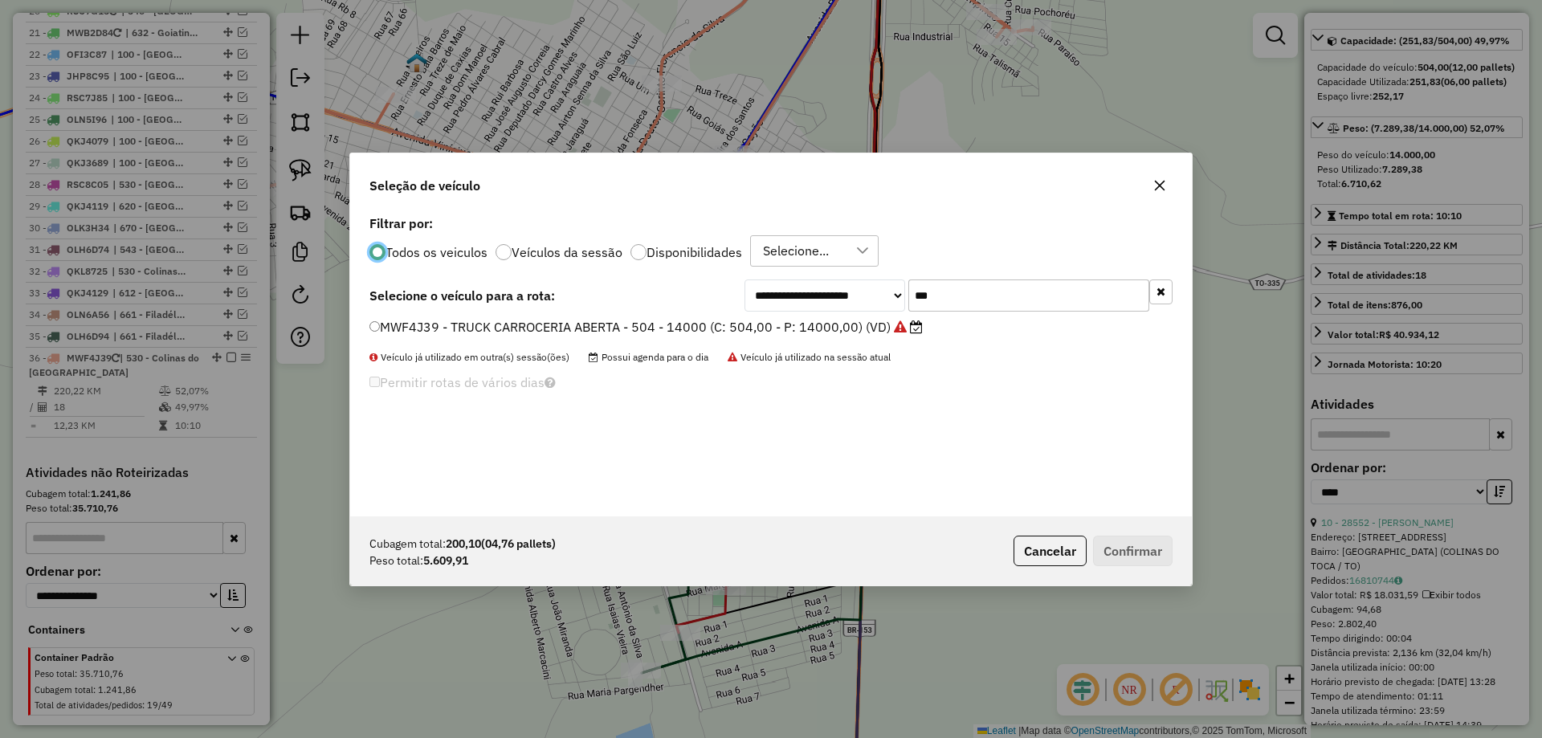
click at [991, 300] on input "***" at bounding box center [1029, 296] width 241 height 32
type input "***"
click at [810, 325] on label "NKC6E36 - TRUCK CARROCERIA ABERTA - 504 - 14500 (C: 504,00 - P: 14500,00) (VD)" at bounding box center [645, 326] width 550 height 19
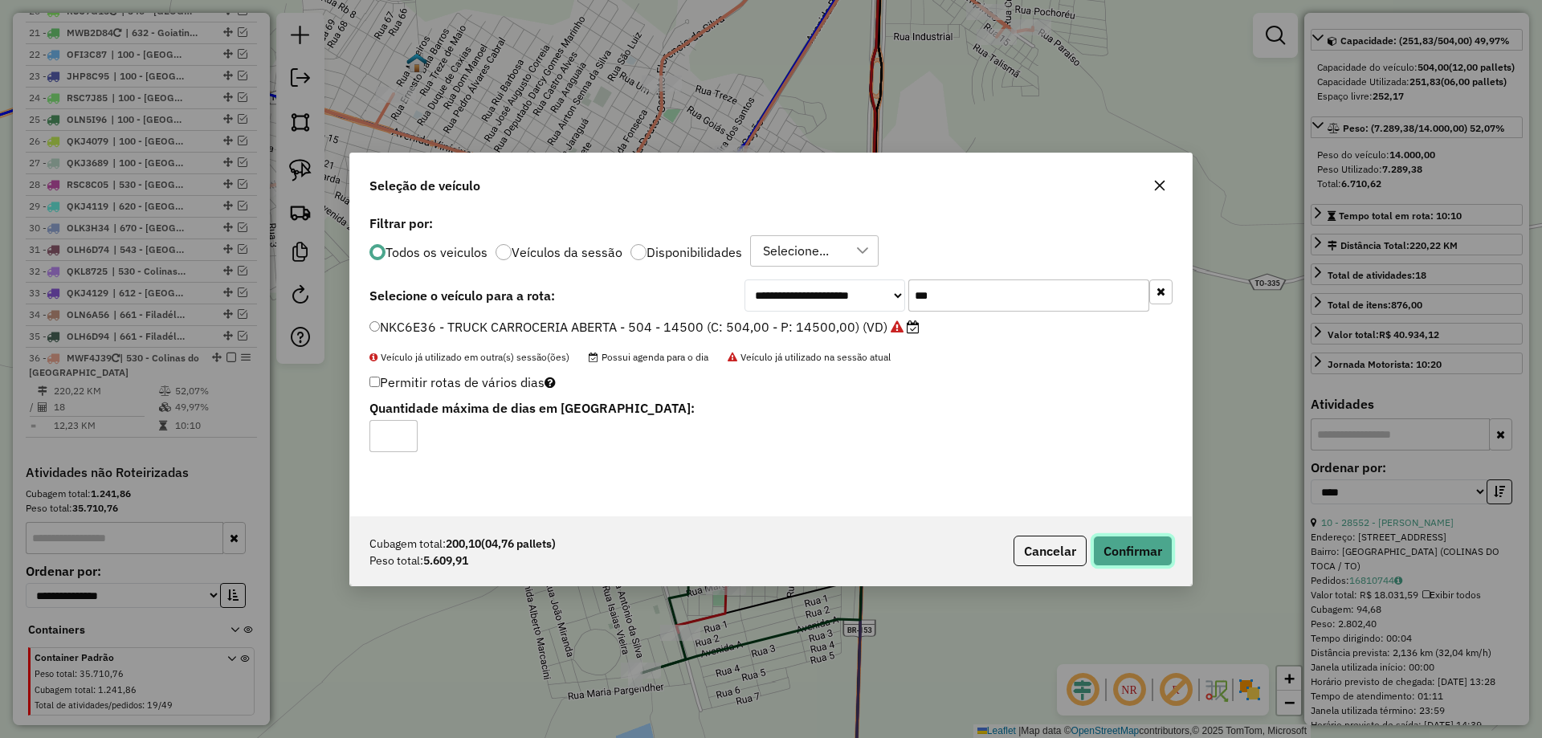
click at [1109, 547] on button "Confirmar" at bounding box center [1133, 551] width 80 height 31
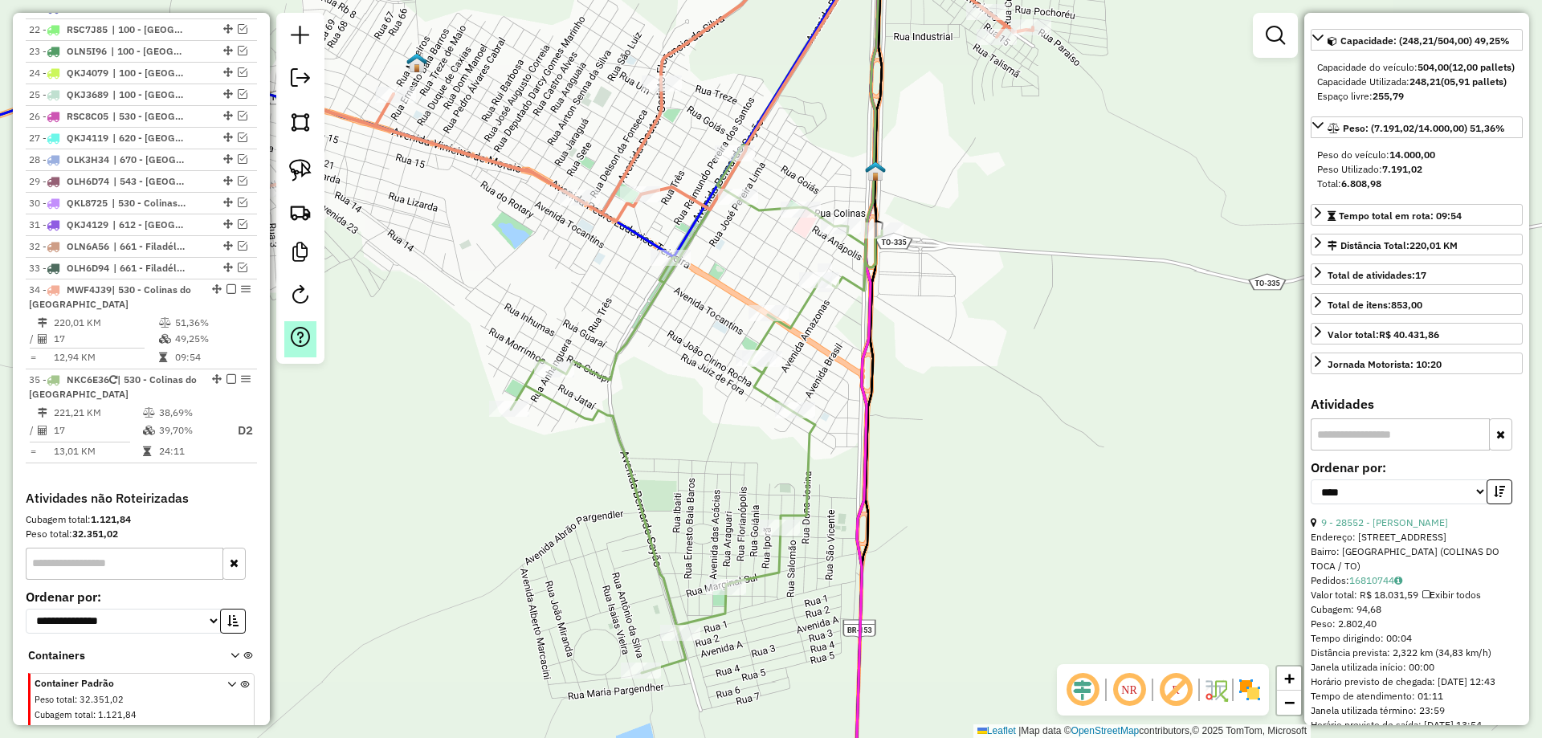
scroll to position [1730, 0]
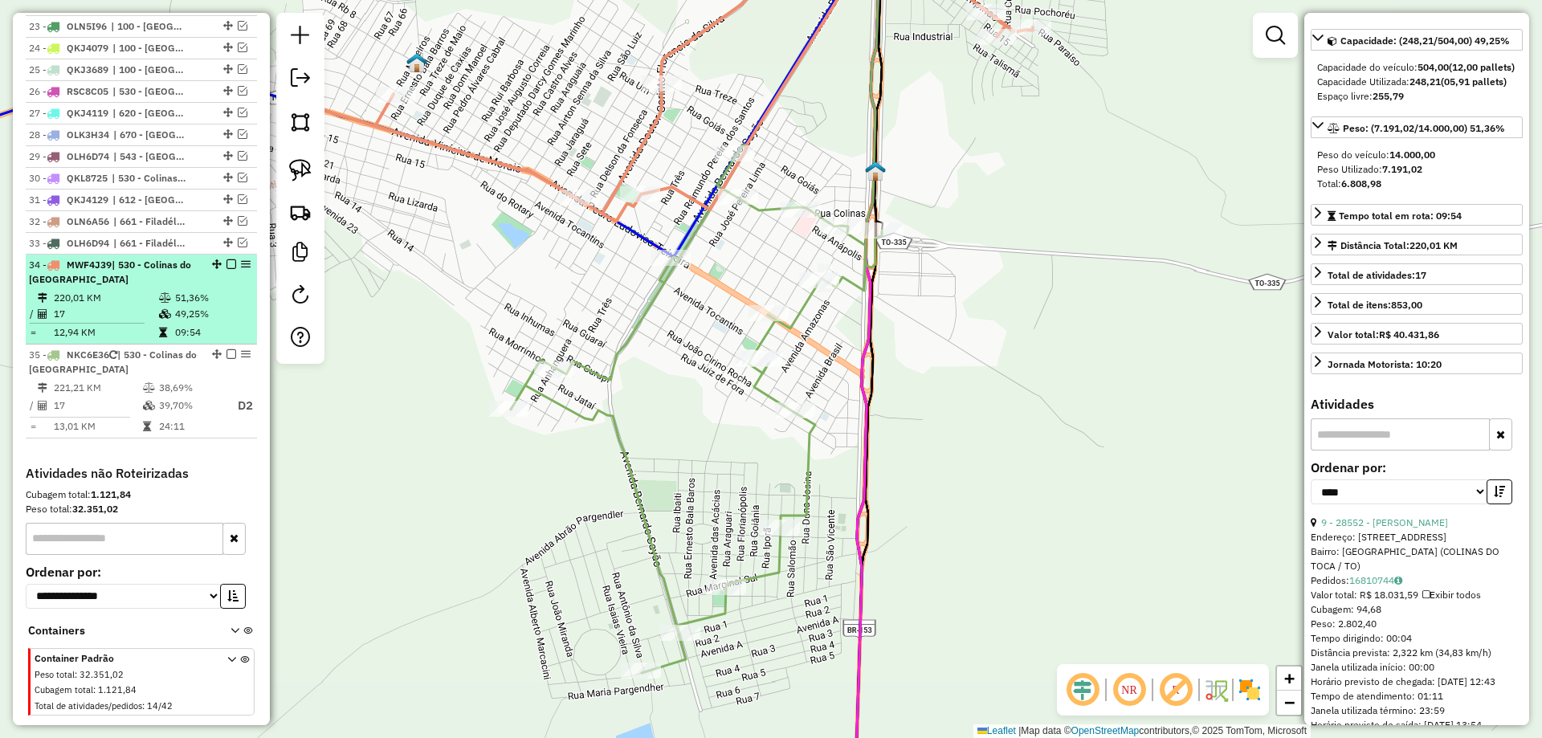
click at [159, 309] on icon at bounding box center [165, 314] width 12 height 10
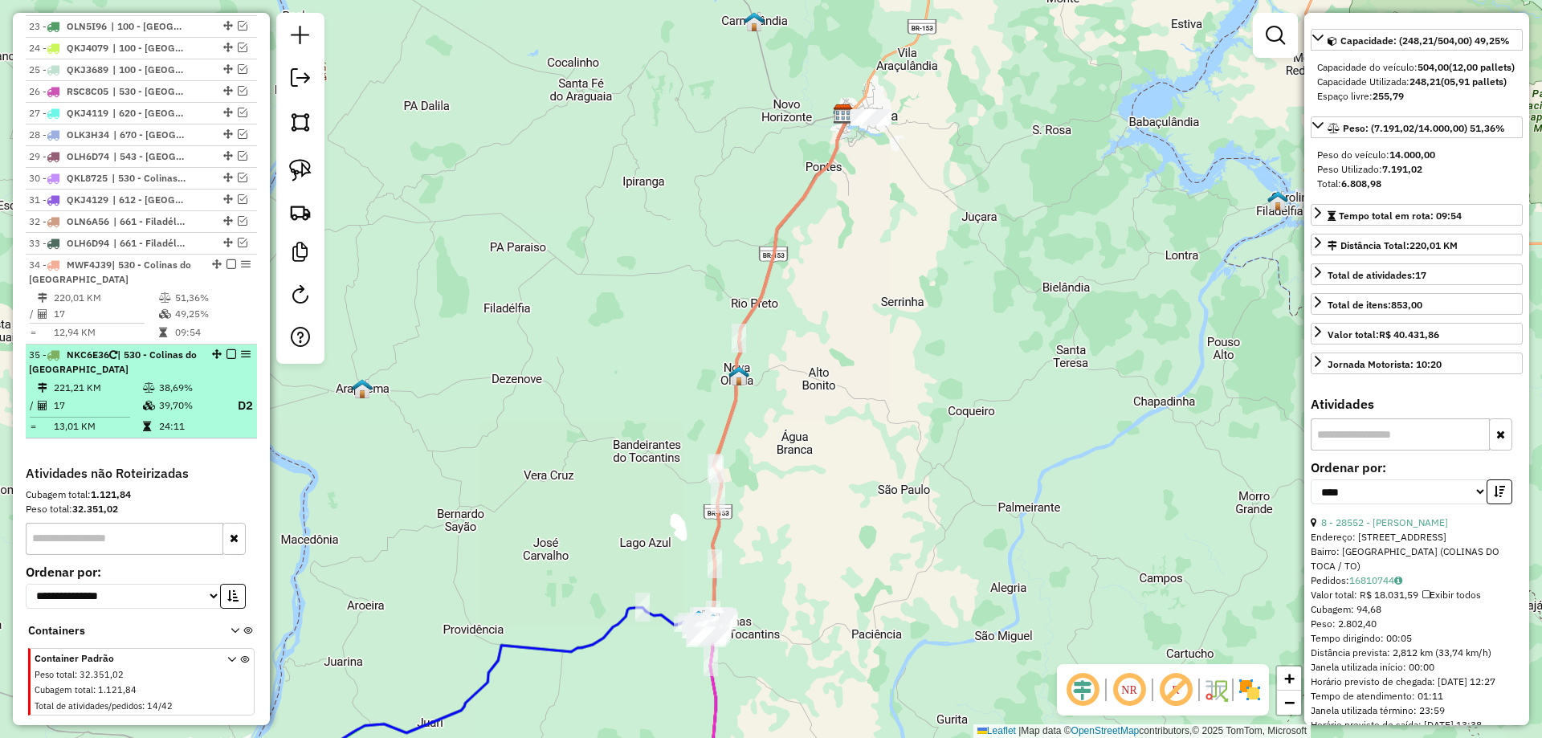
click at [130, 380] on td "221,21 KM" at bounding box center [97, 388] width 89 height 16
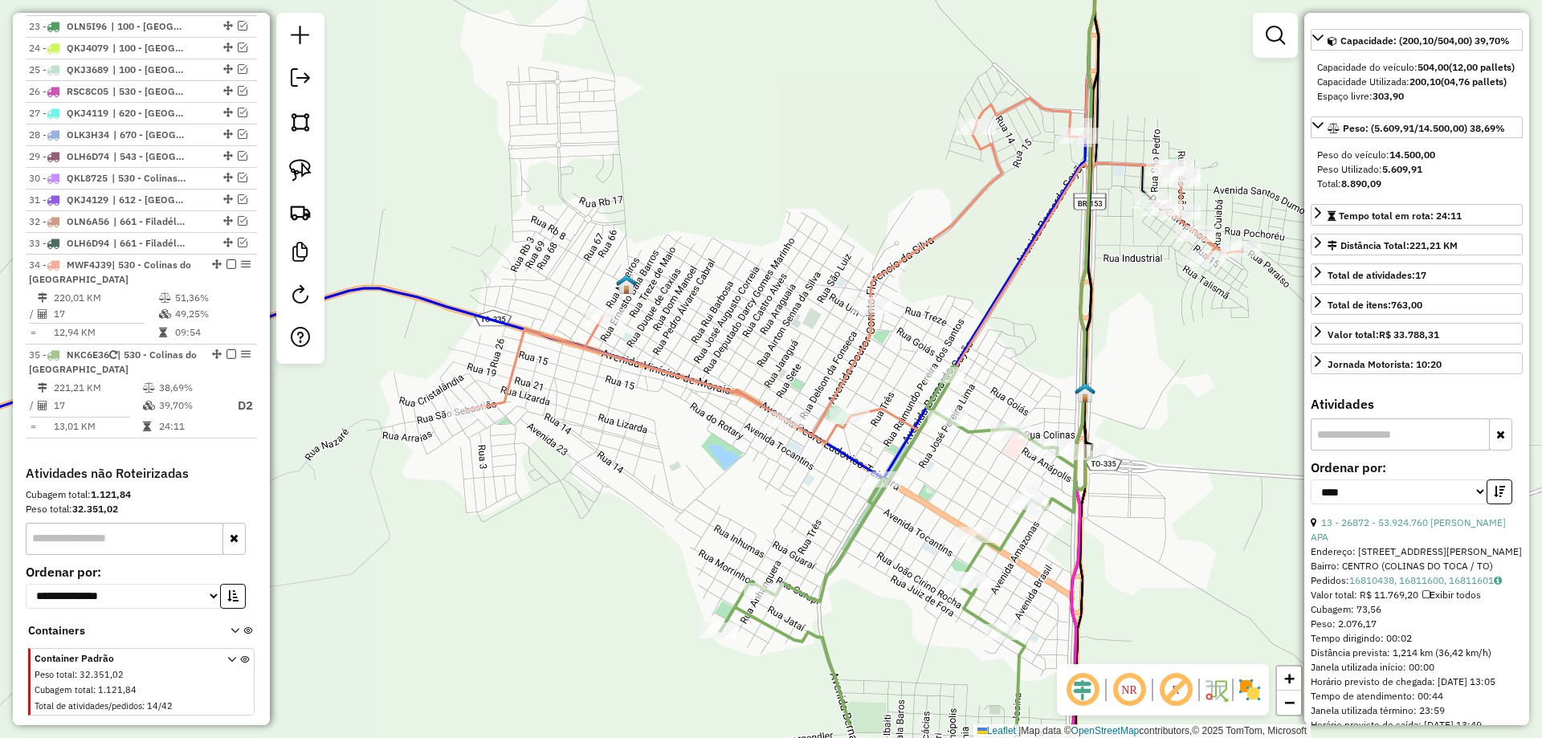
drag, startPoint x: 480, startPoint y: 582, endPoint x: 627, endPoint y: 492, distance: 172.8
click at [627, 492] on div "Janela de atendimento Grade de atendimento Capacidade Transportadoras Veículos …" at bounding box center [771, 369] width 1542 height 738
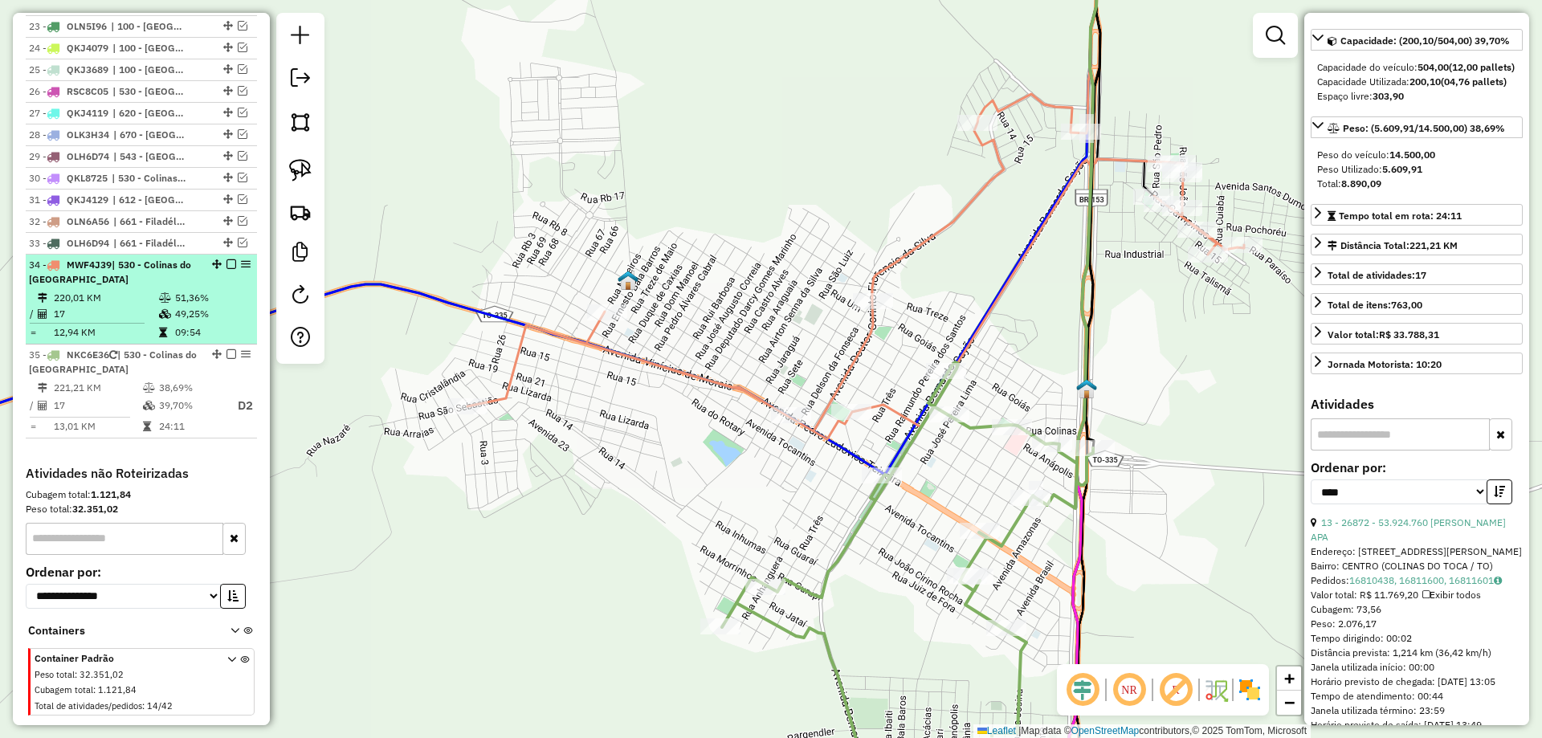
click at [185, 306] on td "49,25%" at bounding box center [212, 314] width 76 height 16
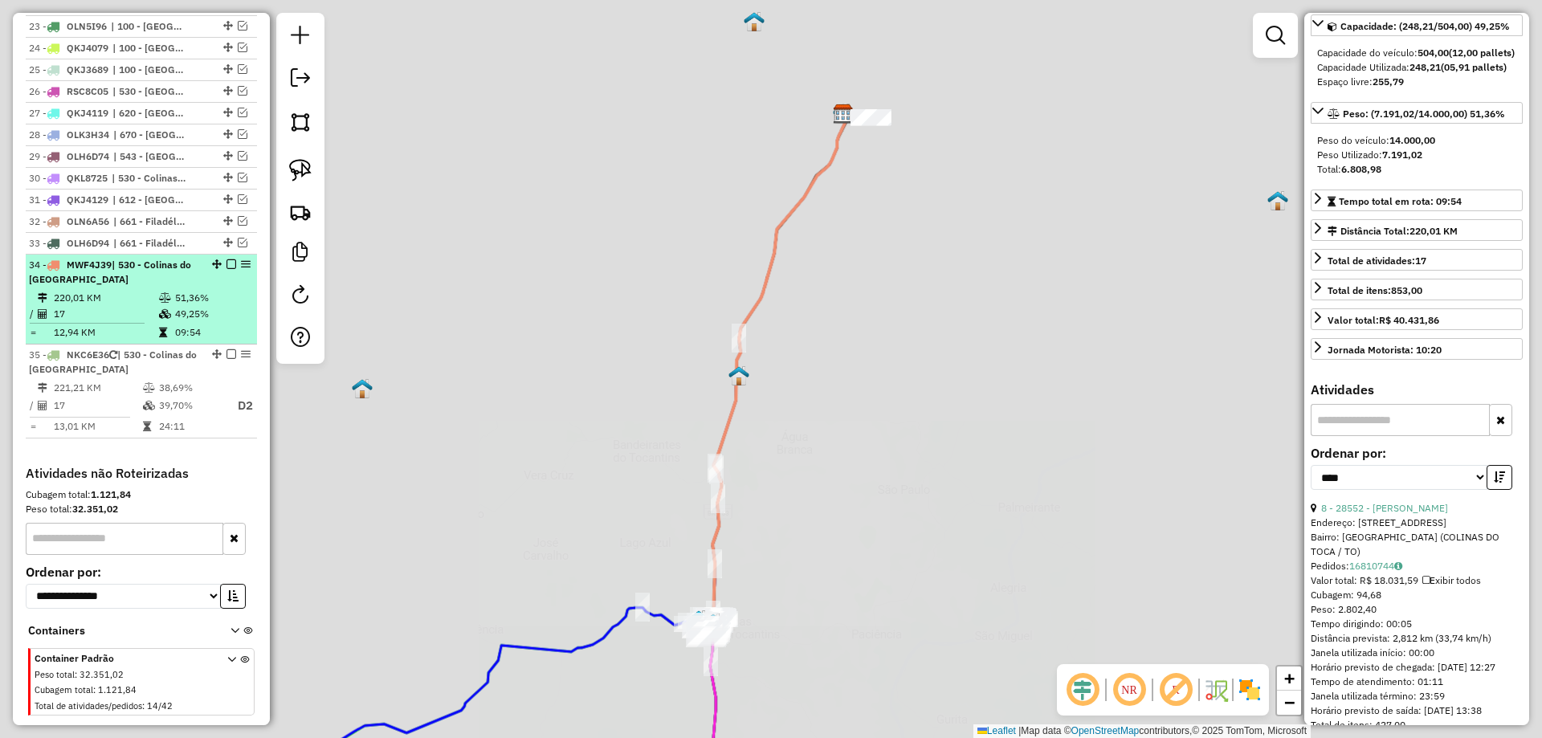
scroll to position [161, 0]
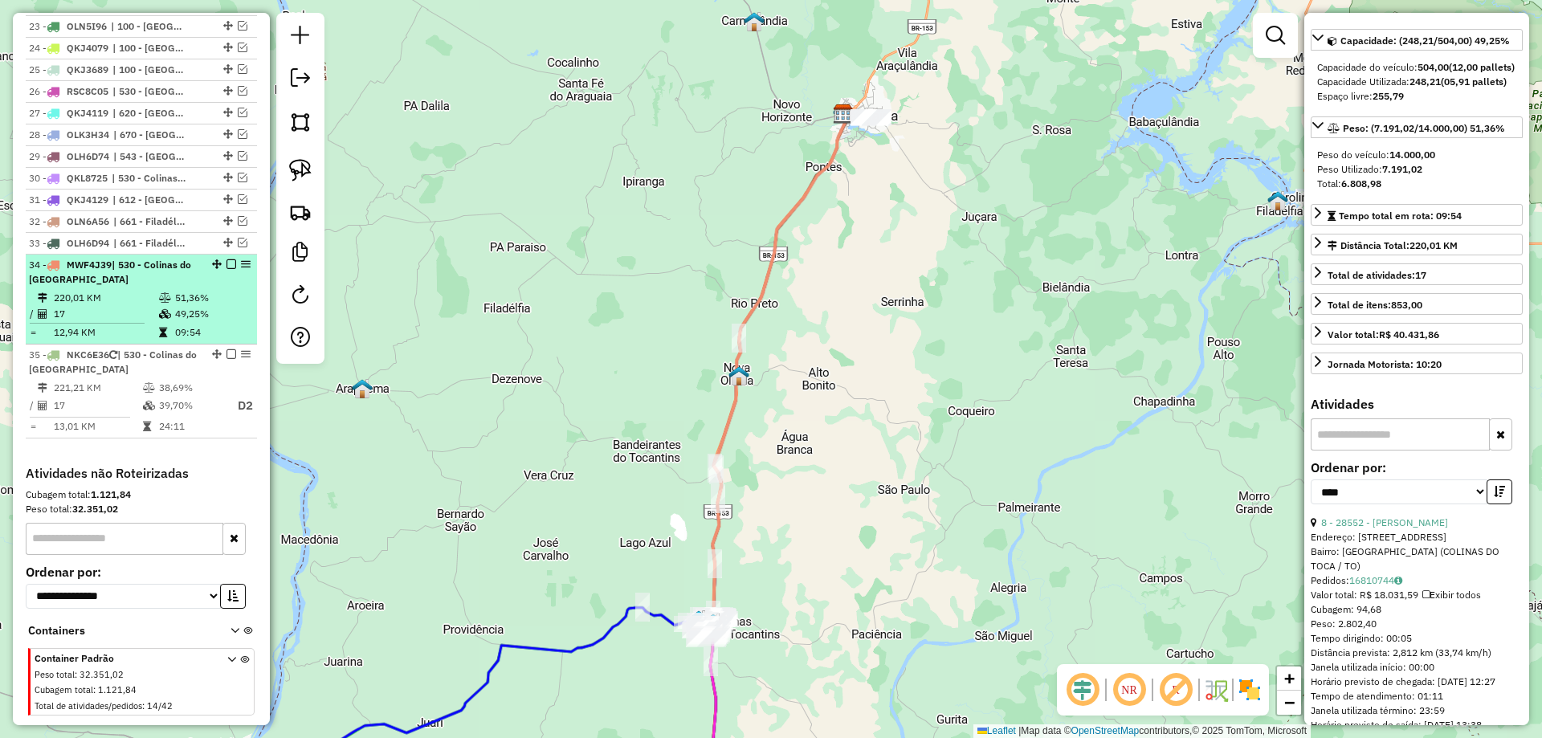
click at [227, 259] on em at bounding box center [232, 264] width 10 height 10
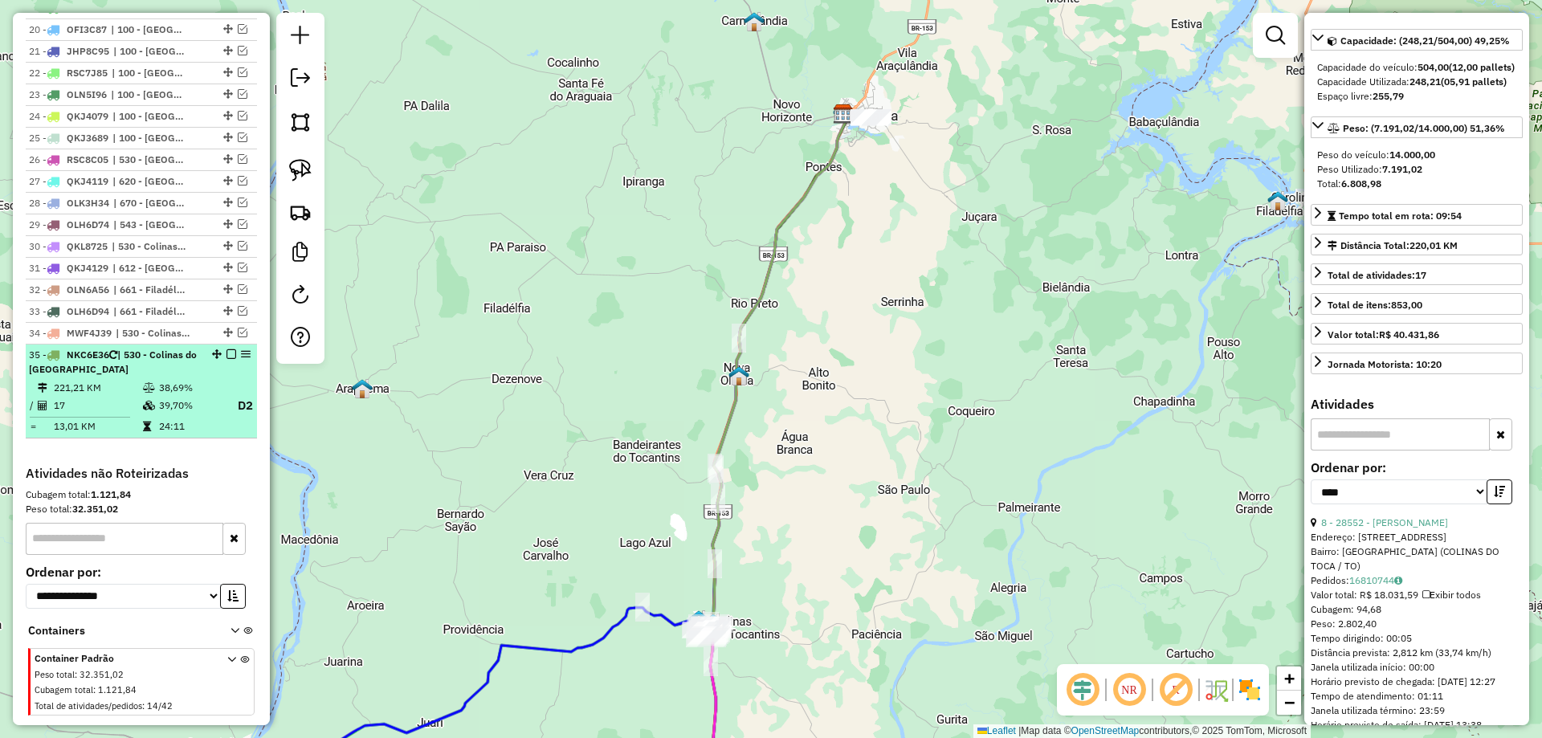
click at [229, 349] on em at bounding box center [232, 354] width 10 height 10
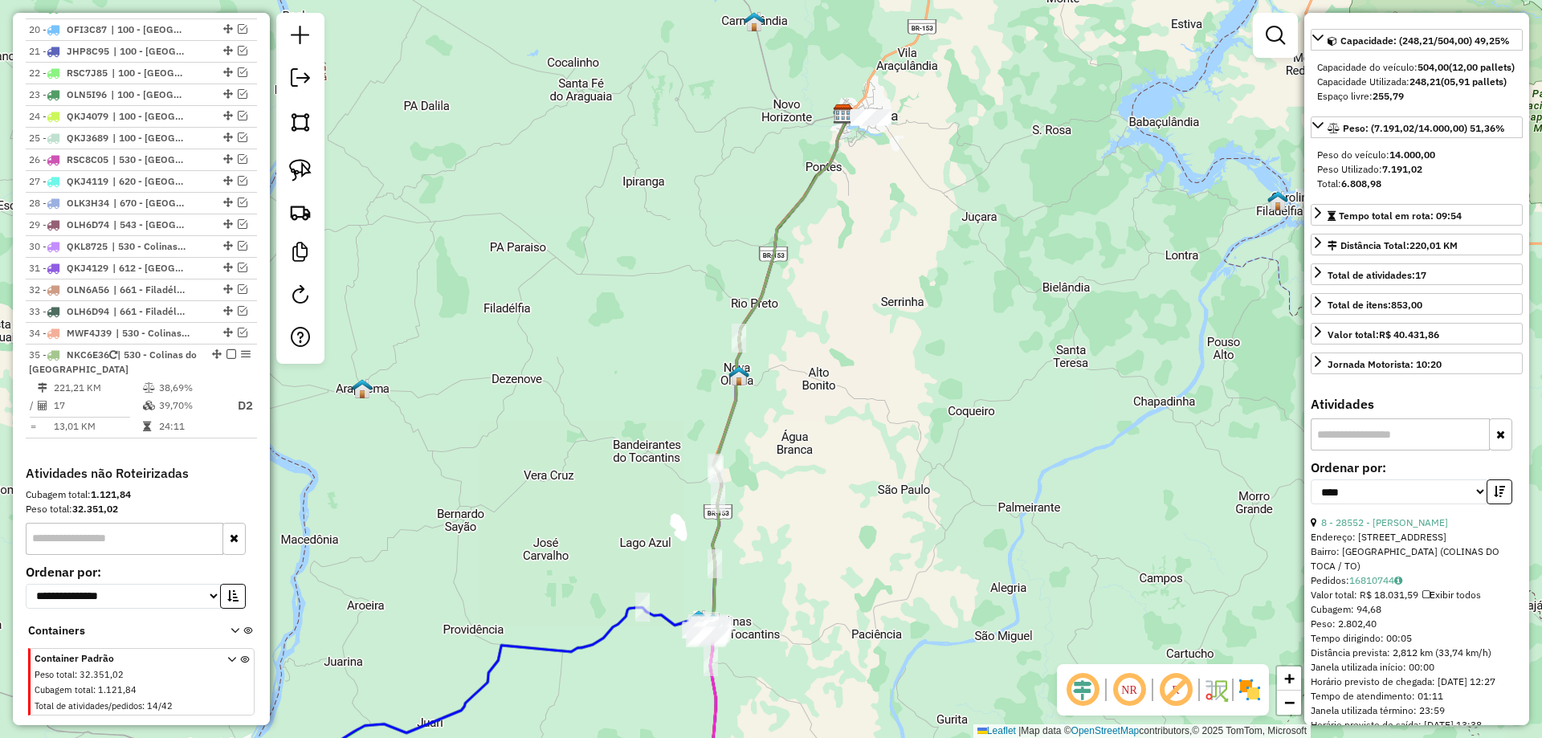
scroll to position [1591, 0]
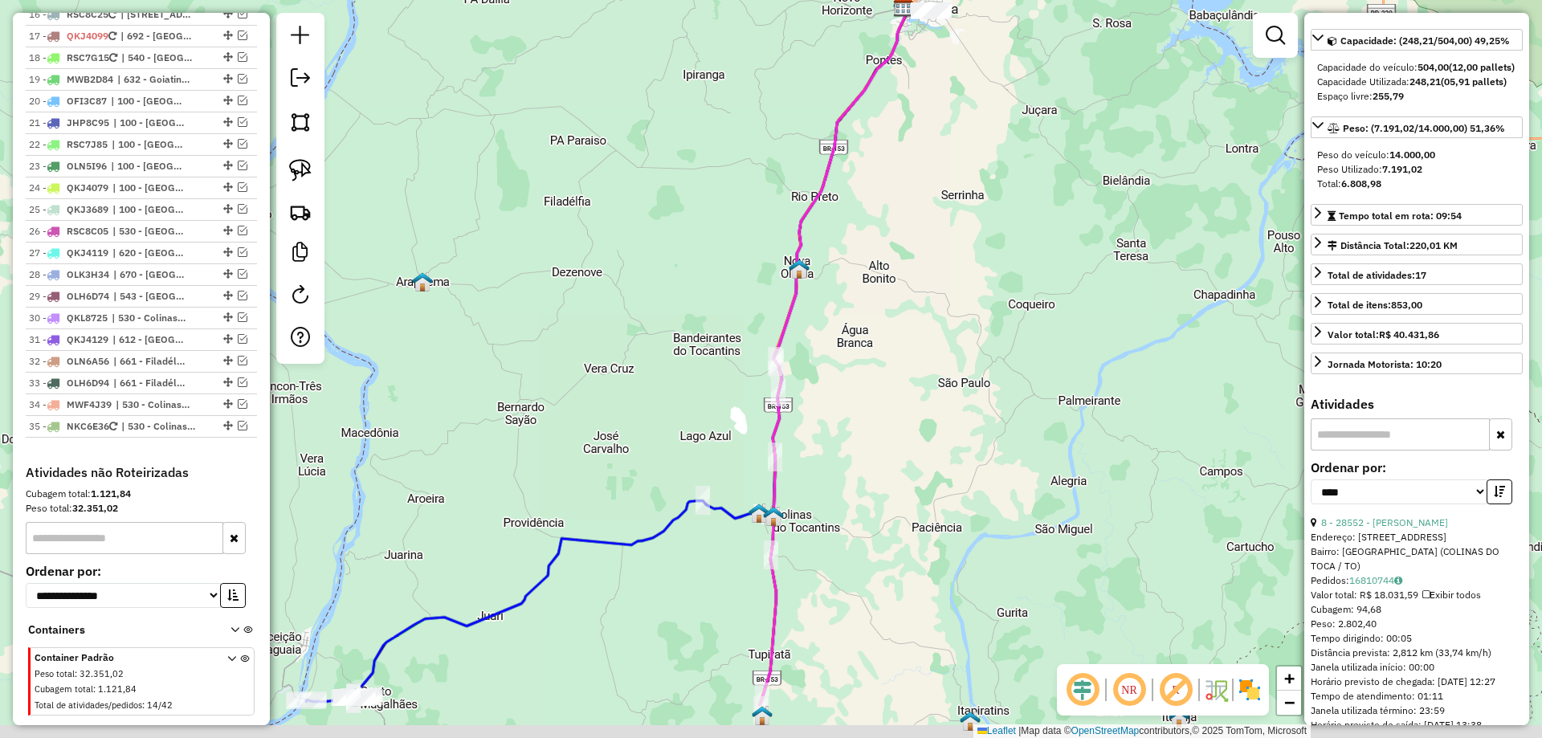
drag, startPoint x: 517, startPoint y: 541, endPoint x: 630, endPoint y: 300, distance: 265.2
click at [630, 304] on div "Janela de atendimento Grade de atendimento Capacidade Transportadoras Veículos …" at bounding box center [771, 369] width 1542 height 738
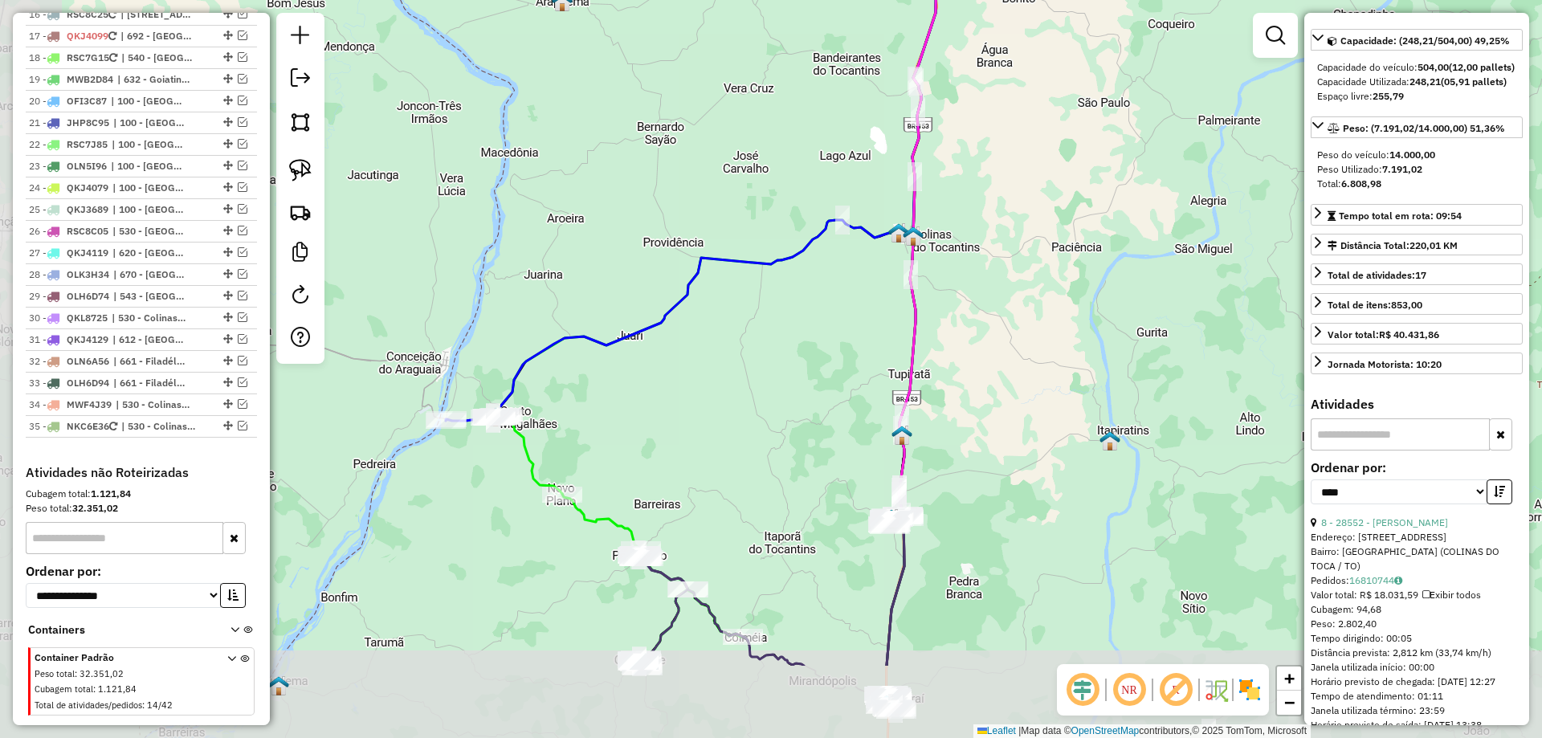
drag, startPoint x: 594, startPoint y: 451, endPoint x: 667, endPoint y: 308, distance: 159.9
click at [667, 309] on div "Janela de atendimento Grade de atendimento Capacidade Transportadoras Veículos …" at bounding box center [771, 369] width 1542 height 738
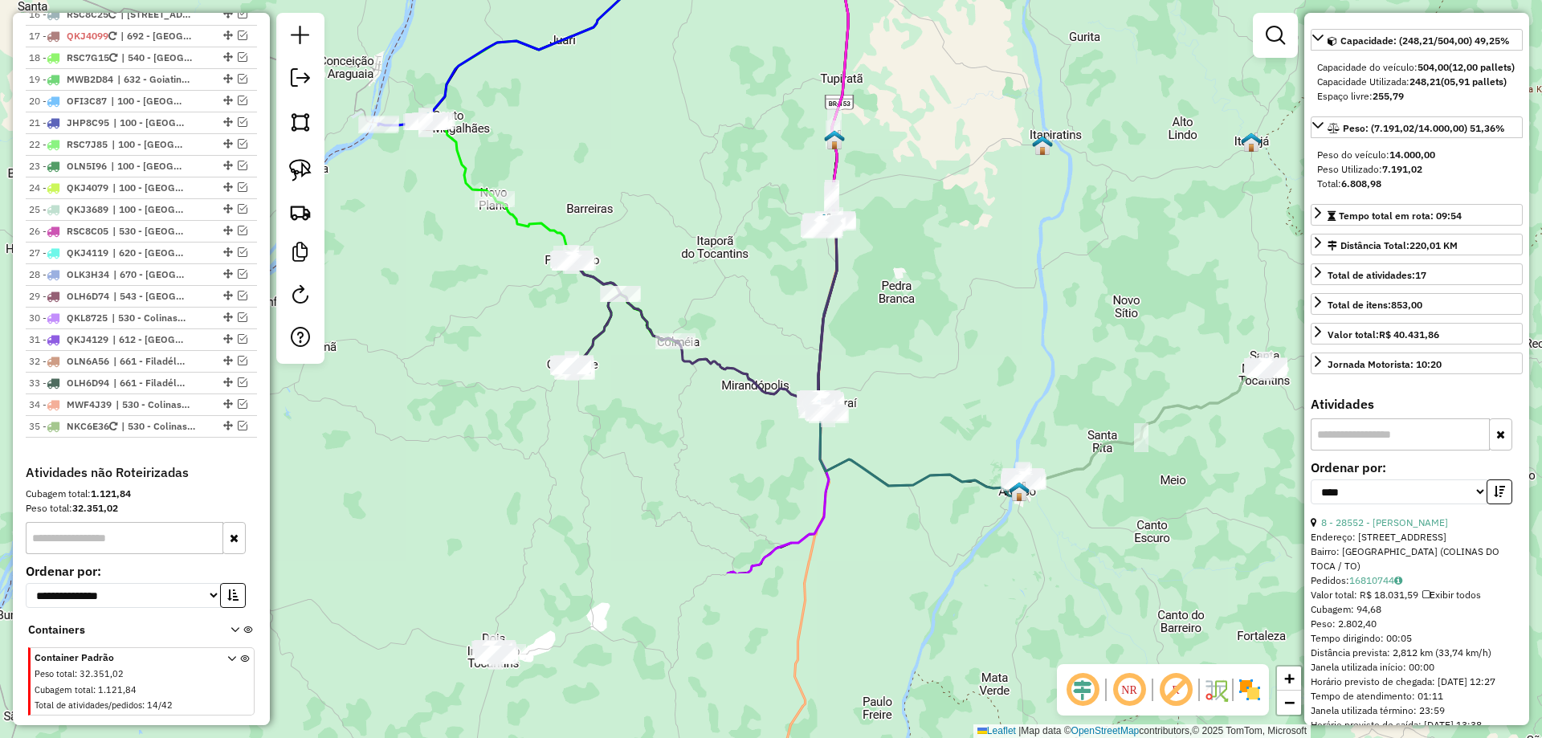
drag, startPoint x: 760, startPoint y: 506, endPoint x: 667, endPoint y: 258, distance: 265.1
click at [667, 258] on div "Janela de atendimento Grade de atendimento Capacidade Transportadoras Veículos …" at bounding box center [771, 369] width 1542 height 738
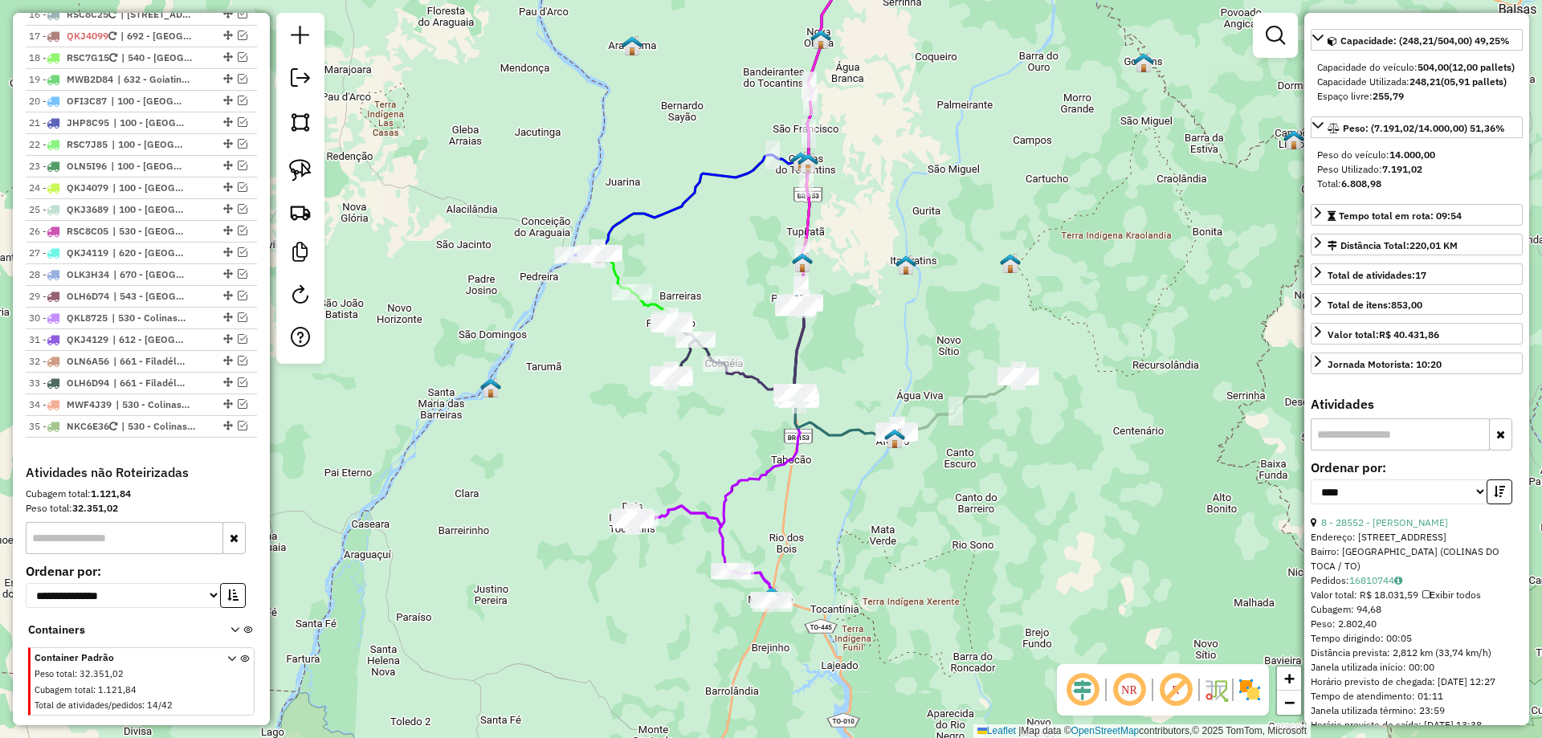
drag, startPoint x: 901, startPoint y: 577, endPoint x: 910, endPoint y: 453, distance: 124.0
click at [910, 453] on div "Janela de atendimento Grade de atendimento Capacidade Transportadoras Veículos …" at bounding box center [771, 369] width 1542 height 738
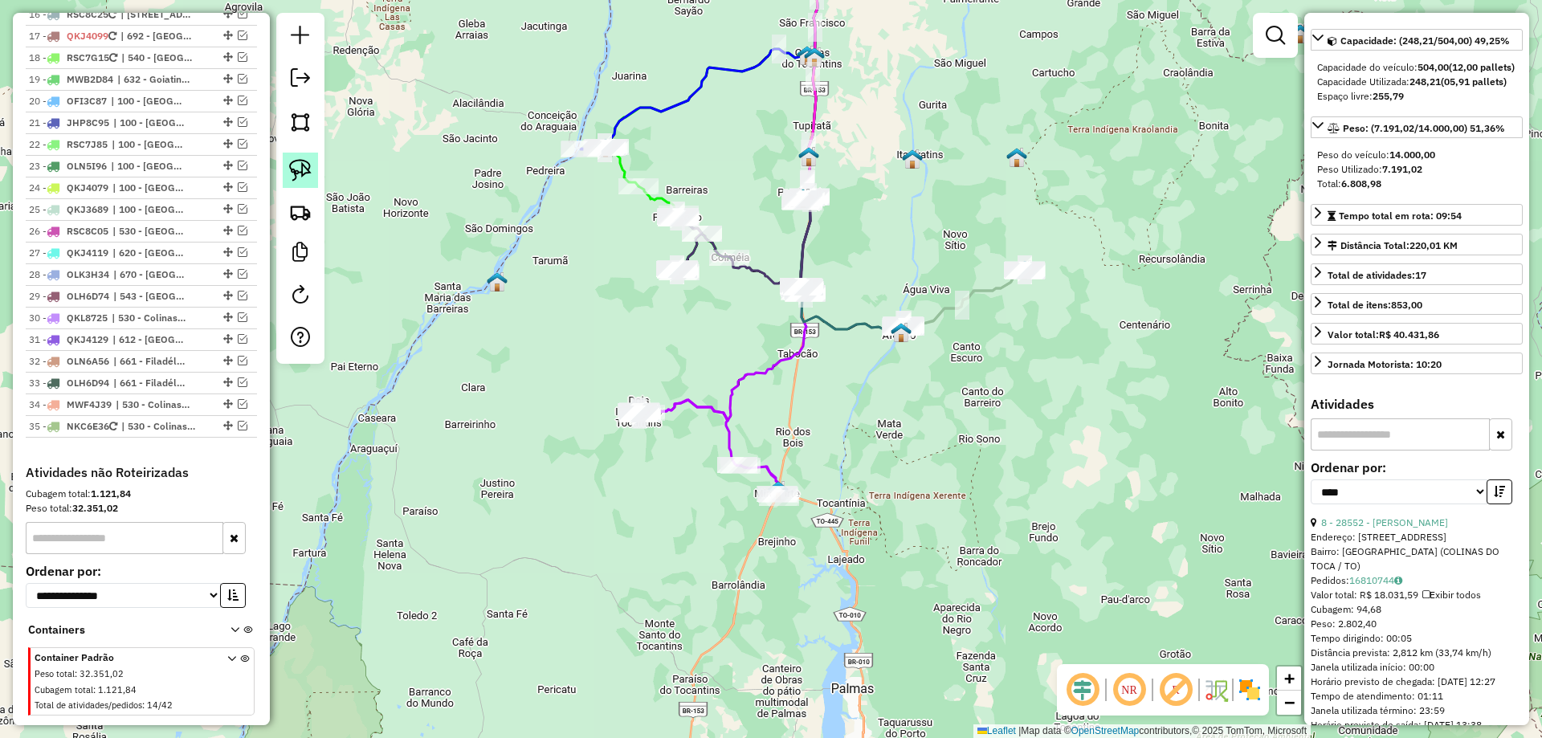
click at [306, 159] on img at bounding box center [300, 170] width 22 height 22
drag, startPoint x: 552, startPoint y: 310, endPoint x: 582, endPoint y: 357, distance: 55.9
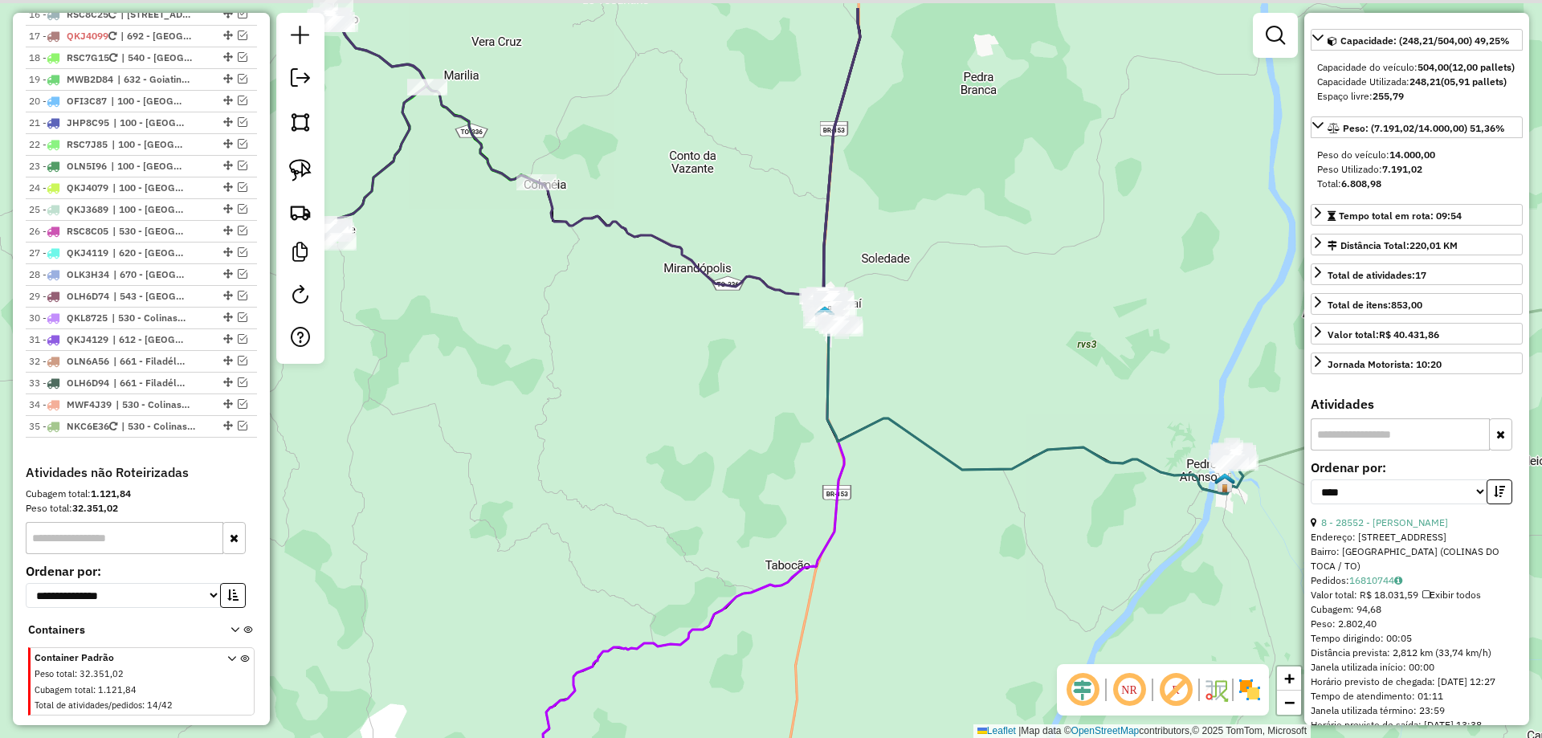
drag, startPoint x: 804, startPoint y: 308, endPoint x: 588, endPoint y: 463, distance: 266.0
click at [590, 464] on div "Janela de atendimento Grade de atendimento Capacidade Transportadoras Veículos …" at bounding box center [771, 369] width 1542 height 738
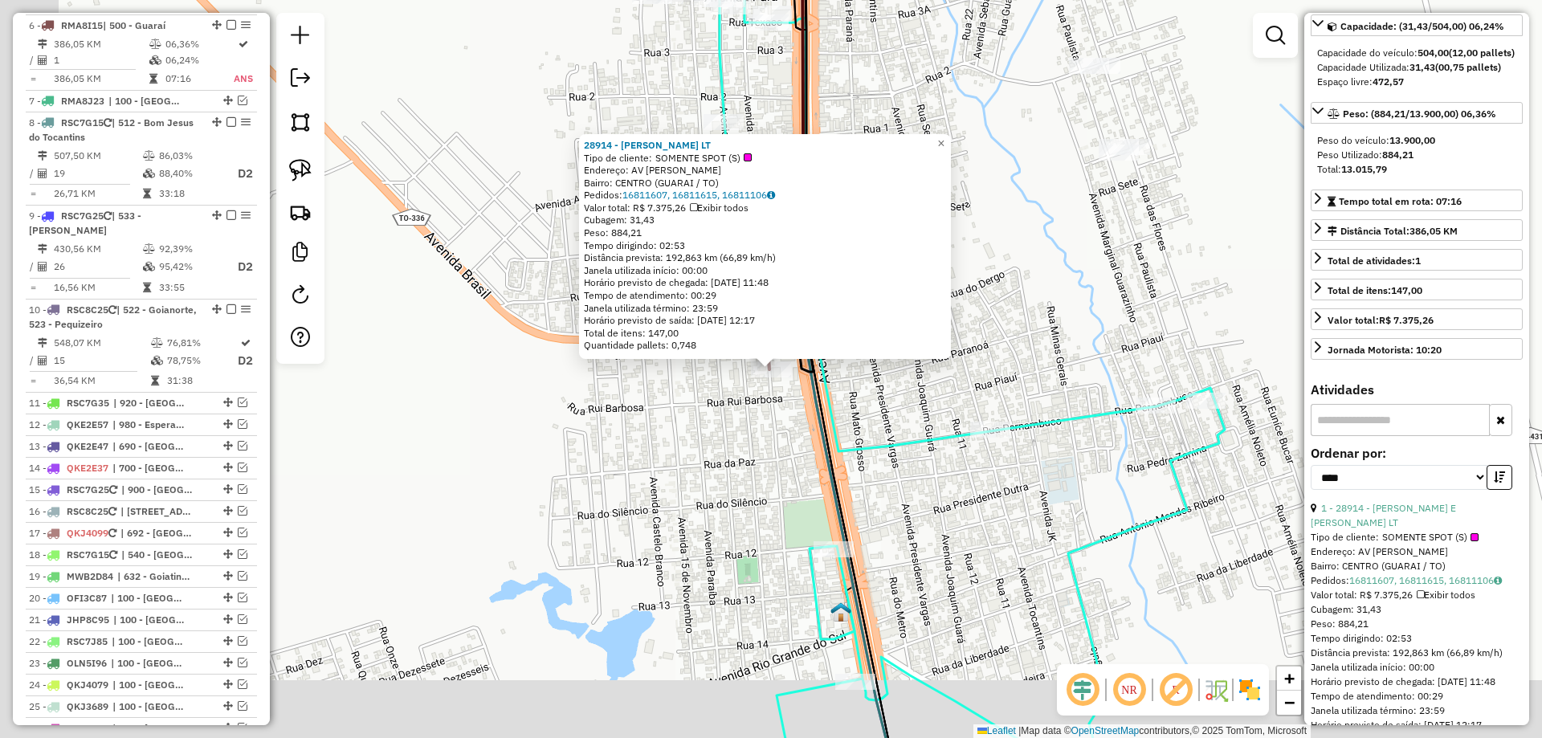
scroll to position [1067, 0]
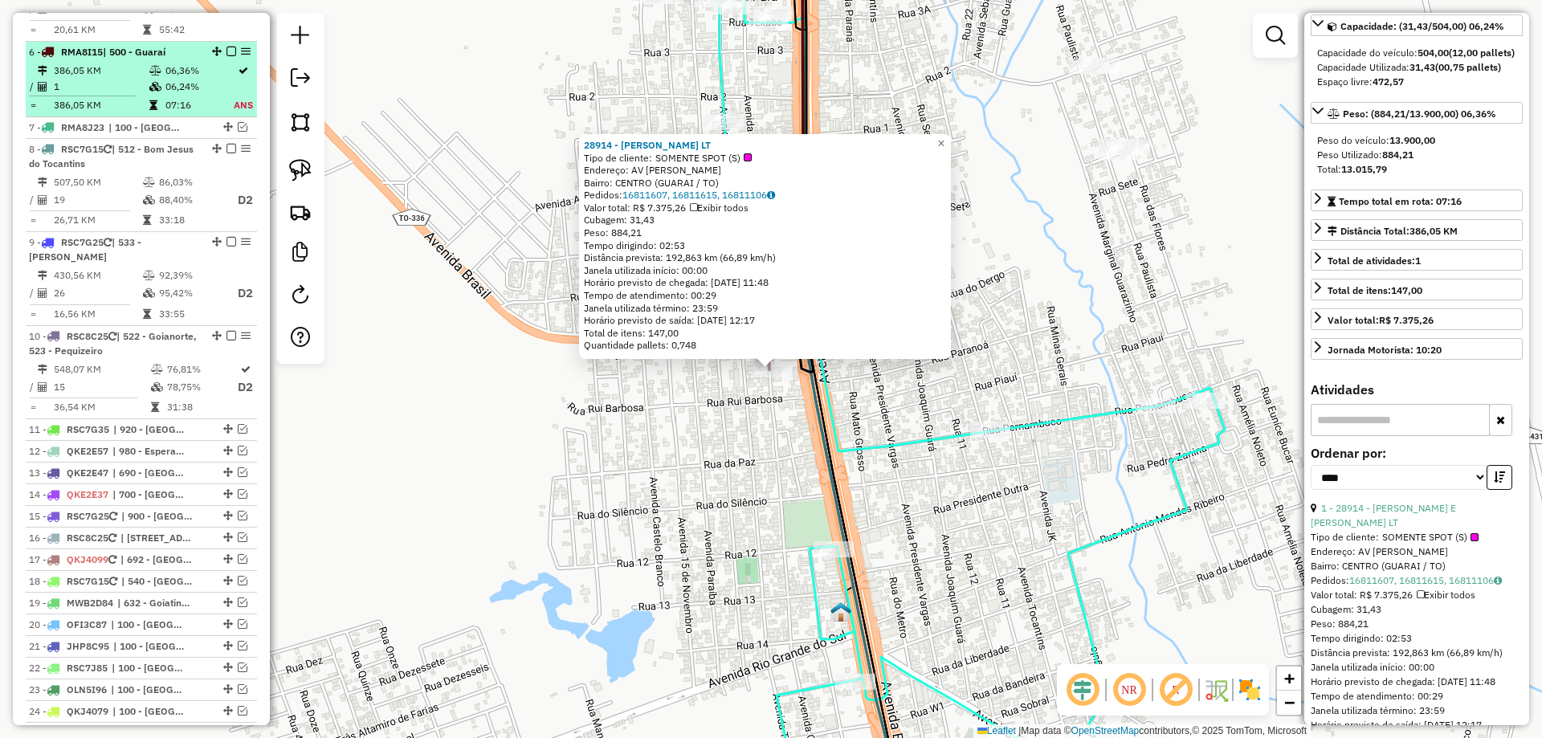
click at [165, 66] on table "386,05 KM 06,36% / 1 06,24% = 386,05 KM 07:16 ANS" at bounding box center [141, 88] width 225 height 51
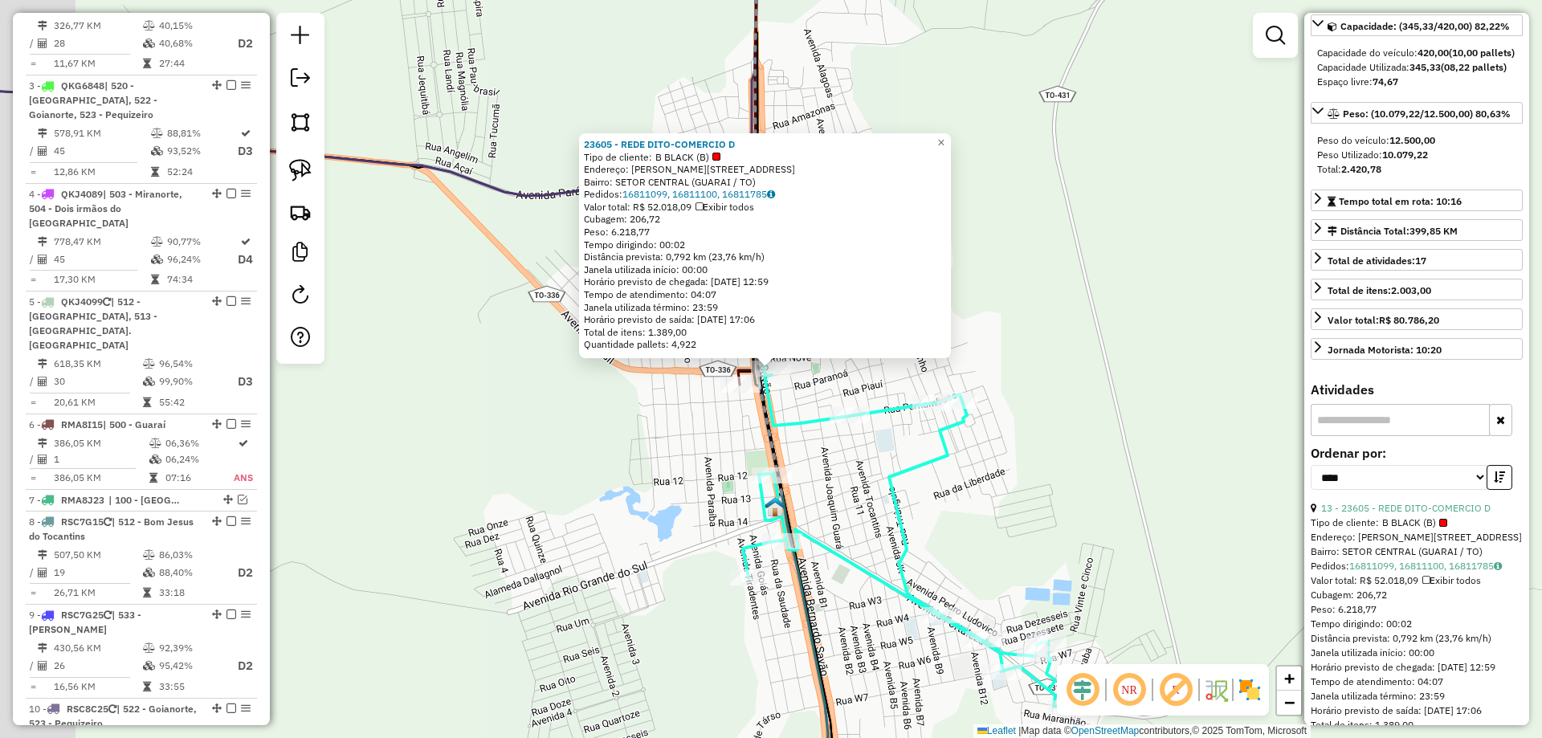
scroll to position [603, 0]
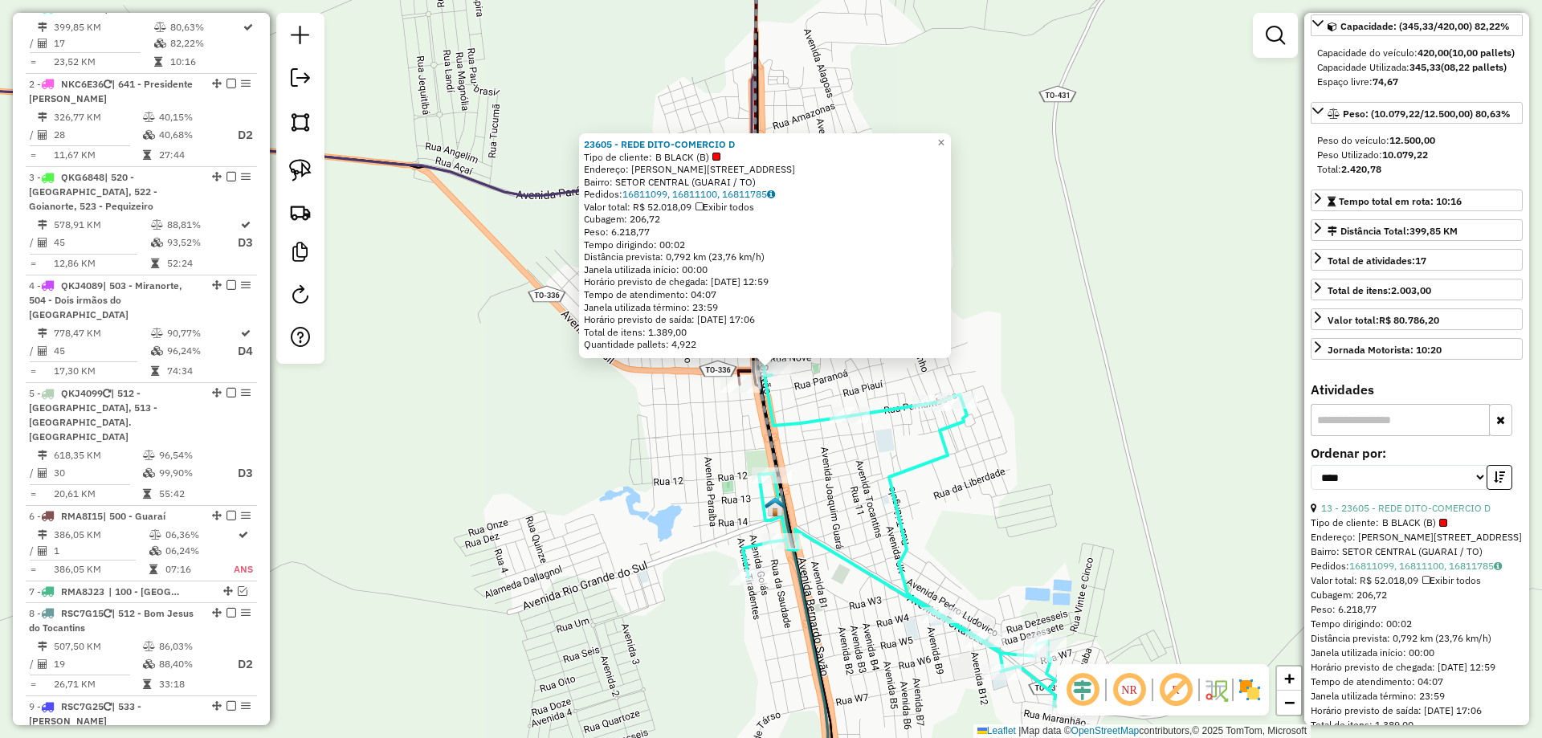
click at [624, 428] on div "23605 - REDE DITO-COMERCIO D Tipo de cliente: B BLACK (B) Endereço: R BERNARDO …" at bounding box center [771, 369] width 1542 height 738
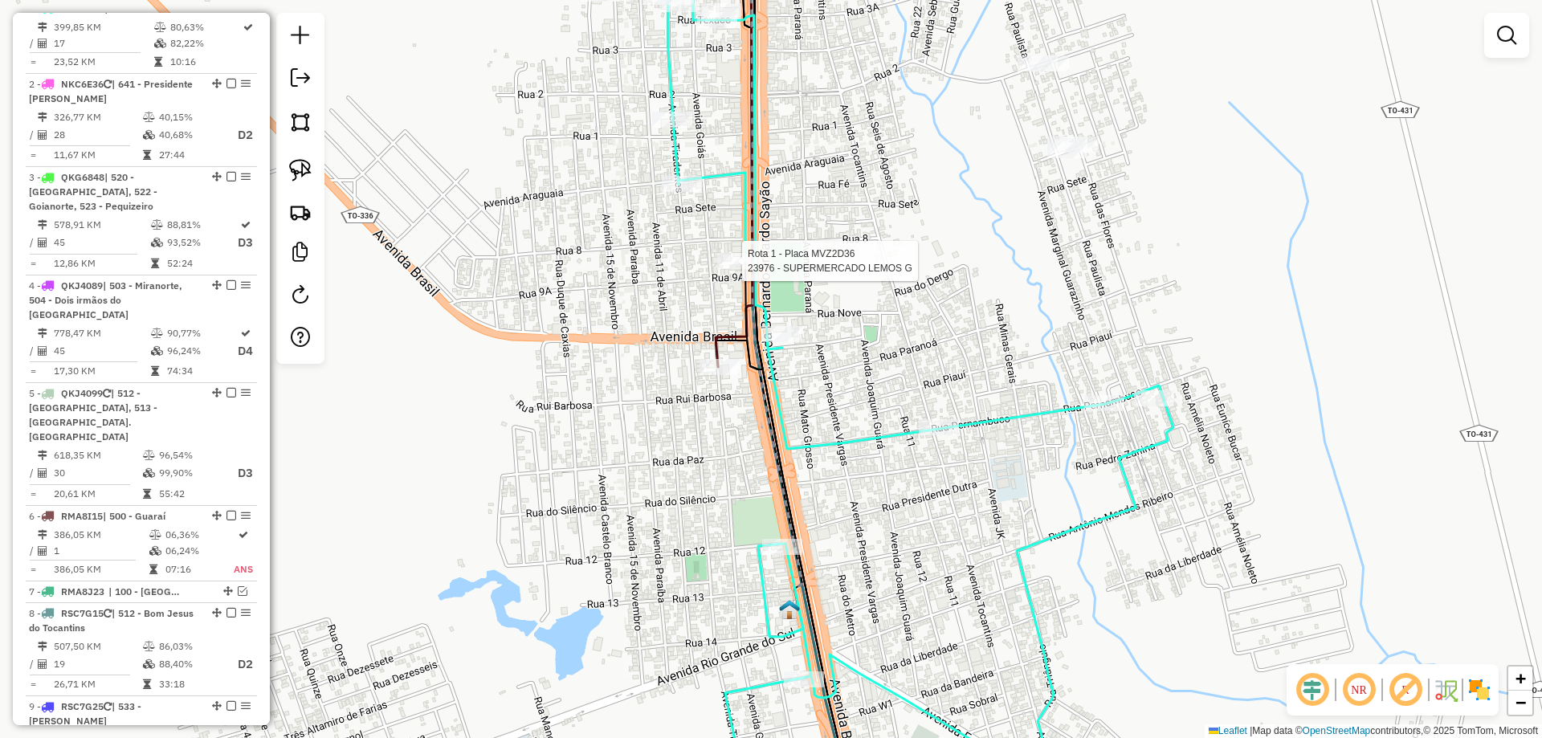
select select "*********"
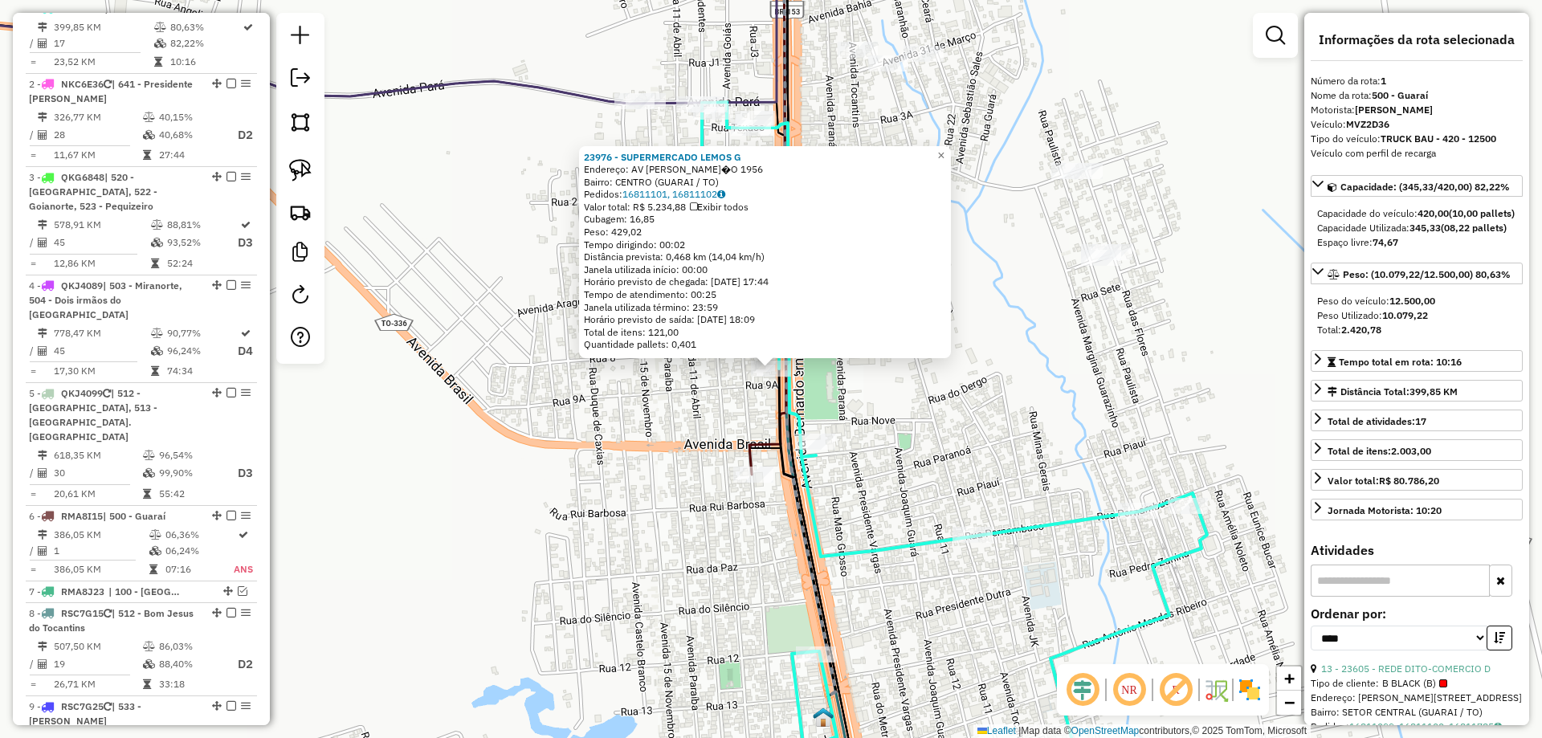
click at [647, 505] on div "23976 - SUPERMERCADO LEMOS G Endereço: AV BERNARDO SAY�O 1956 Bairro: CENTRO (G…" at bounding box center [771, 369] width 1542 height 738
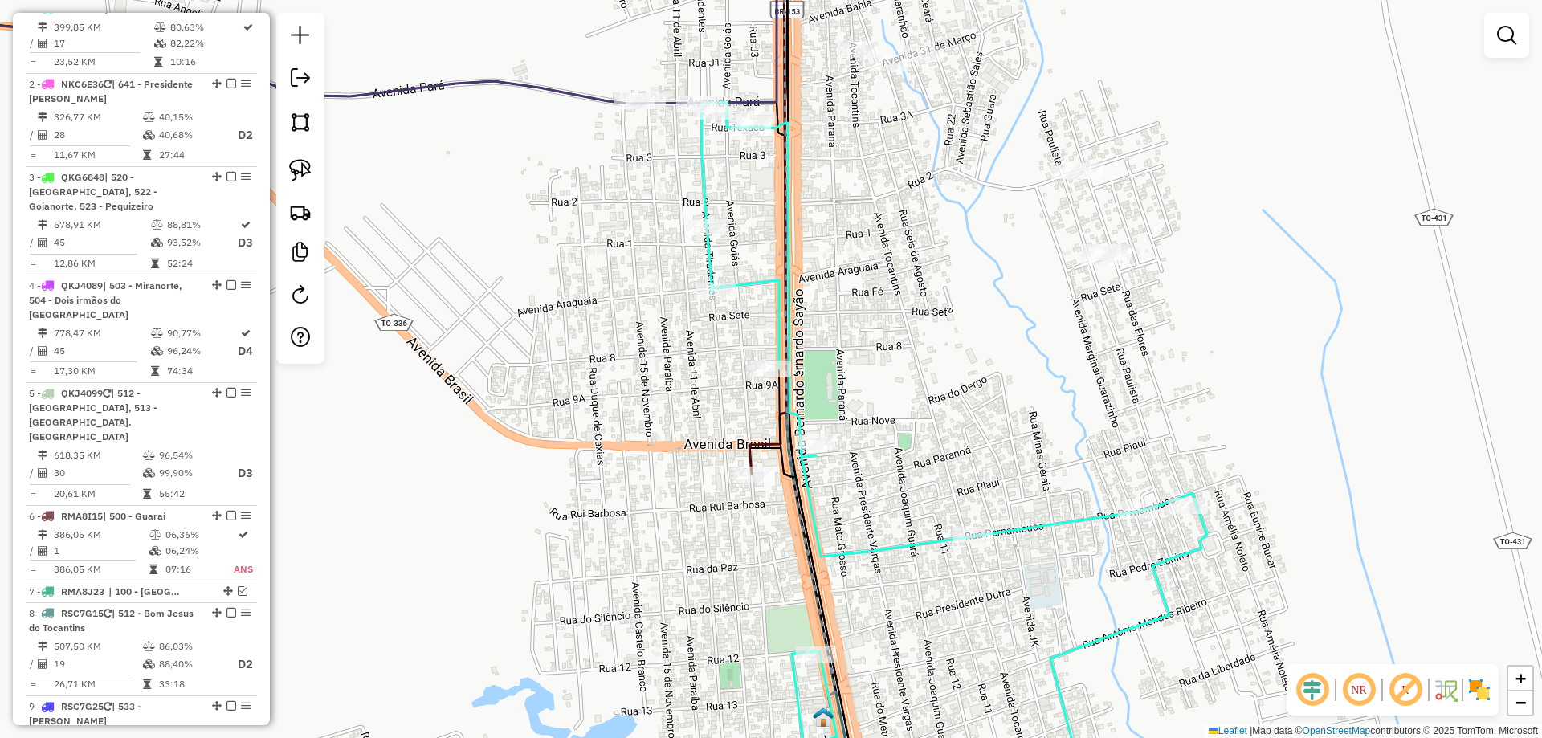
click at [750, 446] on icon at bounding box center [768, 200] width 37 height 549
select select "*********"
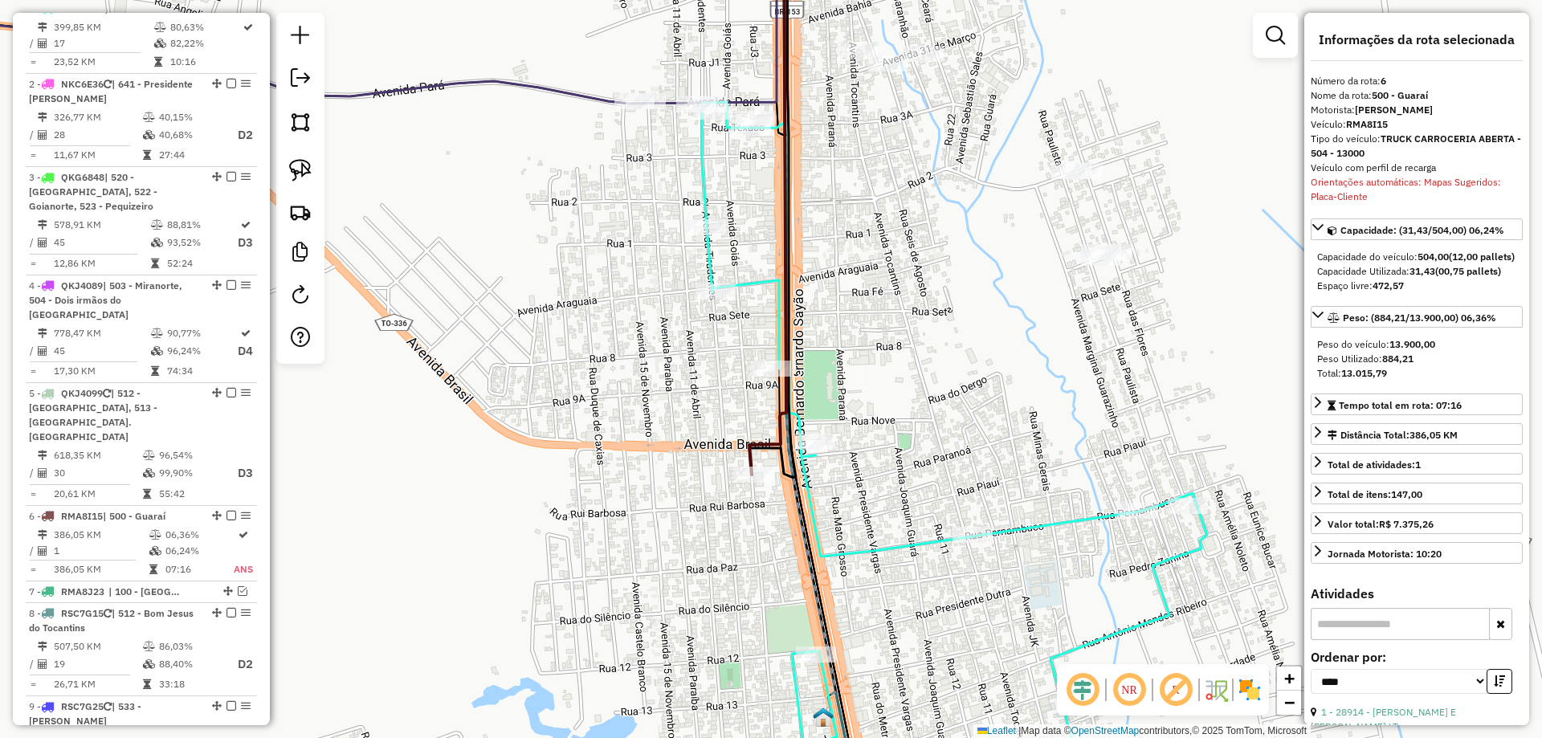
scroll to position [1067, 0]
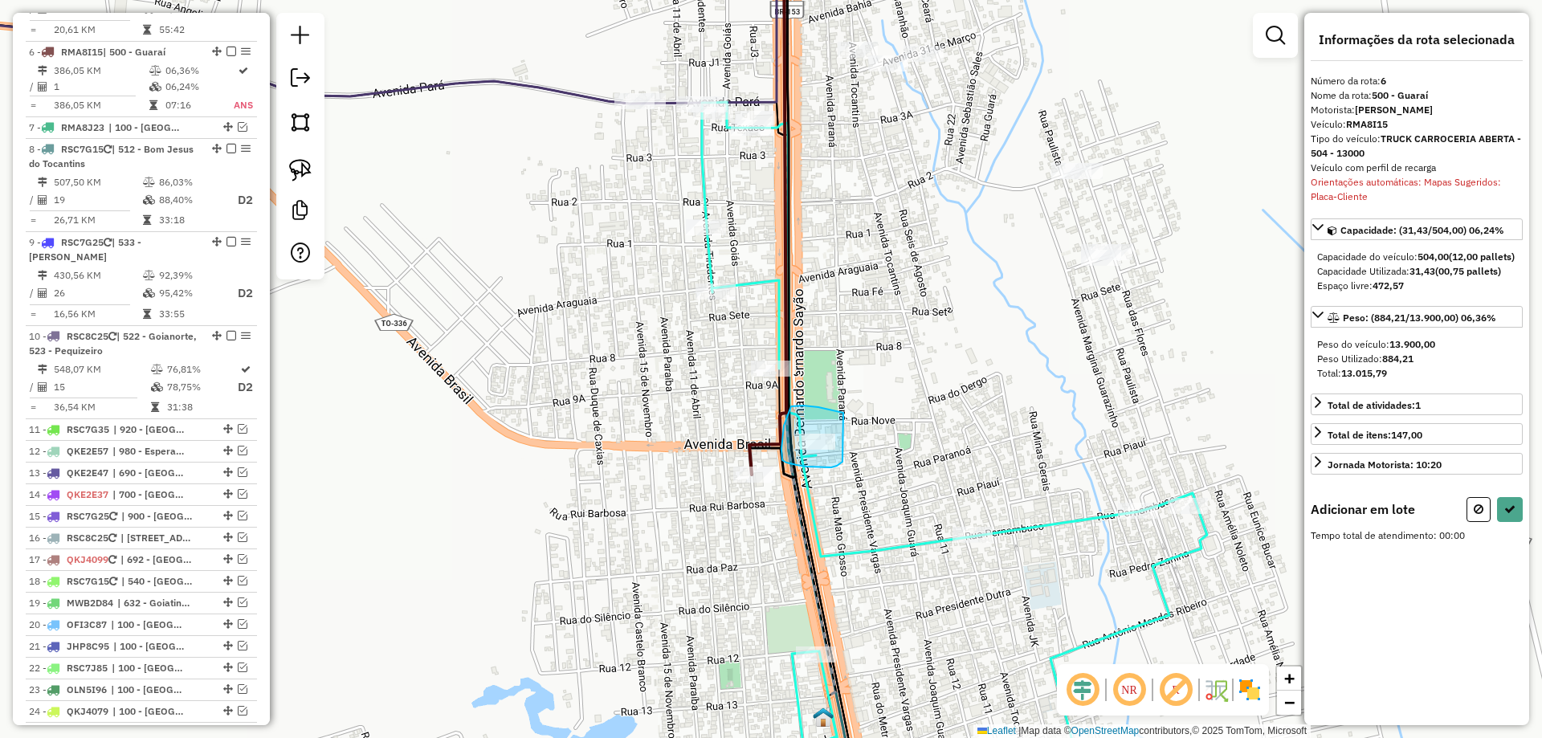
drag, startPoint x: 844, startPoint y: 413, endPoint x: 856, endPoint y: 447, distance: 36.1
select select "*********"
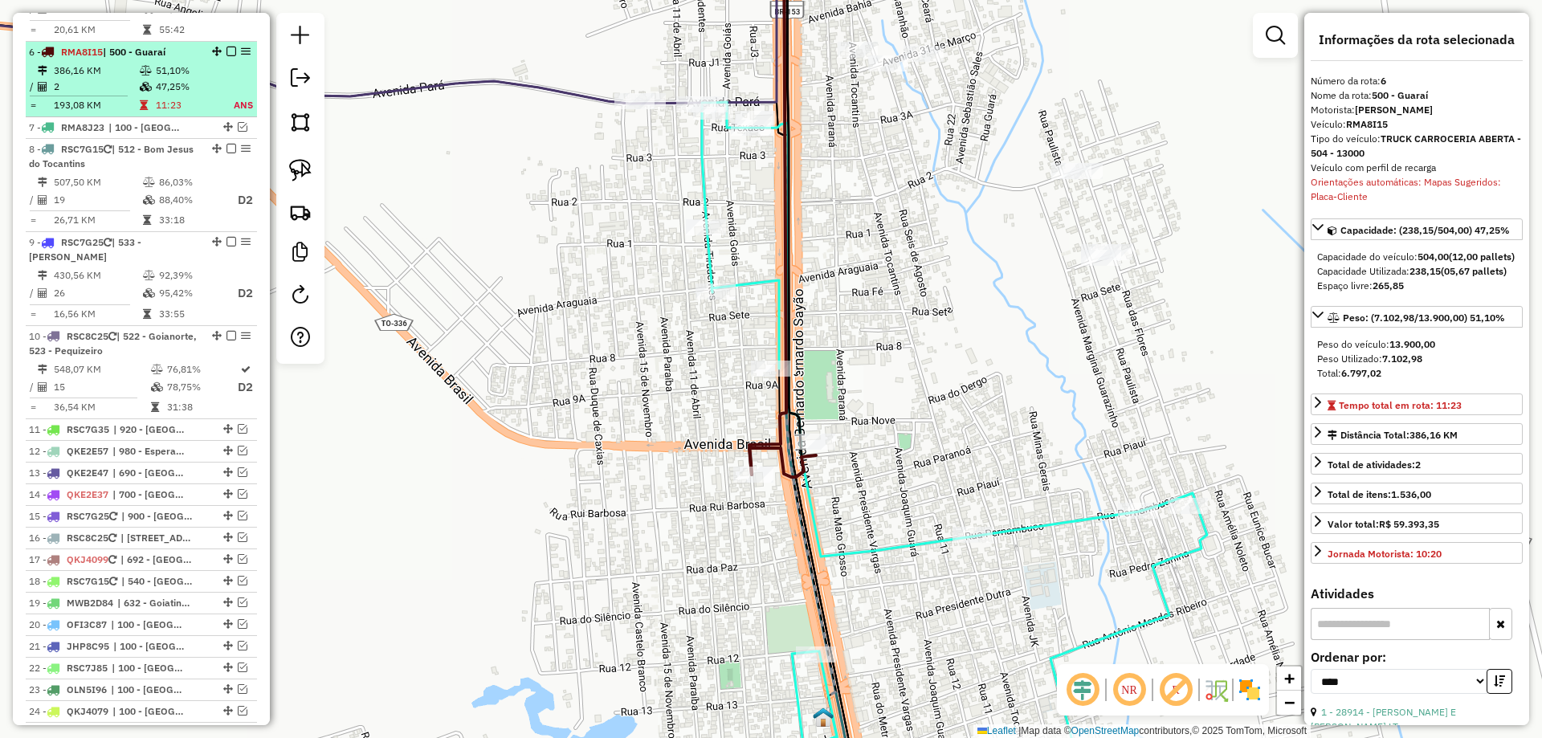
click at [169, 97] on td "11:23" at bounding box center [186, 105] width 62 height 16
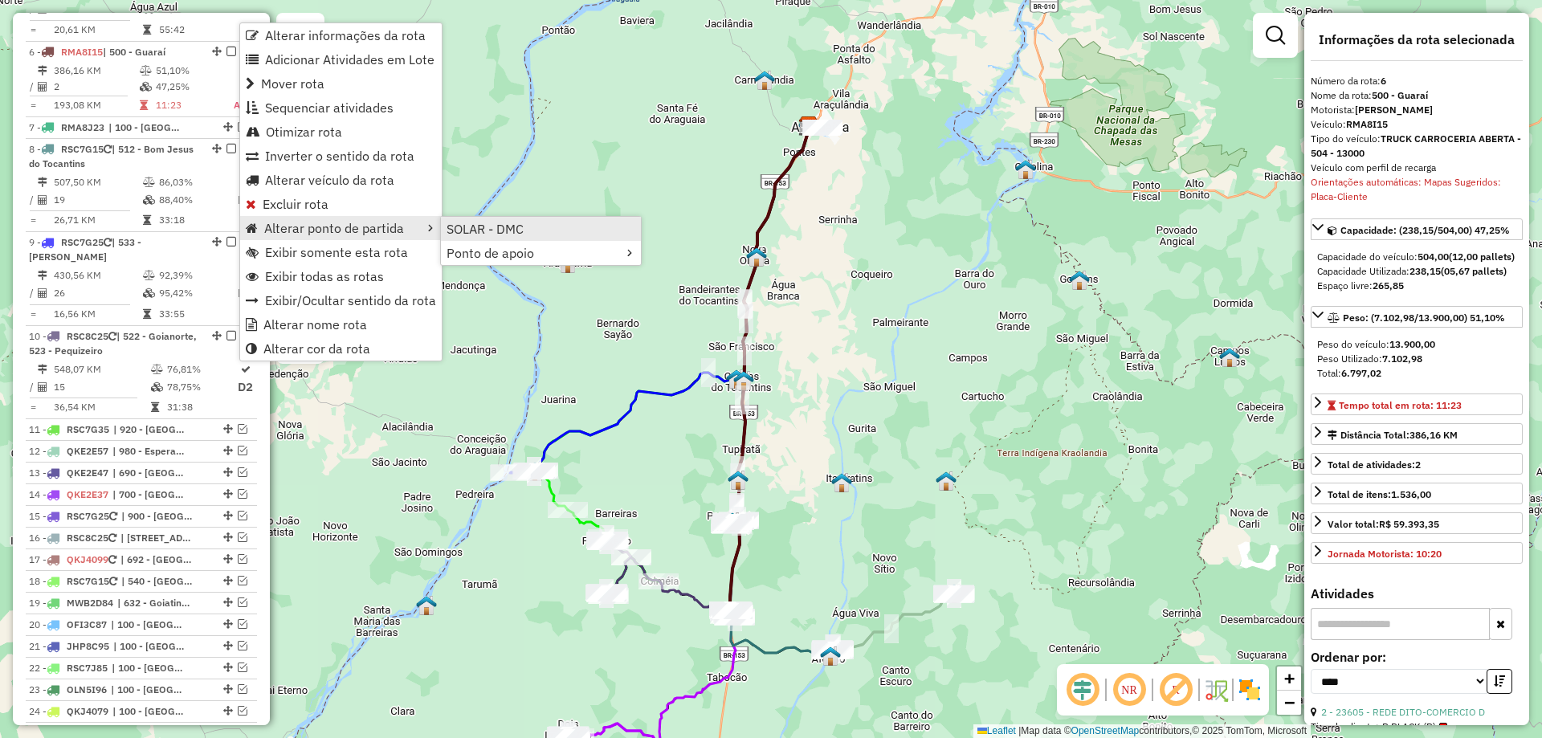
click at [482, 231] on span "SOLAR - DMC" at bounding box center [485, 229] width 77 height 13
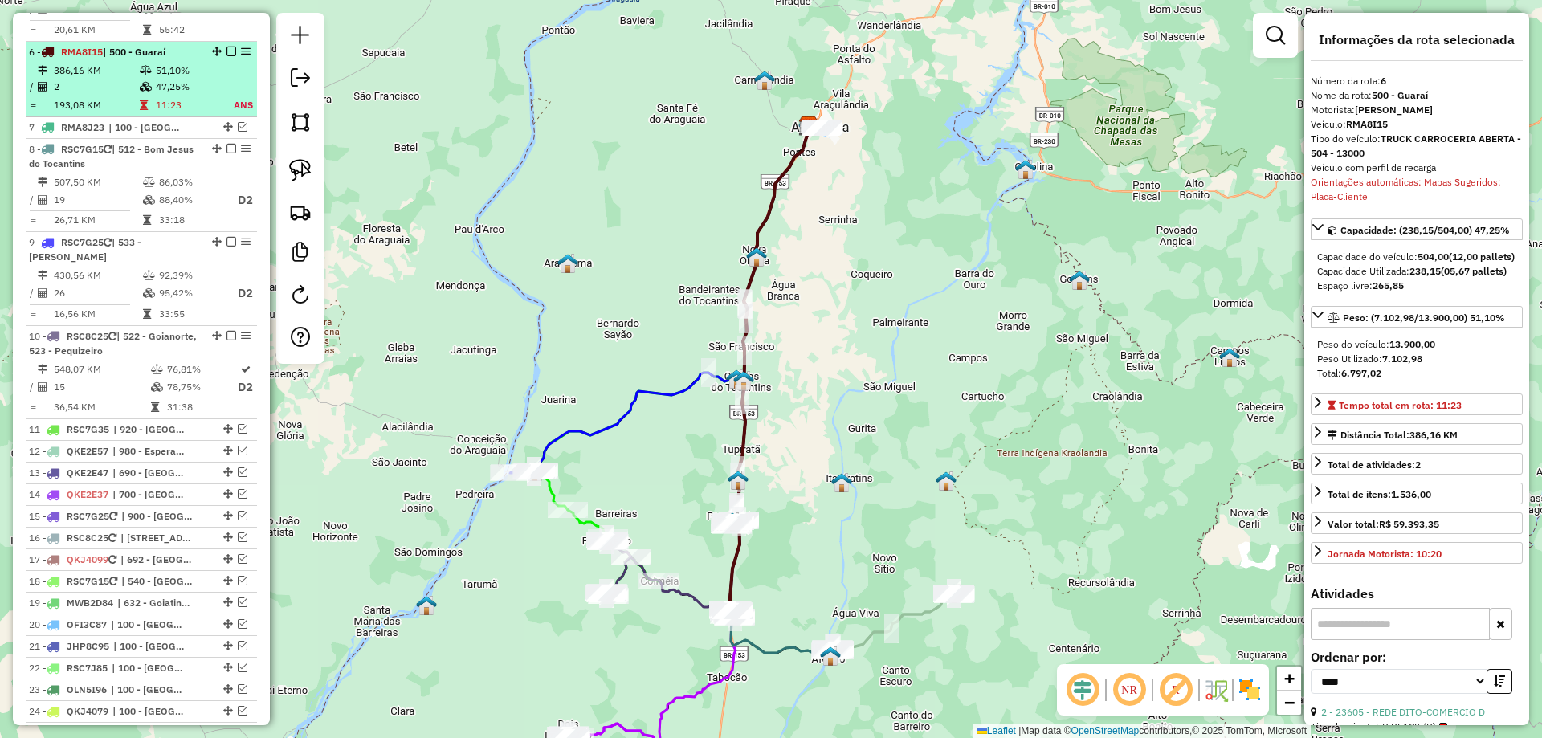
click at [229, 47] on em at bounding box center [232, 52] width 10 height 10
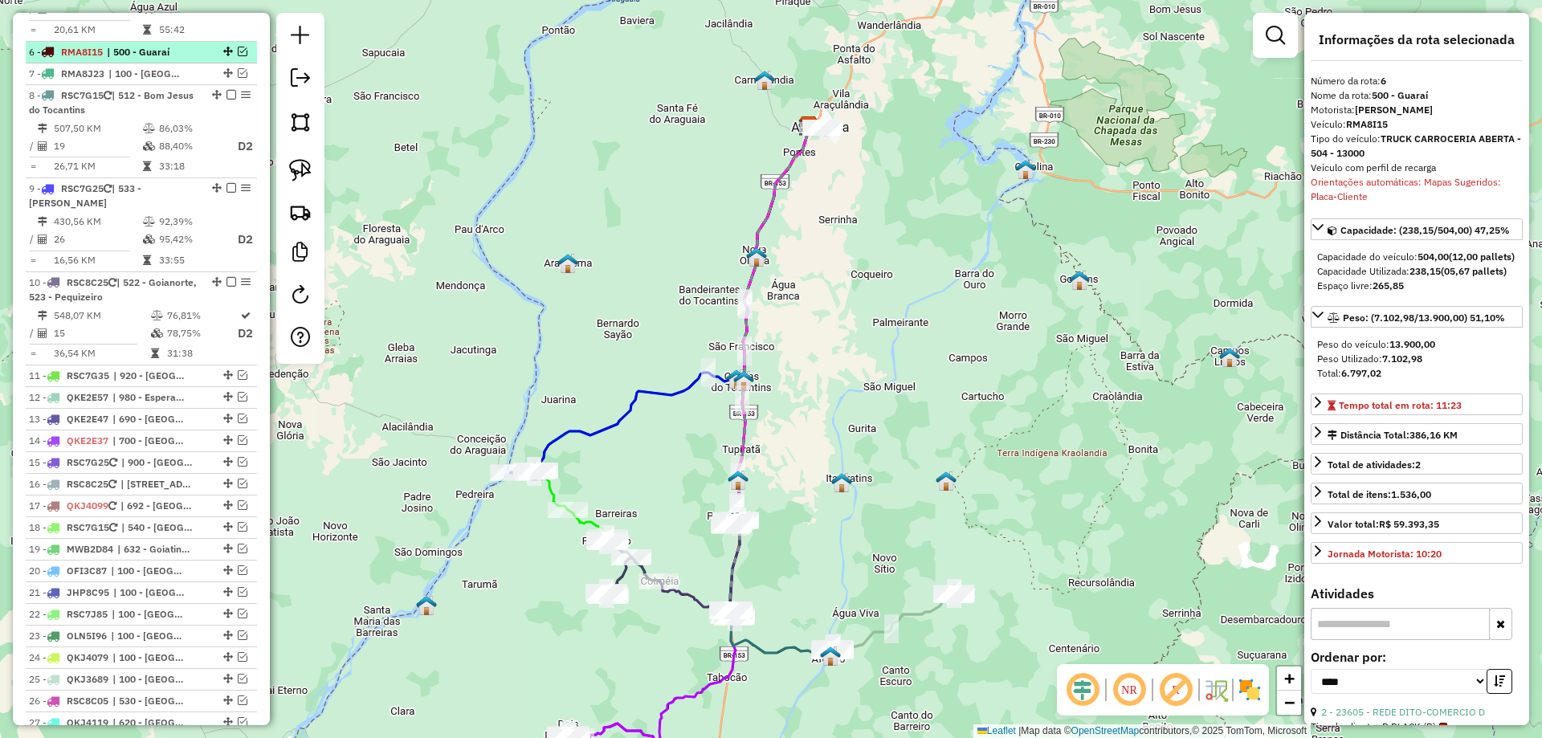
scroll to position [1013, 0]
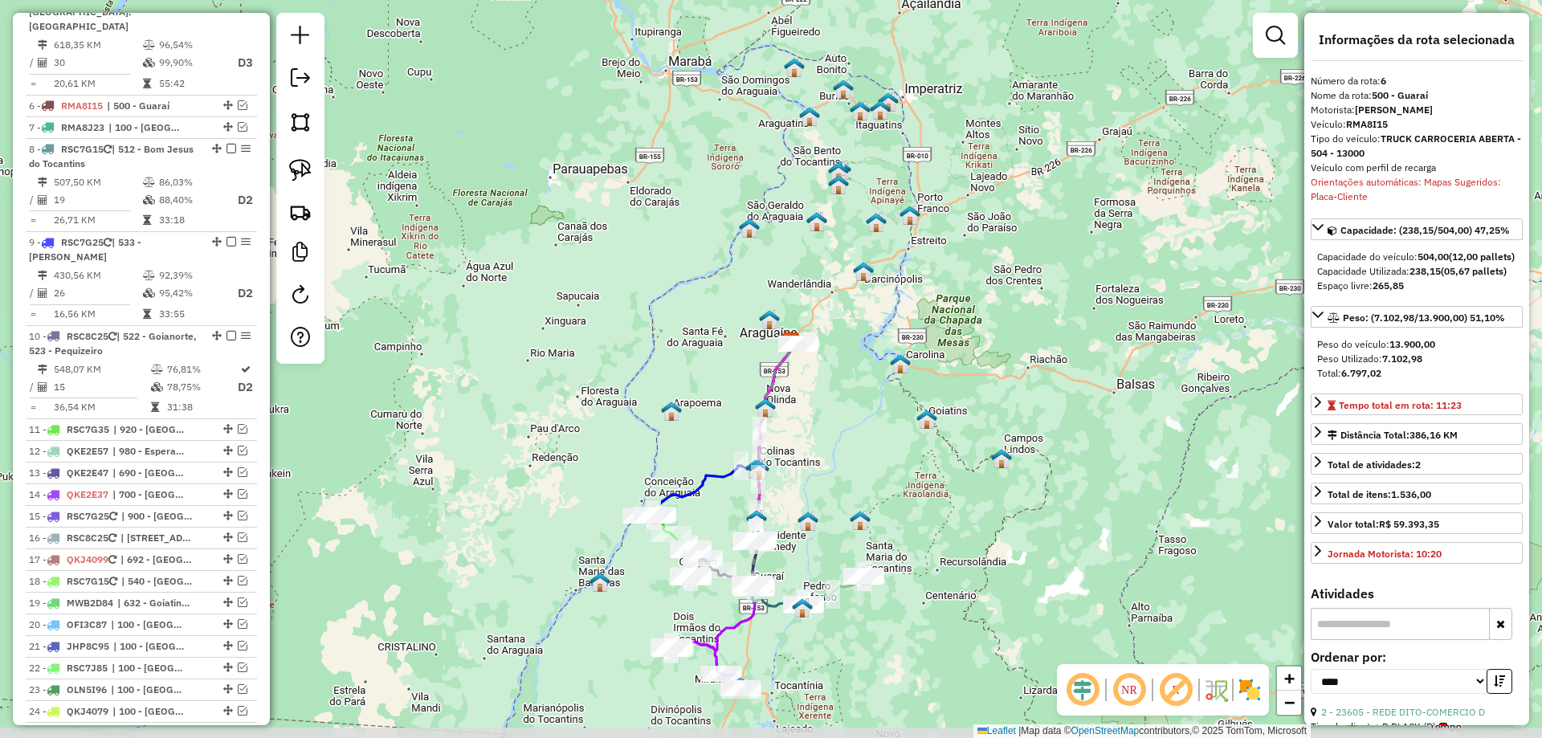
drag, startPoint x: 790, startPoint y: 578, endPoint x: 820, endPoint y: 451, distance: 130.4
click at [820, 451] on div "Janela de atendimento Grade de atendimento Capacidade Transportadoras Veículos …" at bounding box center [771, 369] width 1542 height 738
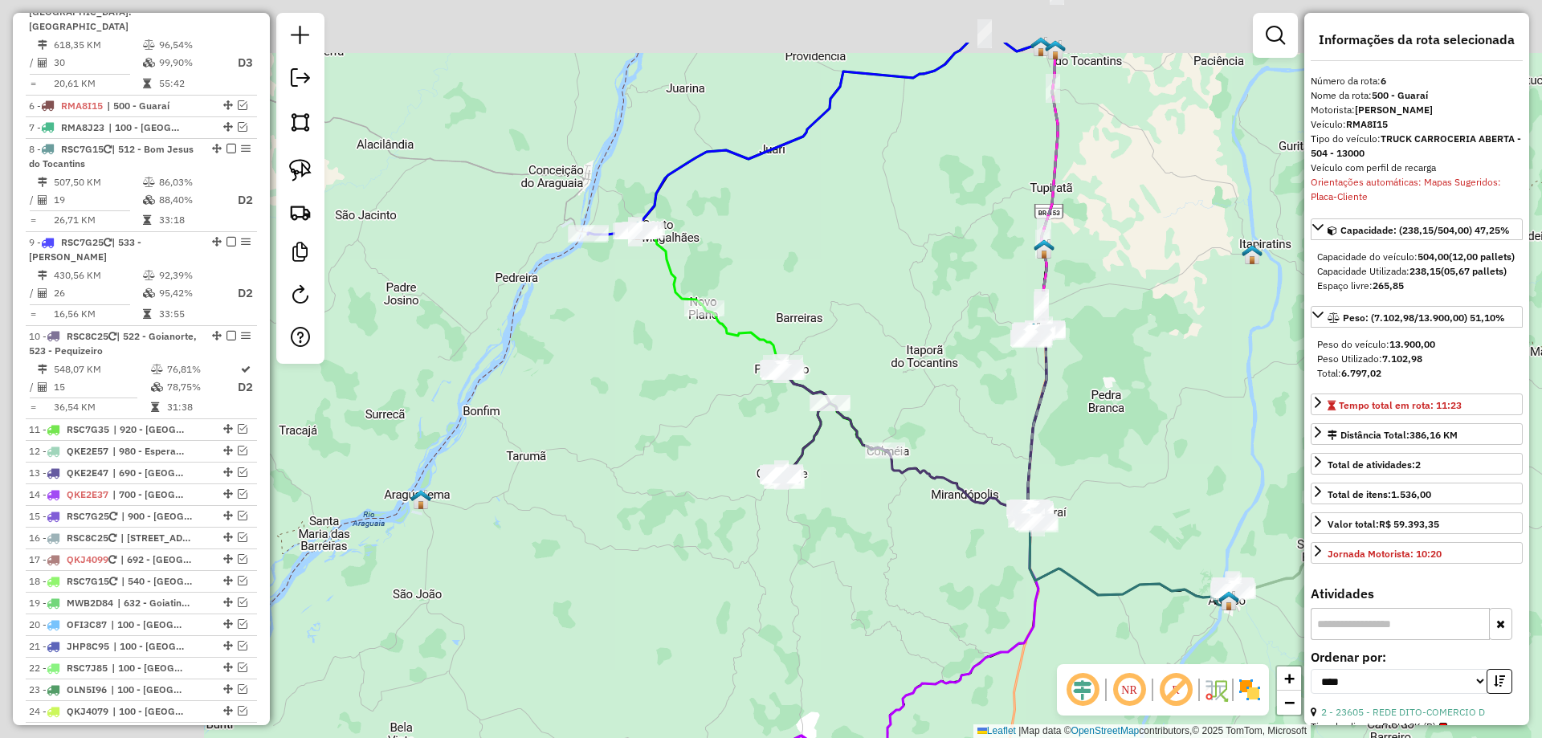
drag, startPoint x: 631, startPoint y: 498, endPoint x: 882, endPoint y: 590, distance: 267.9
click at [898, 615] on div "Janela de atendimento Grade de atendimento Capacidade Transportadoras Veículos …" at bounding box center [771, 369] width 1542 height 738
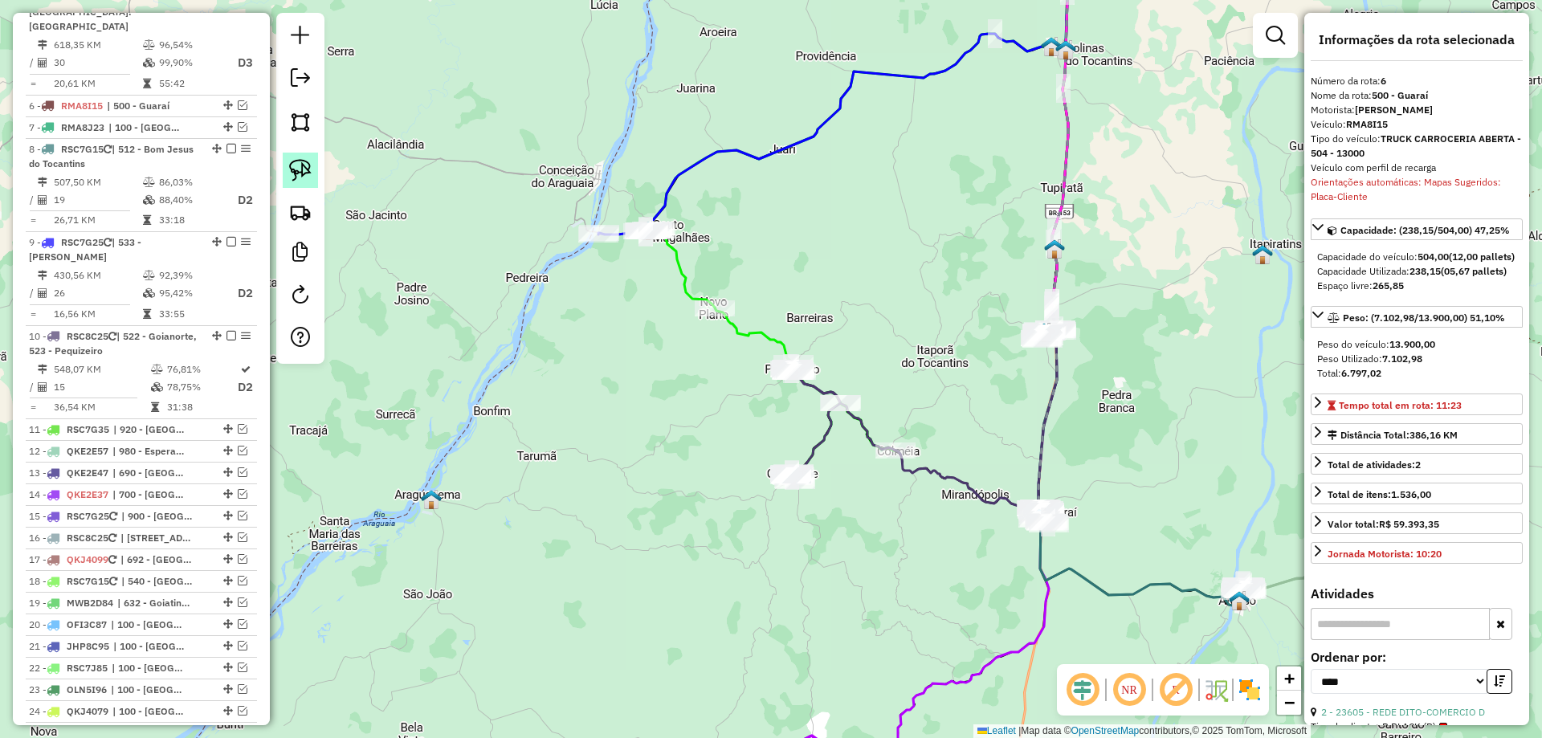
drag, startPoint x: 301, startPoint y: 163, endPoint x: 425, endPoint y: 197, distance: 128.2
click at [300, 163] on img at bounding box center [300, 170] width 22 height 22
drag, startPoint x: 582, startPoint y: 202, endPoint x: 681, endPoint y: 200, distance: 99.6
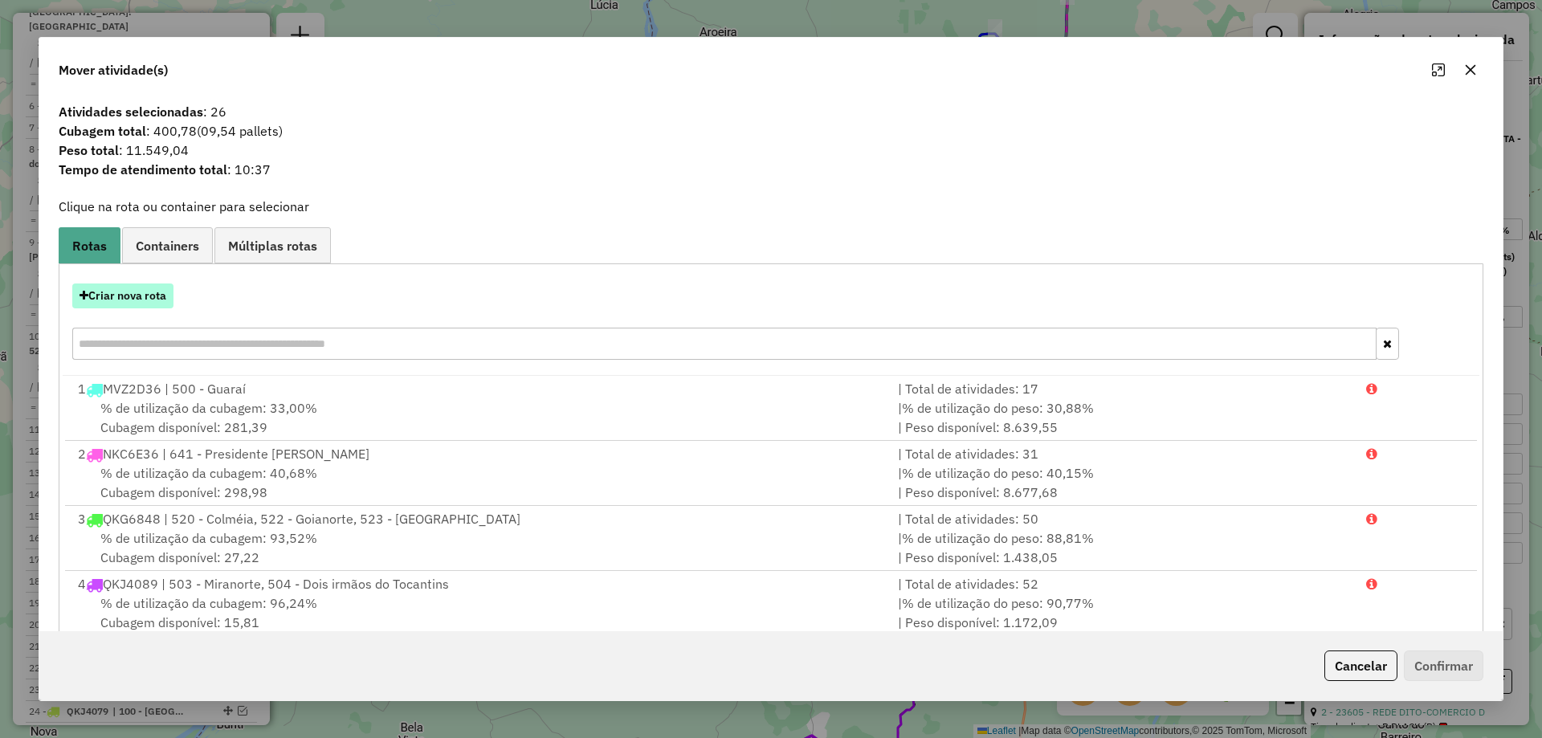
click at [153, 297] on button "Criar nova rota" at bounding box center [122, 296] width 101 height 25
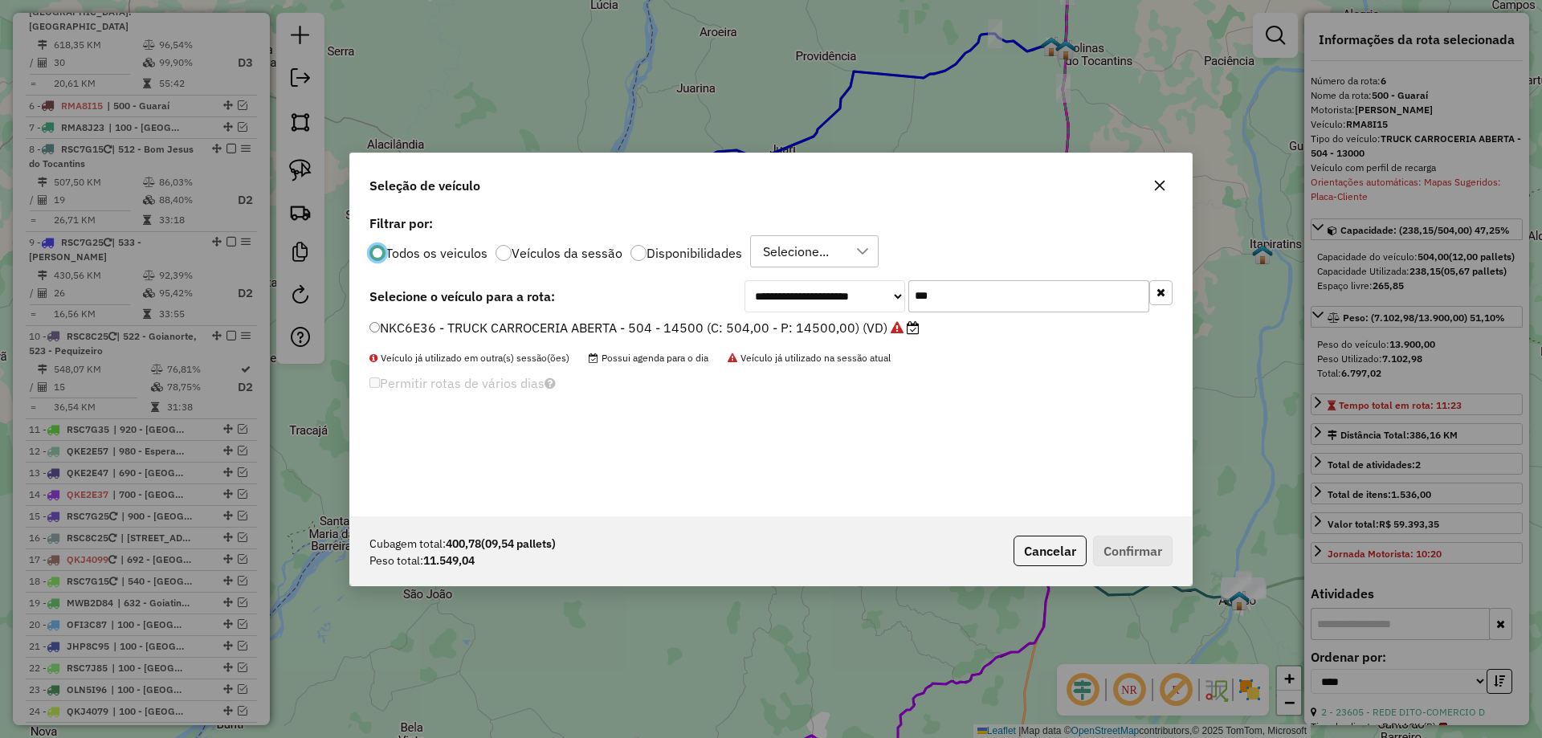
scroll to position [9, 5]
click at [975, 307] on input "***" at bounding box center [1029, 296] width 241 height 32
type input "***"
click at [766, 321] on label "NHR8F86 - TRUCK CARROCERIA ABERTA - 504 - 14500 (C: 504,00 - P: 14500,00) (VD)" at bounding box center [637, 326] width 535 height 19
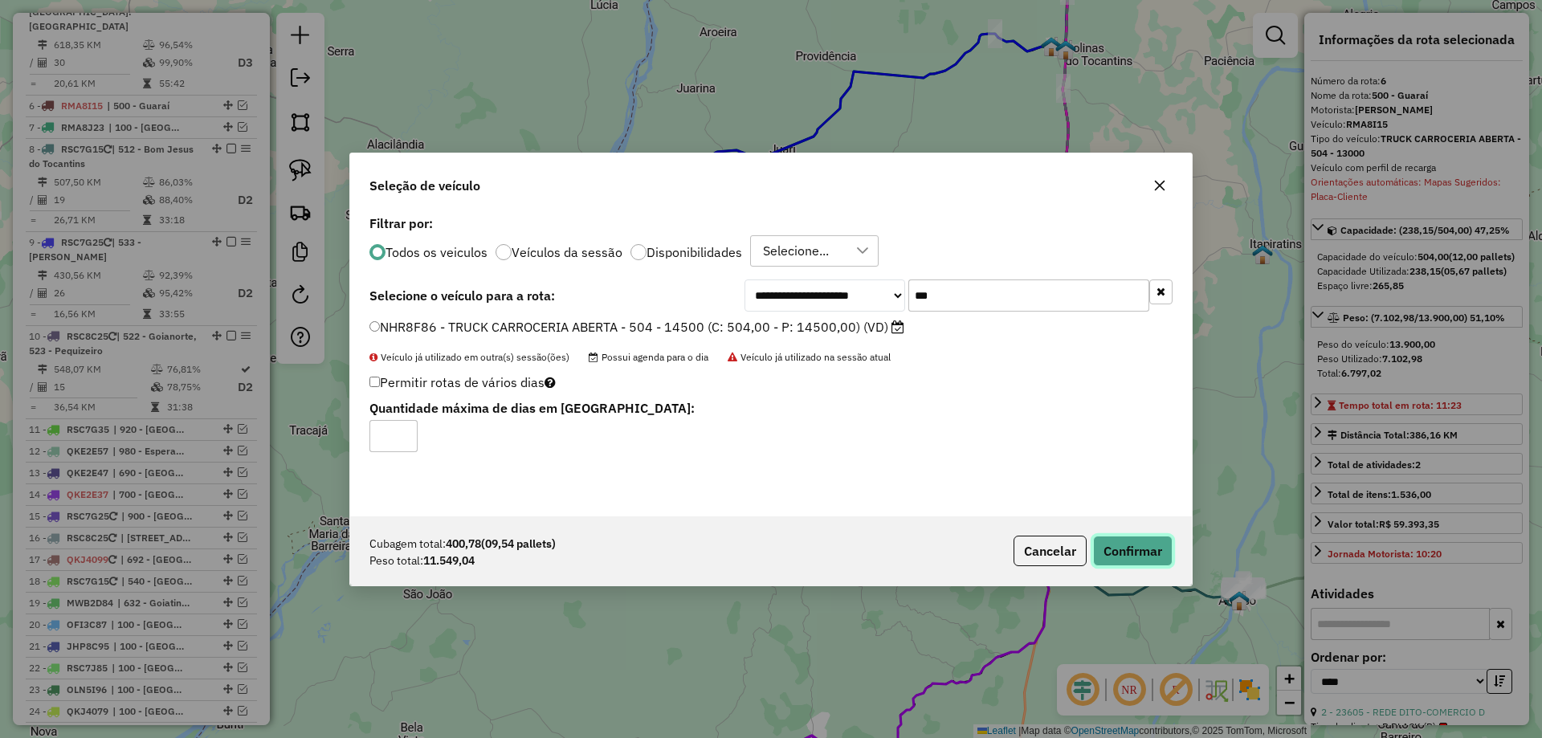
click at [1114, 541] on button "Confirmar" at bounding box center [1133, 551] width 80 height 31
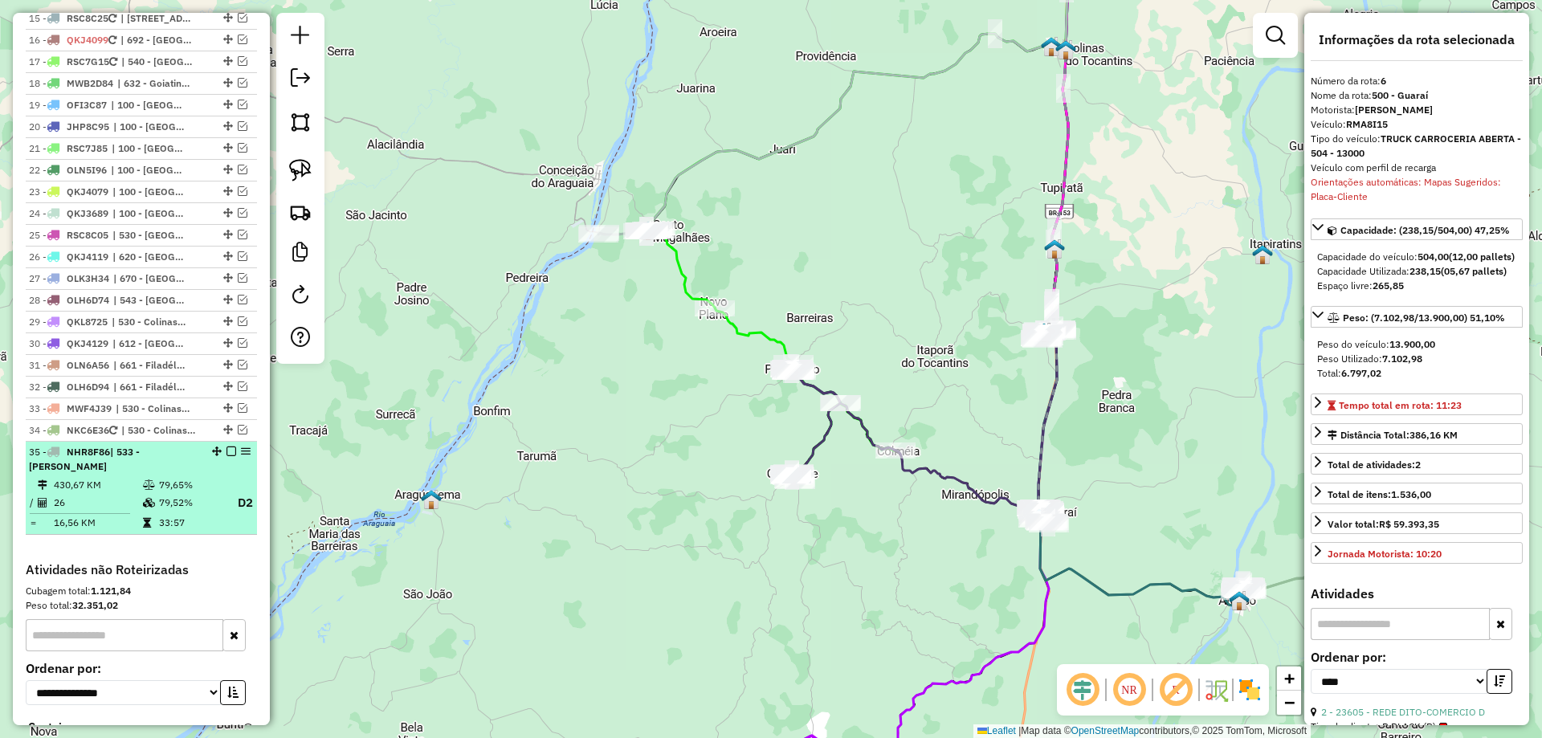
scroll to position [1469, 0]
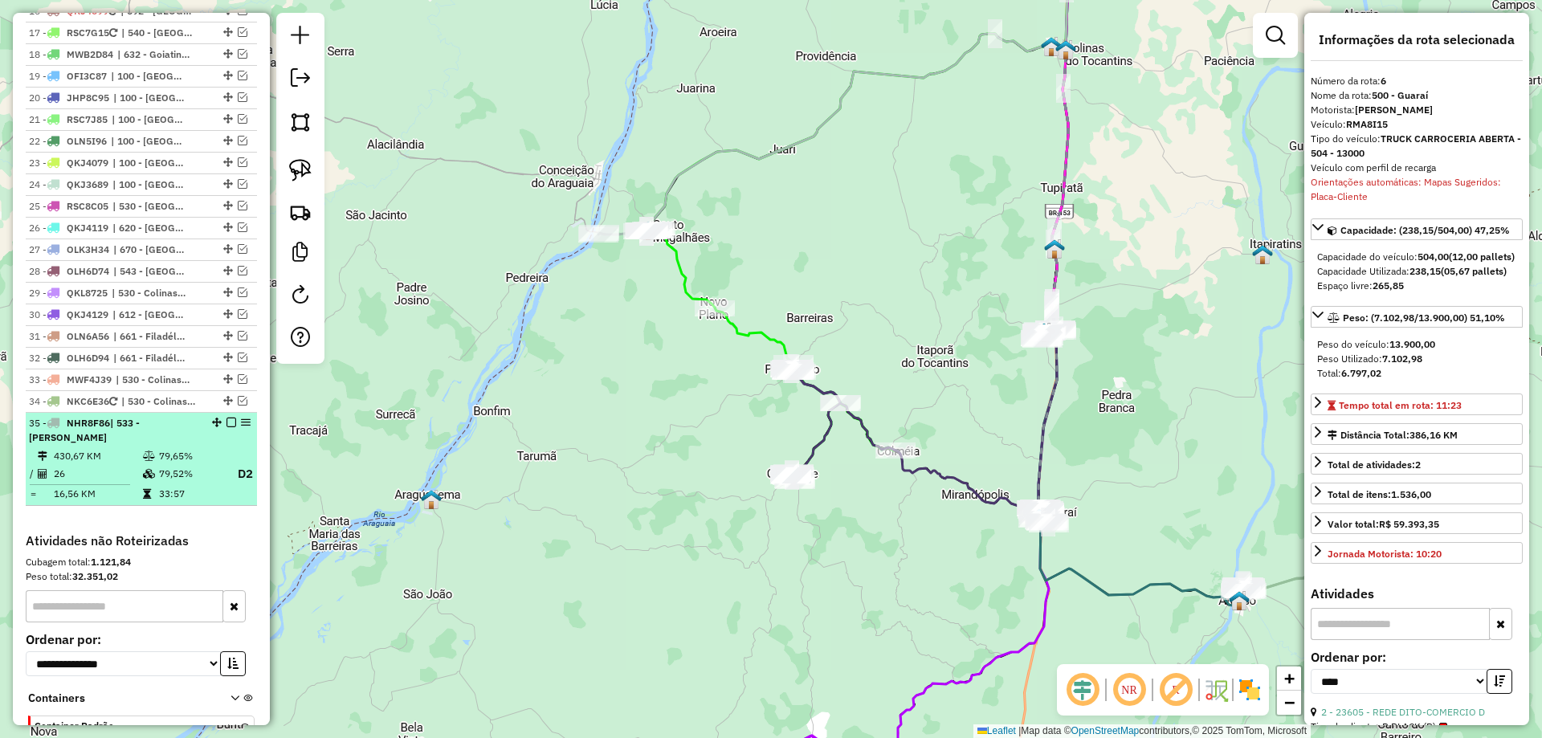
click at [159, 448] on td "79,65%" at bounding box center [190, 456] width 64 height 16
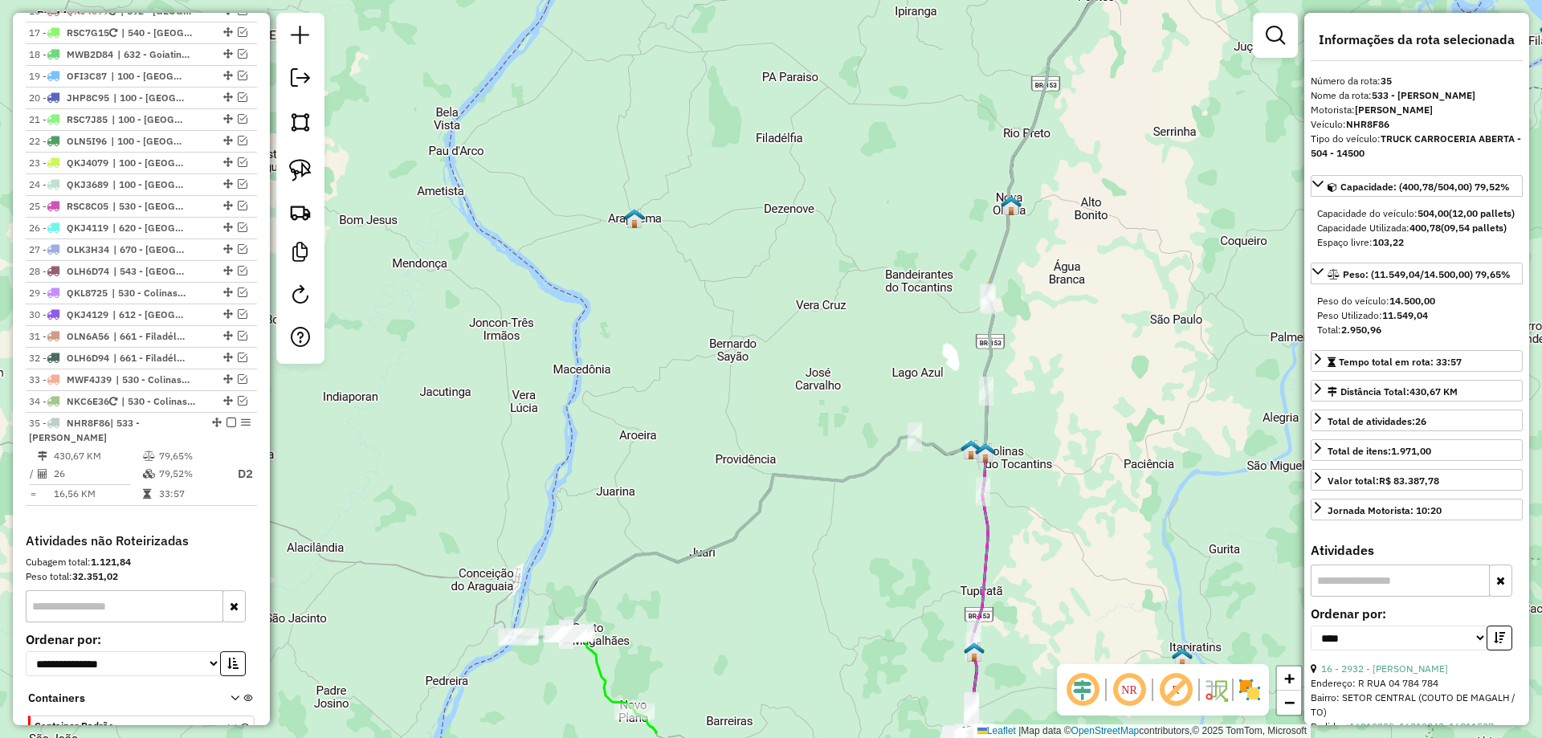
drag, startPoint x: 638, startPoint y: 512, endPoint x: 727, endPoint y: 313, distance: 217.5
click at [725, 318] on div "Janela de atendimento Grade de atendimento Capacidade Transportadoras Veículos …" at bounding box center [771, 369] width 1542 height 738
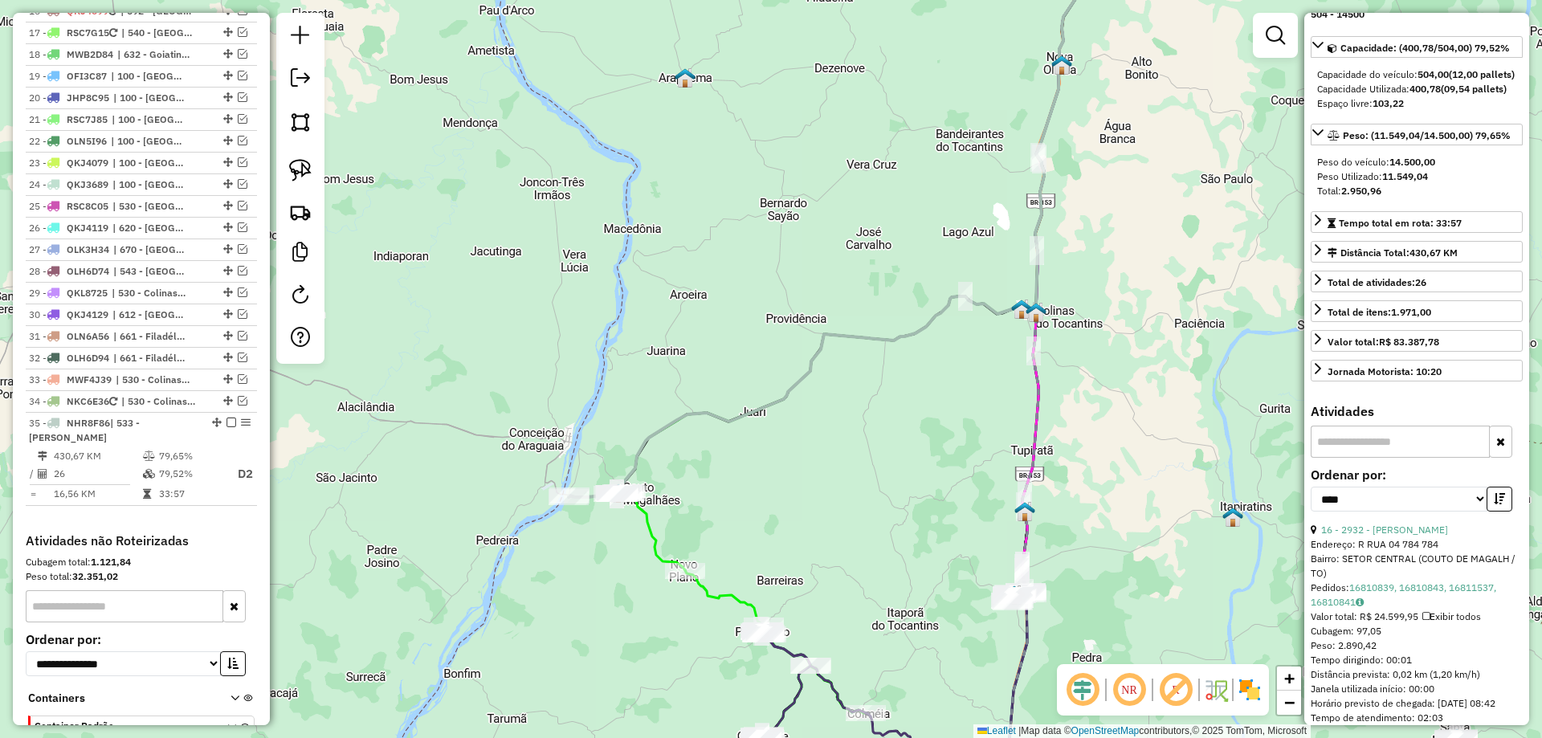
scroll to position [321, 0]
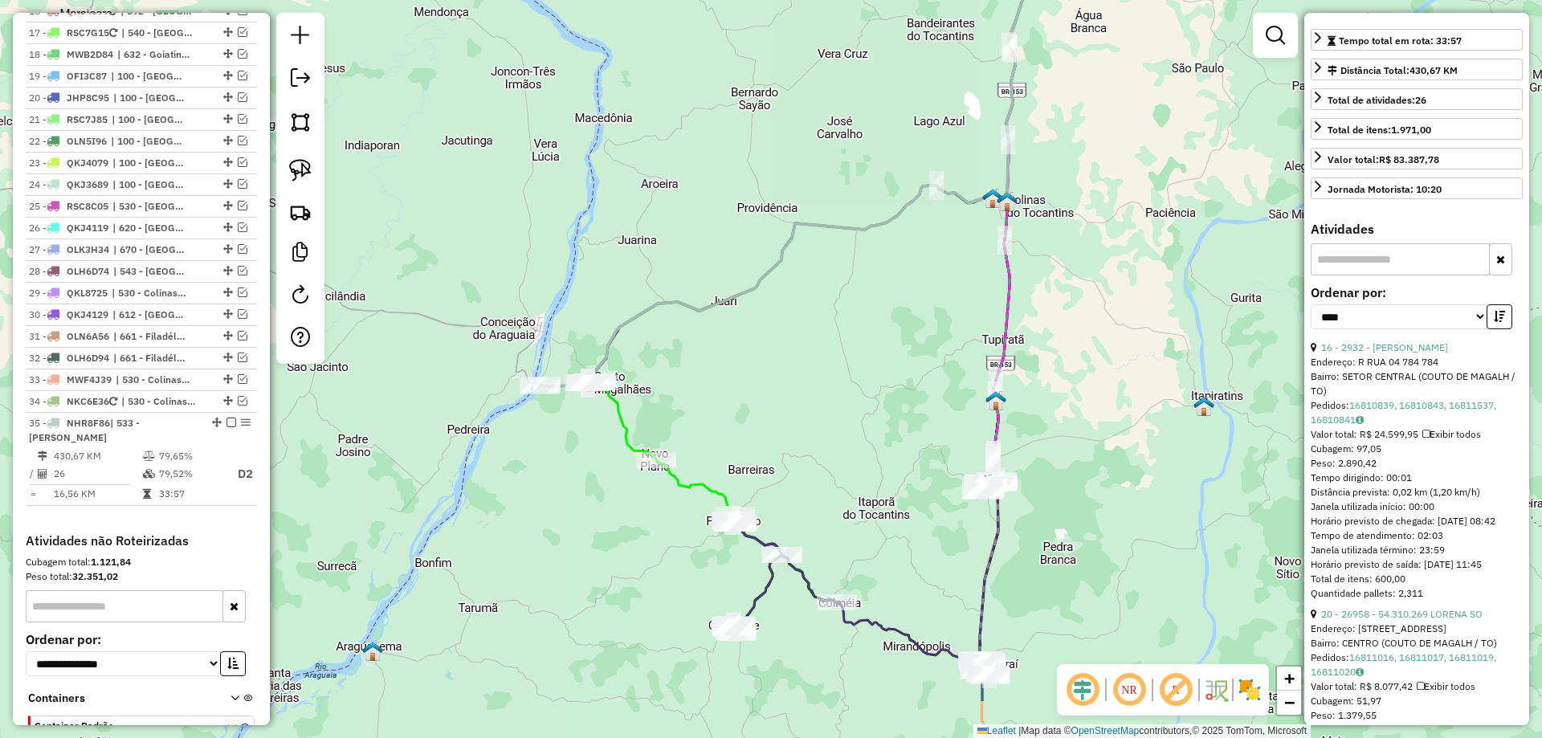
drag, startPoint x: 817, startPoint y: 513, endPoint x: 788, endPoint y: 398, distance: 118.5
click at [788, 400] on div "Janela de atendimento Grade de atendimento Capacidade Transportadoras Veículos …" at bounding box center [771, 369] width 1542 height 738
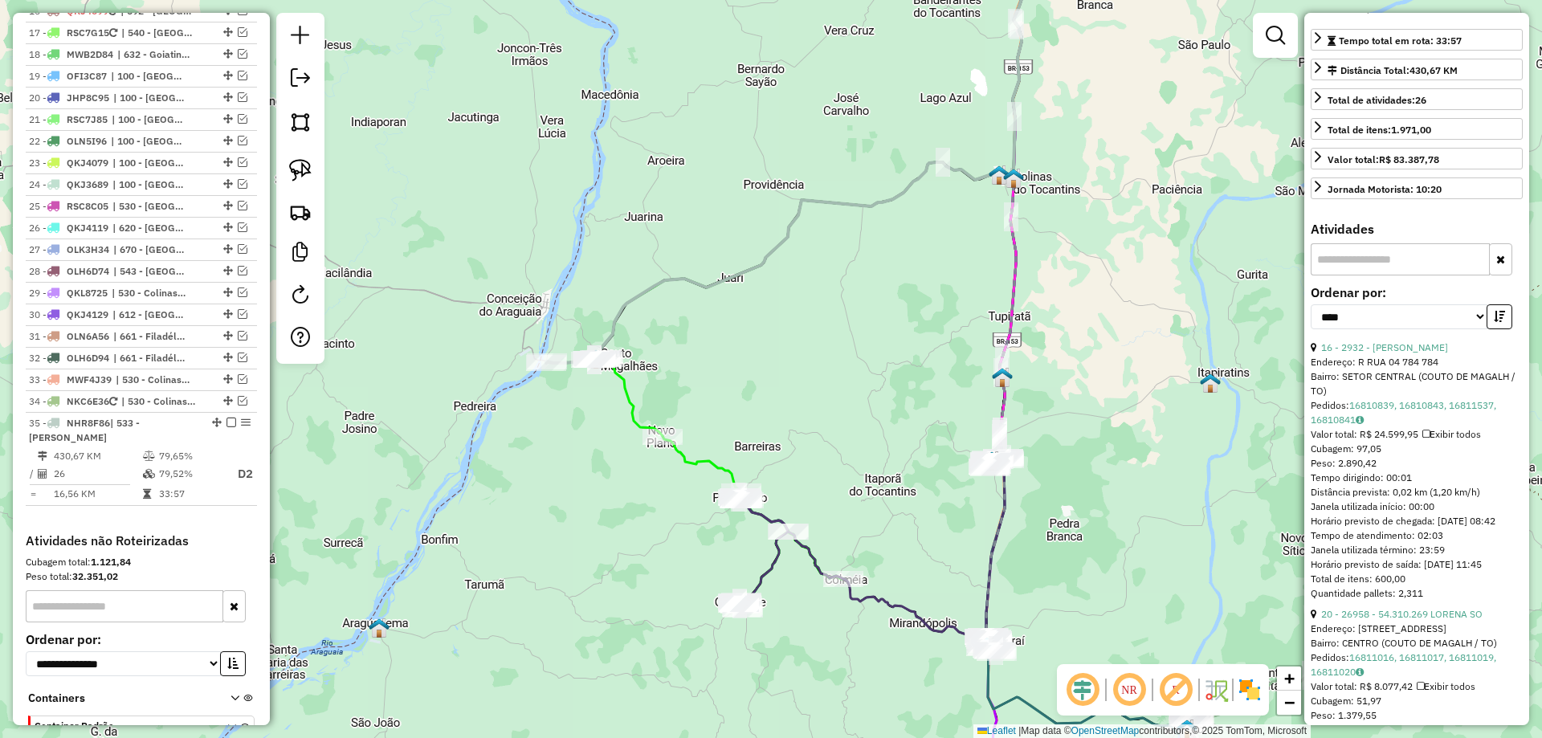
drag, startPoint x: 817, startPoint y: 482, endPoint x: 818, endPoint y: 378, distance: 103.6
click at [818, 378] on div "Janela de atendimento Grade de atendimento Capacidade Transportadoras Veículos …" at bounding box center [771, 369] width 1542 height 738
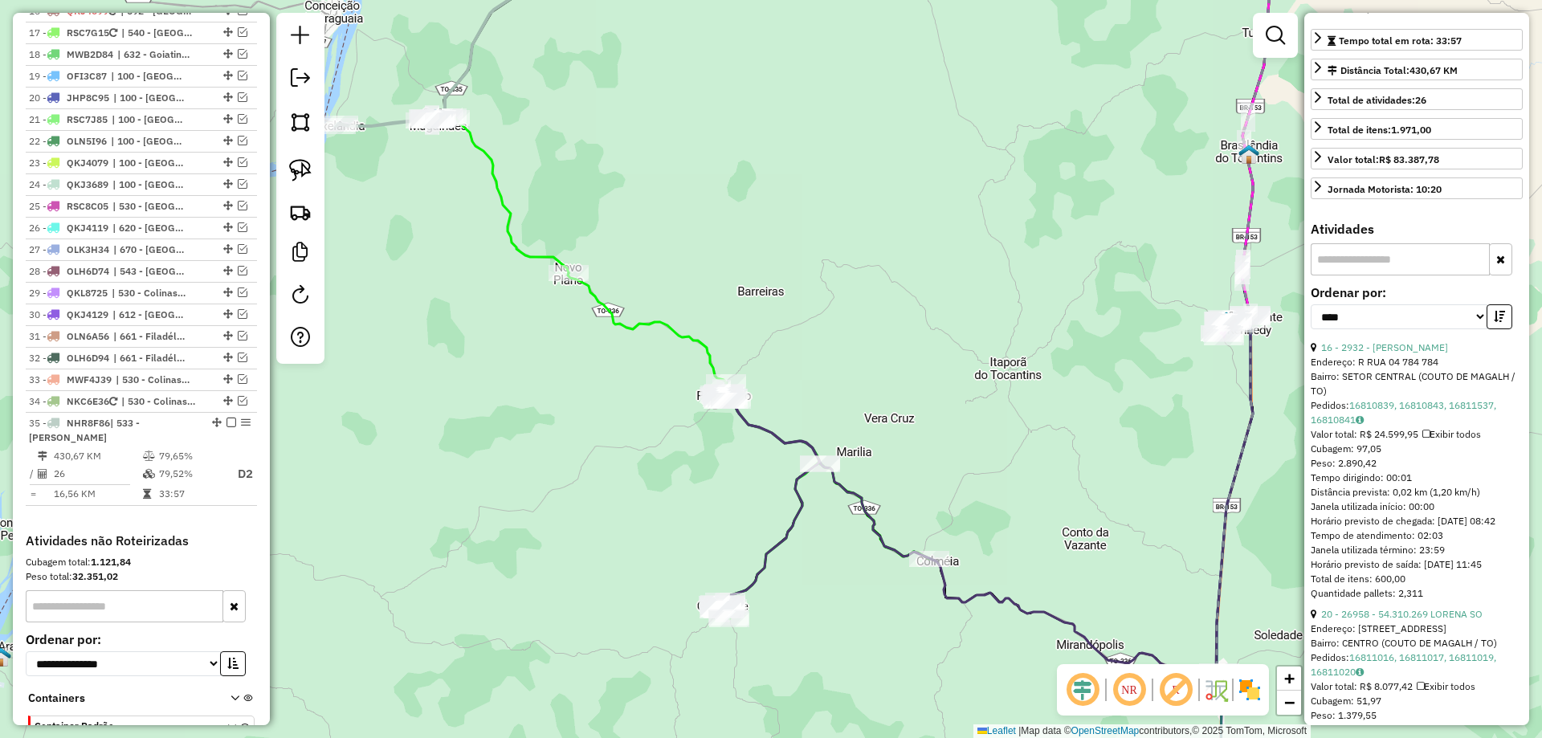
click at [304, 190] on div at bounding box center [300, 188] width 48 height 351
click at [301, 173] on img at bounding box center [300, 170] width 22 height 22
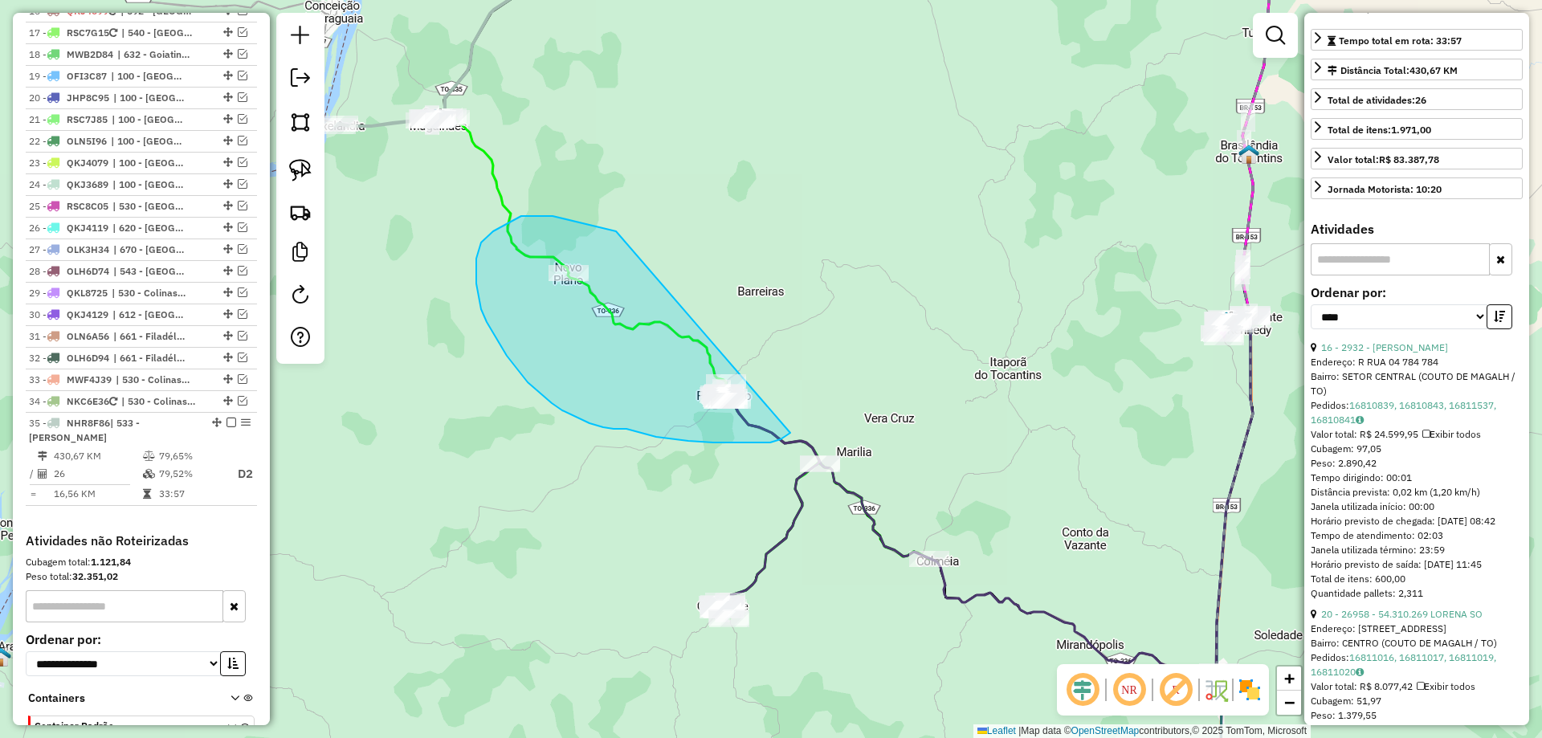
drag, startPoint x: 602, startPoint y: 227, endPoint x: 826, endPoint y: 371, distance: 266.3
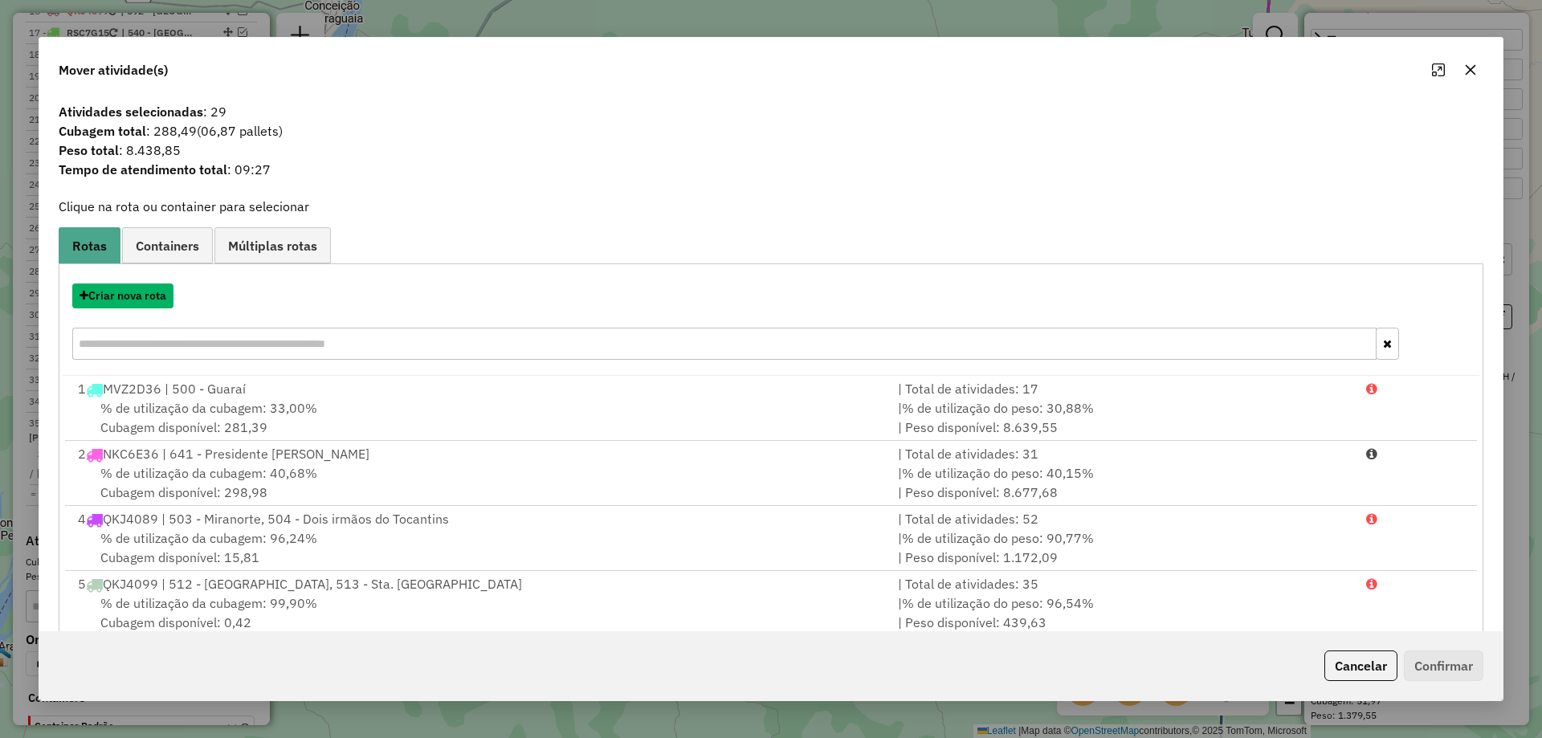
click at [128, 294] on button "Criar nova rota" at bounding box center [122, 296] width 101 height 25
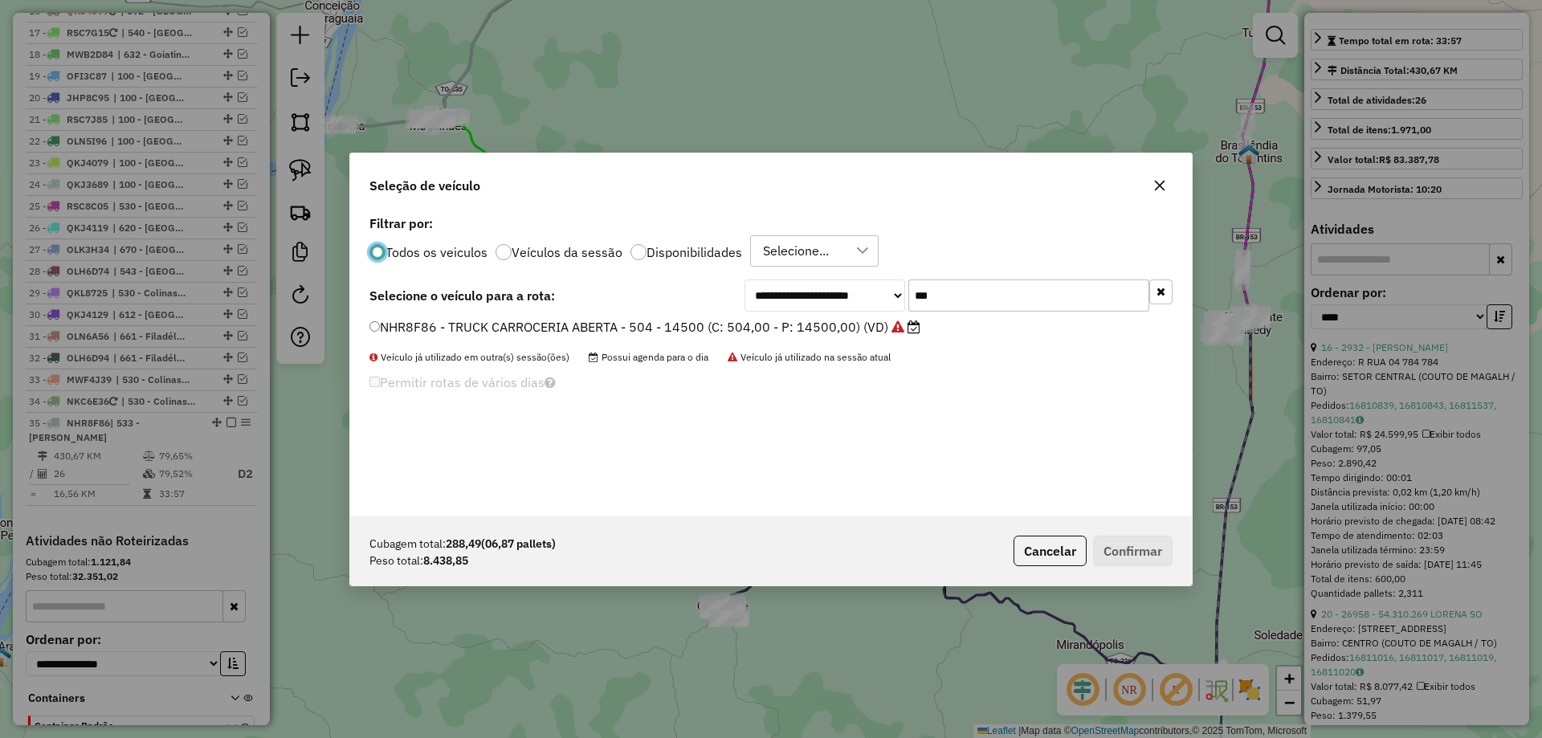
scroll to position [9, 5]
click at [949, 288] on input "***" at bounding box center [1029, 296] width 241 height 32
click at [966, 303] on input "***" at bounding box center [1029, 296] width 241 height 32
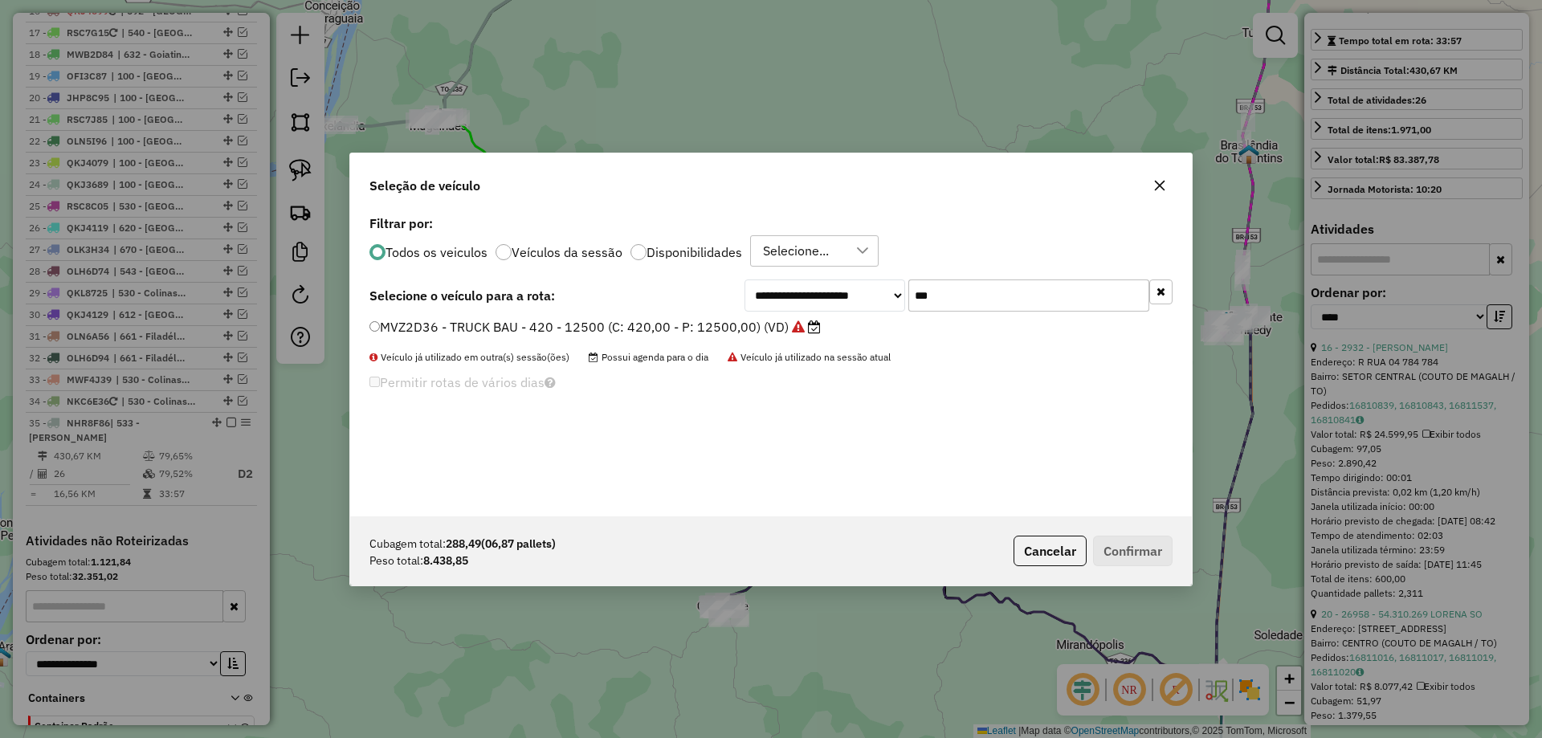
type input "***"
click at [758, 332] on label "MVZ2D36 - TRUCK BAU - 420 - 12500 (C: 420,00 - P: 12500,00) (VD)" at bounding box center [595, 326] width 451 height 19
click at [1143, 553] on button "Confirmar" at bounding box center [1133, 551] width 80 height 31
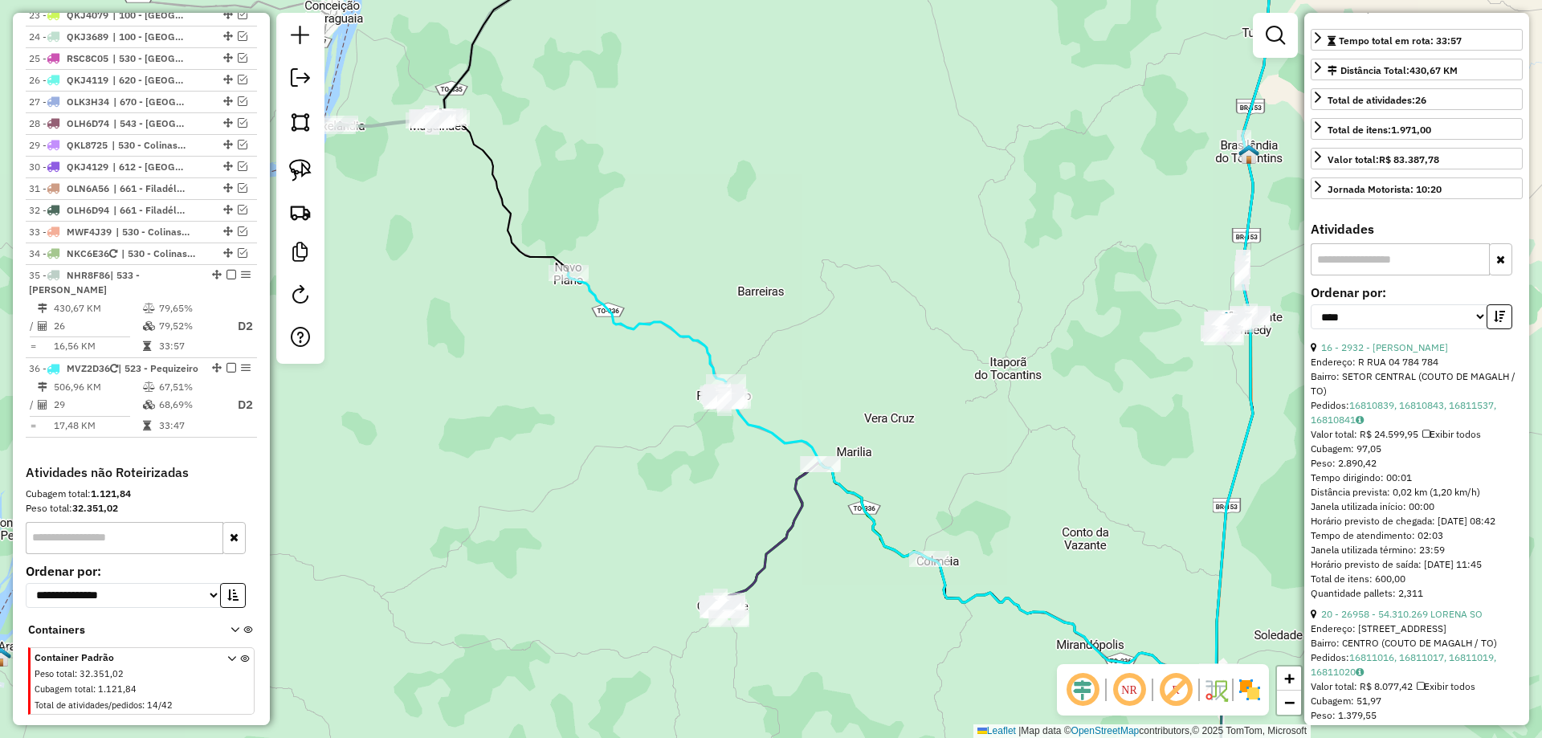
scroll to position [1630, 0]
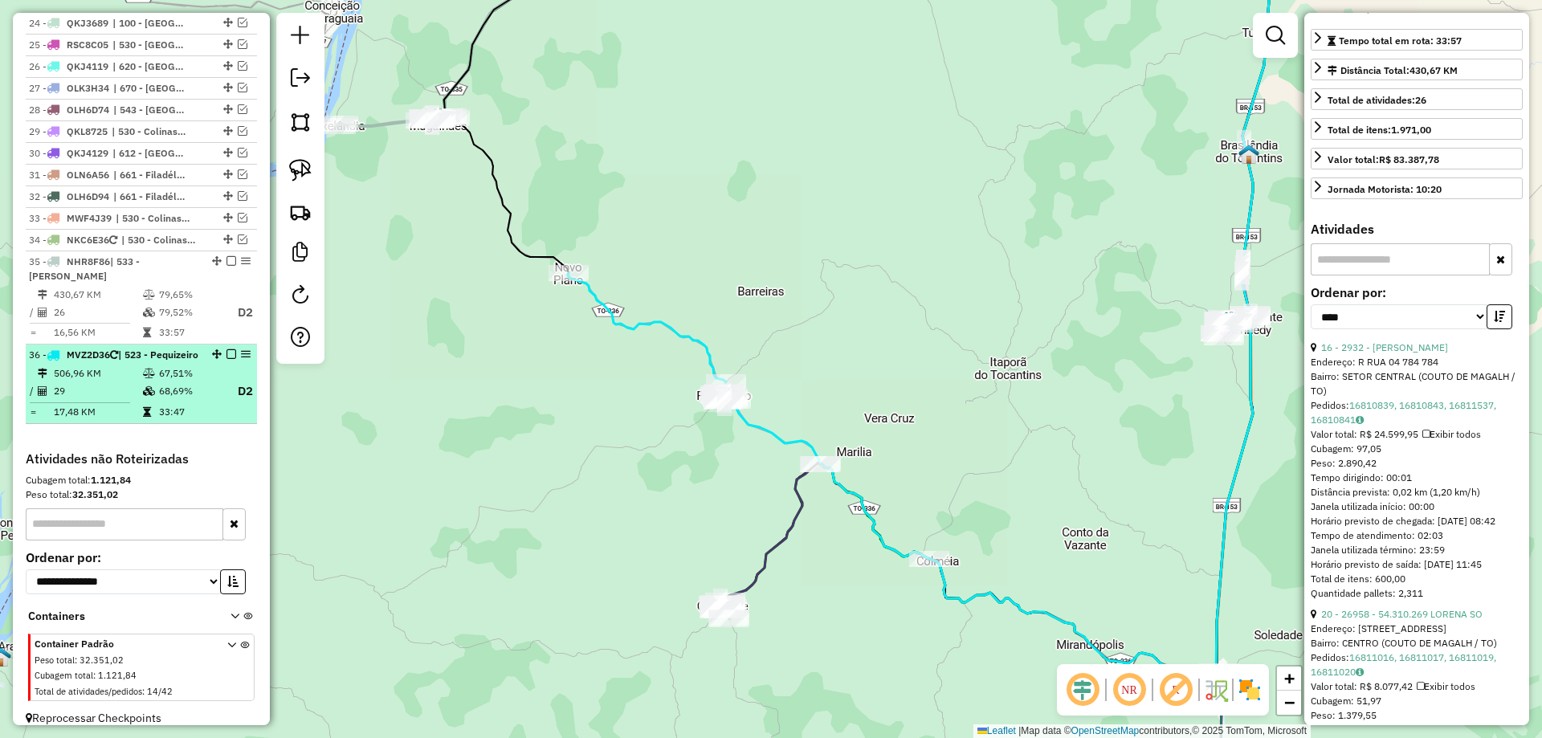
click at [200, 382] on td "68,69%" at bounding box center [190, 392] width 64 height 20
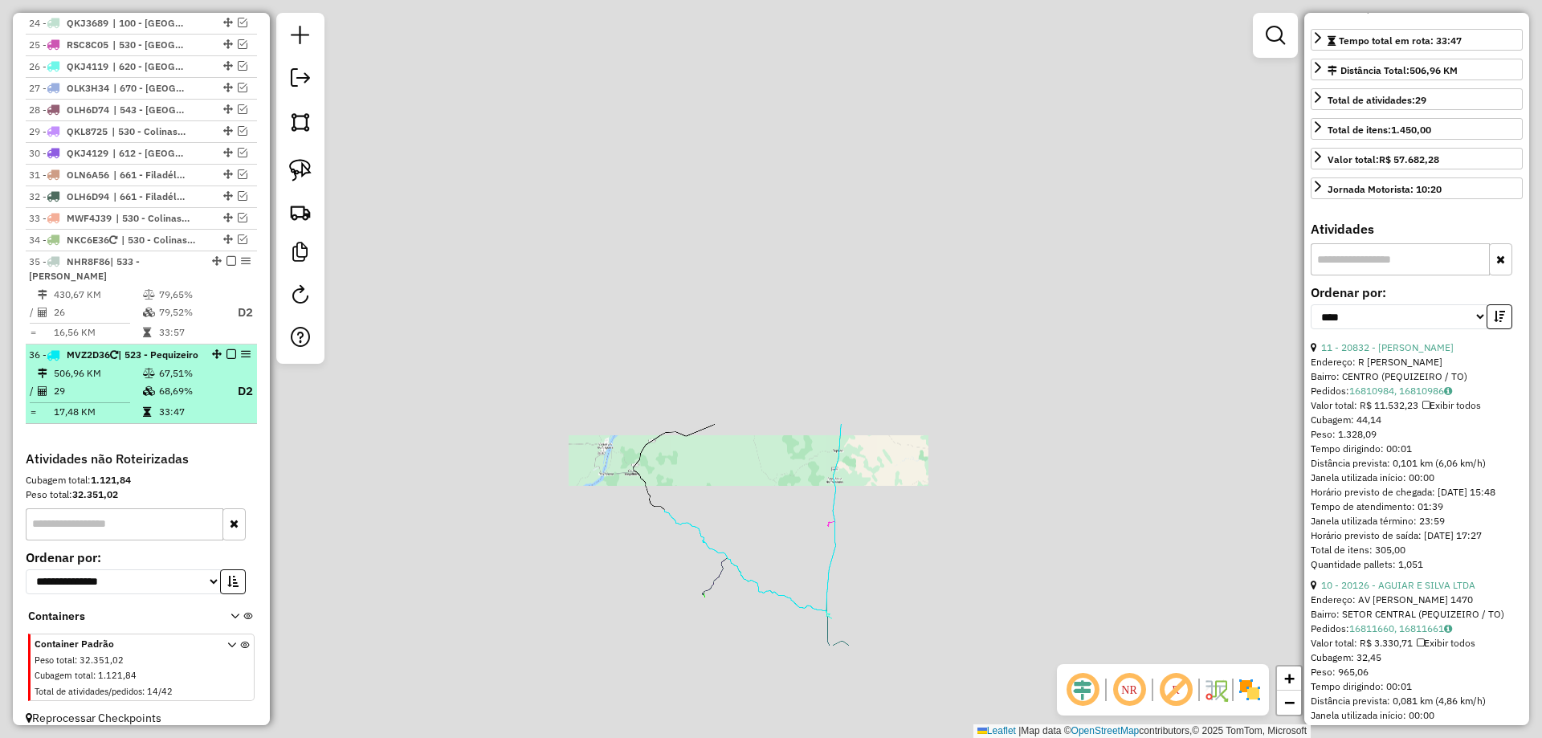
scroll to position [307, 0]
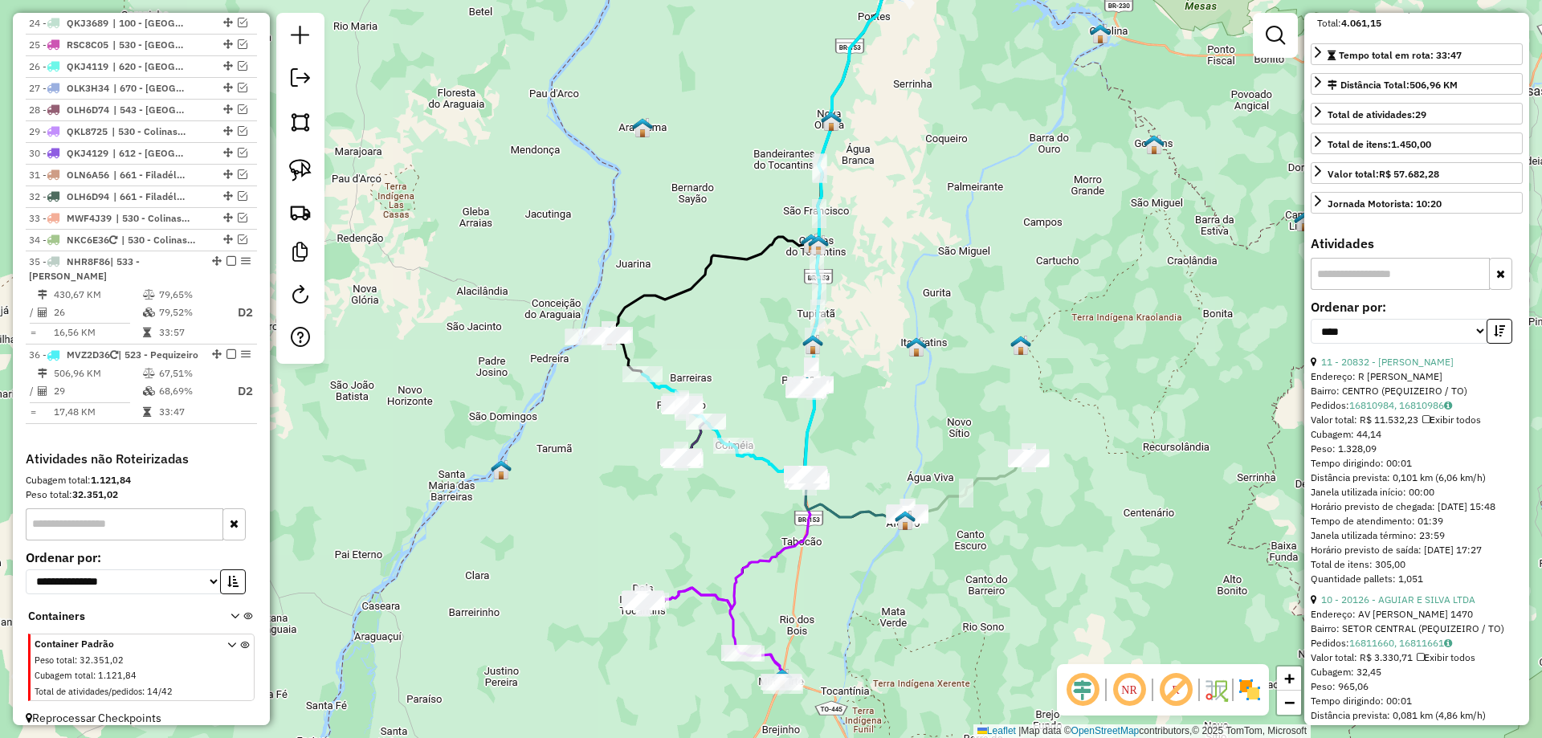
drag, startPoint x: 746, startPoint y: 529, endPoint x: 717, endPoint y: 380, distance: 152.2
click at [717, 380] on div "Janela de atendimento Grade de atendimento Capacidade Transportadoras Veículos …" at bounding box center [771, 369] width 1542 height 738
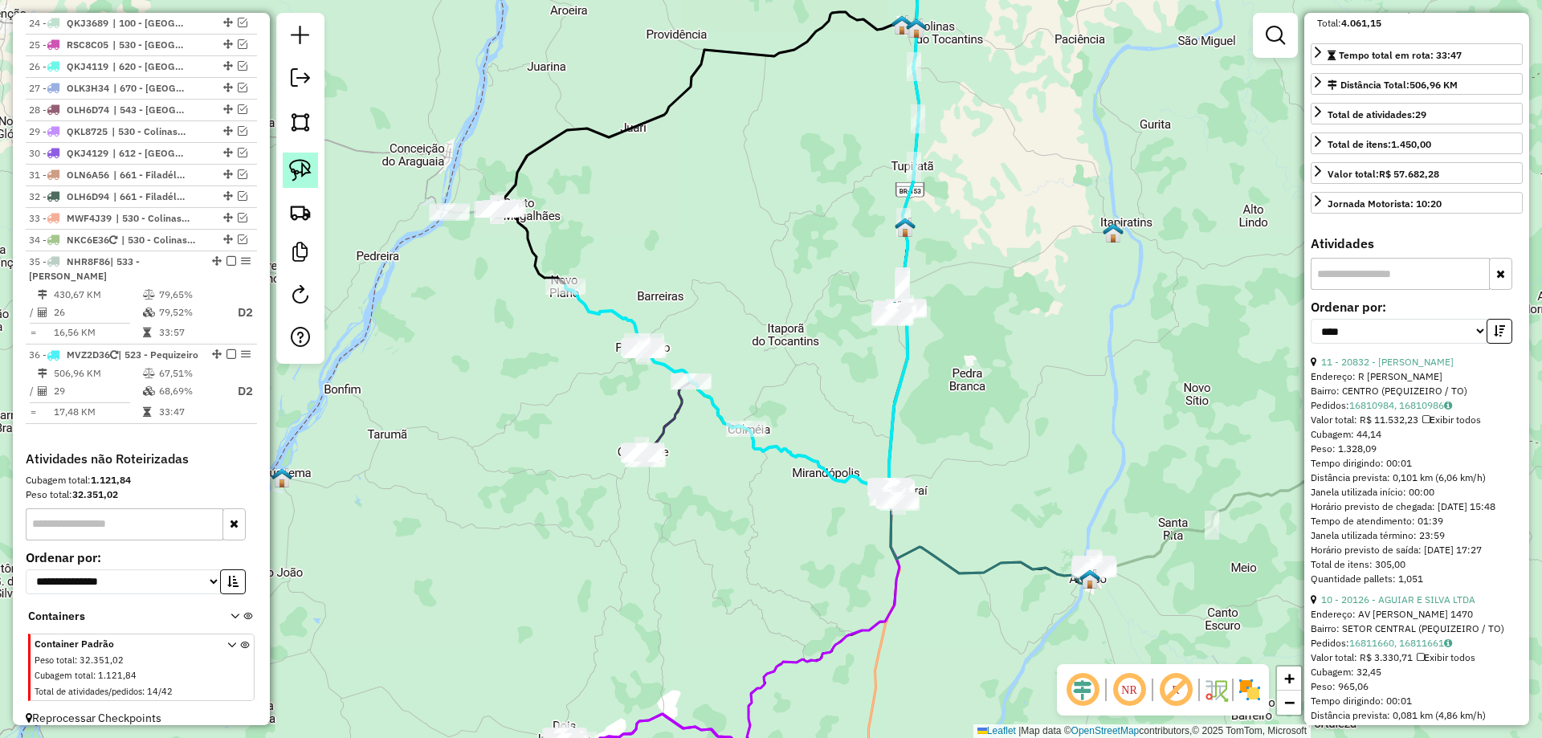
click at [306, 166] on img at bounding box center [300, 170] width 22 height 22
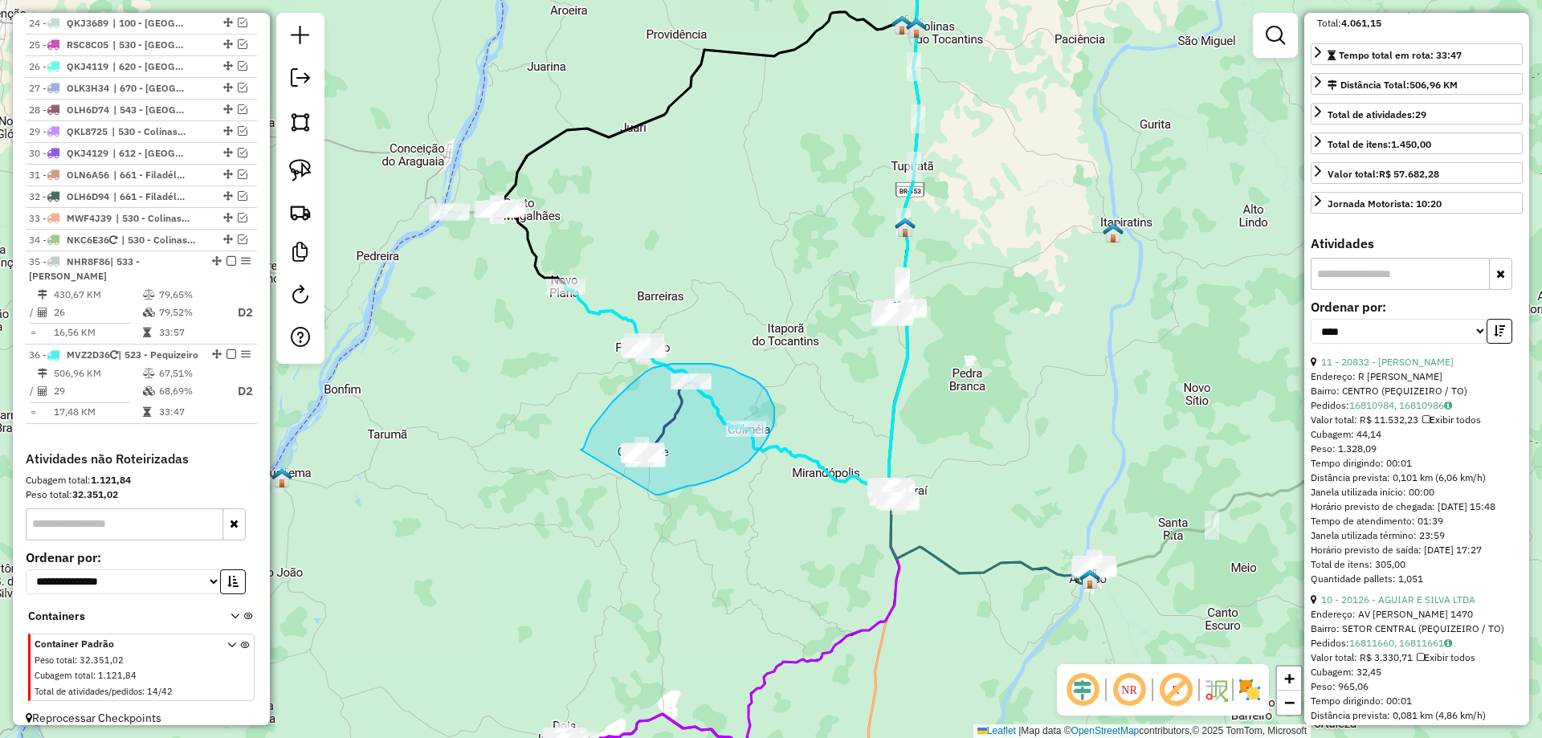
drag, startPoint x: 581, startPoint y: 450, endPoint x: 656, endPoint y: 495, distance: 87.2
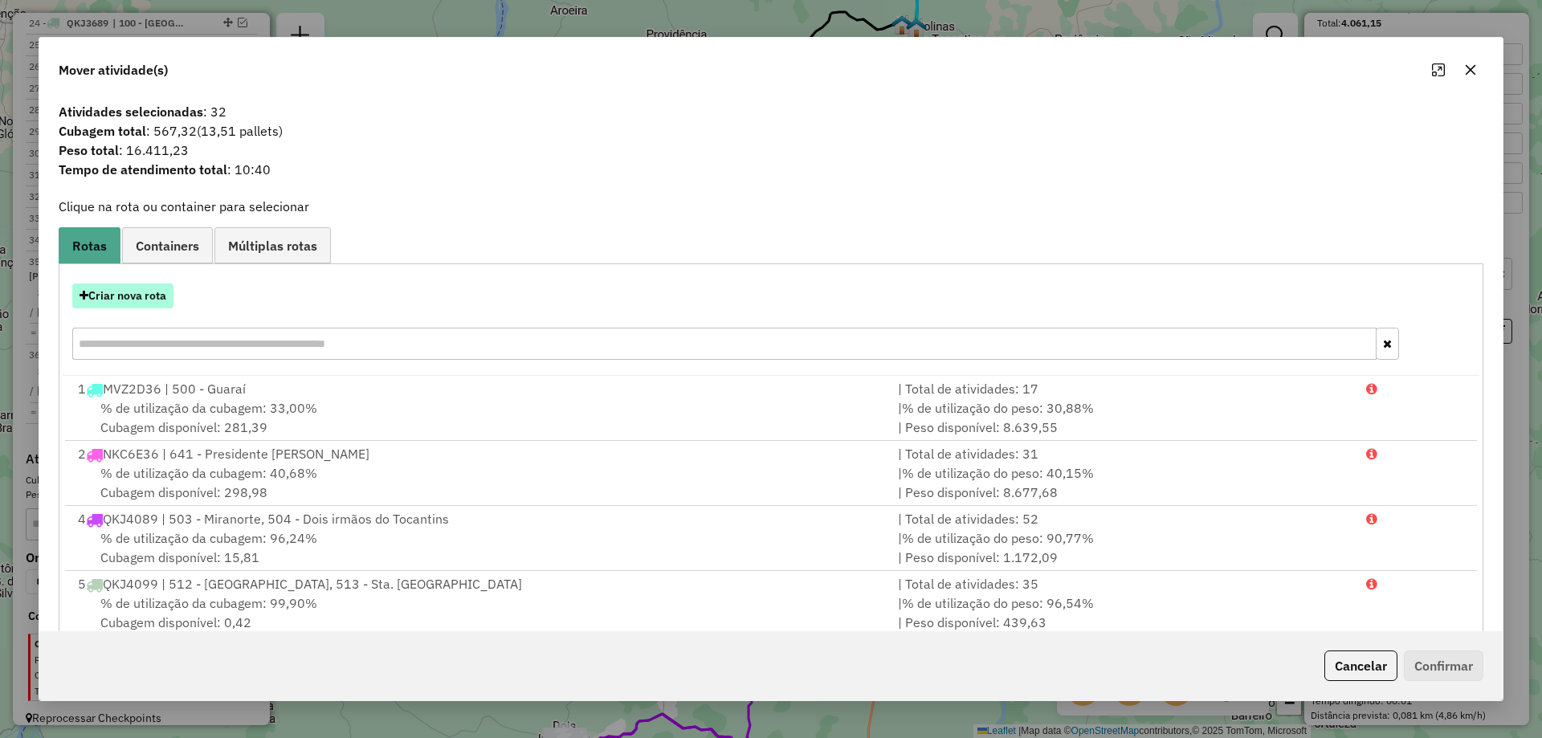
click at [136, 294] on button "Criar nova rota" at bounding box center [122, 296] width 101 height 25
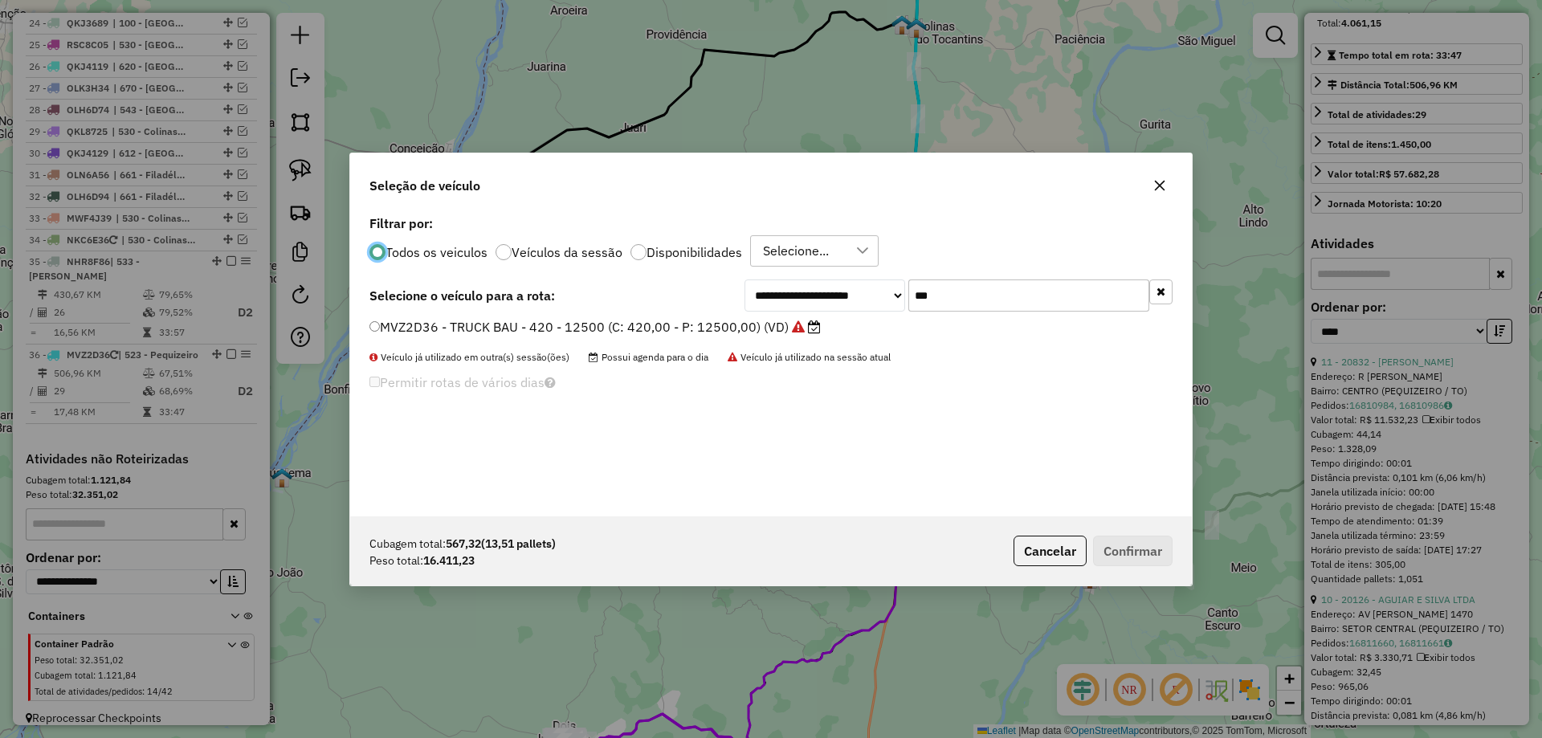
scroll to position [9, 5]
click at [964, 308] on input "***" at bounding box center [1029, 296] width 241 height 32
type input "***"
click at [642, 325] on label "RMA4J06 - TRUCK BAU - 420 - 12500 (C: 420,00 - P: 12500,00) (VD)" at bounding box center [579, 326] width 418 height 19
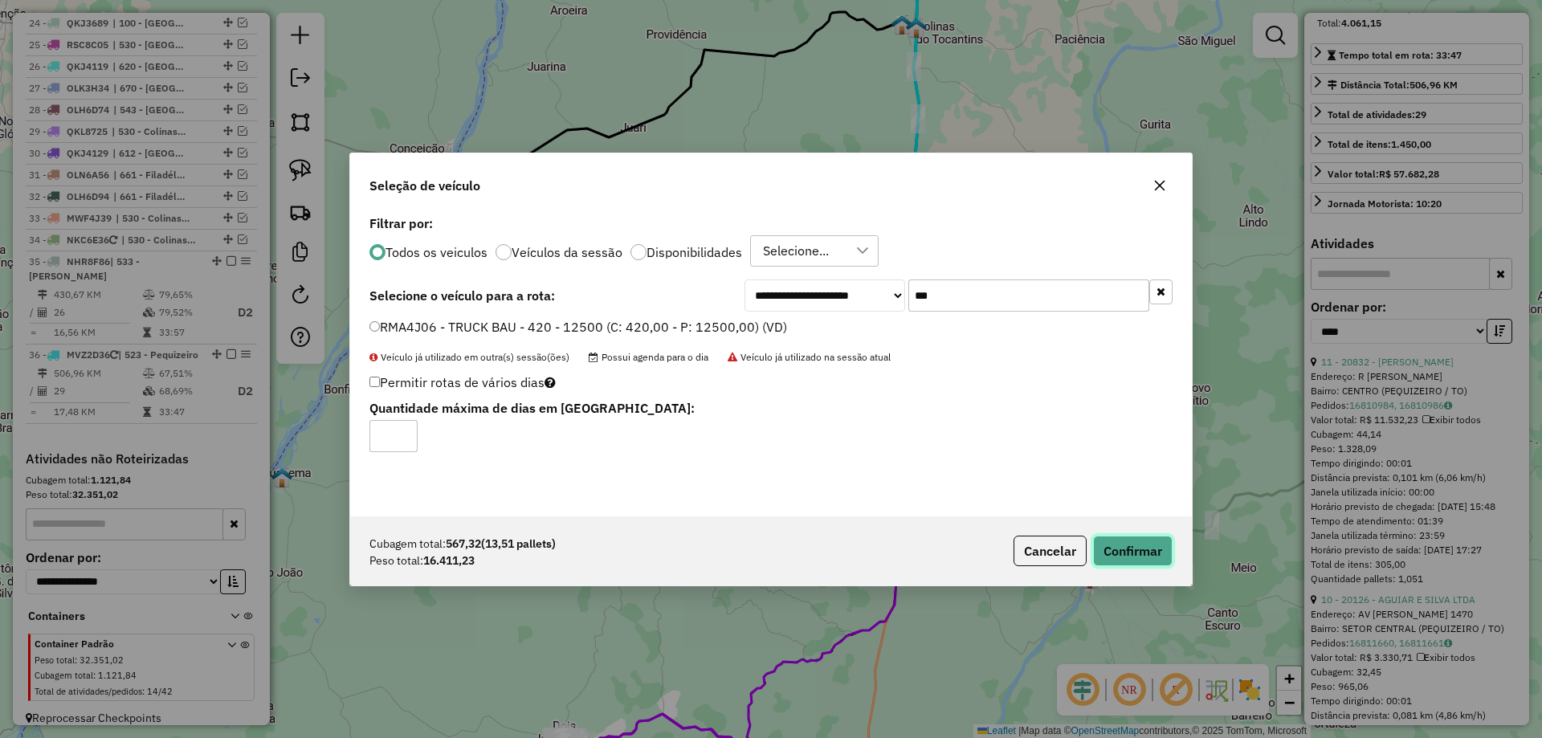
click at [1130, 550] on button "Confirmar" at bounding box center [1133, 551] width 80 height 31
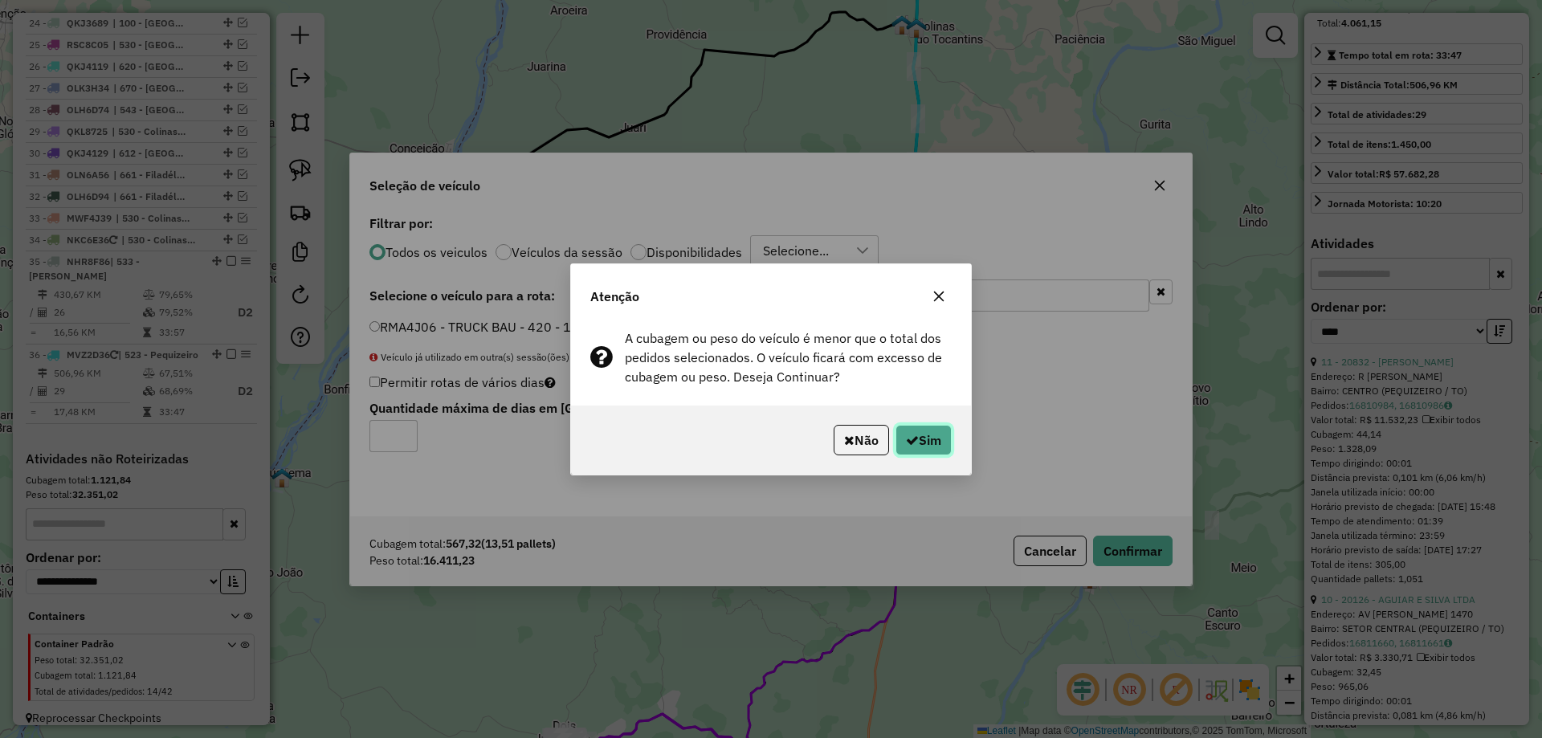
click at [936, 449] on button "Sim" at bounding box center [924, 440] width 56 height 31
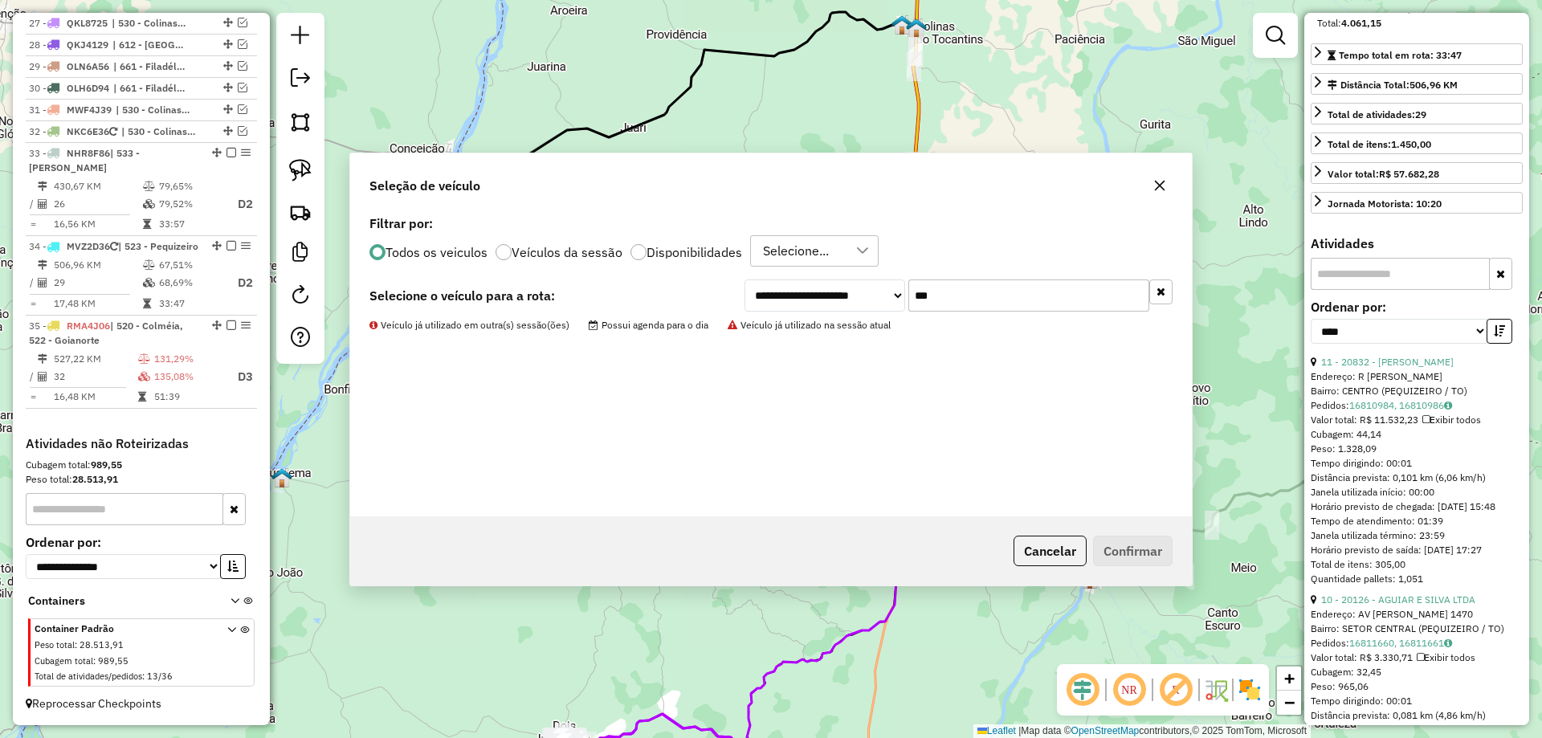
scroll to position [1537, 0]
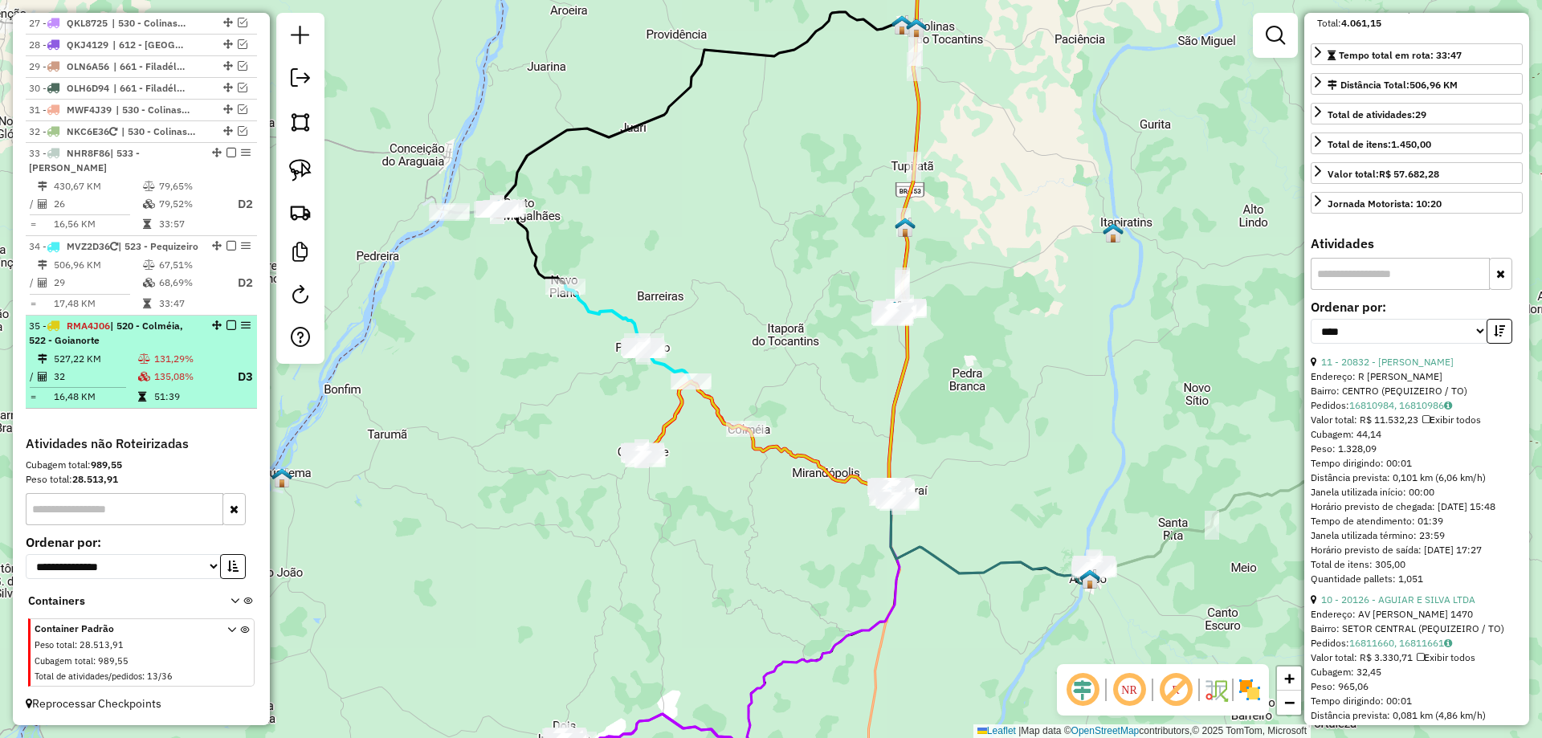
click at [112, 366] on td "527,22 KM" at bounding box center [95, 359] width 84 height 16
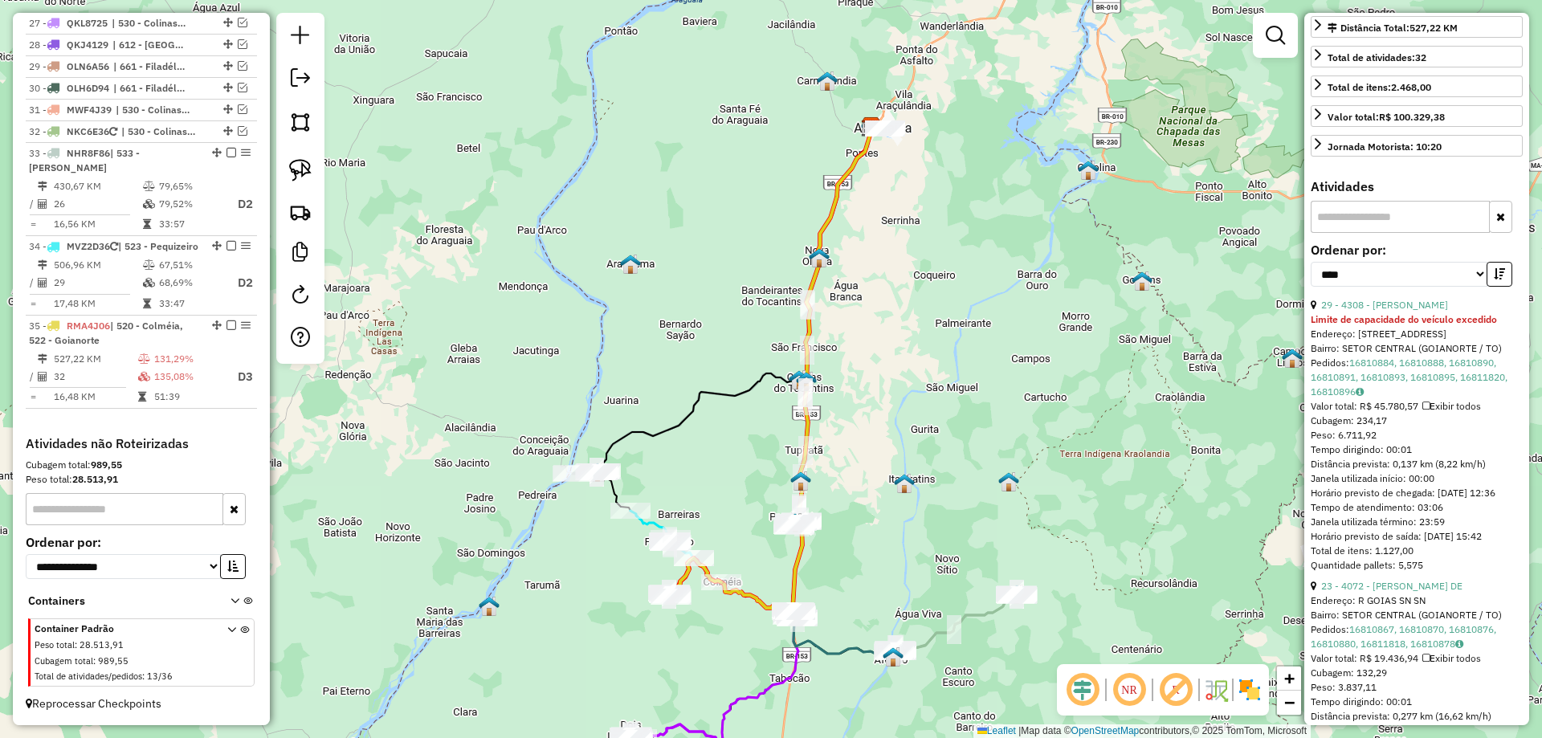
scroll to position [496, 0]
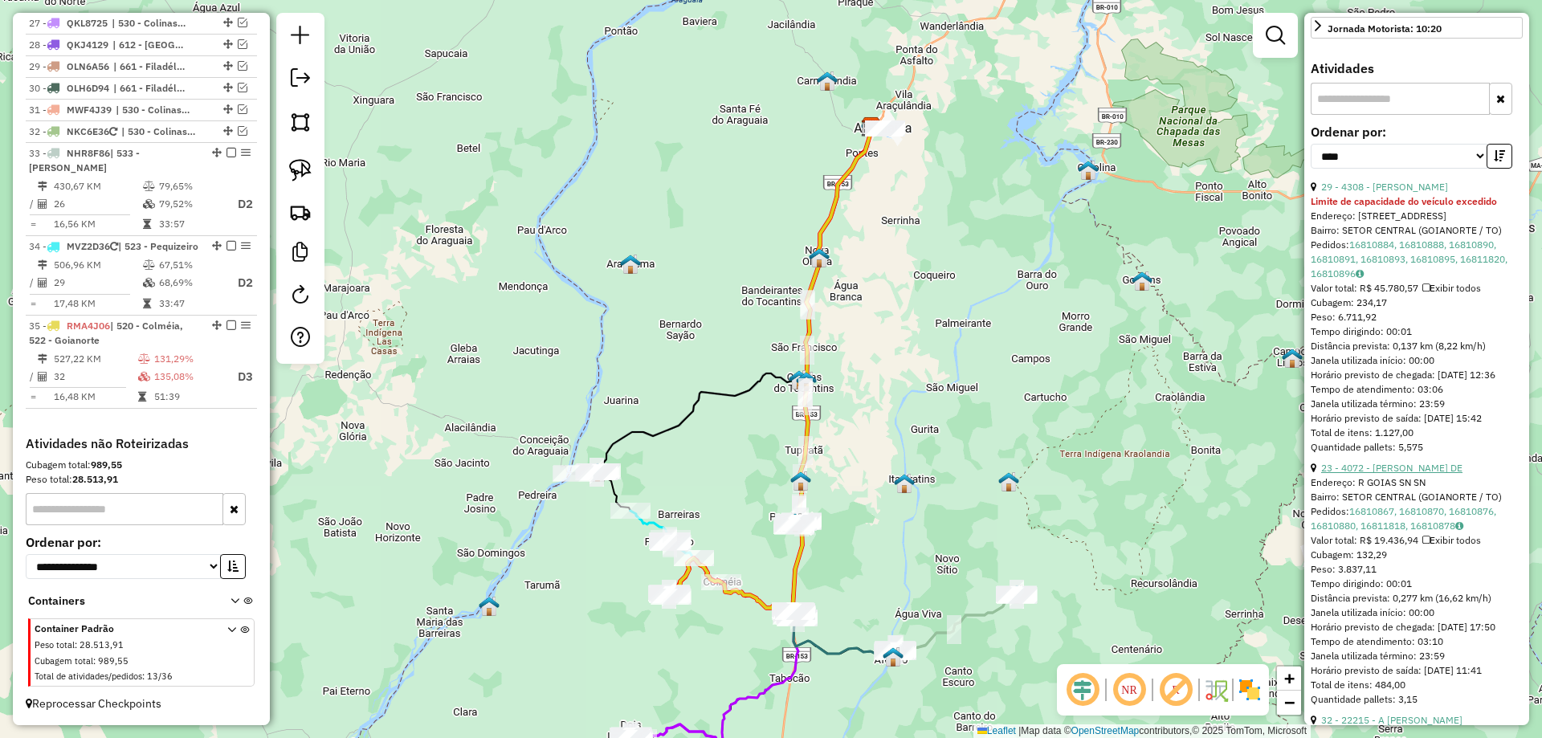
click at [1406, 474] on link "23 - 4072 - DENILSON BATISTA DE" at bounding box center [1392, 468] width 141 height 12
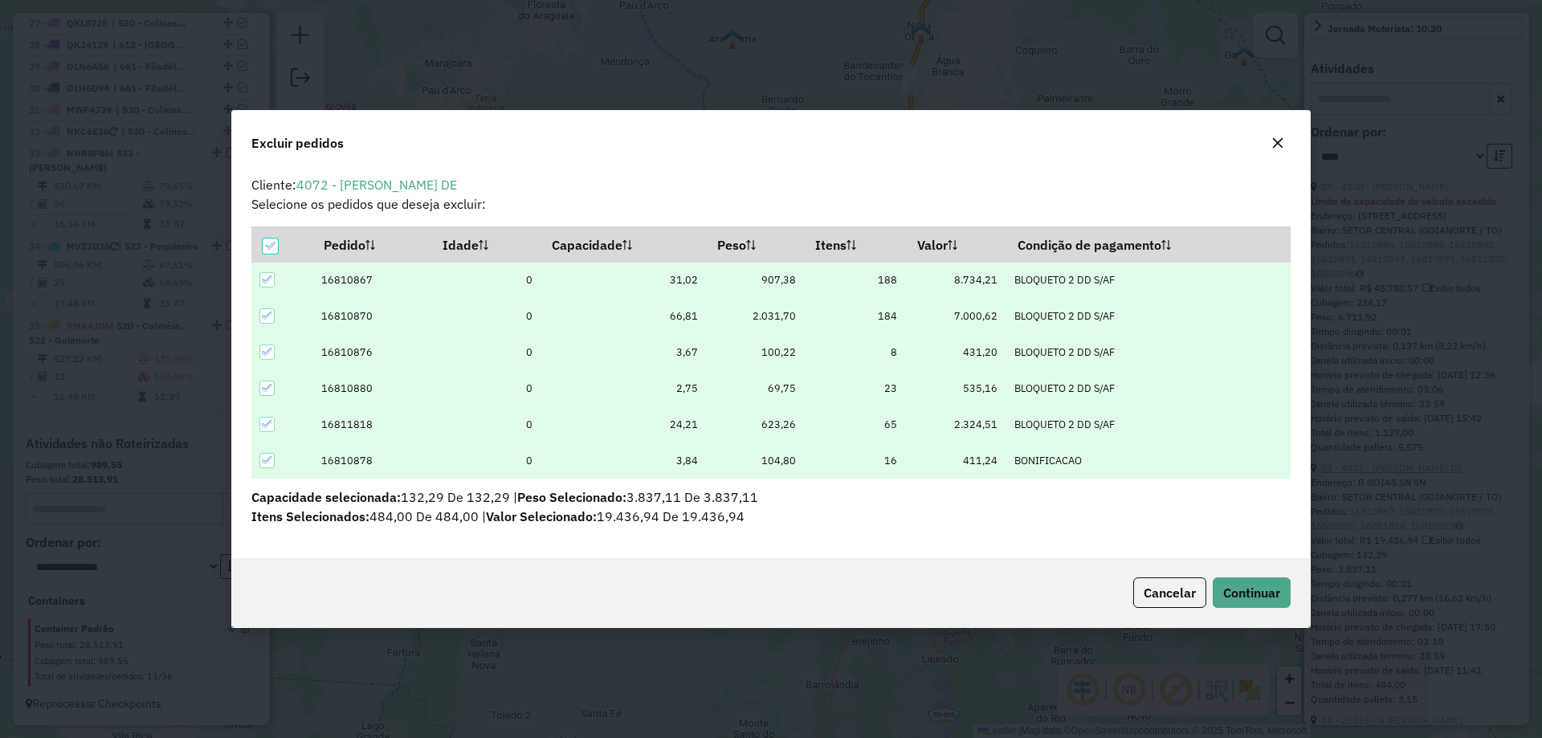
scroll to position [0, 0]
click at [1238, 590] on span "Continuar" at bounding box center [1251, 593] width 57 height 16
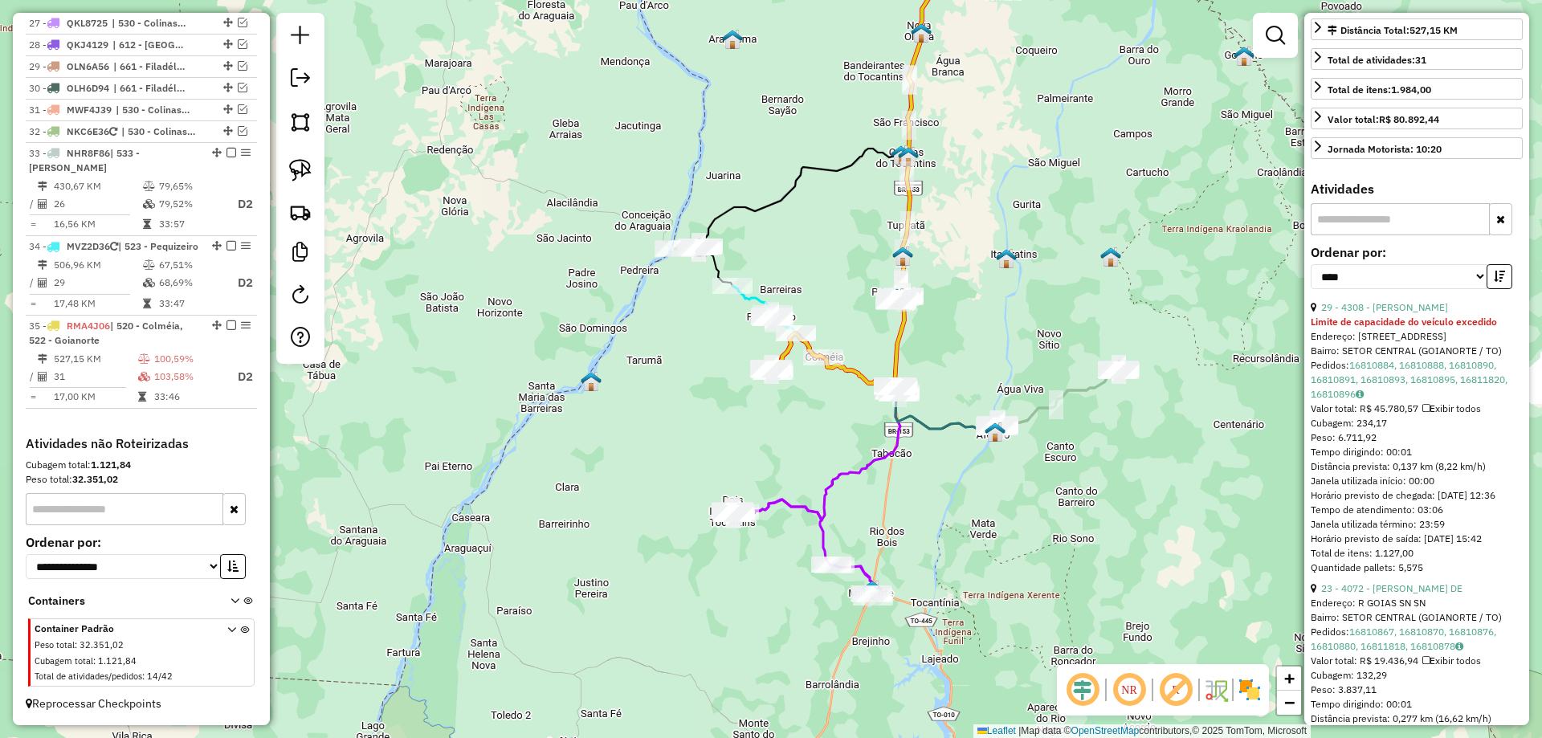
scroll to position [175, 0]
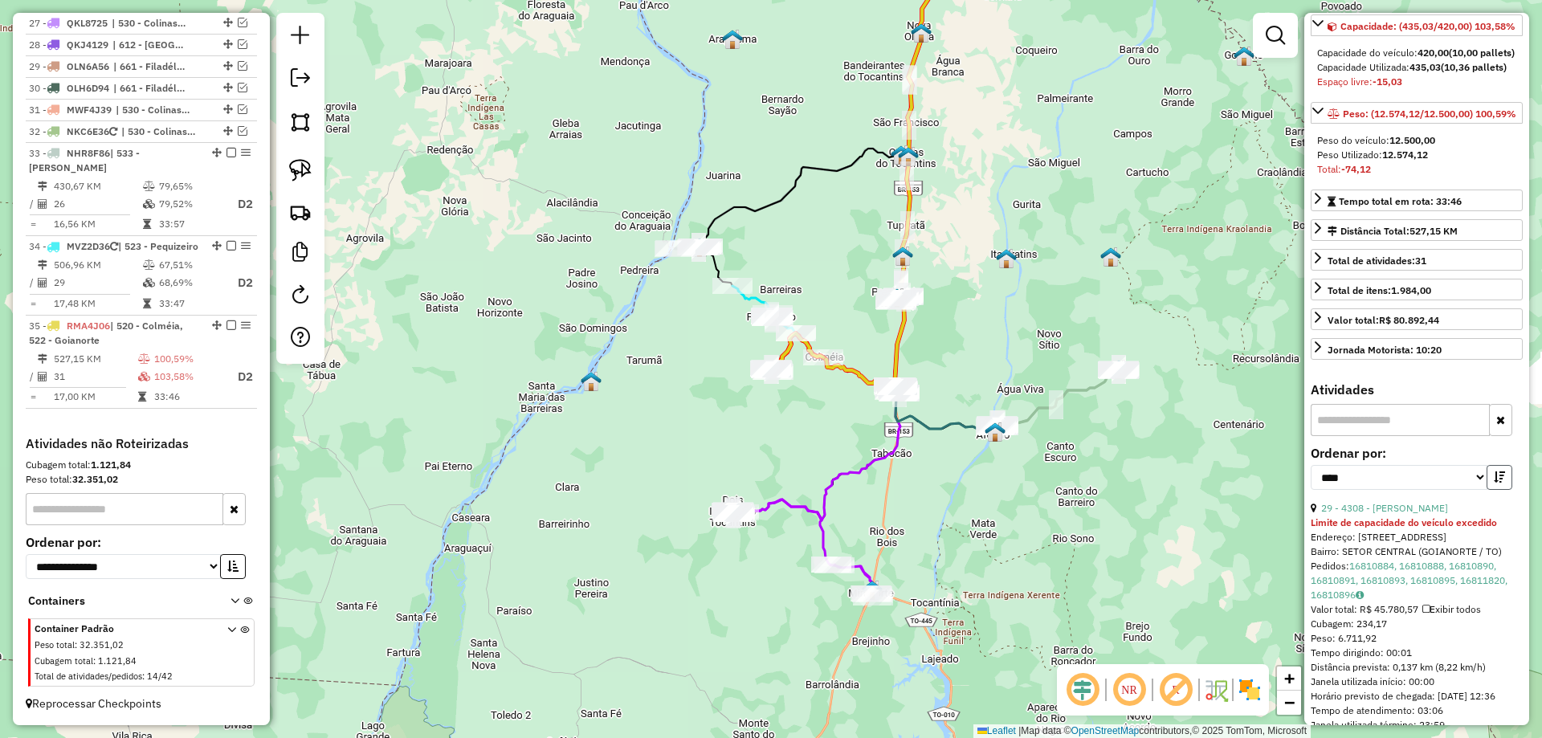
click at [1487, 490] on button "button" at bounding box center [1500, 477] width 26 height 25
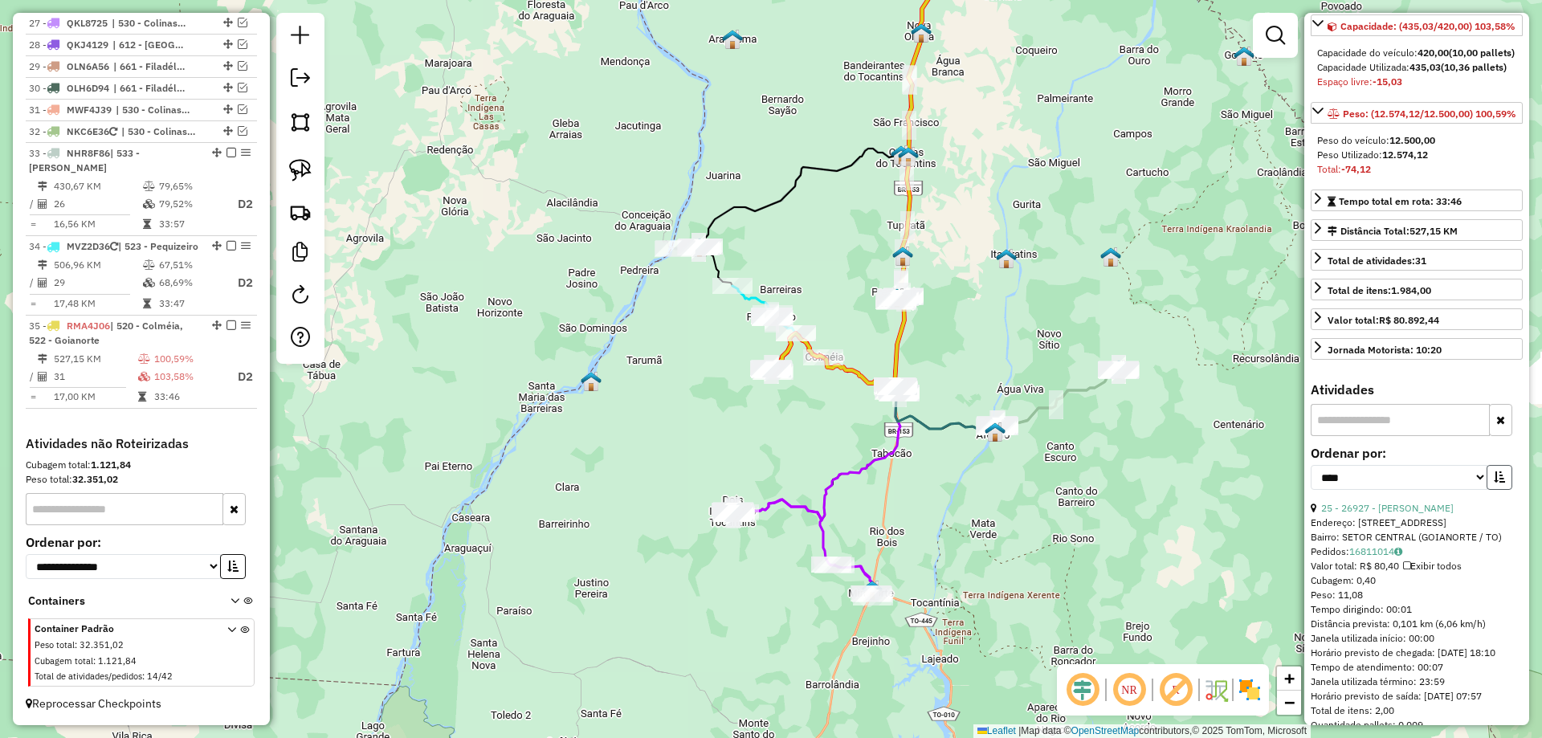
click at [1487, 490] on button "button" at bounding box center [1500, 477] width 26 height 25
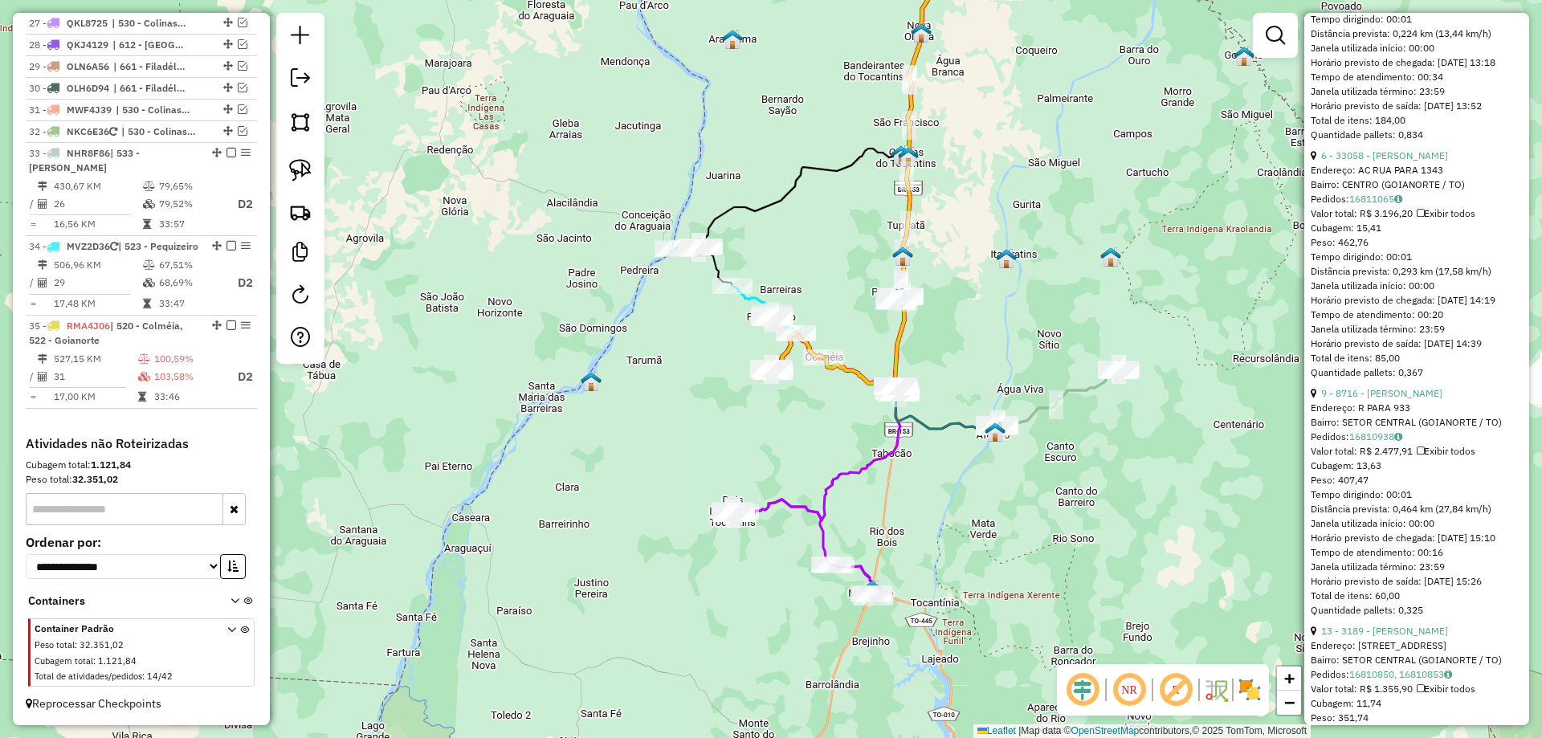
scroll to position [1300, 0]
click at [1387, 398] on link "9 - 8716 - FERNANDO GOMES LIMA" at bounding box center [1382, 392] width 121 height 12
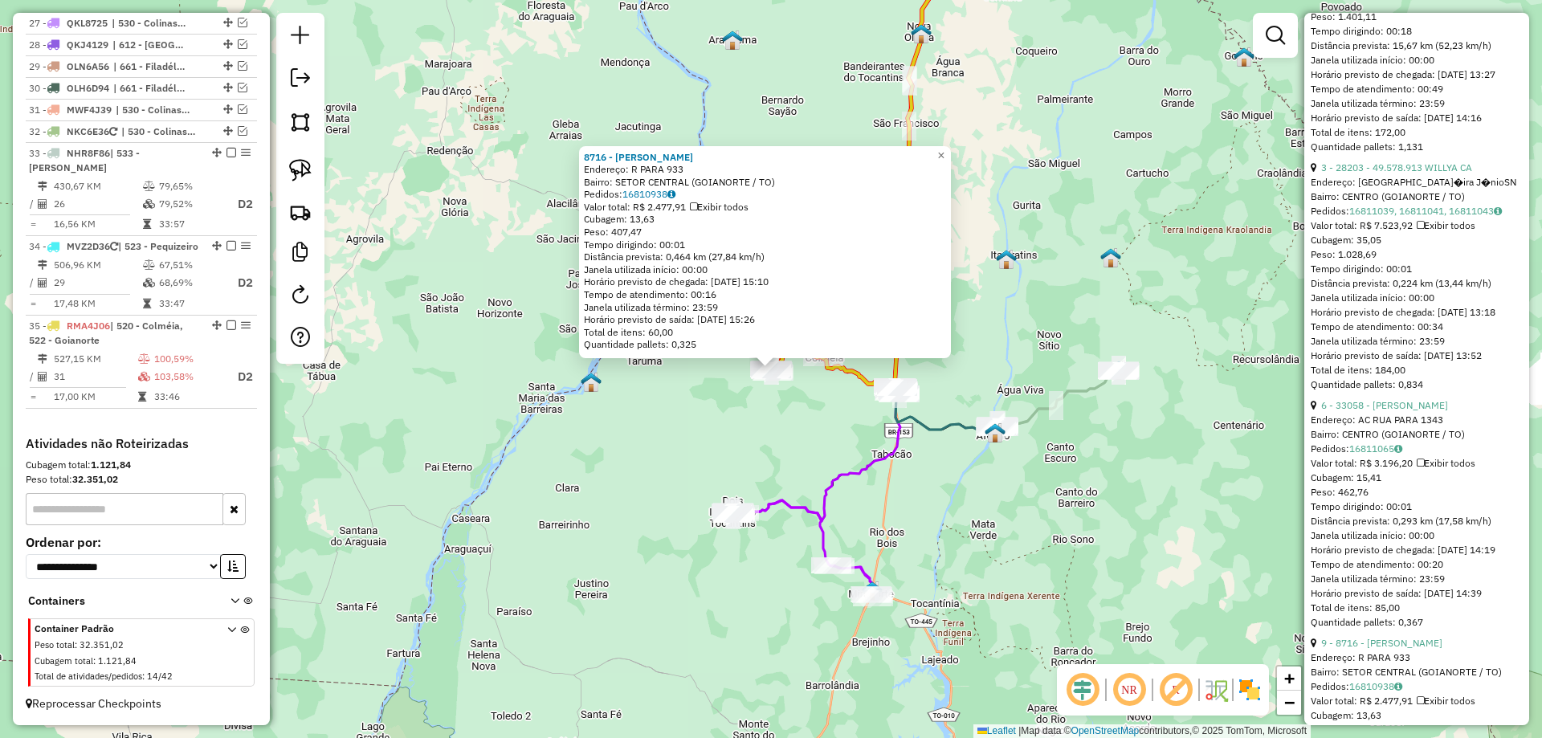
scroll to position [1059, 0]
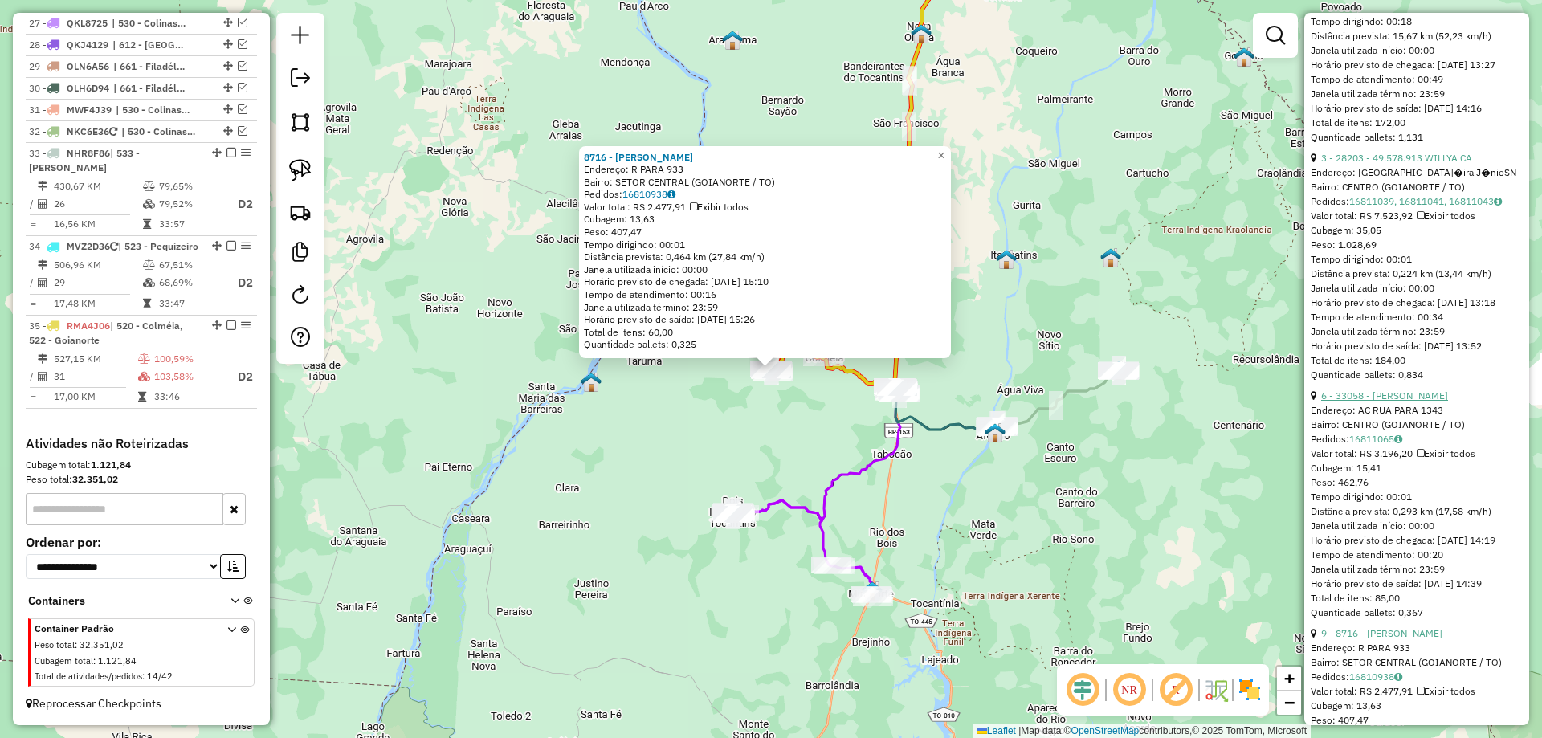
click at [1412, 402] on link "6 - 33058 - RENATA PEREIRA LEITE" at bounding box center [1385, 396] width 127 height 12
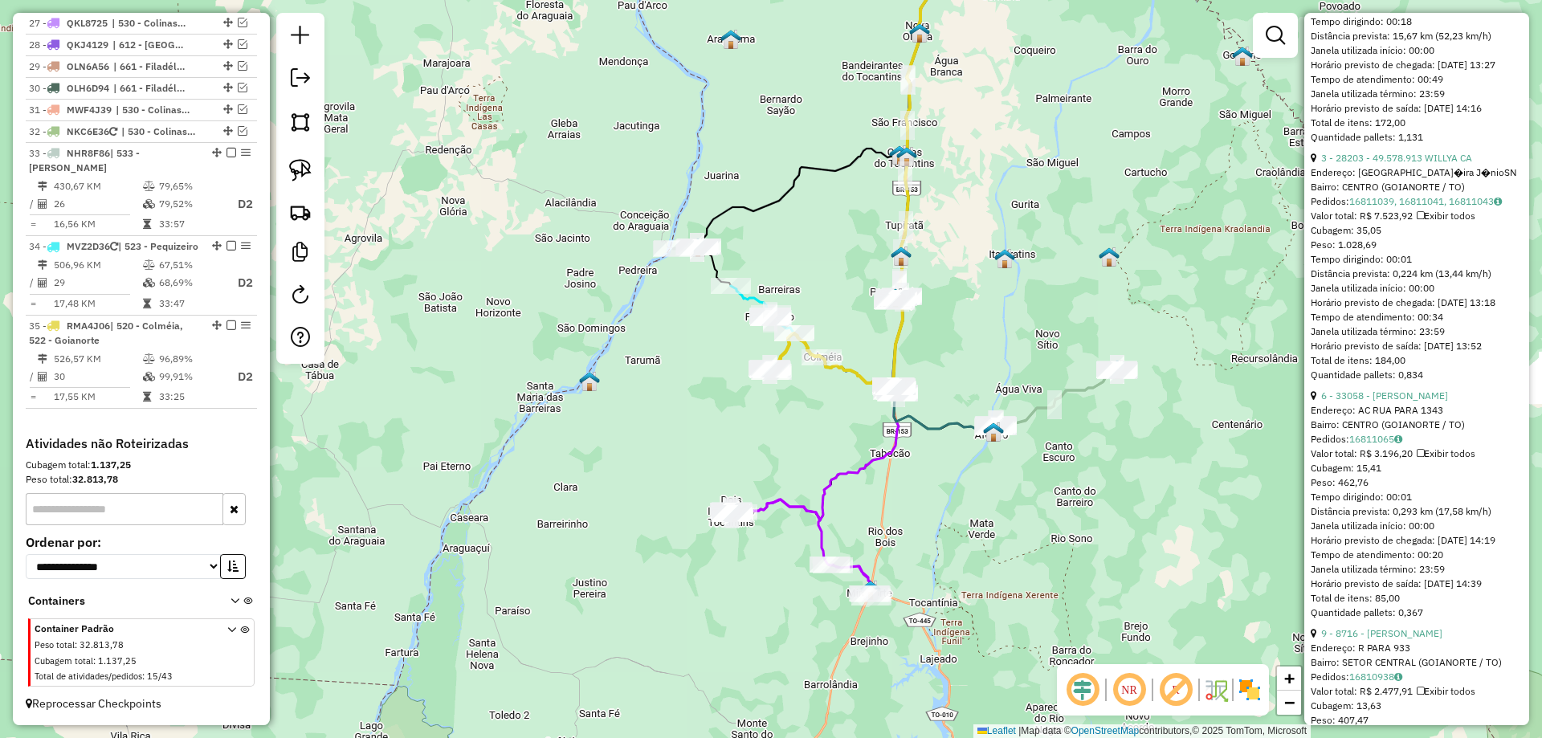
scroll to position [215, 0]
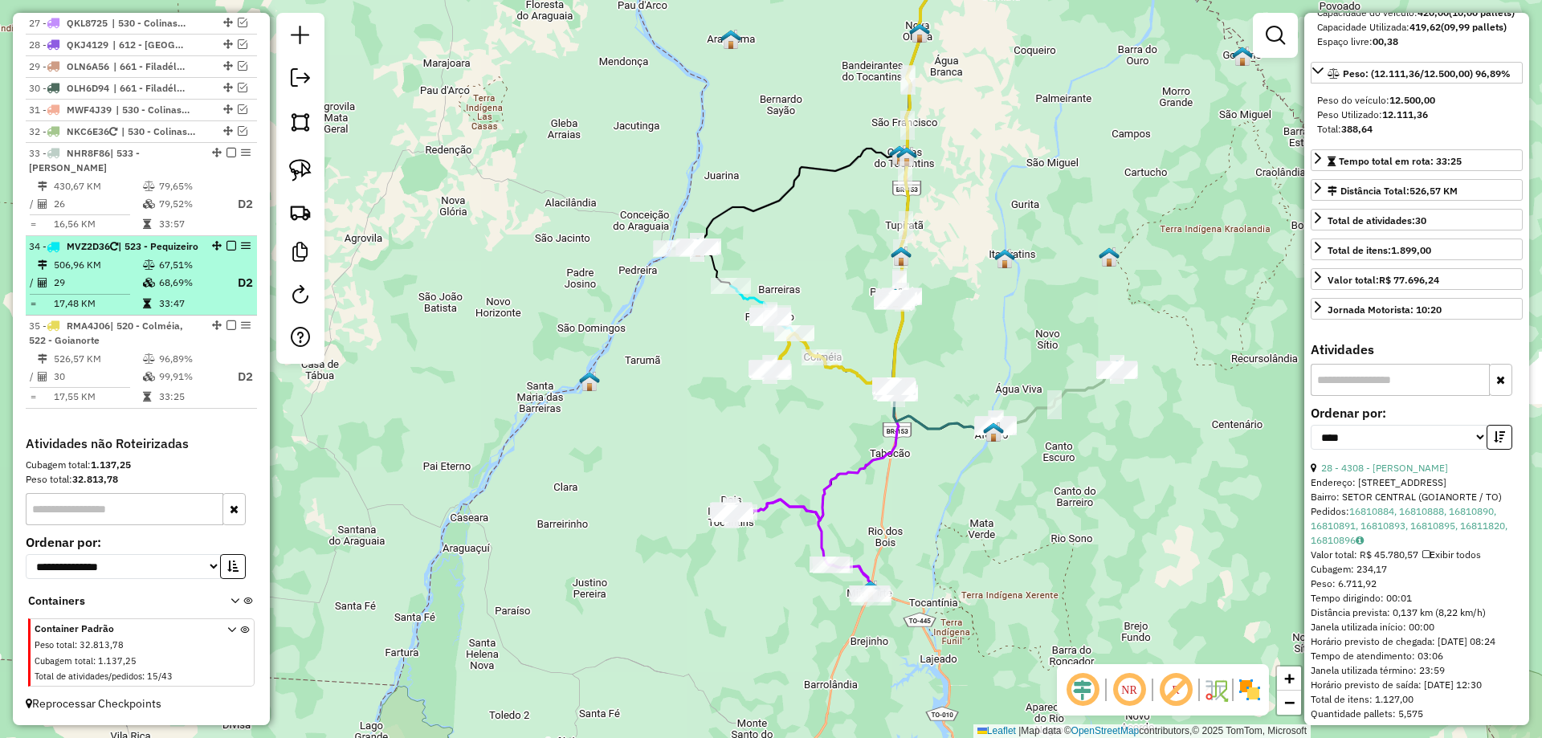
click at [228, 325] on em at bounding box center [232, 326] width 10 height 10
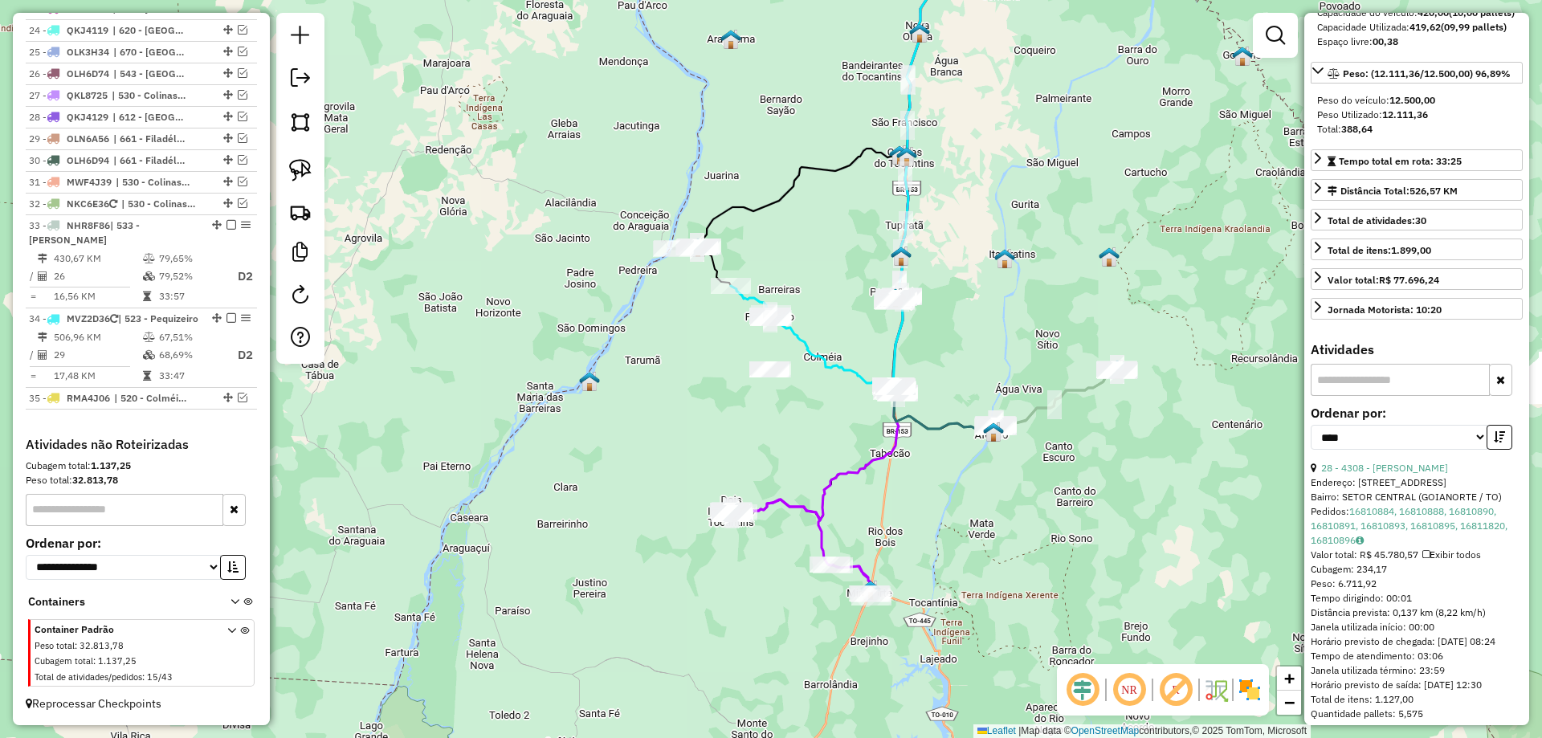
click at [795, 336] on icon at bounding box center [869, 155] width 194 height 459
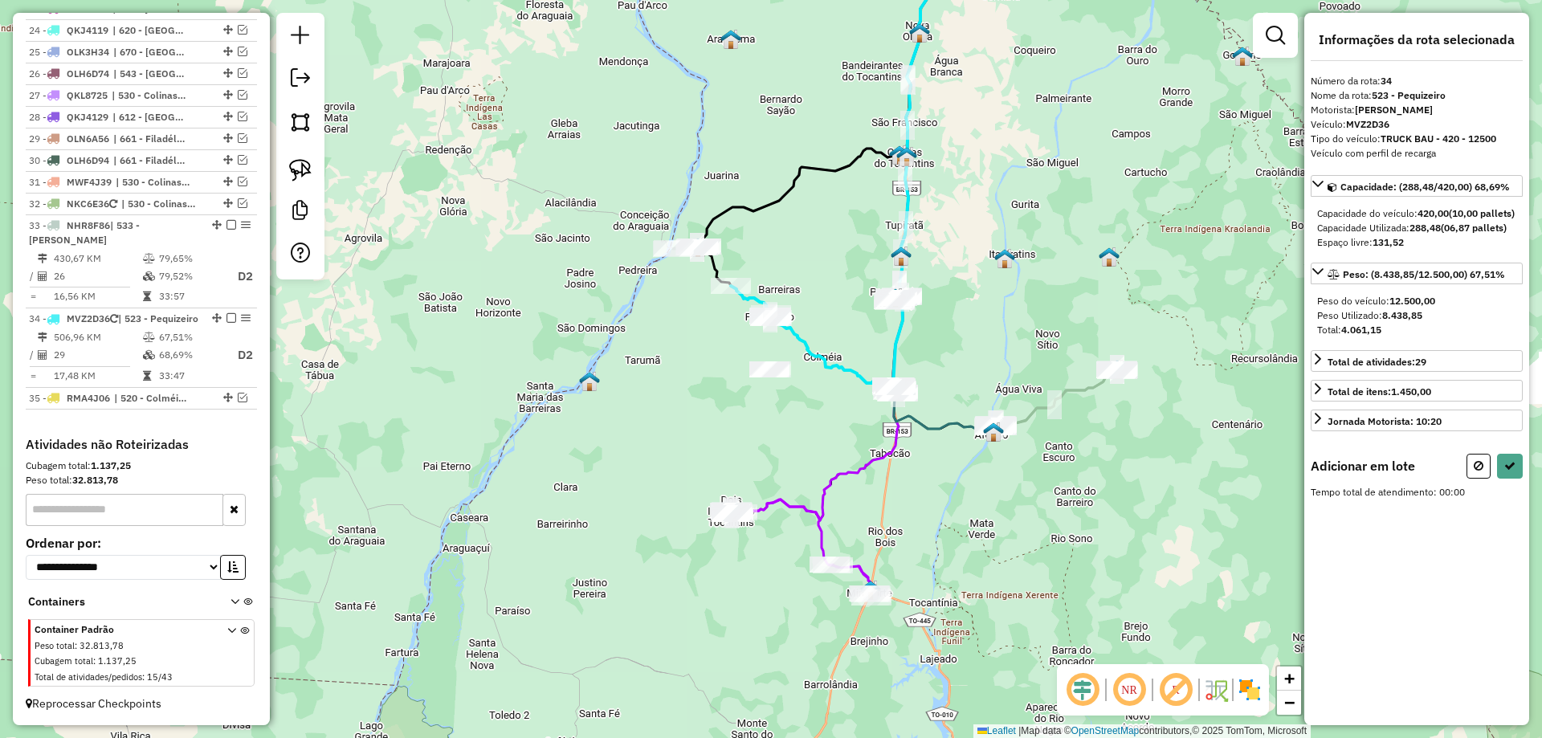
scroll to position [0, 0]
drag, startPoint x: 746, startPoint y: 347, endPoint x: 811, endPoint y: 366, distance: 68.6
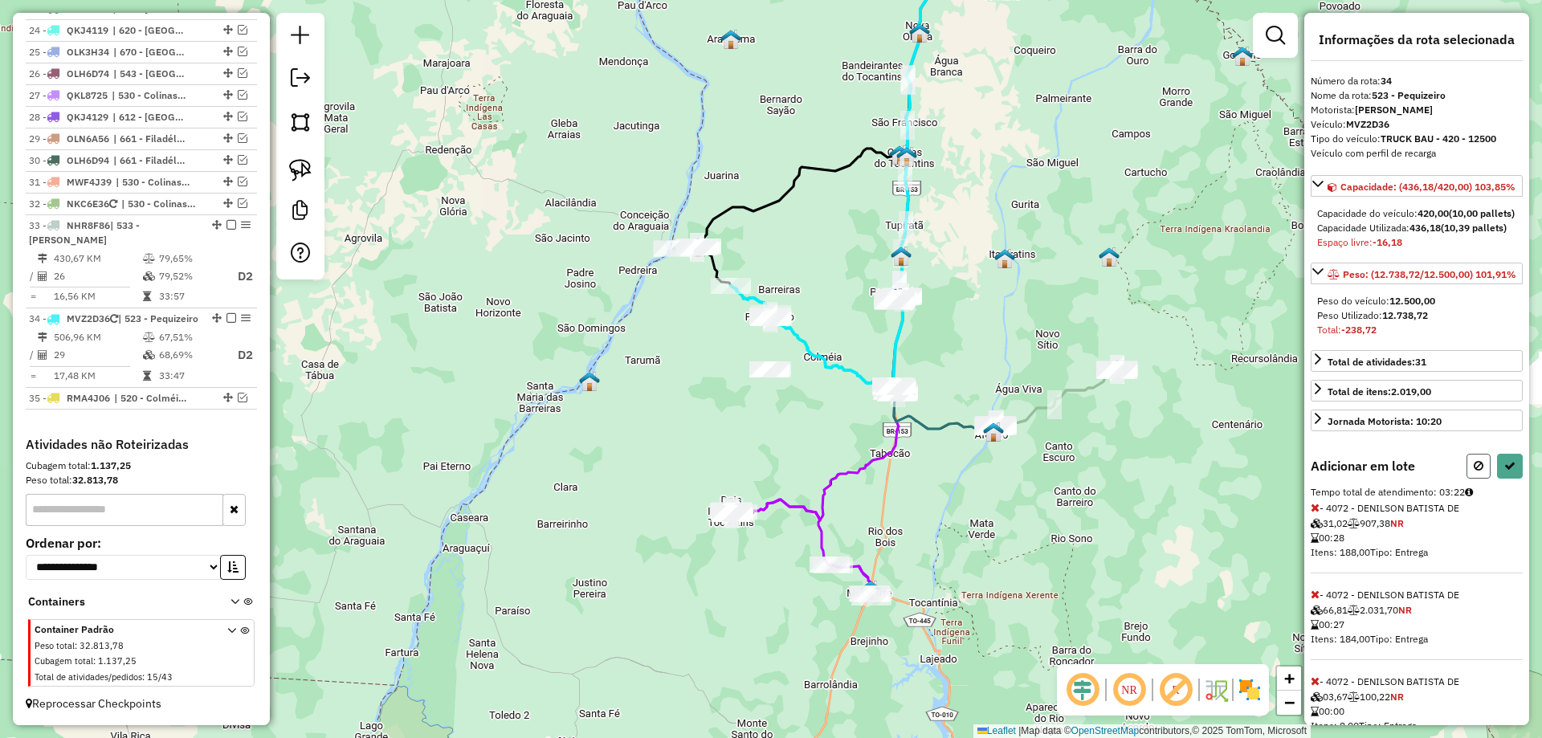
drag, startPoint x: 1464, startPoint y: 527, endPoint x: 1421, endPoint y: 530, distance: 43.5
click at [1467, 479] on button at bounding box center [1479, 466] width 24 height 25
select select "*********"
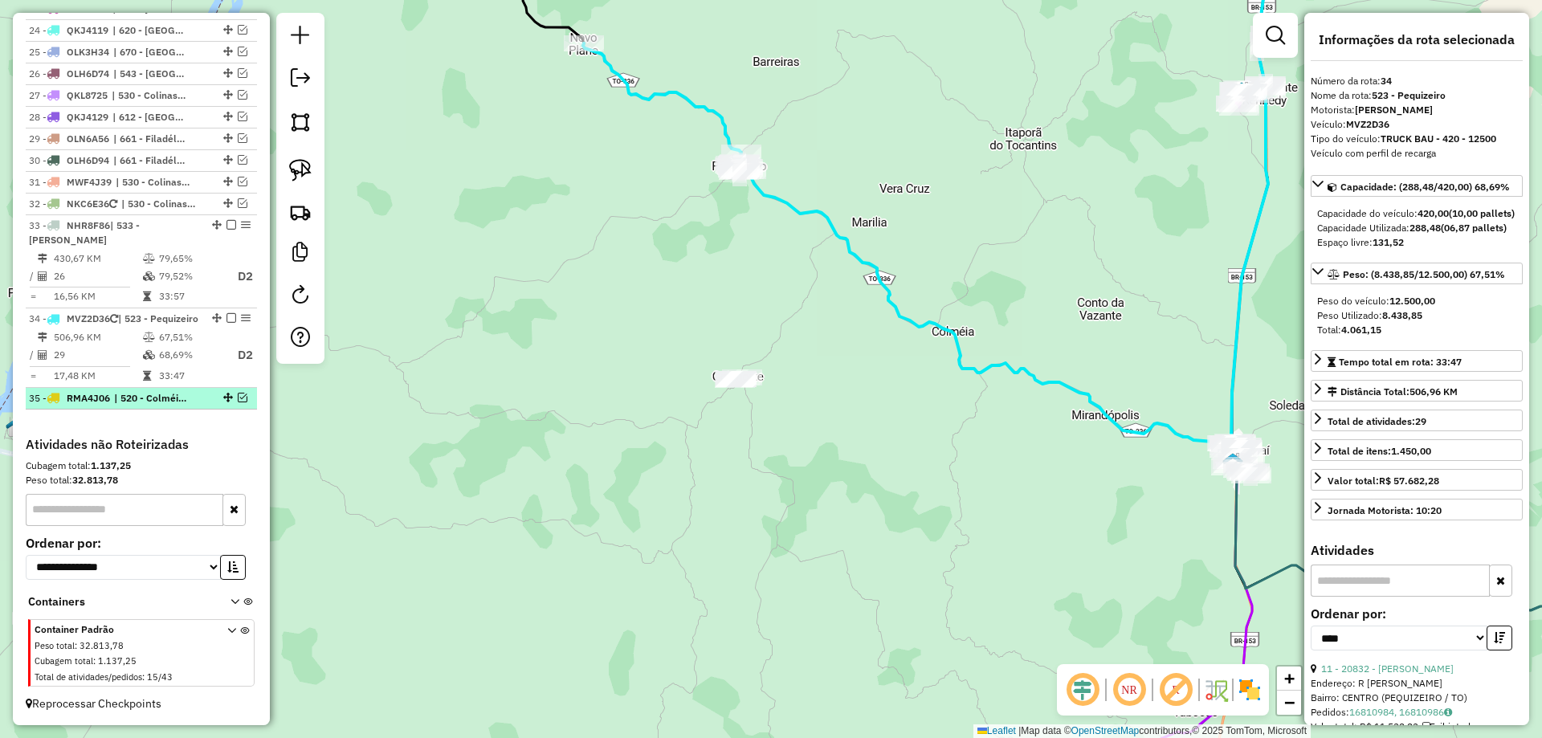
click at [238, 398] on em at bounding box center [243, 398] width 10 height 10
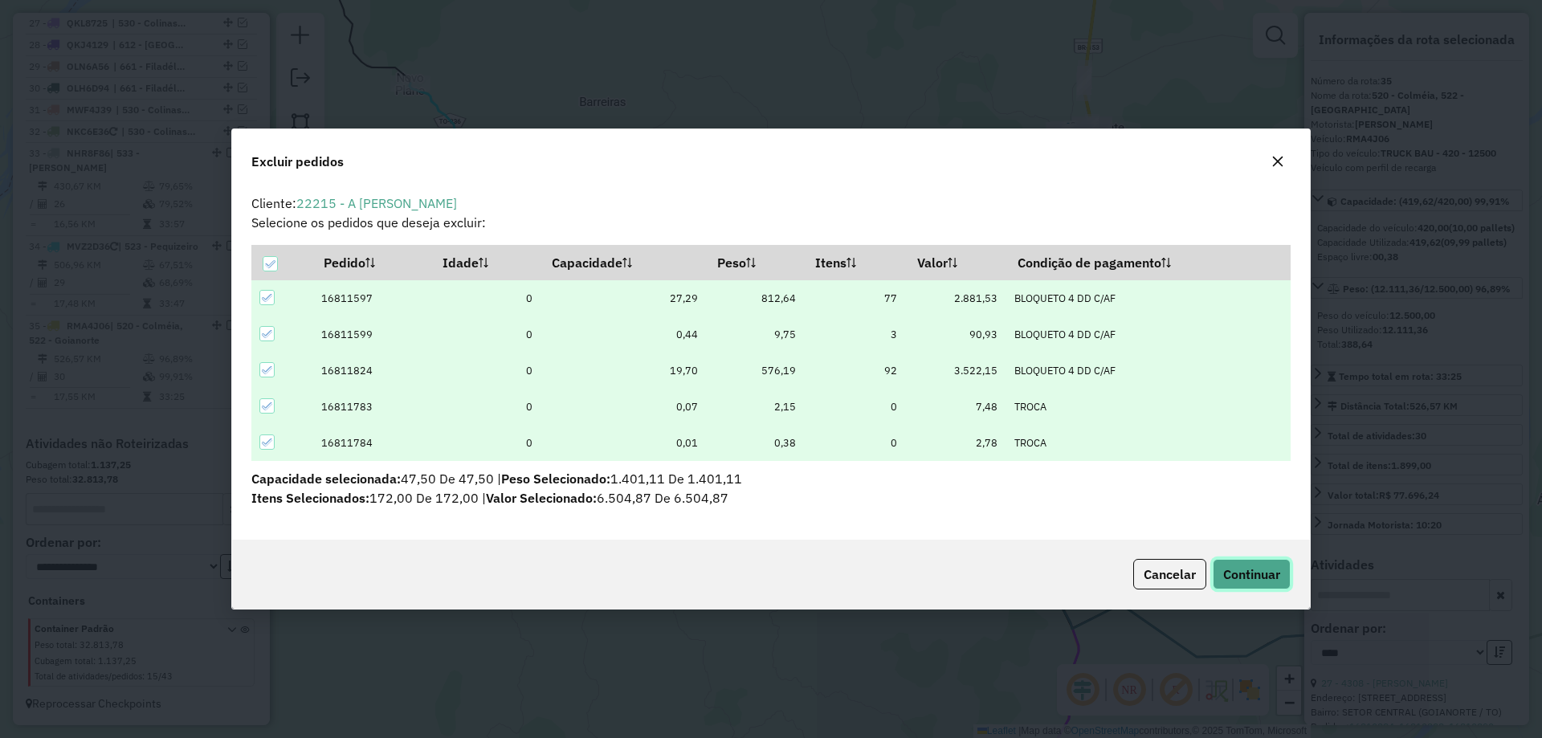
click at [1231, 566] on span "Continuar" at bounding box center [1251, 574] width 57 height 16
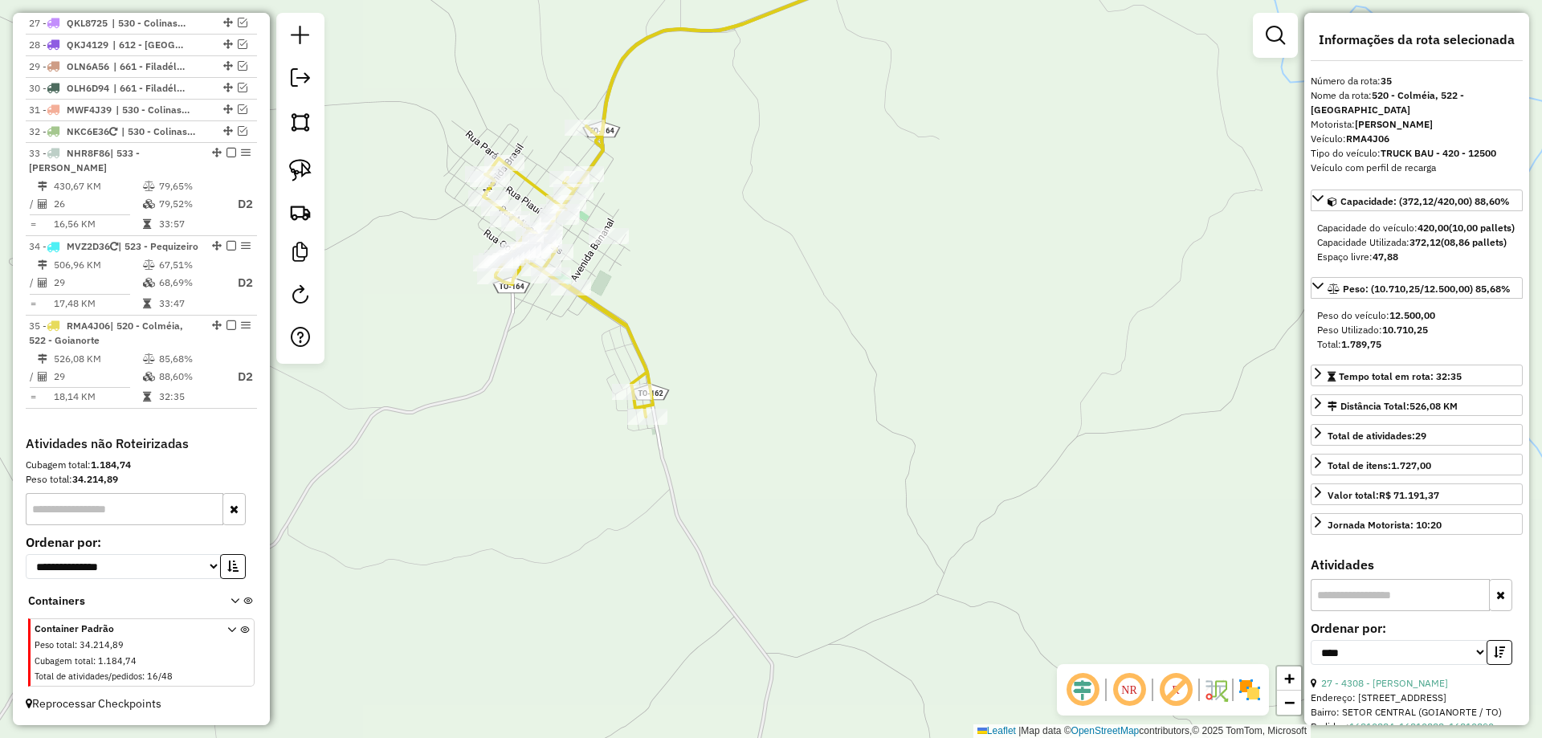
click at [611, 316] on icon at bounding box center [718, 171] width 468 height 491
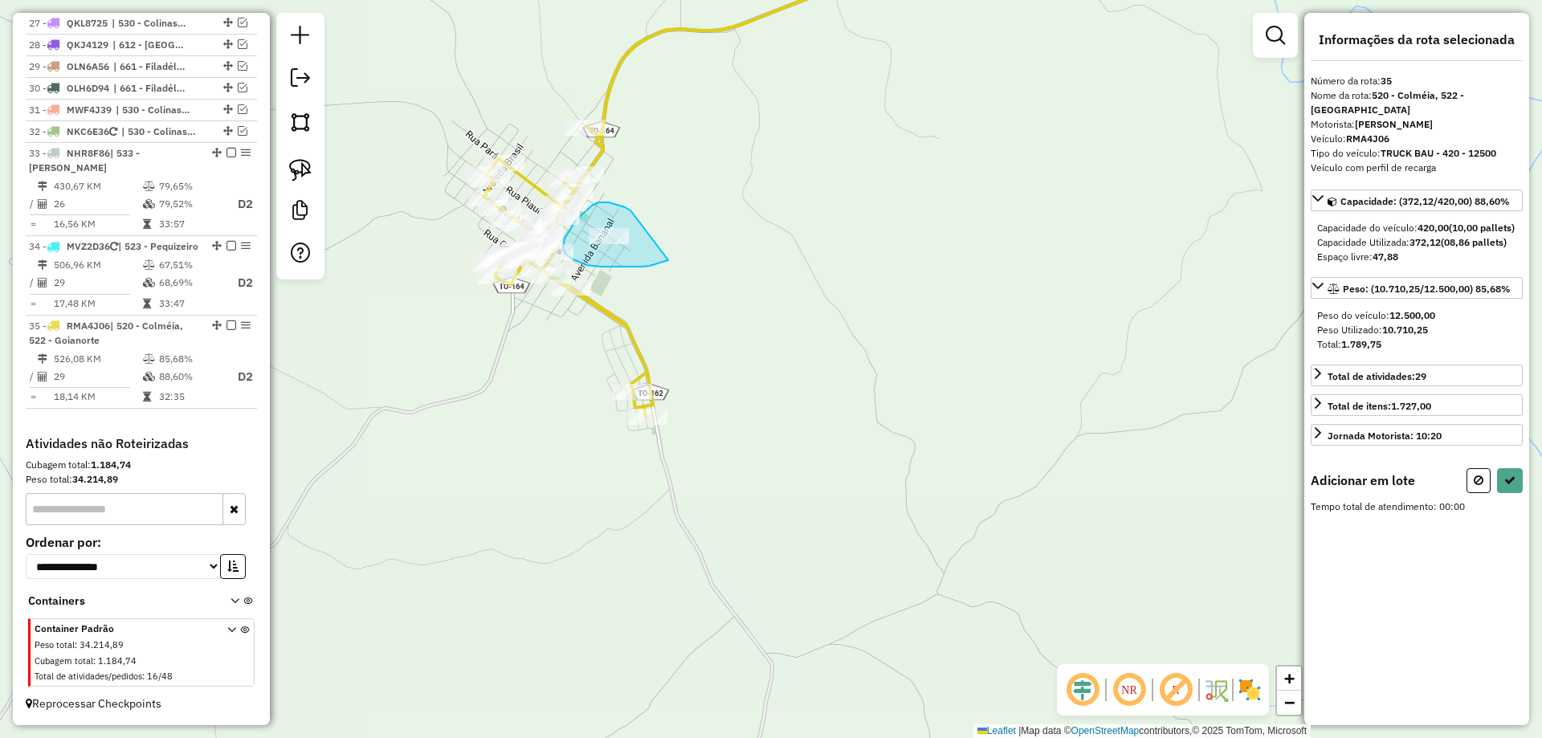
drag, startPoint x: 592, startPoint y: 206, endPoint x: 678, endPoint y: 258, distance: 100.6
select select "*********"
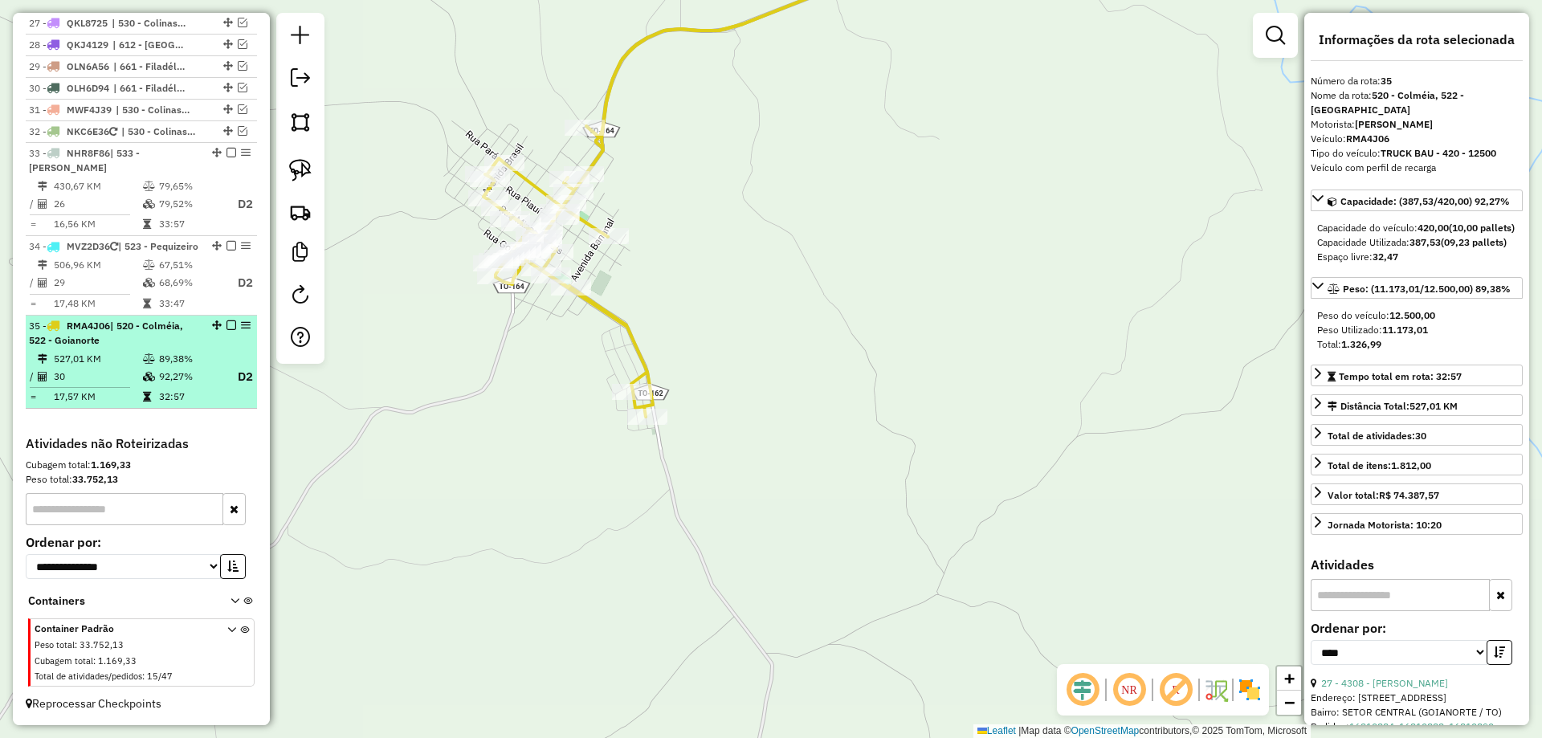
click at [219, 347] on div "35 - RMA4J06 | 520 - Colméia, 522 - Goianorte" at bounding box center [141, 333] width 225 height 29
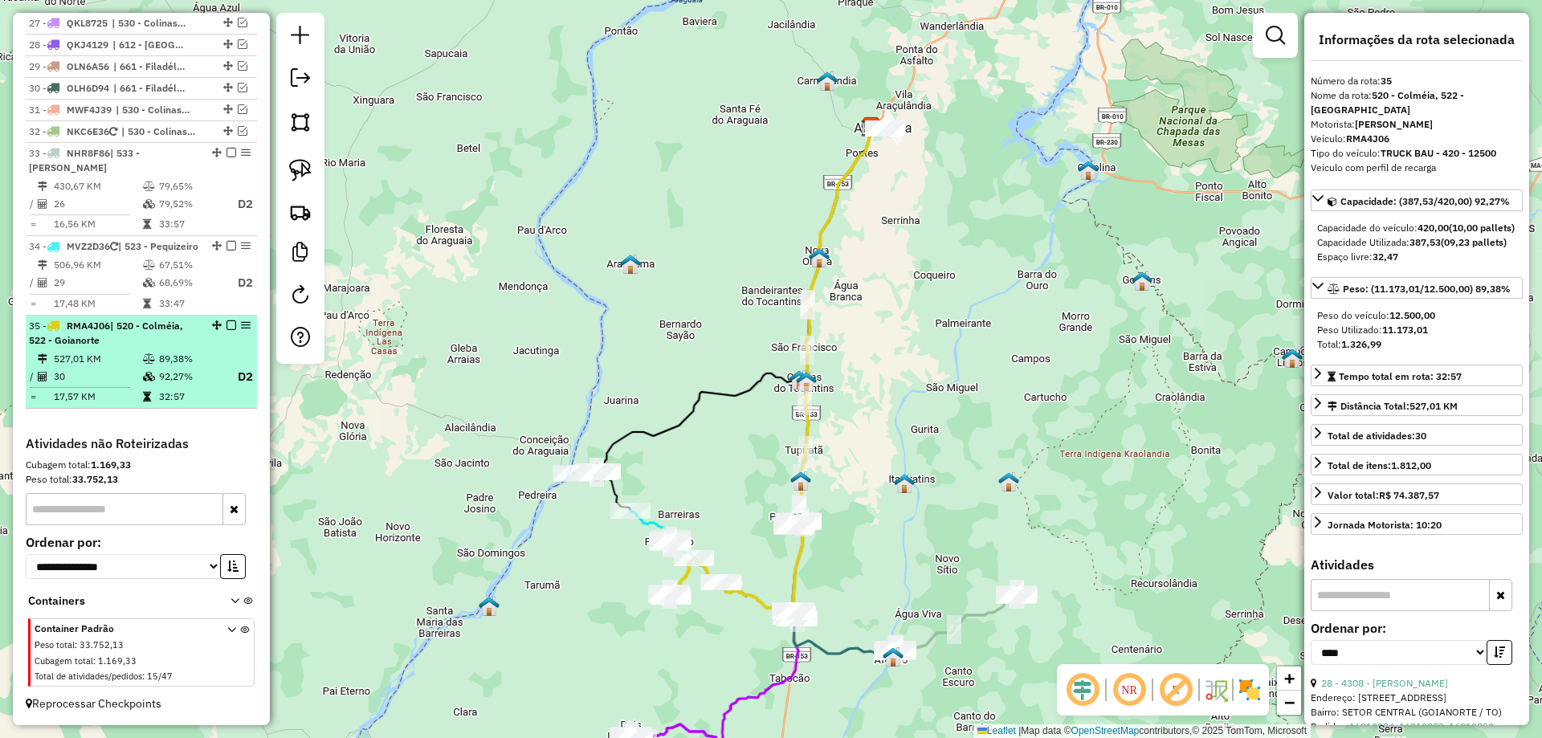
click at [227, 325] on em at bounding box center [232, 326] width 10 height 10
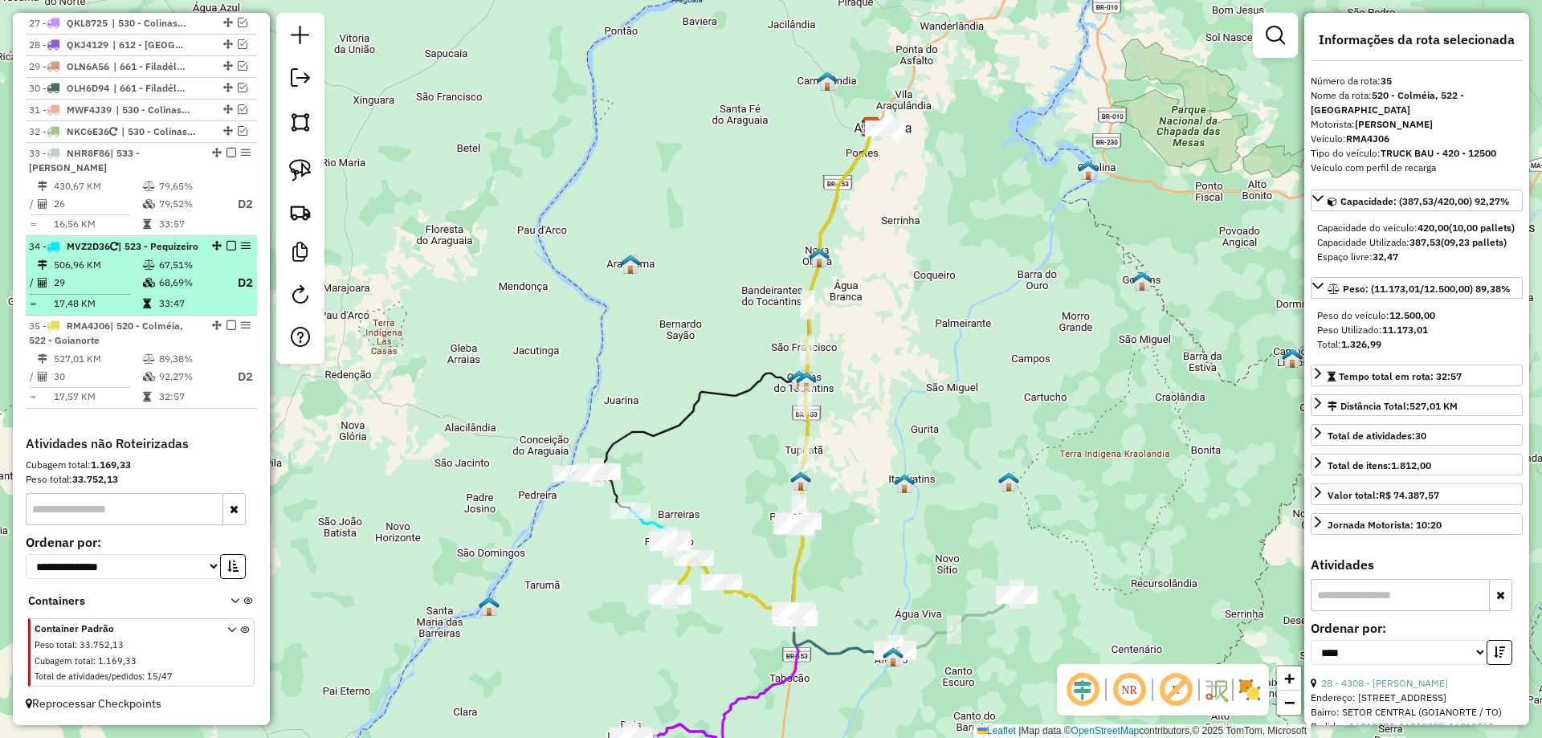
scroll to position [1464, 0]
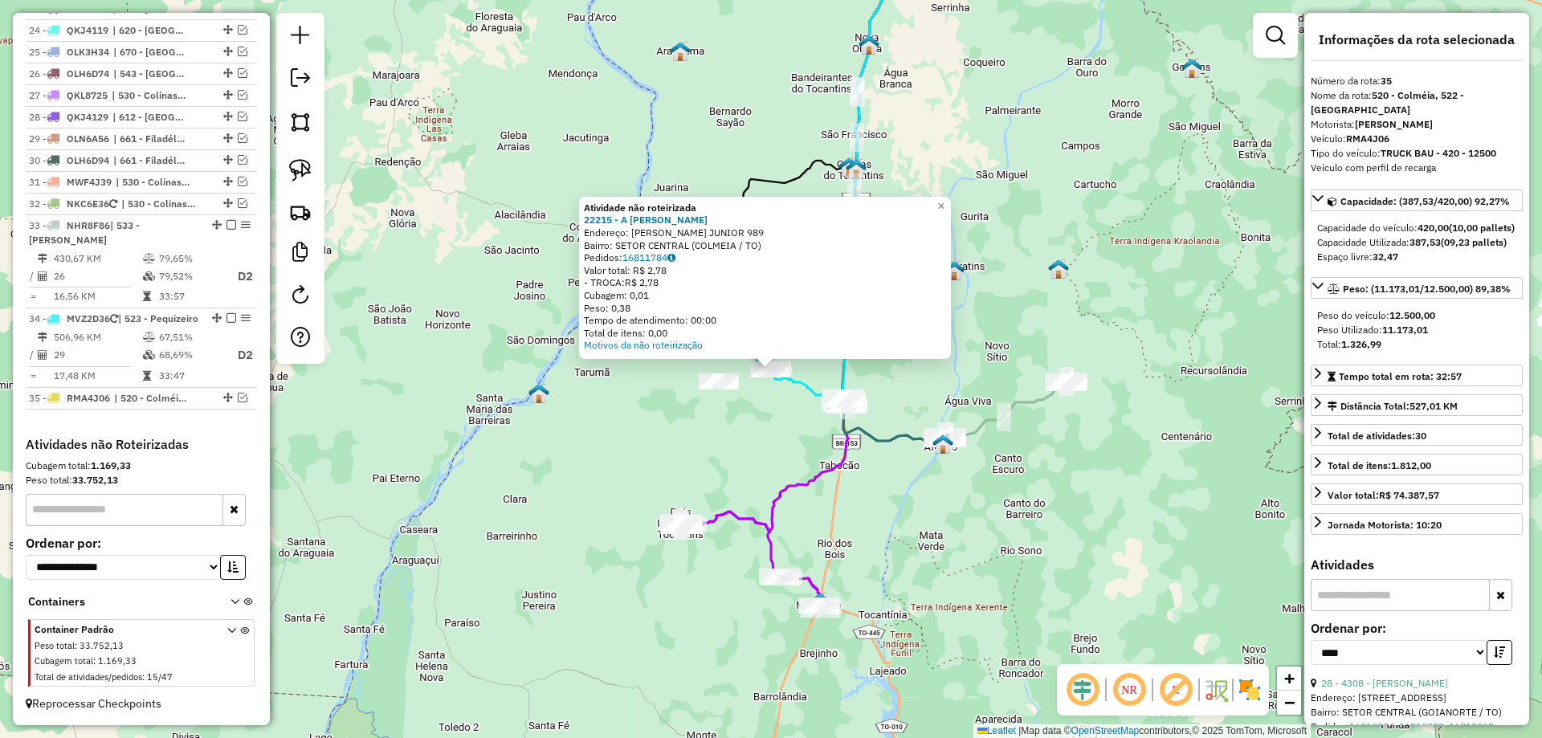
click at [770, 415] on div "Atividade não roteirizada 22215 - A CAETANO PEREIRA Endereço: R LONGUINHO VIEIR…" at bounding box center [771, 369] width 1542 height 738
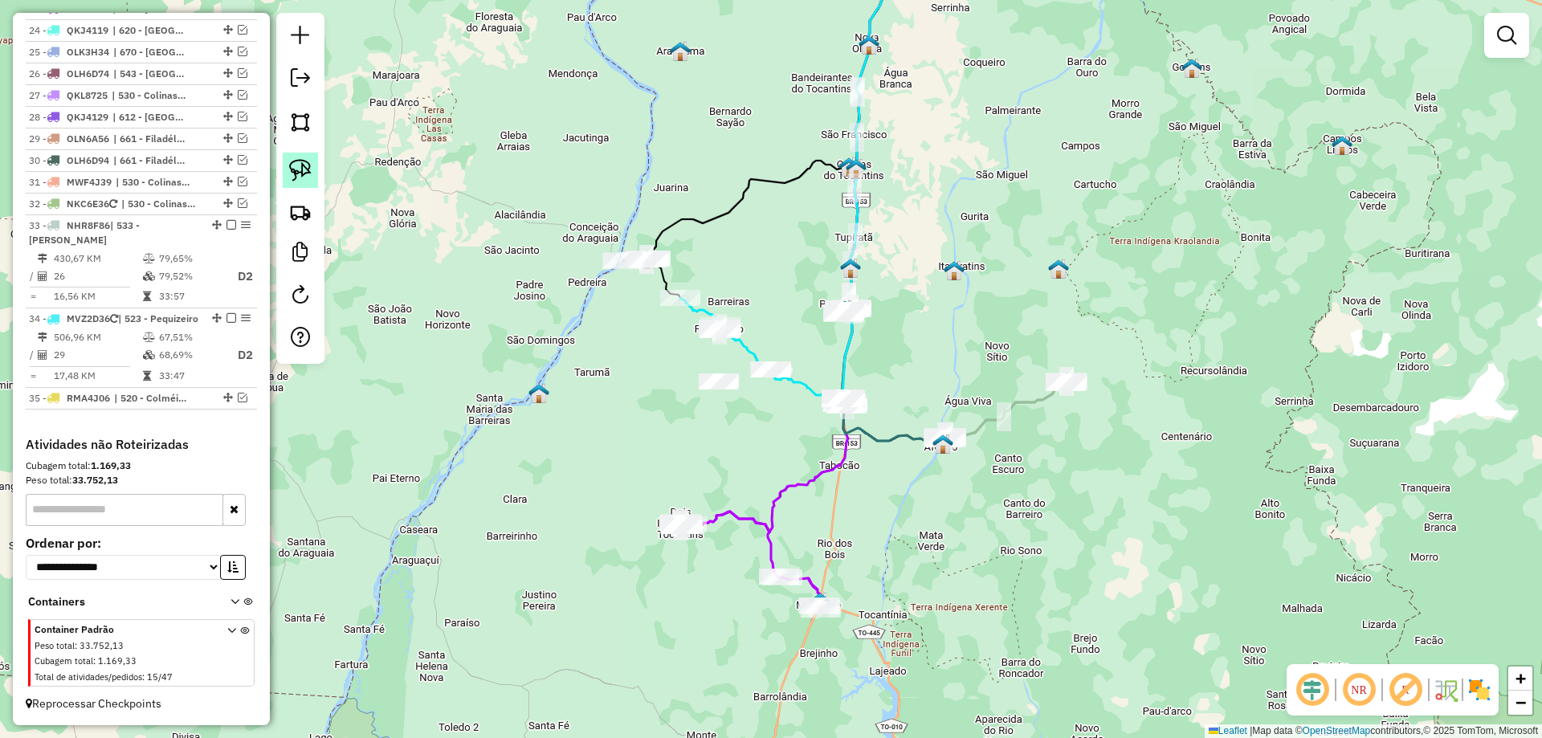
click at [312, 172] on link at bounding box center [300, 170] width 35 height 35
drag, startPoint x: 774, startPoint y: 344, endPoint x: 810, endPoint y: 370, distance: 44.4
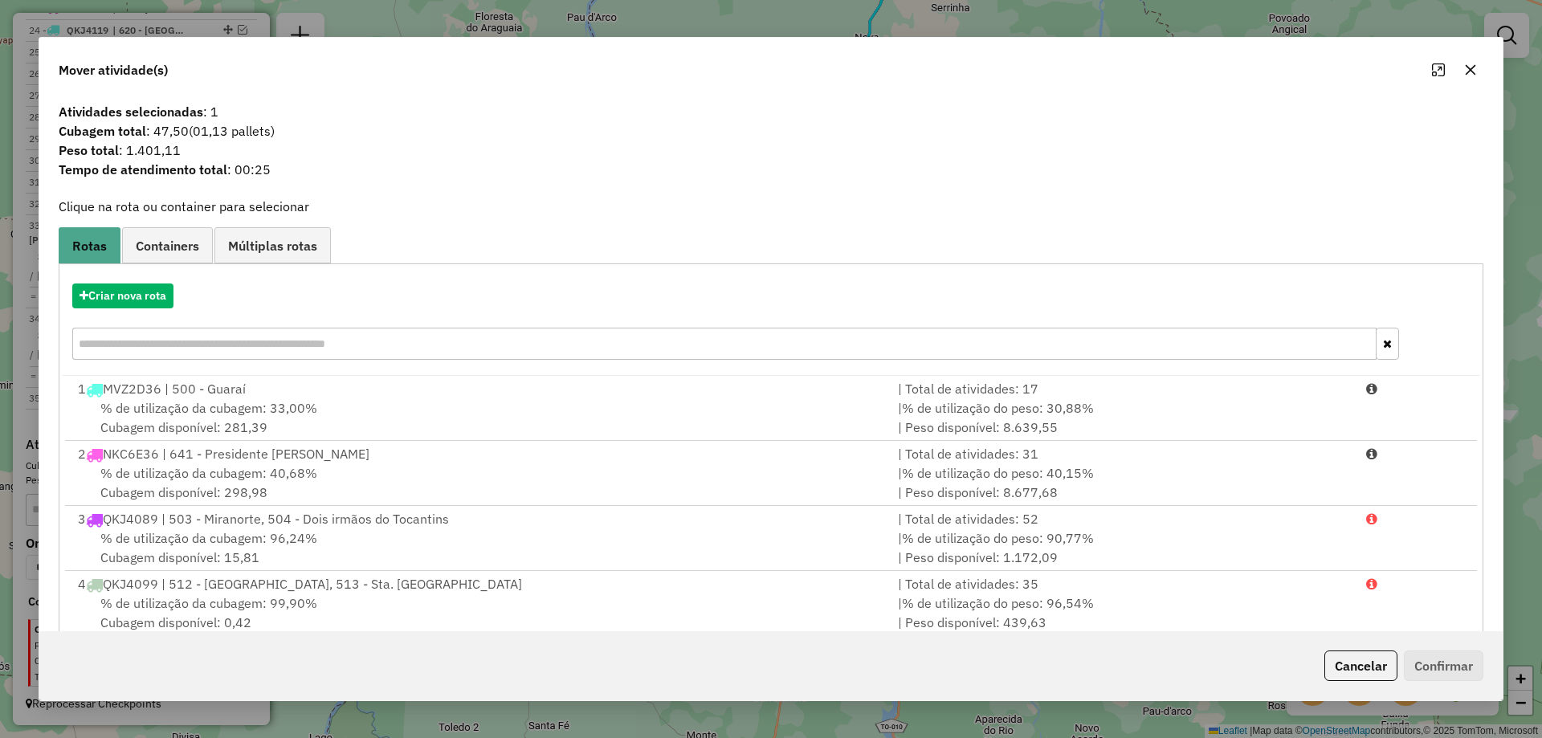
click at [1468, 76] on icon "button" at bounding box center [1470, 69] width 13 height 13
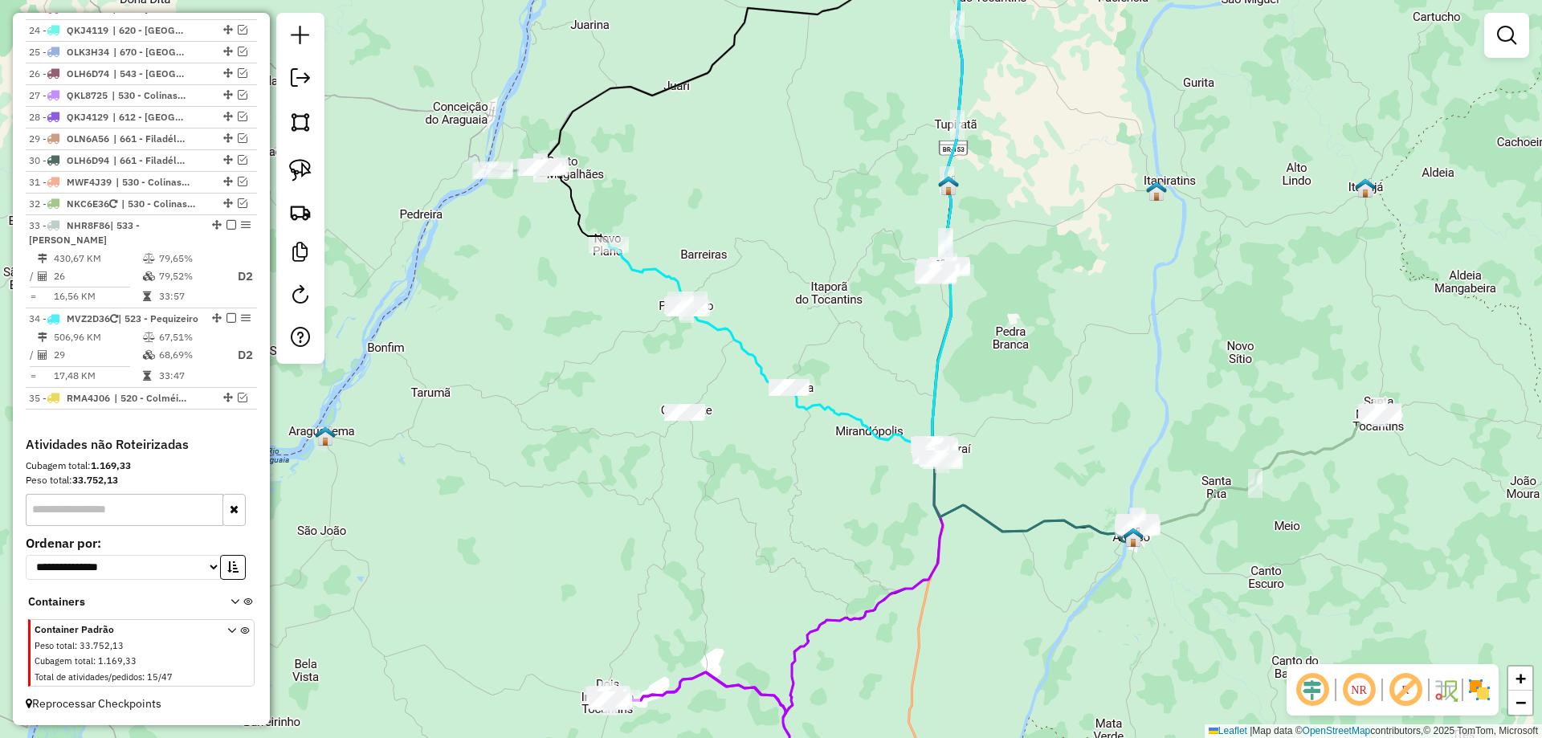
click at [714, 325] on icon at bounding box center [826, 185] width 272 height 519
select select "*********"
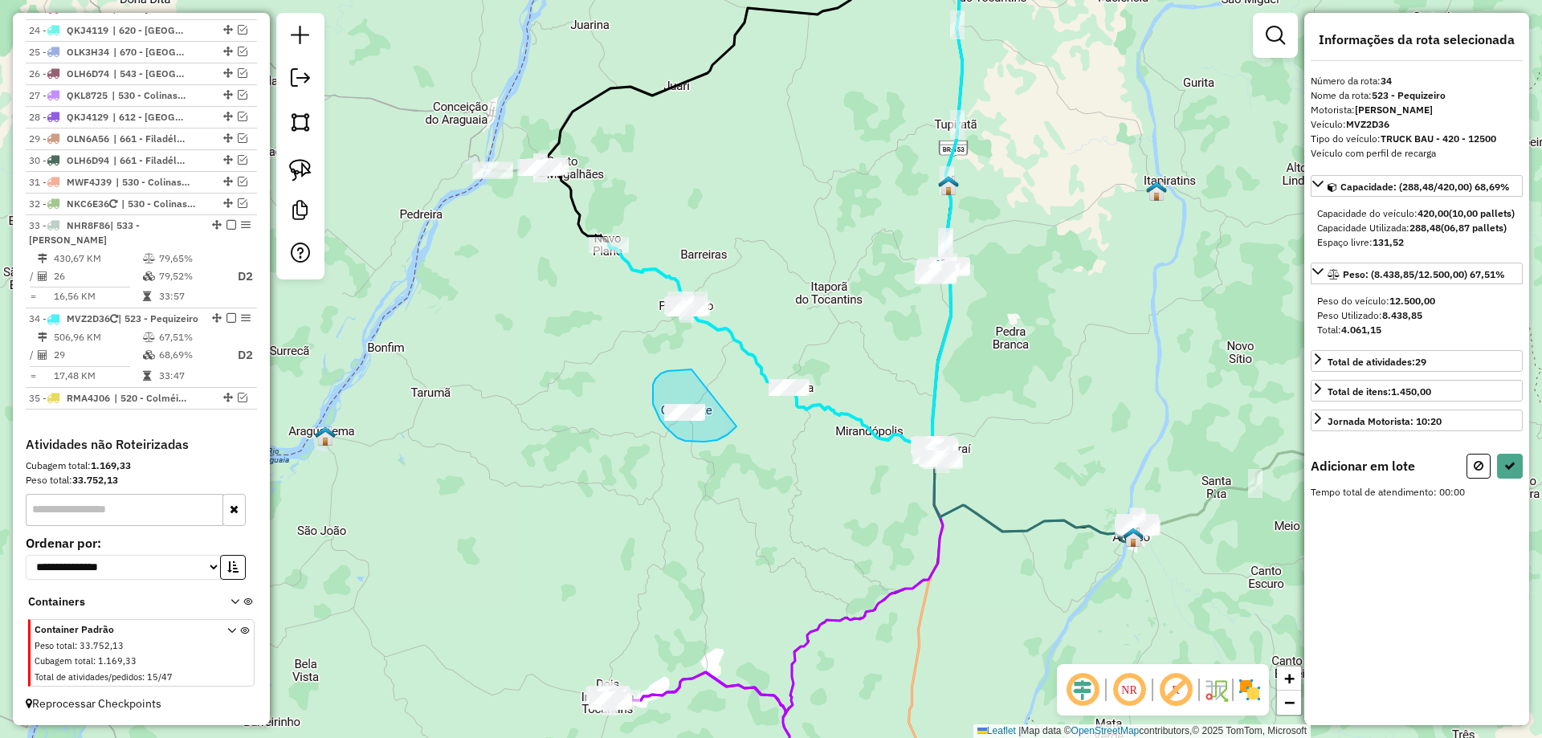
drag, startPoint x: 680, startPoint y: 370, endPoint x: 743, endPoint y: 420, distance: 80.7
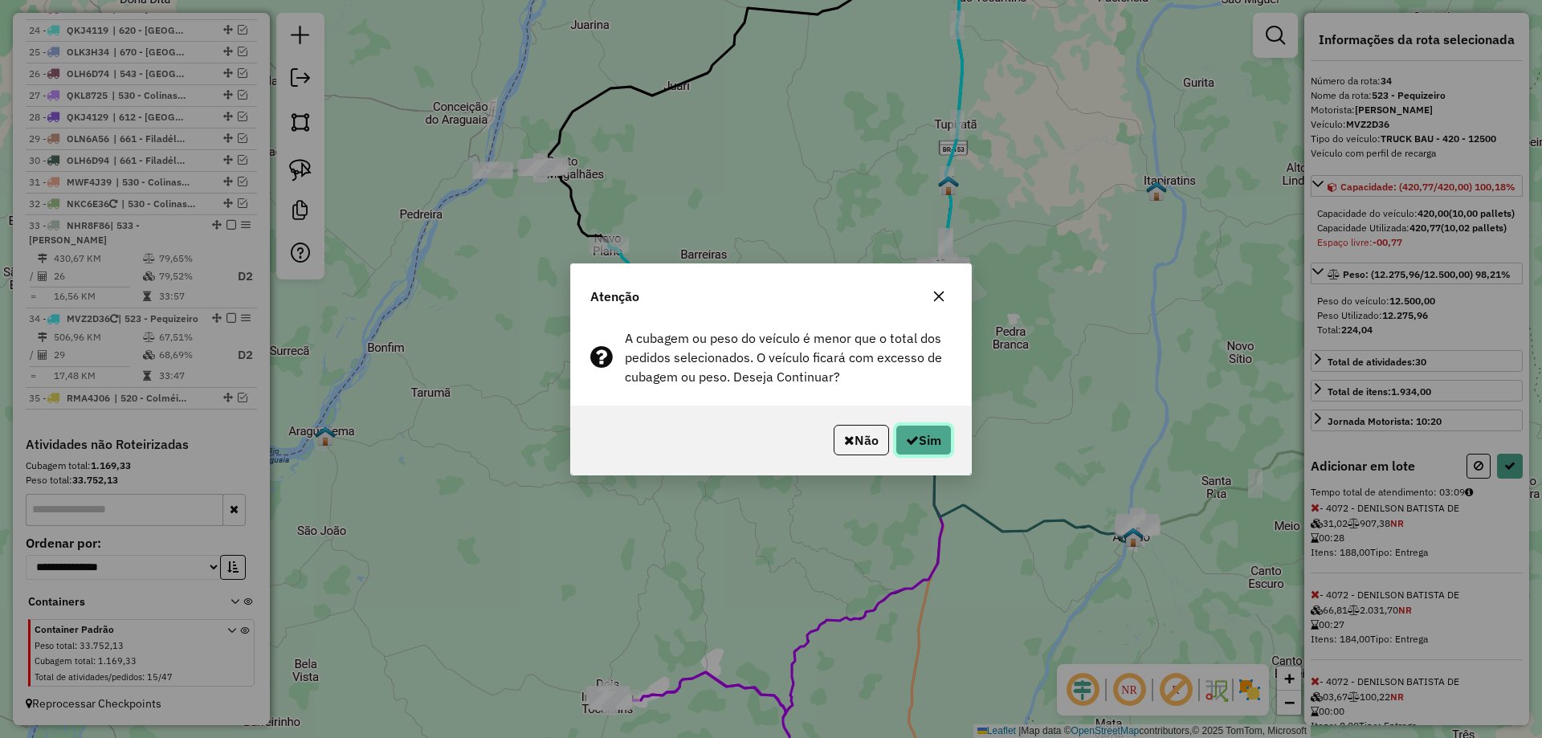
click at [913, 439] on icon "button" at bounding box center [912, 440] width 13 height 13
select select "*********"
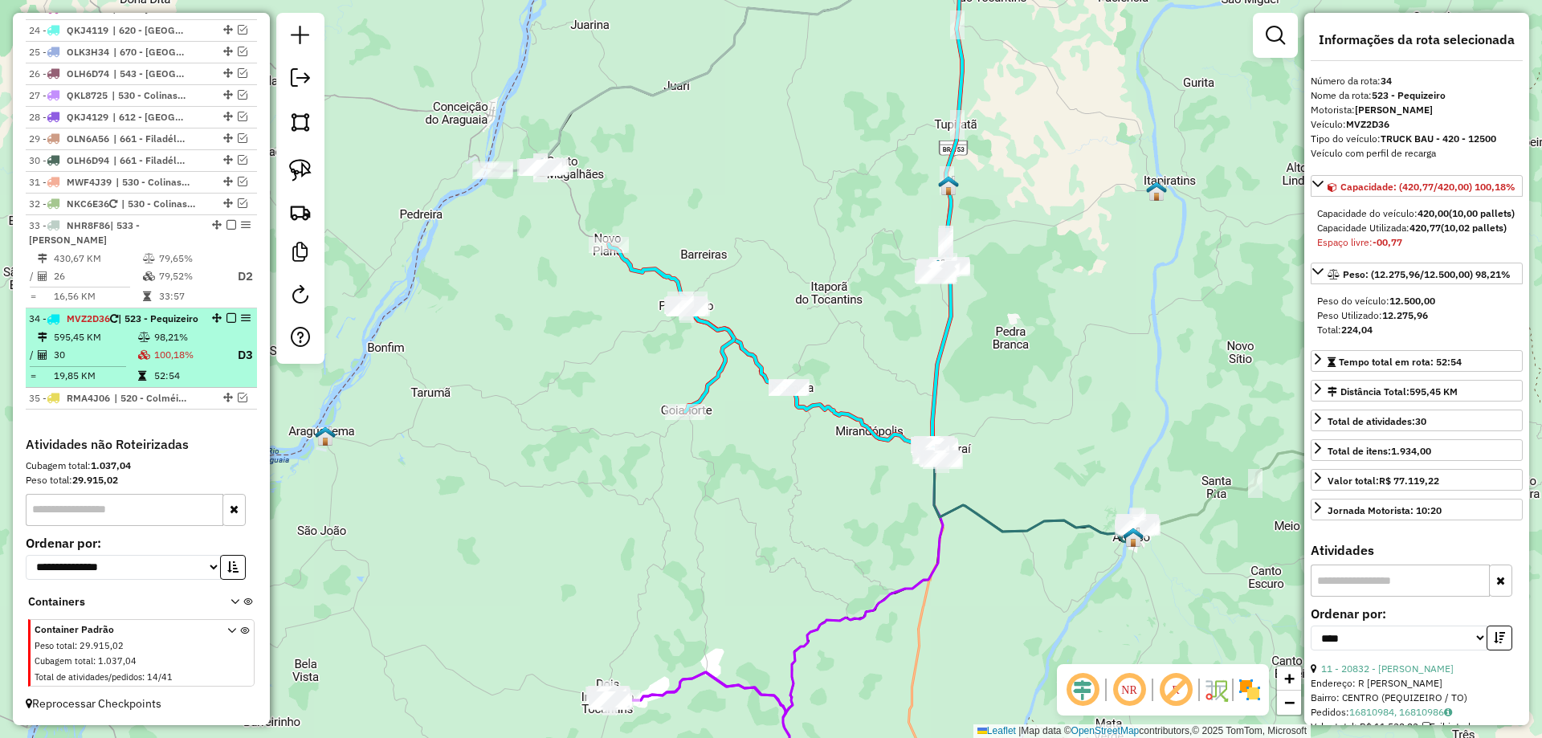
click at [173, 348] on td "100,18%" at bounding box center [188, 355] width 71 height 20
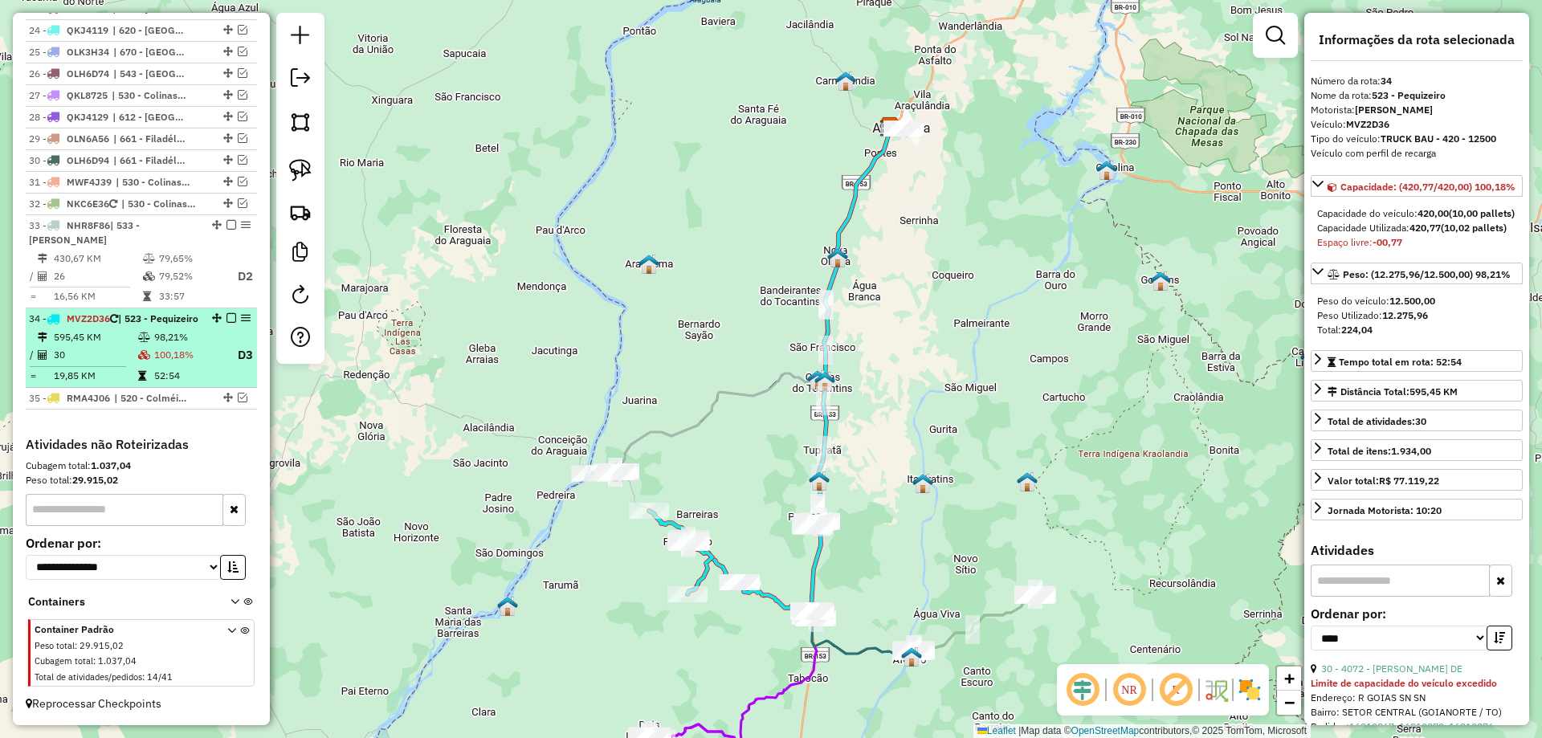
click at [227, 313] on em at bounding box center [232, 318] width 10 height 10
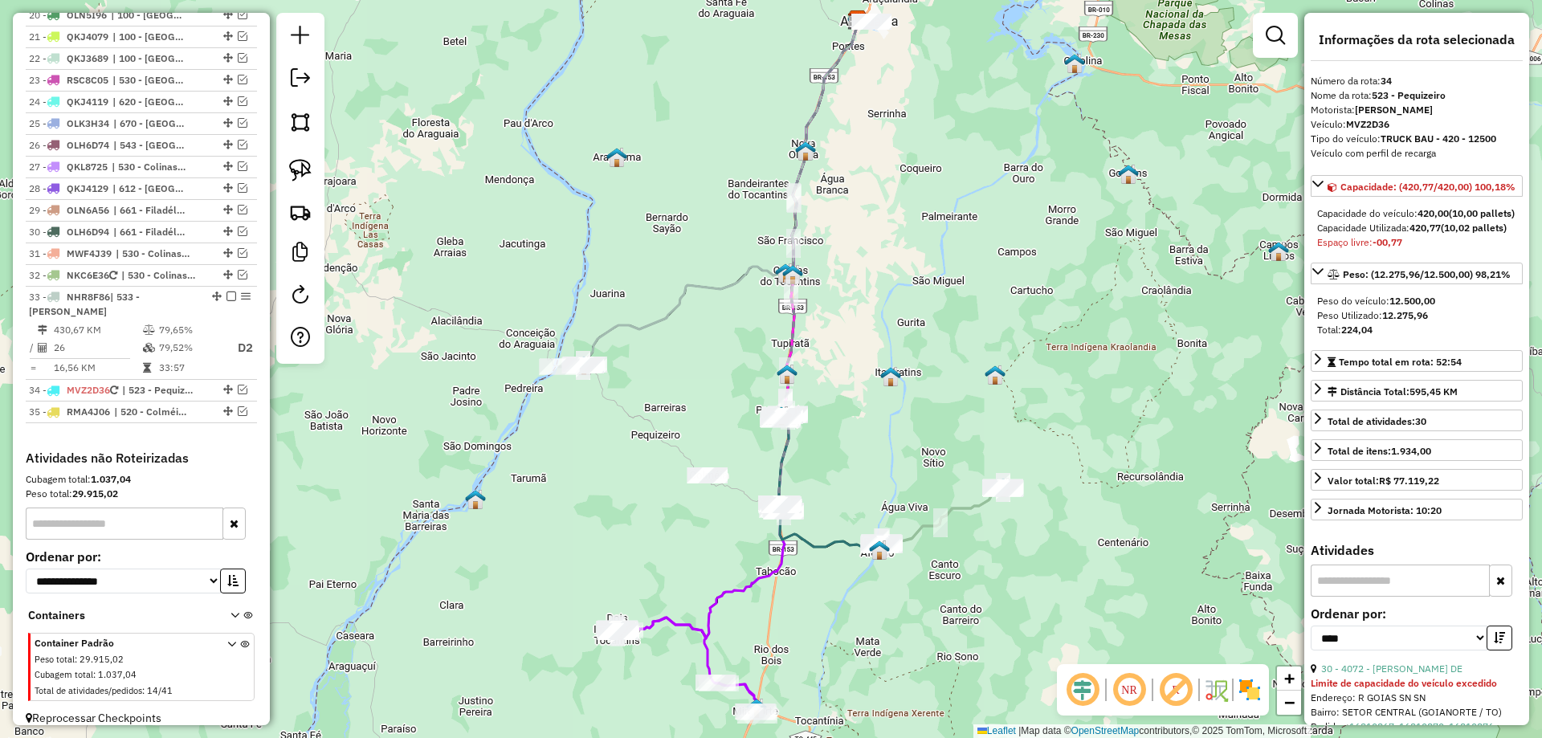
drag, startPoint x: 721, startPoint y: 514, endPoint x: 655, endPoint y: 329, distance: 197.2
click at [658, 332] on div "Janela de atendimento Grade de atendimento Capacidade Transportadoras Veículos …" at bounding box center [771, 369] width 1542 height 738
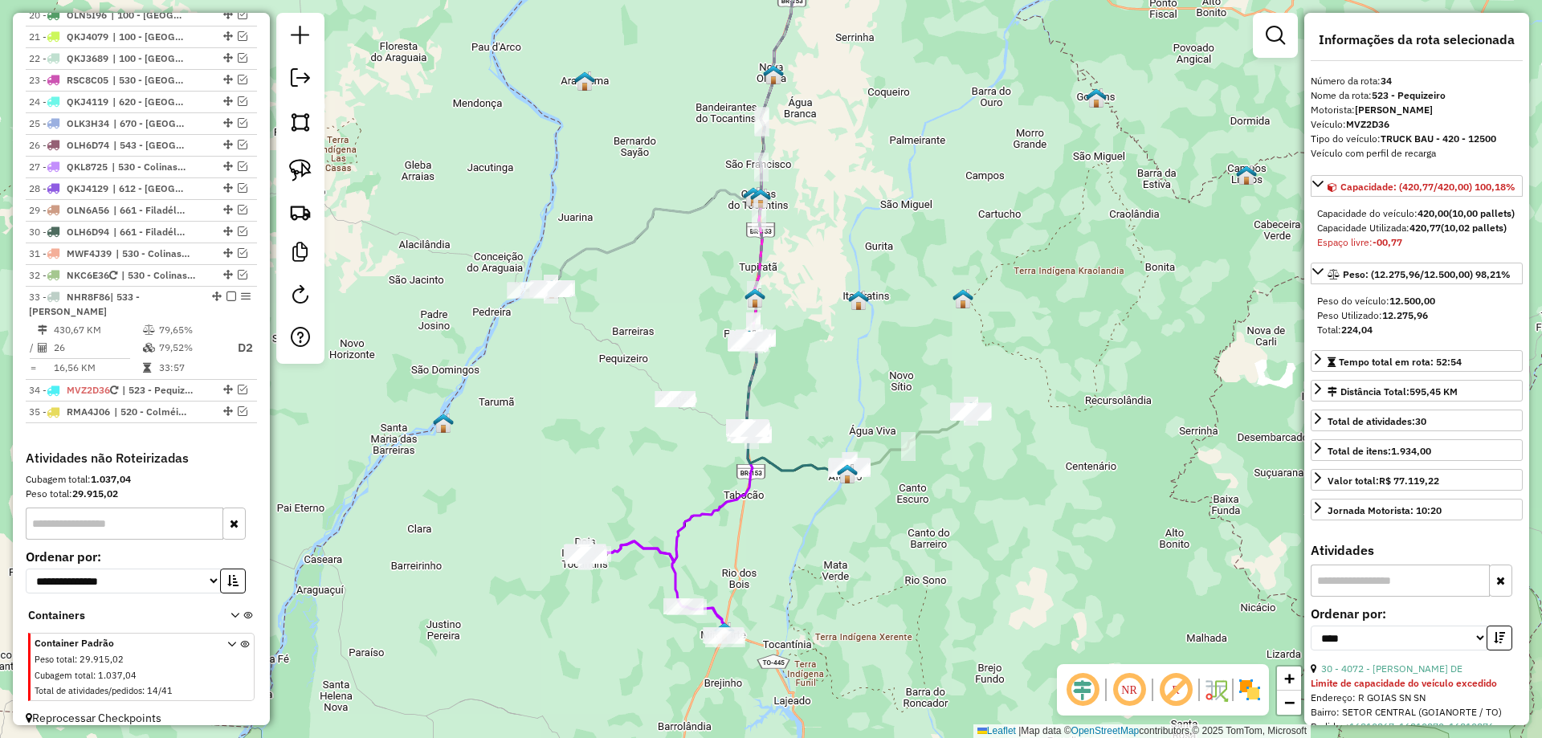
drag, startPoint x: 631, startPoint y: 430, endPoint x: 626, endPoint y: 419, distance: 12.2
click at [627, 419] on div "Janela de atendimento Grade de atendimento Capacidade Transportadoras Veículos …" at bounding box center [771, 369] width 1542 height 738
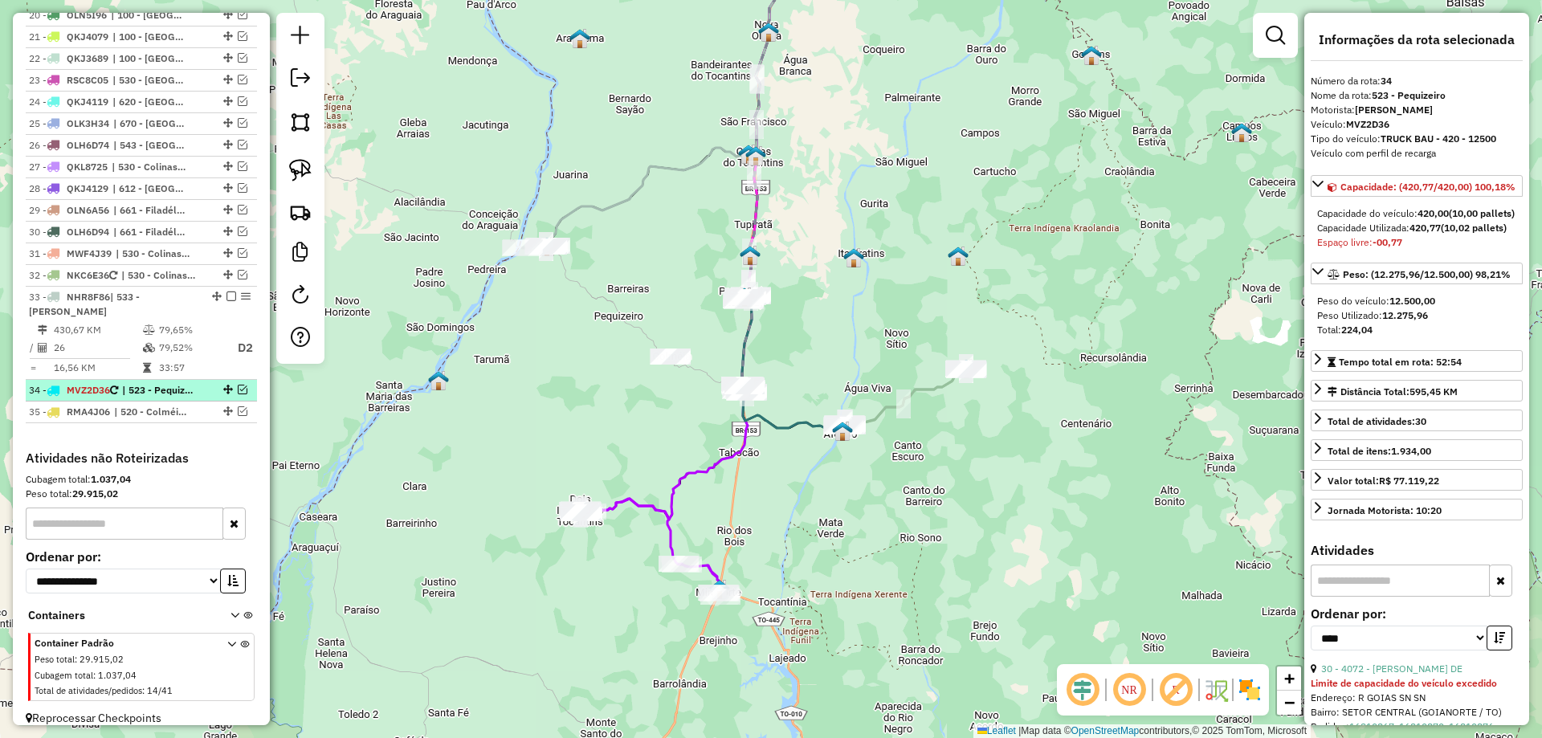
click at [239, 385] on em at bounding box center [243, 390] width 10 height 10
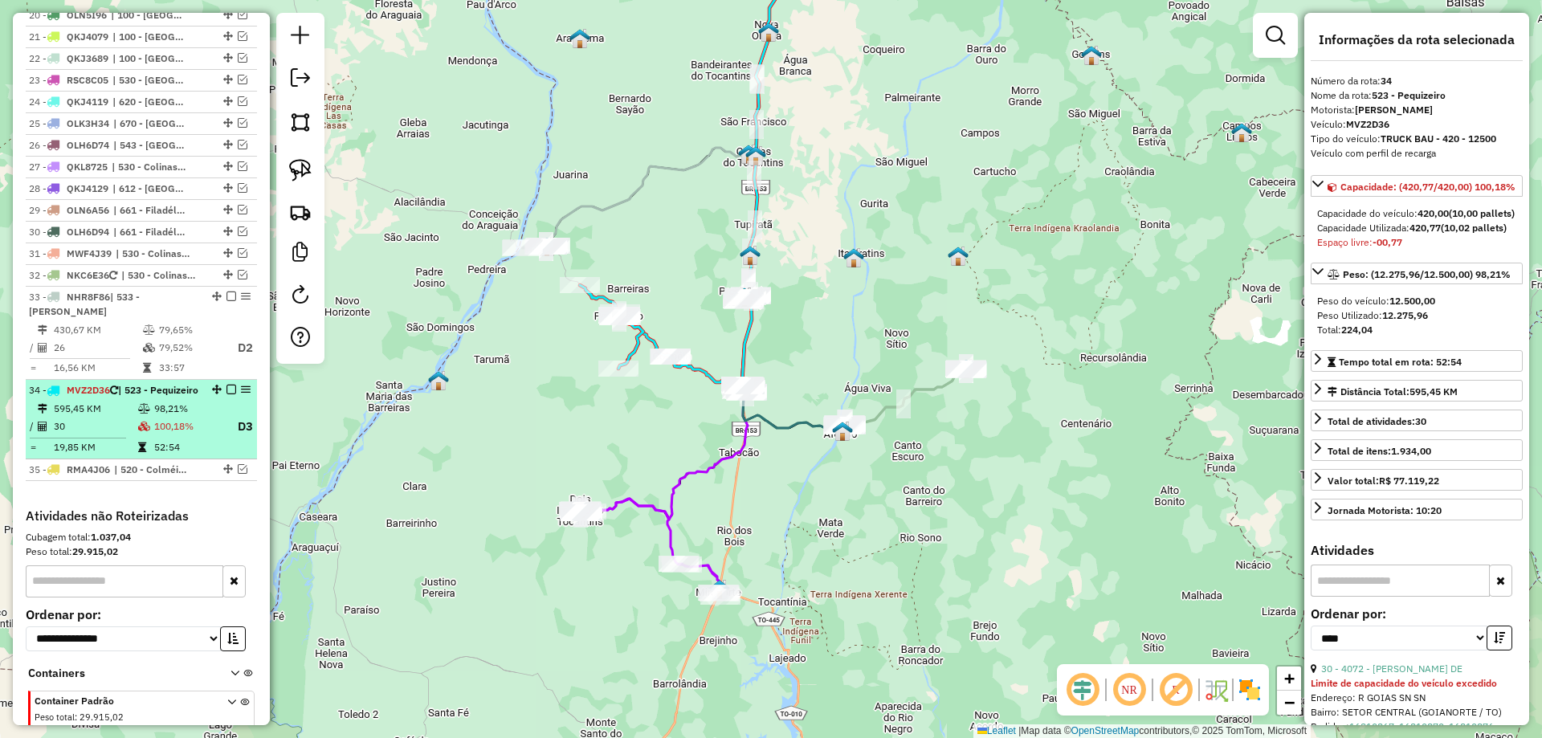
scroll to position [1464, 0]
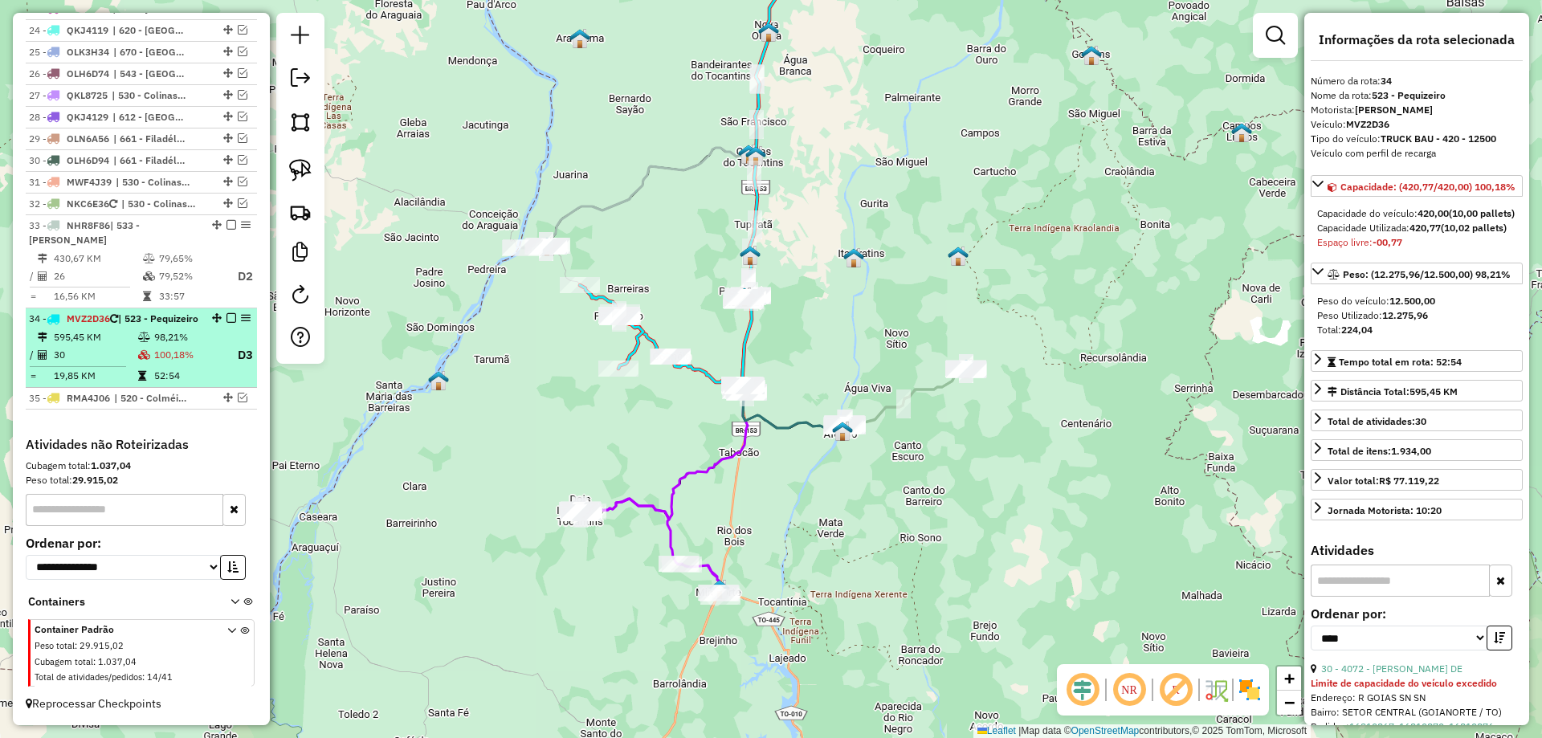
click at [164, 368] on td "52:54" at bounding box center [188, 376] width 71 height 16
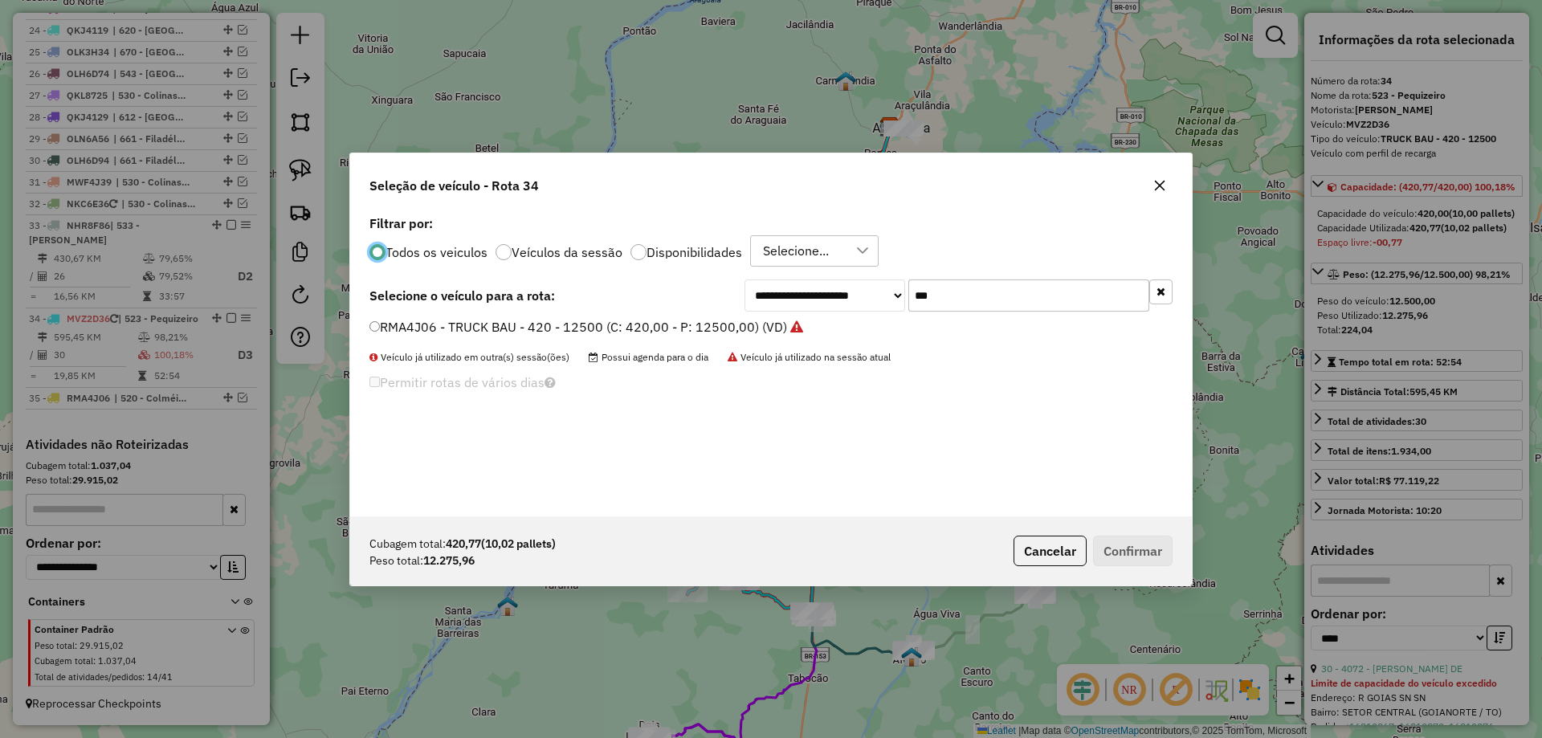
scroll to position [9, 5]
click at [1024, 294] on input "***" at bounding box center [1029, 296] width 241 height 32
click at [723, 319] on label "RSC8B95 - TRUCK BAU - 420 - 12500 (C: 420,00 - P: 12500,00) (VD)" at bounding box center [578, 326] width 416 height 19
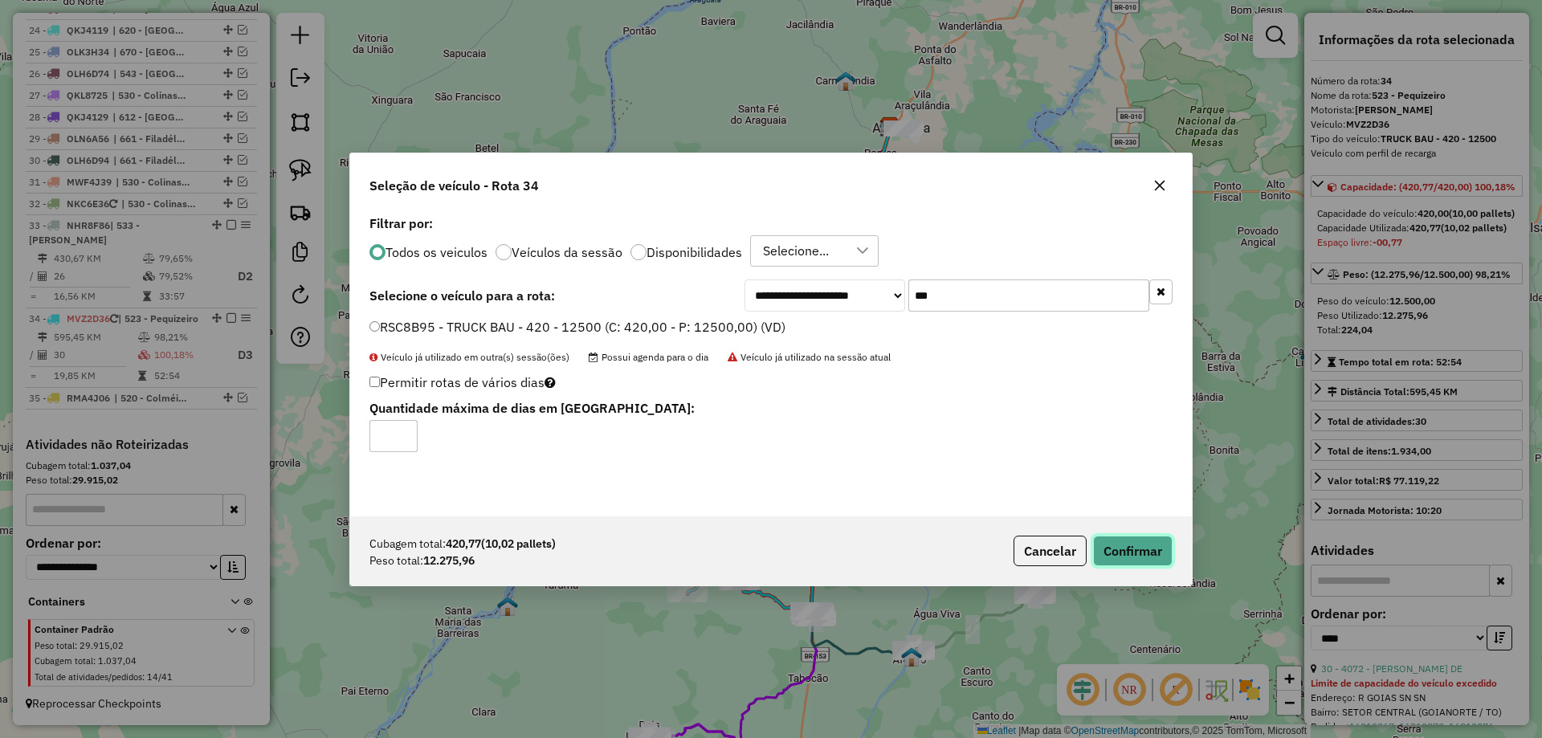
click at [1109, 543] on button "Confirmar" at bounding box center [1133, 551] width 80 height 31
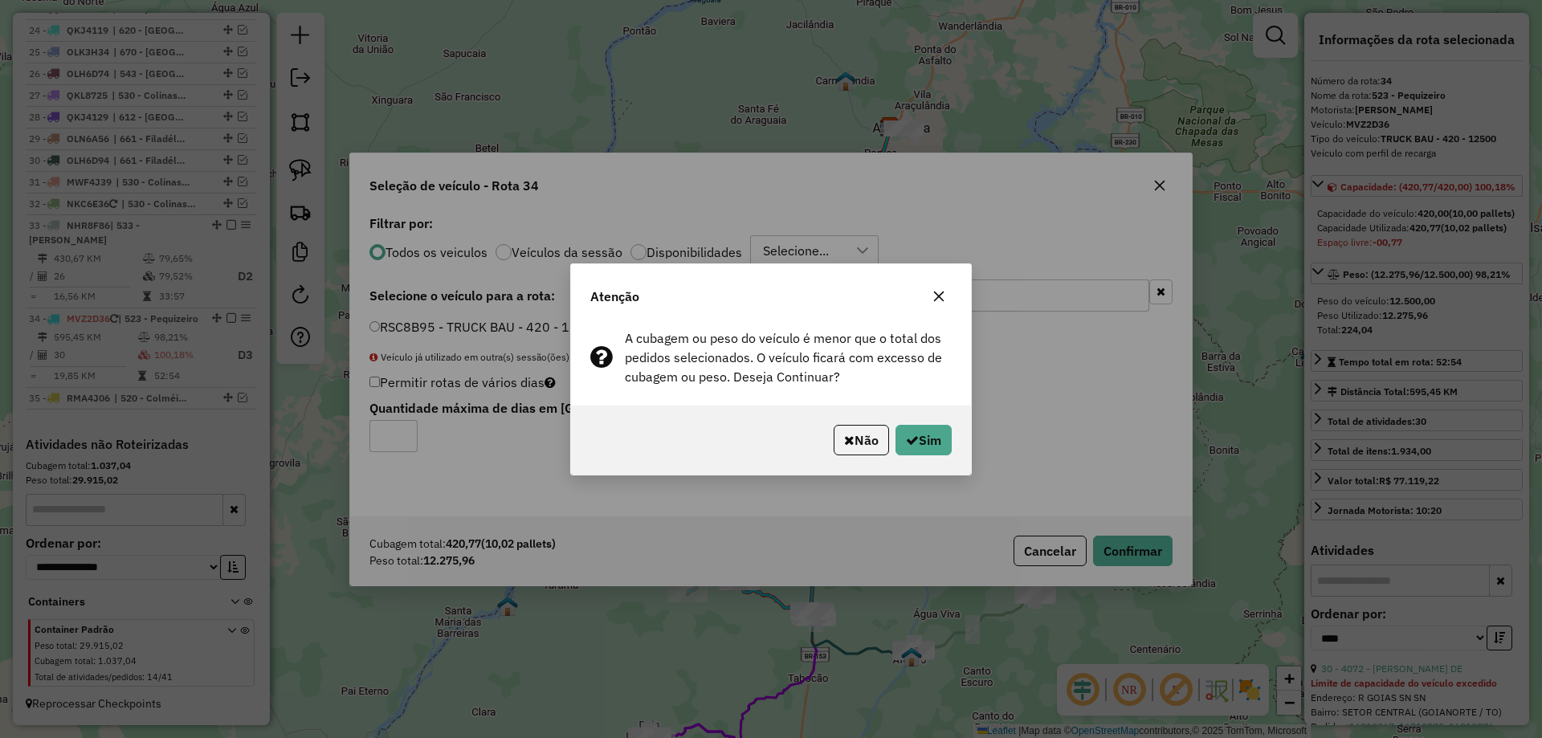
click at [943, 300] on icon "button" at bounding box center [939, 296] width 10 height 10
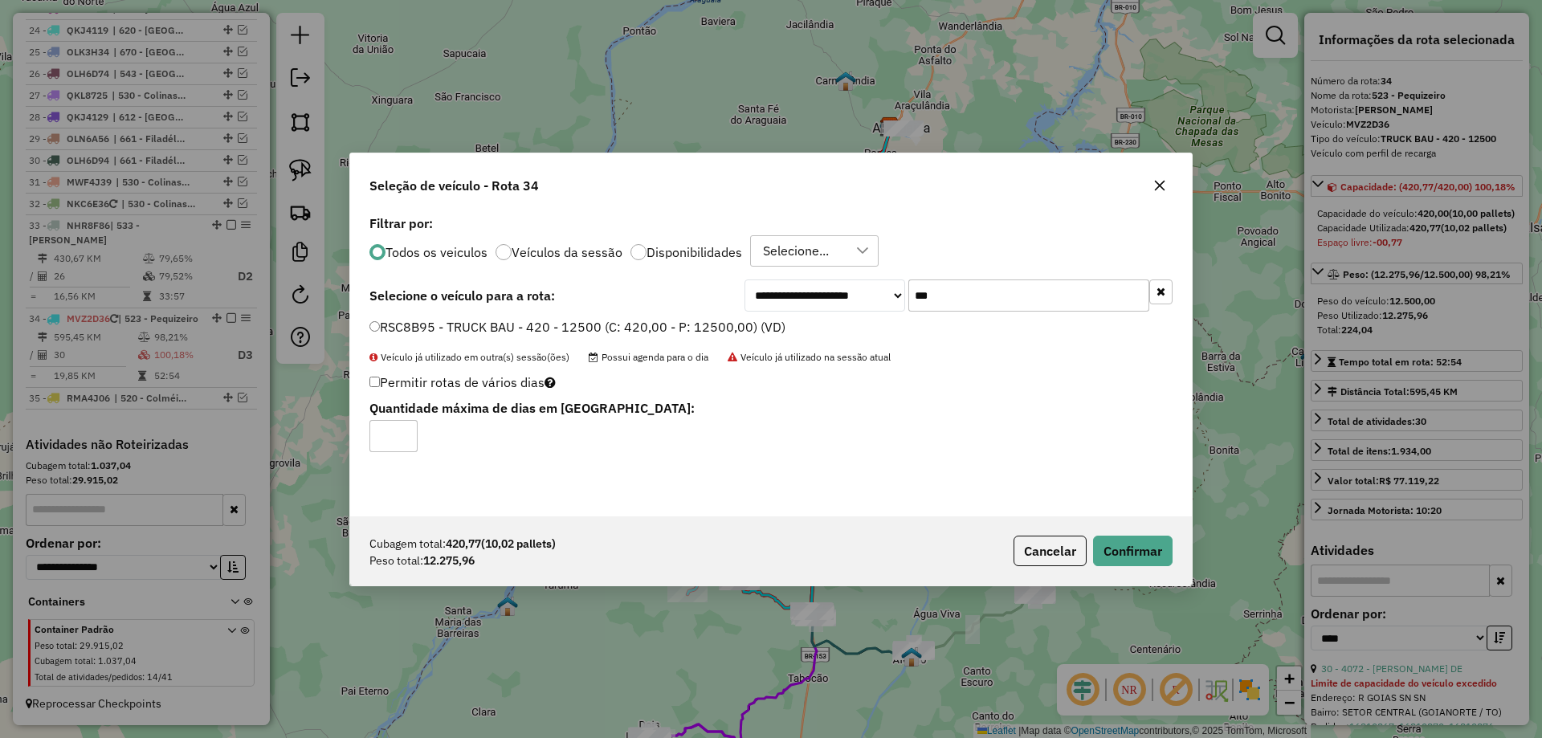
click at [1029, 298] on input "***" at bounding box center [1029, 296] width 241 height 32
type input "***"
click at [715, 324] on label "RSC8C55 - TRUCK BAU - 420 - 12500 (C: 420,00 - P: 12500,00) (VD)" at bounding box center [578, 326] width 416 height 19
click at [1139, 545] on button "Confirmar" at bounding box center [1133, 551] width 80 height 31
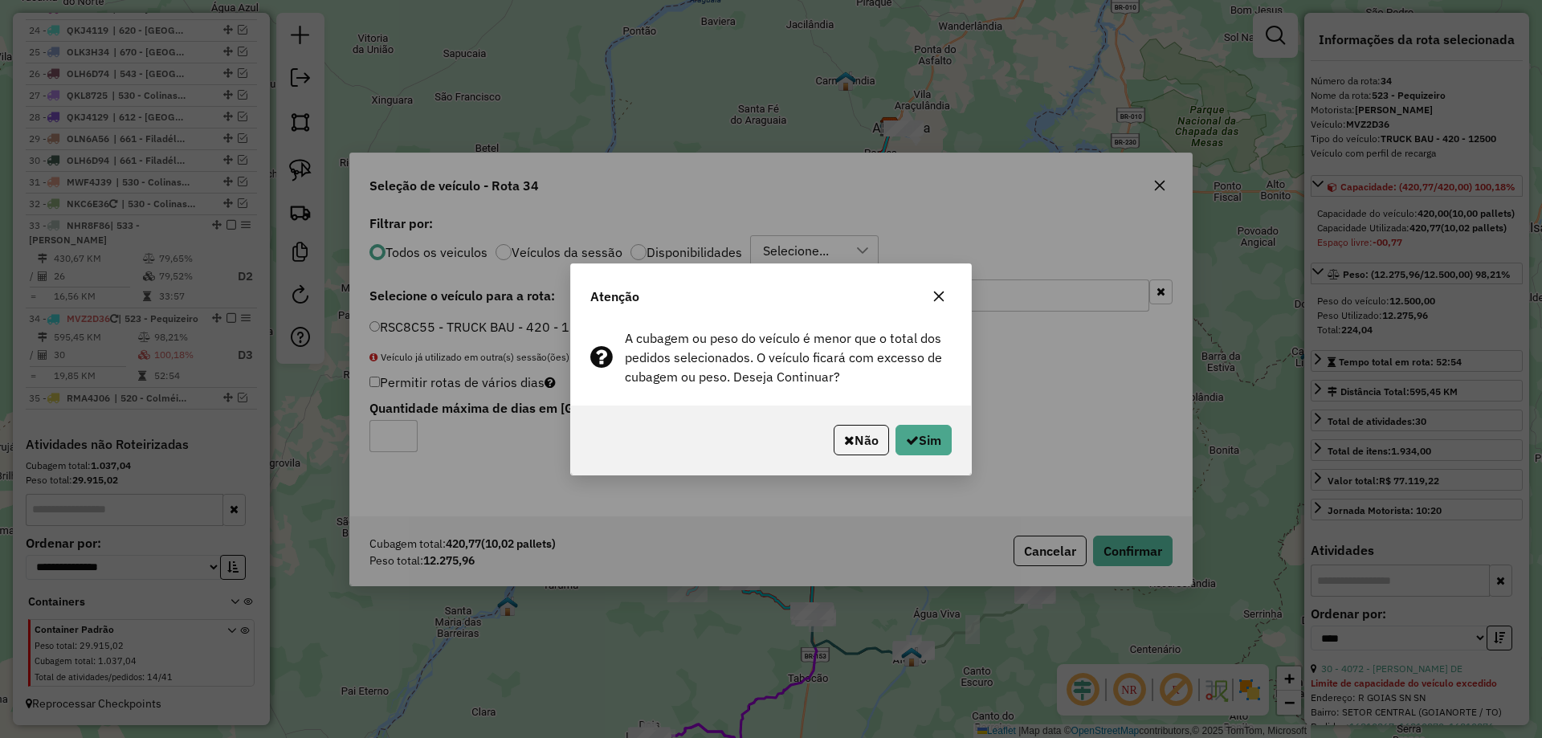
click at [936, 290] on icon "button" at bounding box center [939, 296] width 13 height 13
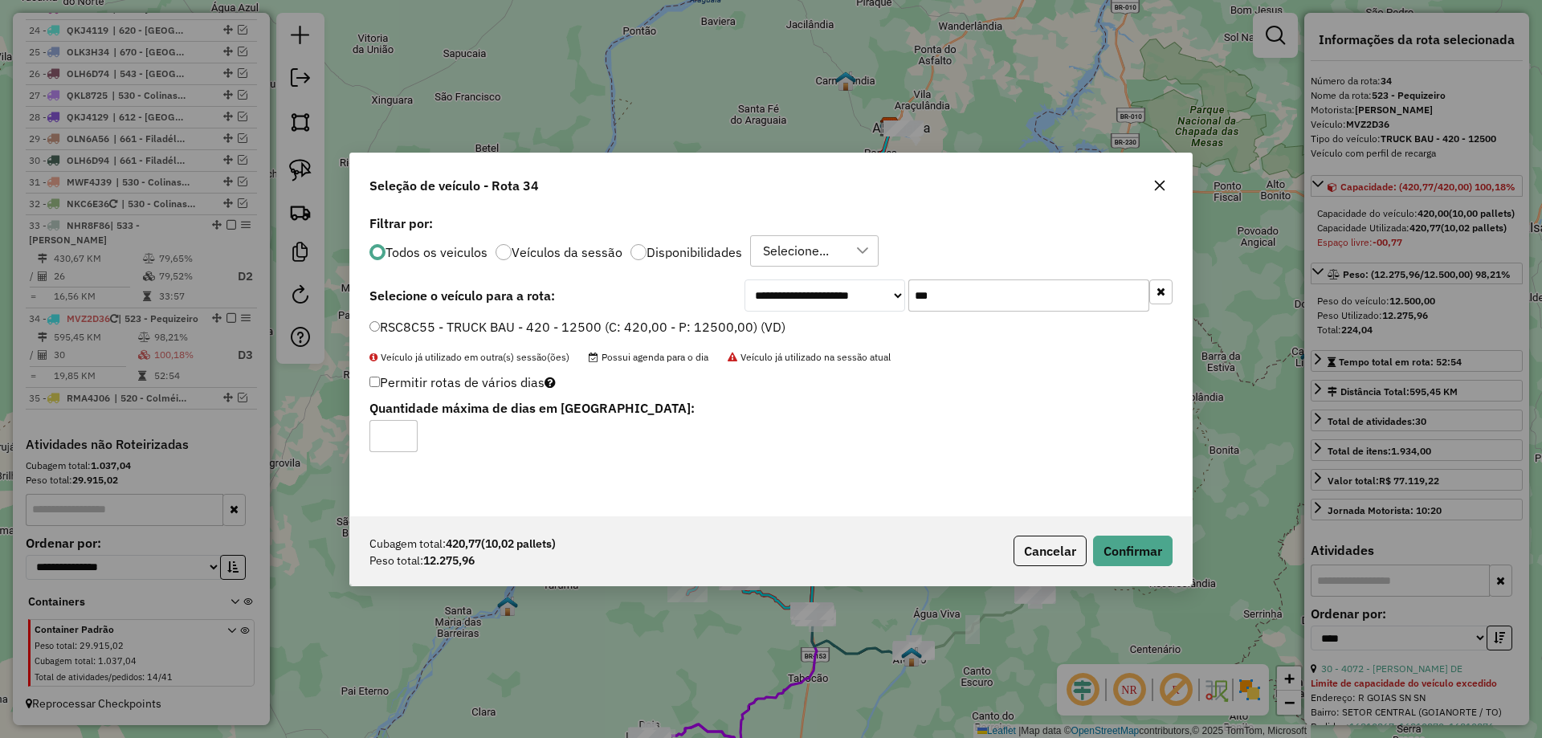
click at [1162, 185] on icon "button" at bounding box center [1160, 185] width 10 height 10
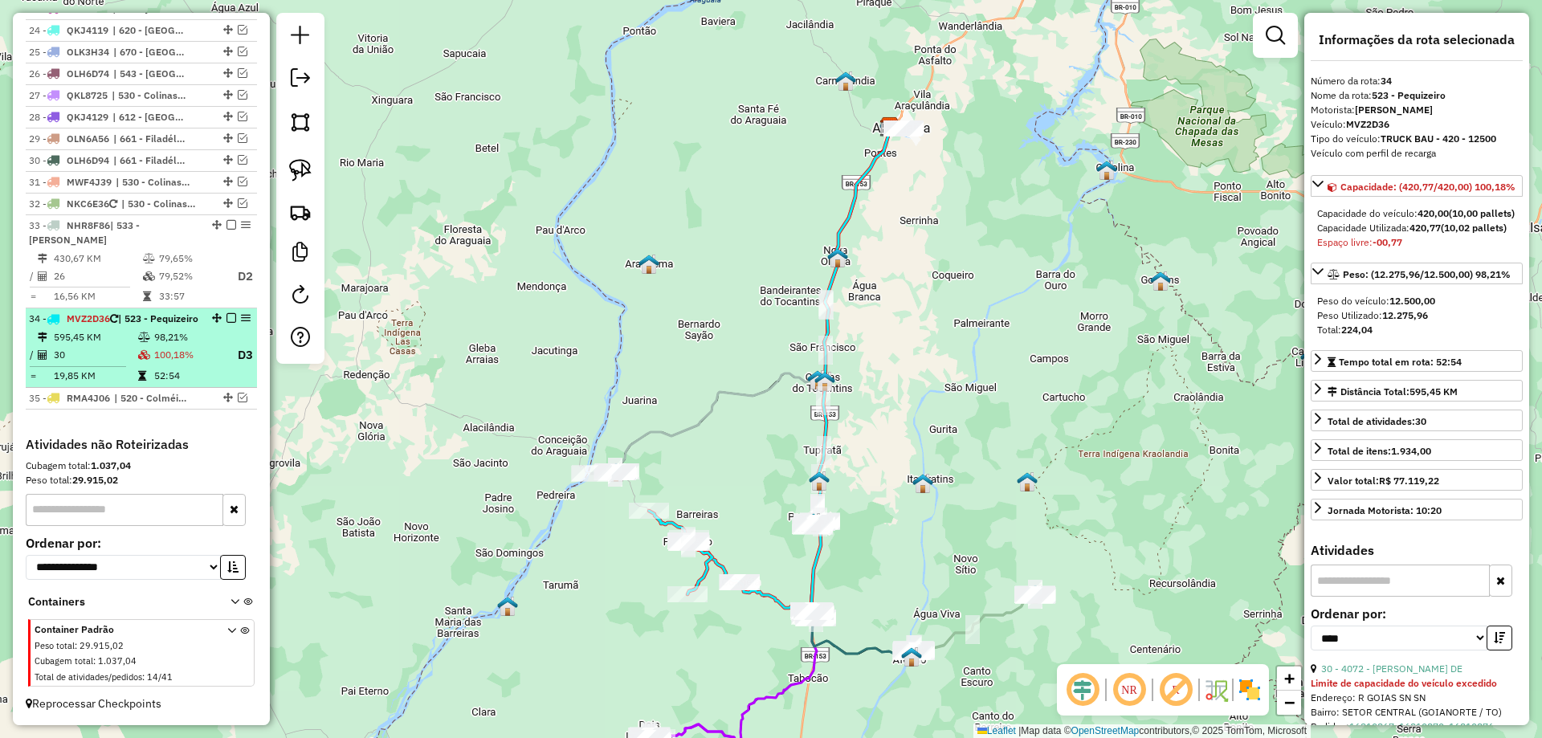
click at [227, 313] on em at bounding box center [232, 318] width 10 height 10
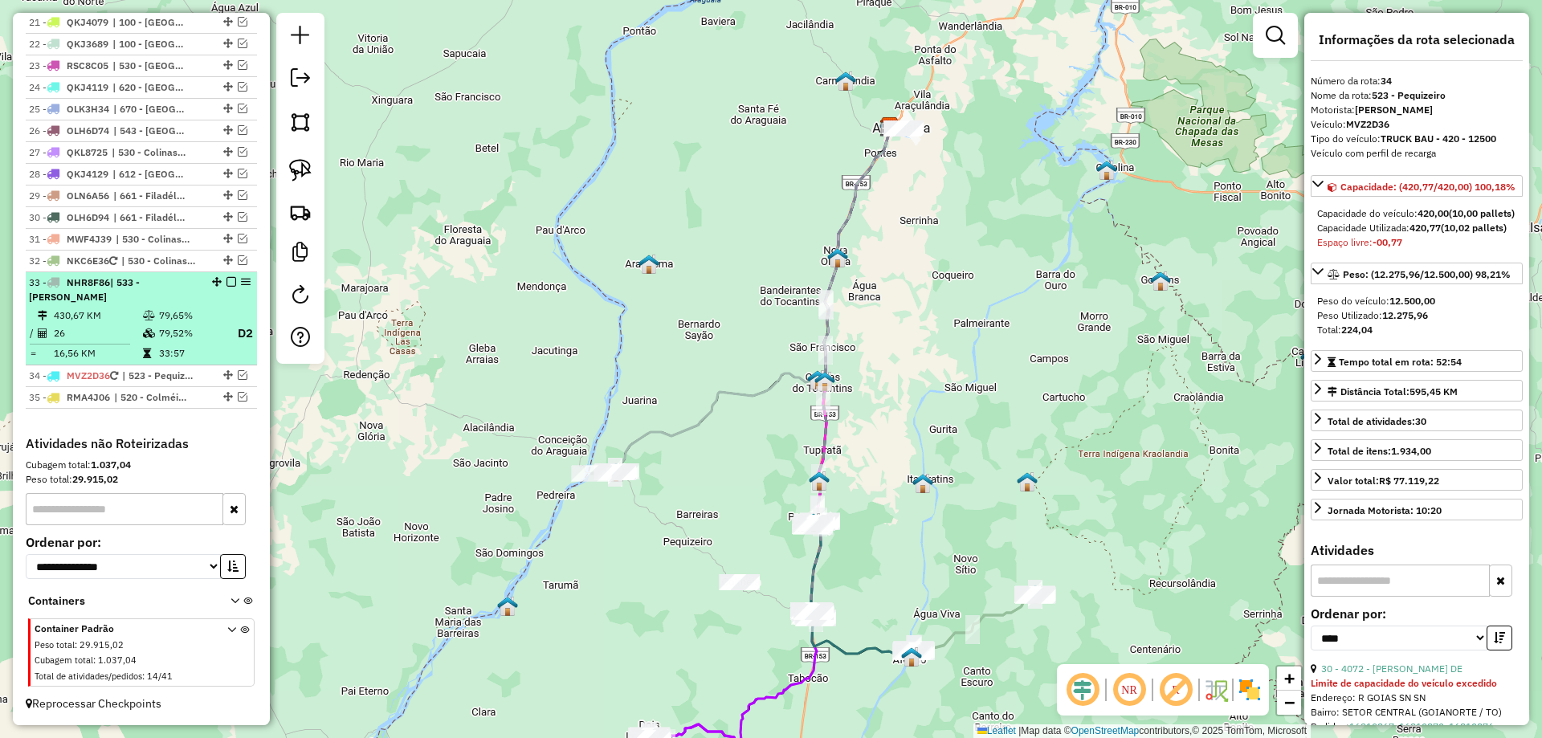
scroll to position [1393, 0]
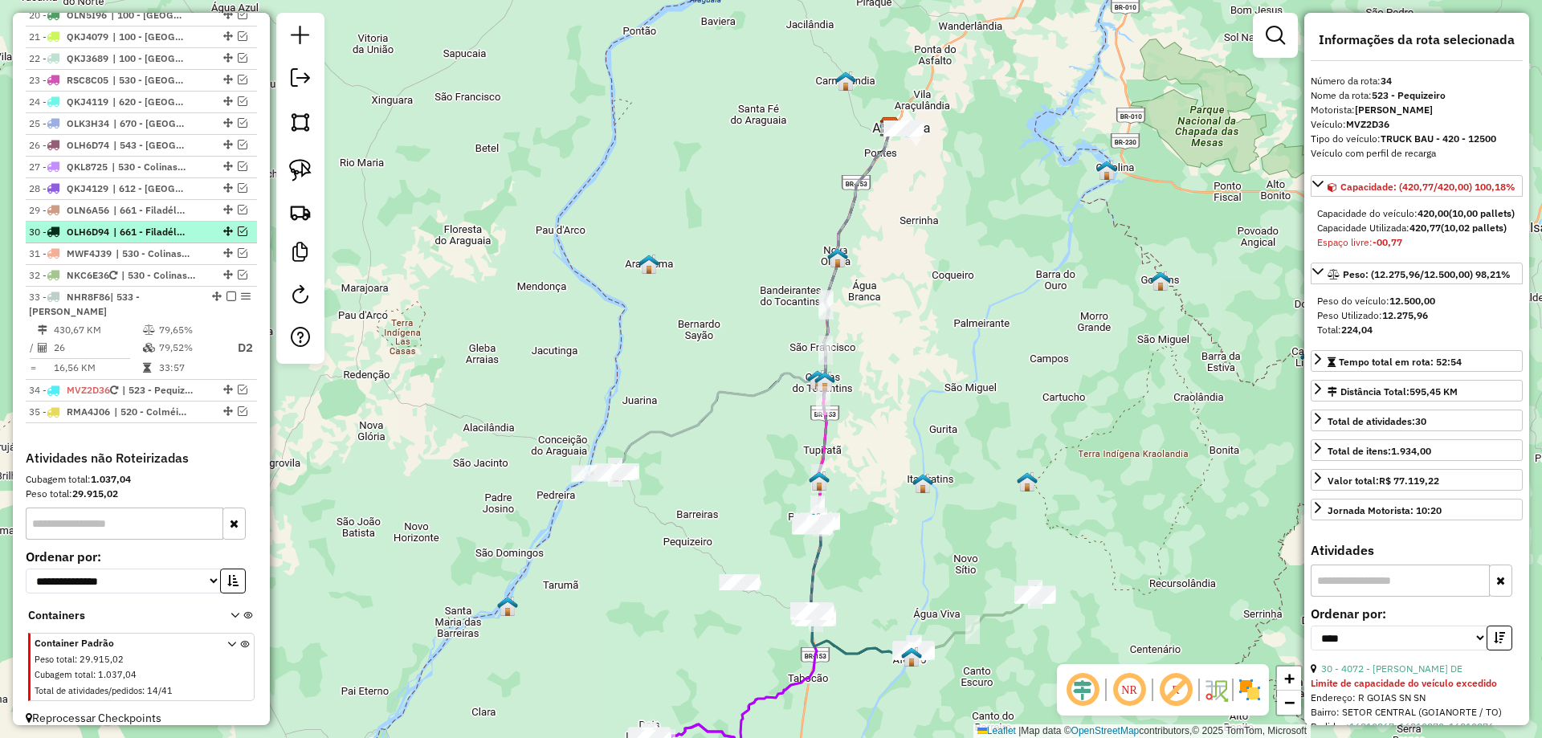
click at [227, 292] on em at bounding box center [232, 297] width 10 height 10
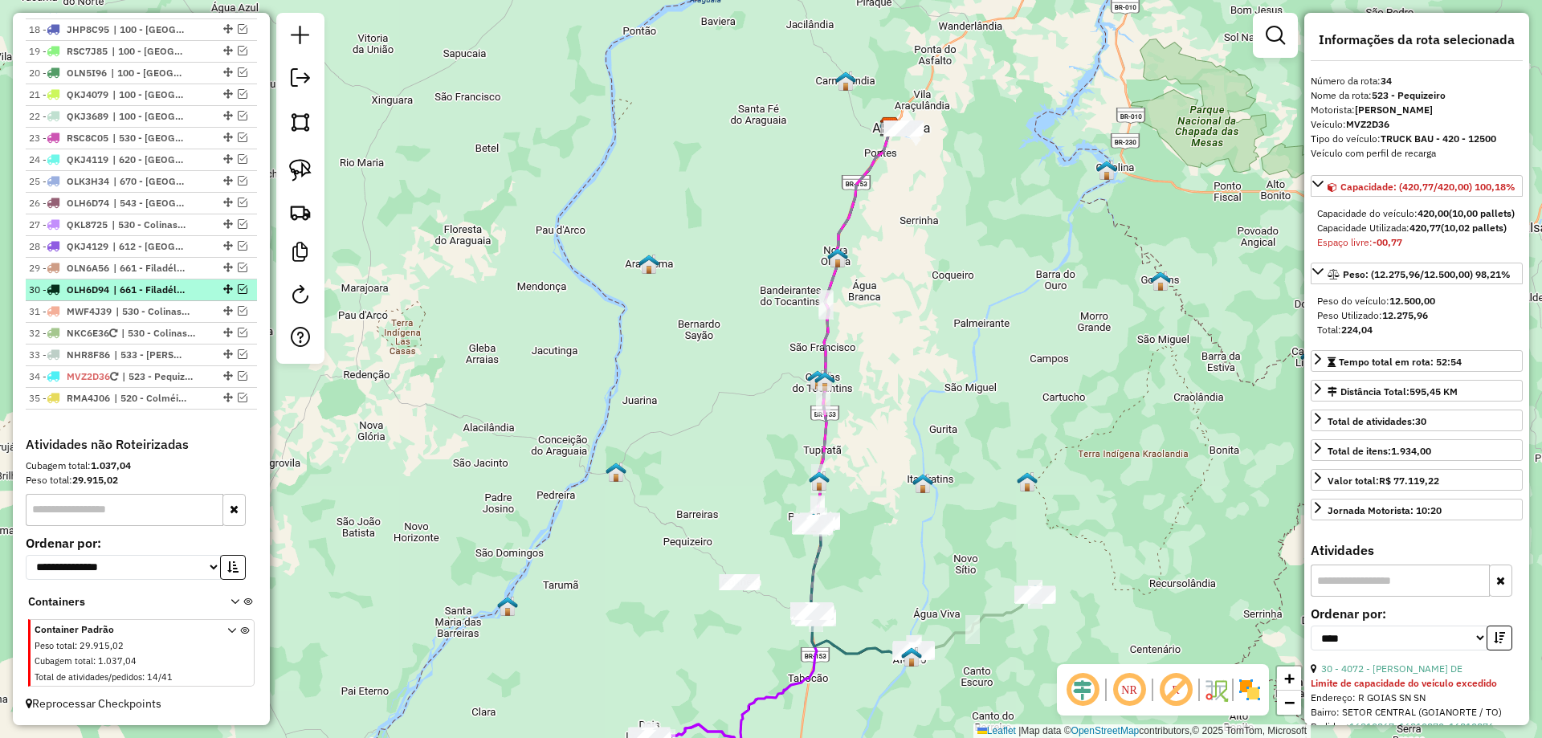
scroll to position [1321, 0]
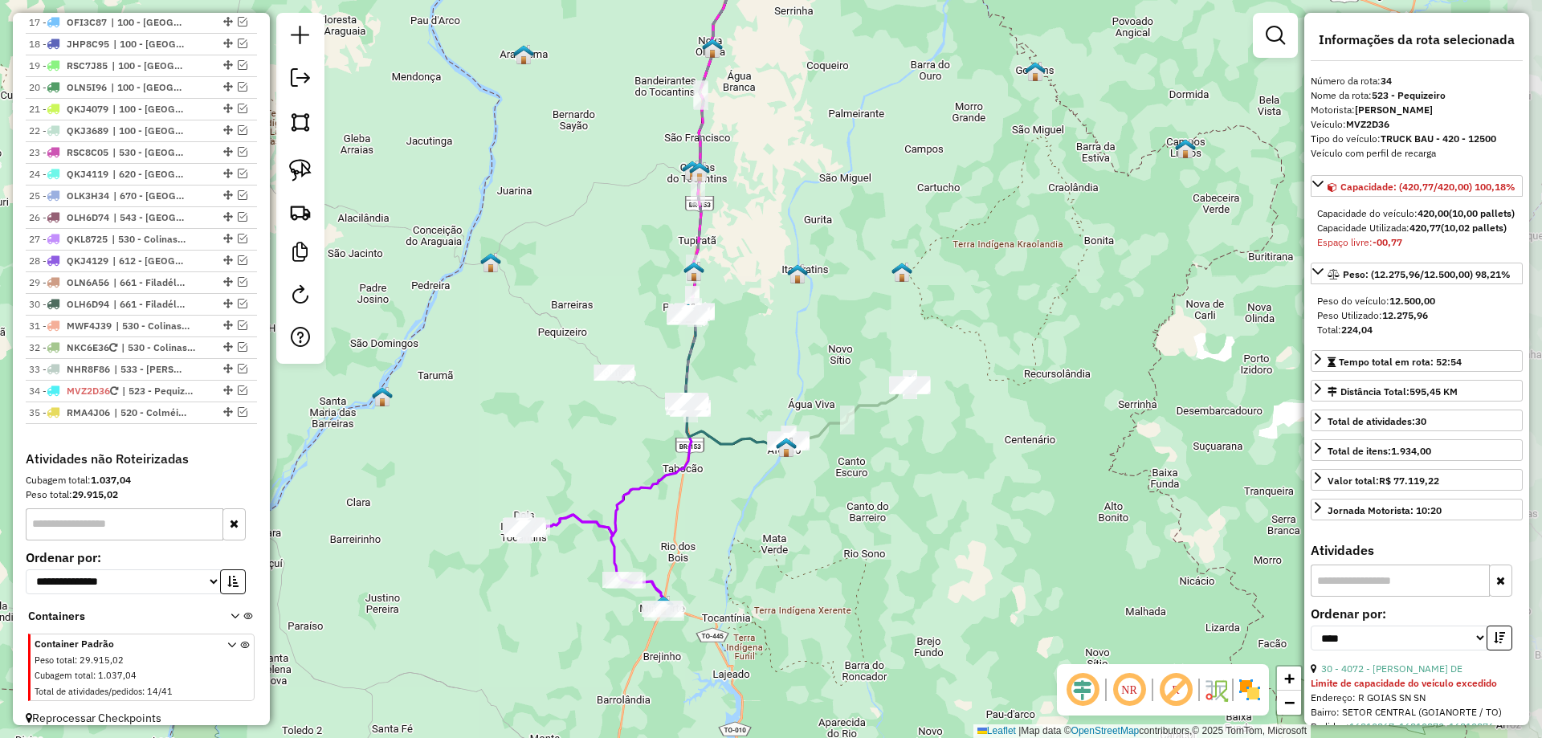
drag, startPoint x: 687, startPoint y: 495, endPoint x: 562, endPoint y: 296, distance: 235.4
click at [562, 296] on div "Janela de atendimento Grade de atendimento Capacidade Transportadoras Veículos …" at bounding box center [771, 369] width 1542 height 738
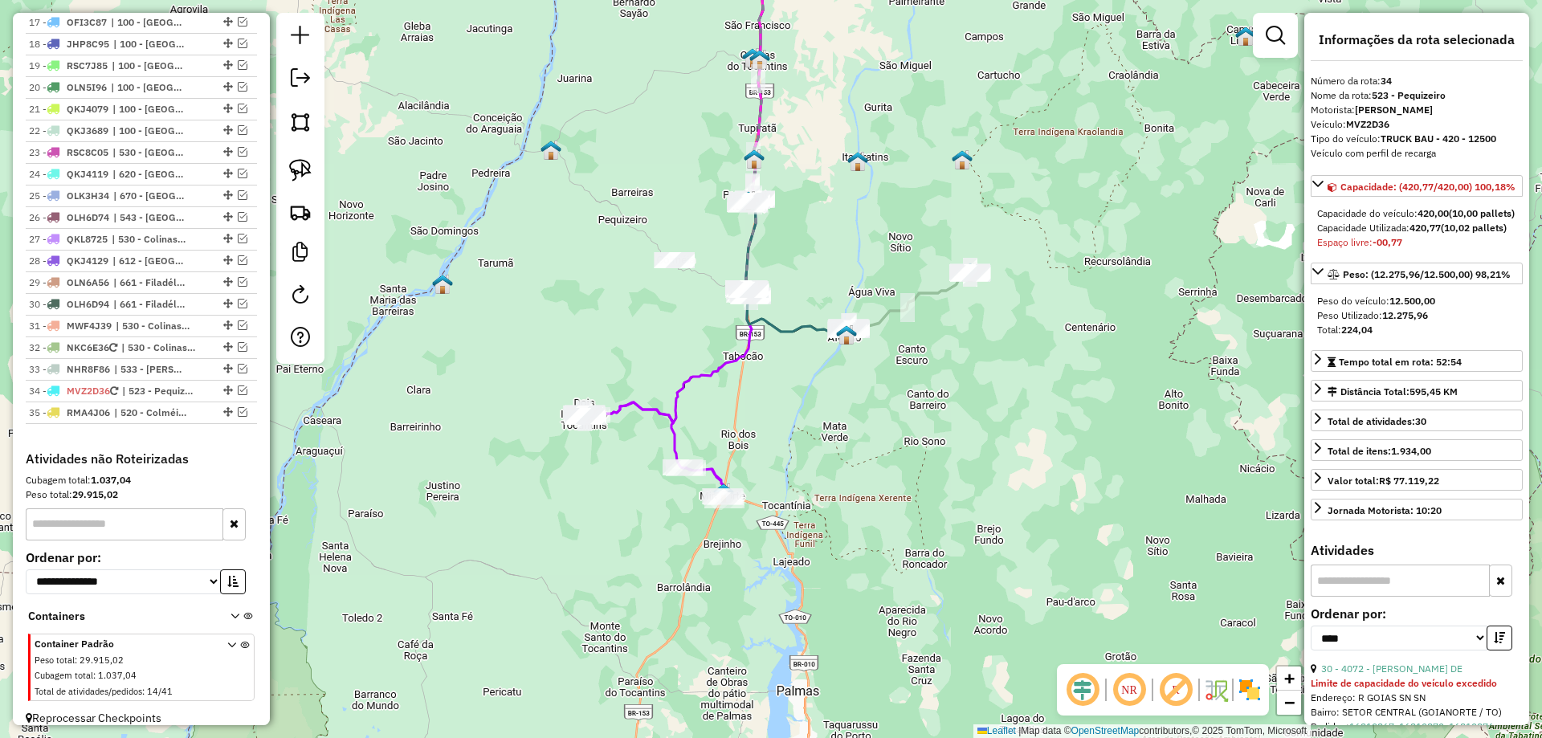
drag, startPoint x: 741, startPoint y: 561, endPoint x: 825, endPoint y: 419, distance: 164.2
click at [824, 420] on div "Janela de atendimento Grade de atendimento Capacidade Transportadoras Veículos …" at bounding box center [771, 369] width 1542 height 738
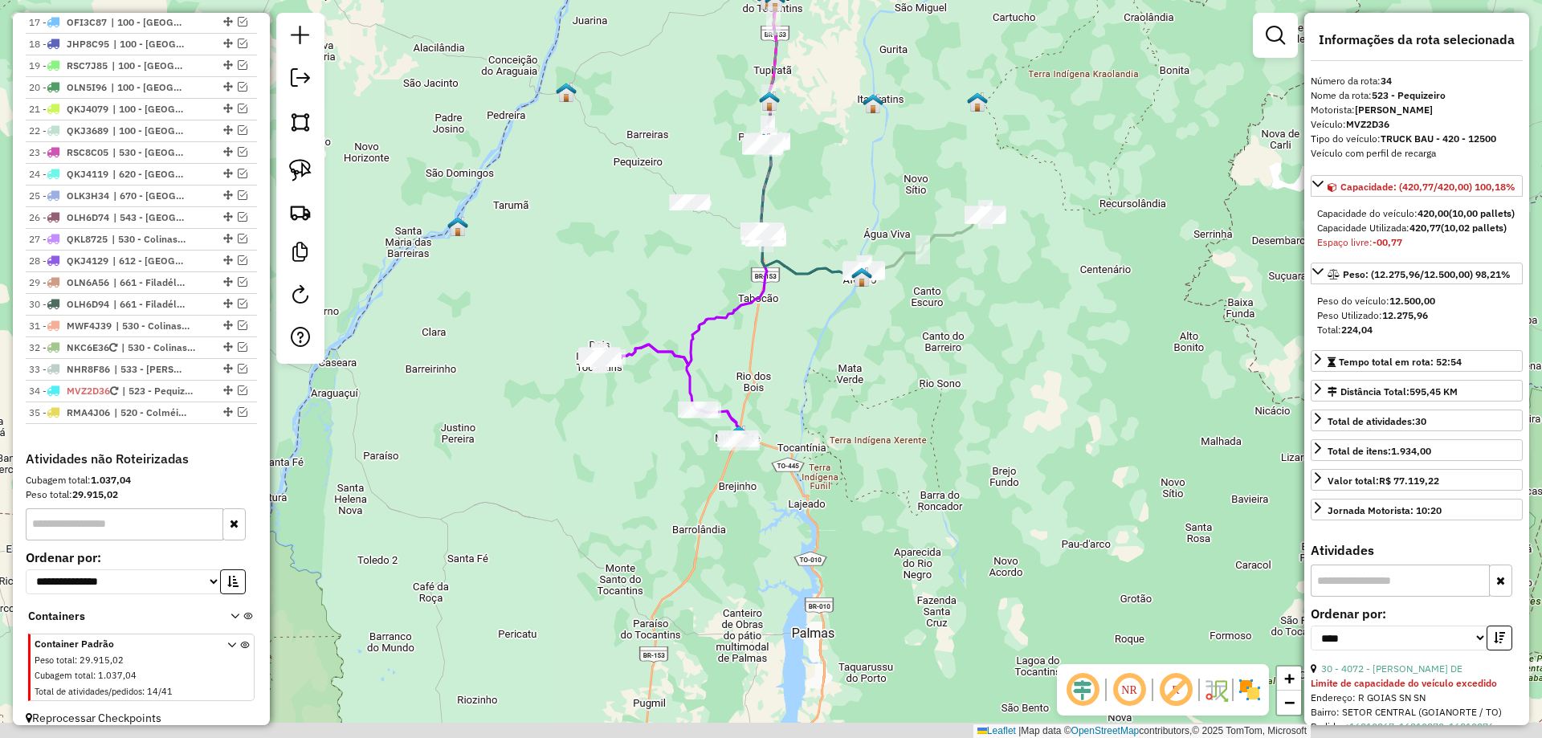
drag, startPoint x: 816, startPoint y: 429, endPoint x: 833, endPoint y: 364, distance: 67.2
click at [833, 364] on div "Janela de atendimento Grade de atendimento Capacidade Transportadoras Veículos …" at bounding box center [771, 369] width 1542 height 738
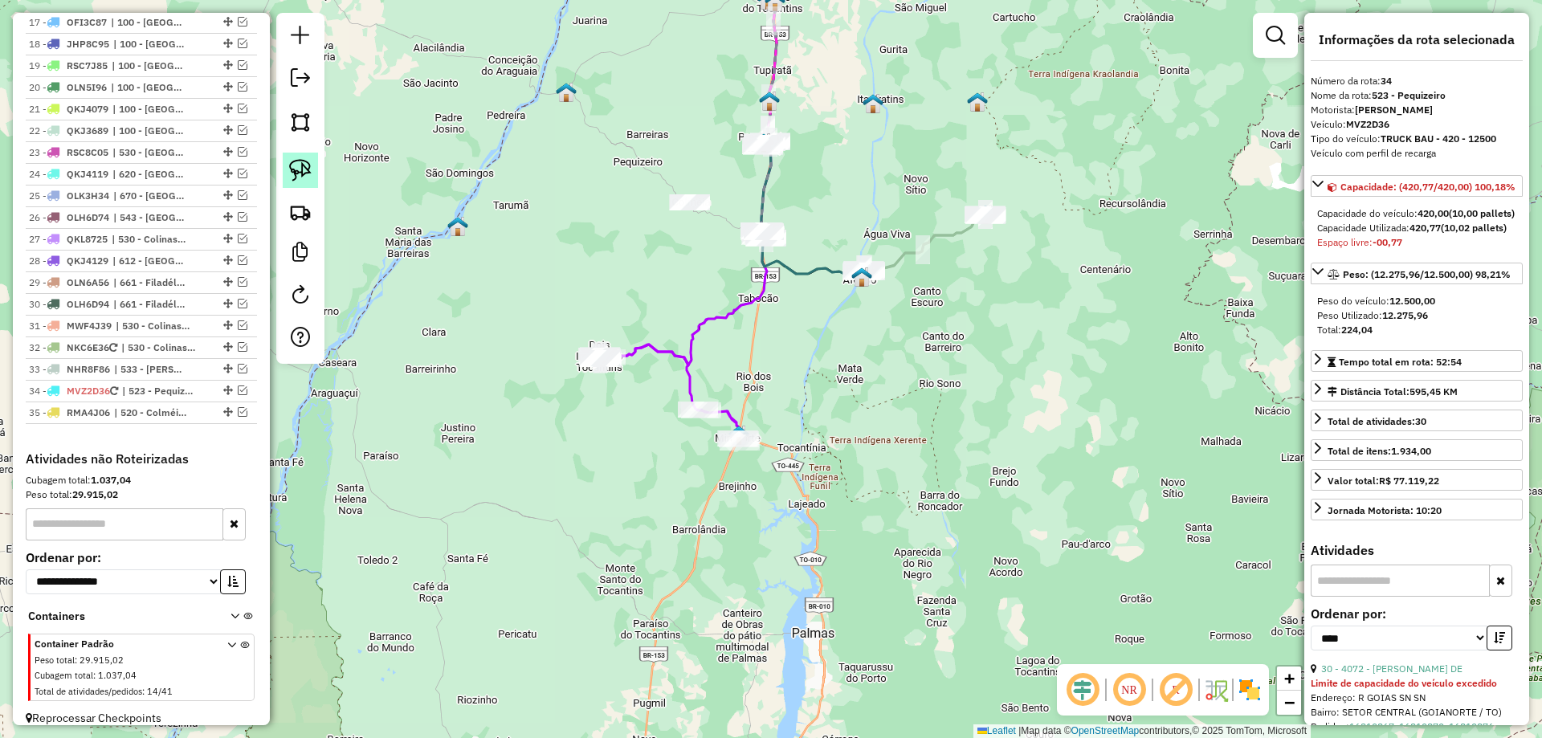
click at [307, 176] on img at bounding box center [300, 170] width 22 height 22
drag, startPoint x: 558, startPoint y: 315, endPoint x: 634, endPoint y: 331, distance: 77.2
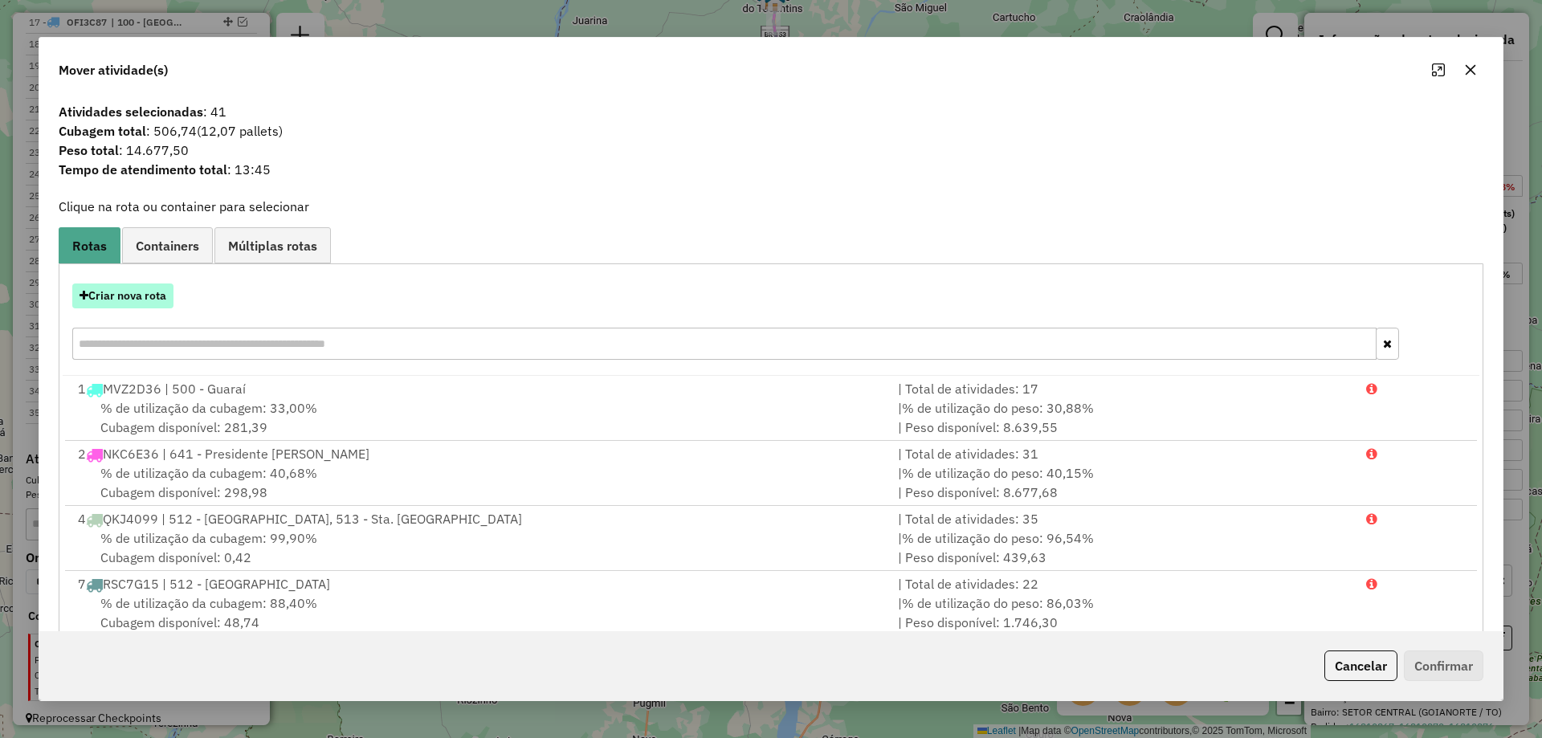
click at [133, 298] on button "Criar nova rota" at bounding box center [122, 296] width 101 height 25
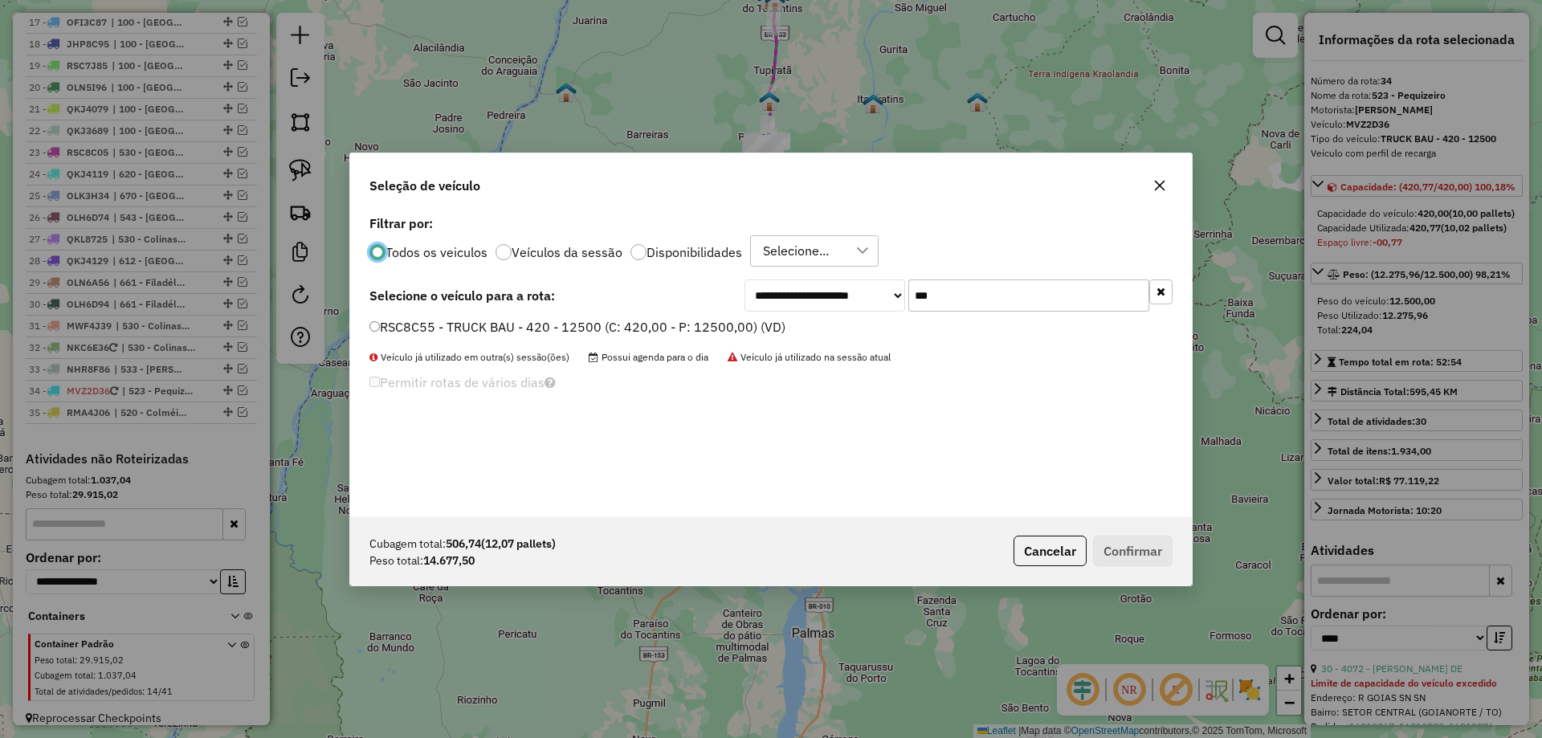
scroll to position [9, 5]
click at [970, 303] on input "***" at bounding box center [1029, 296] width 241 height 32
click at [970, 302] on input "***" at bounding box center [1029, 296] width 241 height 32
type input "***"
click at [697, 321] on label "RSC8C15 - TRUCK BAU - 420 - 12500 (C: 420,00 - P: 12500,00) (VD)" at bounding box center [578, 326] width 416 height 19
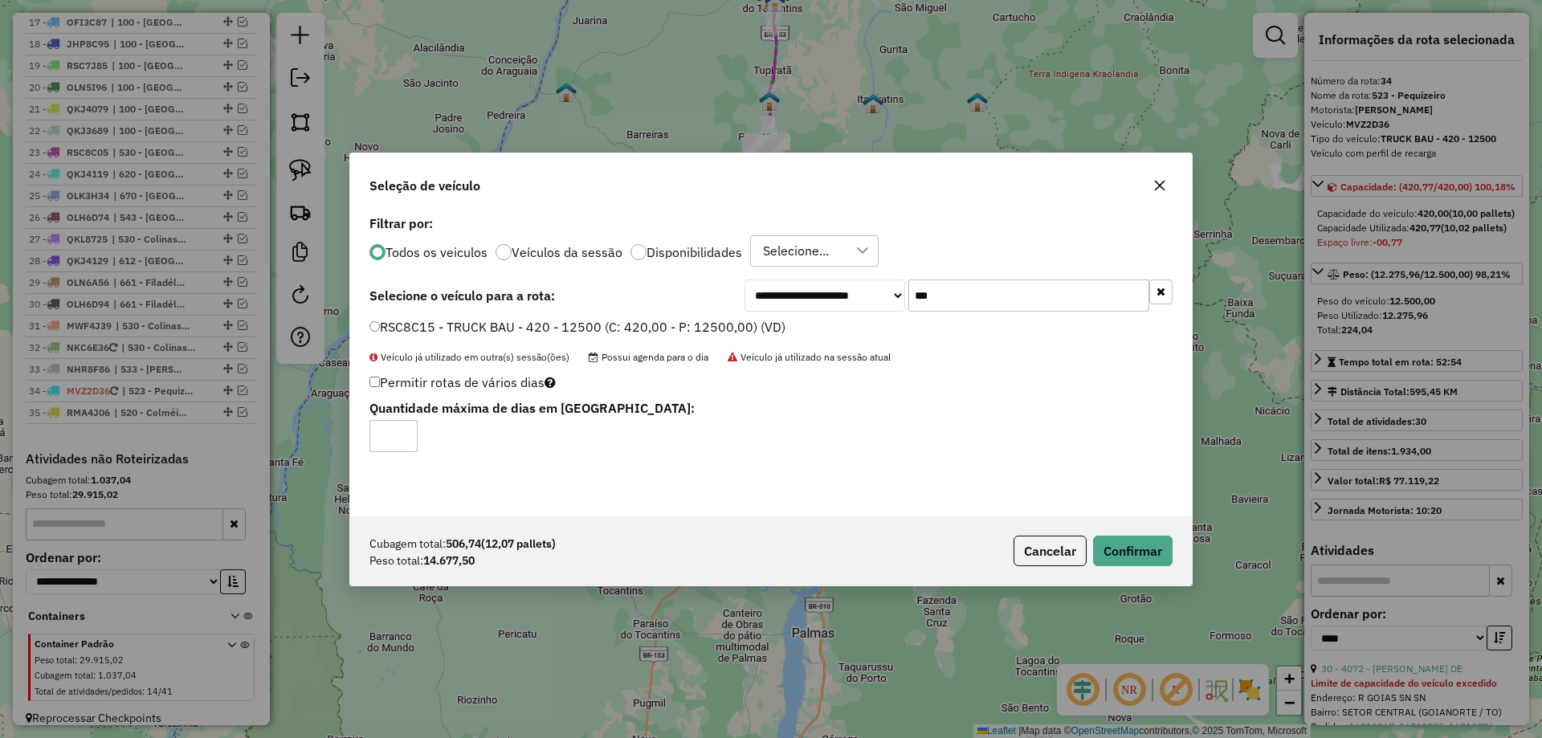
click at [1104, 534] on div "Cubagem total: 506,74 (12,07 pallets) Peso total: 14.677,50 Cancelar Confirmar" at bounding box center [771, 551] width 842 height 69
click at [1114, 548] on button "Confirmar" at bounding box center [1133, 551] width 80 height 31
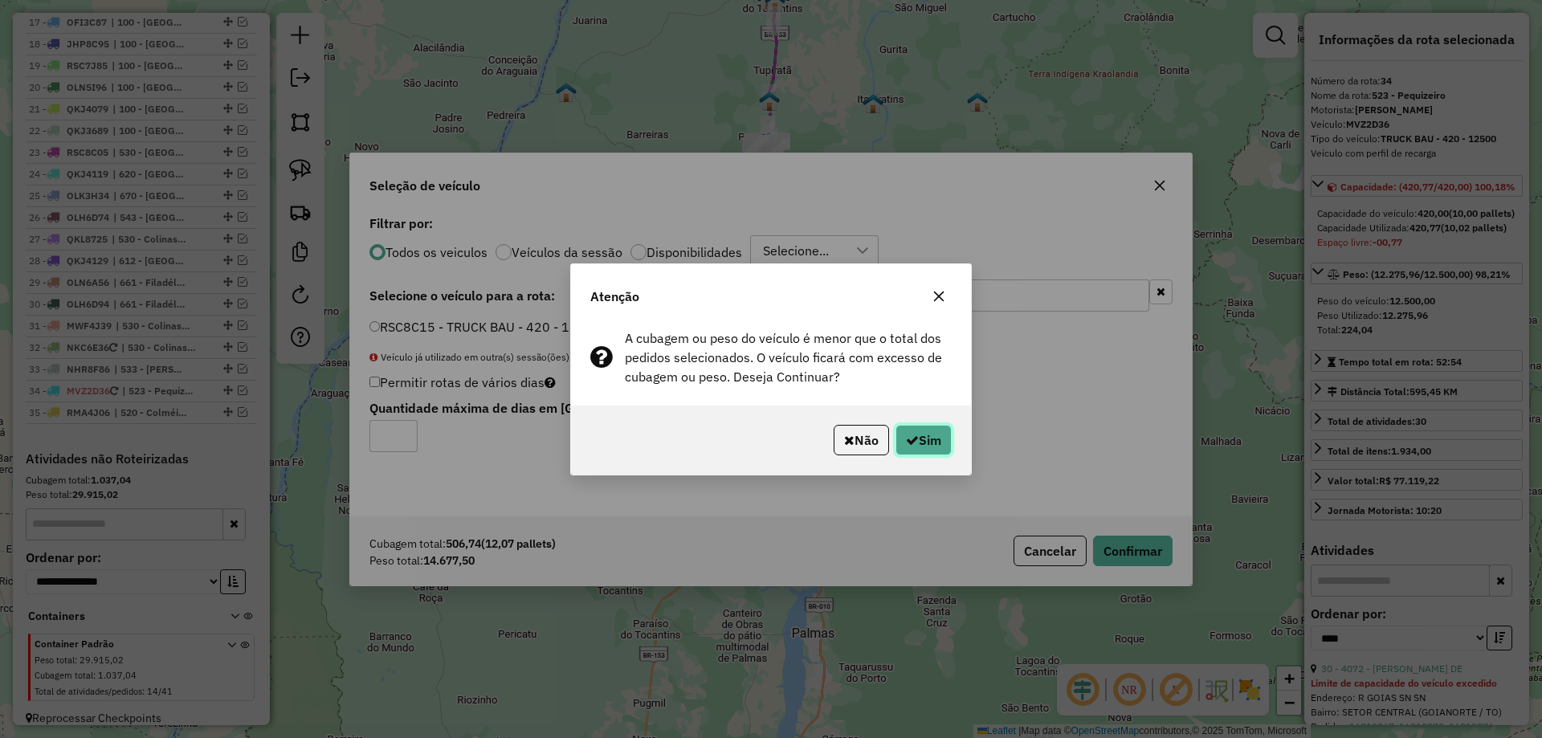
click at [921, 429] on button "Sim" at bounding box center [924, 440] width 56 height 31
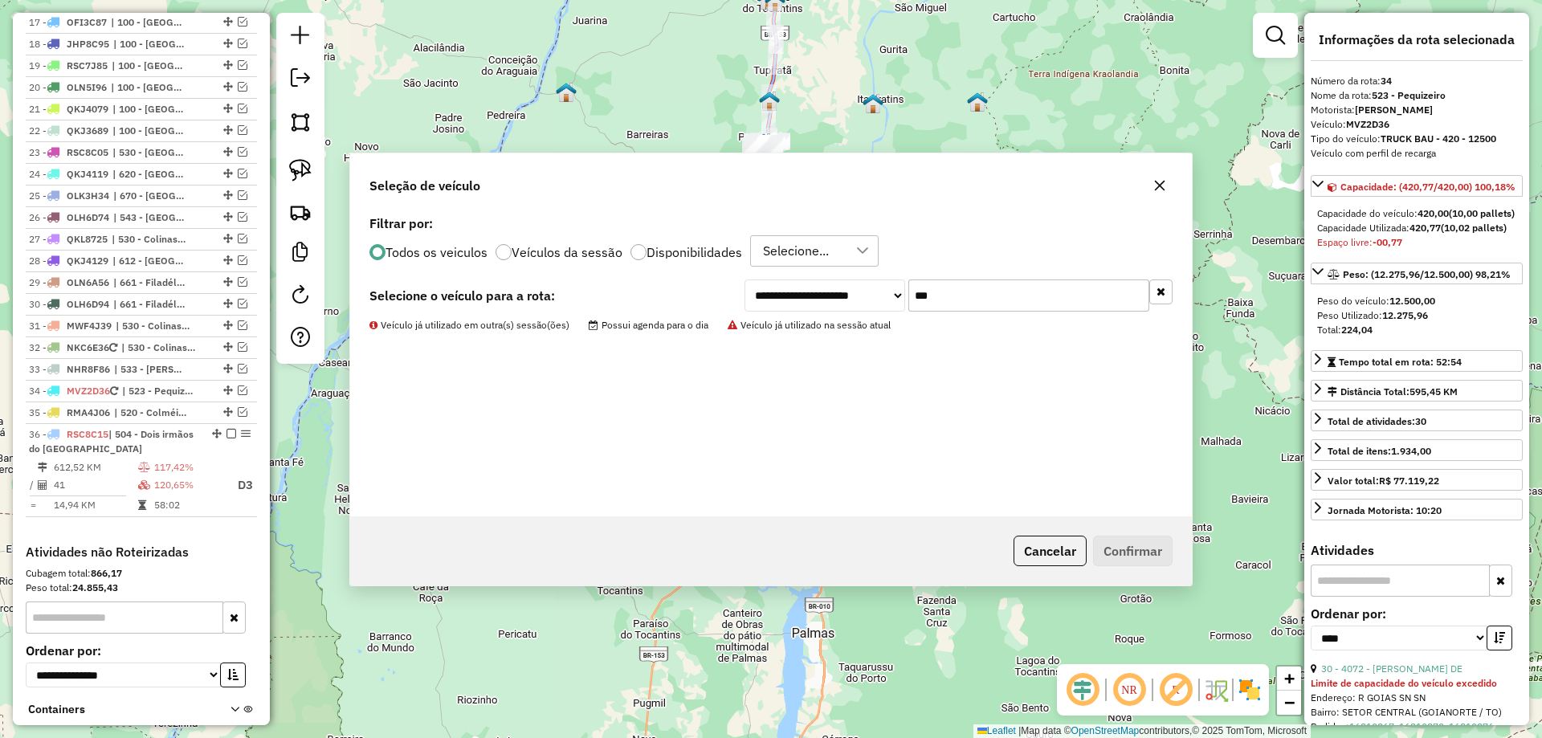
scroll to position [1415, 0]
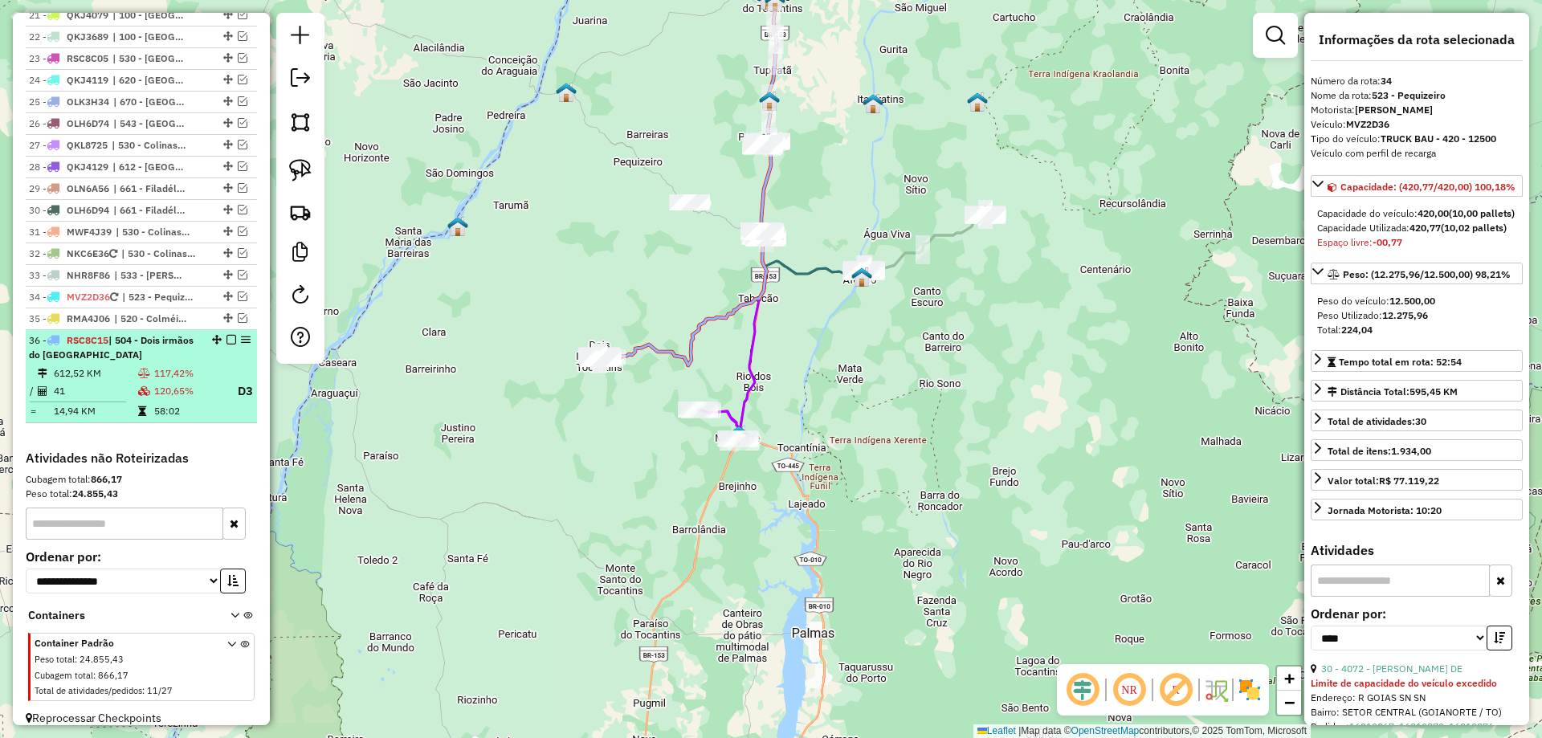
click at [179, 382] on td "120,65%" at bounding box center [188, 392] width 71 height 20
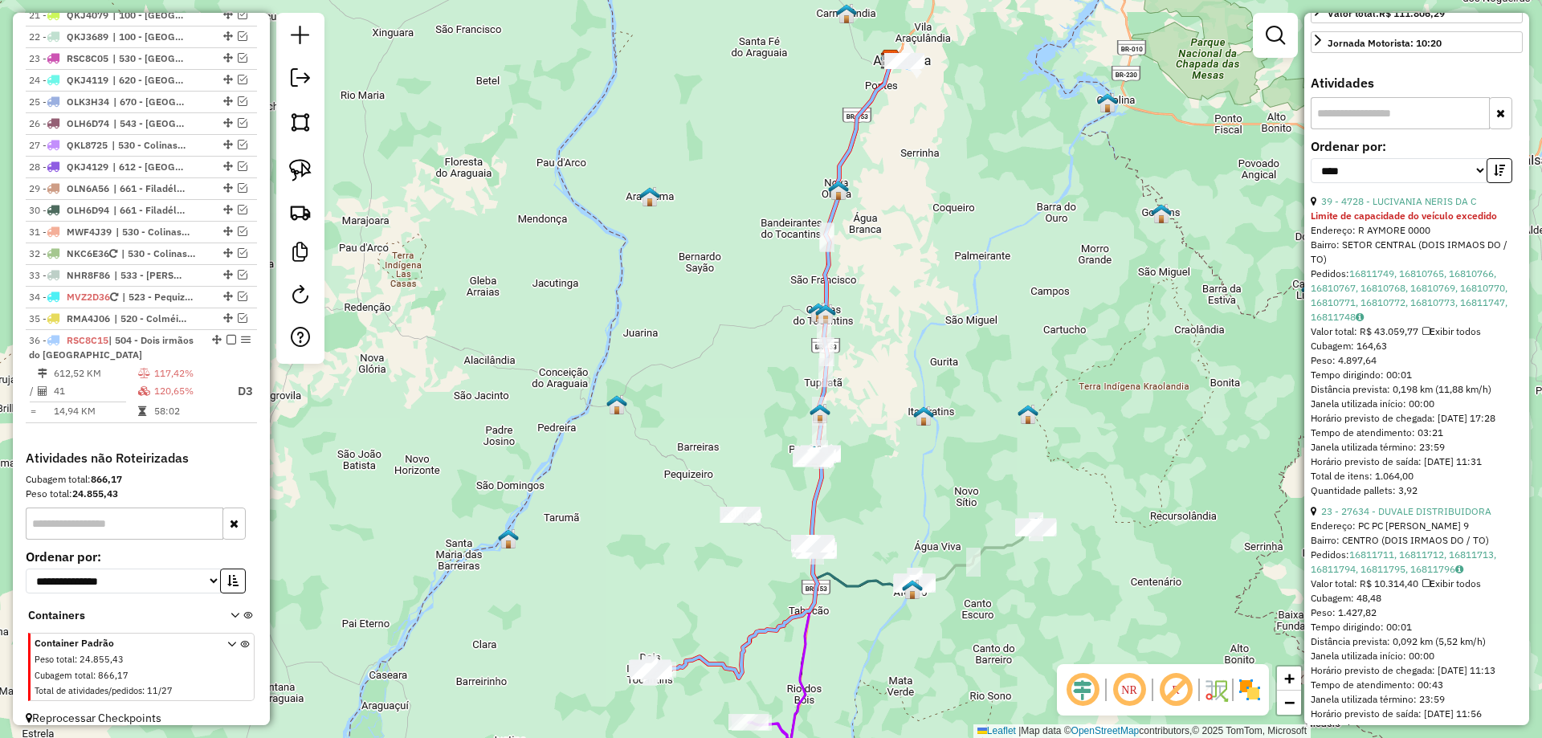
scroll to position [482, 0]
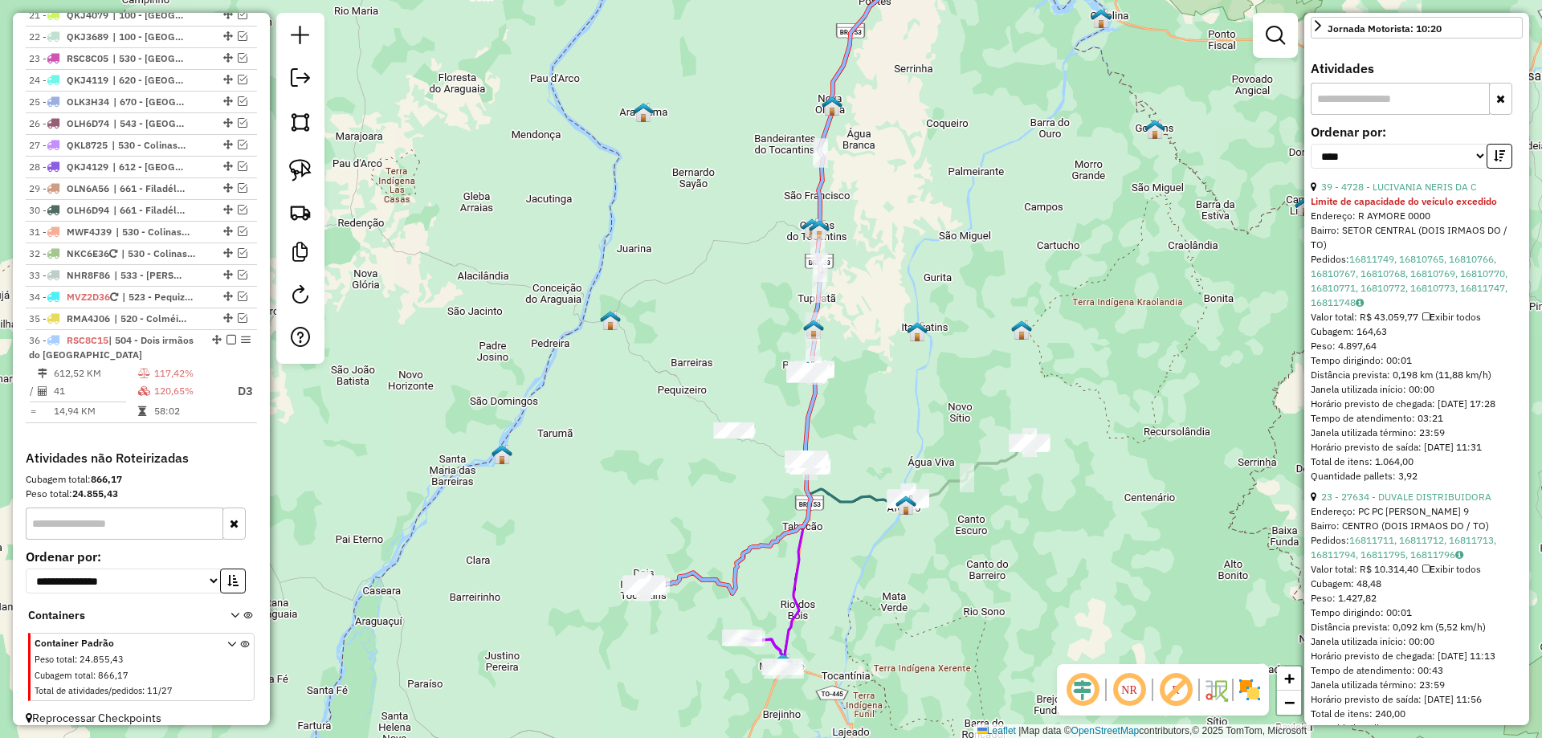
drag, startPoint x: 933, startPoint y: 416, endPoint x: 897, endPoint y: 276, distance: 145.0
click at [901, 280] on div "Janela de atendimento Grade de atendimento Capacidade Transportadoras Veículos …" at bounding box center [771, 369] width 1542 height 738
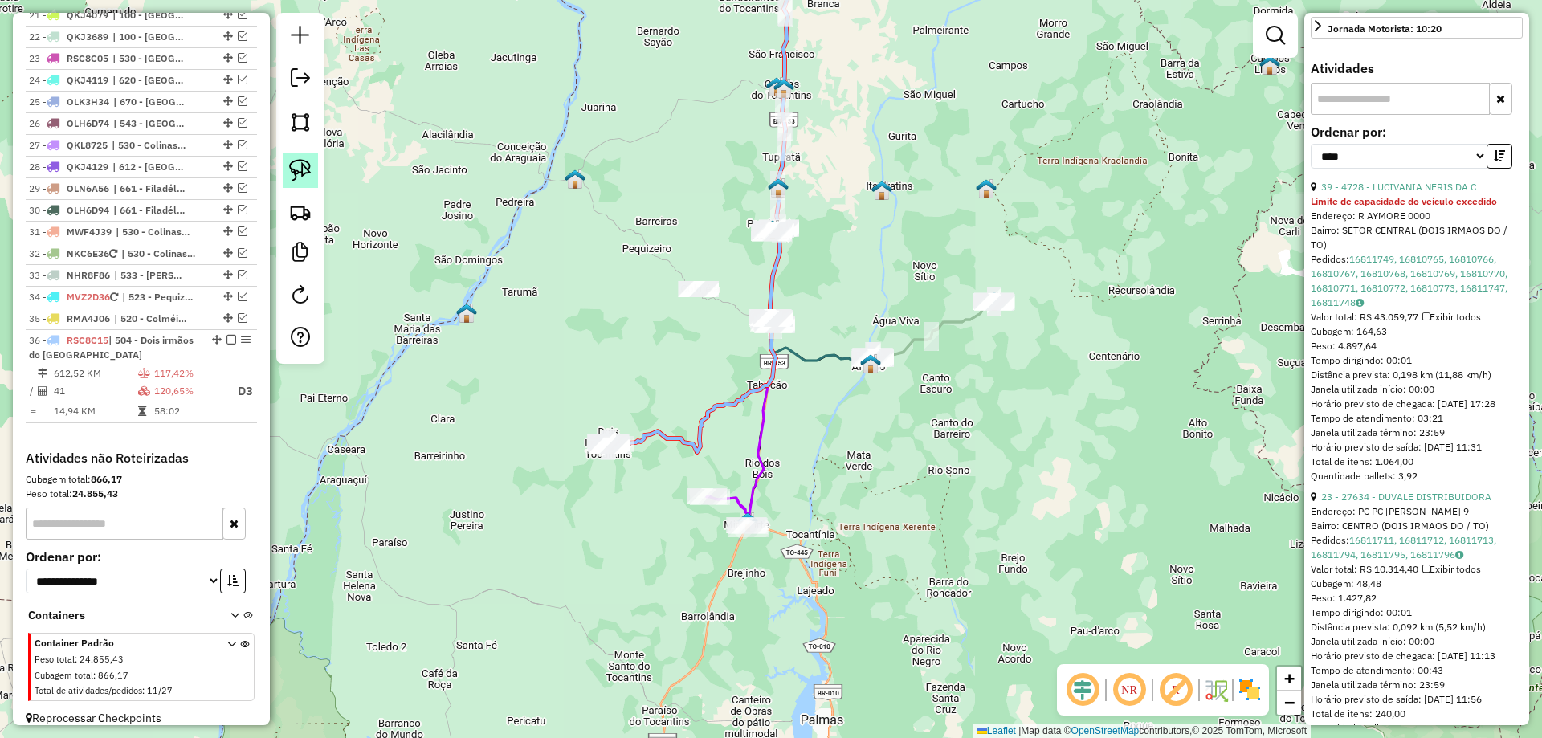
click at [303, 174] on img at bounding box center [300, 170] width 22 height 22
drag, startPoint x: 662, startPoint y: 485, endPoint x: 720, endPoint y: 562, distance: 96.4
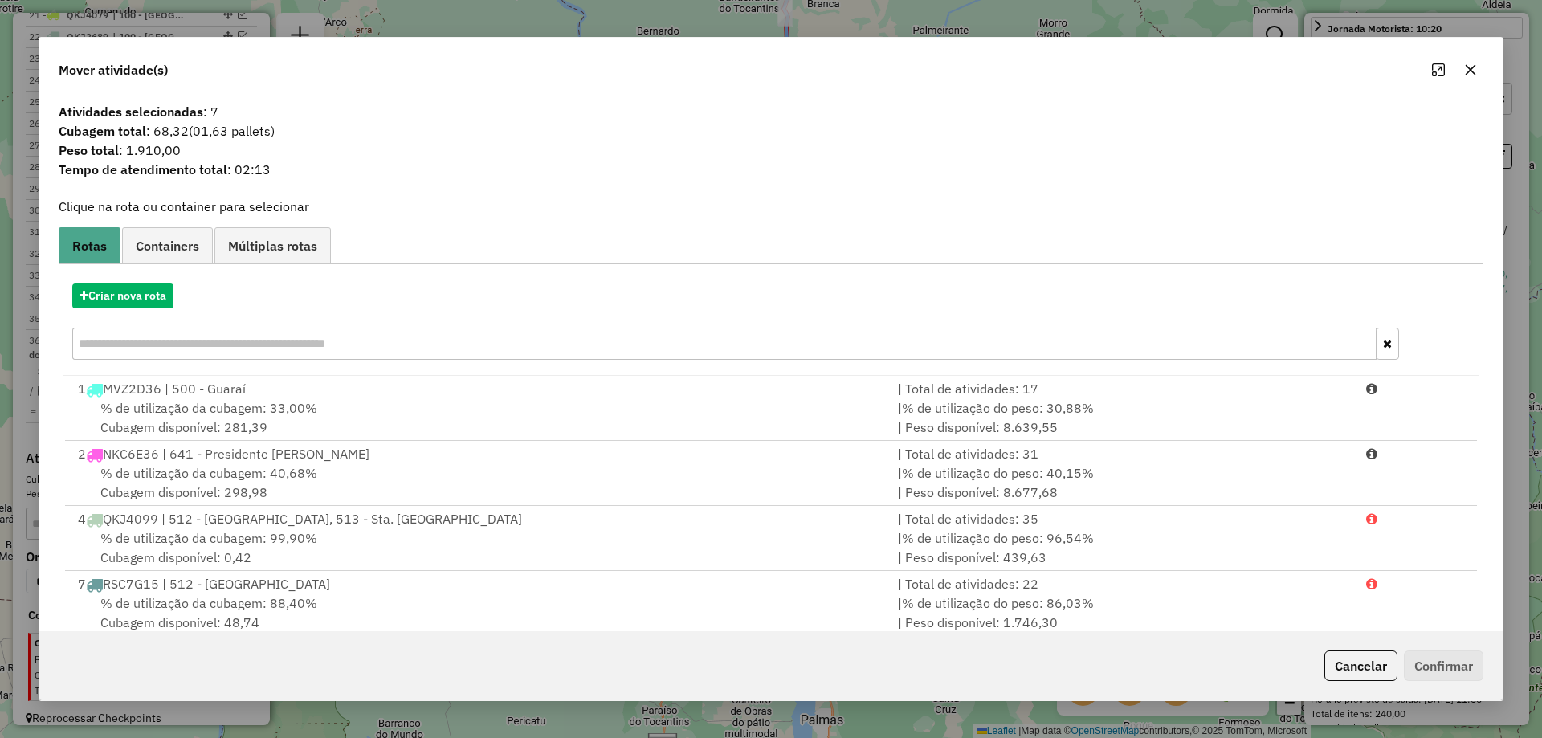
click at [1463, 59] on button "button" at bounding box center [1471, 70] width 26 height 26
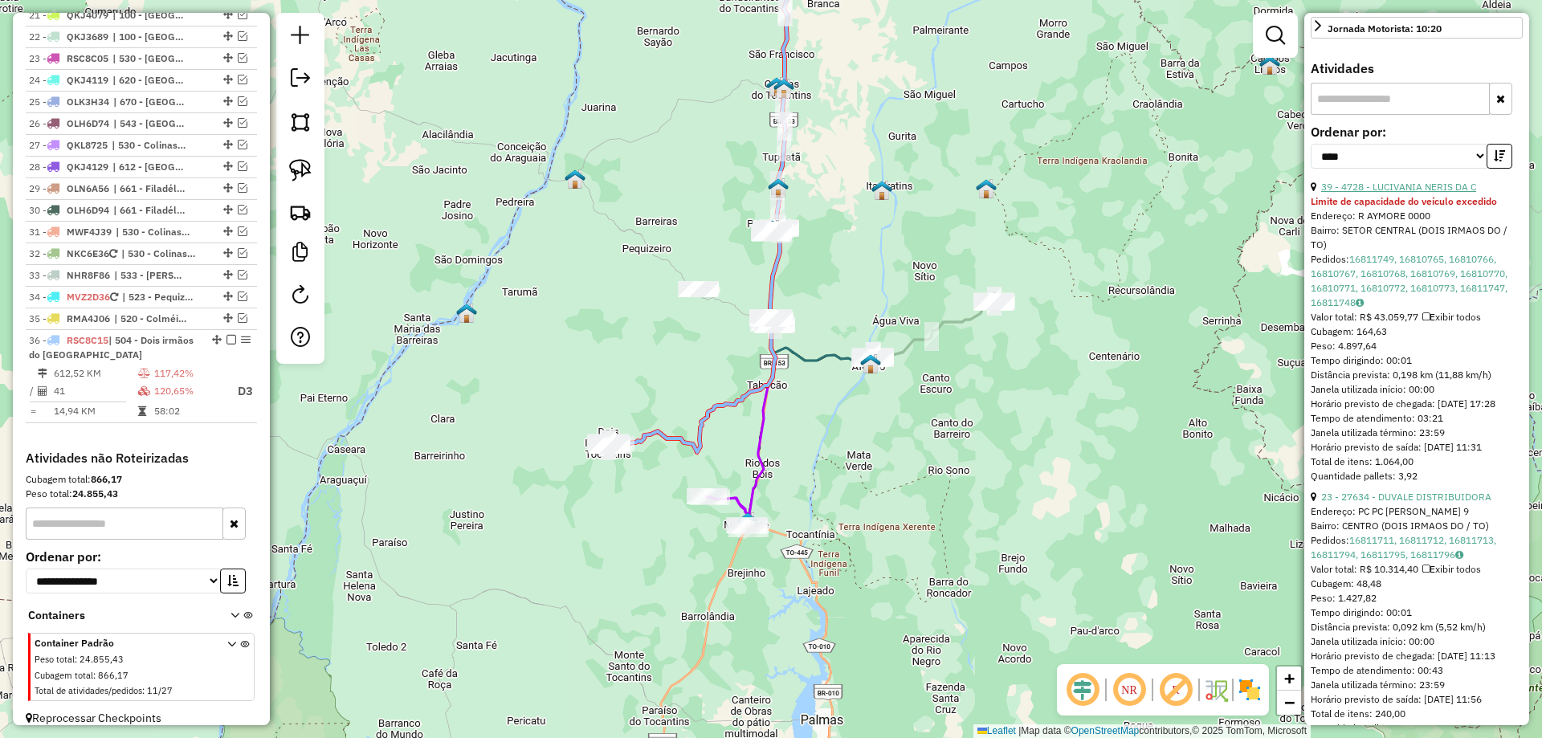
click at [1391, 193] on link "39 - 4728 - LUCIVANIA NERIS DA C" at bounding box center [1399, 187] width 155 height 12
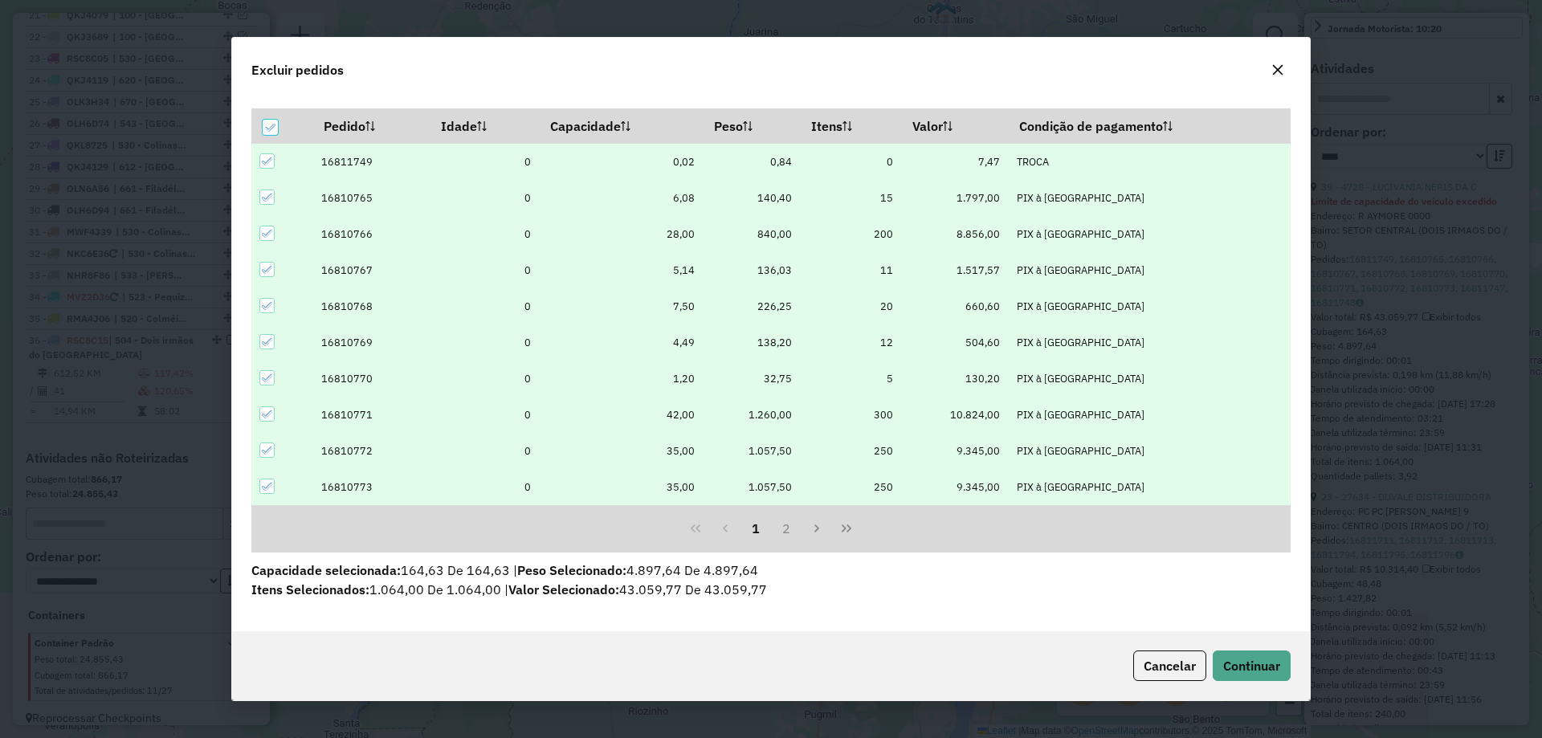
scroll to position [45, 0]
click at [1248, 672] on span "Continuar" at bounding box center [1251, 666] width 57 height 16
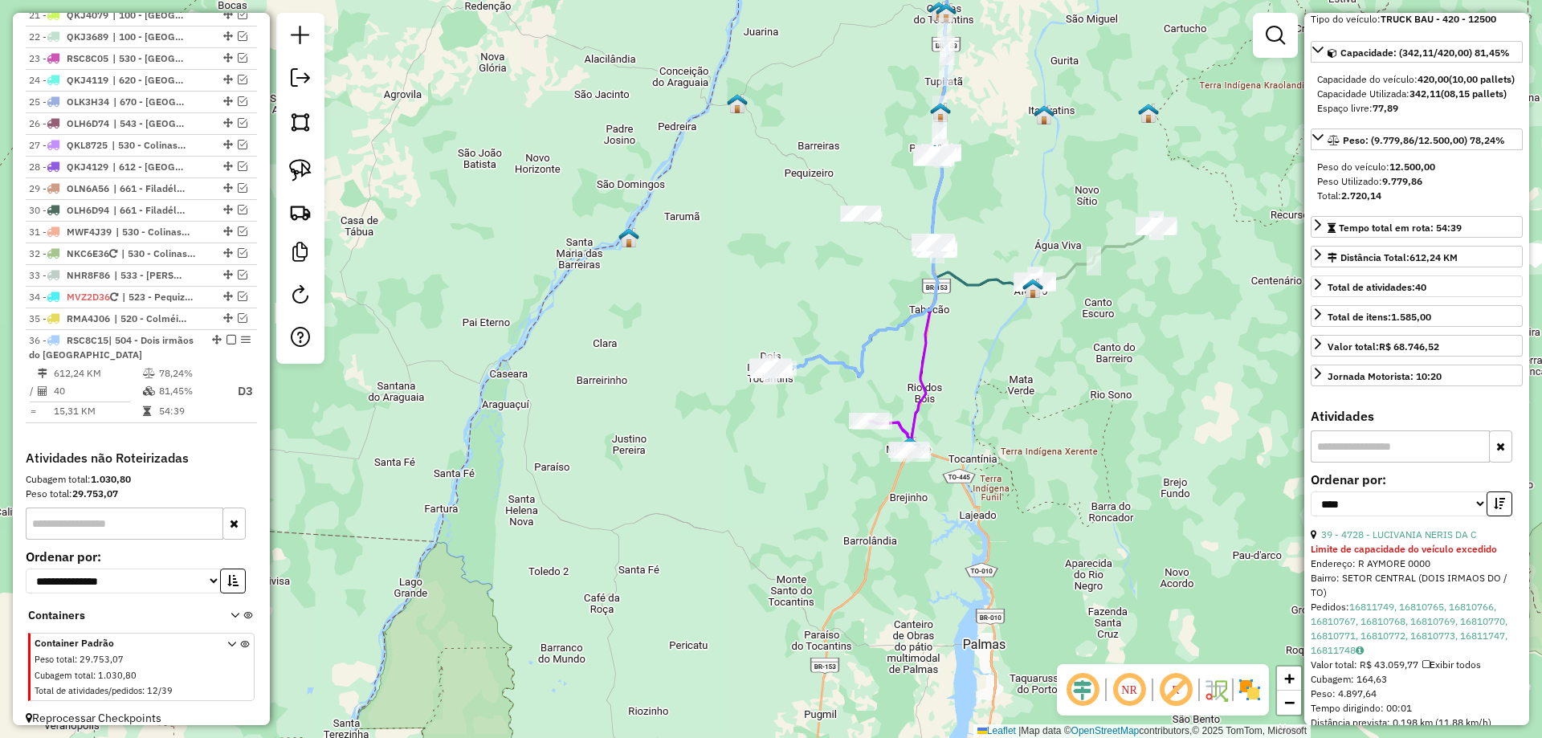
scroll to position [132, 0]
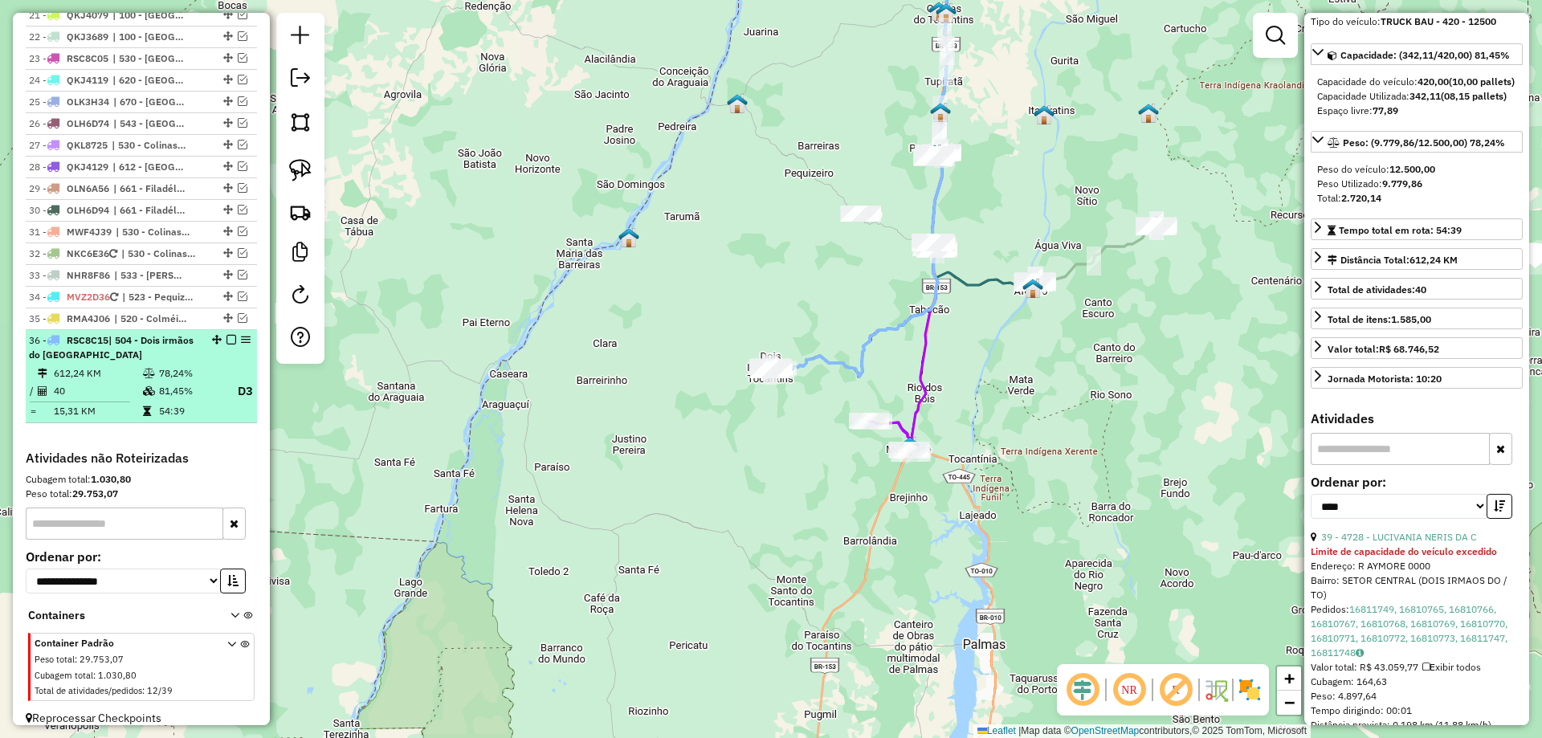
click at [227, 335] on em at bounding box center [232, 340] width 10 height 10
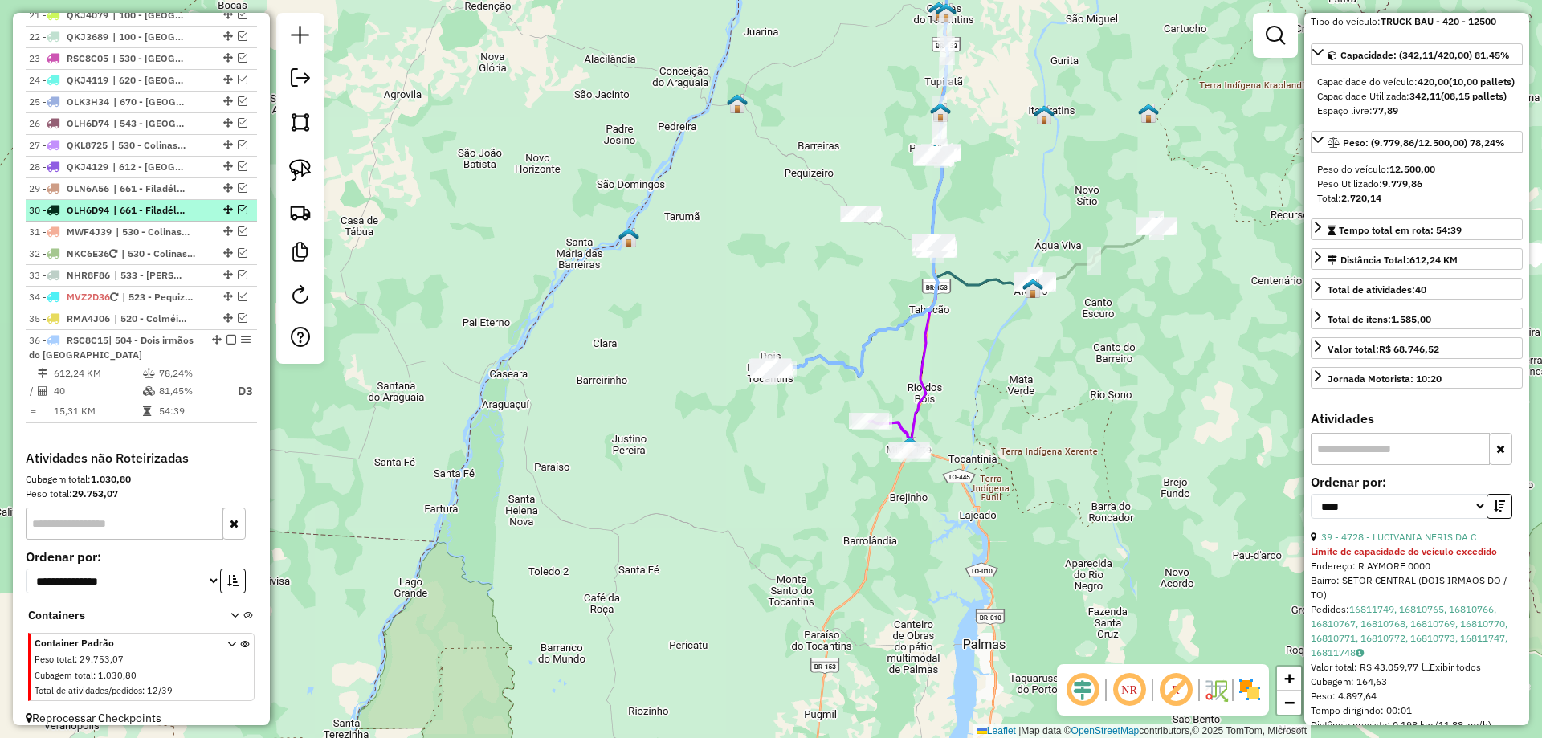
scroll to position [1342, 0]
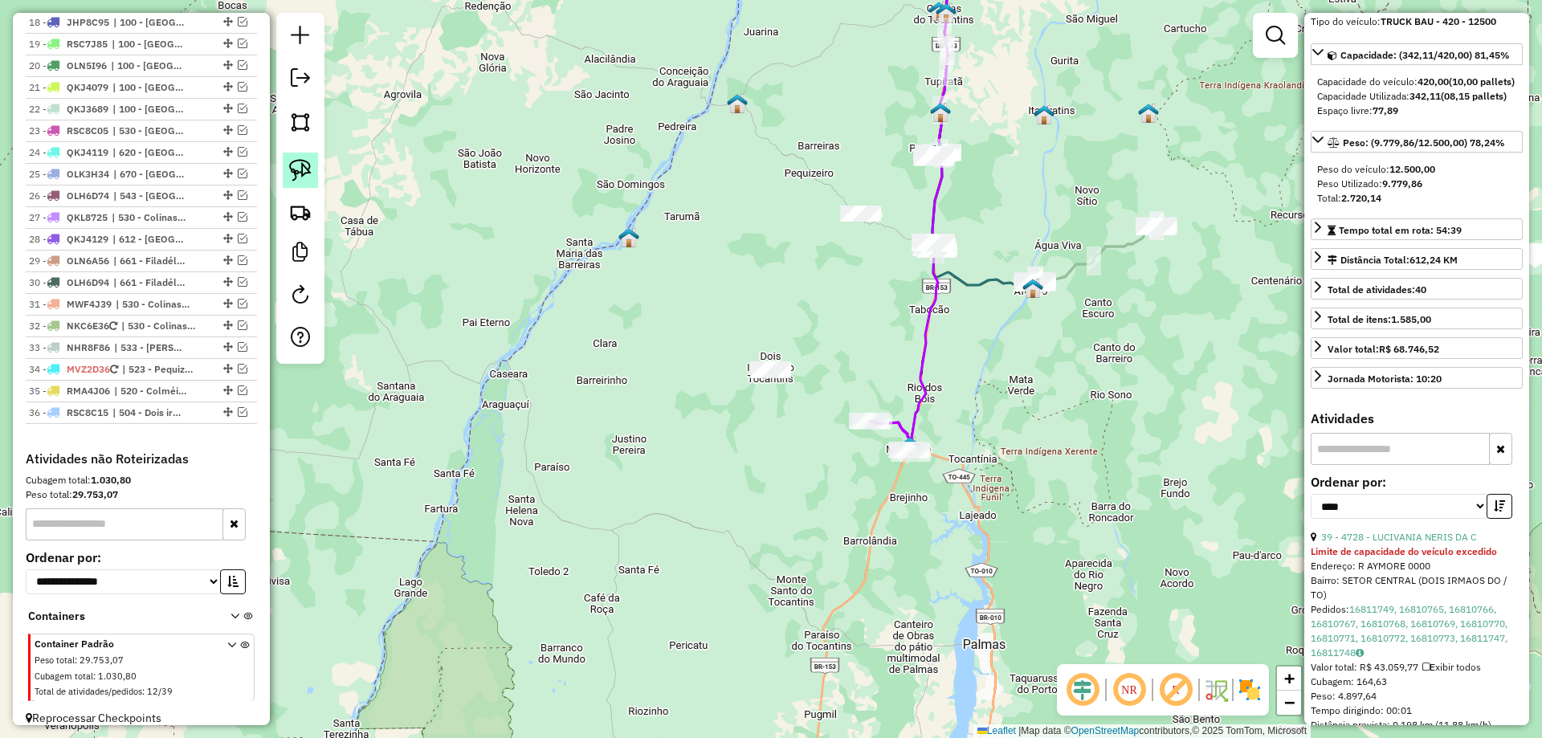
click at [300, 177] on img at bounding box center [300, 170] width 22 height 22
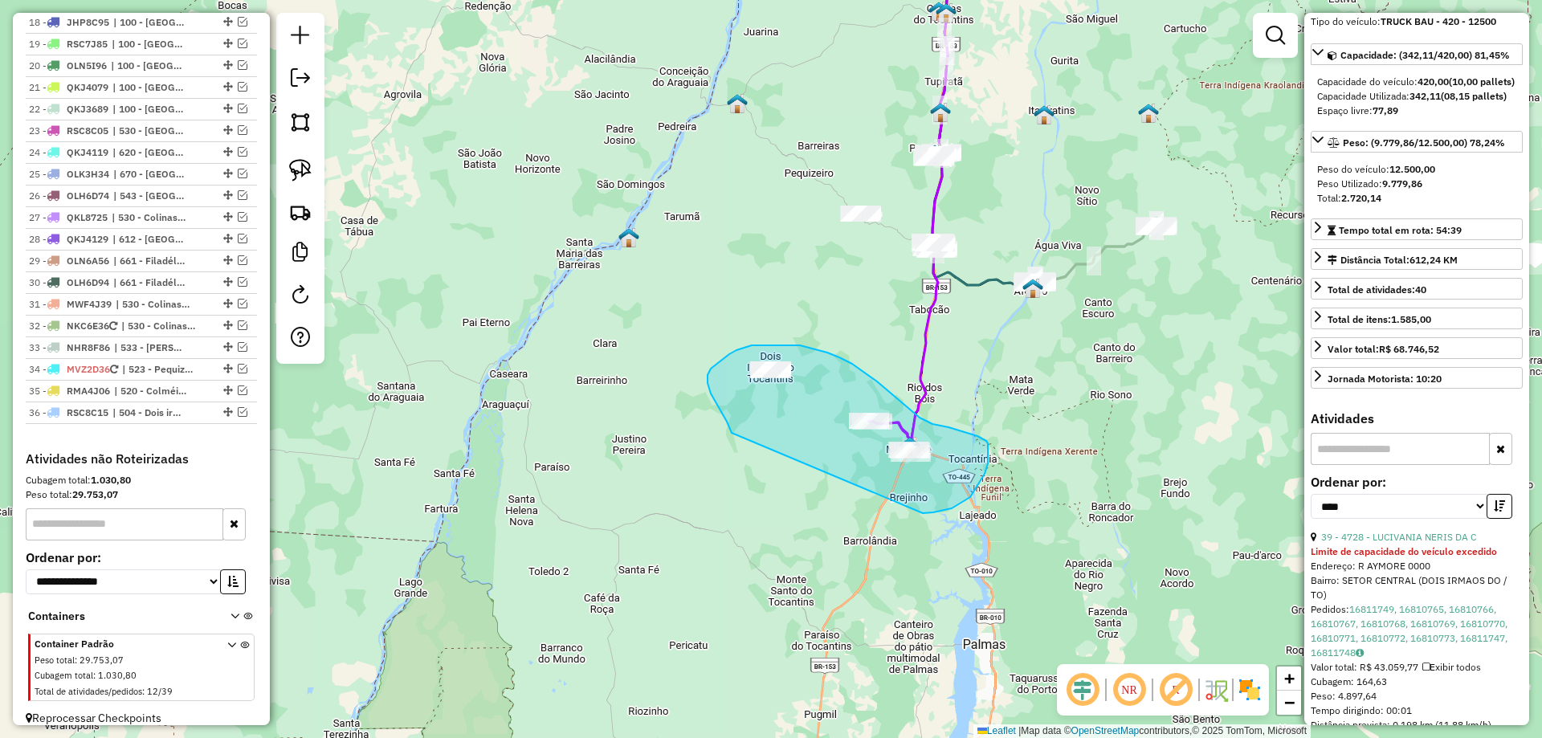
drag, startPoint x: 731, startPoint y: 431, endPoint x: 873, endPoint y: 505, distance: 160.3
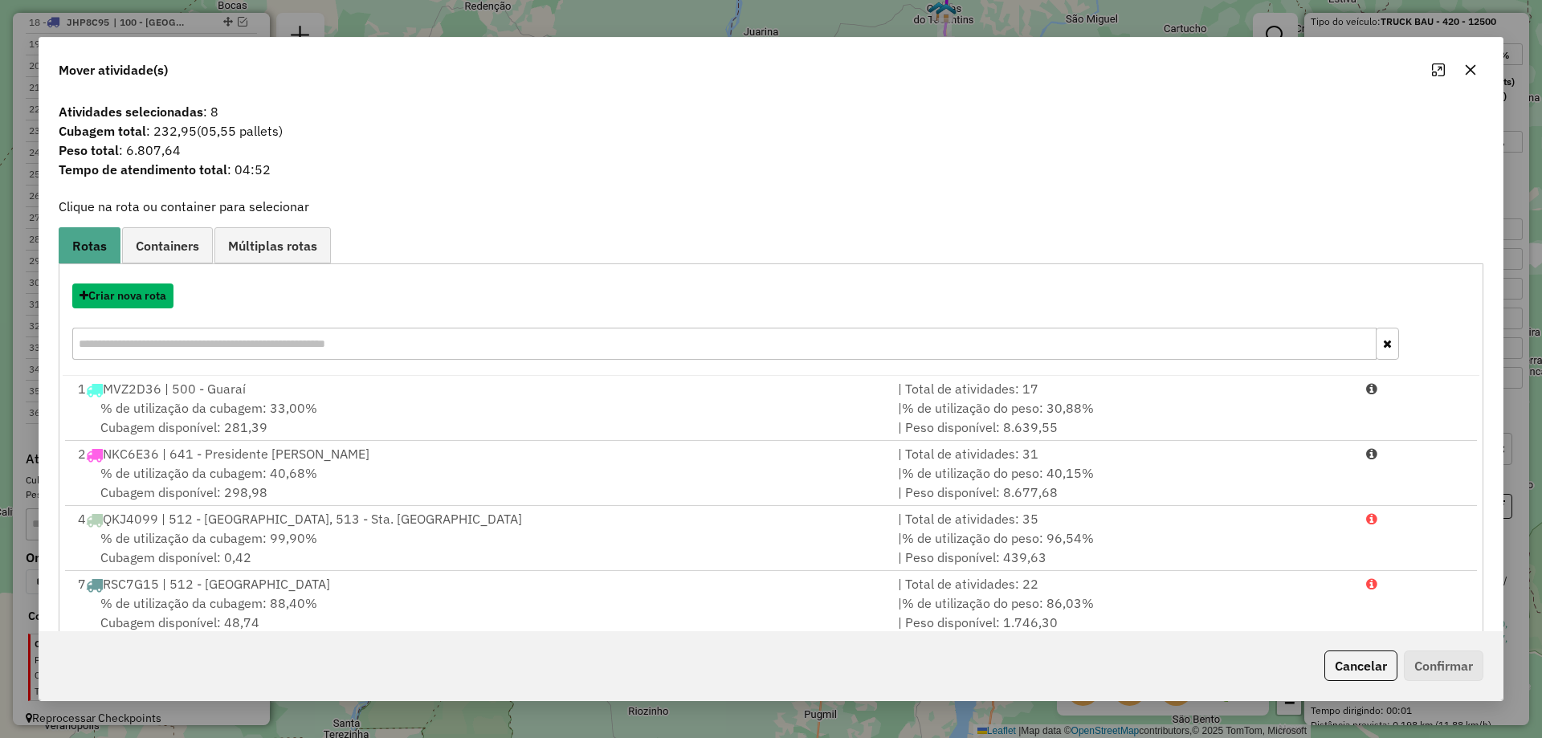
click at [137, 296] on button "Criar nova rota" at bounding box center [122, 296] width 101 height 25
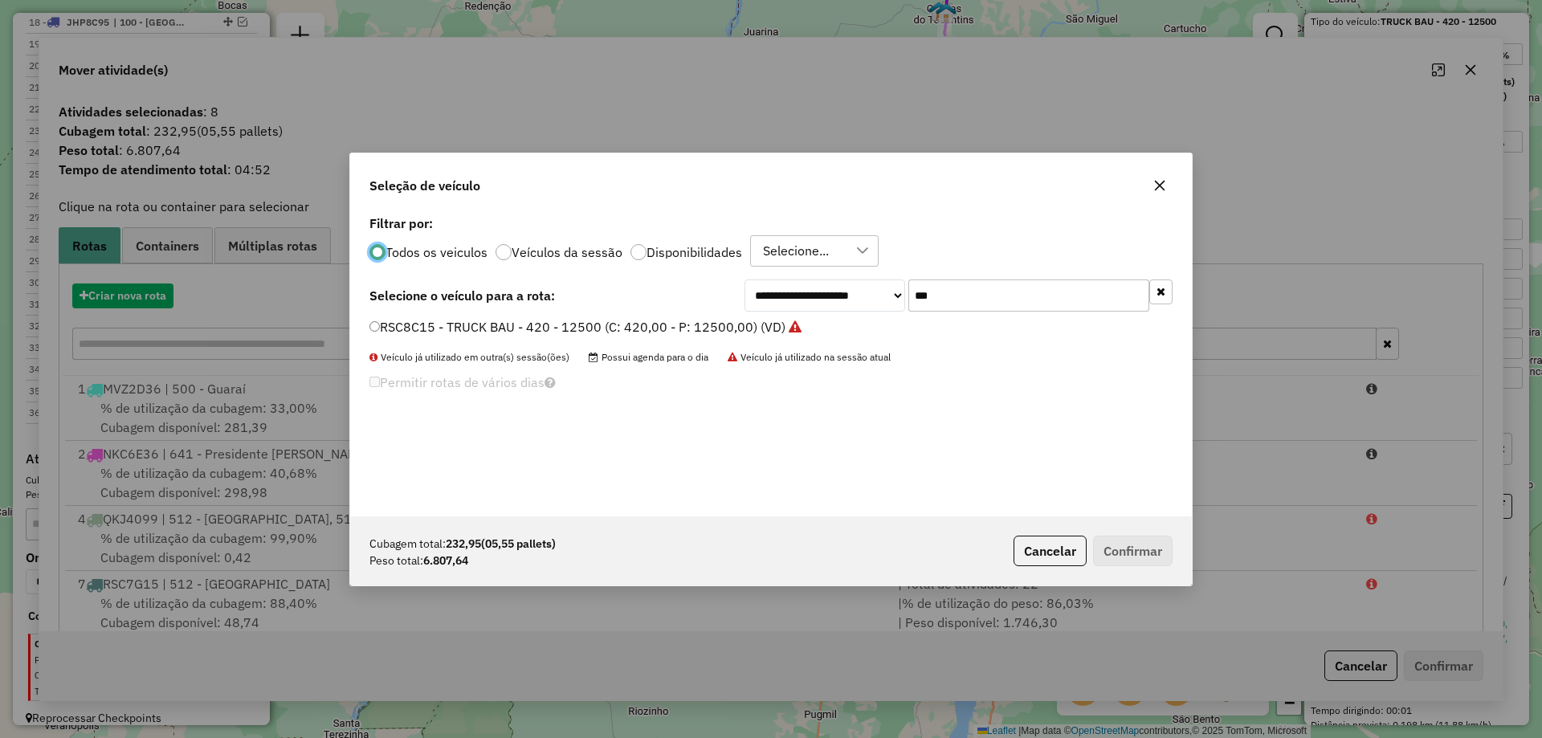
scroll to position [9, 5]
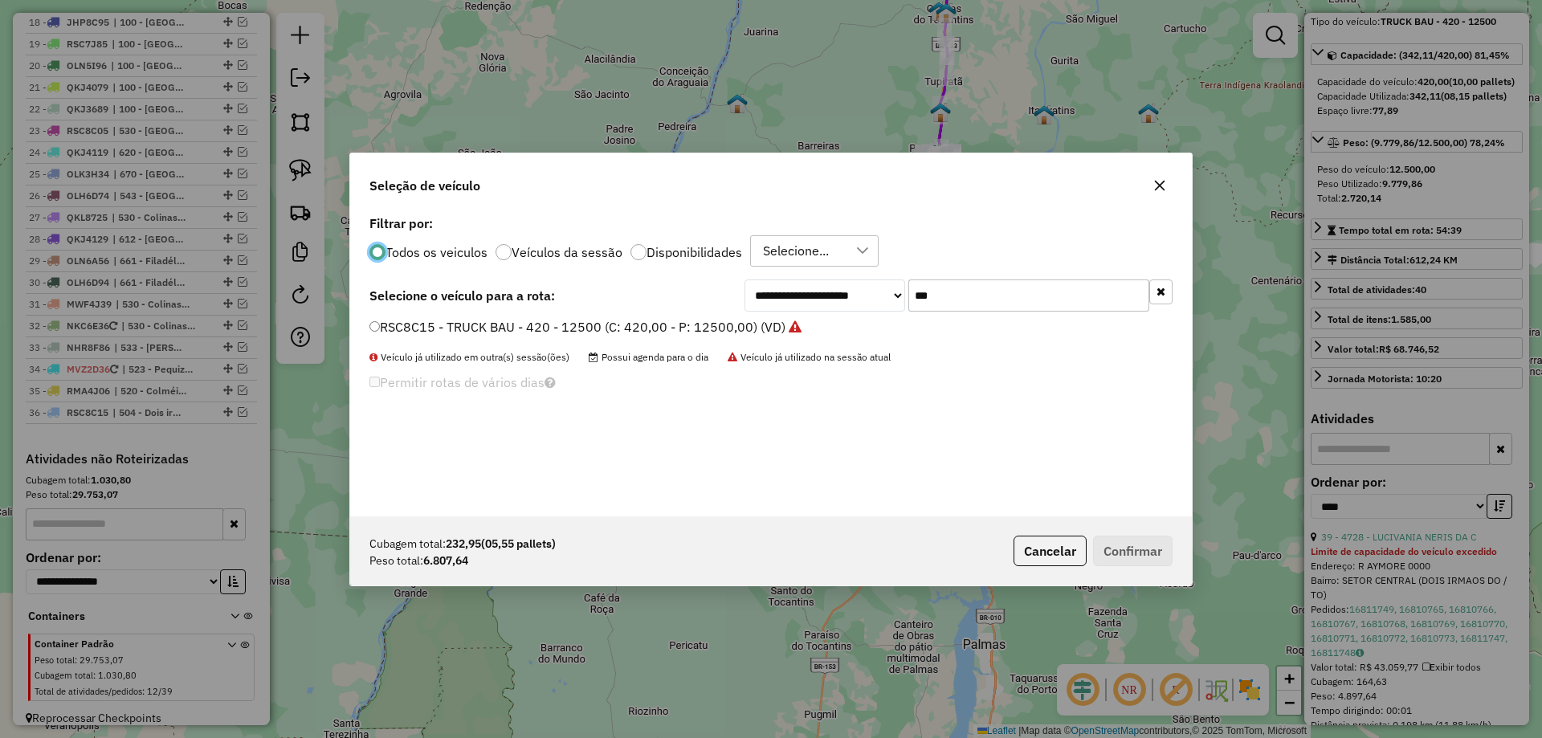
click at [951, 302] on input "***" at bounding box center [1029, 296] width 241 height 32
type input "***"
click at [663, 330] on label "RMA4J47 - TRUCK BAU - 420 - 12500 (C: 420,00 - P: 12500,00) (VD)" at bounding box center [579, 326] width 418 height 19
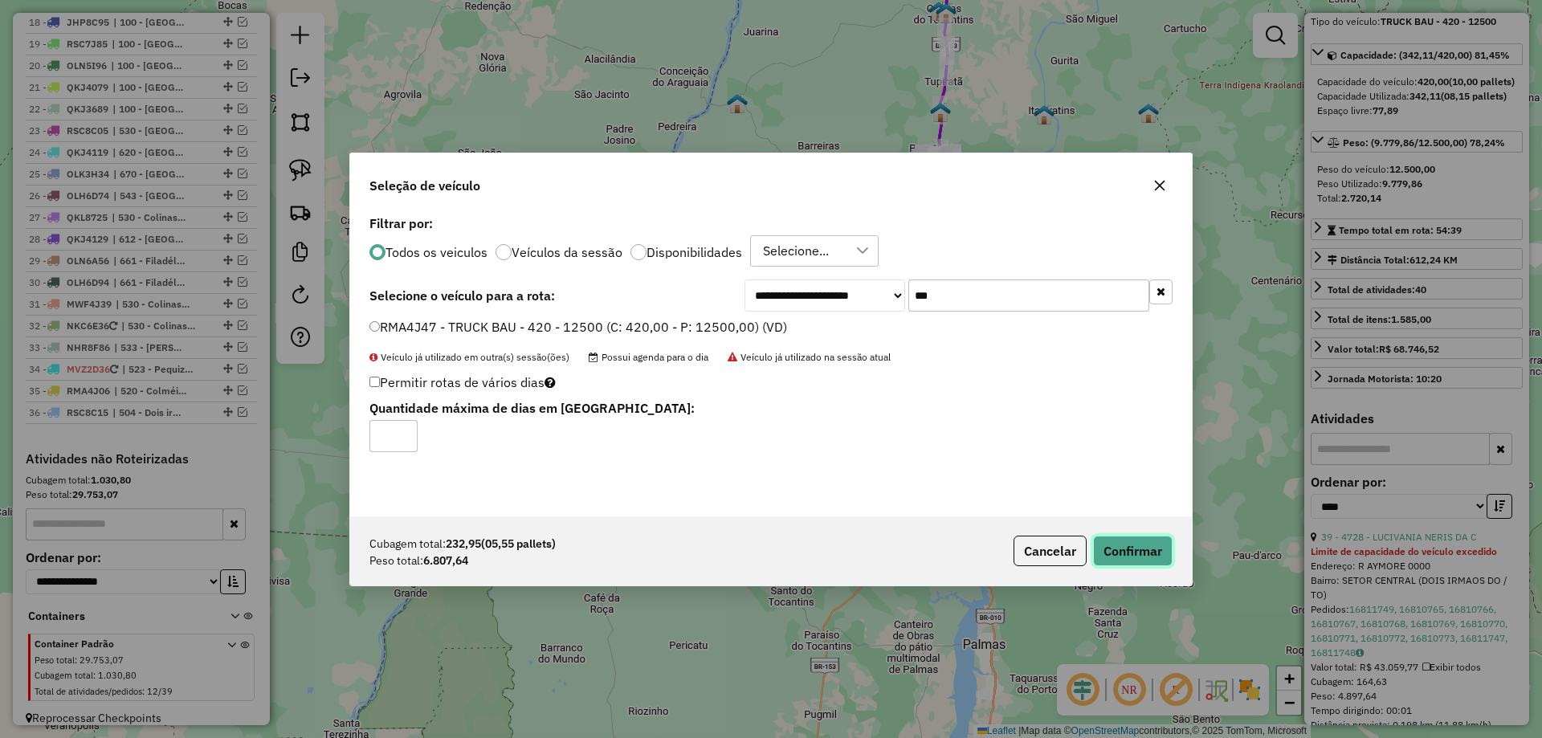
click at [1112, 541] on button "Confirmar" at bounding box center [1133, 551] width 80 height 31
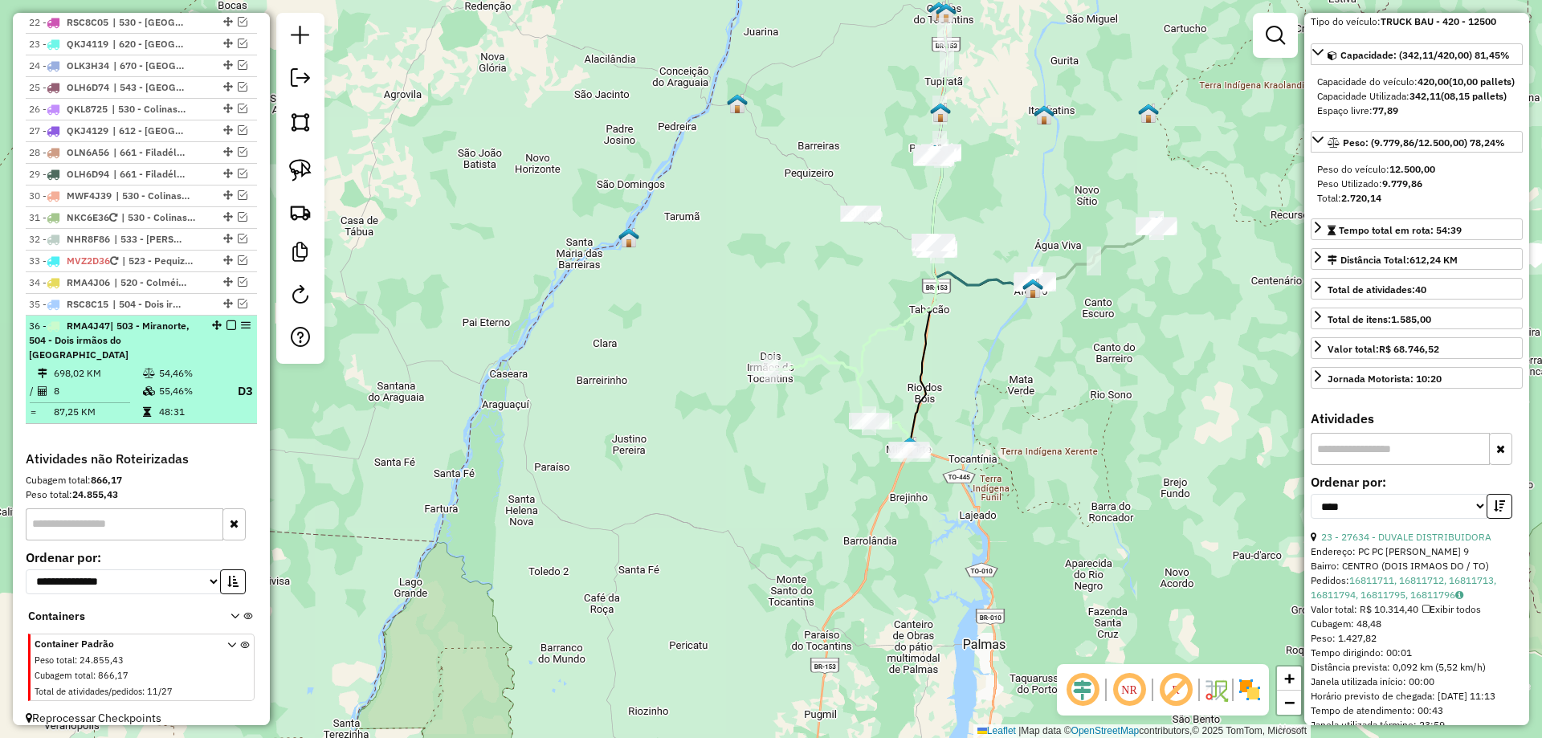
click at [227, 324] on em at bounding box center [232, 326] width 10 height 10
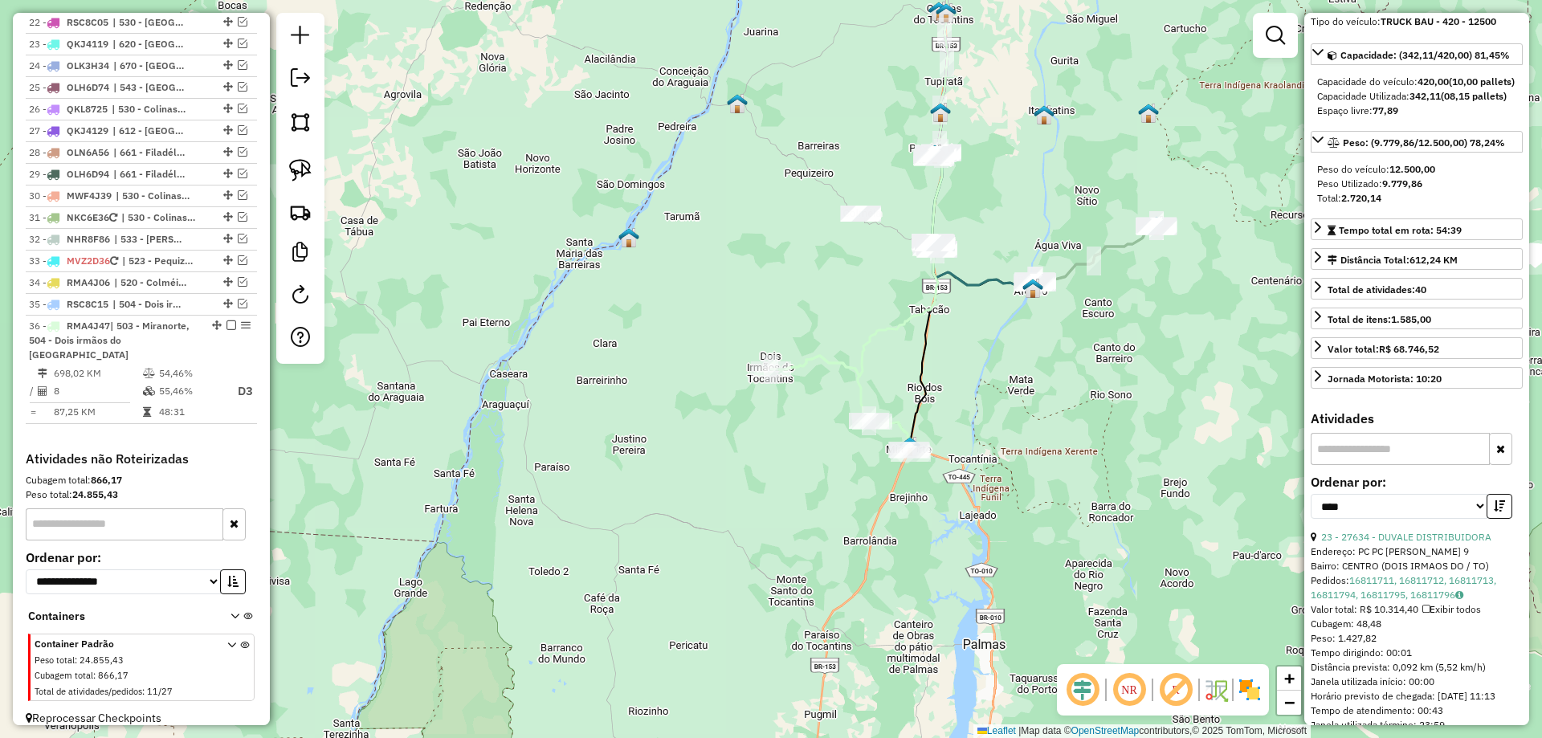
scroll to position [1271, 0]
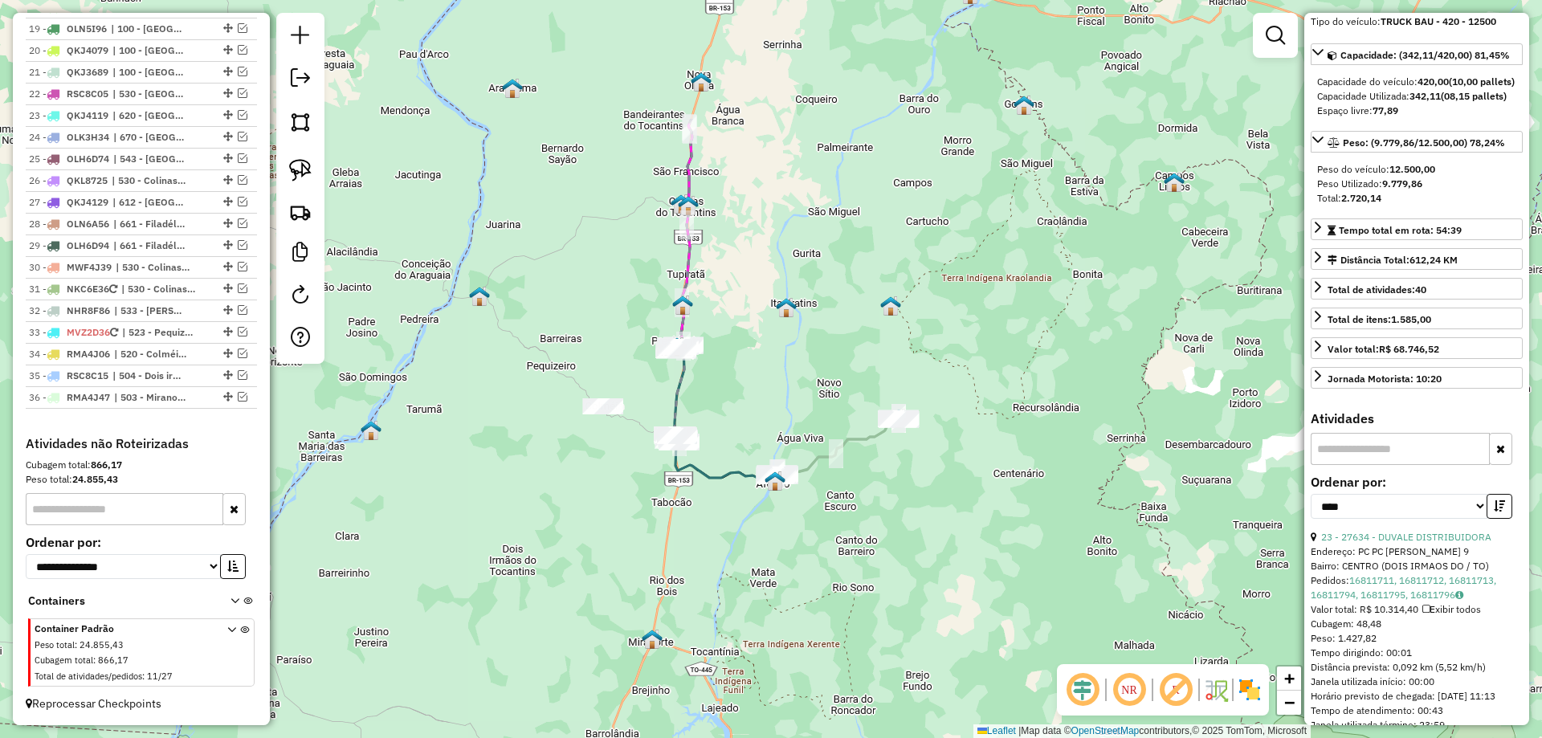
drag, startPoint x: 837, startPoint y: 299, endPoint x: 579, endPoint y: 499, distance: 326.4
click at [579, 499] on div "Janela de atendimento Grade de atendimento Capacidade Transportadoras Veículos …" at bounding box center [771, 369] width 1542 height 738
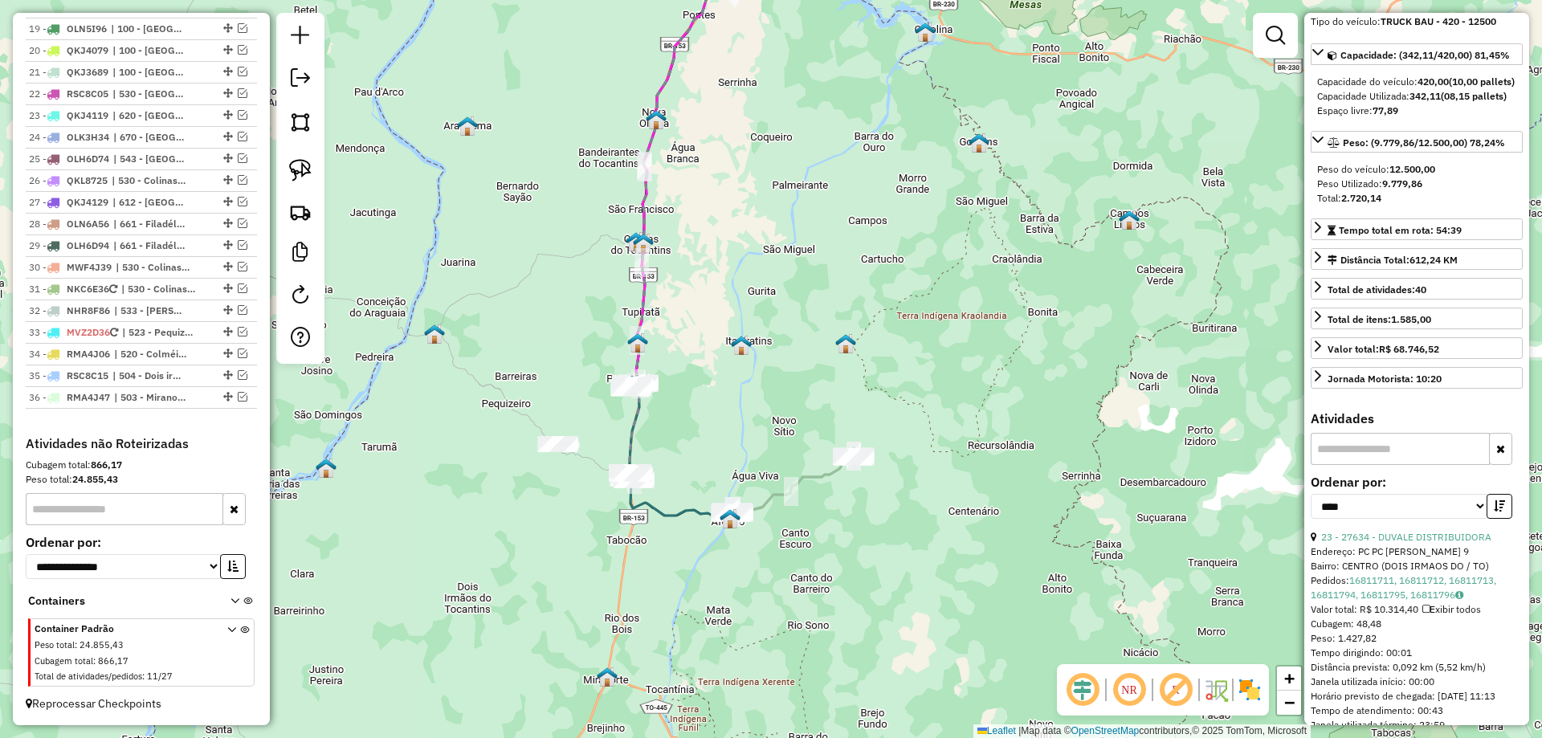
drag, startPoint x: 778, startPoint y: 402, endPoint x: 721, endPoint y: 415, distance: 57.5
click at [721, 415] on div "Janela de atendimento Grade de atendimento Capacidade Transportadoras Veículos …" at bounding box center [771, 369] width 1542 height 738
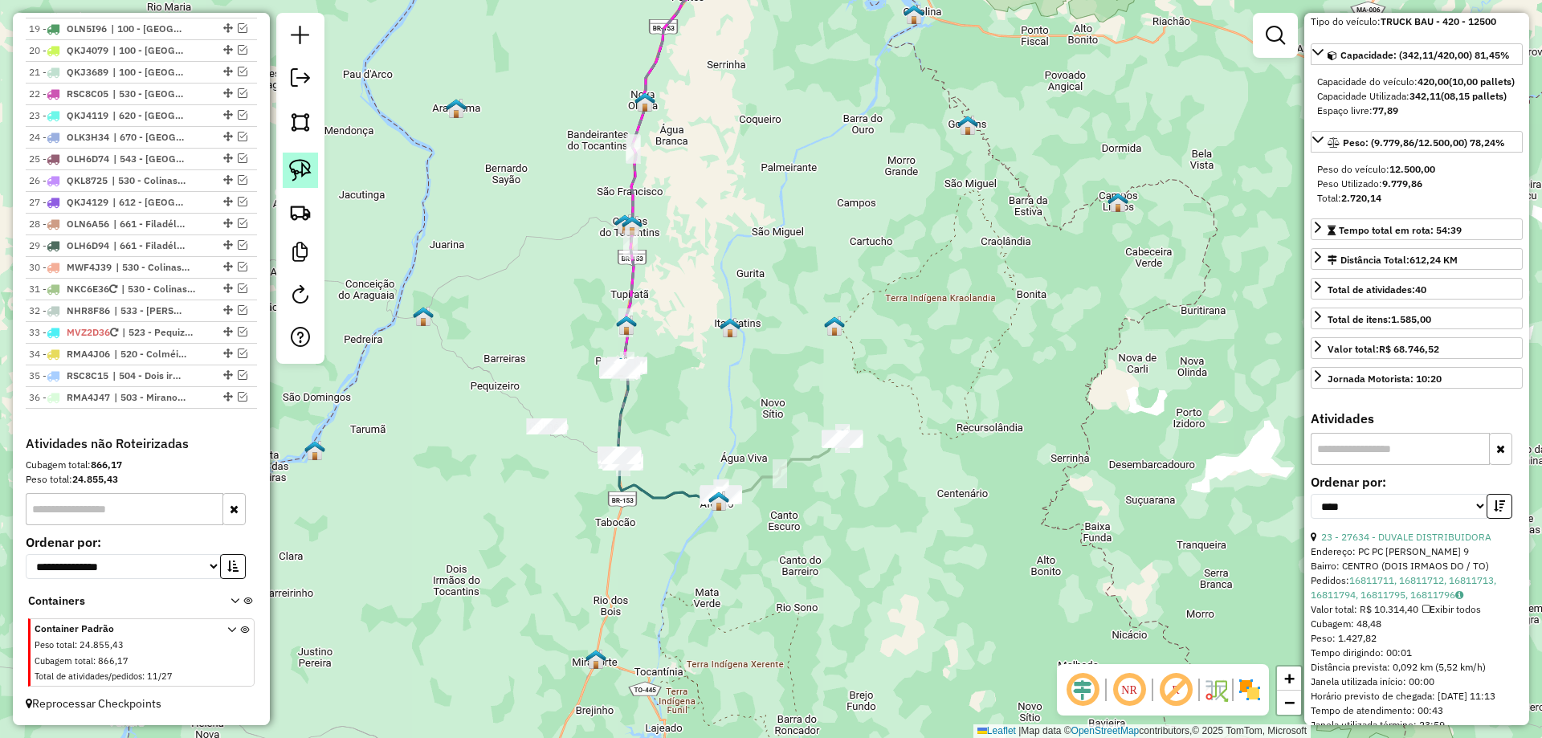
click at [308, 175] on img at bounding box center [300, 170] width 22 height 22
drag, startPoint x: 799, startPoint y: 407, endPoint x: 905, endPoint y: 390, distance: 108.2
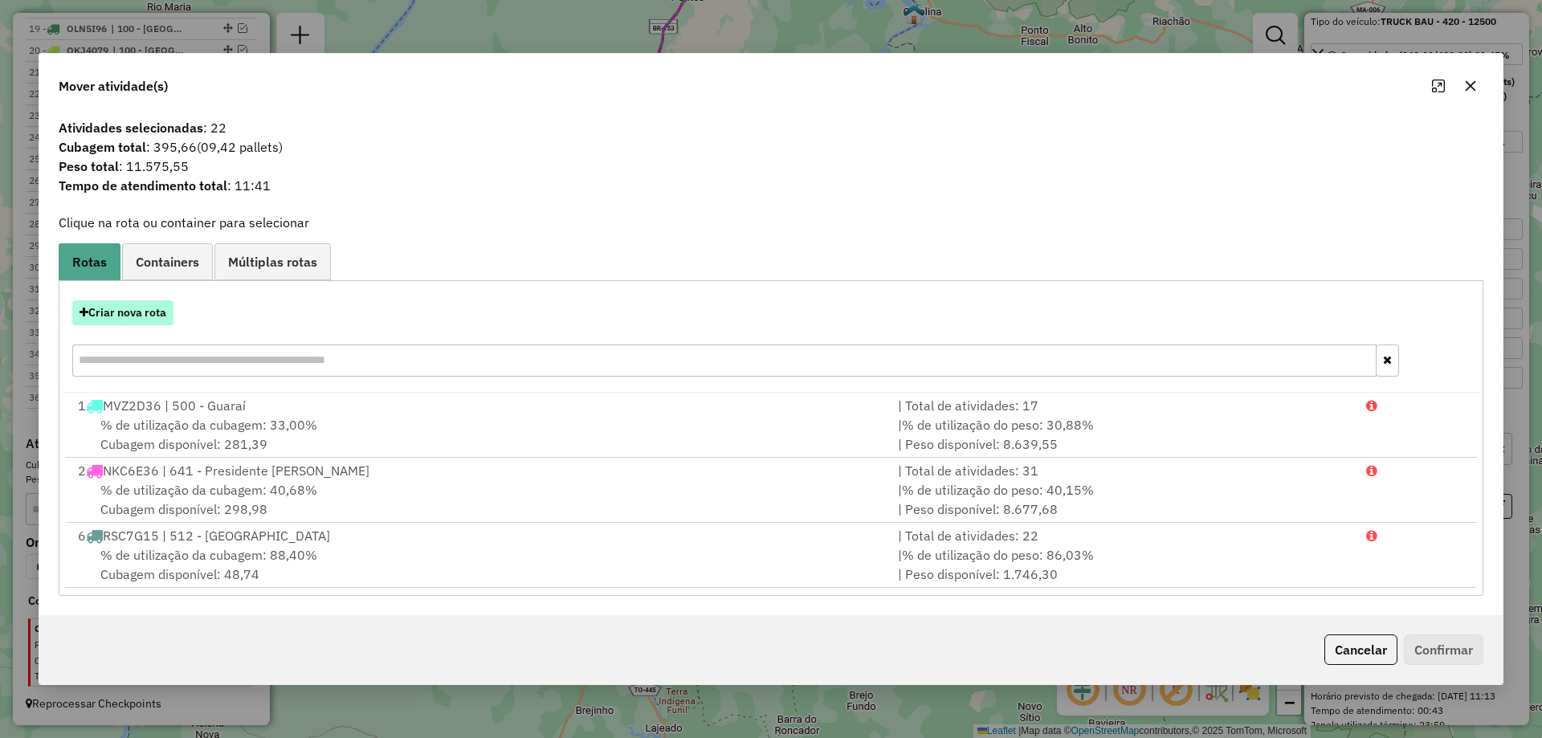
click at [143, 308] on button "Criar nova rota" at bounding box center [122, 312] width 101 height 25
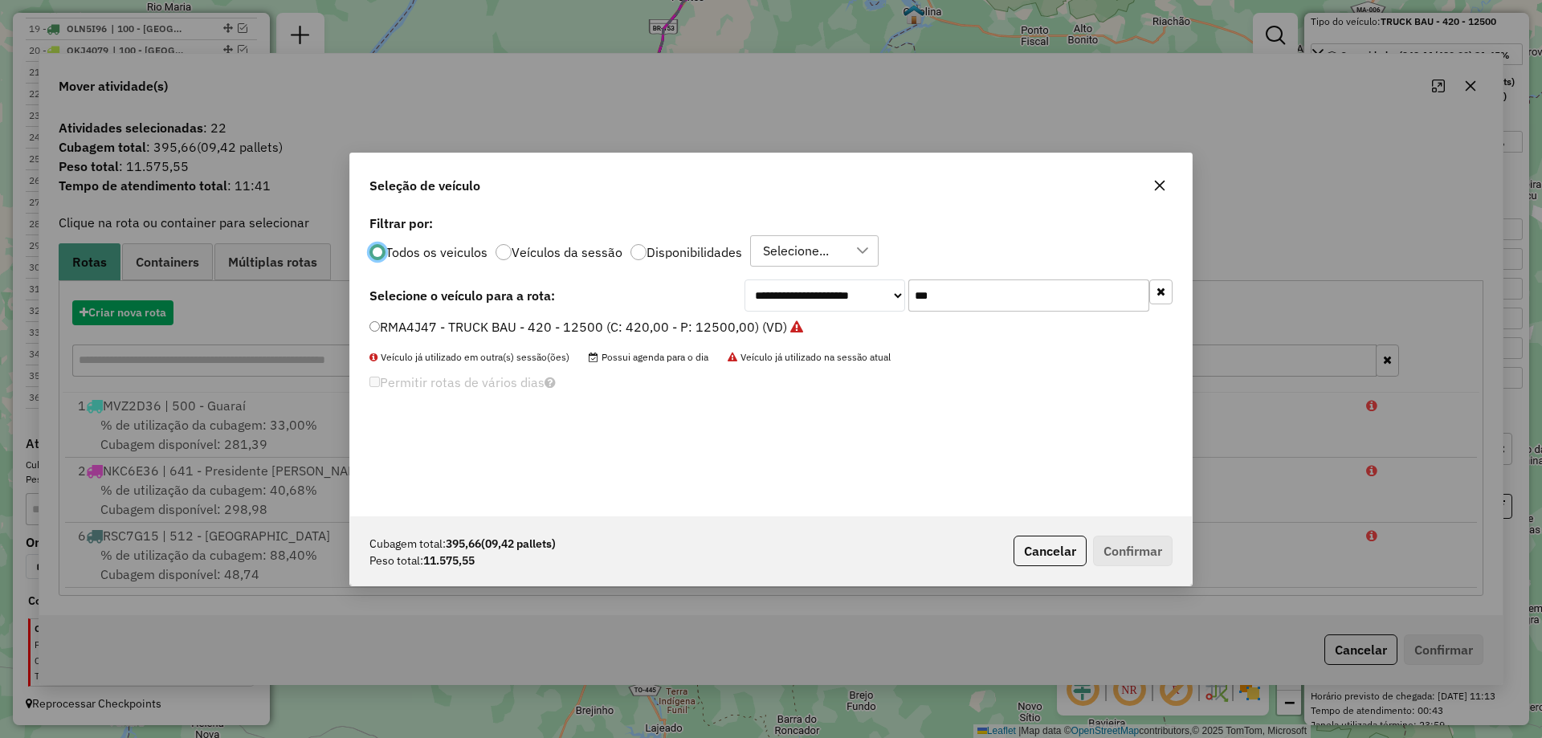
scroll to position [9, 5]
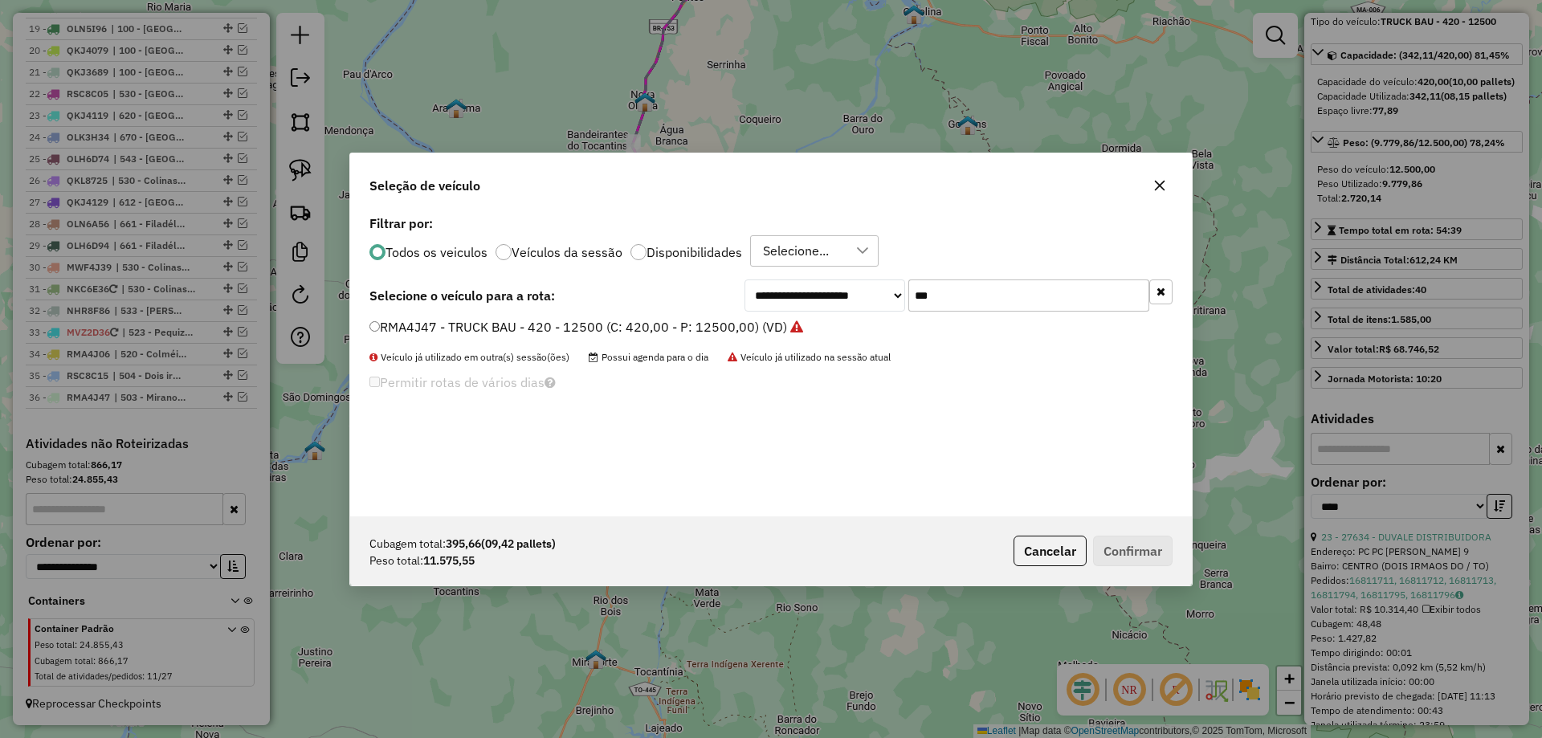
click at [964, 309] on input "***" at bounding box center [1029, 296] width 241 height 32
type input "***"
click at [705, 332] on label "RSC8C55 - TRUCK BAU - 420 - 12500 (C: 420,00 - P: 12500,00) (VD)" at bounding box center [578, 326] width 416 height 19
click at [1112, 540] on button "Confirmar" at bounding box center [1133, 551] width 80 height 31
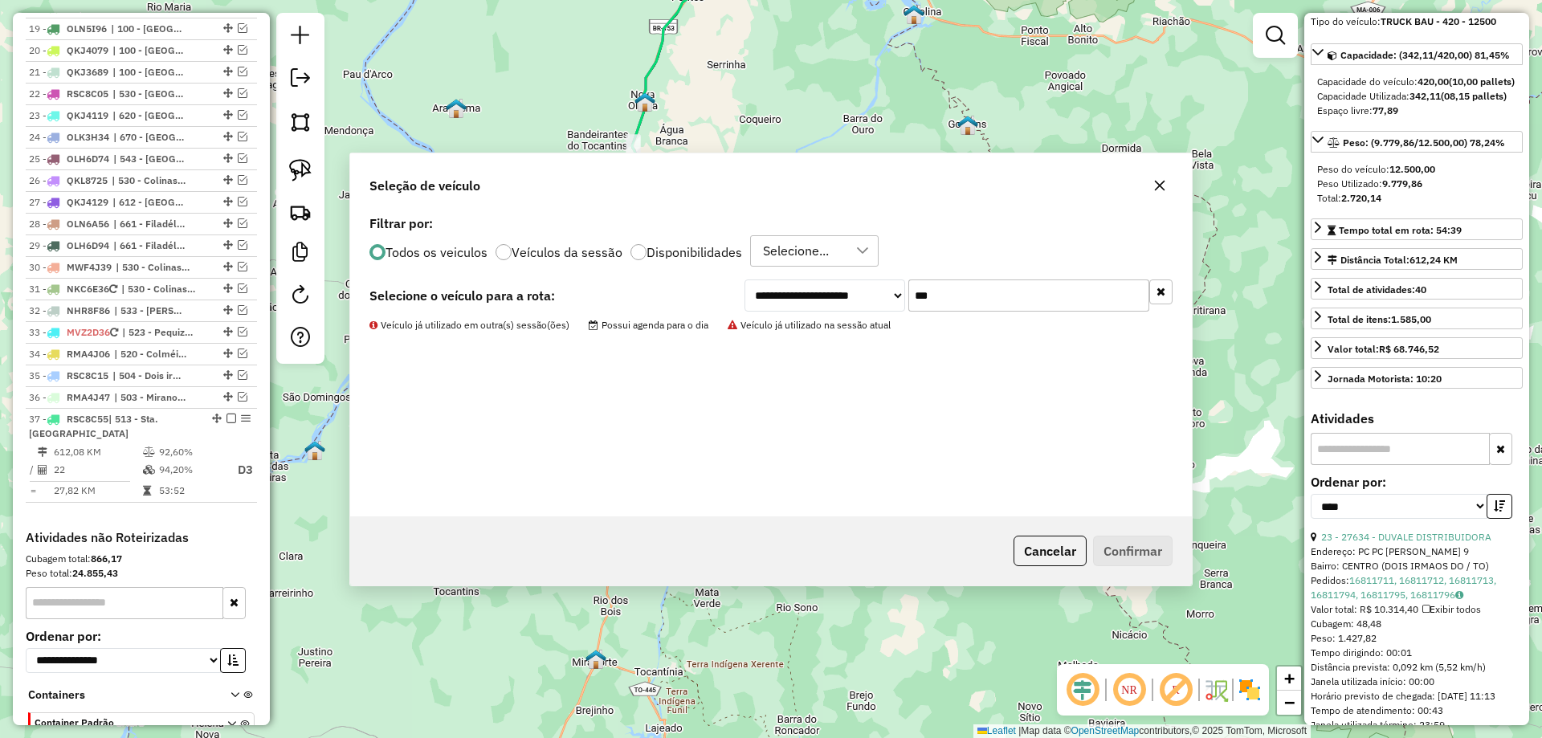
scroll to position [1364, 0]
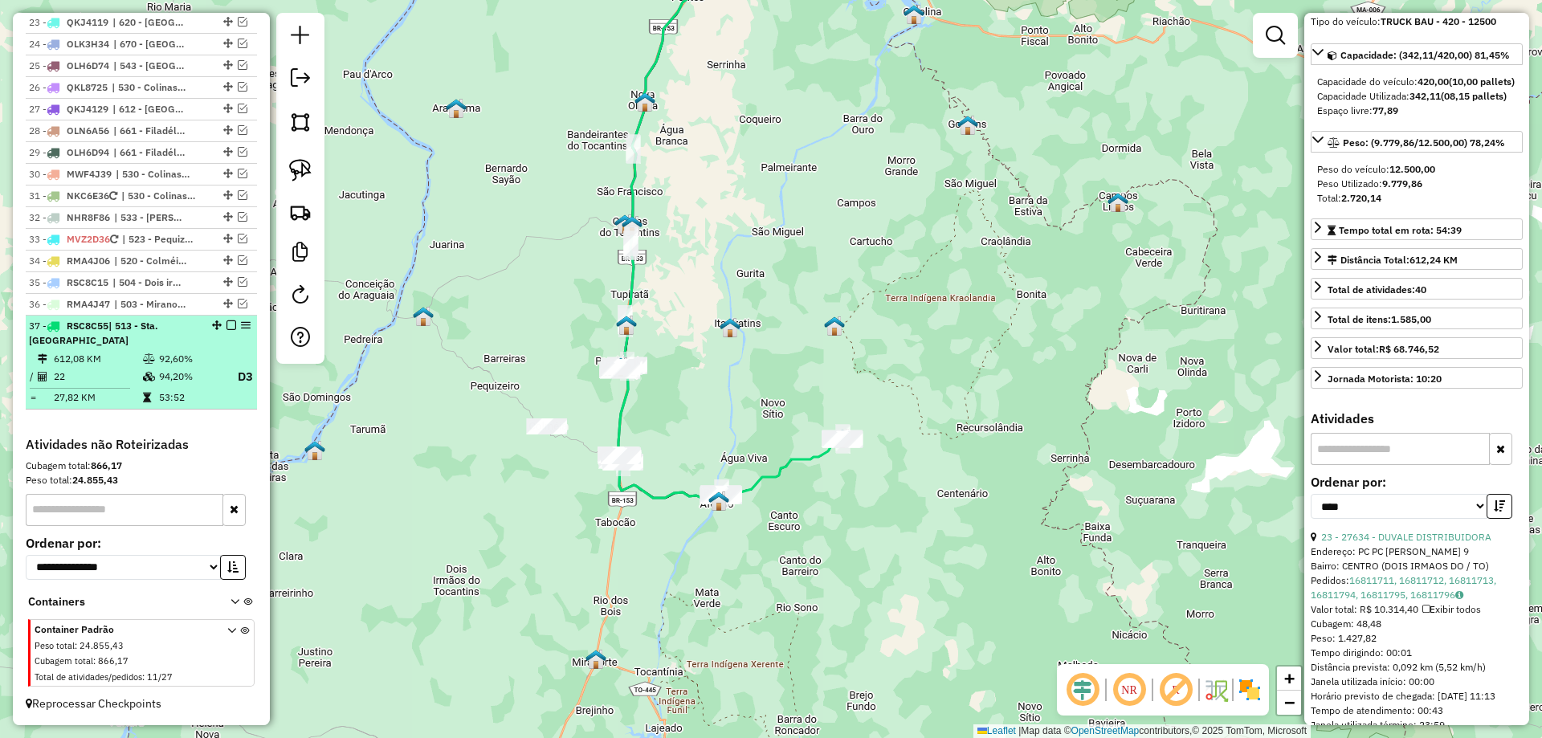
click at [227, 328] on em at bounding box center [232, 326] width 10 height 10
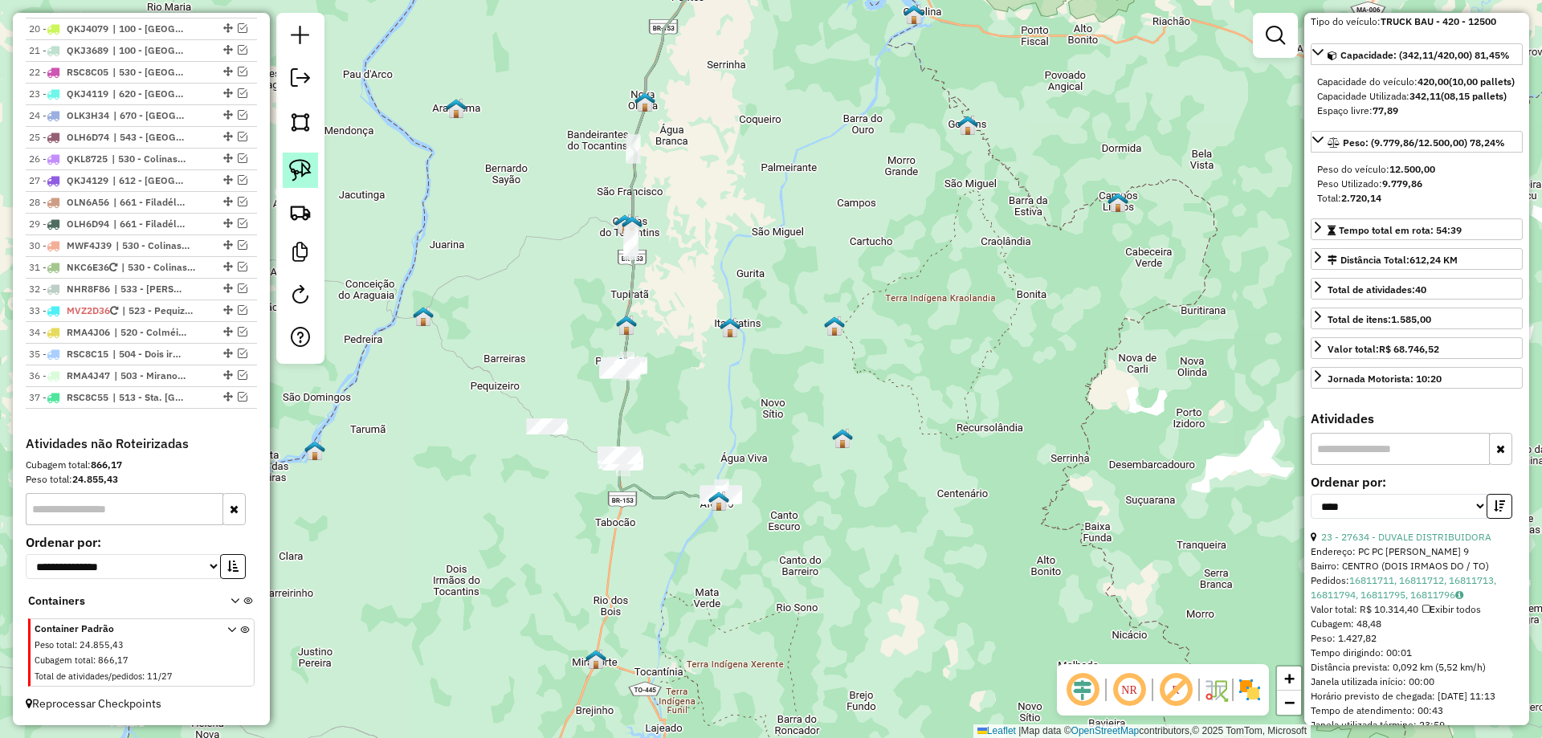
click at [295, 179] on img at bounding box center [300, 170] width 22 height 22
drag, startPoint x: 599, startPoint y: 326, endPoint x: 686, endPoint y: 351, distance: 90.3
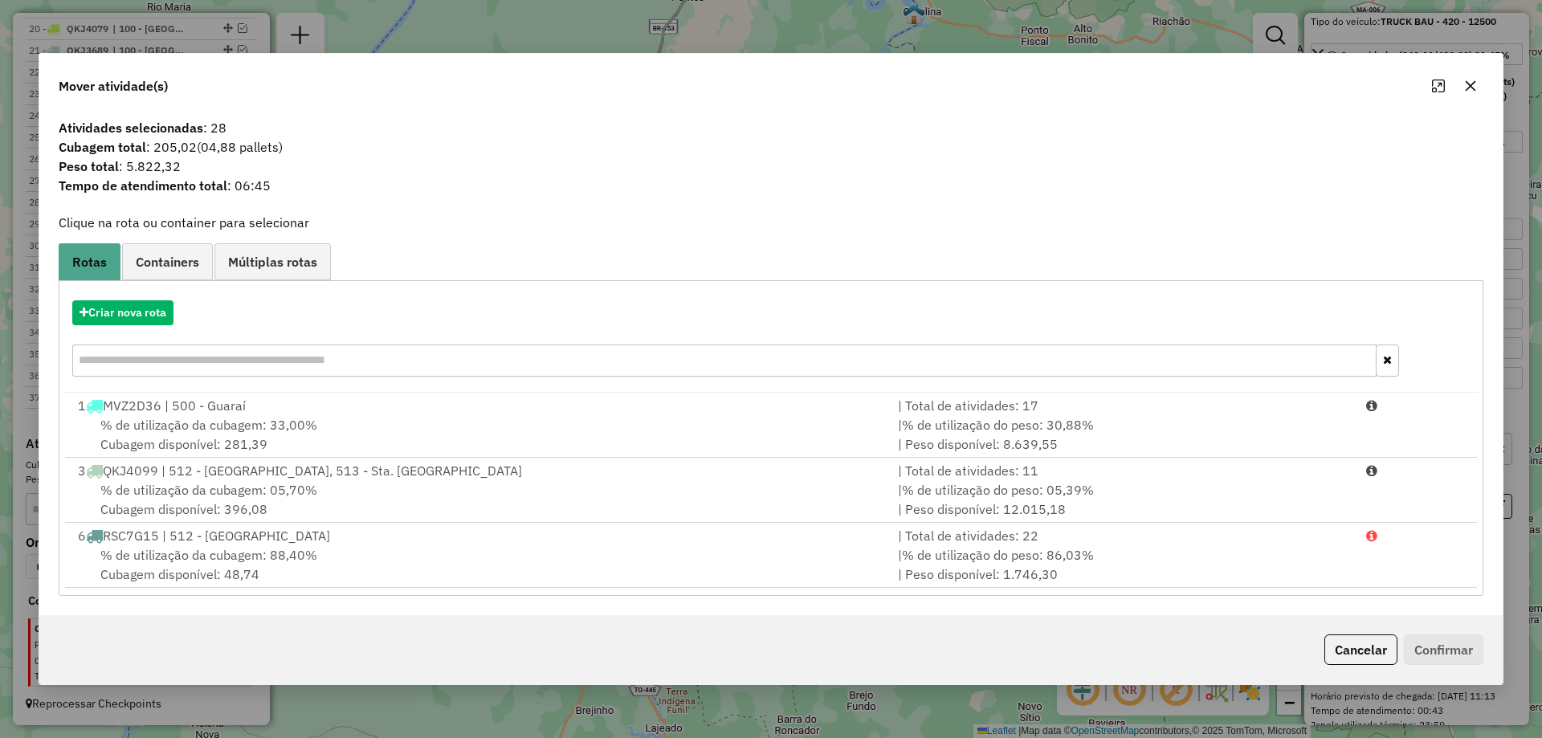
click at [1477, 83] on icon "button" at bounding box center [1470, 86] width 13 height 13
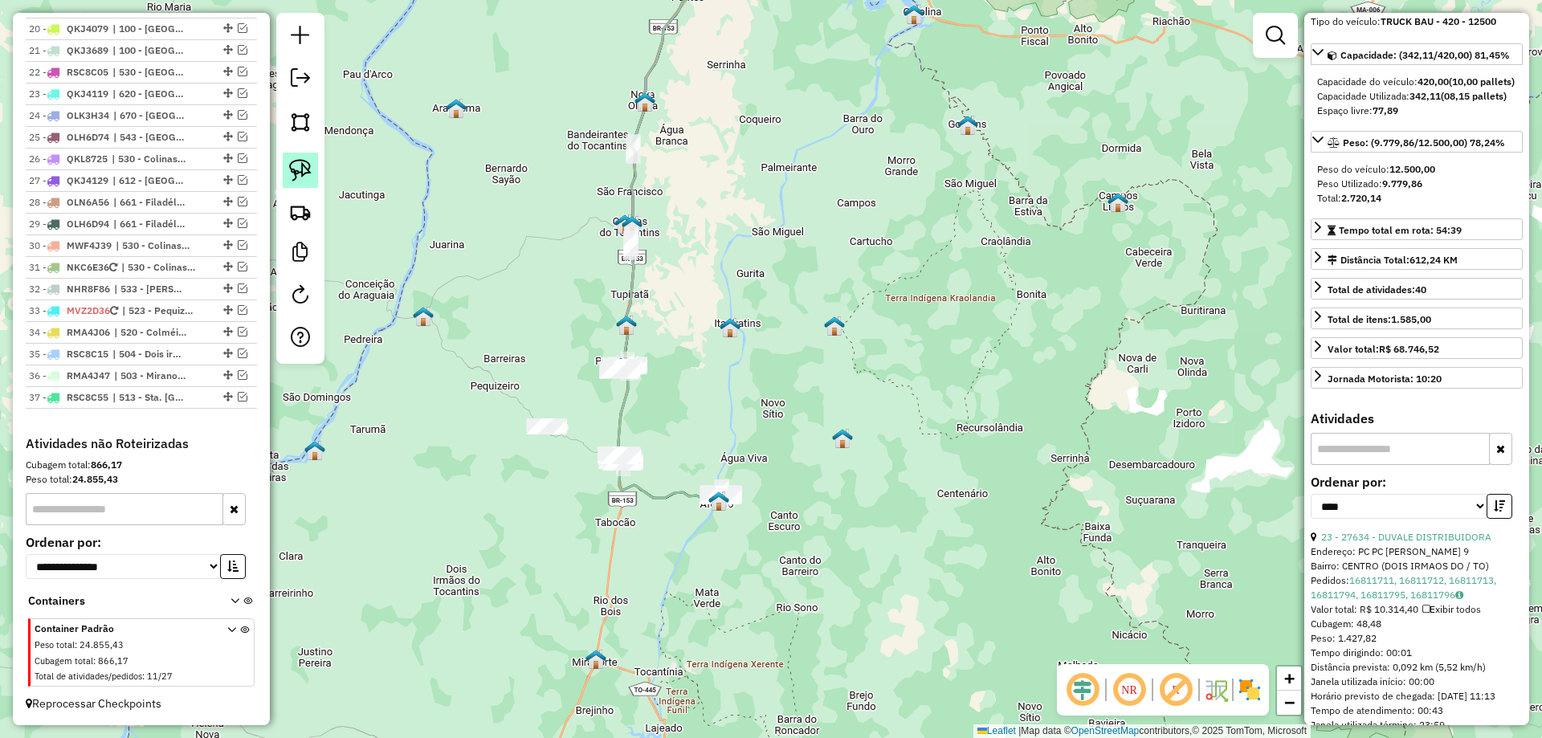
click at [308, 174] on img at bounding box center [300, 170] width 22 height 22
drag, startPoint x: 714, startPoint y: 452, endPoint x: 817, endPoint y: 499, distance: 112.9
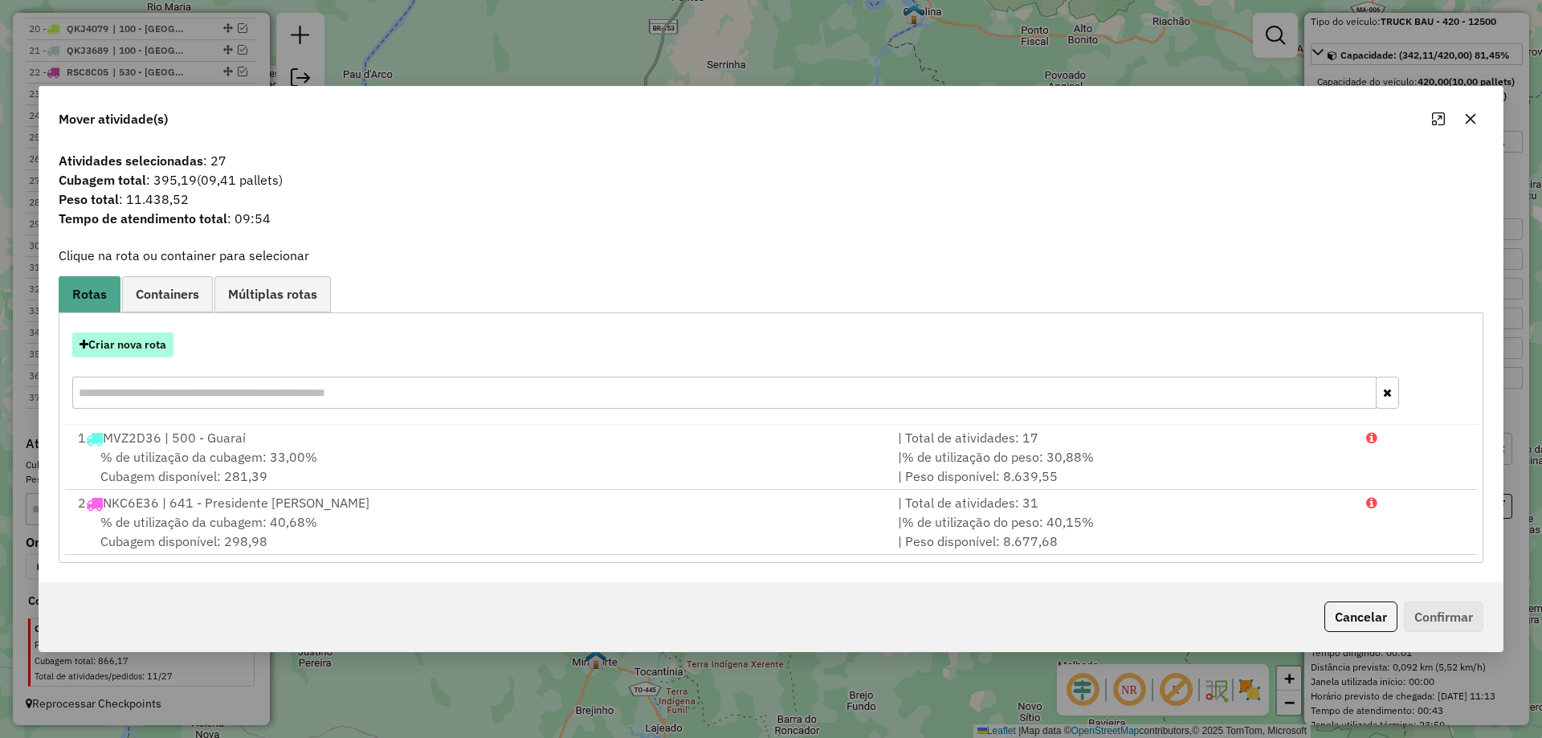
click at [116, 335] on button "Criar nova rota" at bounding box center [122, 345] width 101 height 25
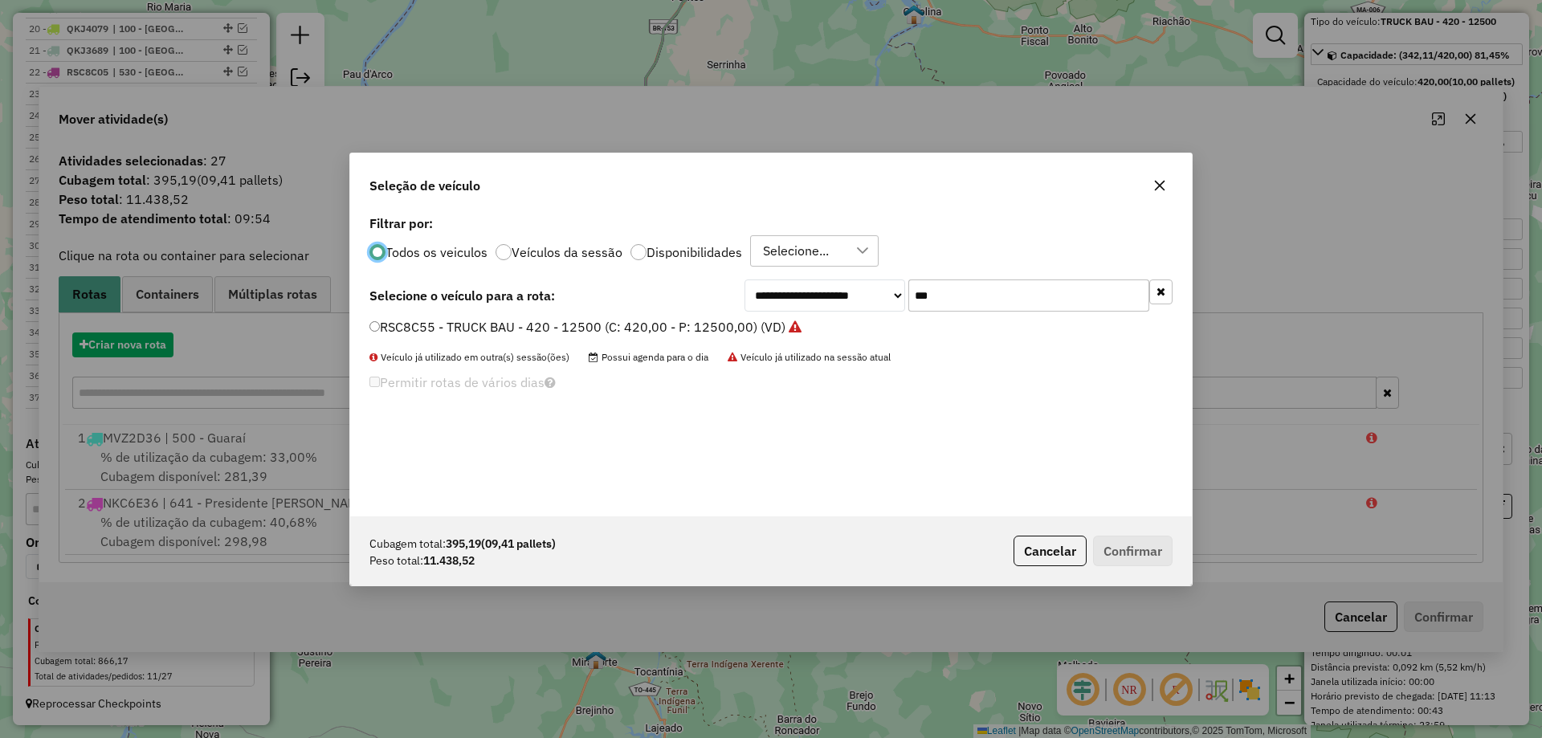
scroll to position [9, 5]
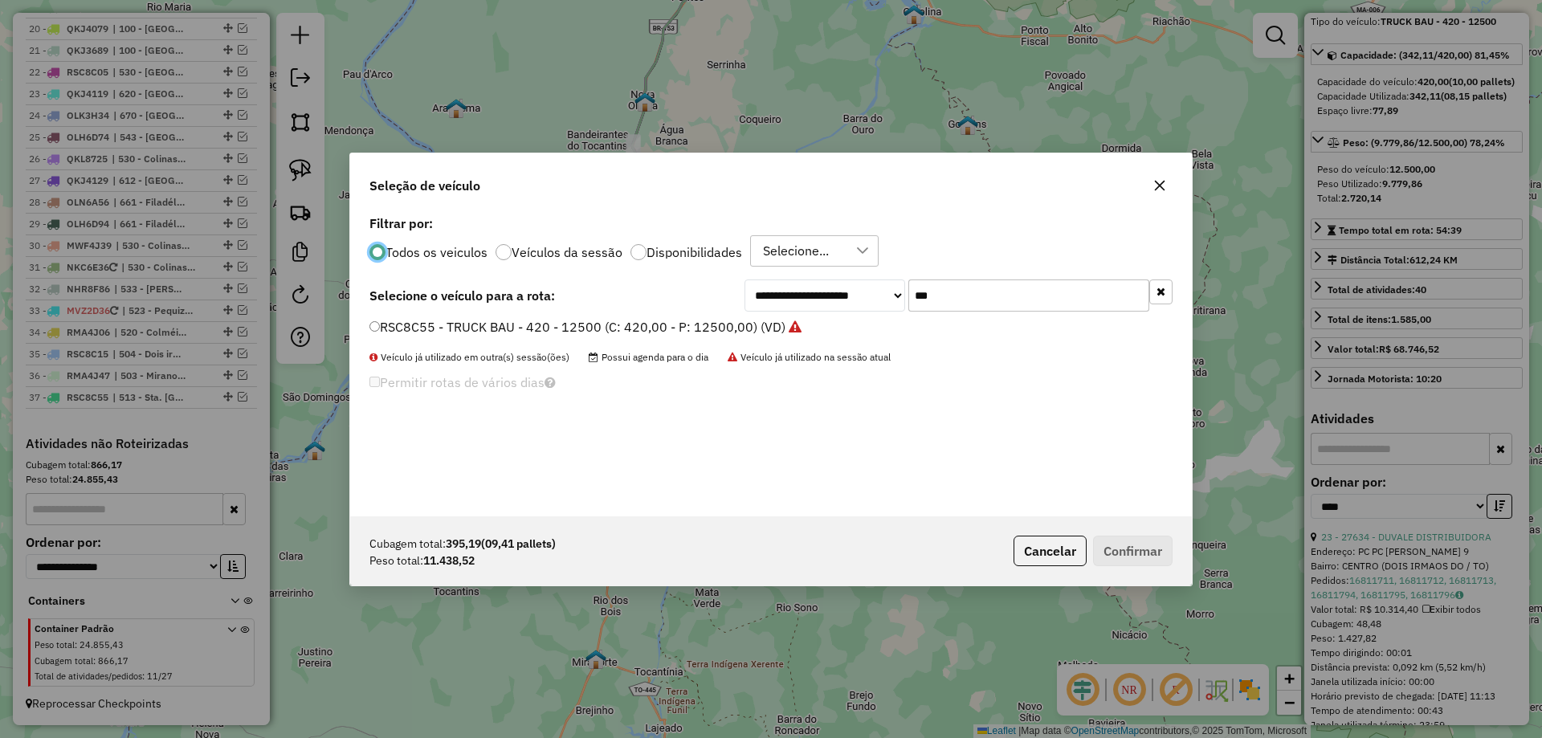
click at [965, 291] on input "***" at bounding box center [1029, 296] width 241 height 32
type input "***"
drag, startPoint x: 776, startPoint y: 333, endPoint x: 791, endPoint y: 330, distance: 15.5
click at [778, 333] on label "NHU4E88 - TRUCK CARROCERIA ABERTA - 504 - 14390 (C: 504,00 - P: 14390,00) (VD)" at bounding box center [630, 326] width 520 height 19
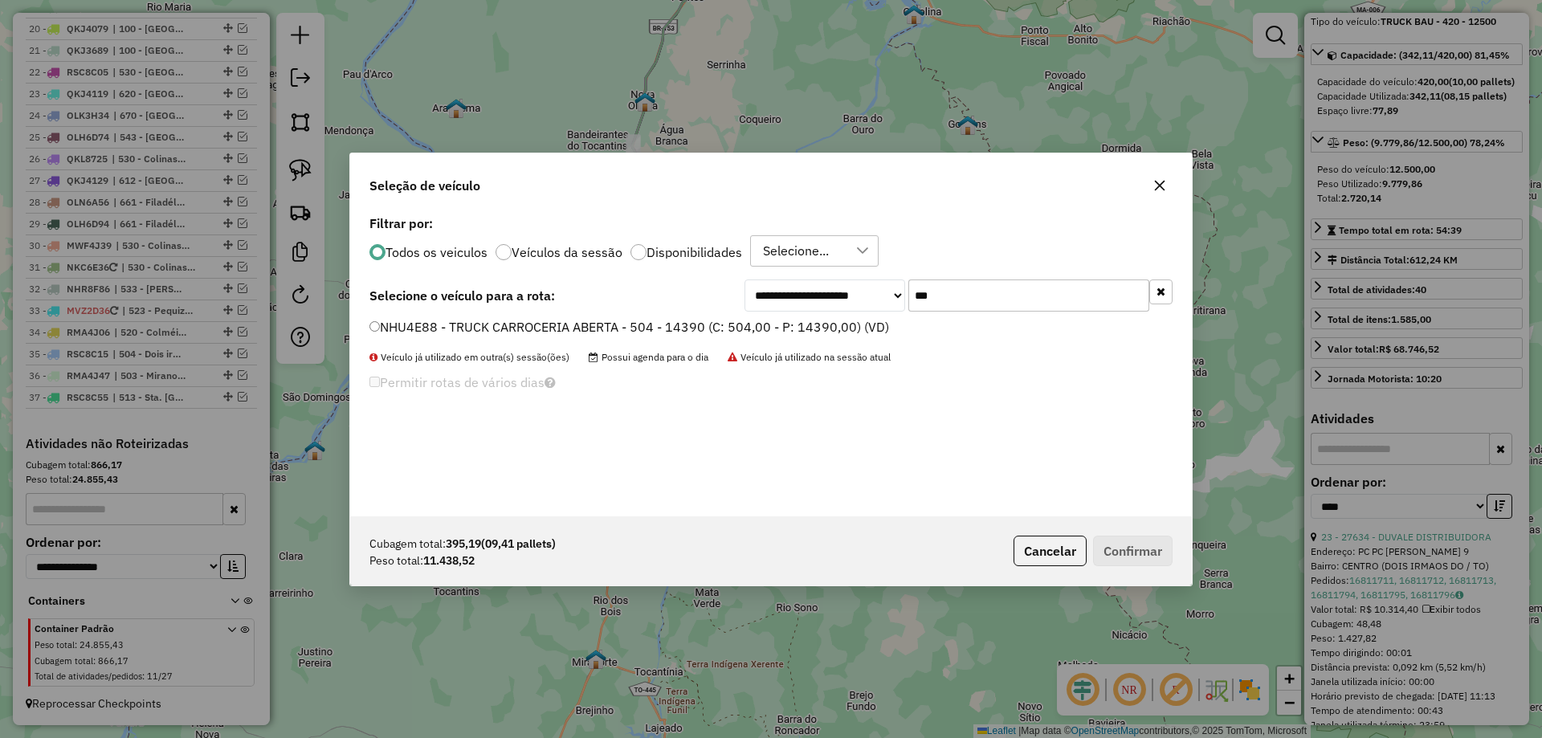
click at [843, 319] on label "NHU4E88 - TRUCK CARROCERIA ABERTA - 504 - 14390 (C: 504,00 - P: 14390,00) (VD)" at bounding box center [630, 326] width 520 height 19
click at [1153, 550] on button "Confirmar" at bounding box center [1133, 551] width 80 height 31
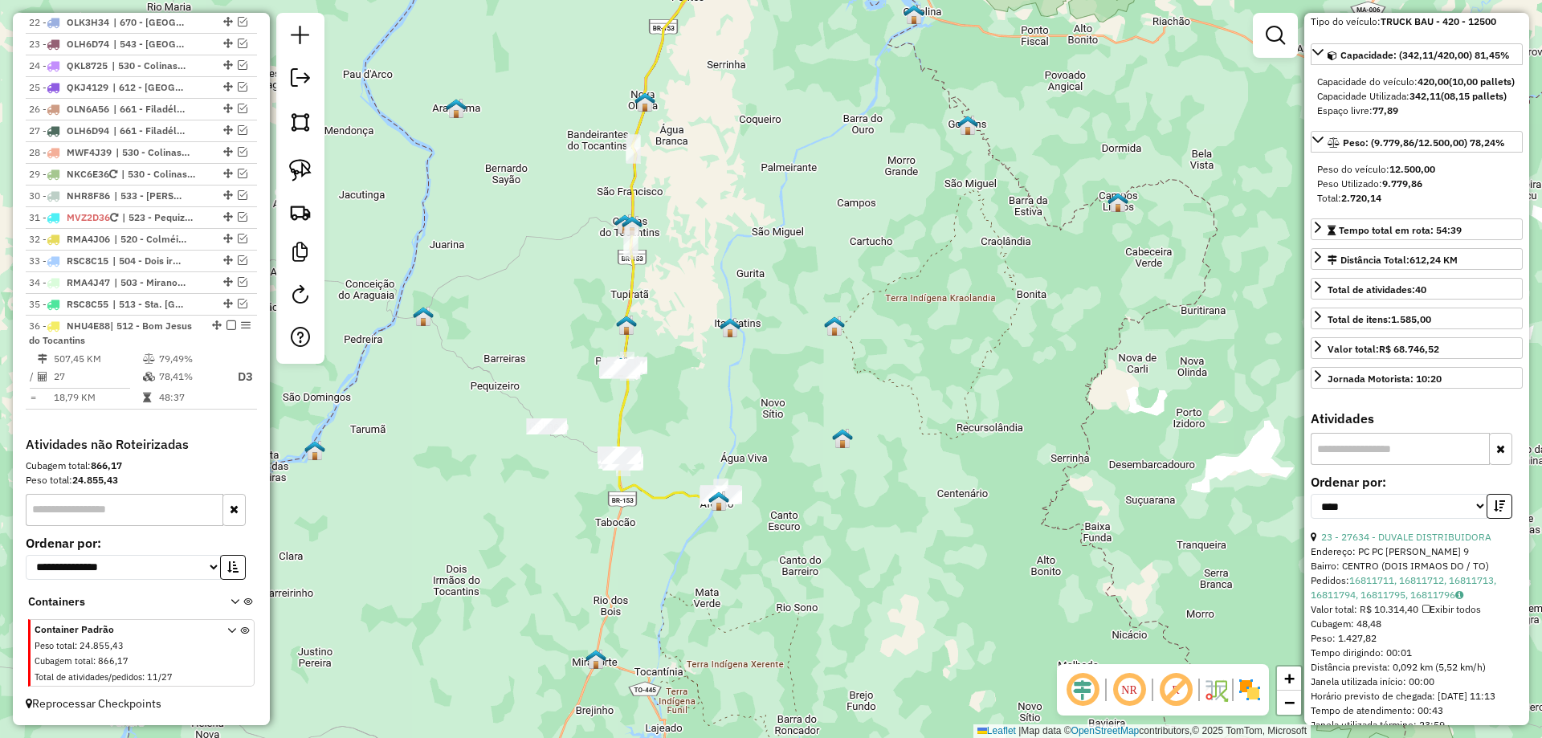
scroll to position [1184, 0]
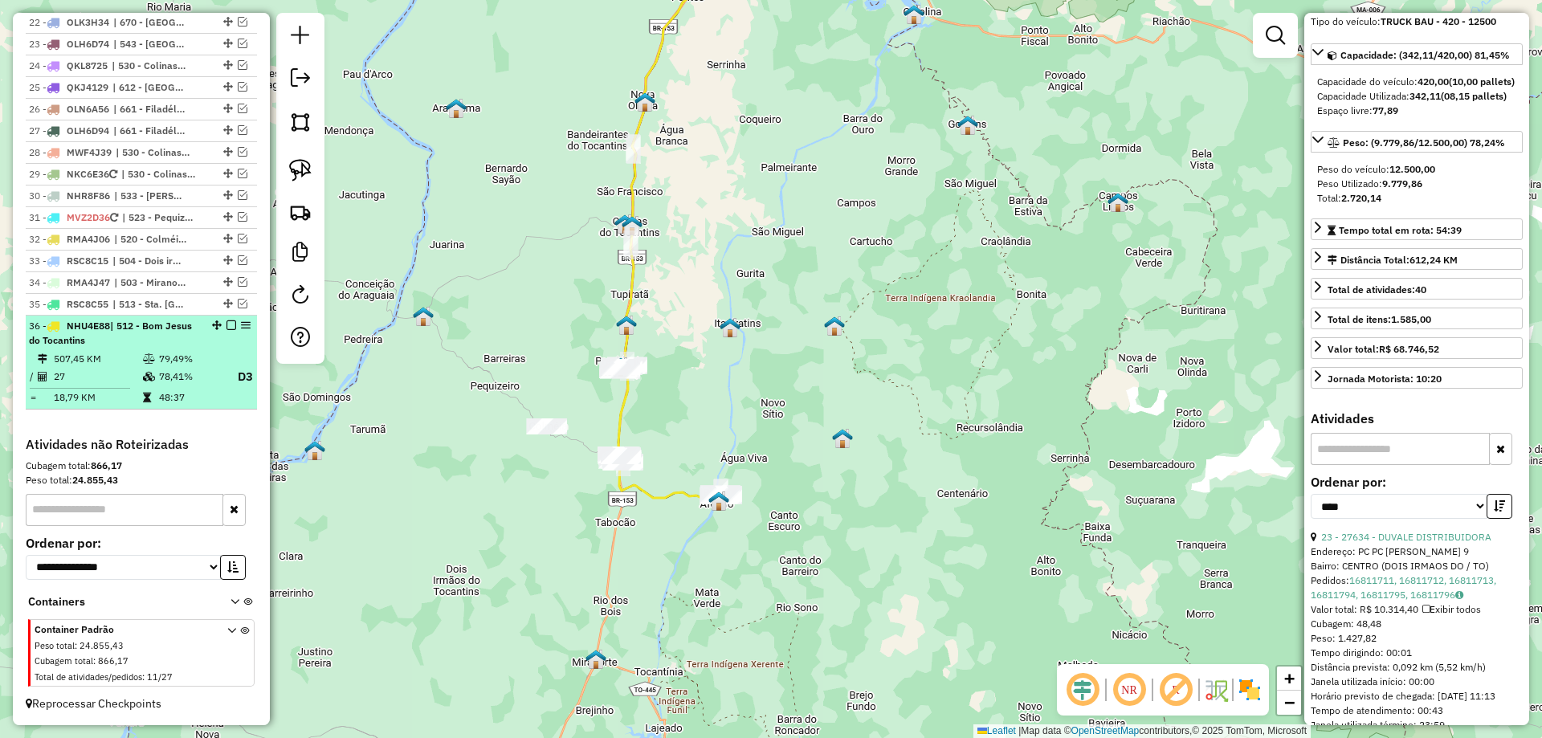
click at [227, 326] on em at bounding box center [232, 326] width 10 height 10
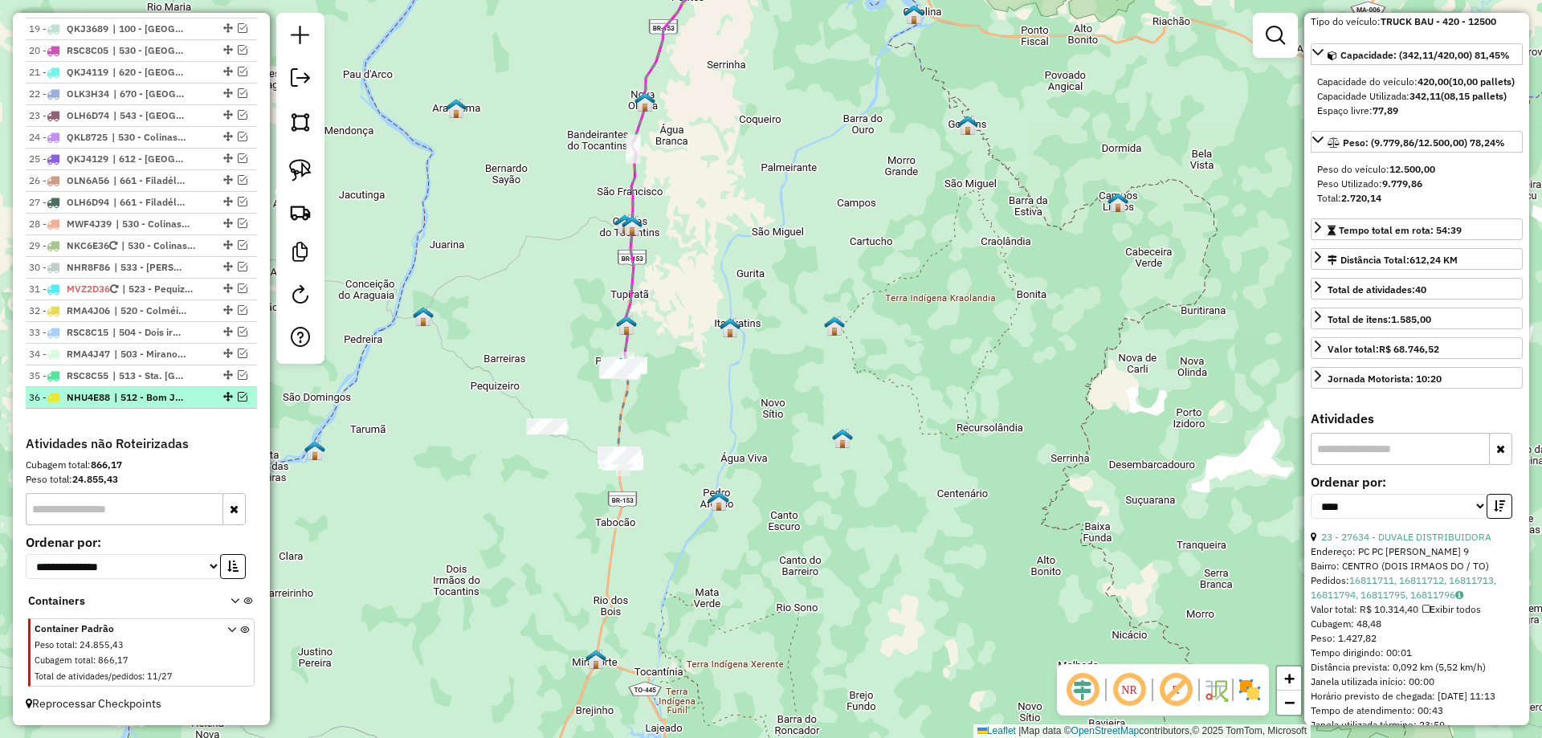
scroll to position [1113, 0]
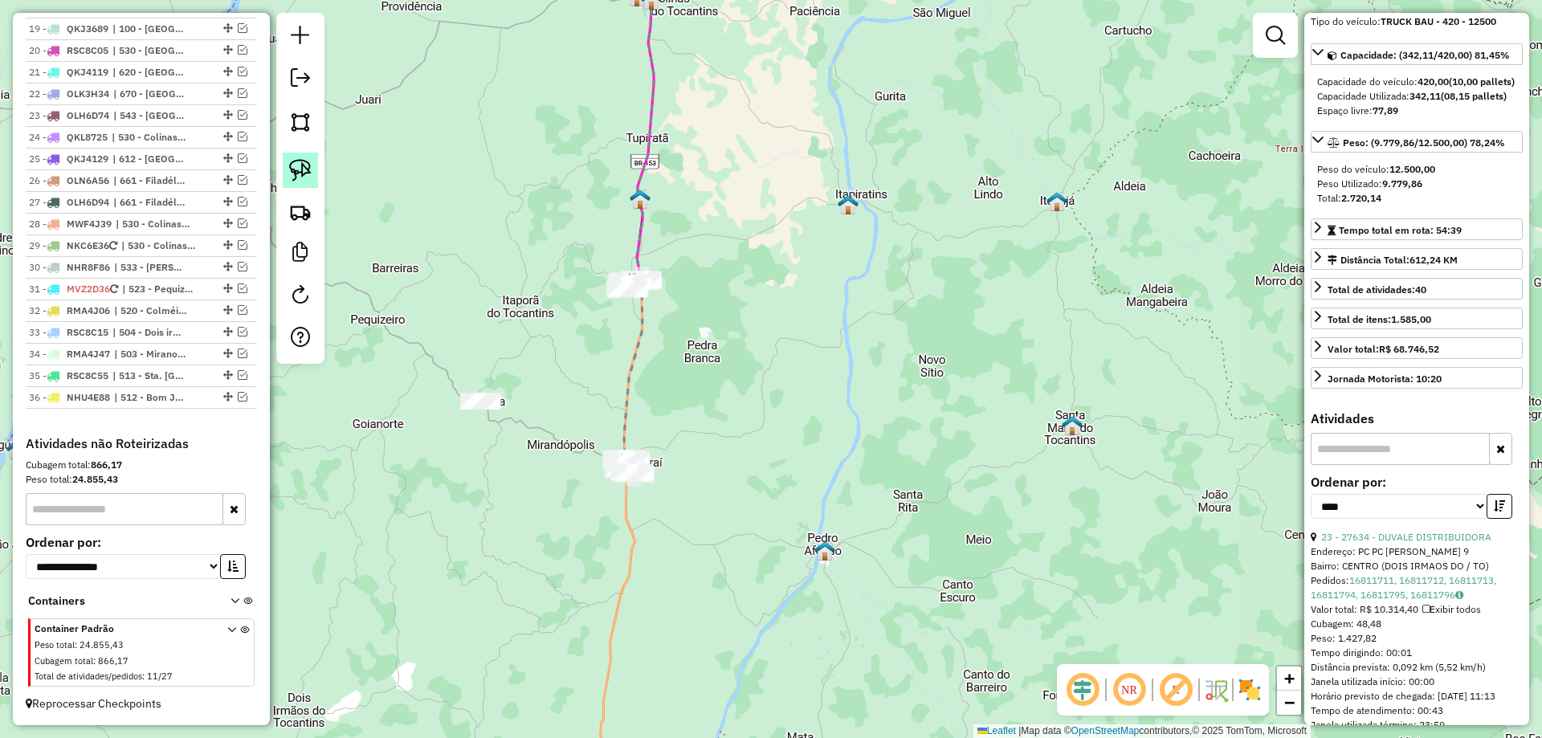
click at [308, 176] on img at bounding box center [300, 170] width 22 height 22
drag, startPoint x: 628, startPoint y: 437, endPoint x: 740, endPoint y: 460, distance: 114.1
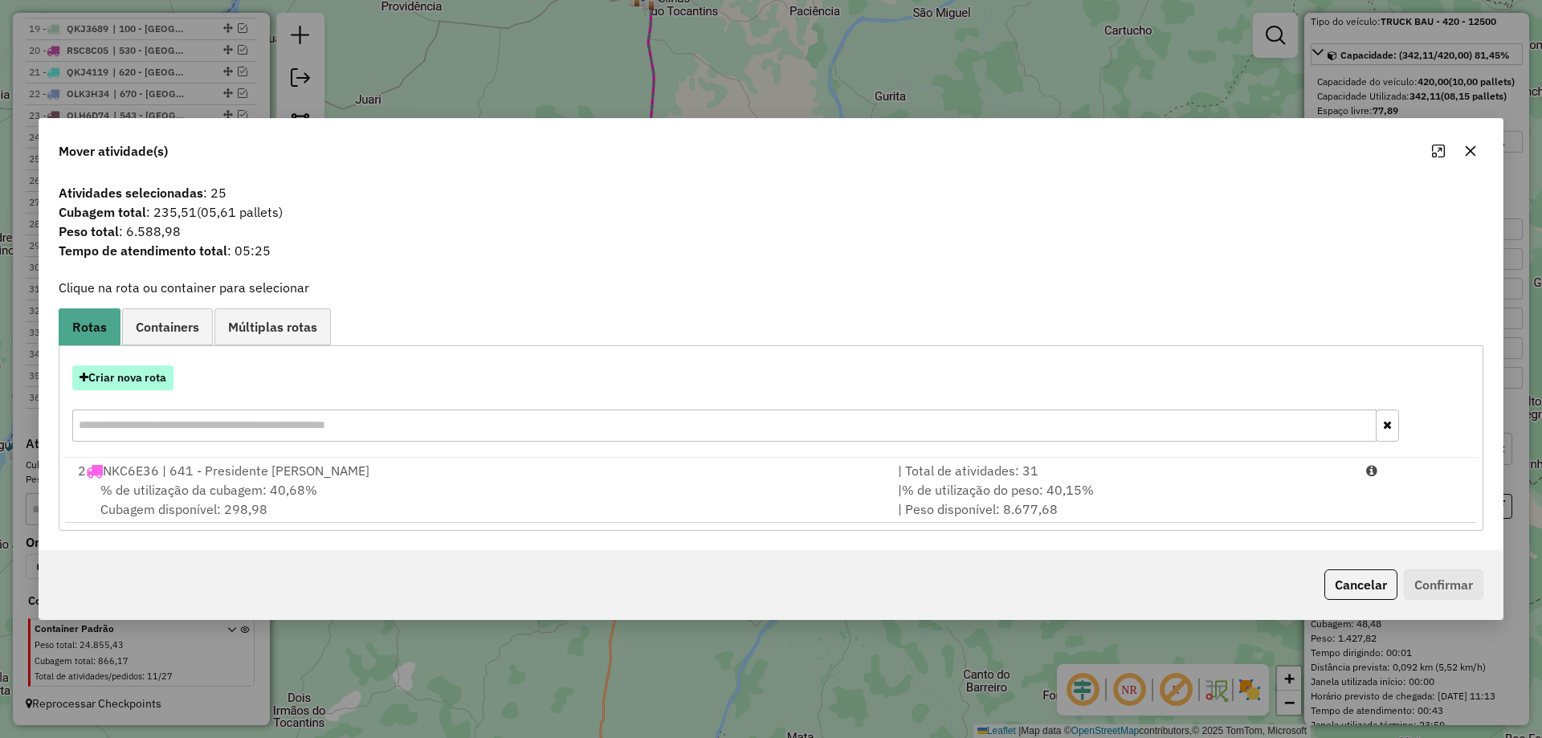
click at [118, 374] on button "Criar nova rota" at bounding box center [122, 378] width 101 height 25
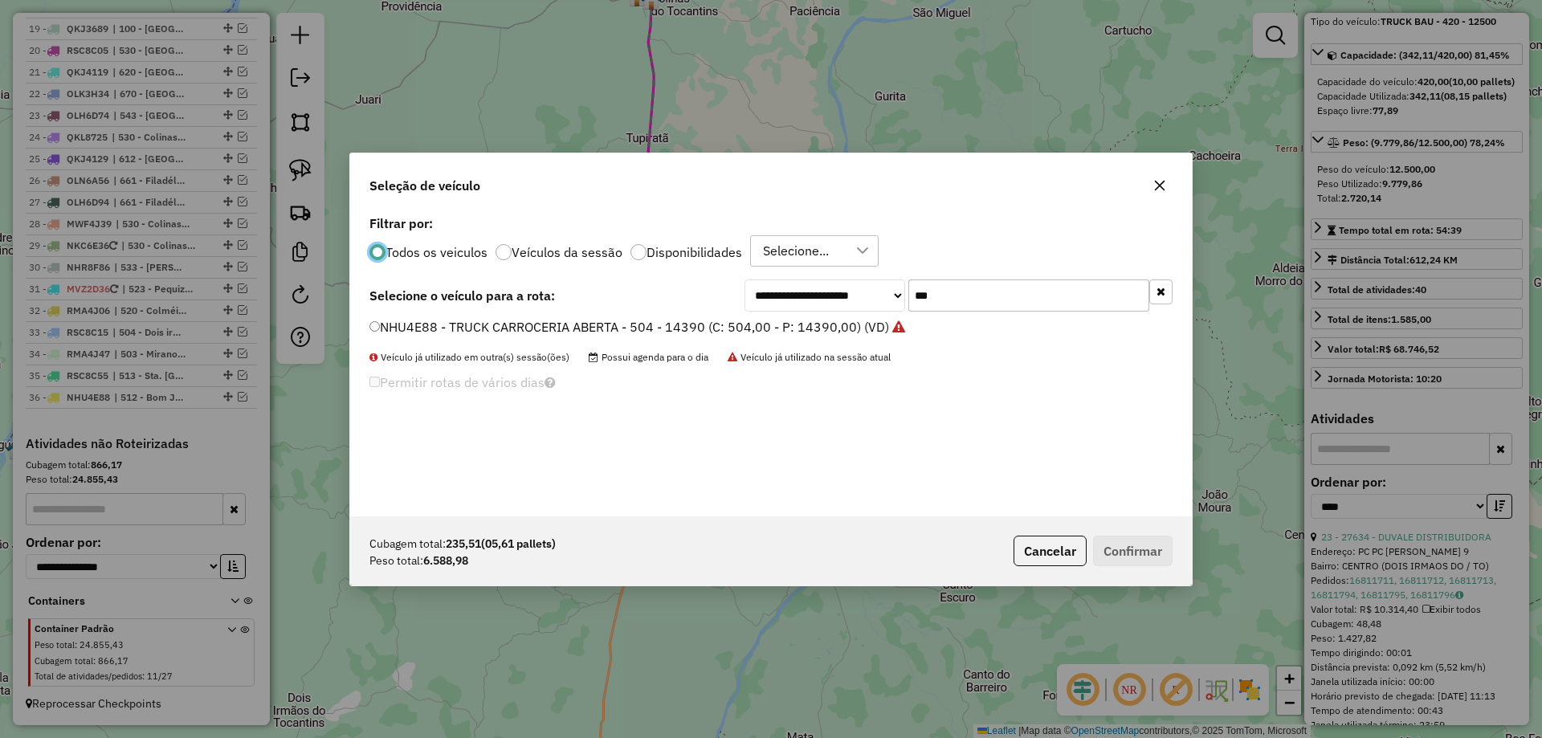
scroll to position [9, 5]
click at [952, 294] on input "***" at bounding box center [1029, 296] width 241 height 32
type input "***"
click at [713, 327] on label "RSC8B95 - TRUCK BAU - 420 - 12500 (C: 420,00 - P: 12500,00) (VD)" at bounding box center [578, 326] width 416 height 19
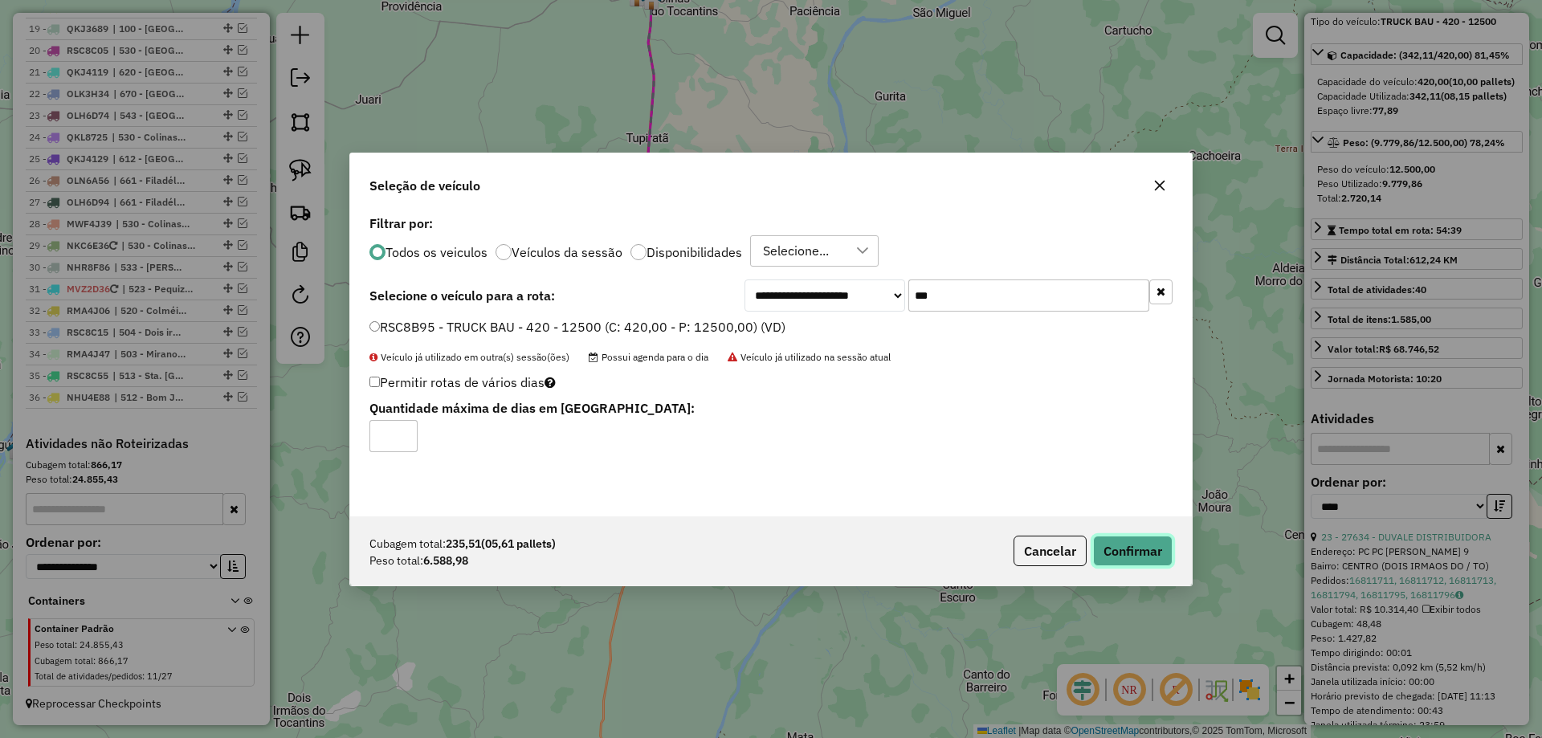
click at [1132, 541] on button "Confirmar" at bounding box center [1133, 551] width 80 height 31
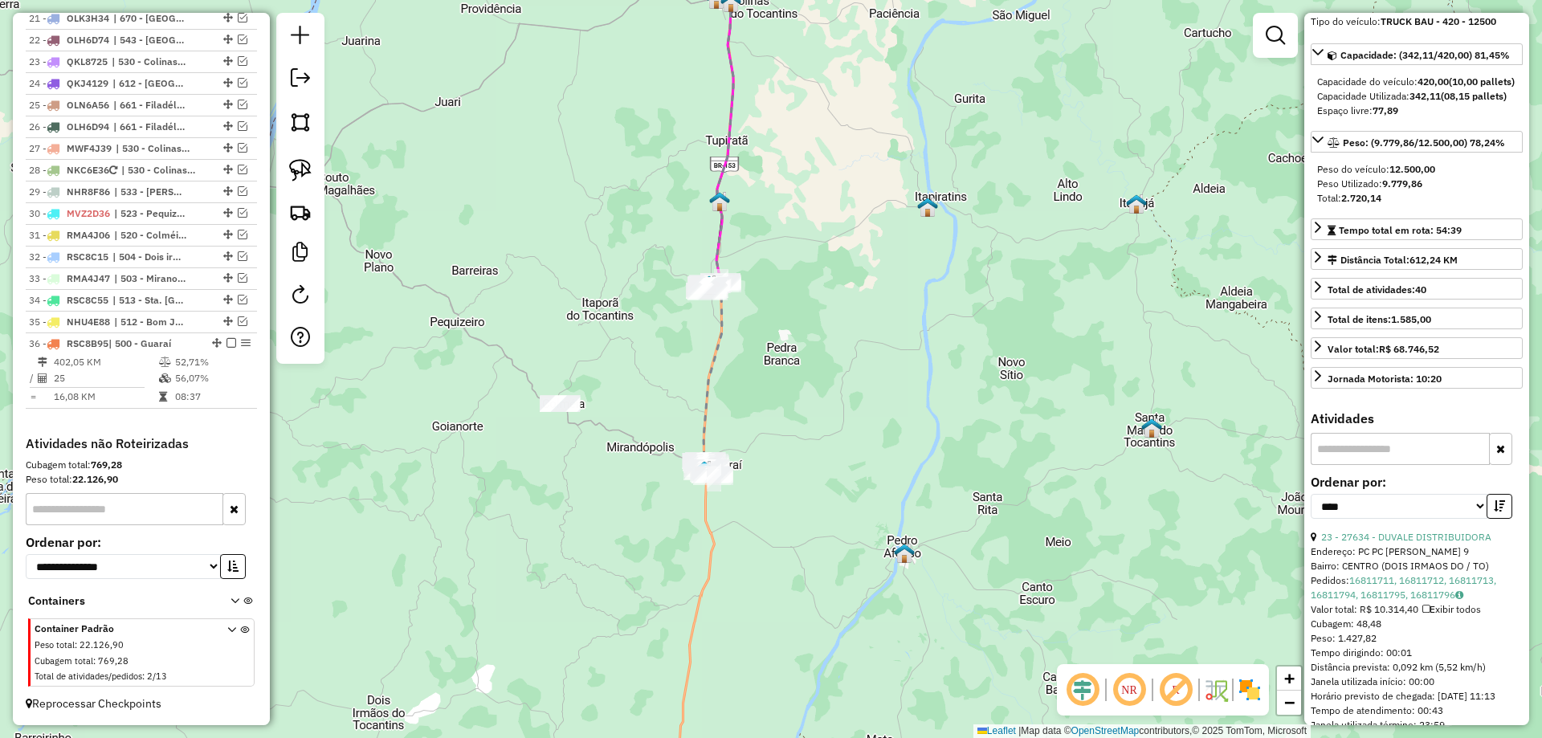
drag, startPoint x: 537, startPoint y: 435, endPoint x: 662, endPoint y: 431, distance: 124.6
click at [662, 431] on div "Janela de atendimento Grade de atendimento Capacidade Transportadoras Veículos …" at bounding box center [771, 369] width 1542 height 738
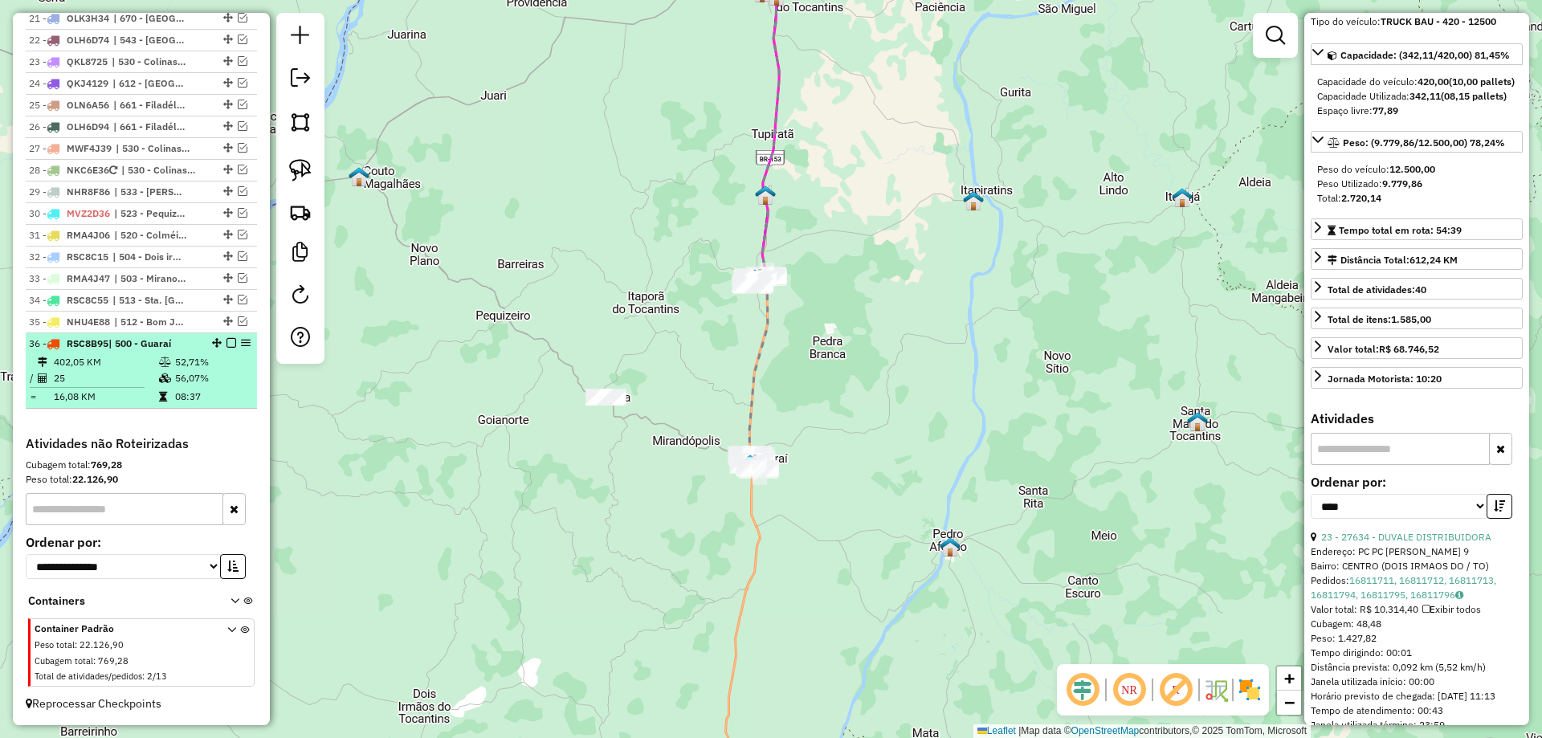
click at [170, 390] on td at bounding box center [166, 397] width 16 height 16
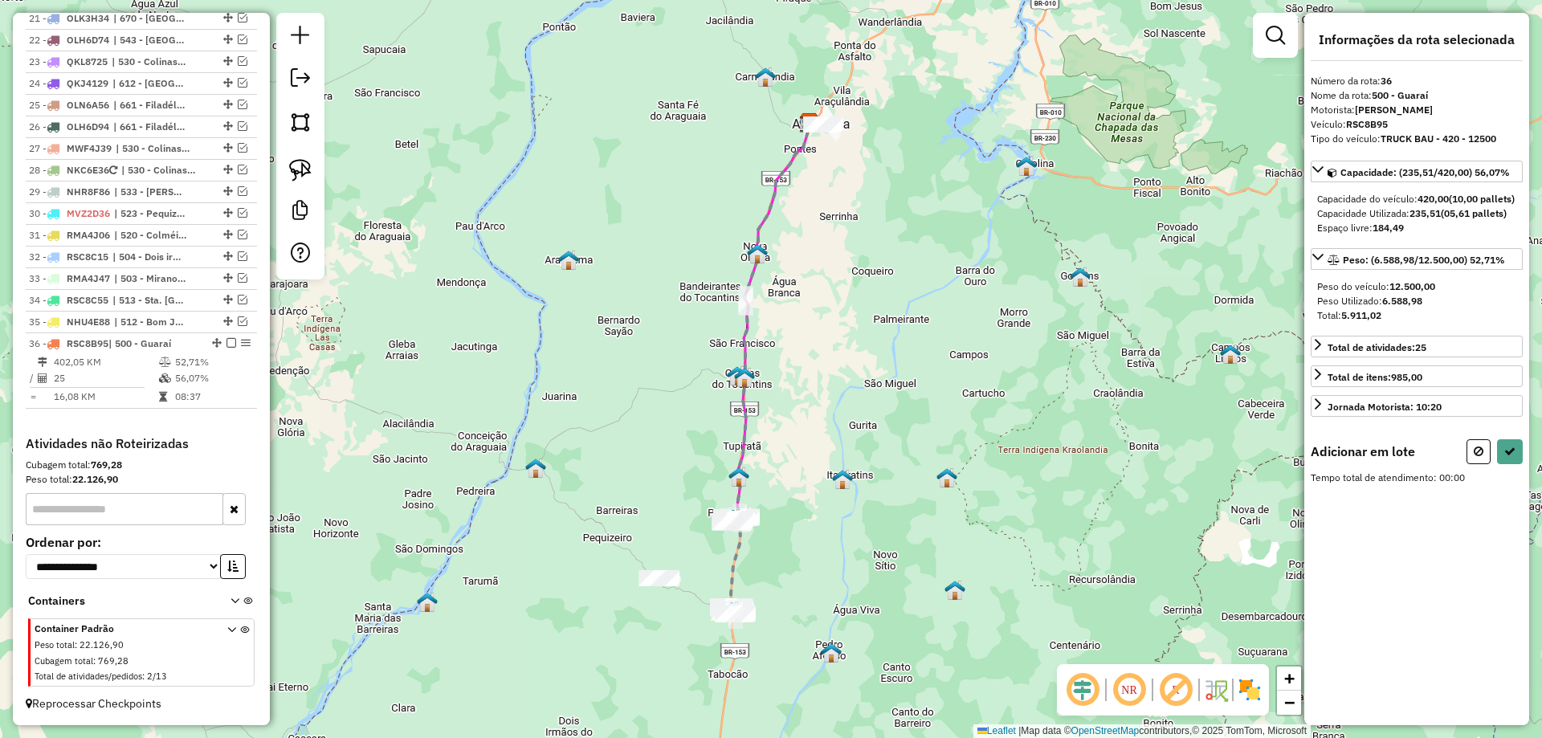
scroll to position [0, 0]
drag, startPoint x: 624, startPoint y: 543, endPoint x: 743, endPoint y: 549, distance: 119.1
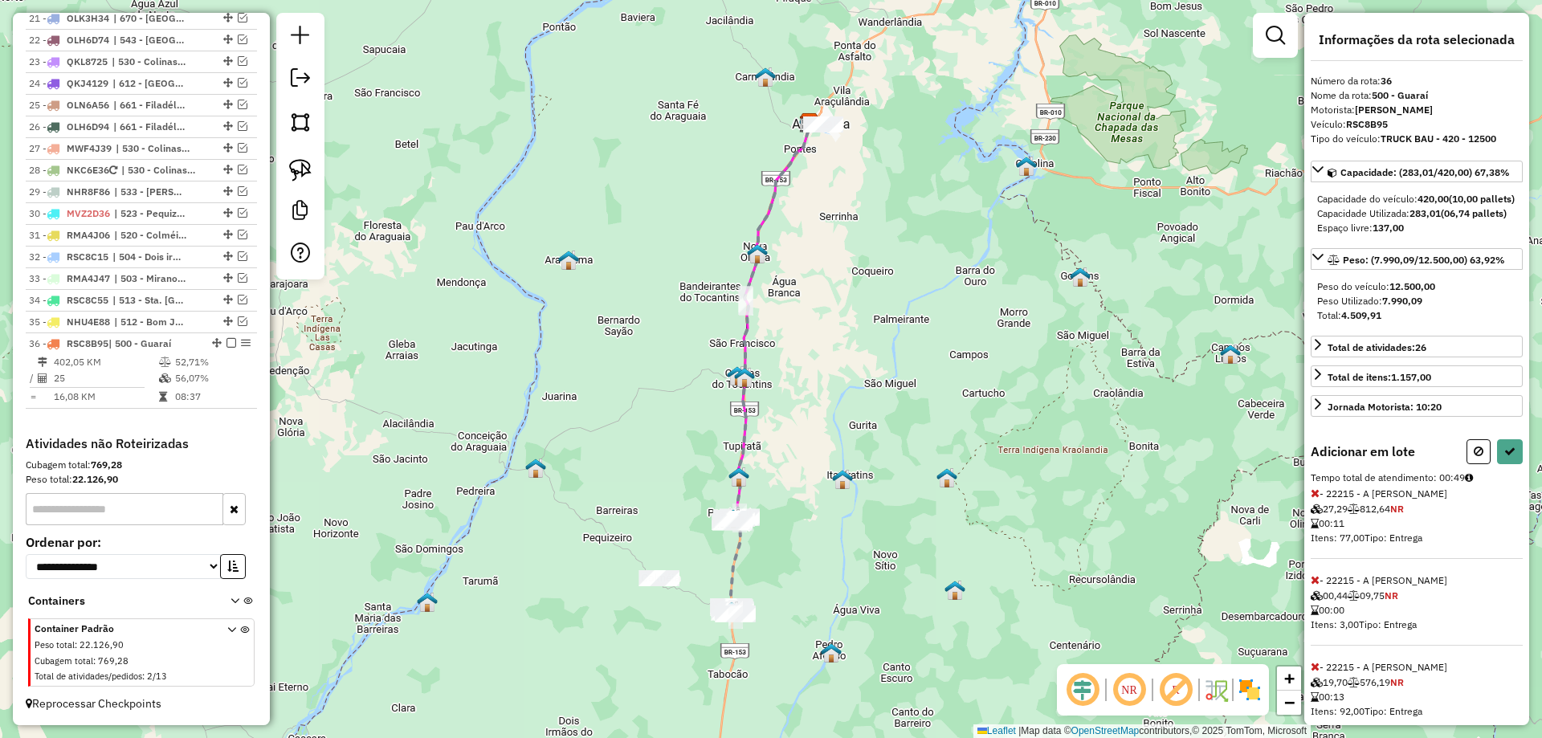
select select "*********"
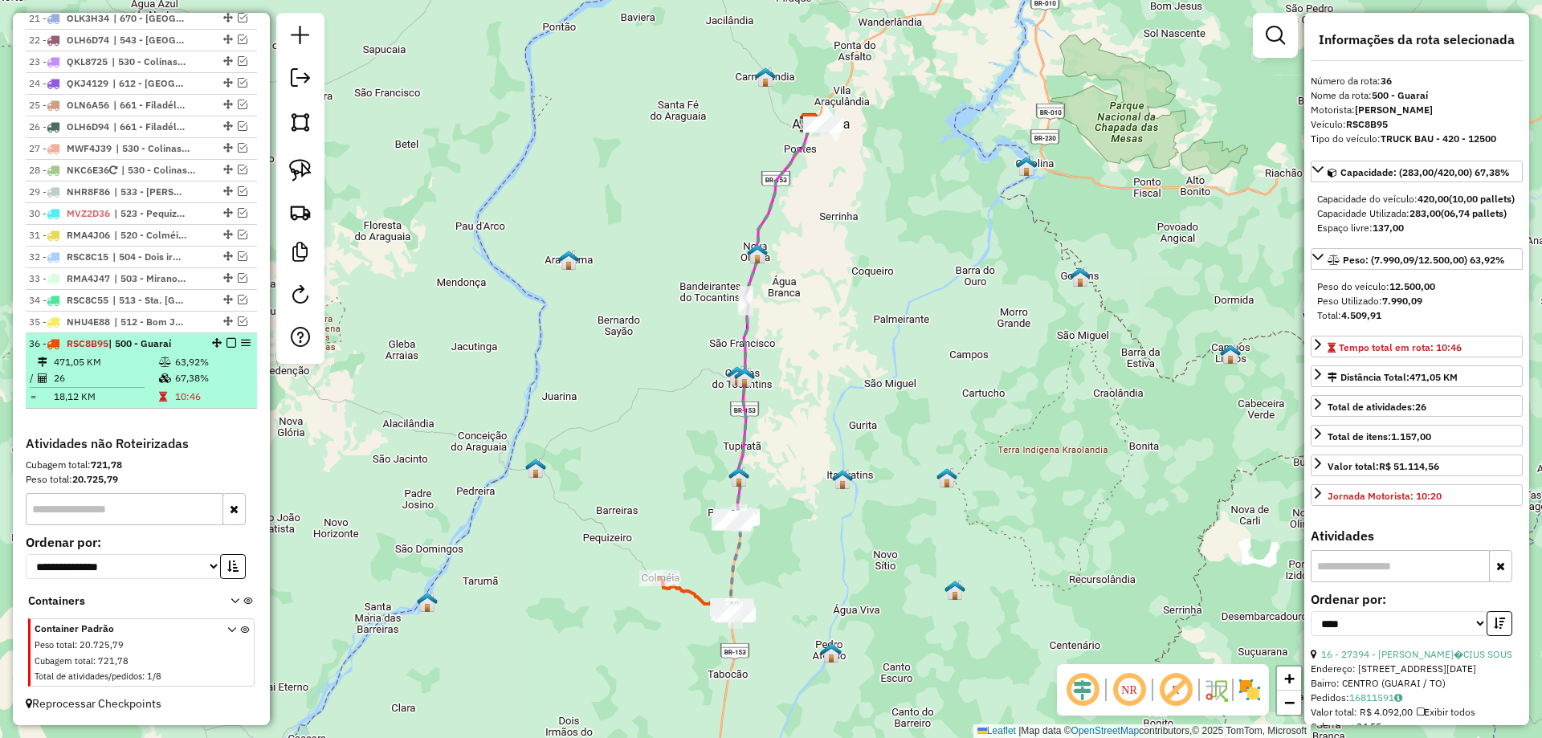
click at [227, 345] on em at bounding box center [232, 343] width 10 height 10
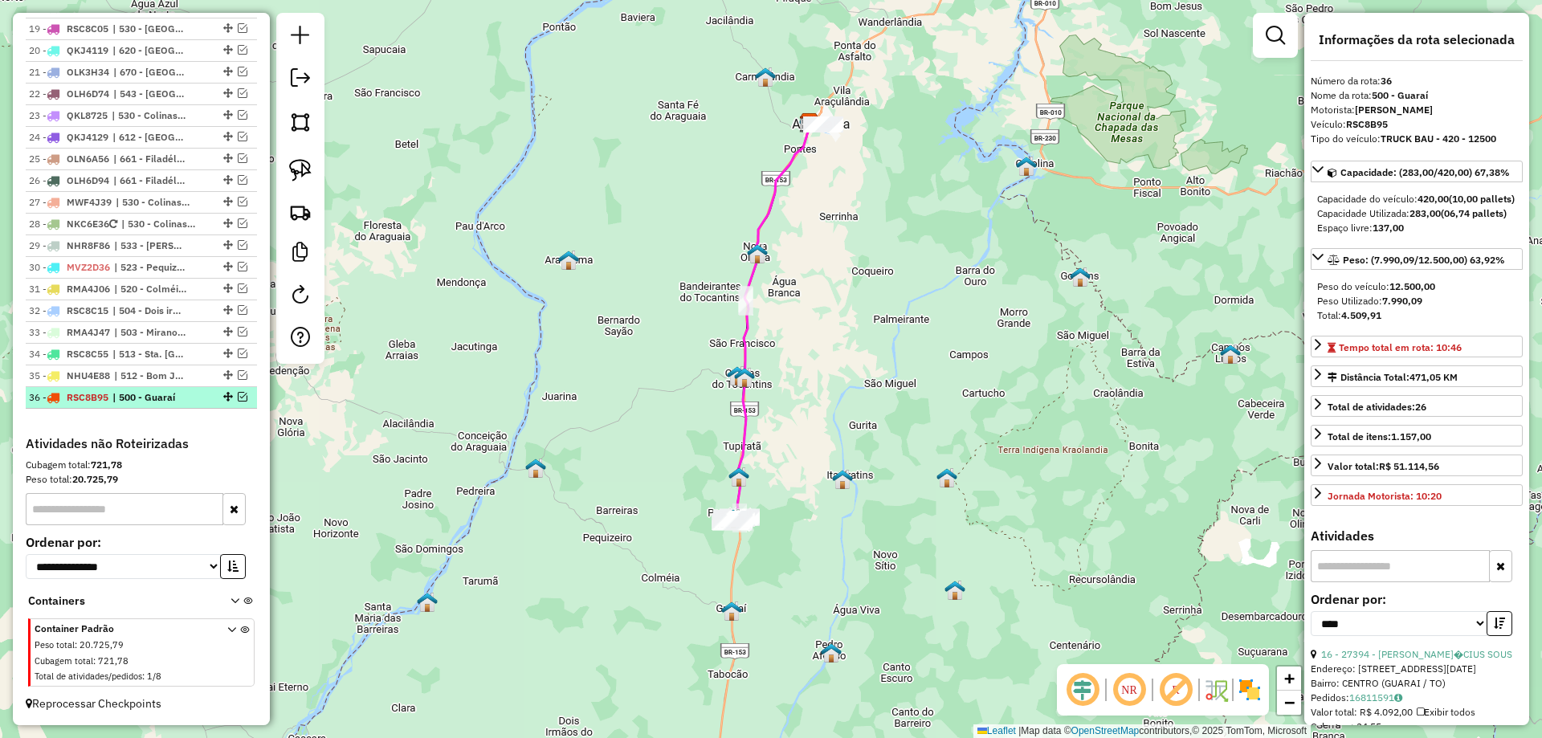
scroll to position [1059, 0]
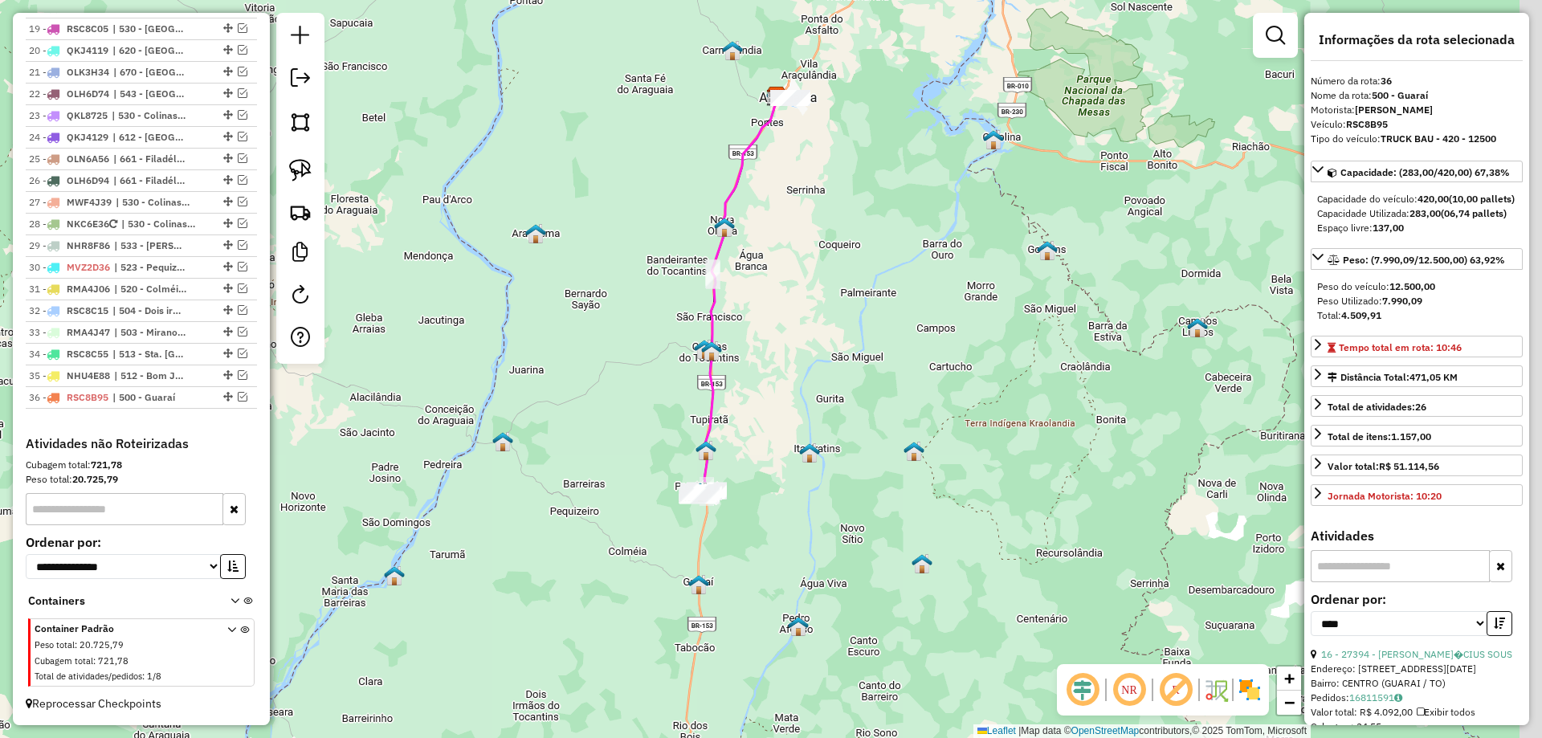
drag, startPoint x: 609, startPoint y: 528, endPoint x: 562, endPoint y: 488, distance: 61.5
click at [562, 488] on div "Janela de atendimento Grade de atendimento Capacidade Transportadoras Veículos …" at bounding box center [771, 369] width 1542 height 738
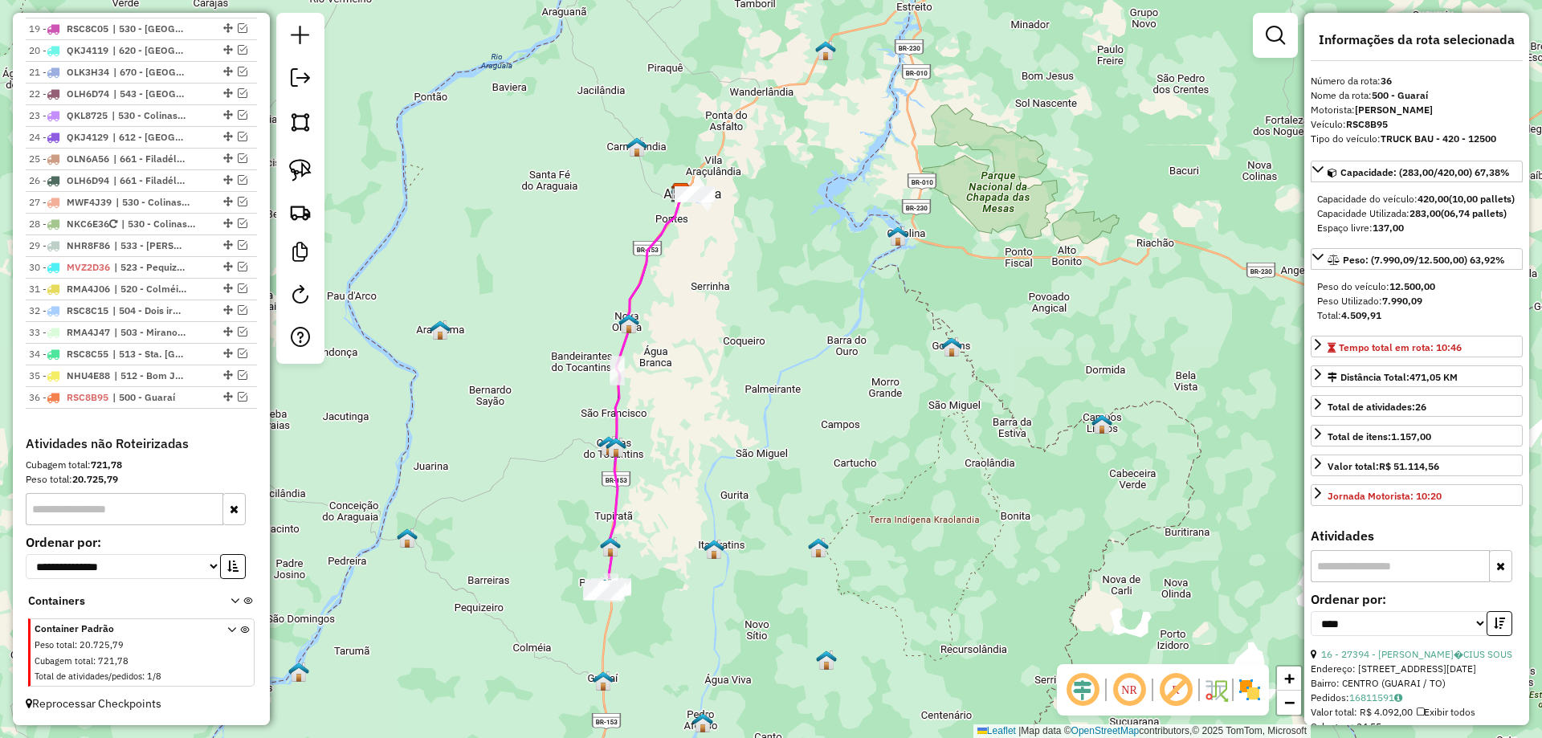
drag, startPoint x: 467, startPoint y: 393, endPoint x: 432, endPoint y: 479, distance: 92.6
click at [432, 479] on div "Janela de atendimento Grade de atendimento Capacidade Transportadoras Veículos …" at bounding box center [771, 369] width 1542 height 738
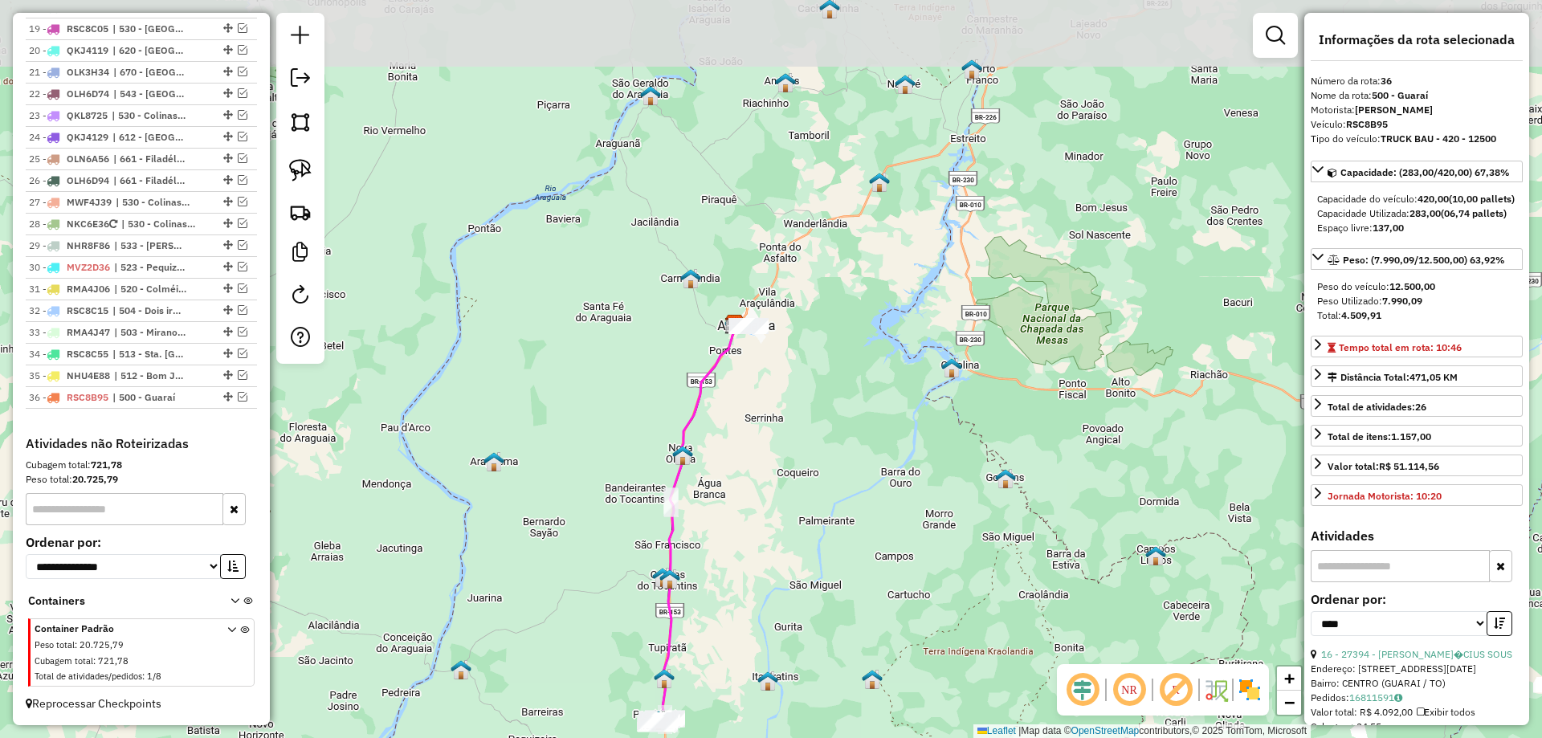
drag, startPoint x: 475, startPoint y: 386, endPoint x: 525, endPoint y: 502, distance: 126.7
click at [525, 502] on div "Janela de atendimento Grade de atendimento Capacidade Transportadoras Veículos …" at bounding box center [771, 369] width 1542 height 738
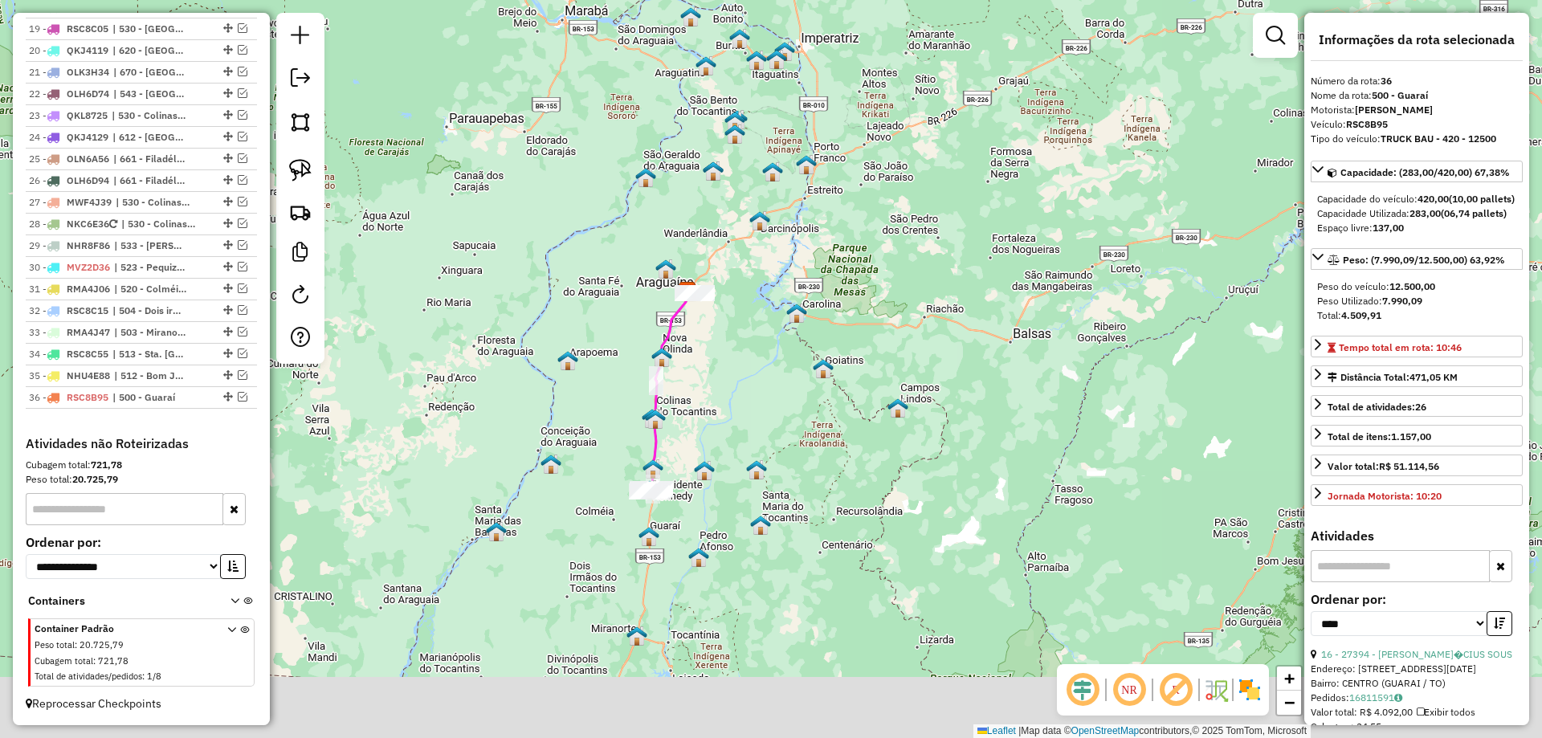
drag, startPoint x: 738, startPoint y: 523, endPoint x: 747, endPoint y: 456, distance: 67.3
click at [747, 460] on img at bounding box center [756, 470] width 21 height 21
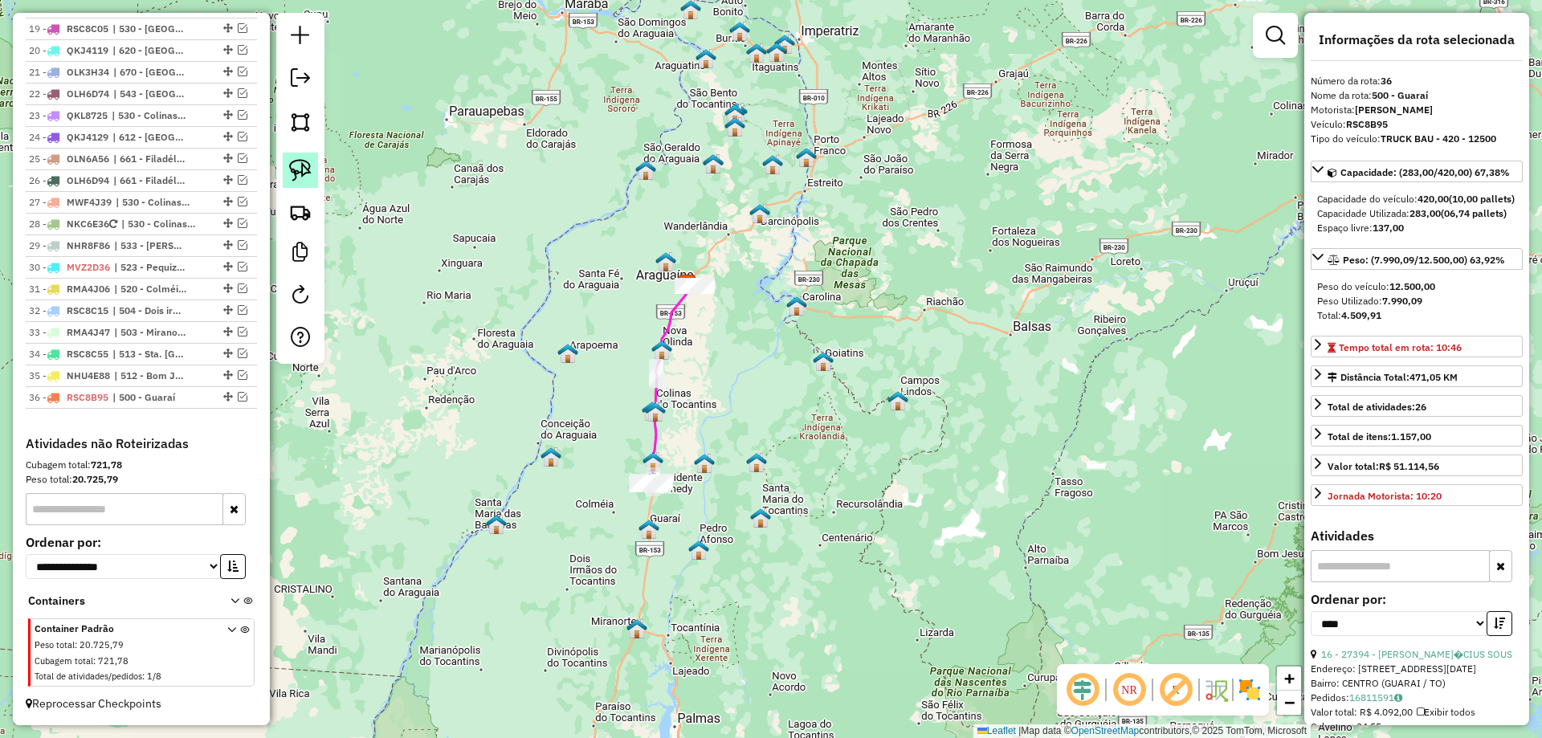
click at [314, 182] on link at bounding box center [300, 170] width 35 height 35
drag, startPoint x: 657, startPoint y: 439, endPoint x: 732, endPoint y: 464, distance: 78.5
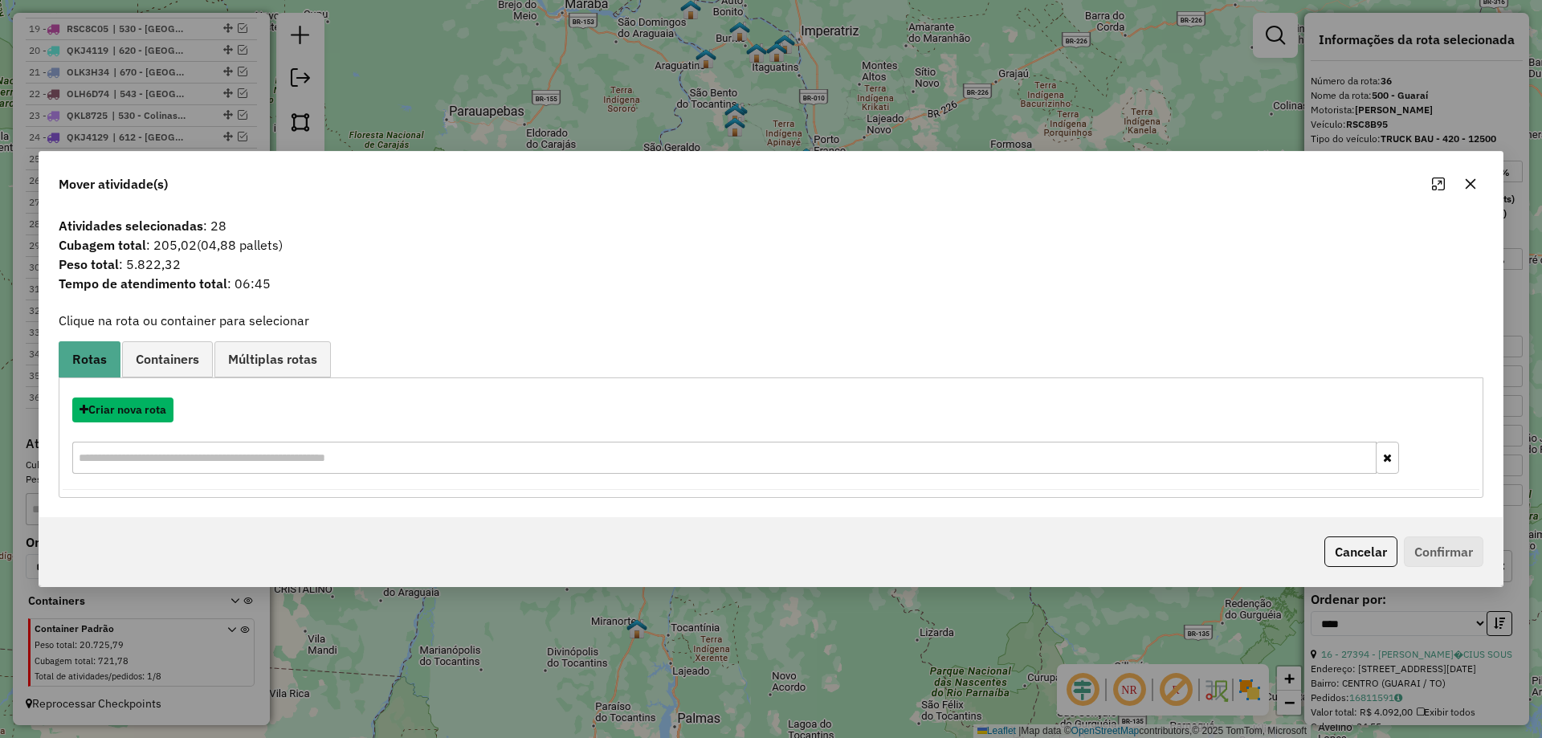
click at [149, 408] on button "Criar nova rota" at bounding box center [122, 410] width 101 height 25
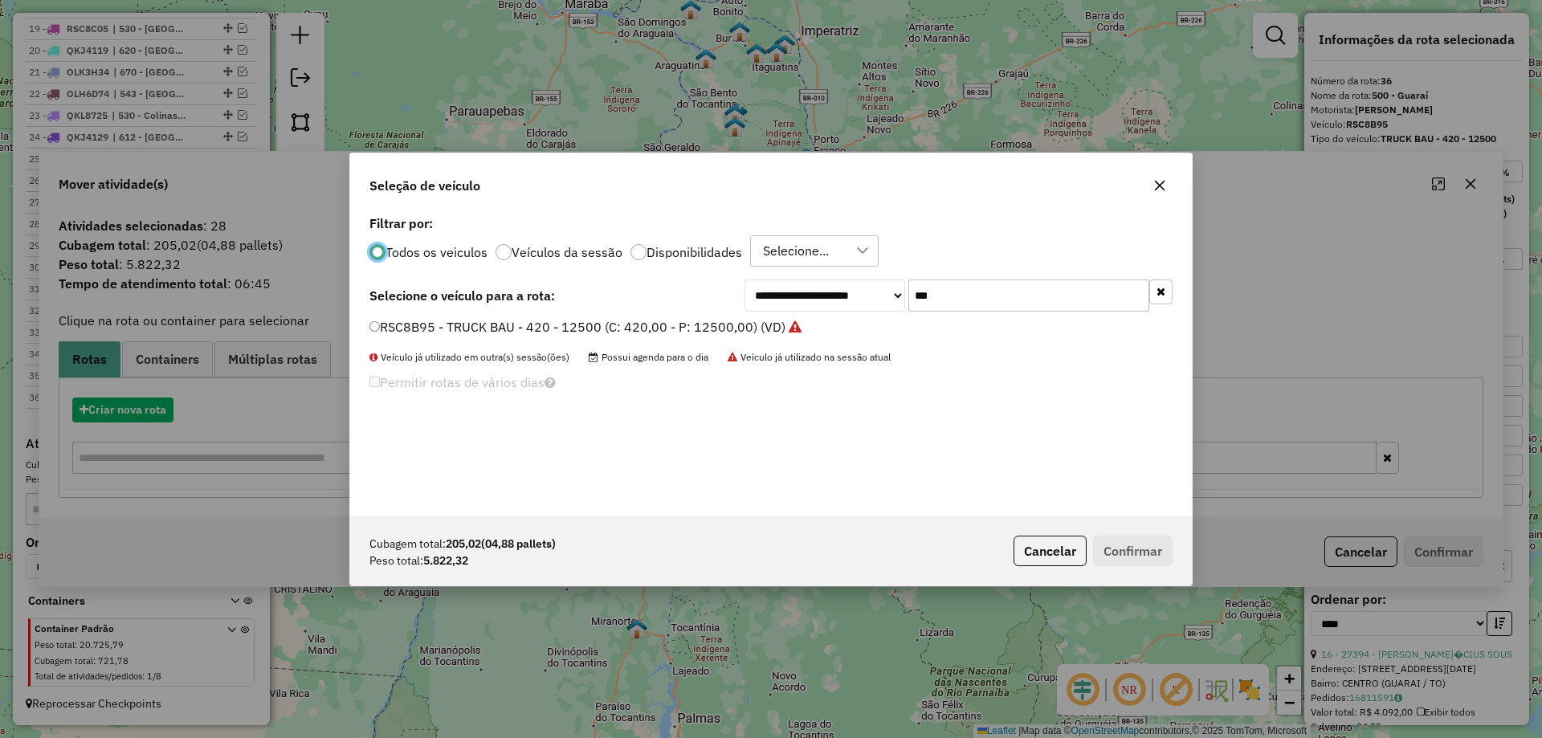
scroll to position [9, 5]
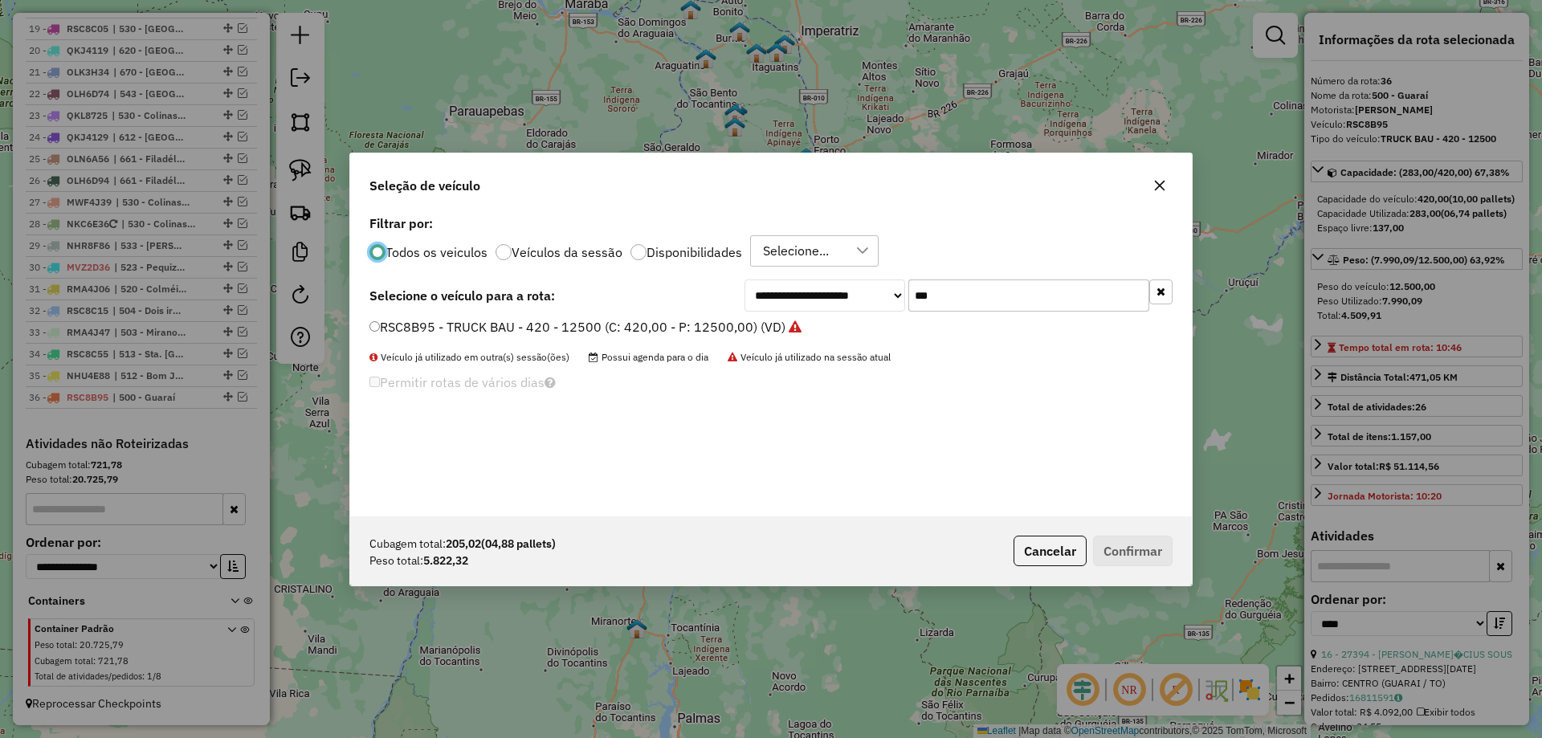
click at [968, 314] on div "**********" at bounding box center [771, 363] width 842 height 305
click at [970, 309] on input "***" at bounding box center [1029, 296] width 241 height 32
type input "***"
click at [676, 323] on label "OLH6E04 - TRUCK BAU - 378 - 13040 (C: 378,00 - P: 13040,00) (VD)" at bounding box center [586, 326] width 432 height 19
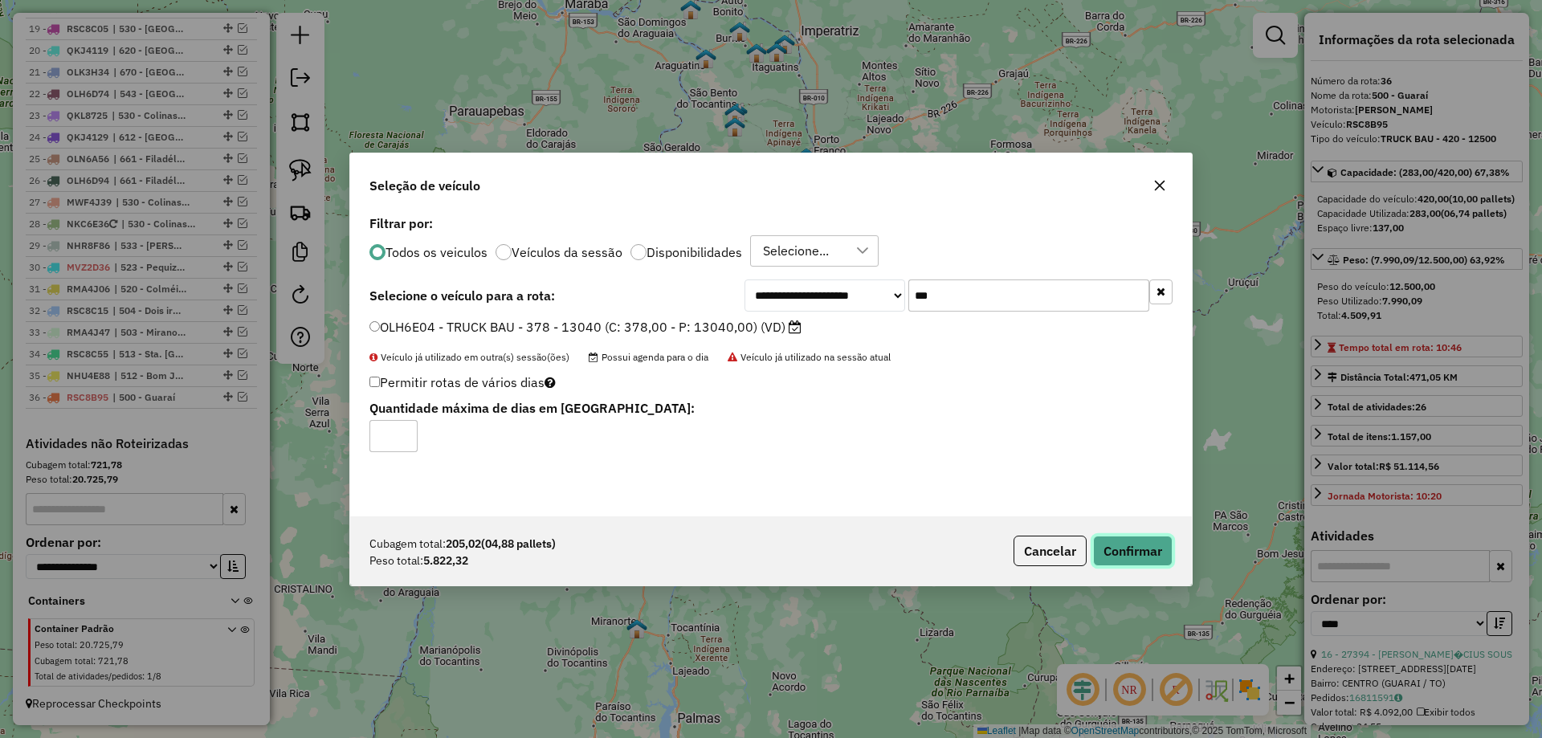
click at [1130, 544] on button "Confirmar" at bounding box center [1133, 551] width 80 height 31
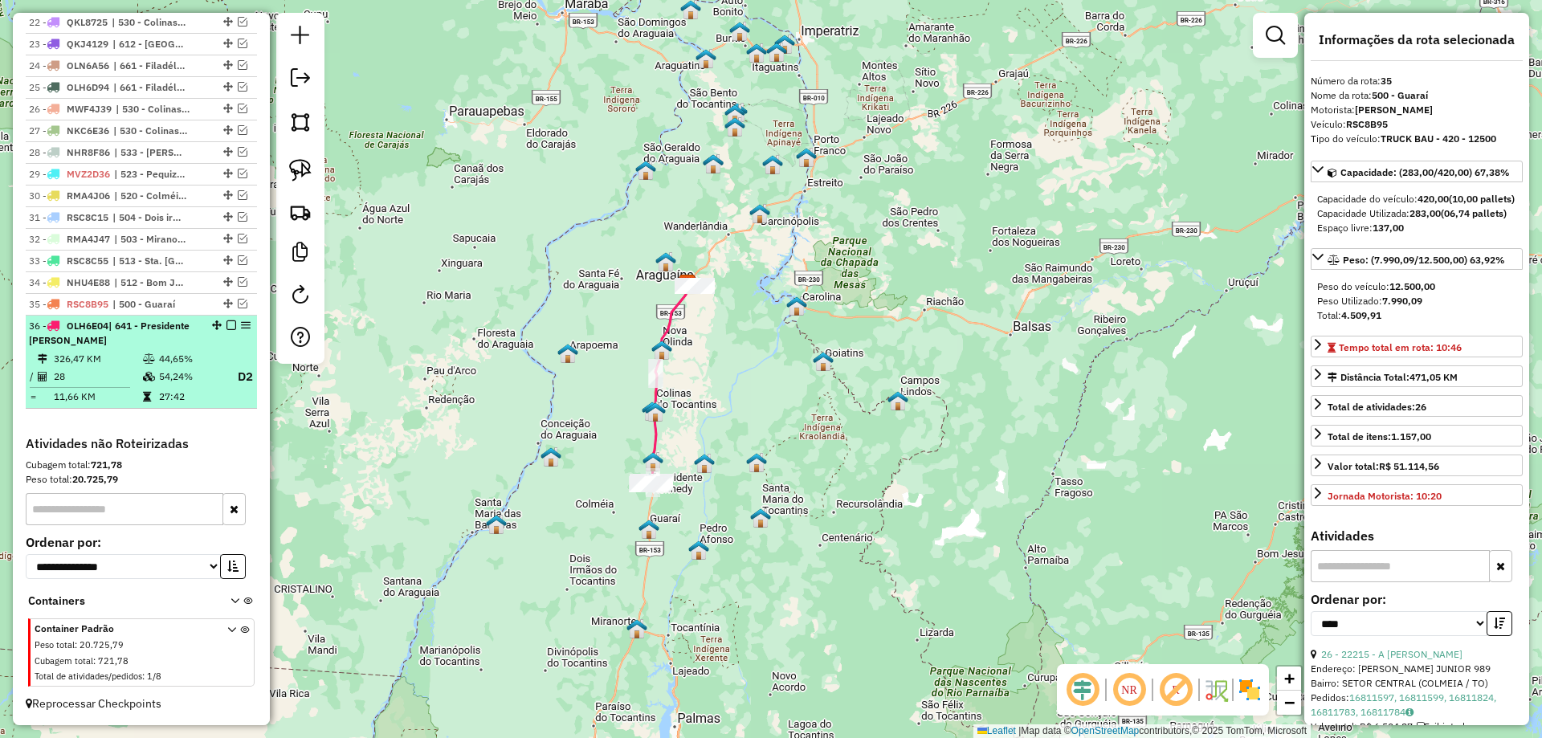
click at [227, 324] on em at bounding box center [232, 326] width 10 height 10
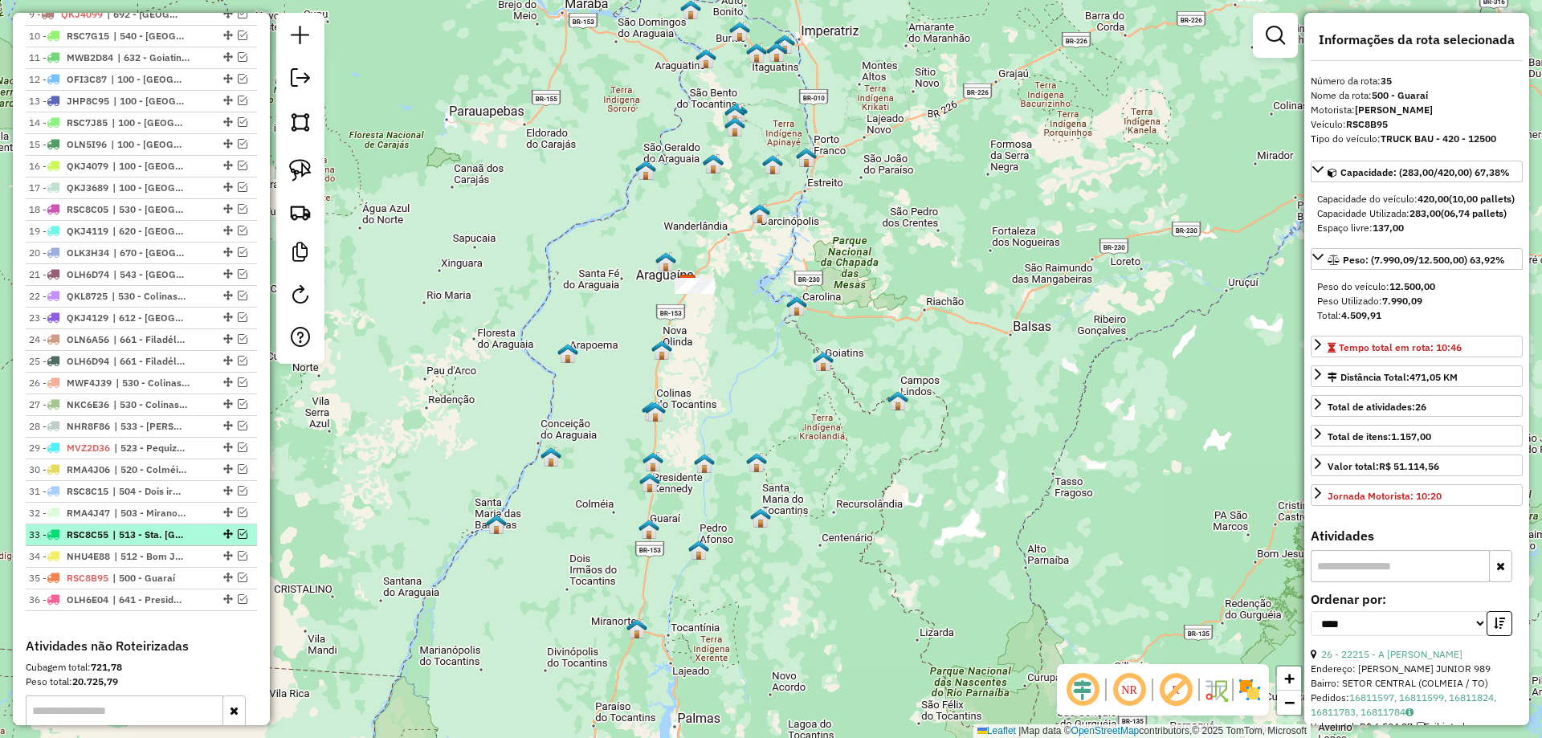
scroll to position [746, 0]
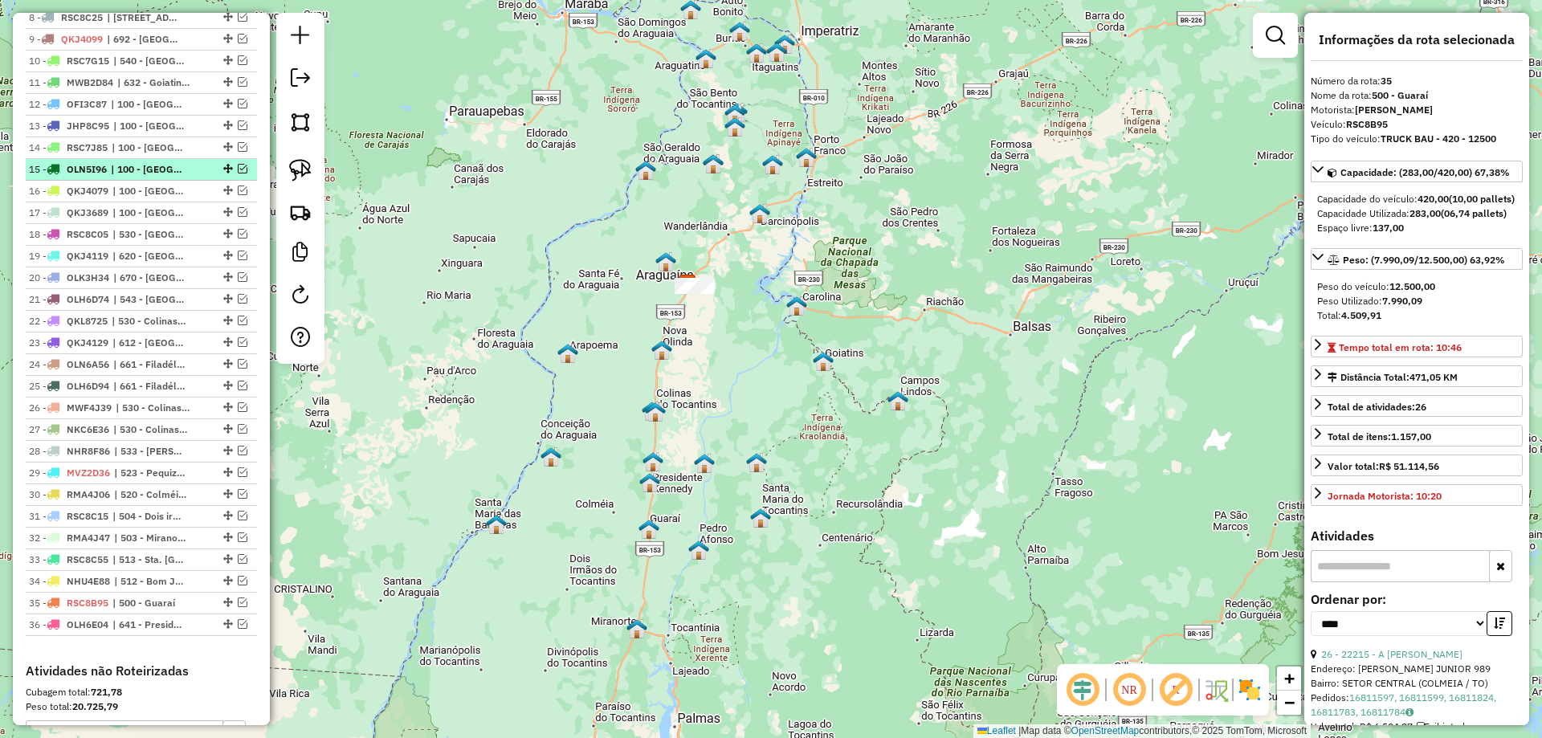
click at [238, 174] on em at bounding box center [243, 169] width 10 height 10
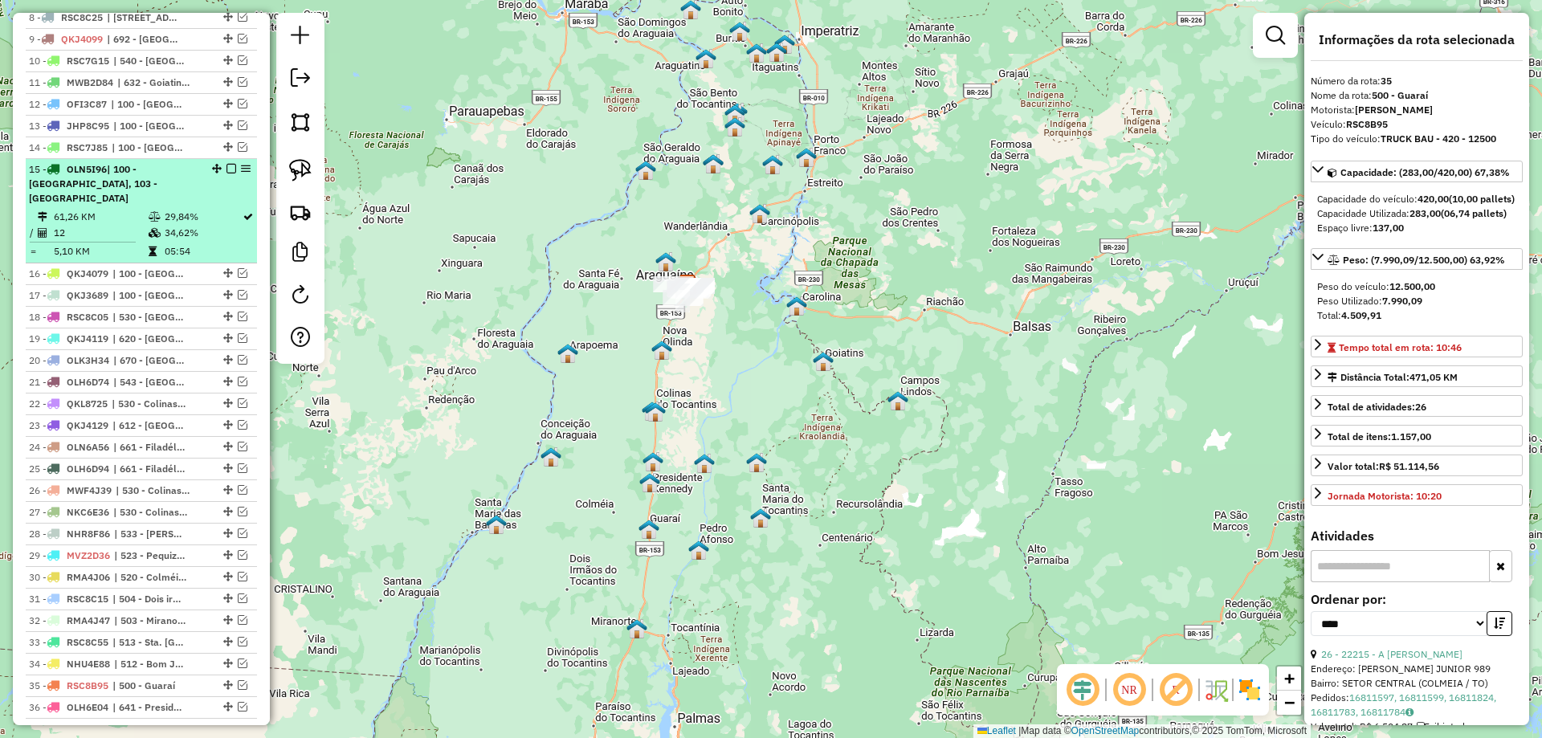
click at [149, 235] on icon at bounding box center [155, 233] width 12 height 10
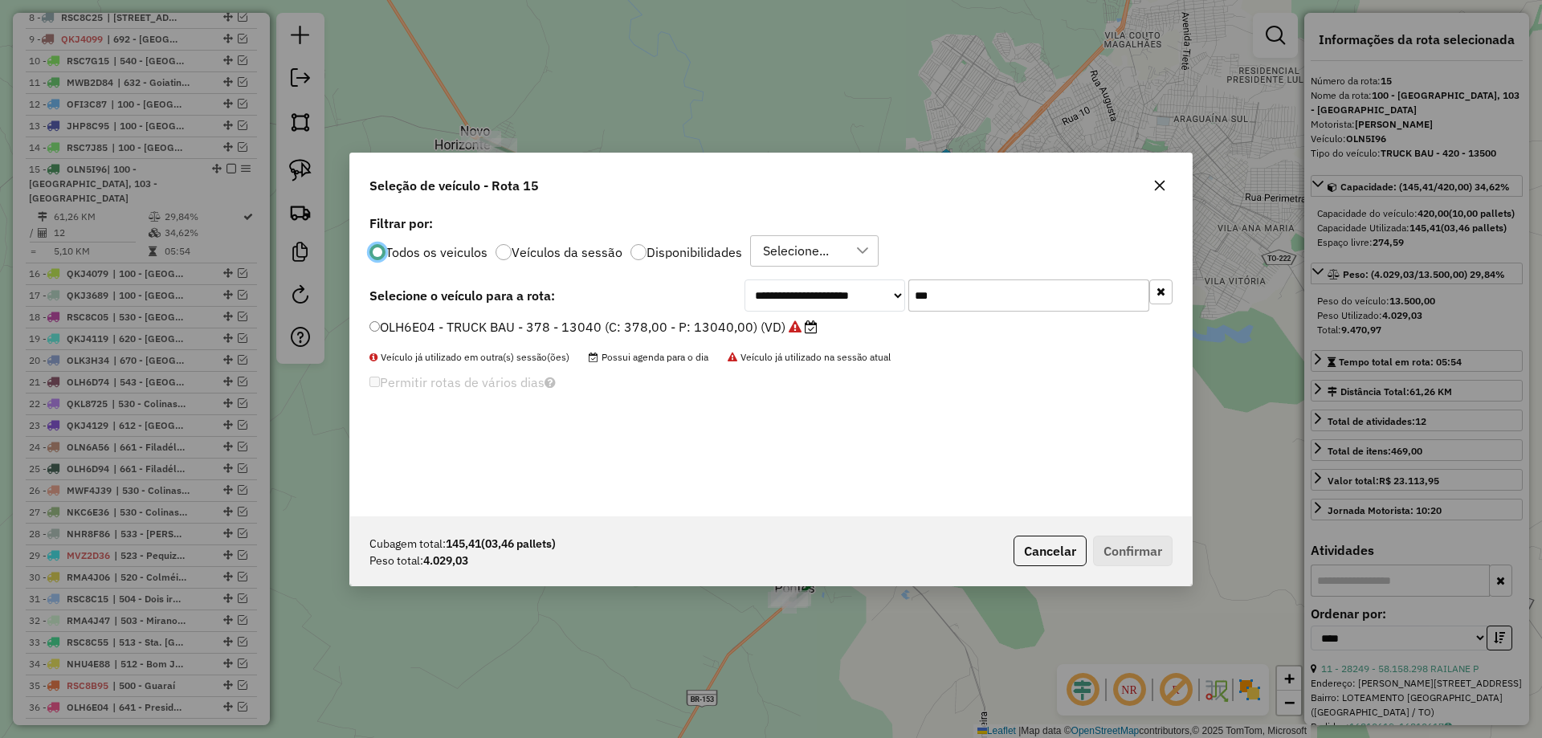
scroll to position [9, 5]
click at [987, 308] on input "***" at bounding box center [1029, 296] width 241 height 32
type input "****"
click at [722, 321] on label "QKG6848 - TRUCK BAU - 420 - 12850 (C: 420,00 - P: 12850,00) (VD)" at bounding box center [587, 326] width 435 height 19
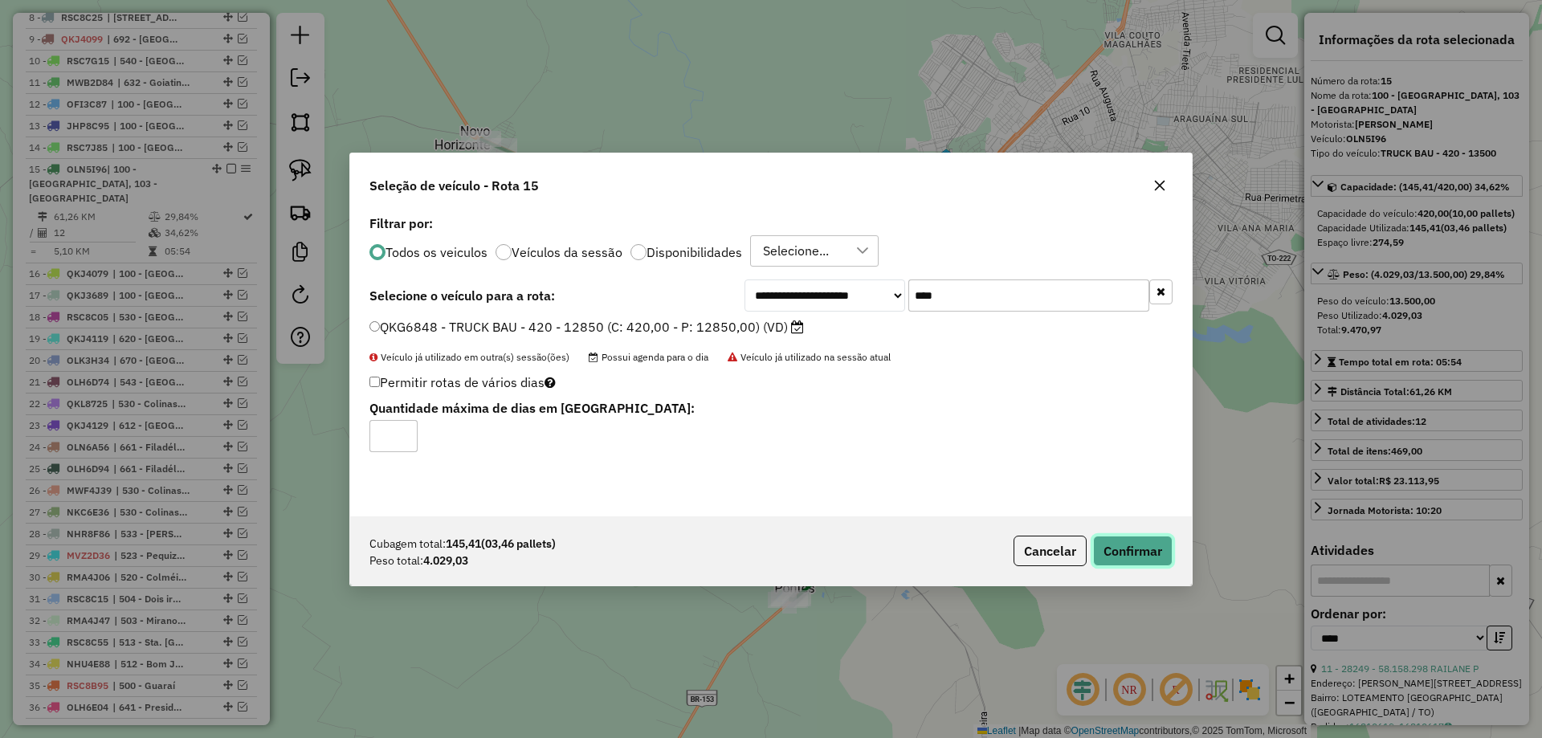
click at [1140, 551] on button "Confirmar" at bounding box center [1133, 551] width 80 height 31
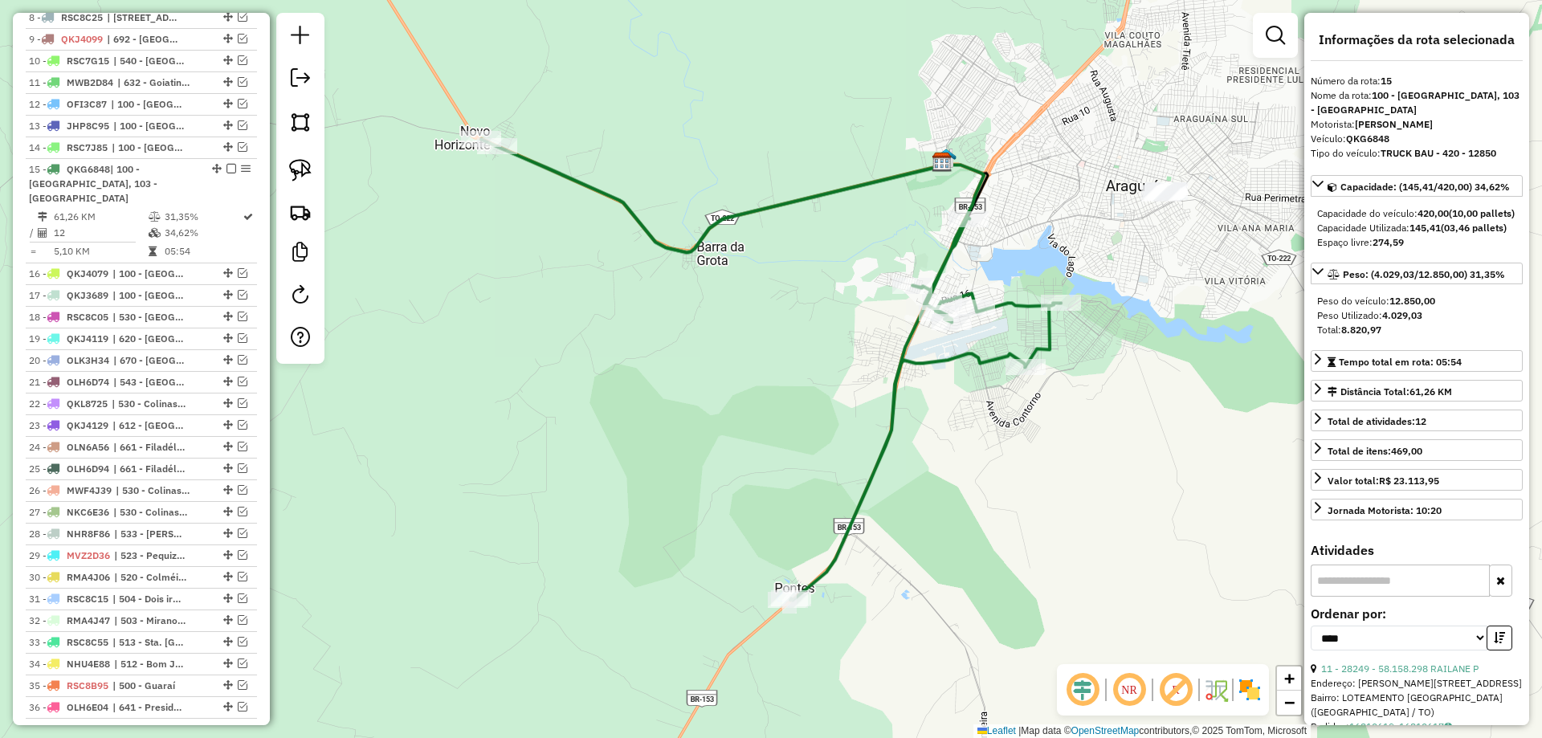
scroll to position [906, 0]
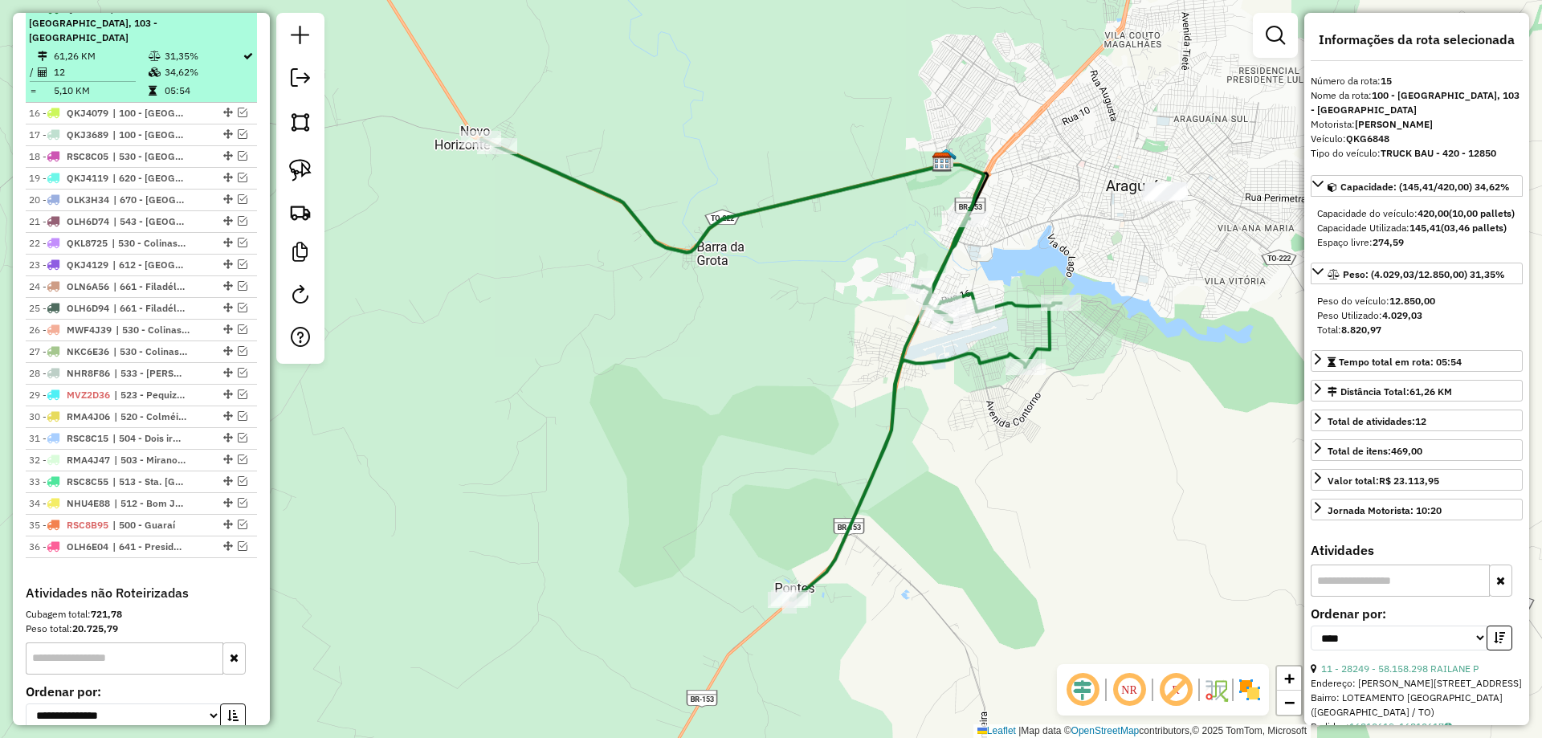
click at [227, 13] on em at bounding box center [232, 8] width 10 height 10
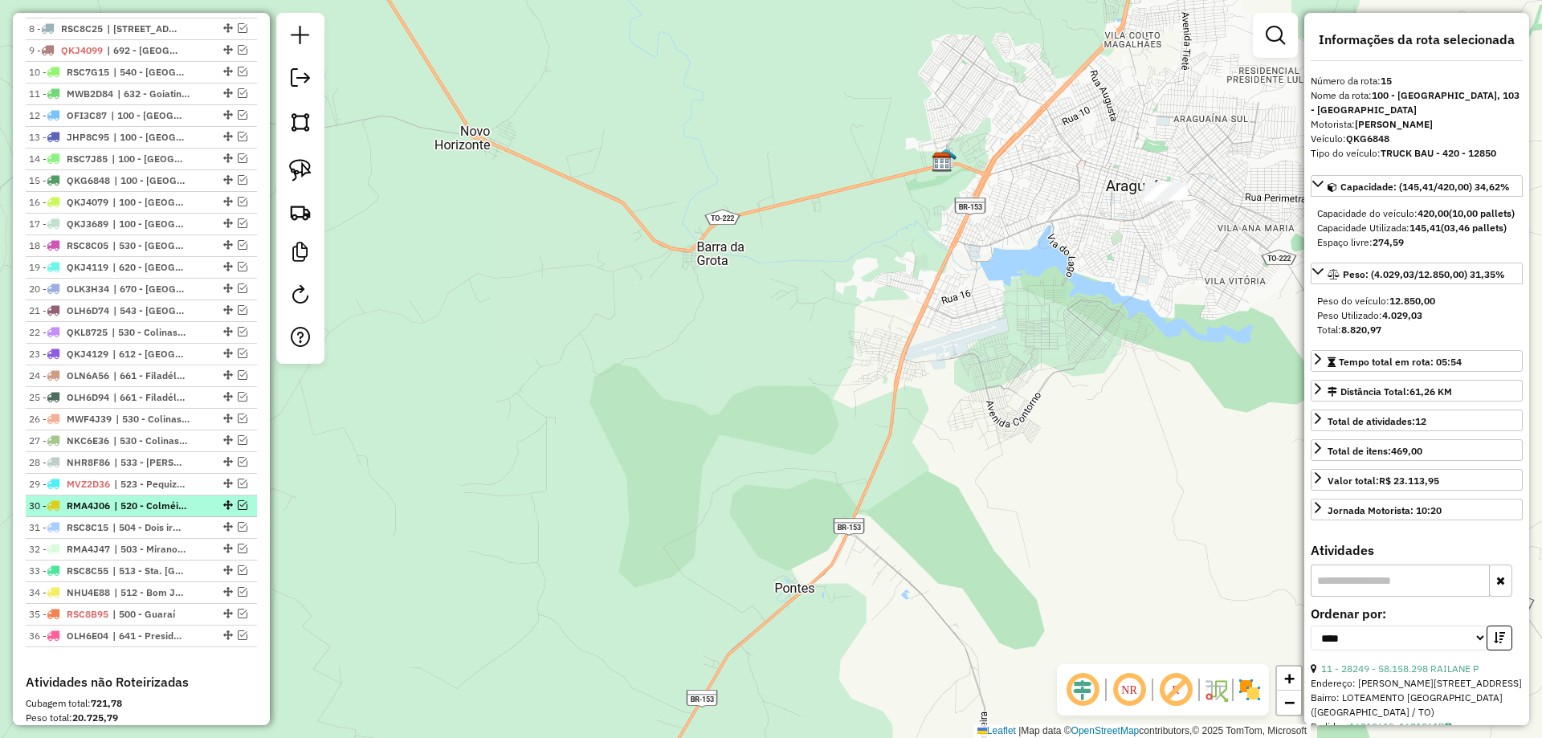
scroll to position [746, 0]
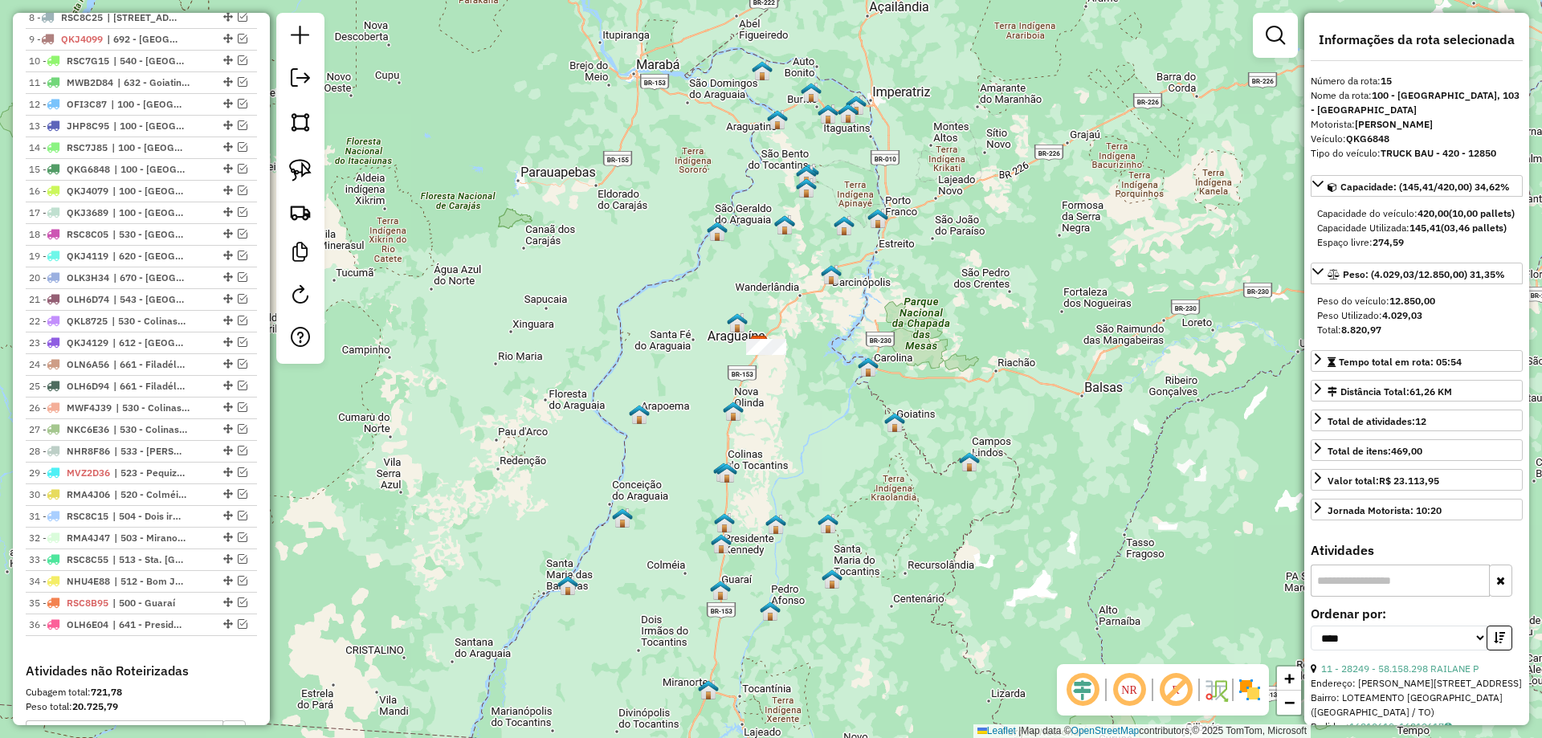
drag, startPoint x: 840, startPoint y: 583, endPoint x: 856, endPoint y: 463, distance: 121.5
click at [856, 463] on div "Janela de atendimento Grade de atendimento Capacidade Transportadoras Veículos …" at bounding box center [771, 369] width 1542 height 738
click at [304, 174] on img at bounding box center [300, 170] width 22 height 22
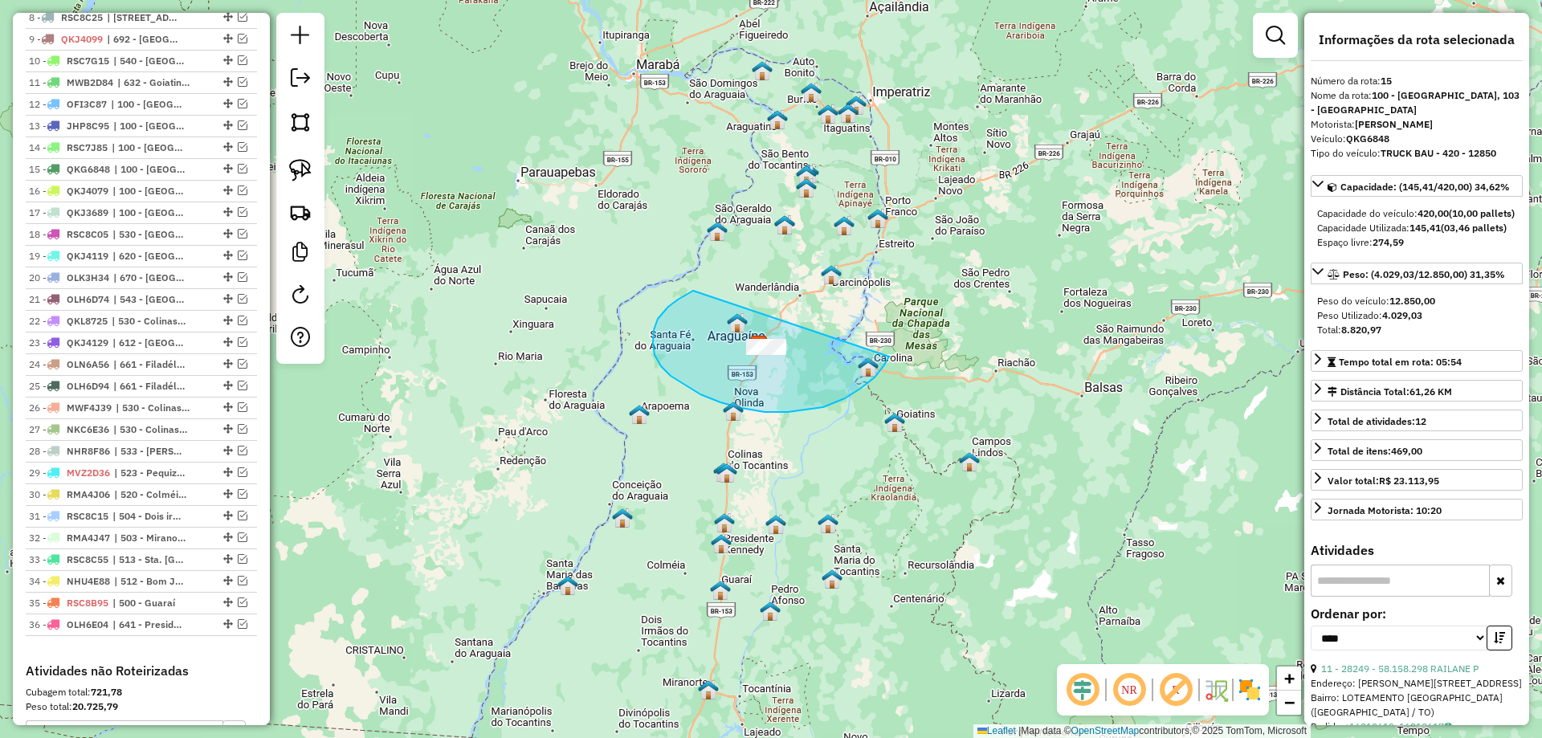
drag, startPoint x: 693, startPoint y: 291, endPoint x: 904, endPoint y: 325, distance: 213.3
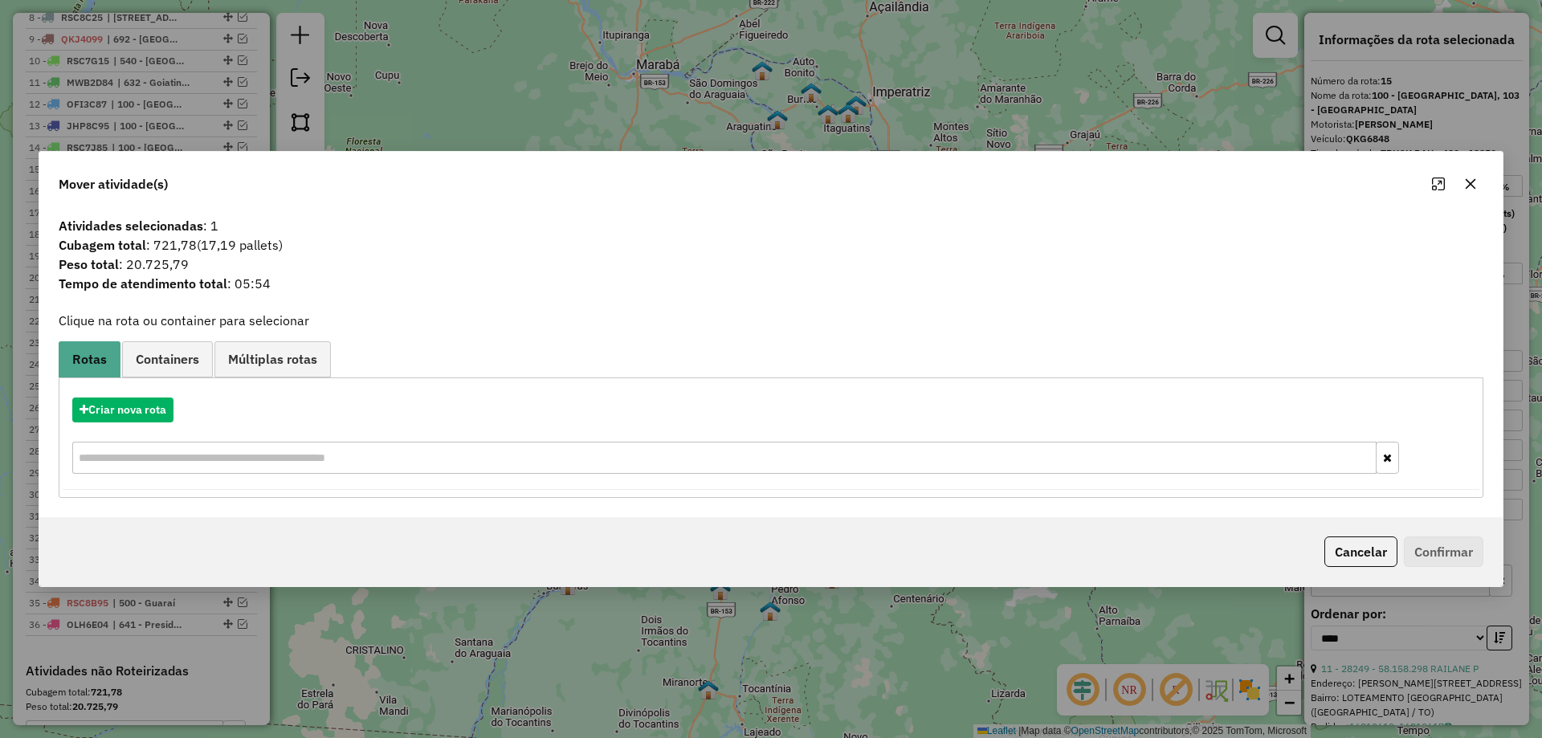
drag, startPoint x: 1471, startPoint y: 176, endPoint x: 1233, endPoint y: 189, distance: 238.1
click at [1470, 176] on button "button" at bounding box center [1471, 184] width 26 height 26
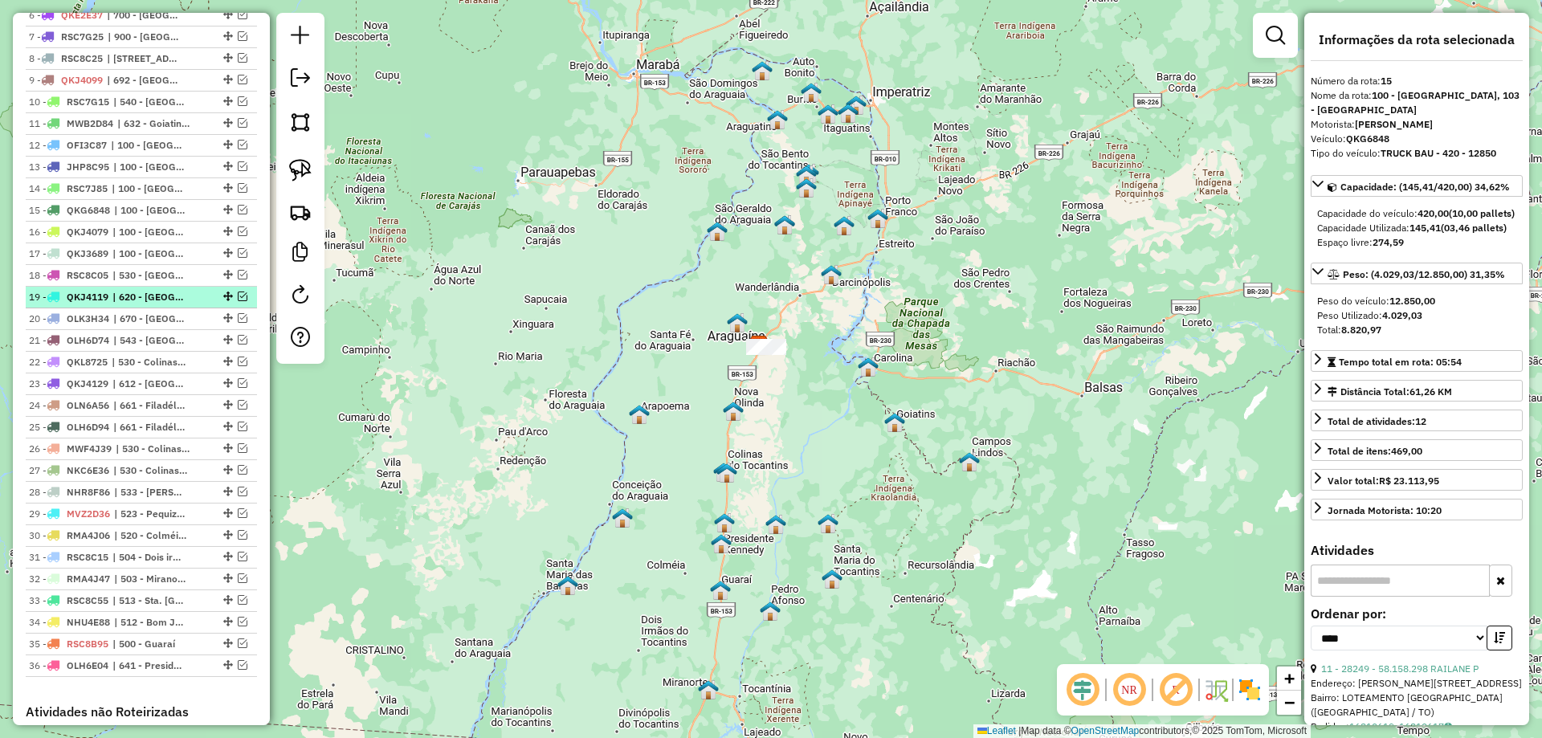
scroll to position [723, 0]
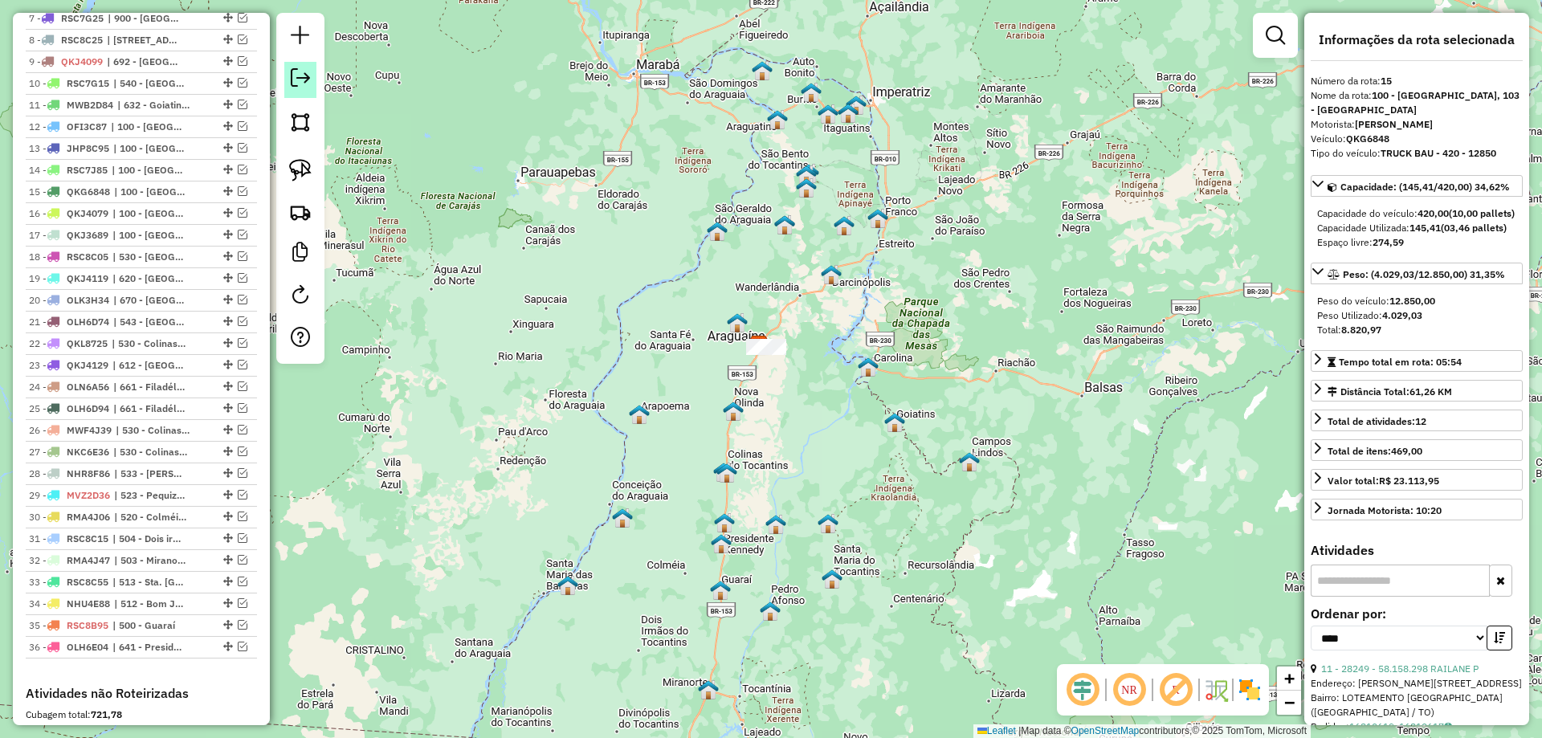
click at [316, 82] on link at bounding box center [300, 80] width 32 height 36
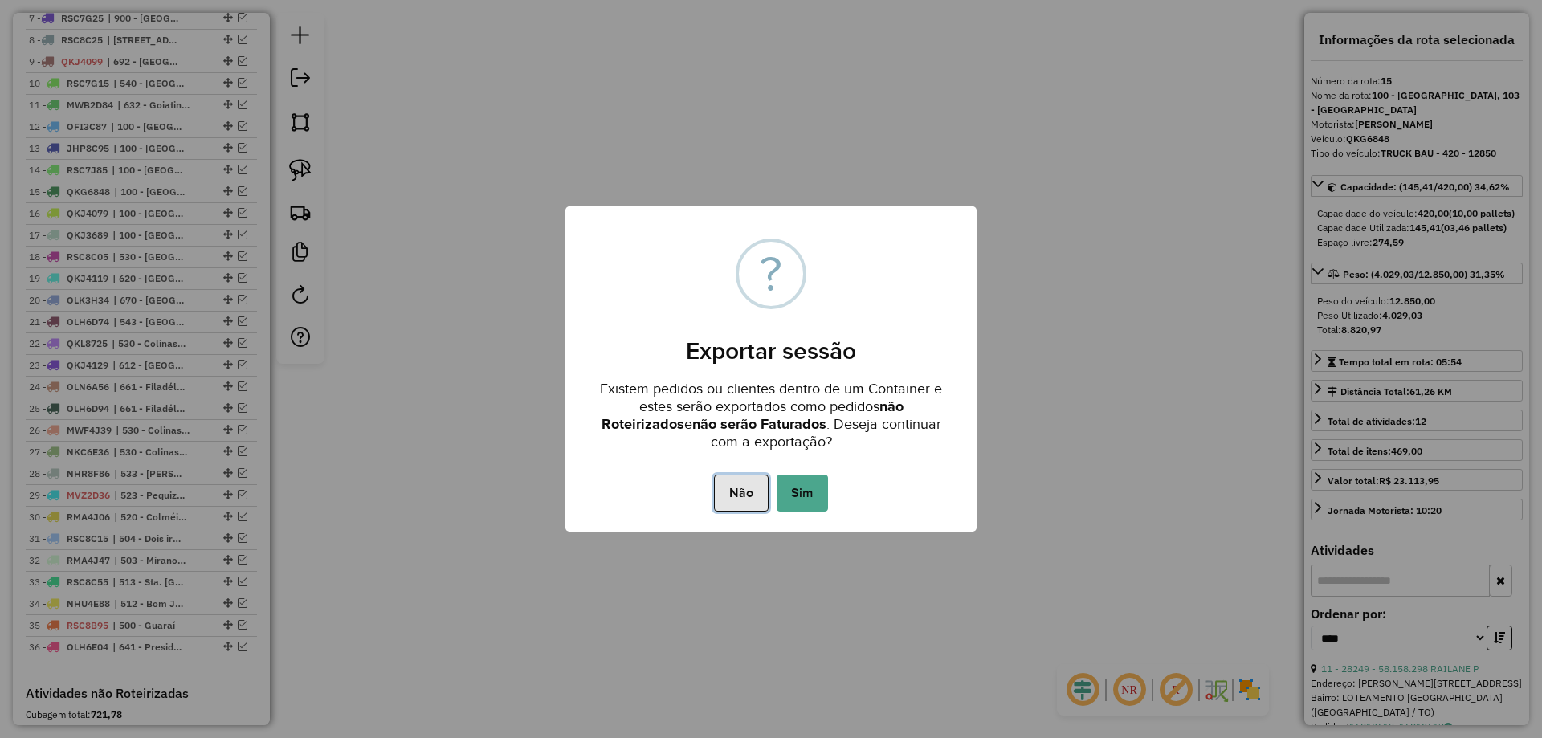
click at [744, 492] on button "Não" at bounding box center [741, 493] width 54 height 37
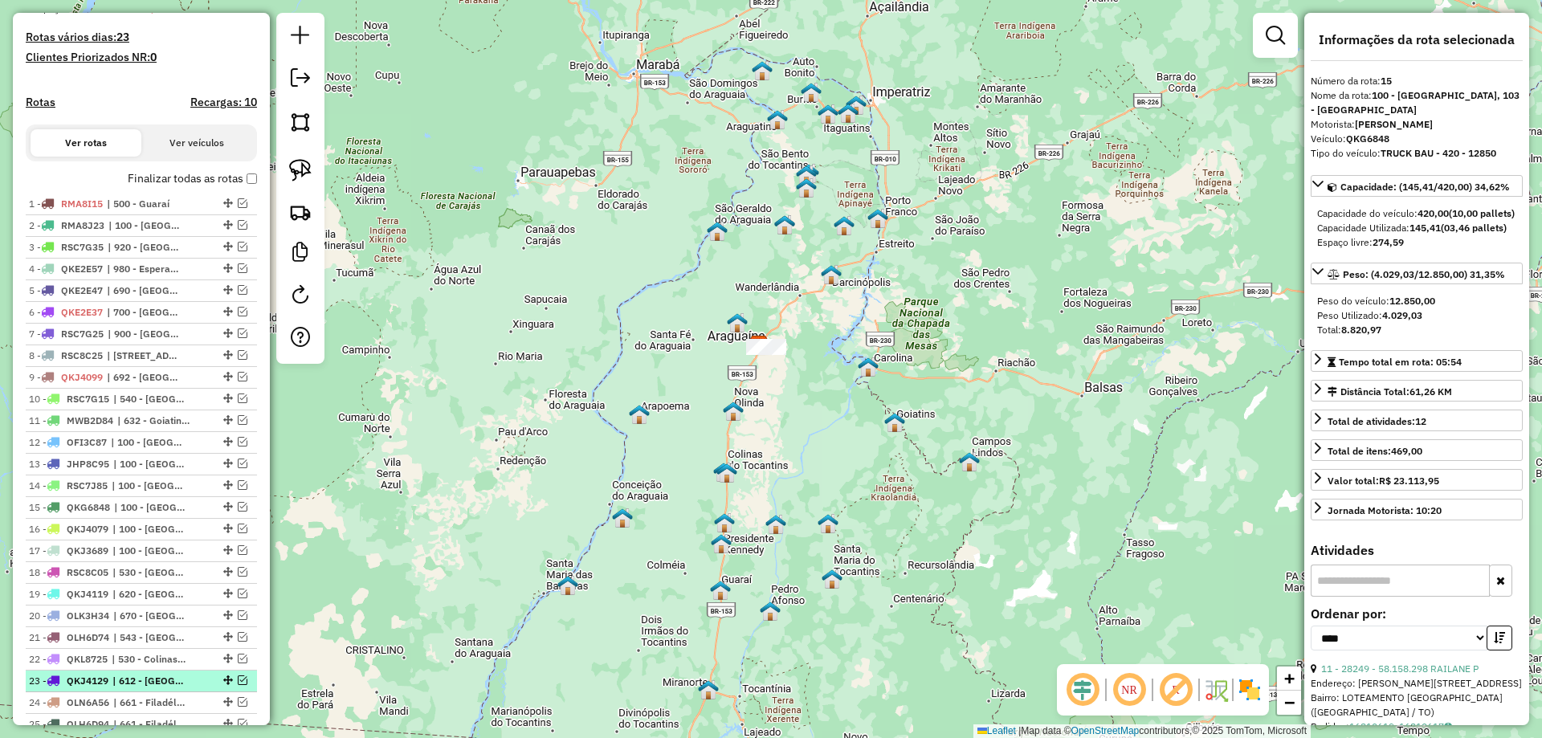
scroll to position [402, 0]
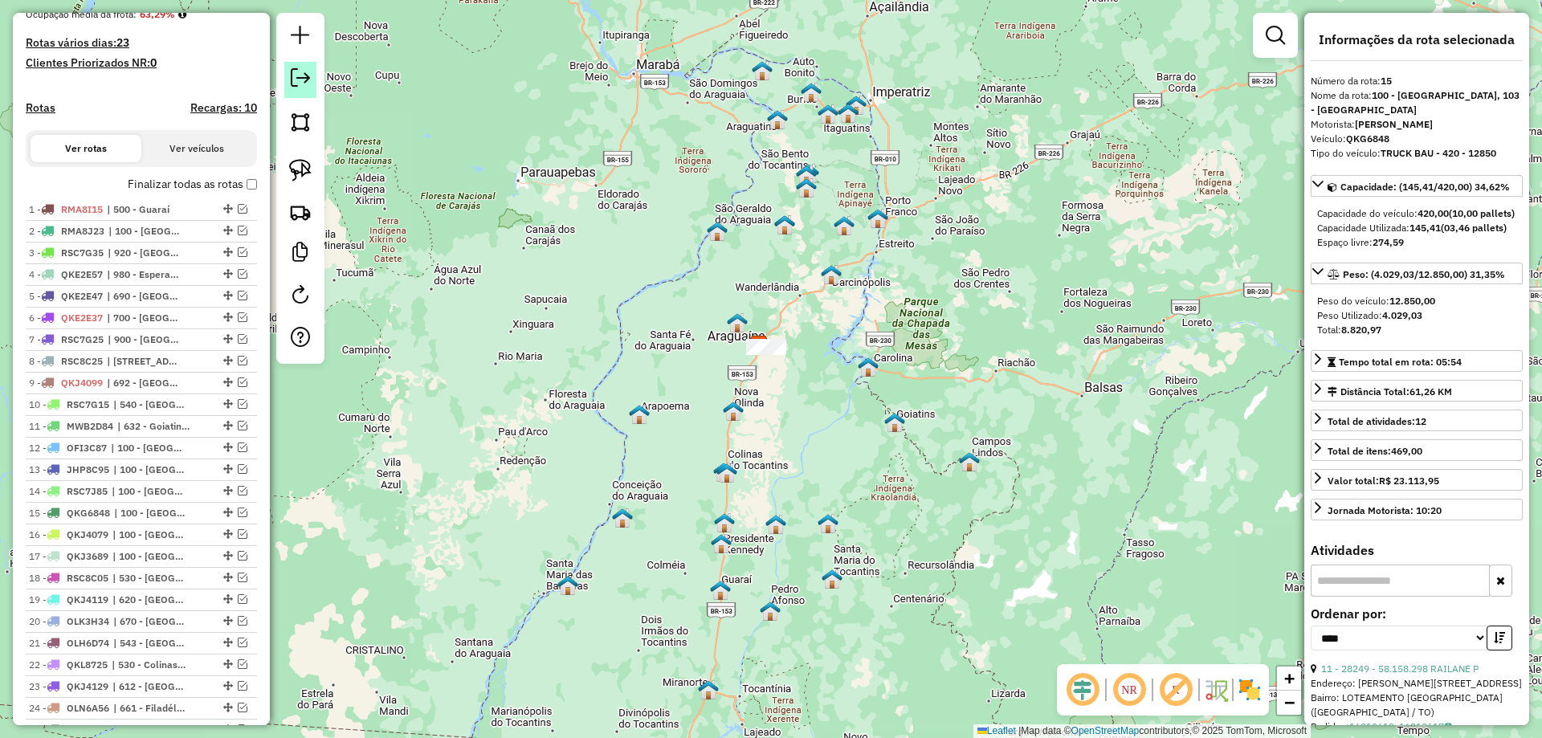
click at [310, 80] on link at bounding box center [300, 80] width 32 height 36
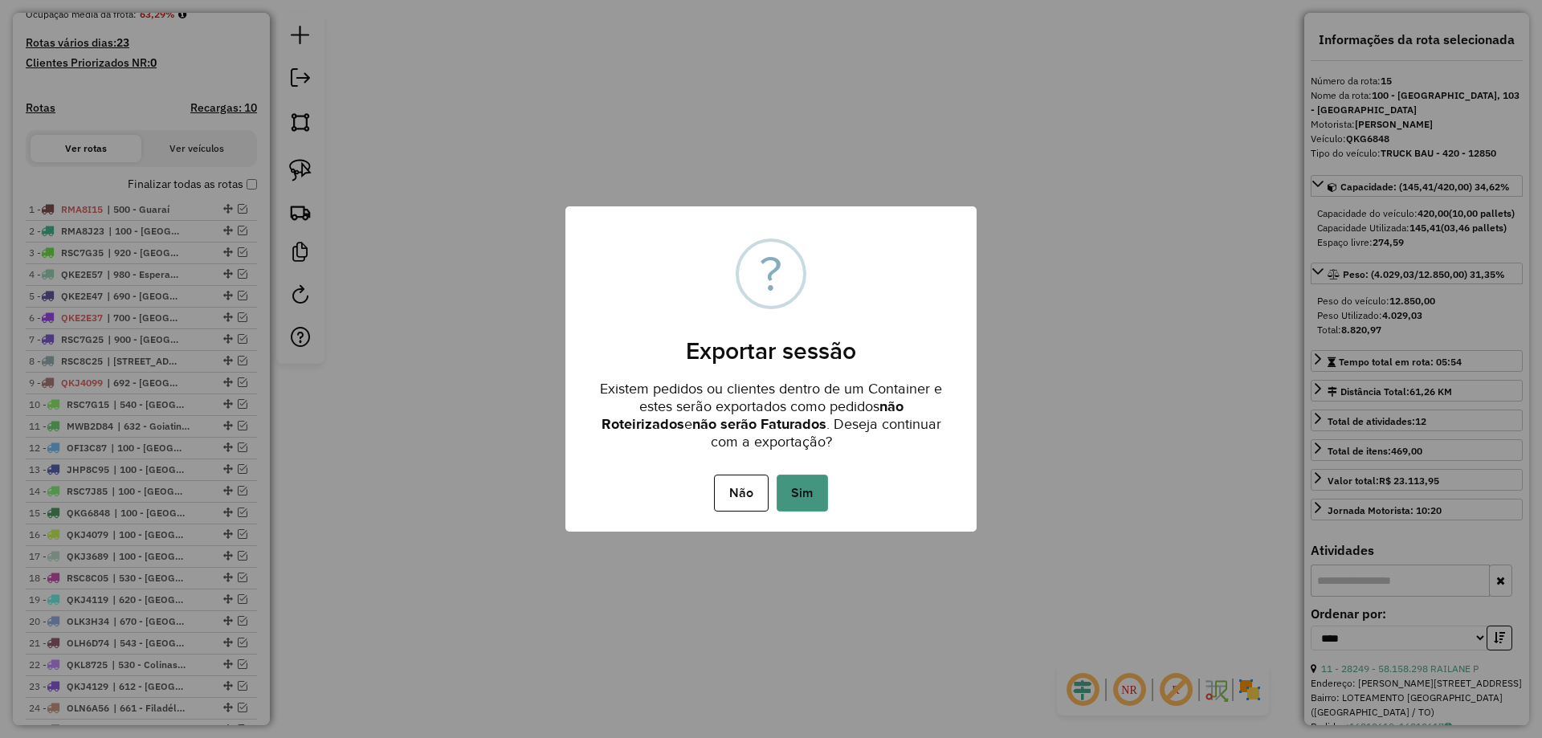
click at [803, 492] on button "Sim" at bounding box center [802, 493] width 51 height 37
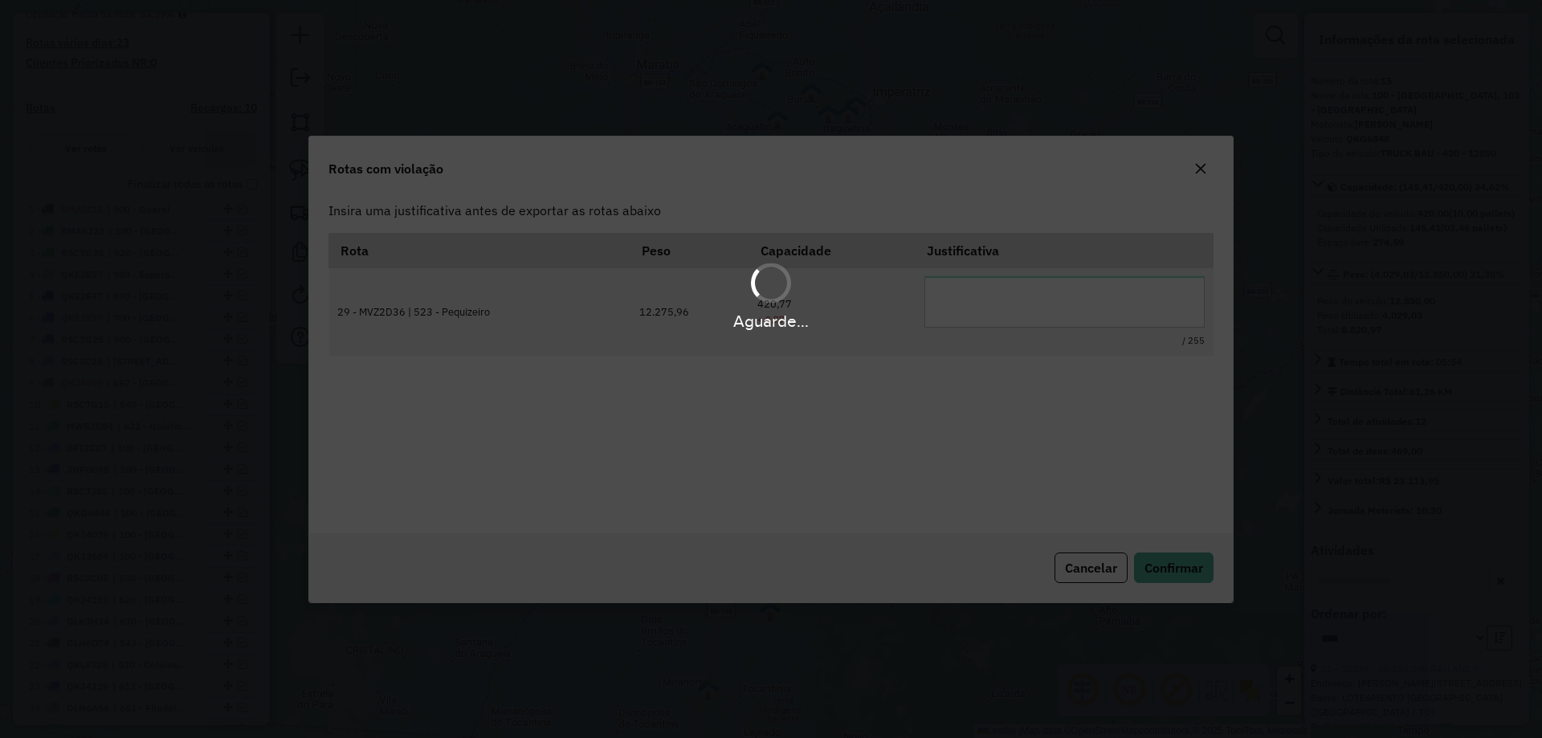
scroll to position [0, 0]
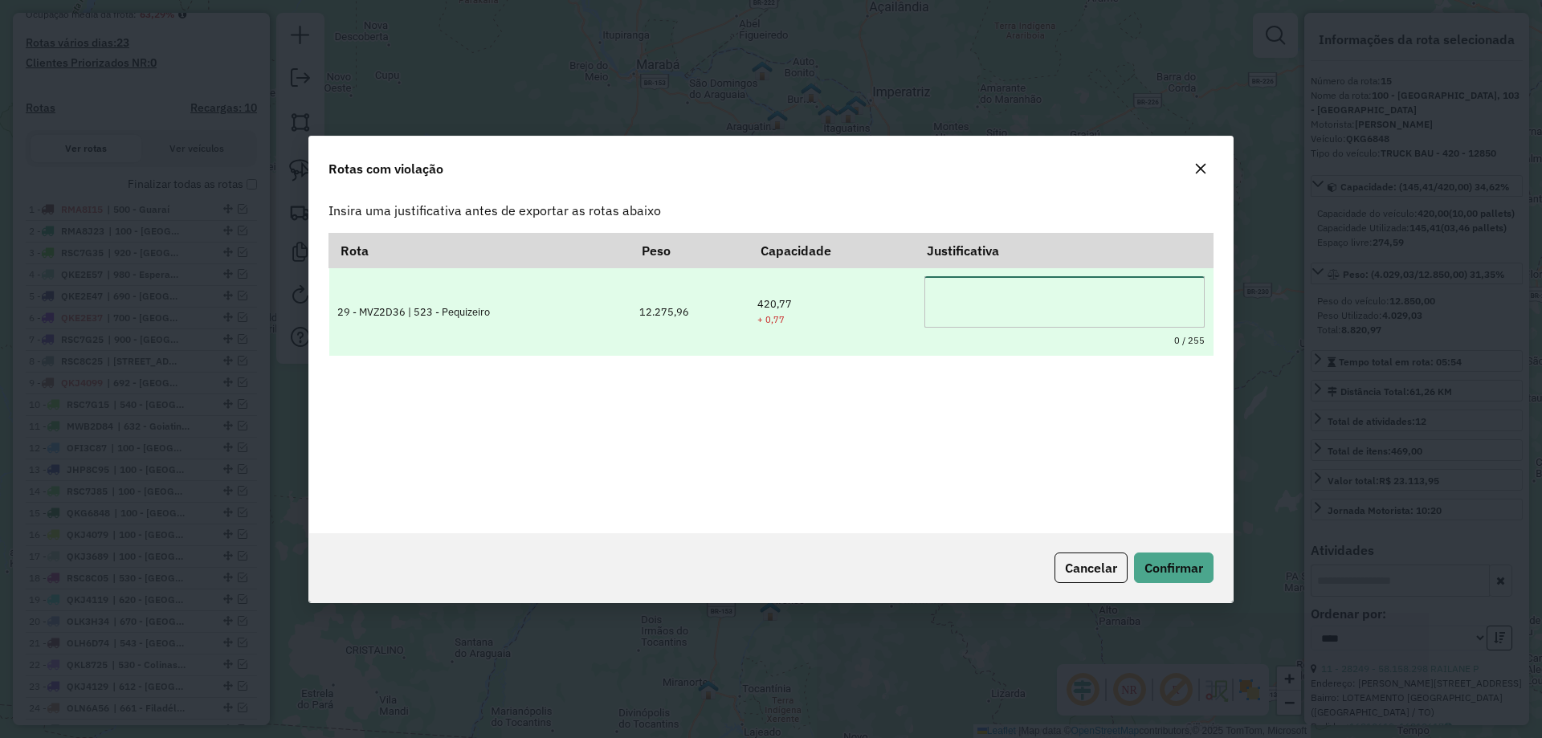
click at [981, 303] on textarea at bounding box center [1065, 301] width 280 height 51
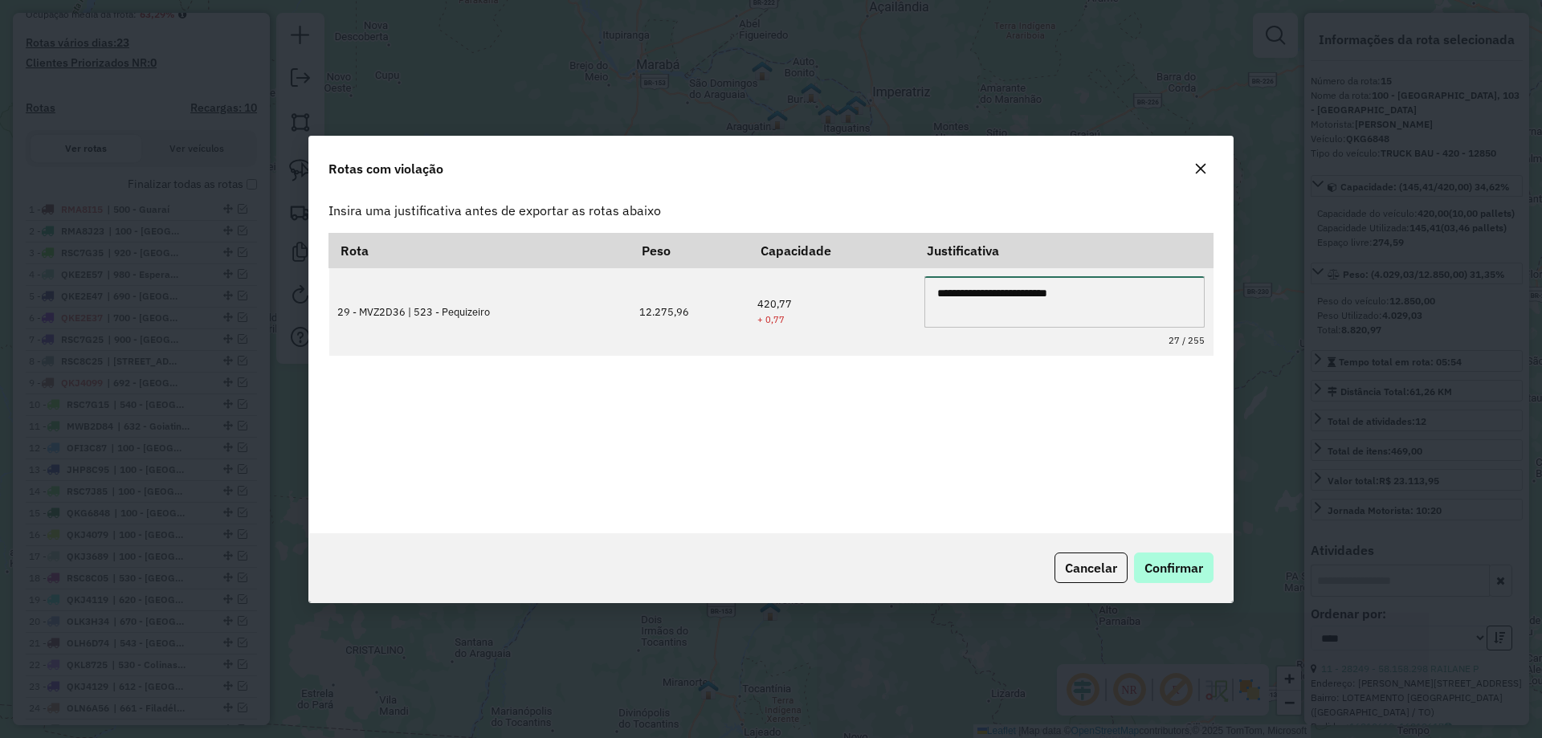
type textarea "**********"
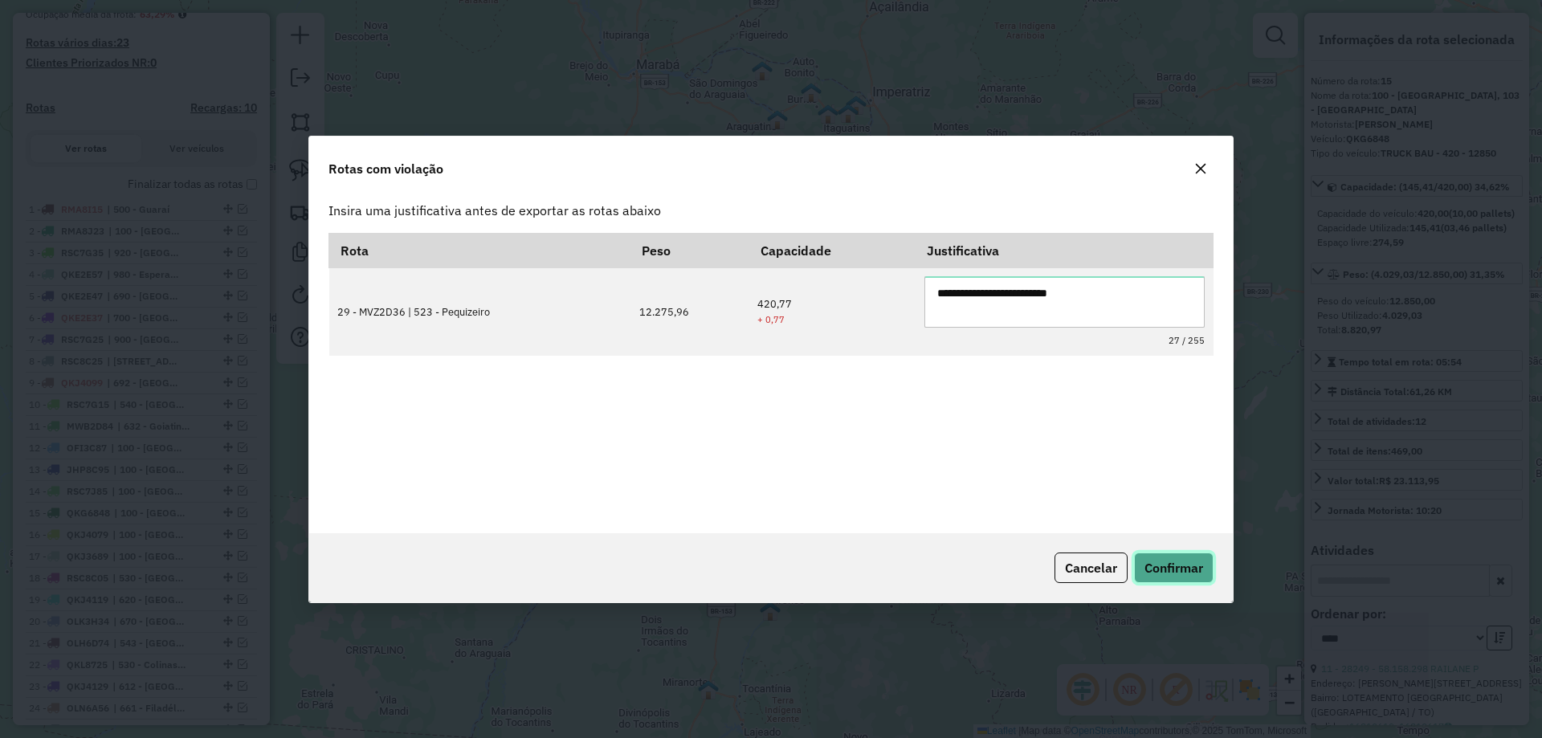
click at [1166, 566] on span "Confirmar" at bounding box center [1174, 568] width 59 height 16
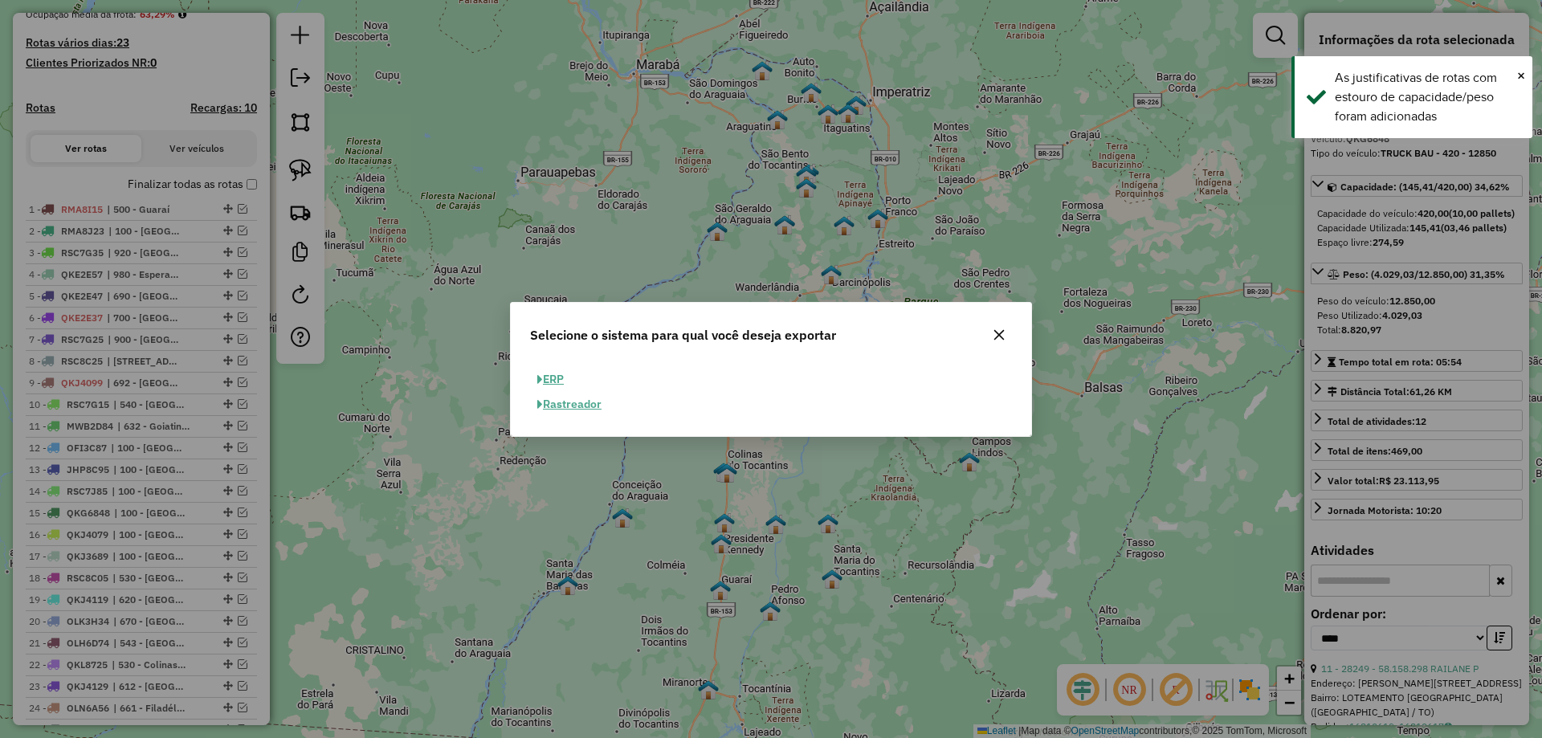
click at [558, 383] on button "ERP" at bounding box center [550, 379] width 41 height 25
select select "**"
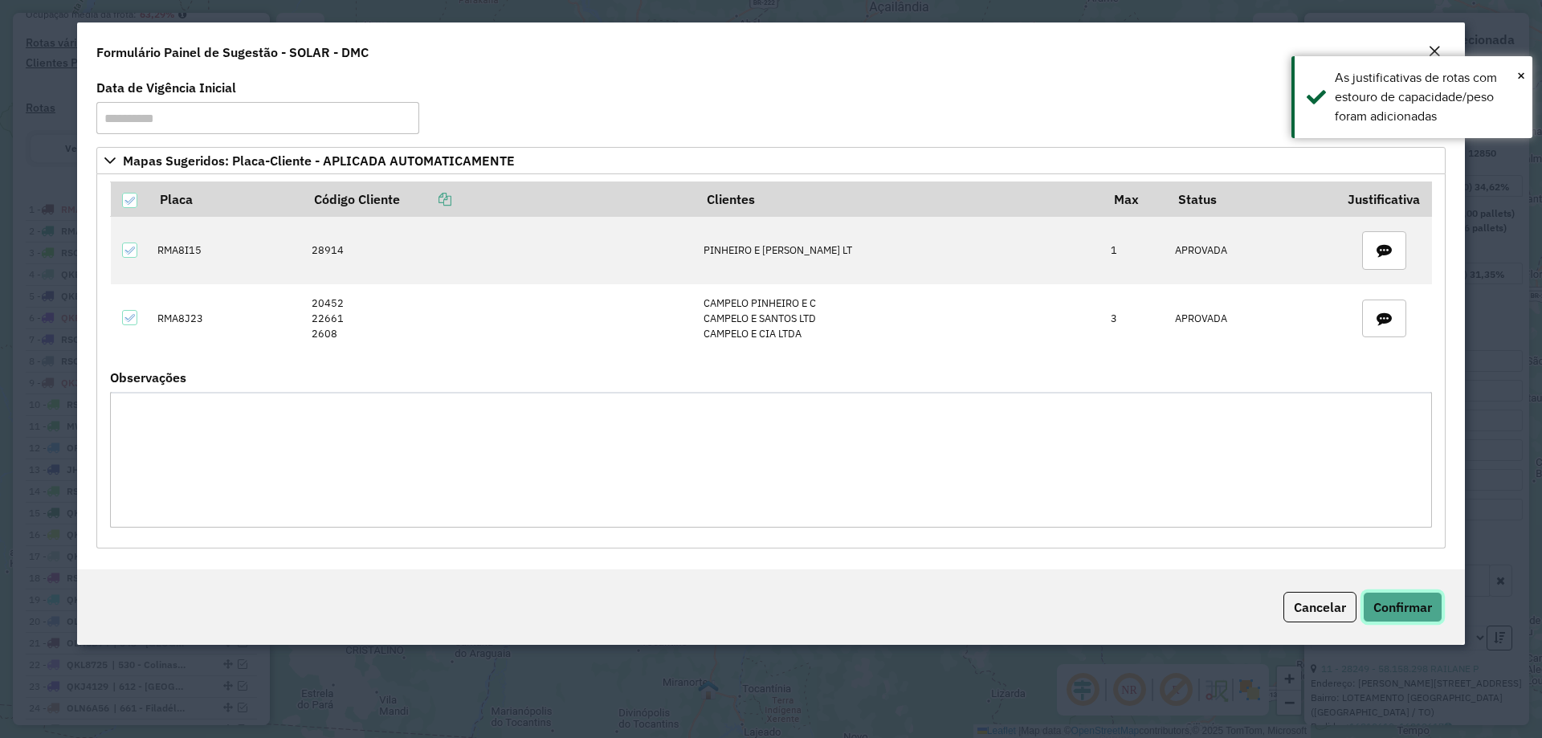
click at [1417, 615] on span "Confirmar" at bounding box center [1403, 607] width 59 height 16
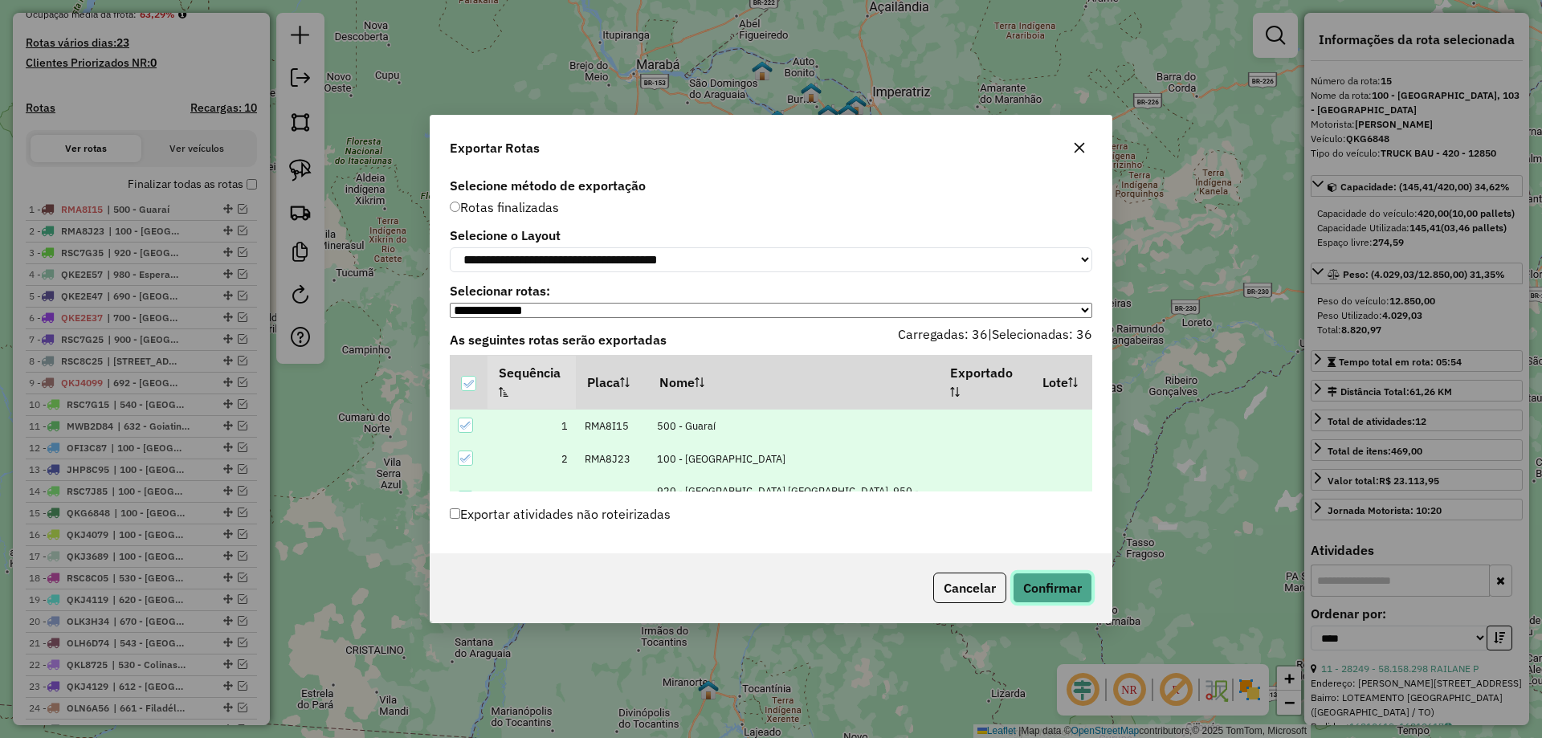
click at [1061, 596] on button "Confirmar" at bounding box center [1053, 588] width 80 height 31
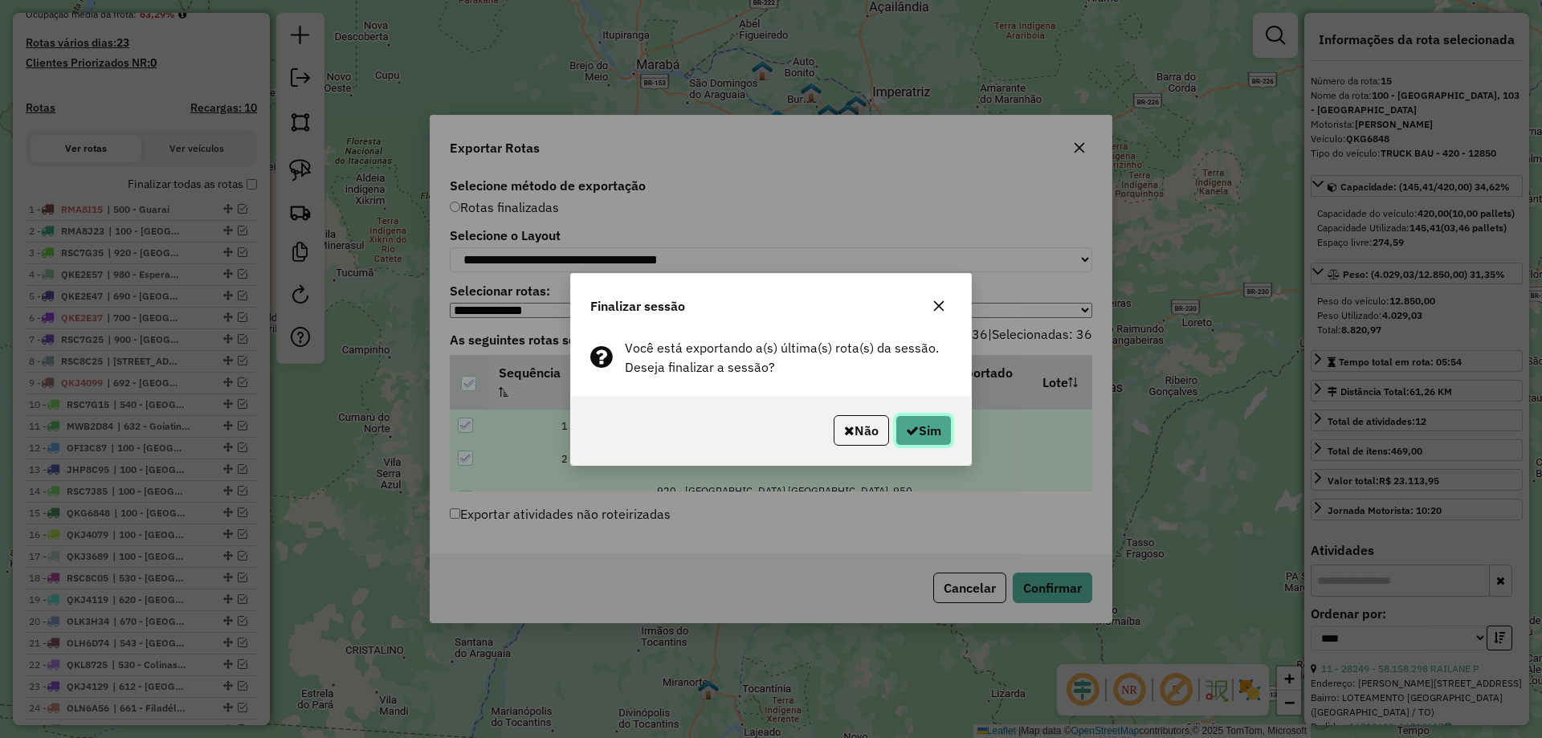
click at [919, 438] on button "Sim" at bounding box center [924, 430] width 56 height 31
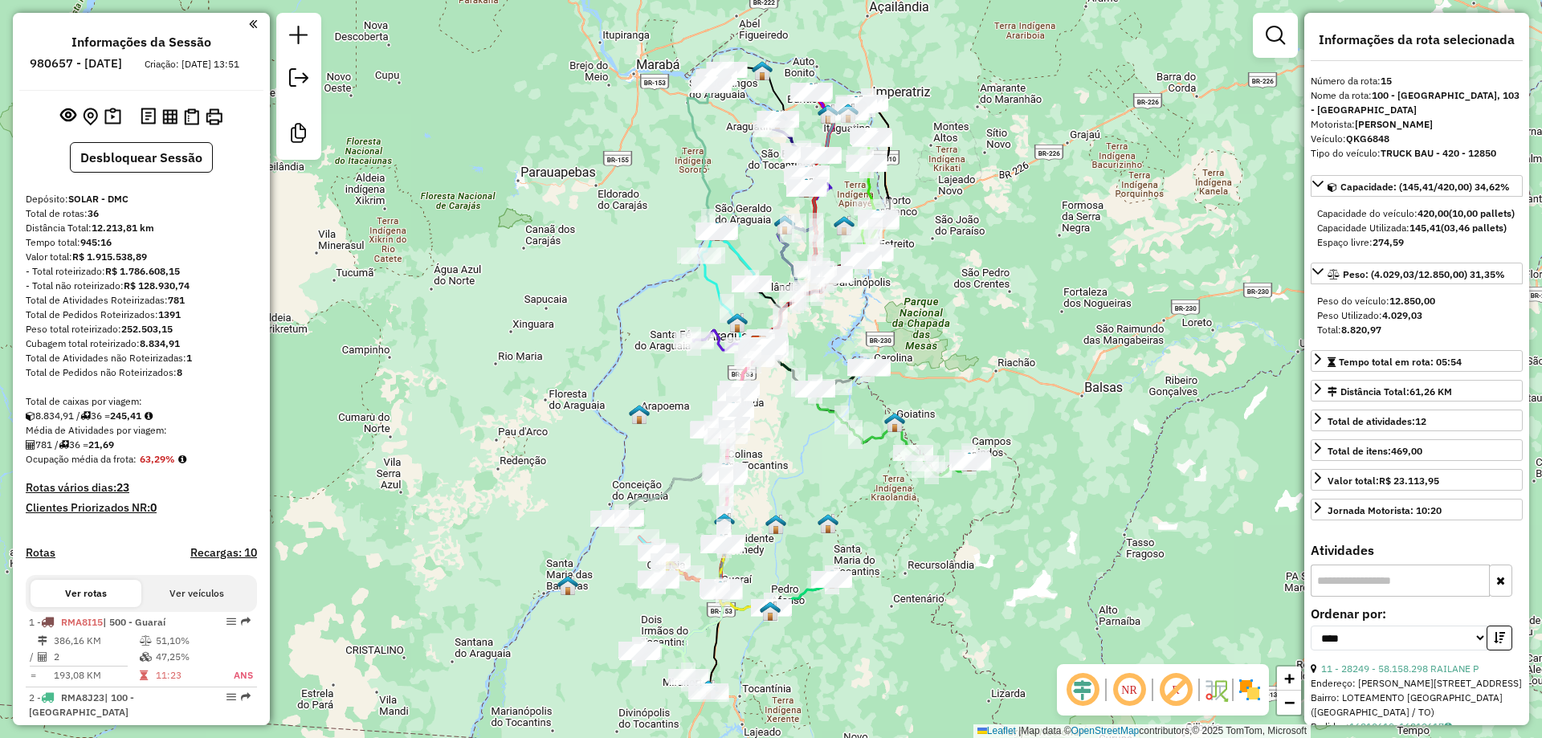
select select "*********"
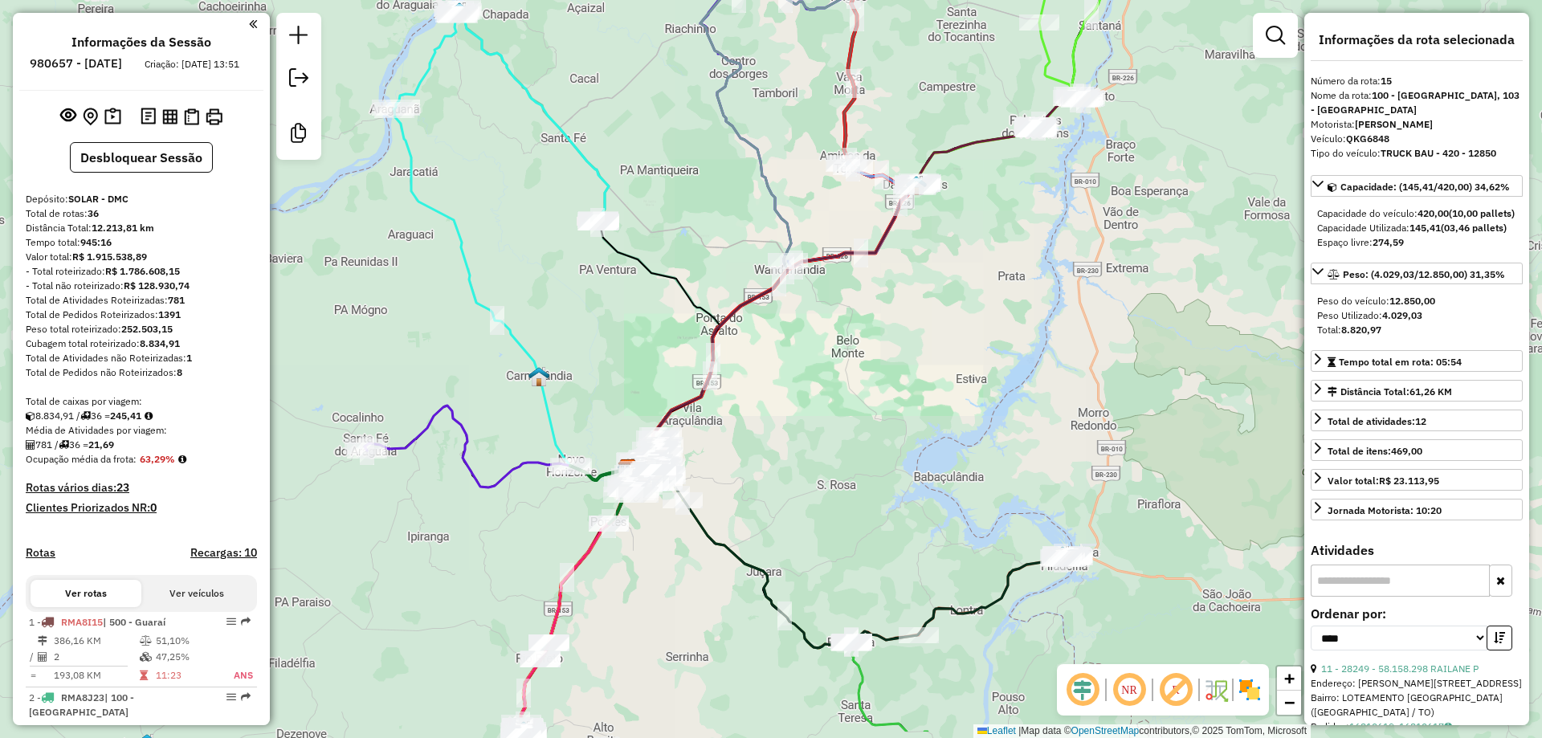
drag, startPoint x: 650, startPoint y: 568, endPoint x: 678, endPoint y: 464, distance: 108.2
click at [683, 469] on div "Janela de atendimento Grade de atendimento Capacidade Transportadoras Veículos …" at bounding box center [771, 369] width 1542 height 738
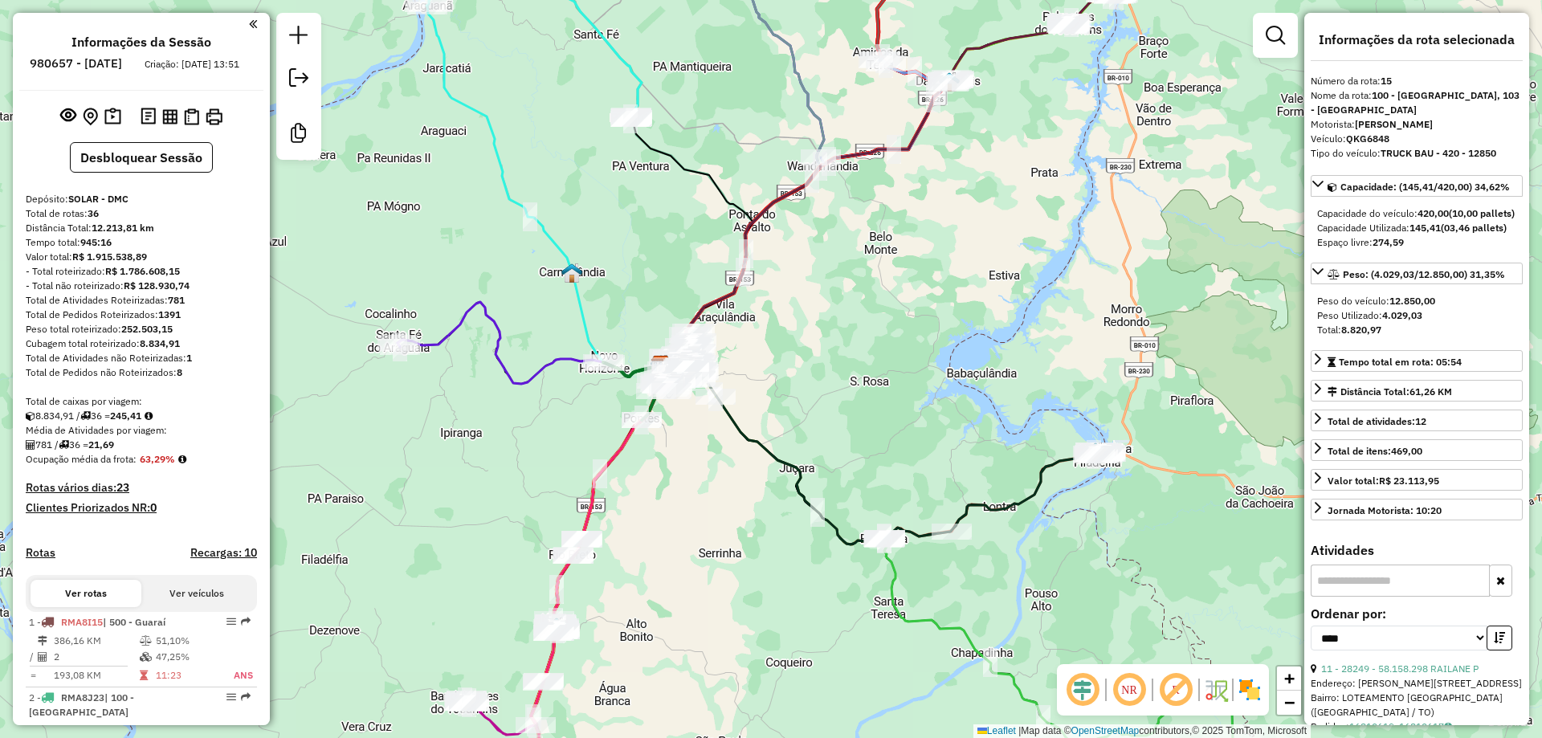
drag, startPoint x: 634, startPoint y: 617, endPoint x: 686, endPoint y: 452, distance: 172.8
click at [686, 455] on div "Janela de atendimento Grade de atendimento Capacidade Transportadoras Veículos …" at bounding box center [771, 369] width 1542 height 738
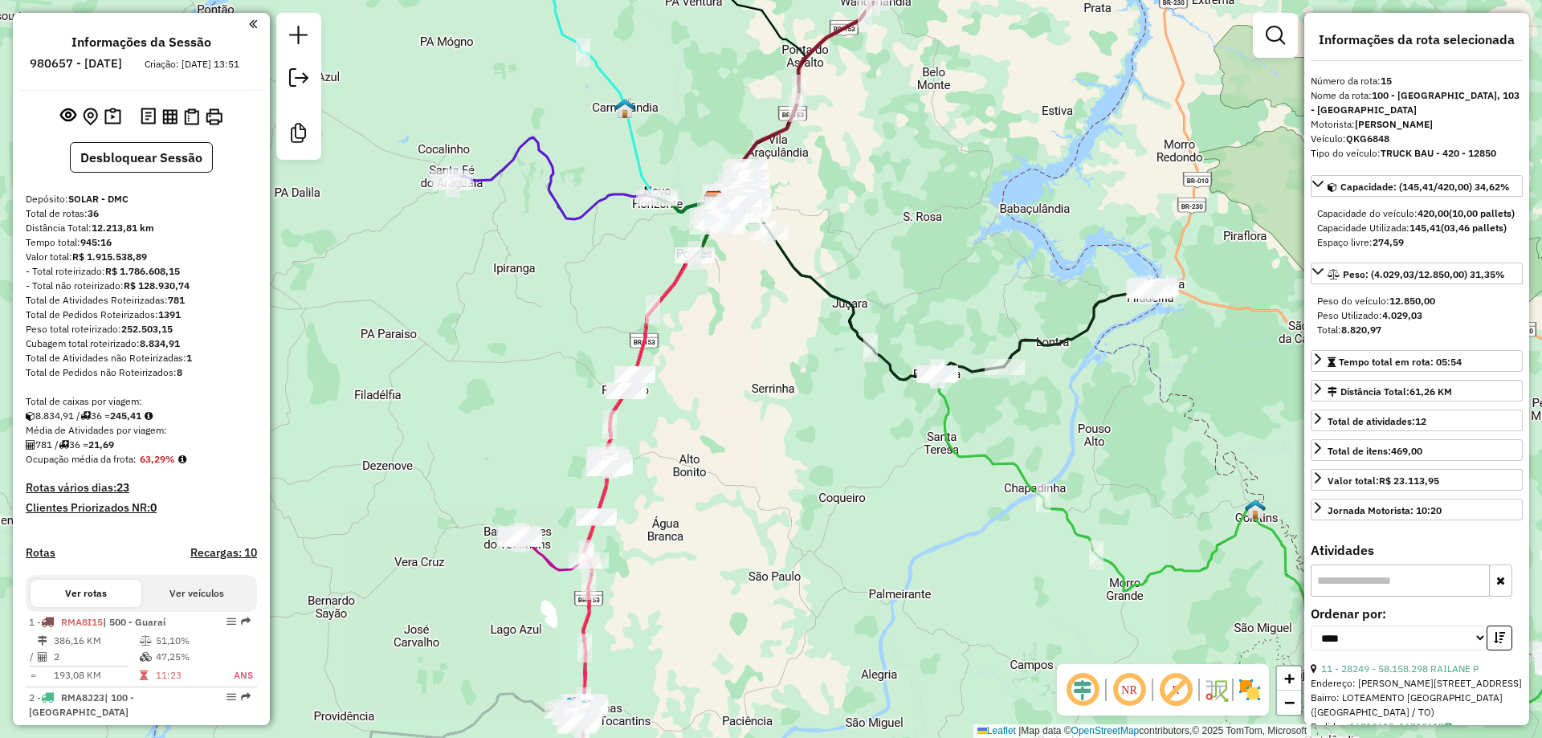
drag, startPoint x: 655, startPoint y: 619, endPoint x: 691, endPoint y: 413, distance: 208.8
click at [692, 413] on div "Janela de atendimento Grade de atendimento Capacidade Transportadoras Veículos …" at bounding box center [771, 369] width 1542 height 738
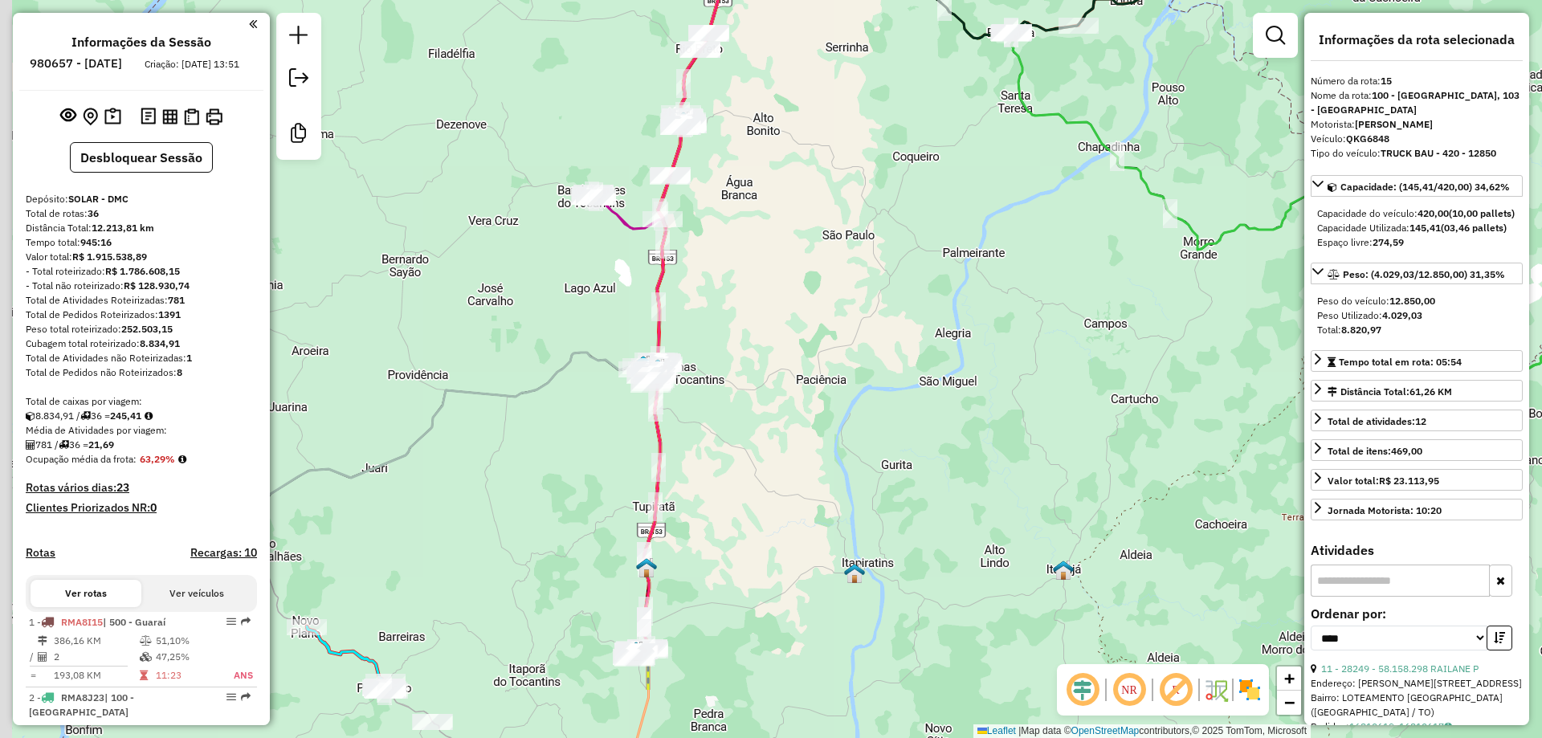
drag, startPoint x: 712, startPoint y: 558, endPoint x: 741, endPoint y: 401, distance: 160.2
click at [735, 421] on div "Janela de atendimento Grade de atendimento Capacidade Transportadoras Veículos …" at bounding box center [771, 369] width 1542 height 738
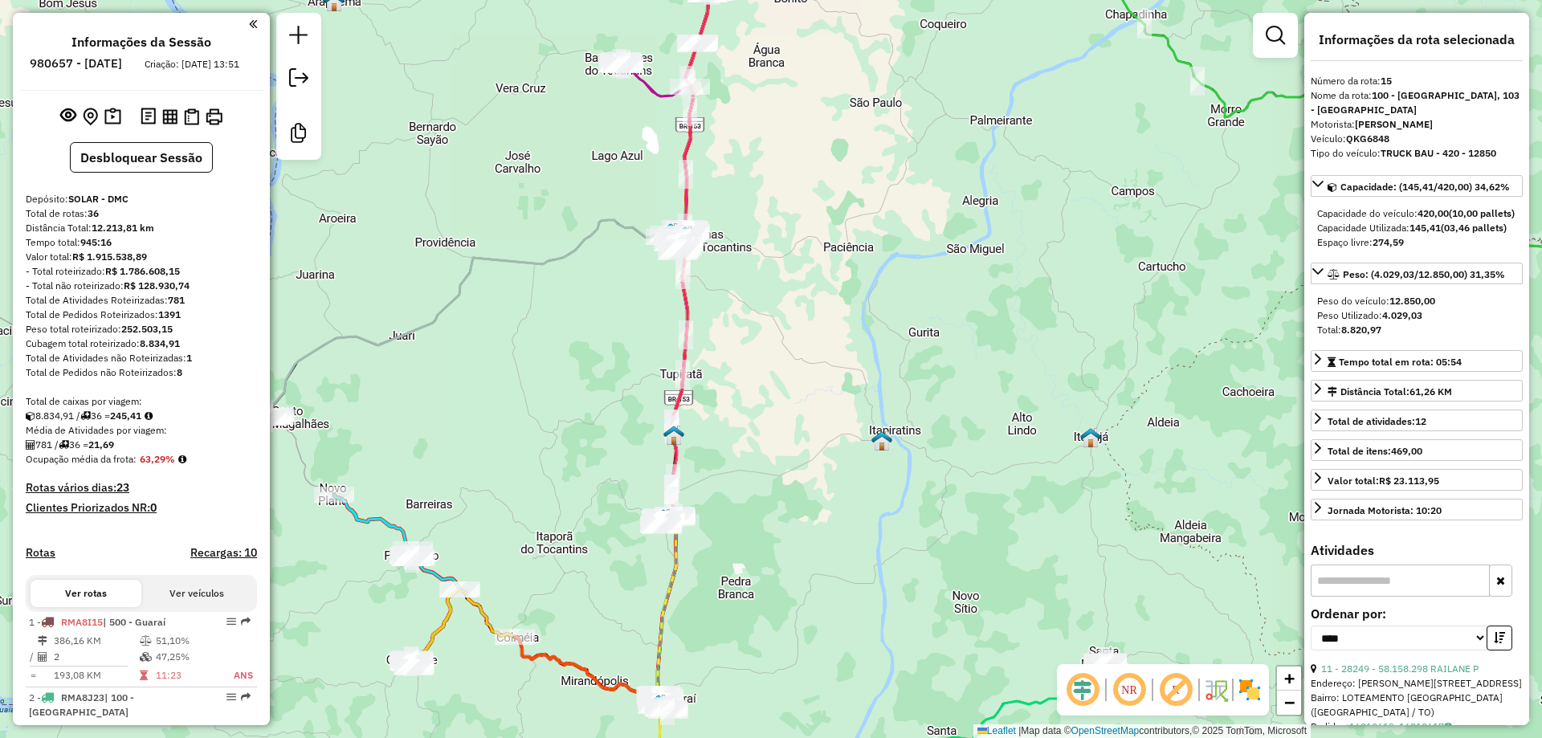
drag, startPoint x: 735, startPoint y: 574, endPoint x: 788, endPoint y: 406, distance: 176.8
click at [788, 406] on div "Janela de atendimento Grade de atendimento Capacidade Transportadoras Veículos …" at bounding box center [771, 369] width 1542 height 738
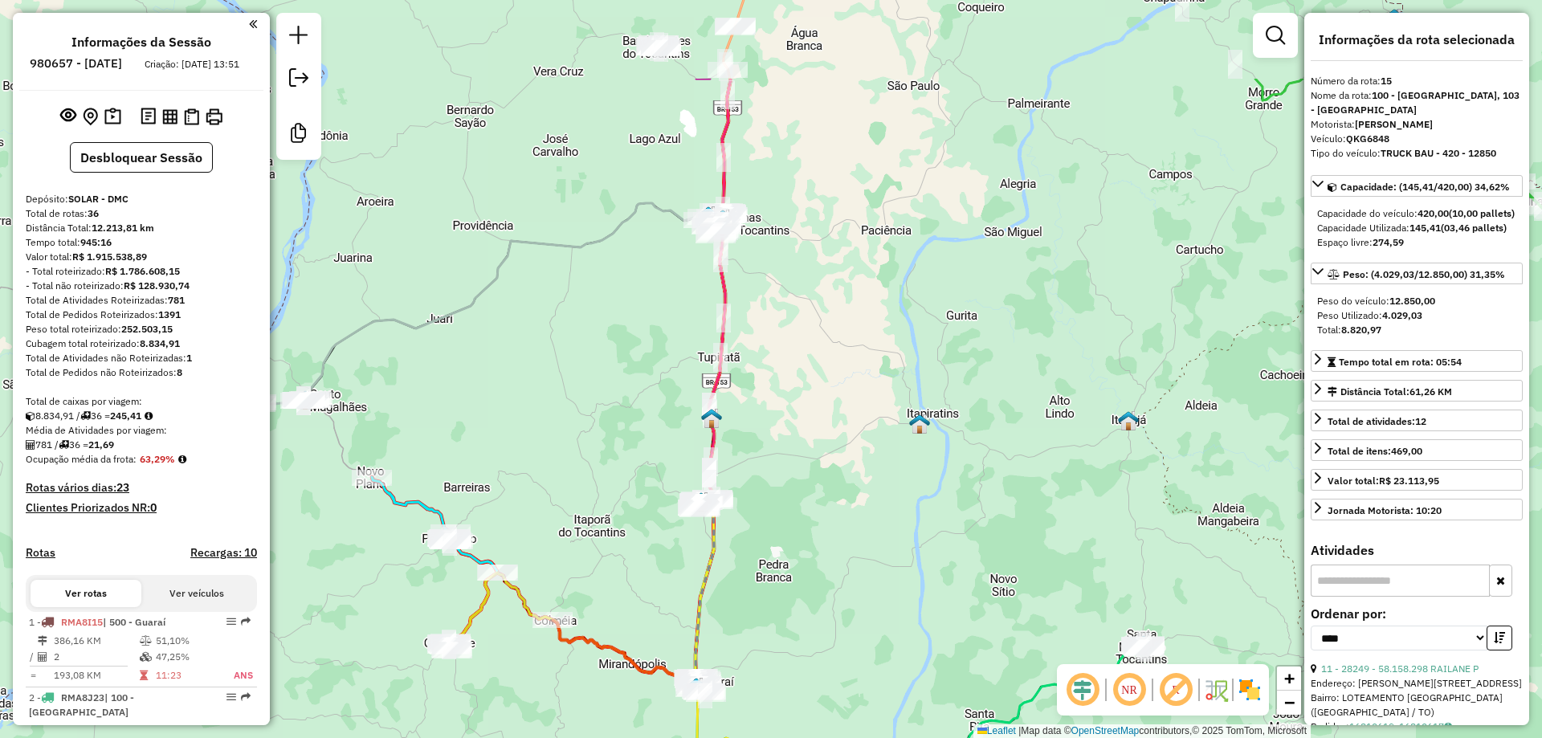
drag, startPoint x: 787, startPoint y: 317, endPoint x: 758, endPoint y: 375, distance: 64.7
click at [763, 431] on div "Janela de atendimento Grade de atendimento Capacidade Transportadoras Veículos …" at bounding box center [771, 369] width 1542 height 738
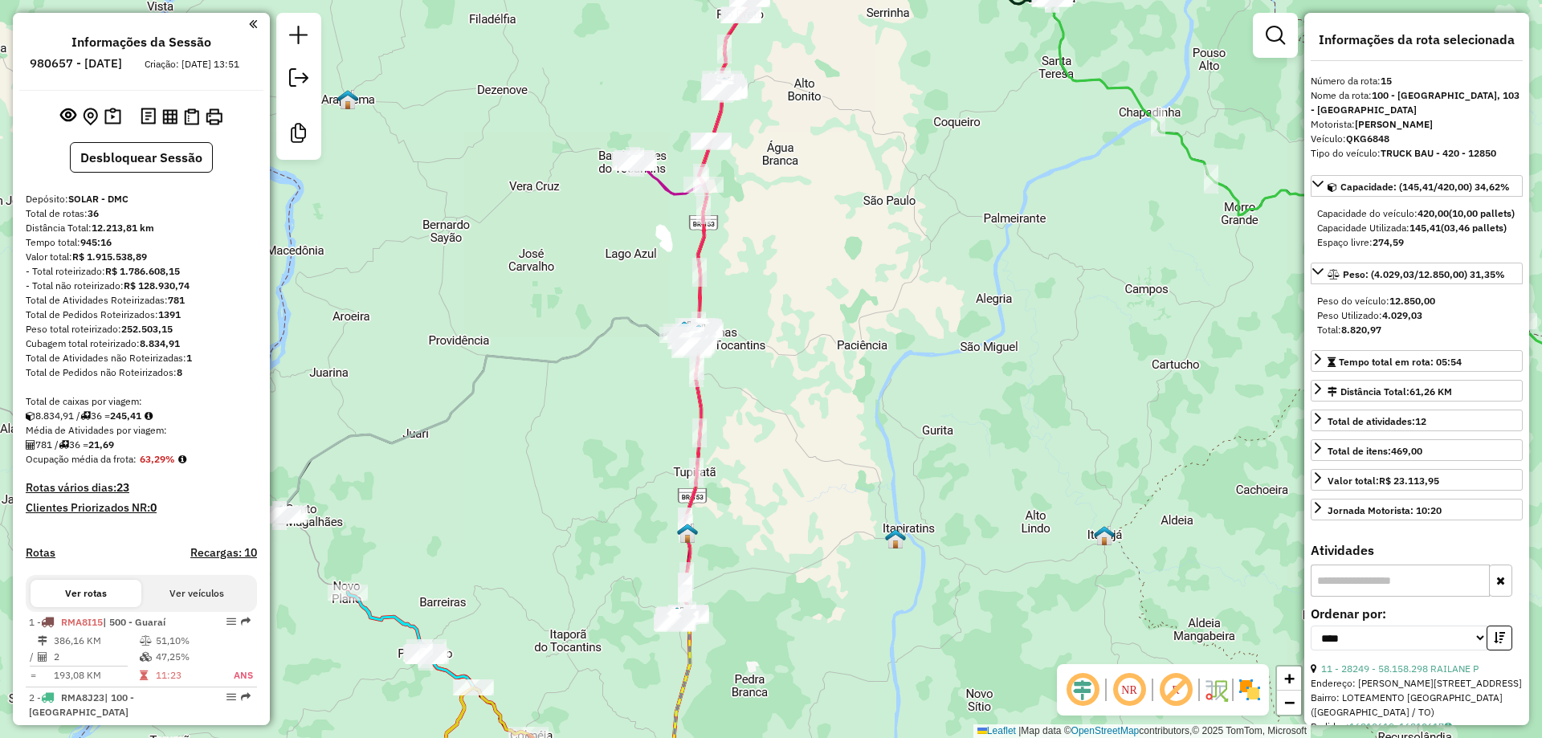
drag, startPoint x: 772, startPoint y: 223, endPoint x: 738, endPoint y: 316, distance: 99.1
click at [762, 369] on div "Janela de atendimento Grade de atendimento Capacidade Transportadoras Veículos …" at bounding box center [771, 369] width 1542 height 738
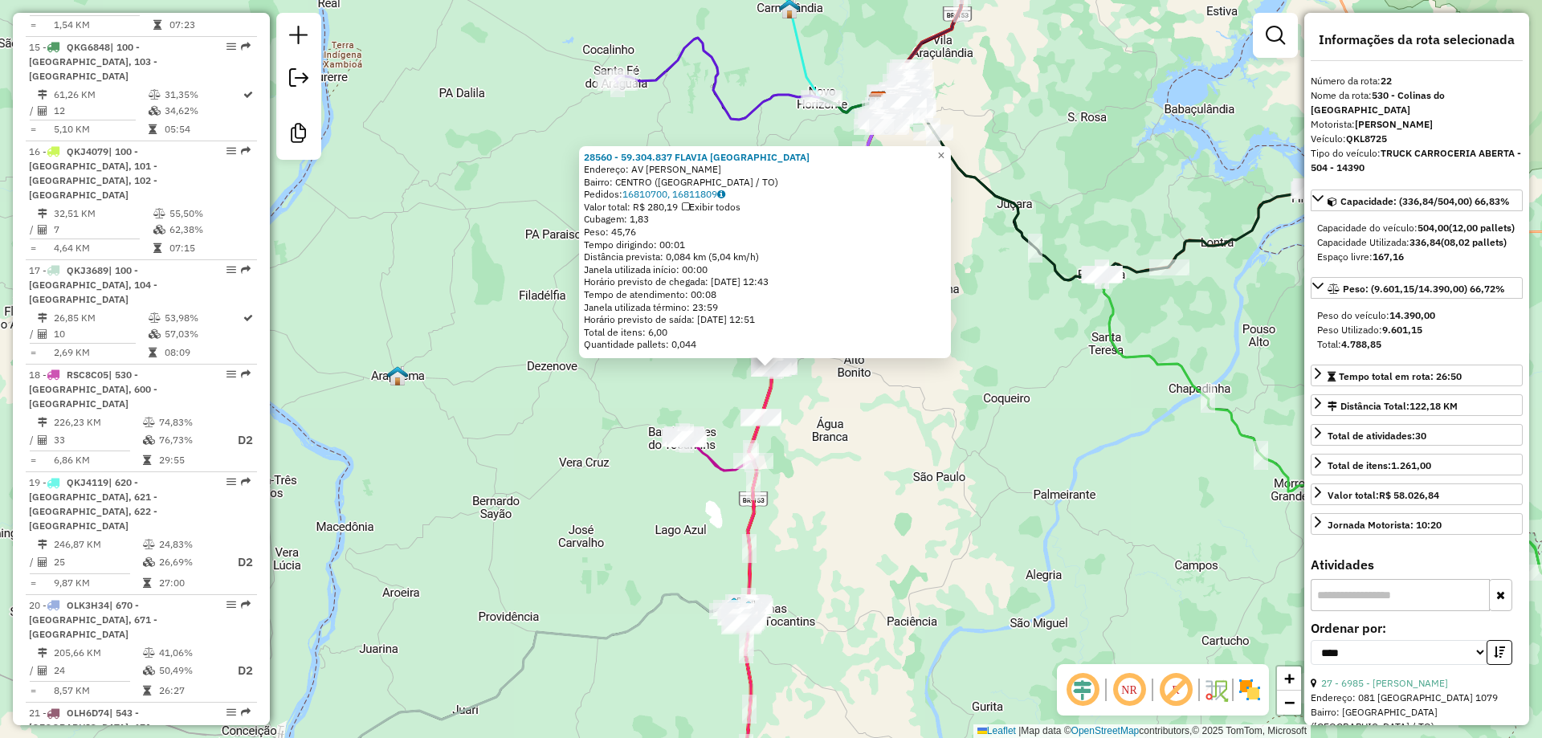
scroll to position [2547, 0]
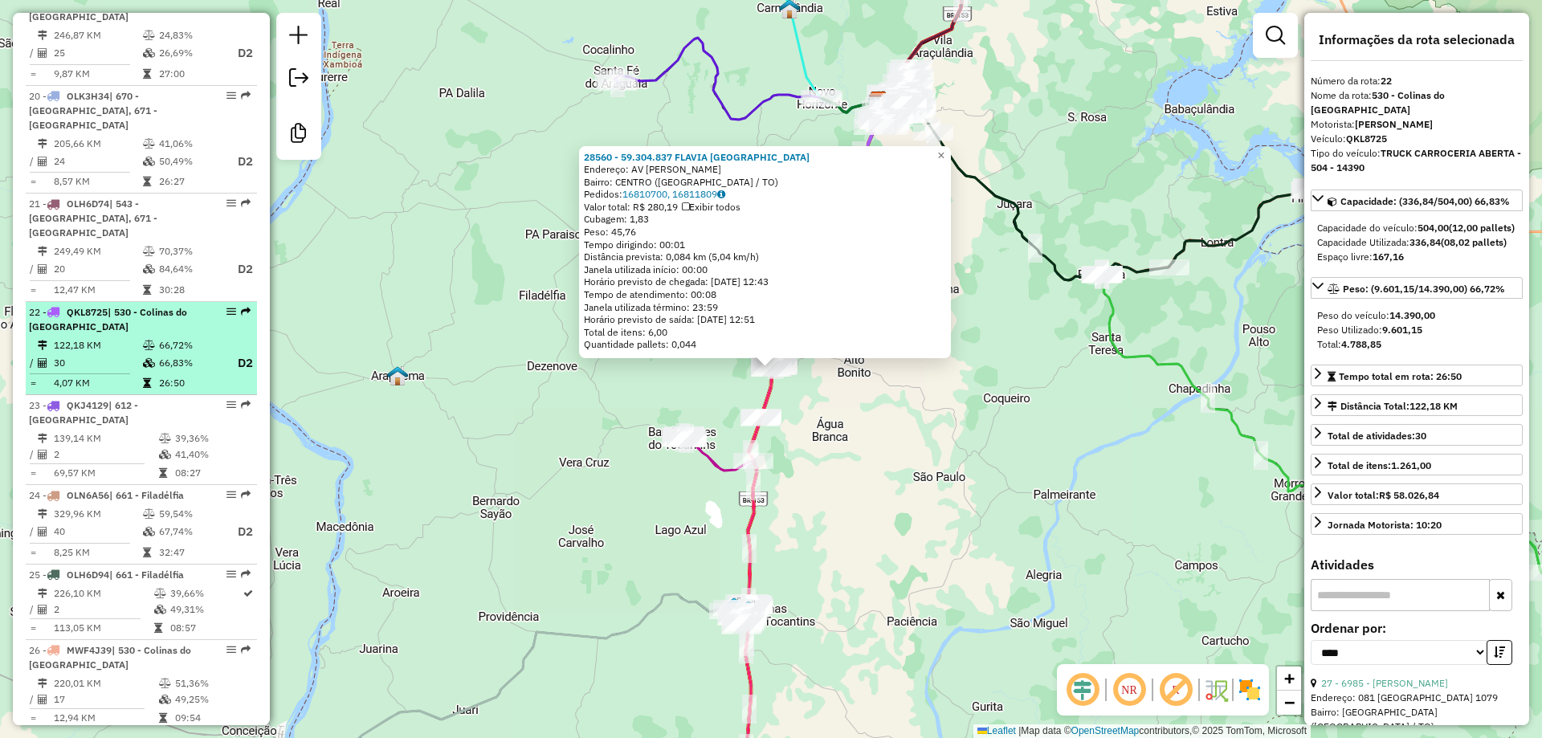
click at [114, 353] on td "30" at bounding box center [97, 363] width 89 height 20
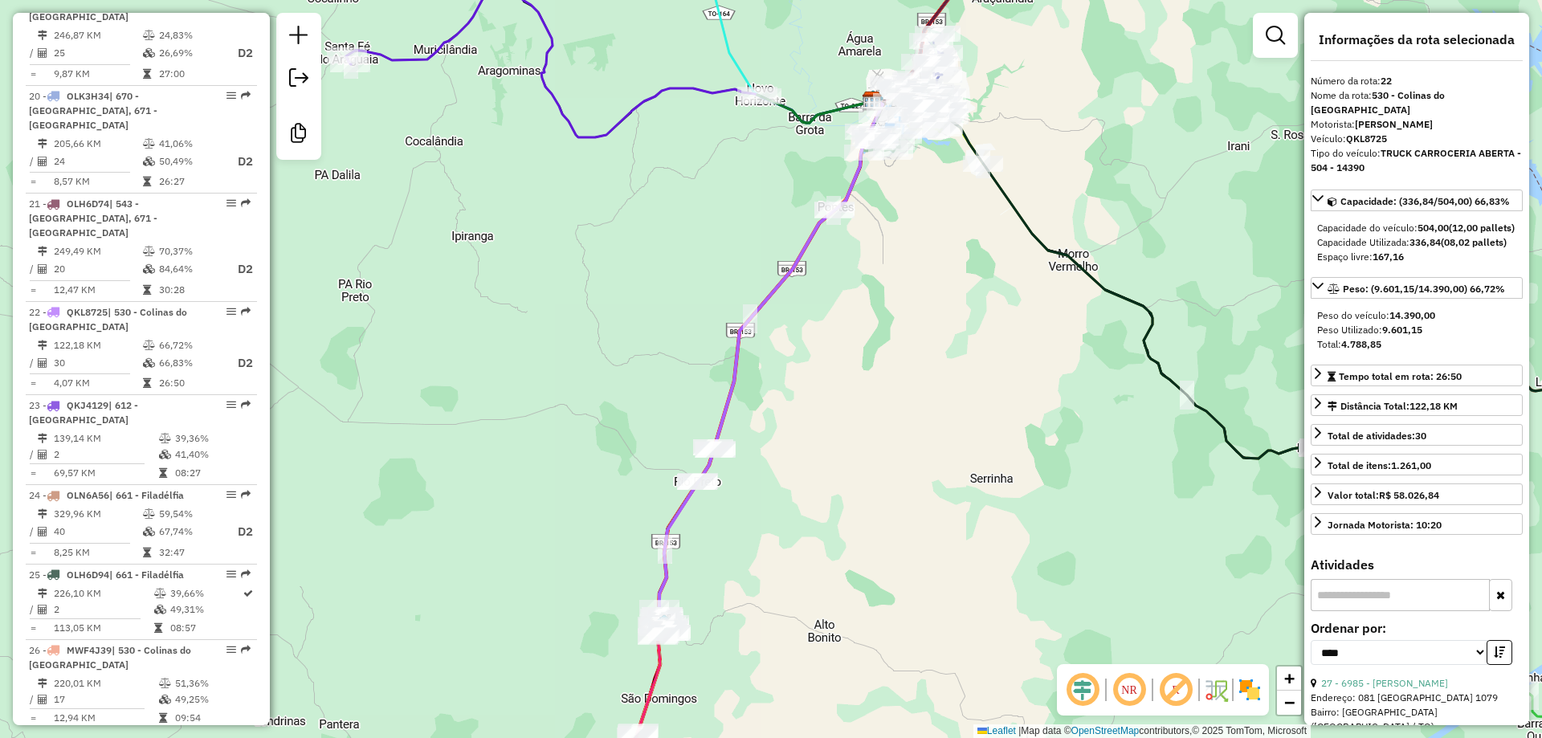
click at [1358, 611] on input "text" at bounding box center [1400, 595] width 179 height 32
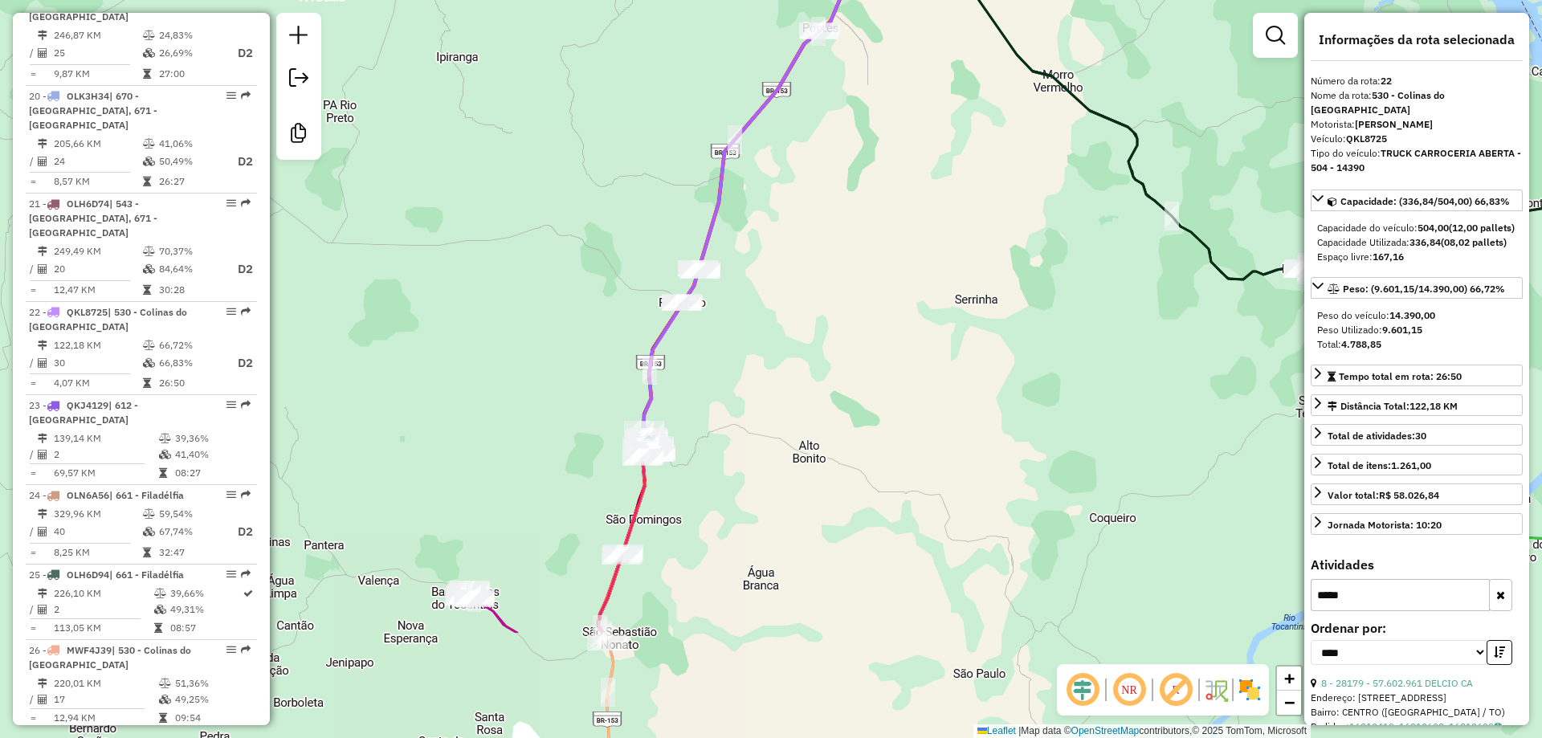
drag, startPoint x: 880, startPoint y: 443, endPoint x: 871, endPoint y: 323, distance: 120.9
click at [871, 327] on div "Janela de atendimento Grade de atendimento Capacidade Transportadoras Veículos …" at bounding box center [771, 369] width 1542 height 738
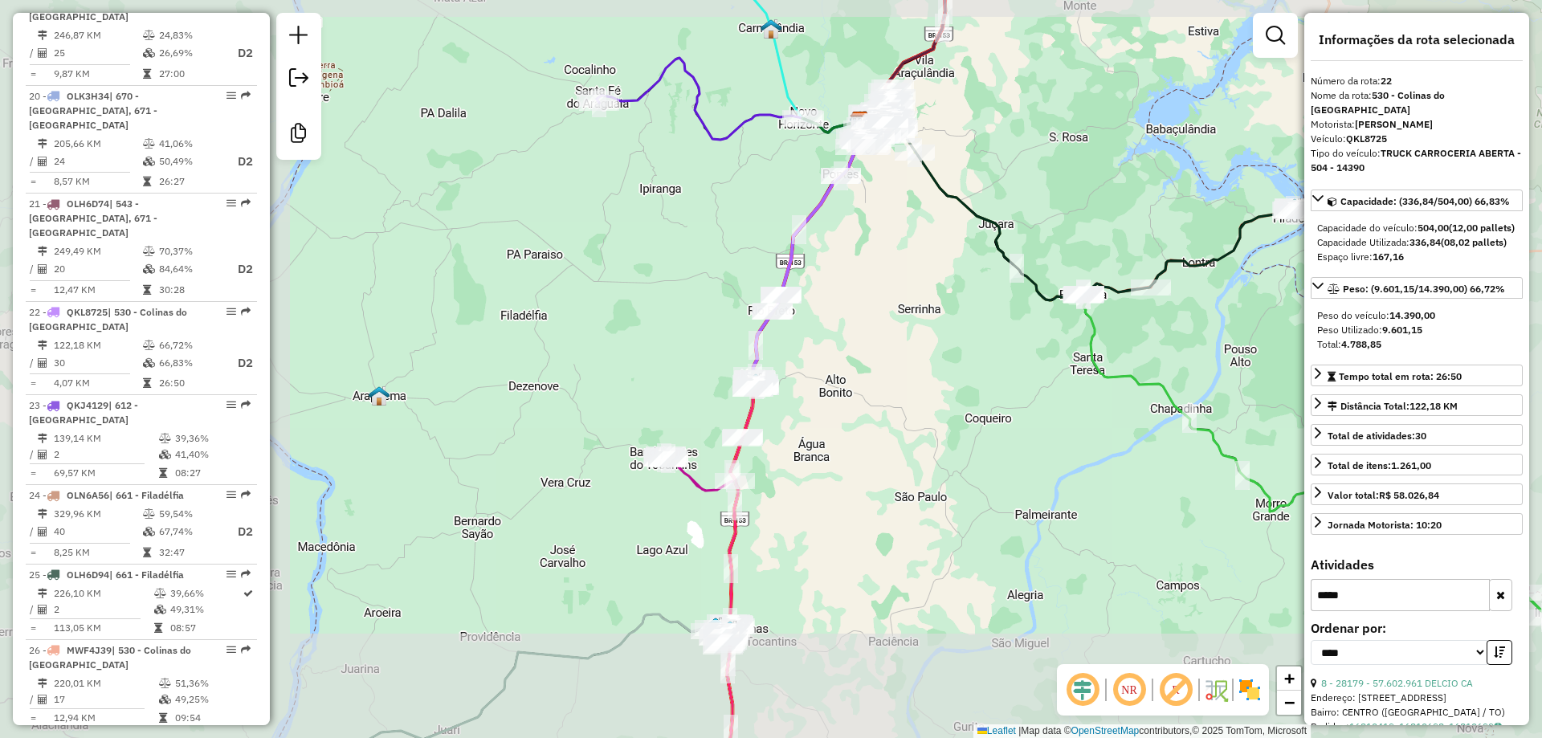
drag, startPoint x: 893, startPoint y: 520, endPoint x: 903, endPoint y: 215, distance: 304.6
click at [904, 251] on div "Janela de atendimento Grade de atendimento Capacidade Transportadoras Veículos …" at bounding box center [771, 369] width 1542 height 738
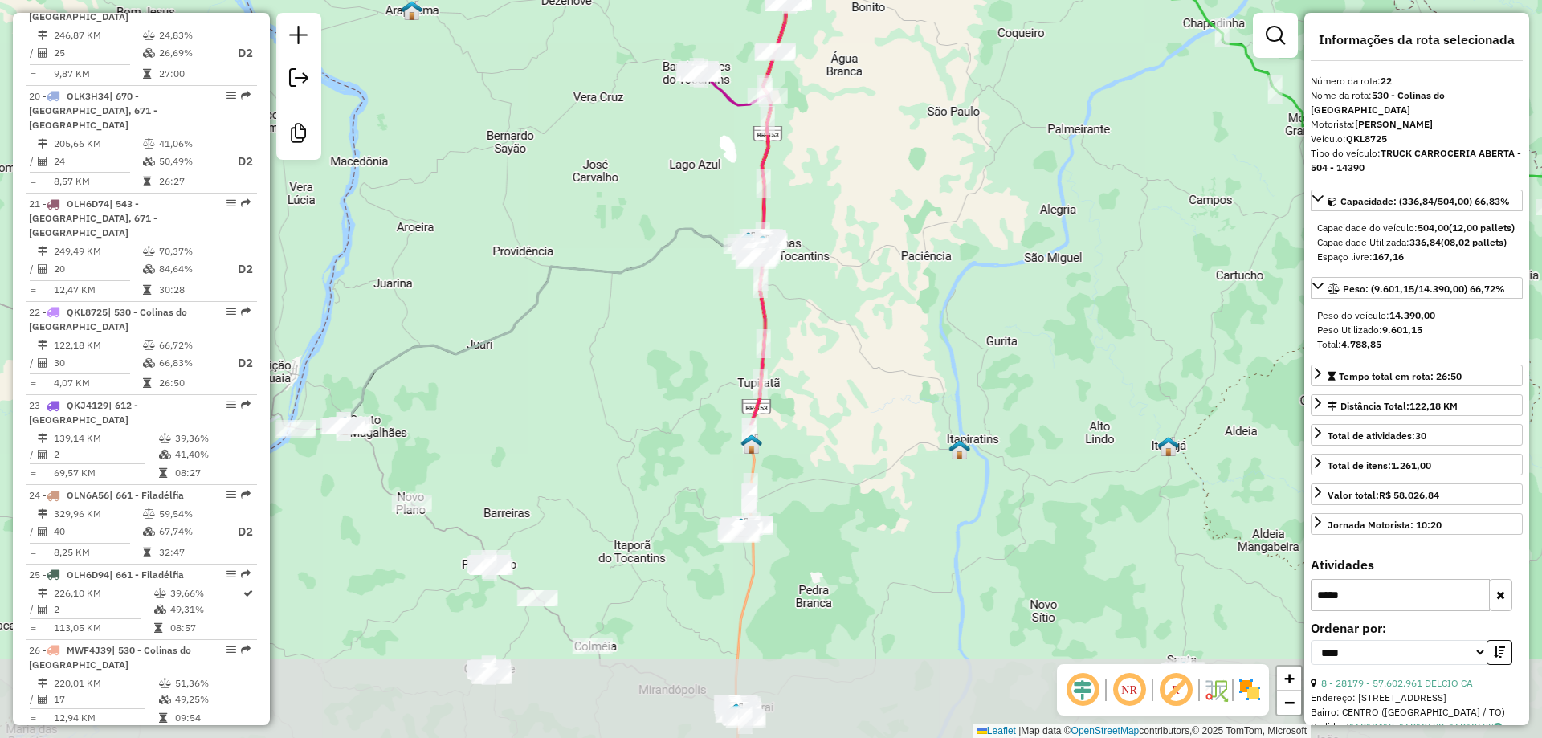
drag, startPoint x: 913, startPoint y: 479, endPoint x: 897, endPoint y: 261, distance: 218.3
click at [901, 277] on div "Janela de atendimento Grade de atendimento Capacidade Transportadoras Veículos …" at bounding box center [771, 369] width 1542 height 738
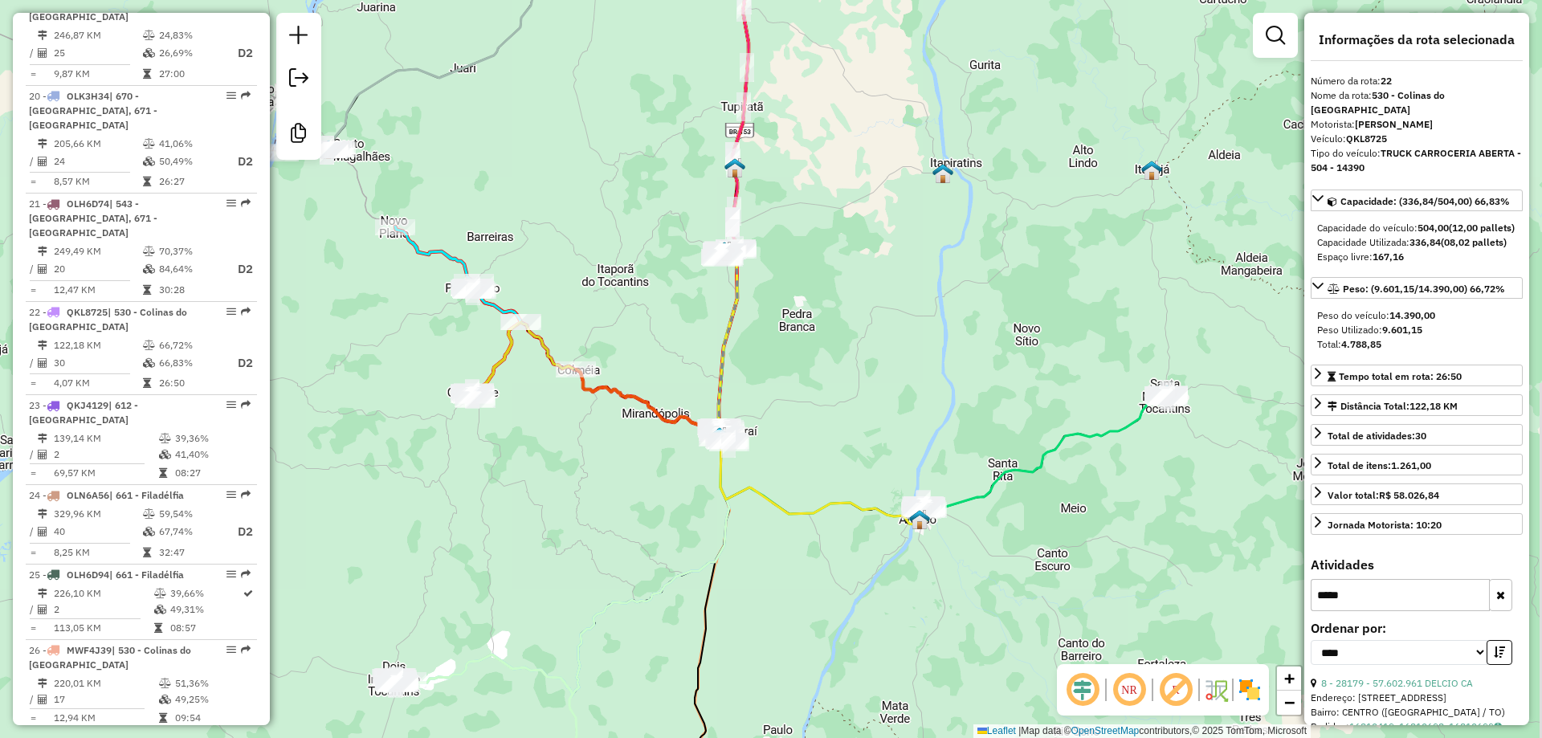
drag, startPoint x: 883, startPoint y: 413, endPoint x: 878, endPoint y: 398, distance: 16.0
click at [878, 399] on div "Janela de atendimento Grade de atendimento Capacidade Transportadoras Veículos …" at bounding box center [771, 369] width 1542 height 738
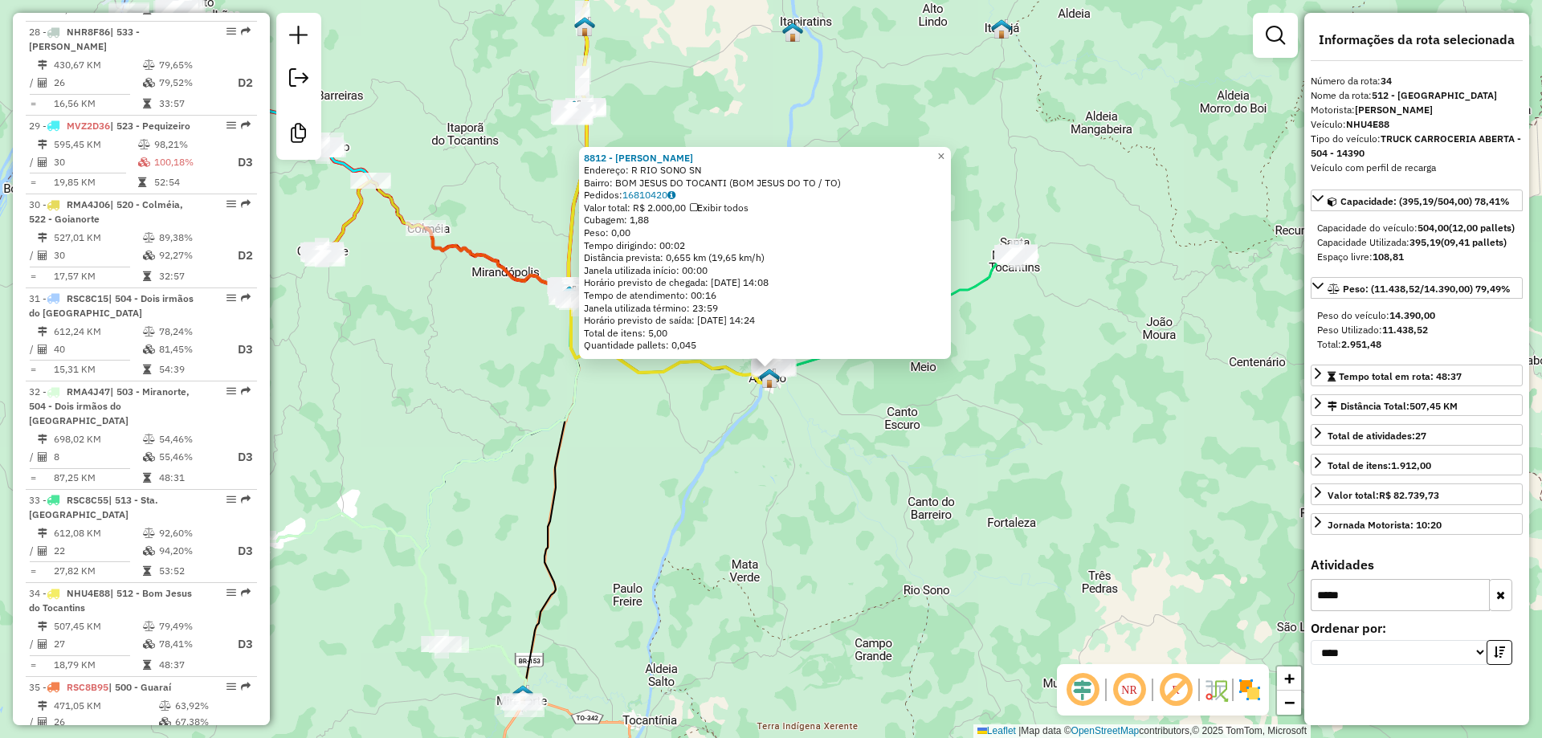
scroll to position [3446, 0]
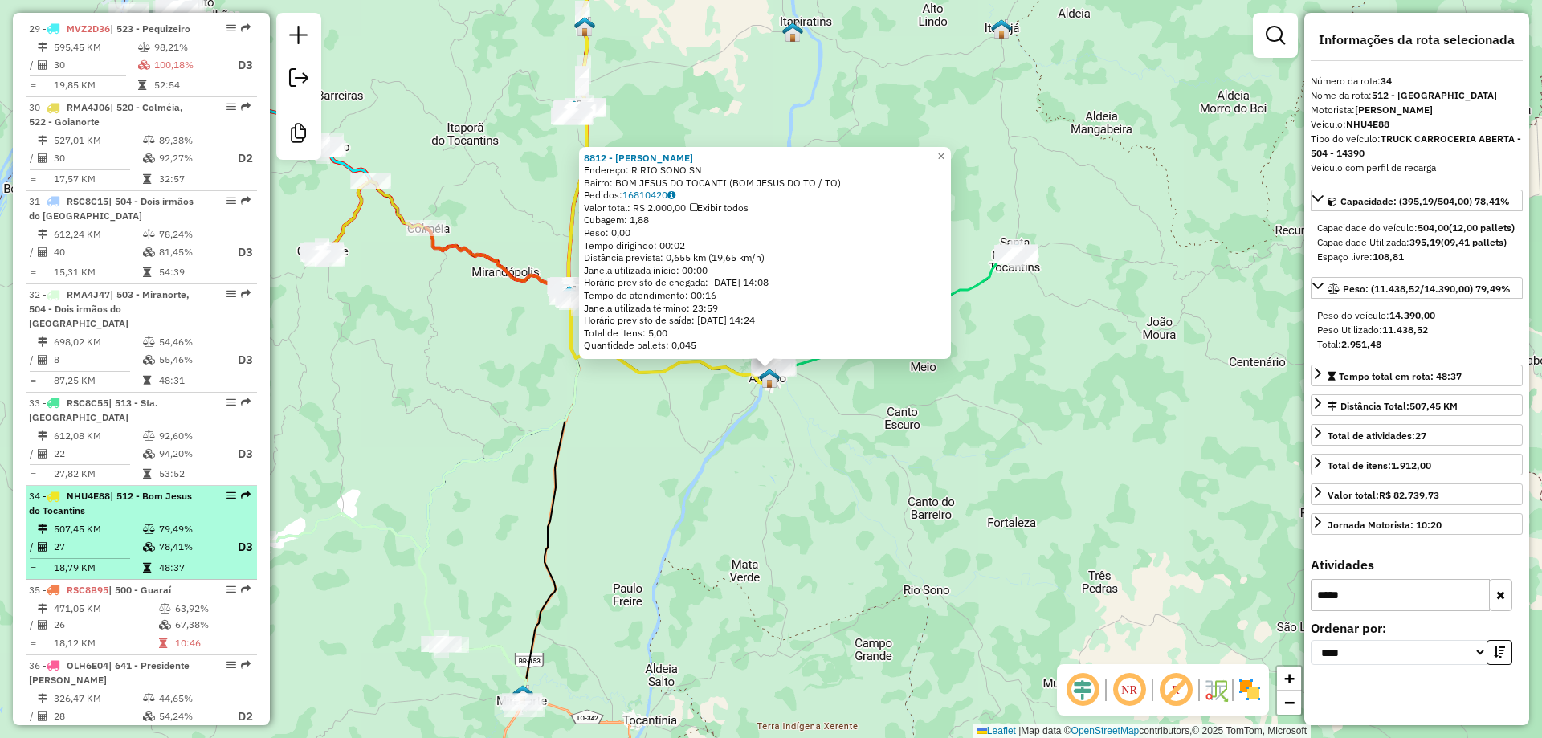
click at [142, 521] on td at bounding box center [150, 529] width 16 height 16
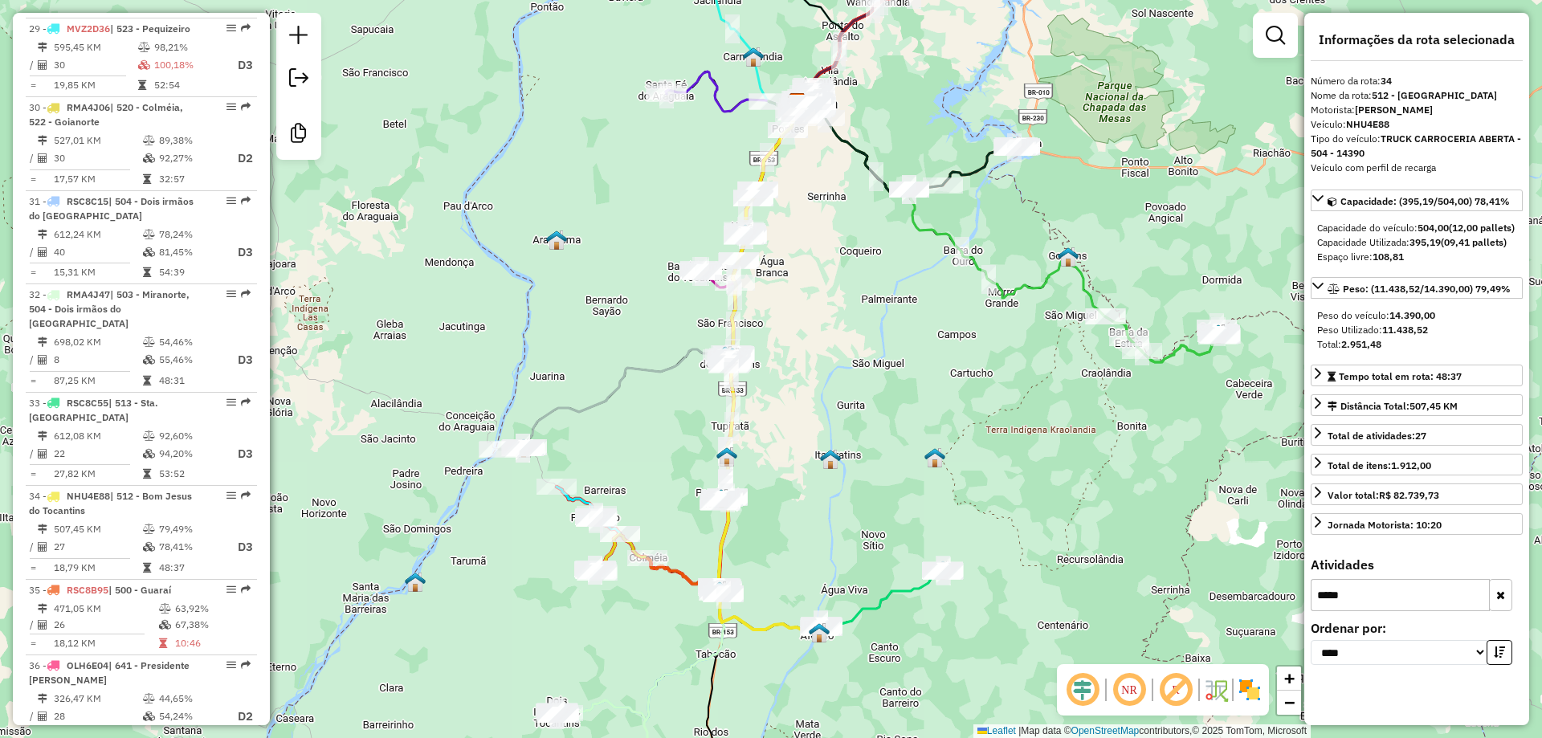
click at [1370, 611] on input "*****" at bounding box center [1400, 595] width 179 height 32
type input "****"
